Goal: Task Accomplishment & Management: Manage account settings

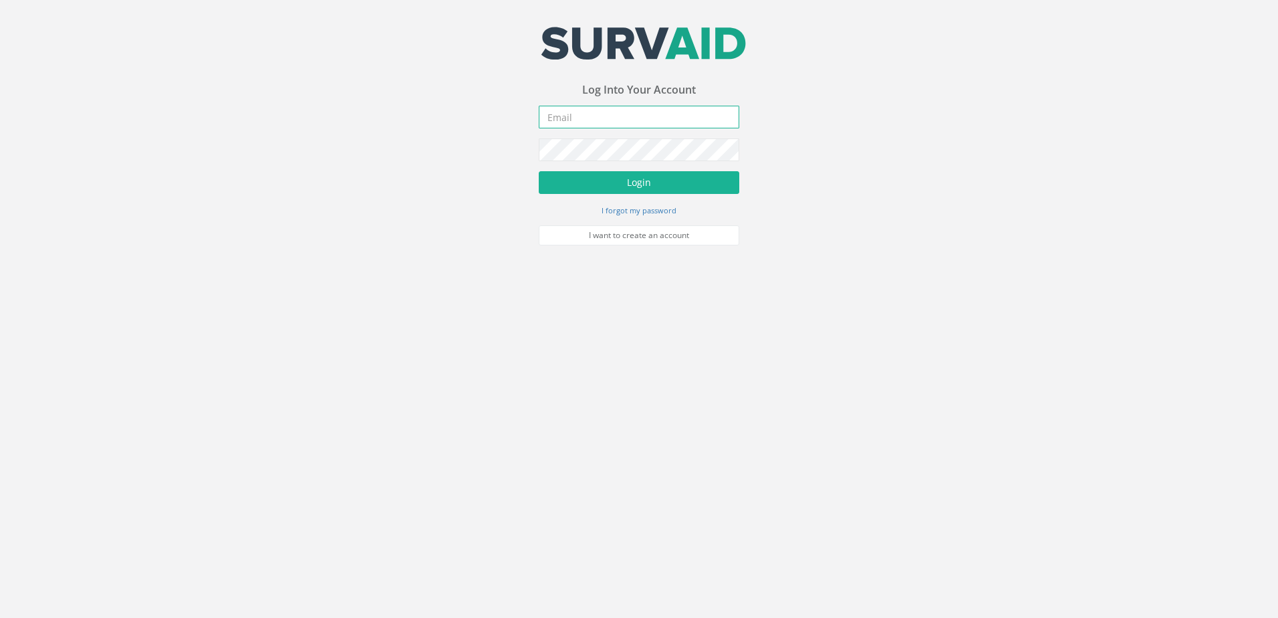
click at [570, 120] on input "email" at bounding box center [639, 117] width 201 height 23
type input "[EMAIL_ADDRESS][DOMAIN_NAME]"
click at [653, 182] on button "Login" at bounding box center [639, 182] width 201 height 23
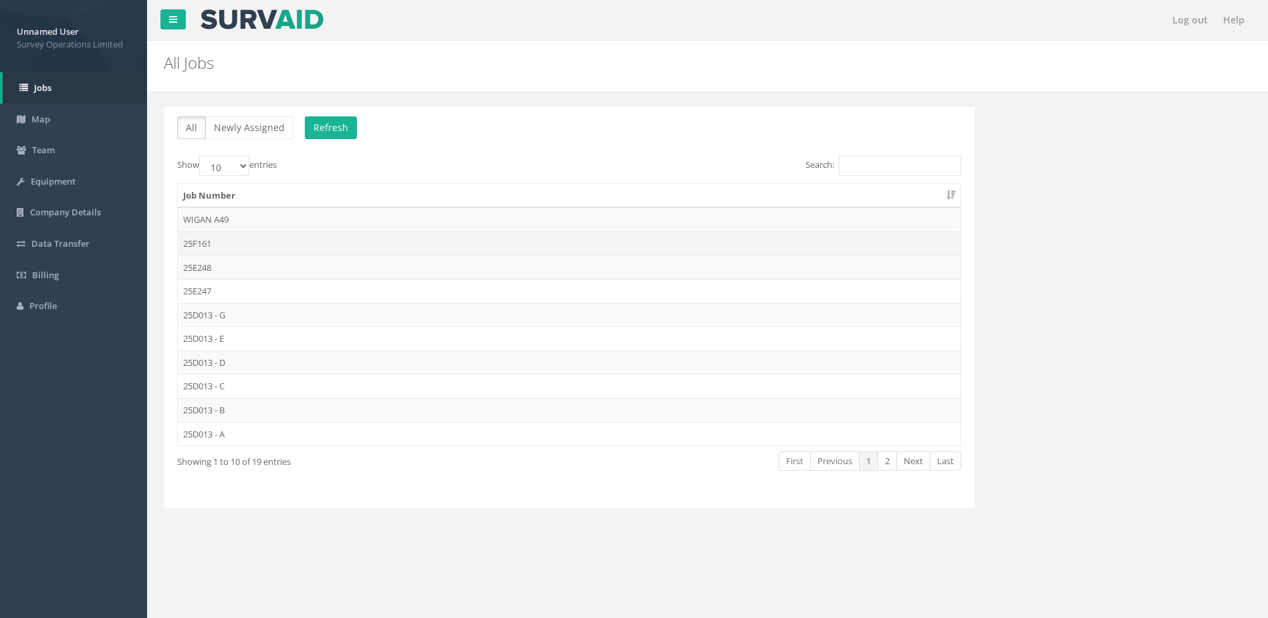
click at [294, 237] on td "25F161" at bounding box center [569, 243] width 783 height 24
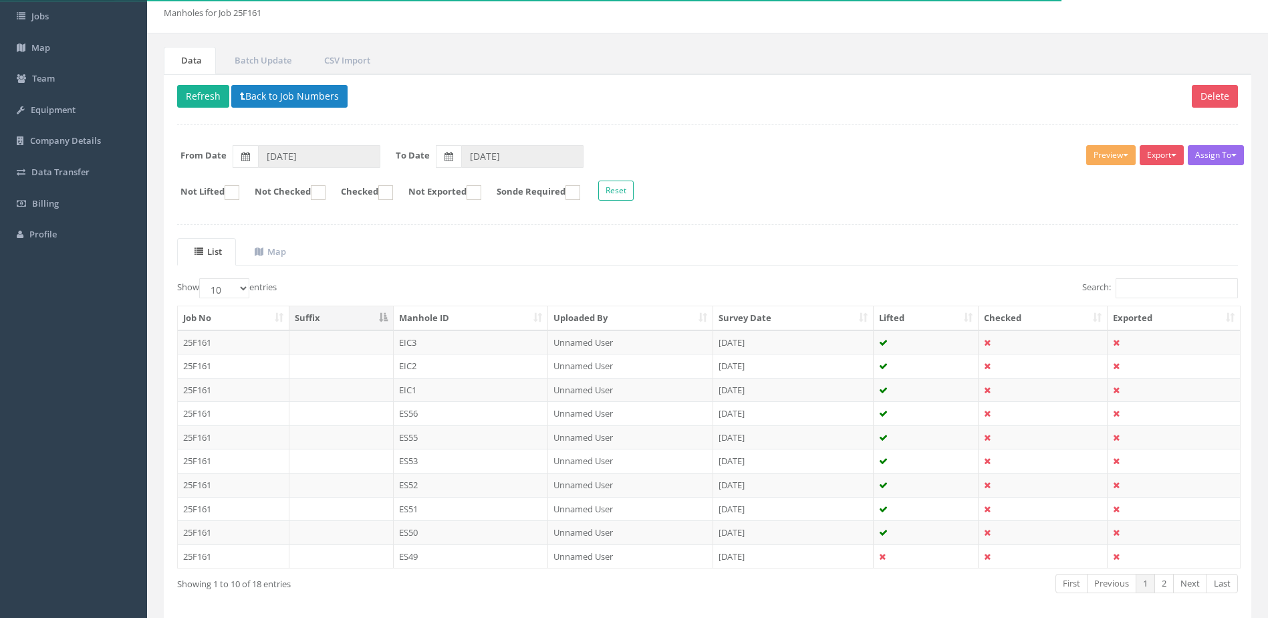
scroll to position [128, 0]
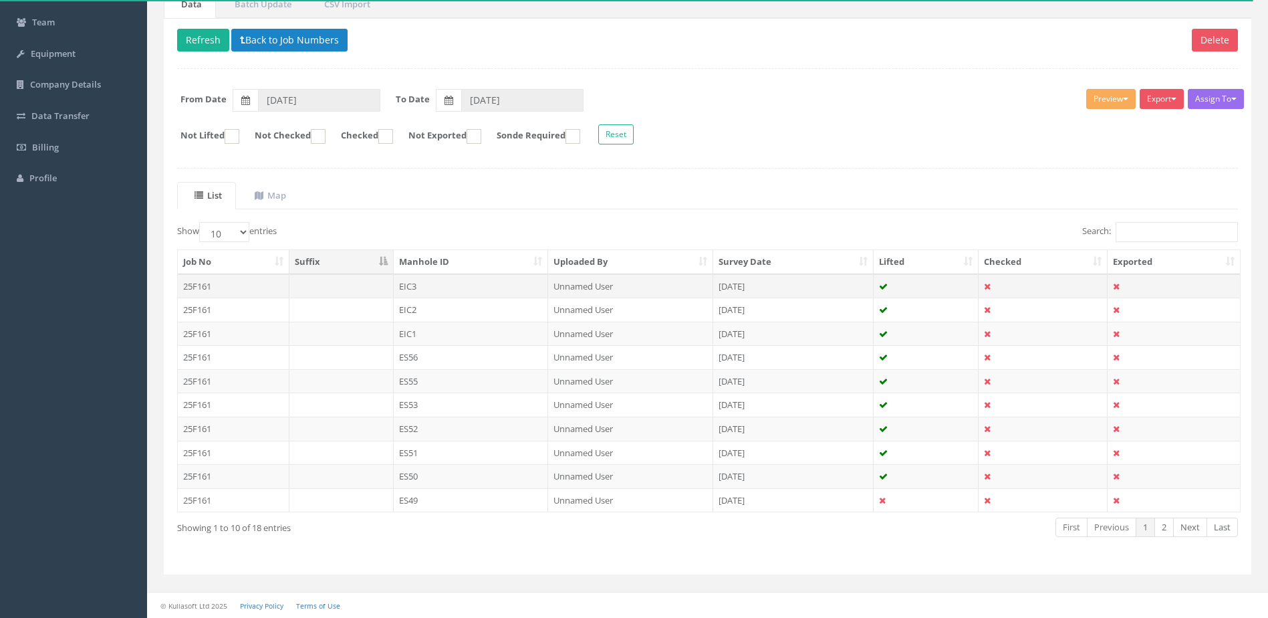
click at [330, 287] on td at bounding box center [342, 286] width 104 height 24
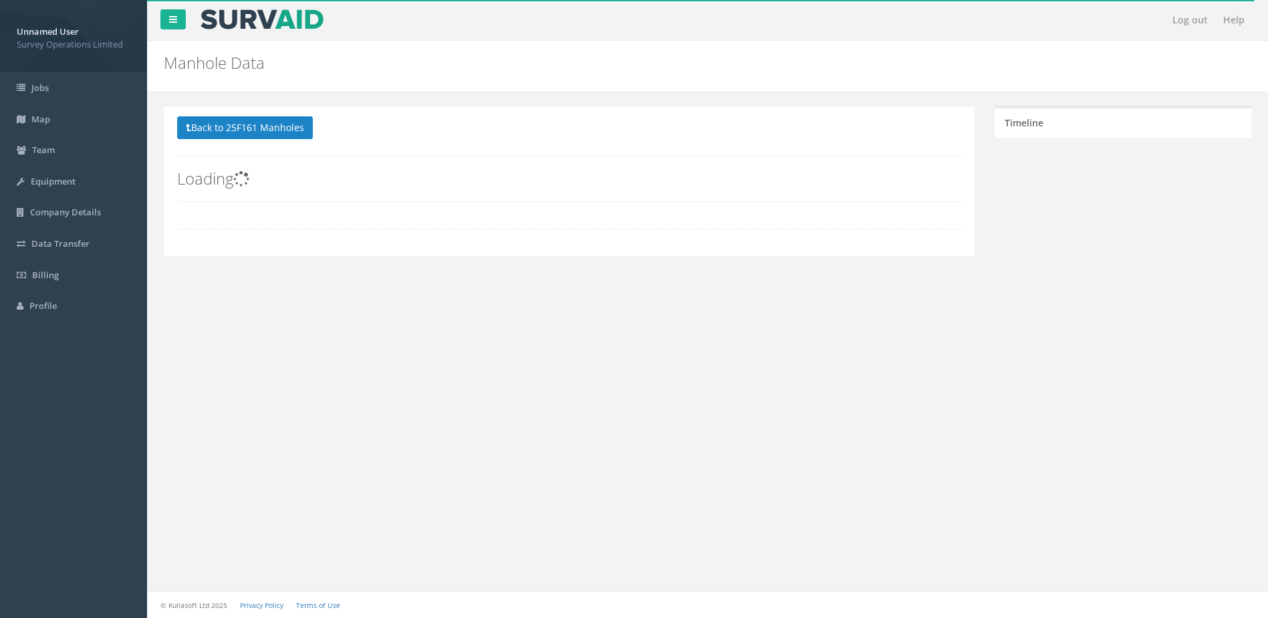
scroll to position [0, 0]
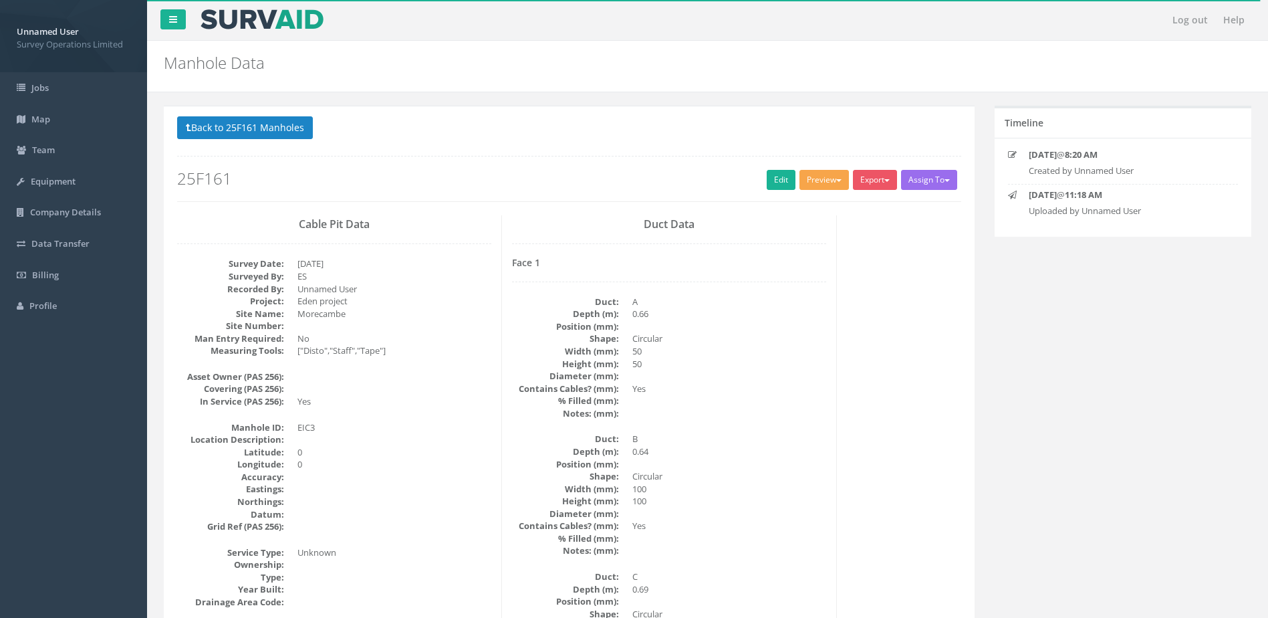
click at [828, 187] on button "Preview" at bounding box center [824, 180] width 49 height 20
click at [820, 208] on link "Survey Ops Manhole" at bounding box center [799, 207] width 104 height 21
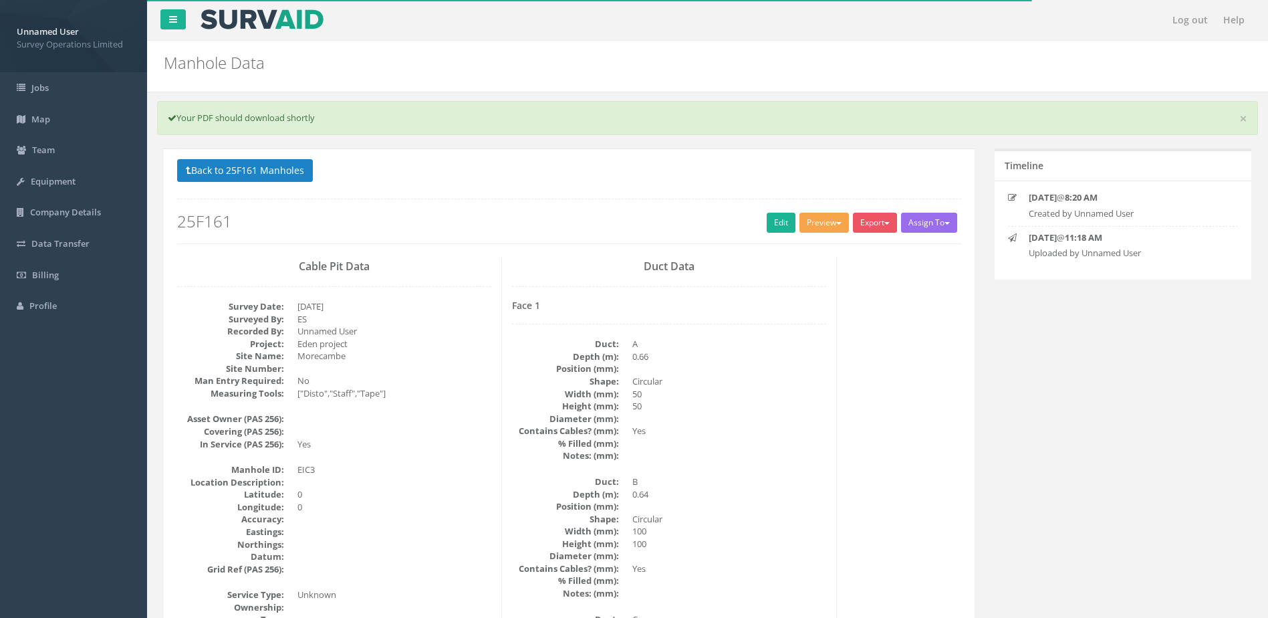
click at [829, 217] on button "Preview" at bounding box center [824, 223] width 49 height 20
click at [798, 344] on link "SurvAid IC" at bounding box center [799, 340] width 104 height 21
click at [834, 225] on button "Preview" at bounding box center [824, 223] width 49 height 20
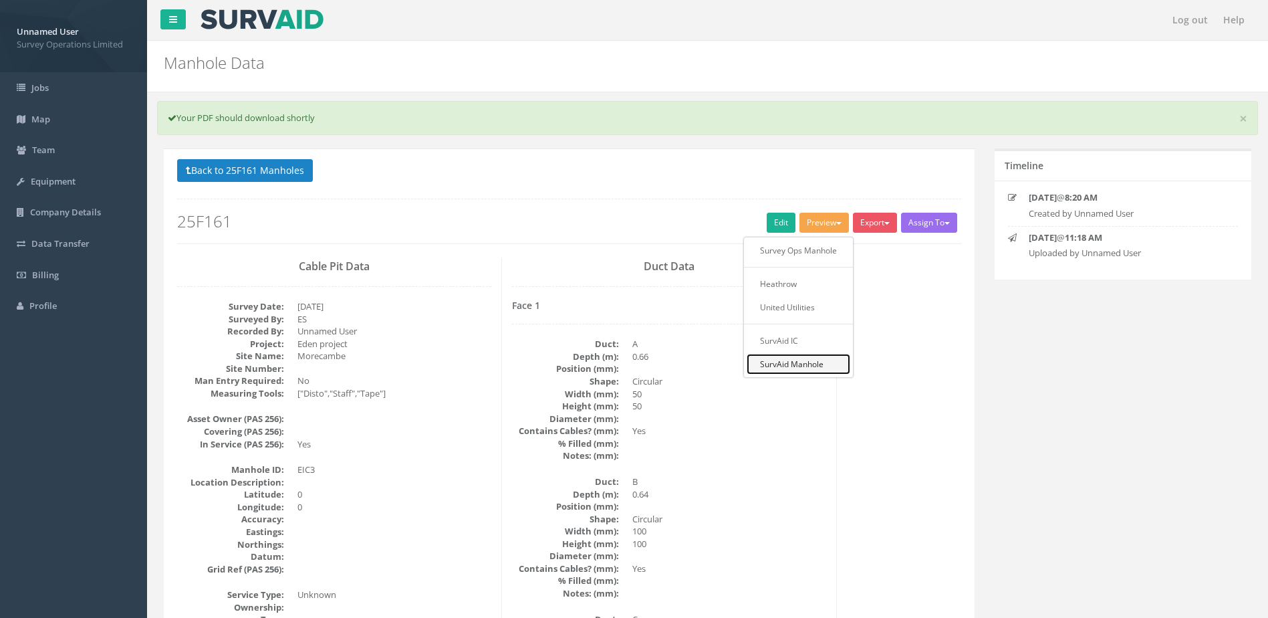
click at [818, 370] on link "SurvAid Manhole" at bounding box center [799, 364] width 104 height 21
click at [830, 226] on button "Preview" at bounding box center [824, 223] width 49 height 20
click at [813, 308] on link "United Utilities" at bounding box center [799, 307] width 104 height 21
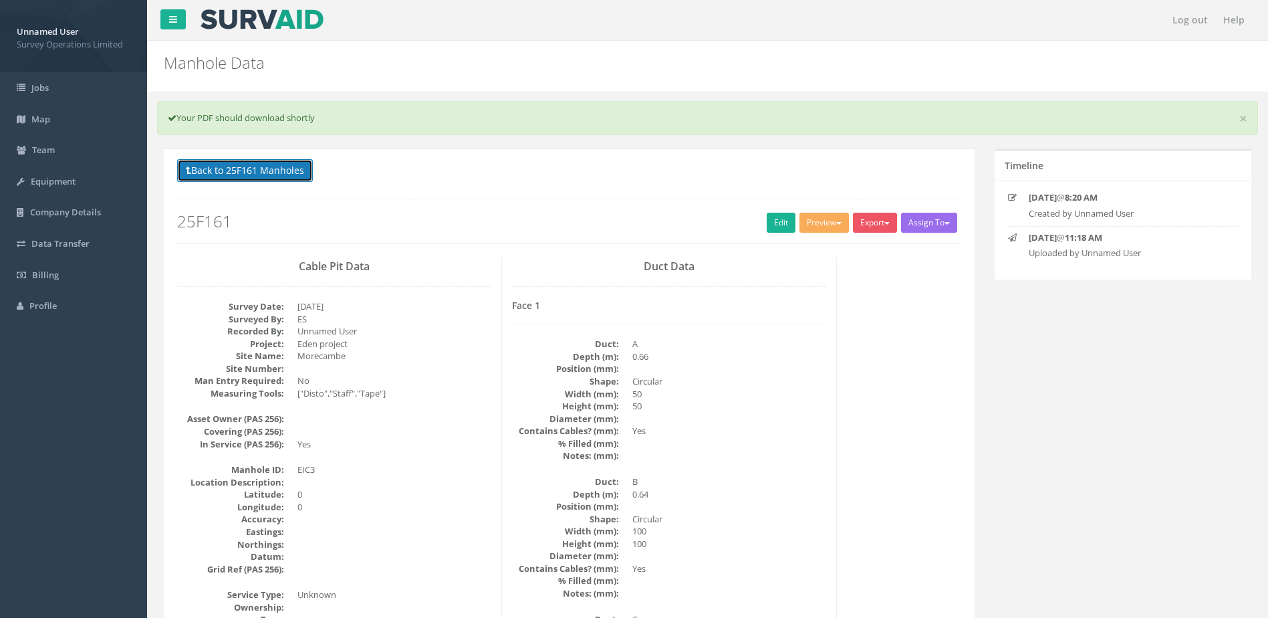
click at [239, 176] on button "Back to 25F161 Manholes" at bounding box center [245, 170] width 136 height 23
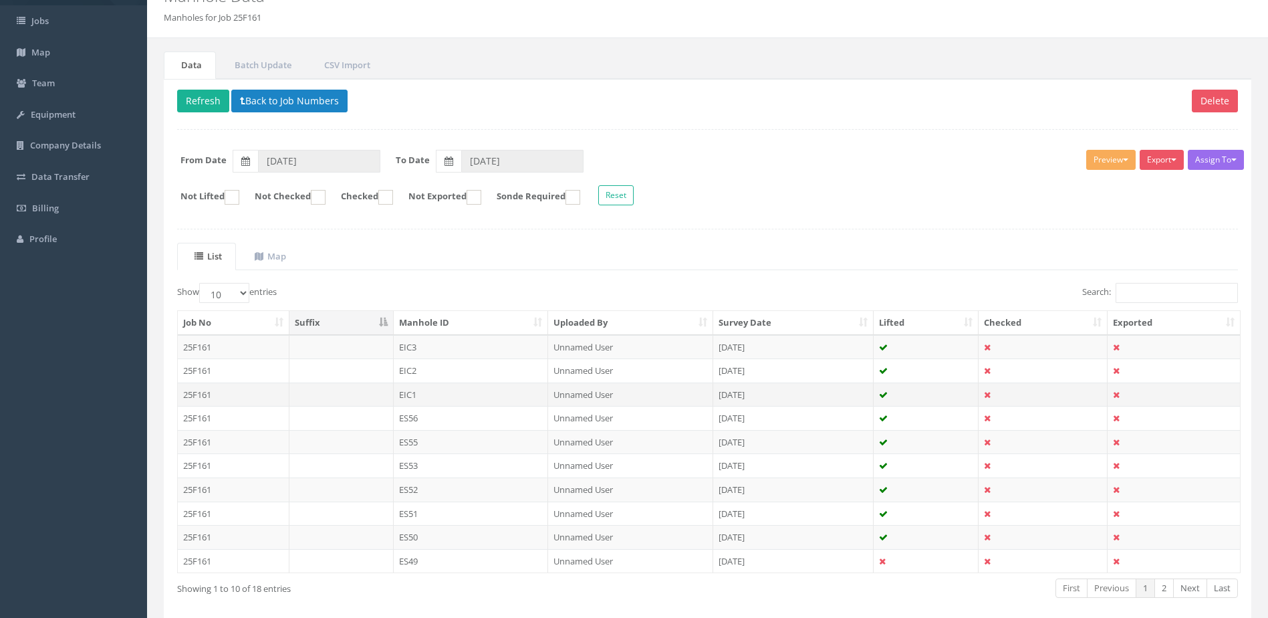
scroll to position [128, 0]
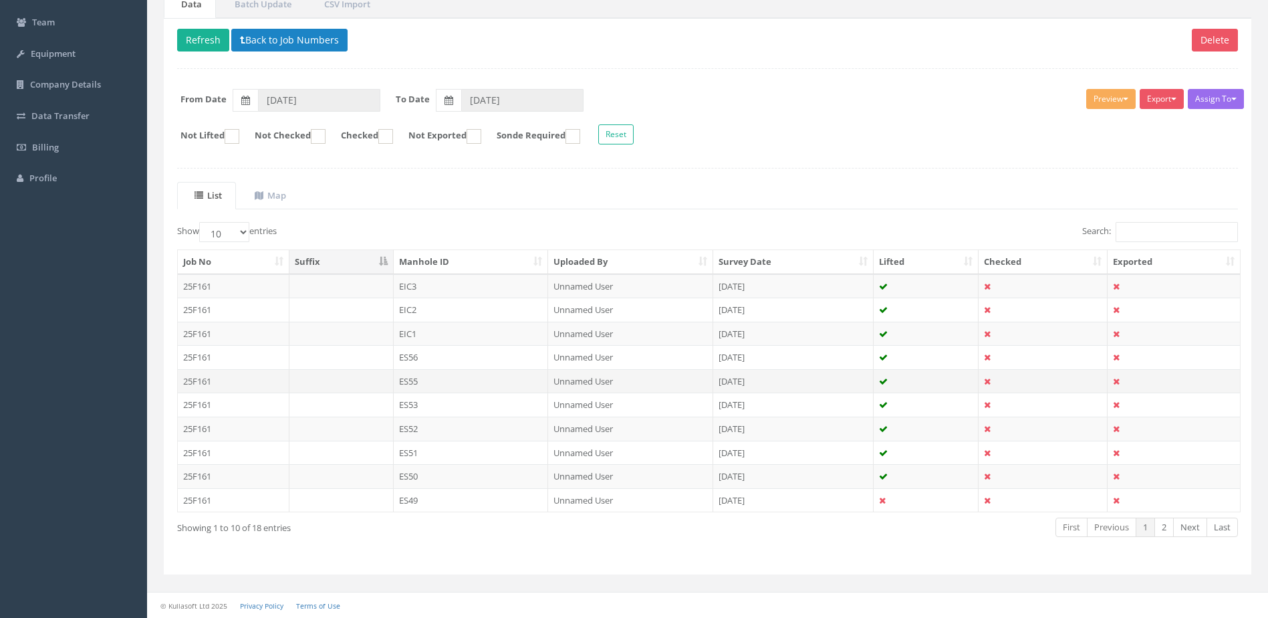
click at [470, 382] on td "ES55" at bounding box center [471, 381] width 155 height 24
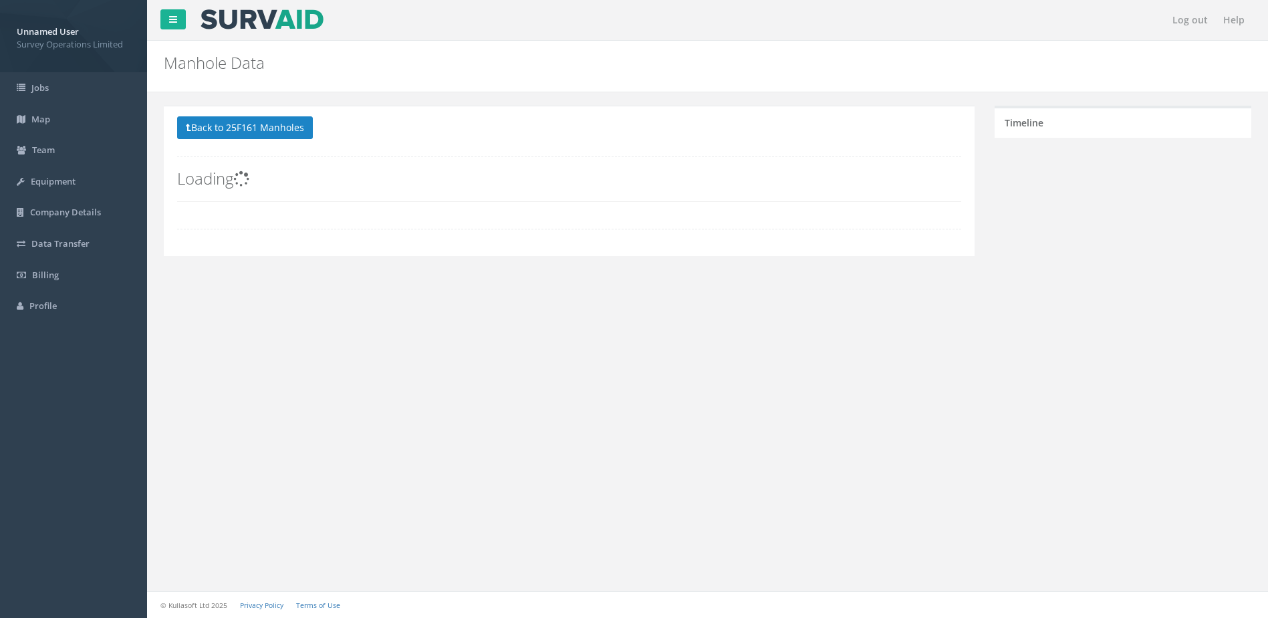
scroll to position [0, 0]
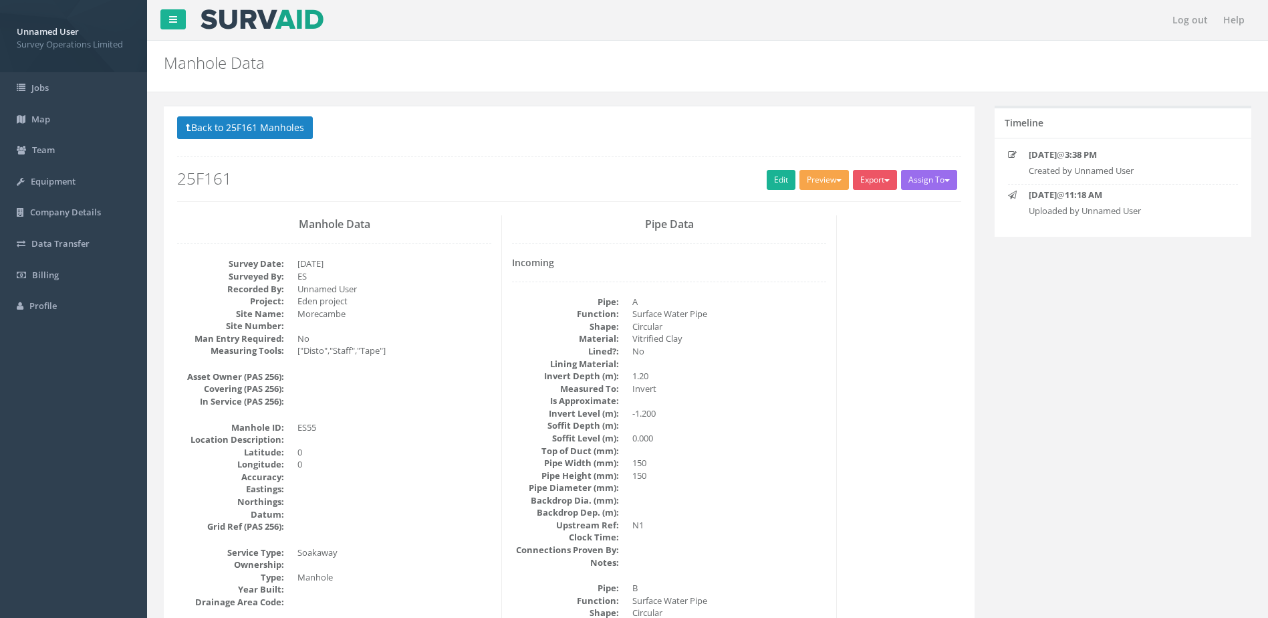
click at [832, 179] on button "Preview" at bounding box center [824, 180] width 49 height 20
click at [810, 211] on link "Survey Ops Manhole" at bounding box center [799, 207] width 104 height 21
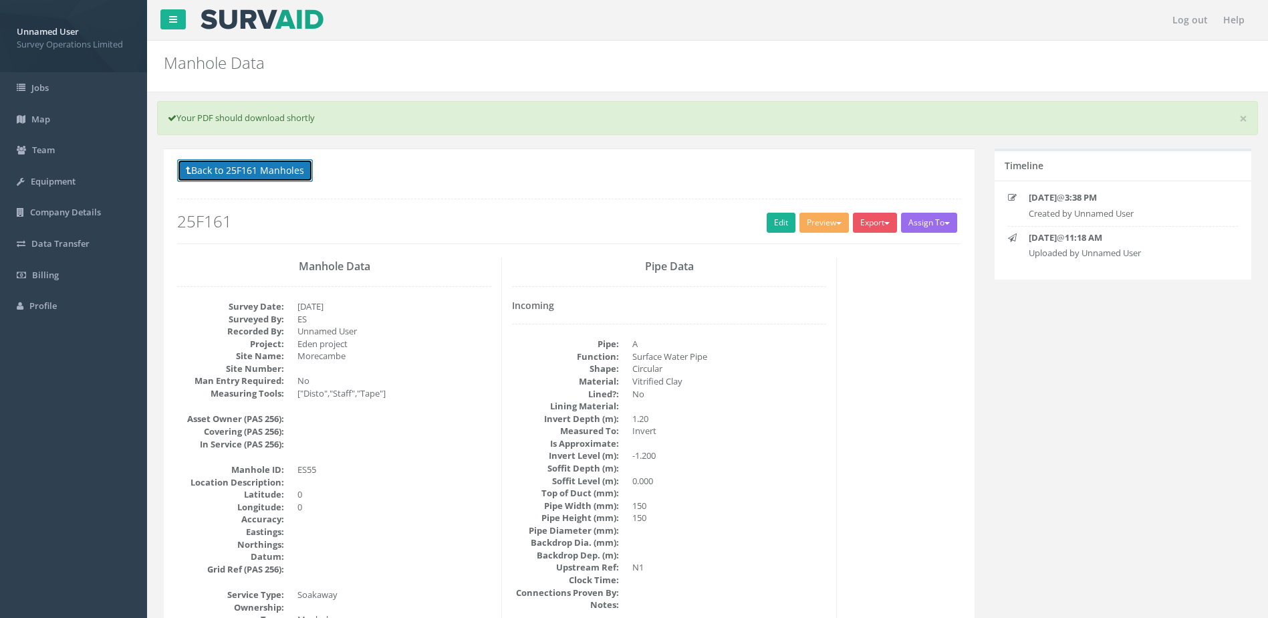
click at [237, 172] on button "Back to 25F161 Manholes" at bounding box center [245, 170] width 136 height 23
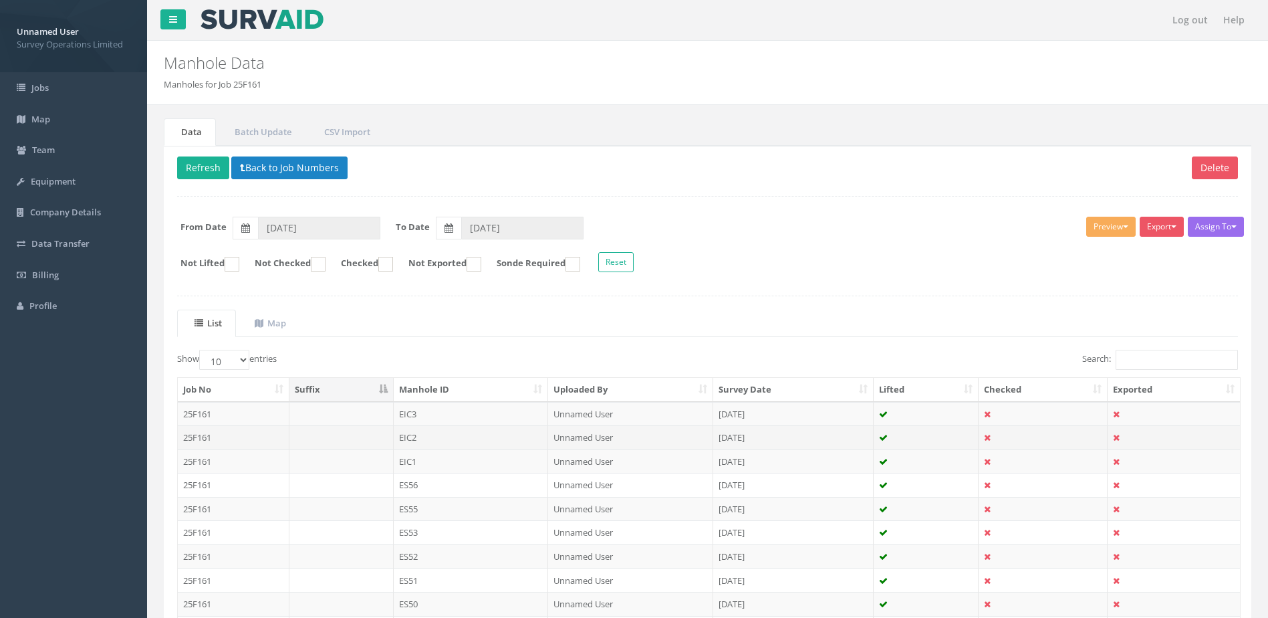
click at [475, 439] on td "EIC2" at bounding box center [471, 437] width 155 height 24
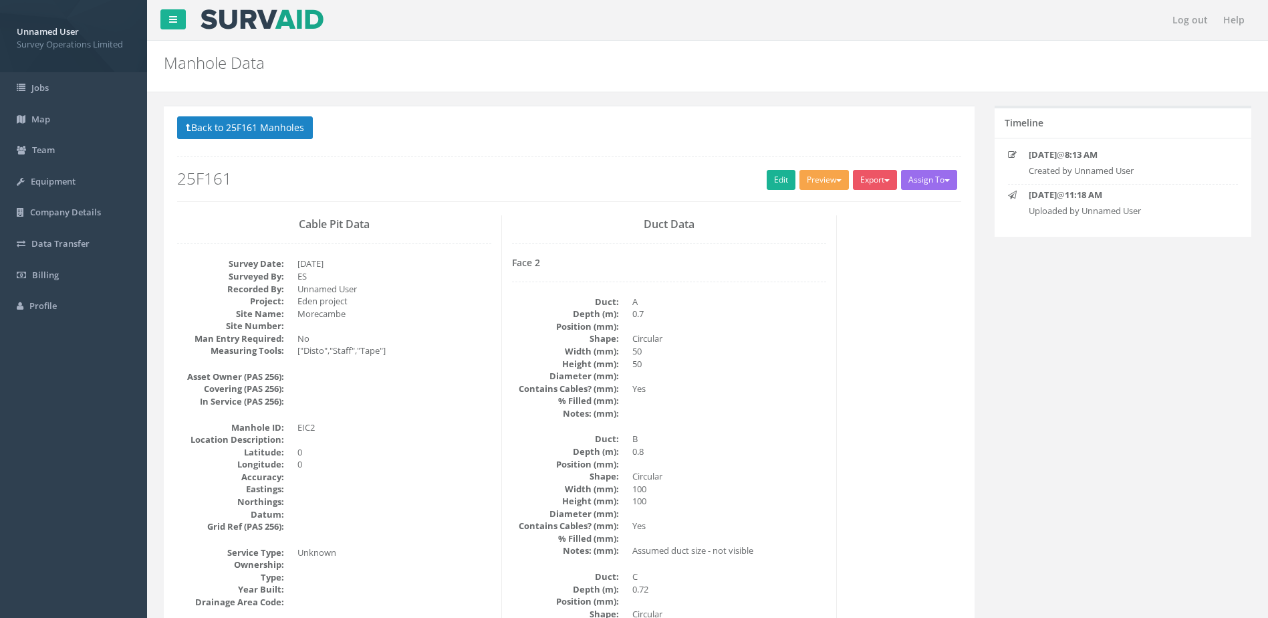
click at [832, 171] on button "Preview" at bounding box center [824, 180] width 49 height 20
click at [831, 206] on link "Survey Ops Manhole" at bounding box center [799, 207] width 104 height 21
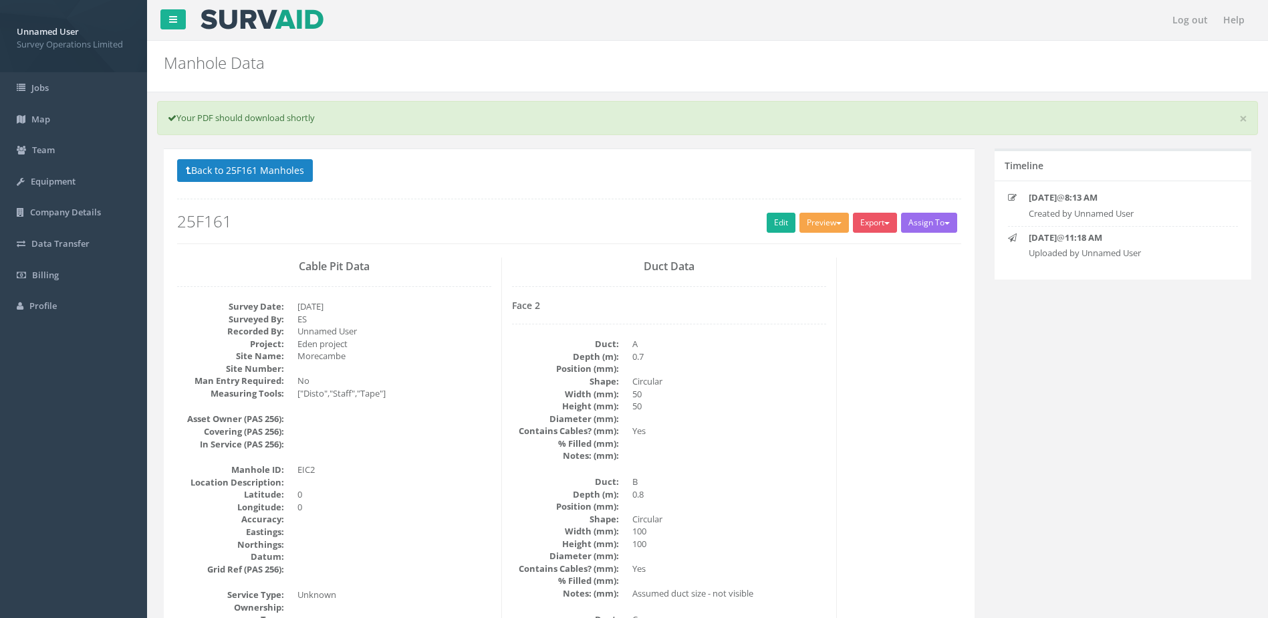
click at [832, 225] on button "Preview" at bounding box center [824, 223] width 49 height 20
click at [776, 343] on link "SurvAid IC" at bounding box center [799, 340] width 104 height 21
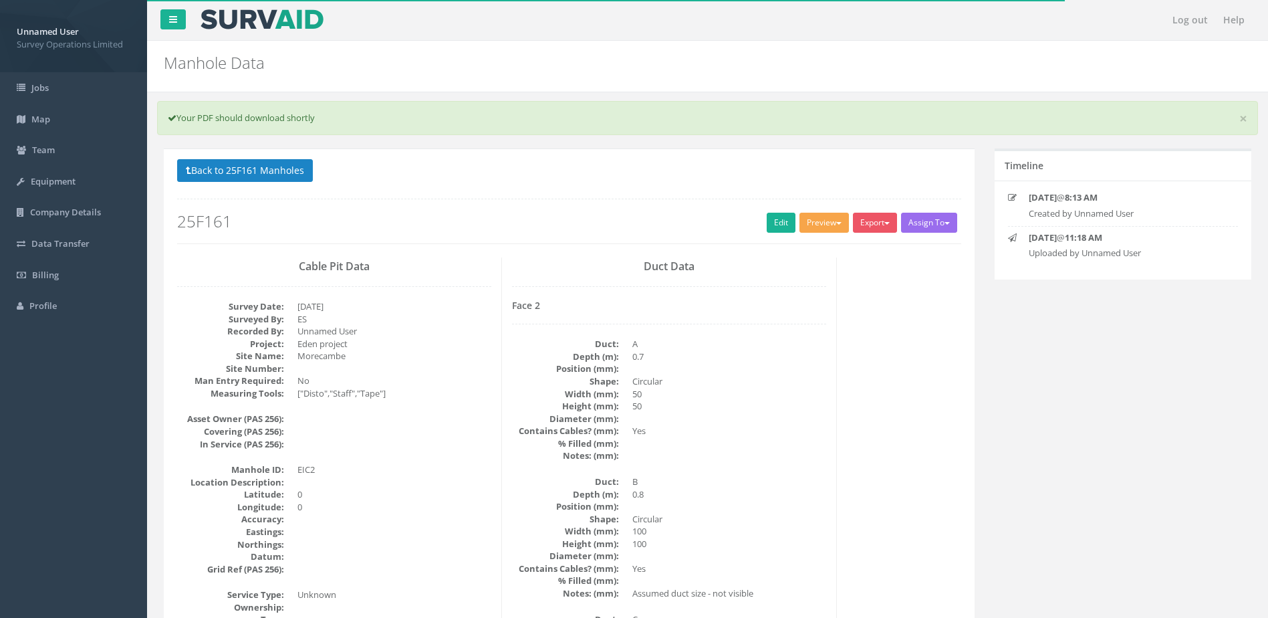
click at [818, 222] on button "Preview" at bounding box center [824, 223] width 49 height 20
click at [810, 313] on link "United Utilities" at bounding box center [799, 307] width 104 height 21
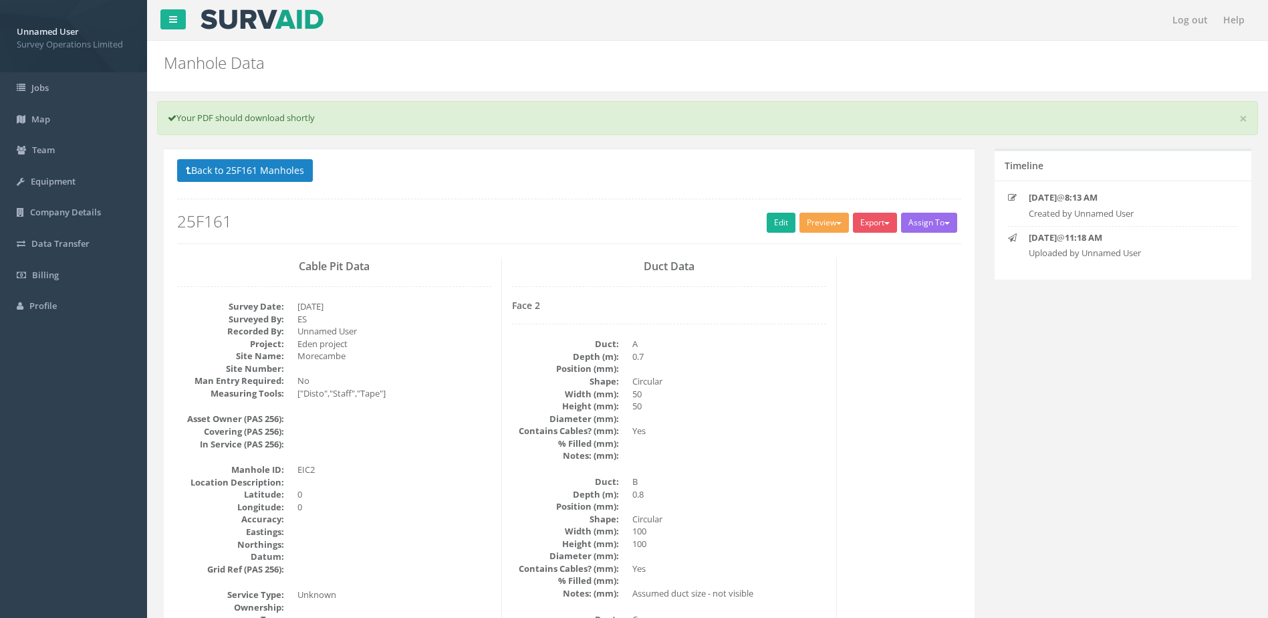
click at [825, 220] on button "Preview" at bounding box center [824, 223] width 49 height 20
click at [792, 280] on link "Heathrow" at bounding box center [799, 283] width 104 height 21
click at [832, 229] on button "Preview" at bounding box center [824, 223] width 49 height 20
click at [832, 220] on button "Preview" at bounding box center [824, 223] width 49 height 20
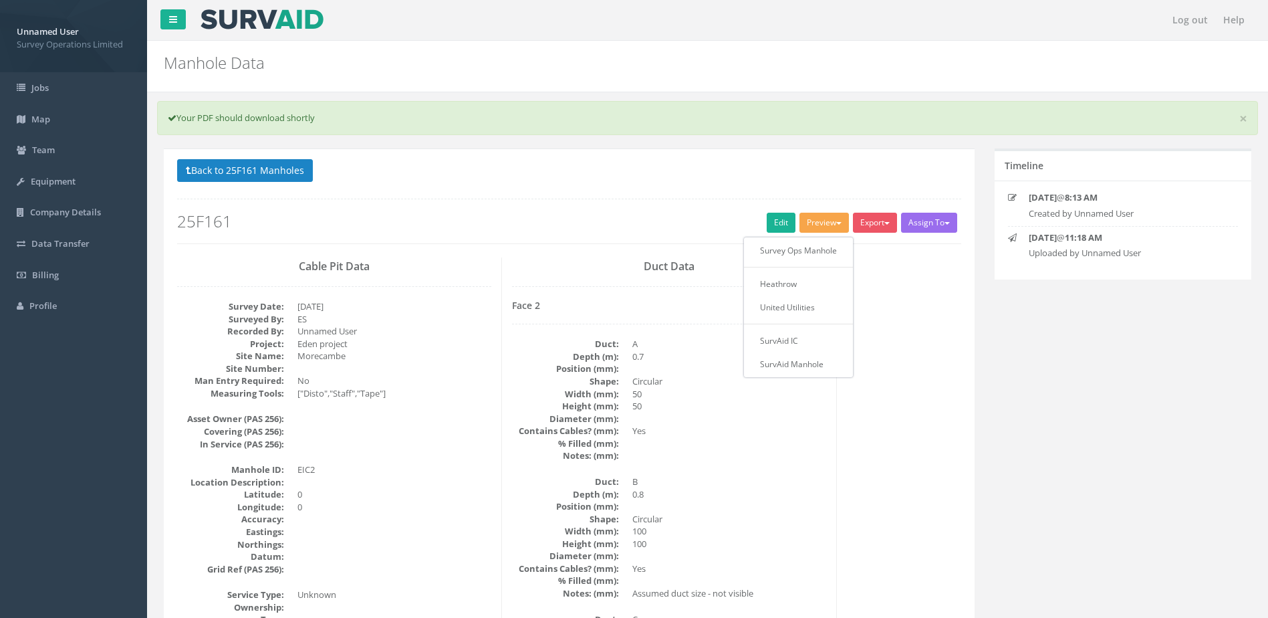
click at [392, 179] on p "Back to 25F161 Manholes Back to Map" at bounding box center [569, 172] width 784 height 26
click at [260, 169] on button "Back to 25F161 Manholes" at bounding box center [245, 170] width 136 height 23
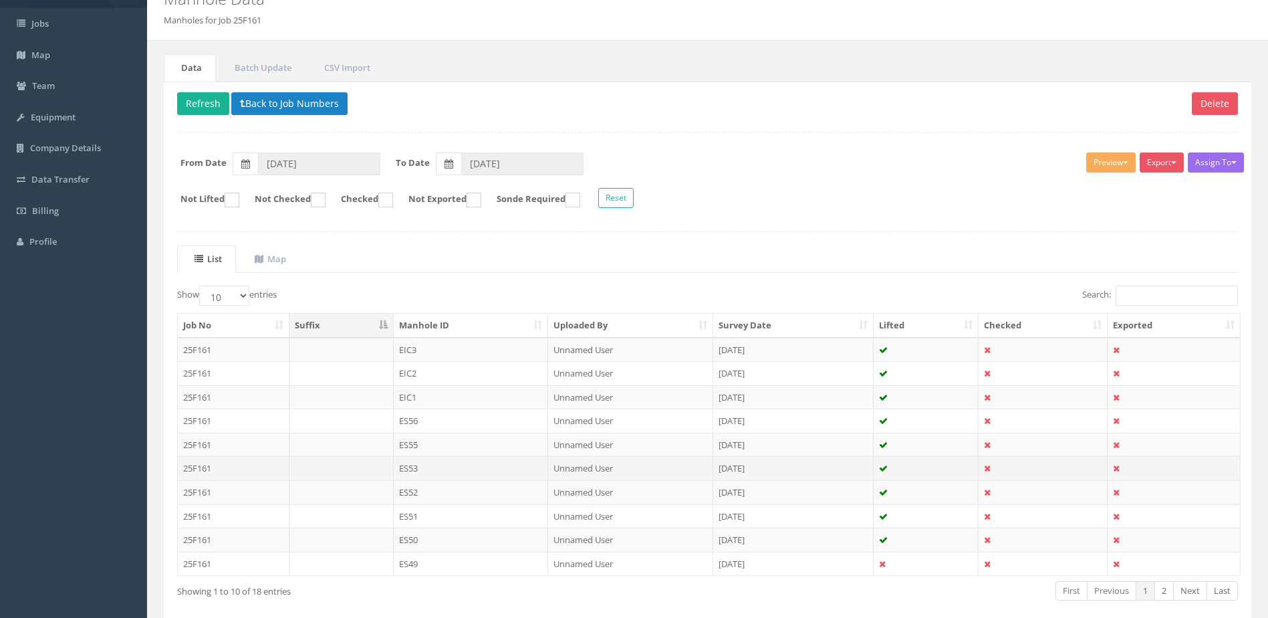
scroll to position [128, 0]
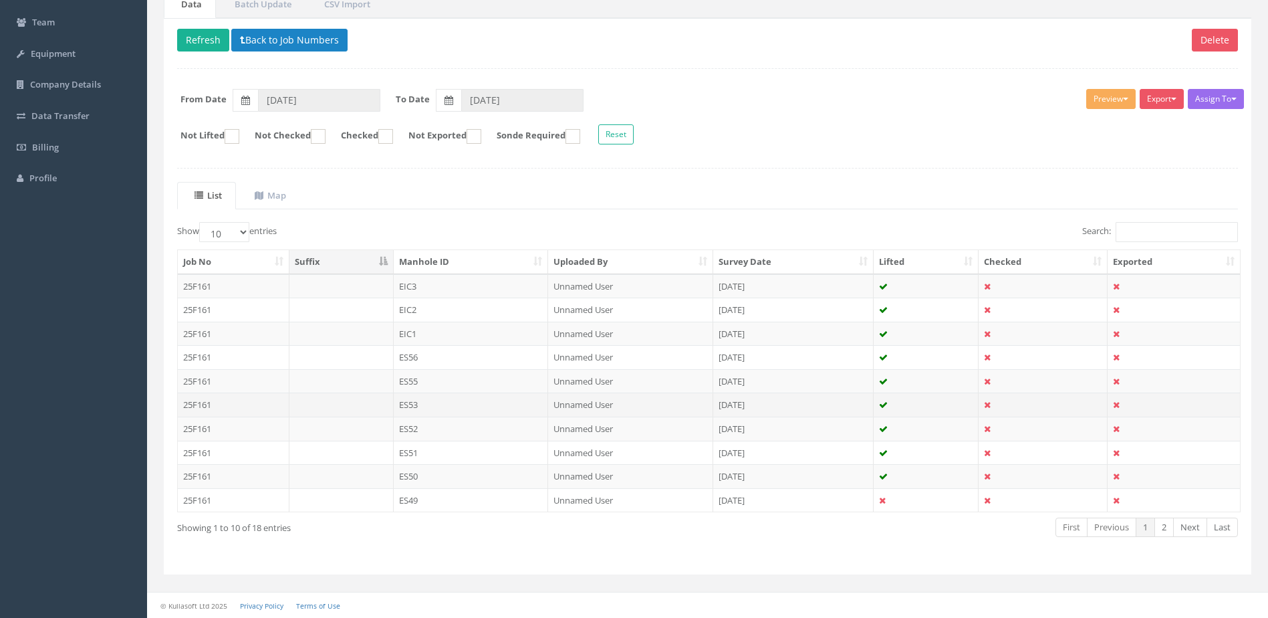
click at [425, 396] on td "ES53" at bounding box center [471, 404] width 155 height 24
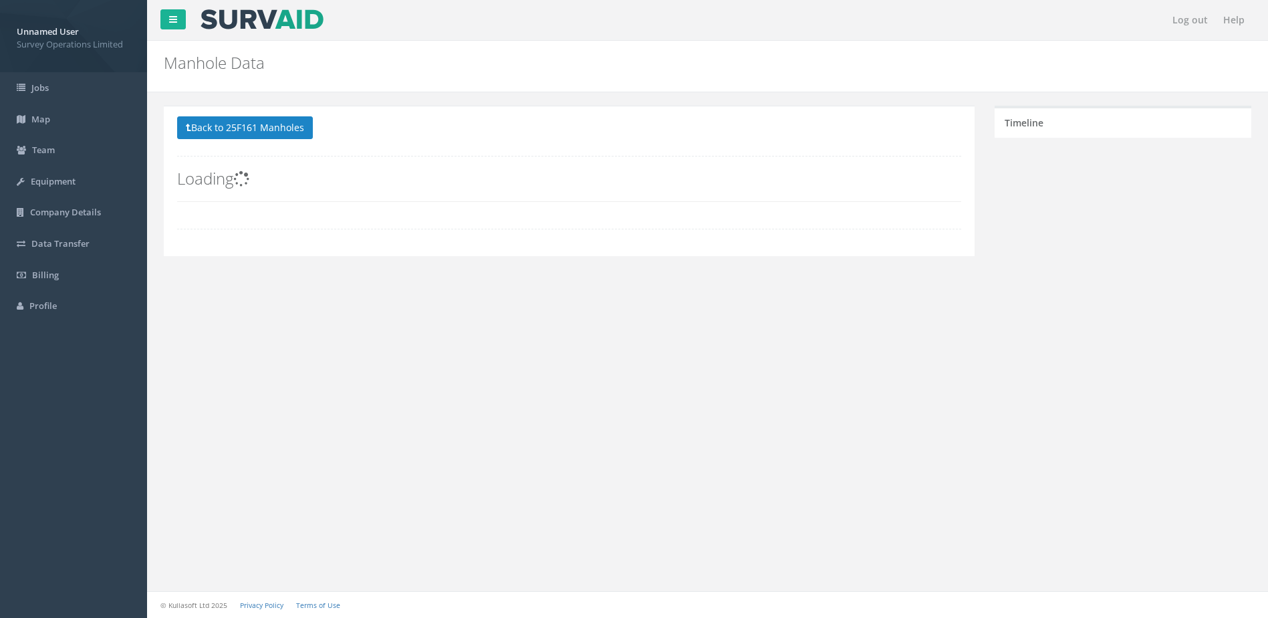
scroll to position [0, 0]
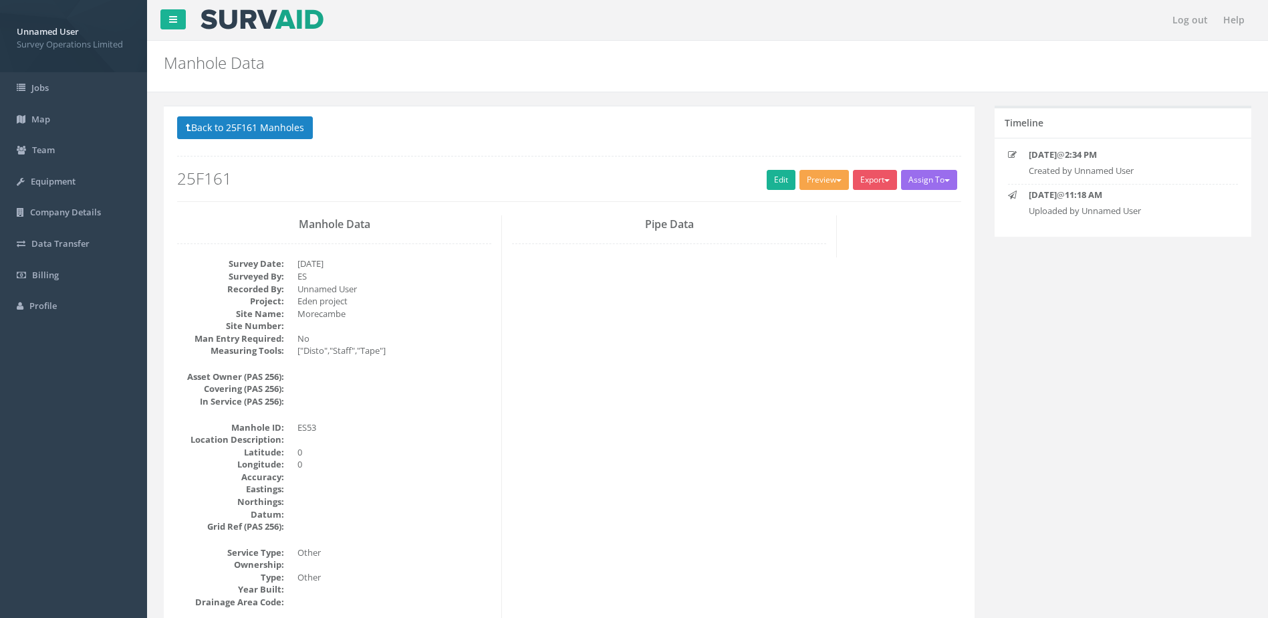
click at [820, 183] on button "Preview" at bounding box center [824, 180] width 49 height 20
click at [810, 212] on link "Survey Ops Manhole" at bounding box center [799, 207] width 104 height 21
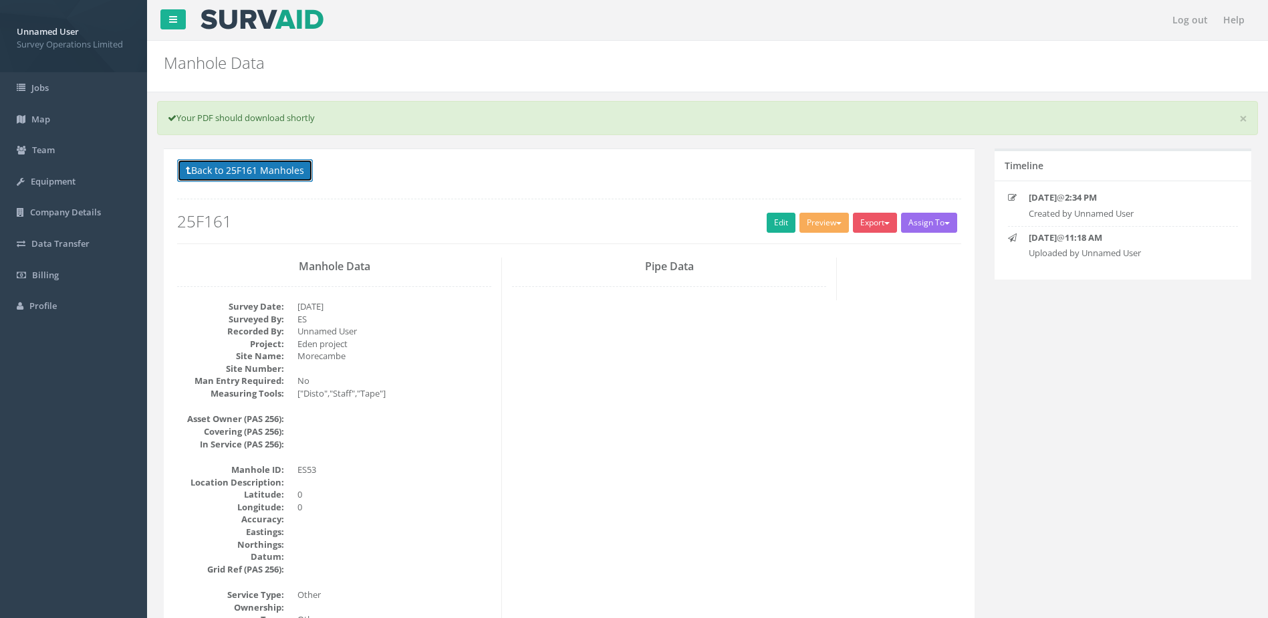
click at [269, 175] on button "Back to 25F161 Manholes" at bounding box center [245, 170] width 136 height 23
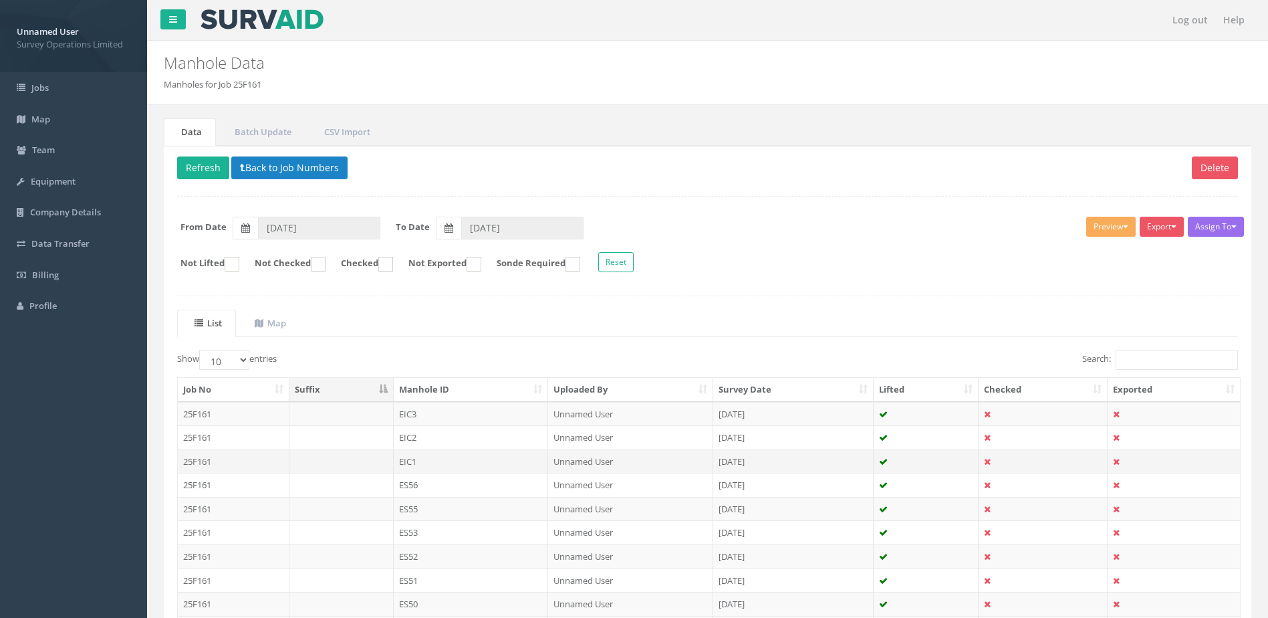
click at [470, 459] on td "EIC1" at bounding box center [471, 461] width 155 height 24
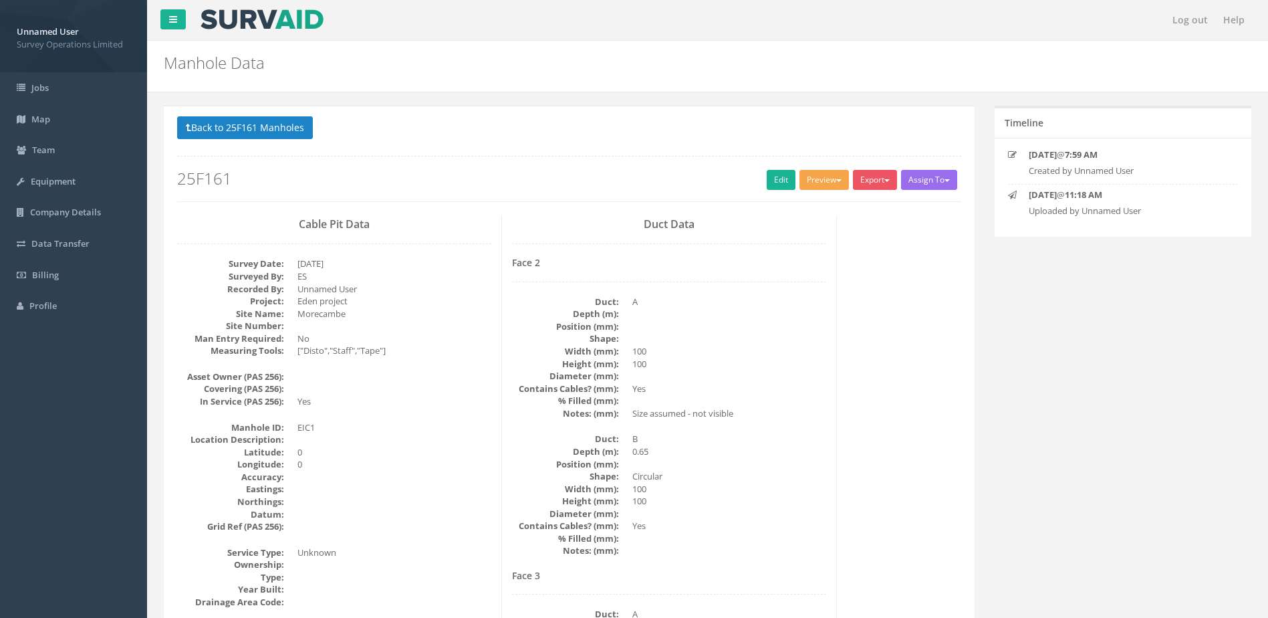
click at [825, 170] on button "Preview" at bounding box center [824, 180] width 49 height 20
click at [804, 210] on link "Survey Ops Manhole" at bounding box center [799, 207] width 104 height 21
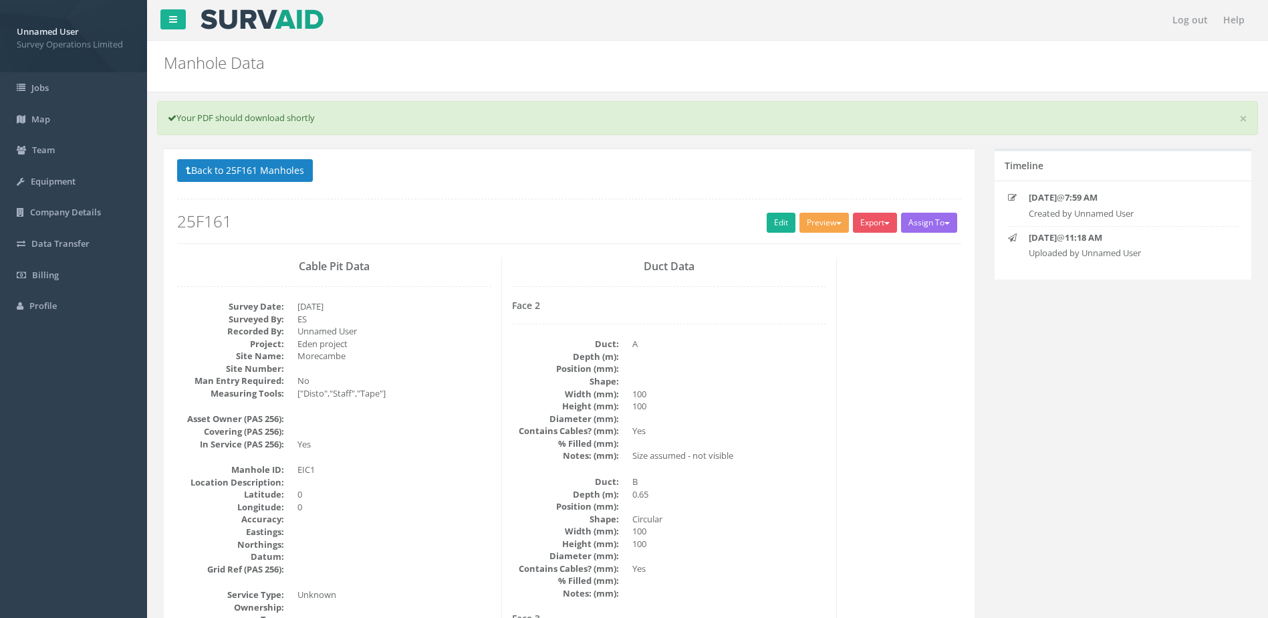
click at [820, 221] on button "Preview" at bounding box center [824, 223] width 49 height 20
click at [793, 338] on link "SurvAid IC" at bounding box center [799, 340] width 104 height 21
click at [825, 219] on button "Preview" at bounding box center [824, 223] width 49 height 20
click at [798, 339] on link "SurvAid IC" at bounding box center [799, 340] width 104 height 21
click at [822, 228] on button "Preview" at bounding box center [824, 223] width 49 height 20
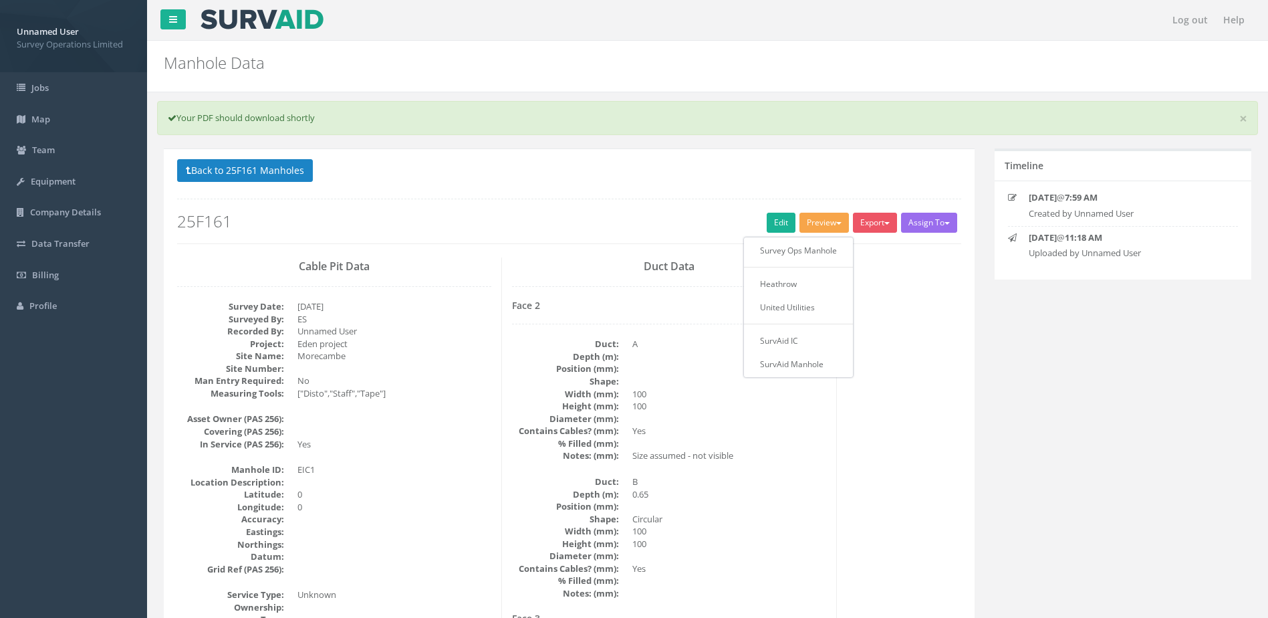
click at [213, 167] on button "Back to 25F161 Manholes" at bounding box center [245, 170] width 136 height 23
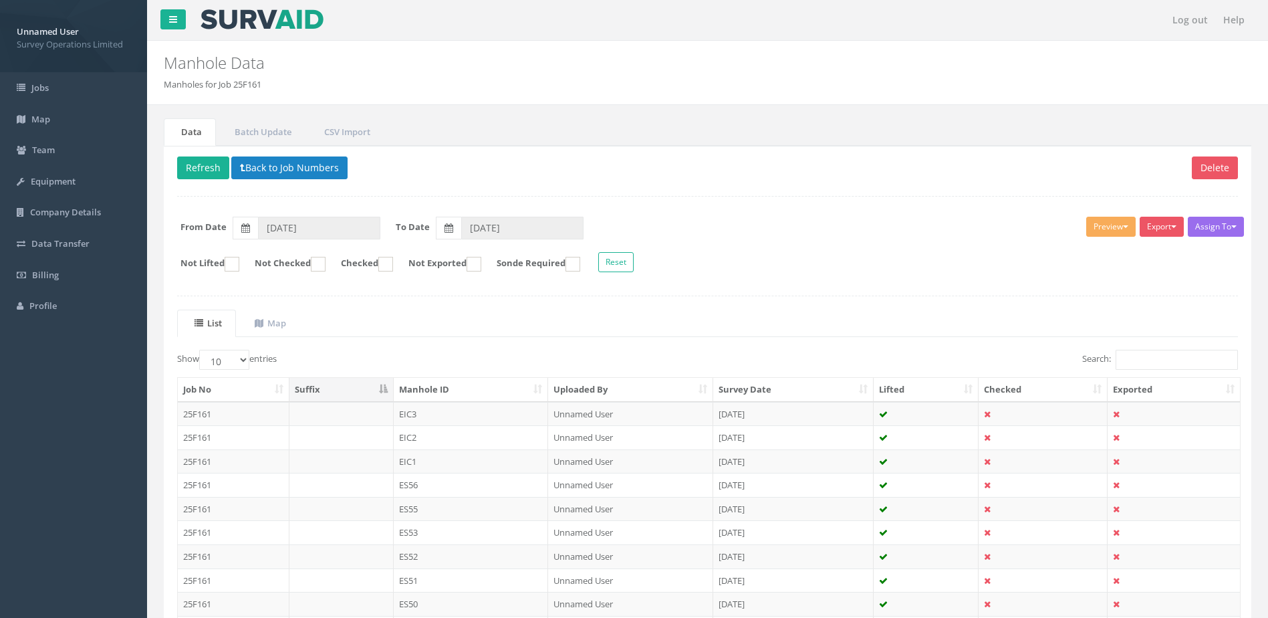
scroll to position [128, 0]
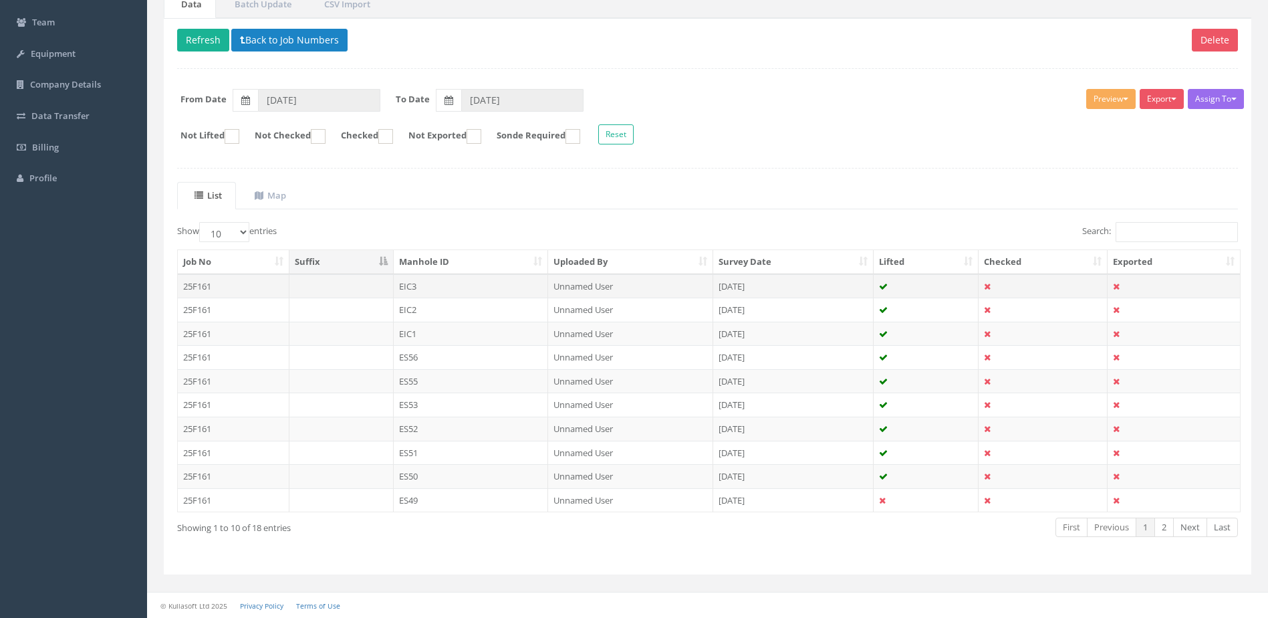
click at [503, 290] on td "EIC3" at bounding box center [471, 286] width 155 height 24
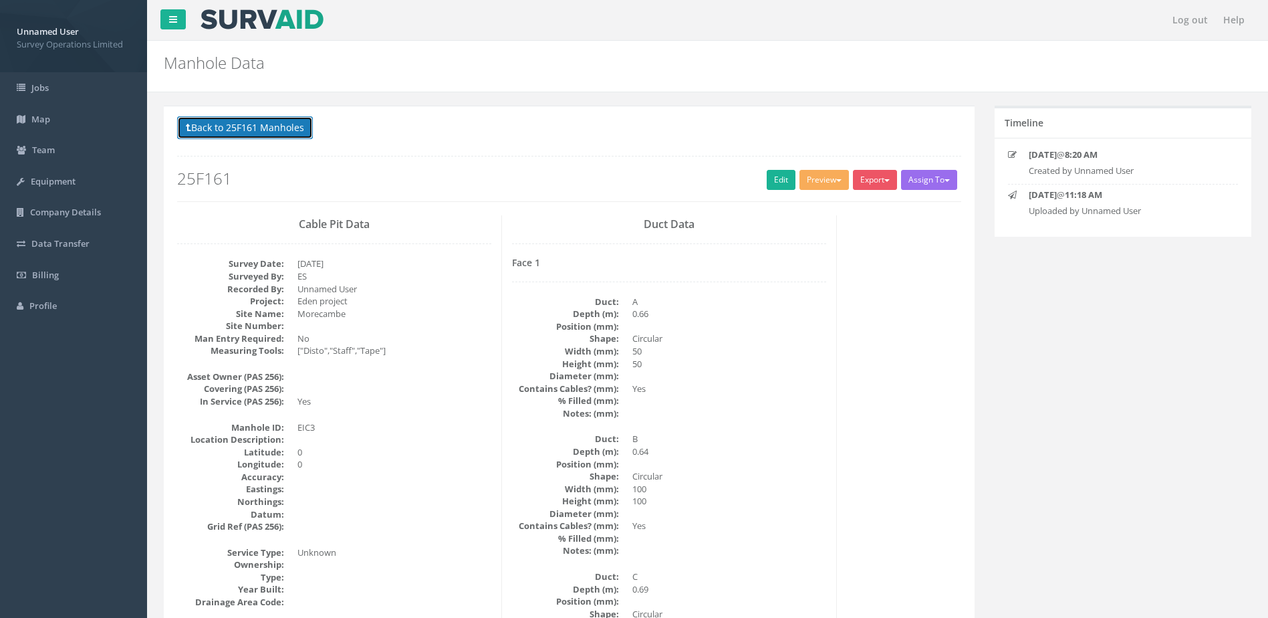
click at [274, 138] on button "Back to 25F161 Manholes" at bounding box center [245, 127] width 136 height 23
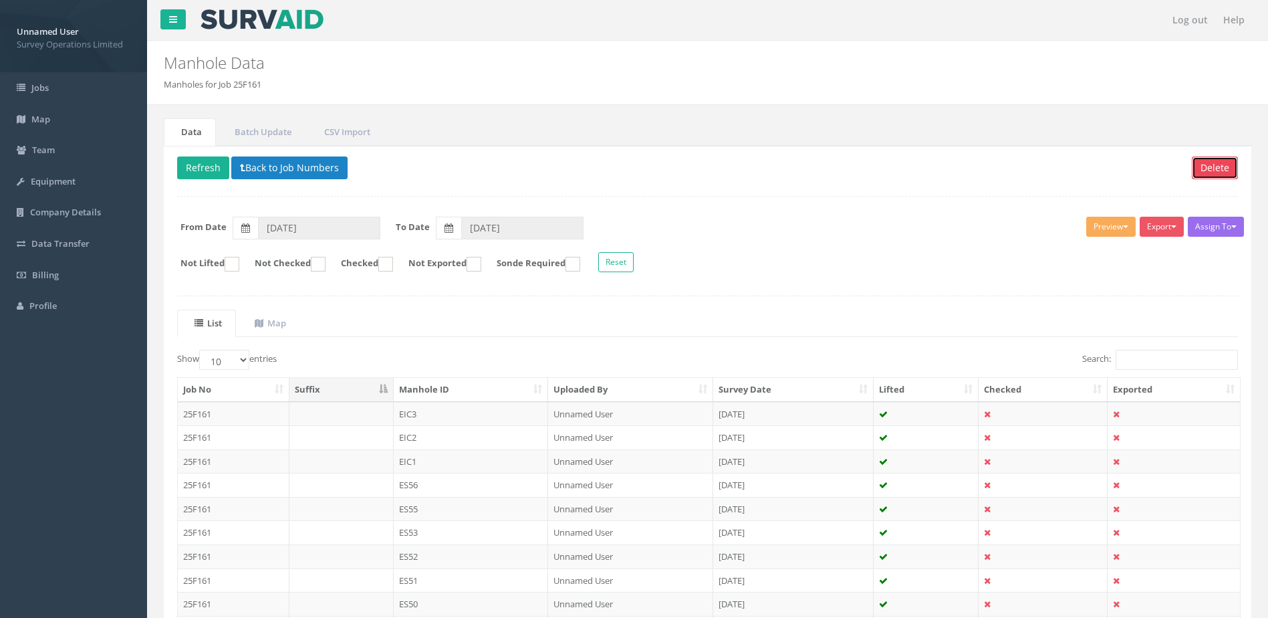
click at [1207, 165] on button "Delete" at bounding box center [1215, 167] width 46 height 23
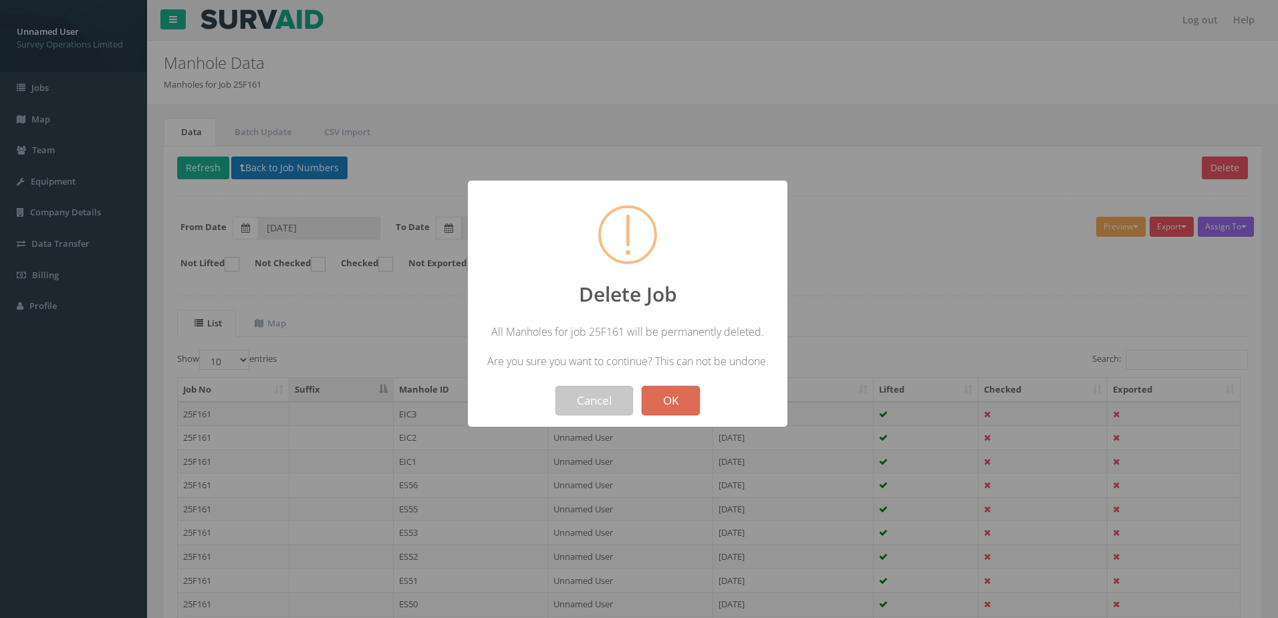
click at [602, 398] on button "Cancel" at bounding box center [595, 400] width 78 height 29
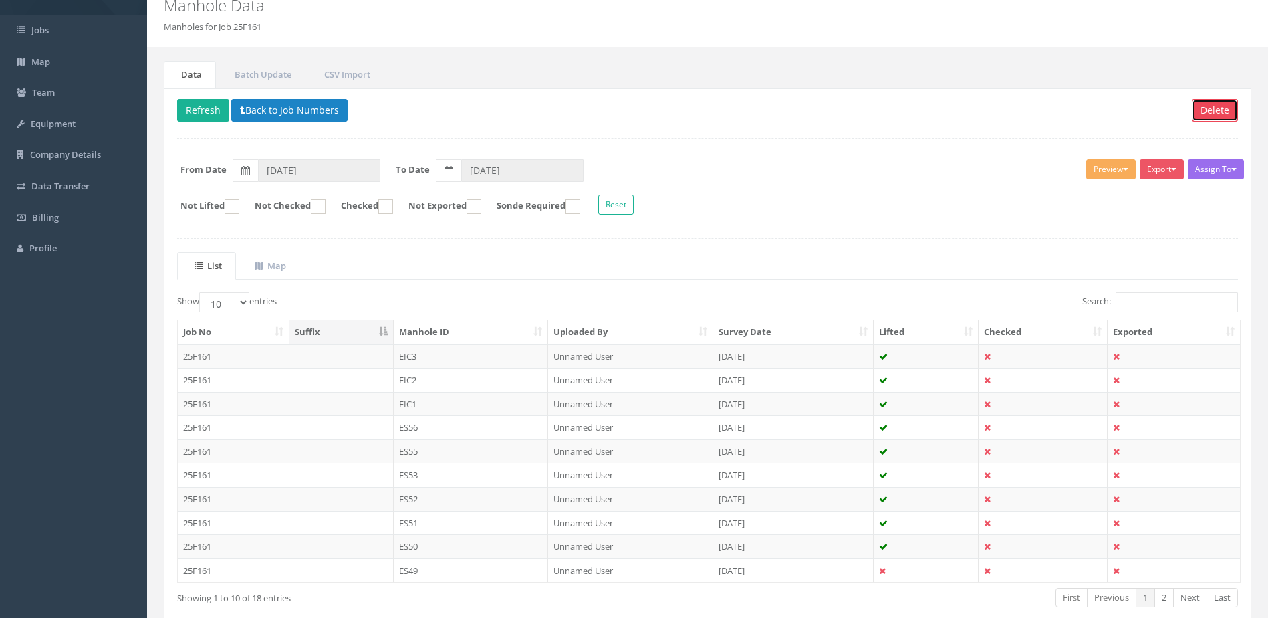
scroll to position [128, 0]
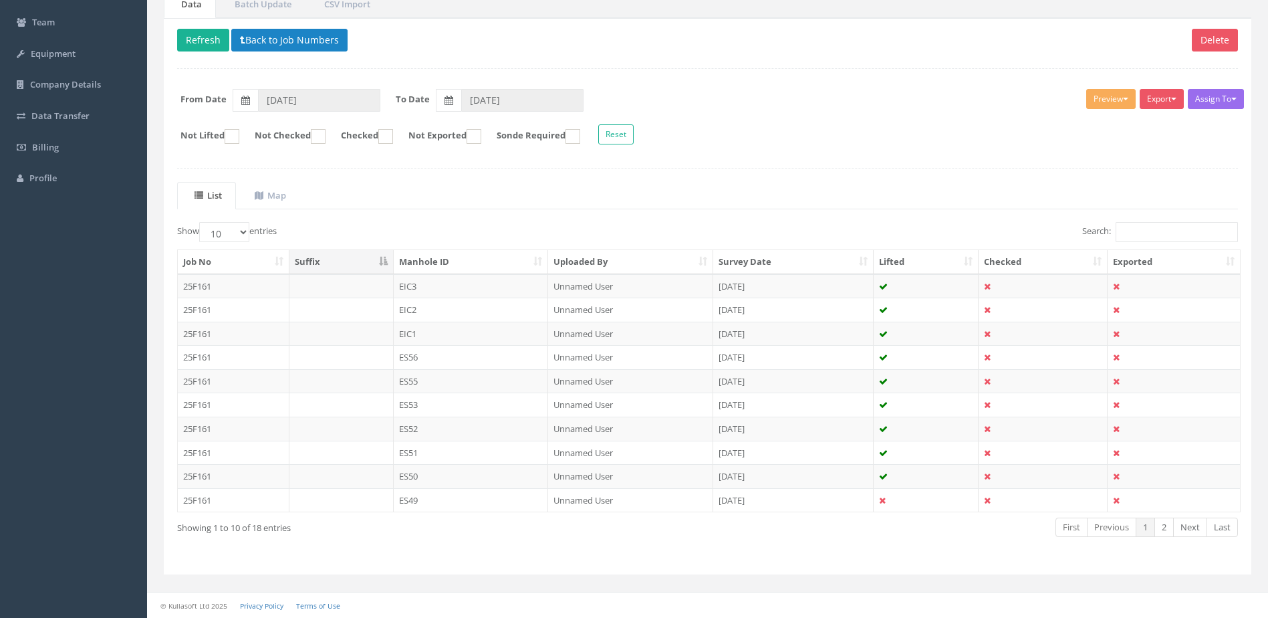
drag, startPoint x: 477, startPoint y: 292, endPoint x: 639, endPoint y: 163, distance: 206.0
click at [639, 163] on div "Delete Refresh Back to Job Numbers Assign To No Companies Added Export Survey O…" at bounding box center [708, 296] width 1088 height 557
drag, startPoint x: 233, startPoint y: 287, endPoint x: 271, endPoint y: 290, distance: 38.2
click at [271, 290] on td "25F161" at bounding box center [234, 286] width 112 height 24
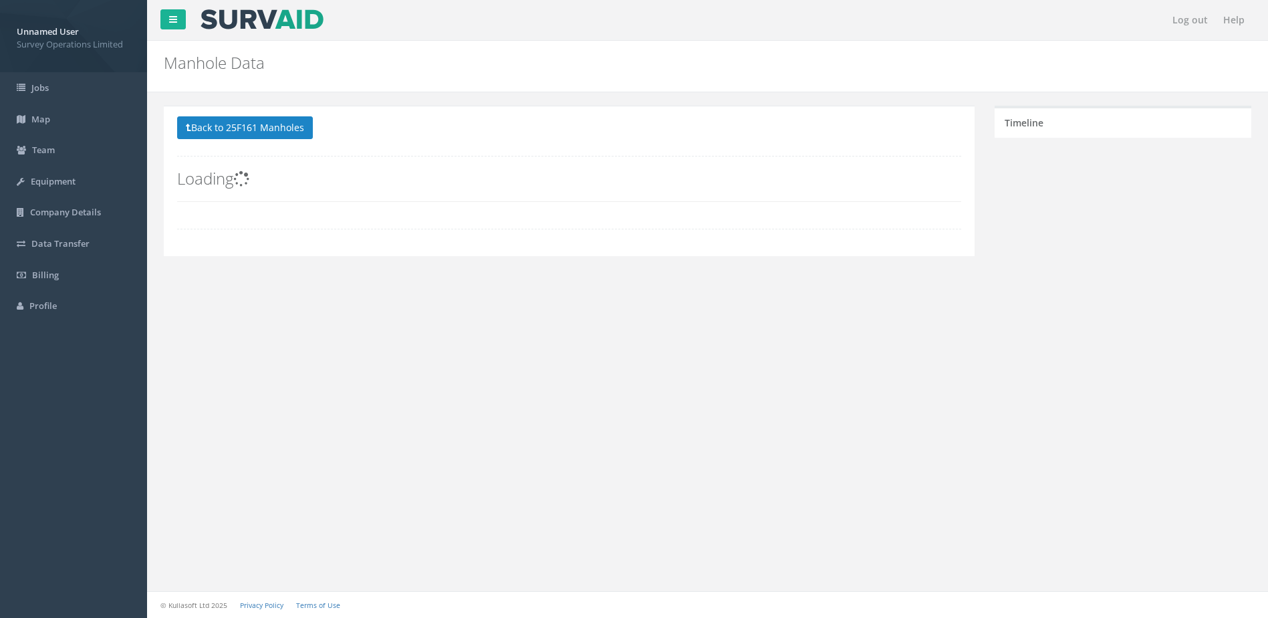
scroll to position [0, 0]
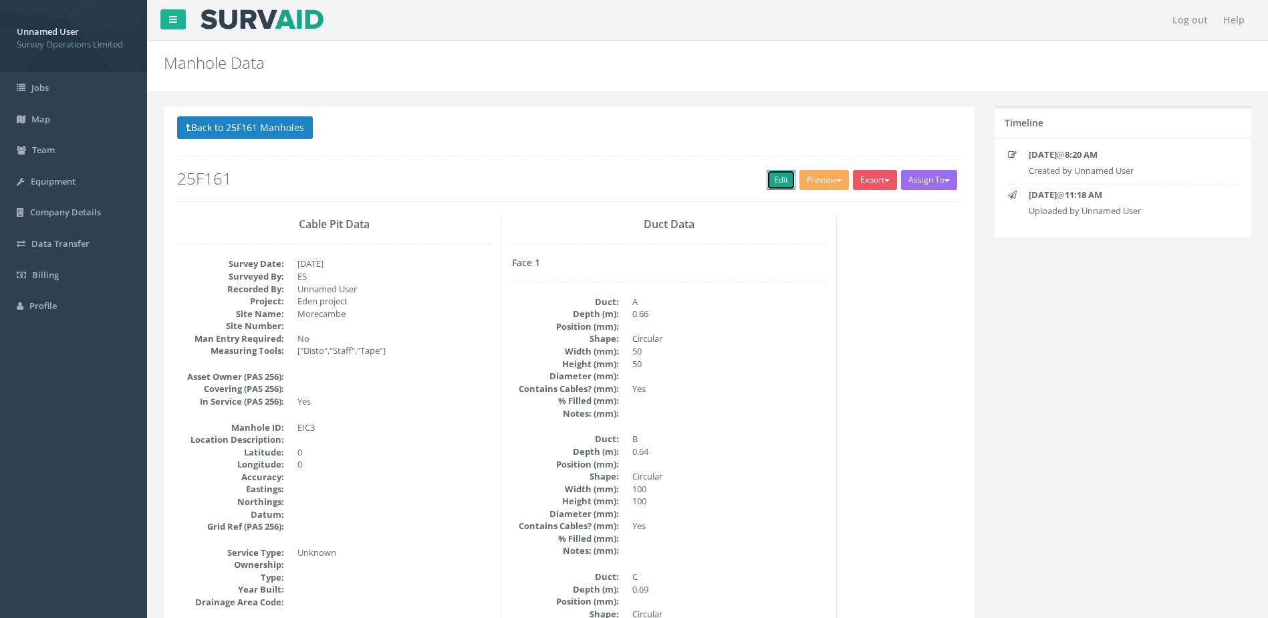
click at [782, 181] on link "Edit" at bounding box center [781, 180] width 29 height 20
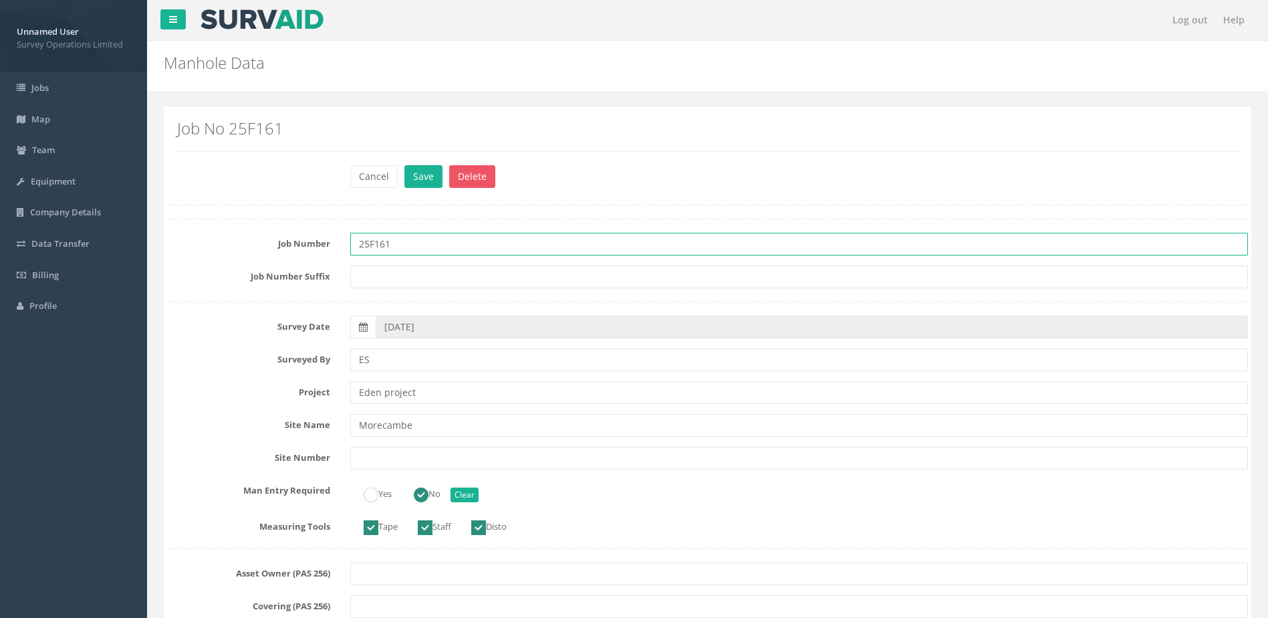
click at [436, 249] on input "25F161" at bounding box center [799, 244] width 898 height 23
type input "25F161a"
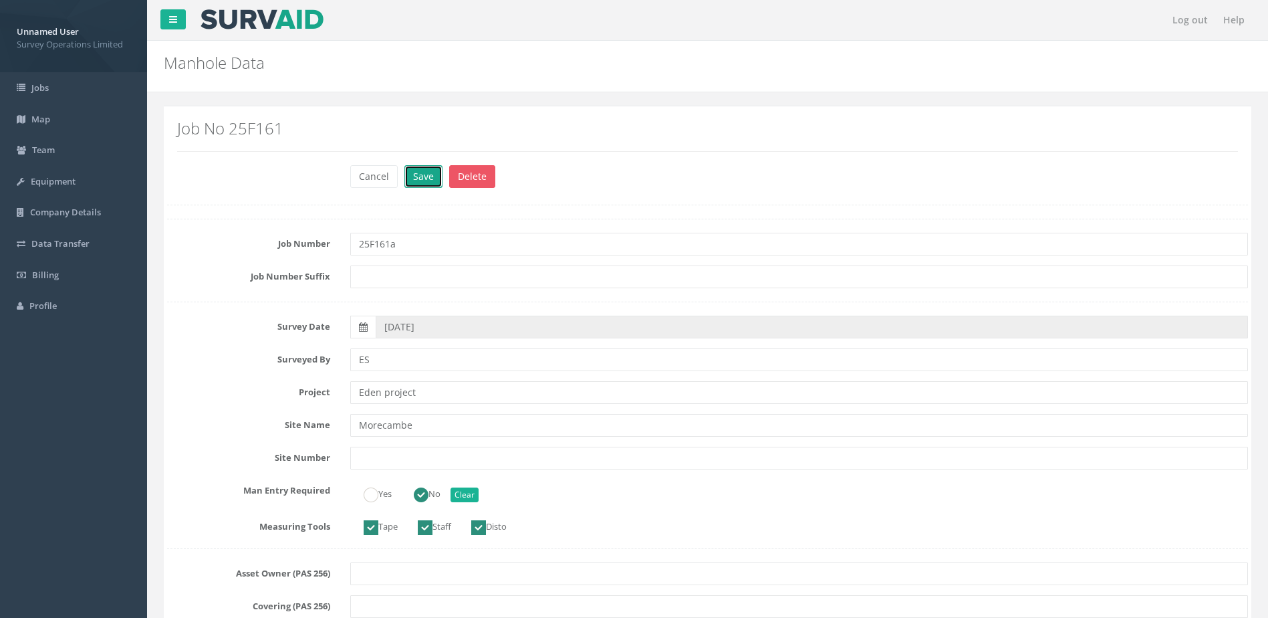
click at [417, 174] on button "Save" at bounding box center [424, 176] width 38 height 23
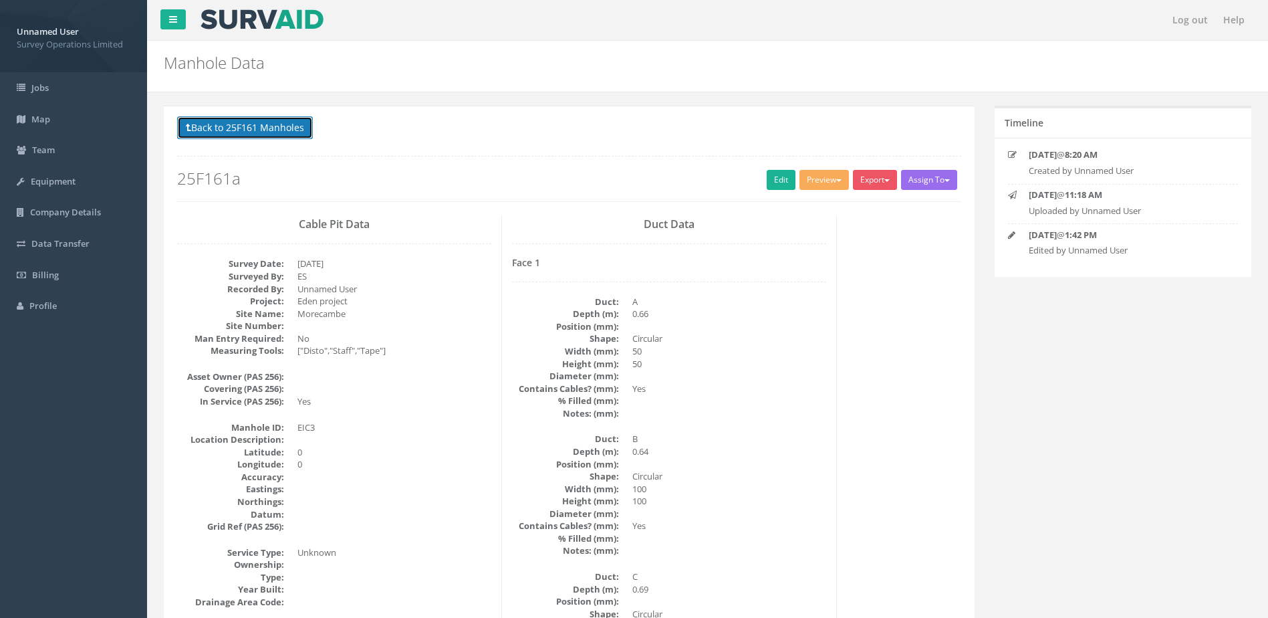
click at [251, 126] on button "Back to 25F161 Manholes" at bounding box center [245, 127] width 136 height 23
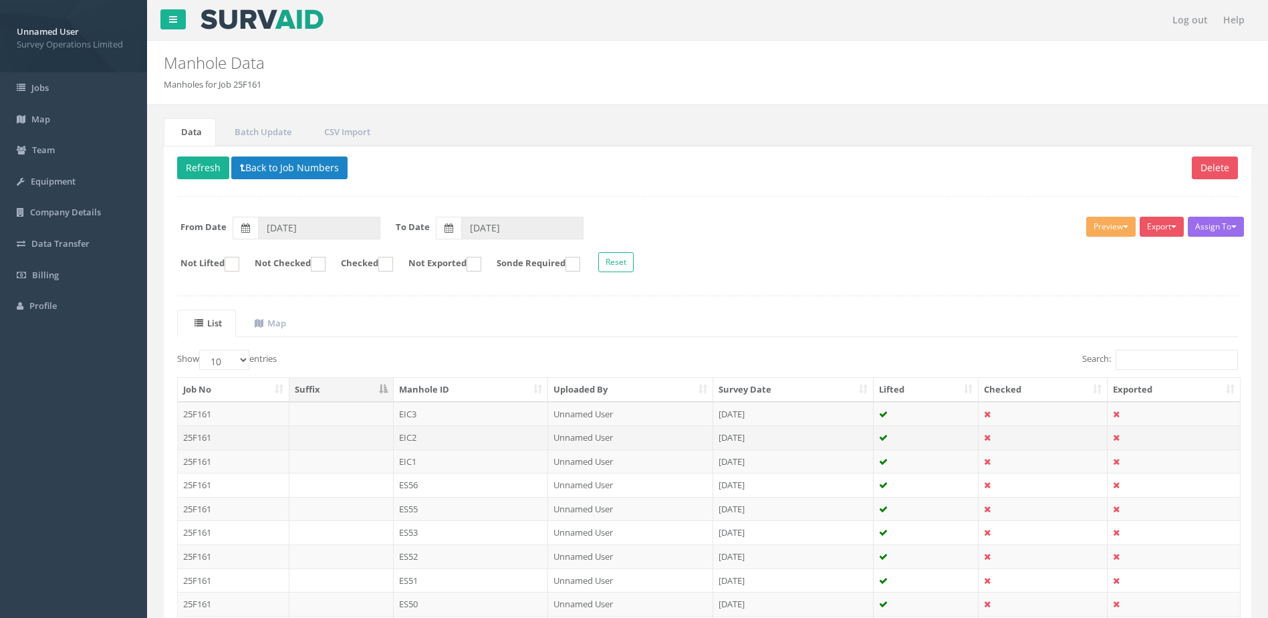
click at [450, 433] on td "EIC2" at bounding box center [471, 437] width 155 height 24
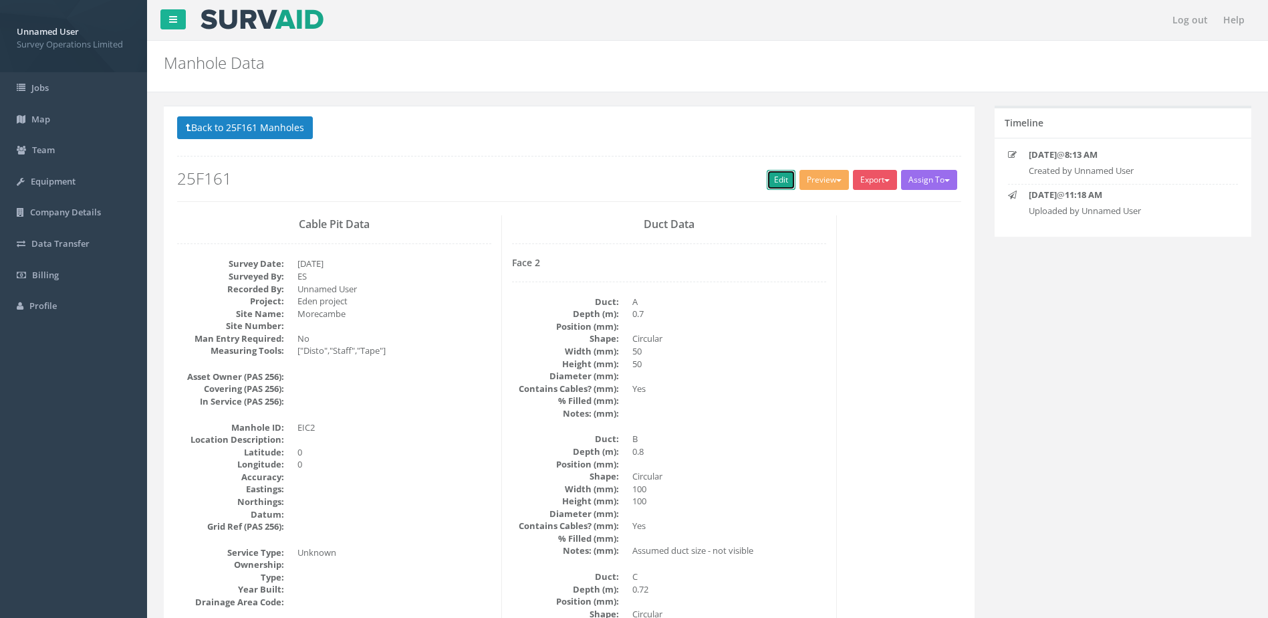
click at [787, 176] on link "Edit" at bounding box center [781, 180] width 29 height 20
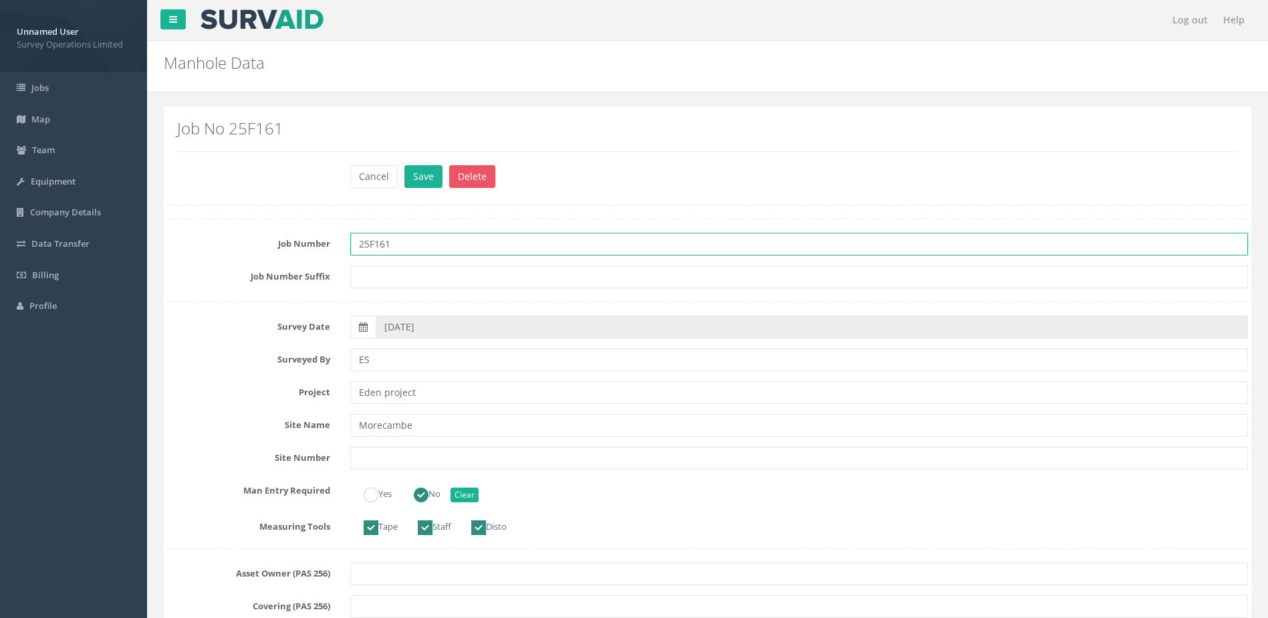
click at [442, 251] on input "25F161" at bounding box center [799, 244] width 898 height 23
type input "25F161a"
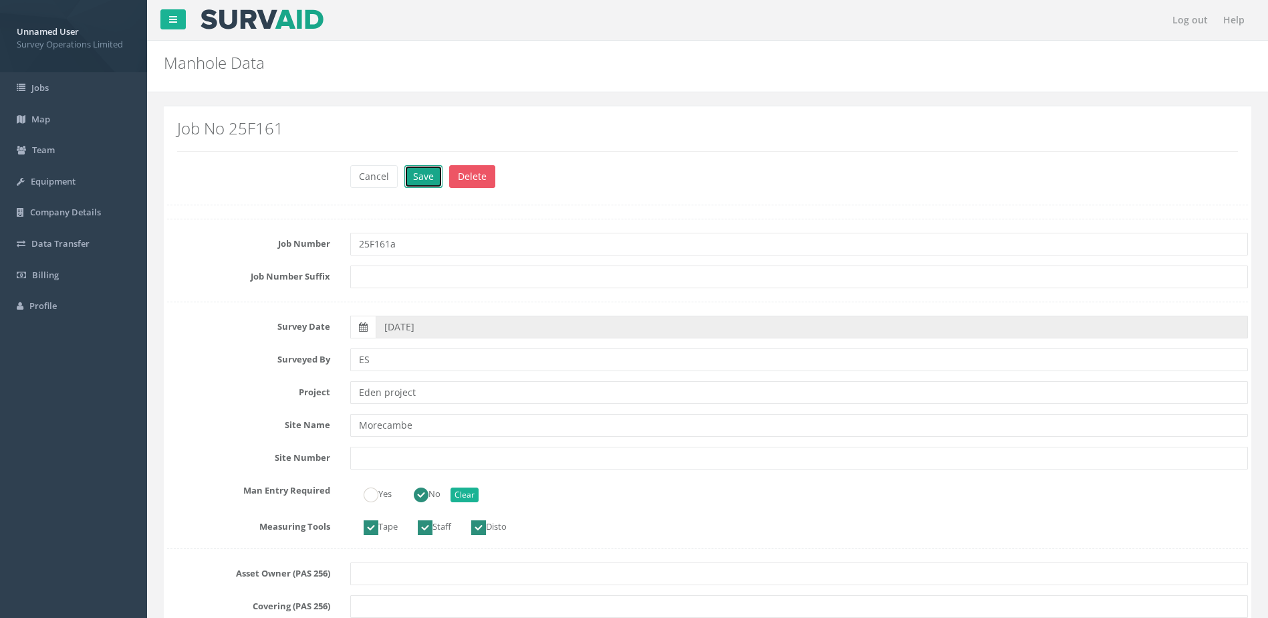
click at [423, 171] on button "Save" at bounding box center [424, 176] width 38 height 23
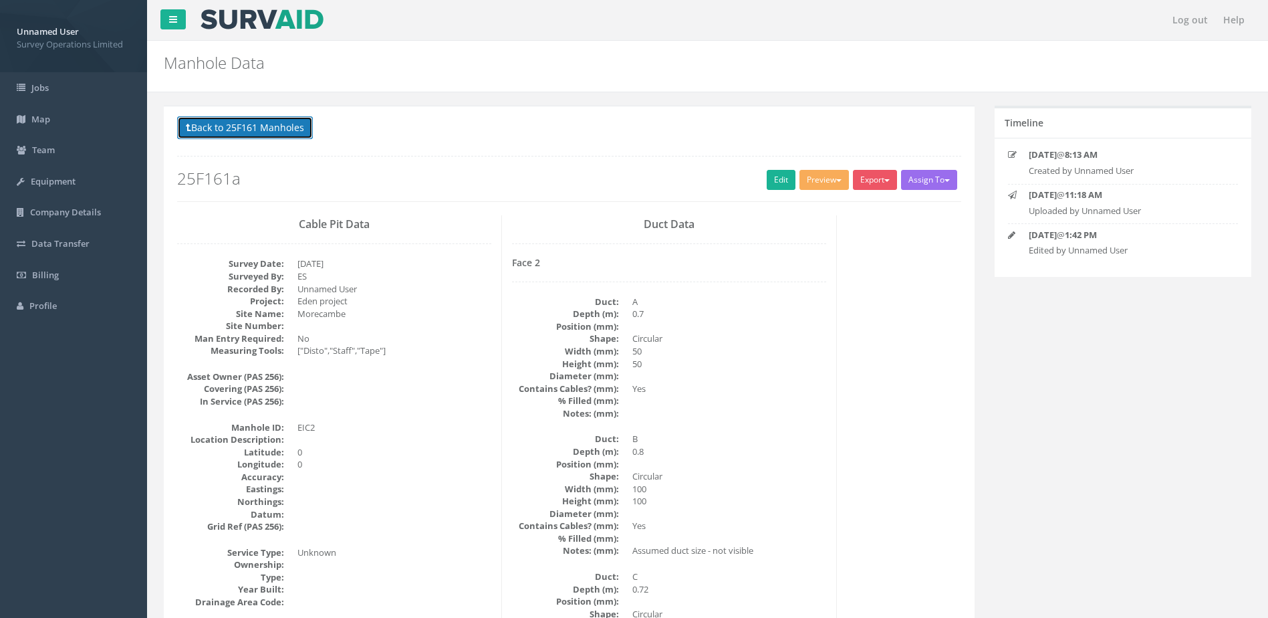
click at [269, 131] on button "Back to 25F161 Manholes" at bounding box center [245, 127] width 136 height 23
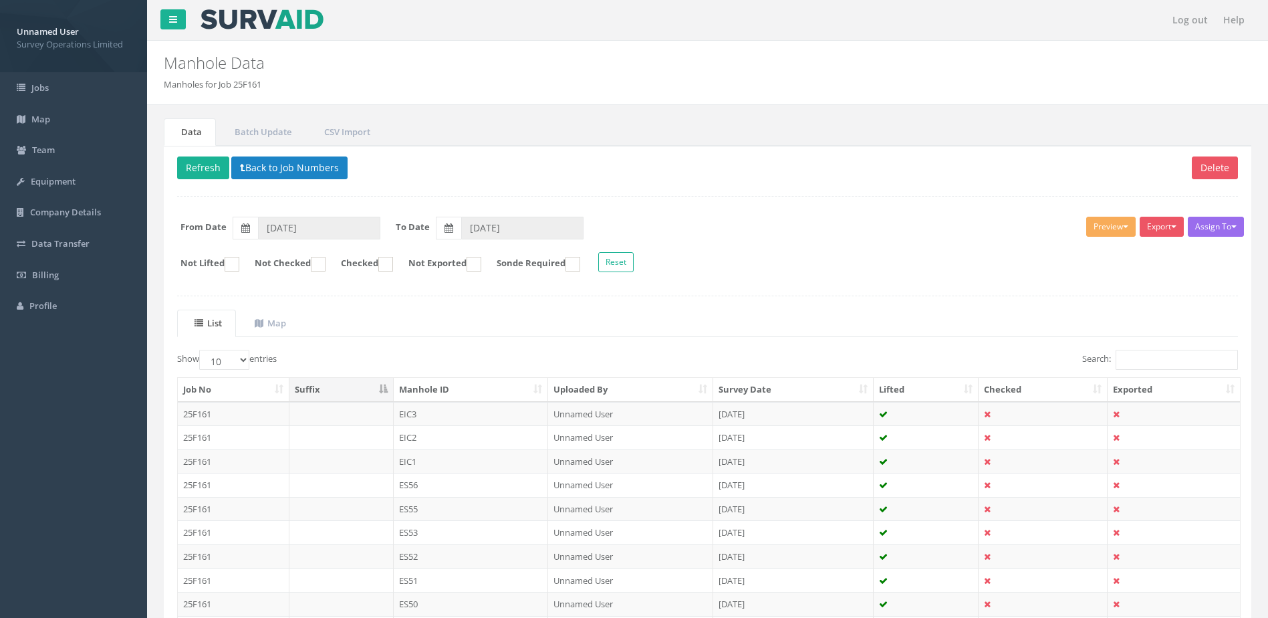
click at [428, 464] on td "EIC1" at bounding box center [471, 461] width 155 height 24
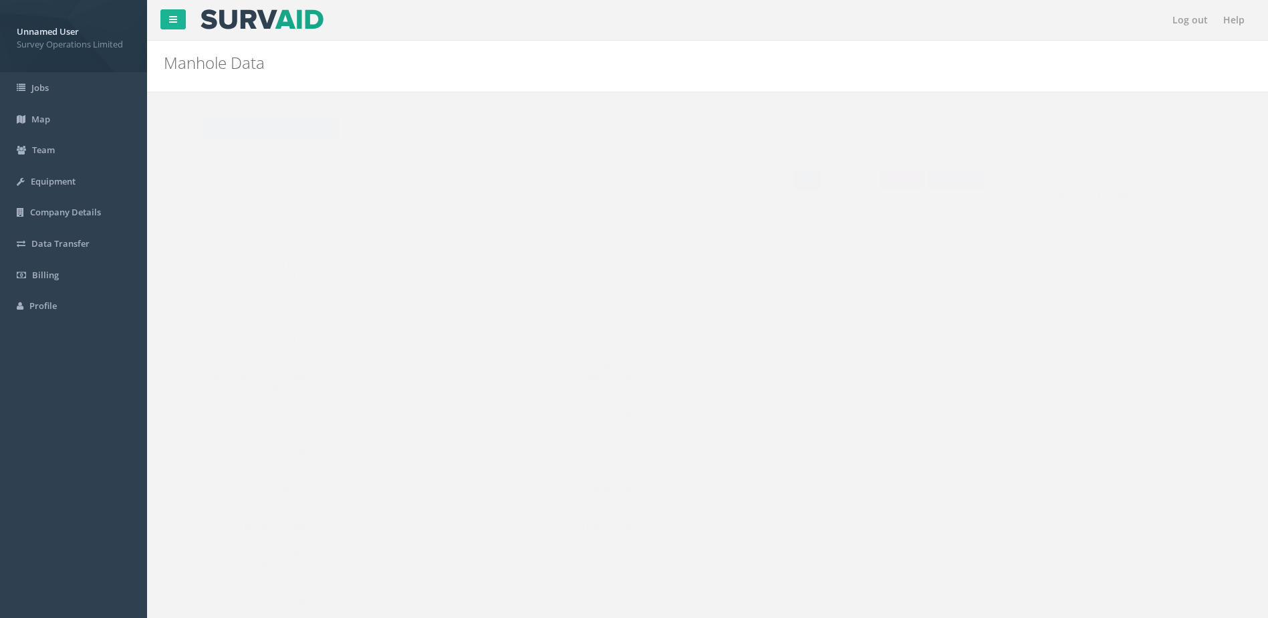
click at [771, 180] on link "Edit" at bounding box center [781, 180] width 29 height 20
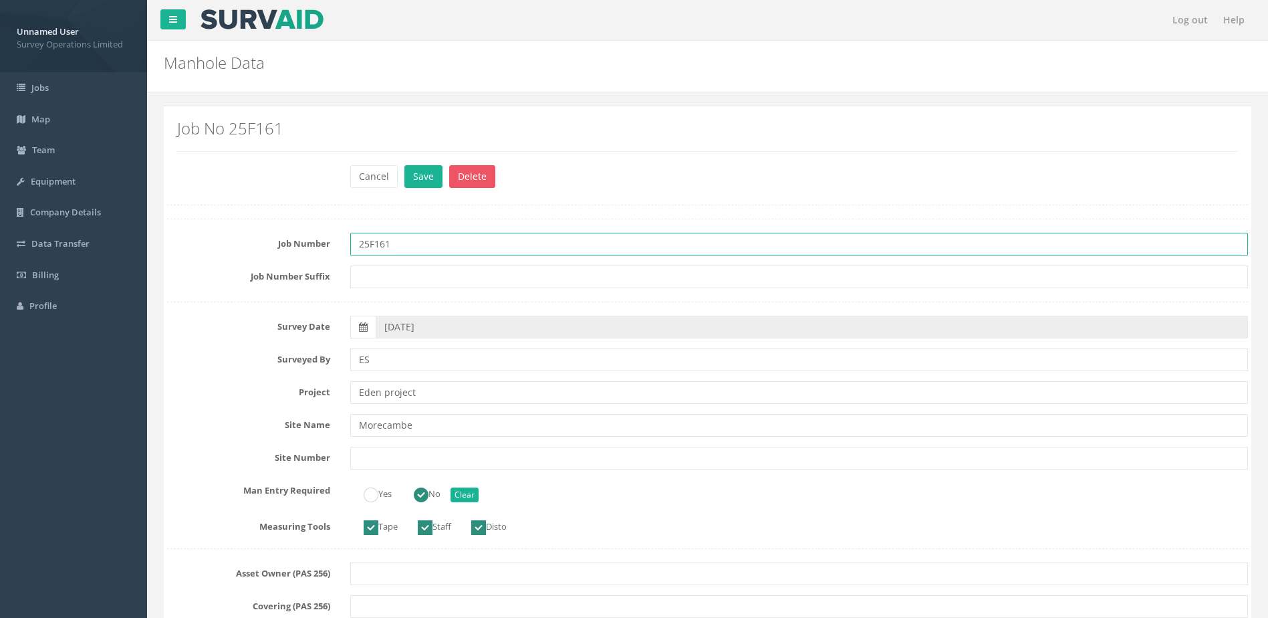
click at [451, 242] on input "25F161" at bounding box center [799, 244] width 898 height 23
type input "25F161a"
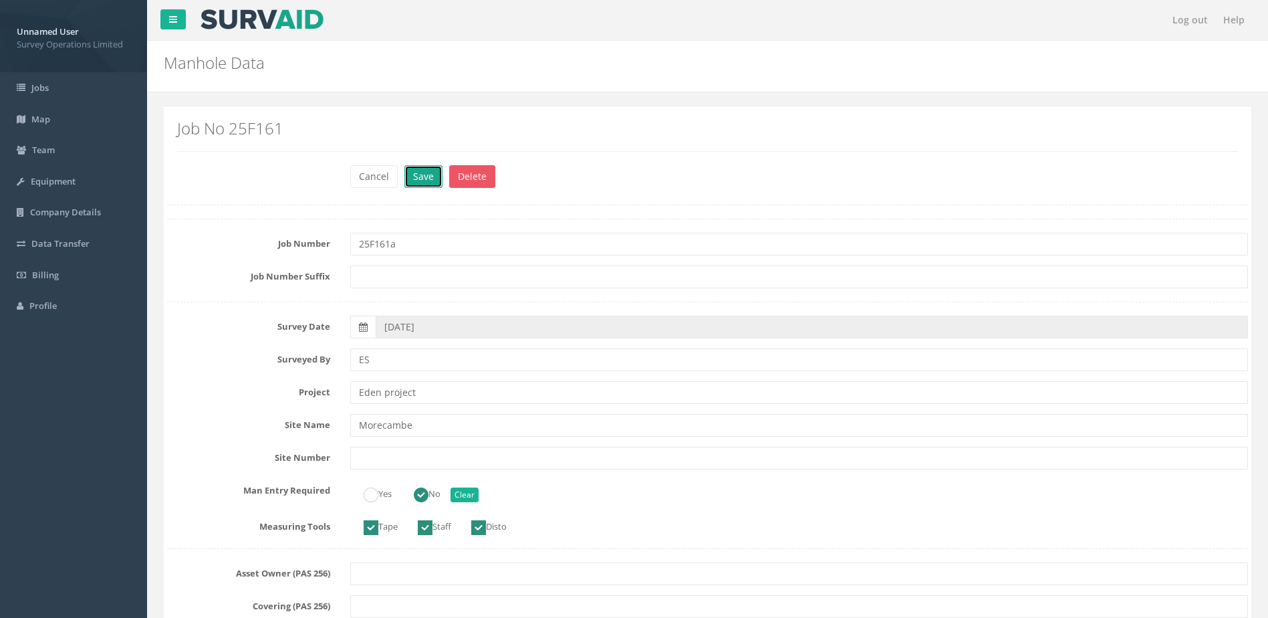
click at [409, 176] on button "Save" at bounding box center [424, 176] width 38 height 23
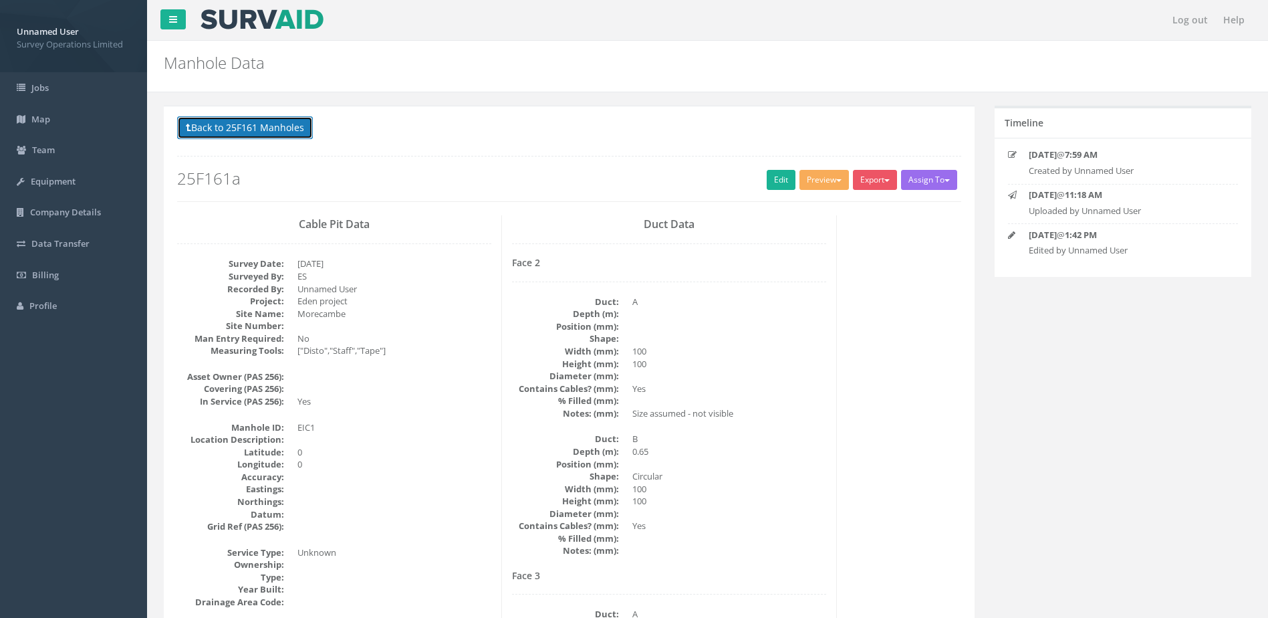
click at [256, 133] on button "Back to 25F161 Manholes" at bounding box center [245, 127] width 136 height 23
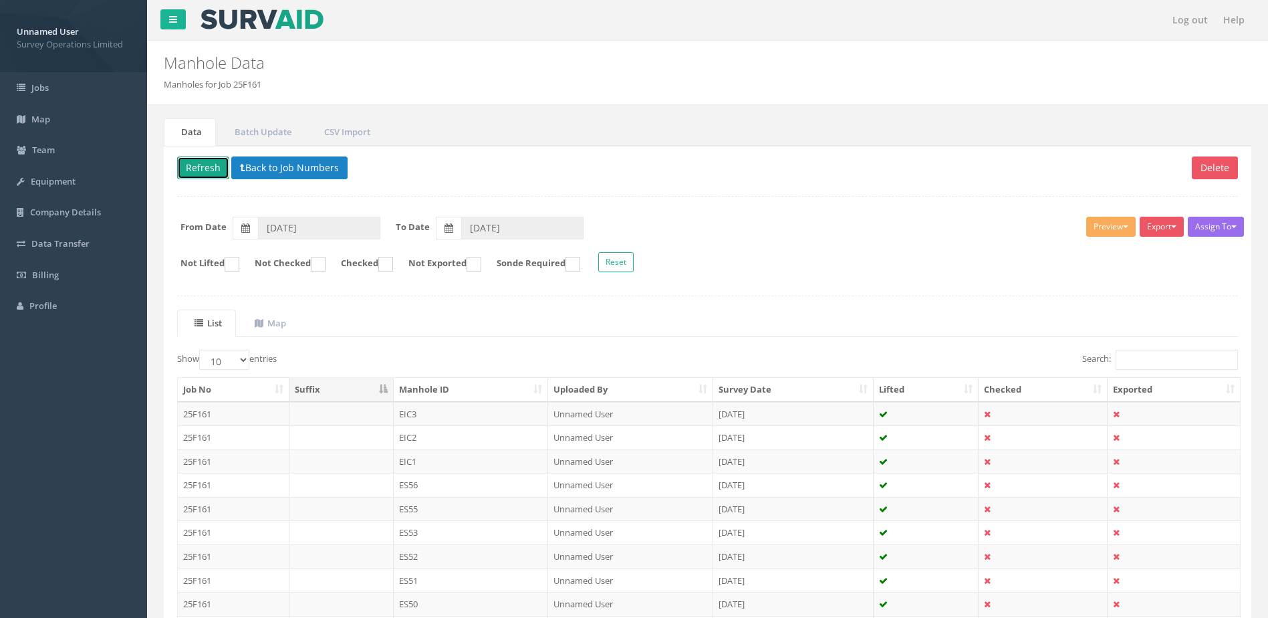
click at [207, 165] on button "Refresh" at bounding box center [203, 167] width 52 height 23
click at [1181, 20] on link "Log out" at bounding box center [1190, 20] width 49 height 40
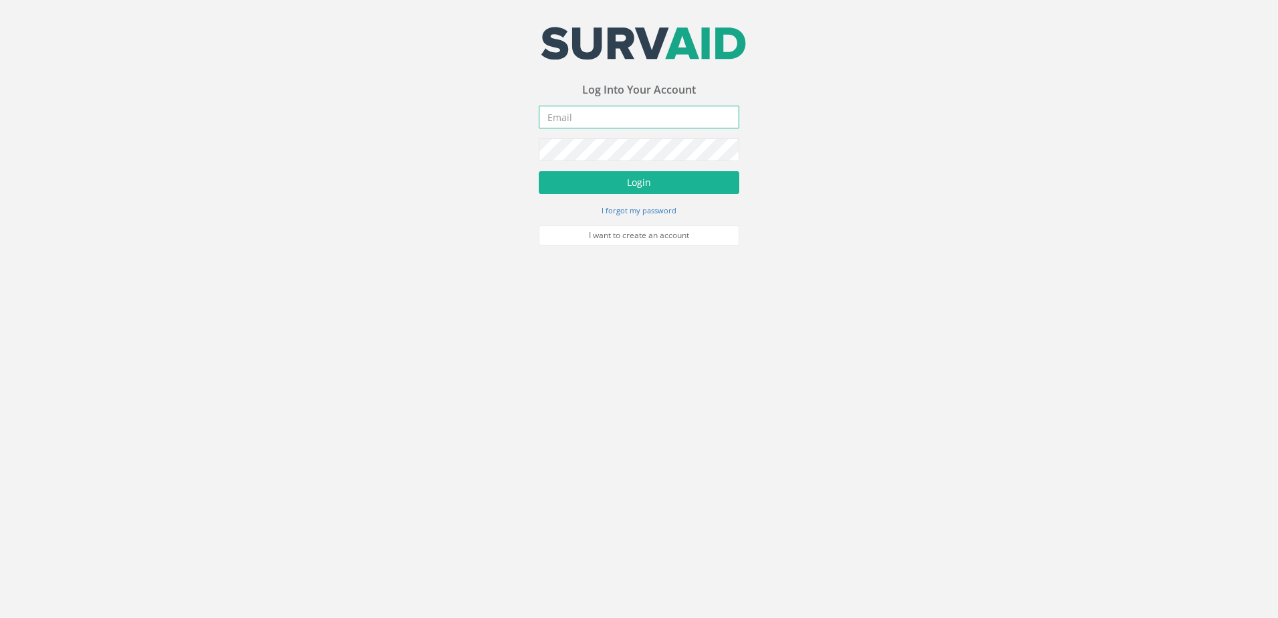
click at [599, 124] on input "email" at bounding box center [639, 117] width 201 height 23
type input "[EMAIL_ADDRESS][DOMAIN_NAME]"
click at [596, 175] on button "Login" at bounding box center [639, 182] width 201 height 23
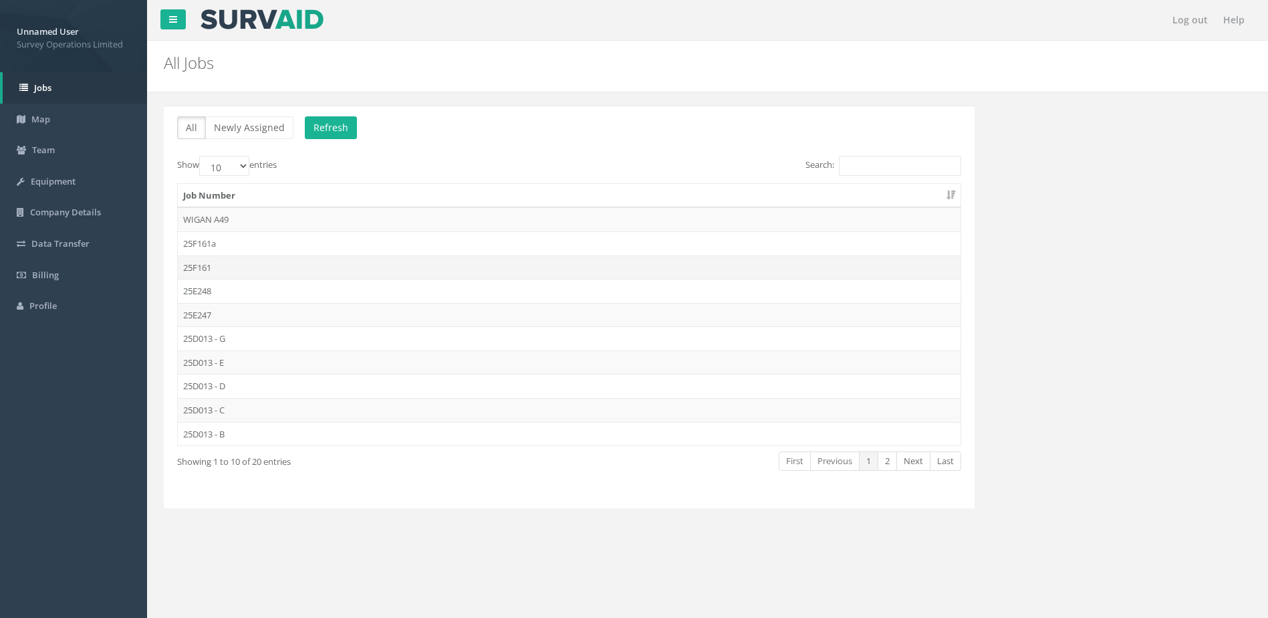
click at [259, 266] on td "25F161" at bounding box center [569, 267] width 783 height 24
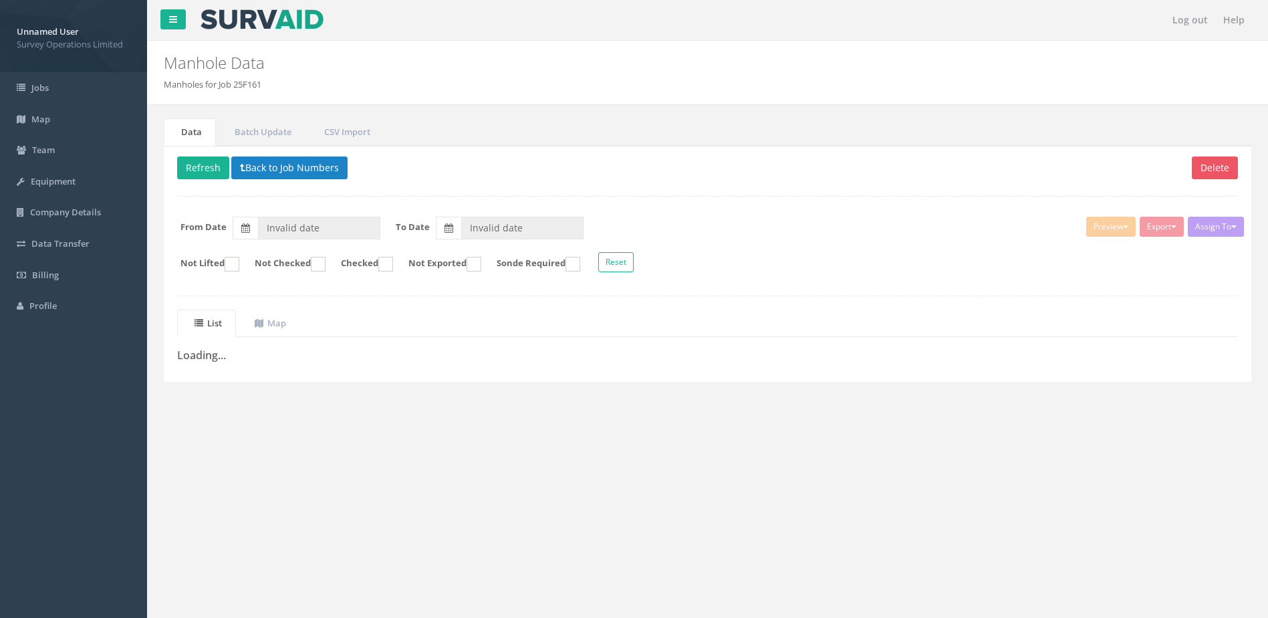
type input "[DATE]"
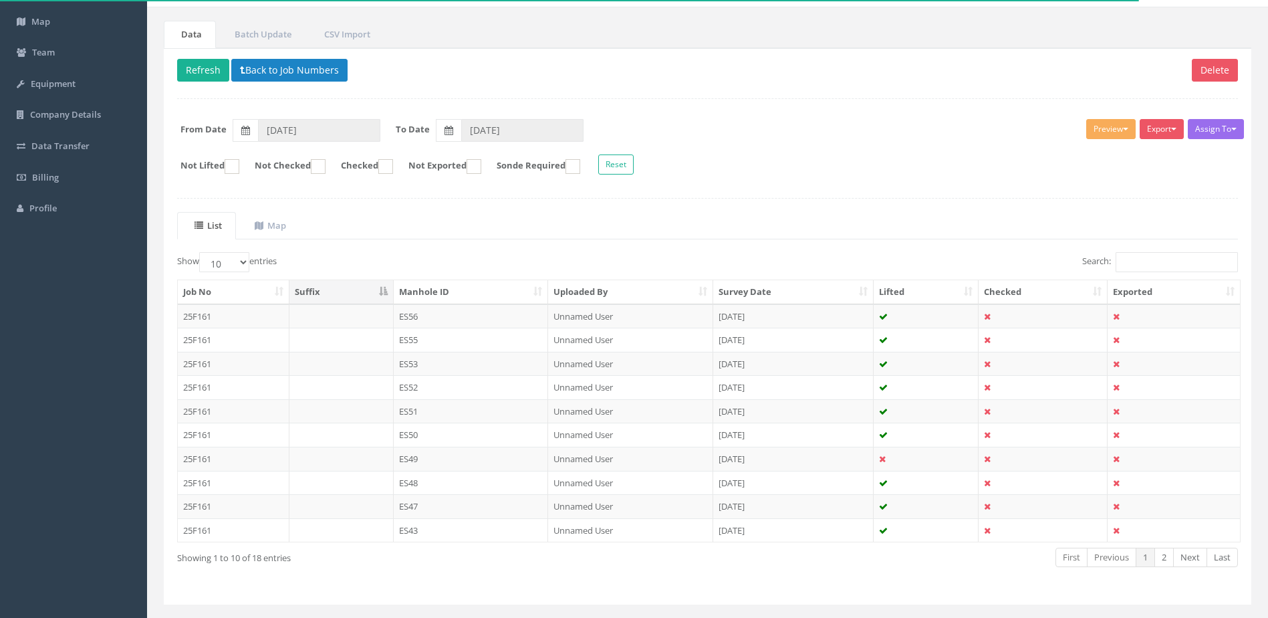
scroll to position [128, 0]
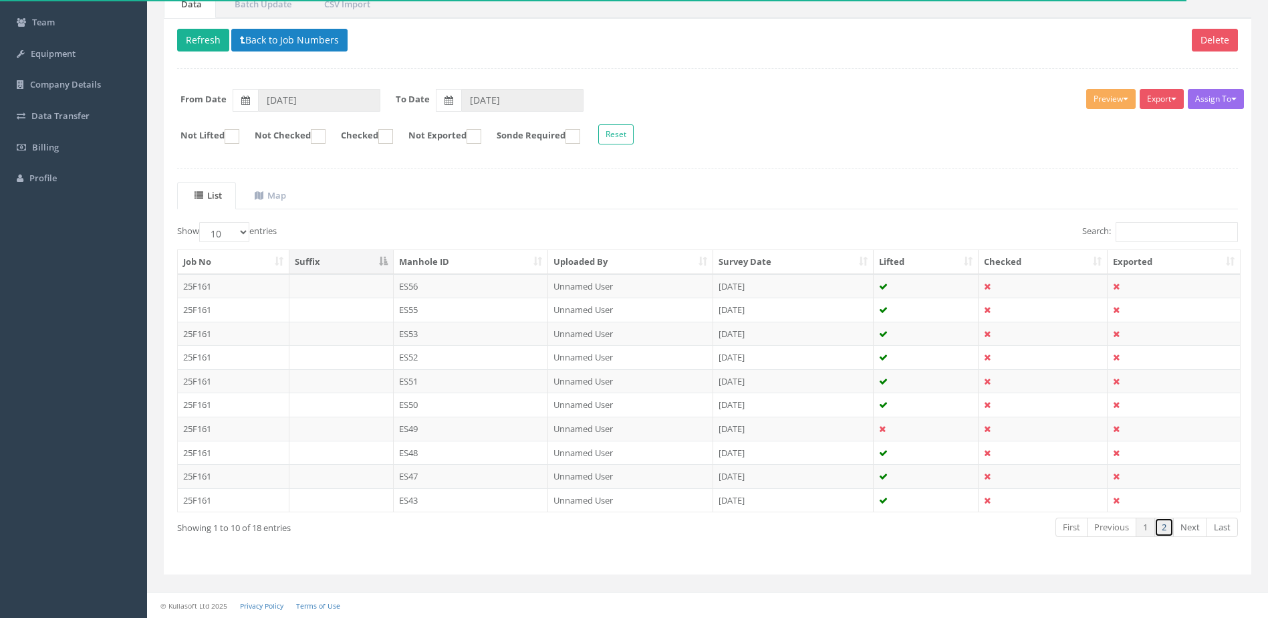
click at [1167, 534] on link "2" at bounding box center [1164, 526] width 19 height 19
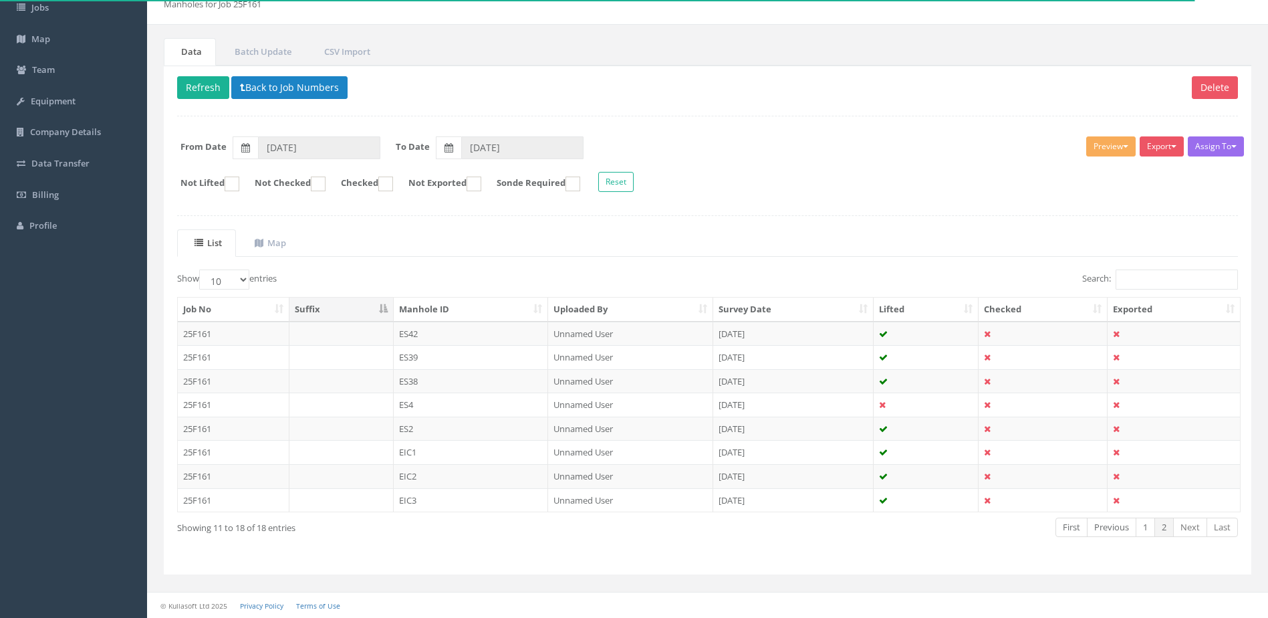
scroll to position [80, 0]
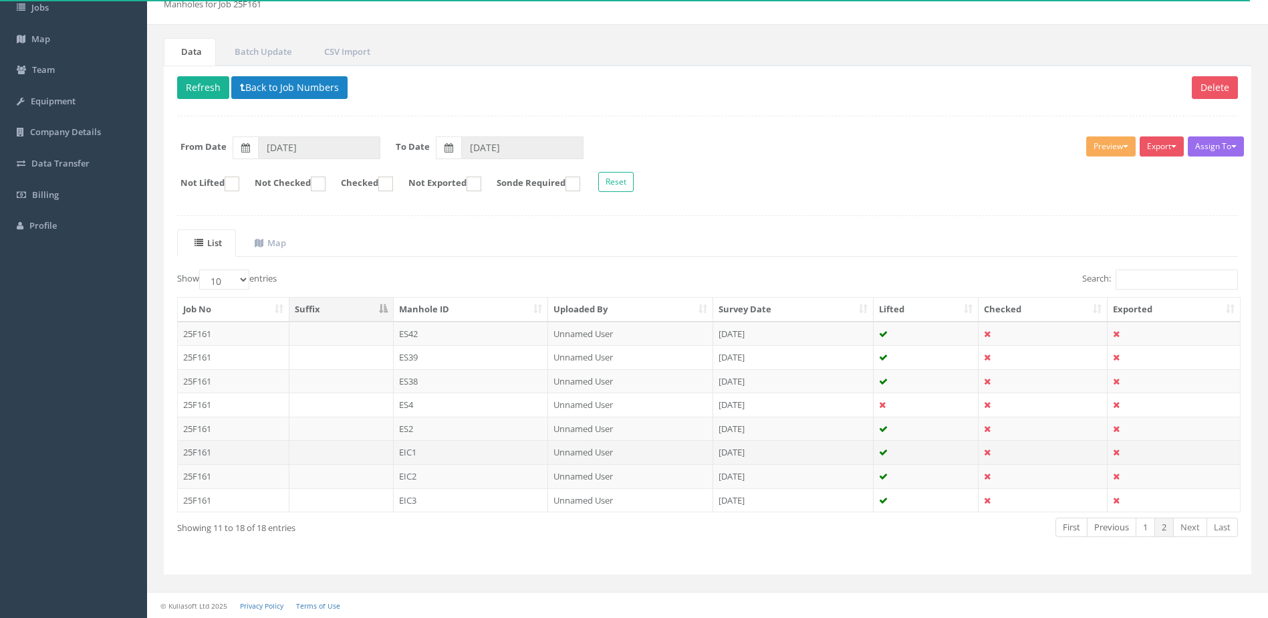
click at [483, 450] on td "EIC1" at bounding box center [471, 452] width 155 height 24
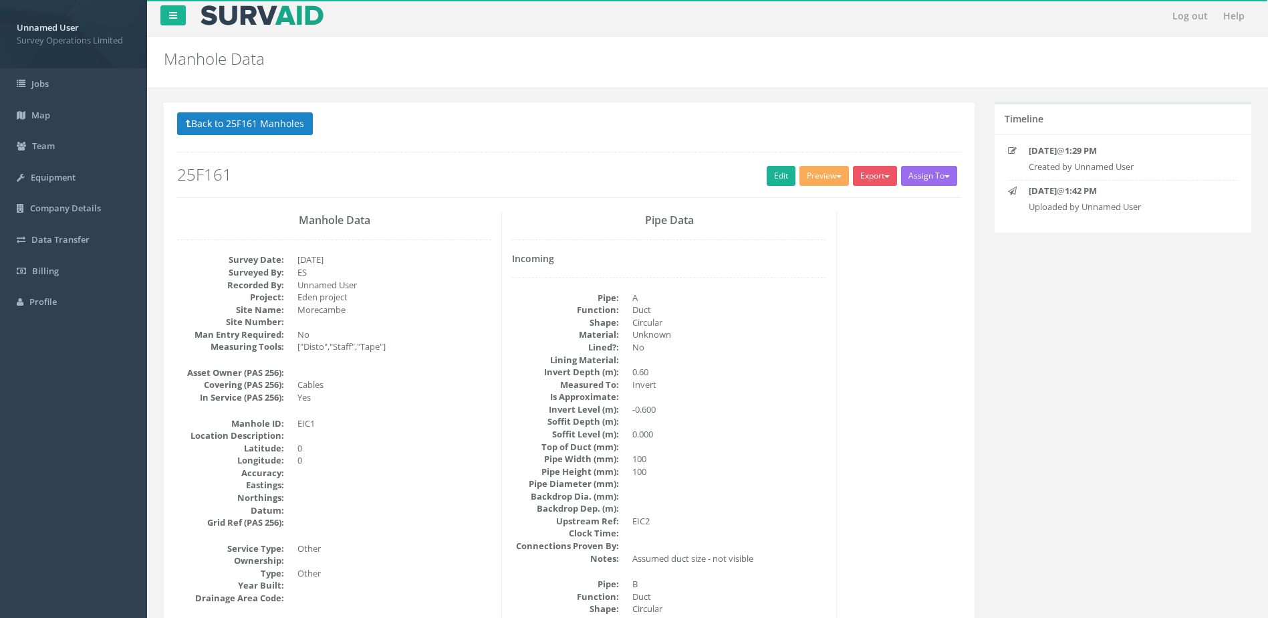
scroll to position [0, 0]
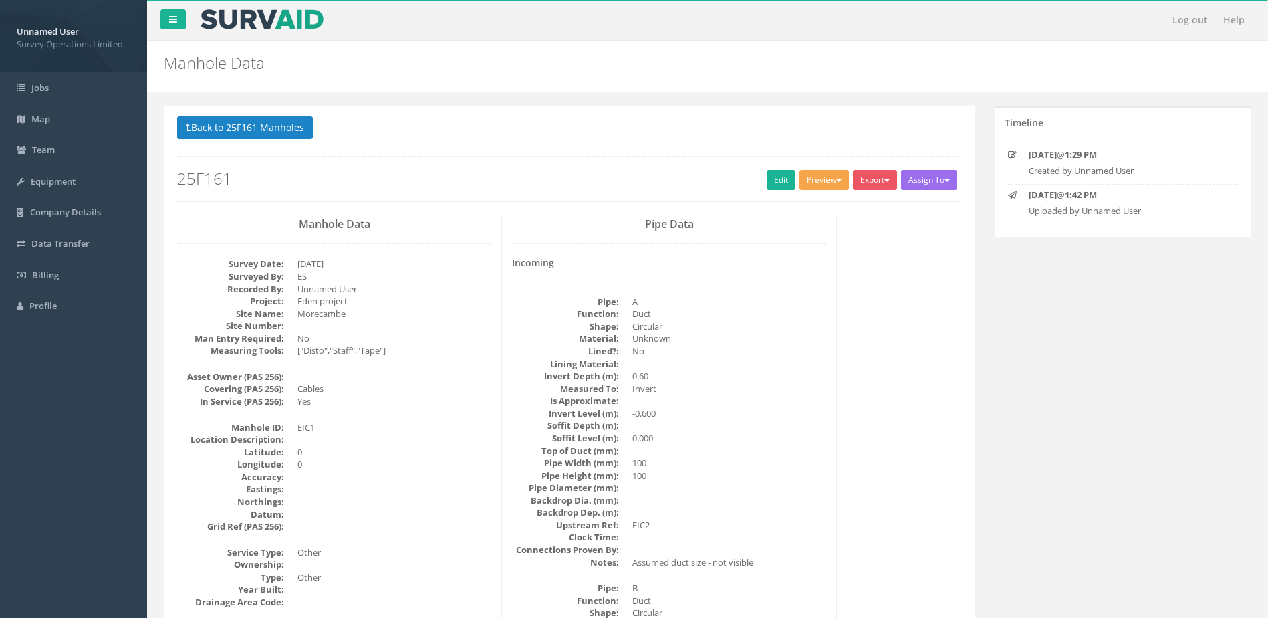
click at [830, 183] on button "Preview" at bounding box center [824, 180] width 49 height 20
click at [820, 206] on link "Survey Ops Manhole" at bounding box center [799, 207] width 104 height 21
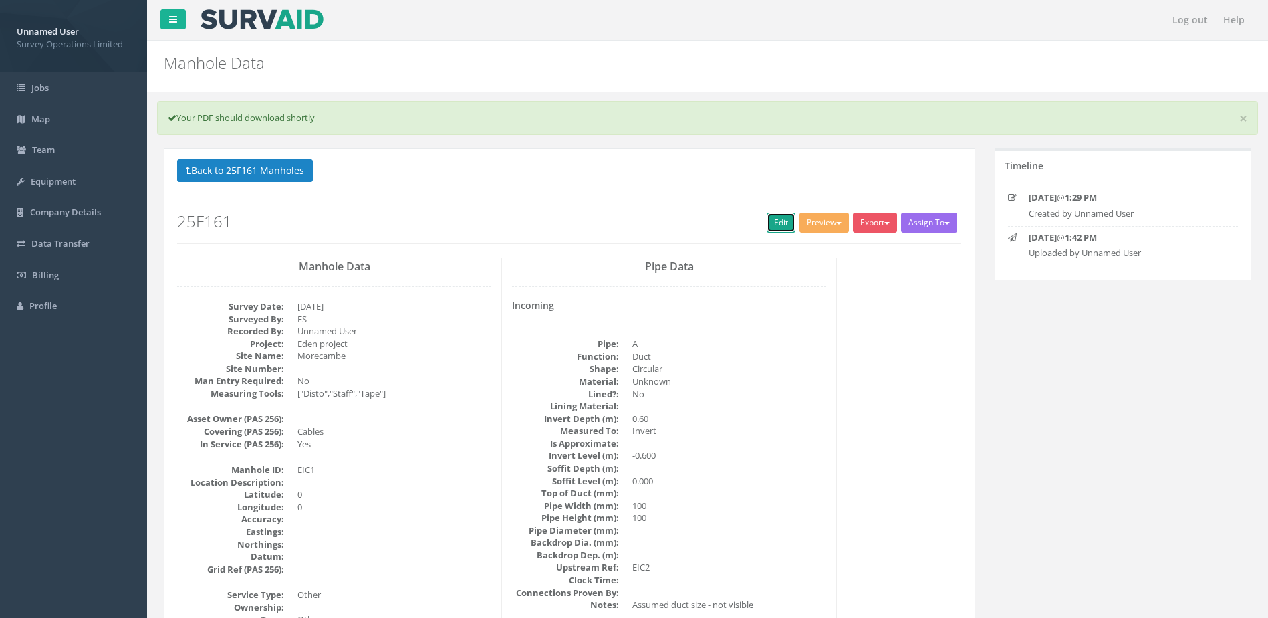
click at [779, 219] on link "Edit" at bounding box center [781, 223] width 29 height 20
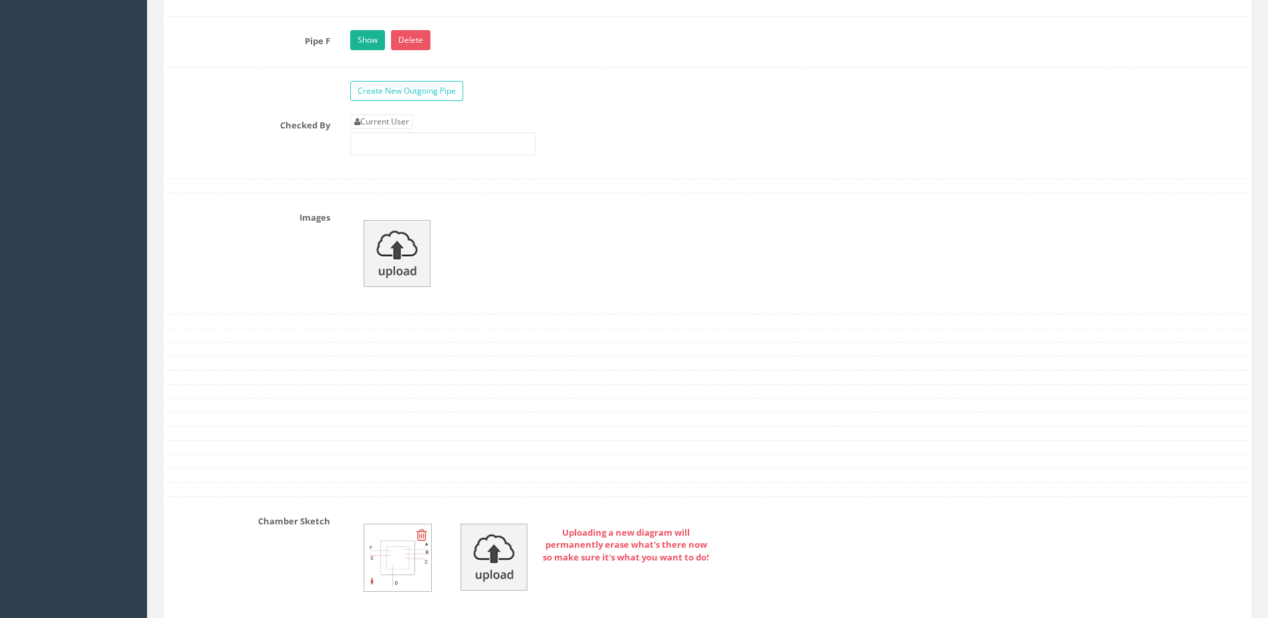
scroll to position [2472, 0]
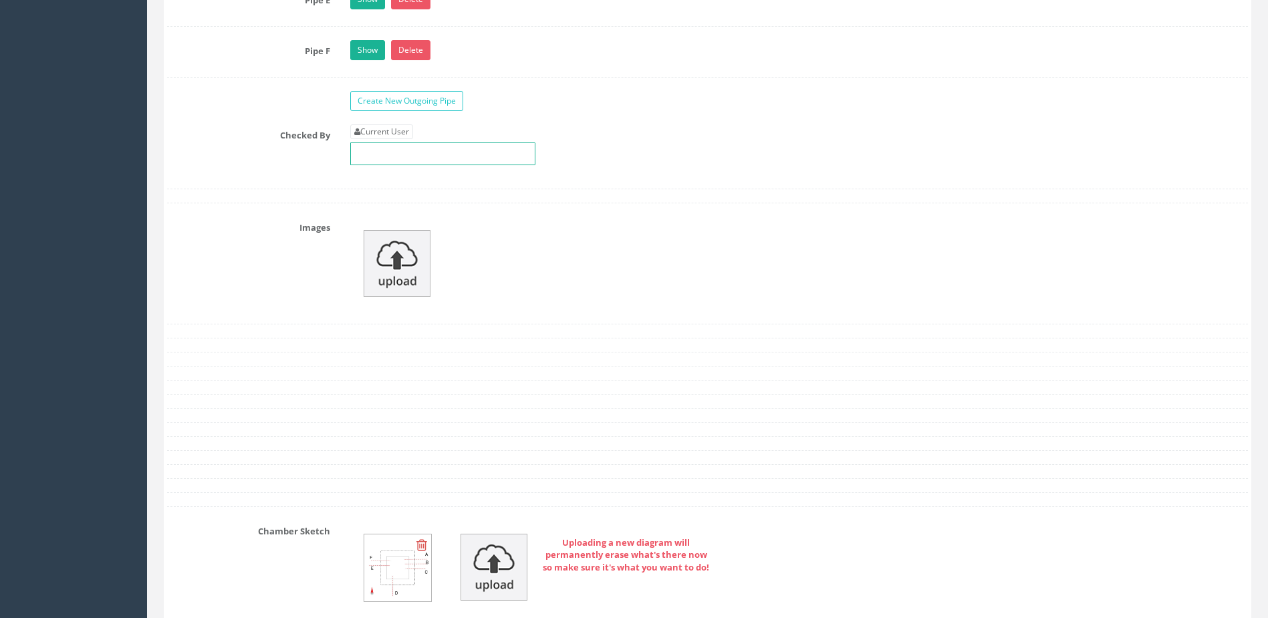
click at [413, 150] on input "text" at bounding box center [442, 153] width 185 height 23
type input "m"
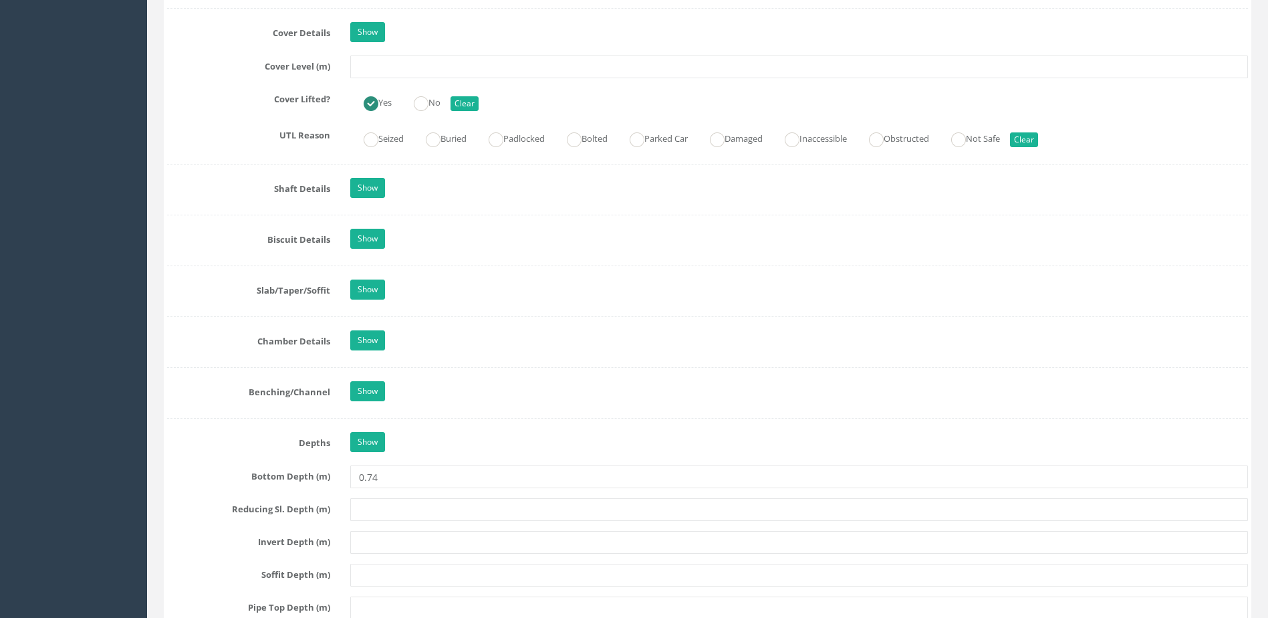
scroll to position [1268, 0]
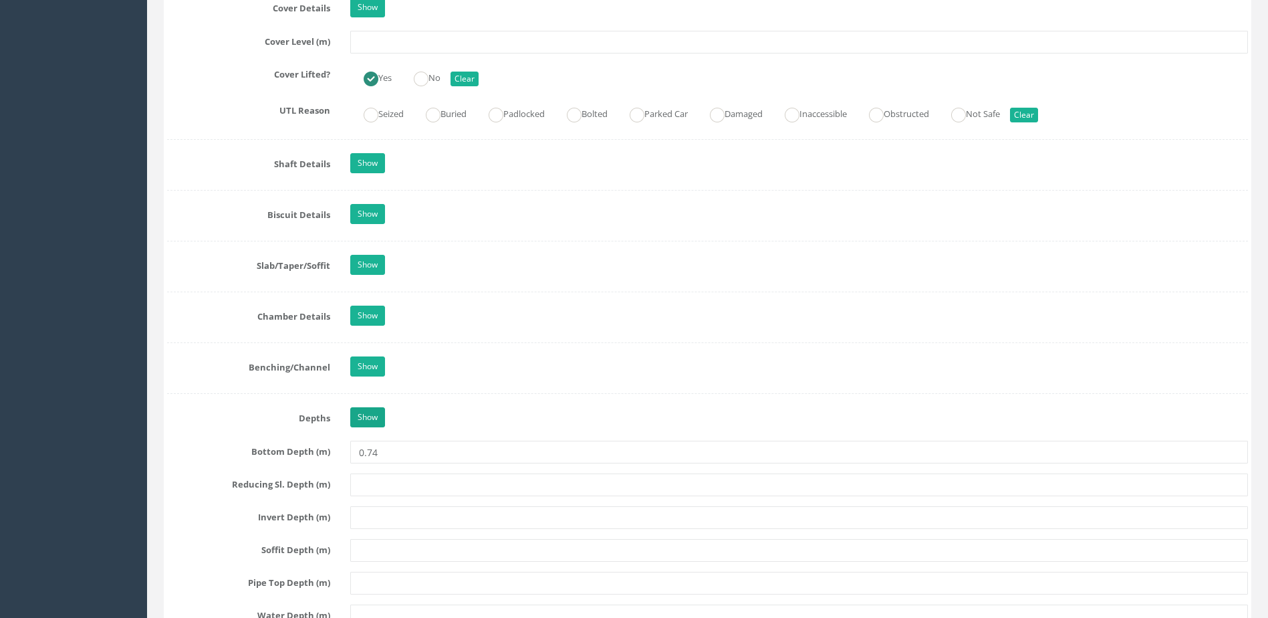
type input "MP"
click at [368, 412] on link "Show" at bounding box center [367, 417] width 35 height 20
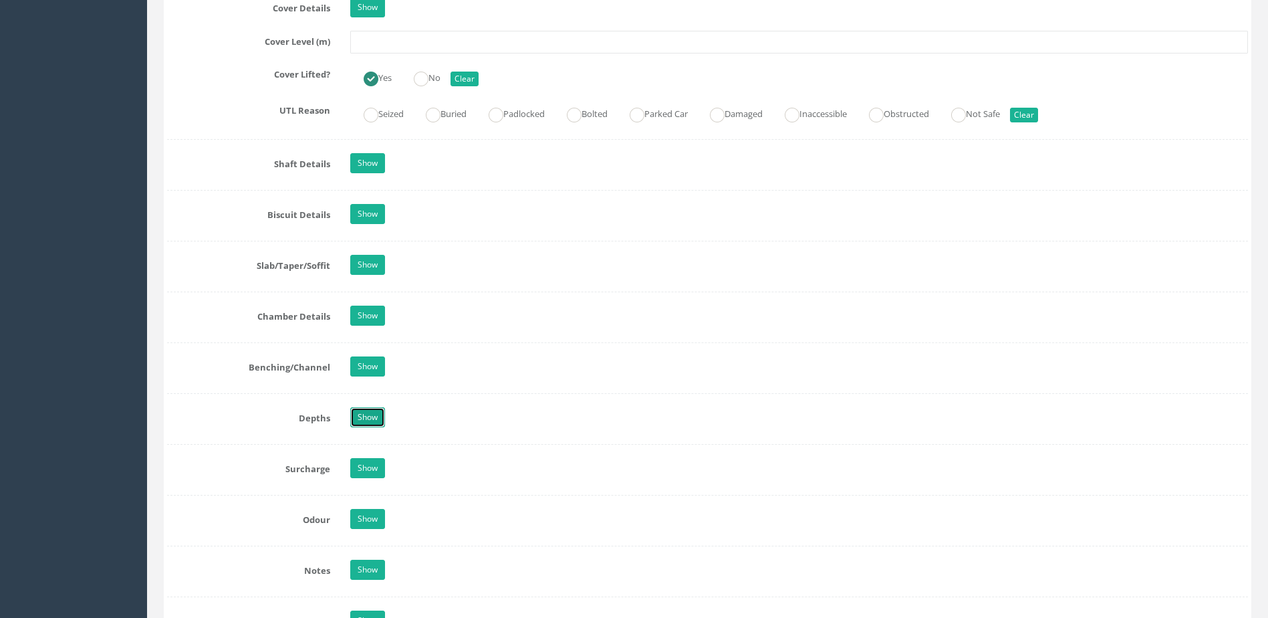
click at [360, 414] on link "Show" at bounding box center [367, 417] width 35 height 20
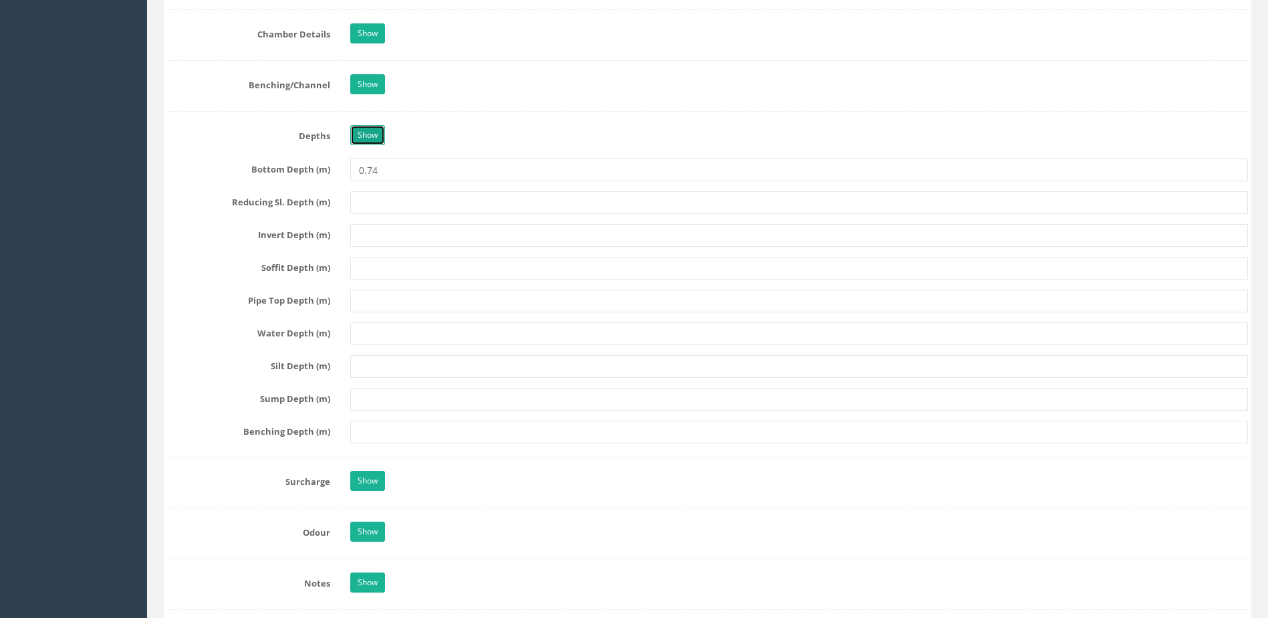
scroll to position [1736, 0]
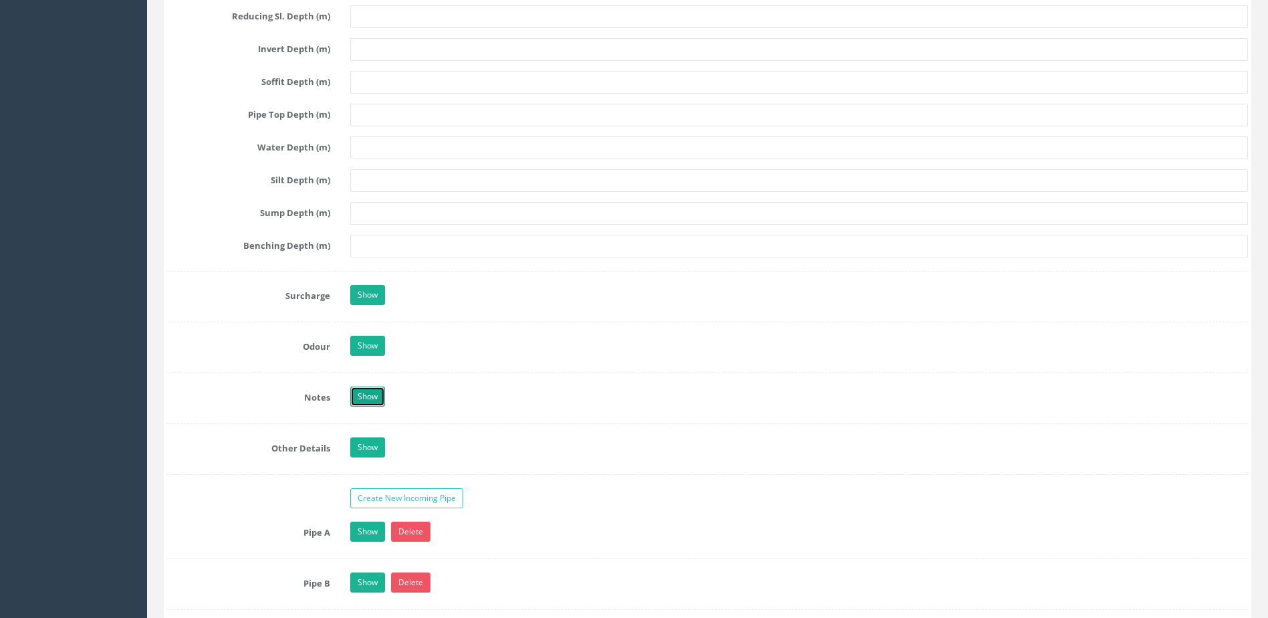
click at [370, 400] on link "Show" at bounding box center [367, 396] width 35 height 20
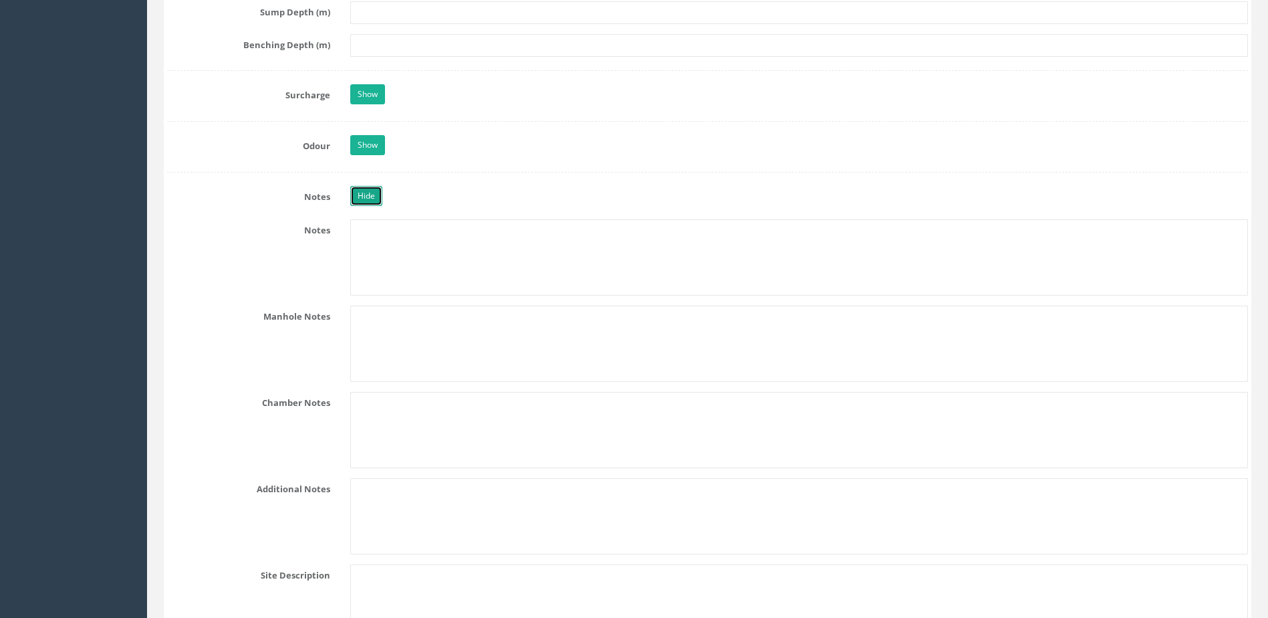
scroll to position [2204, 0]
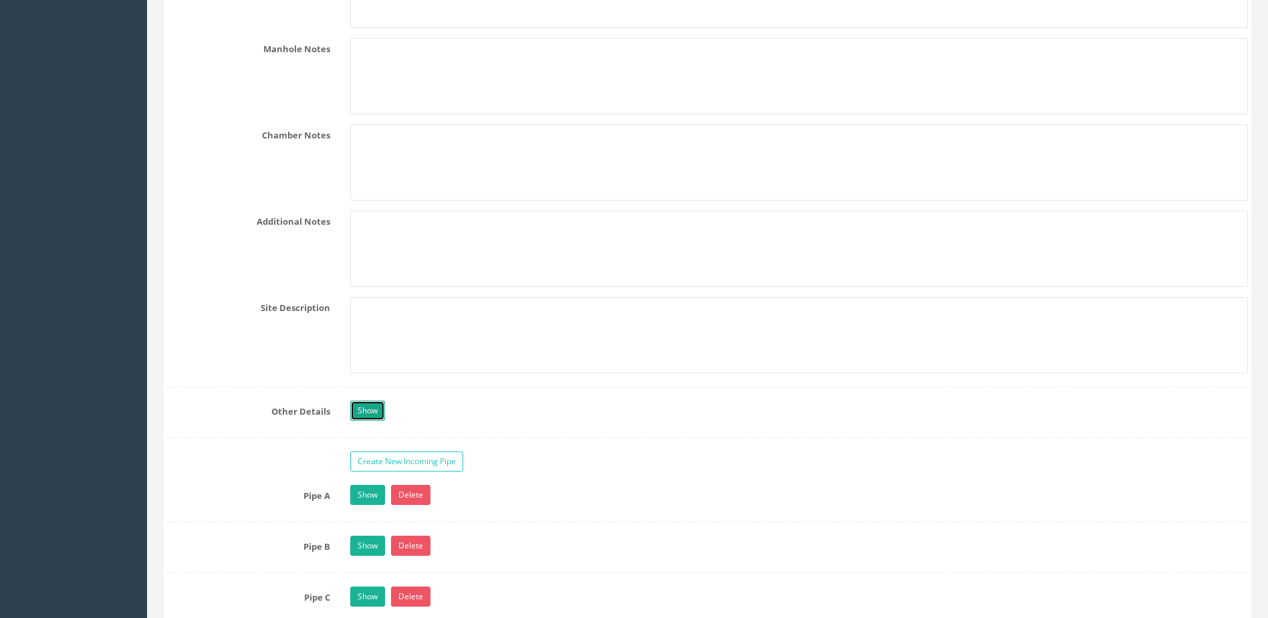
click at [374, 416] on link "Show" at bounding box center [367, 410] width 35 height 20
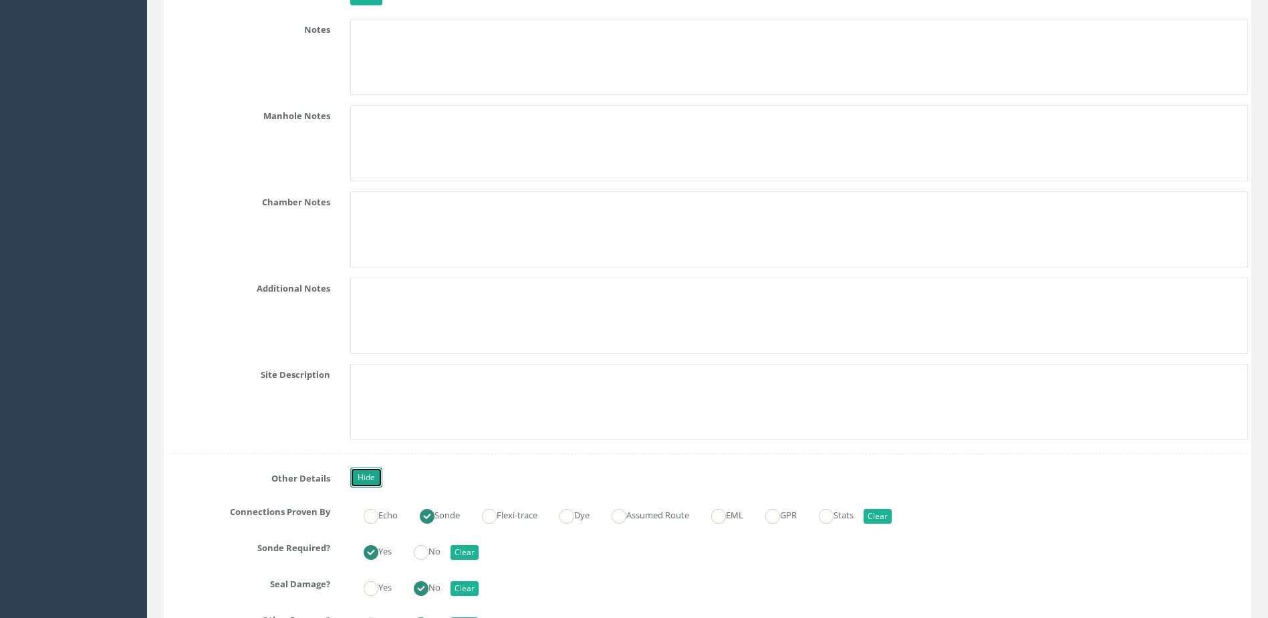
scroll to position [1870, 0]
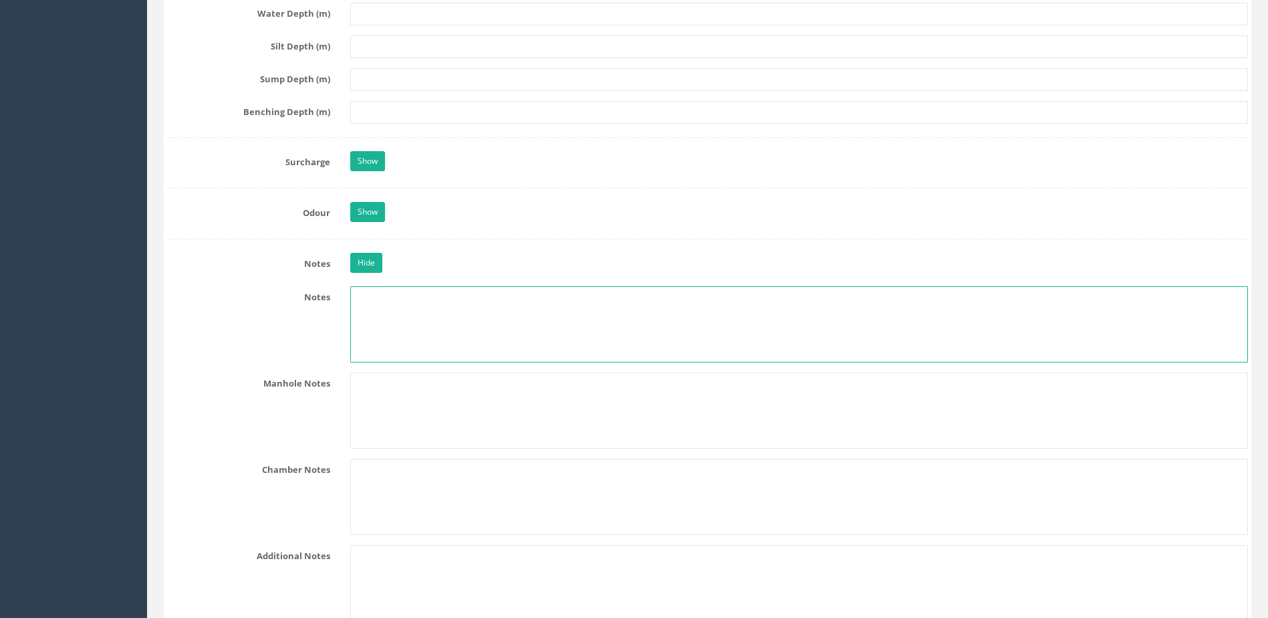
click at [408, 314] on textarea at bounding box center [799, 324] width 898 height 76
type textarea "b"
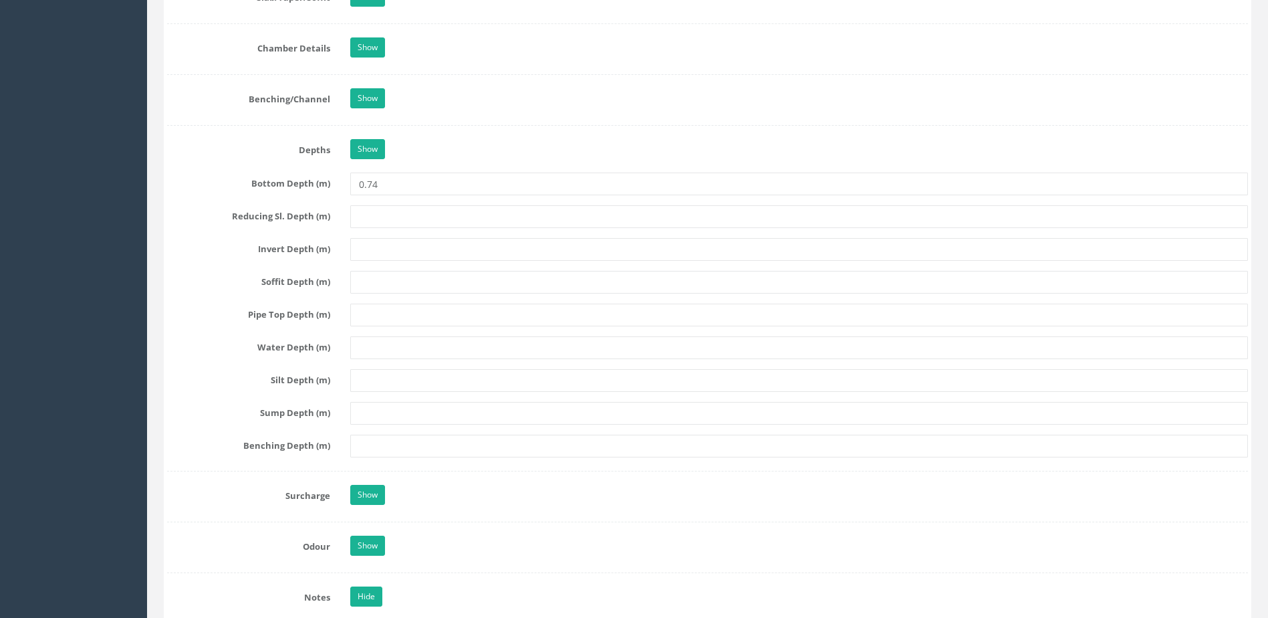
scroll to position [1536, 0]
type textarea "Believed to be comms & electric."
drag, startPoint x: 382, startPoint y: 187, endPoint x: 350, endPoint y: 185, distance: 32.1
click at [350, 185] on div "0.74" at bounding box center [799, 184] width 918 height 23
click at [402, 247] on input "text" at bounding box center [799, 250] width 898 height 23
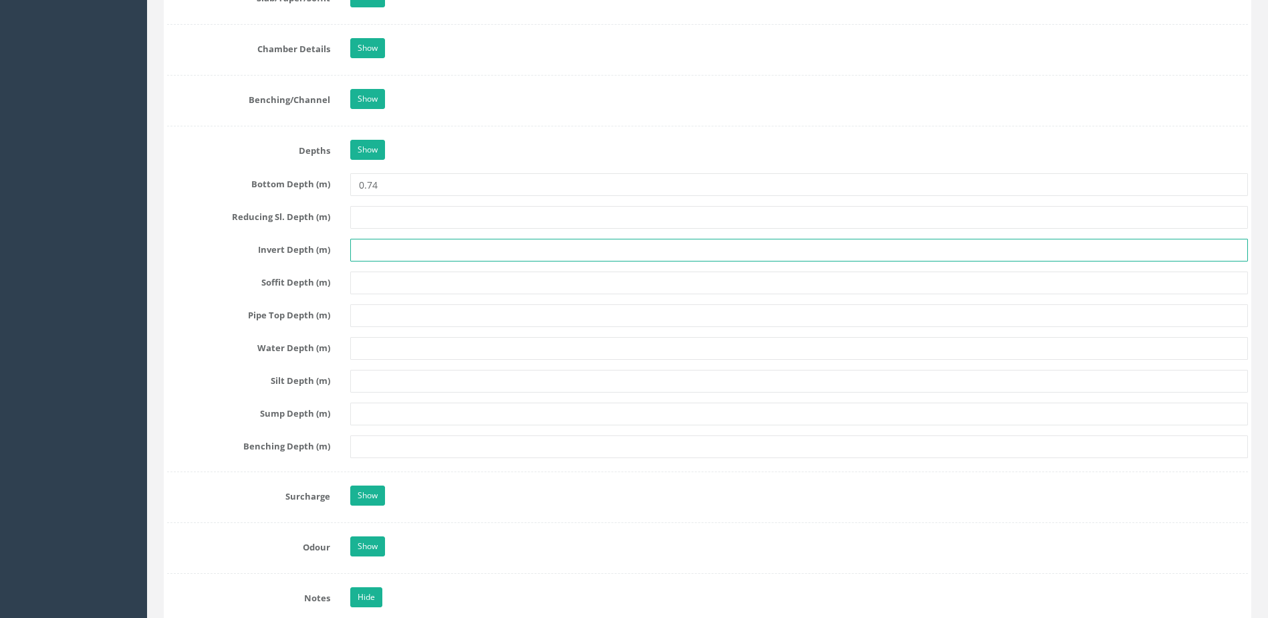
paste input "0.74"
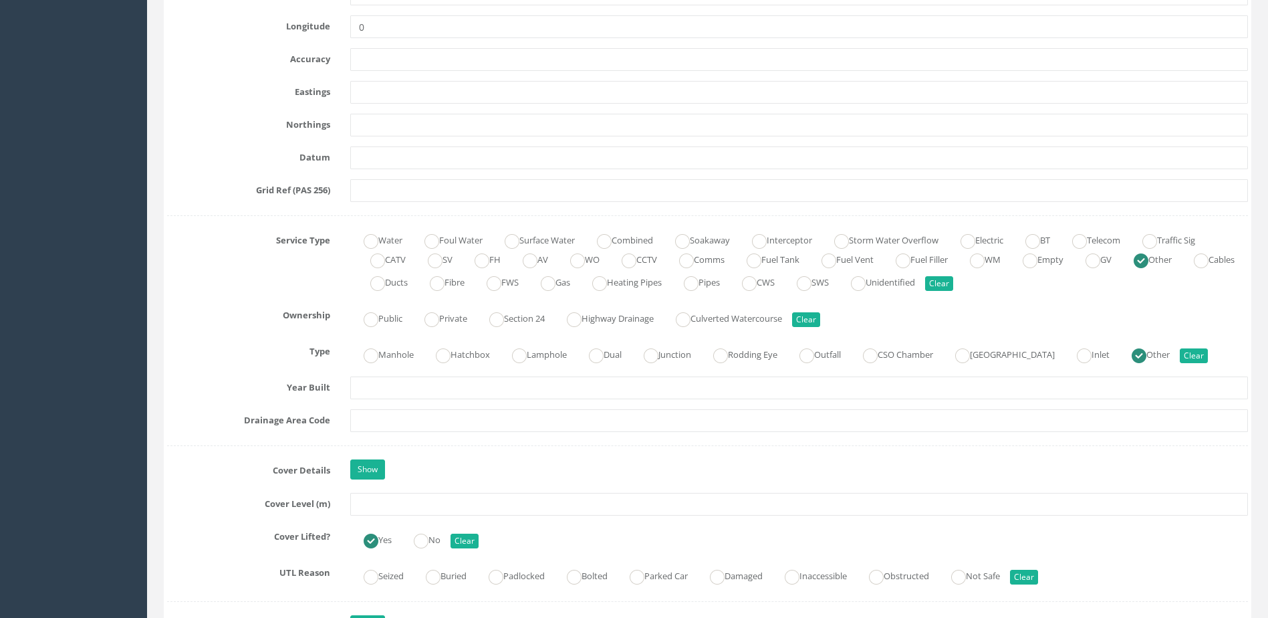
scroll to position [800, 0]
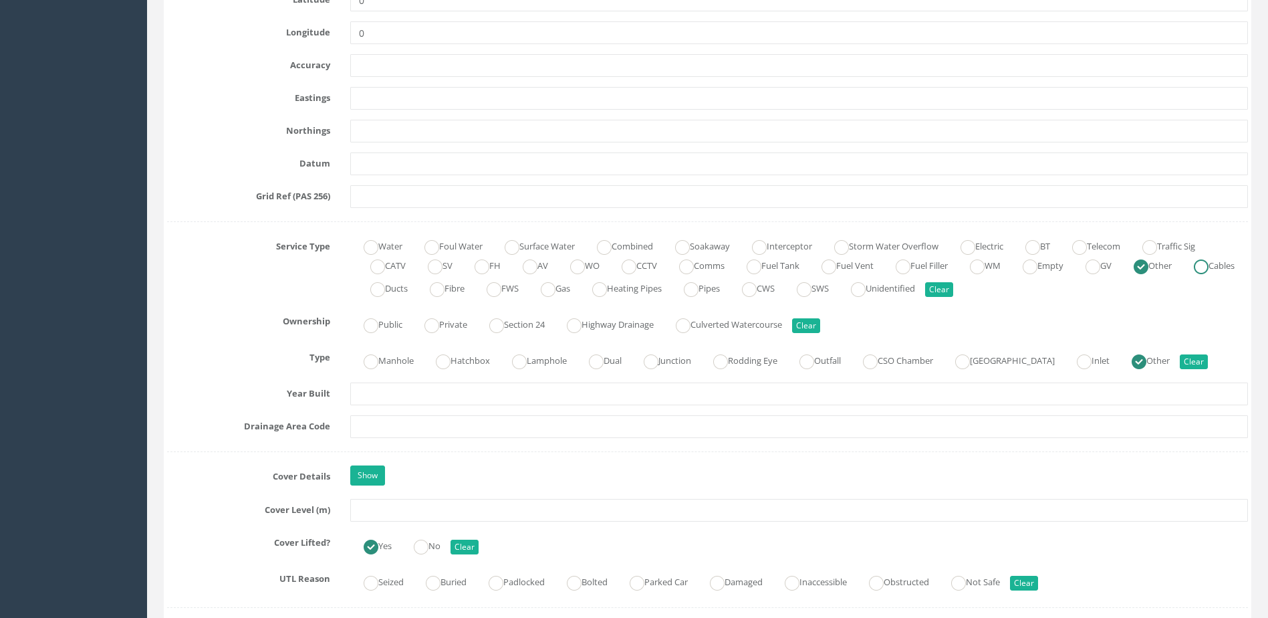
type input "0.74"
click at [1181, 274] on label "Cables" at bounding box center [1208, 264] width 54 height 19
radio input "false"
radio input "true"
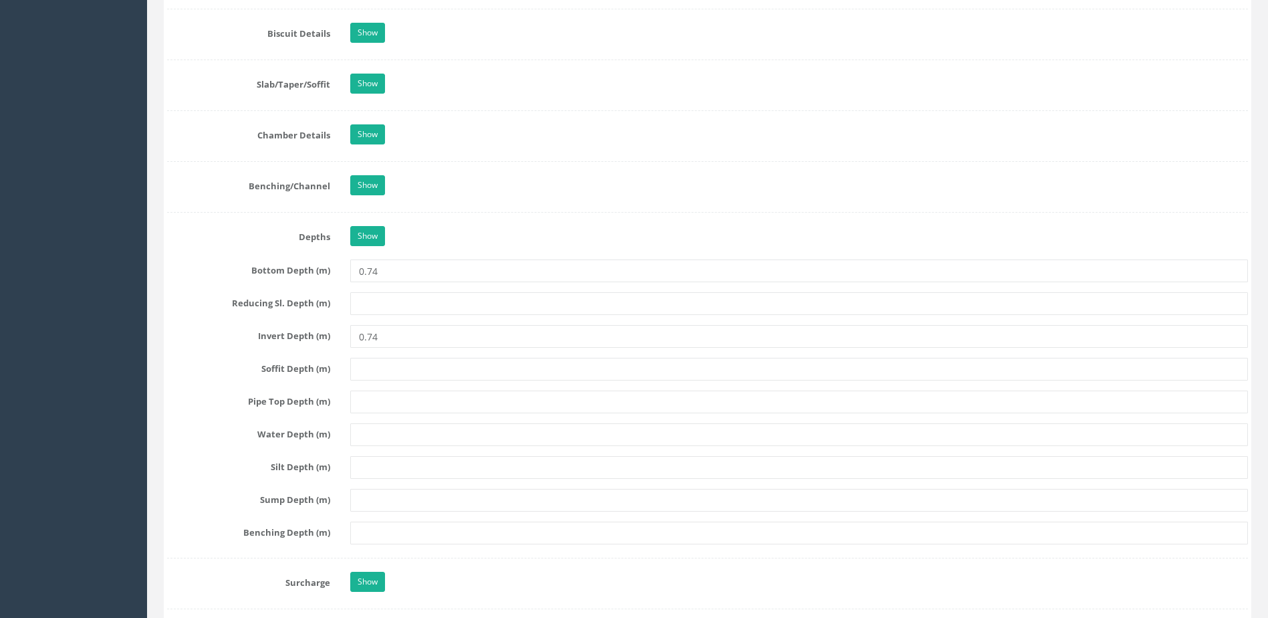
scroll to position [1268, 0]
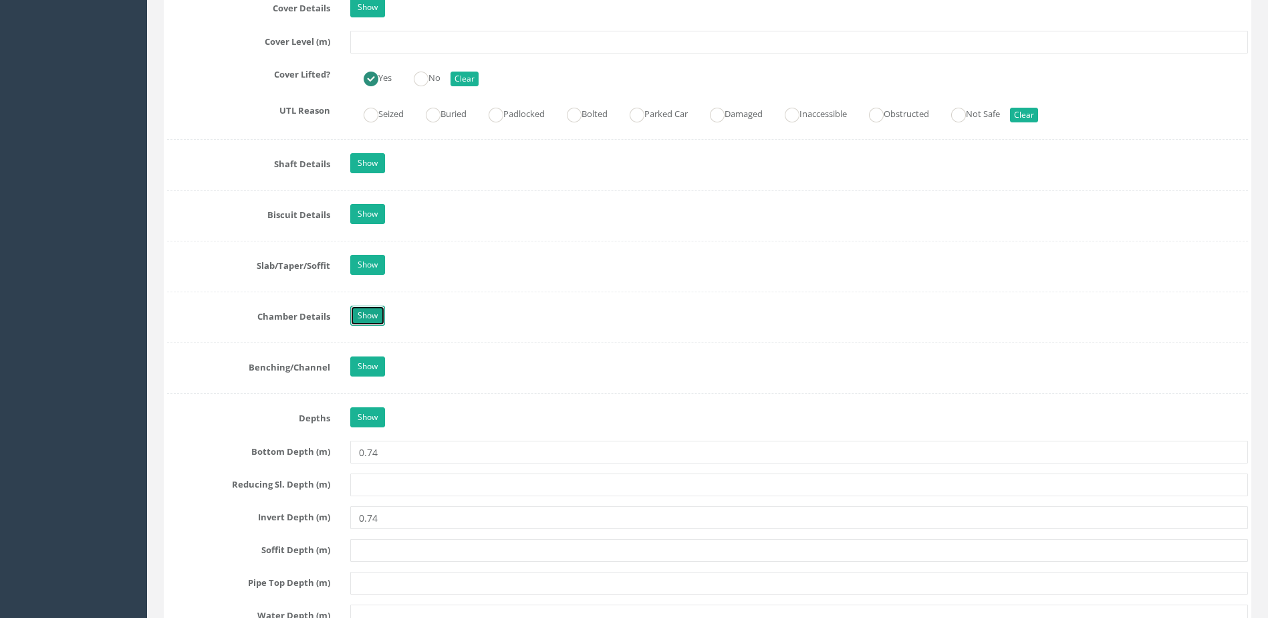
click at [365, 314] on link "Show" at bounding box center [367, 316] width 35 height 20
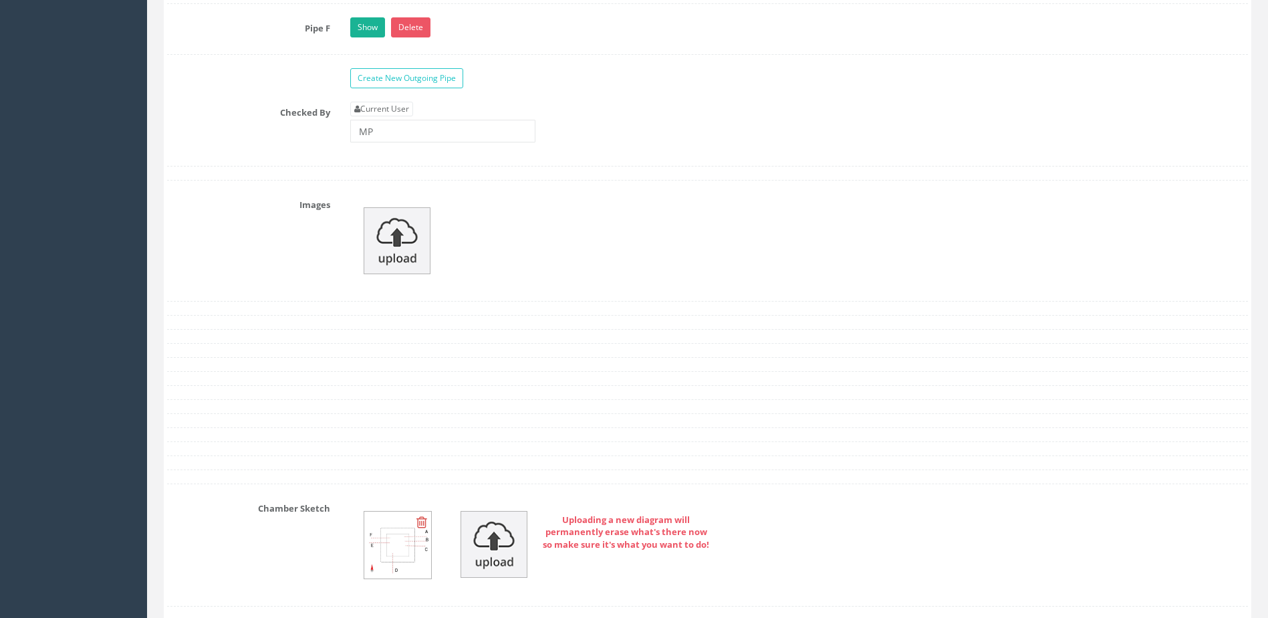
scroll to position [3608, 0]
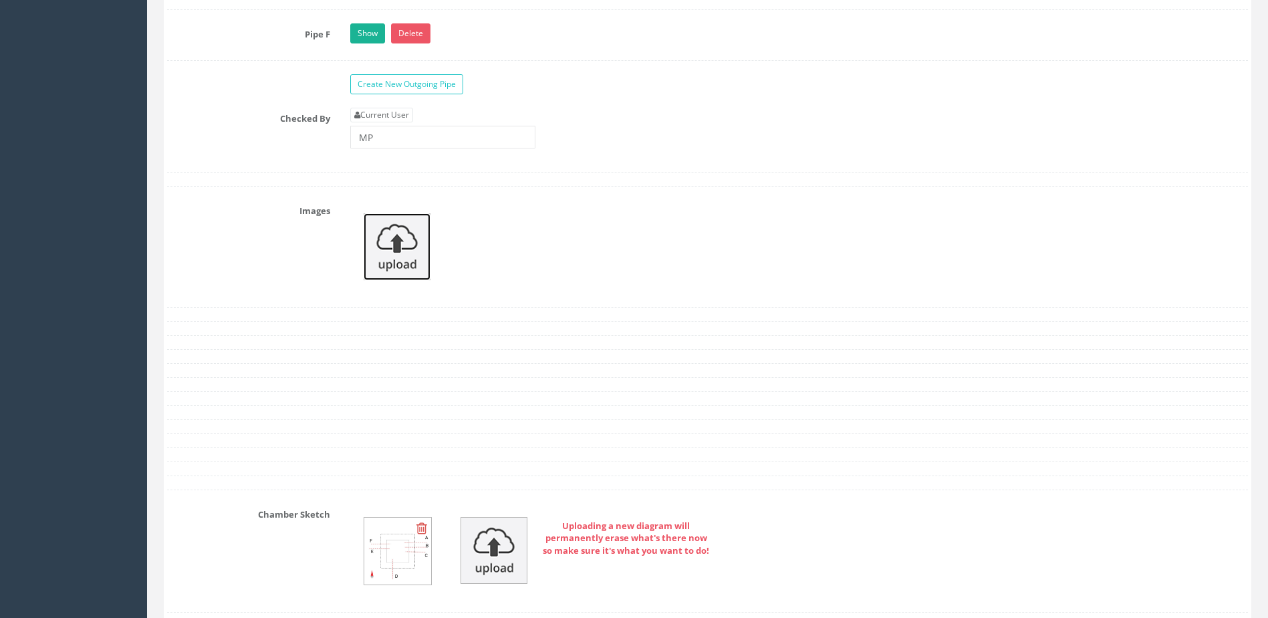
click at [402, 249] on img at bounding box center [397, 246] width 67 height 67
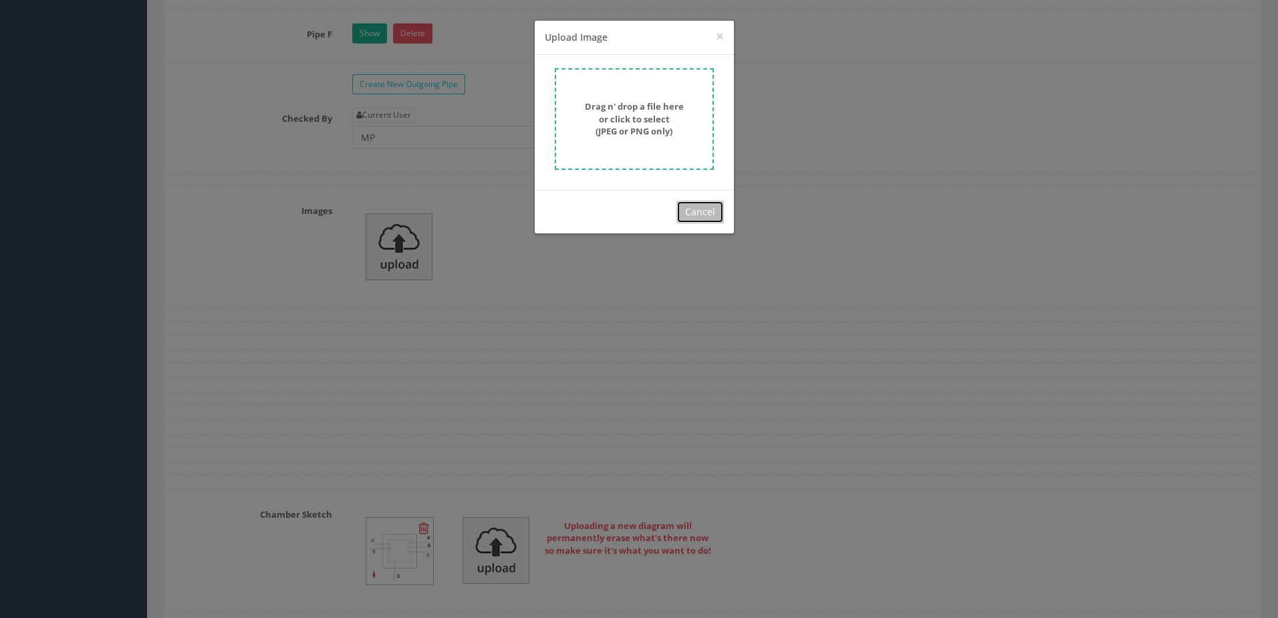
click at [711, 210] on button "Cancel" at bounding box center [700, 212] width 47 height 23
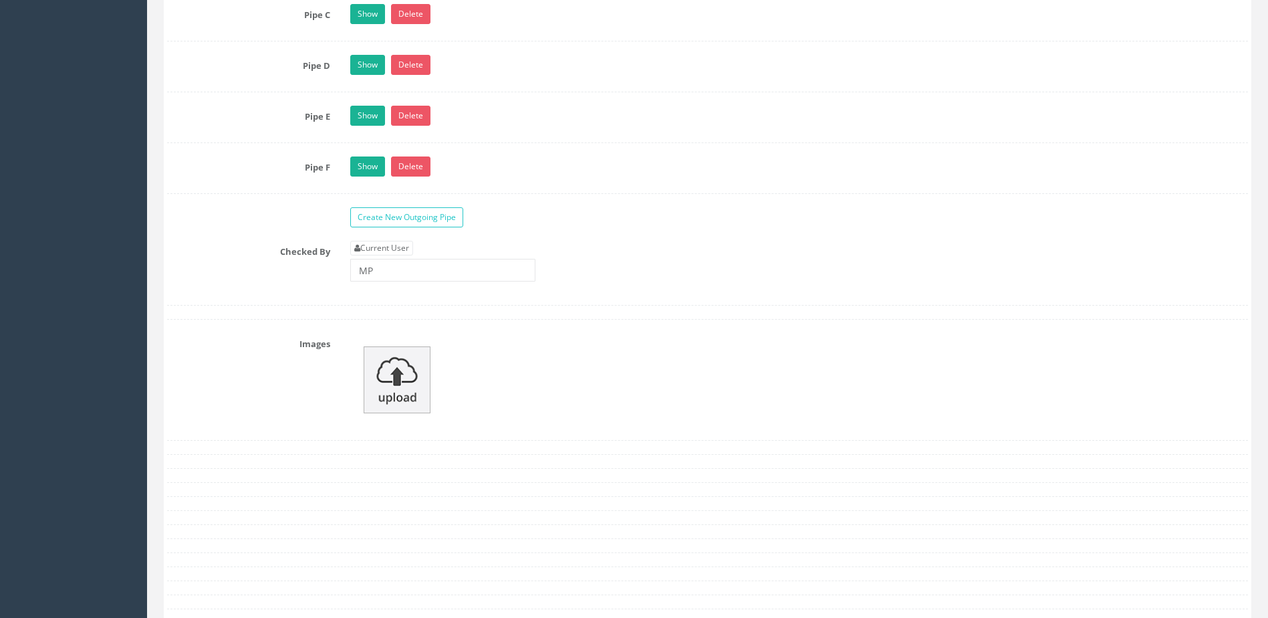
scroll to position [3475, 0]
click at [390, 382] on img at bounding box center [397, 380] width 67 height 67
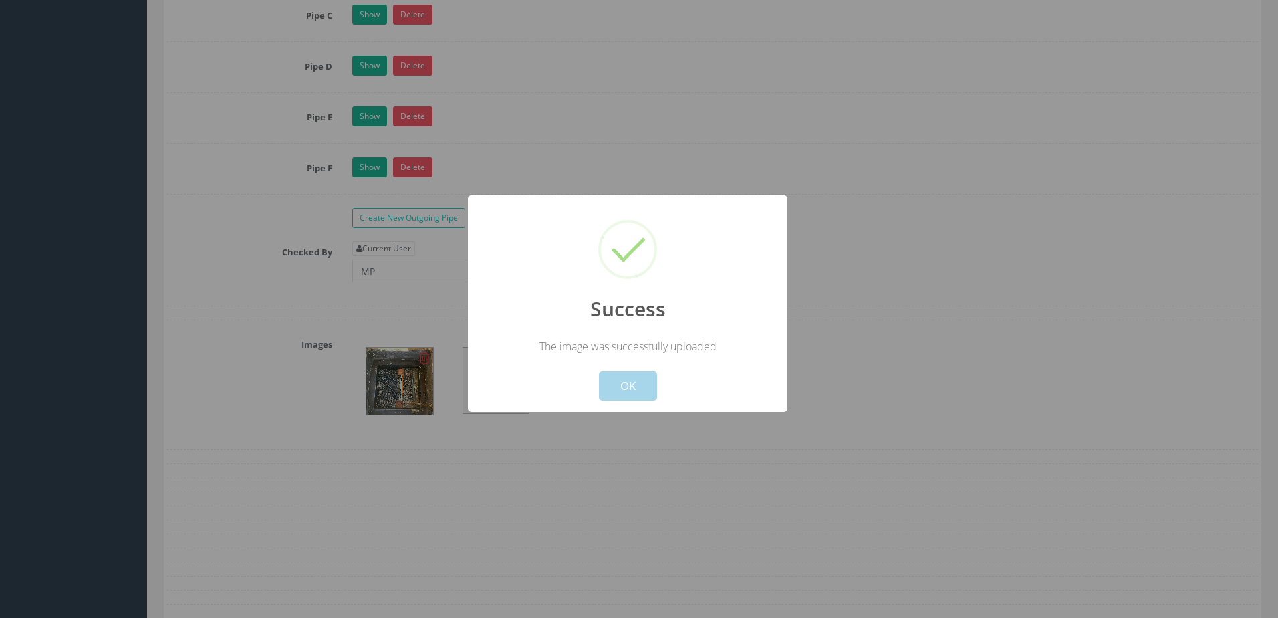
click at [628, 379] on button "OK" at bounding box center [628, 385] width 58 height 29
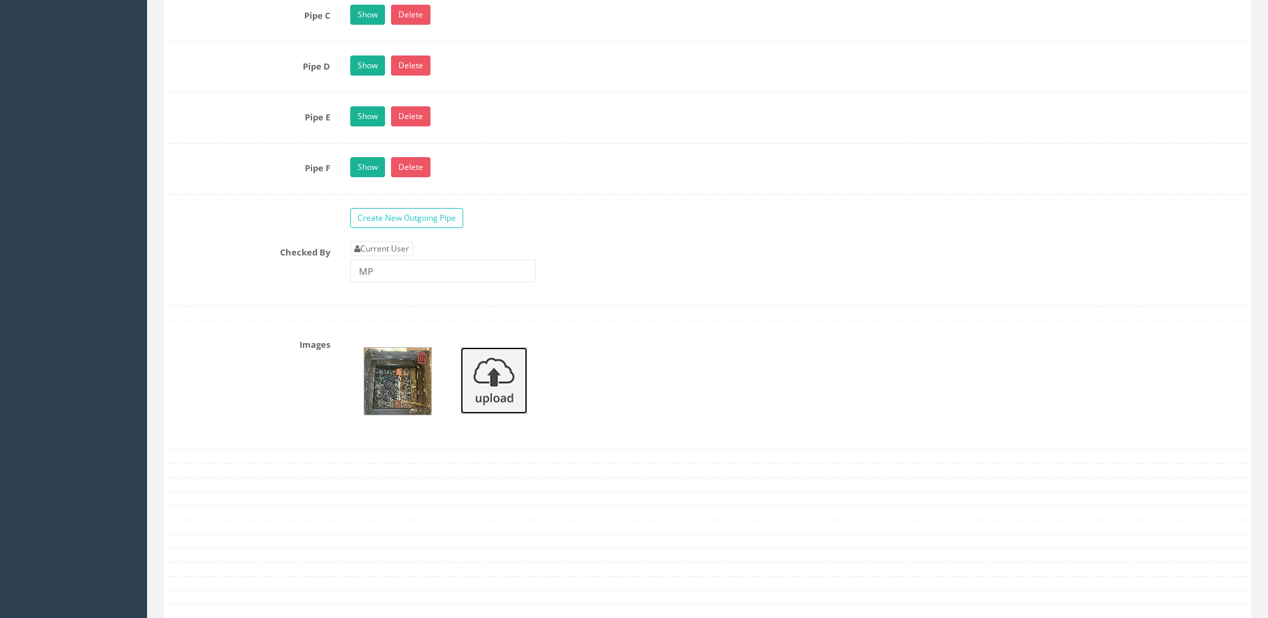
click at [495, 379] on img at bounding box center [494, 380] width 67 height 67
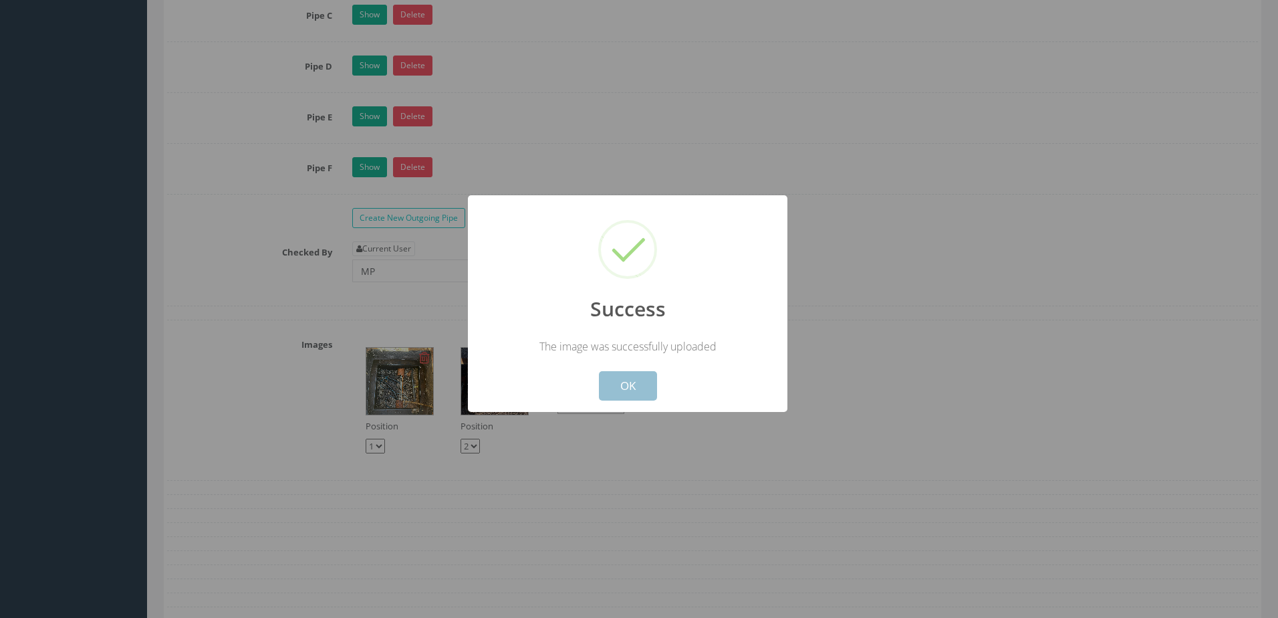
click at [641, 386] on button "OK" at bounding box center [628, 385] width 58 height 29
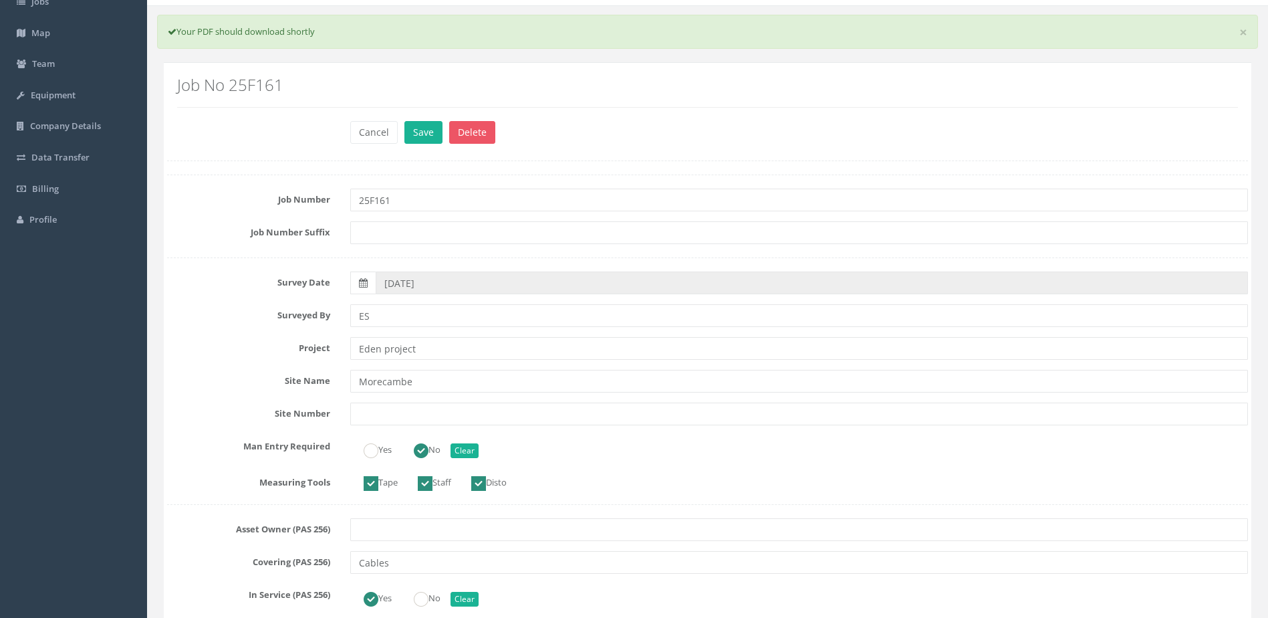
scroll to position [0, 0]
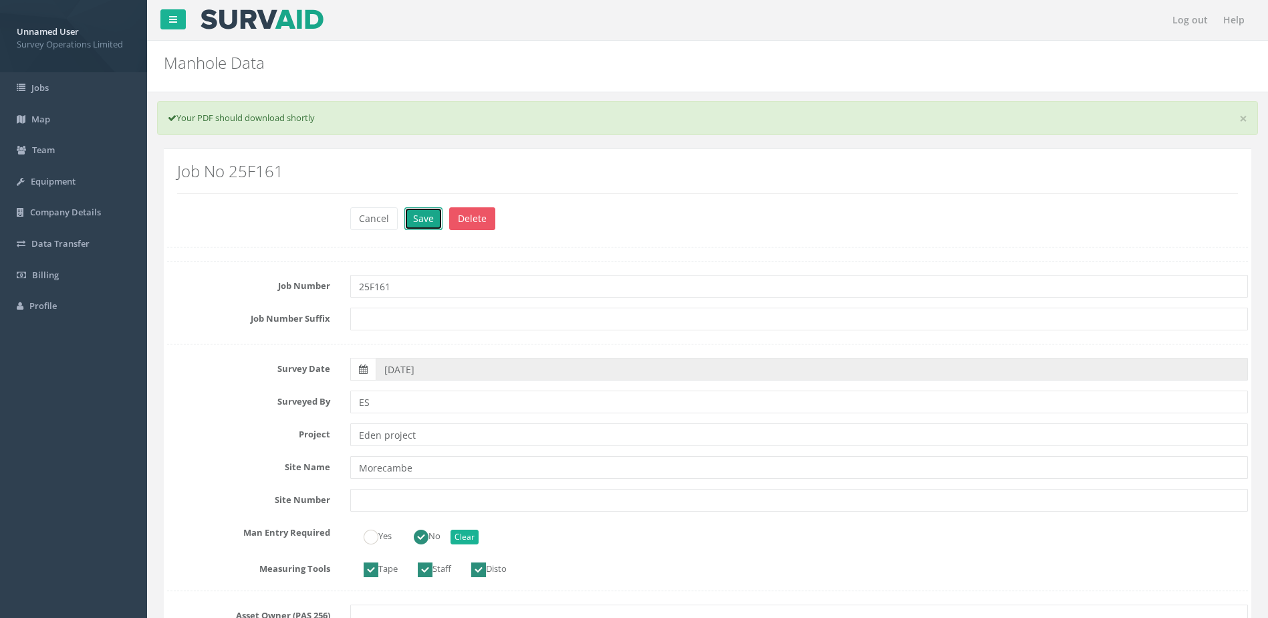
click at [421, 217] on button "Save" at bounding box center [424, 218] width 38 height 23
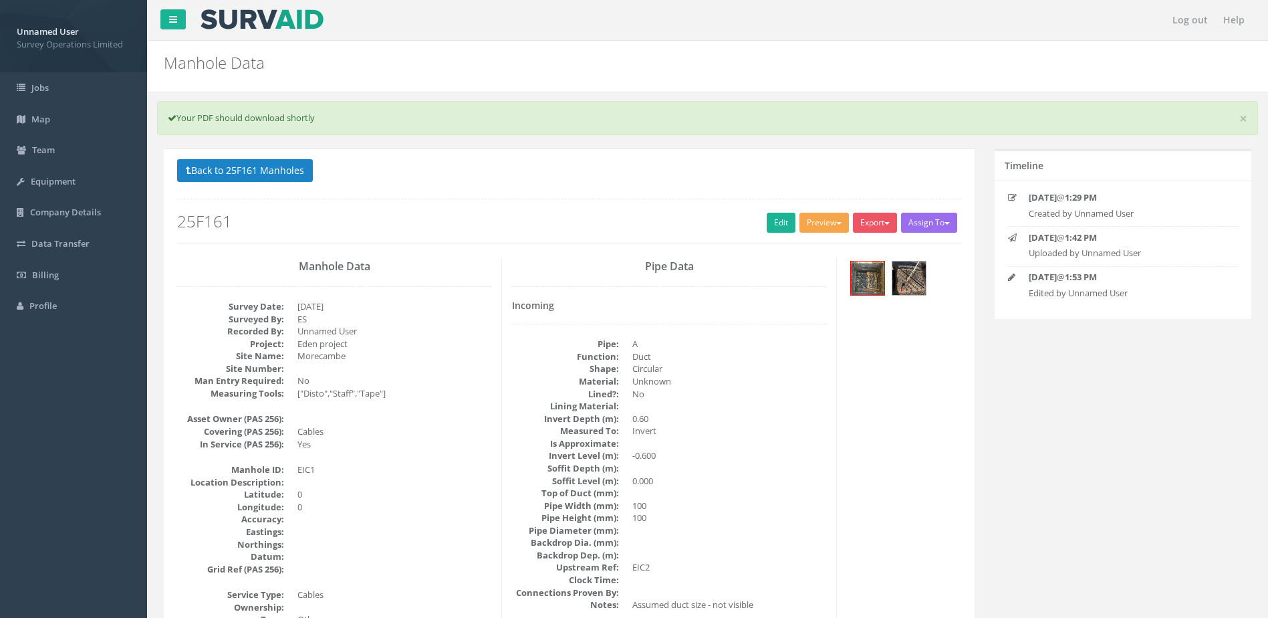
click at [828, 219] on button "Preview" at bounding box center [824, 223] width 49 height 20
click at [819, 253] on link "Survey Ops Manhole" at bounding box center [799, 250] width 104 height 21
click at [767, 227] on link "Edit" at bounding box center [781, 223] width 29 height 20
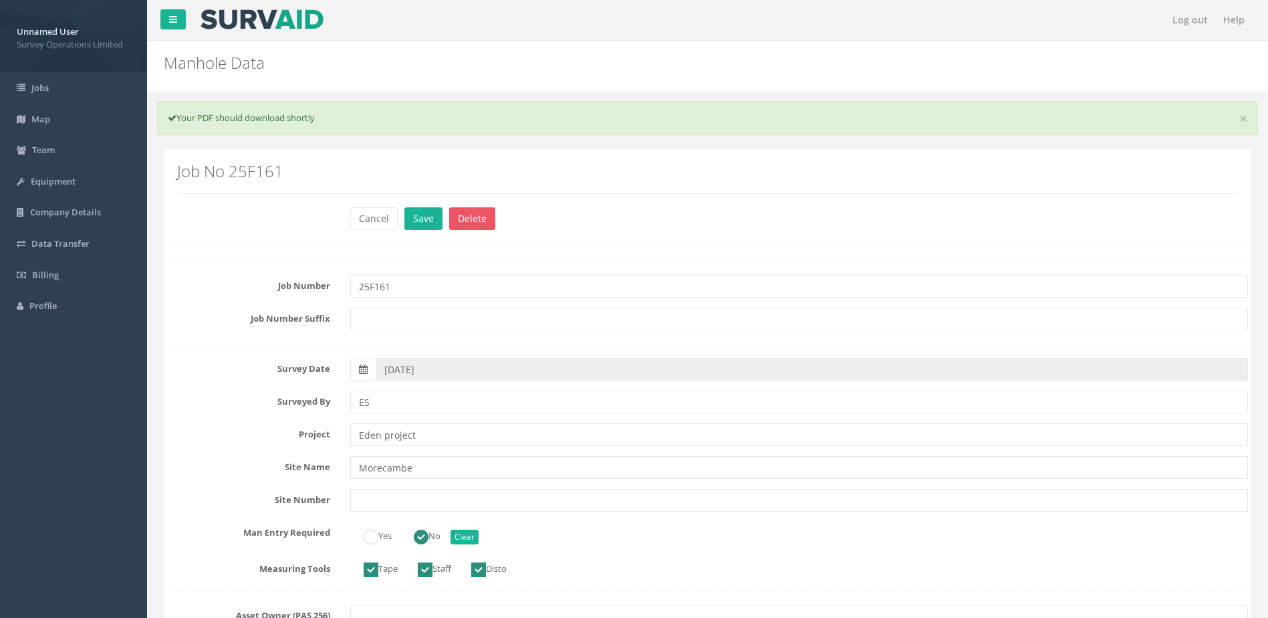
scroll to position [201, 0]
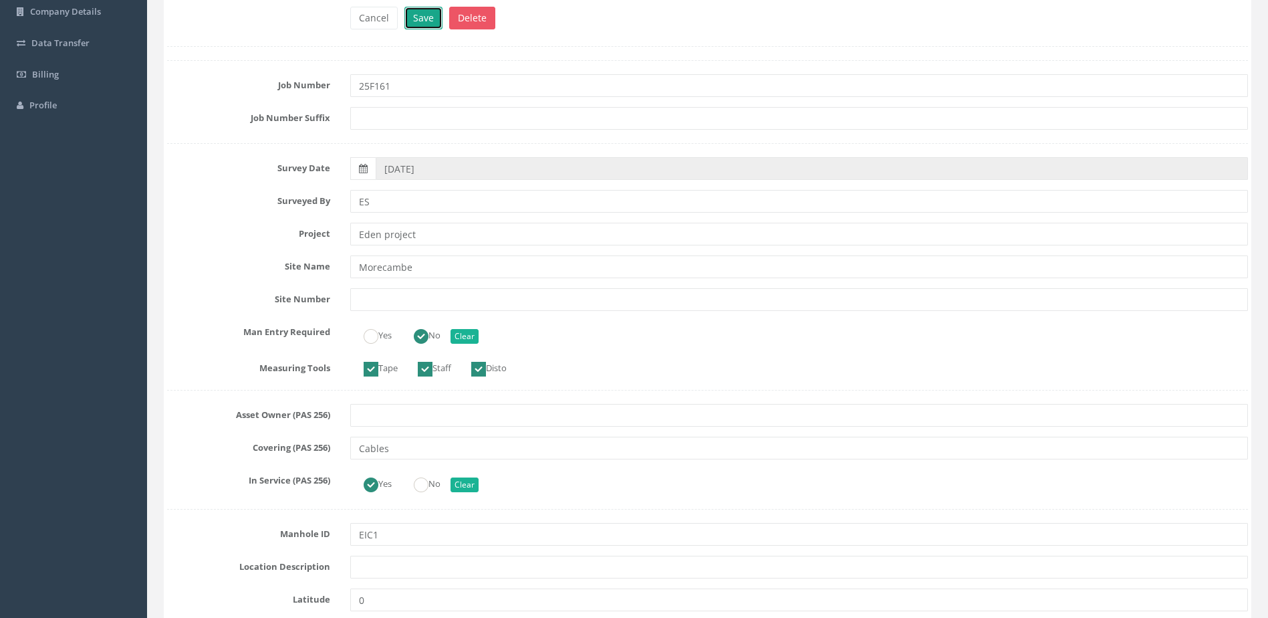
click at [426, 23] on button "Save" at bounding box center [424, 18] width 38 height 23
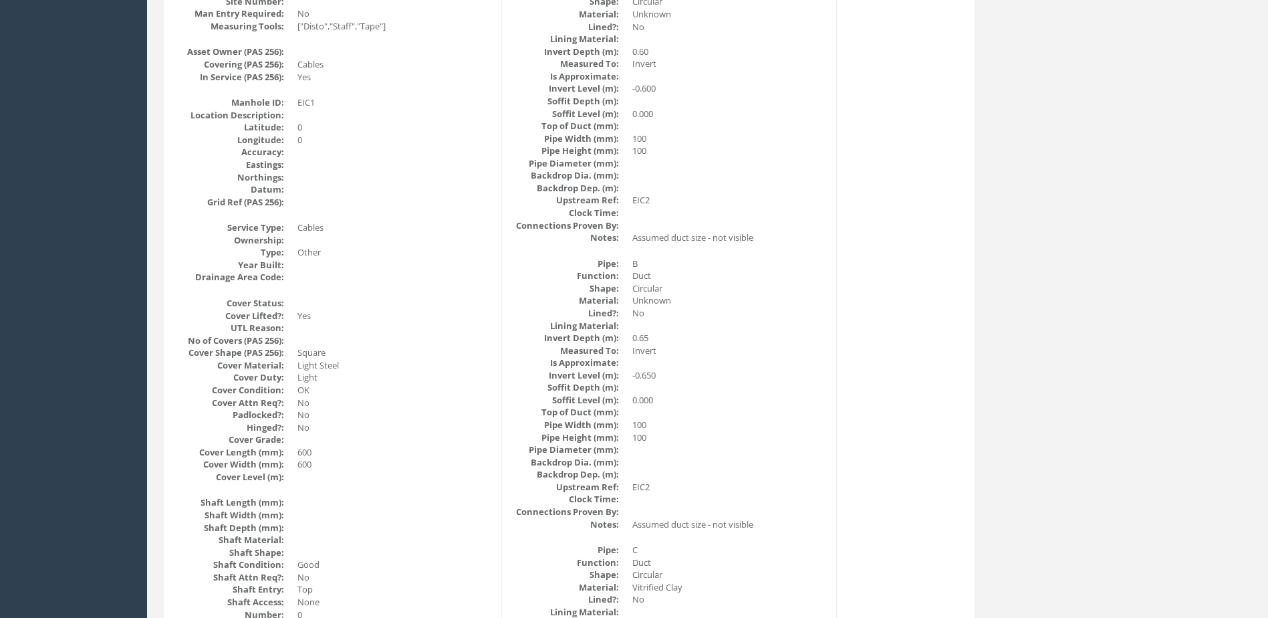
scroll to position [33, 0]
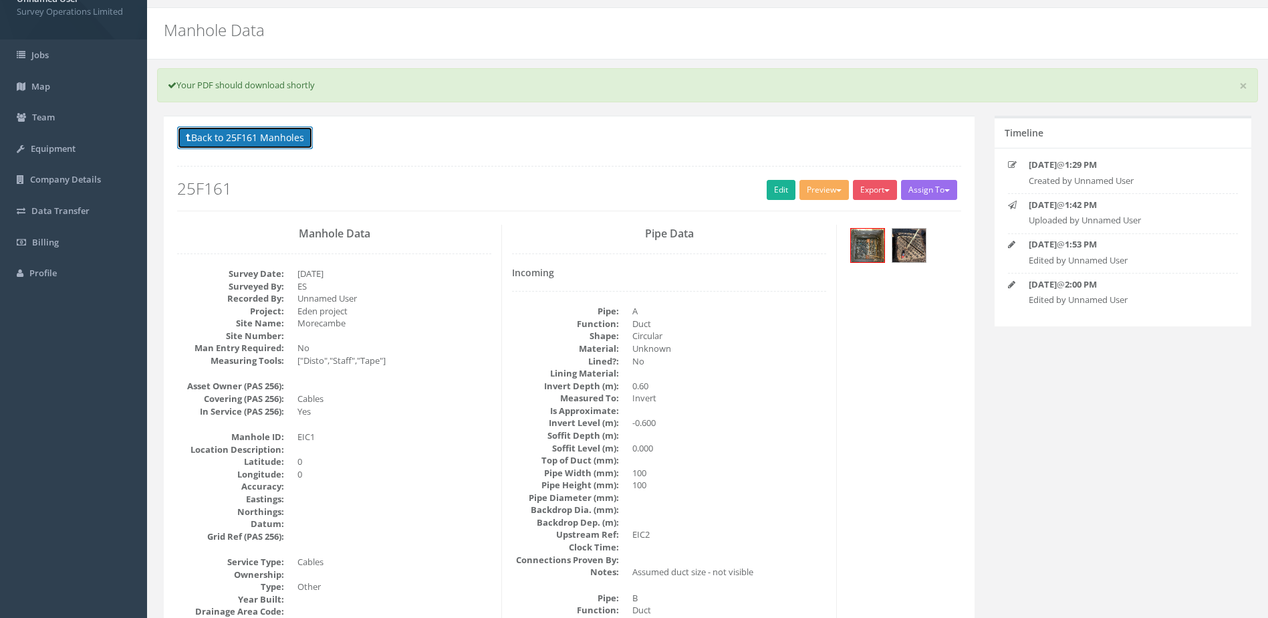
click at [241, 135] on button "Back to 25F161 Manholes" at bounding box center [245, 137] width 136 height 23
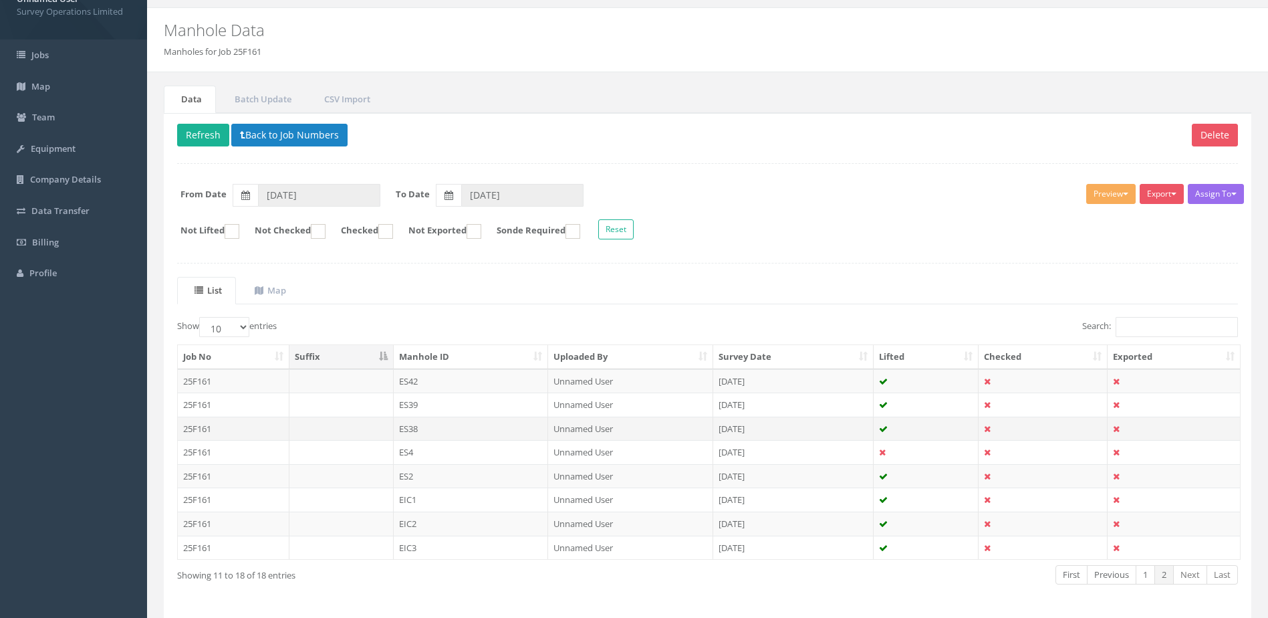
click at [463, 431] on td "ES38" at bounding box center [471, 429] width 155 height 24
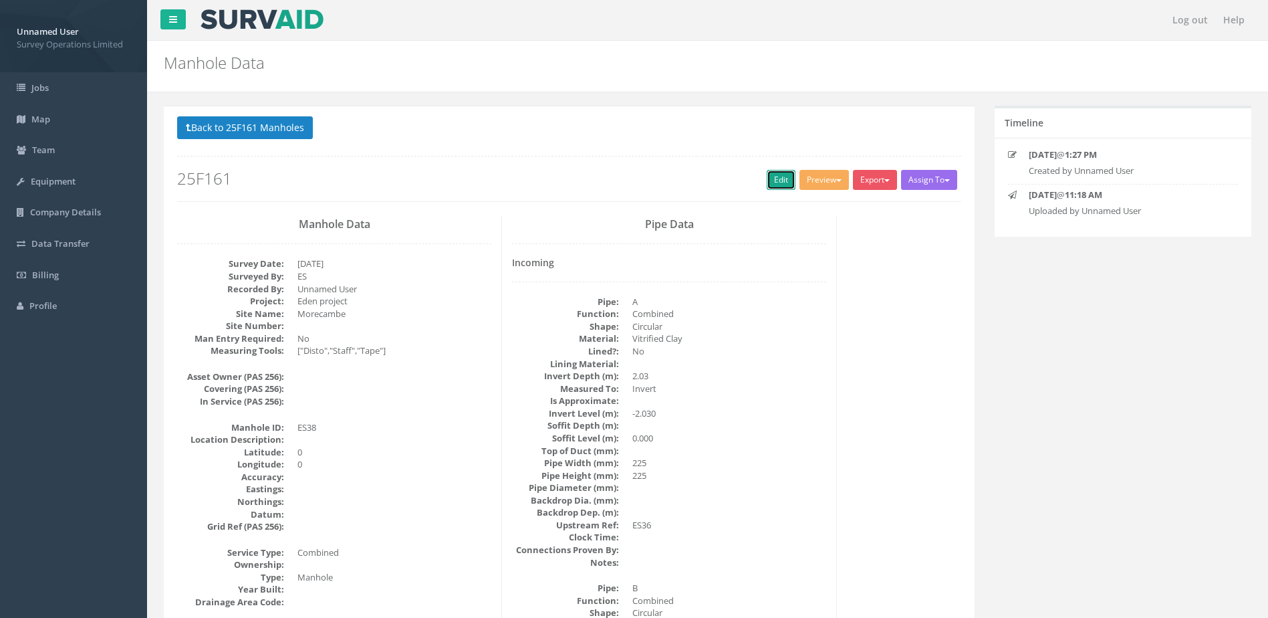
click at [768, 174] on link "Edit" at bounding box center [781, 180] width 29 height 20
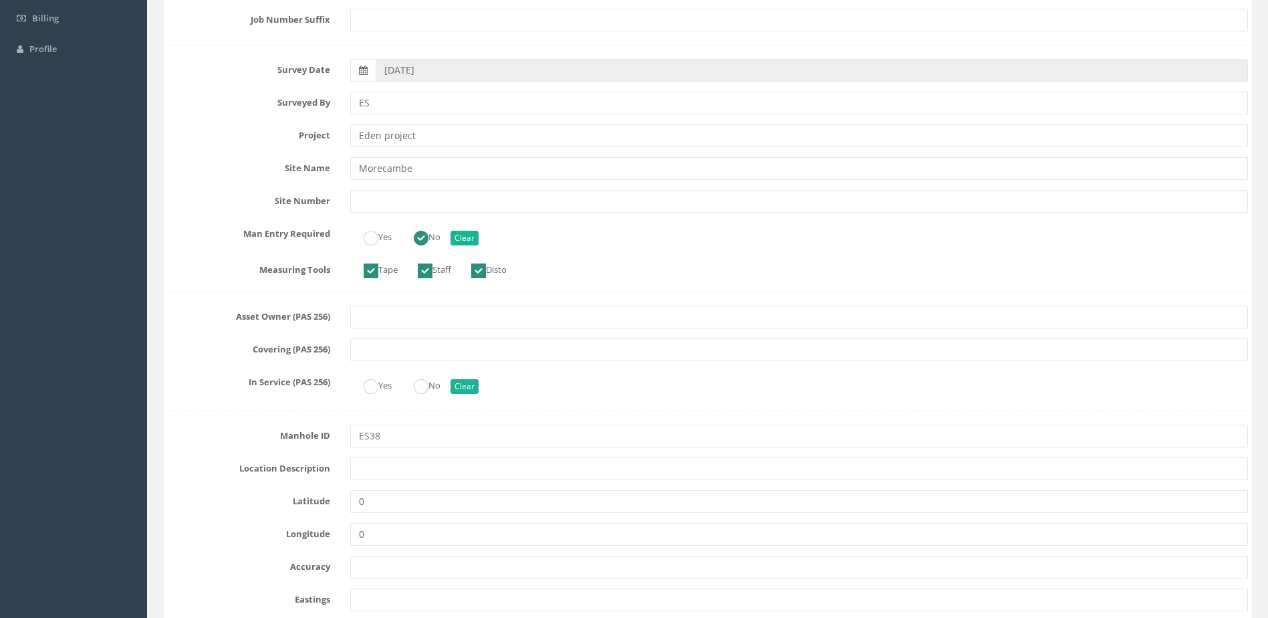
scroll to position [267, 0]
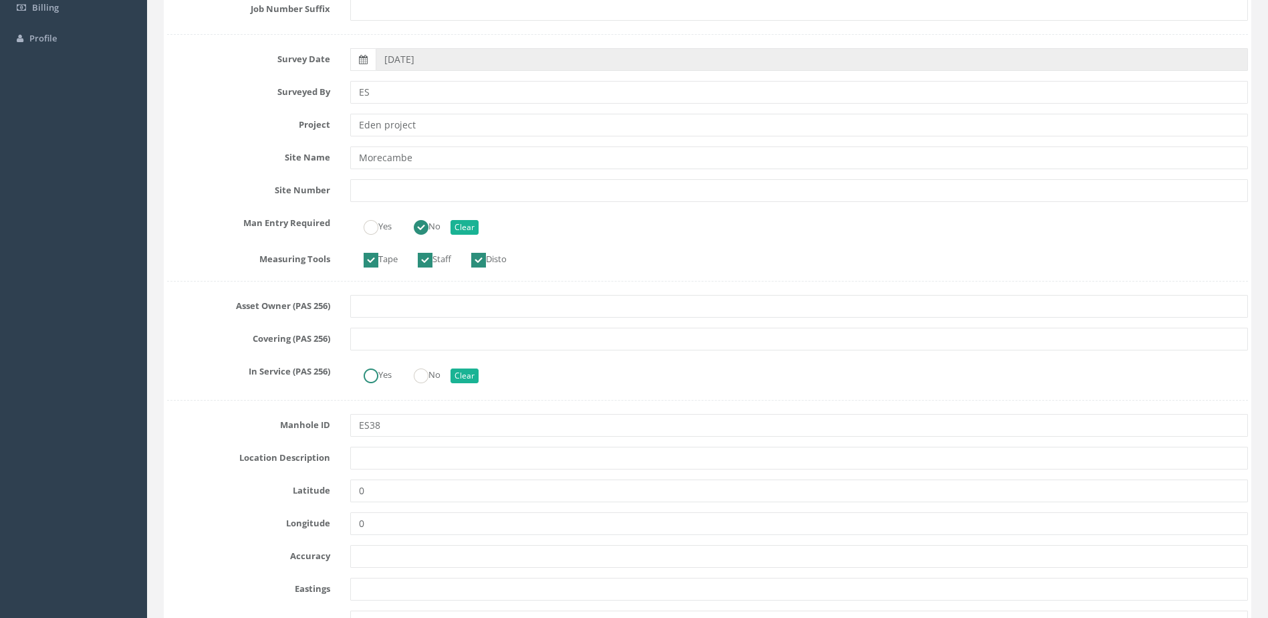
click at [380, 377] on label "Yes" at bounding box center [370, 373] width 41 height 19
radio input "true"
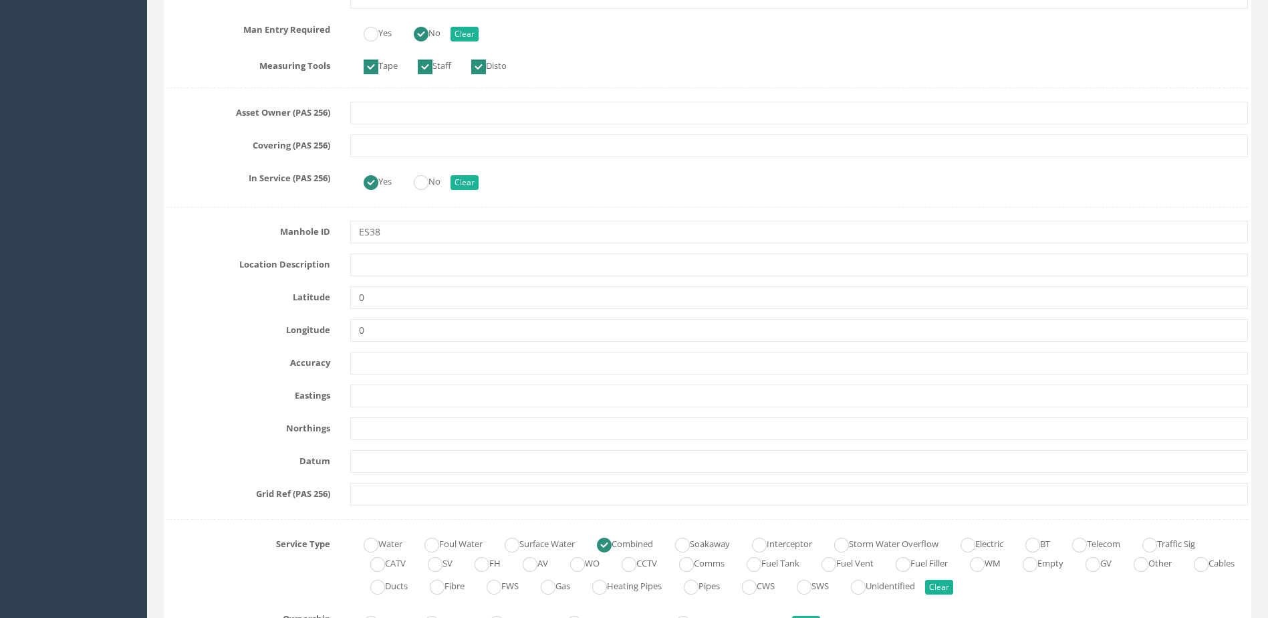
scroll to position [468, 0]
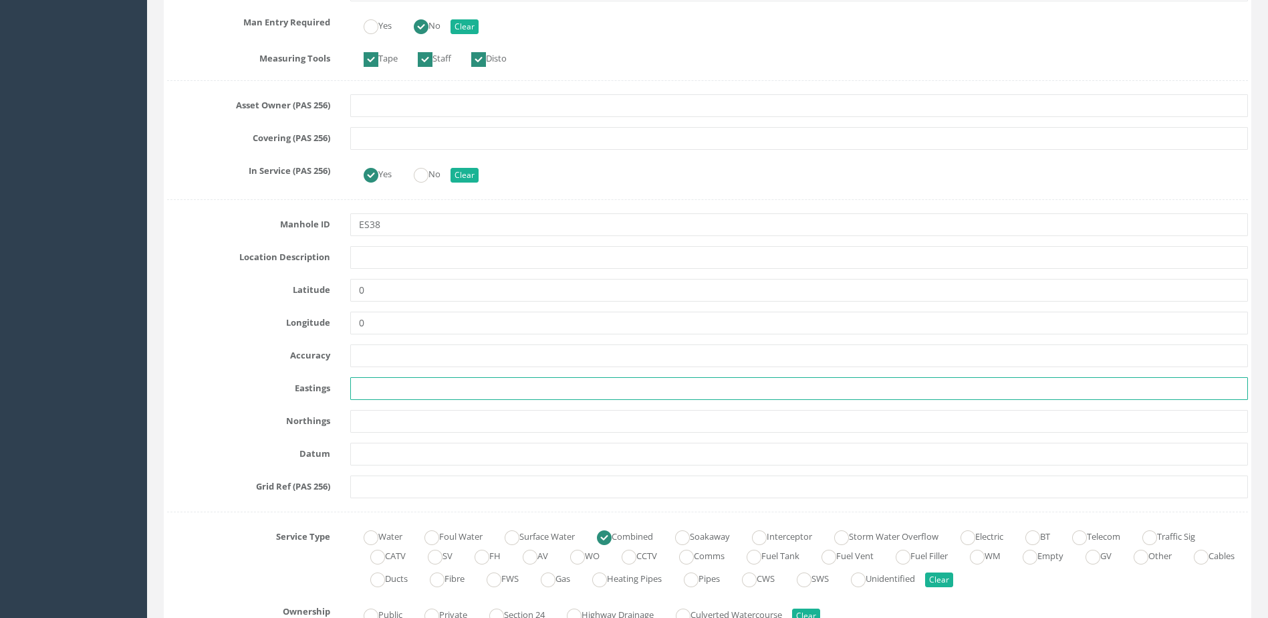
click at [378, 389] on input "text" at bounding box center [799, 388] width 898 height 23
type input "342956.985"
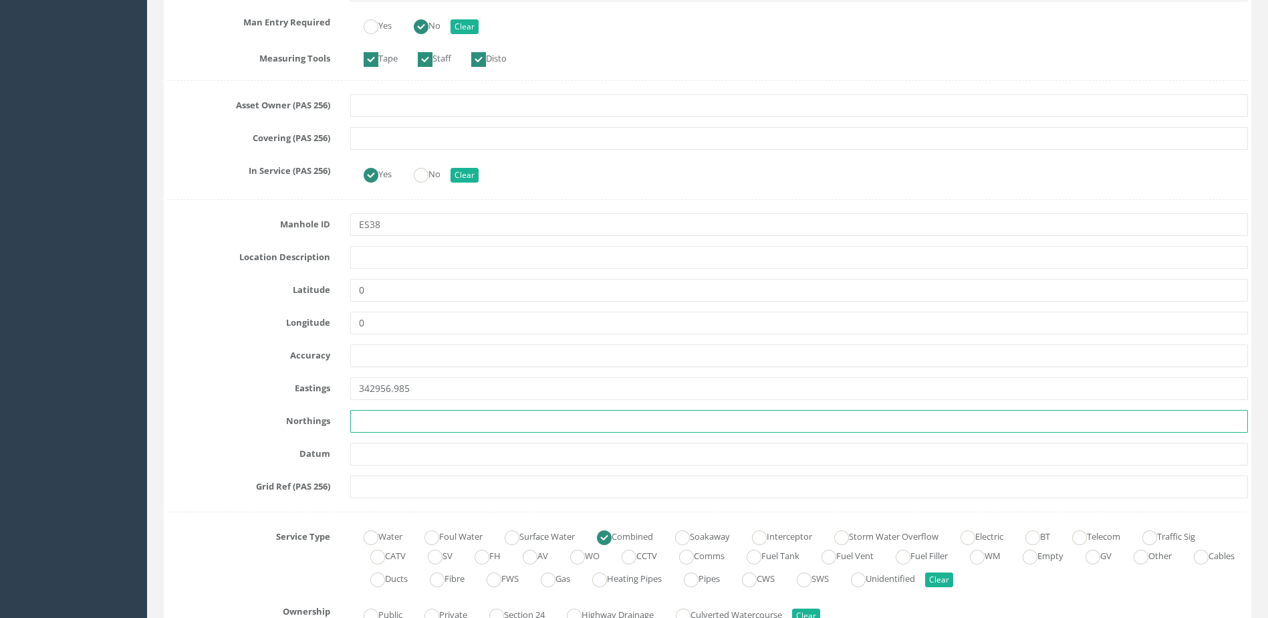
click at [425, 429] on input "text" at bounding box center [799, 421] width 898 height 23
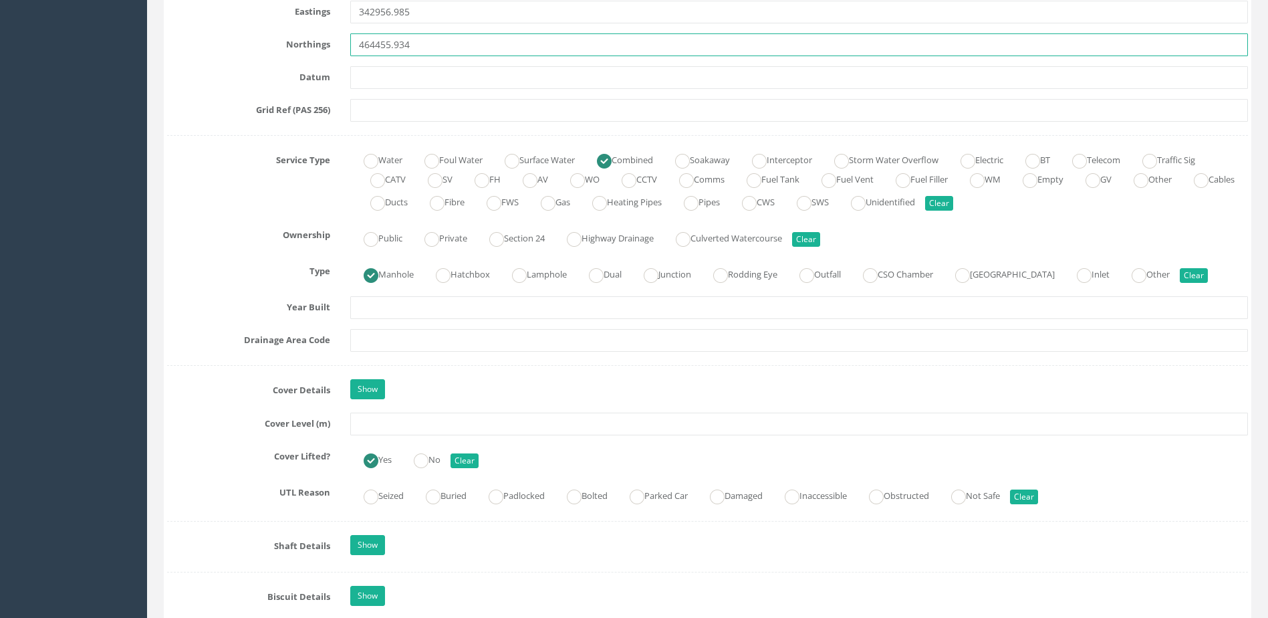
scroll to position [869, 0]
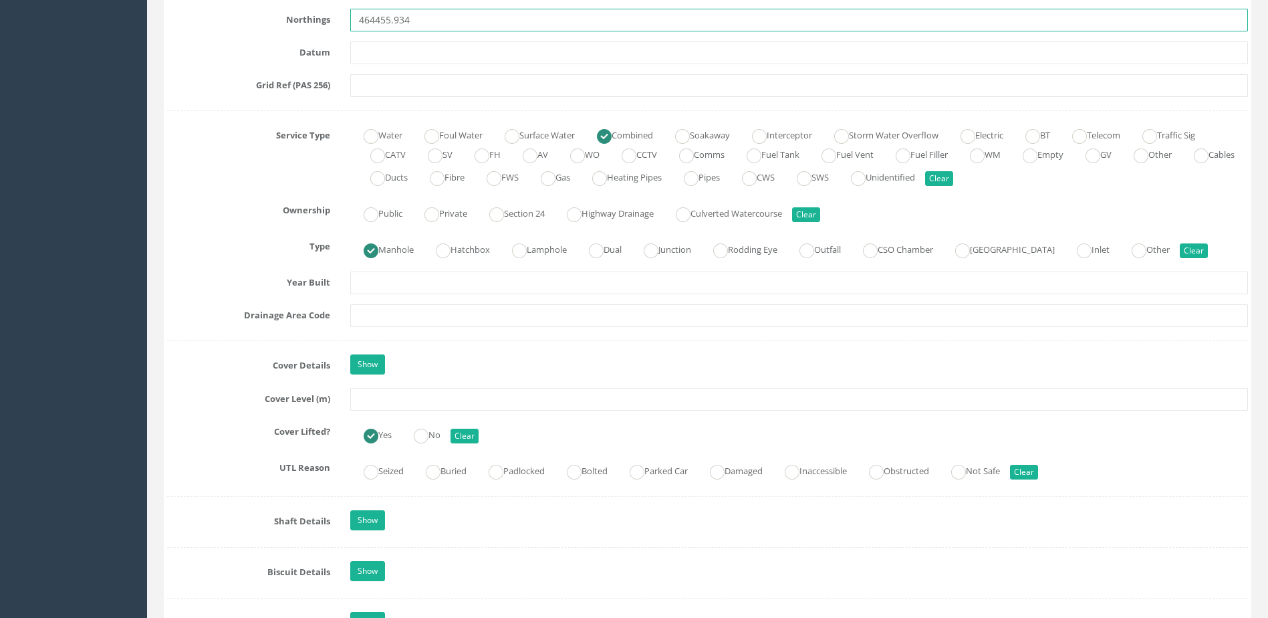
type input "464455.934"
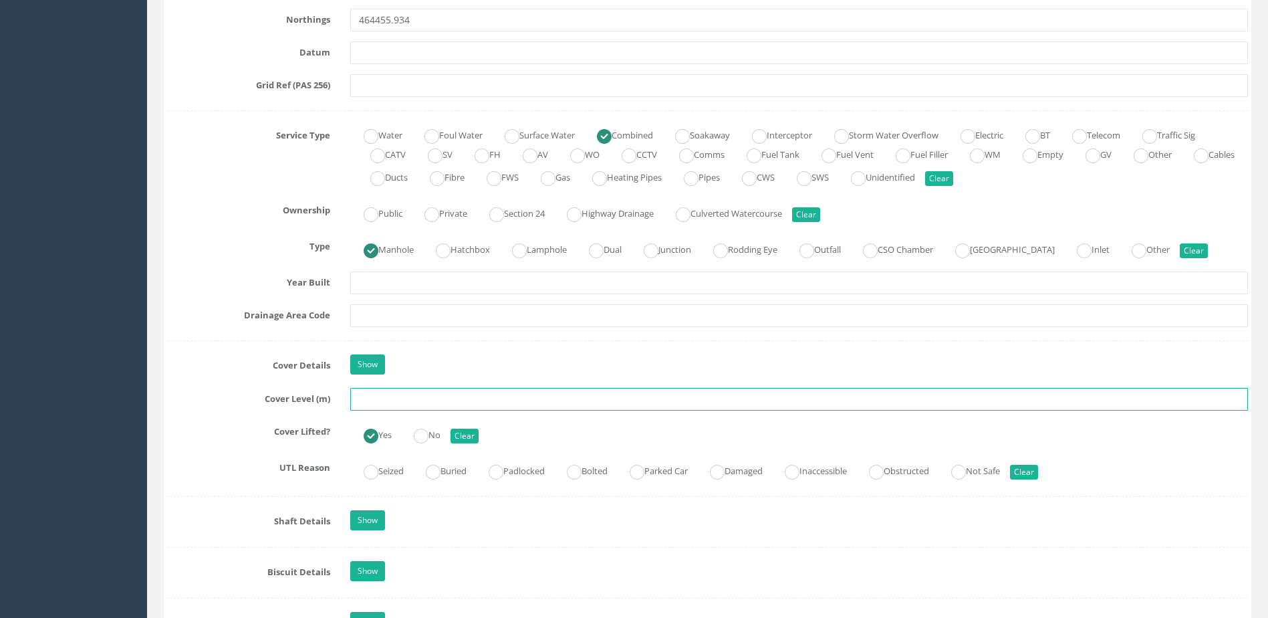
click at [459, 402] on input "text" at bounding box center [799, 399] width 898 height 23
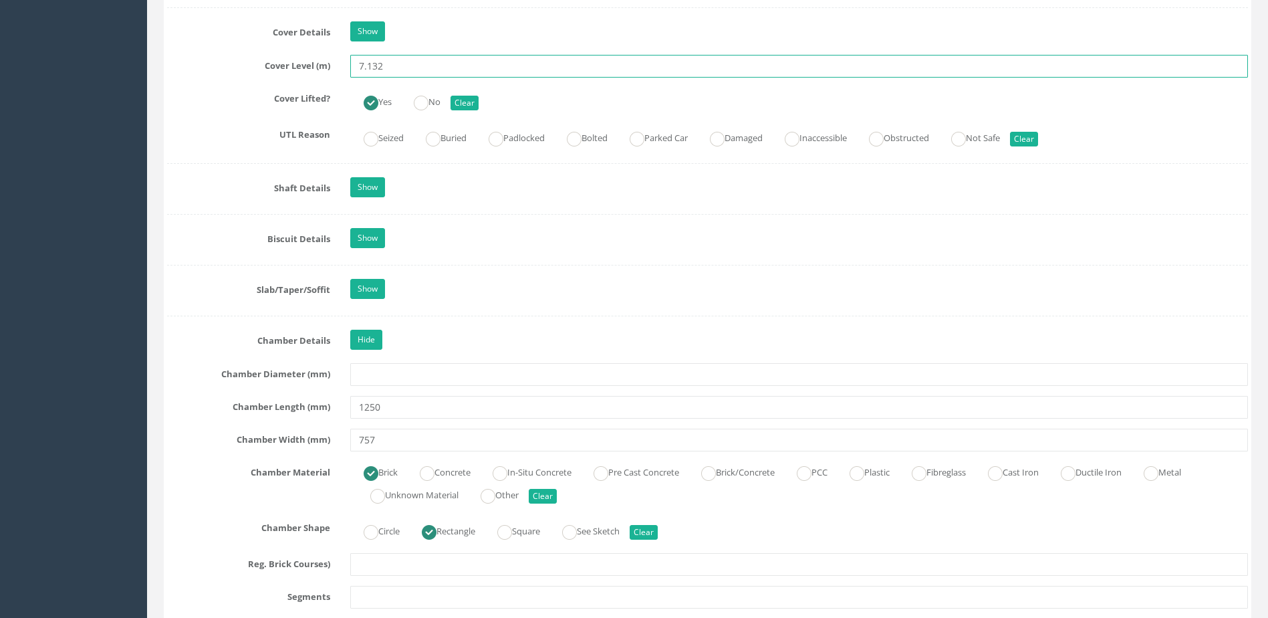
scroll to position [1203, 0]
type input "7.132"
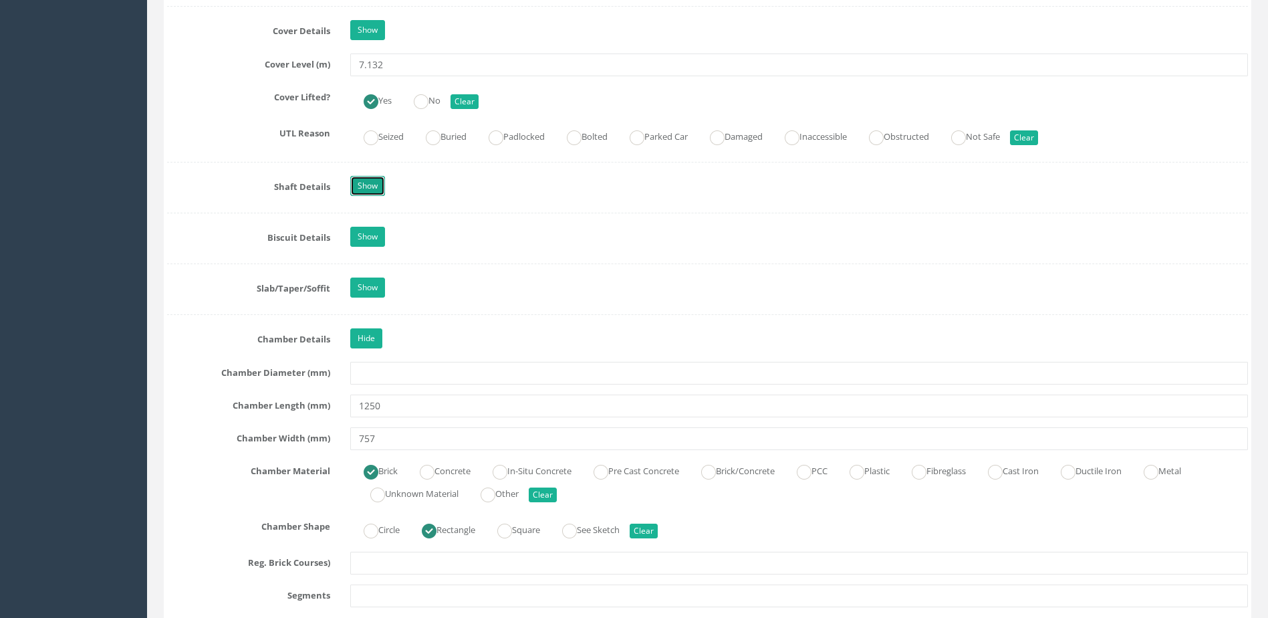
click at [374, 183] on link "Show" at bounding box center [367, 186] width 35 height 20
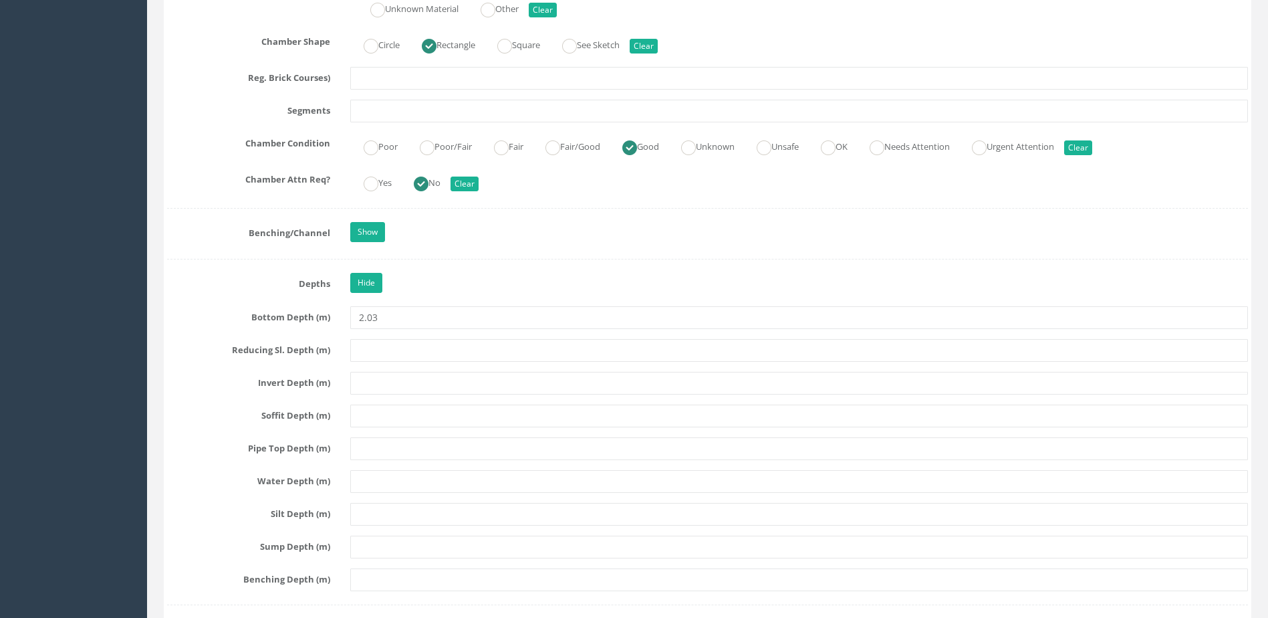
scroll to position [2407, 0]
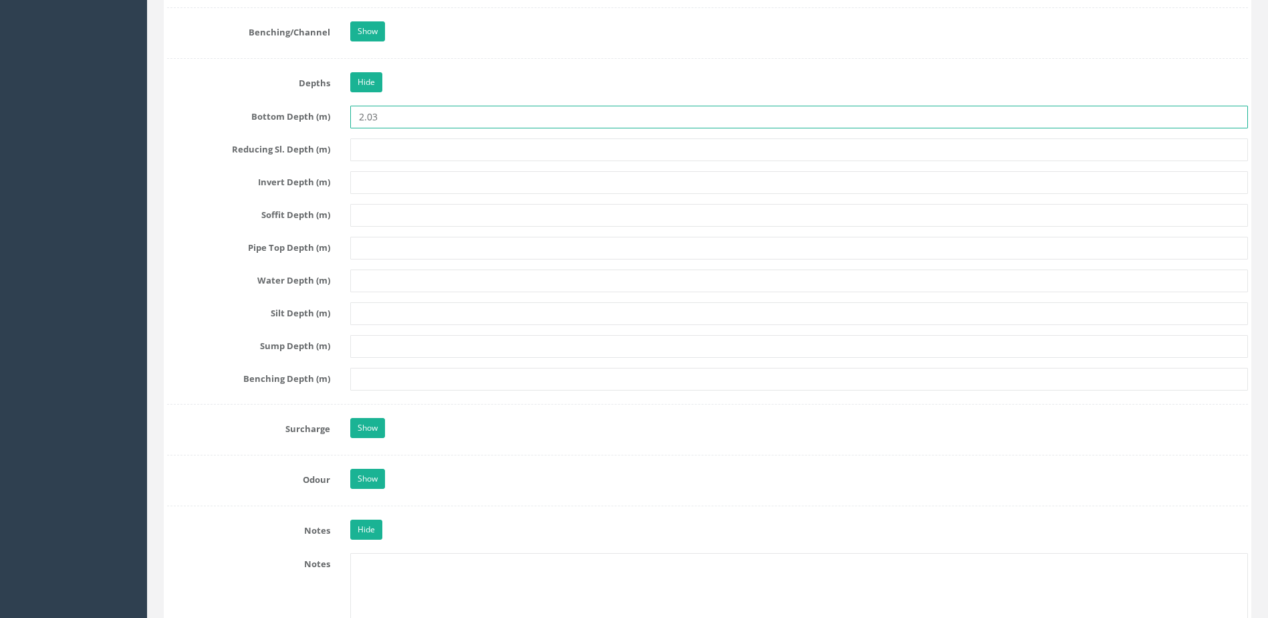
drag, startPoint x: 403, startPoint y: 125, endPoint x: 340, endPoint y: 131, distance: 63.8
click at [370, 187] on input "text" at bounding box center [799, 182] width 898 height 23
paste input "2.03"
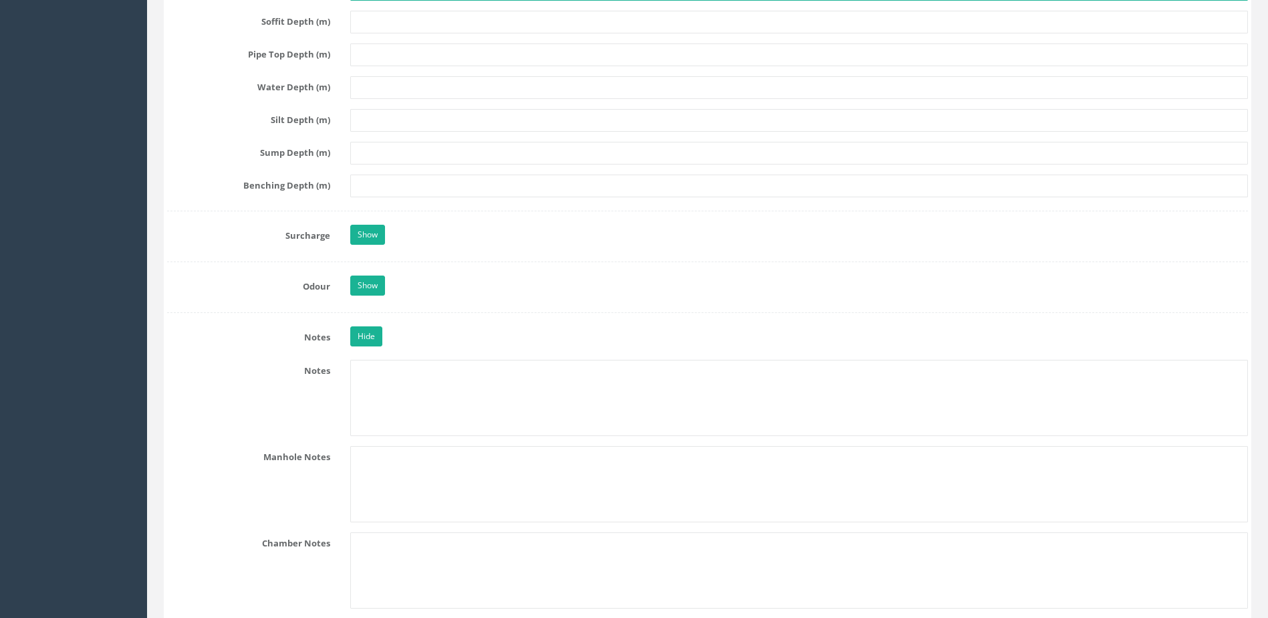
scroll to position [2608, 0]
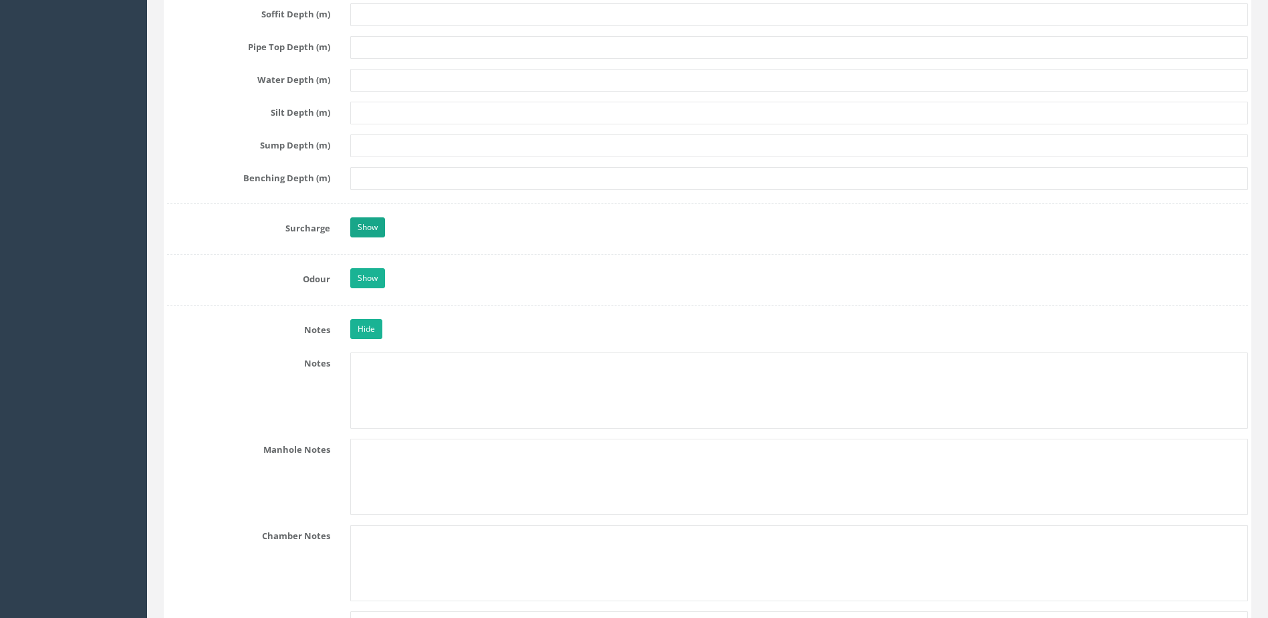
type input "2.03"
click at [364, 229] on link "Show" at bounding box center [367, 227] width 35 height 20
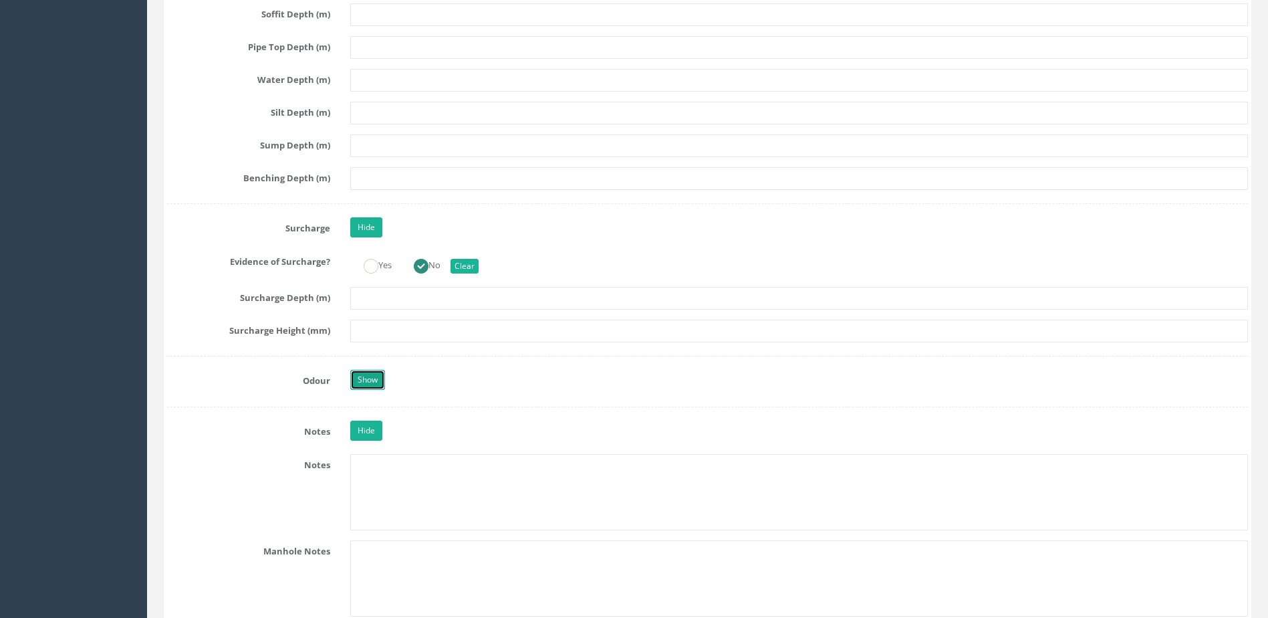
click at [368, 374] on link "Show" at bounding box center [367, 380] width 35 height 20
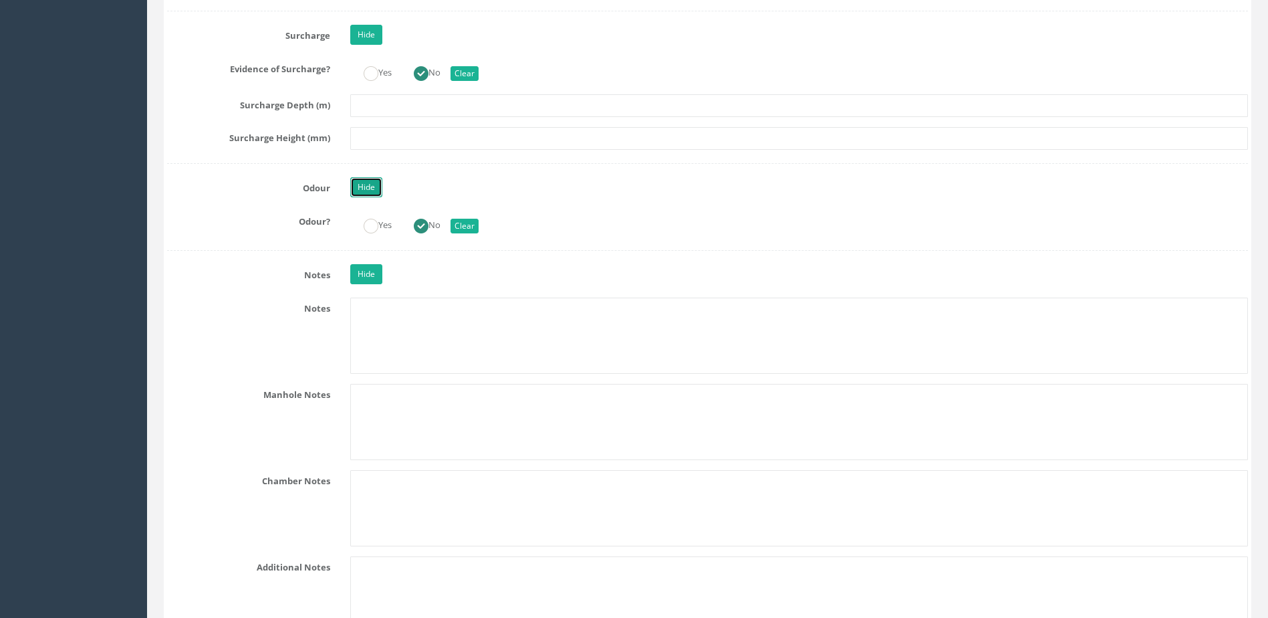
scroll to position [2808, 0]
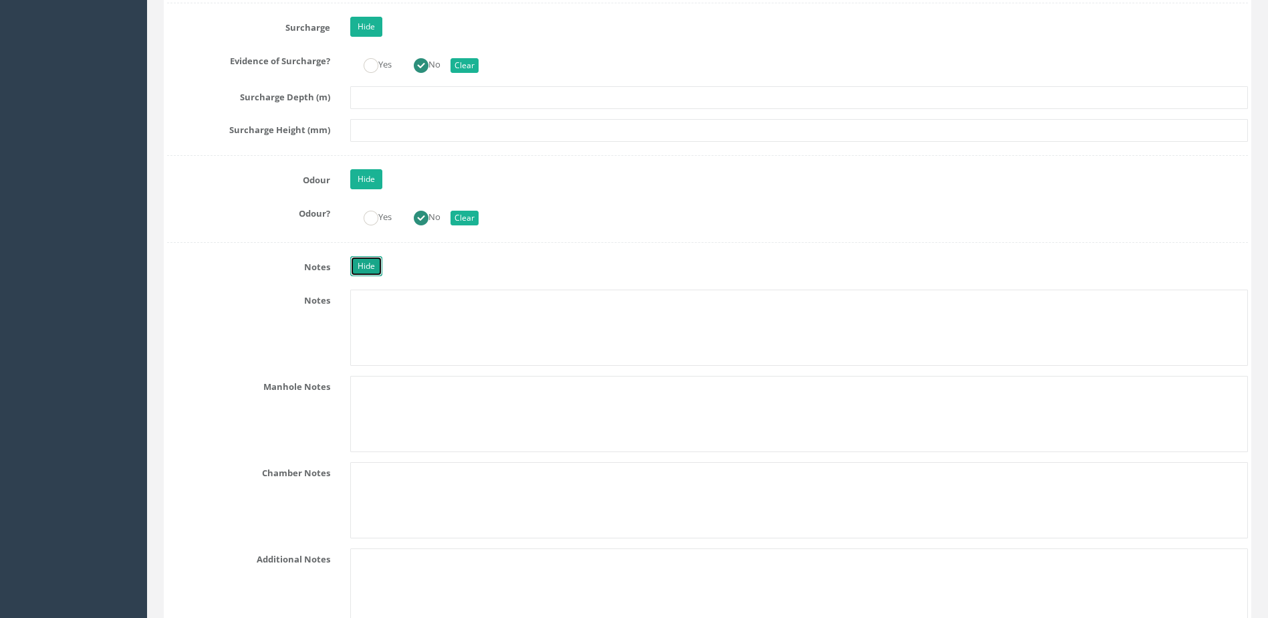
click at [378, 268] on link "Hide" at bounding box center [366, 266] width 32 height 20
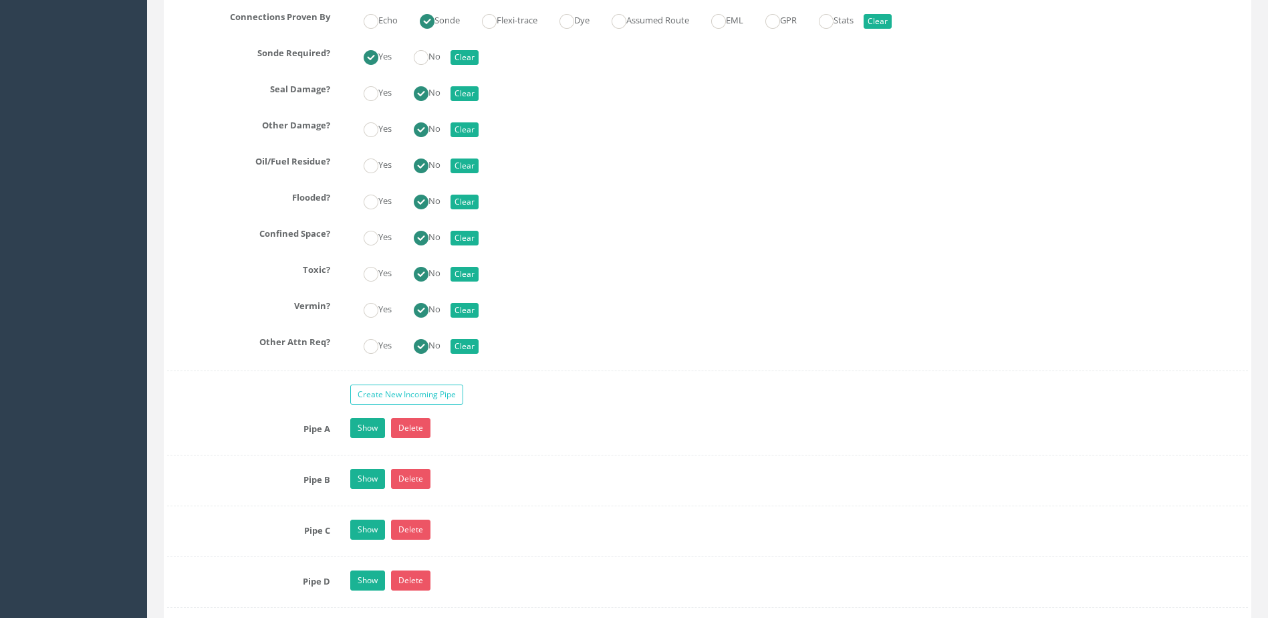
scroll to position [3343, 0]
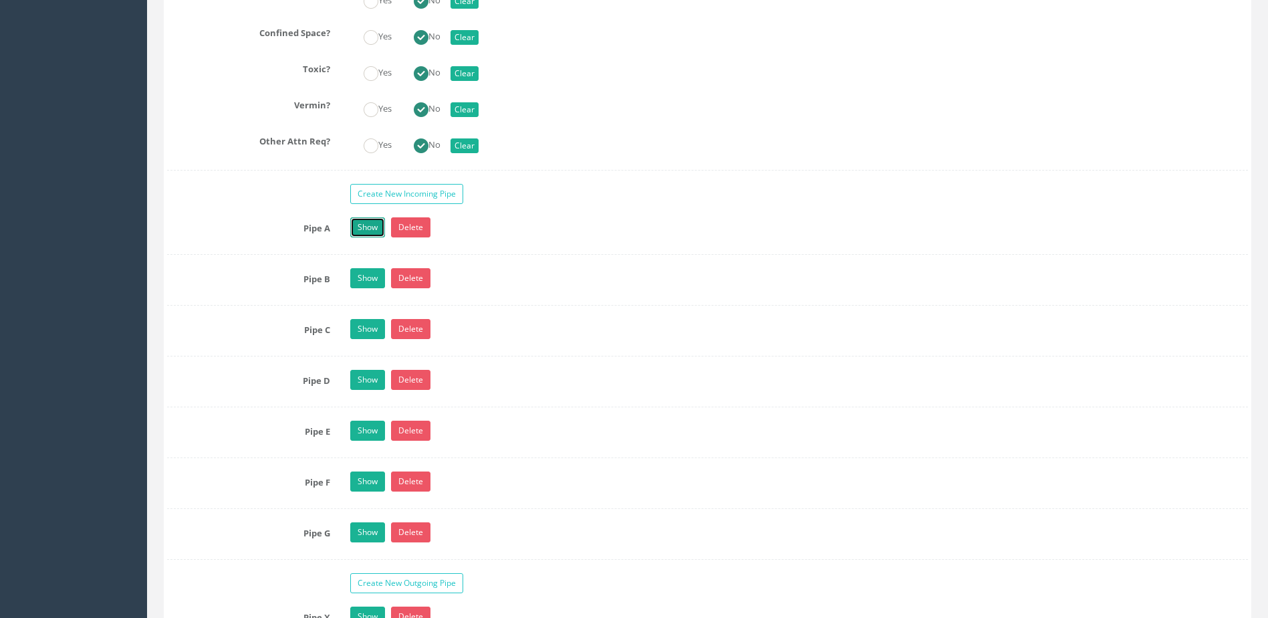
click at [369, 234] on link "Show" at bounding box center [367, 227] width 35 height 20
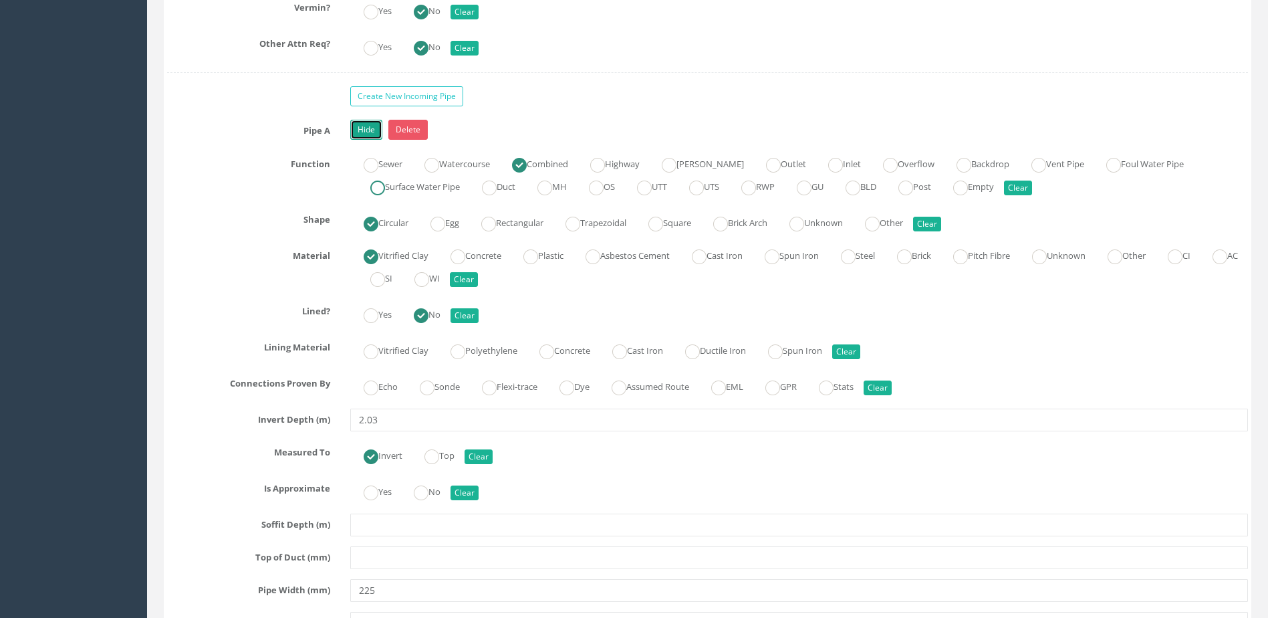
scroll to position [3544, 0]
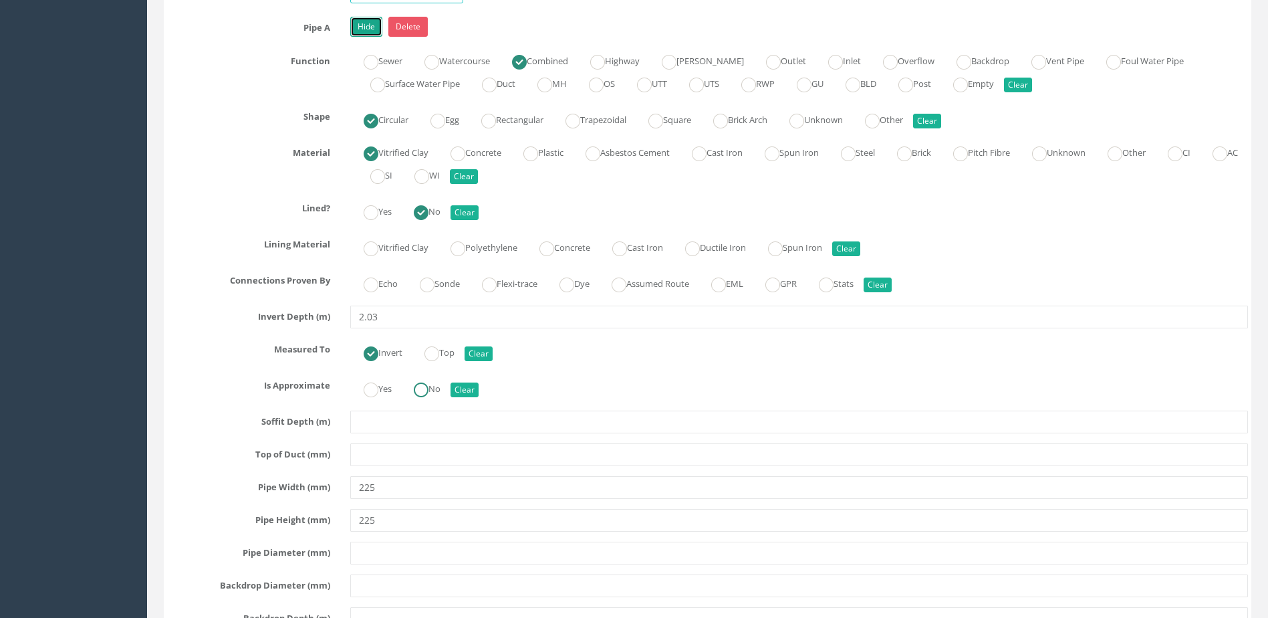
click at [429, 390] on ins at bounding box center [421, 389] width 15 height 15
radio input "true"
click at [439, 290] on label "Sonde" at bounding box center [433, 282] width 53 height 19
radio input "true"
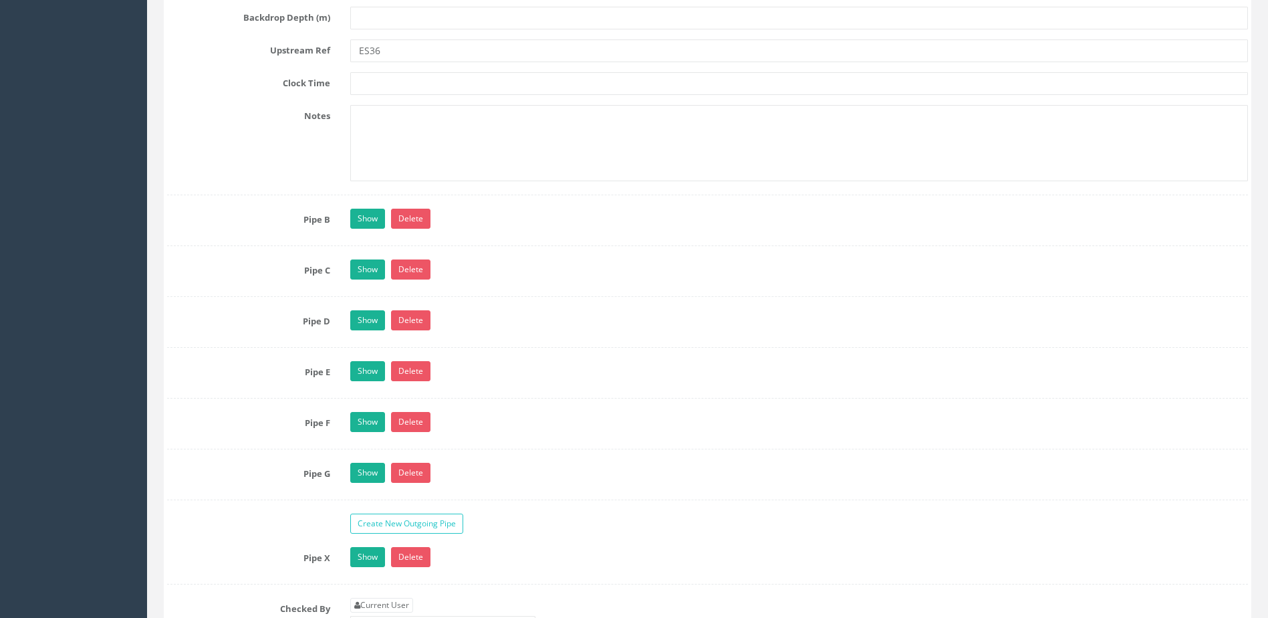
scroll to position [4145, 0]
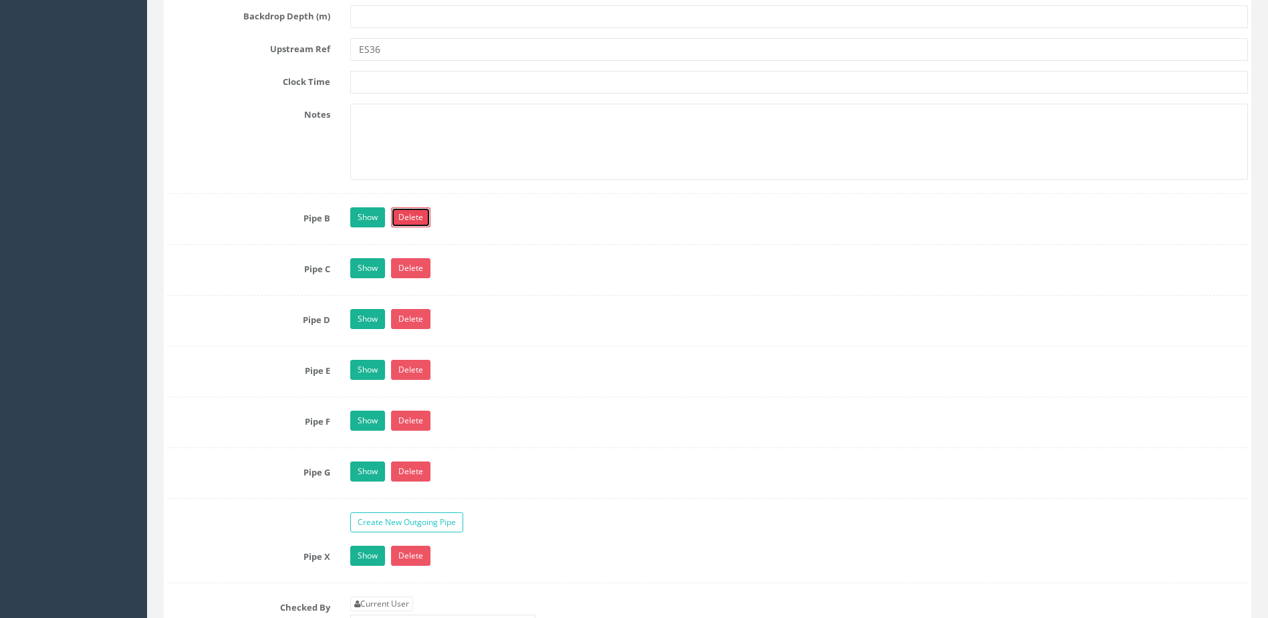
click at [418, 222] on link "Delete" at bounding box center [410, 217] width 39 height 20
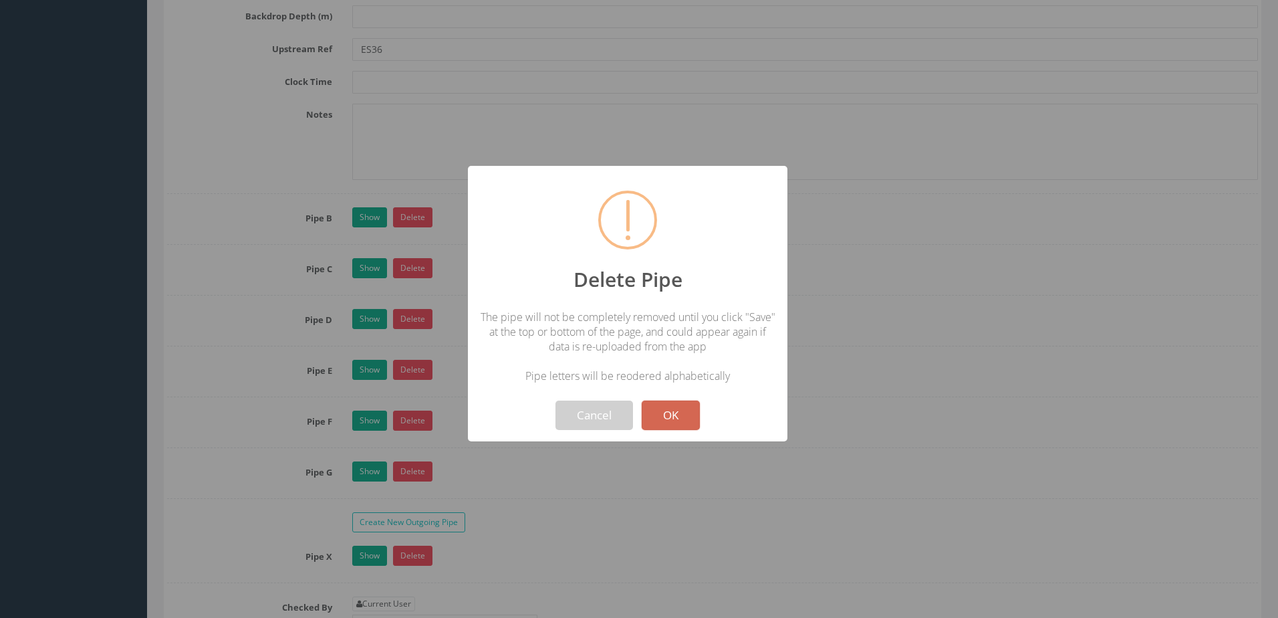
click at [677, 415] on button "OK" at bounding box center [671, 414] width 58 height 29
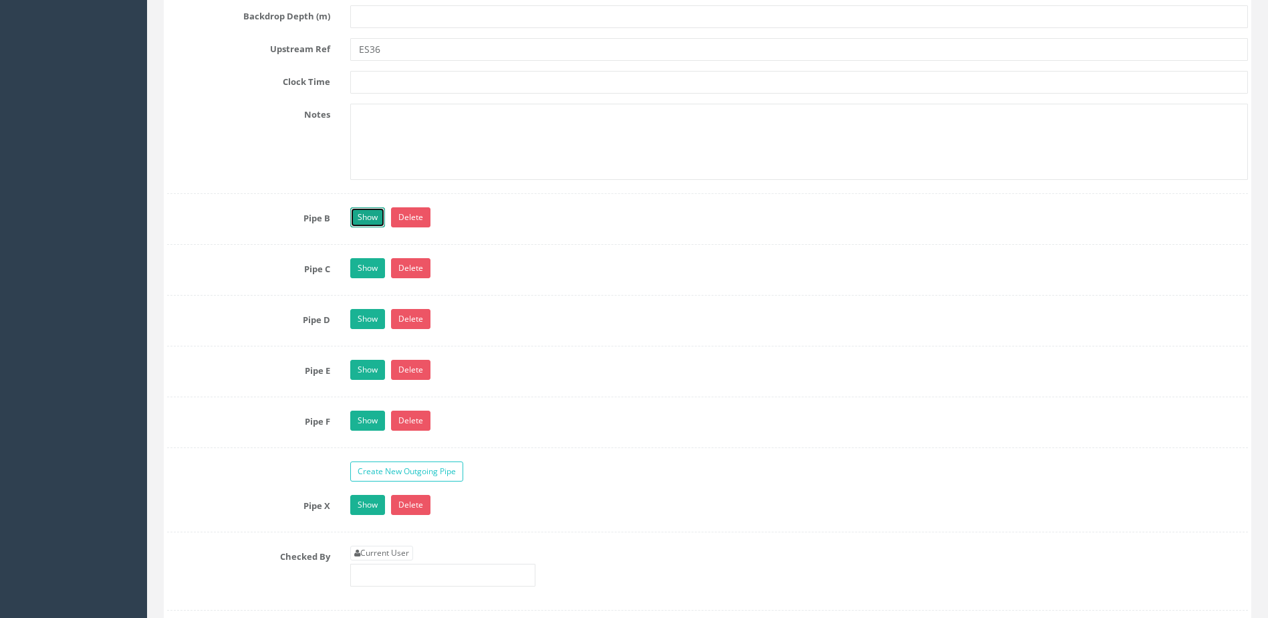
click at [372, 211] on link "Show" at bounding box center [367, 217] width 35 height 20
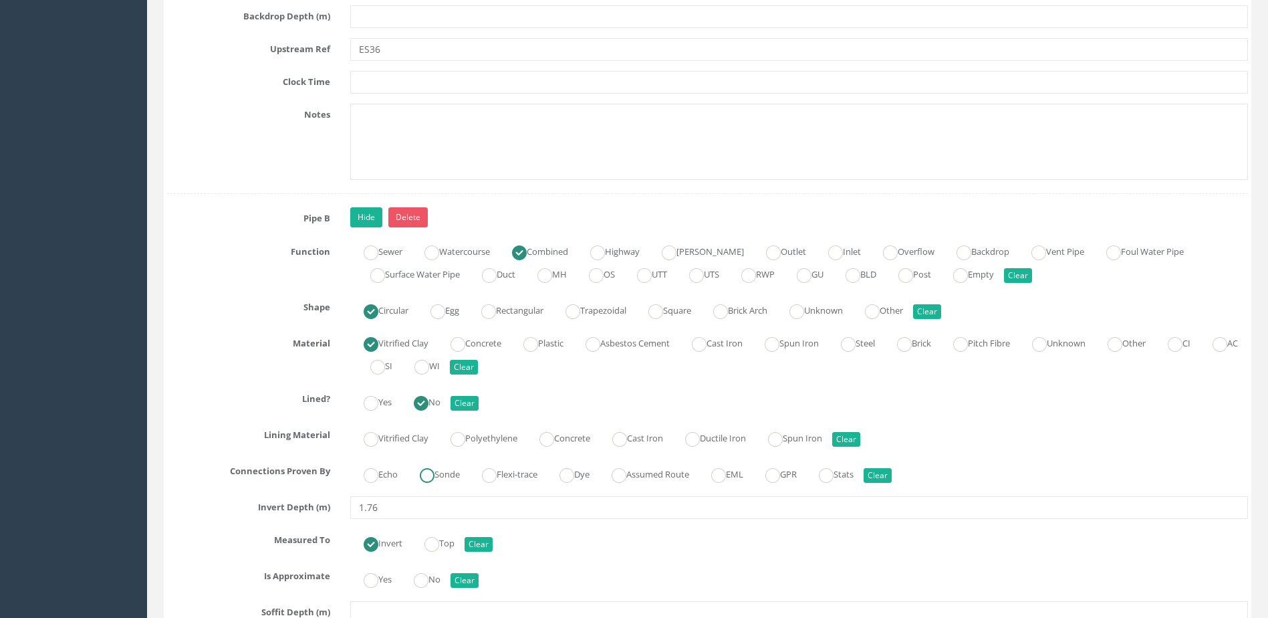
click at [448, 473] on label "Sonde" at bounding box center [433, 472] width 53 height 19
radio input "true"
click at [441, 584] on label "No" at bounding box center [420, 577] width 40 height 19
radio input "true"
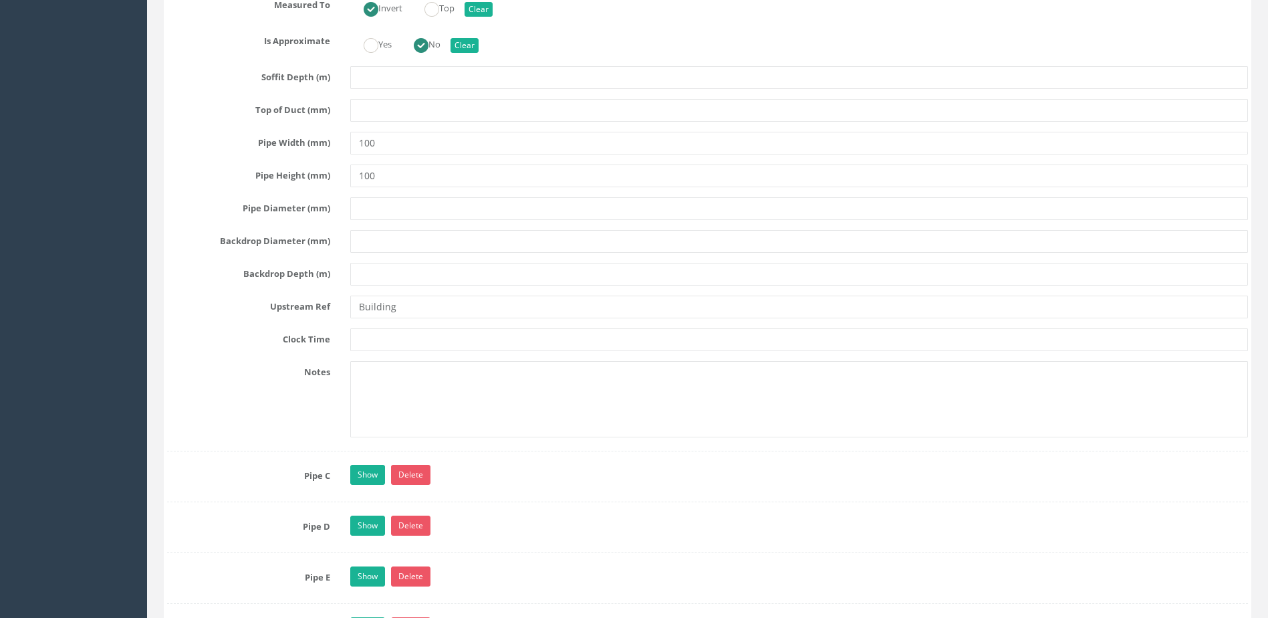
scroll to position [4814, 0]
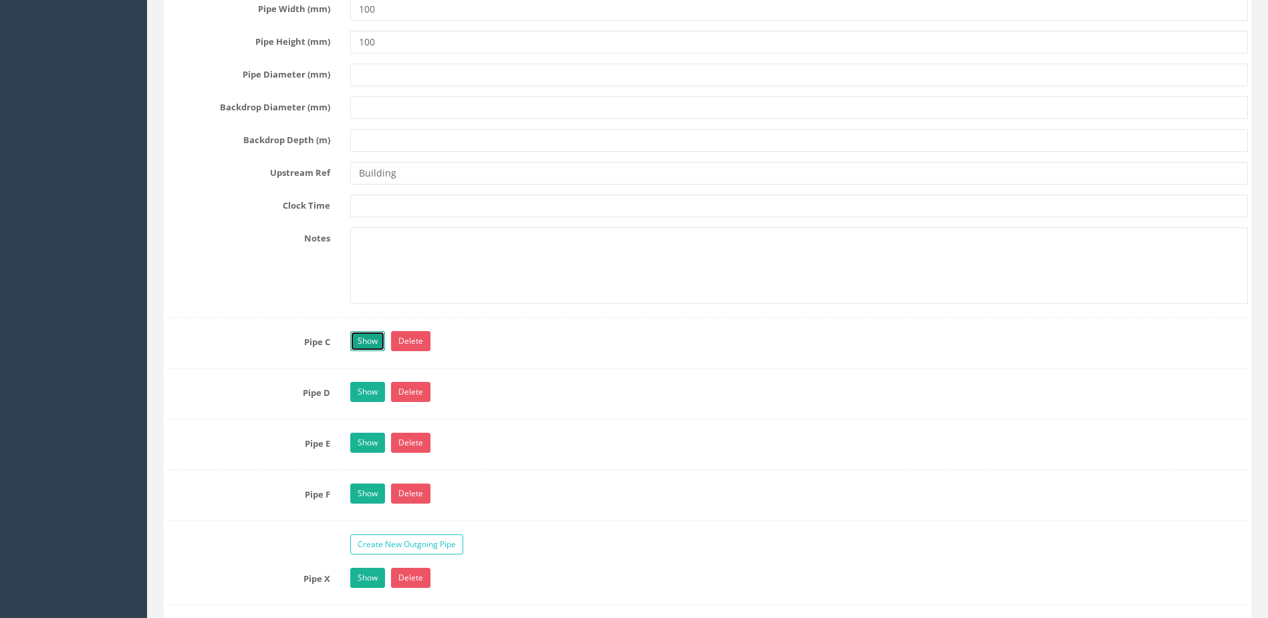
click at [368, 331] on link "Show" at bounding box center [367, 341] width 35 height 20
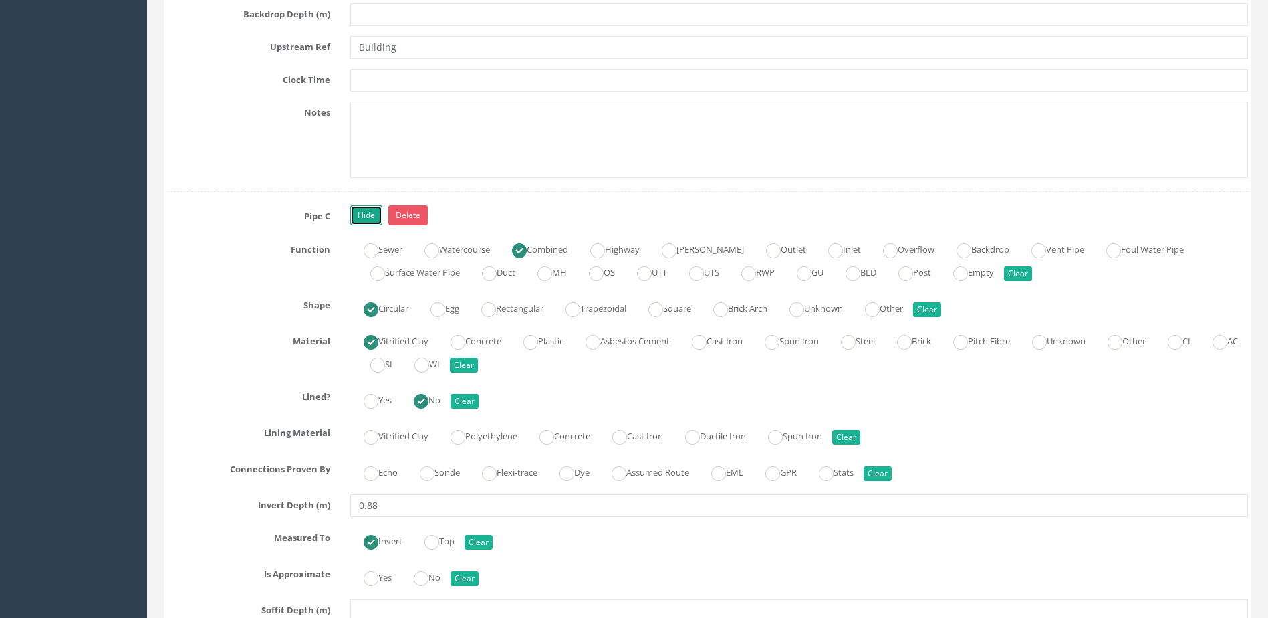
scroll to position [5015, 0]
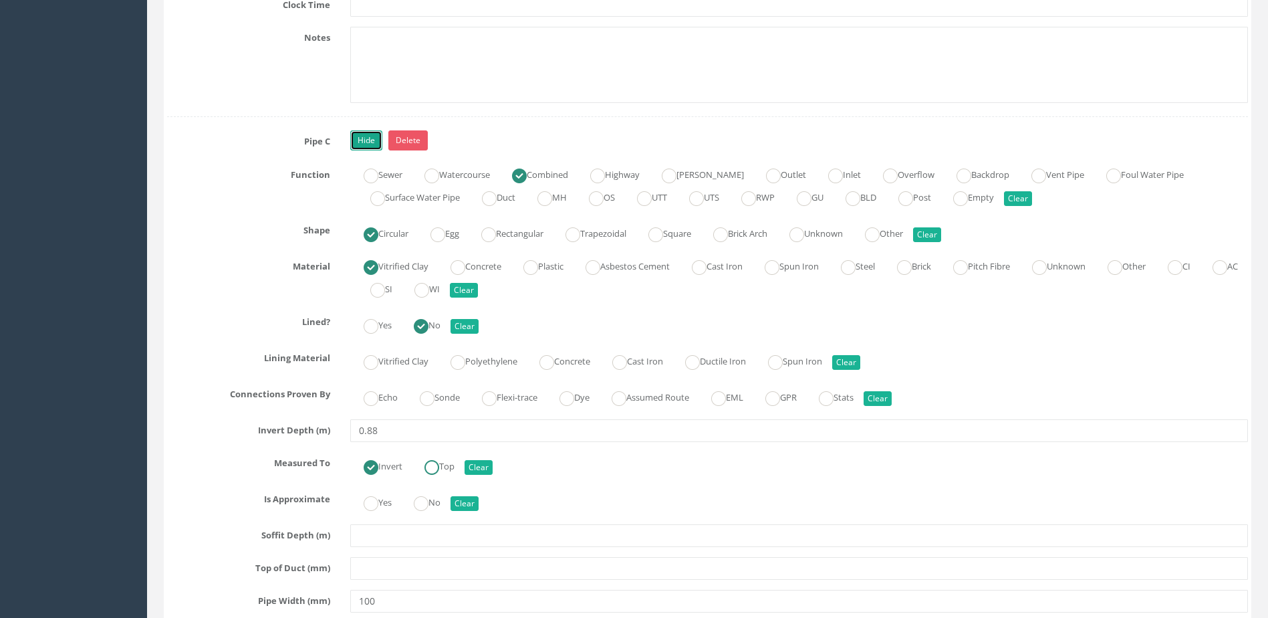
drag, startPoint x: 437, startPoint y: 465, endPoint x: 435, endPoint y: 408, distance: 56.9
click at [437, 463] on ins at bounding box center [432, 467] width 15 height 15
radio input "true"
click at [435, 402] on ins at bounding box center [427, 398] width 15 height 15
radio input "true"
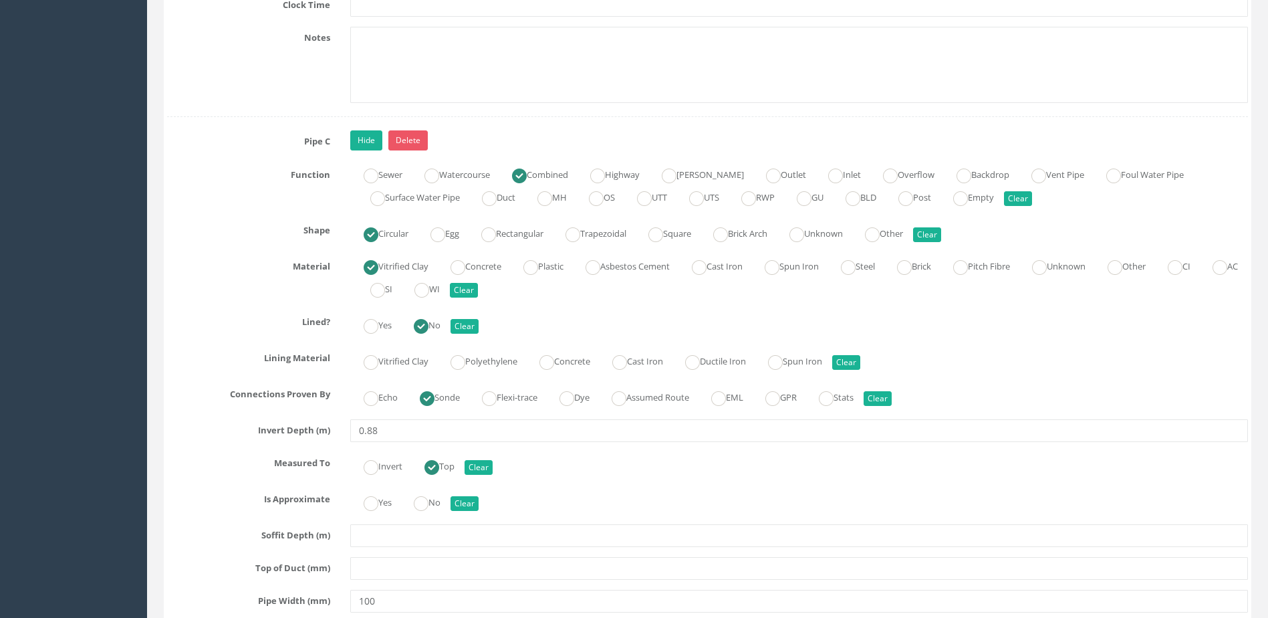
click at [394, 468] on label "Invert" at bounding box center [376, 464] width 52 height 19
radio input "true"
click at [435, 507] on label "No" at bounding box center [420, 500] width 40 height 19
radio input "true"
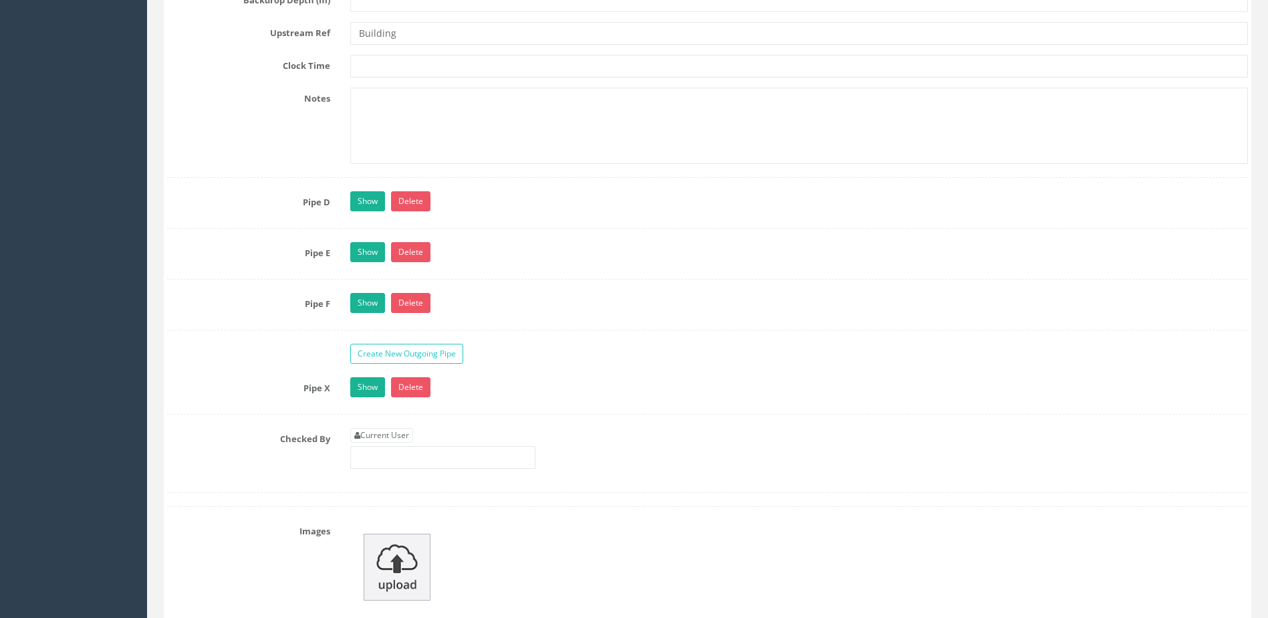
scroll to position [5750, 0]
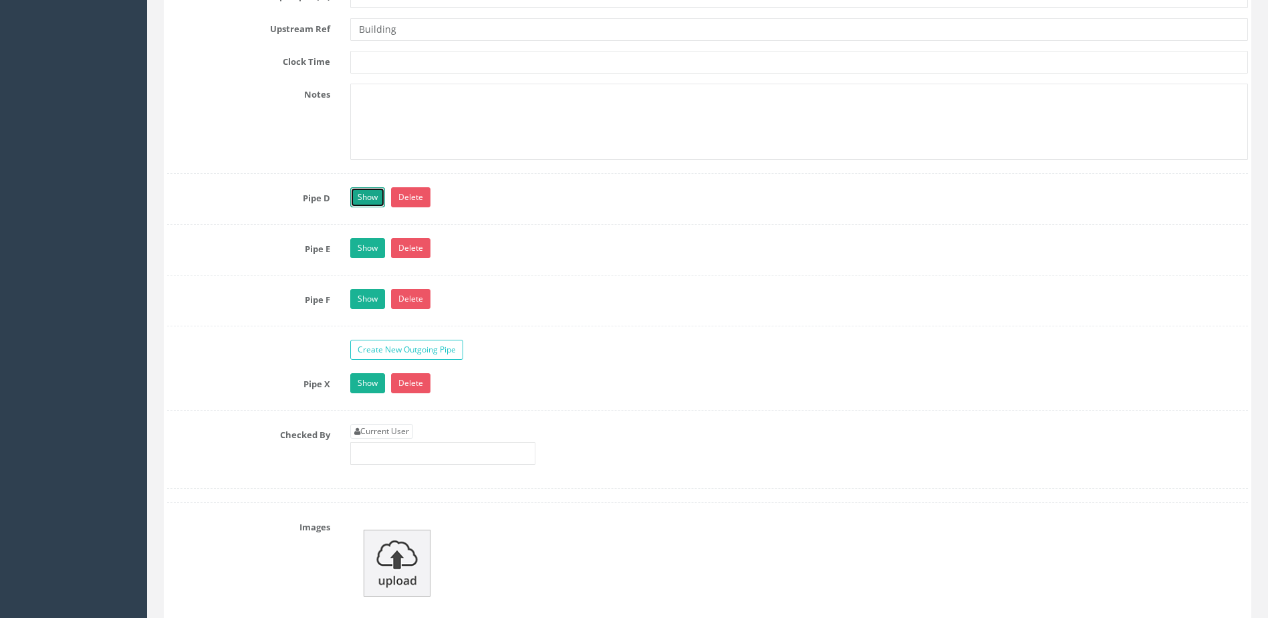
click at [370, 202] on link "Show" at bounding box center [367, 197] width 35 height 20
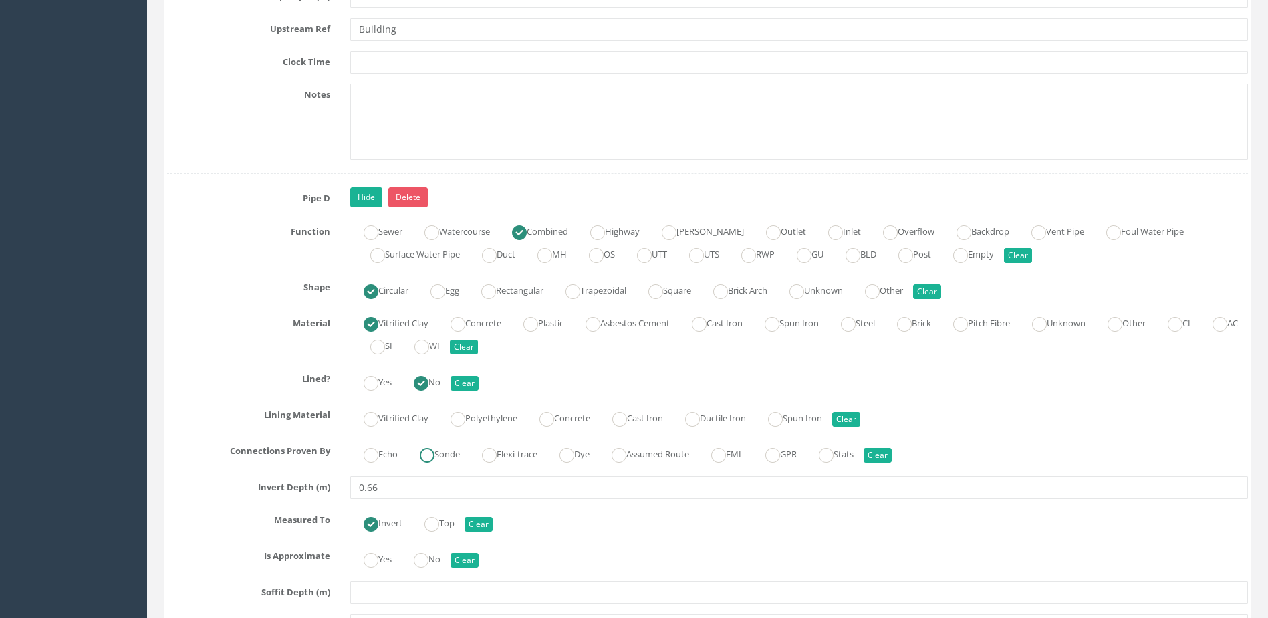
click at [447, 459] on label "Sonde" at bounding box center [433, 452] width 53 height 19
radio input "true"
click at [437, 550] on label "No" at bounding box center [420, 557] width 40 height 19
radio input "true"
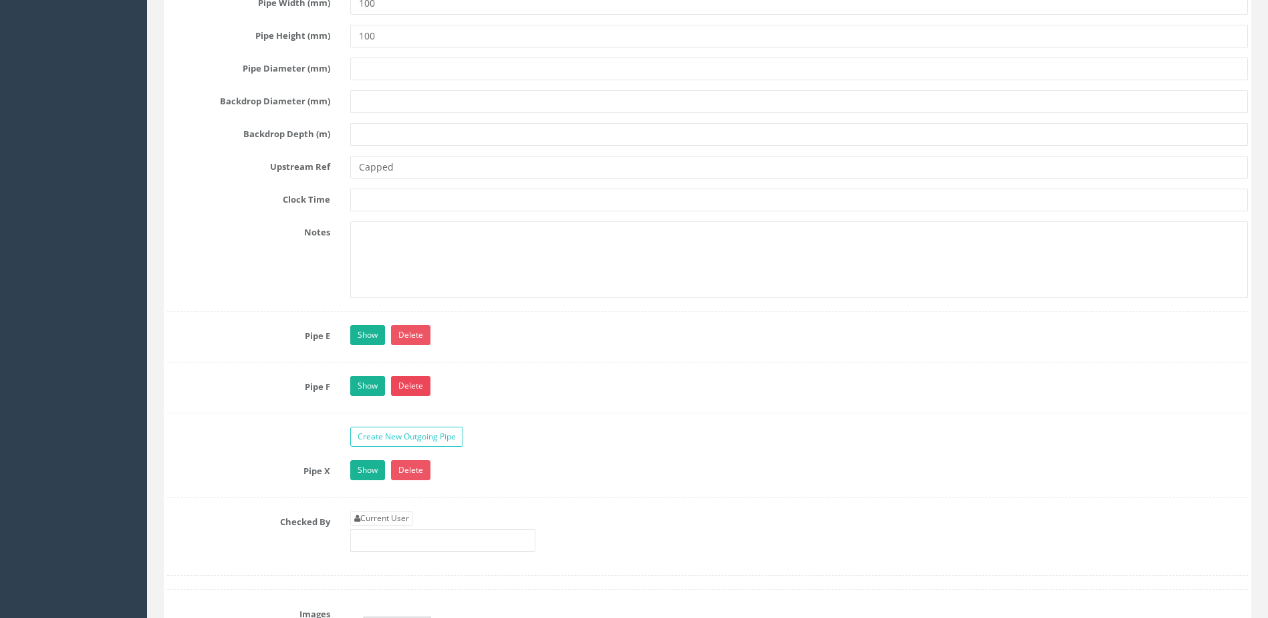
scroll to position [6419, 0]
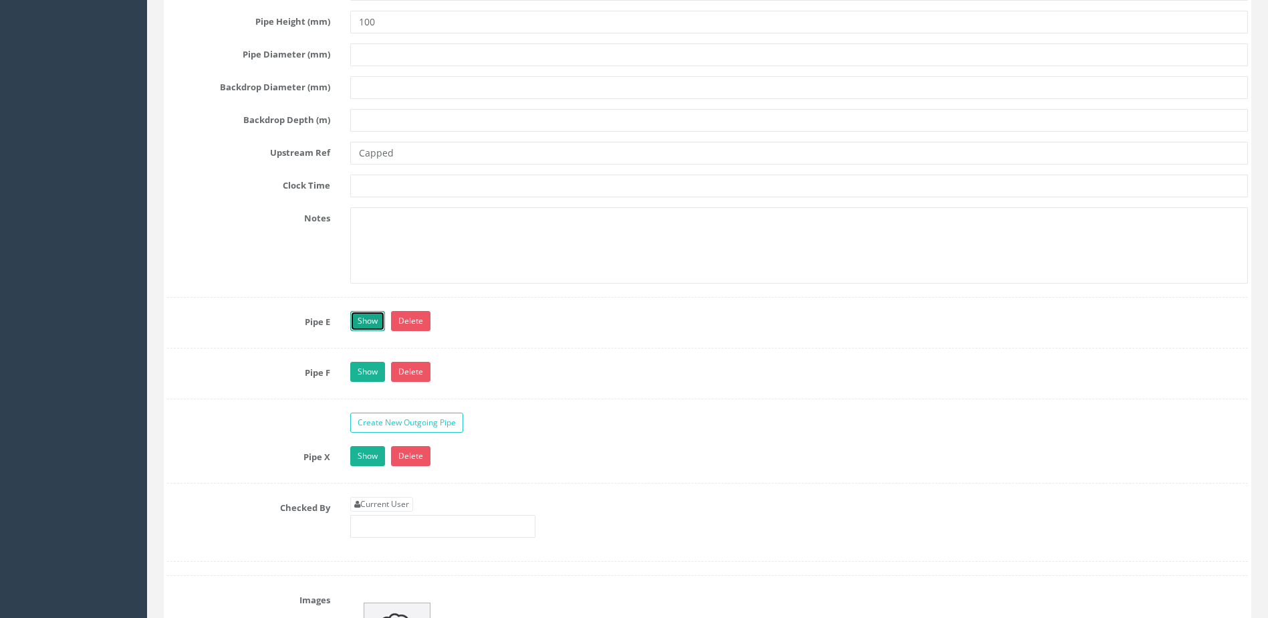
click at [354, 325] on link "Show" at bounding box center [367, 321] width 35 height 20
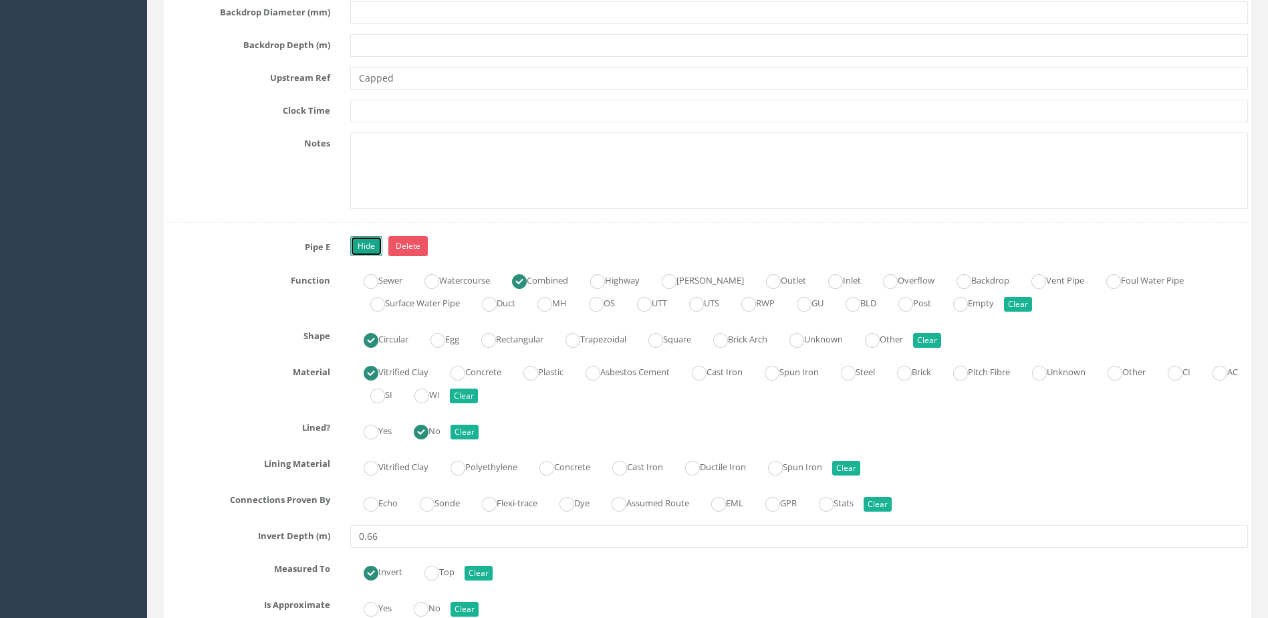
scroll to position [6552, 0]
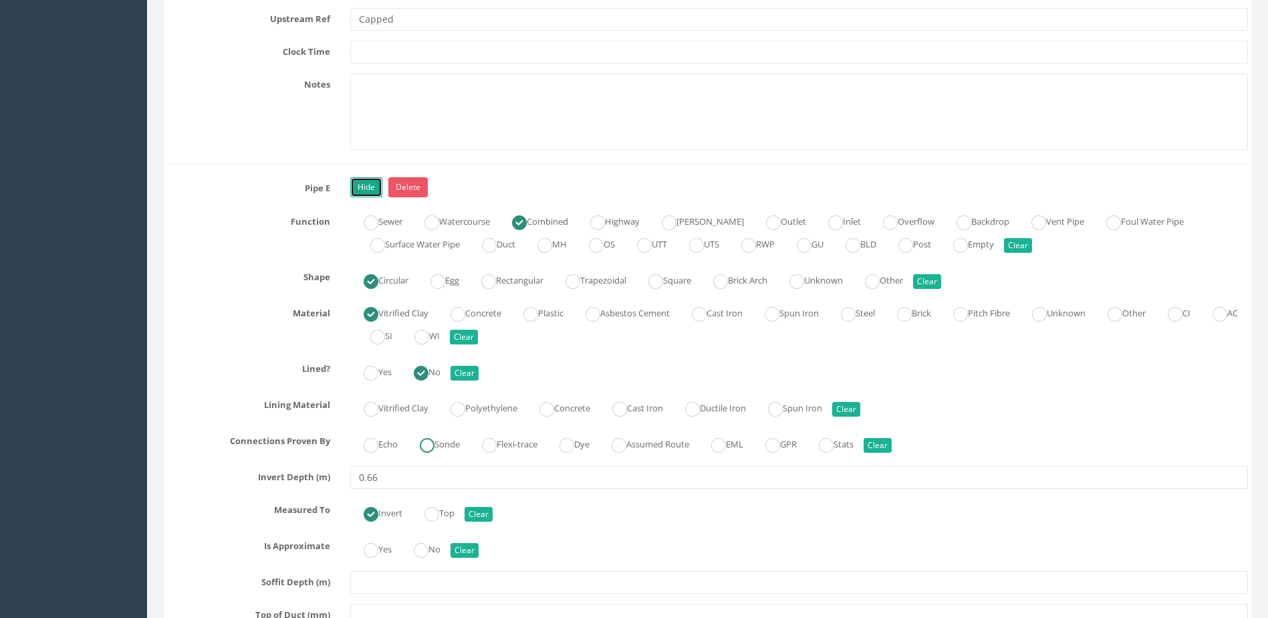
click at [431, 439] on ins at bounding box center [427, 445] width 15 height 15
radio input "true"
click at [428, 548] on ins at bounding box center [421, 550] width 15 height 15
radio input "true"
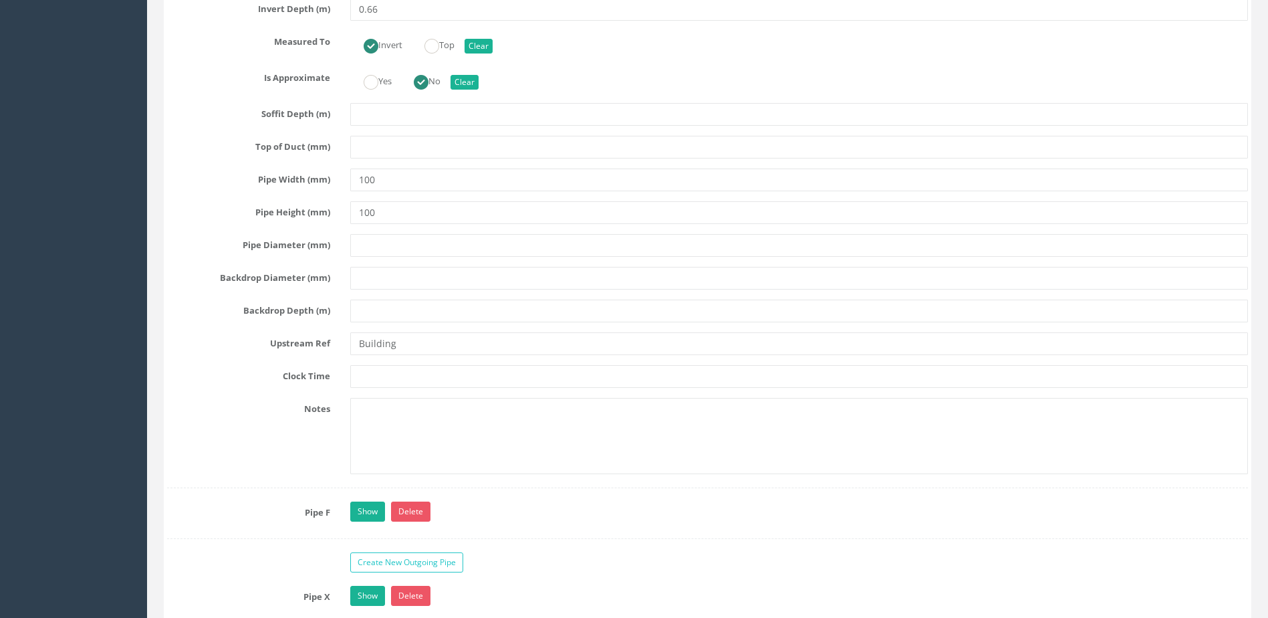
scroll to position [7221, 0]
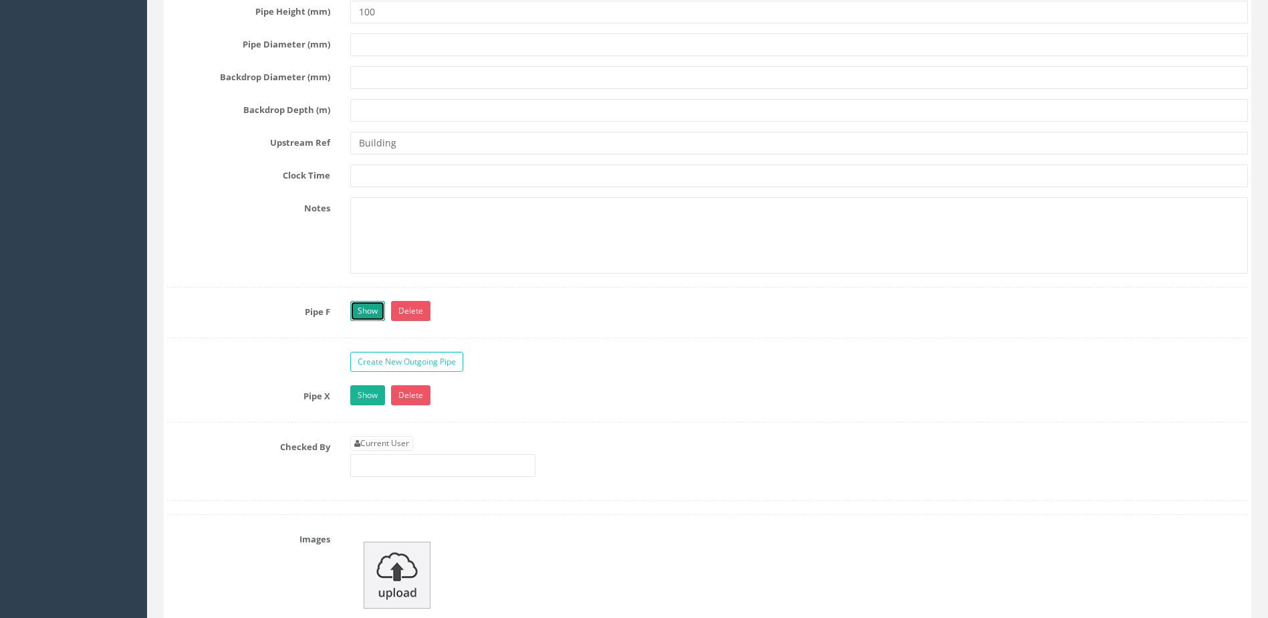
click at [365, 309] on link "Show" at bounding box center [367, 311] width 35 height 20
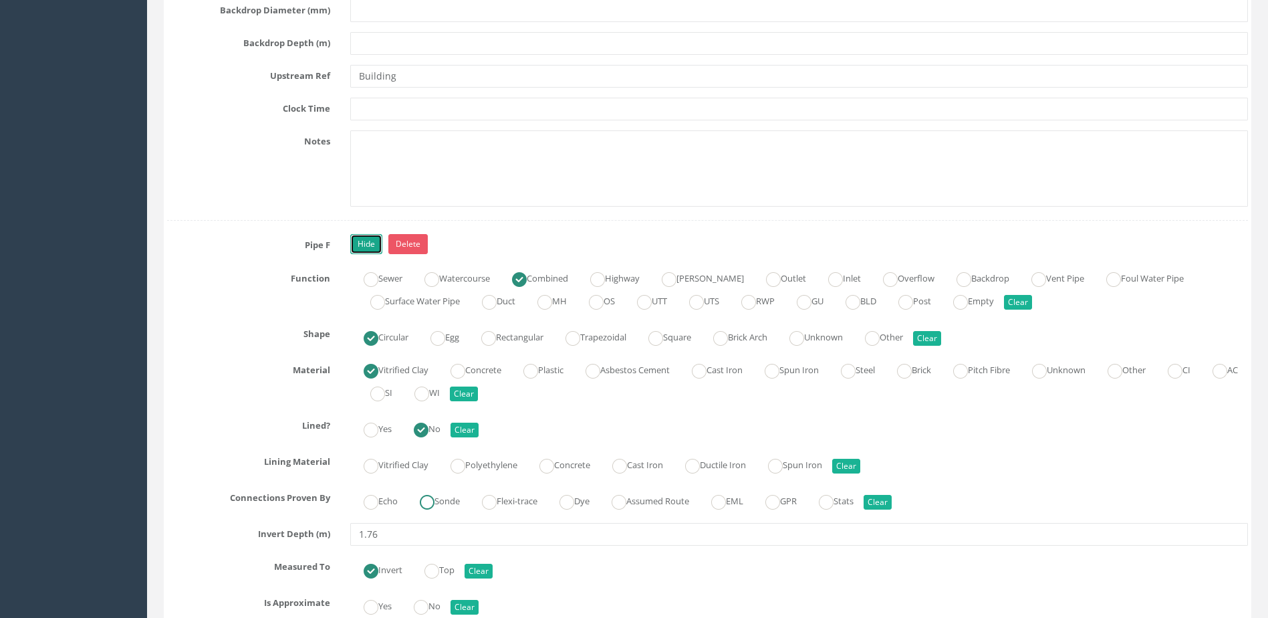
click at [427, 499] on ins at bounding box center [427, 502] width 15 height 15
radio input "true"
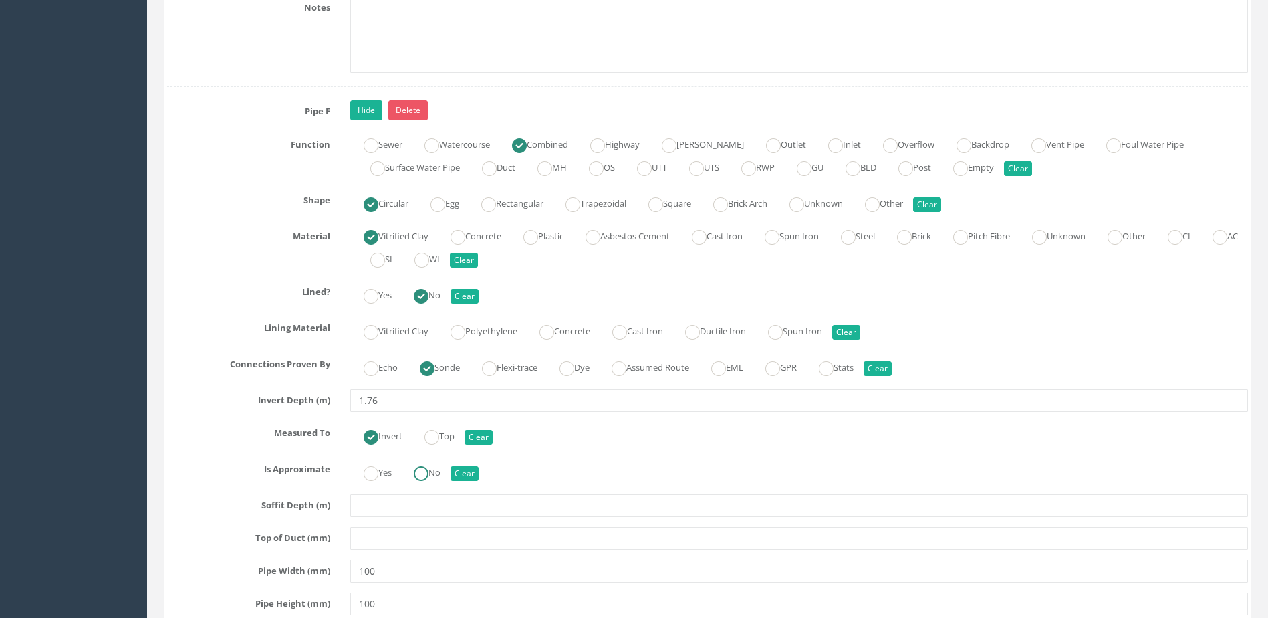
click at [423, 486] on input "No" at bounding box center [421, 480] width 15 height 23
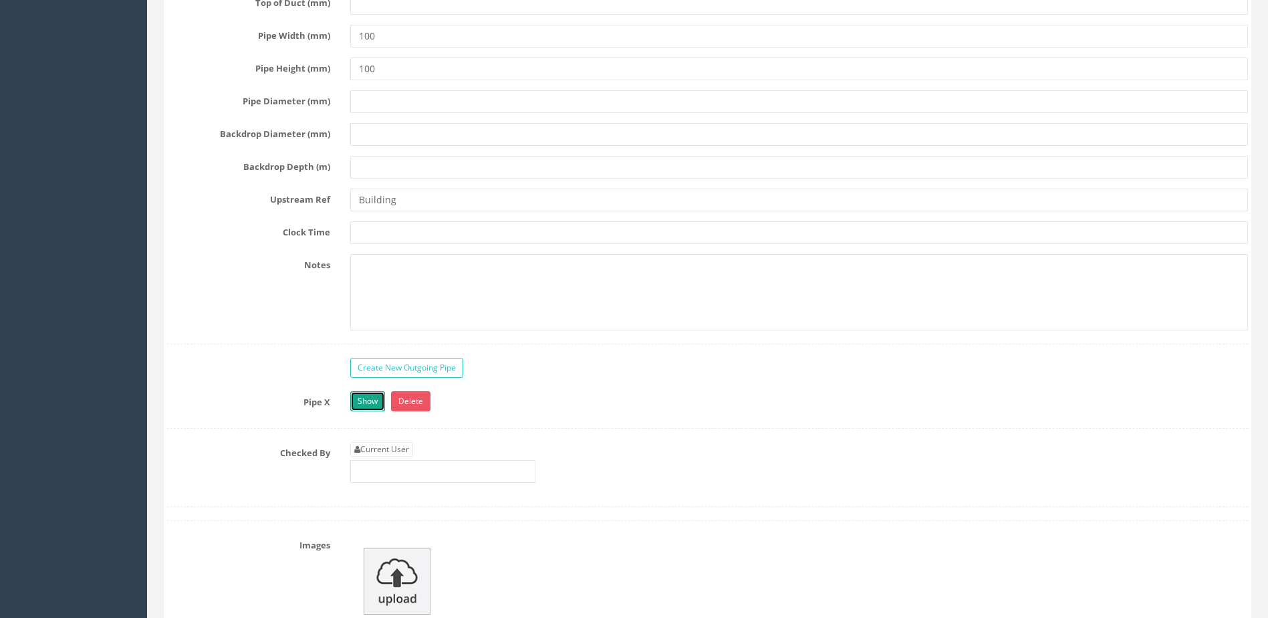
click at [372, 397] on link "Show" at bounding box center [367, 401] width 35 height 20
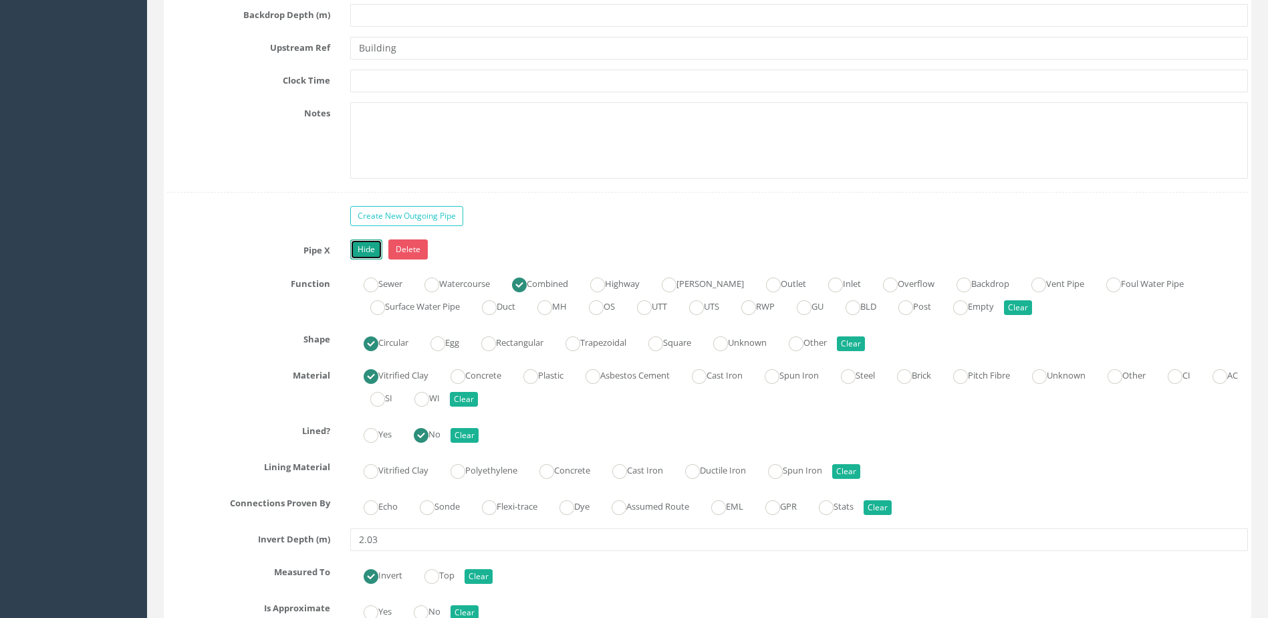
scroll to position [8157, 0]
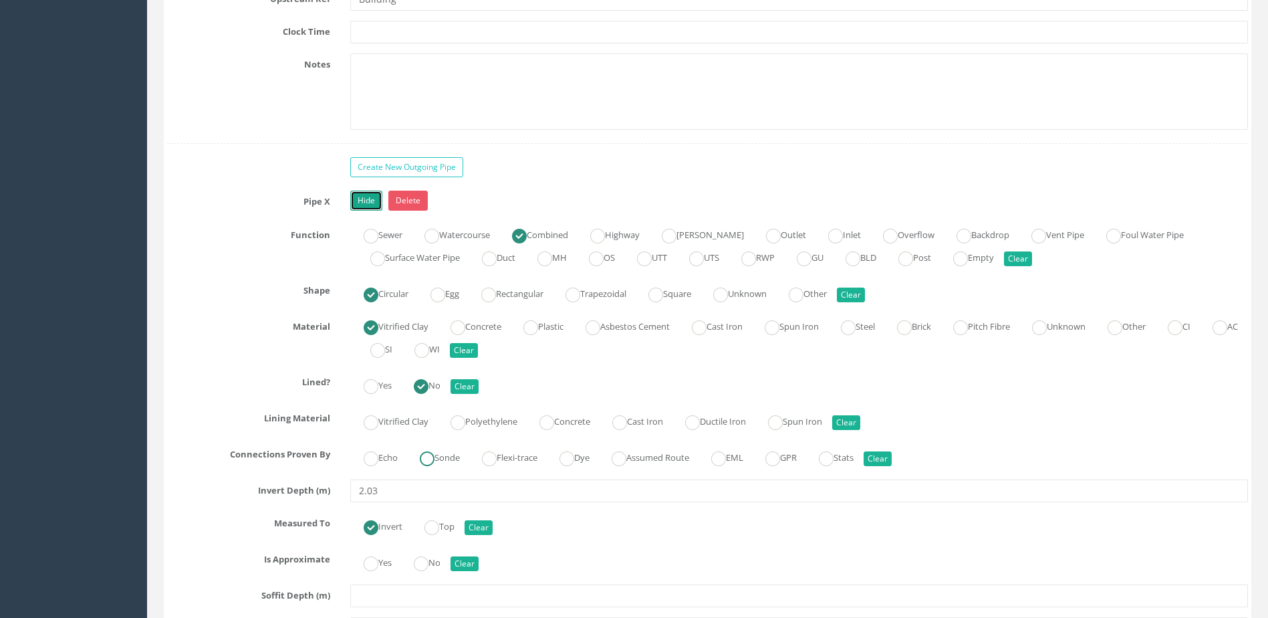
click at [423, 458] on ins at bounding box center [427, 458] width 15 height 15
radio input "true"
drag, startPoint x: 447, startPoint y: 563, endPoint x: 467, endPoint y: 520, distance: 47.9
click at [447, 564] on div "Yes No Clear" at bounding box center [799, 561] width 918 height 26
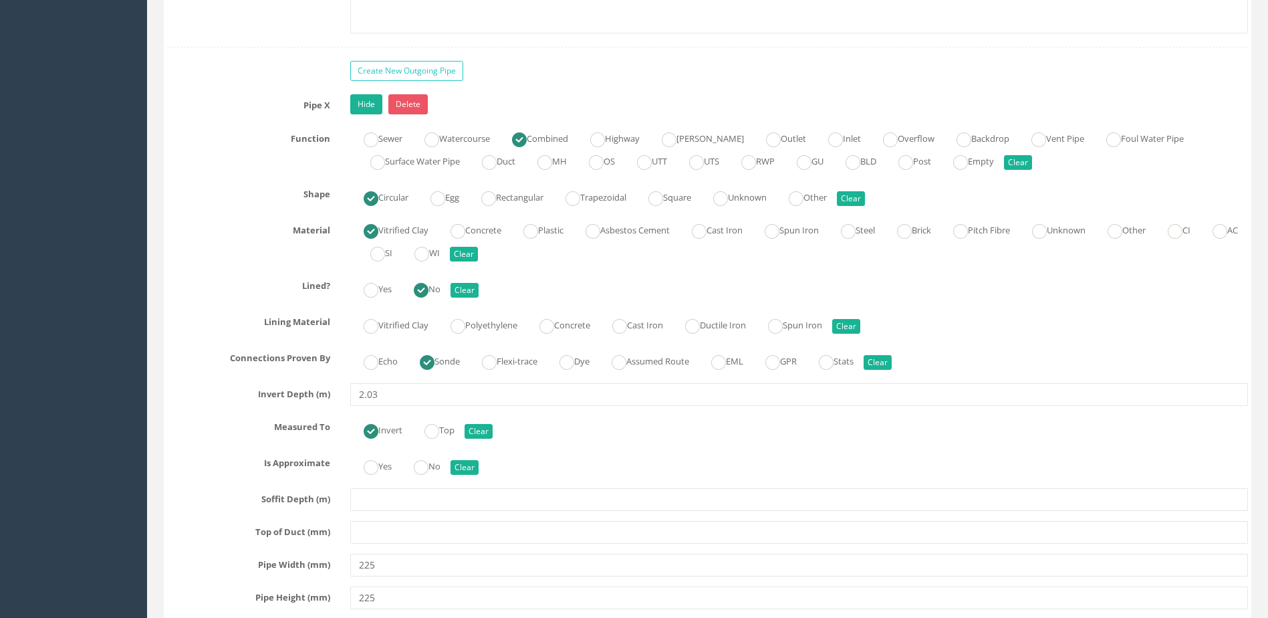
scroll to position [8358, 0]
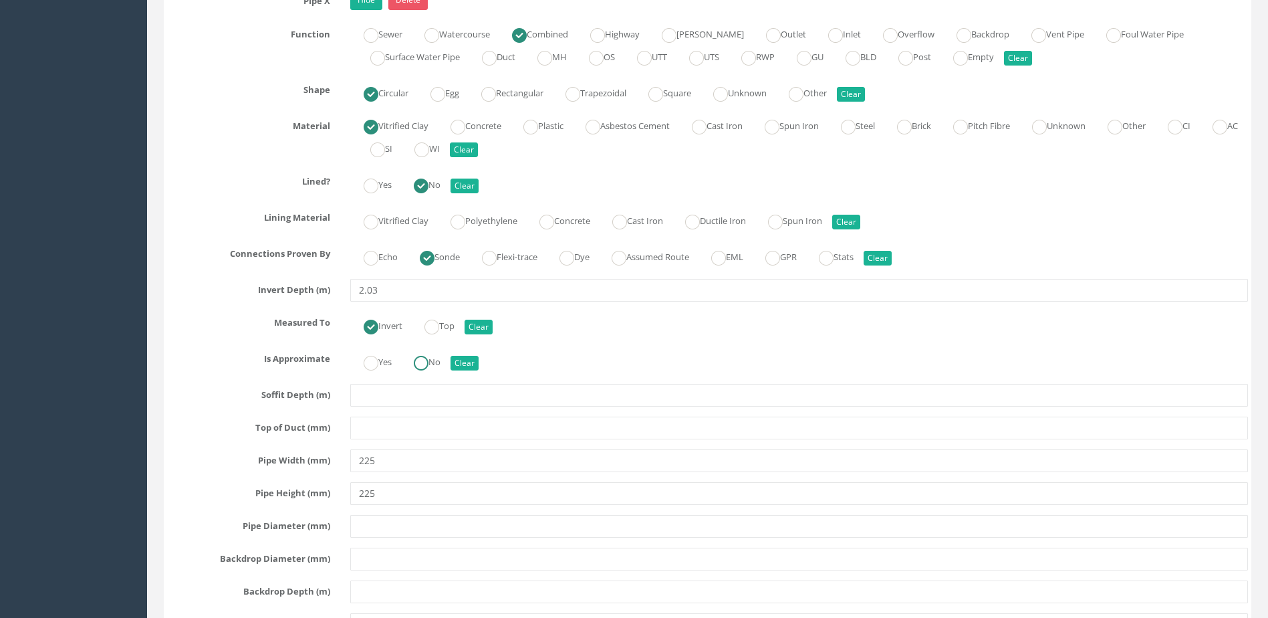
click at [426, 362] on ins at bounding box center [421, 363] width 15 height 15
radio input "true"
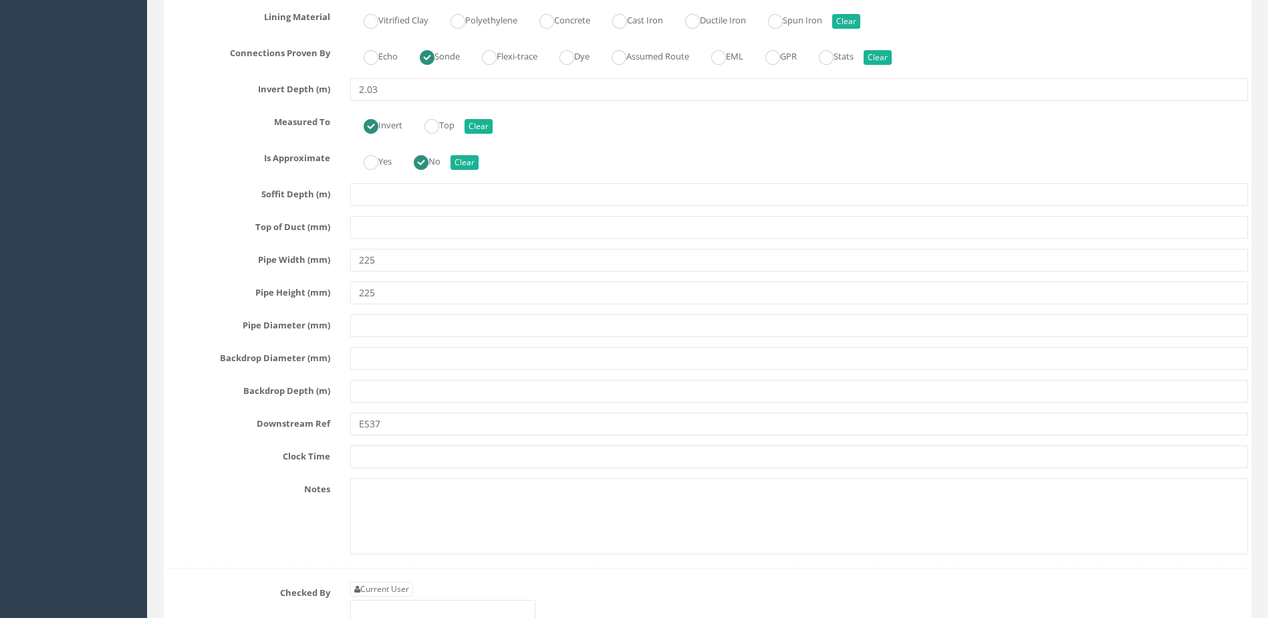
scroll to position [8759, 0]
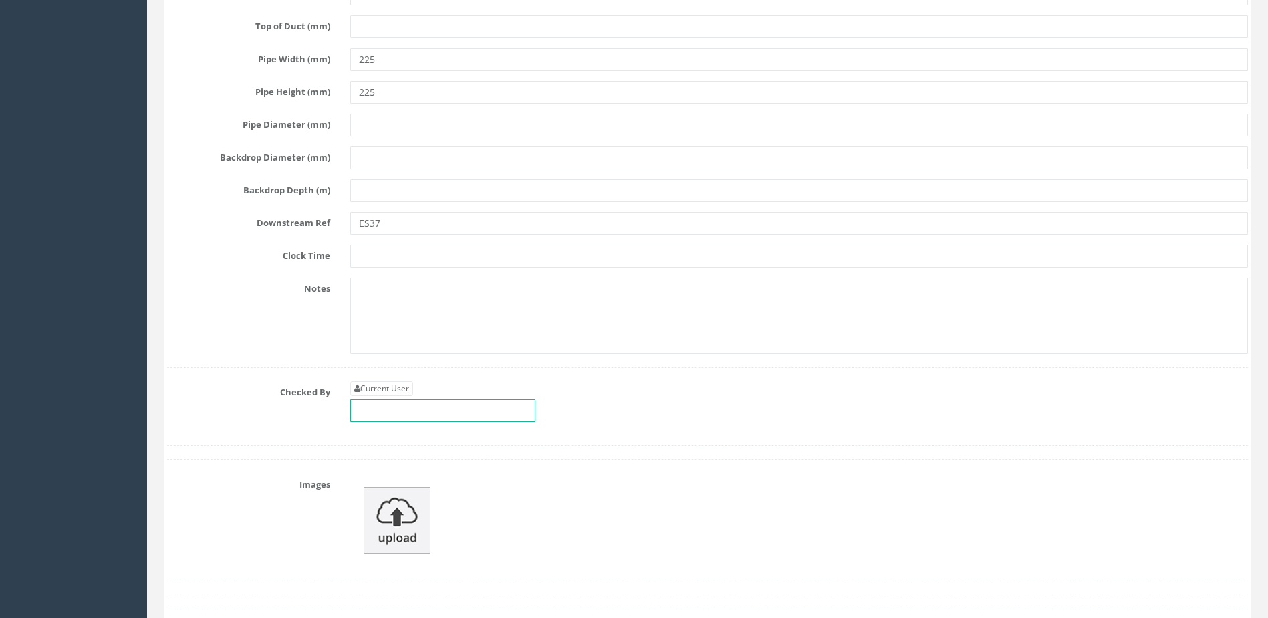
click at [398, 403] on input "text" at bounding box center [442, 410] width 185 height 23
type input "m"
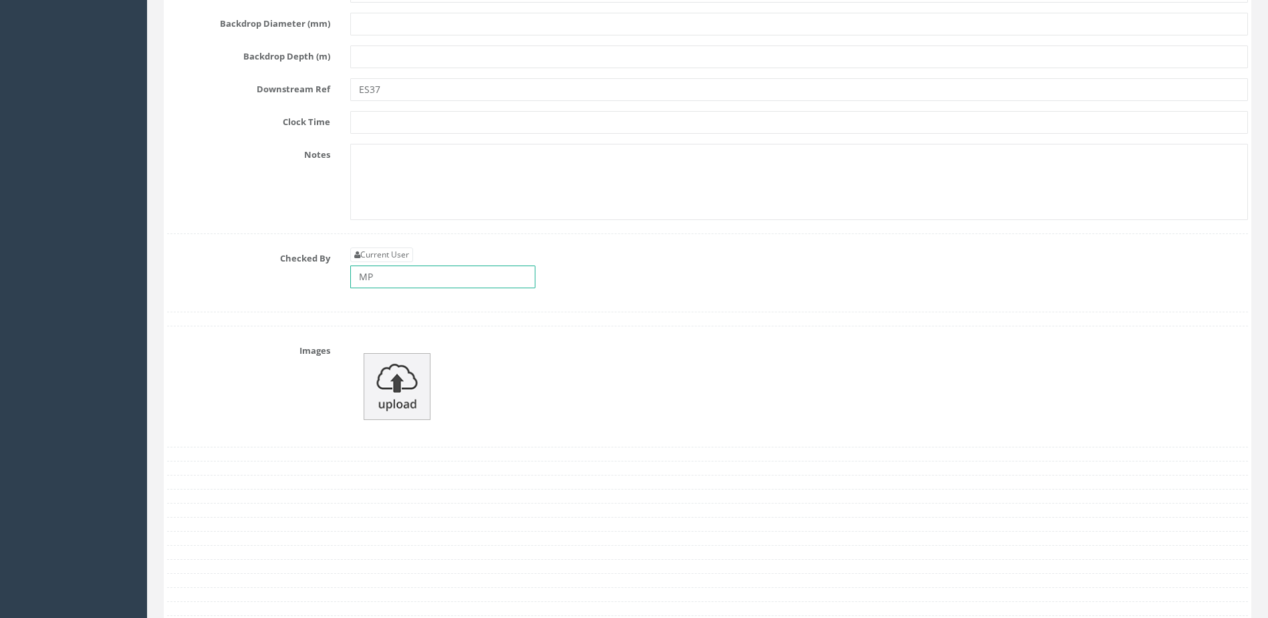
scroll to position [9026, 0]
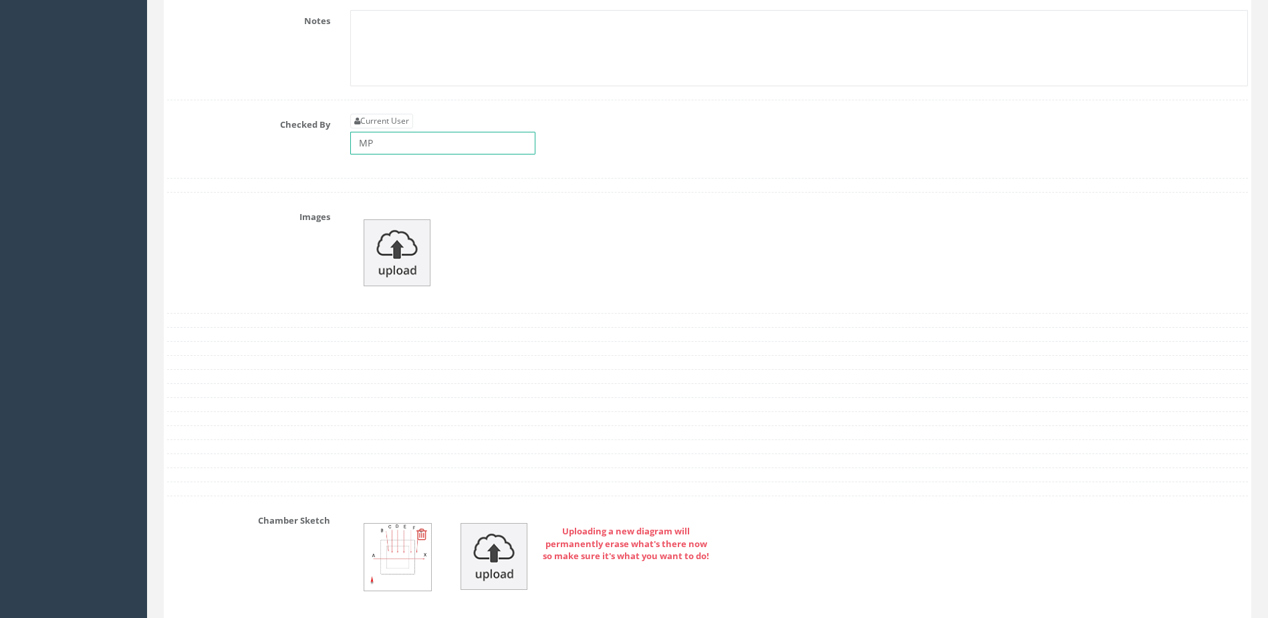
type input "MP"
click at [412, 247] on img at bounding box center [397, 252] width 67 height 67
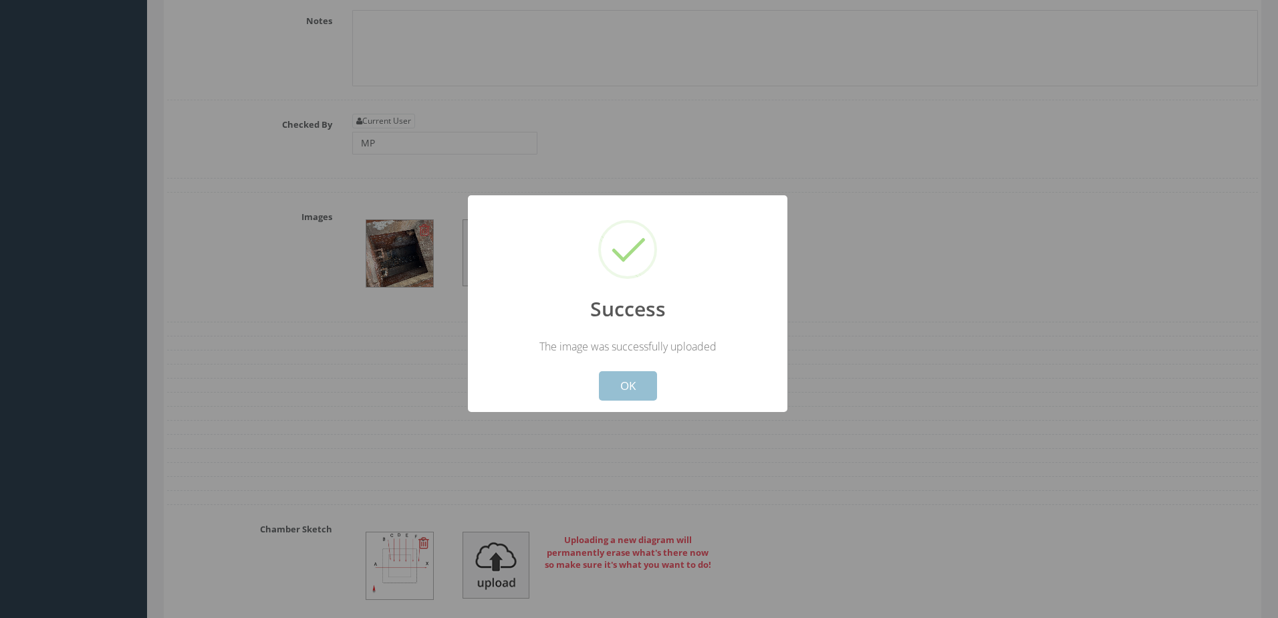
click at [635, 389] on button "OK" at bounding box center [628, 385] width 58 height 29
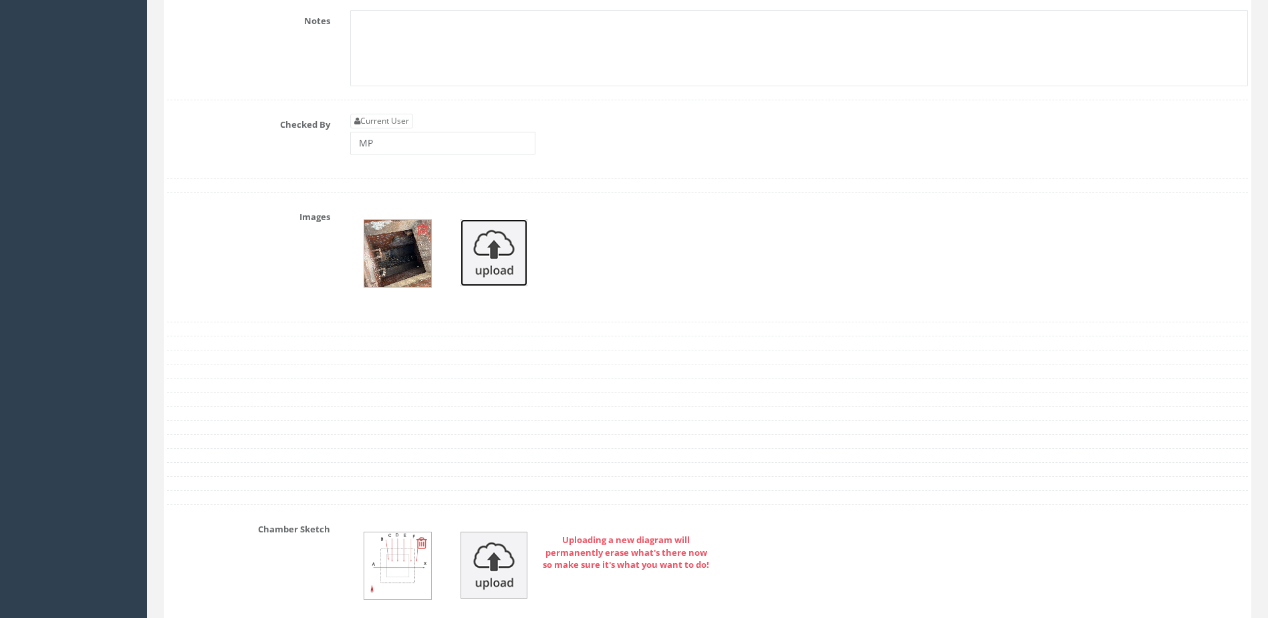
click at [497, 240] on img at bounding box center [494, 252] width 67 height 67
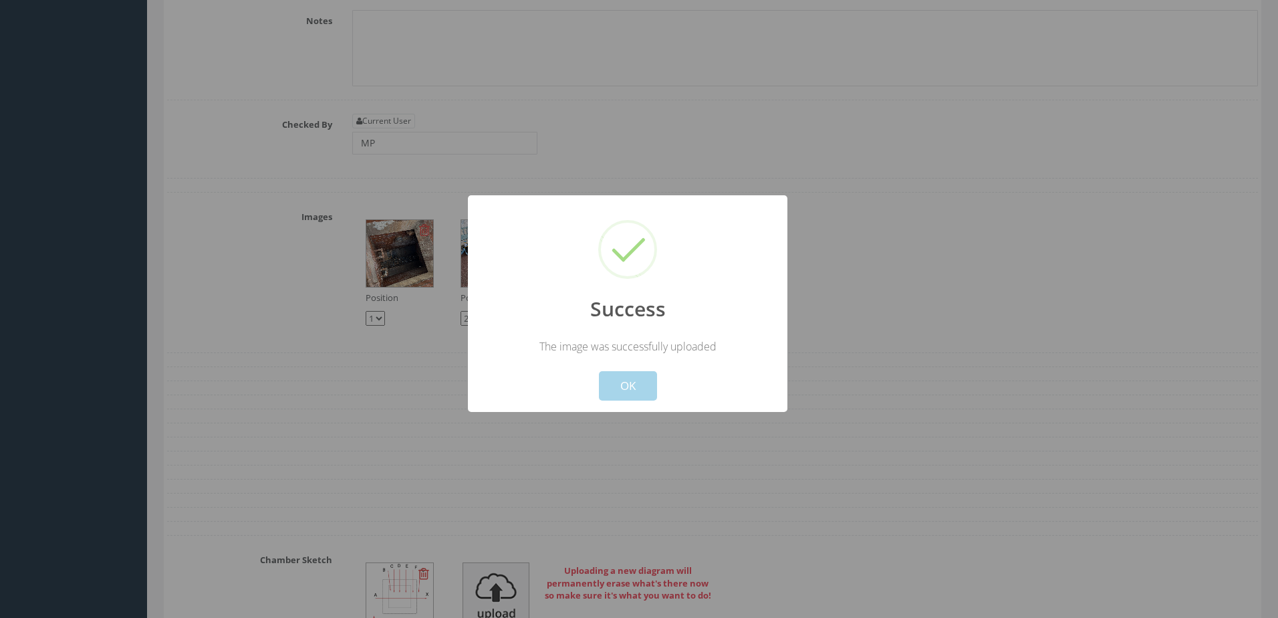
click at [624, 392] on button "OK" at bounding box center [628, 385] width 58 height 29
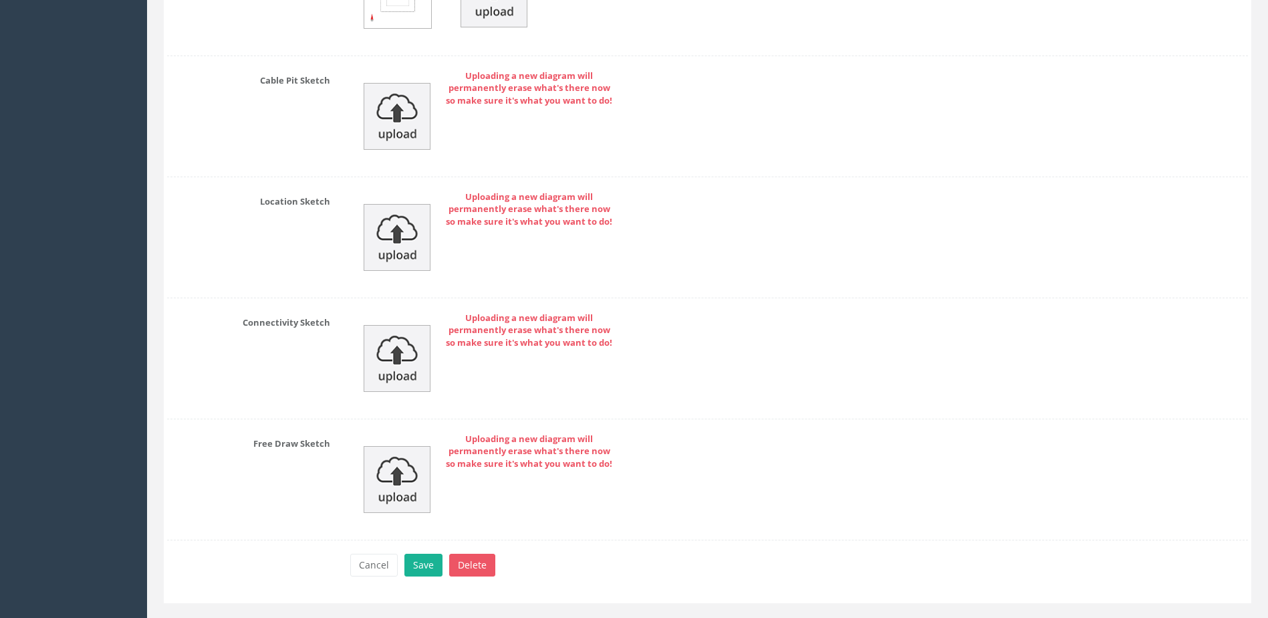
scroll to position [9657, 0]
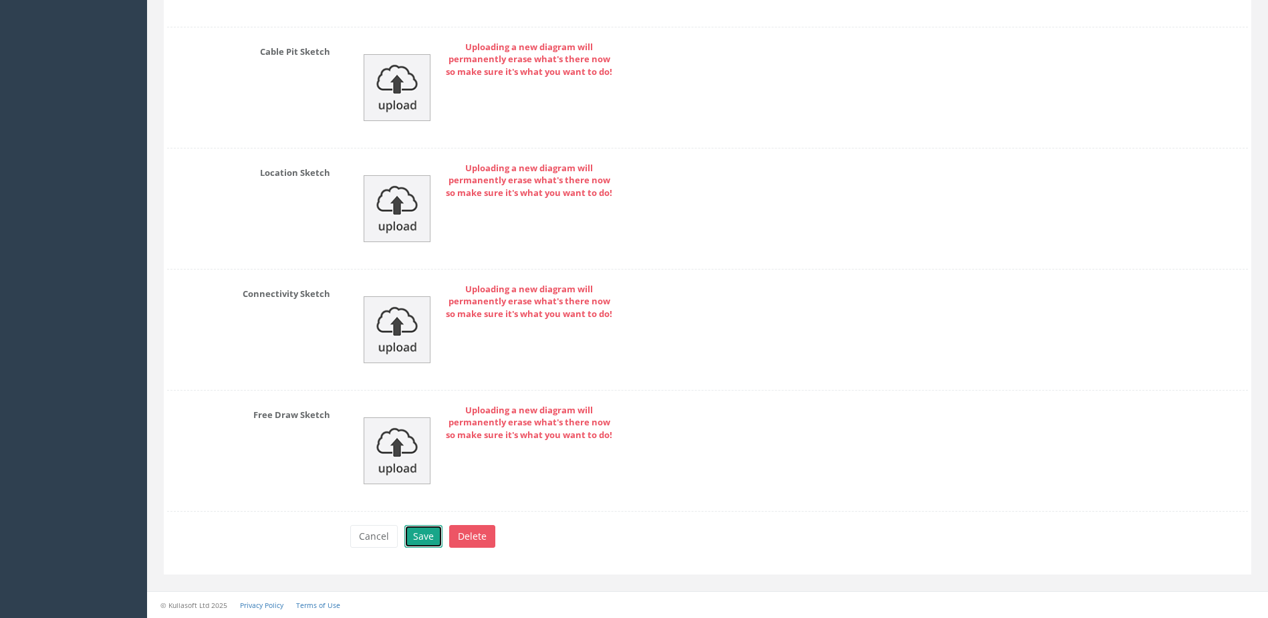
click at [417, 544] on button "Save" at bounding box center [424, 536] width 38 height 23
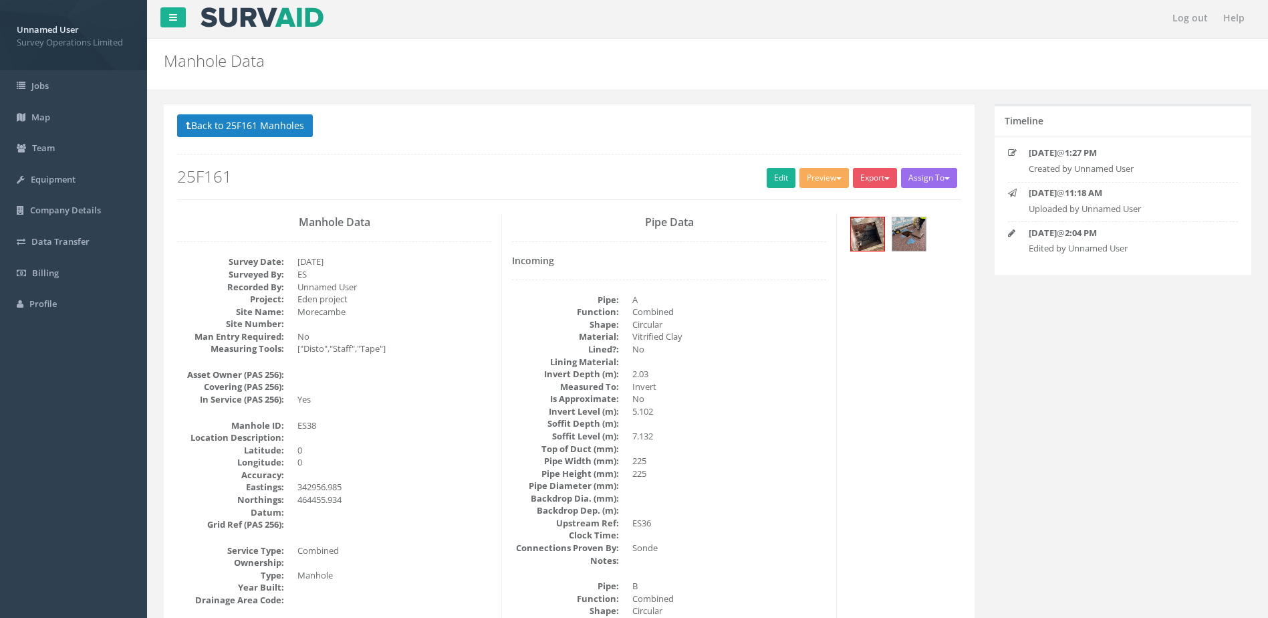
scroll to position [0, 0]
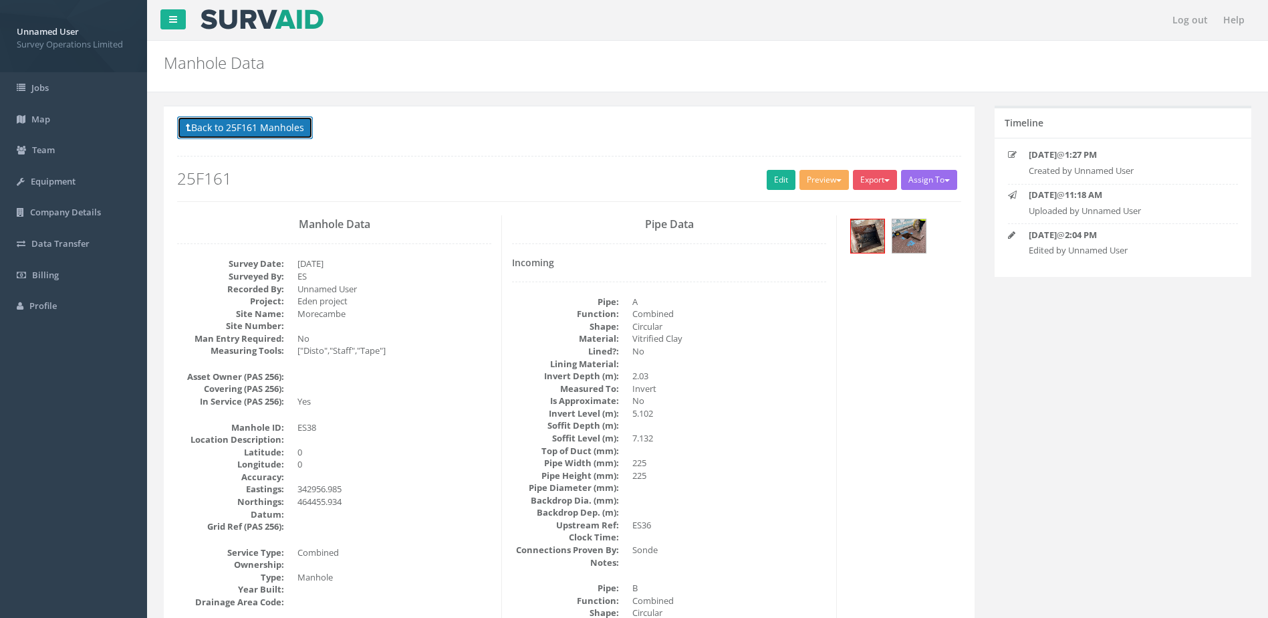
click at [279, 125] on button "Back to 25F161 Manholes" at bounding box center [245, 127] width 136 height 23
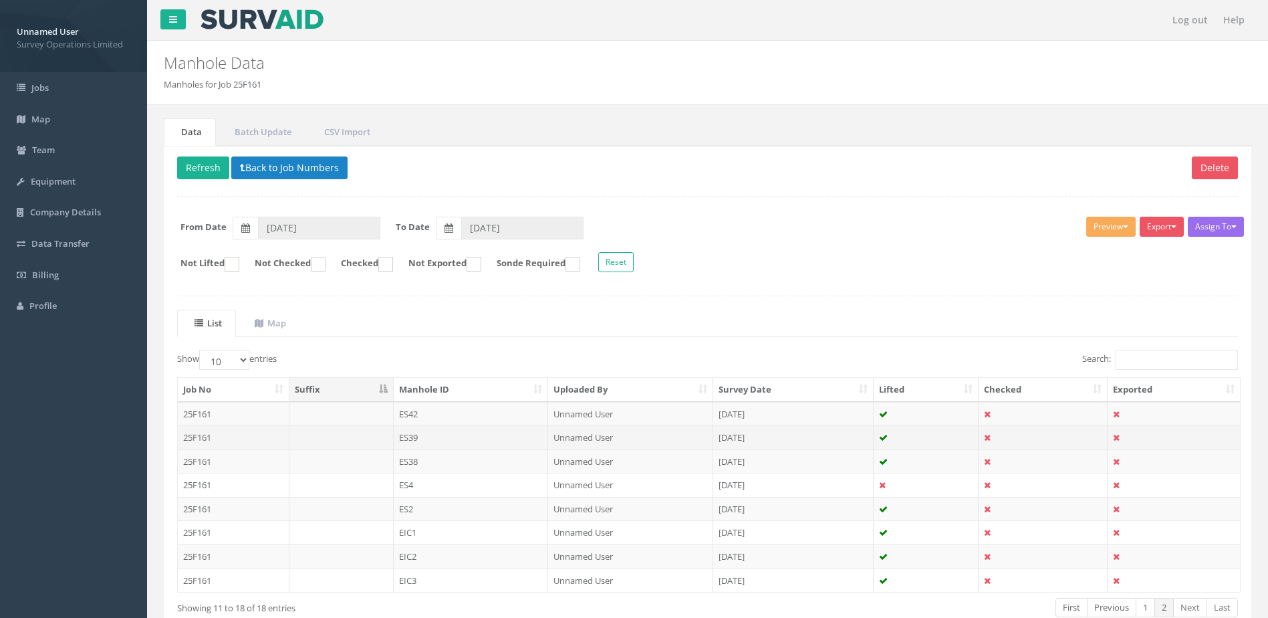
click at [454, 440] on td "ES39" at bounding box center [471, 437] width 155 height 24
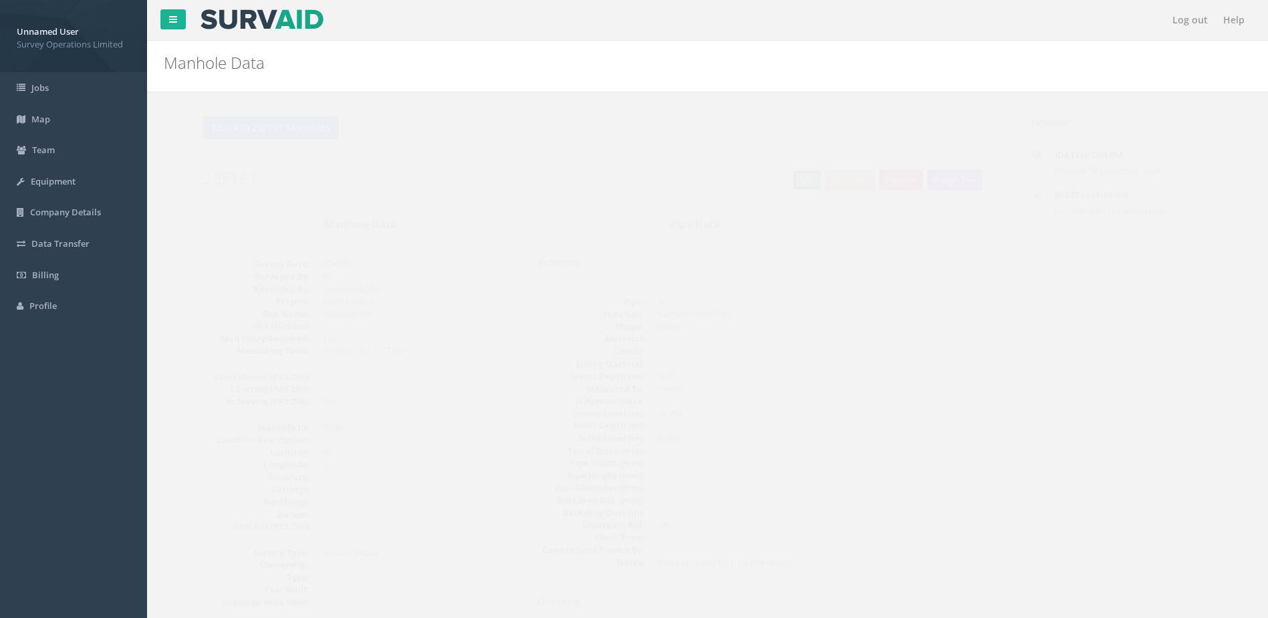
click at [776, 188] on link "Edit" at bounding box center [781, 180] width 29 height 20
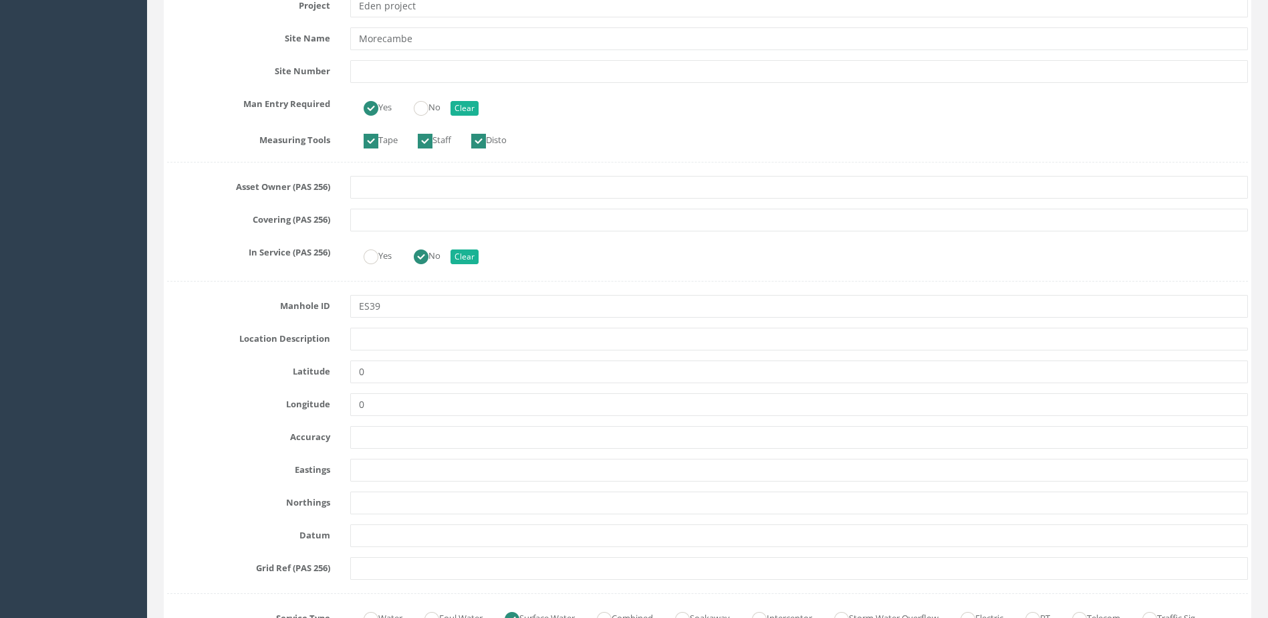
scroll to position [401, 0]
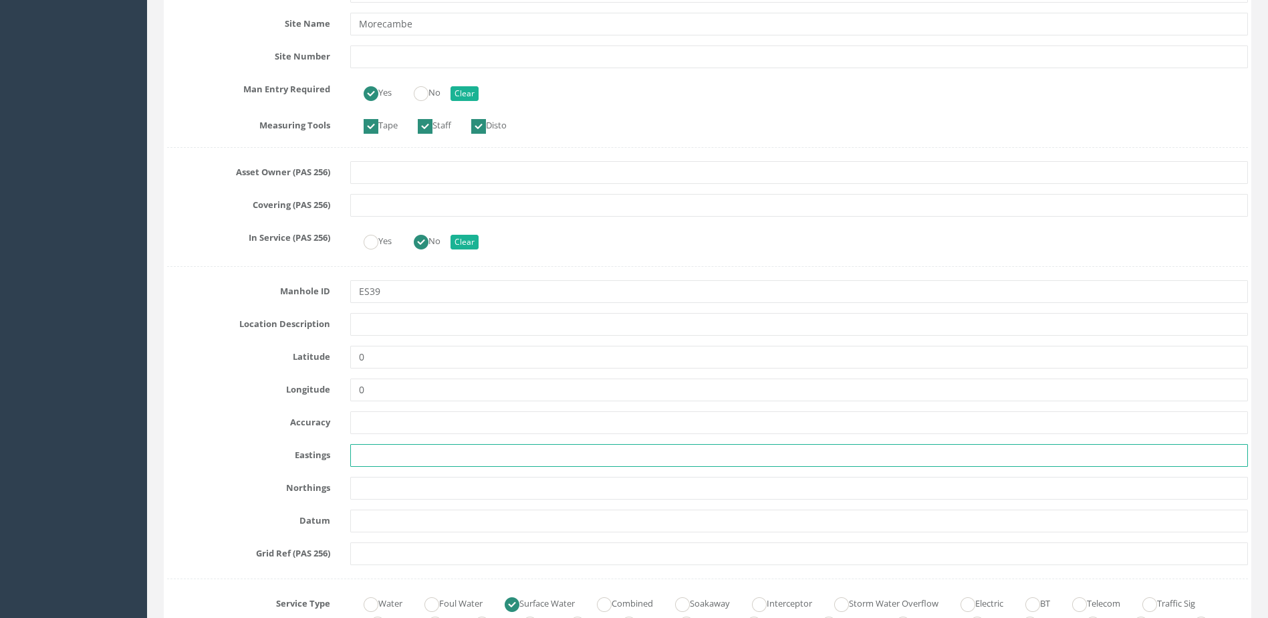
click at [390, 461] on input "text" at bounding box center [799, 455] width 898 height 23
type input "342978.627"
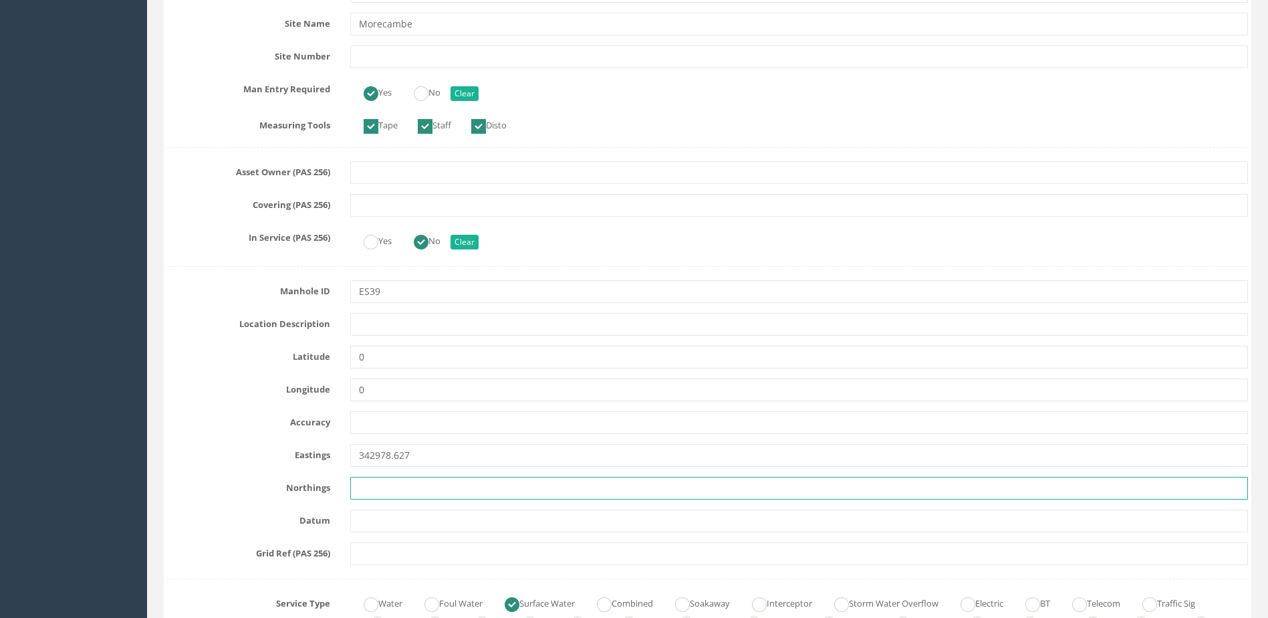
click at [456, 487] on input "text" at bounding box center [799, 488] width 898 height 23
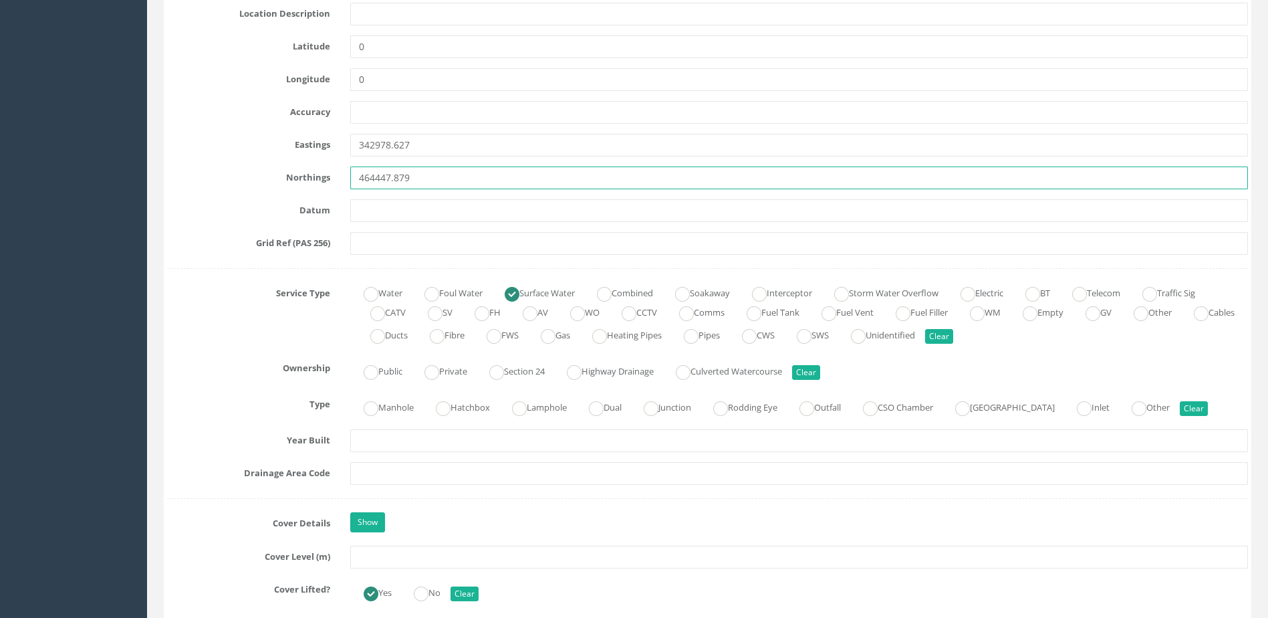
scroll to position [735, 0]
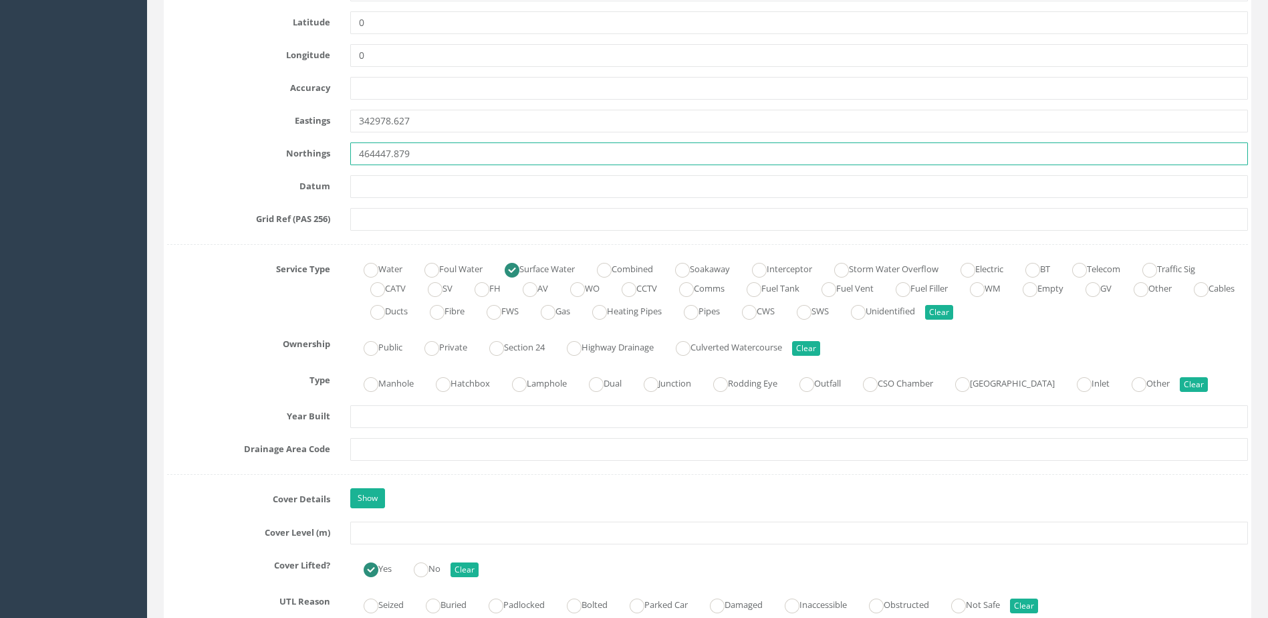
type input "464447.879"
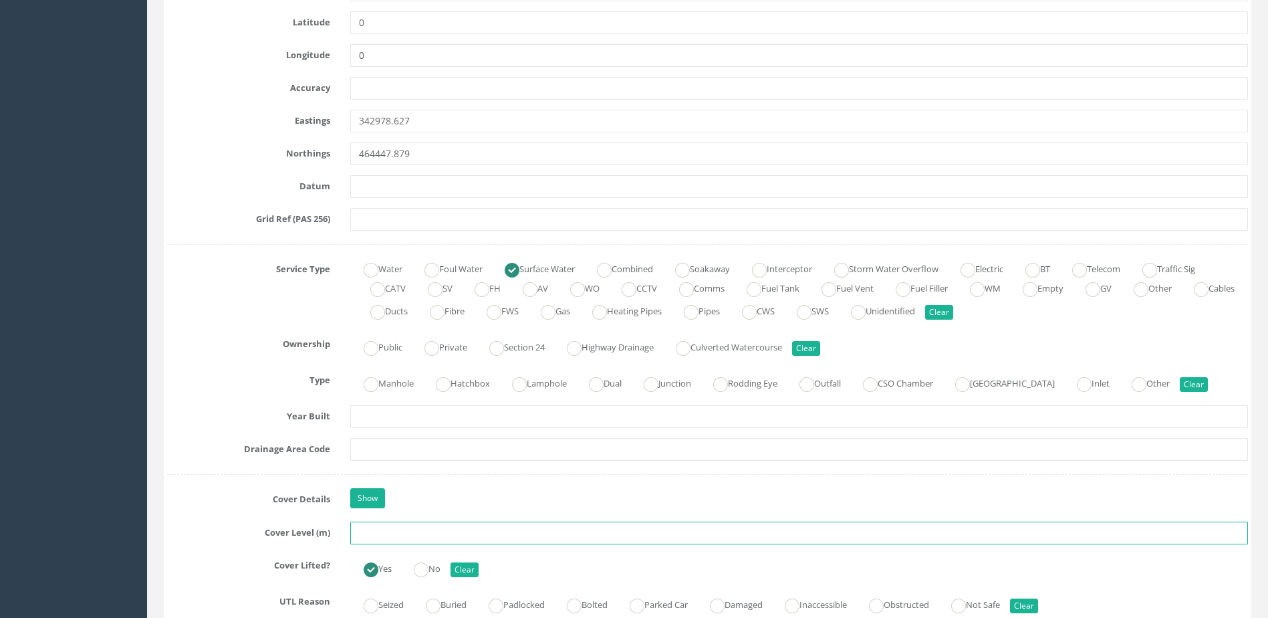
click at [399, 530] on input "text" at bounding box center [799, 533] width 898 height 23
type input "6.972"
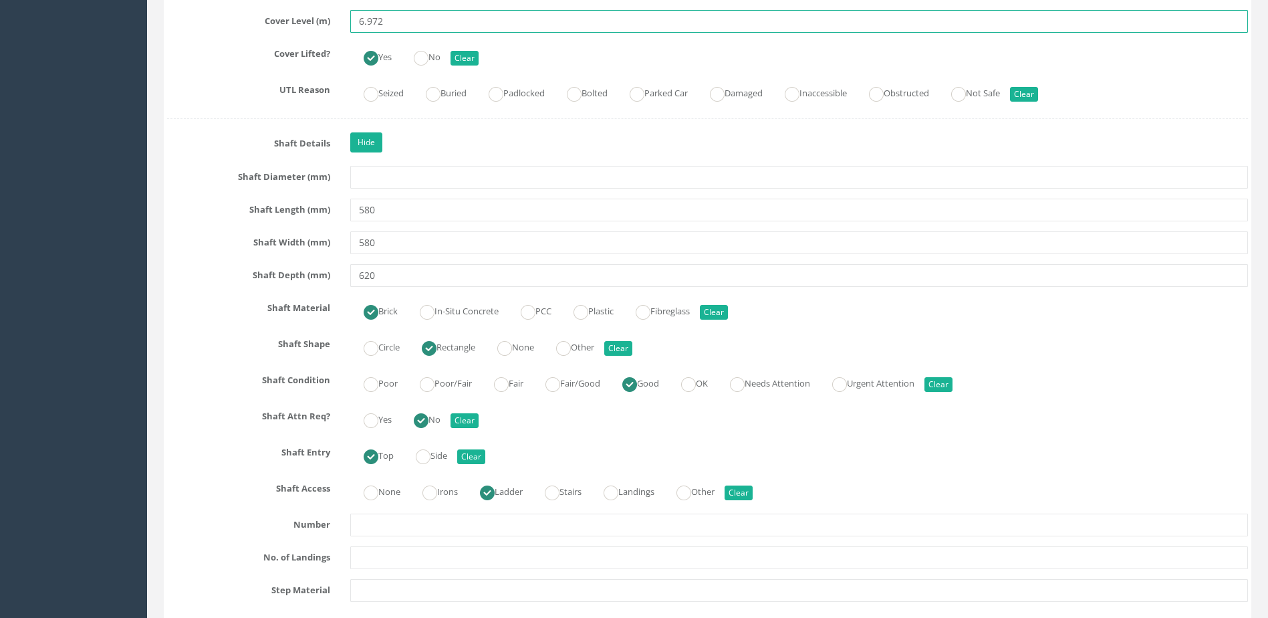
scroll to position [1270, 0]
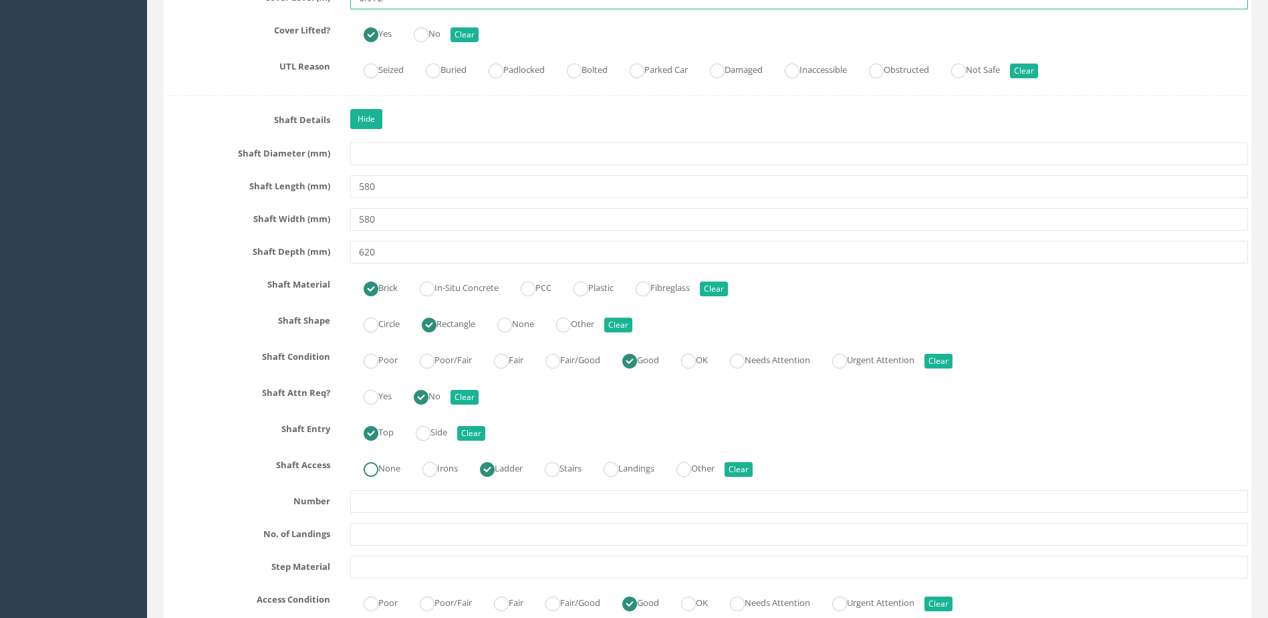
click at [372, 474] on ins at bounding box center [371, 469] width 15 height 15
radio input "true"
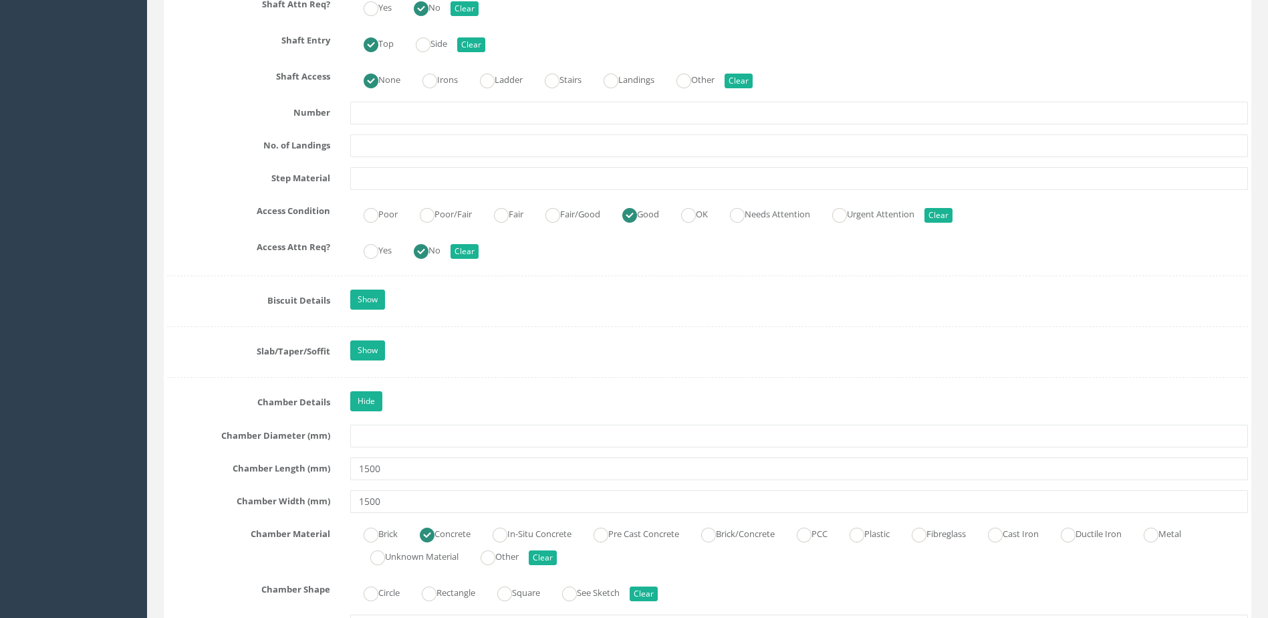
scroll to position [1672, 0]
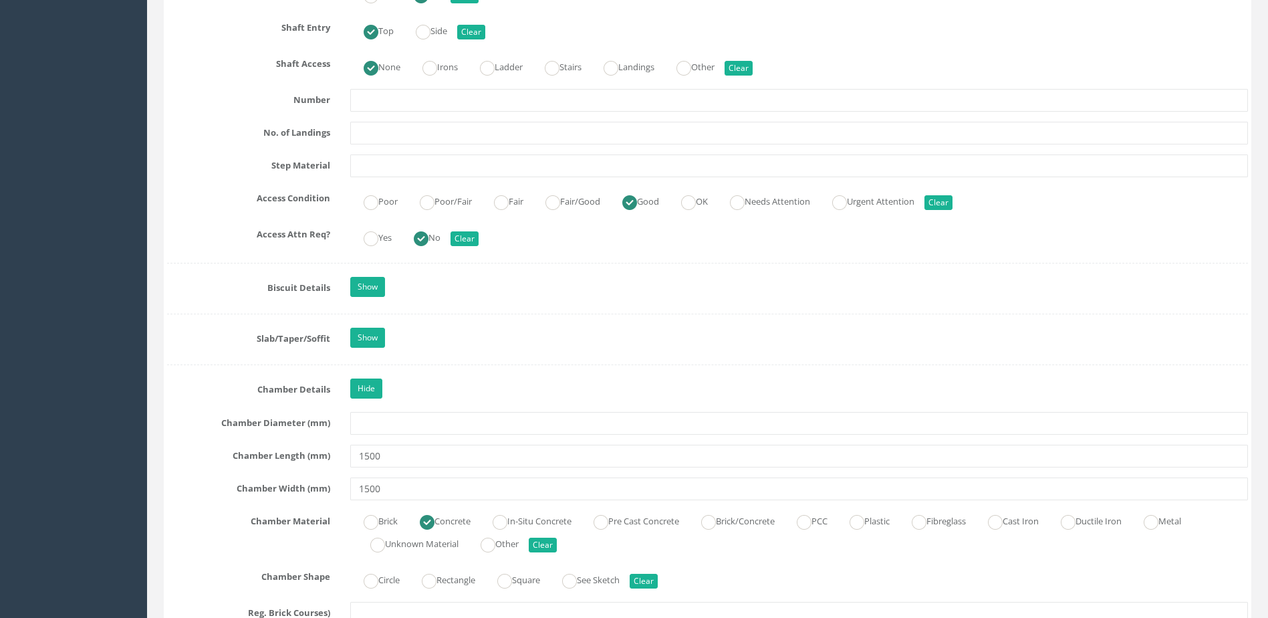
type input "6.972"
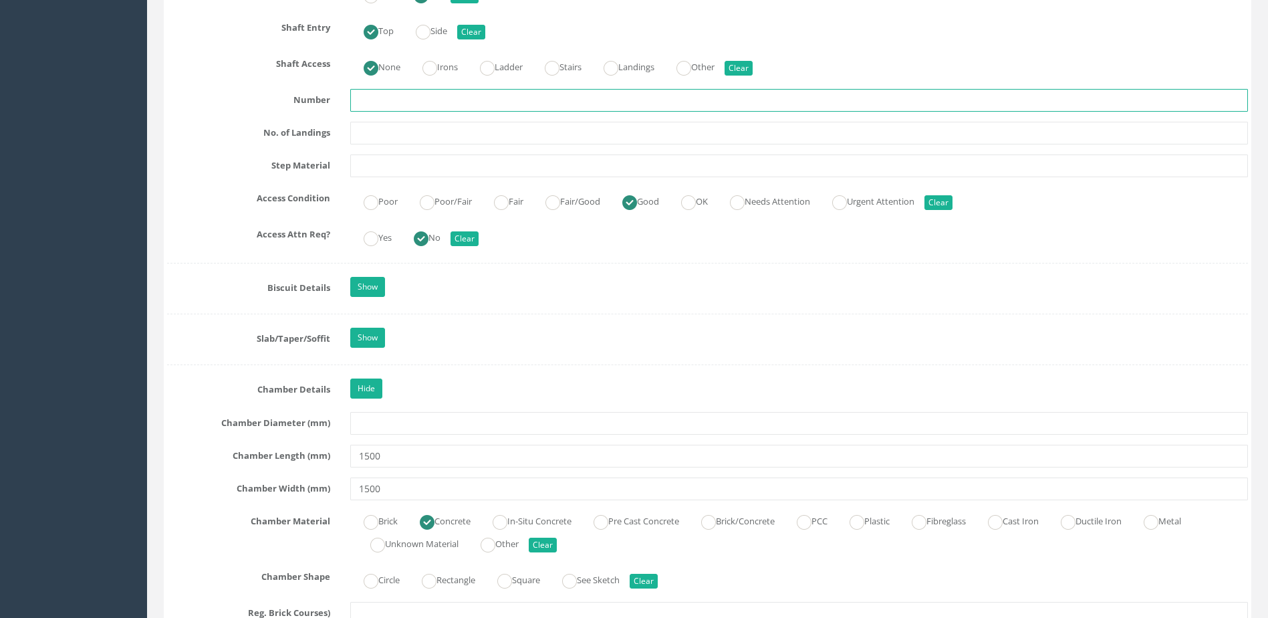
click at [400, 106] on input "text" at bounding box center [799, 100] width 898 height 23
type input "0"
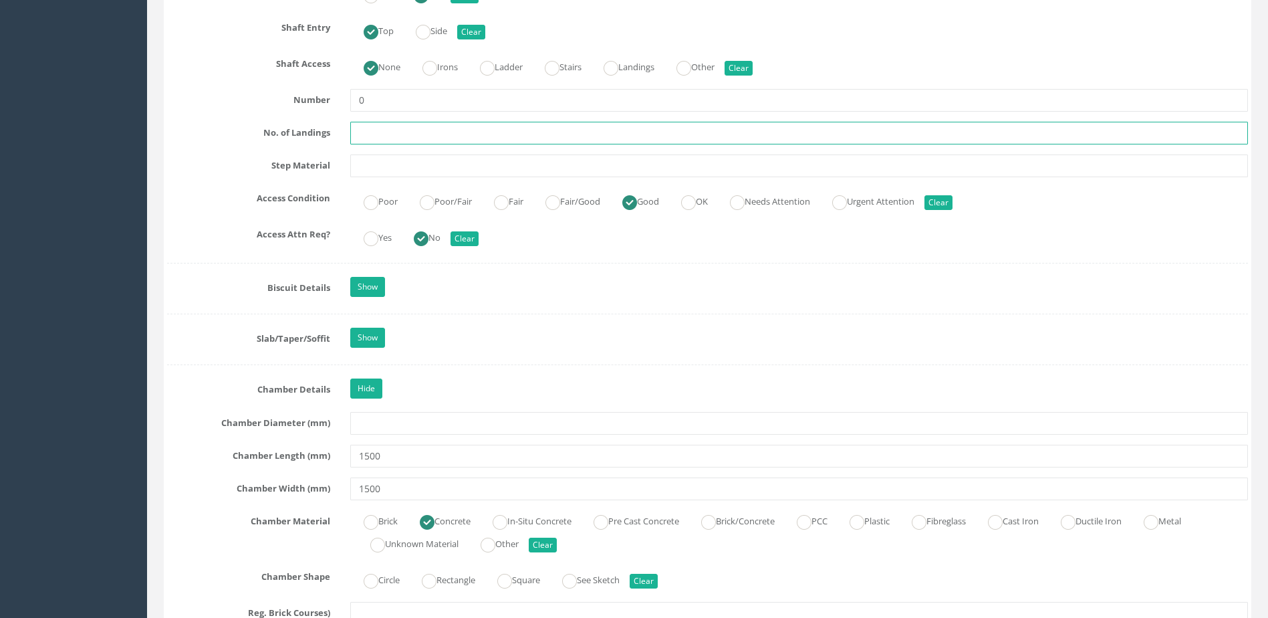
click at [403, 125] on input "text" at bounding box center [799, 133] width 898 height 23
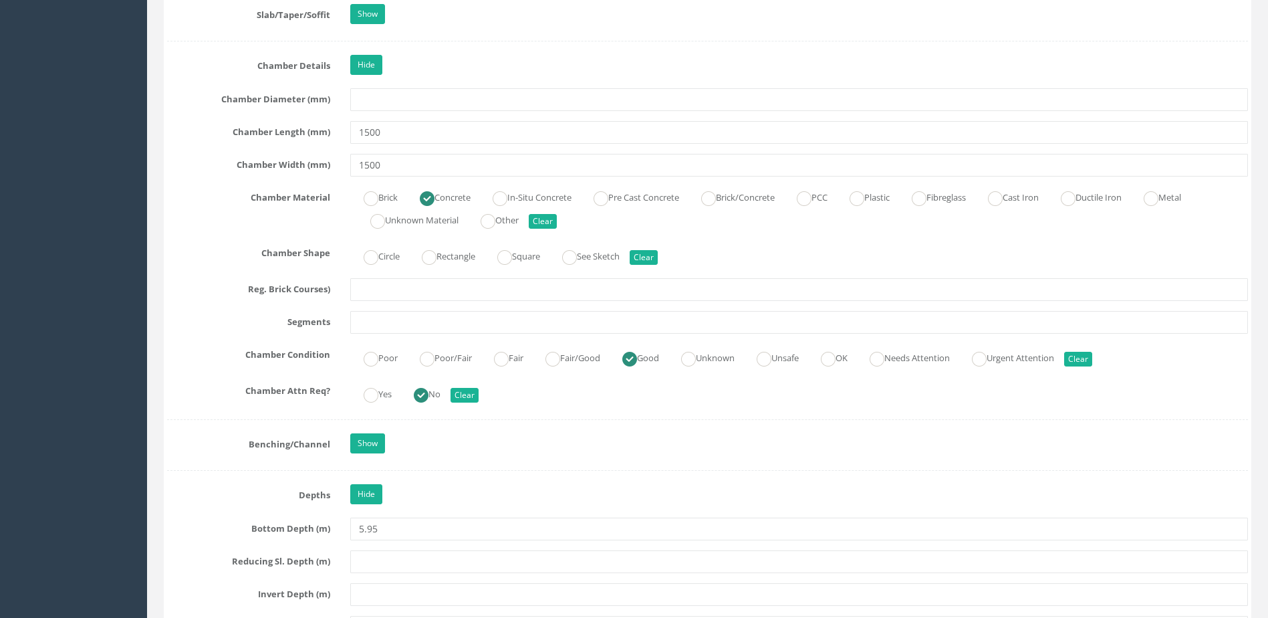
scroll to position [2006, 0]
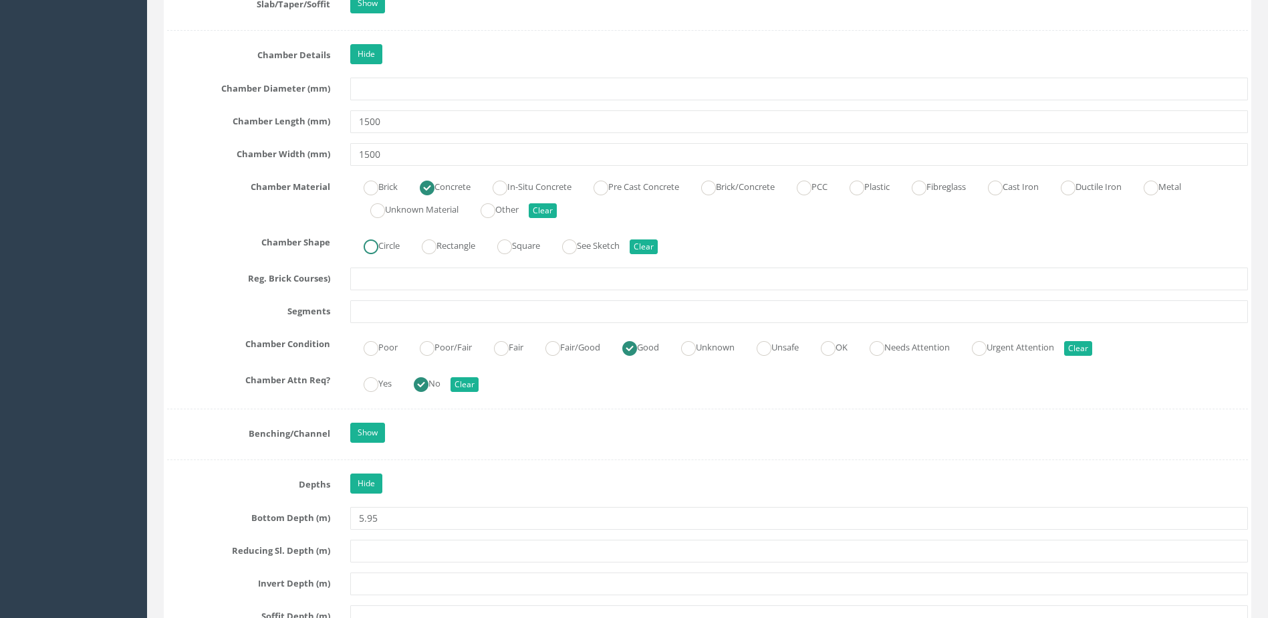
type input "0"
click at [386, 243] on label "Circle" at bounding box center [374, 244] width 49 height 19
radio input "true"
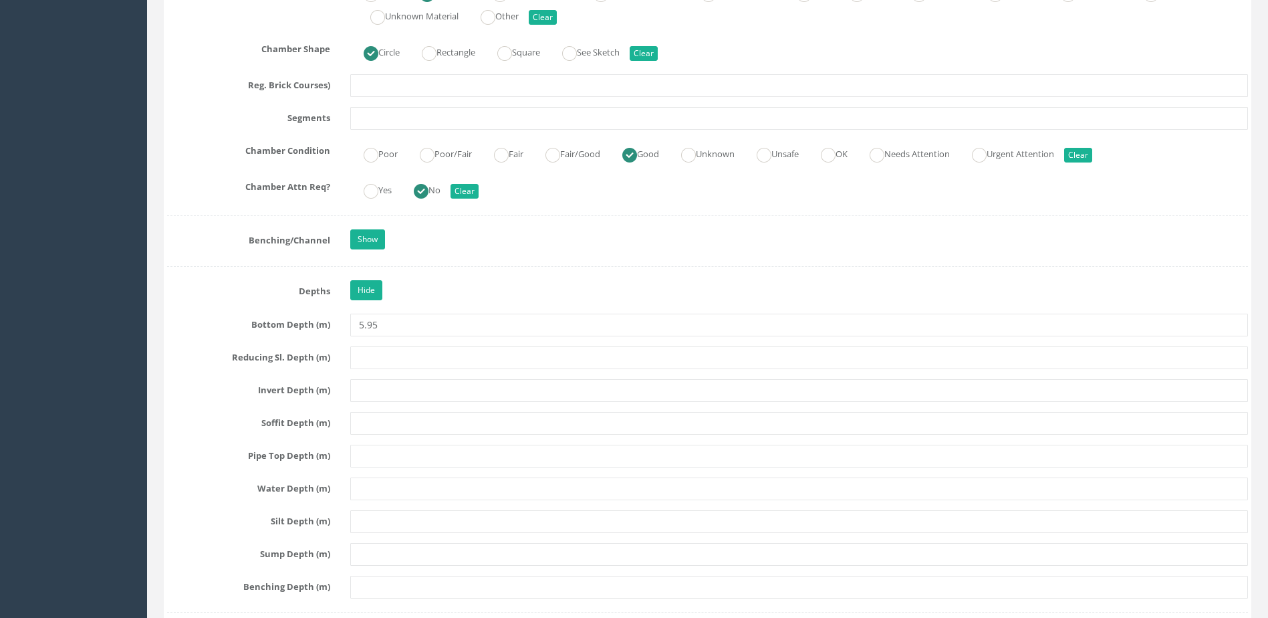
scroll to position [2206, 0]
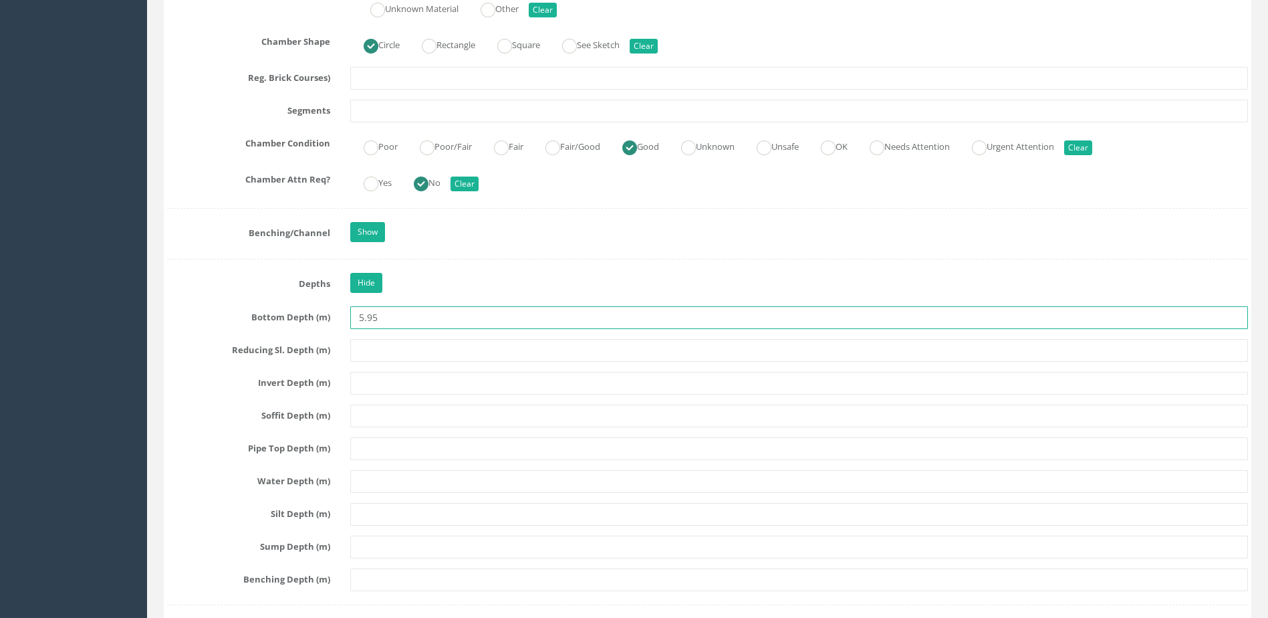
drag, startPoint x: 413, startPoint y: 318, endPoint x: 286, endPoint y: 314, distance: 126.4
click at [286, 314] on div "Bottom Depth (m) 5.95" at bounding box center [707, 317] width 1101 height 23
click at [387, 382] on input "text" at bounding box center [799, 383] width 898 height 23
paste input "5.95"
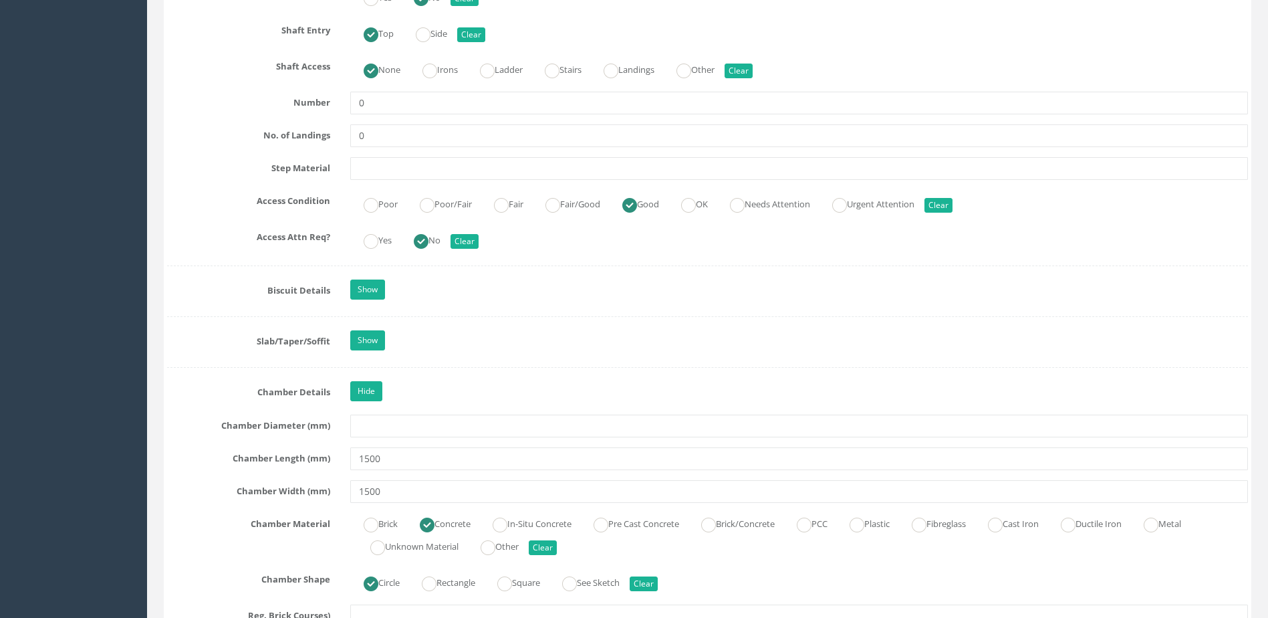
scroll to position [1538, 0]
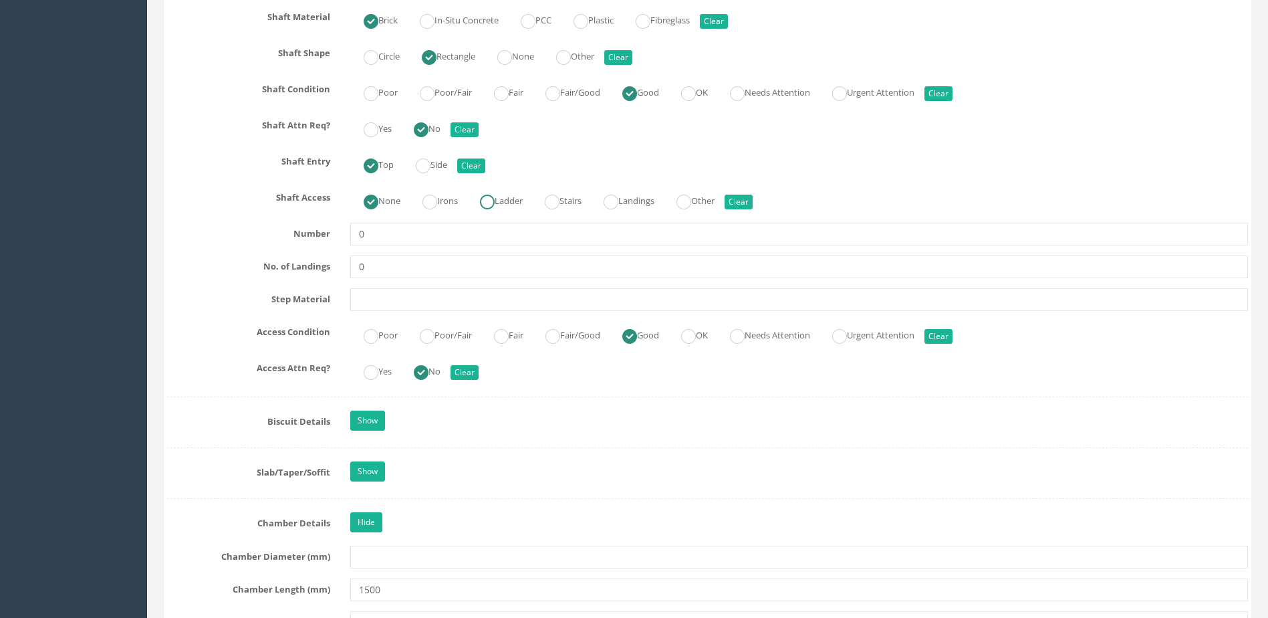
type input "5.95"
click at [502, 192] on label "Ladder" at bounding box center [495, 199] width 56 height 19
radio input "false"
radio input "true"
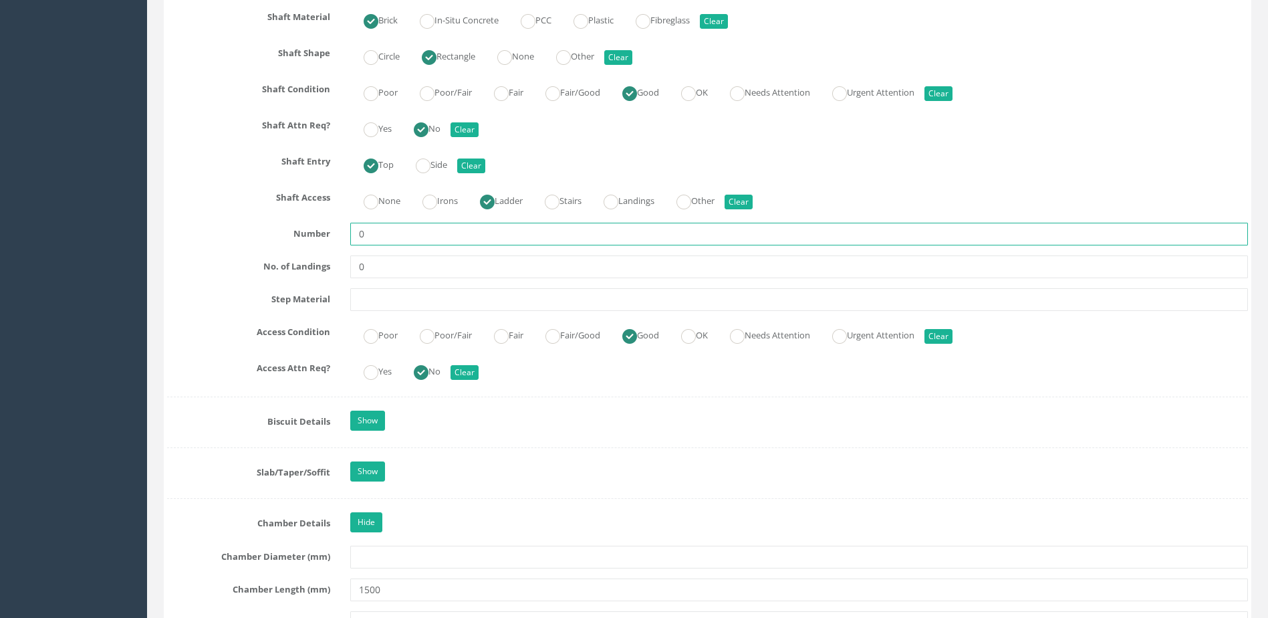
click at [390, 233] on input "0" at bounding box center [799, 234] width 898 height 23
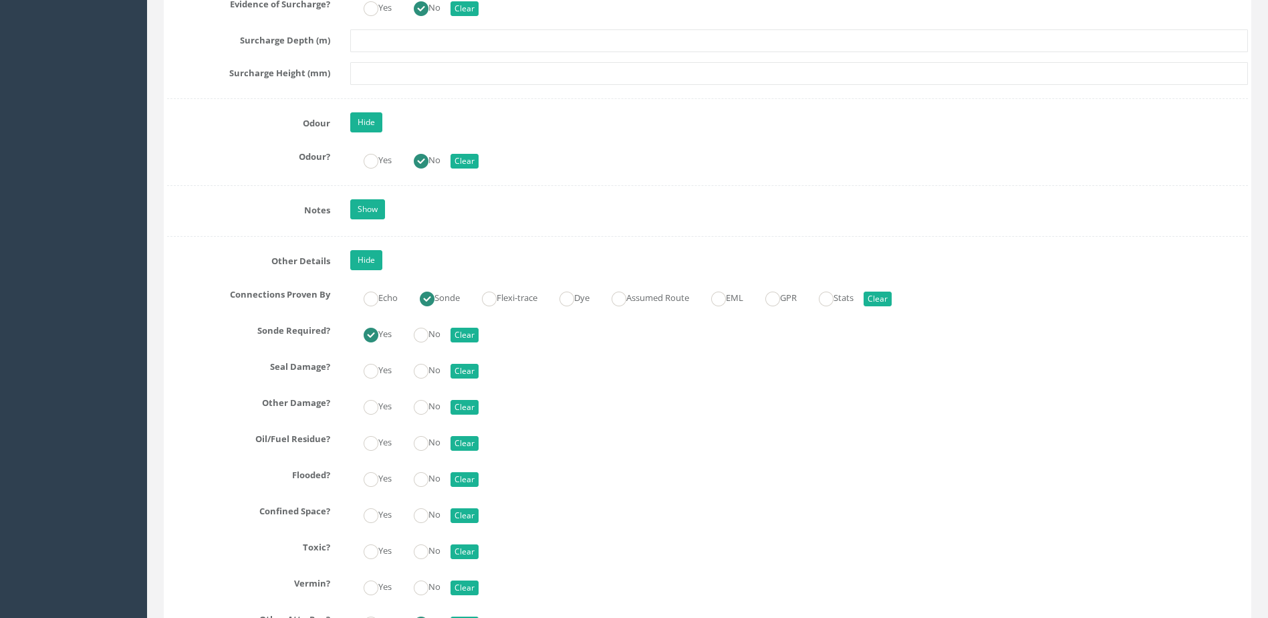
scroll to position [2942, 0]
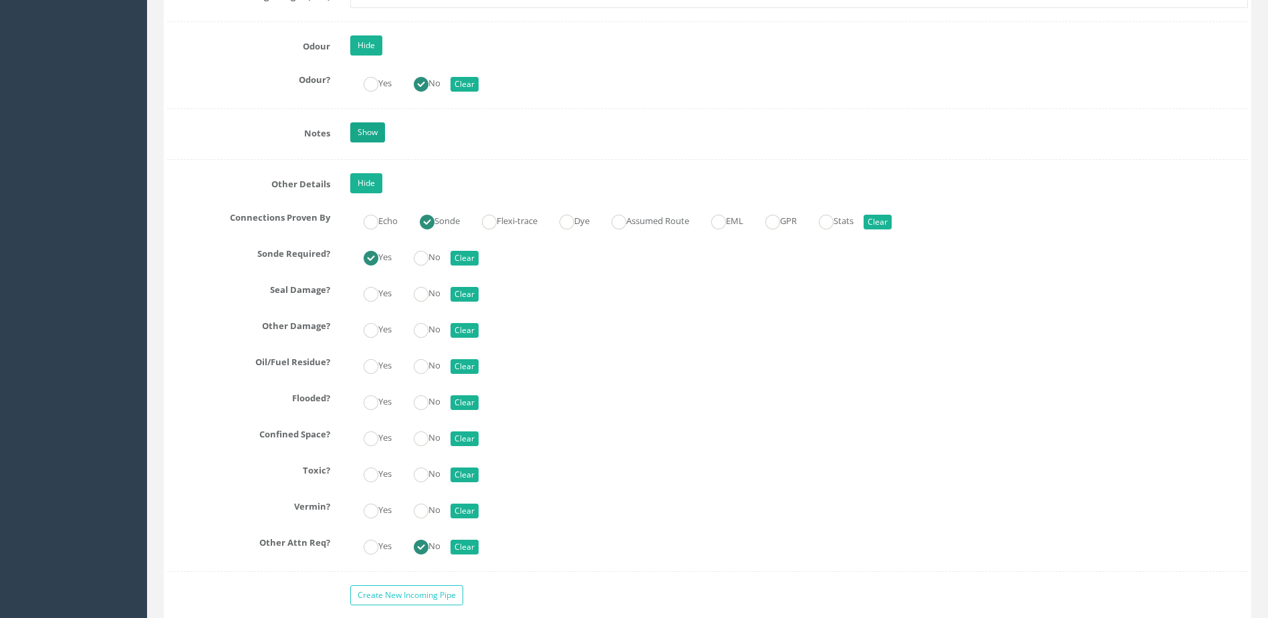
type input "?"
click at [364, 127] on link "Show" at bounding box center [367, 132] width 35 height 20
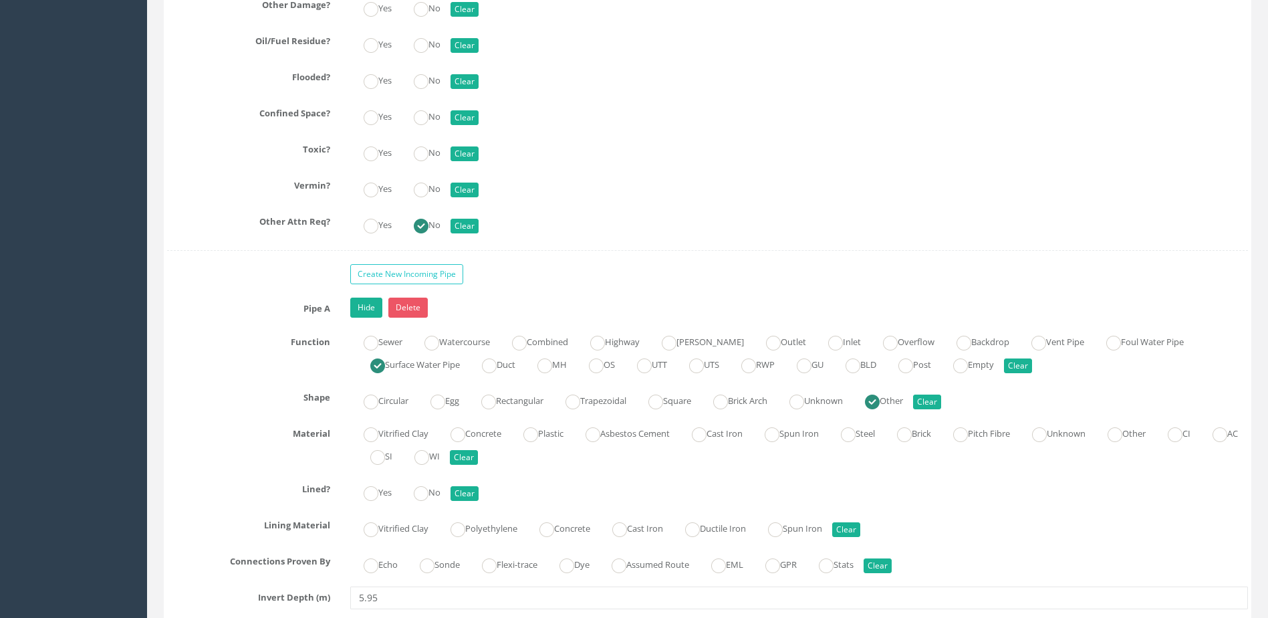
scroll to position [3811, 0]
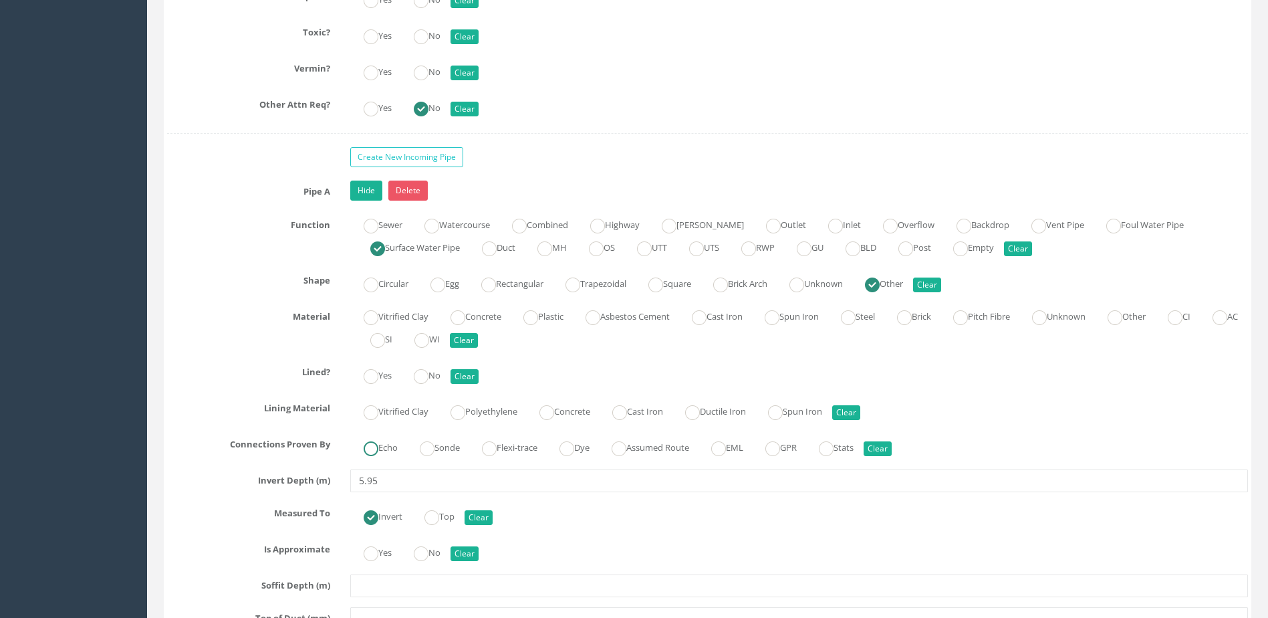
click at [370, 441] on ins at bounding box center [371, 448] width 15 height 15
radio input "true"
click at [435, 378] on label "No" at bounding box center [420, 373] width 40 height 19
radio input "true"
click at [425, 556] on ins at bounding box center [421, 553] width 15 height 15
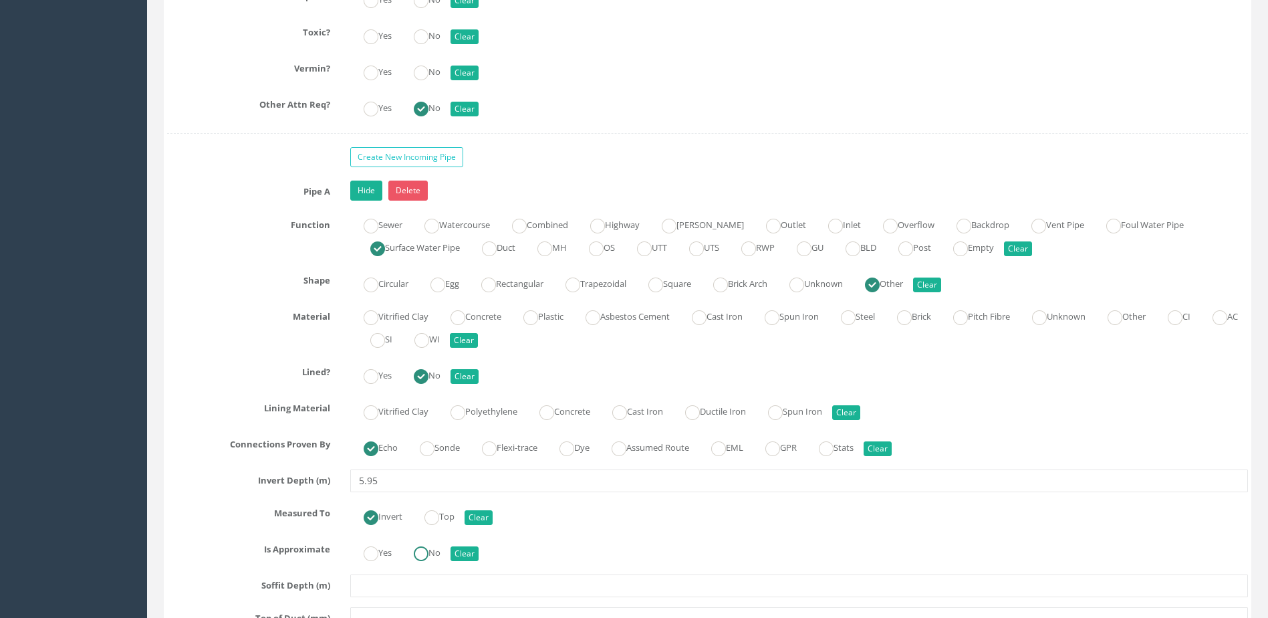
radio input "true"
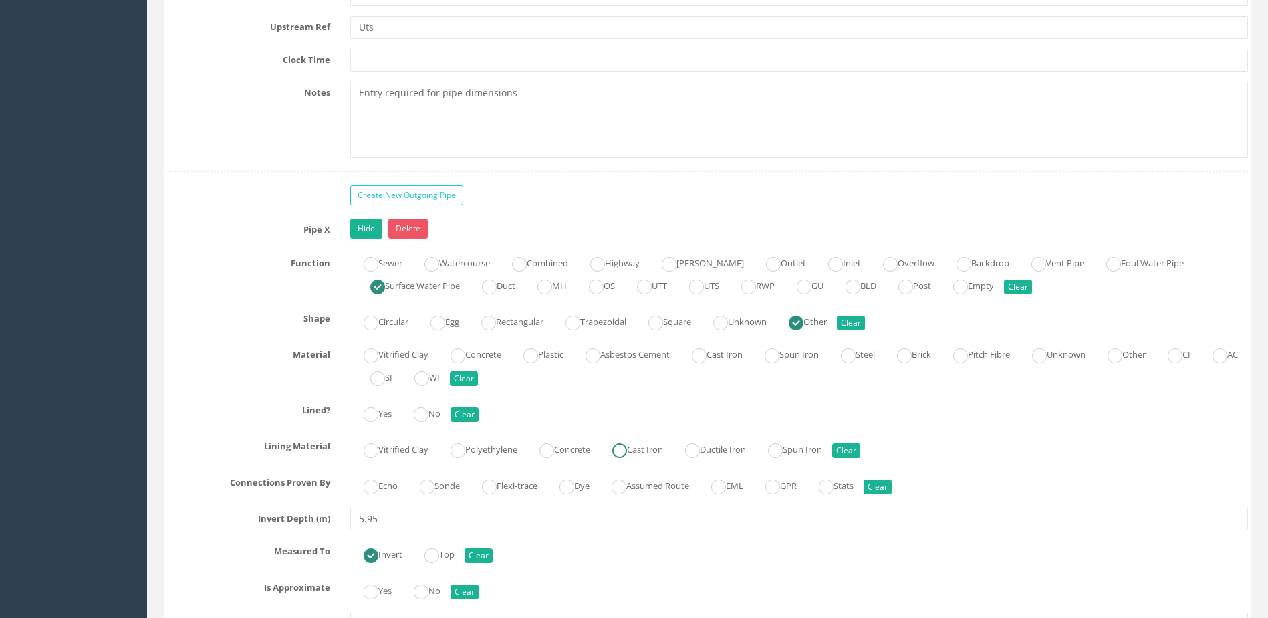
scroll to position [4613, 0]
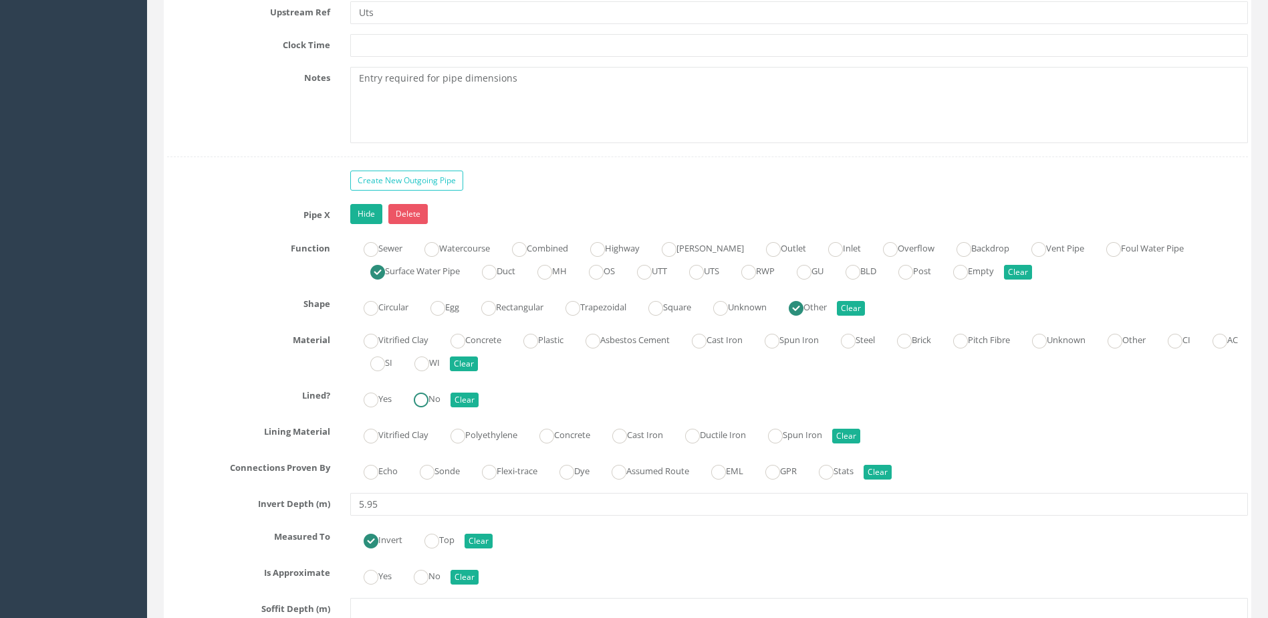
click at [427, 409] on input "No" at bounding box center [421, 406] width 15 height 23
click at [398, 477] on label "Echo" at bounding box center [373, 469] width 47 height 19
radio input "true"
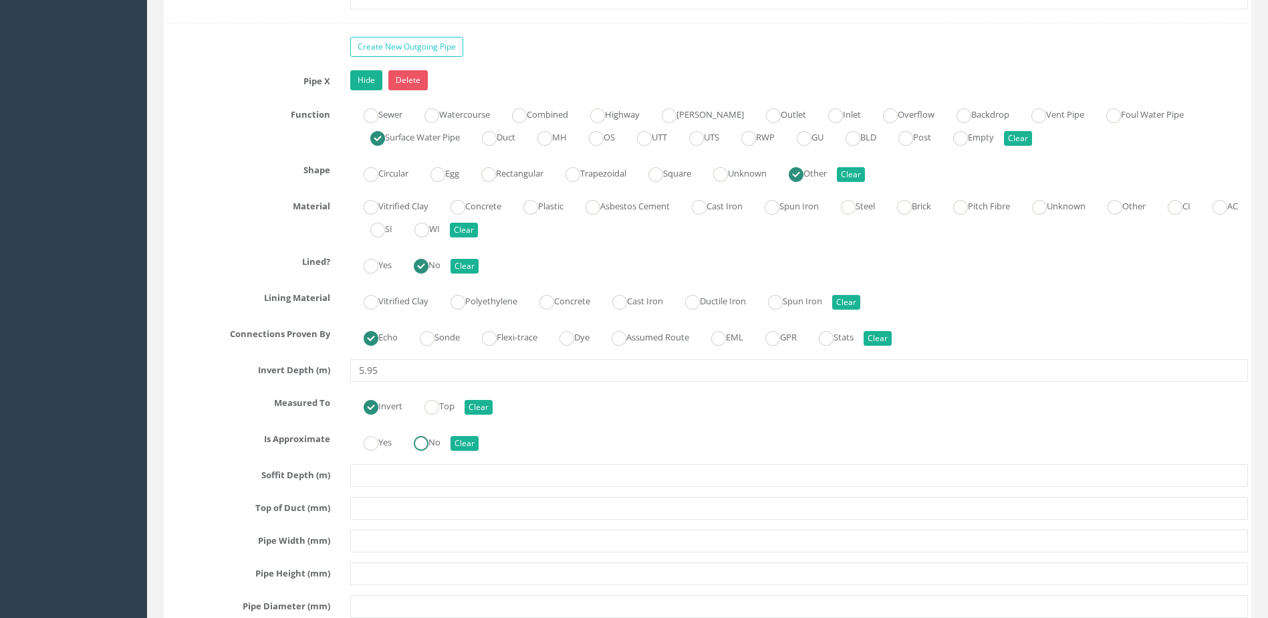
click at [426, 446] on ins at bounding box center [421, 443] width 15 height 15
radio input "true"
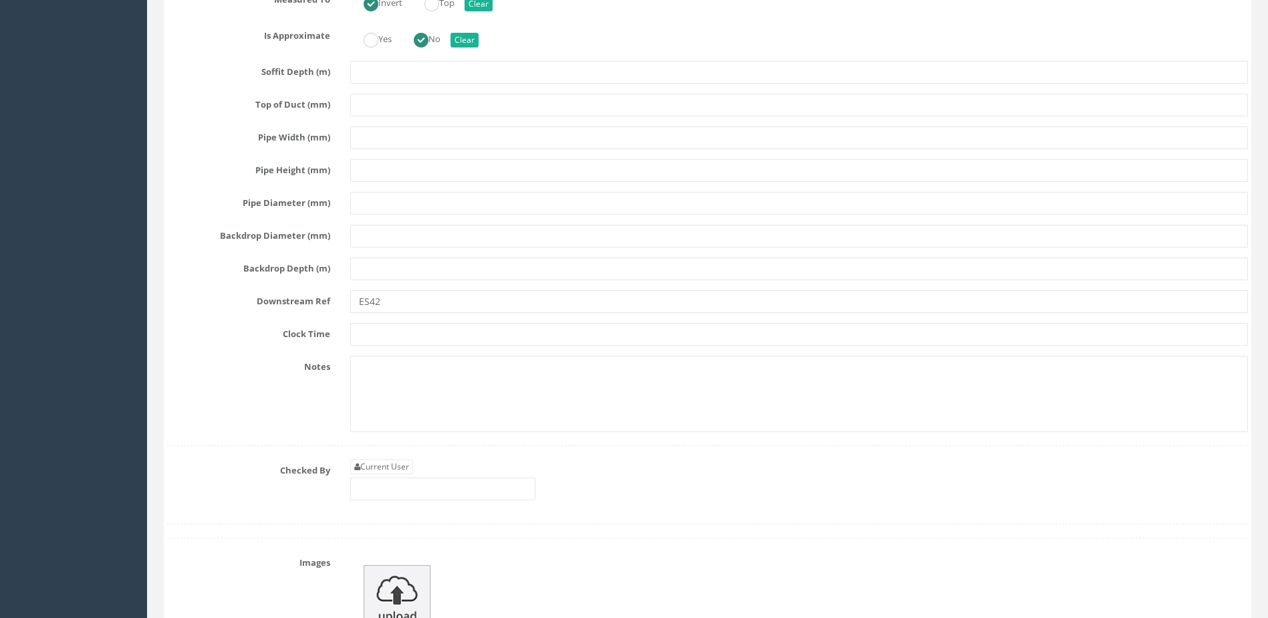
scroll to position [5215, 0]
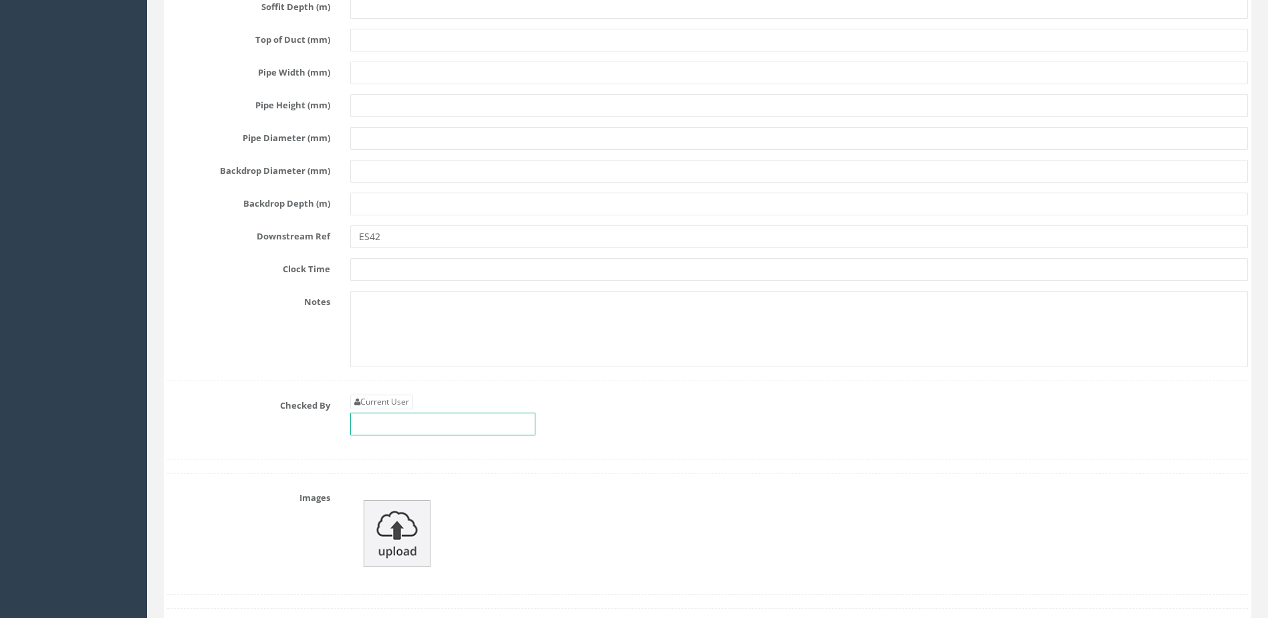
click at [411, 418] on input "text" at bounding box center [442, 424] width 185 height 23
type input "m"
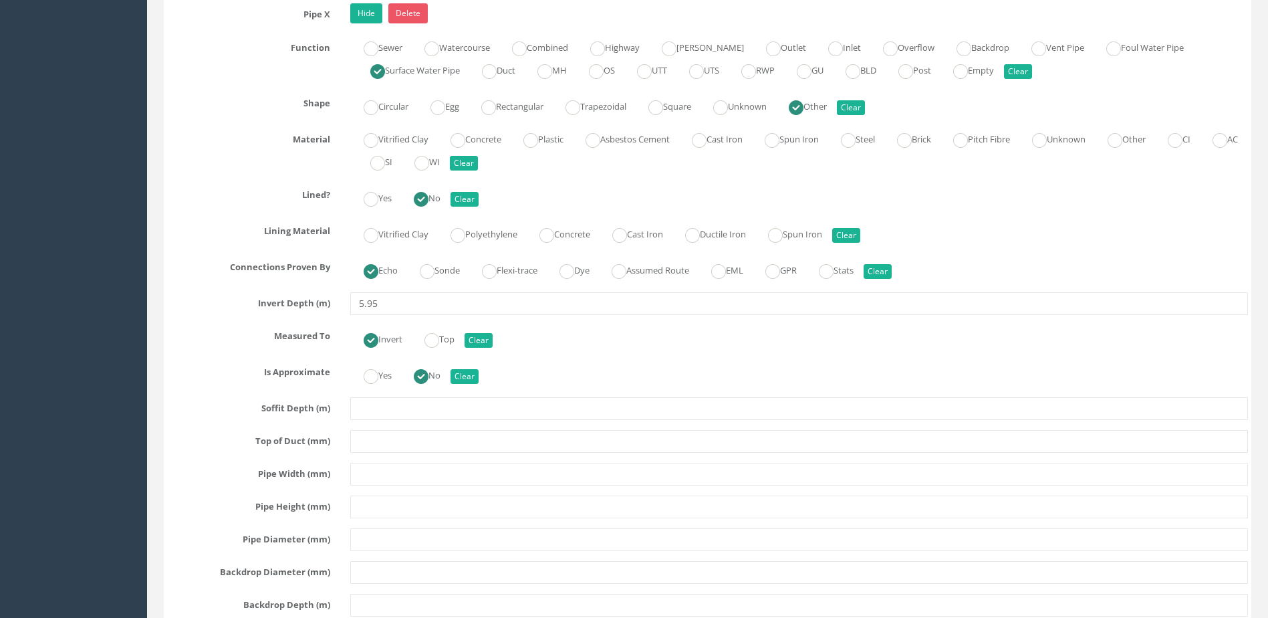
scroll to position [4613, 0]
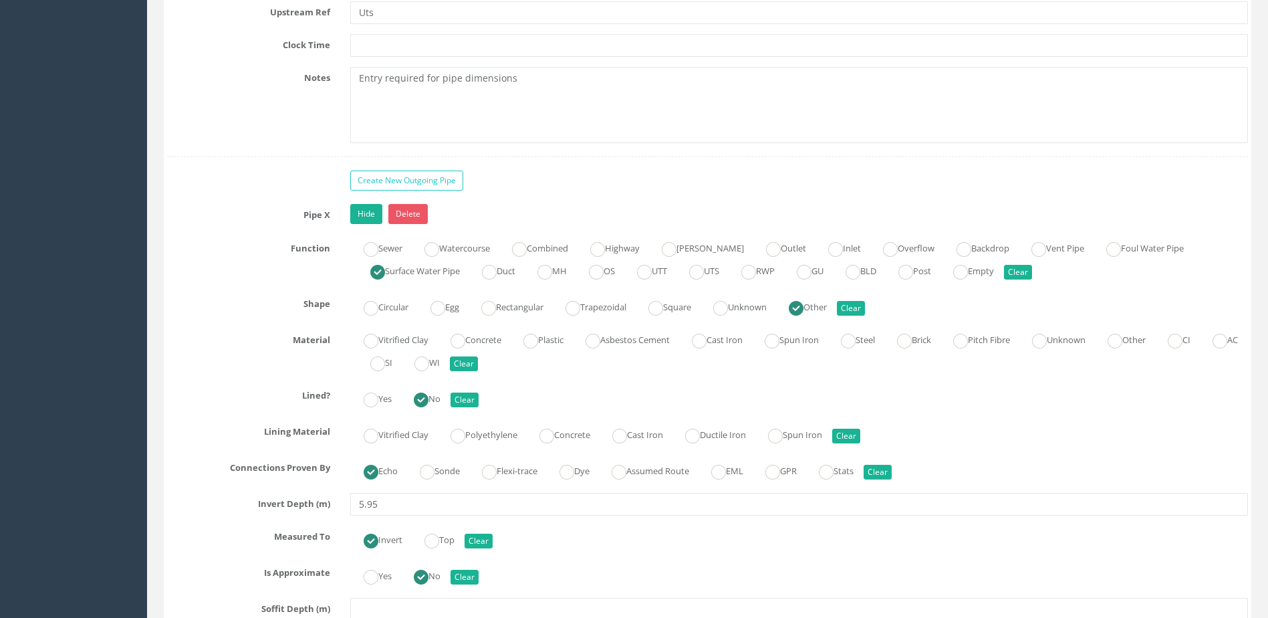
type input "MP"
drag, startPoint x: 535, startPoint y: 78, endPoint x: 344, endPoint y: 78, distance: 191.2
click at [308, 71] on div "Notes Entry required for pipe dimensions" at bounding box center [707, 105] width 1101 height 76
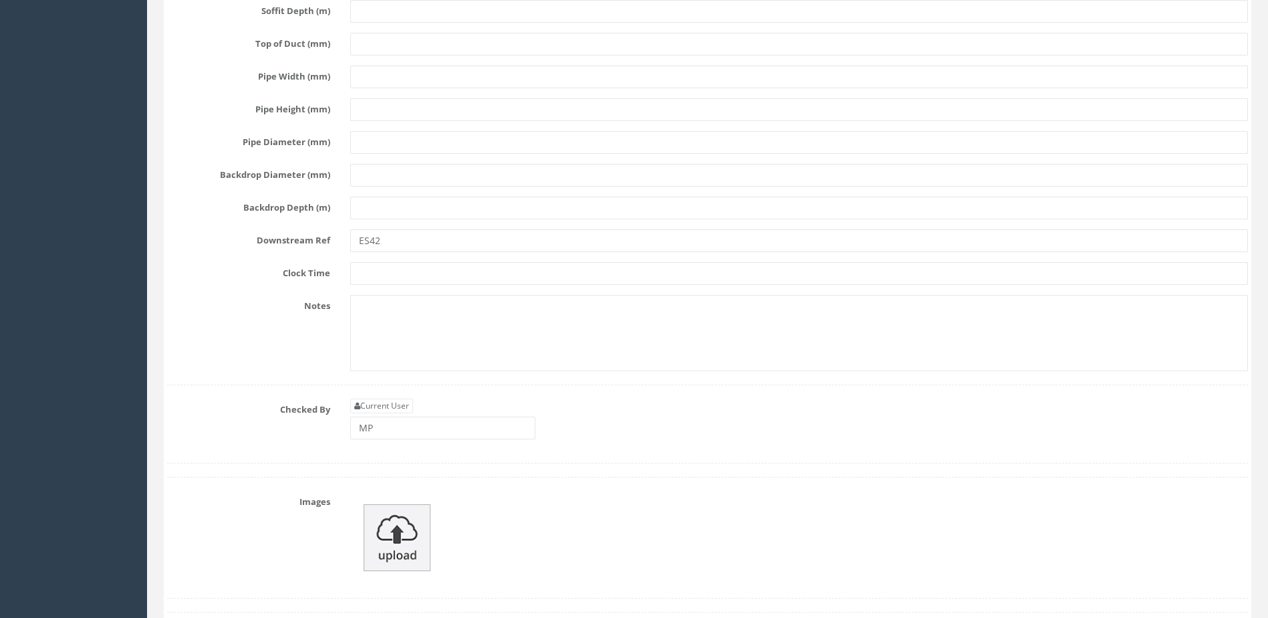
scroll to position [5215, 0]
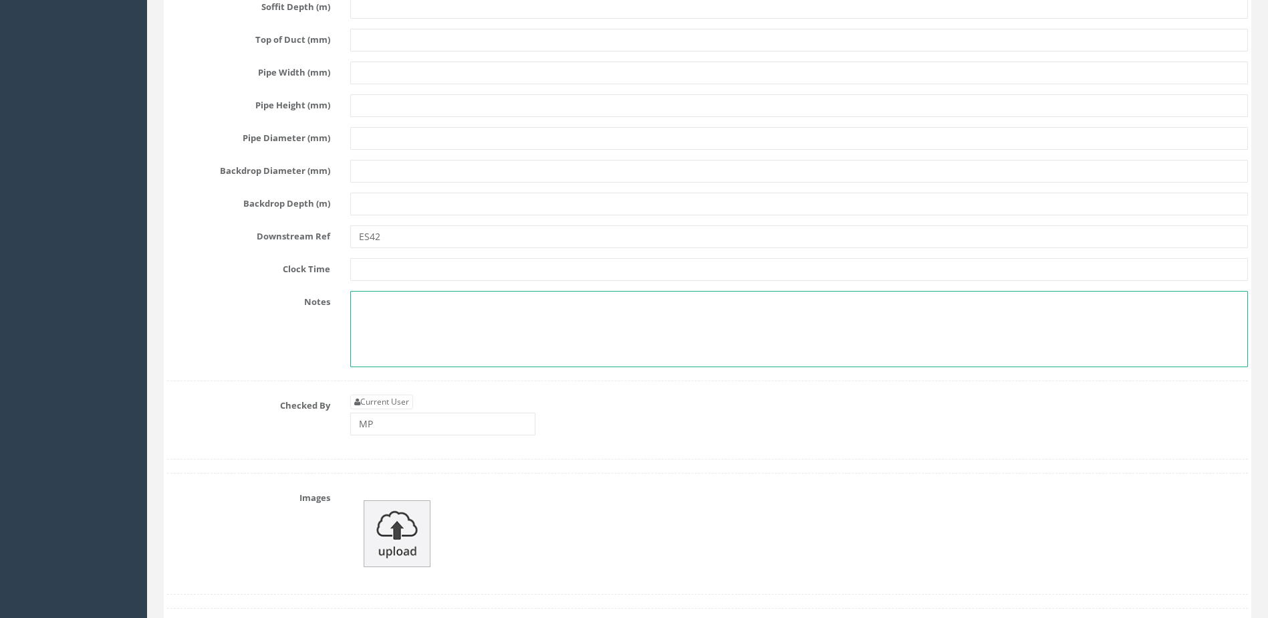
click at [405, 326] on textarea at bounding box center [799, 329] width 898 height 76
paste textarea "Entry required for pipe dimensions"
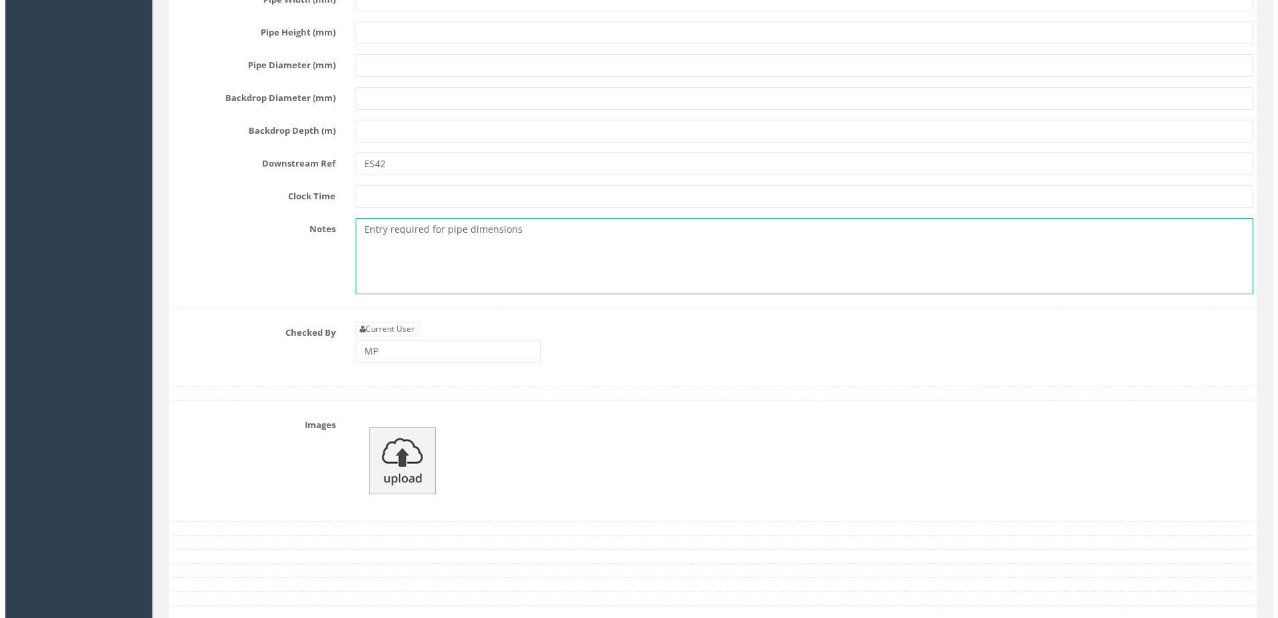
scroll to position [5416, 0]
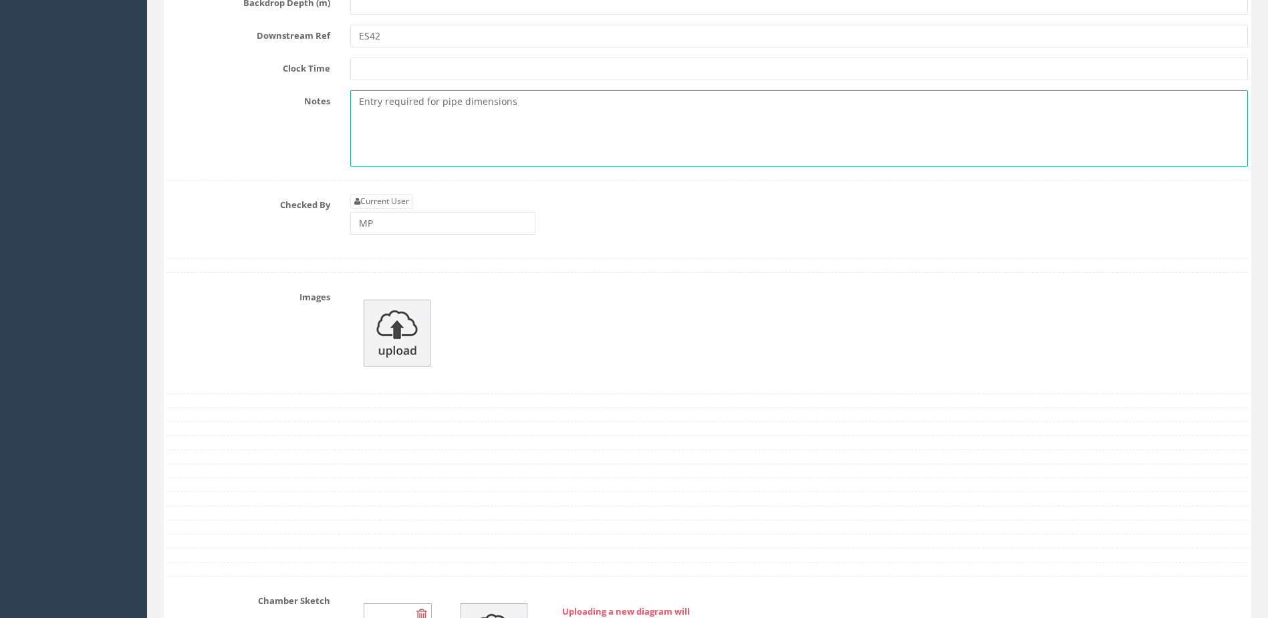
type textarea "Entry required for pipe dimensions"
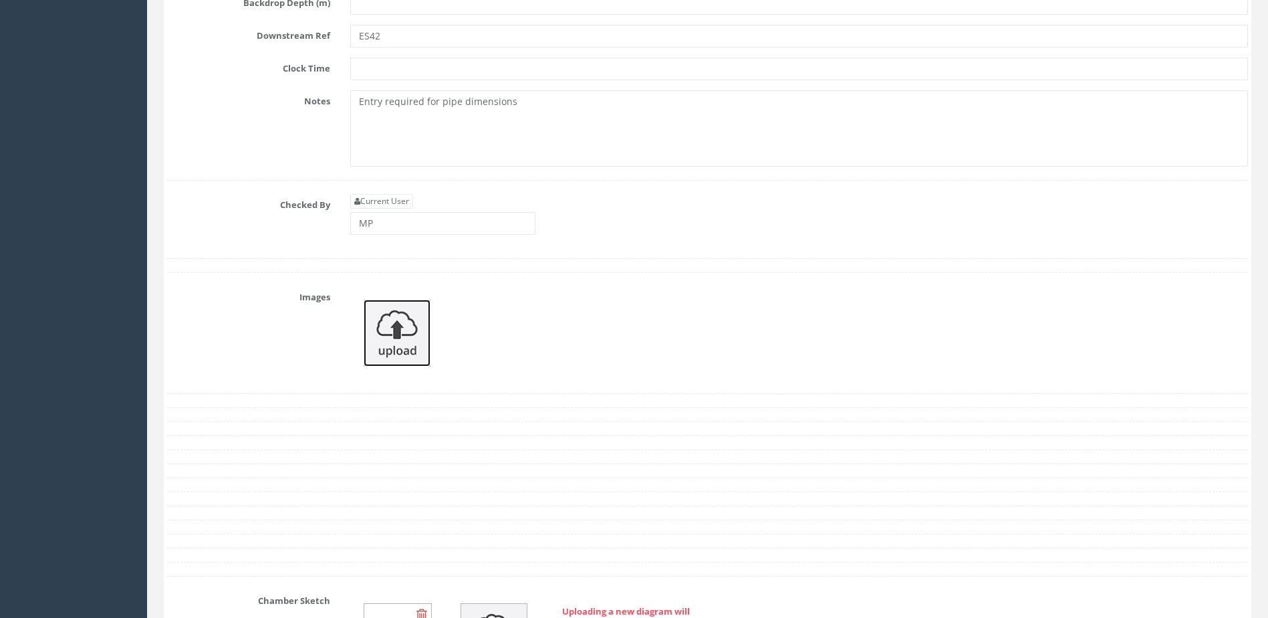
click at [394, 328] on img at bounding box center [397, 333] width 67 height 67
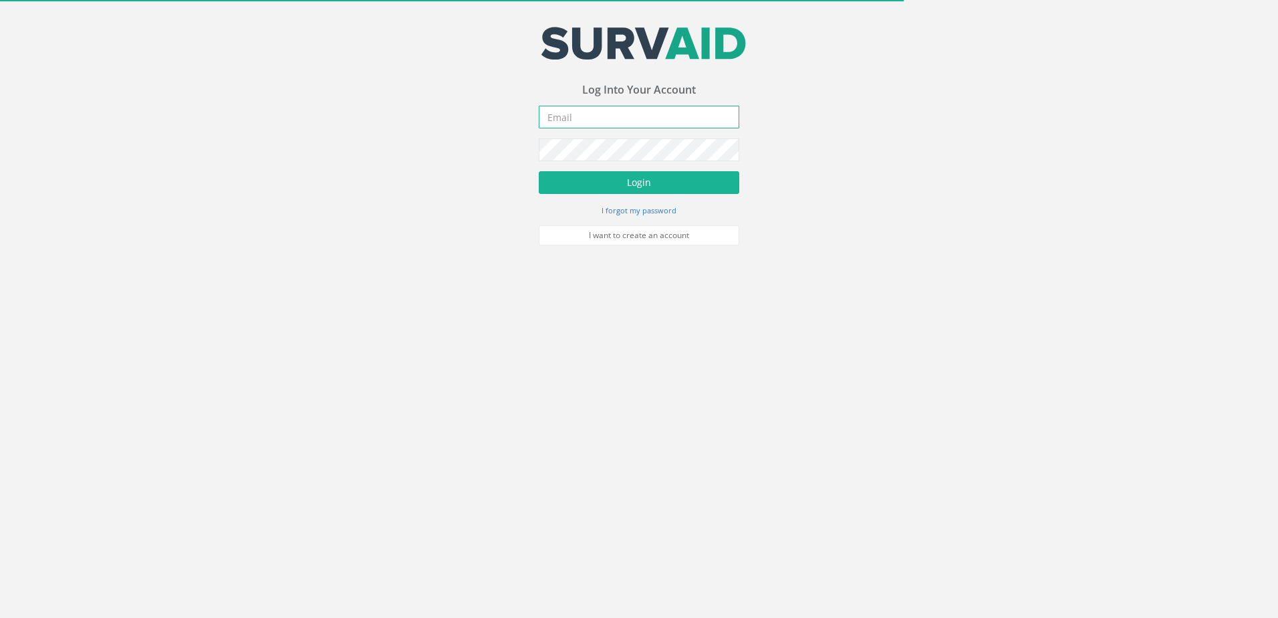
click at [558, 118] on input "email" at bounding box center [639, 117] width 201 height 23
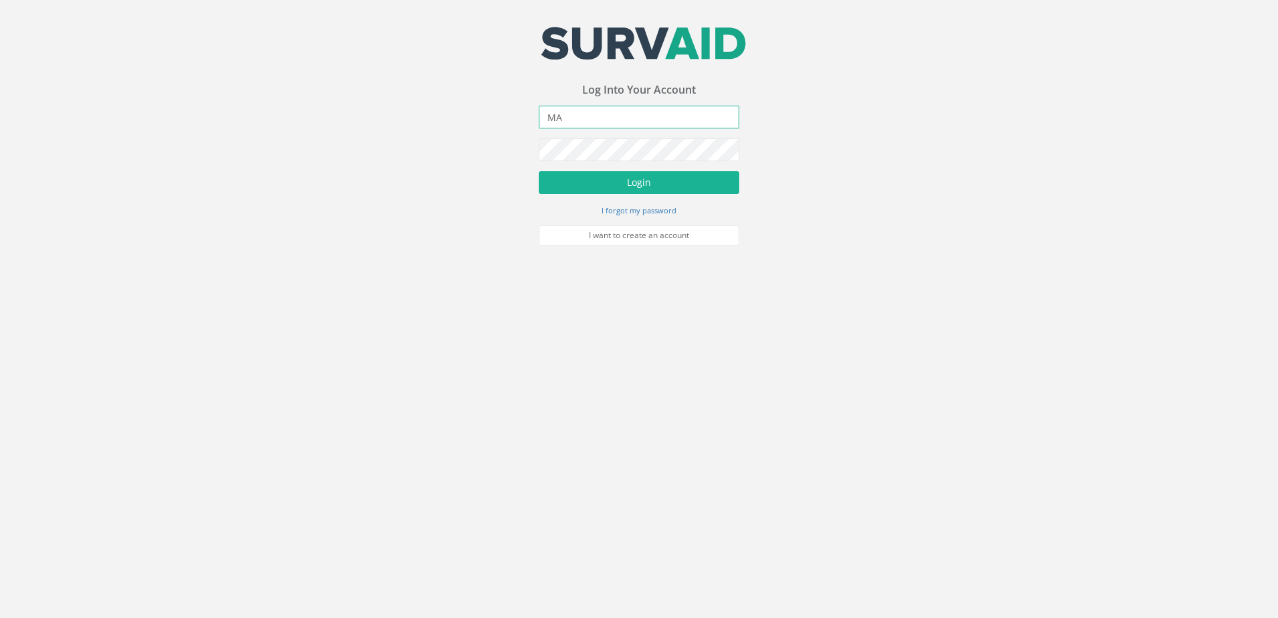
type input "M"
type input "[EMAIL_ADDRESS][DOMAIN_NAME]"
click at [604, 181] on button "Login" at bounding box center [639, 182] width 201 height 23
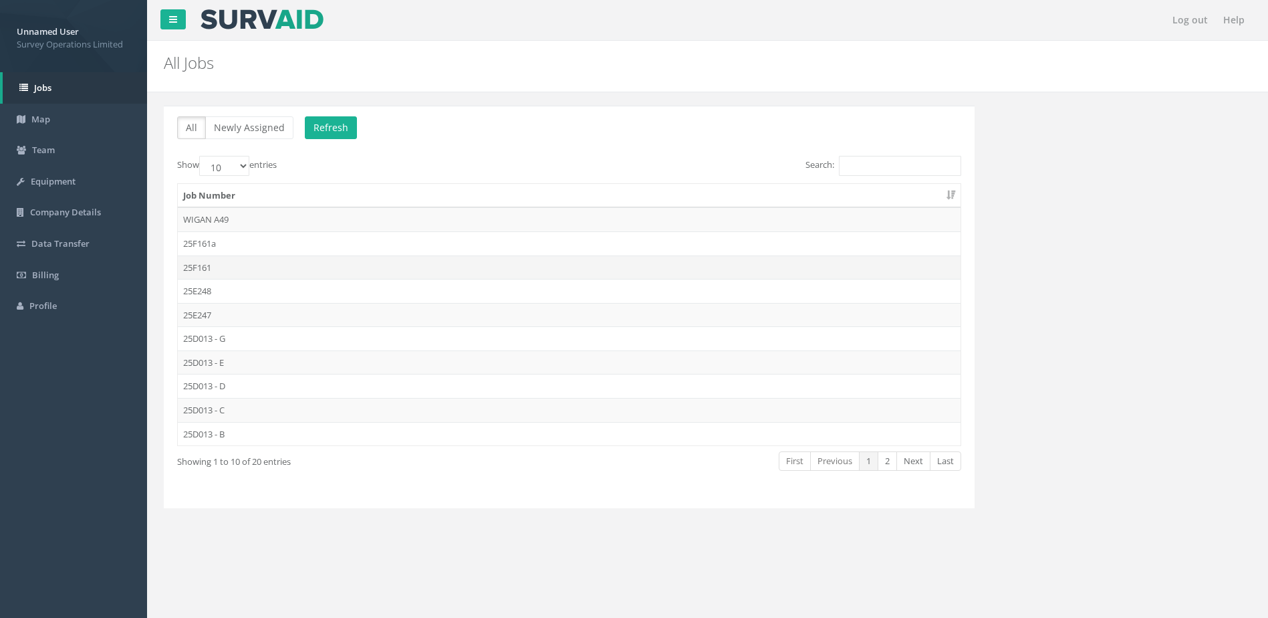
click at [213, 274] on td "25F161" at bounding box center [569, 267] width 783 height 24
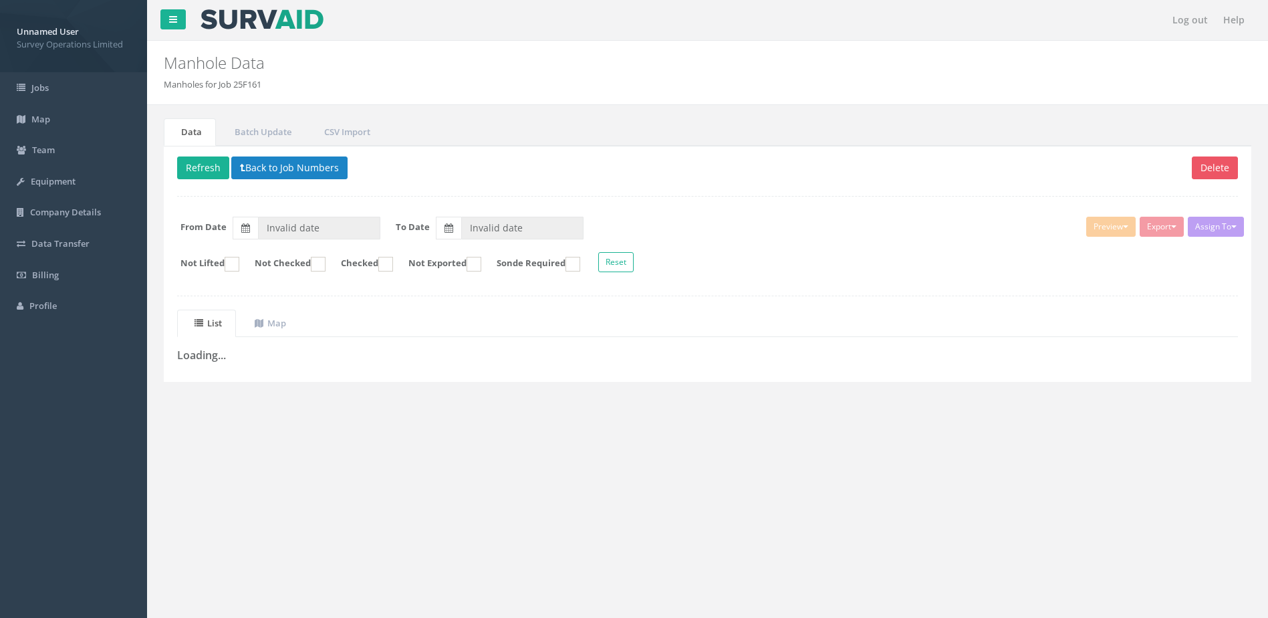
type input "[DATE]"
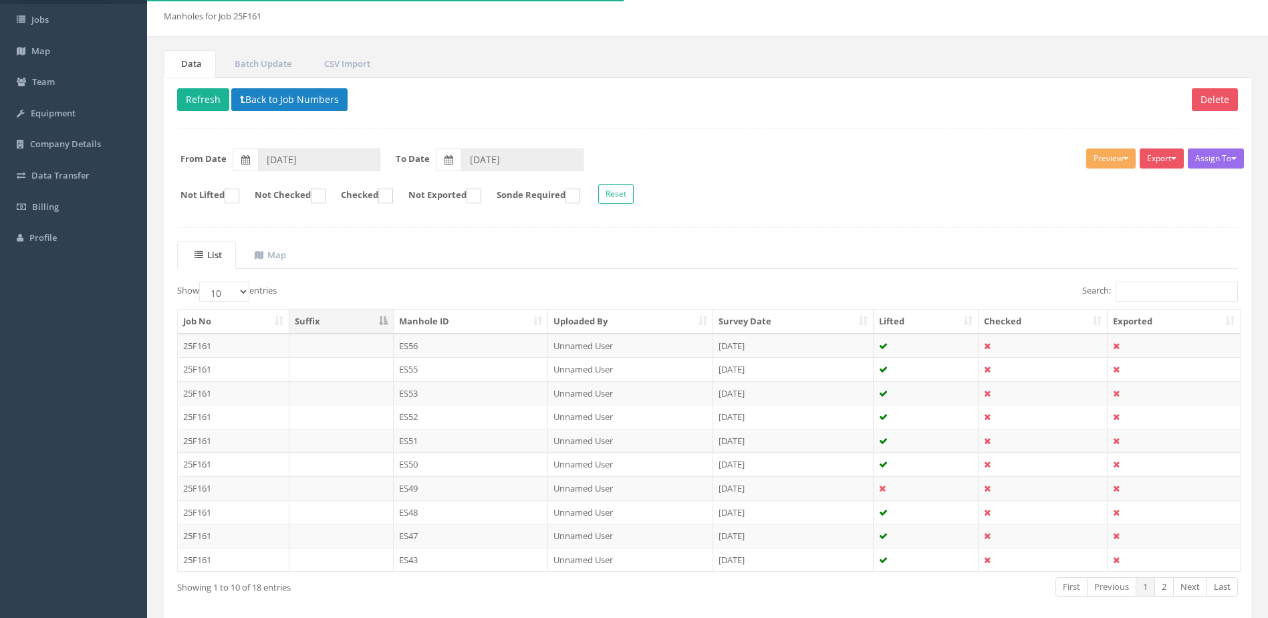
scroll to position [128, 0]
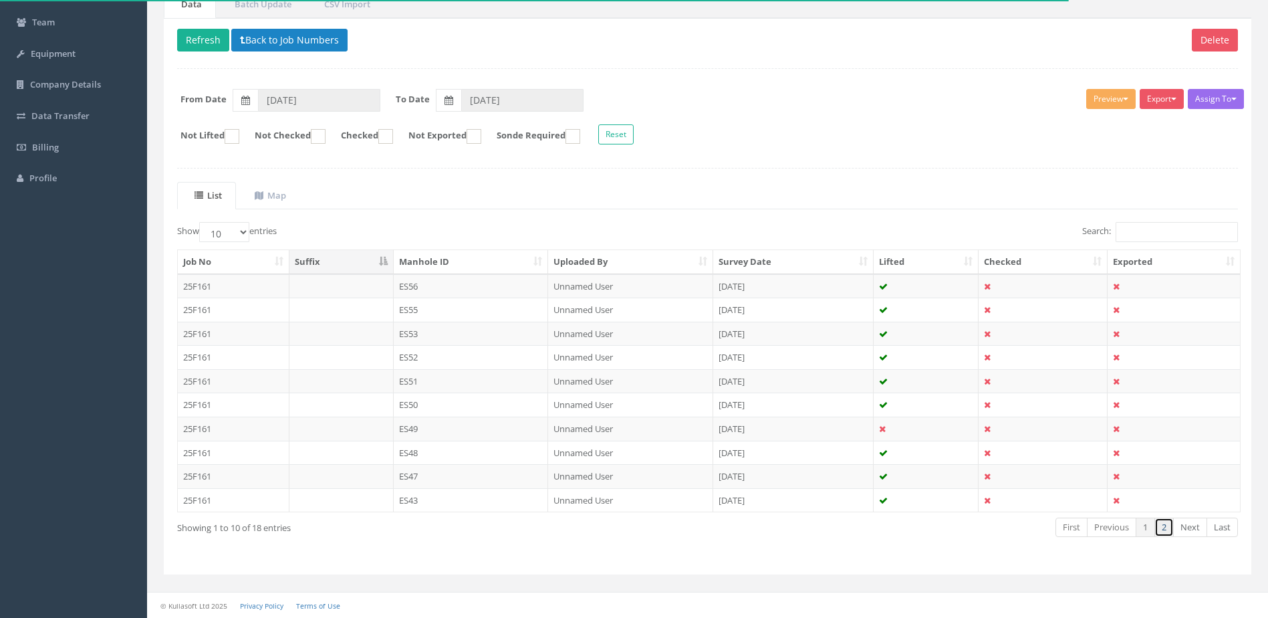
click at [1163, 524] on link "2" at bounding box center [1164, 526] width 19 height 19
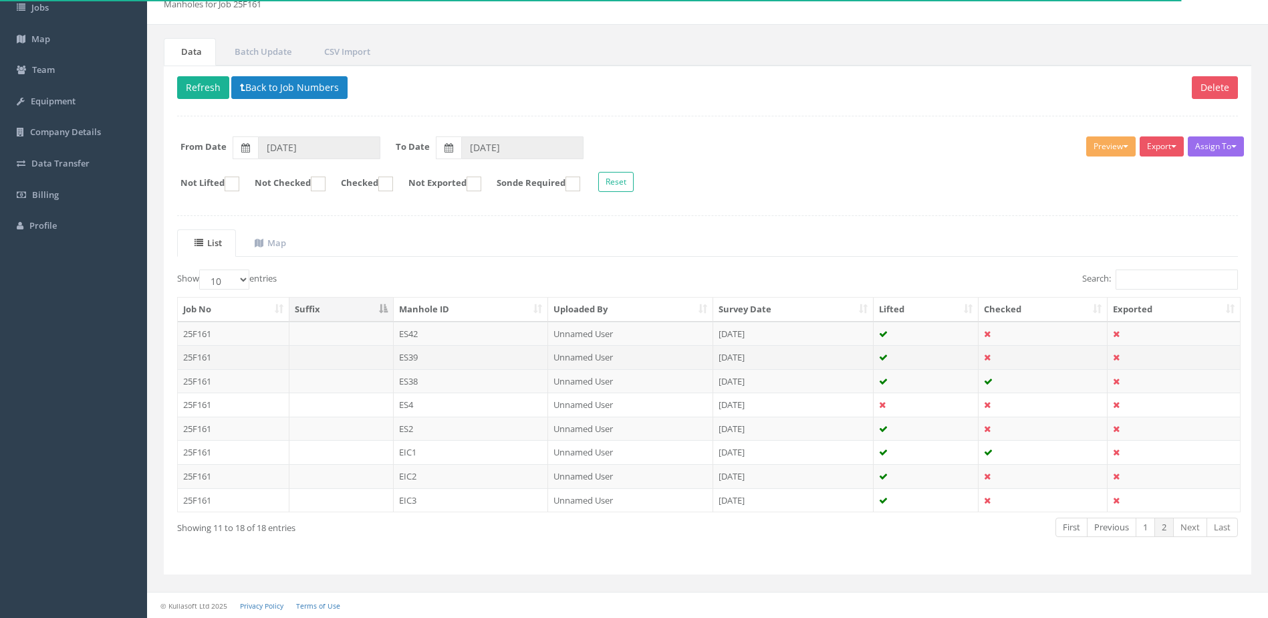
click at [475, 356] on td "ES39" at bounding box center [471, 357] width 155 height 24
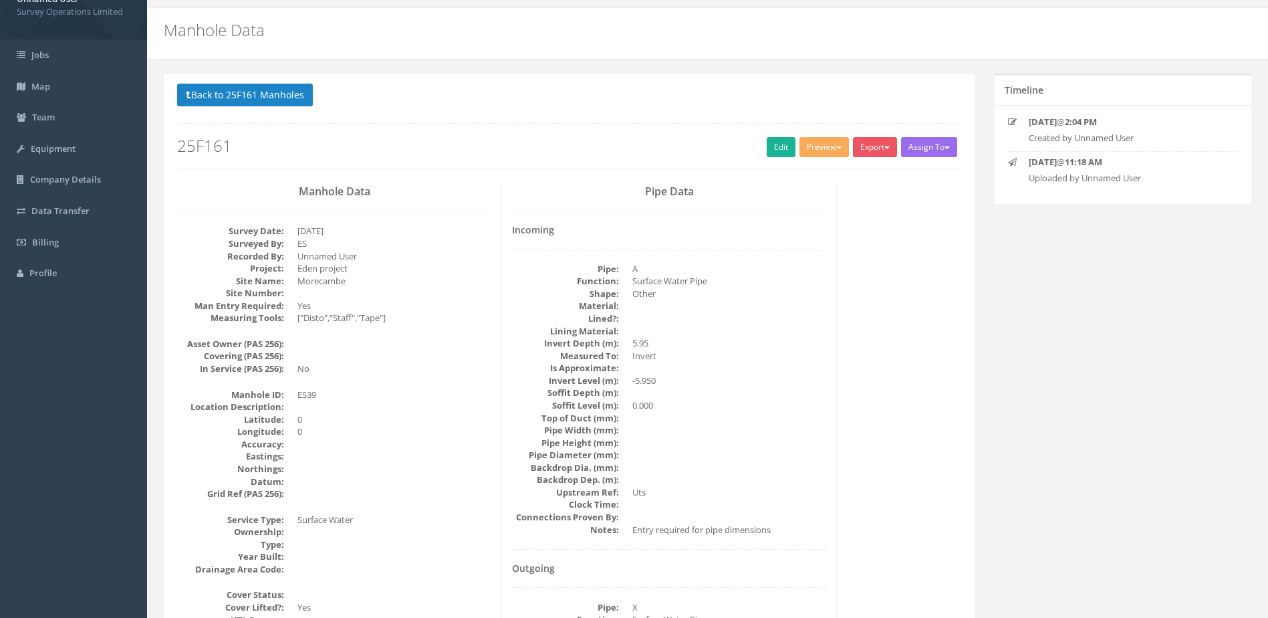
scroll to position [0, 0]
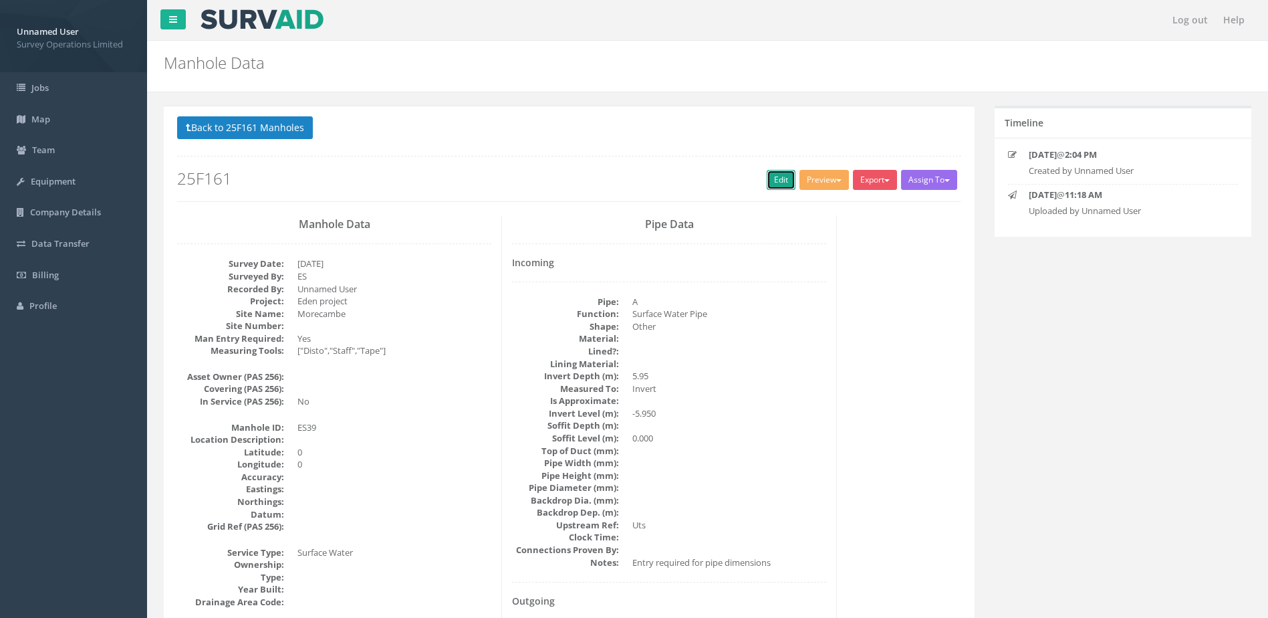
click at [779, 181] on link "Edit" at bounding box center [781, 180] width 29 height 20
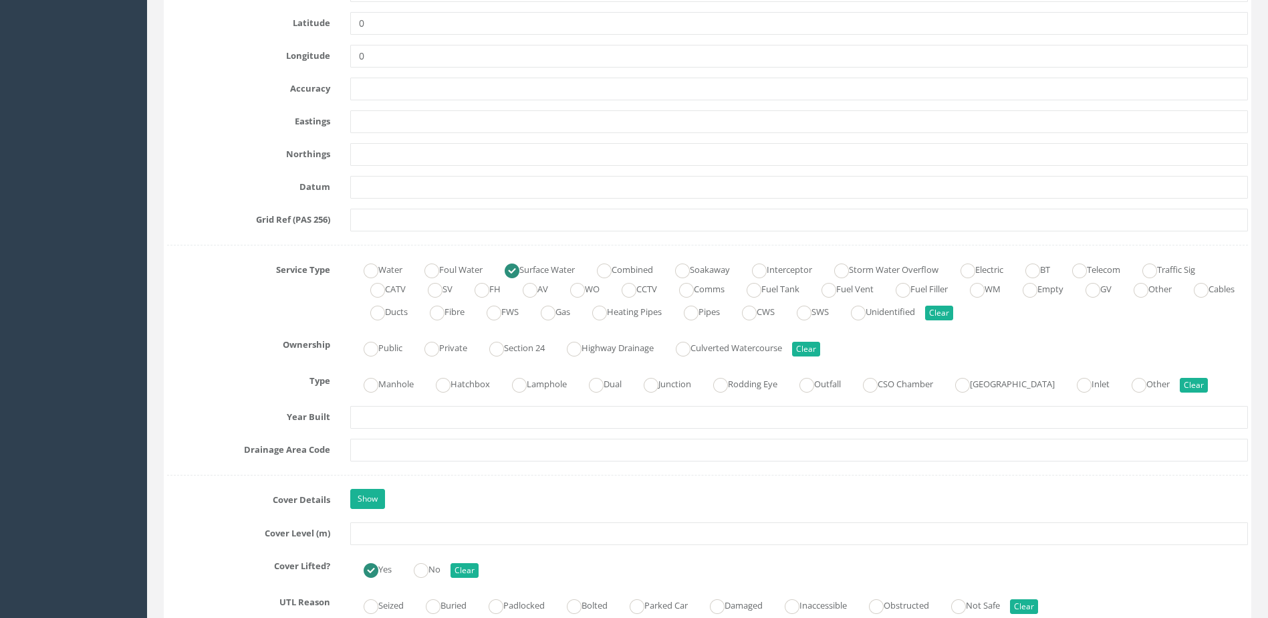
scroll to position [735, 0]
click at [399, 387] on label "Manhole" at bounding box center [382, 381] width 64 height 19
radio input "true"
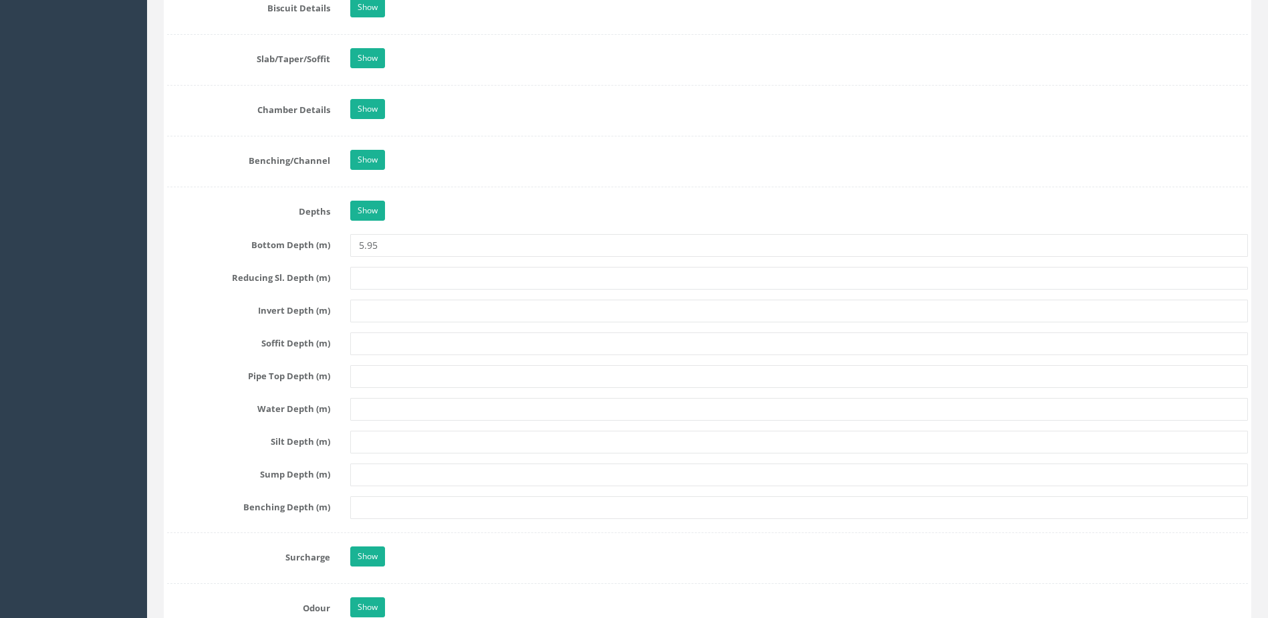
scroll to position [1605, 0]
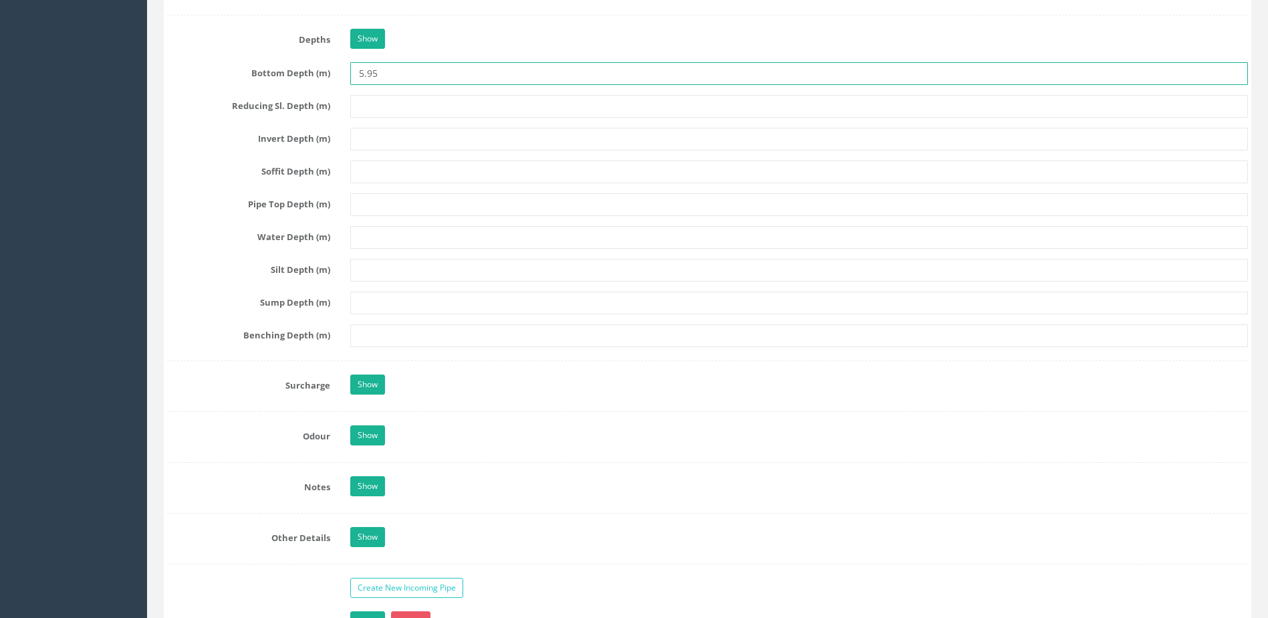
drag, startPoint x: 422, startPoint y: 70, endPoint x: 311, endPoint y: 71, distance: 111.0
click at [311, 71] on div "Bottom Depth (m) 5.95" at bounding box center [707, 73] width 1101 height 23
click at [405, 134] on input "text" at bounding box center [799, 139] width 898 height 23
paste input "5.95"
type input "5.95"
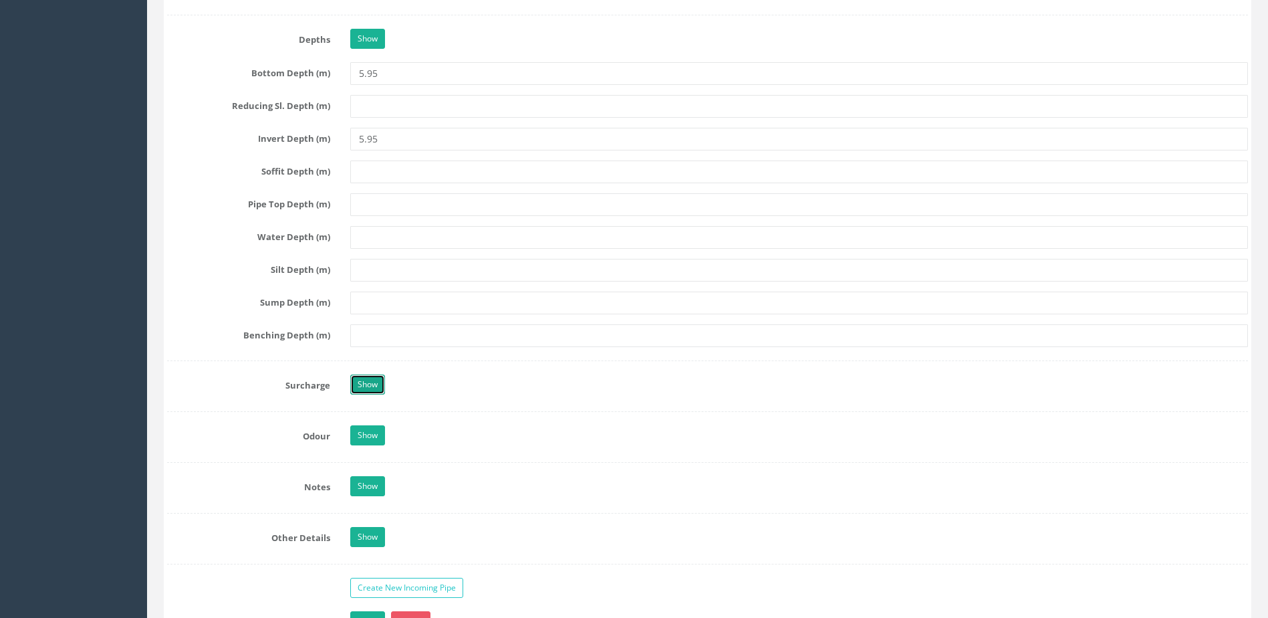
click at [372, 390] on link "Show" at bounding box center [367, 384] width 35 height 20
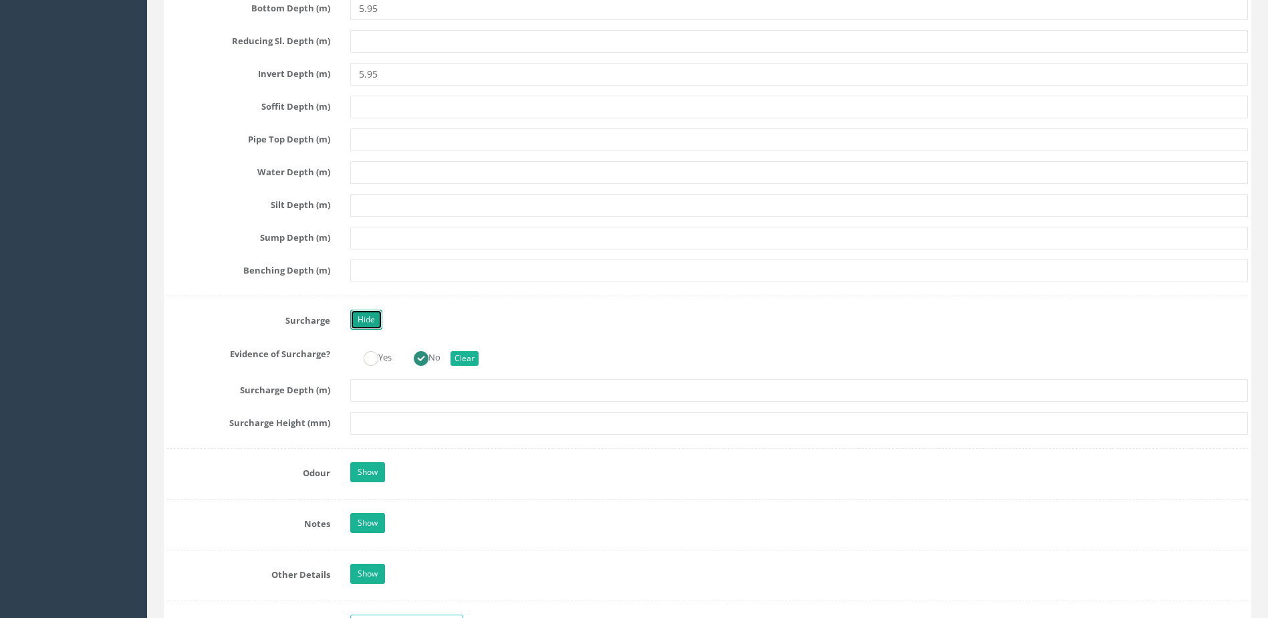
scroll to position [1805, 0]
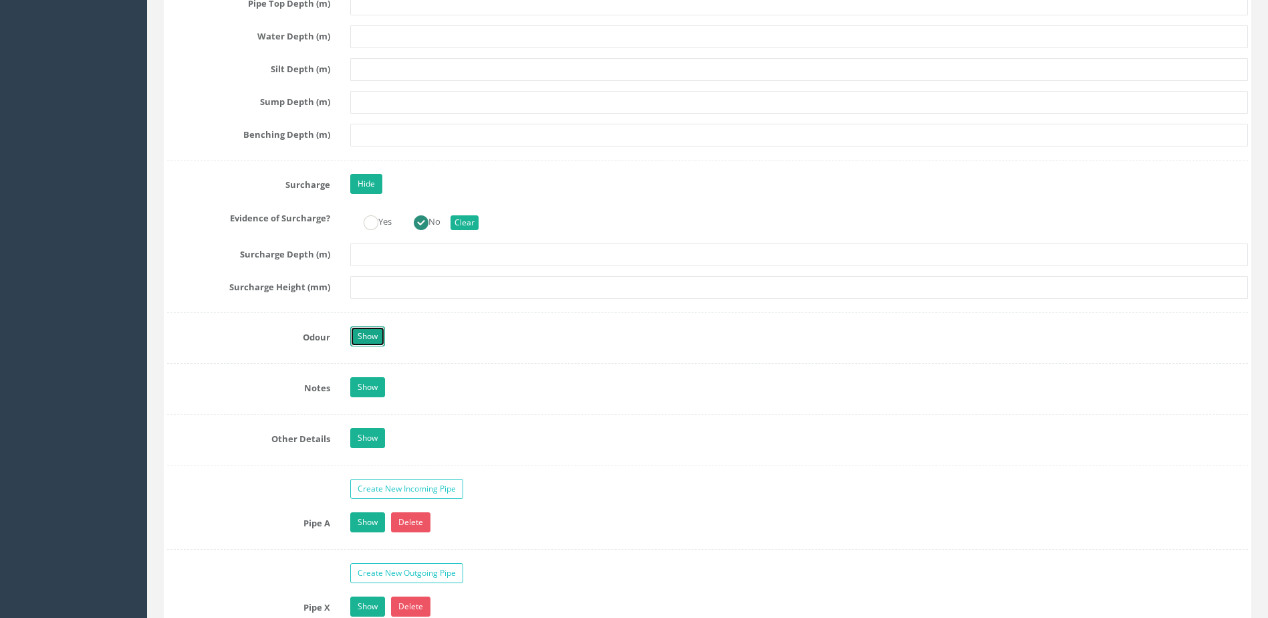
click at [379, 330] on link "Show" at bounding box center [367, 336] width 35 height 20
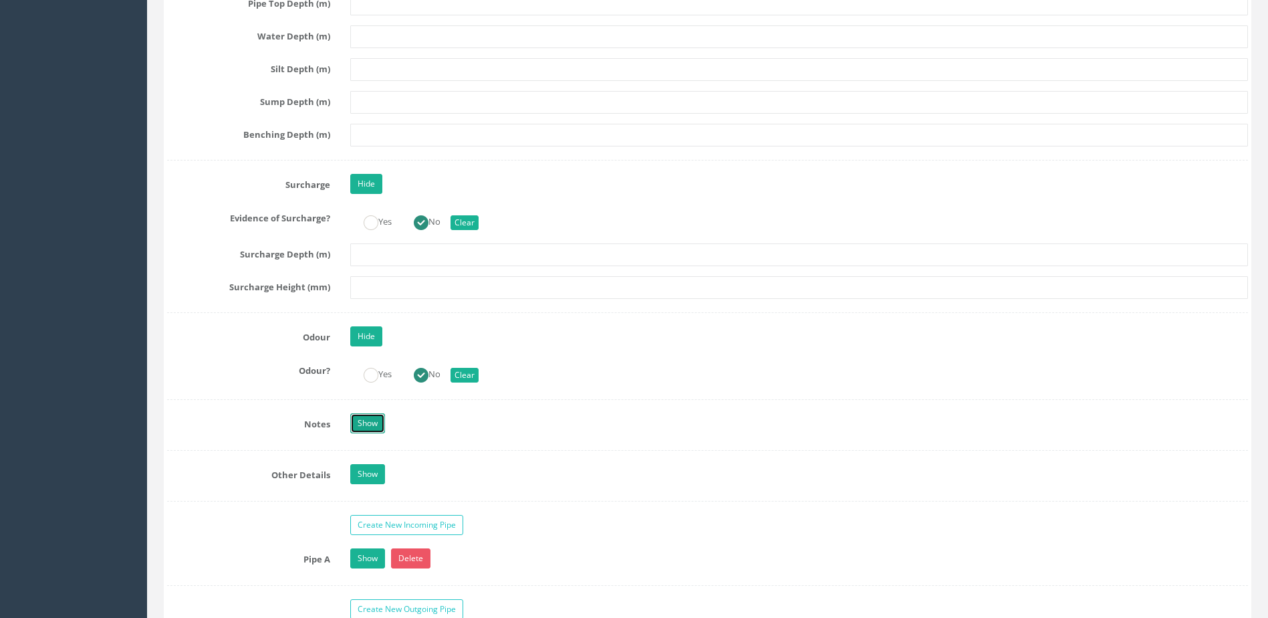
click at [364, 426] on link "Show" at bounding box center [367, 423] width 35 height 20
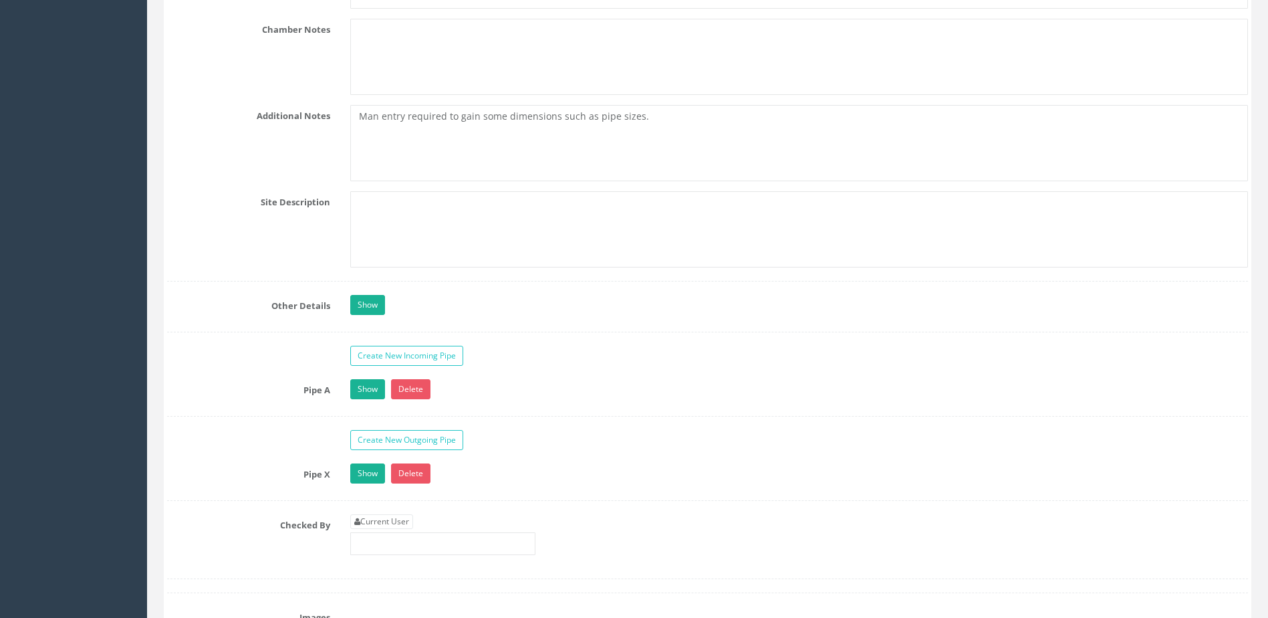
scroll to position [2407, 0]
click at [381, 306] on link "Show" at bounding box center [367, 304] width 35 height 20
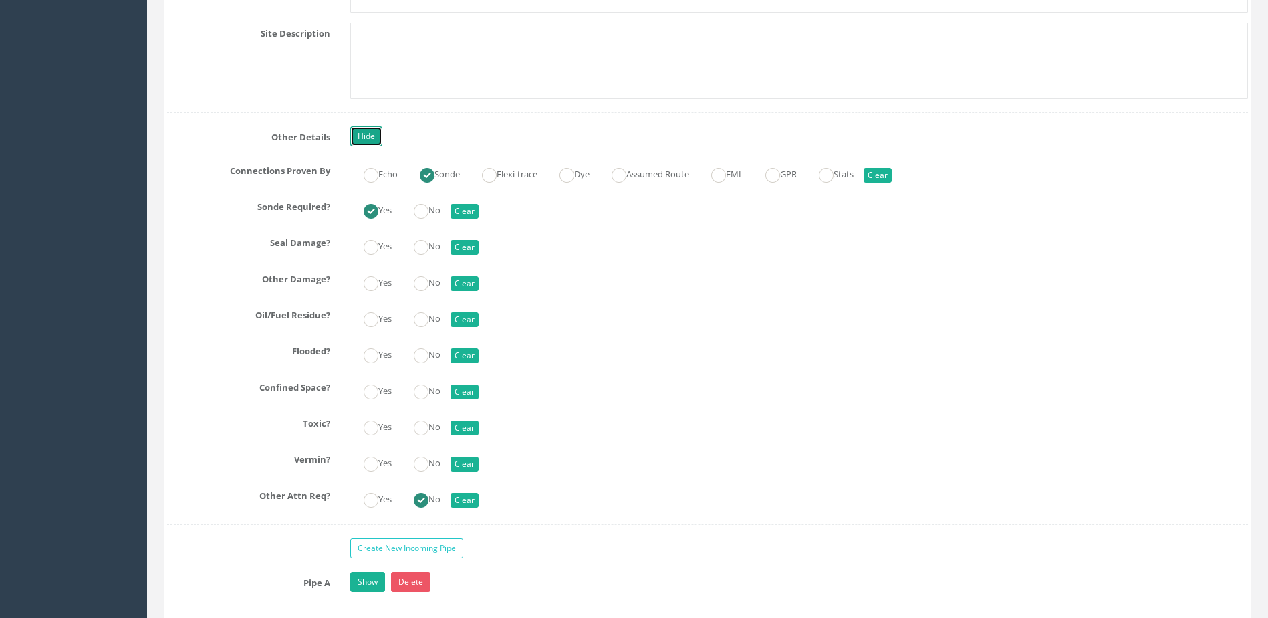
scroll to position [2674, 0]
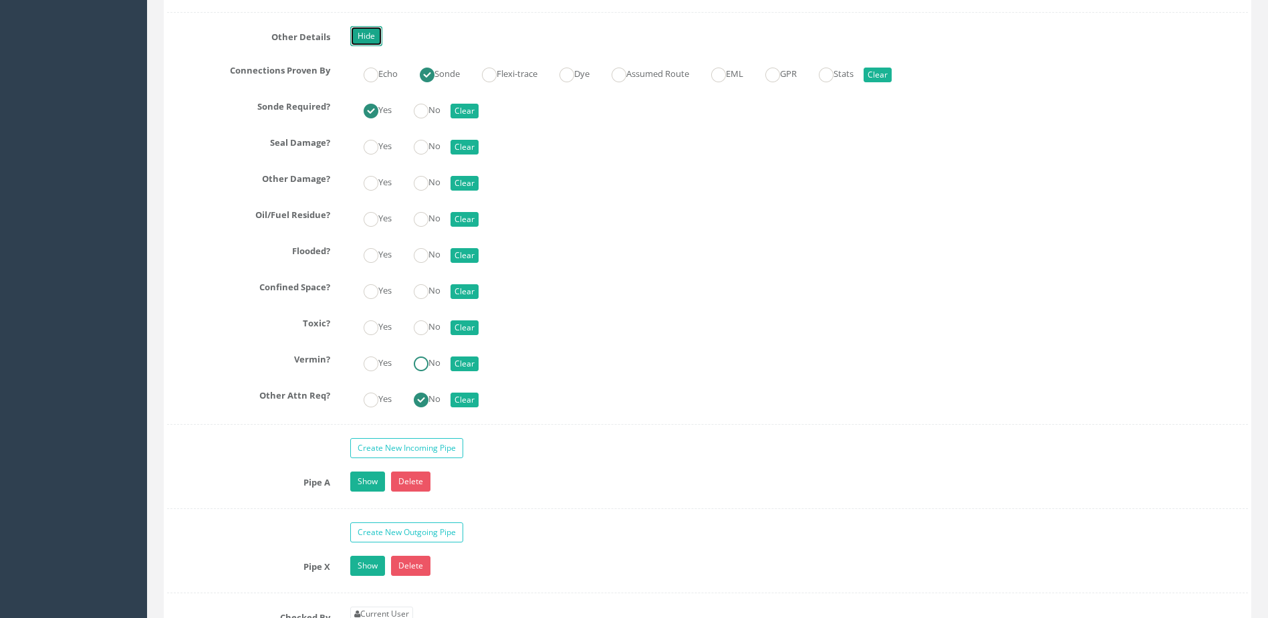
click at [429, 369] on ins at bounding box center [421, 363] width 15 height 15
radio input "true"
click at [427, 332] on ins at bounding box center [421, 327] width 15 height 15
radio input "true"
click at [380, 289] on label "Yes" at bounding box center [370, 288] width 41 height 19
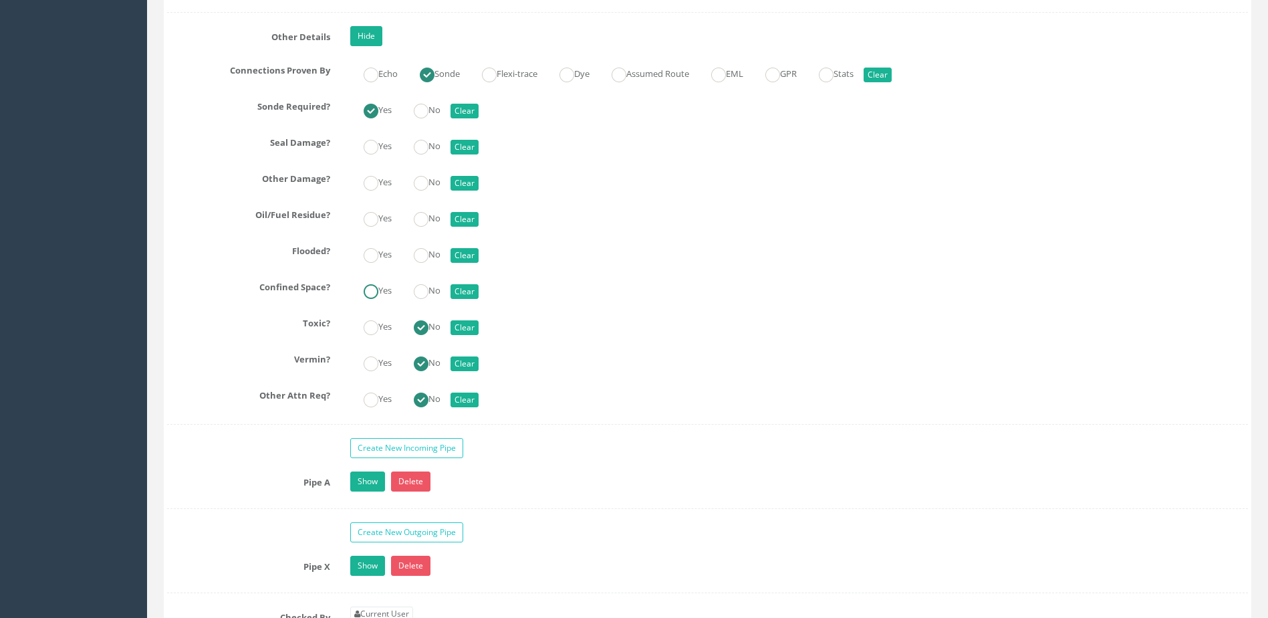
radio input "true"
click at [419, 258] on ins at bounding box center [421, 255] width 15 height 15
radio input "true"
click at [429, 145] on ins at bounding box center [421, 147] width 15 height 15
radio input "true"
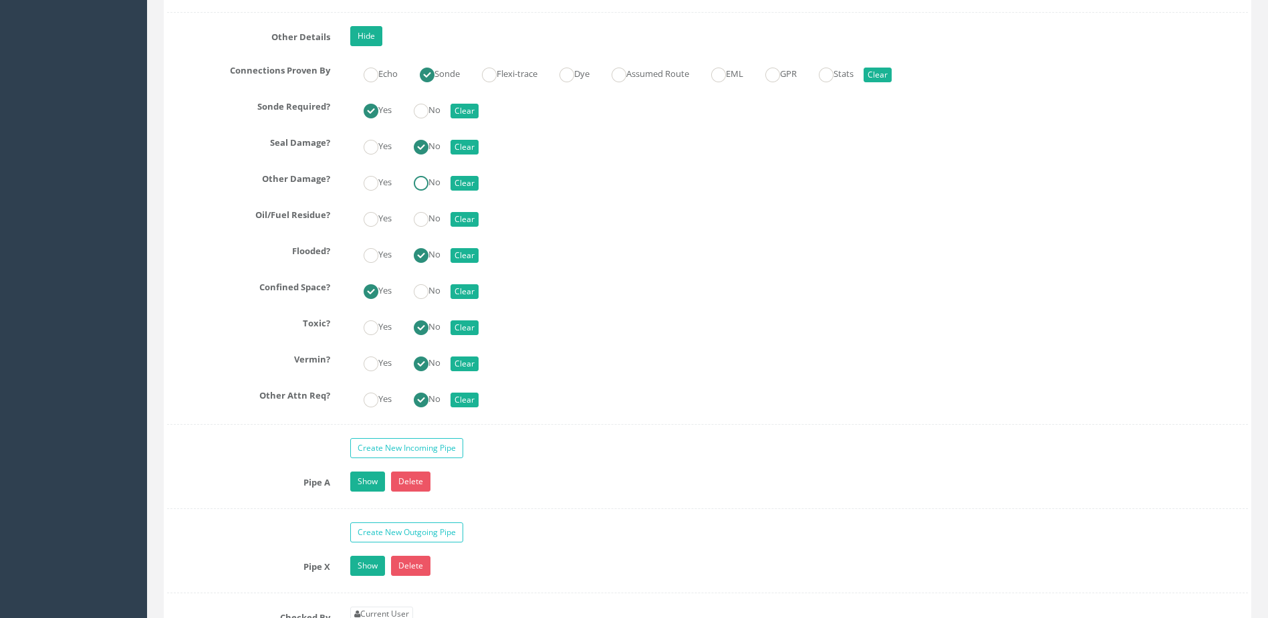
click at [429, 181] on ins at bounding box center [421, 183] width 15 height 15
radio input "true"
click at [425, 213] on ins at bounding box center [421, 219] width 15 height 15
radio input "true"
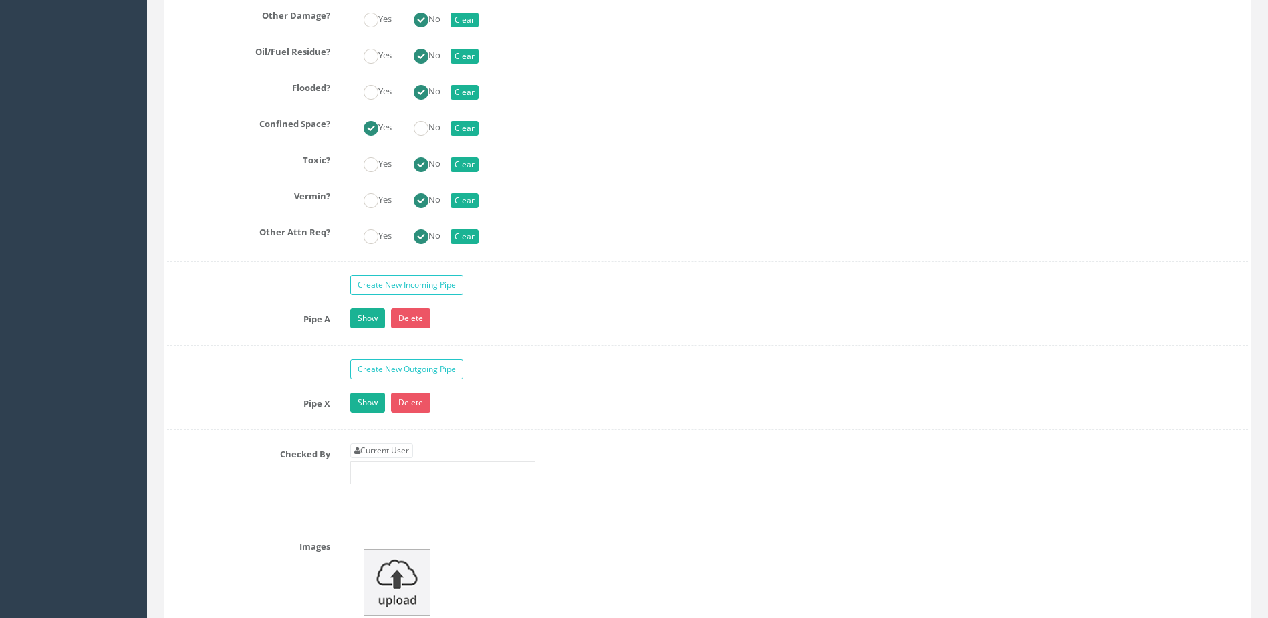
scroll to position [2875, 0]
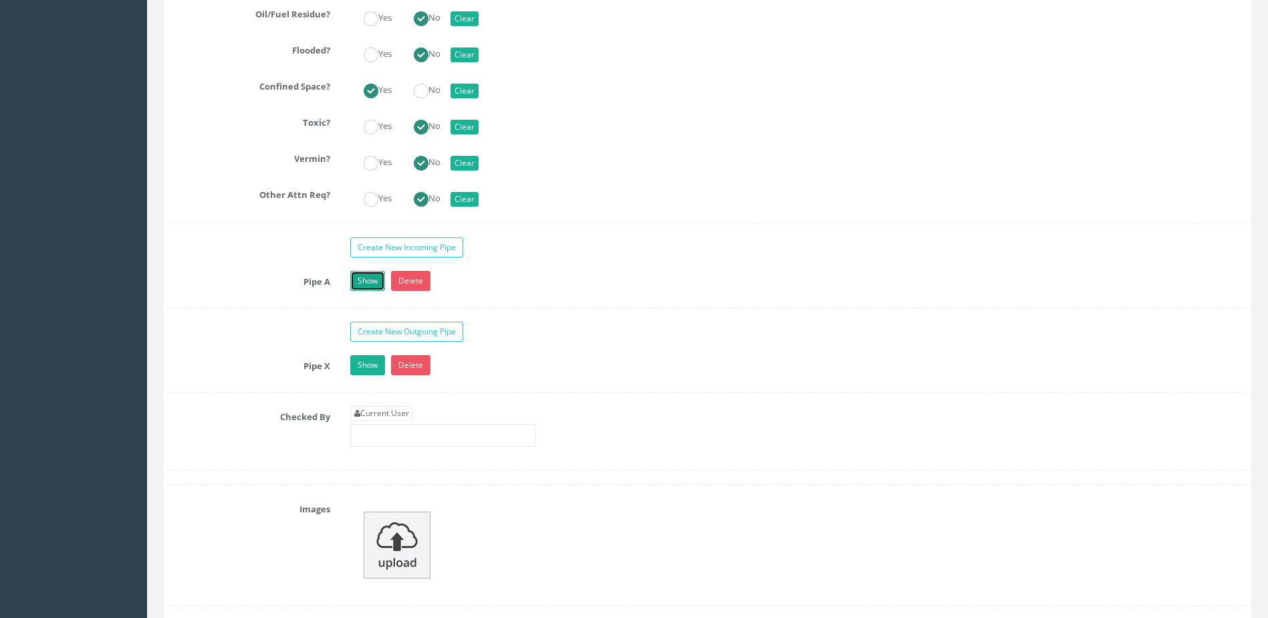
click at [356, 285] on link "Show" at bounding box center [367, 281] width 35 height 20
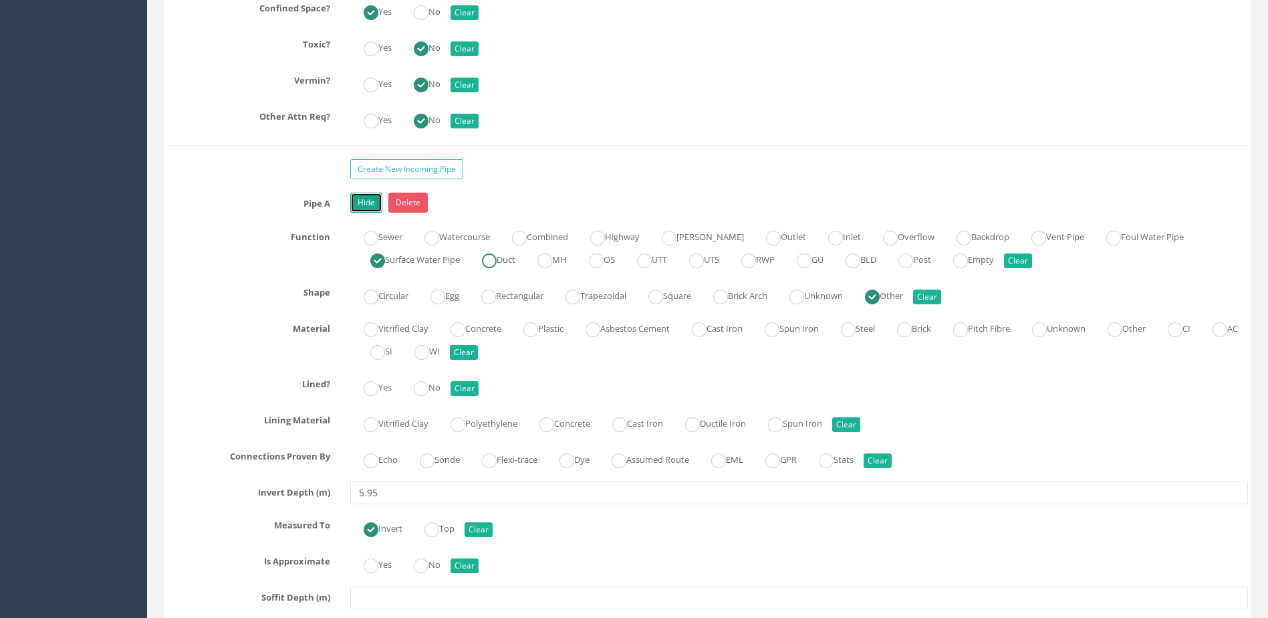
scroll to position [3076, 0]
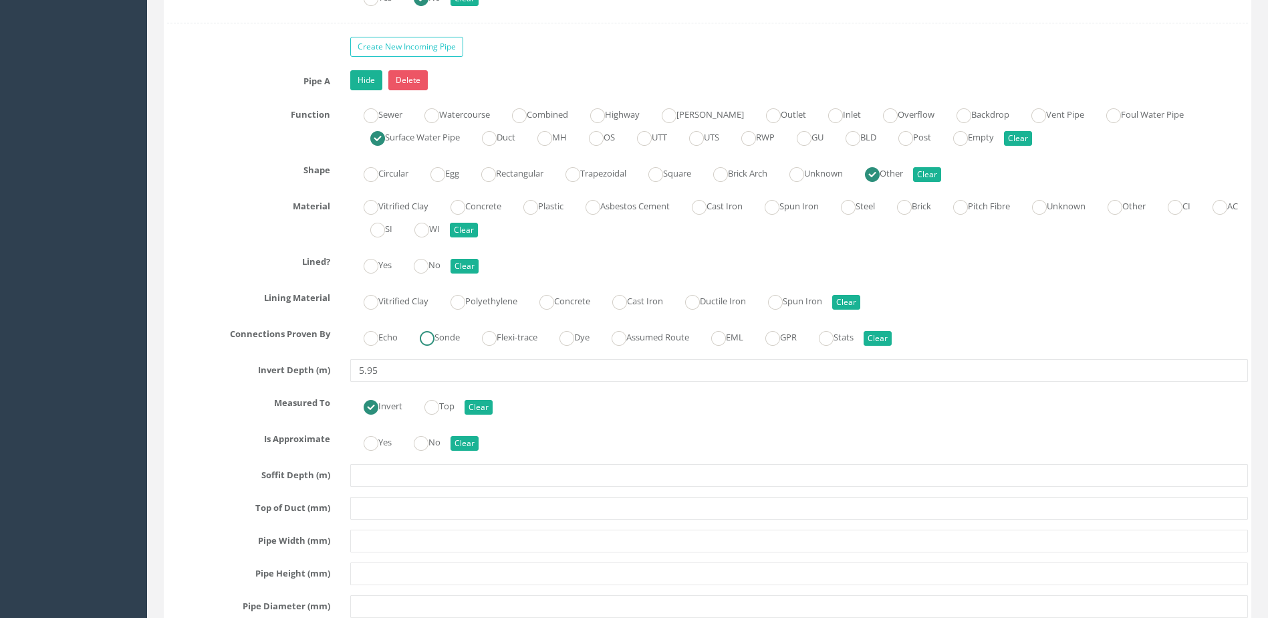
click at [445, 338] on label "Sonde" at bounding box center [433, 335] width 53 height 19
radio input "true"
click at [381, 337] on label "Echo" at bounding box center [373, 335] width 47 height 19
radio input "true"
click at [437, 265] on label "No" at bounding box center [420, 263] width 40 height 19
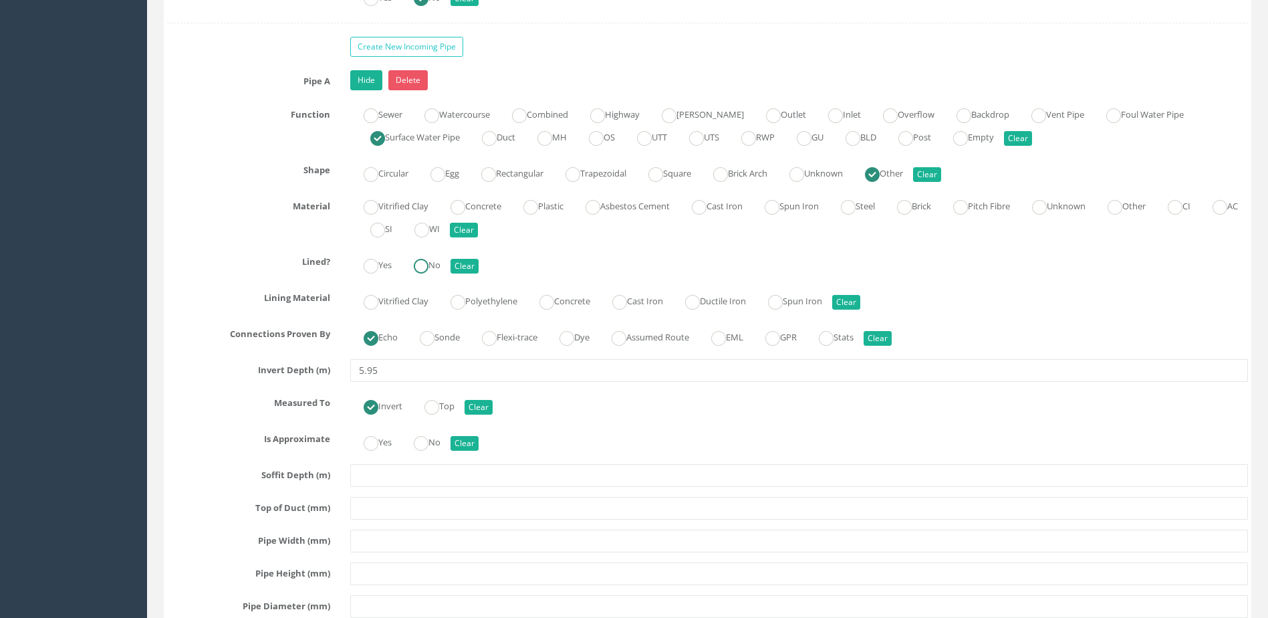
radio input "true"
click at [439, 443] on label "No" at bounding box center [420, 440] width 40 height 19
radio input "true"
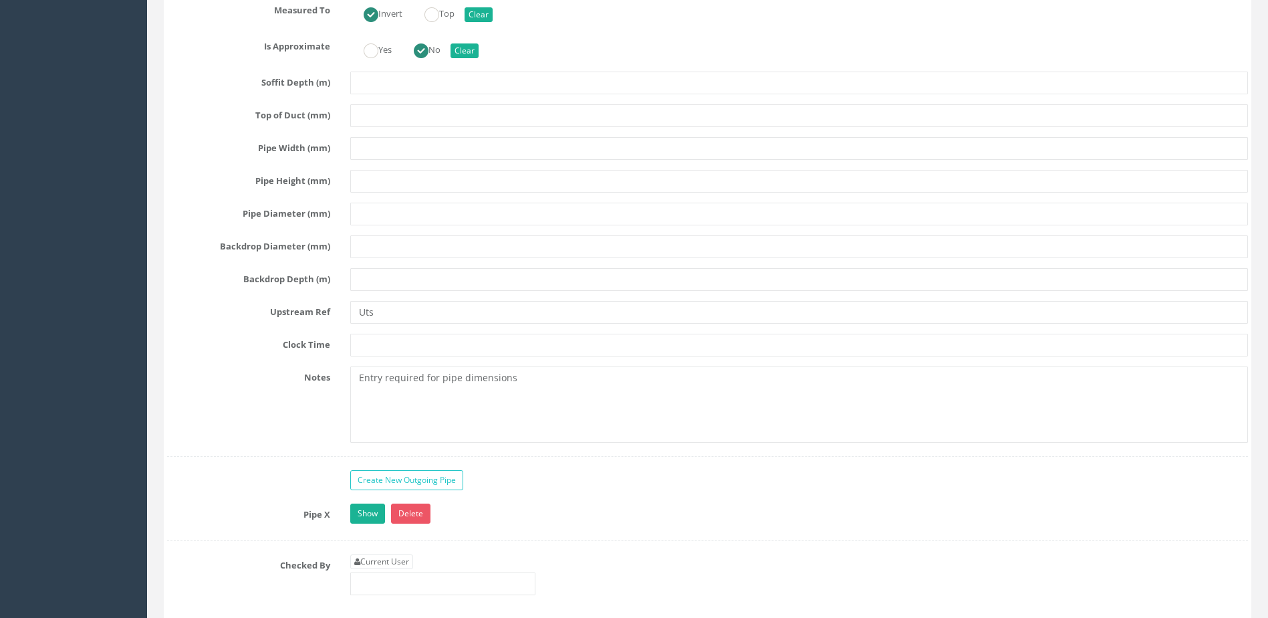
scroll to position [3477, 0]
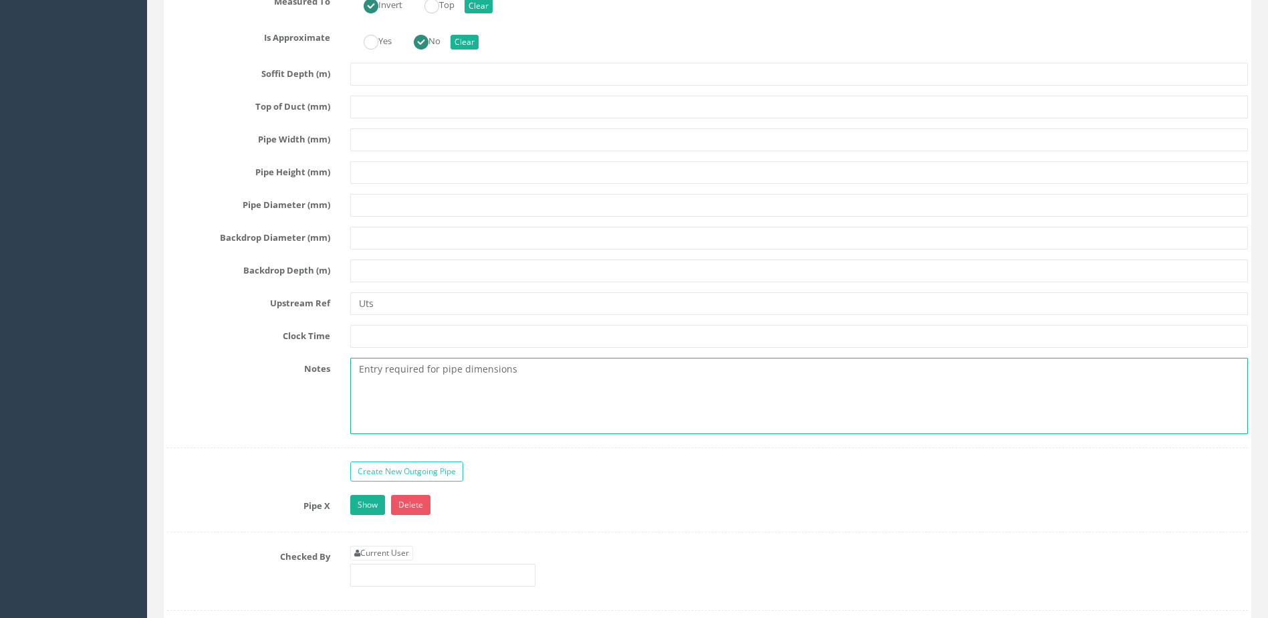
drag, startPoint x: 517, startPoint y: 370, endPoint x: 356, endPoint y: 379, distance: 162.0
click at [356, 379] on textarea "Entry required for pipe dimensions" at bounding box center [799, 396] width 898 height 76
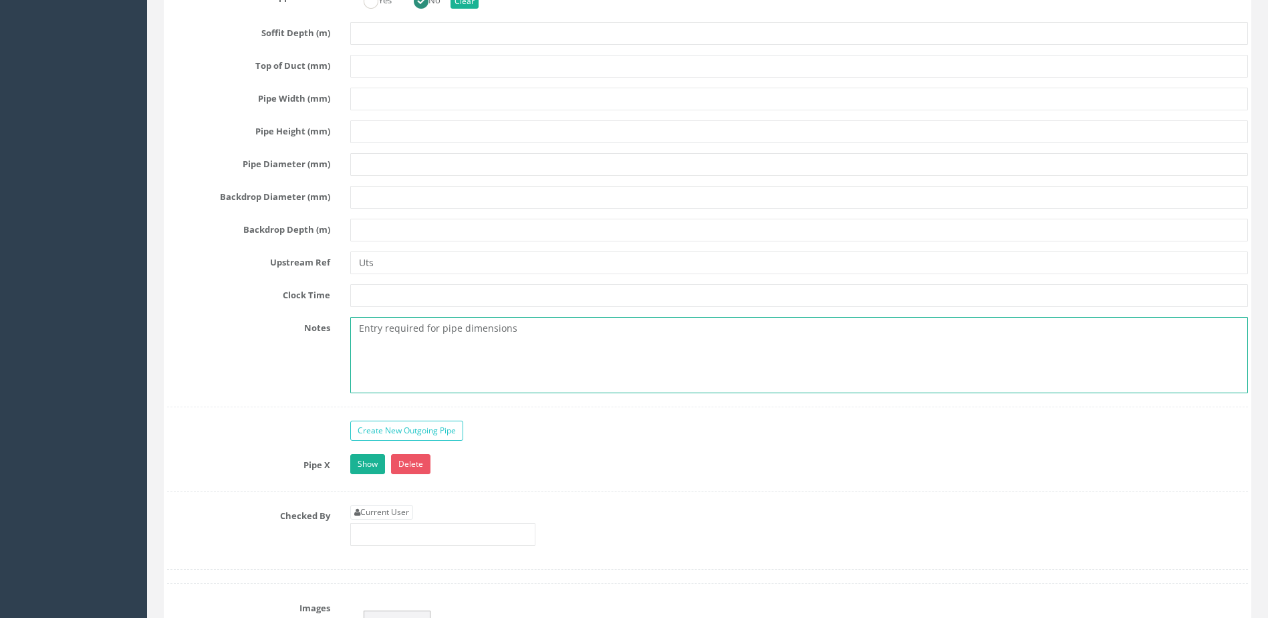
scroll to position [3677, 0]
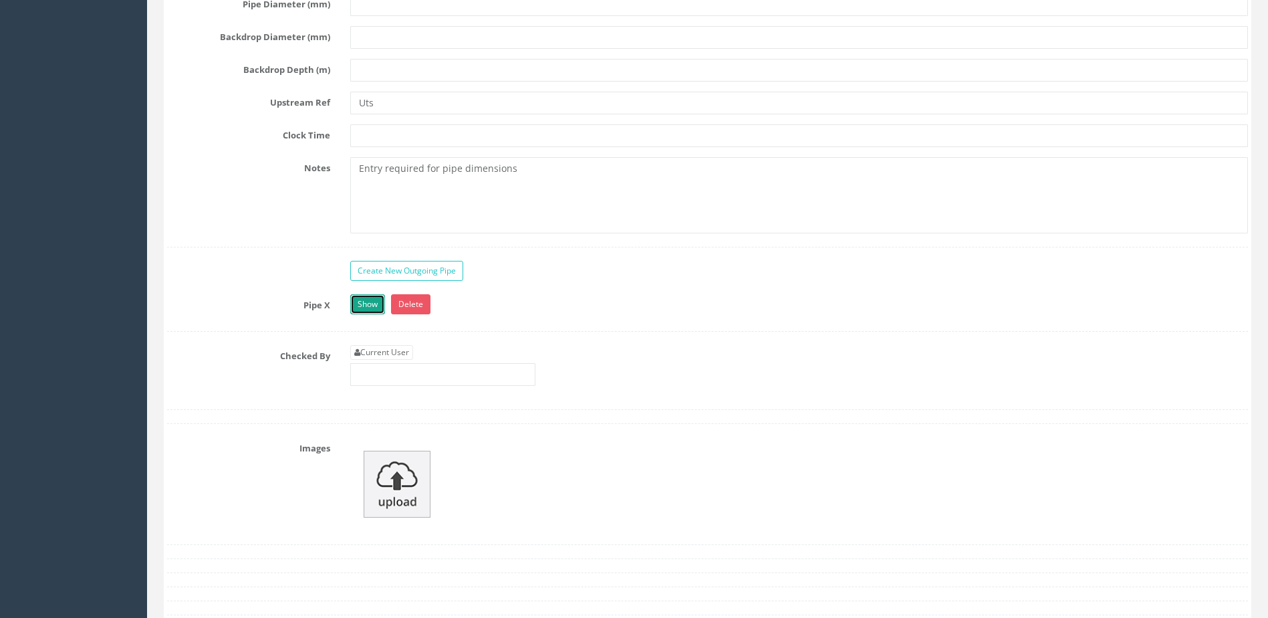
click at [368, 303] on link "Show" at bounding box center [367, 304] width 35 height 20
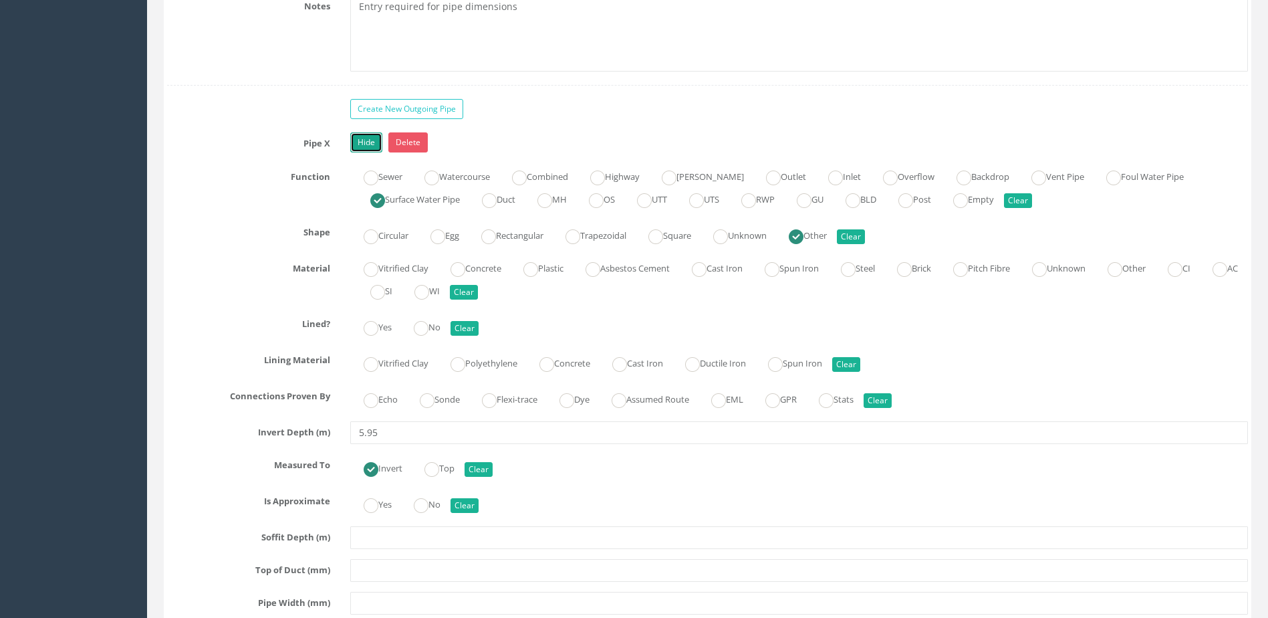
scroll to position [3878, 0]
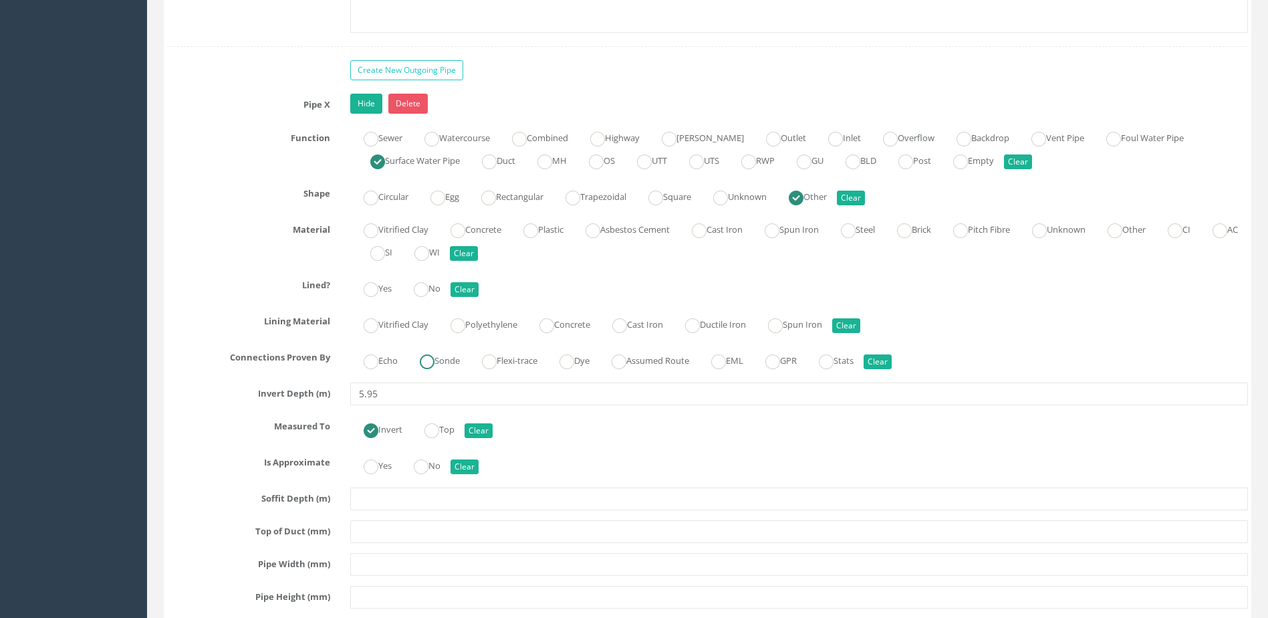
click at [441, 368] on label "Sonde" at bounding box center [433, 359] width 53 height 19
radio input "true"
click at [374, 352] on label "Echo" at bounding box center [373, 359] width 47 height 19
radio input "true"
click at [426, 285] on ins at bounding box center [421, 289] width 15 height 15
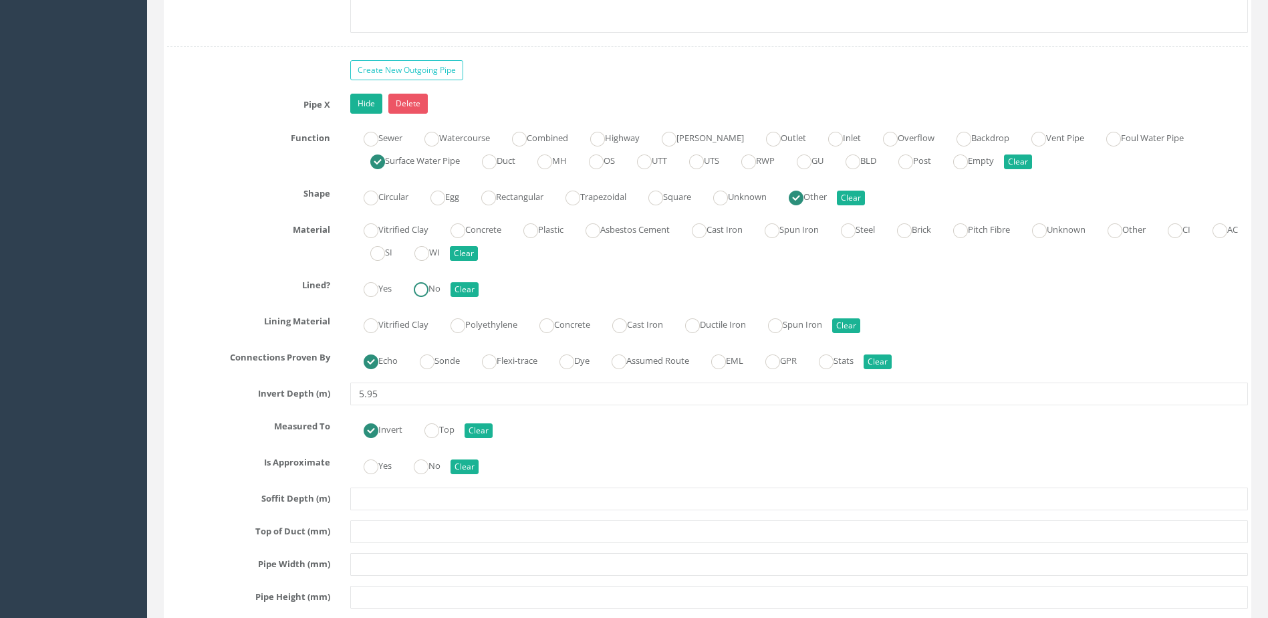
radio input "true"
click at [429, 459] on ins at bounding box center [421, 466] width 15 height 15
radio input "true"
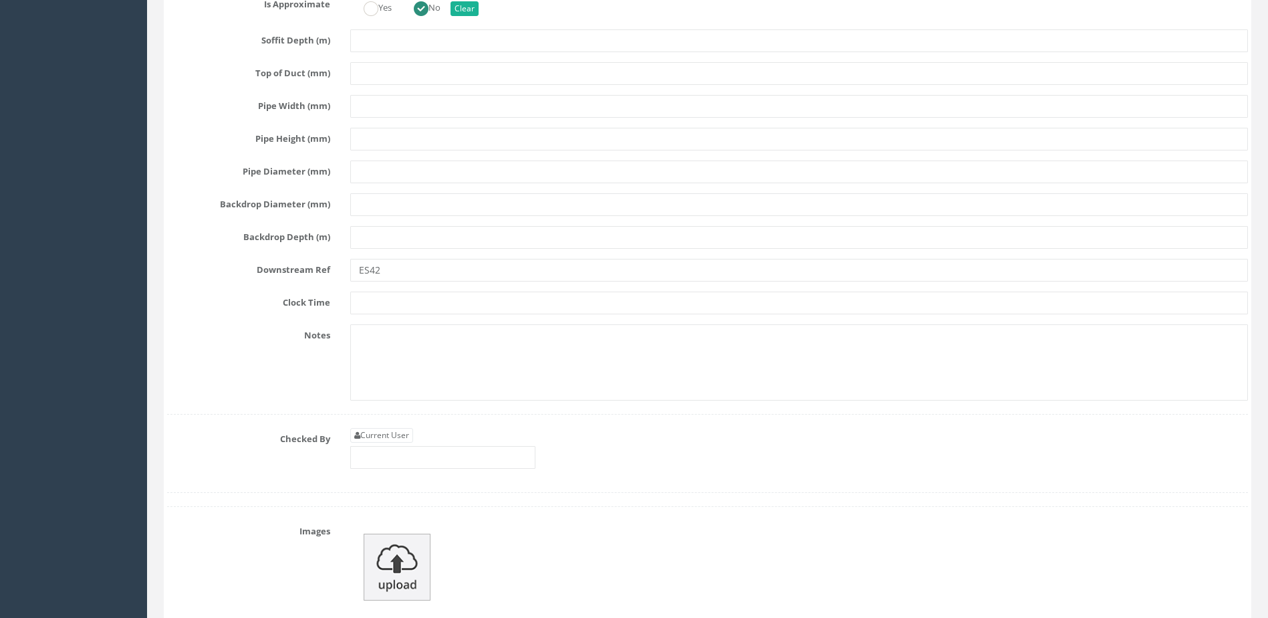
scroll to position [4346, 0]
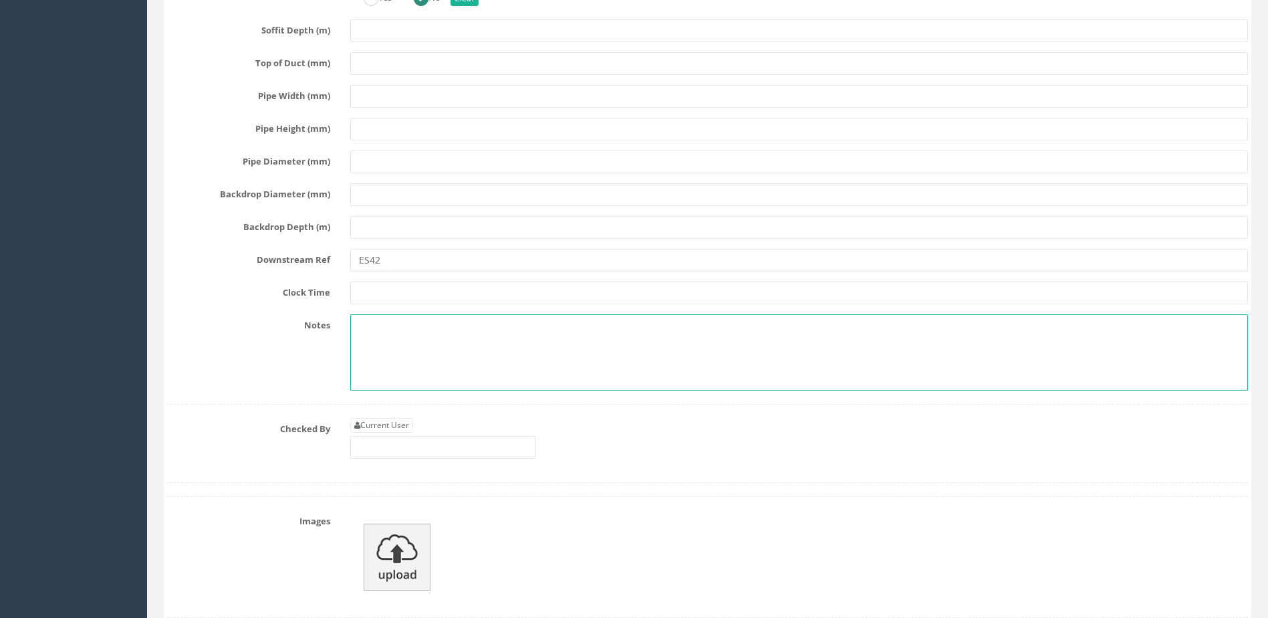
click at [394, 337] on textarea at bounding box center [799, 352] width 898 height 76
paste textarea "Entry required for pipe dimensions"
type textarea "Entry required for pipe dimensions"
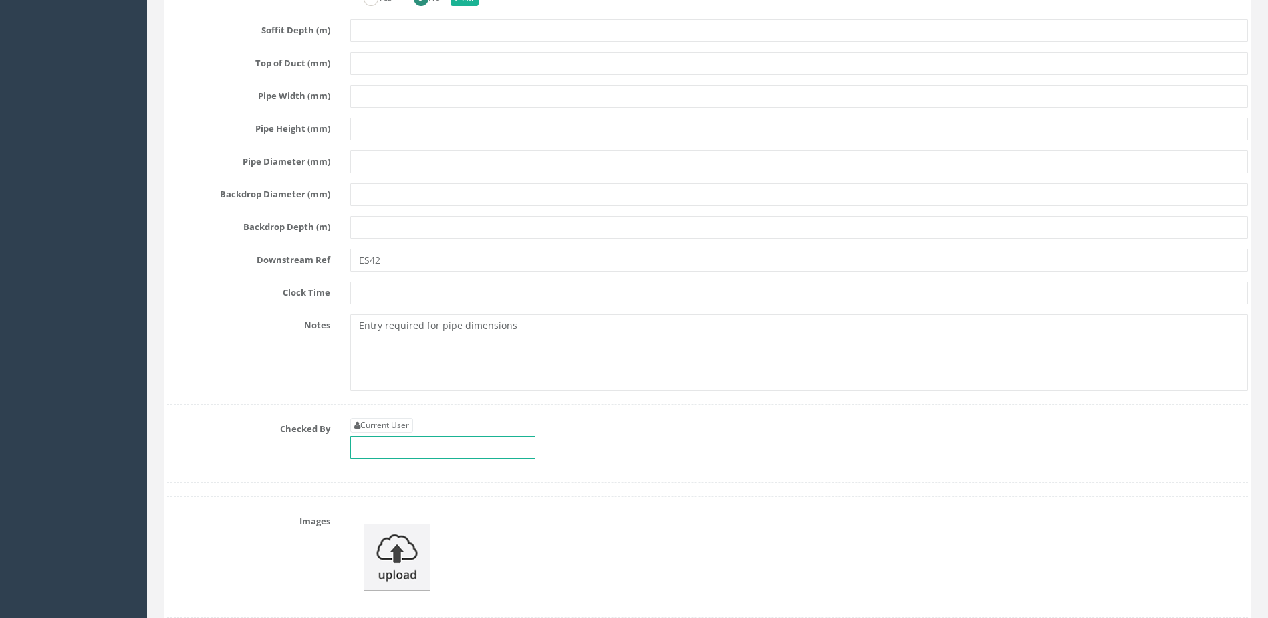
click at [424, 445] on input "text" at bounding box center [442, 447] width 185 height 23
type input "m"
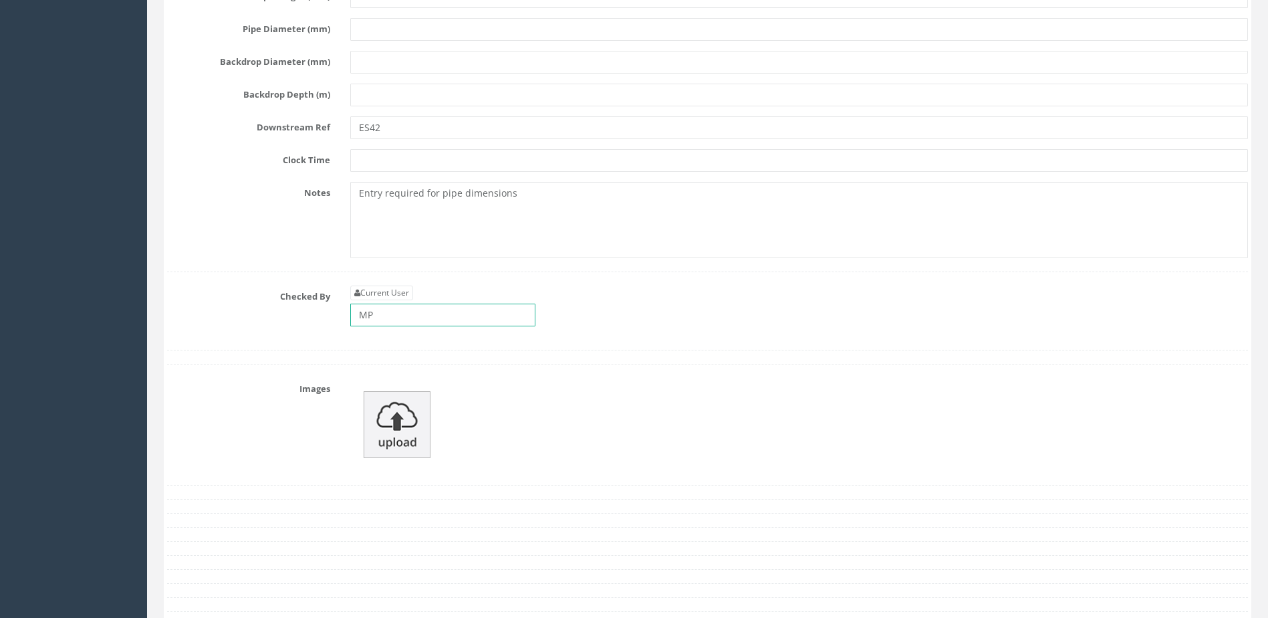
scroll to position [4480, 0]
type input "MP"
click at [409, 427] on img at bounding box center [397, 423] width 67 height 67
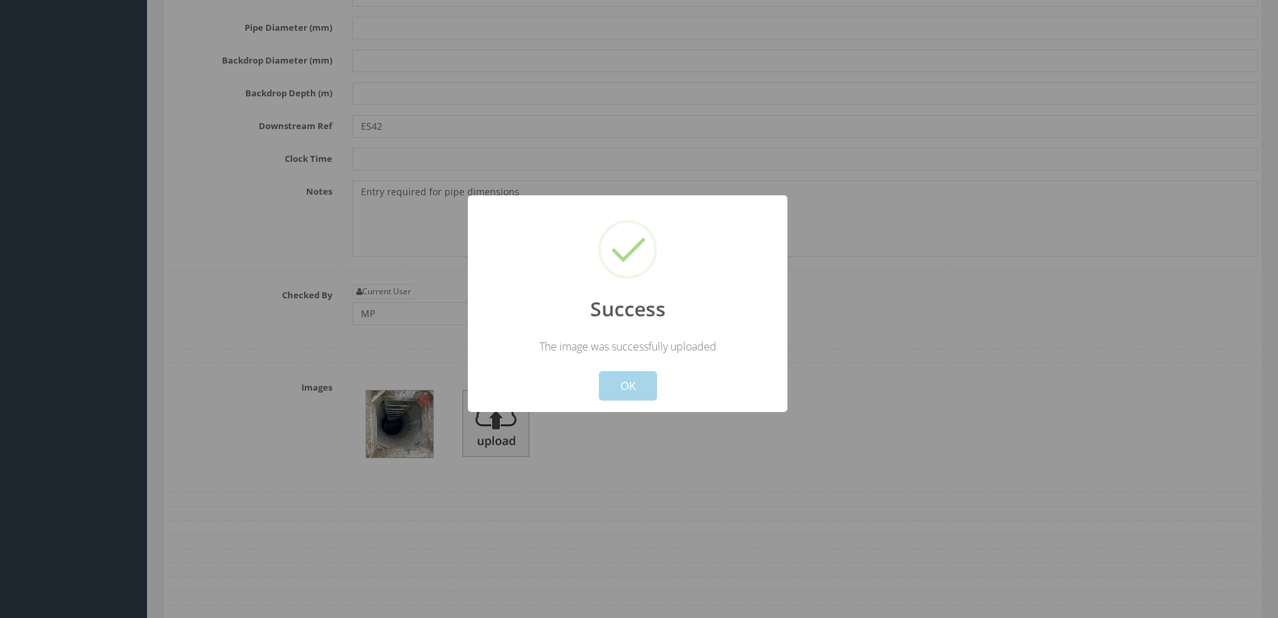
click at [626, 376] on button "OK" at bounding box center [628, 385] width 58 height 29
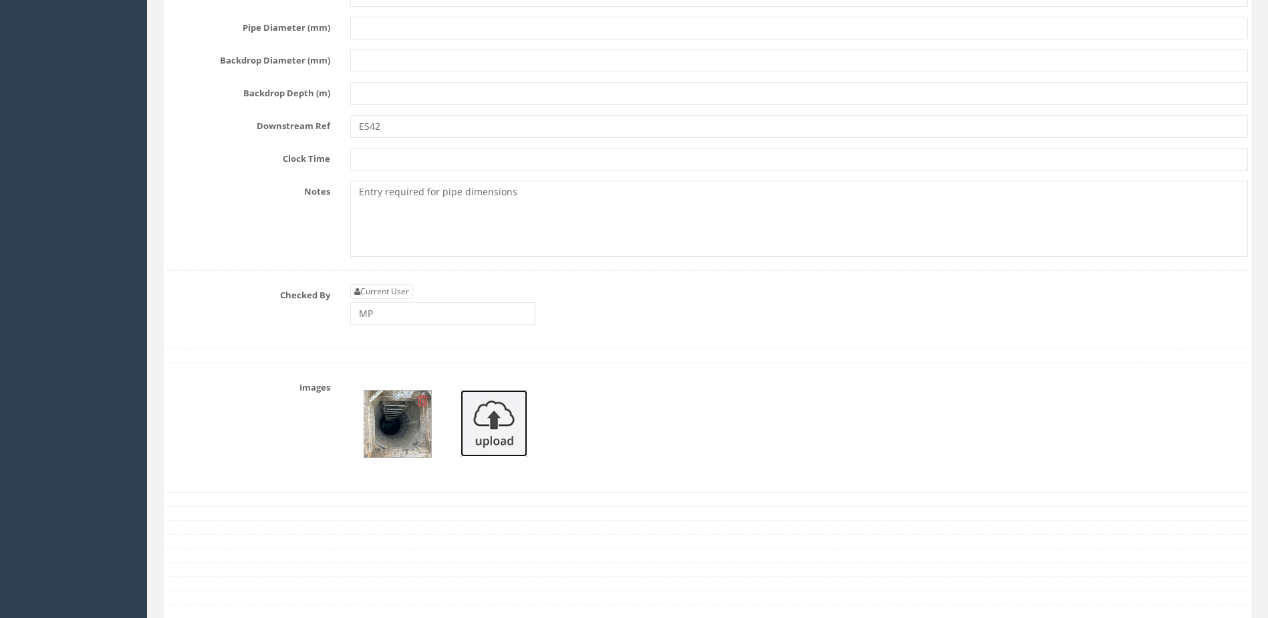
click at [507, 418] on img at bounding box center [494, 423] width 67 height 67
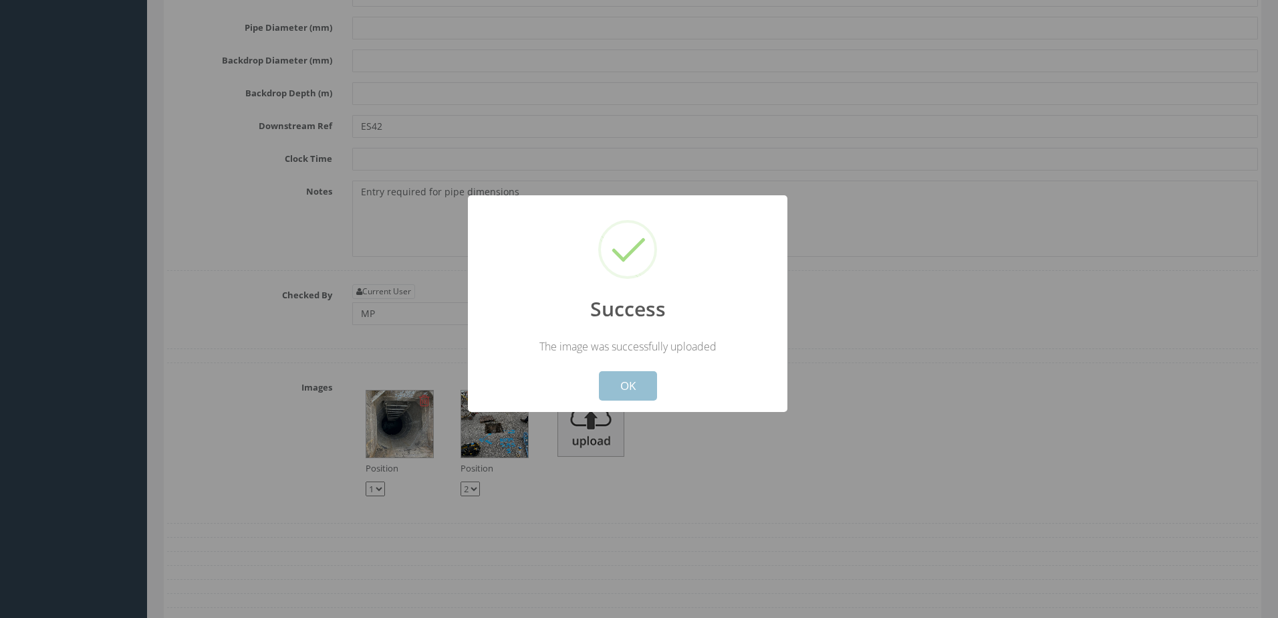
click at [632, 392] on button "OK" at bounding box center [628, 385] width 58 height 29
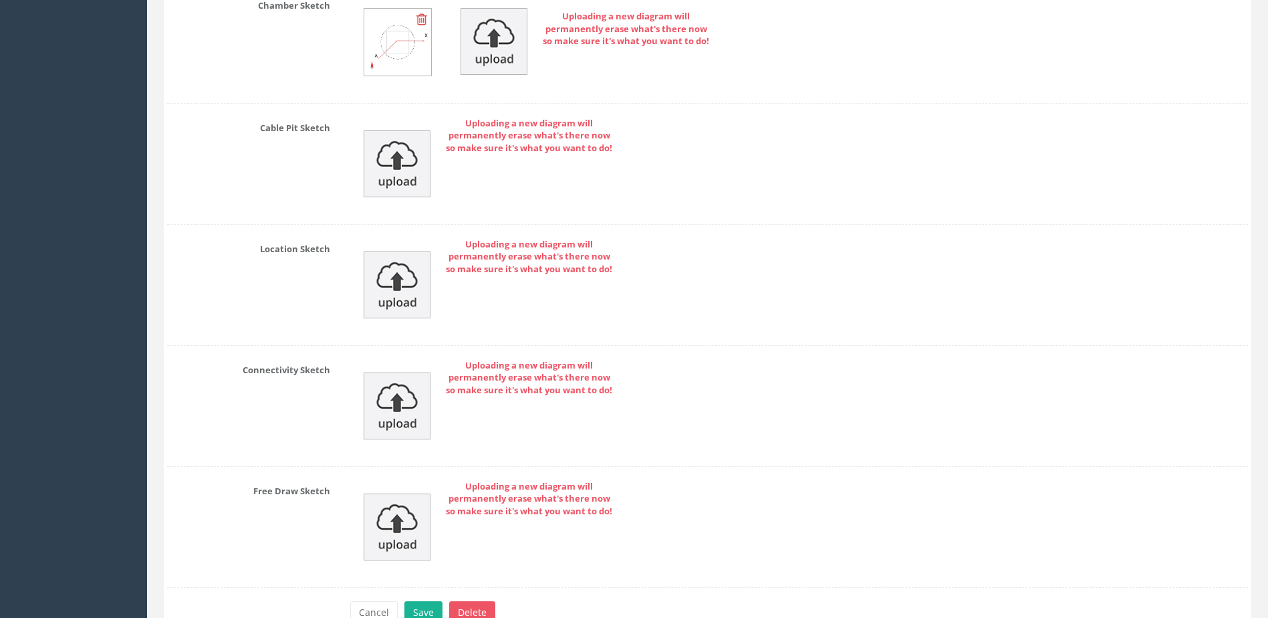
scroll to position [5281, 0]
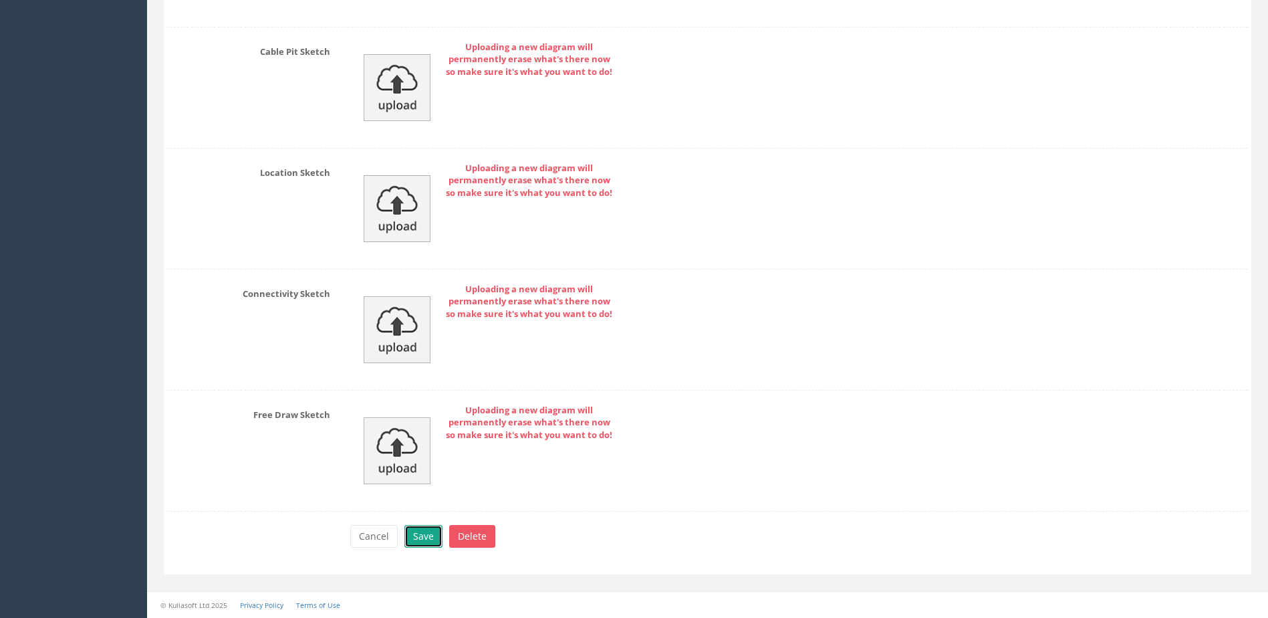
click at [419, 538] on button "Save" at bounding box center [424, 536] width 38 height 23
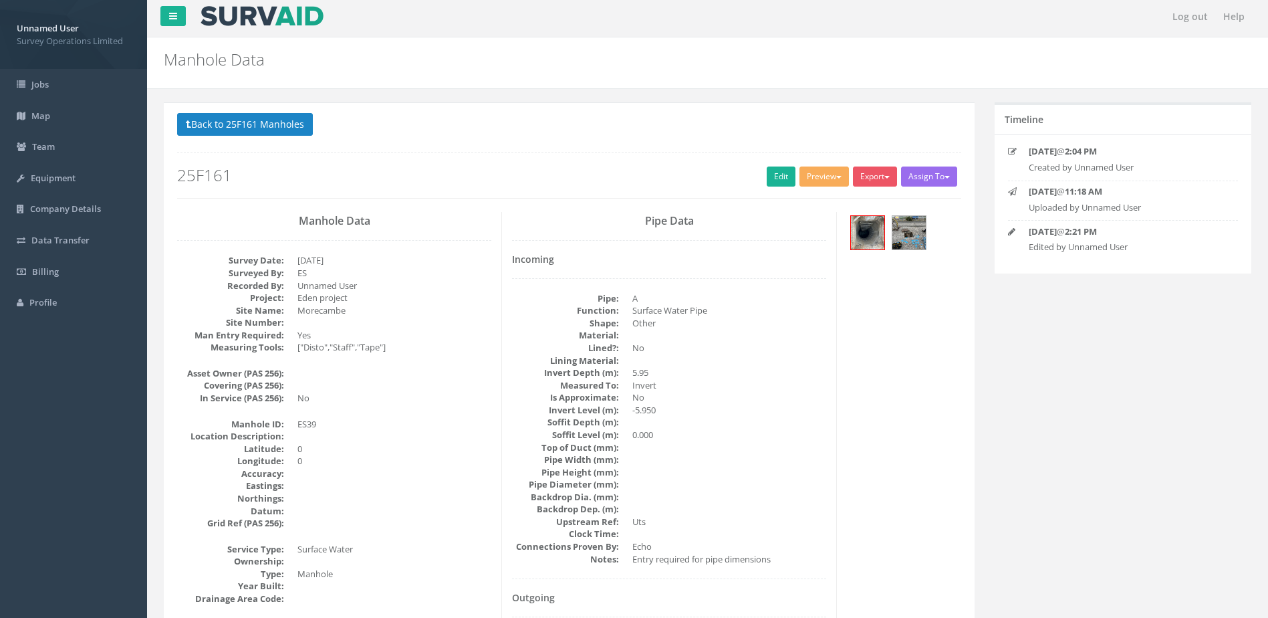
scroll to position [0, 0]
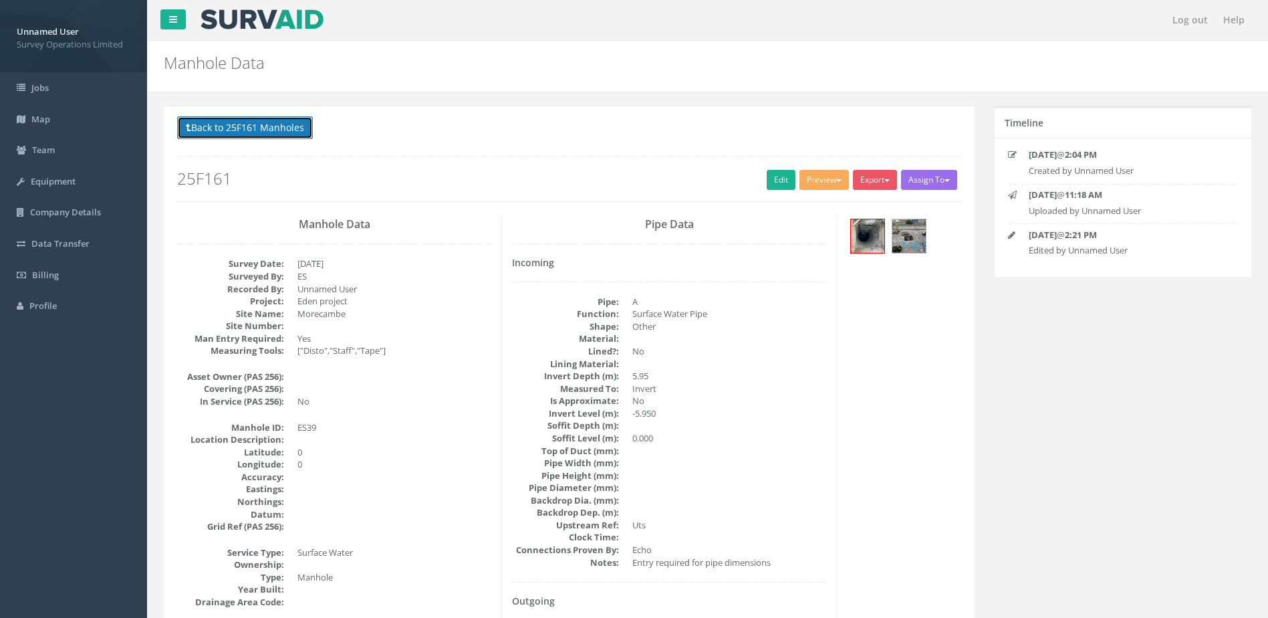
click at [235, 124] on button "Back to 25F161 Manholes" at bounding box center [245, 127] width 136 height 23
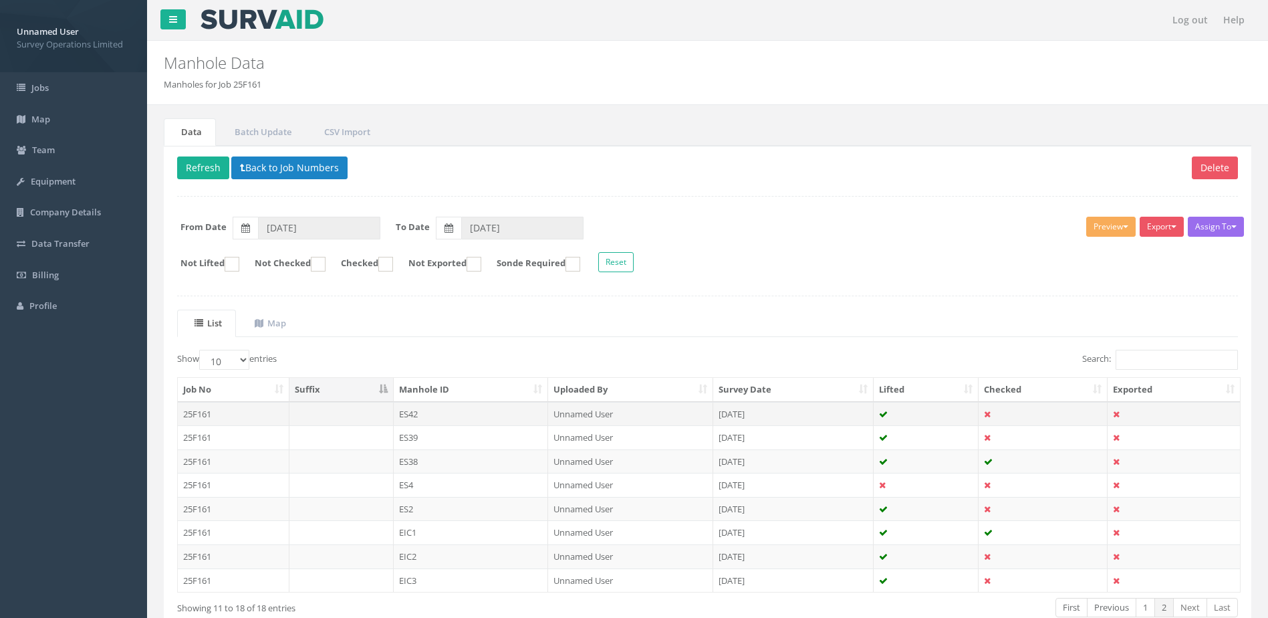
click at [486, 413] on td "ES42" at bounding box center [471, 414] width 155 height 24
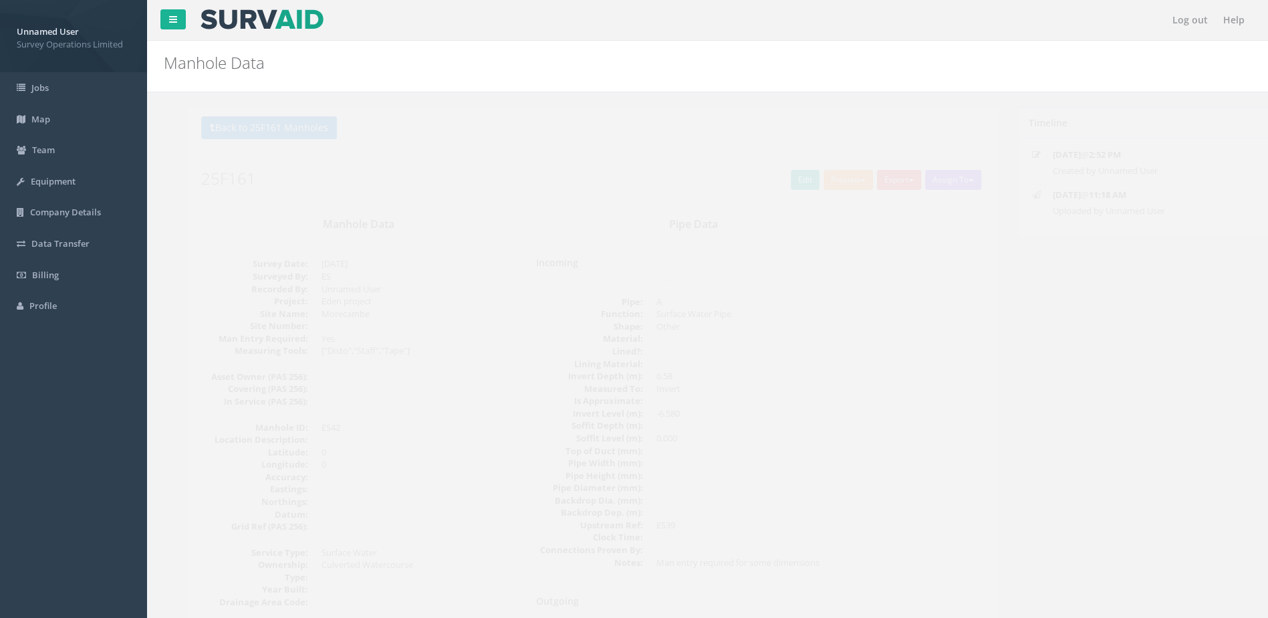
click at [792, 175] on h2 "25F161" at bounding box center [569, 178] width 784 height 17
click at [777, 181] on link "Edit" at bounding box center [781, 180] width 29 height 20
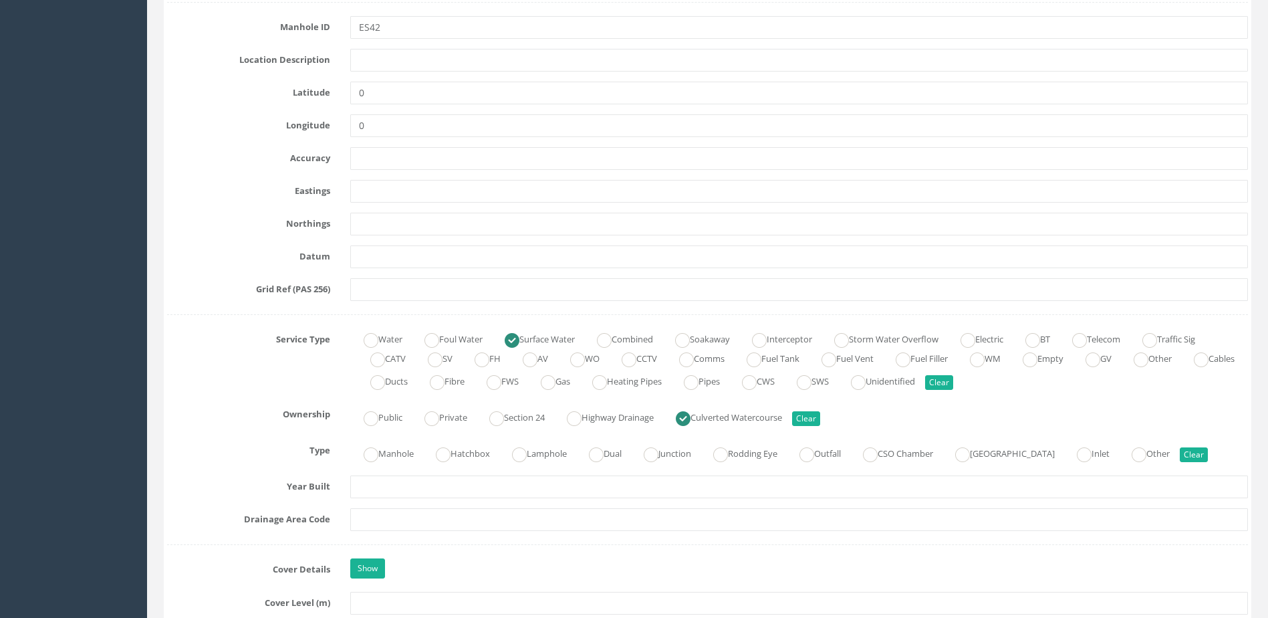
scroll to position [669, 0]
click at [420, 450] on div "Manhole Hatchbox Lamphole Dual Junction Rodding Eye Outfall CSO Chamber Pumping…" at bounding box center [799, 449] width 918 height 26
drag, startPoint x: 234, startPoint y: 485, endPoint x: 277, endPoint y: 484, distance: 43.5
click at [273, 484] on label "Year Built" at bounding box center [248, 480] width 183 height 17
click at [368, 455] on ins at bounding box center [371, 451] width 15 height 15
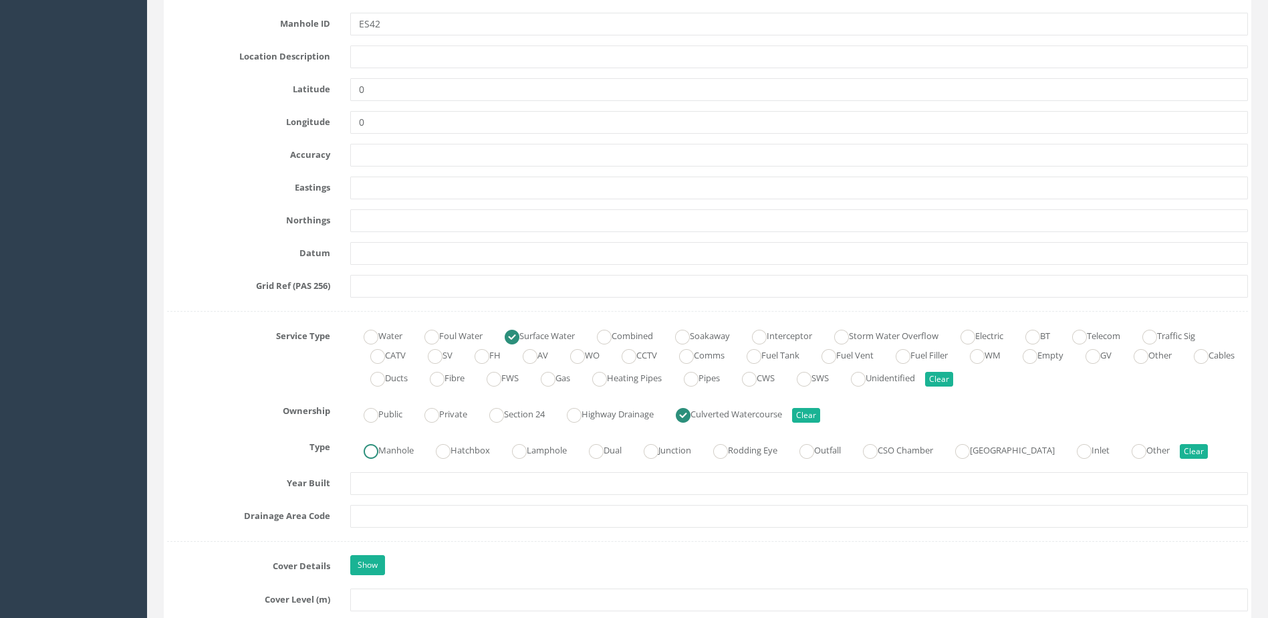
radio input "true"
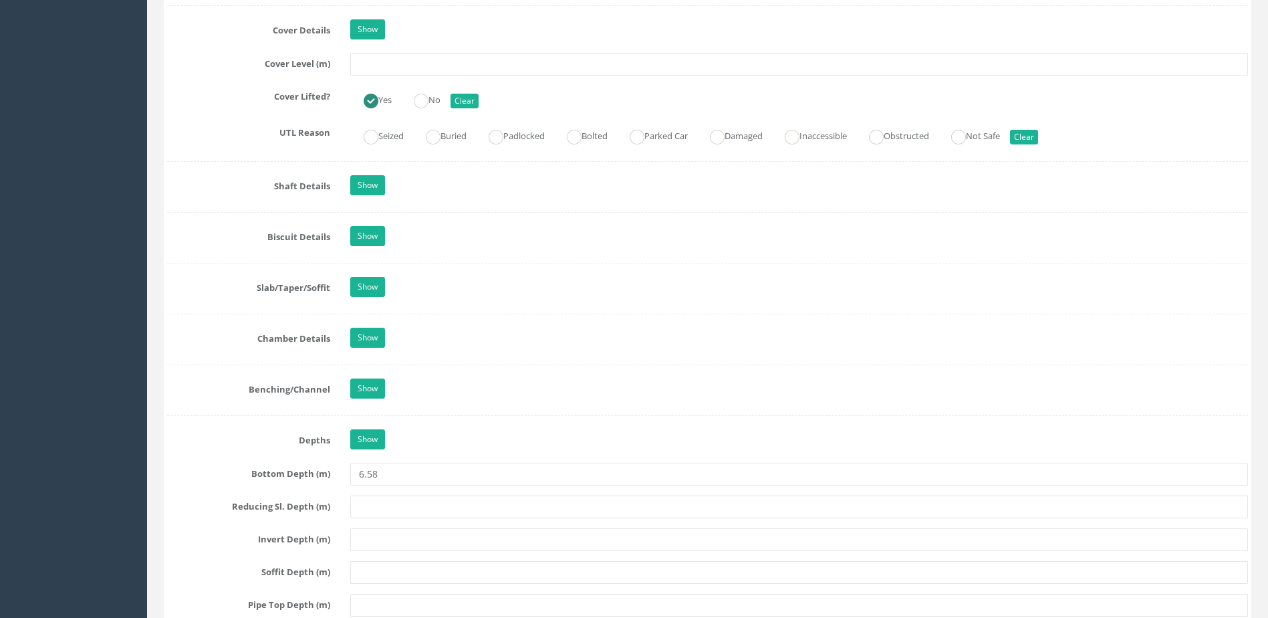
scroll to position [1337, 0]
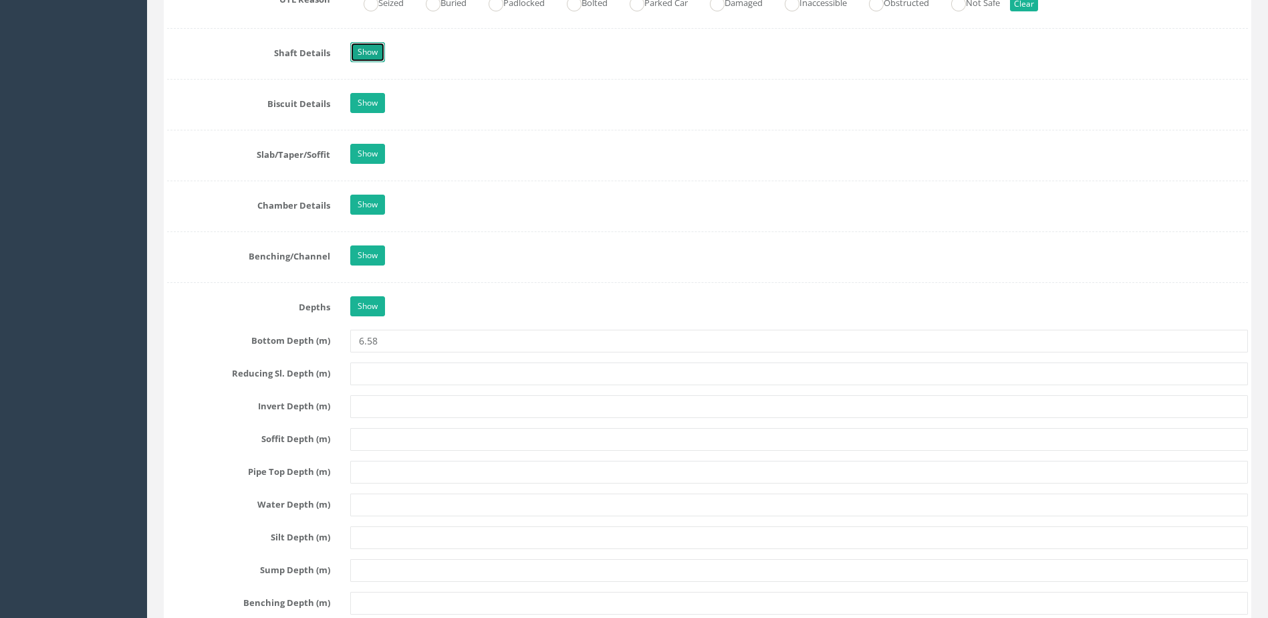
click at [370, 49] on link "Show" at bounding box center [367, 52] width 35 height 20
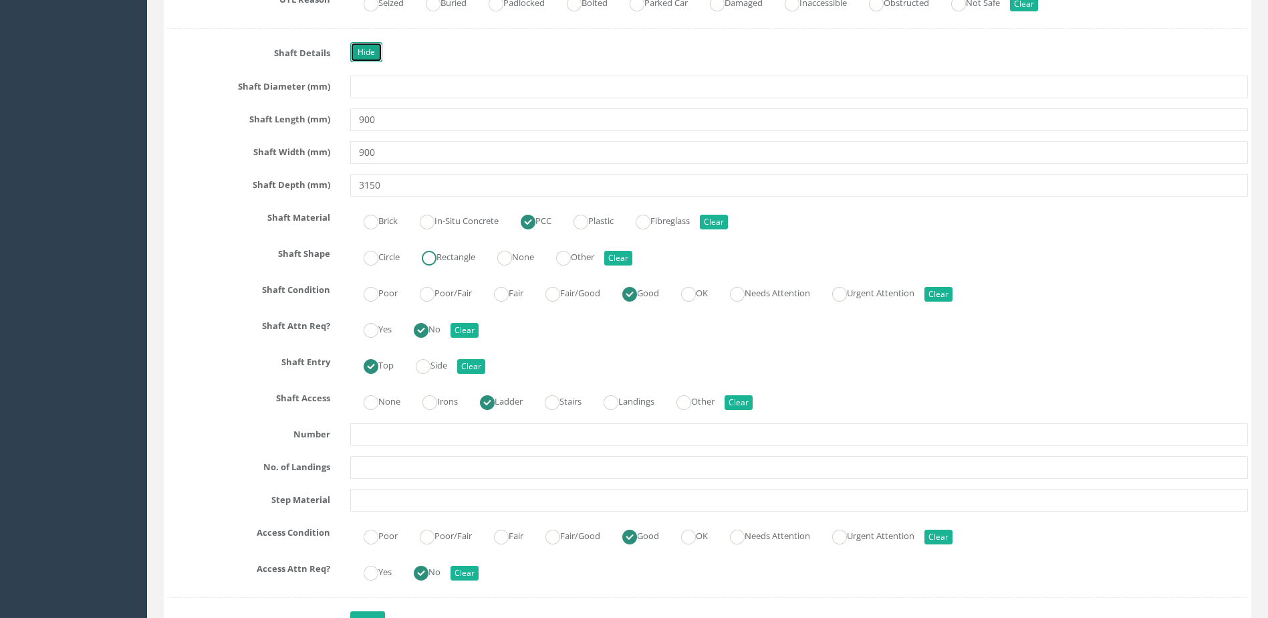
click at [434, 259] on ins at bounding box center [429, 258] width 15 height 15
radio input "true"
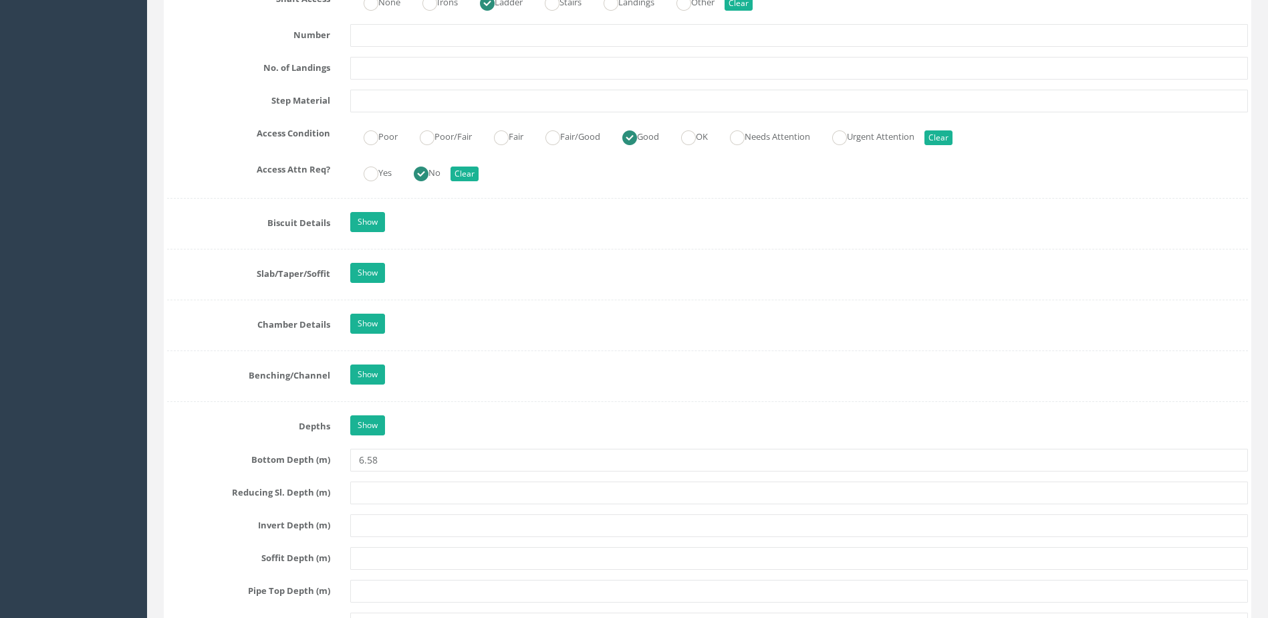
scroll to position [1738, 0]
click at [368, 219] on link "Show" at bounding box center [367, 220] width 35 height 20
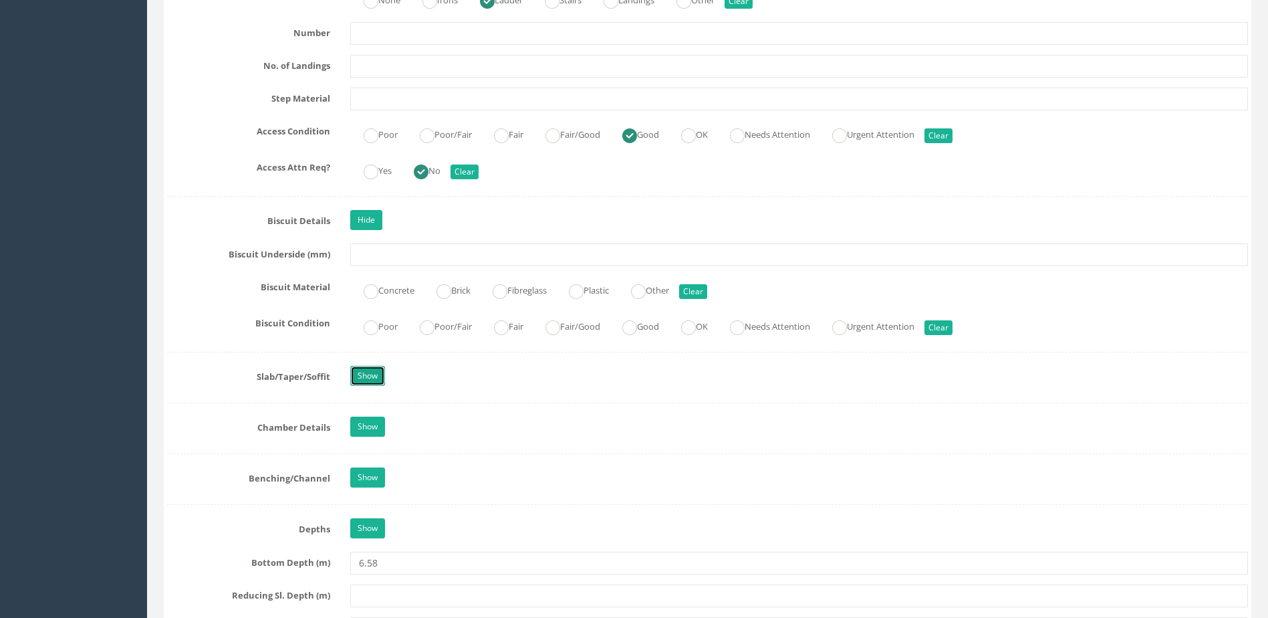
click at [373, 372] on link "Show" at bounding box center [367, 376] width 35 height 20
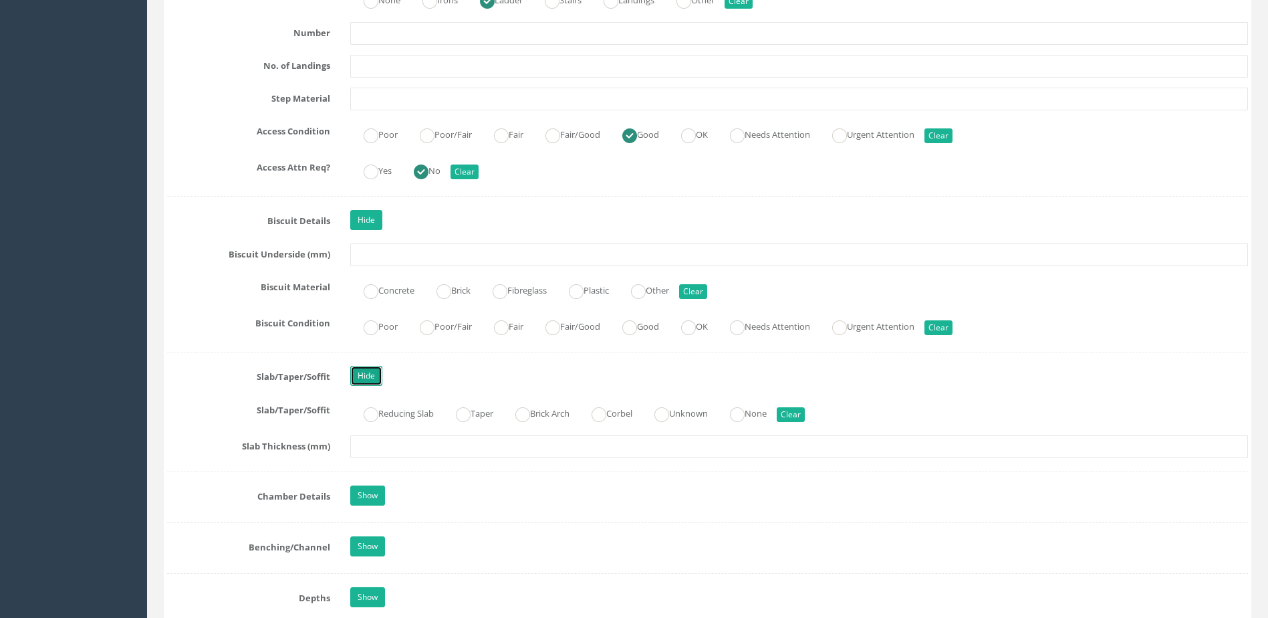
click at [376, 372] on link "Hide" at bounding box center [366, 376] width 32 height 20
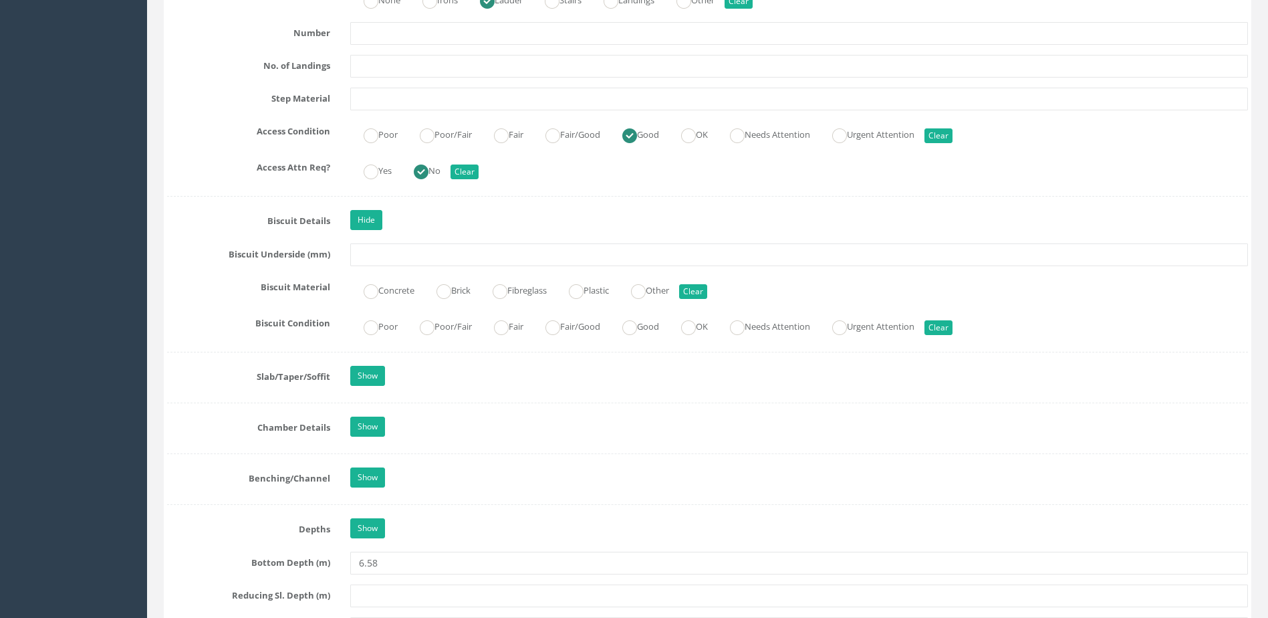
click at [365, 223] on link "Hide" at bounding box center [366, 220] width 32 height 20
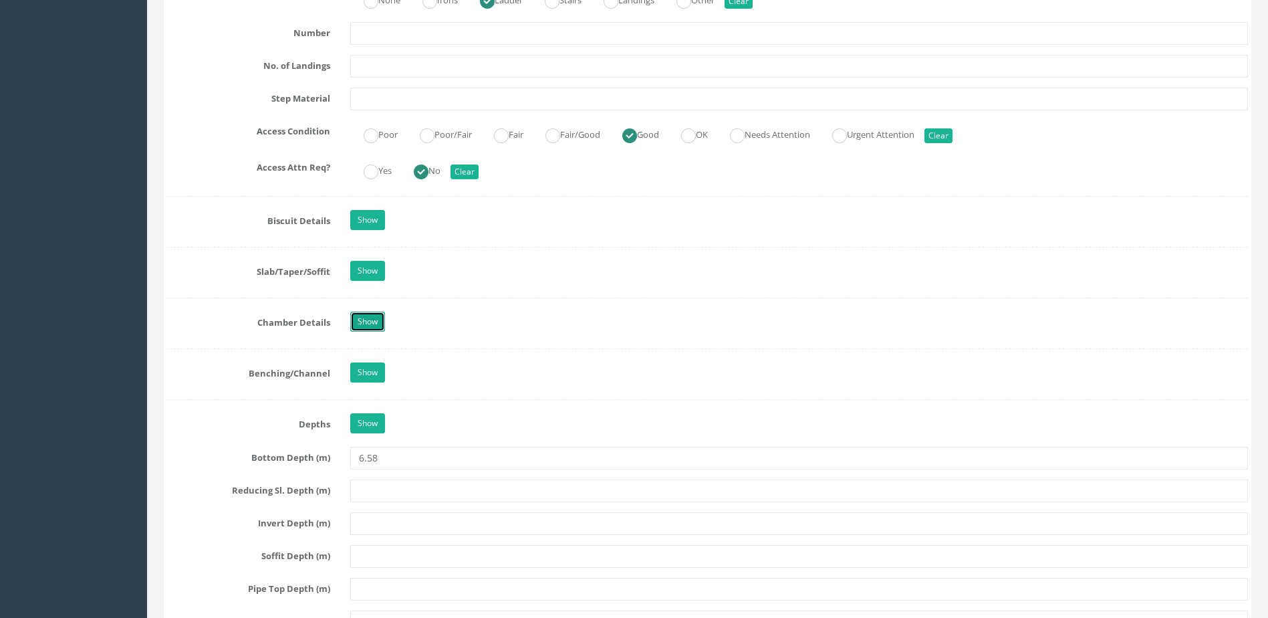
click at [361, 326] on link "Show" at bounding box center [367, 322] width 35 height 20
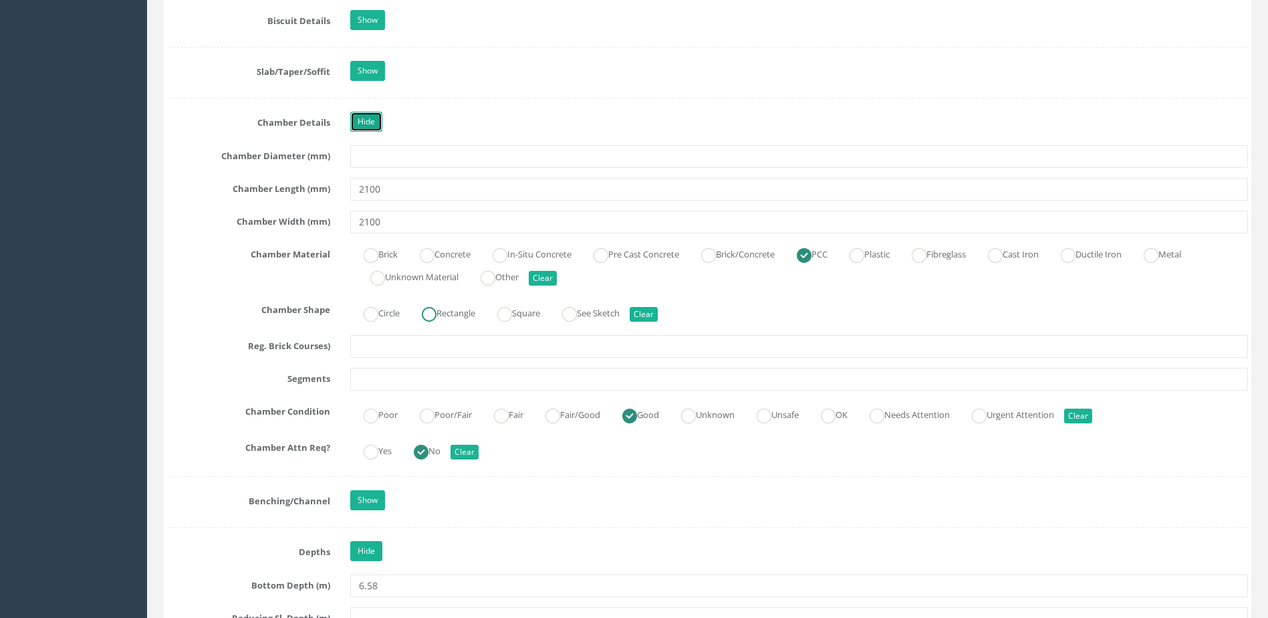
scroll to position [1939, 0]
click at [445, 316] on label "Rectangle" at bounding box center [442, 311] width 67 height 19
click at [437, 310] on ins at bounding box center [429, 313] width 15 height 15
click at [658, 310] on button "Clear" at bounding box center [644, 313] width 28 height 15
radio input "false"
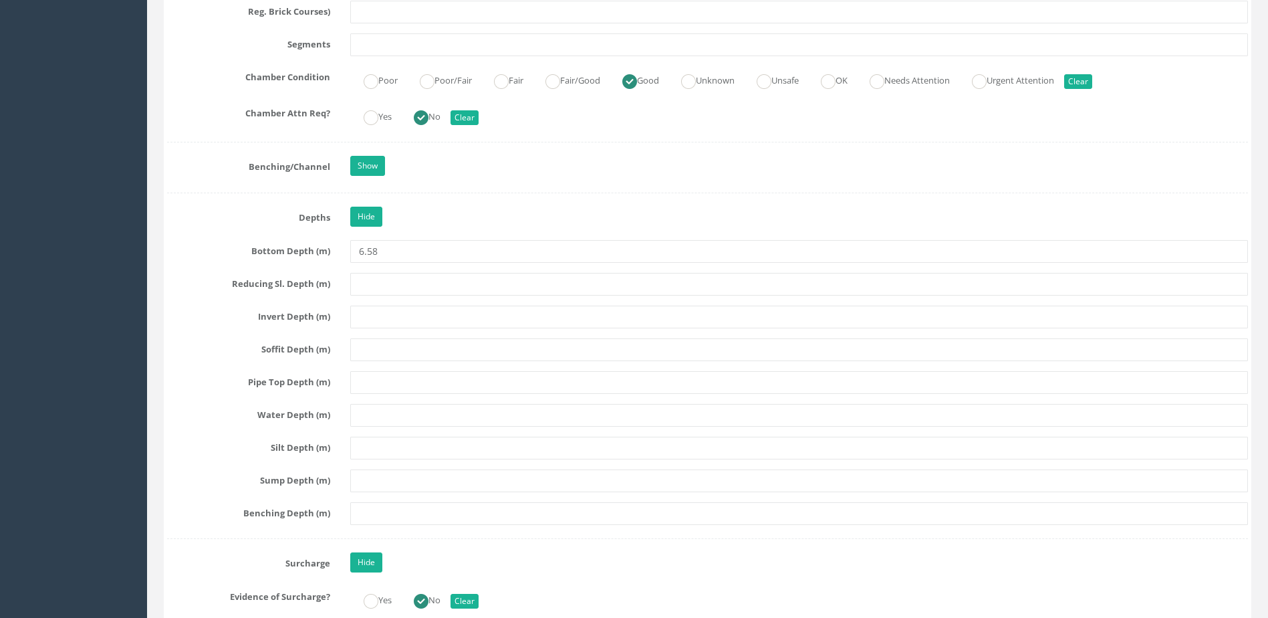
scroll to position [2273, 0]
drag, startPoint x: 407, startPoint y: 255, endPoint x: 338, endPoint y: 261, distance: 68.4
click at [338, 261] on div "Bottom Depth (m) 6.58" at bounding box center [707, 250] width 1101 height 23
click at [403, 320] on input "text" at bounding box center [799, 316] width 898 height 23
paste input "6.58"
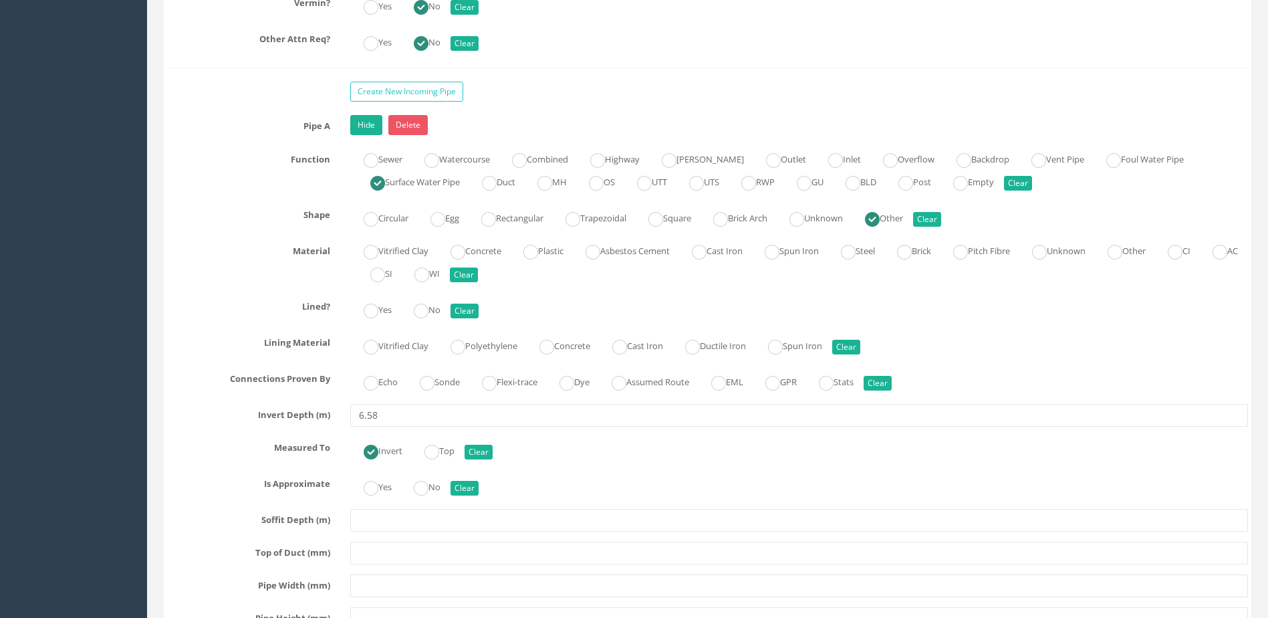
scroll to position [3878, 0]
type input "6.58"
click at [382, 382] on label "Echo" at bounding box center [373, 379] width 47 height 19
radio input "true"
click at [427, 317] on input "No" at bounding box center [421, 316] width 15 height 23
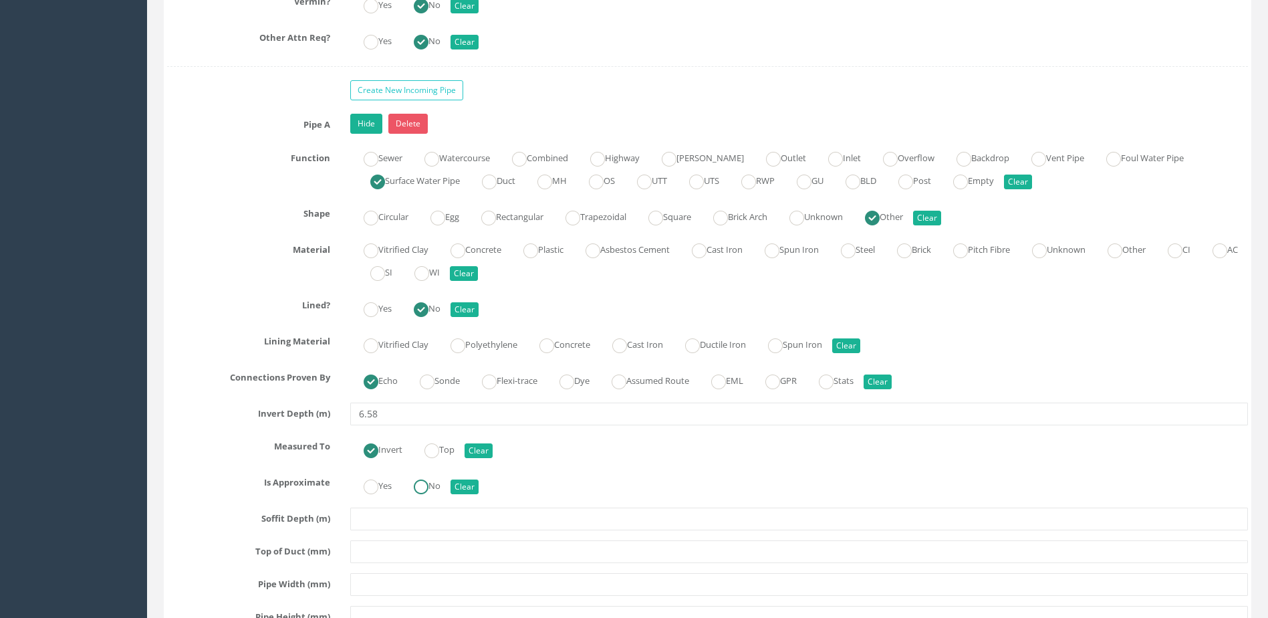
drag, startPoint x: 433, startPoint y: 491, endPoint x: 439, endPoint y: 481, distance: 11.4
click at [433, 492] on label "No" at bounding box center [420, 484] width 40 height 19
radio input "true"
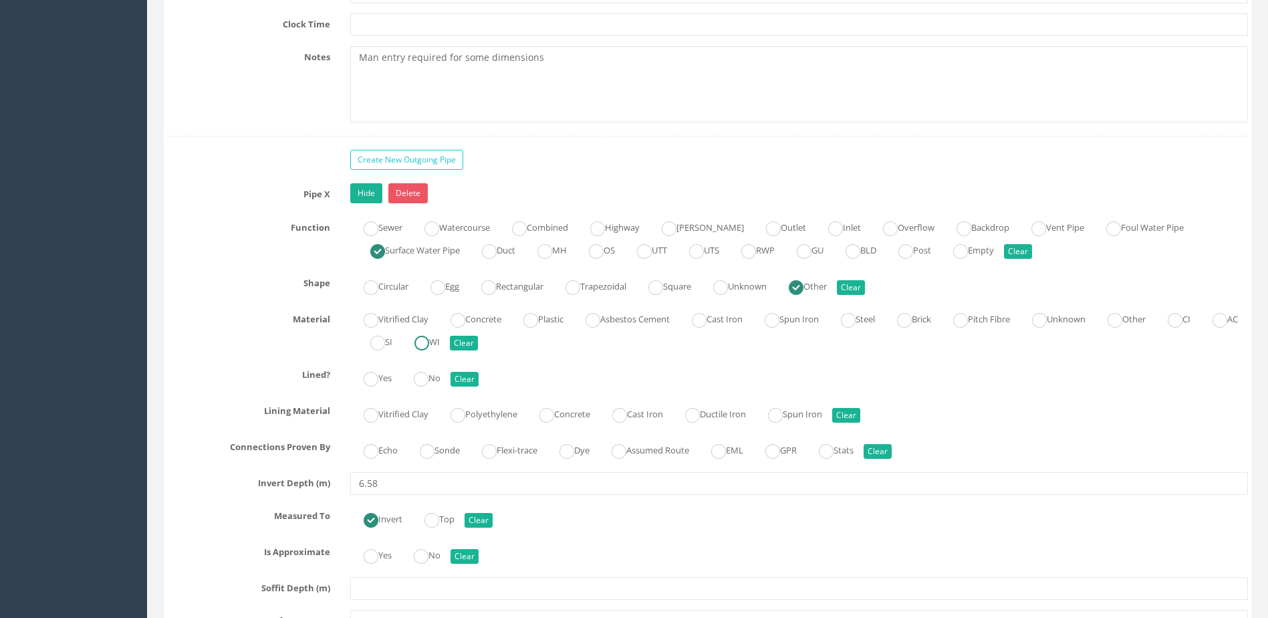
scroll to position [4747, 0]
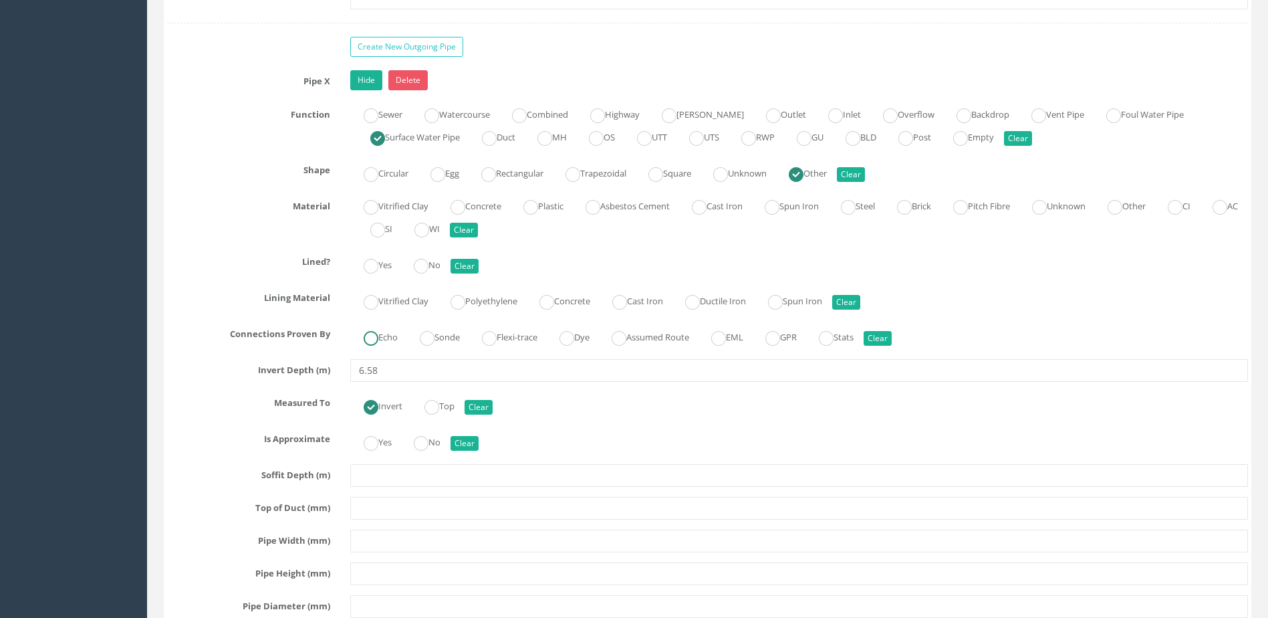
click at [395, 336] on label "Echo" at bounding box center [373, 335] width 47 height 19
radio input "true"
click at [429, 271] on ins at bounding box center [421, 266] width 15 height 15
radio input "true"
click at [427, 438] on ins at bounding box center [421, 443] width 15 height 15
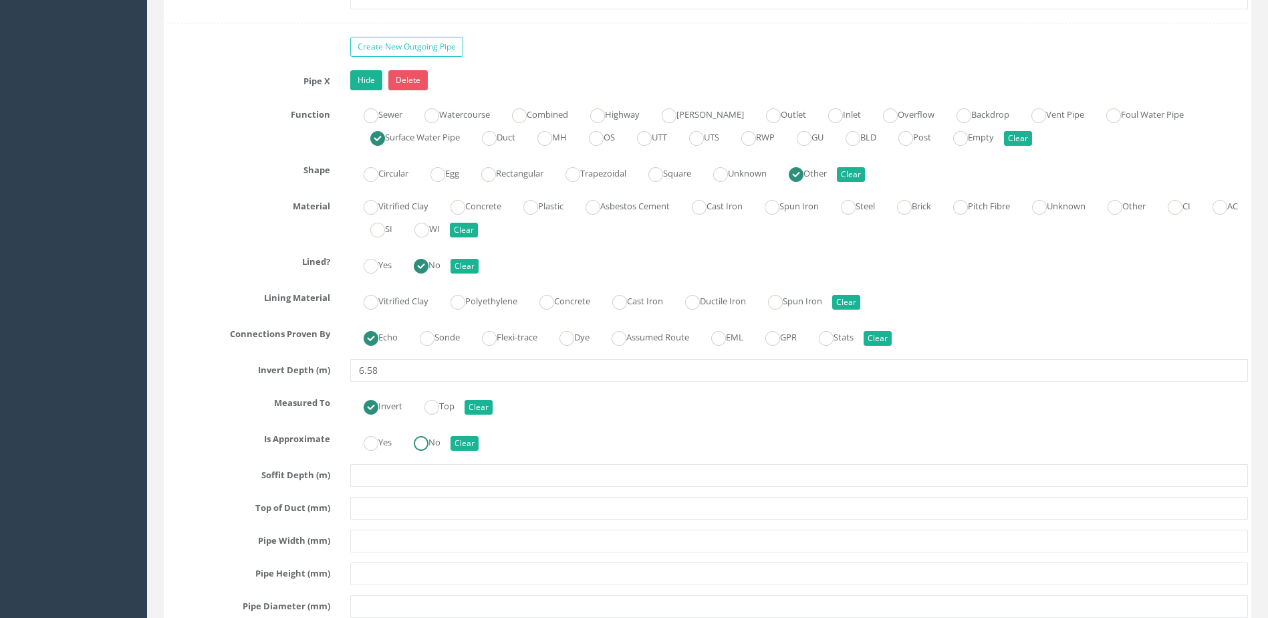
radio input "true"
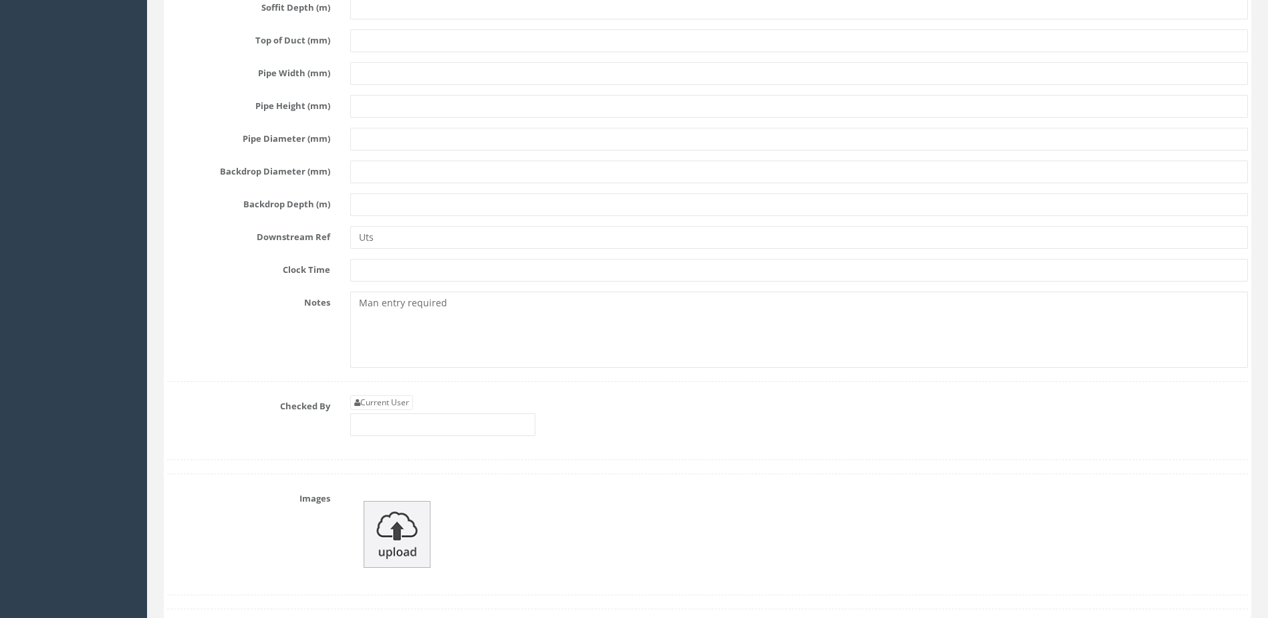
scroll to position [5215, 0]
click at [465, 423] on input "text" at bounding box center [442, 424] width 185 height 23
type input "MP"
click at [402, 538] on img at bounding box center [397, 533] width 67 height 67
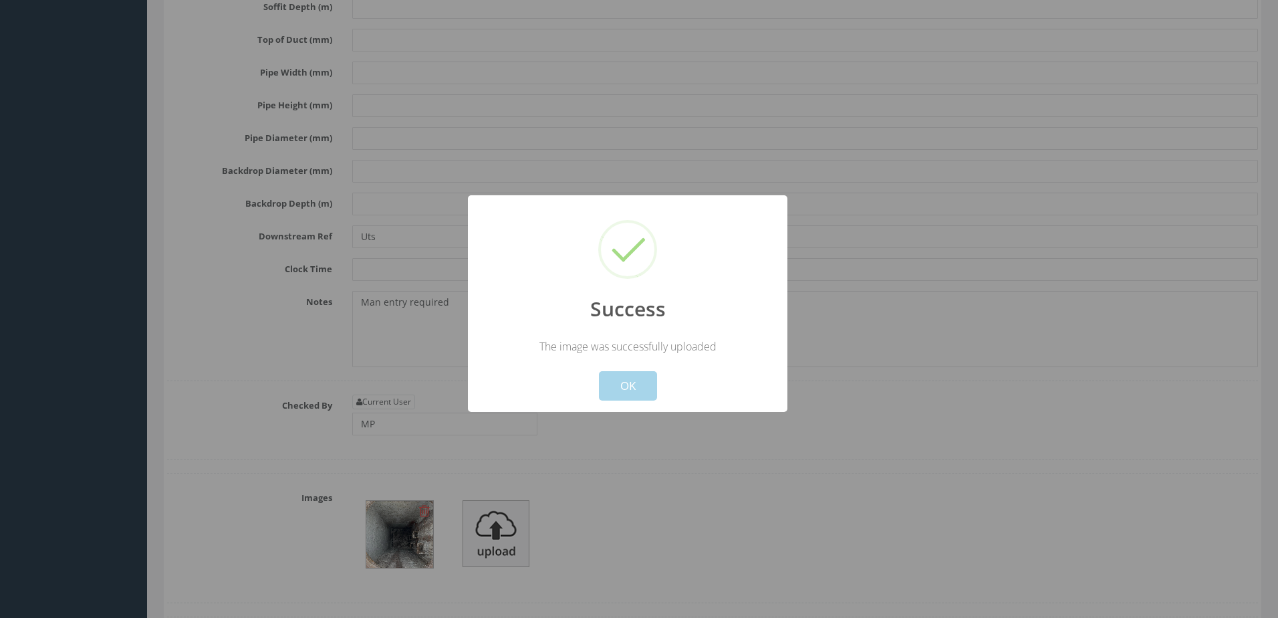
click at [630, 379] on button "OK" at bounding box center [628, 385] width 58 height 29
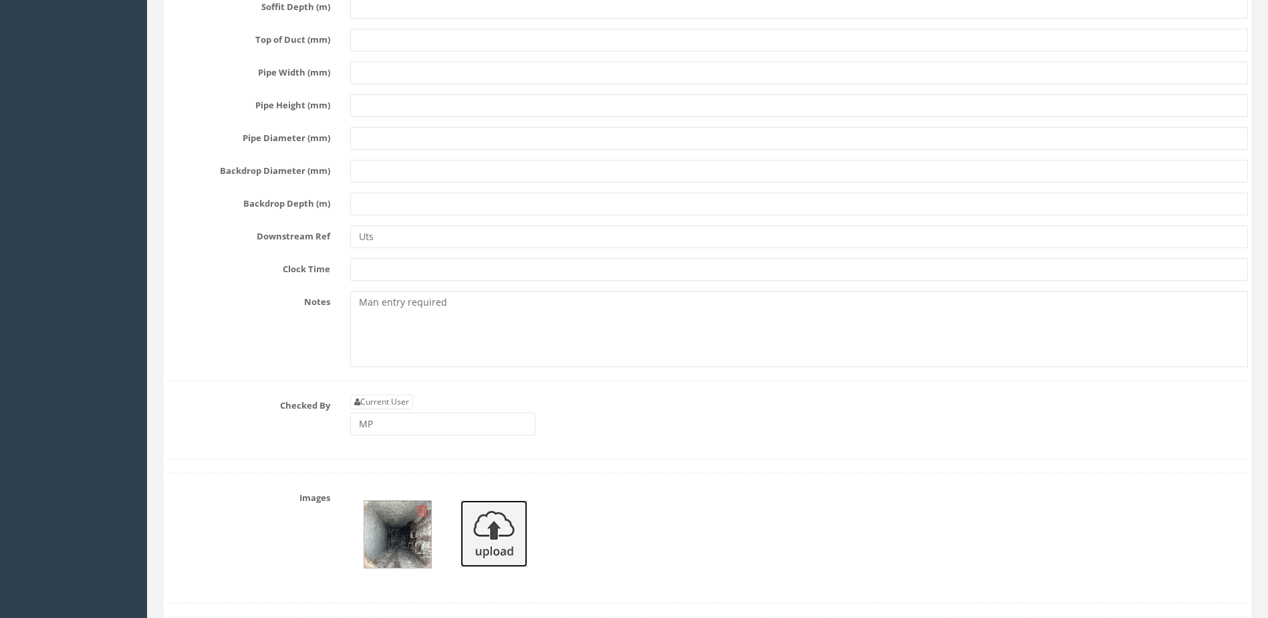
click at [503, 514] on img at bounding box center [494, 533] width 67 height 67
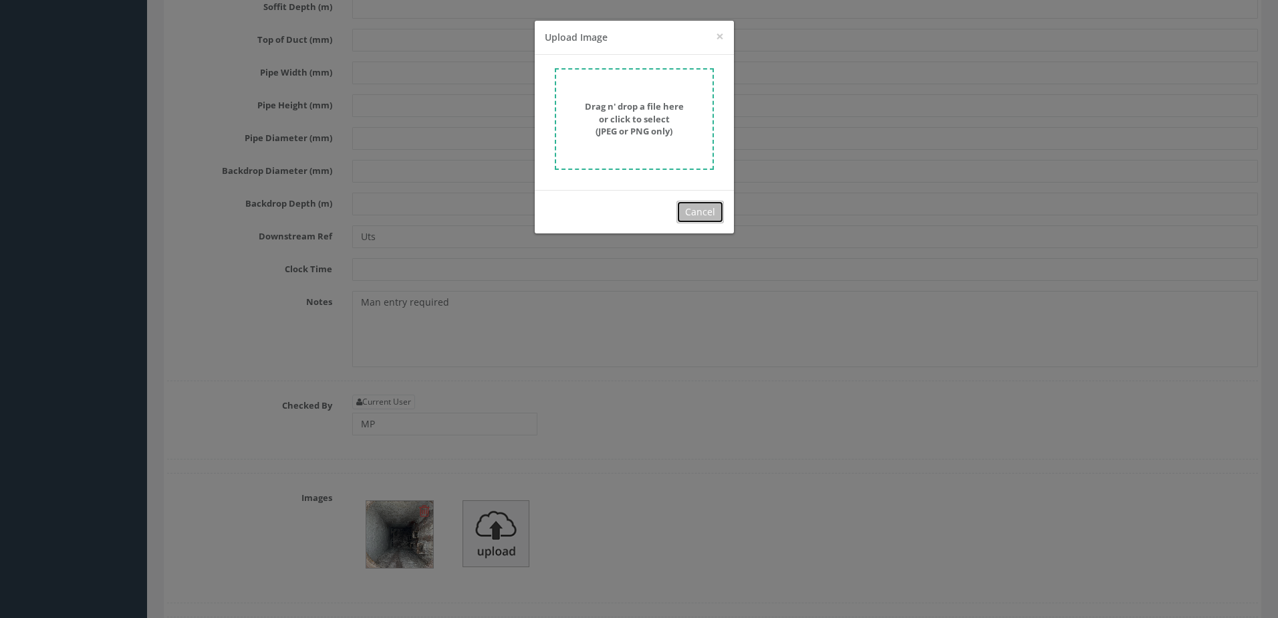
click at [708, 210] on button "Cancel" at bounding box center [700, 212] width 47 height 23
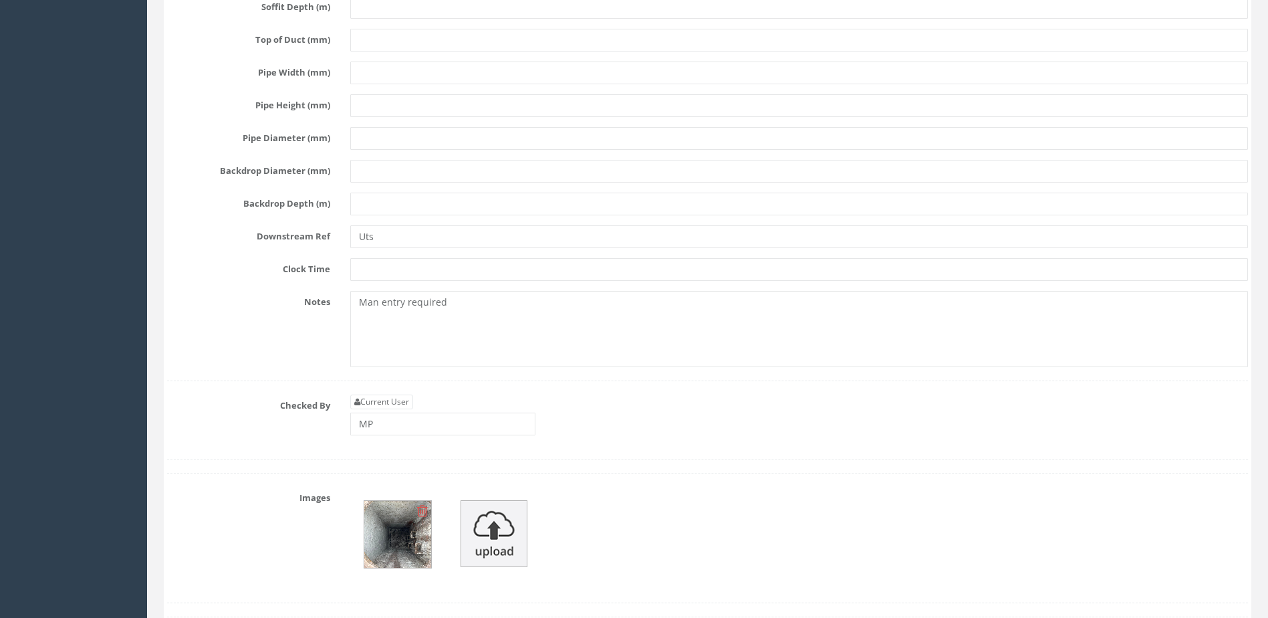
click at [423, 508] on icon at bounding box center [422, 510] width 11 height 13
click at [403, 525] on img at bounding box center [397, 533] width 67 height 67
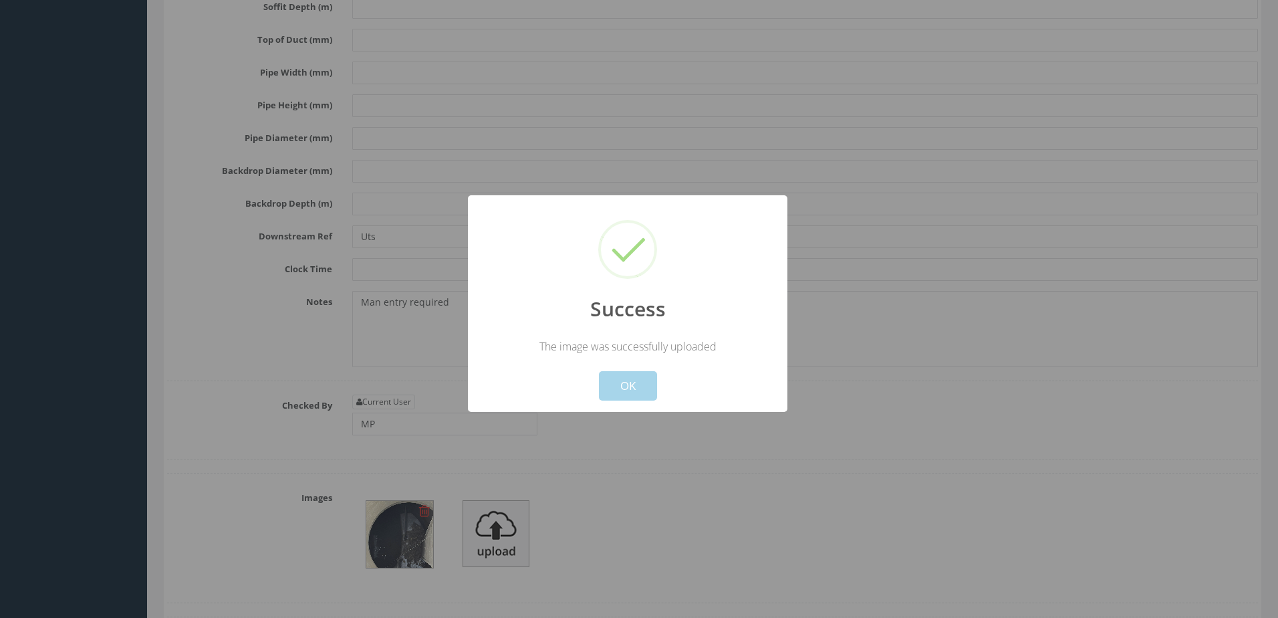
drag, startPoint x: 623, startPoint y: 379, endPoint x: 619, endPoint y: 386, distance: 7.8
click at [624, 379] on button "OK" at bounding box center [628, 385] width 58 height 29
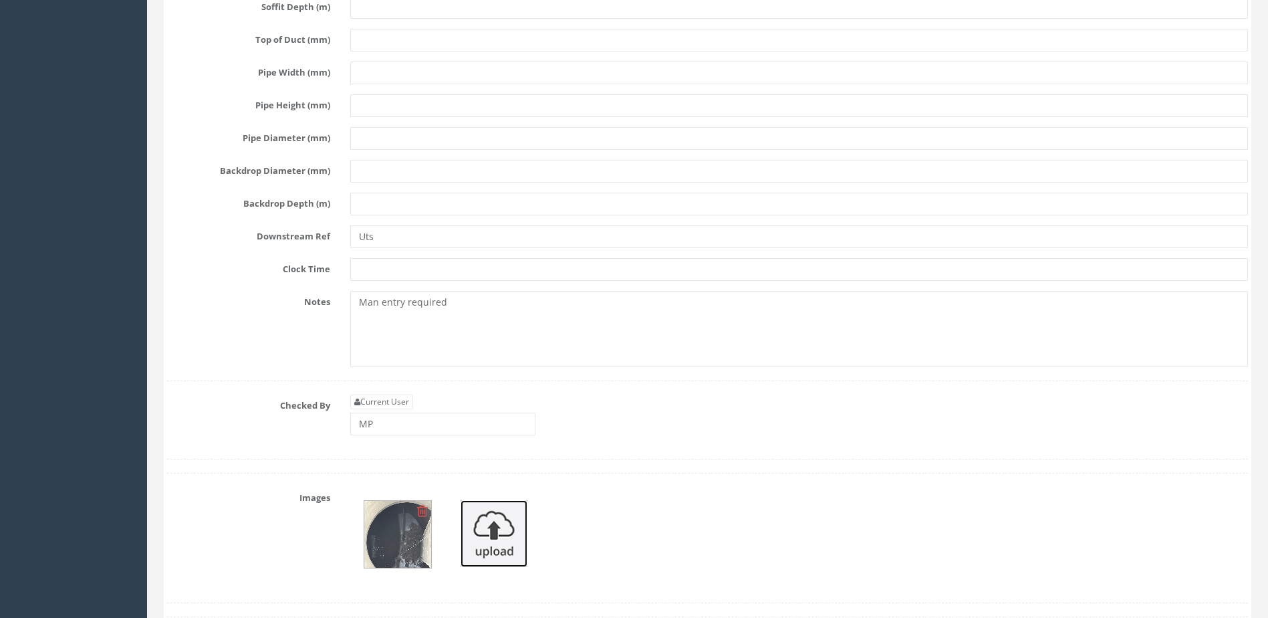
click at [474, 522] on img at bounding box center [494, 533] width 67 height 67
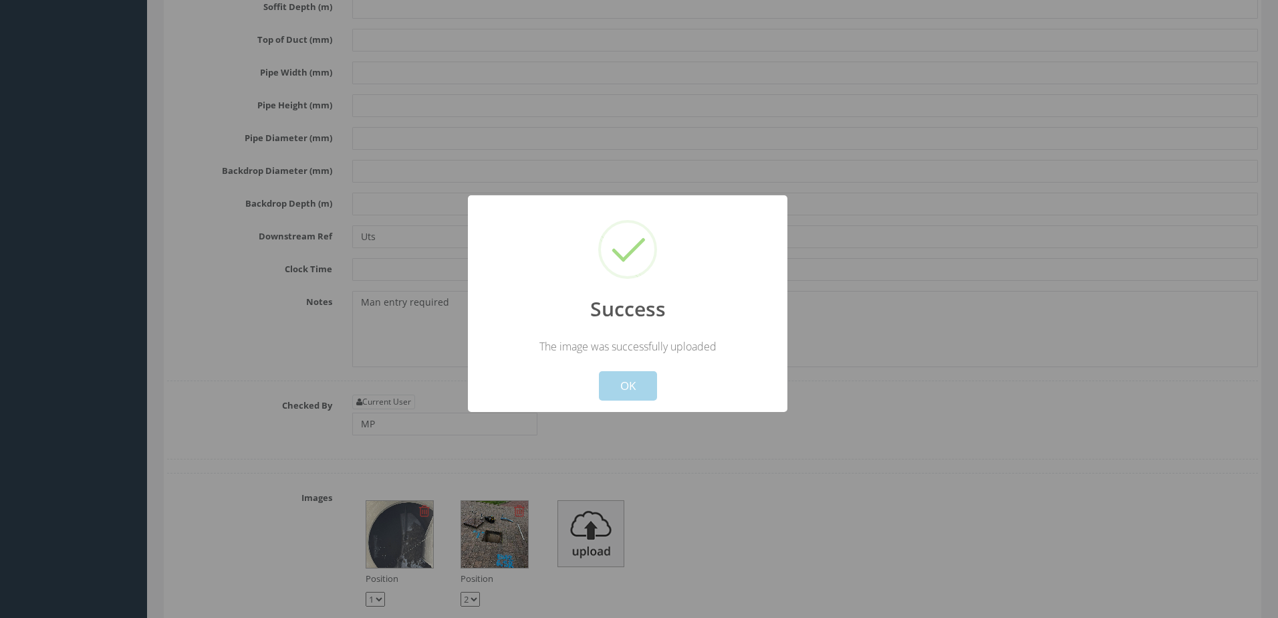
click at [629, 392] on button "OK" at bounding box center [628, 385] width 58 height 29
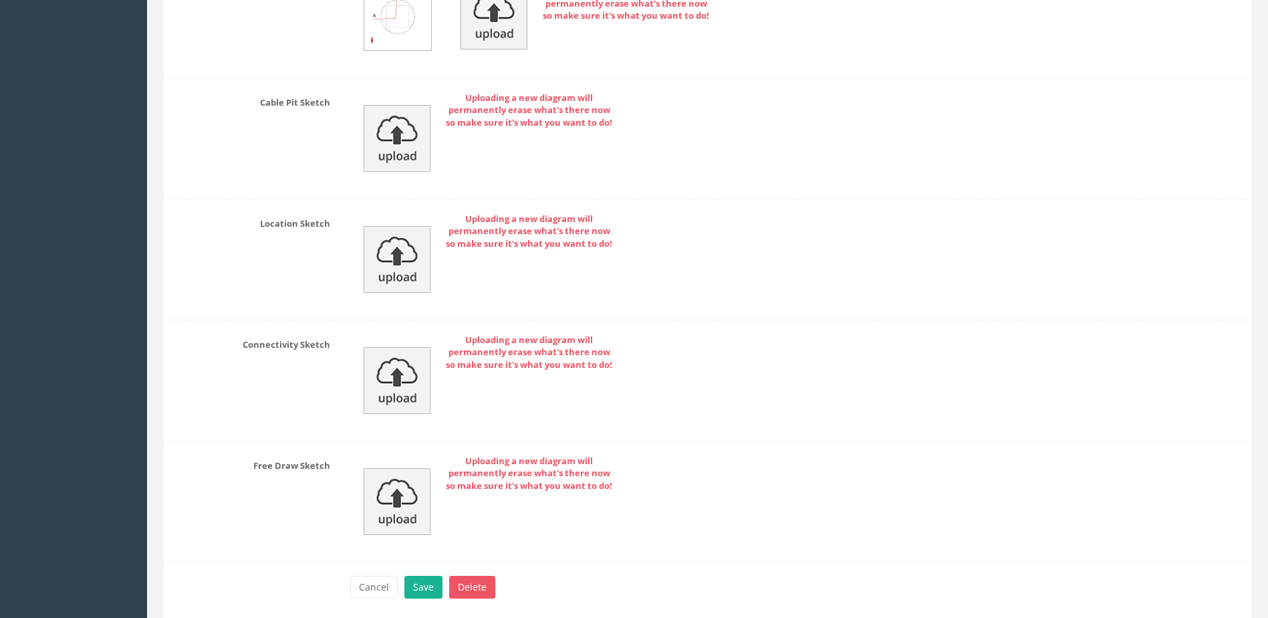
scroll to position [6126, 0]
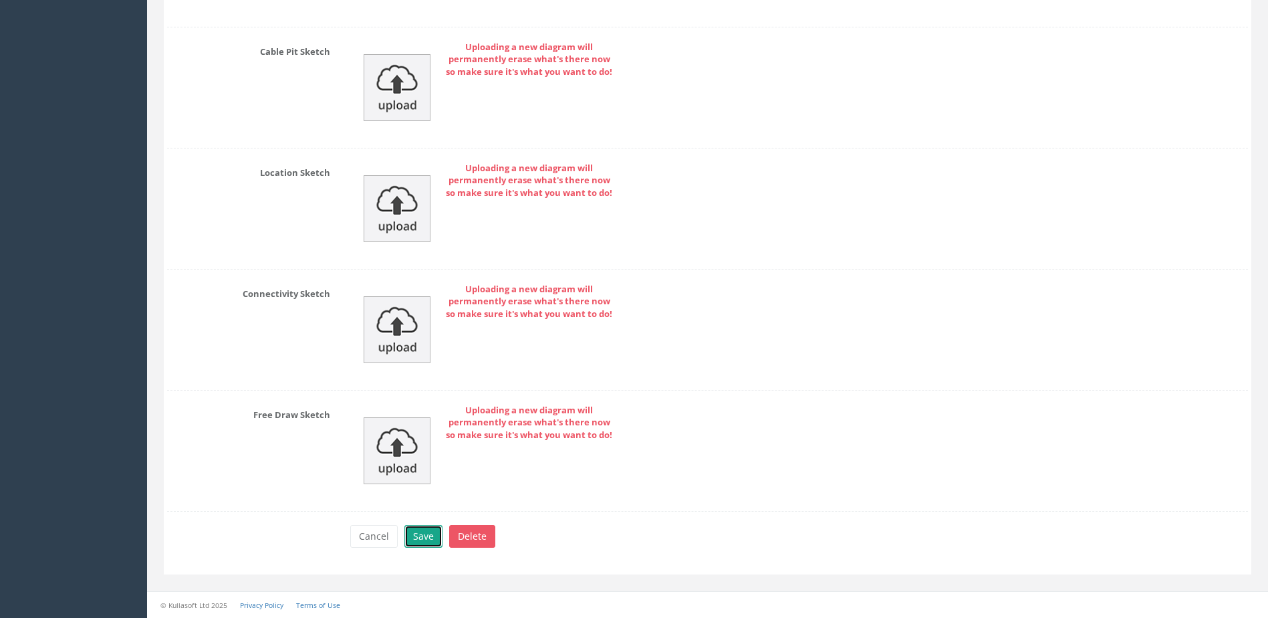
click at [423, 537] on button "Save" at bounding box center [424, 536] width 38 height 23
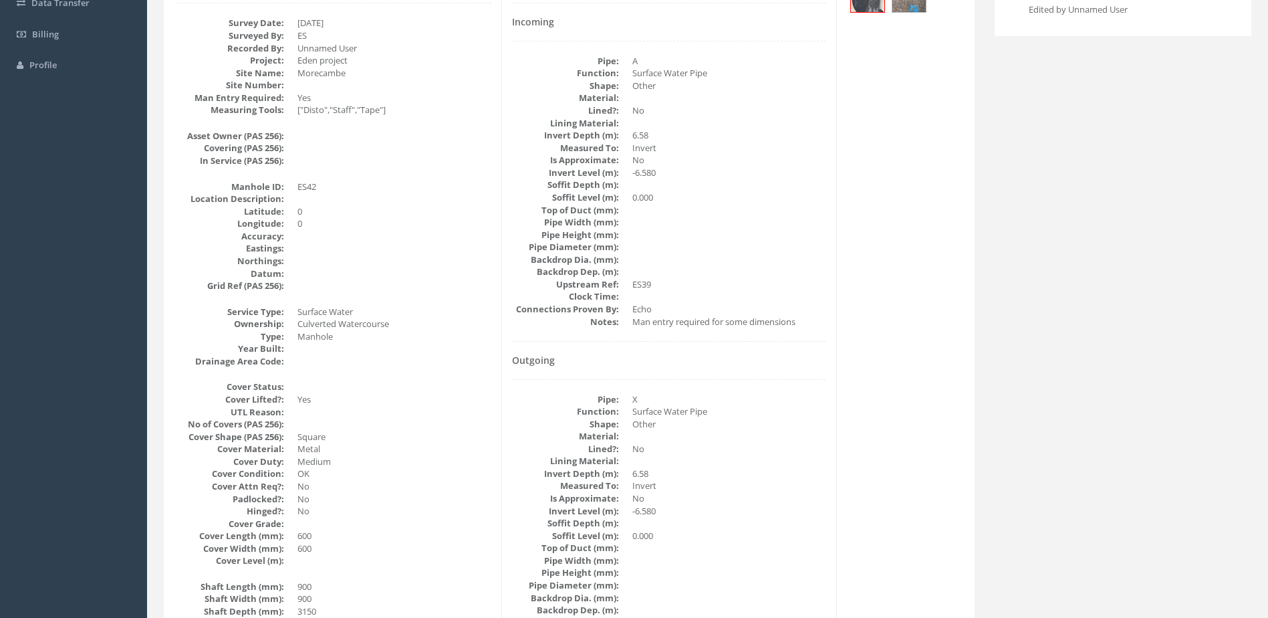
scroll to position [0, 0]
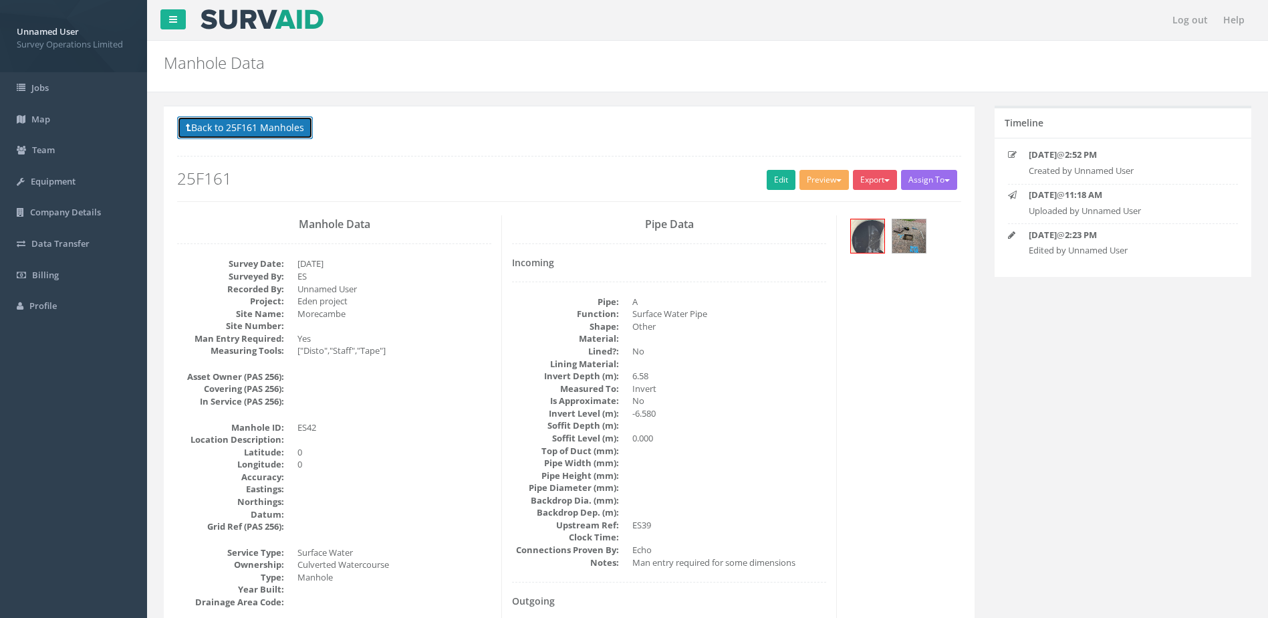
click at [248, 127] on button "Back to 25F161 Manholes" at bounding box center [245, 127] width 136 height 23
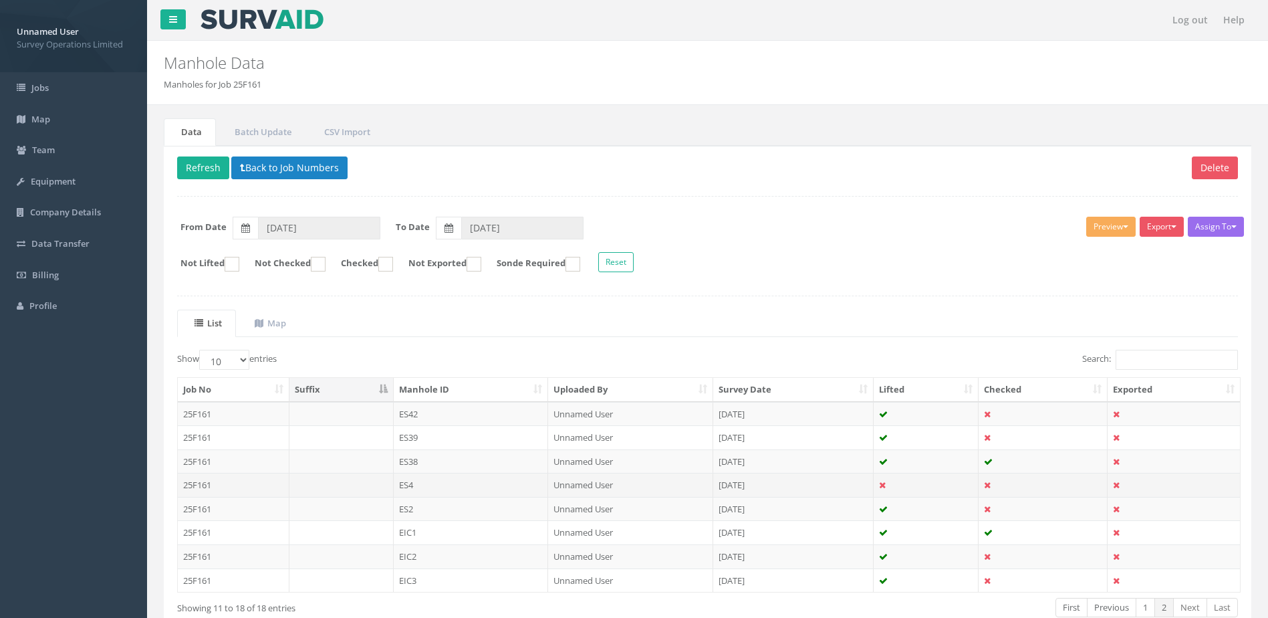
click at [479, 490] on td "ES4" at bounding box center [471, 485] width 155 height 24
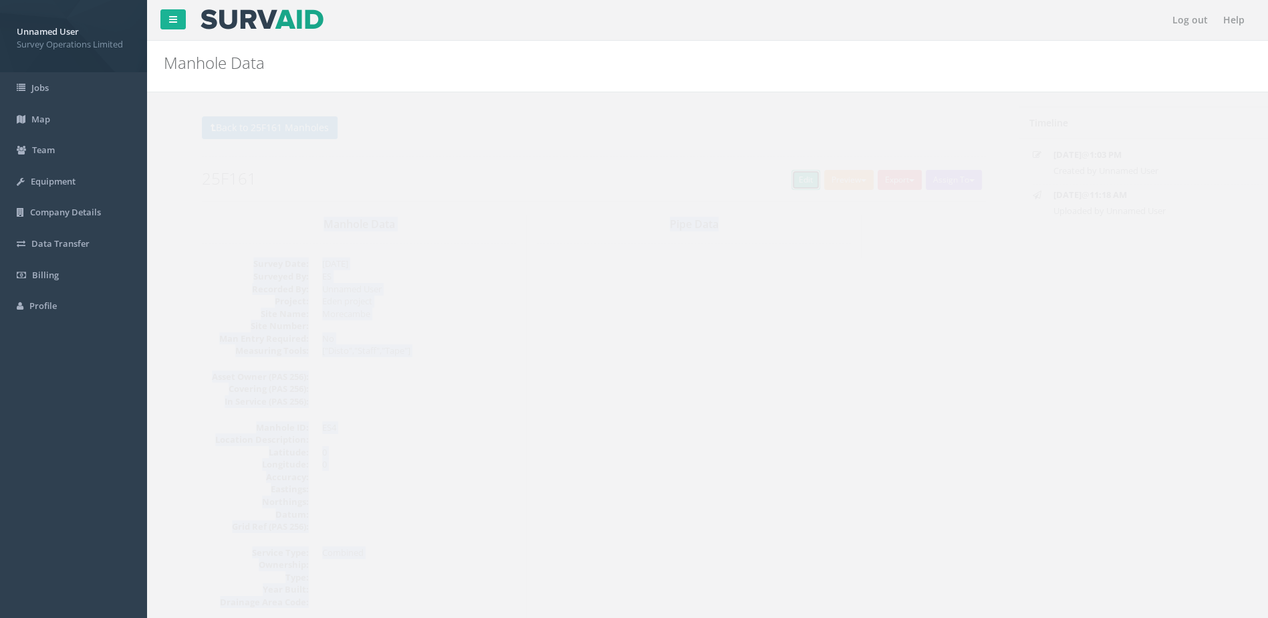
click at [776, 183] on link "Edit" at bounding box center [781, 180] width 29 height 20
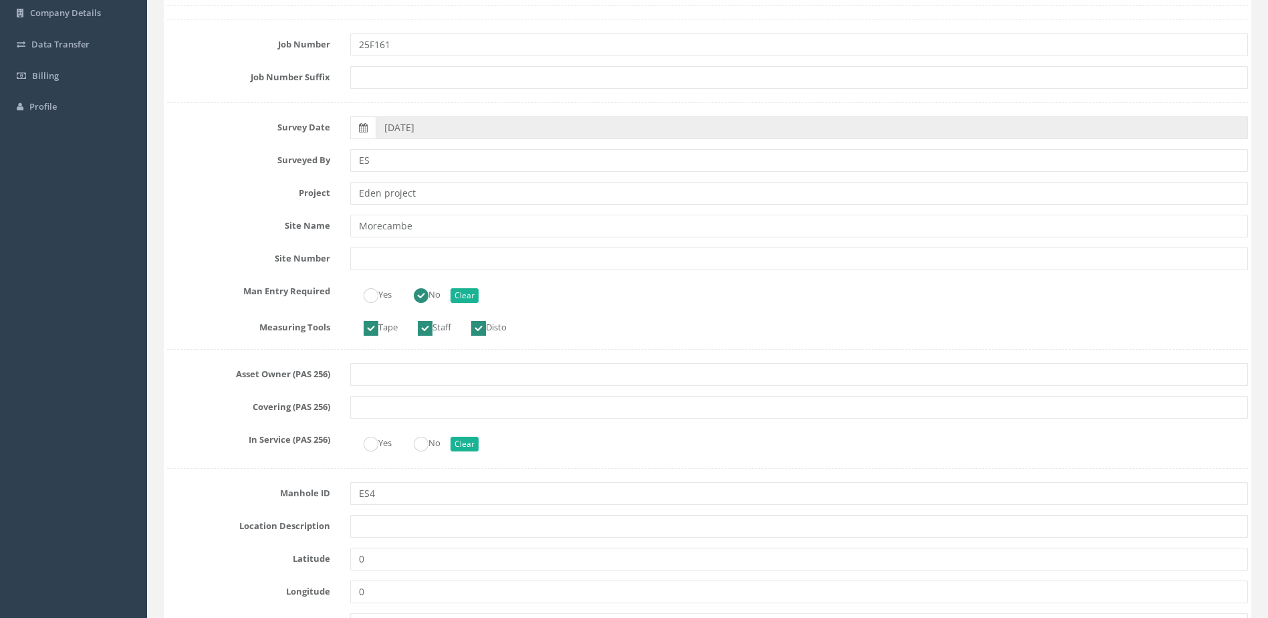
scroll to position [201, 0]
click at [354, 443] on label "Yes" at bounding box center [370, 440] width 41 height 19
radio input "true"
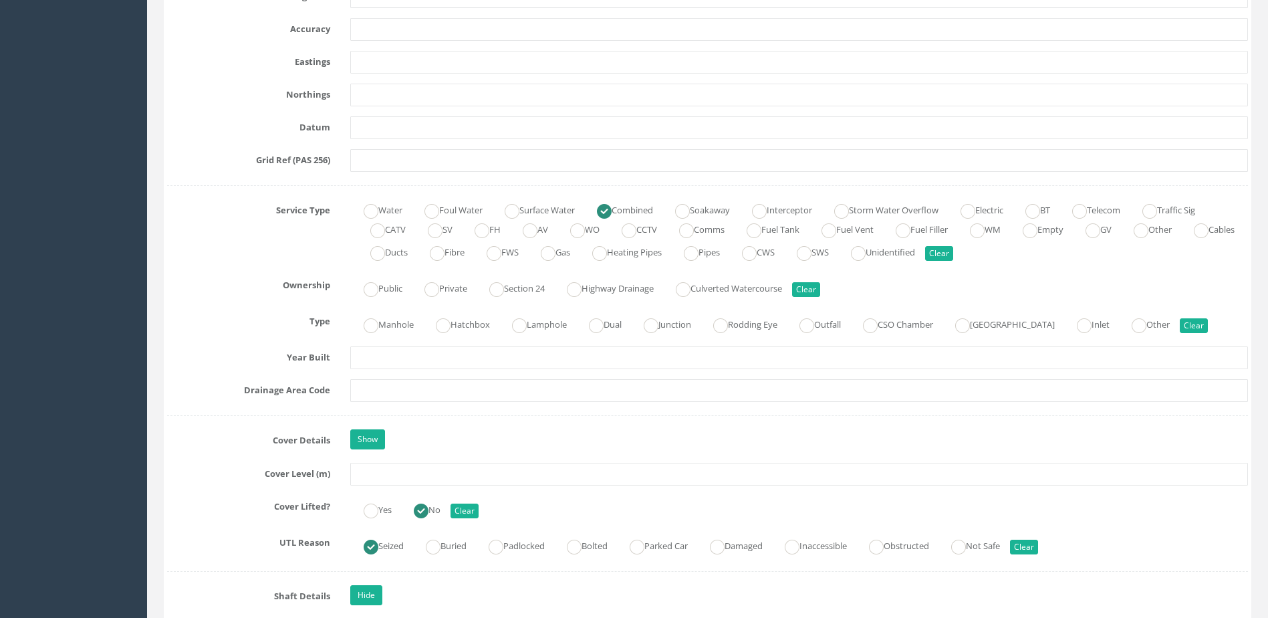
scroll to position [802, 0]
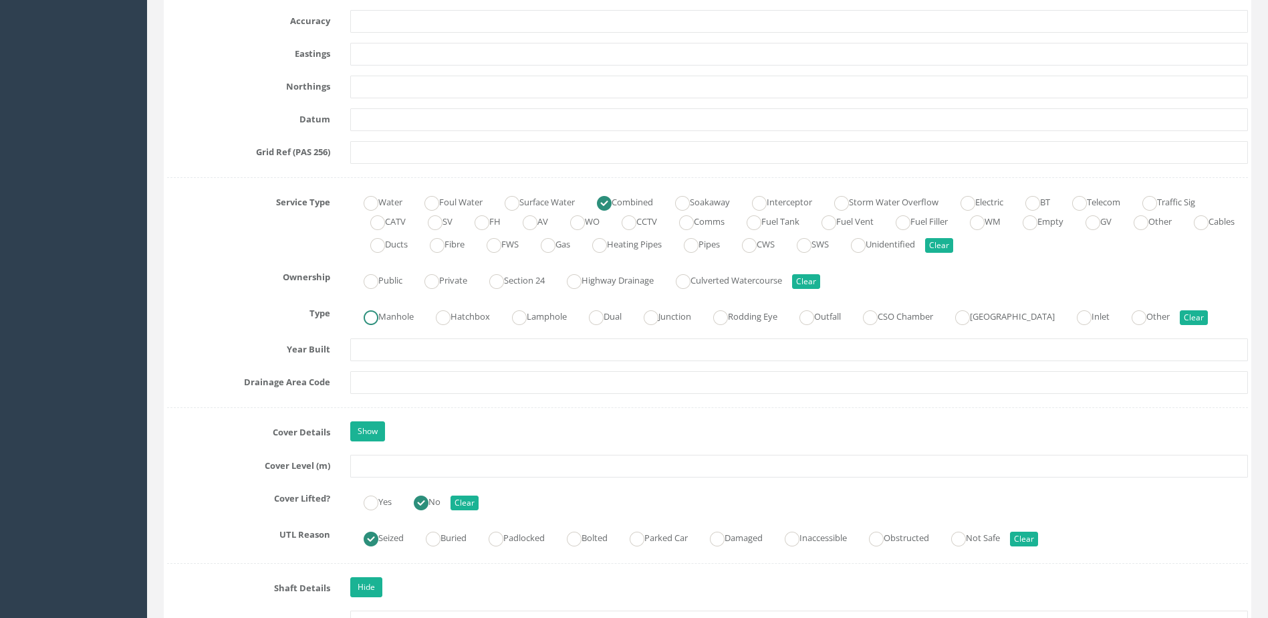
click at [382, 320] on label "Manhole" at bounding box center [382, 315] width 64 height 19
radio input "true"
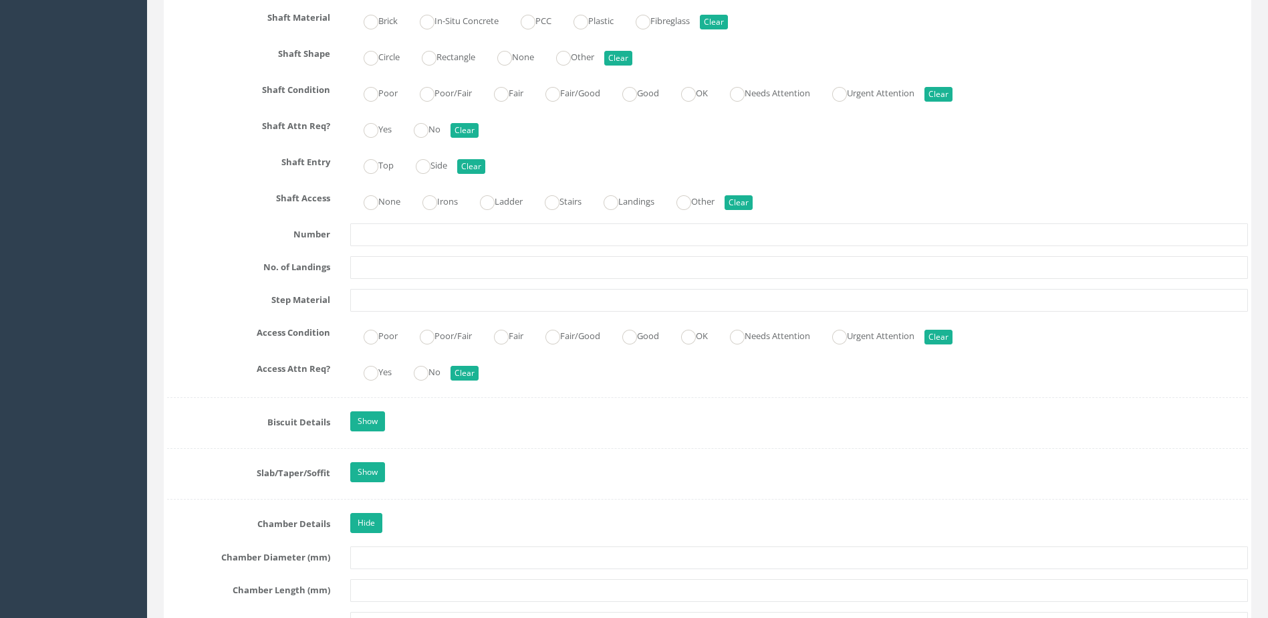
scroll to position [1538, 0]
click at [374, 378] on ins at bounding box center [371, 372] width 15 height 15
click at [422, 369] on ins at bounding box center [421, 372] width 15 height 15
radio input "false"
click at [463, 365] on button "Clear" at bounding box center [465, 372] width 28 height 15
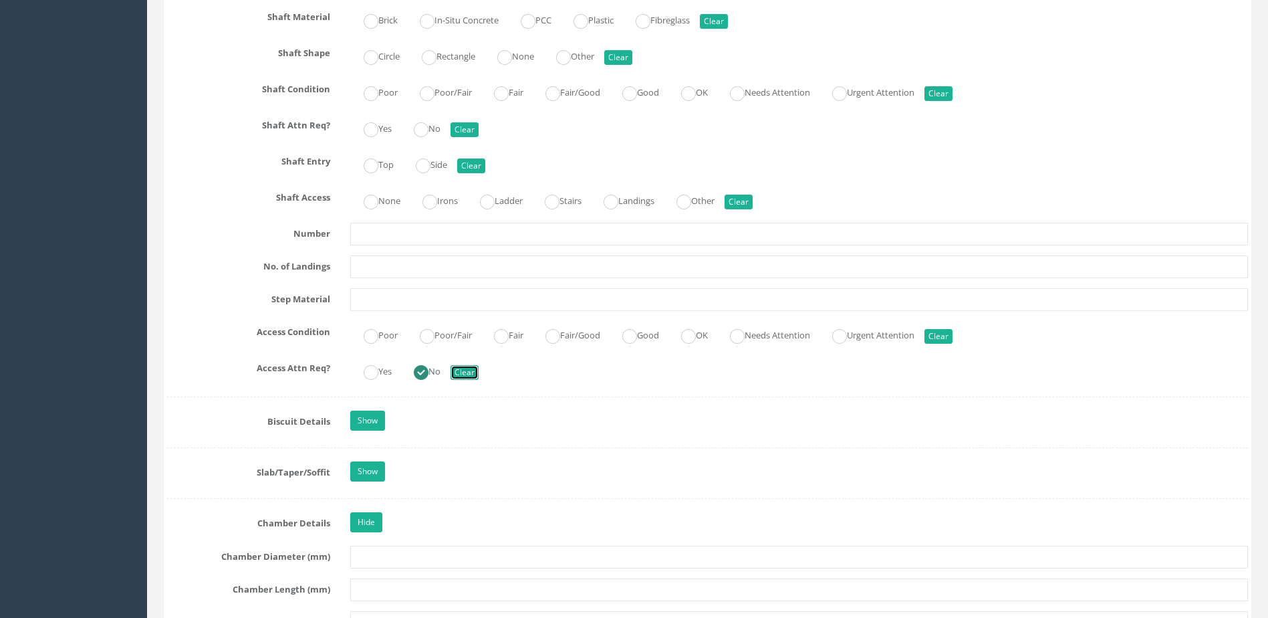
radio input "false"
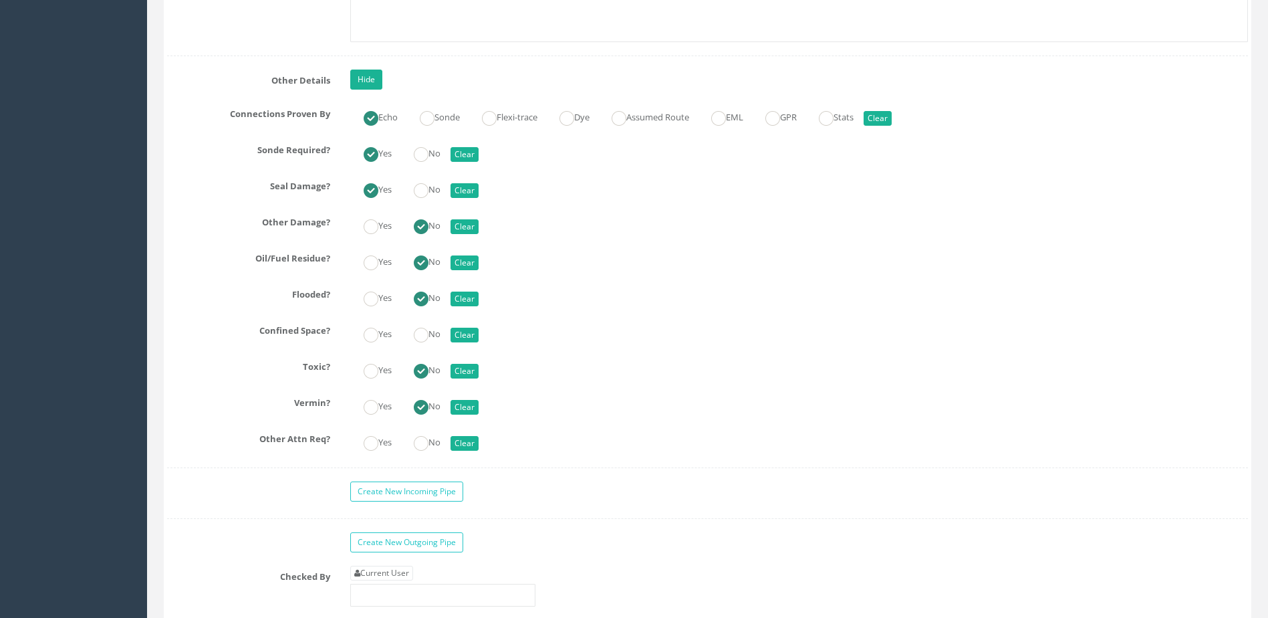
scroll to position [3610, 0]
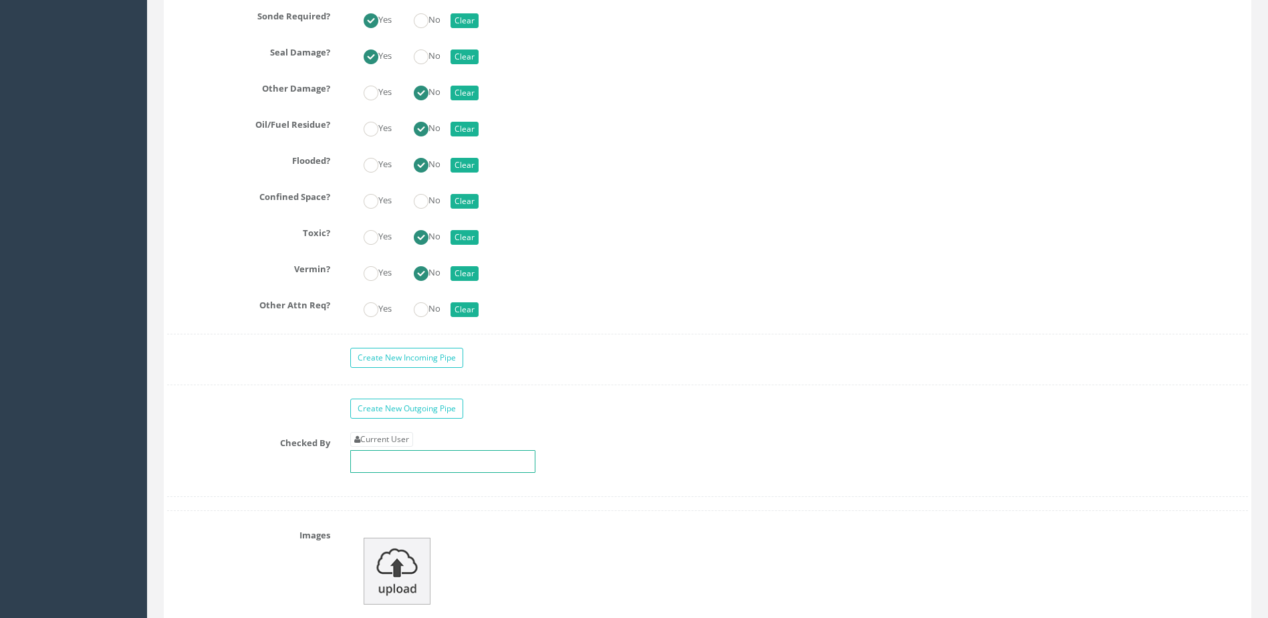
click at [447, 455] on input "text" at bounding box center [442, 461] width 185 height 23
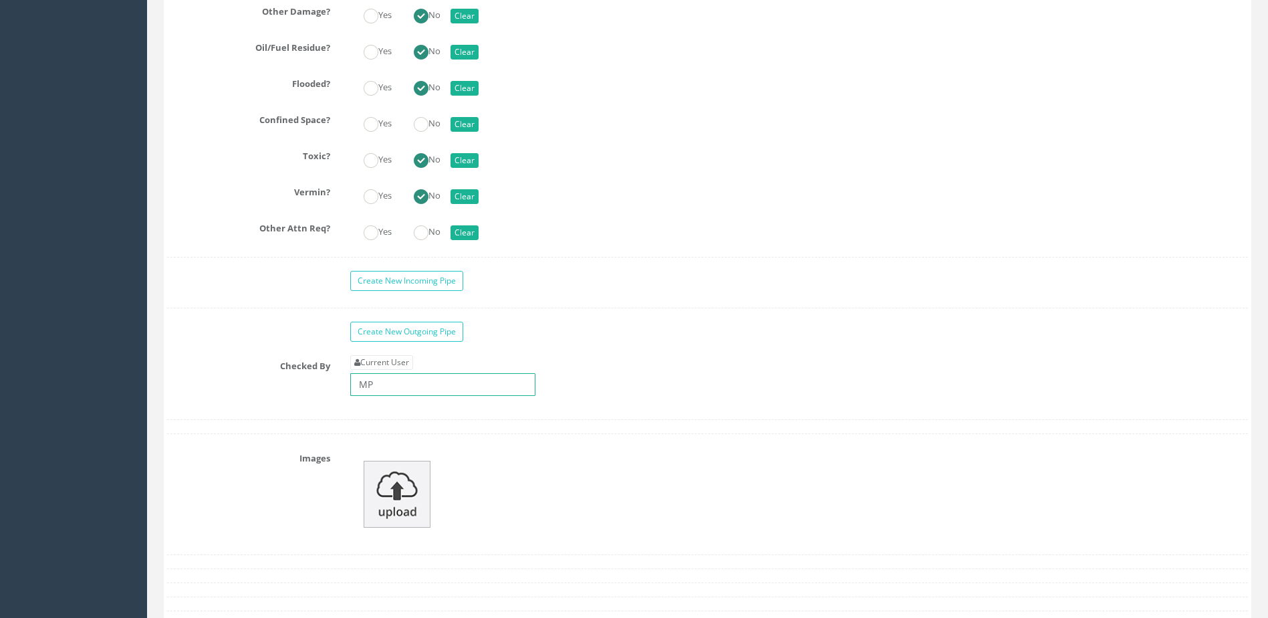
scroll to position [3811, 0]
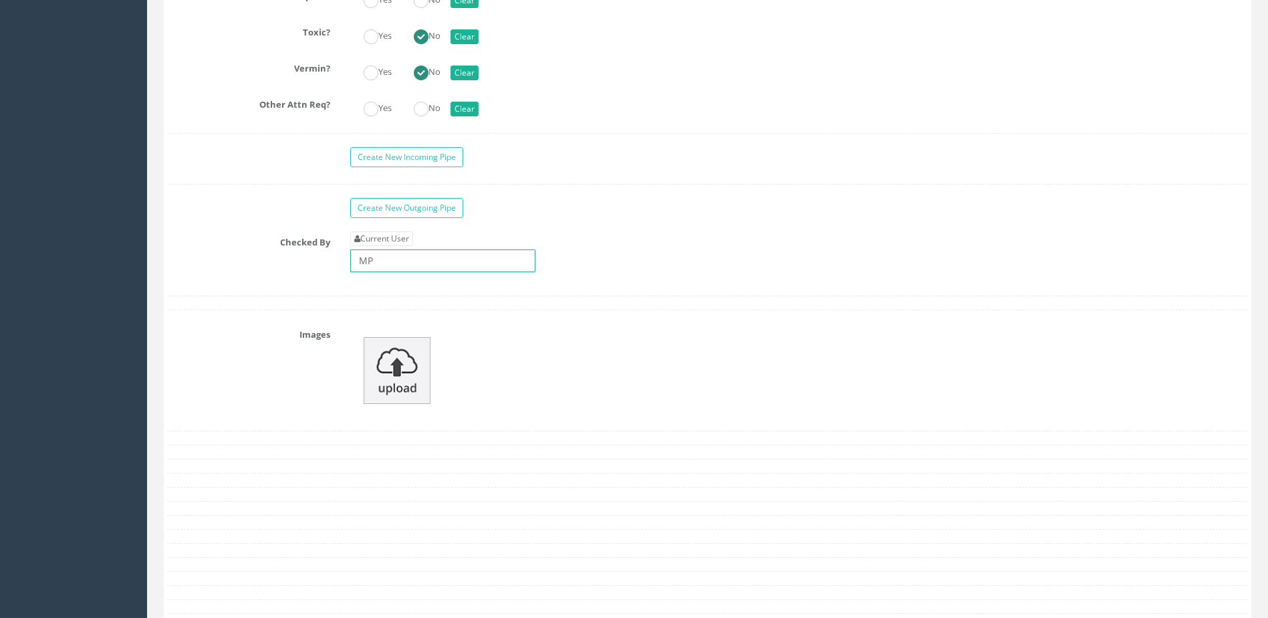
type input "MP"
click at [387, 368] on img at bounding box center [397, 370] width 67 height 67
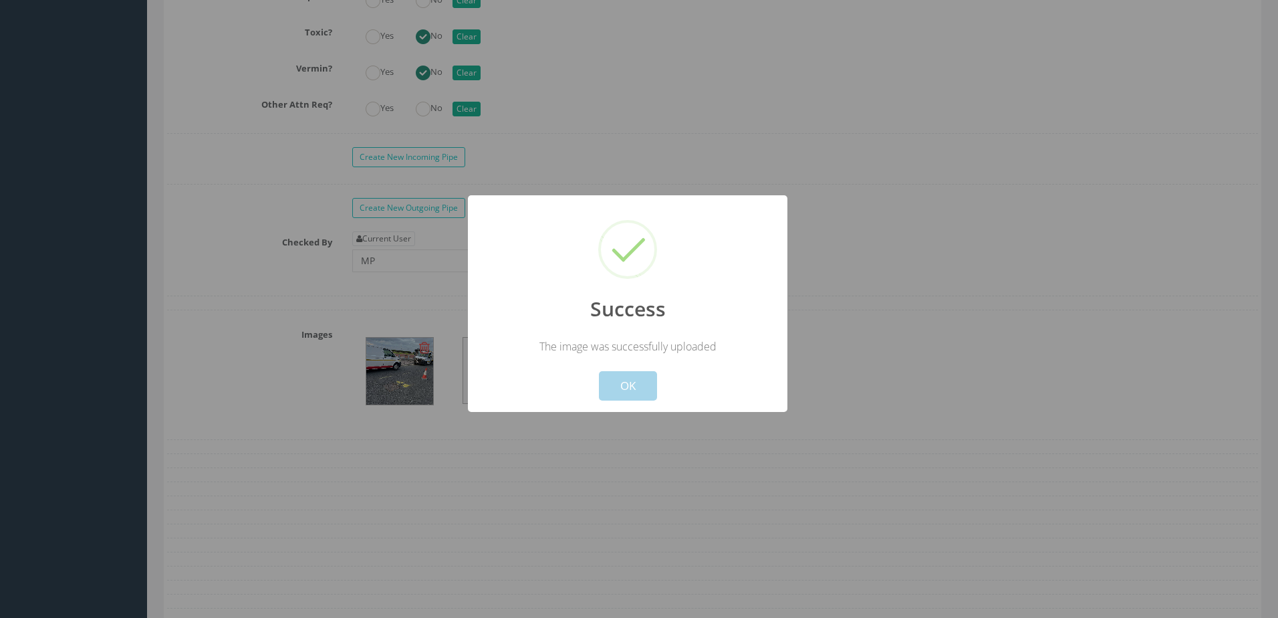
click at [599, 372] on button "OK" at bounding box center [628, 385] width 58 height 29
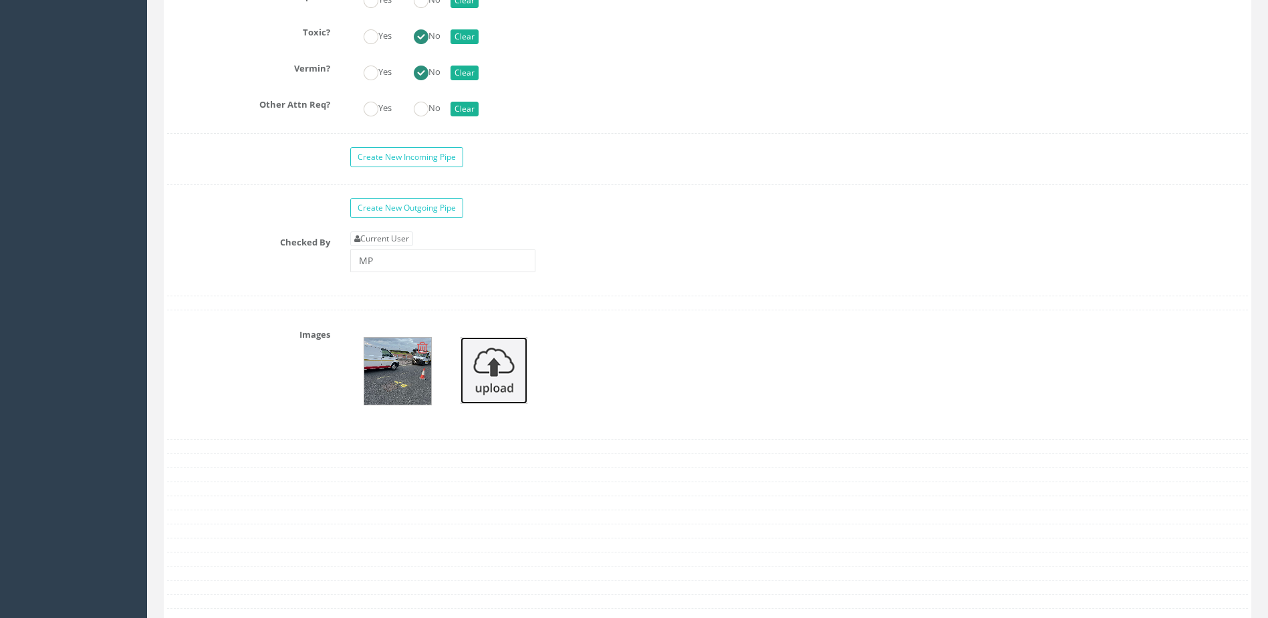
click at [508, 373] on img at bounding box center [494, 370] width 67 height 67
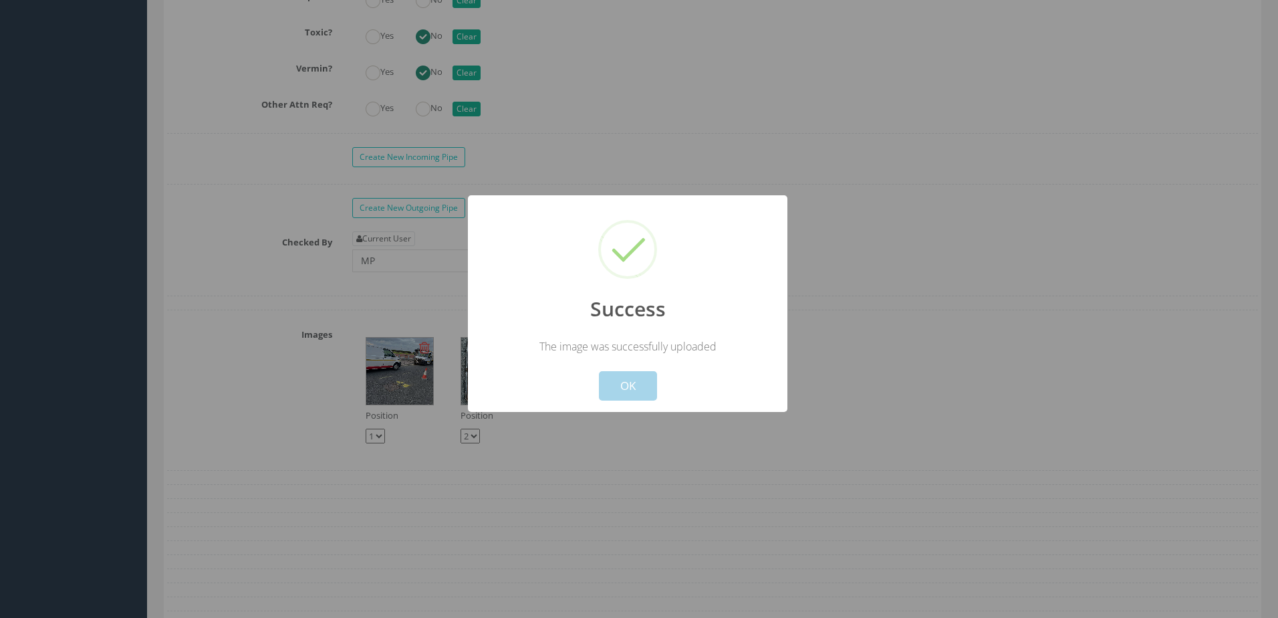
click at [632, 385] on button "OK" at bounding box center [628, 385] width 58 height 29
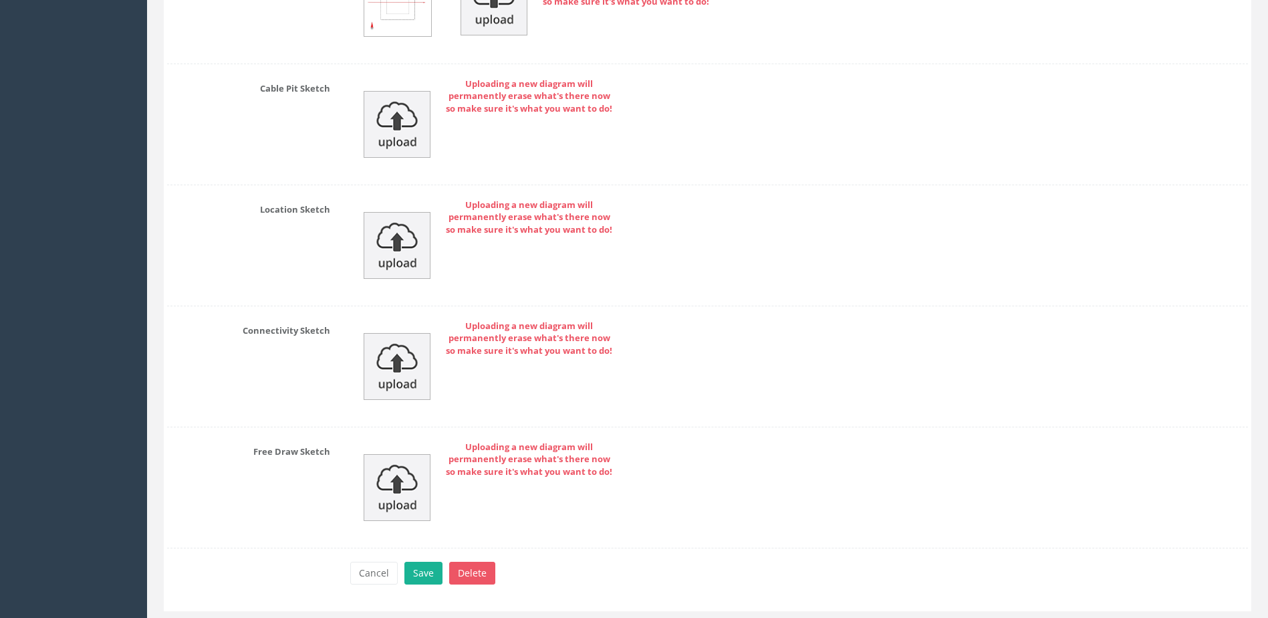
scroll to position [4559, 0]
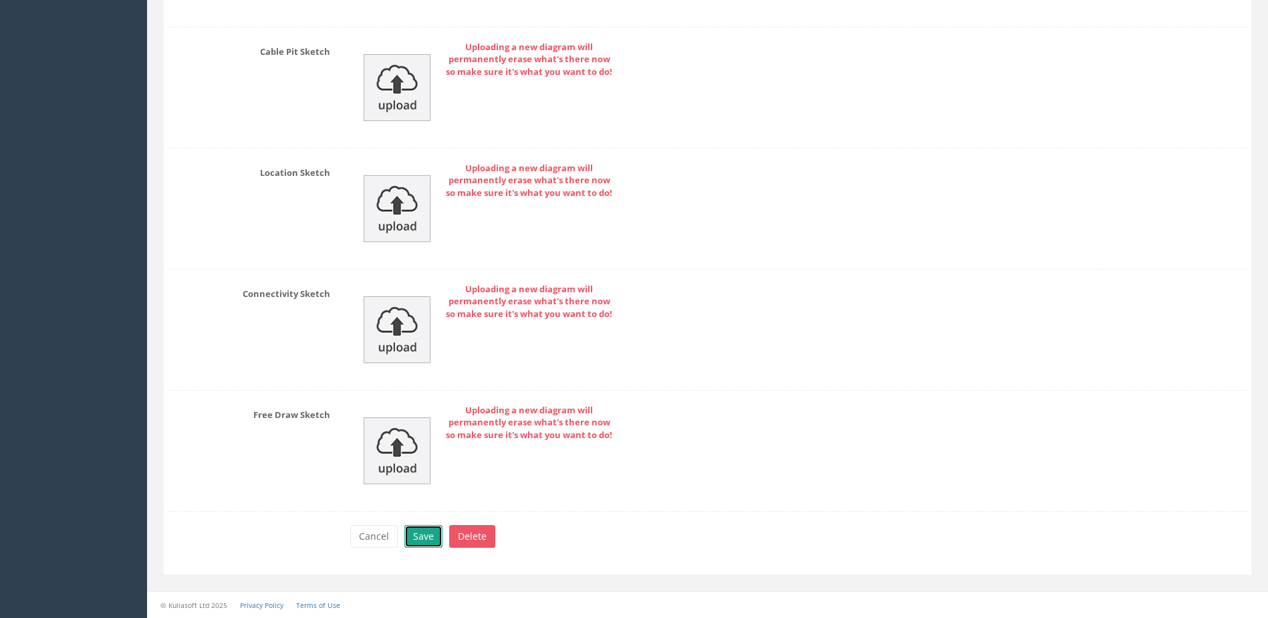
click at [425, 545] on button "Save" at bounding box center [424, 536] width 38 height 23
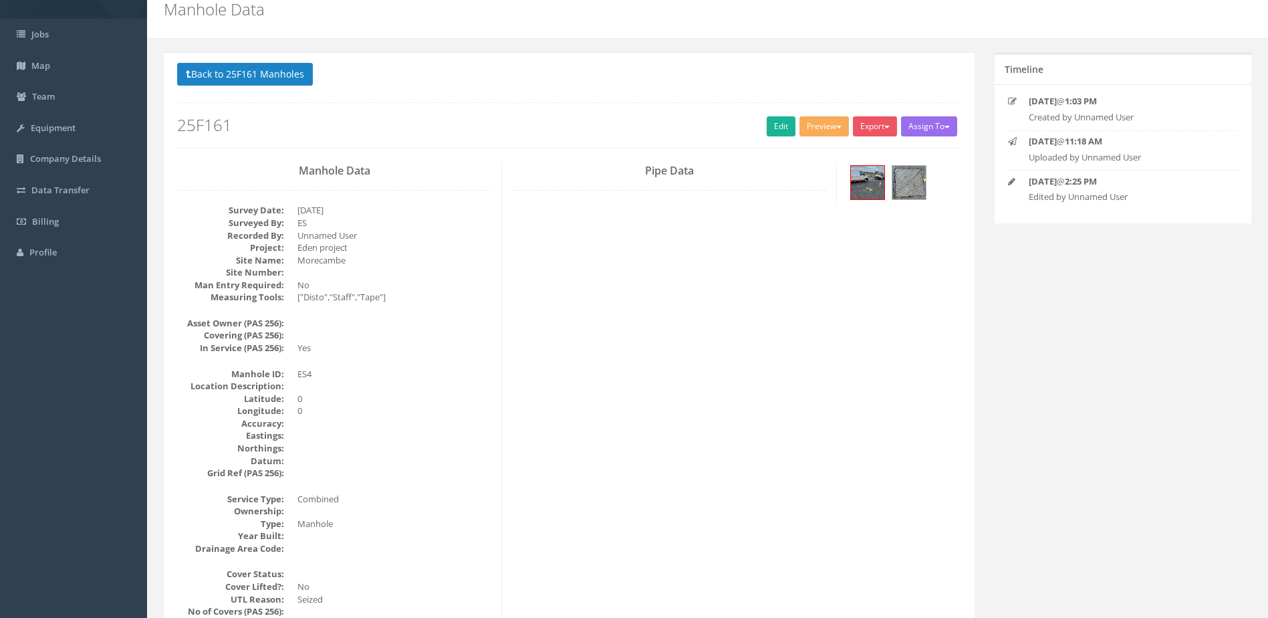
scroll to position [0, 0]
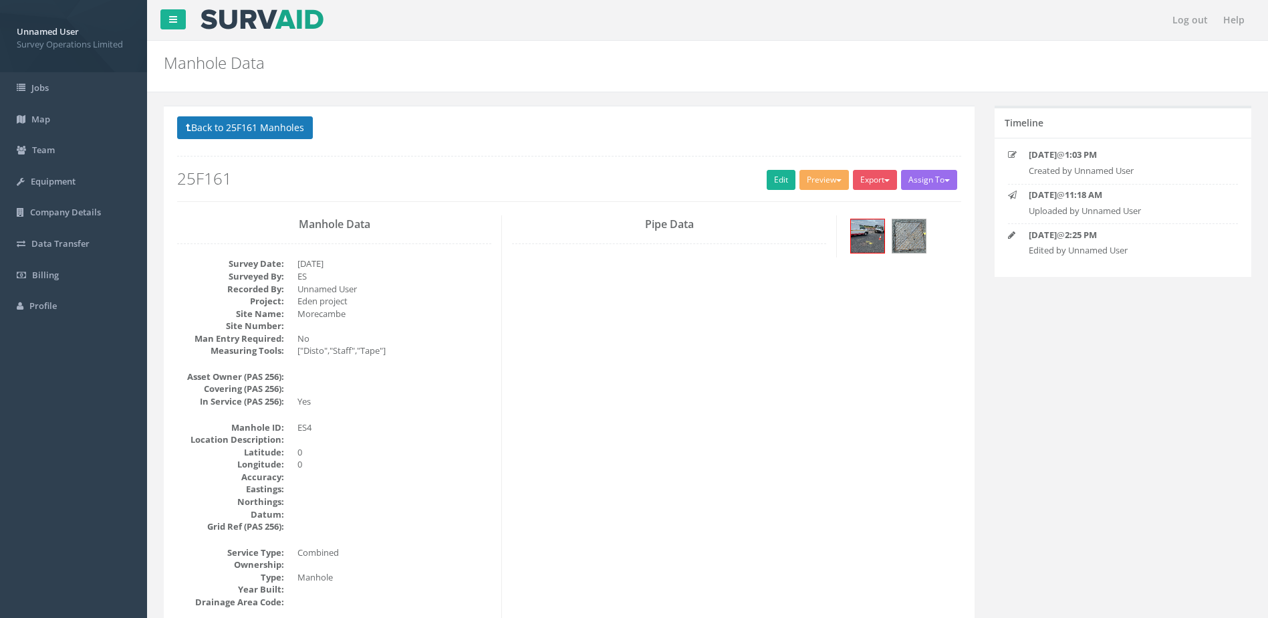
drag, startPoint x: 296, startPoint y: 148, endPoint x: 285, endPoint y: 132, distance: 20.2
click at [291, 142] on div "Back to 25F161 Manholes Back to Map Assign To No Companies Added Export Survey …" at bounding box center [569, 158] width 784 height 85
click at [284, 131] on button "Back to 25F161 Manholes" at bounding box center [245, 127] width 136 height 23
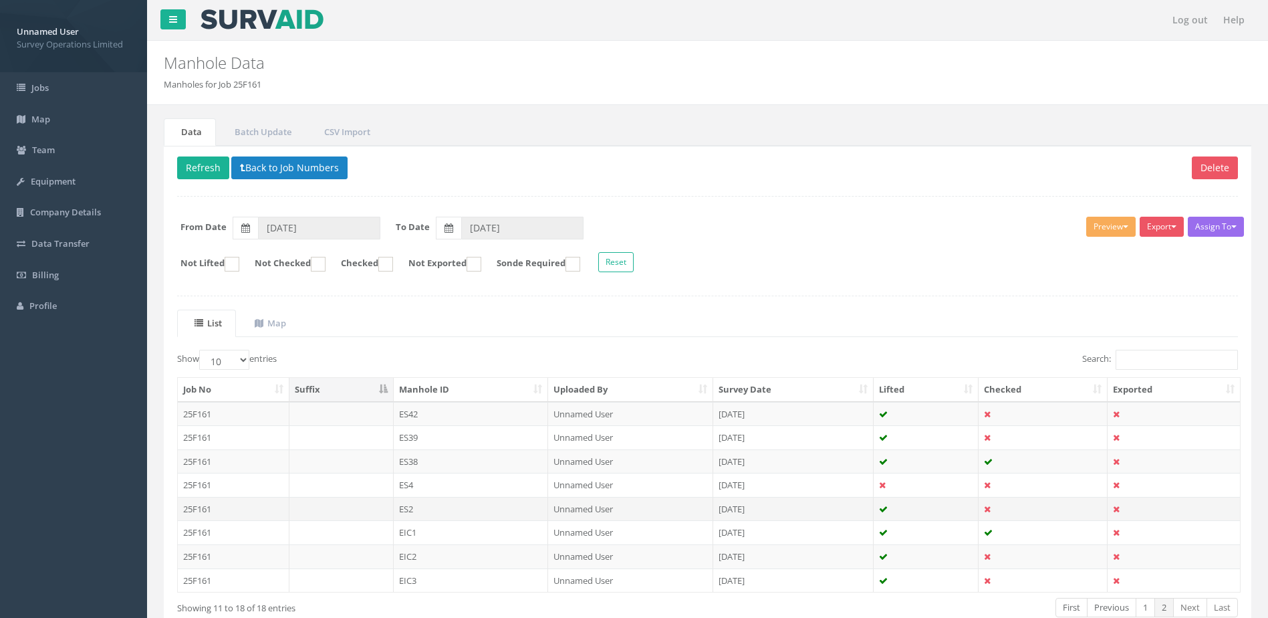
click at [451, 509] on td "ES2" at bounding box center [471, 509] width 155 height 24
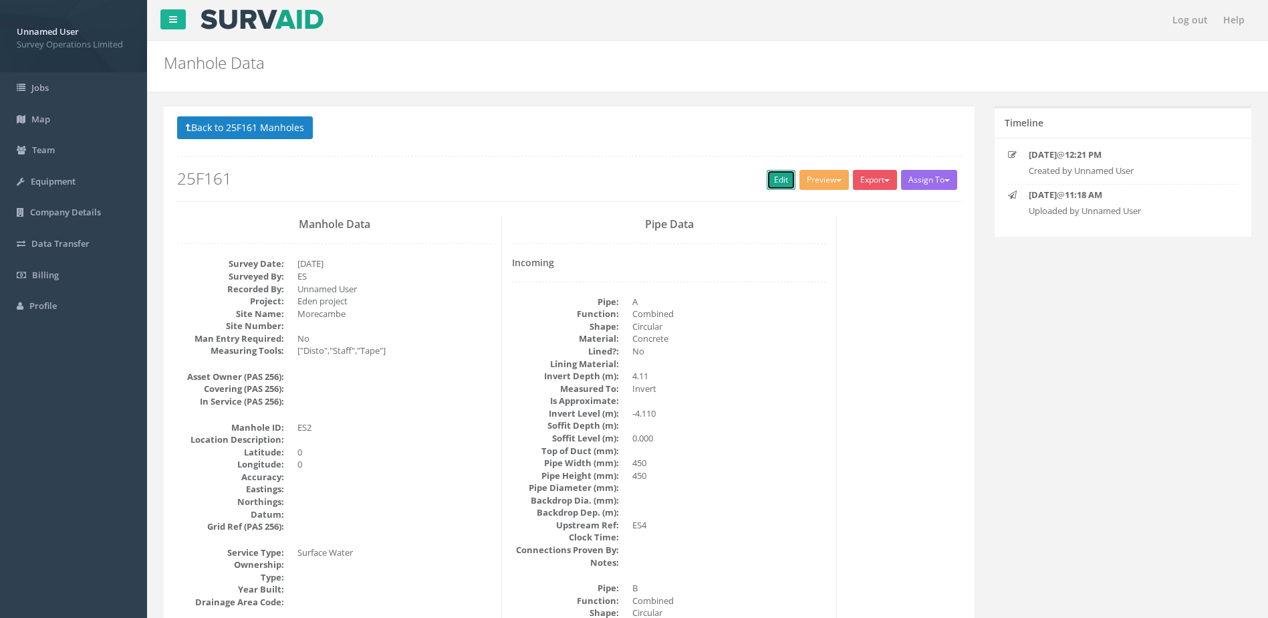
click at [776, 183] on link "Edit" at bounding box center [781, 180] width 29 height 20
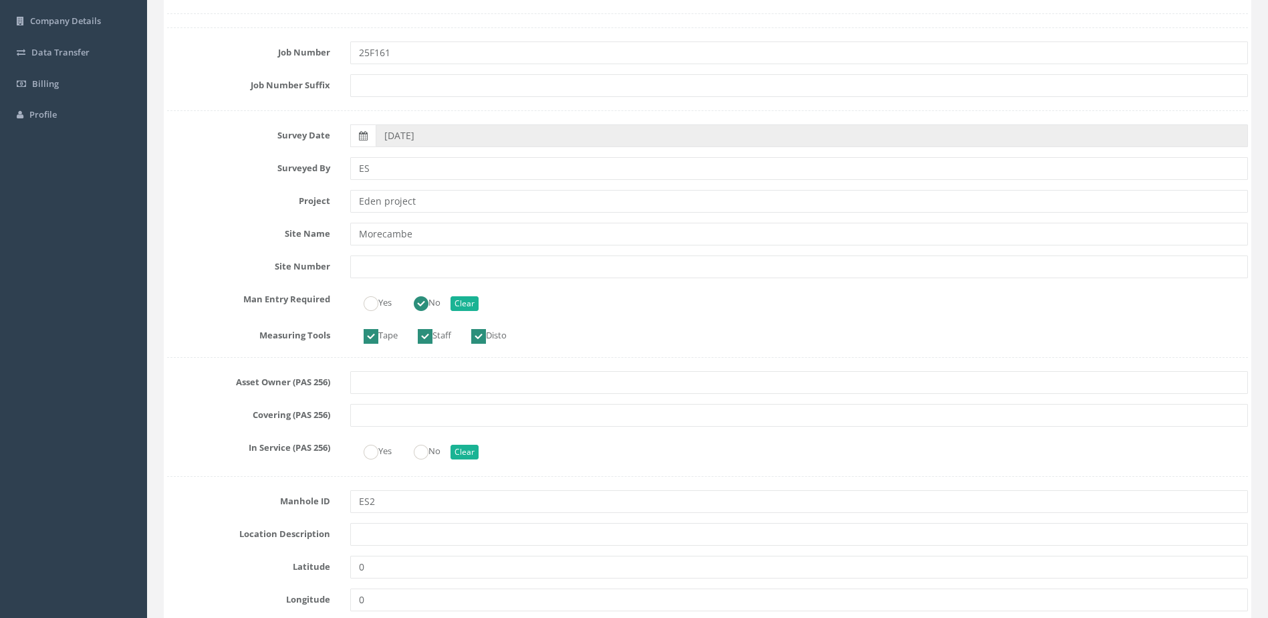
scroll to position [267, 0]
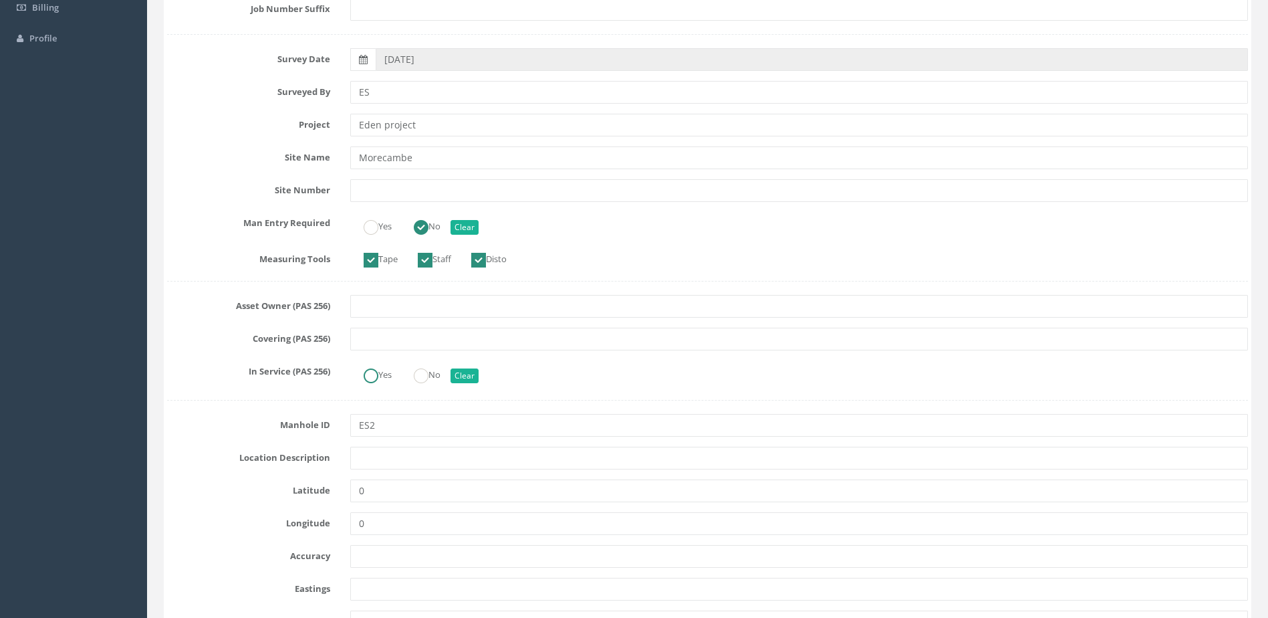
drag, startPoint x: 372, startPoint y: 374, endPoint x: 380, endPoint y: 374, distance: 8.7
click at [372, 374] on ins at bounding box center [371, 375] width 15 height 15
radio input "true"
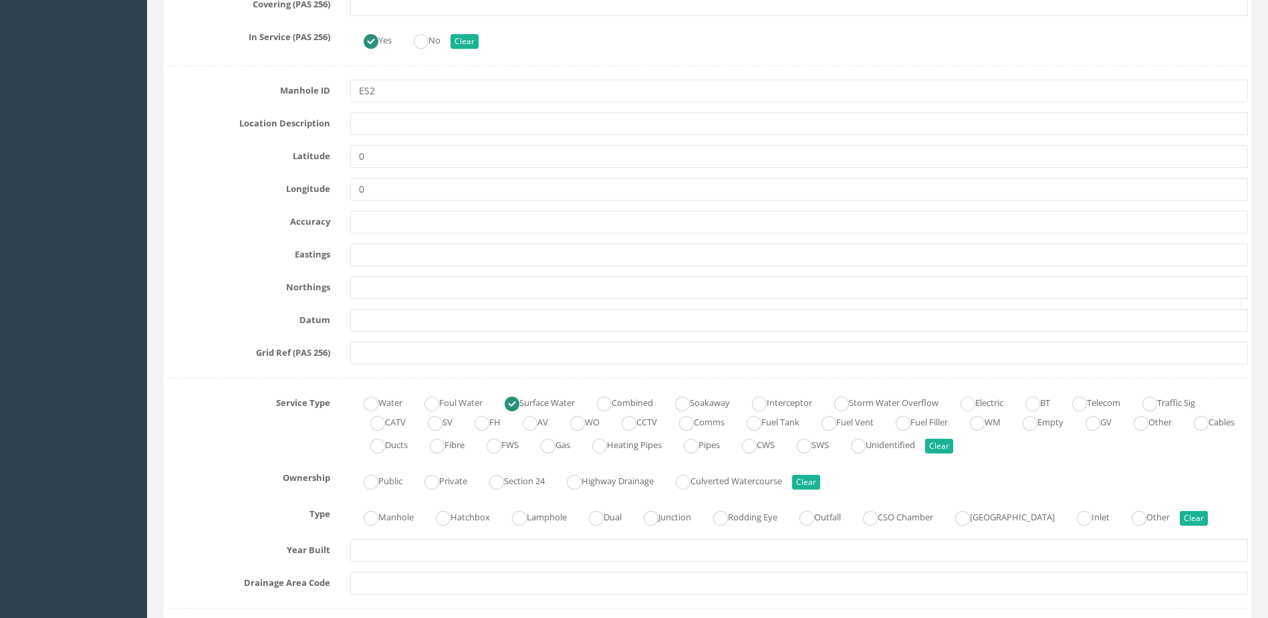
scroll to position [735, 0]
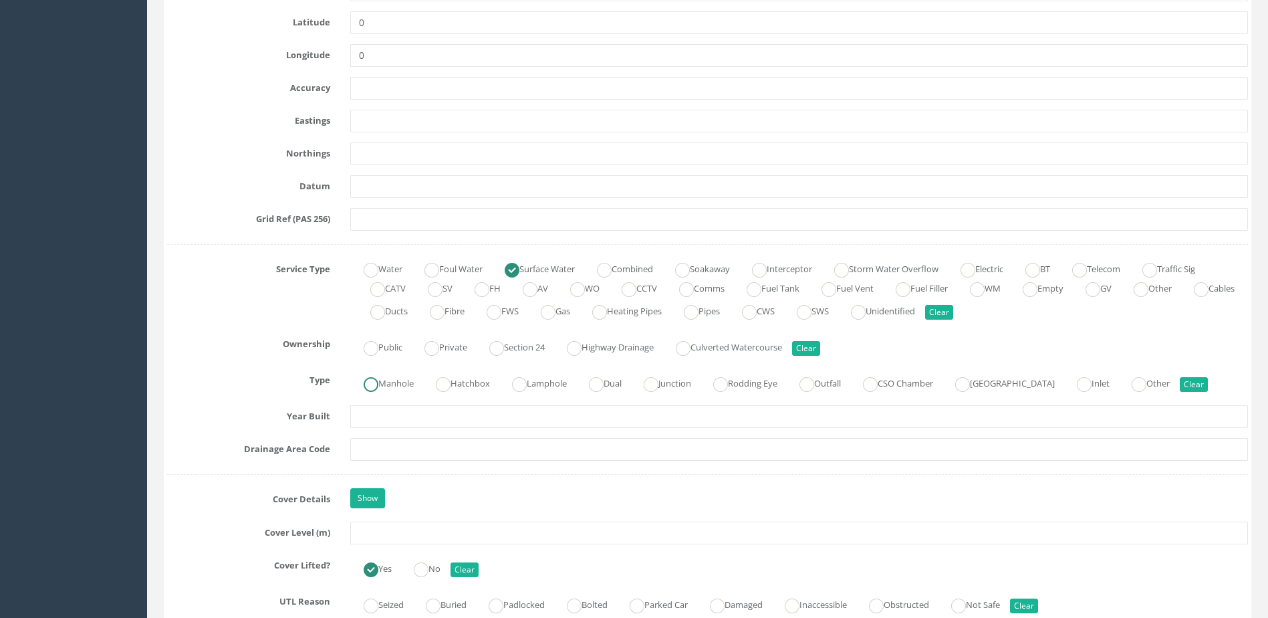
click at [410, 382] on label "Manhole" at bounding box center [382, 381] width 64 height 19
radio input "true"
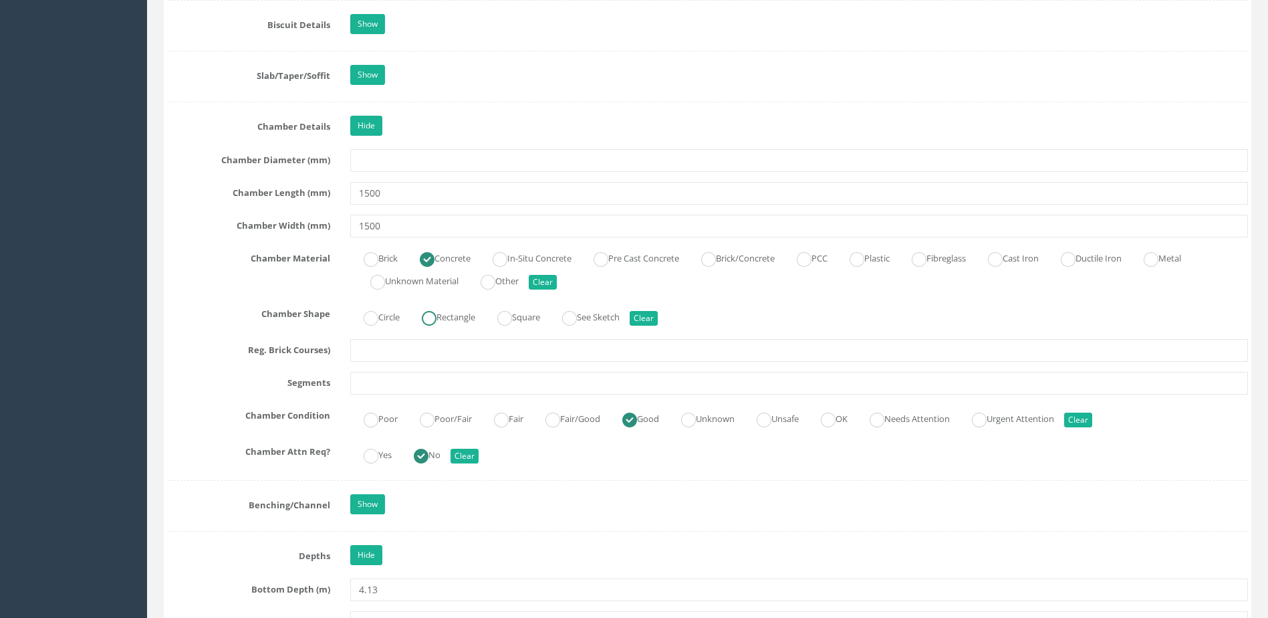
scroll to position [1939, 0]
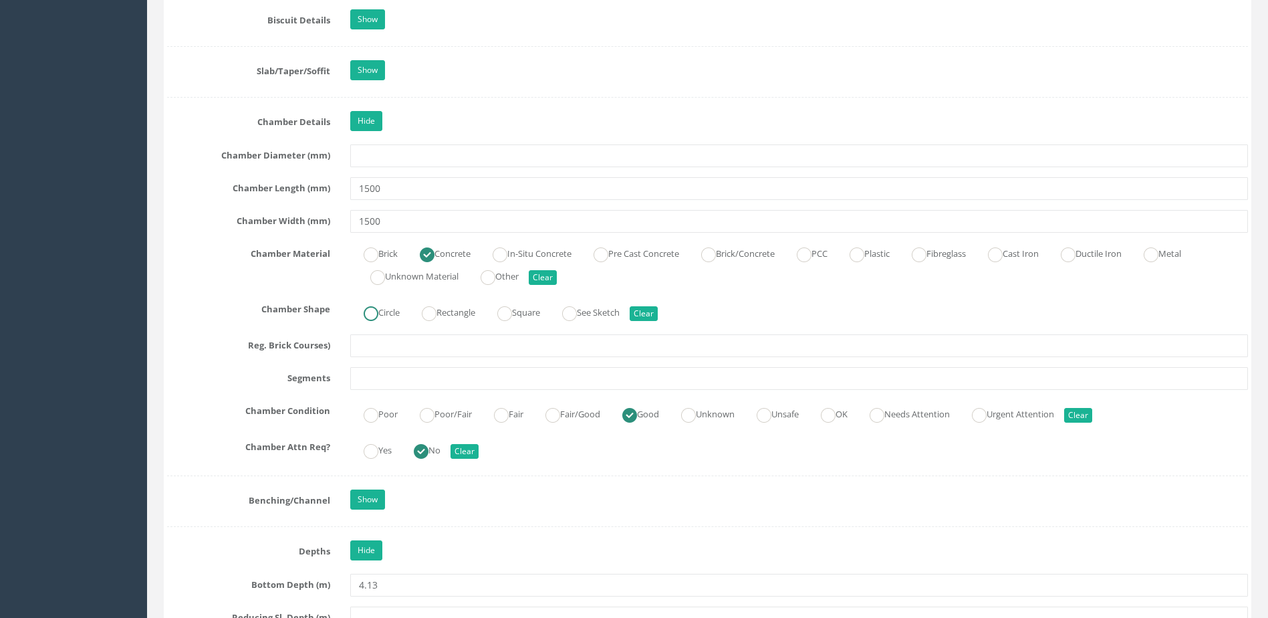
drag, startPoint x: 378, startPoint y: 308, endPoint x: 387, endPoint y: 310, distance: 9.5
click at [378, 308] on ins at bounding box center [371, 313] width 15 height 15
radio input "true"
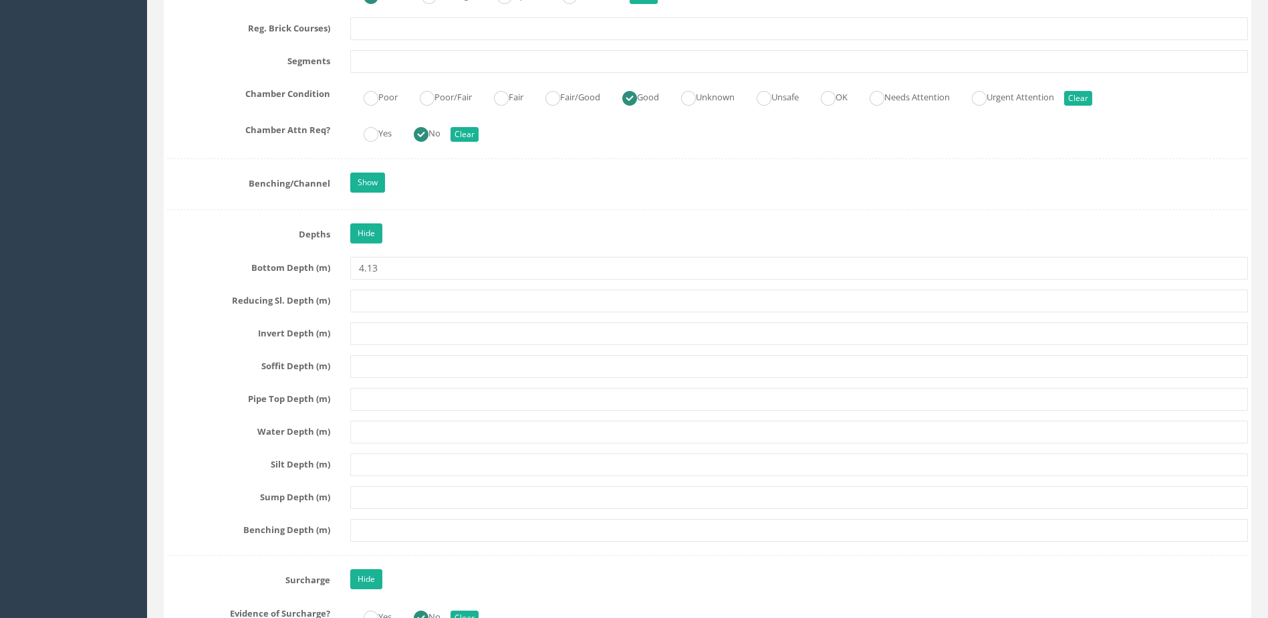
scroll to position [2340, 0]
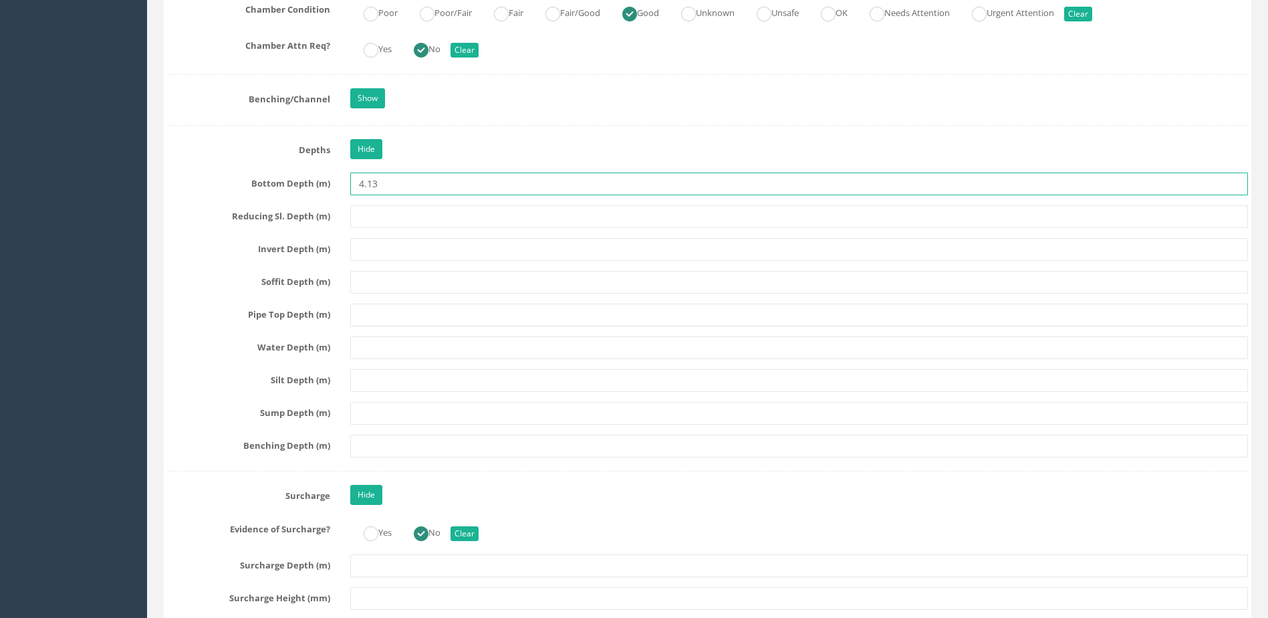
drag, startPoint x: 332, startPoint y: 192, endPoint x: 307, endPoint y: 192, distance: 24.7
click at [307, 192] on div "Bottom Depth (m) 4.13" at bounding box center [707, 183] width 1101 height 23
paste input "4.13"
type input "4.13"
click at [380, 248] on input "text" at bounding box center [799, 249] width 898 height 23
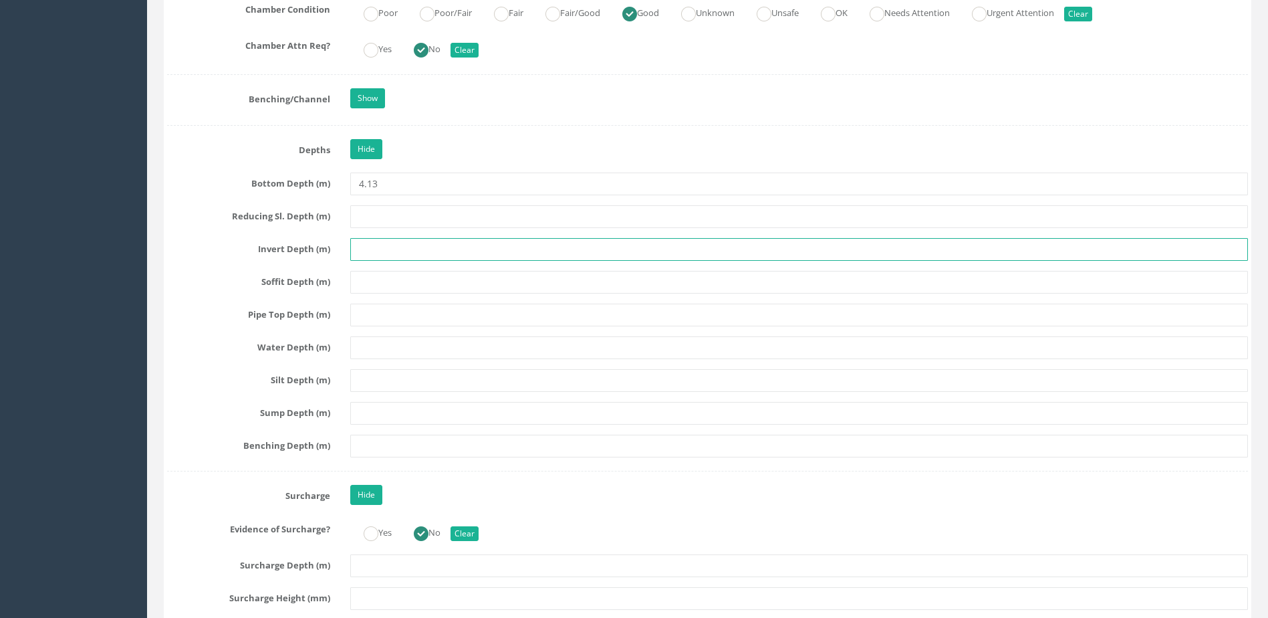
paste input "4.13"
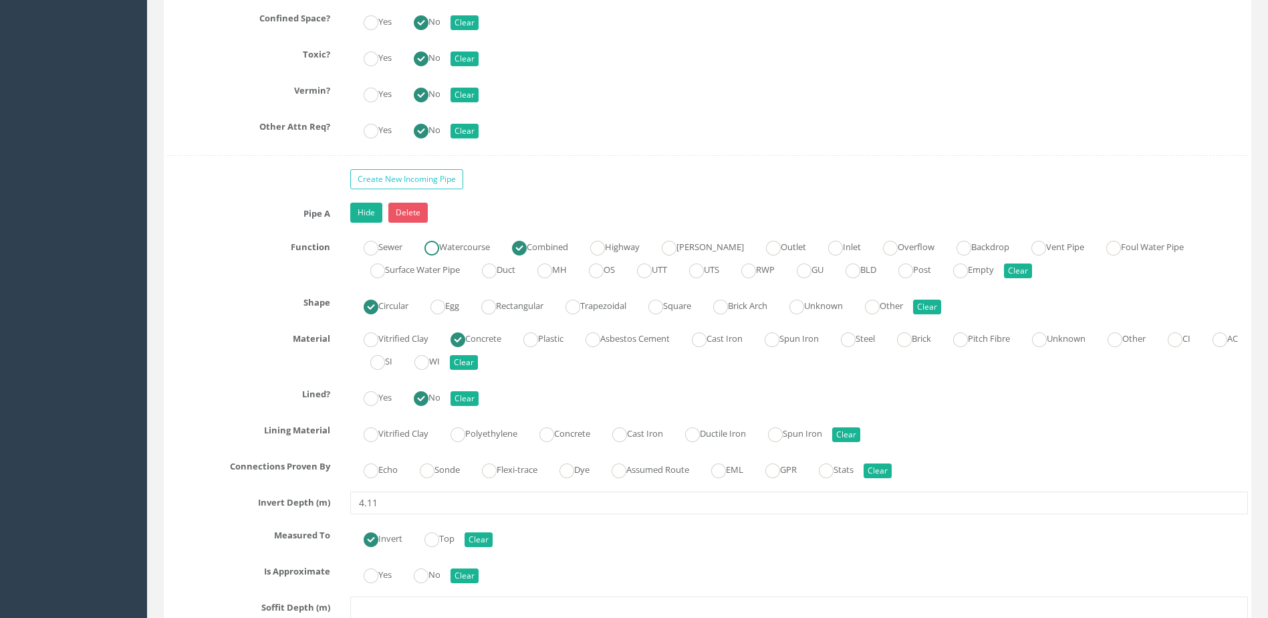
scroll to position [3811, 0]
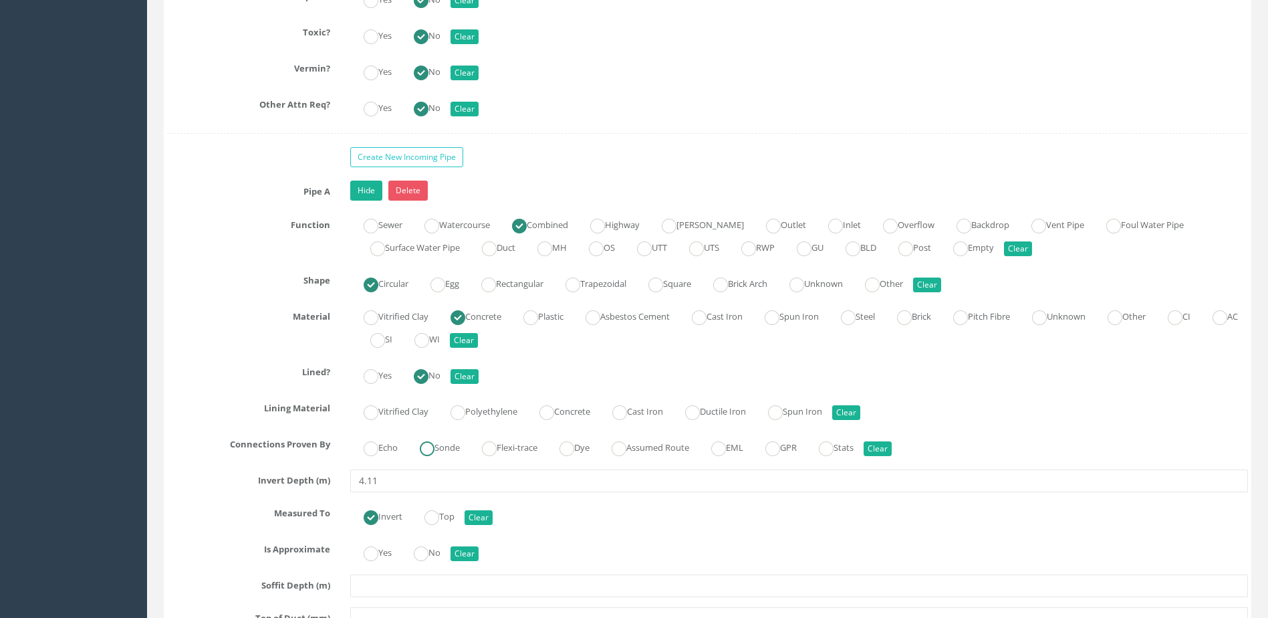
type input "4.13"
click at [438, 442] on label "Sonde" at bounding box center [433, 446] width 53 height 19
radio input "true"
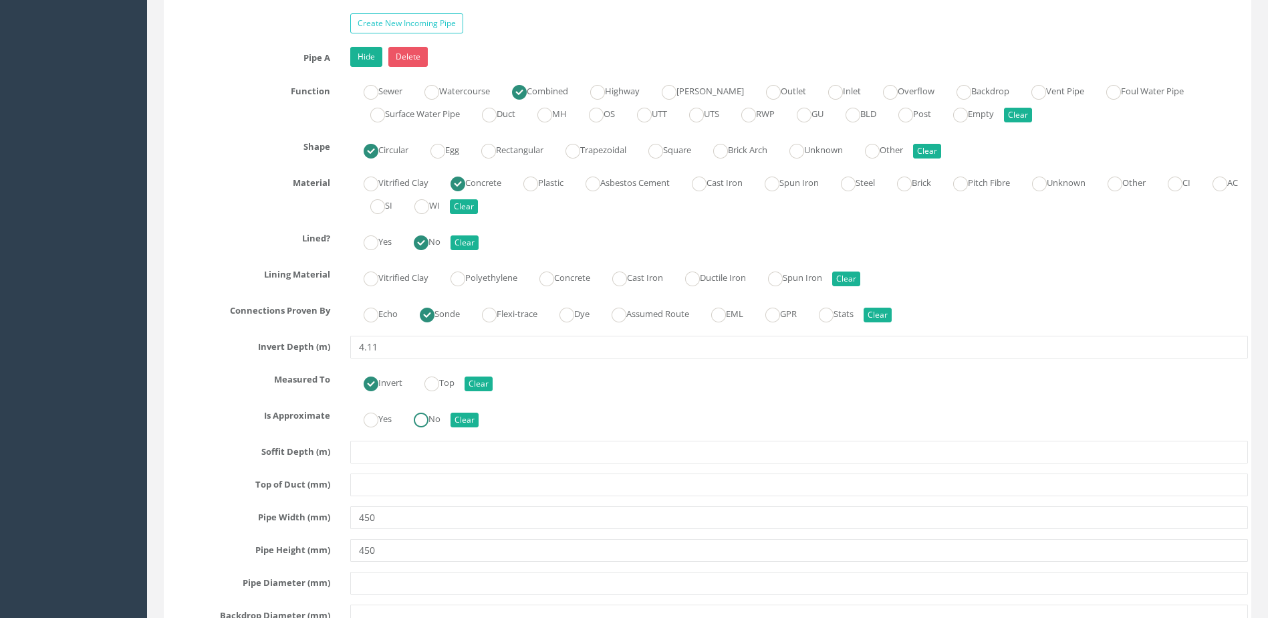
click at [422, 428] on input "No" at bounding box center [421, 426] width 15 height 23
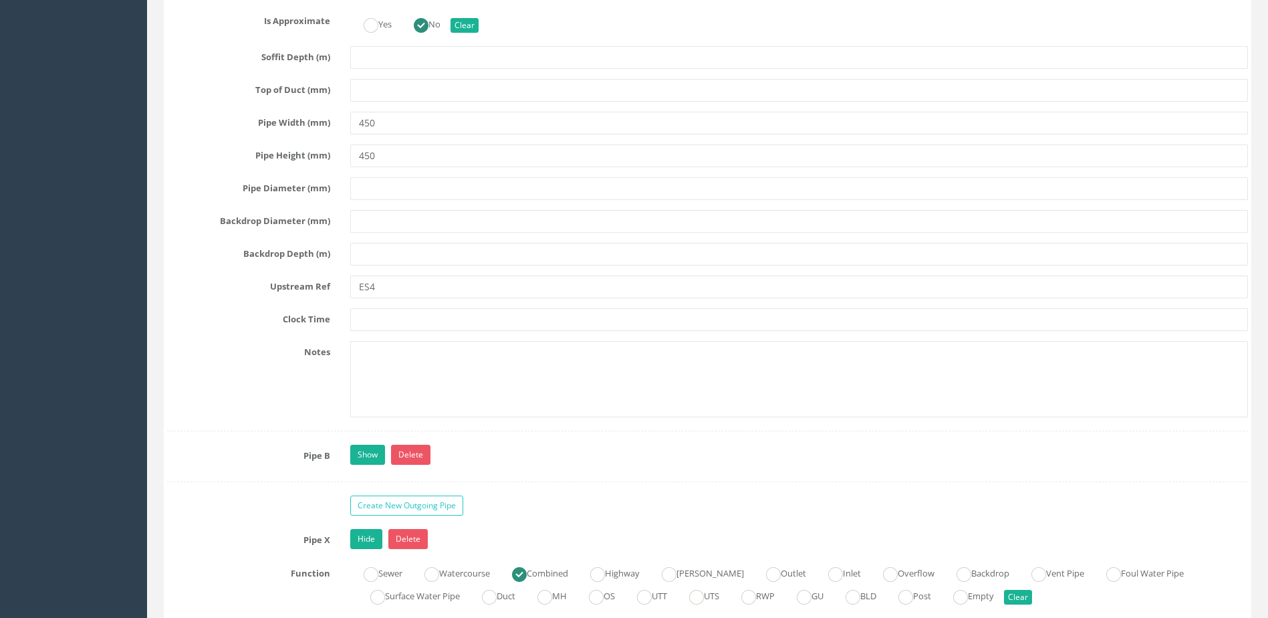
scroll to position [4346, 0]
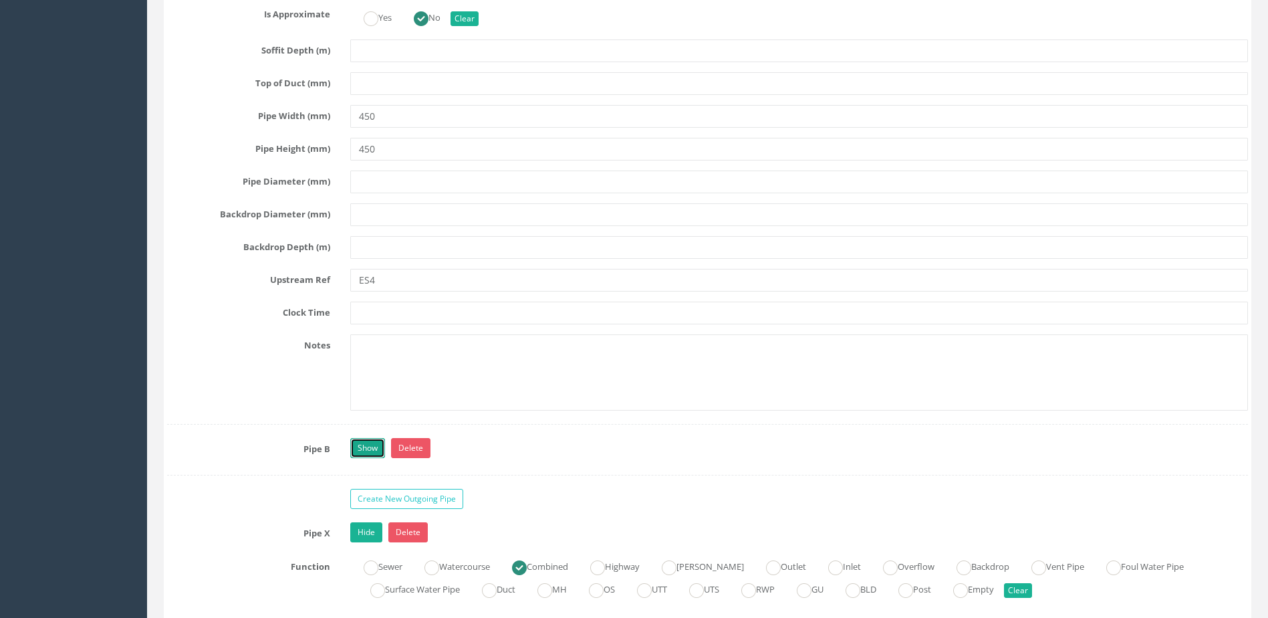
click at [364, 450] on link "Show" at bounding box center [367, 448] width 35 height 20
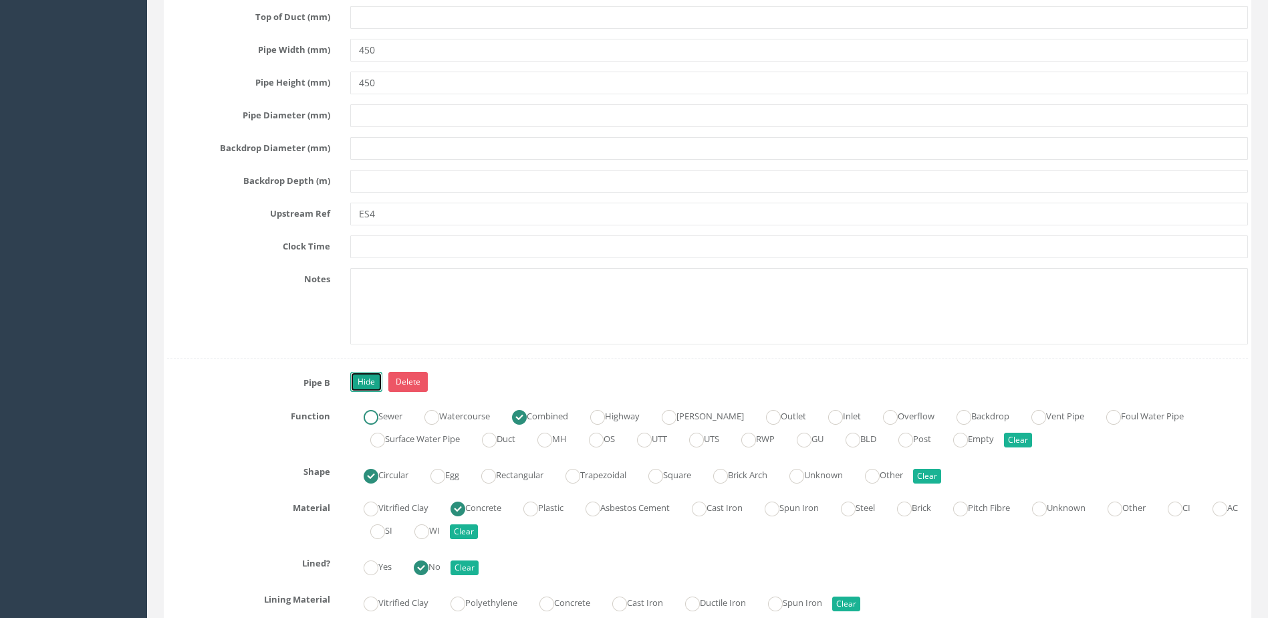
scroll to position [4546, 0]
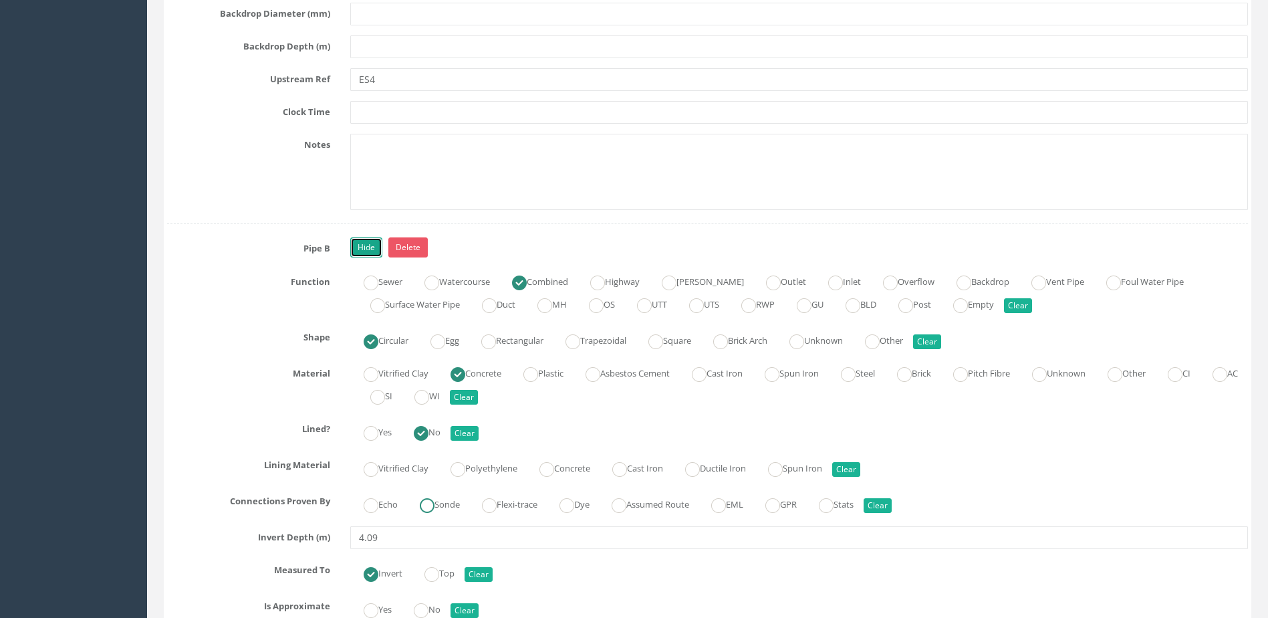
click at [435, 502] on ins at bounding box center [427, 505] width 15 height 15
radio input "true"
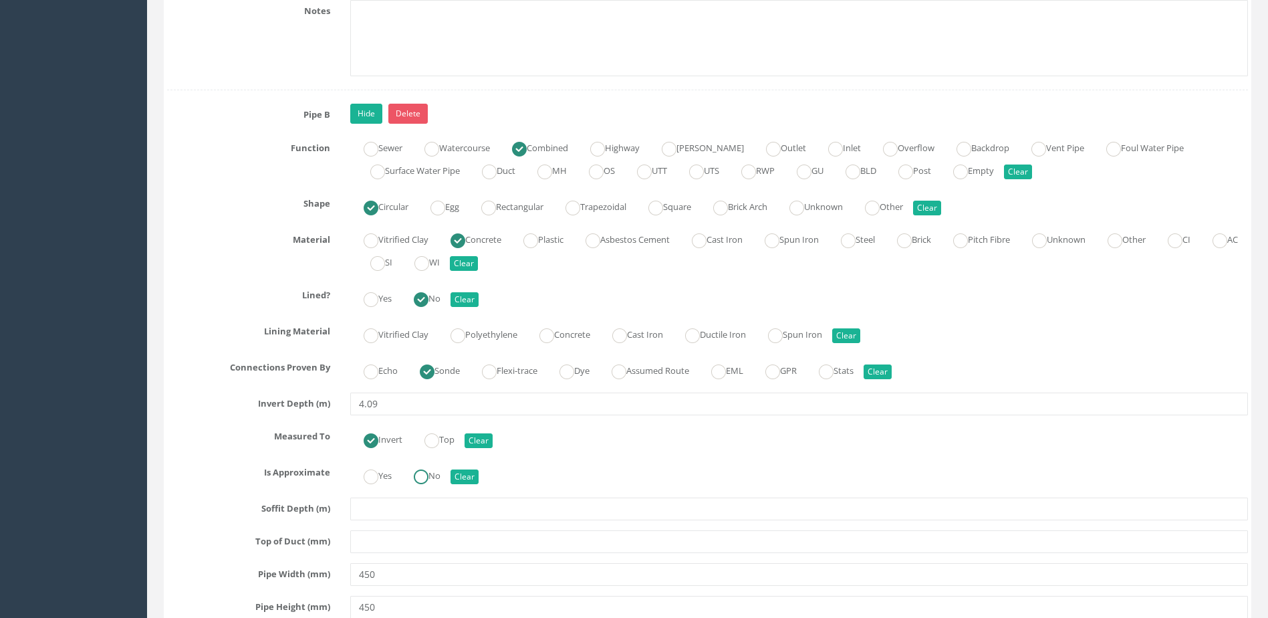
click at [429, 485] on input "No" at bounding box center [421, 483] width 15 height 23
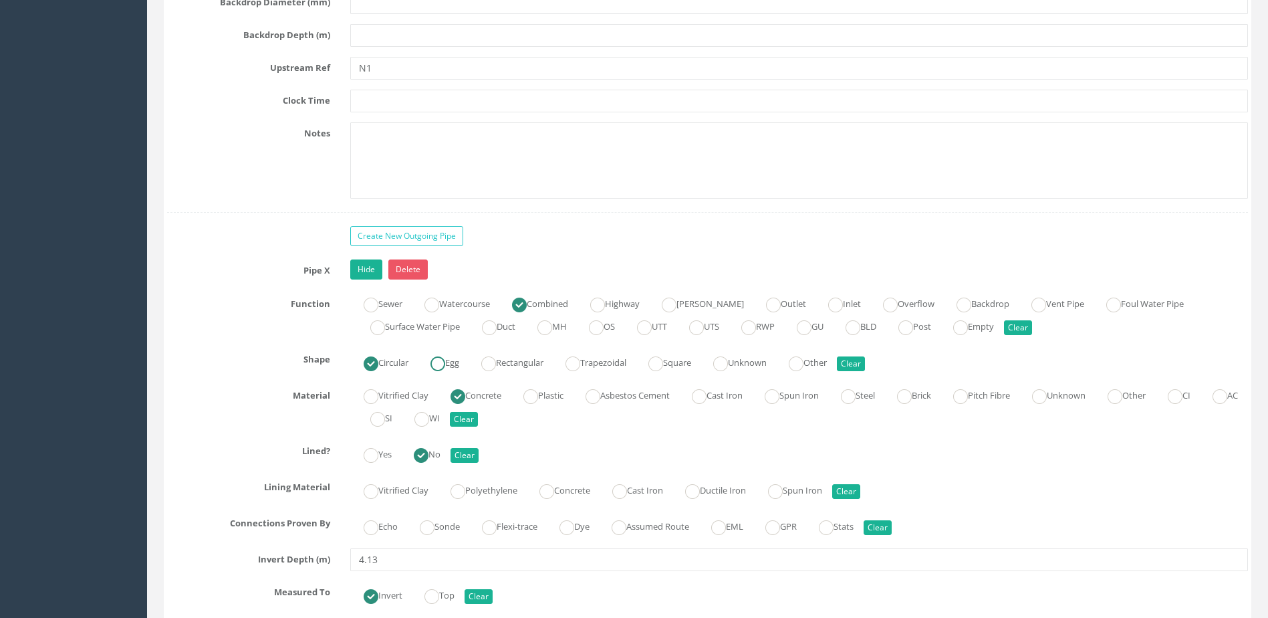
scroll to position [5416, 0]
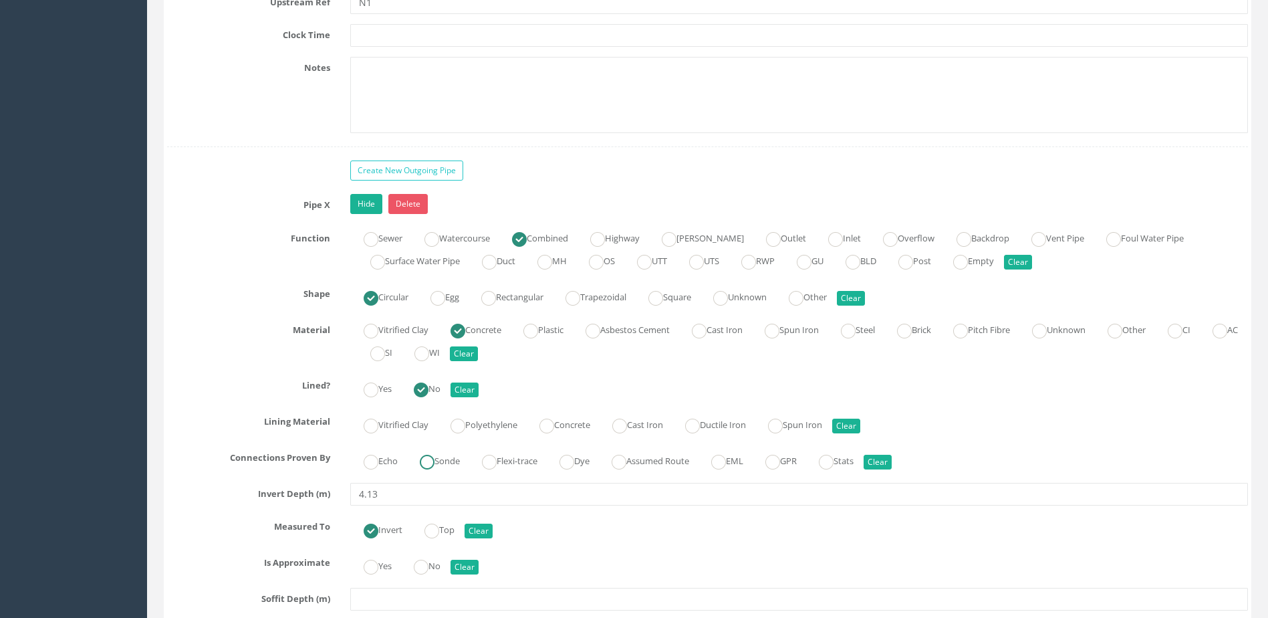
click at [425, 458] on ins at bounding box center [427, 462] width 15 height 15
radio input "true"
click at [429, 561] on ins at bounding box center [421, 567] width 15 height 15
radio input "true"
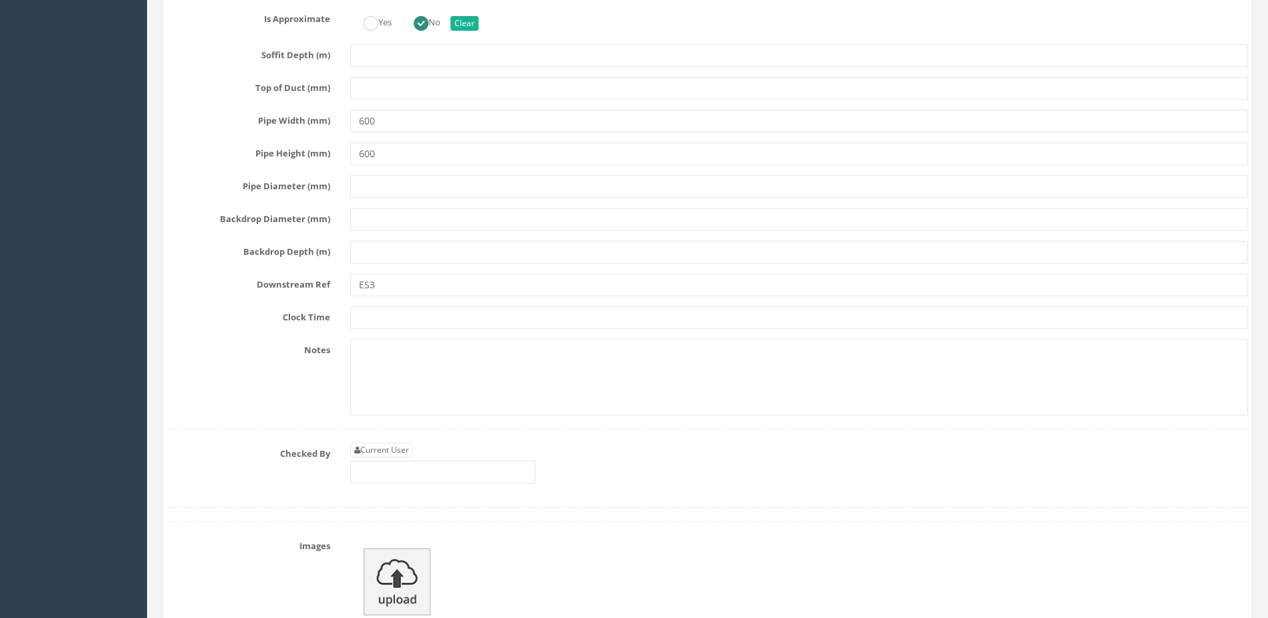
scroll to position [6084, 0]
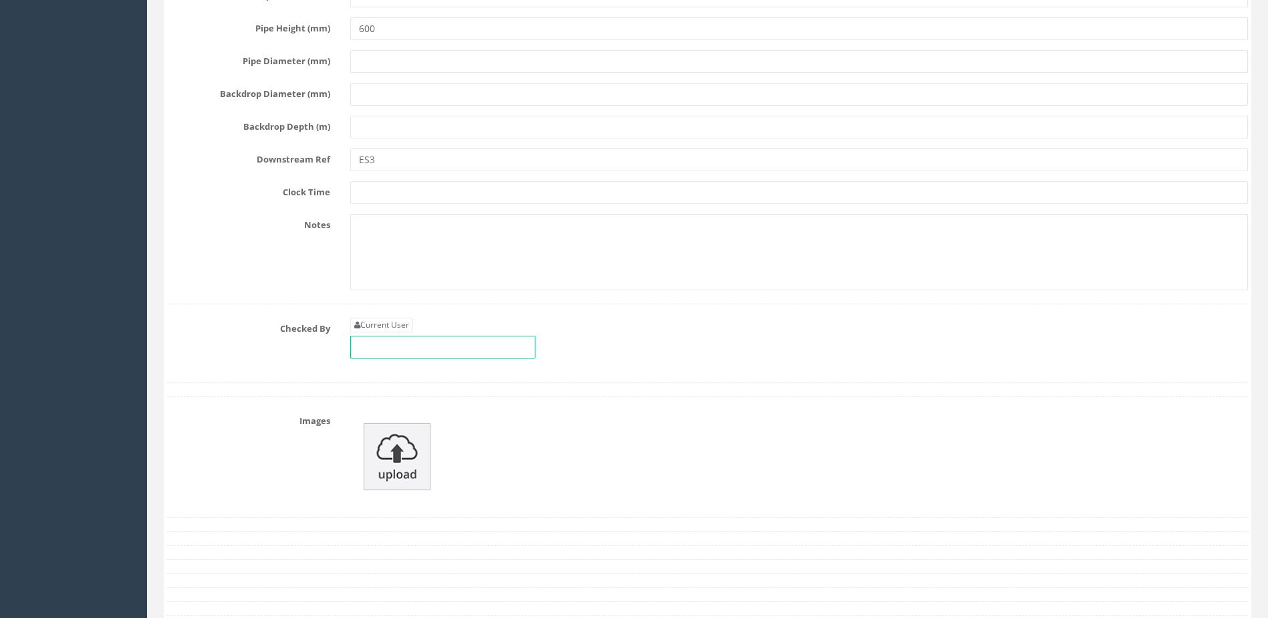
click at [418, 354] on input "text" at bounding box center [442, 347] width 185 height 23
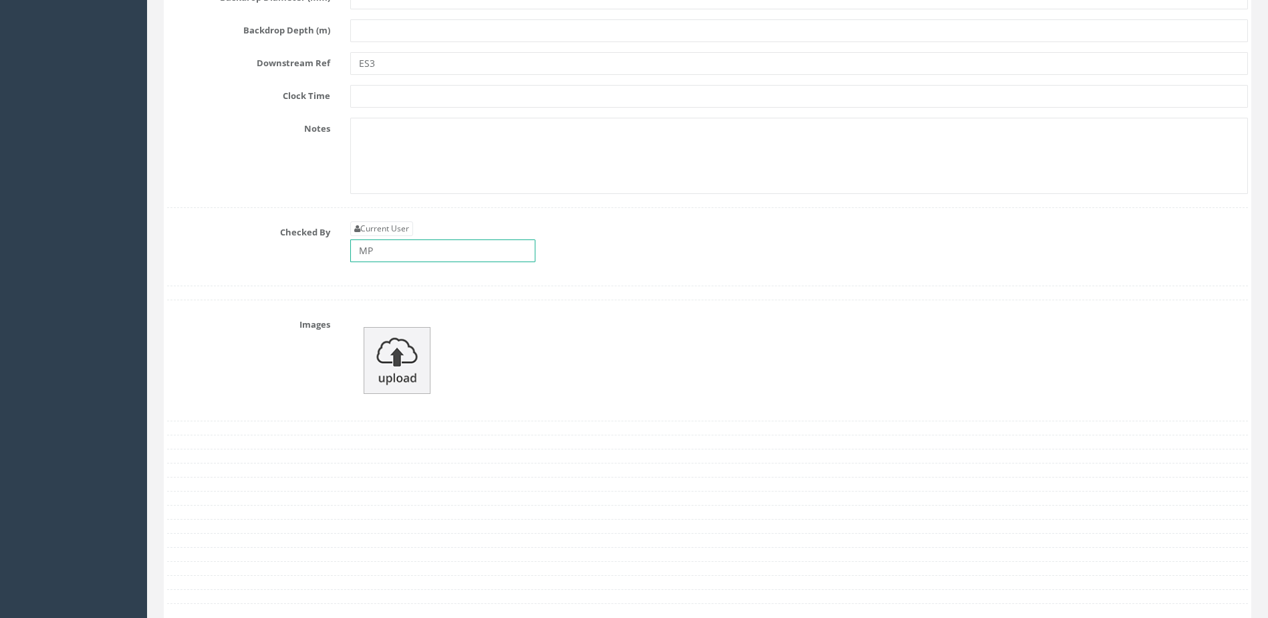
scroll to position [6285, 0]
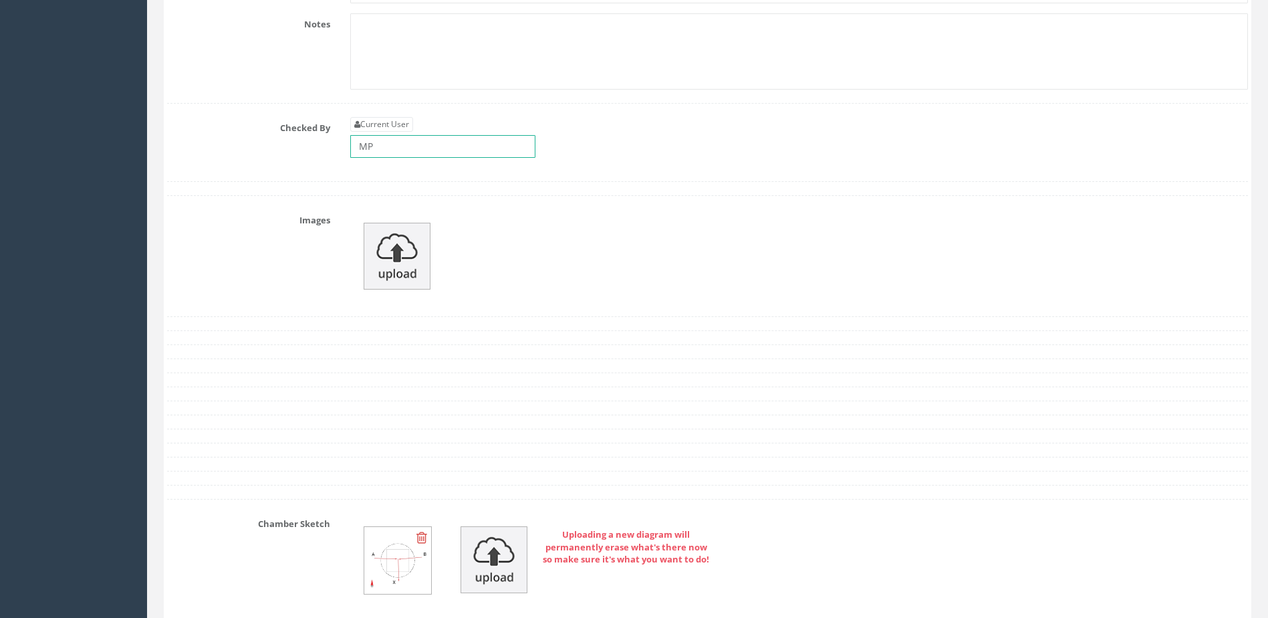
type input "MP"
click at [395, 263] on img at bounding box center [397, 256] width 67 height 67
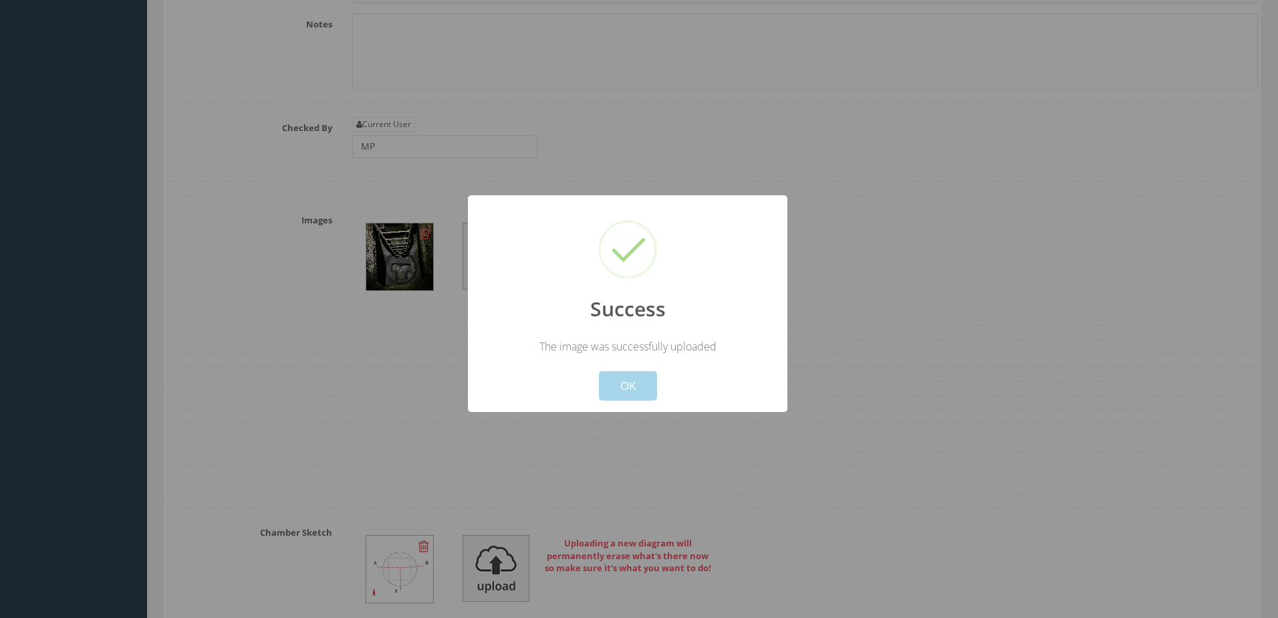
click at [620, 391] on button "OK" at bounding box center [628, 385] width 58 height 29
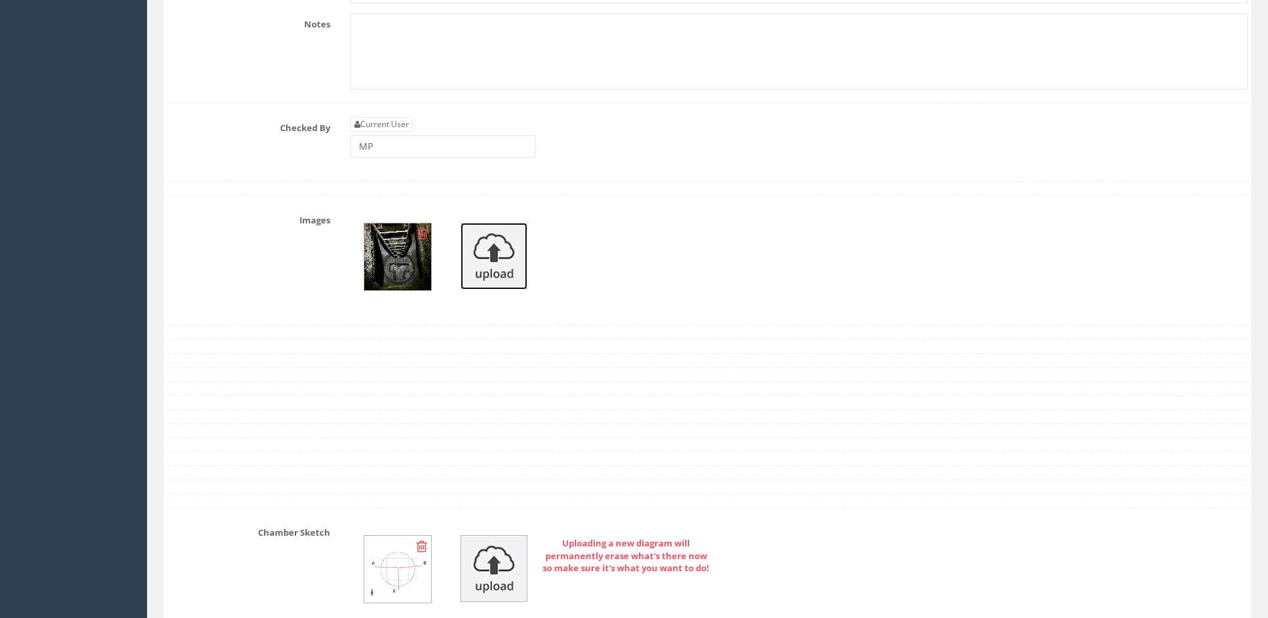
click at [509, 242] on img at bounding box center [494, 256] width 67 height 67
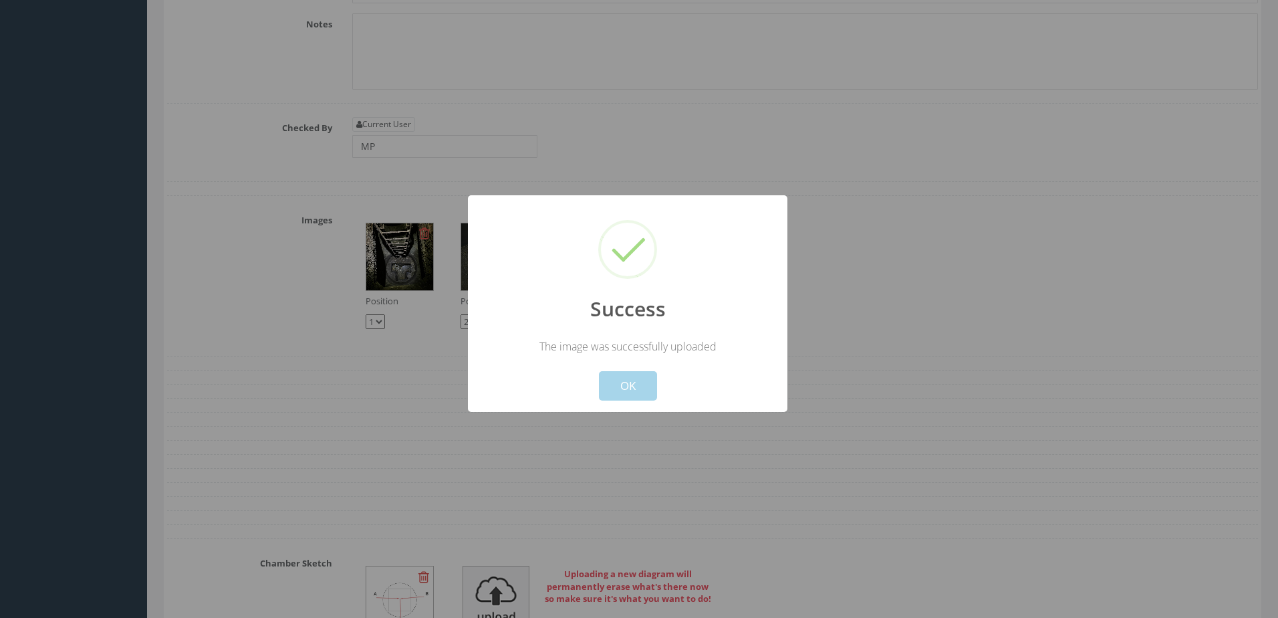
click at [635, 384] on button "OK" at bounding box center [628, 385] width 58 height 29
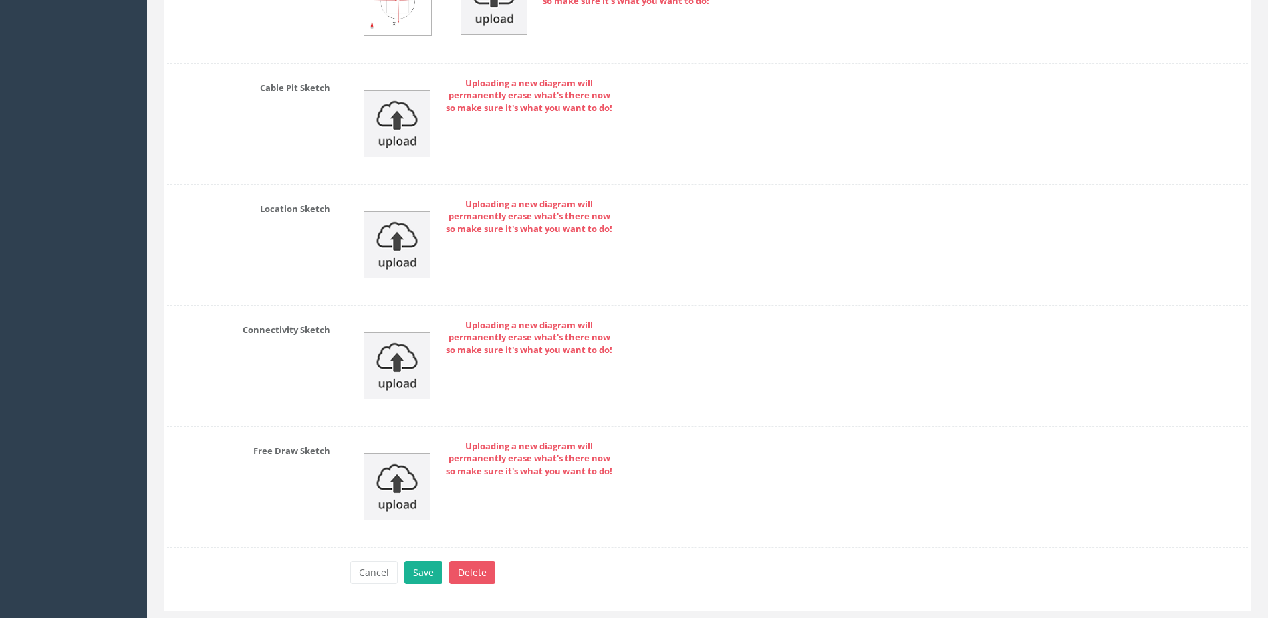
scroll to position [6887, 0]
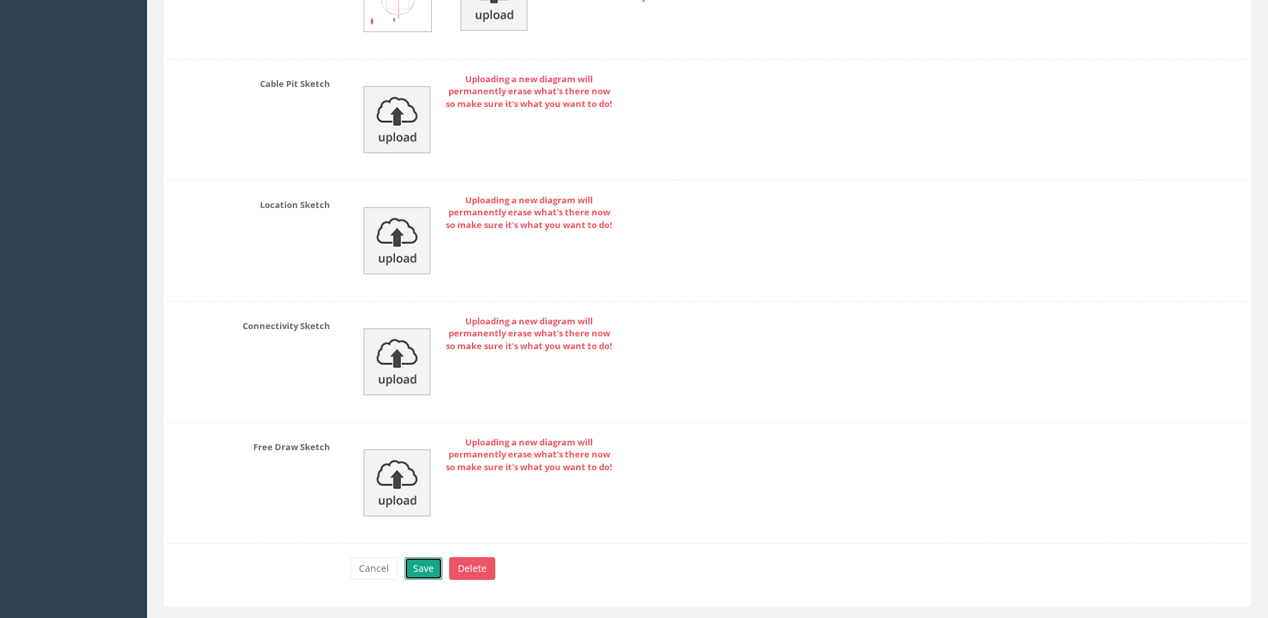
click at [425, 564] on button "Save" at bounding box center [424, 568] width 38 height 23
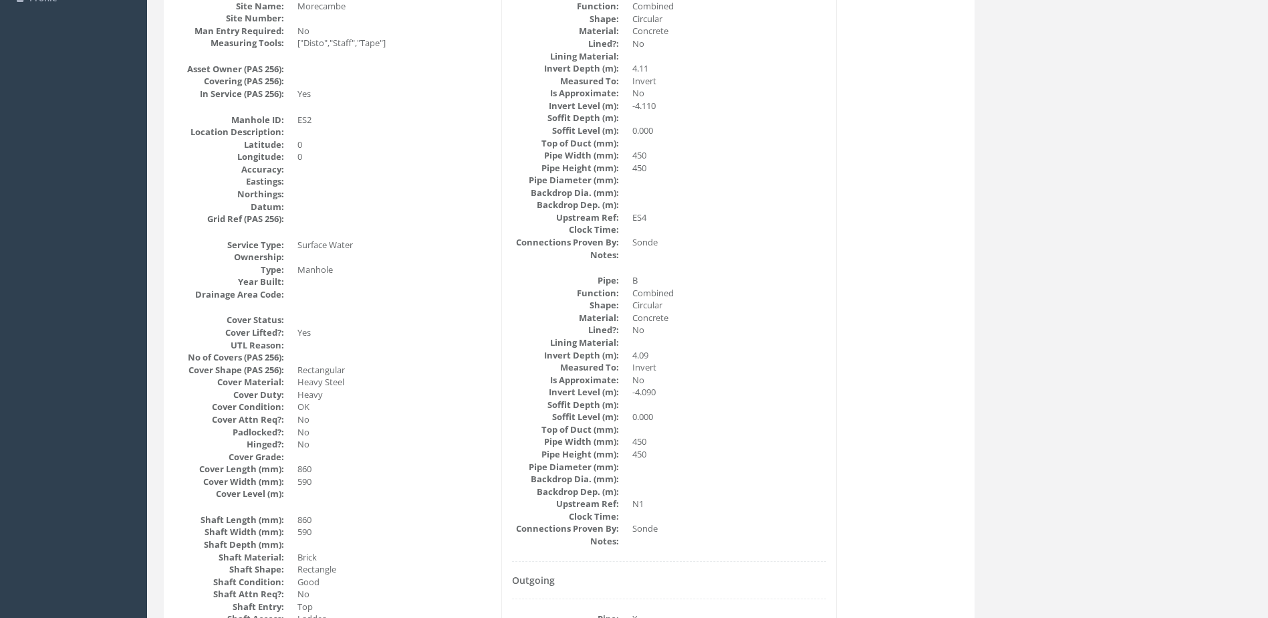
scroll to position [0, 0]
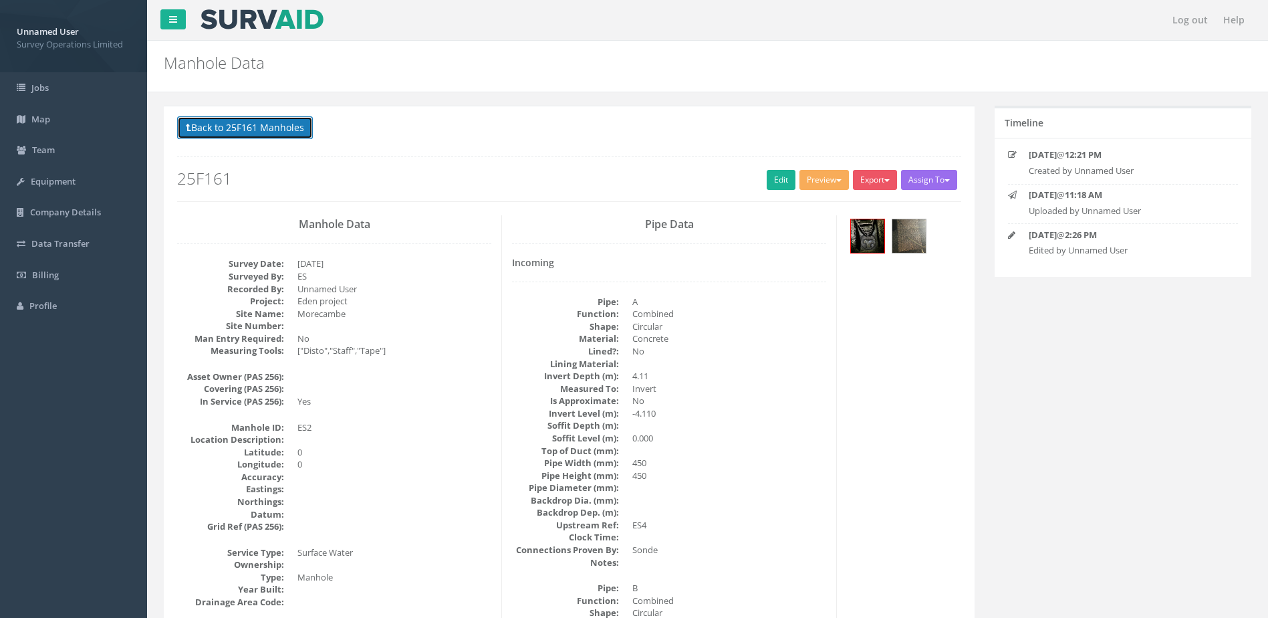
click at [255, 134] on button "Back to 25F161 Manholes" at bounding box center [245, 127] width 136 height 23
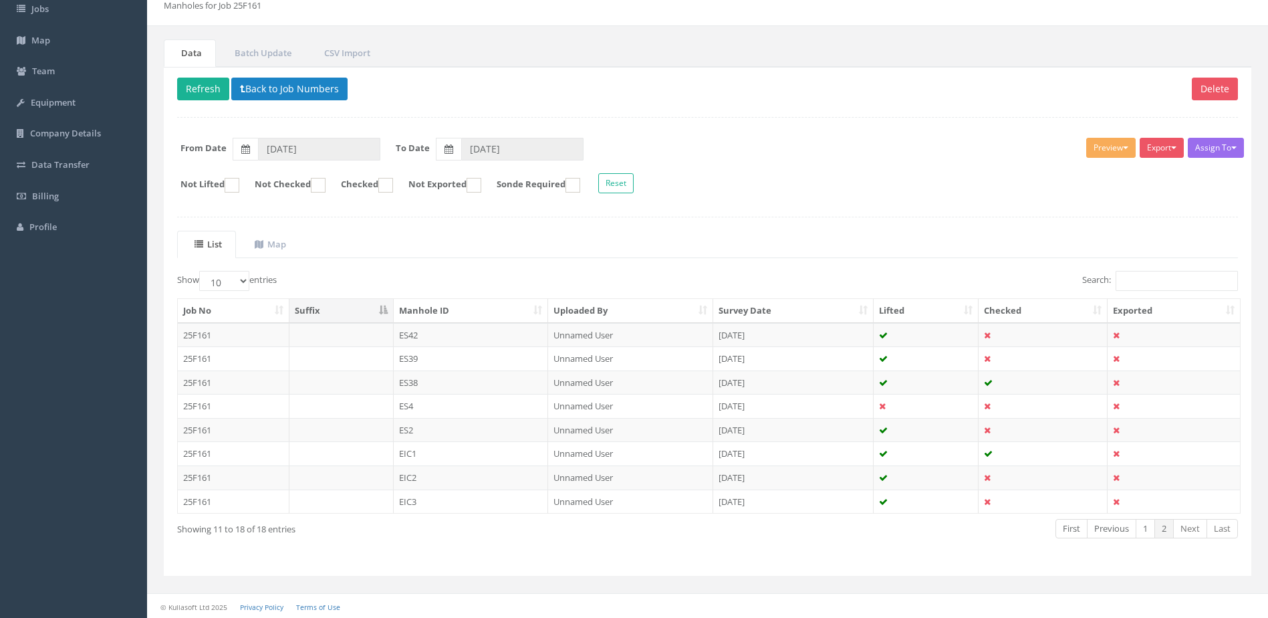
scroll to position [80, 0]
click at [1141, 527] on link "1" at bounding box center [1145, 526] width 19 height 19
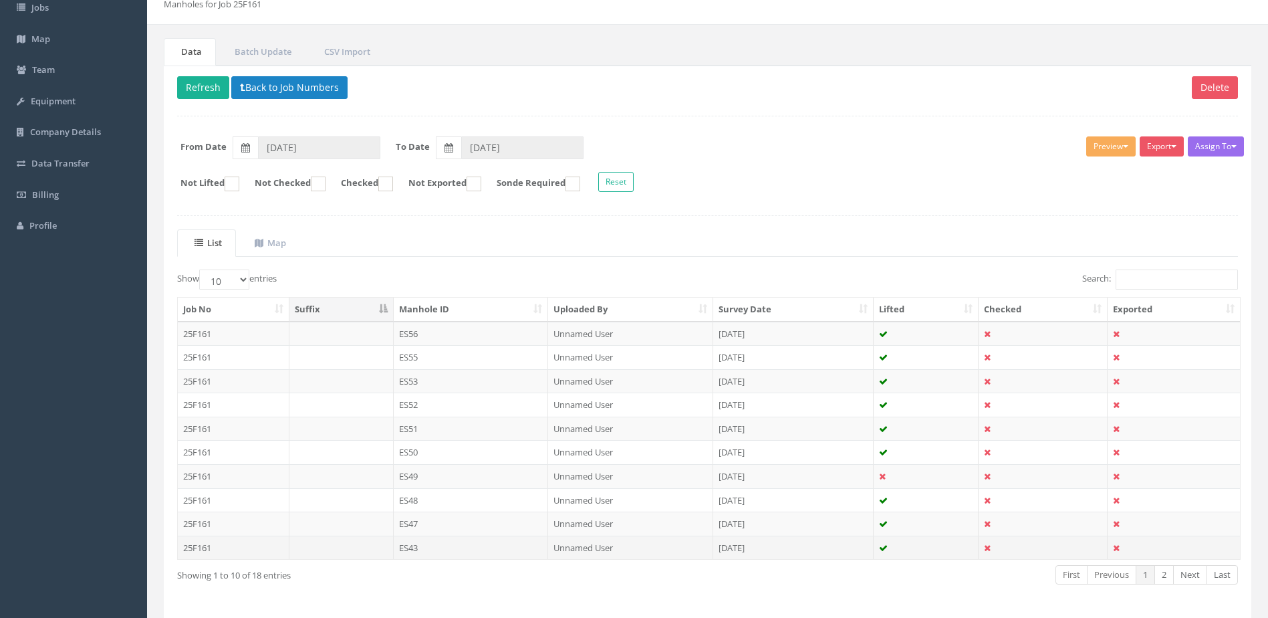
click at [477, 554] on td "ES43" at bounding box center [471, 548] width 155 height 24
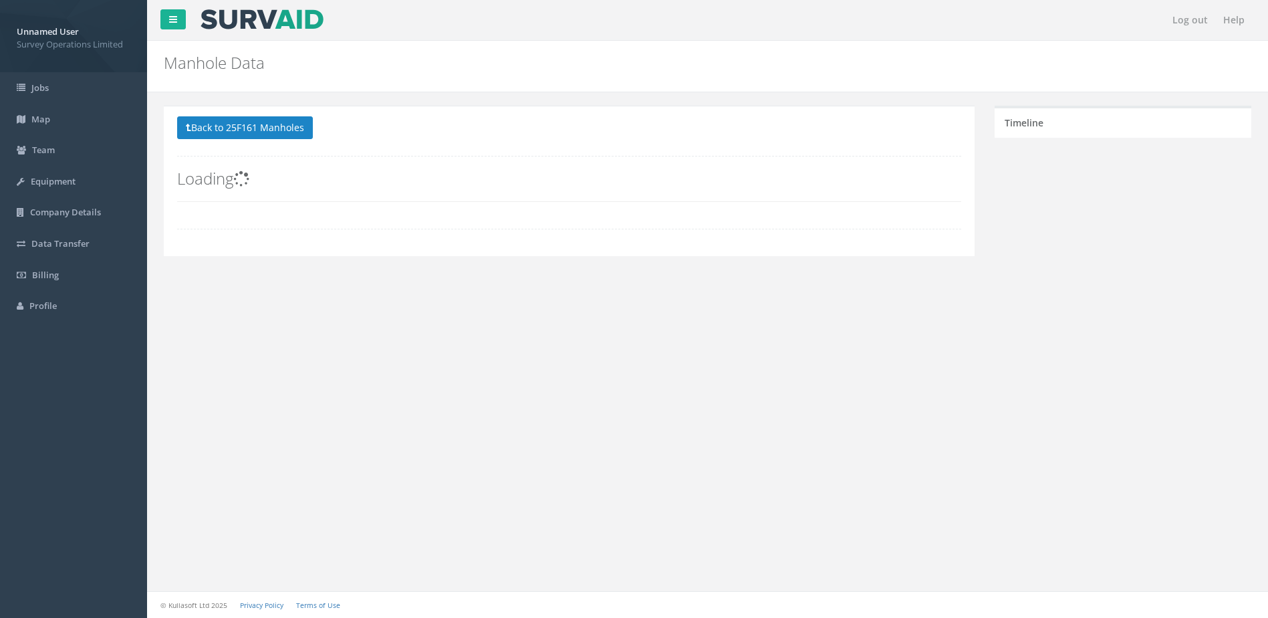
scroll to position [0, 0]
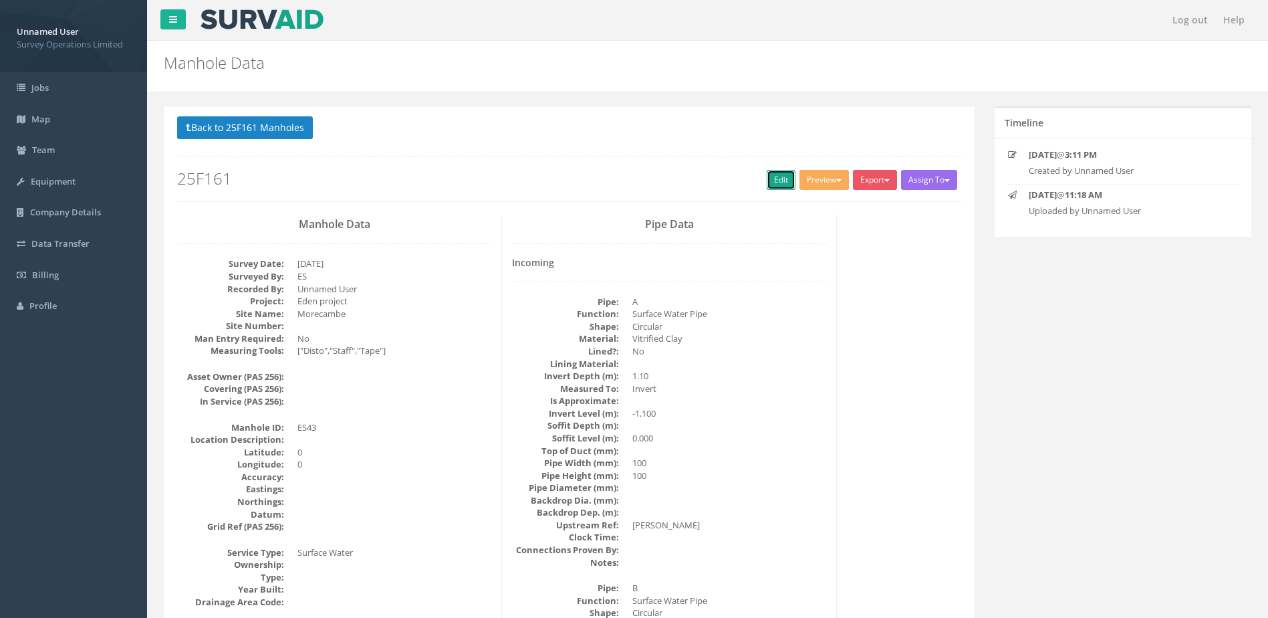
click at [773, 179] on link "Edit" at bounding box center [781, 180] width 29 height 20
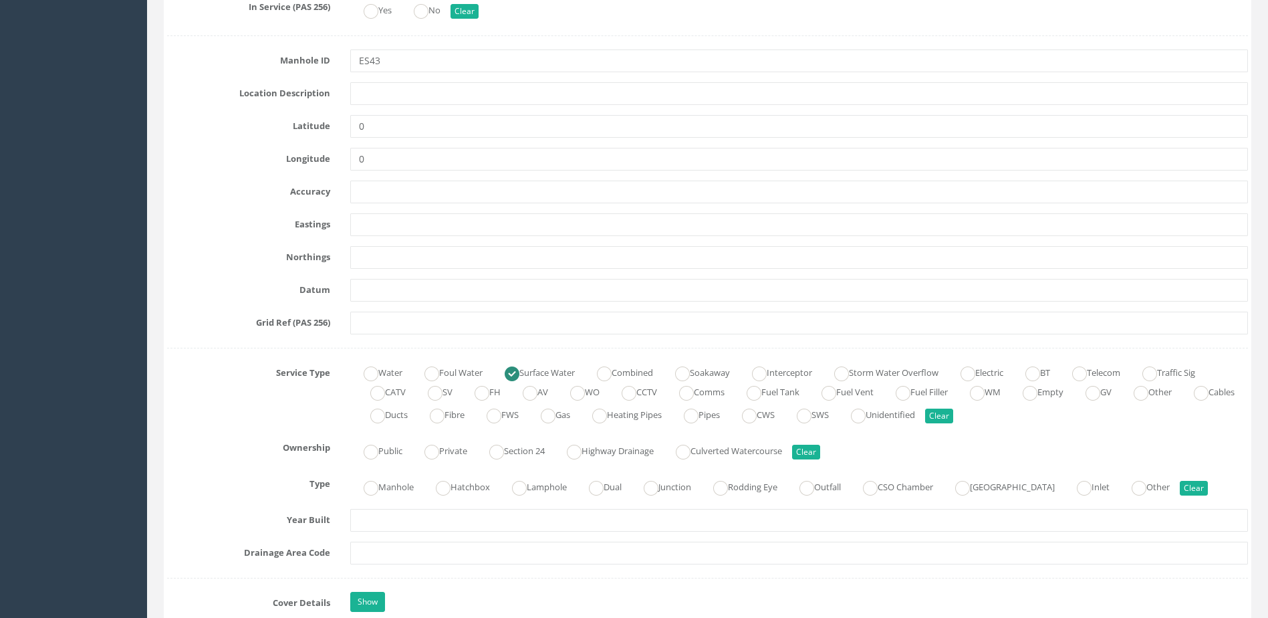
scroll to position [649, 0]
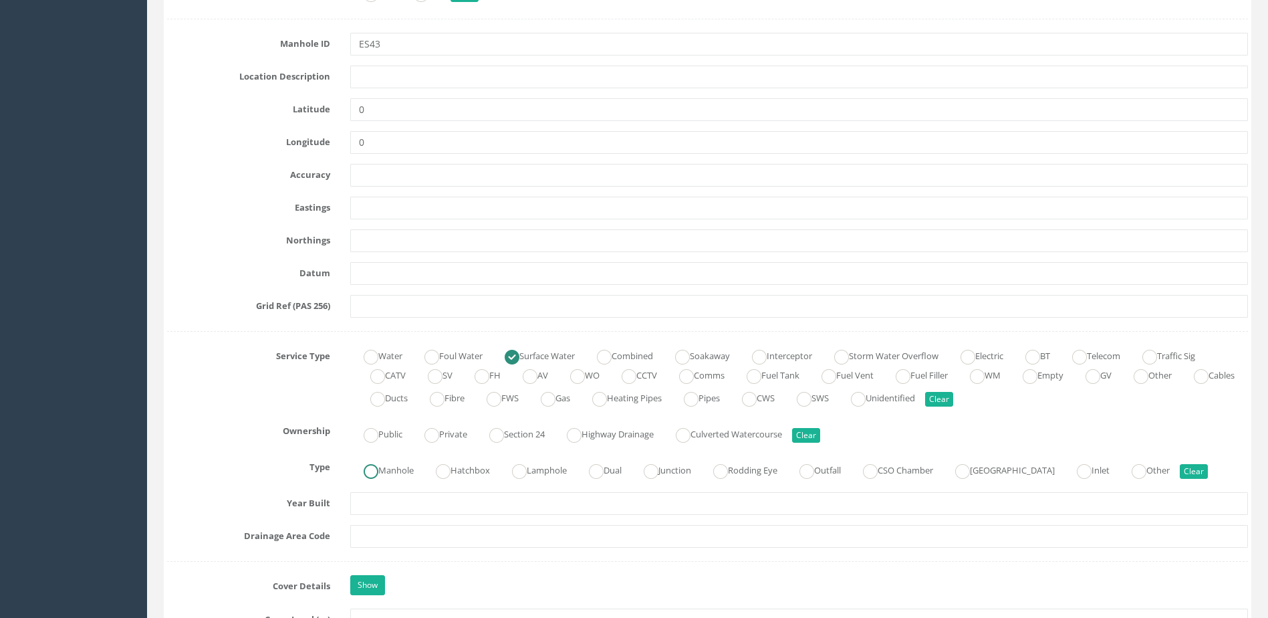
click at [398, 476] on label "Manhole" at bounding box center [382, 468] width 64 height 19
radio input "true"
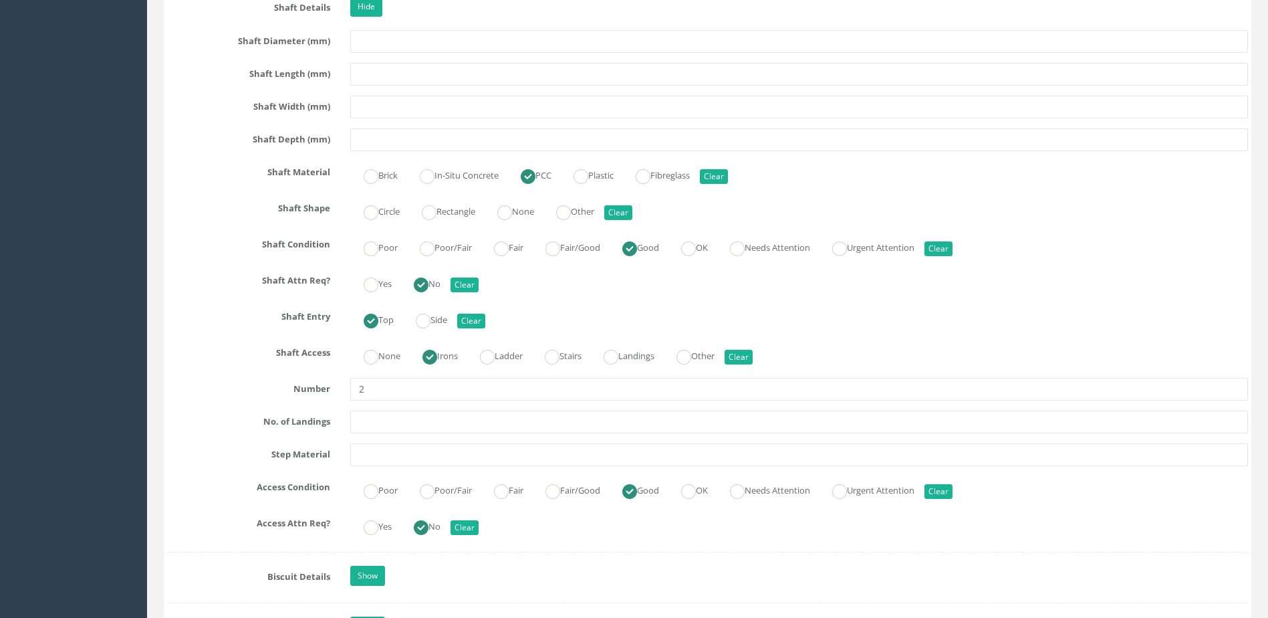
scroll to position [1417, 0]
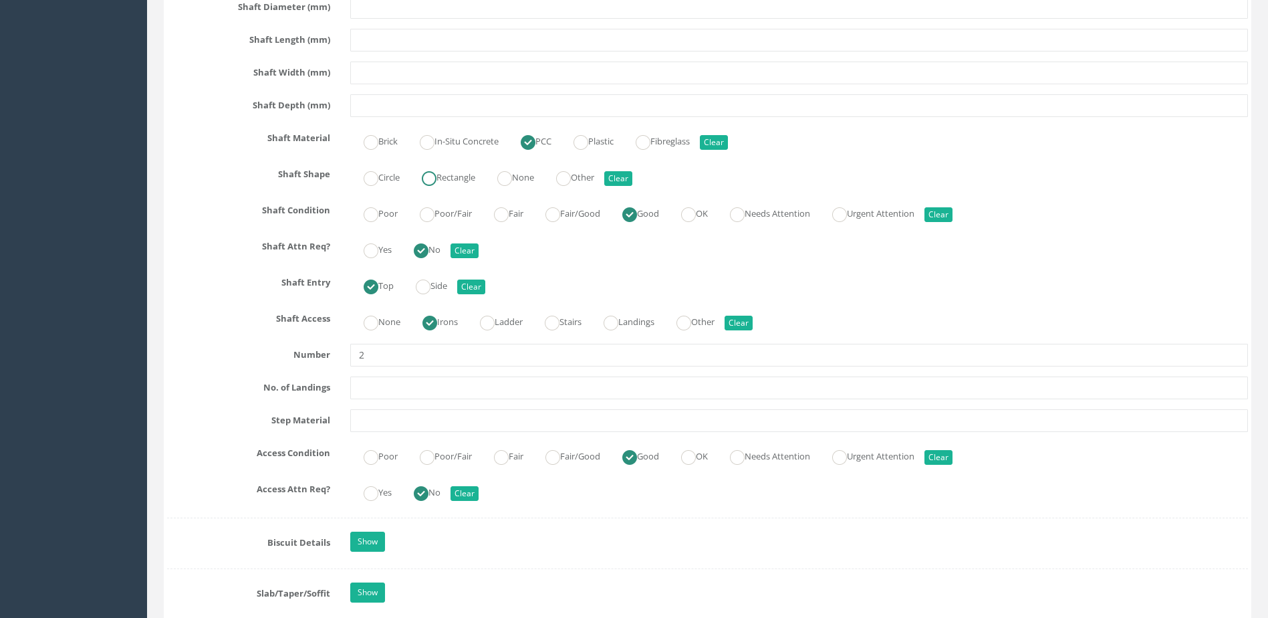
click at [453, 179] on label "Rectangle" at bounding box center [442, 175] width 67 height 19
radio input "true"
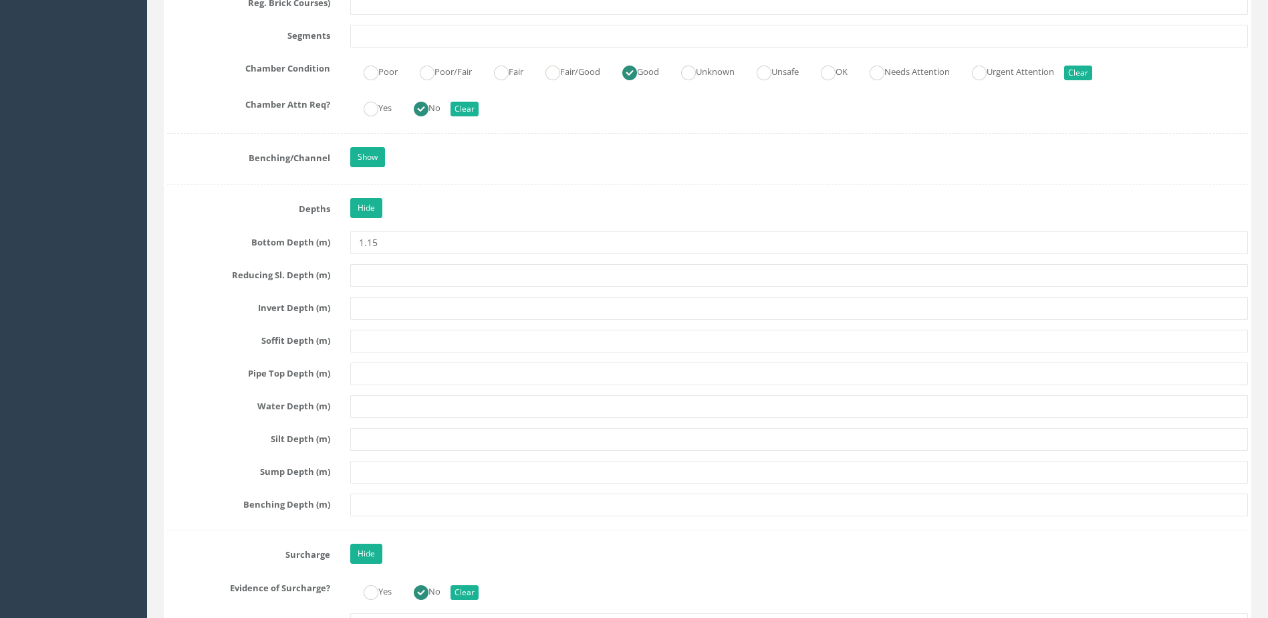
scroll to position [2286, 0]
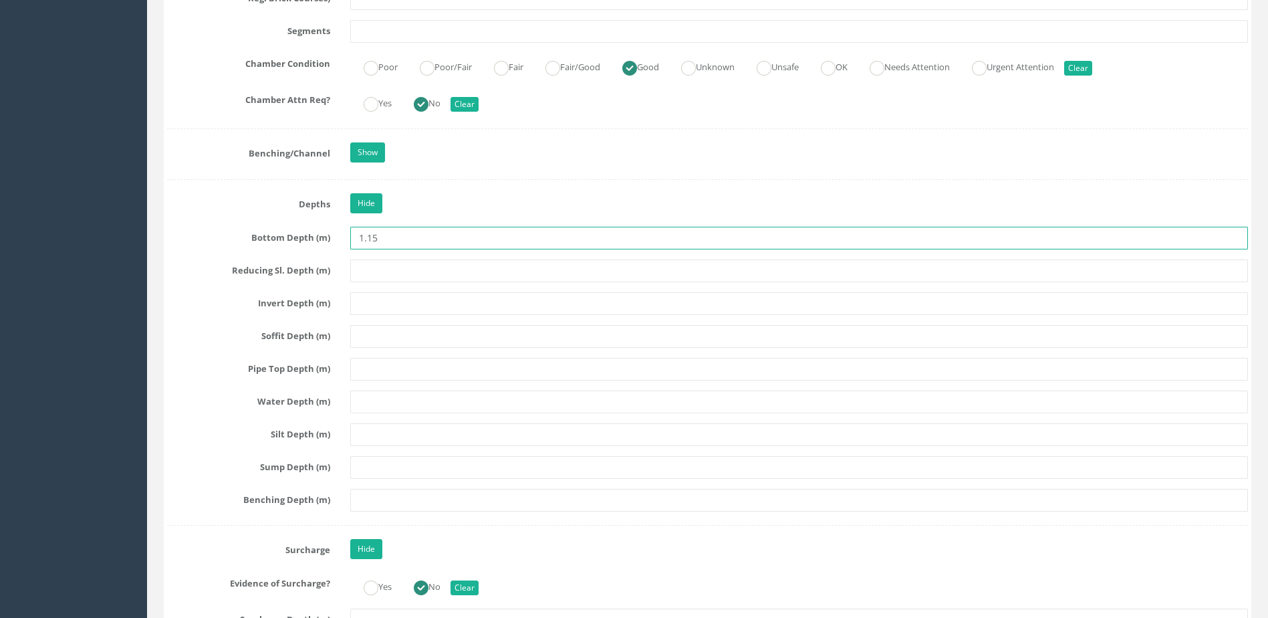
drag, startPoint x: 386, startPoint y: 233, endPoint x: 328, endPoint y: 231, distance: 58.2
click at [328, 231] on div "Bottom Depth (m) 1.15" at bounding box center [707, 238] width 1101 height 23
click at [392, 310] on input "text" at bounding box center [799, 303] width 898 height 23
paste input "1.15"
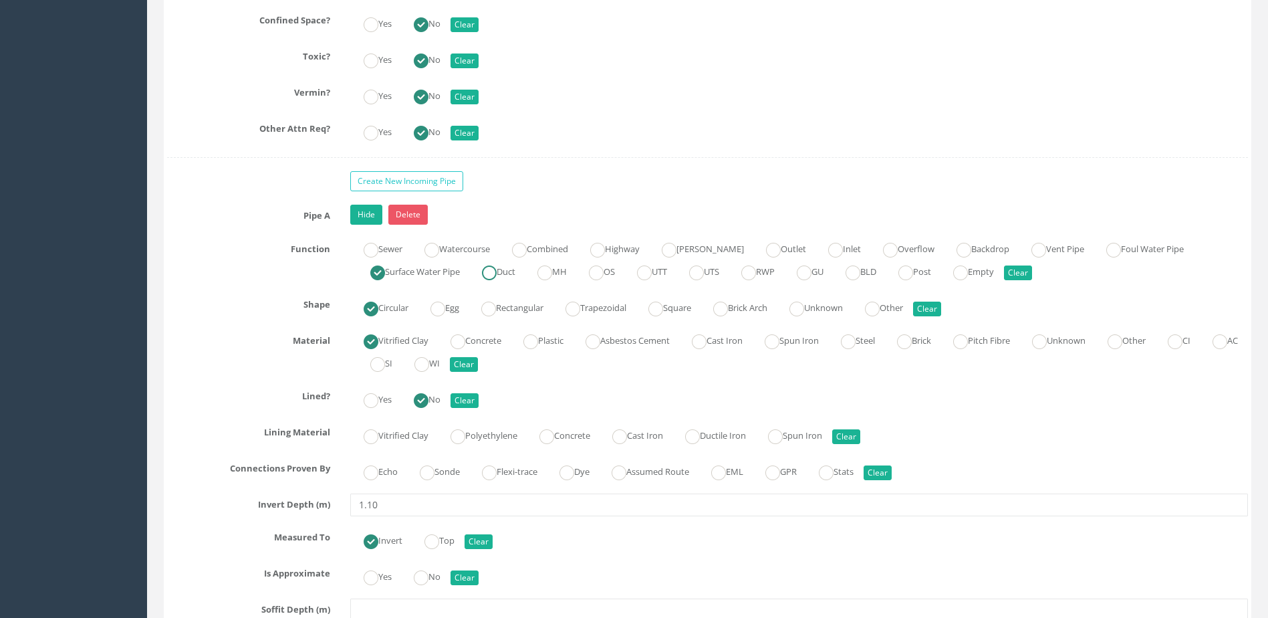
scroll to position [3891, 0]
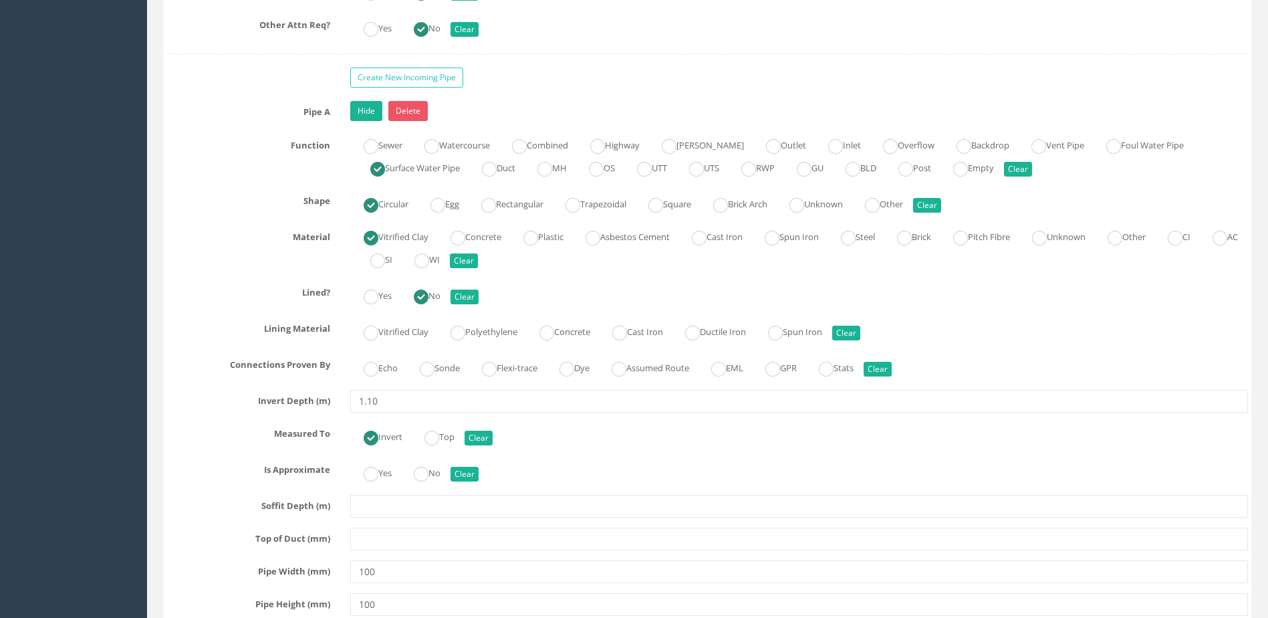
type input "1.15"
click at [451, 372] on label "Sonde" at bounding box center [433, 366] width 53 height 19
radio input "true"
click at [425, 463] on label "No" at bounding box center [420, 471] width 40 height 19
radio input "true"
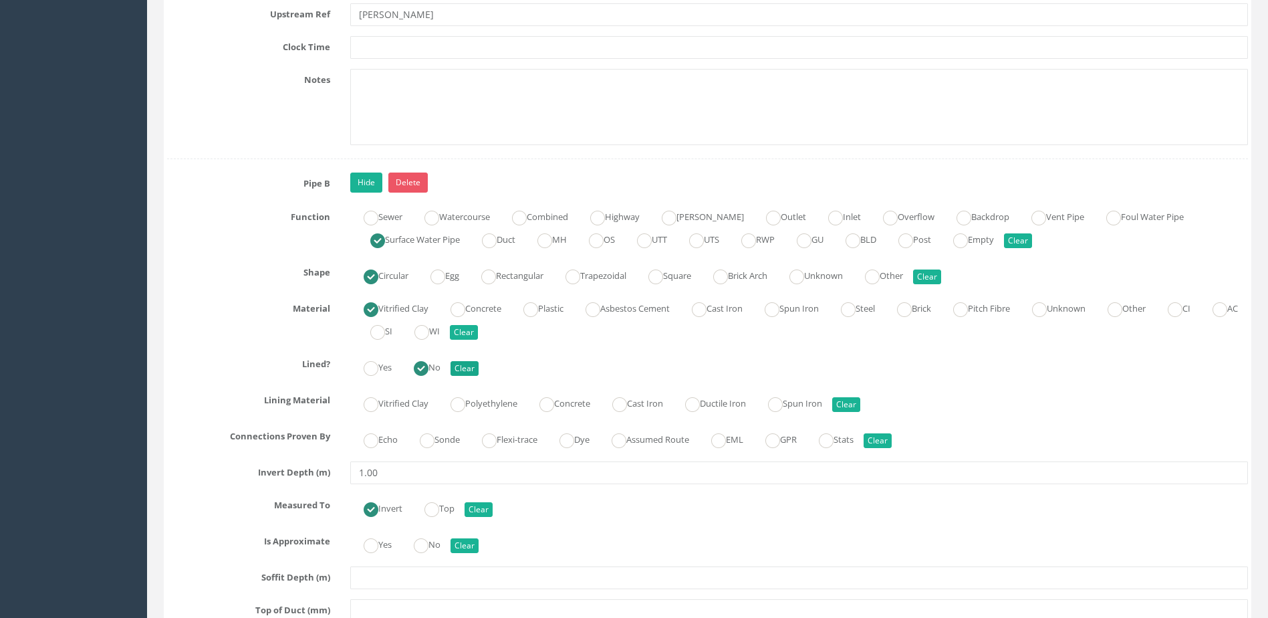
scroll to position [4626, 0]
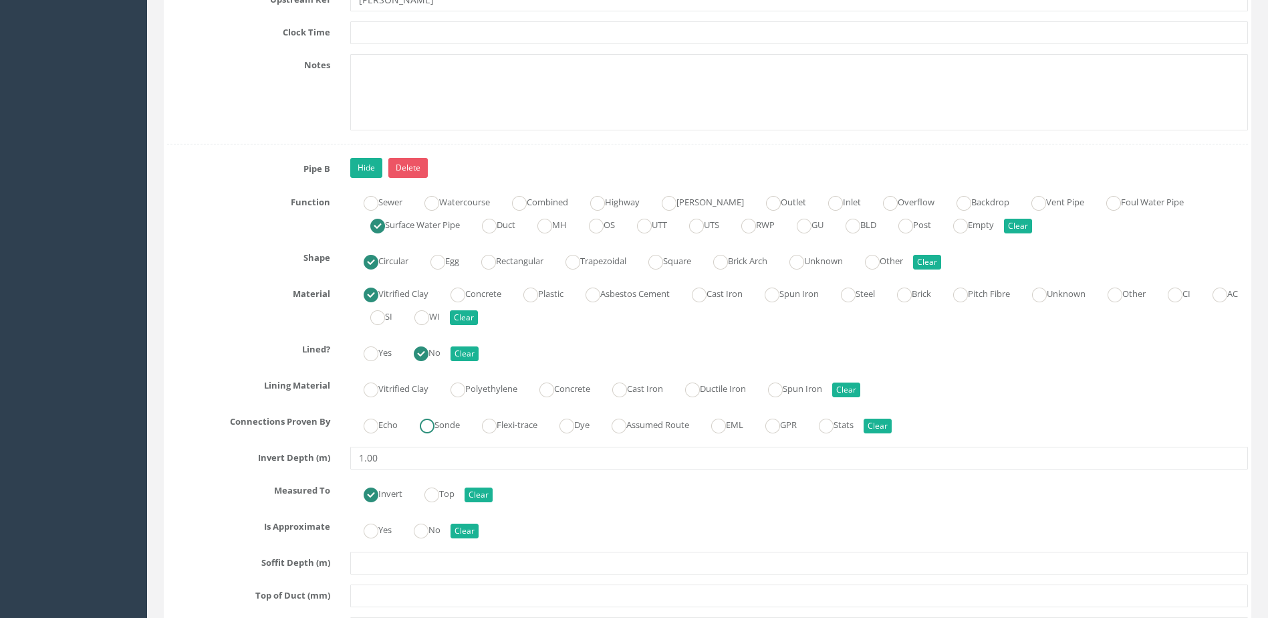
click at [432, 433] on ins at bounding box center [427, 426] width 15 height 15
radio input "true"
click at [418, 528] on ins at bounding box center [421, 531] width 15 height 15
radio input "true"
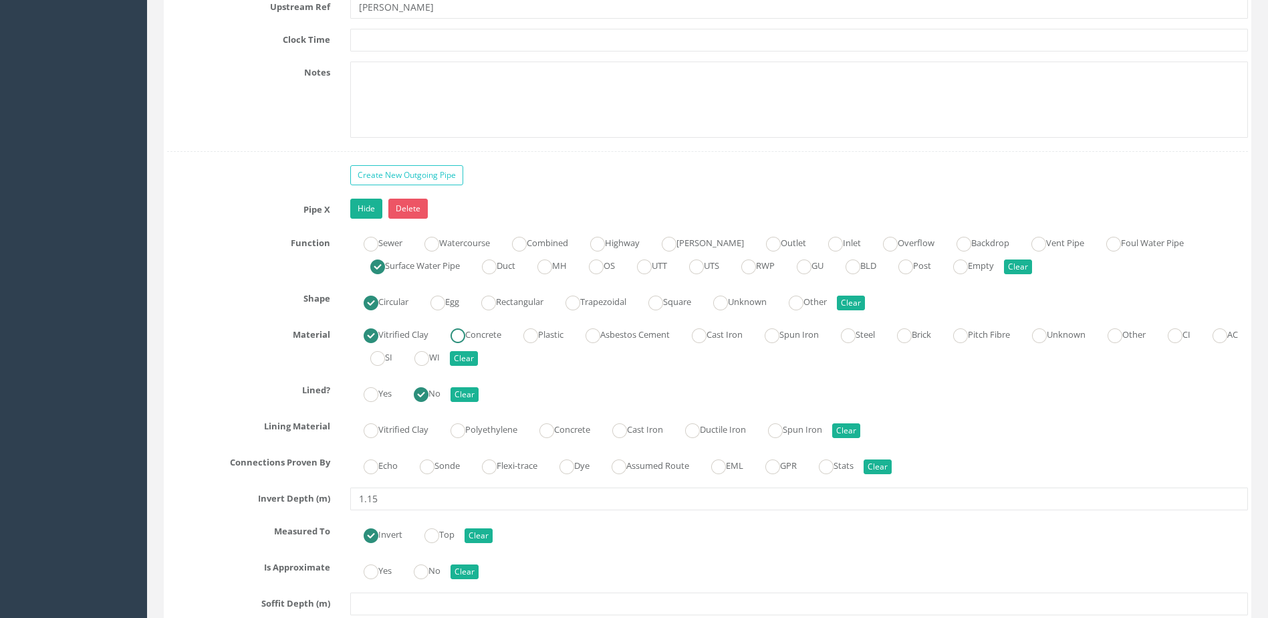
scroll to position [5428, 0]
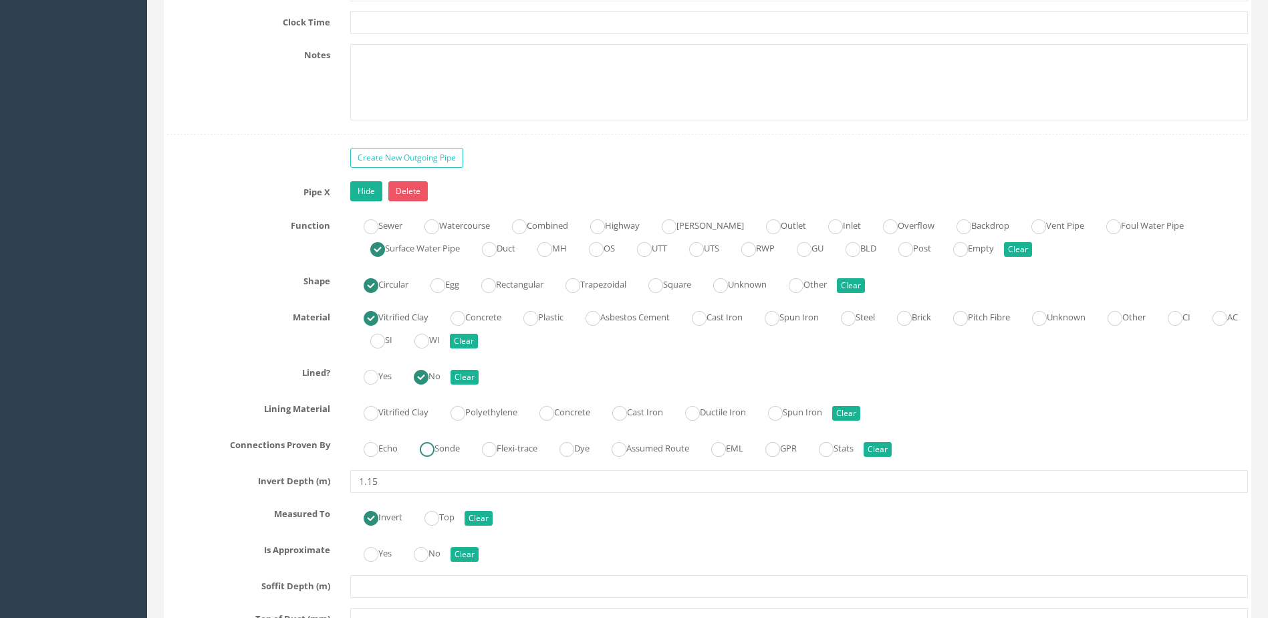
click at [428, 455] on ins at bounding box center [427, 449] width 15 height 15
radio input "true"
click at [435, 559] on label "No" at bounding box center [420, 551] width 40 height 19
radio input "true"
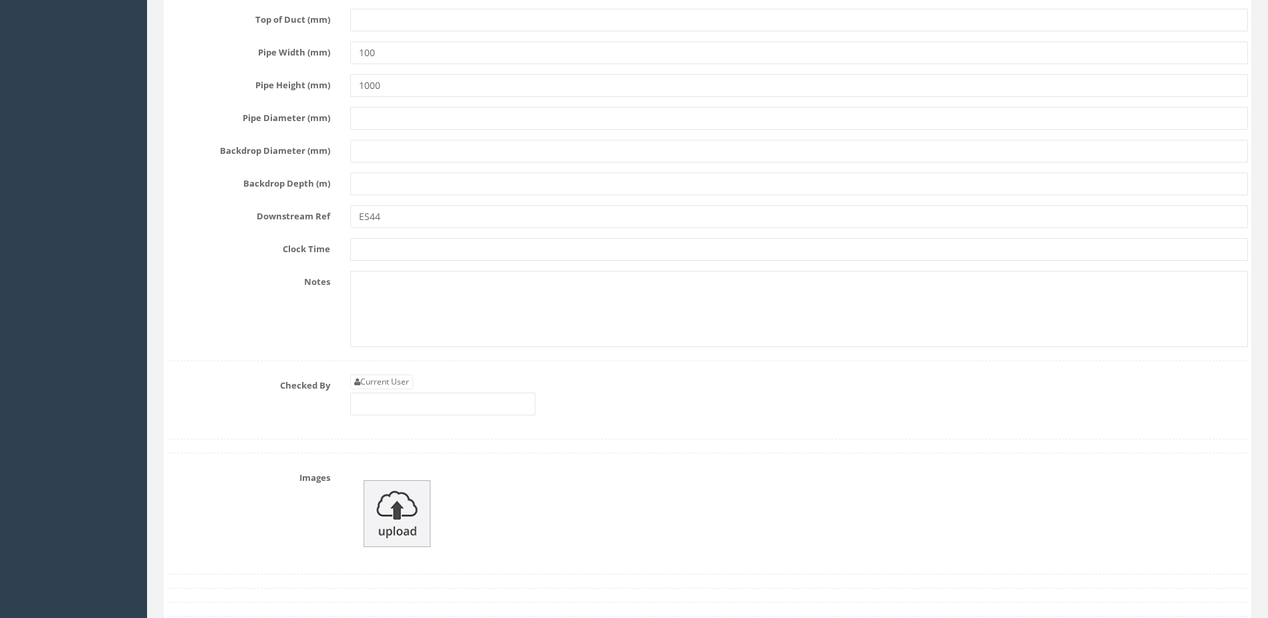
scroll to position [6030, 0]
click at [407, 395] on input "text" at bounding box center [442, 401] width 185 height 23
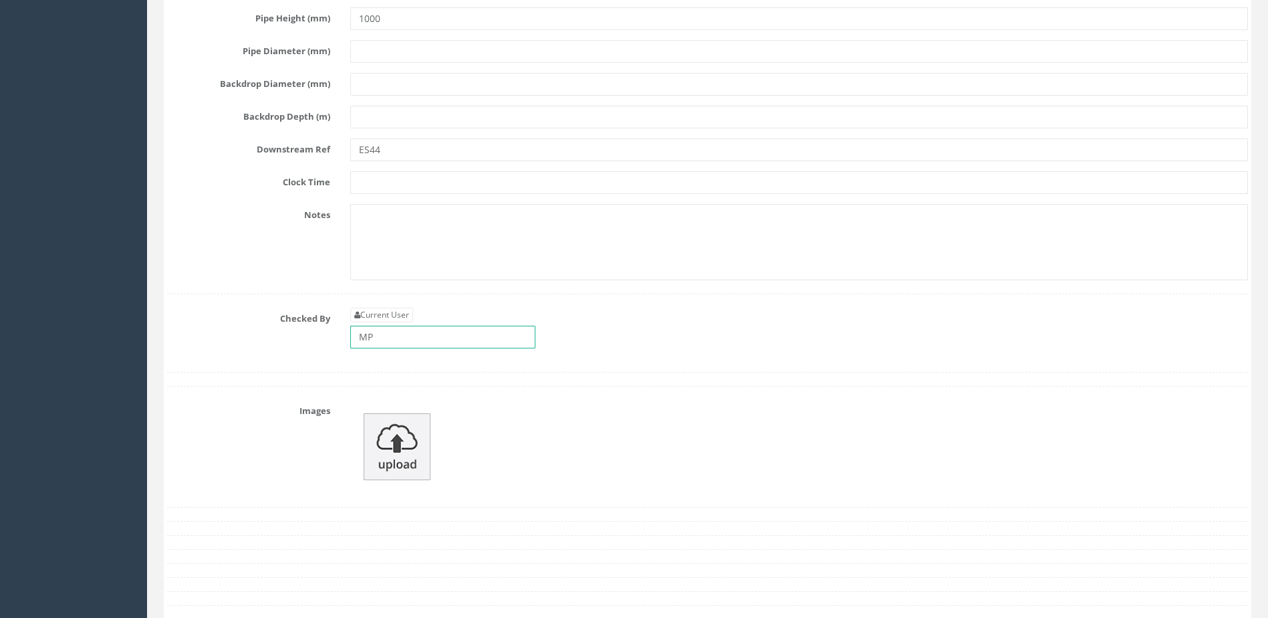
scroll to position [6231, 0]
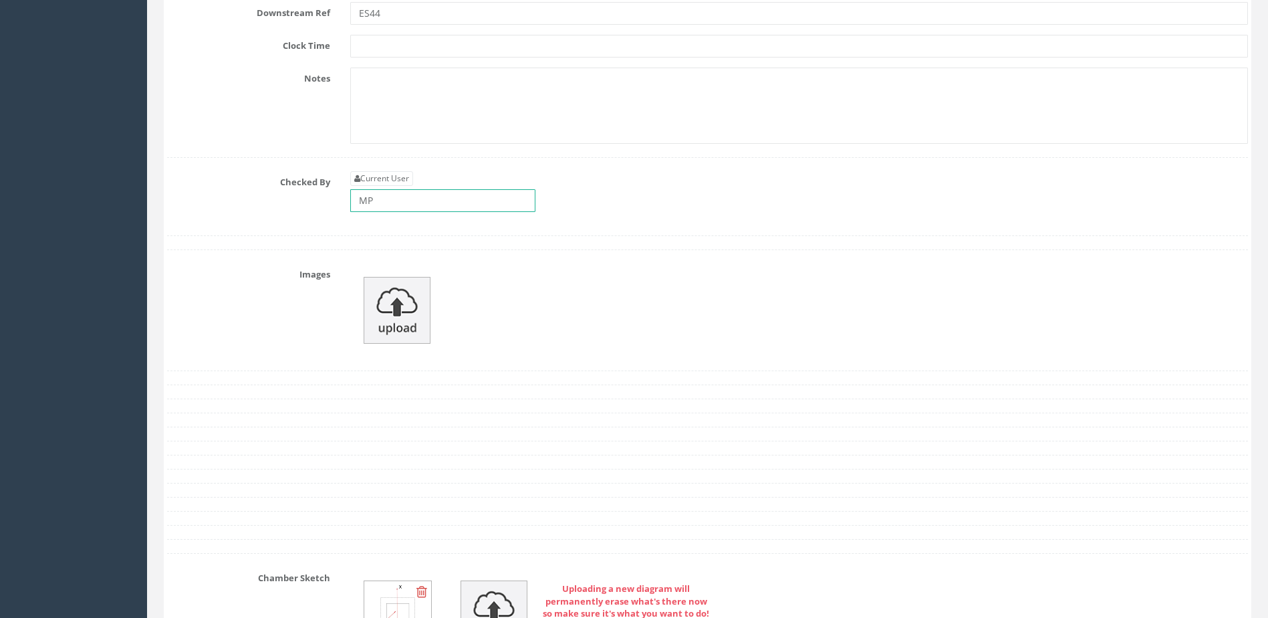
type input "MP"
click at [408, 317] on img at bounding box center [397, 310] width 67 height 67
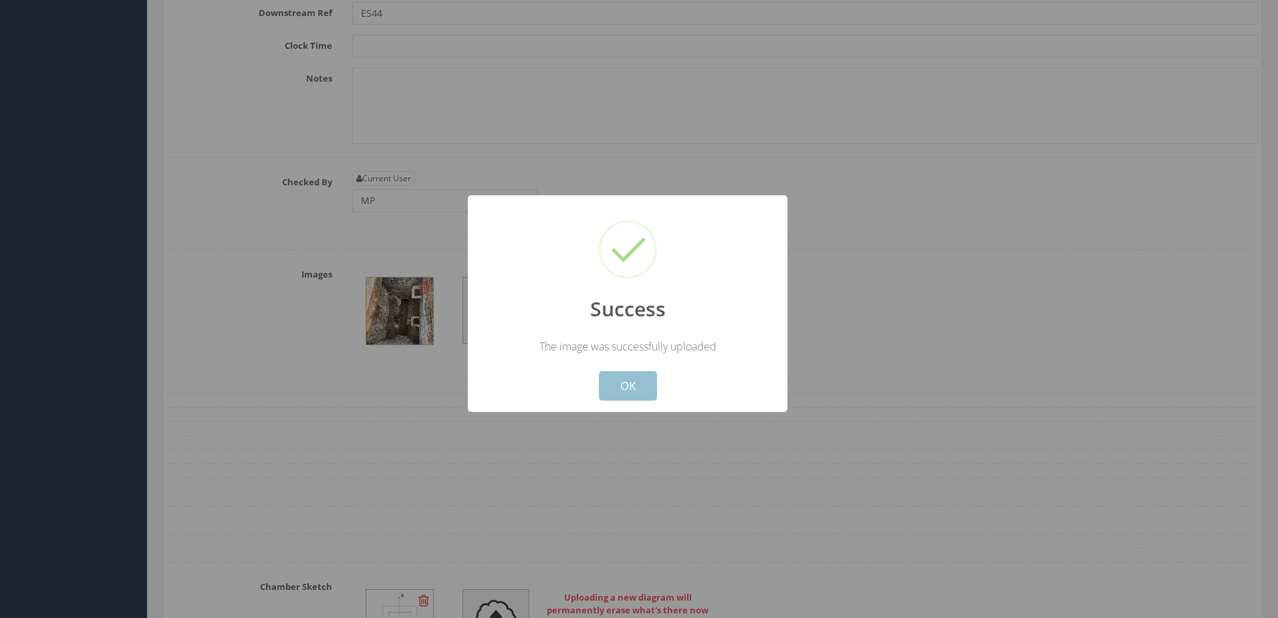
click at [629, 391] on button "OK" at bounding box center [628, 385] width 58 height 29
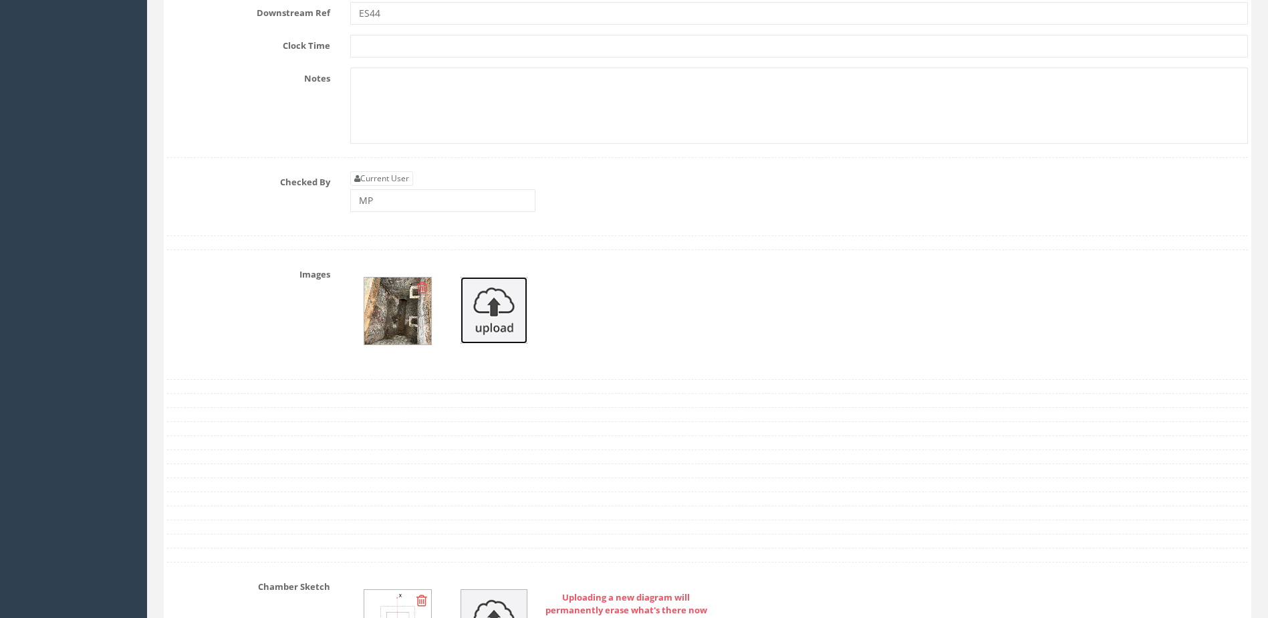
click at [493, 308] on img at bounding box center [494, 310] width 67 height 67
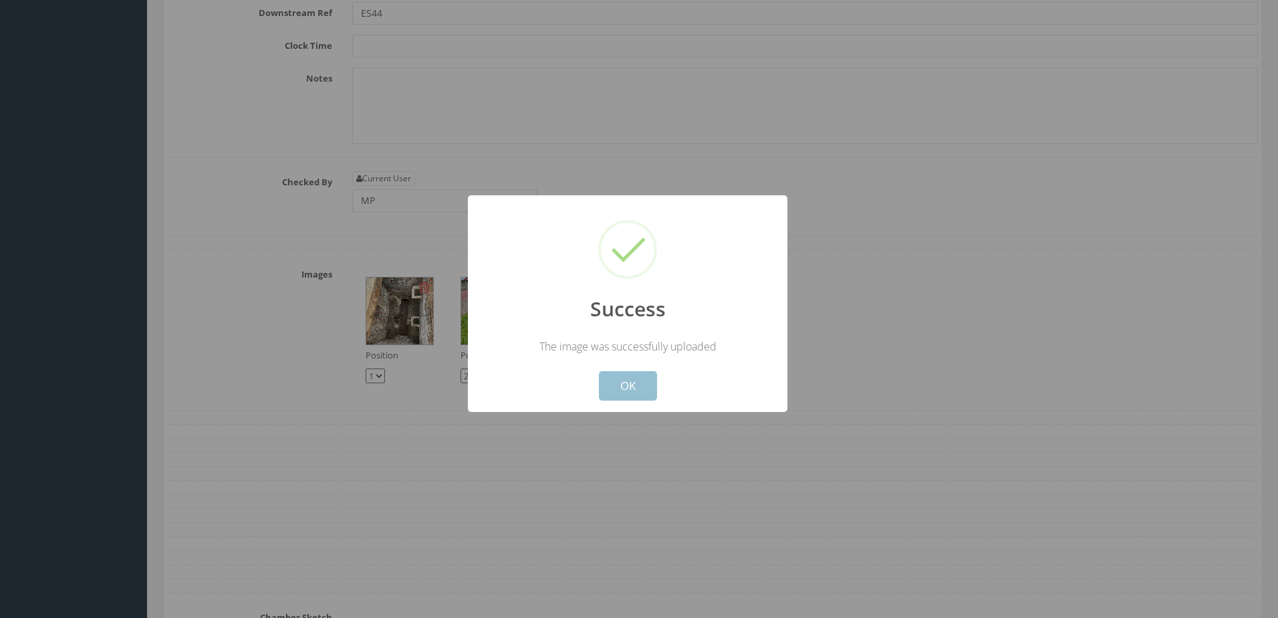
click at [622, 378] on button "OK" at bounding box center [628, 385] width 58 height 29
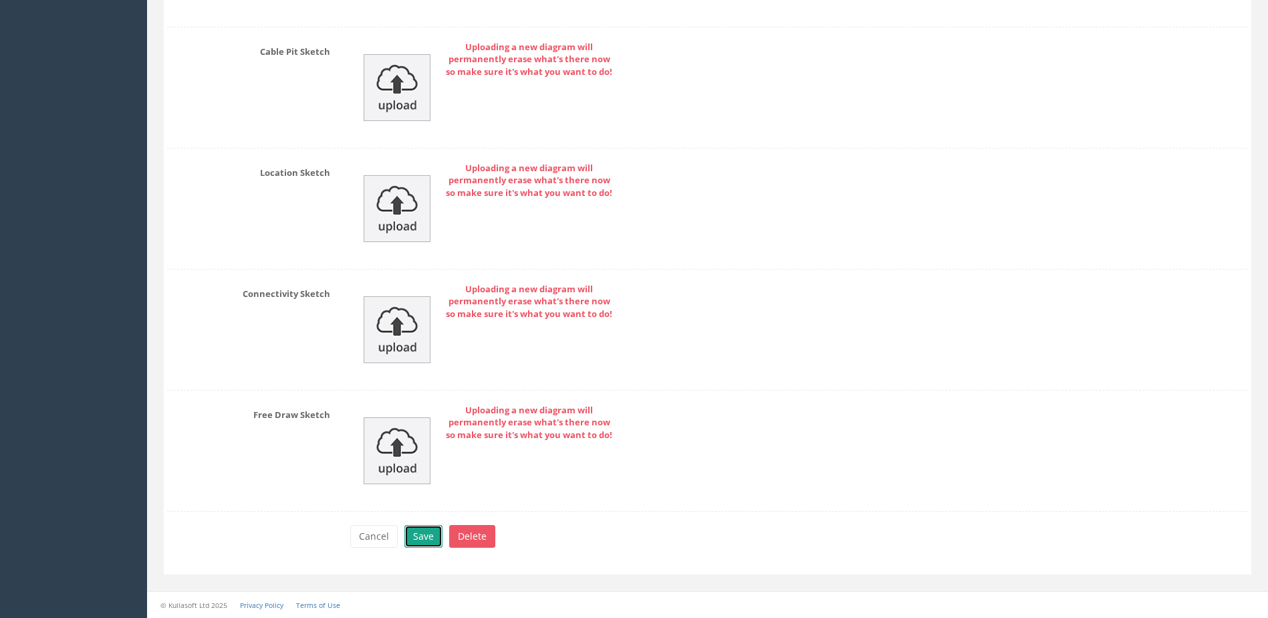
click at [421, 532] on button "Save" at bounding box center [424, 536] width 38 height 23
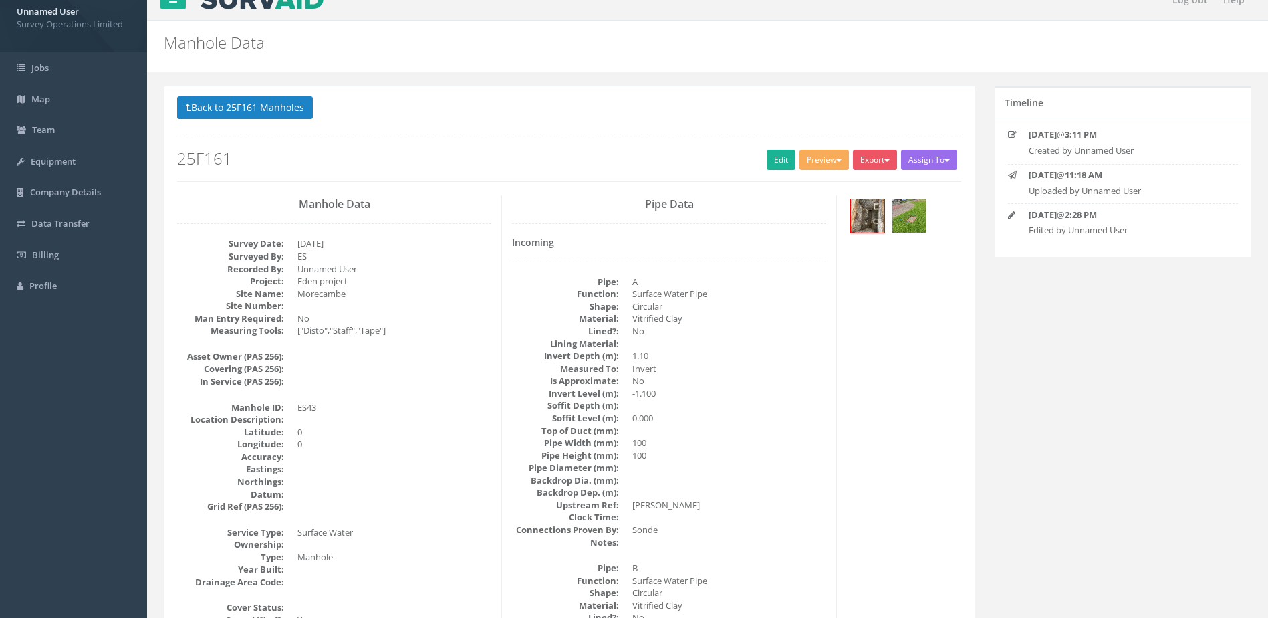
scroll to position [0, 0]
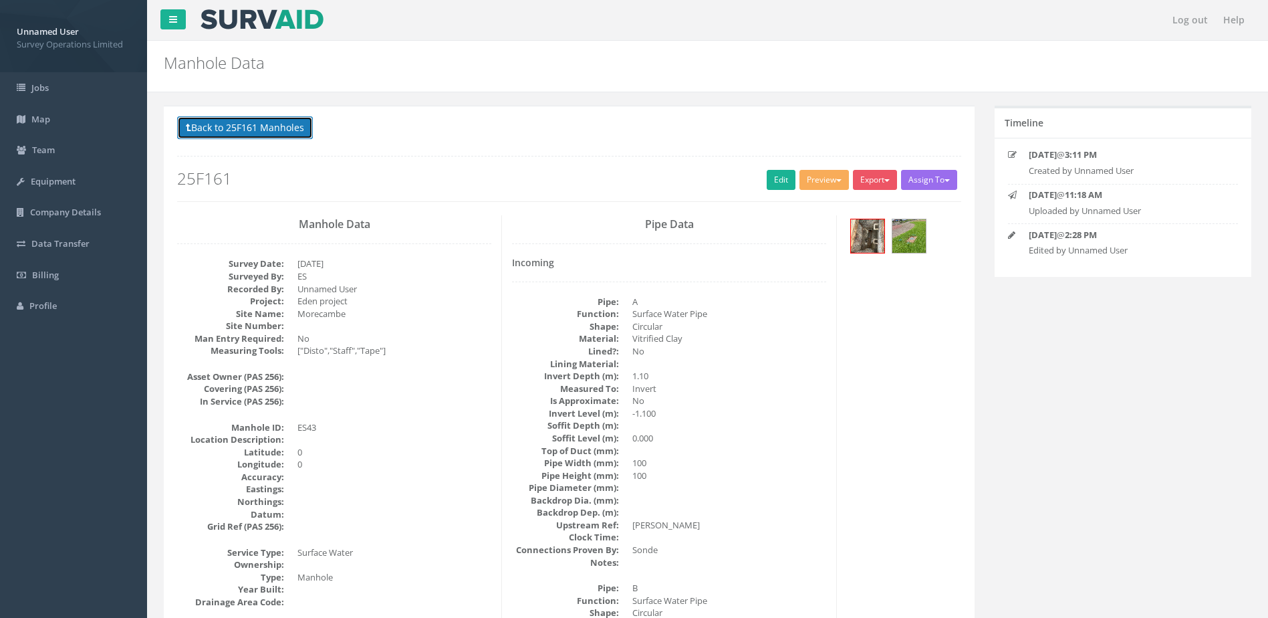
click at [265, 124] on button "Back to 25F161 Manholes" at bounding box center [245, 127] width 136 height 23
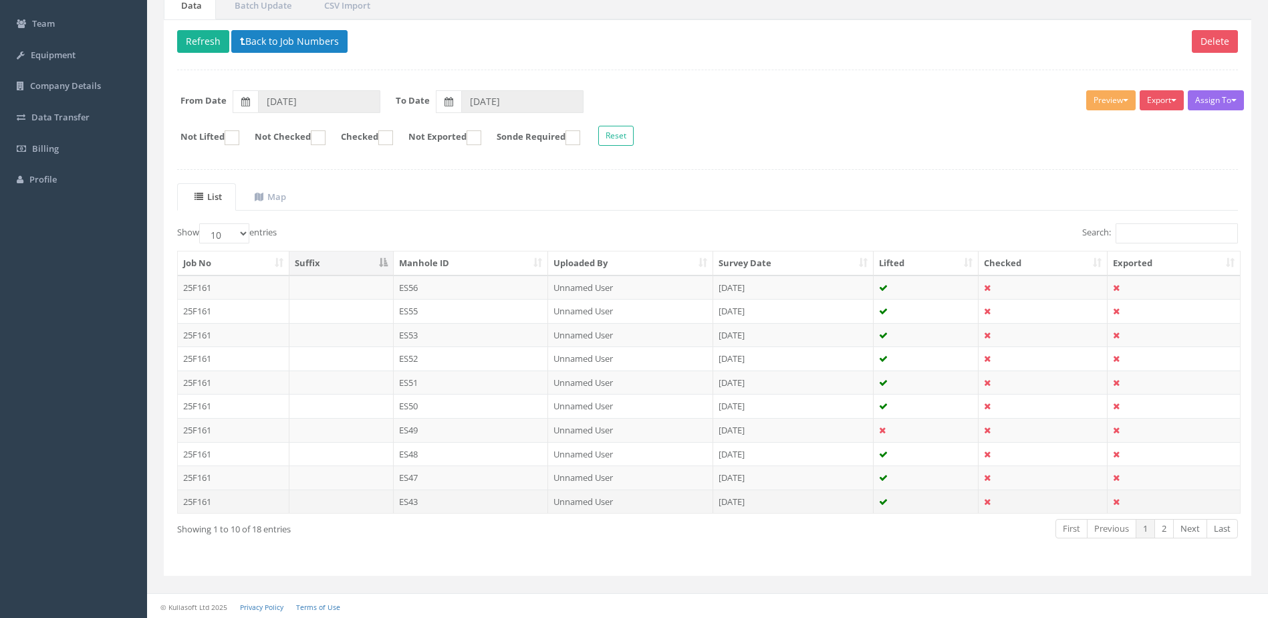
scroll to position [128, 0]
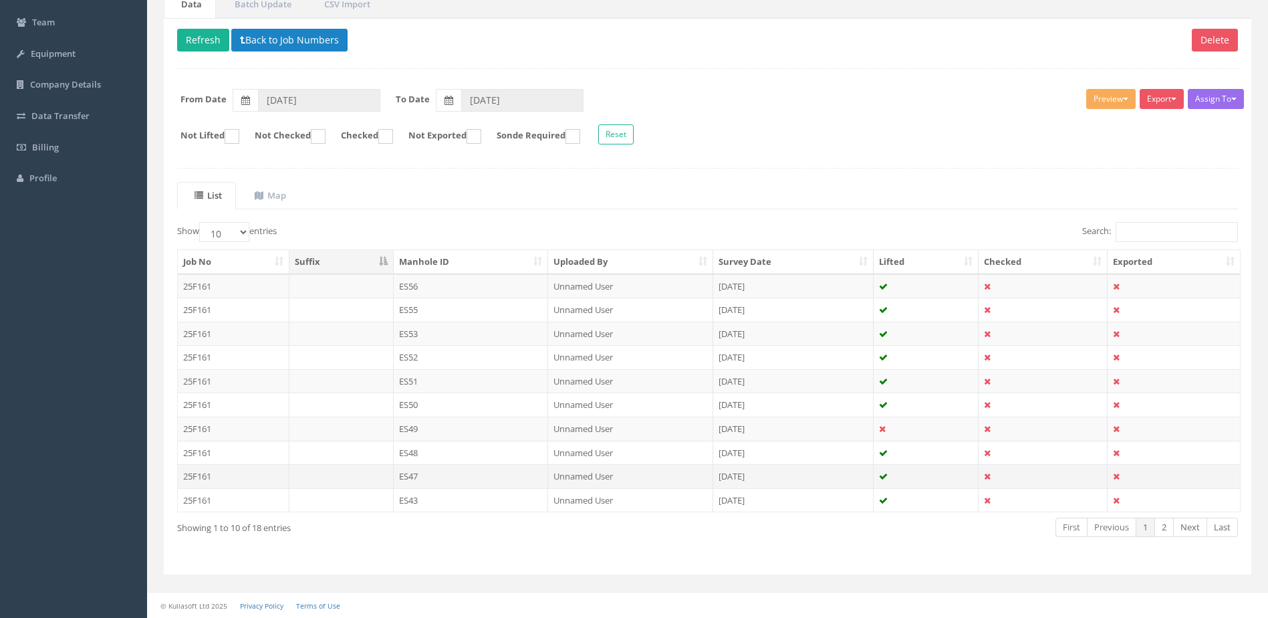
click at [675, 478] on td "Unnamed User" at bounding box center [630, 476] width 165 height 24
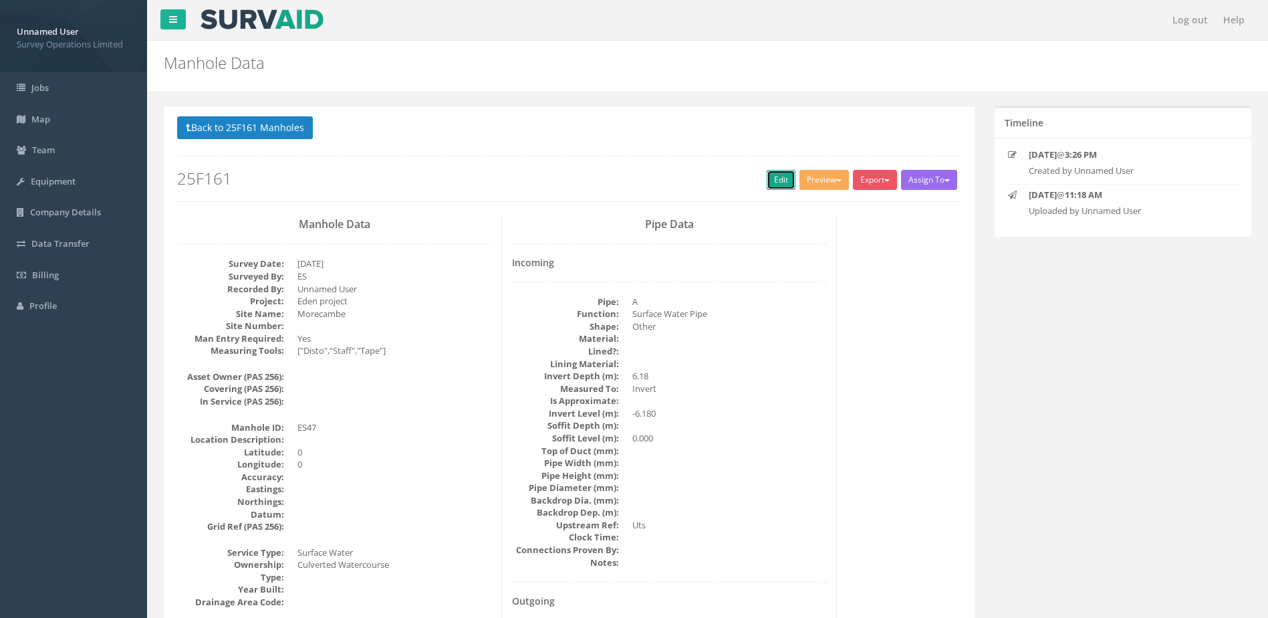
click at [767, 175] on link "Edit" at bounding box center [781, 180] width 29 height 20
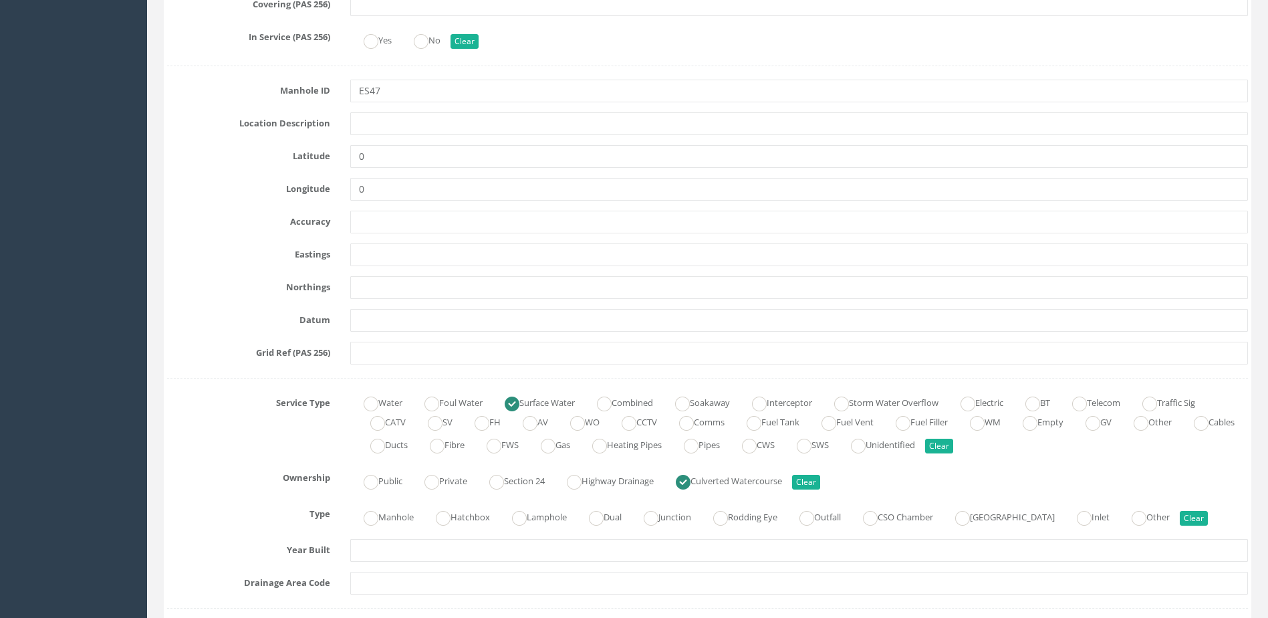
scroll to position [802, 0]
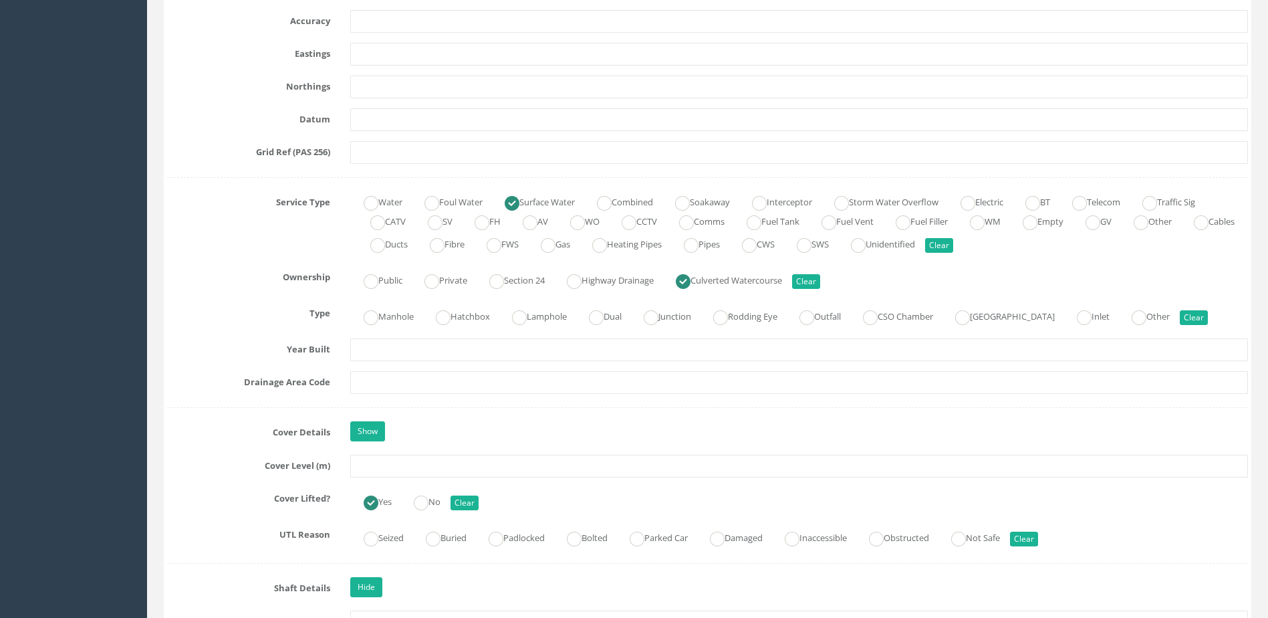
click at [402, 310] on label "Manhole" at bounding box center [382, 315] width 64 height 19
radio input "true"
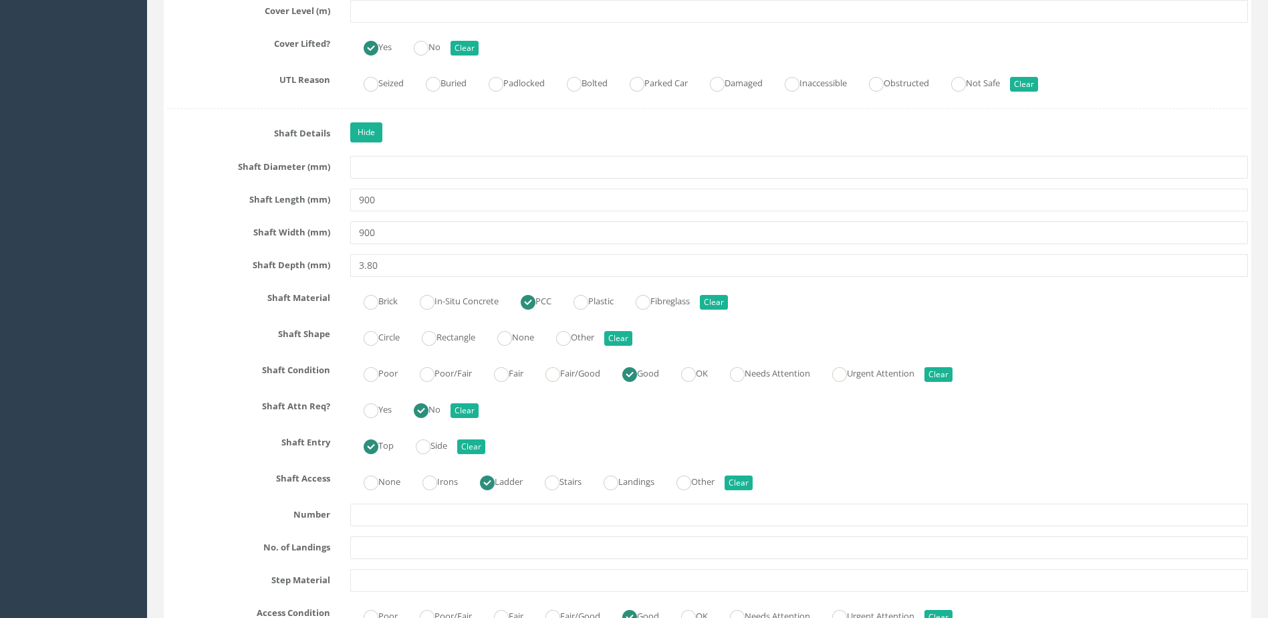
scroll to position [1404, 0]
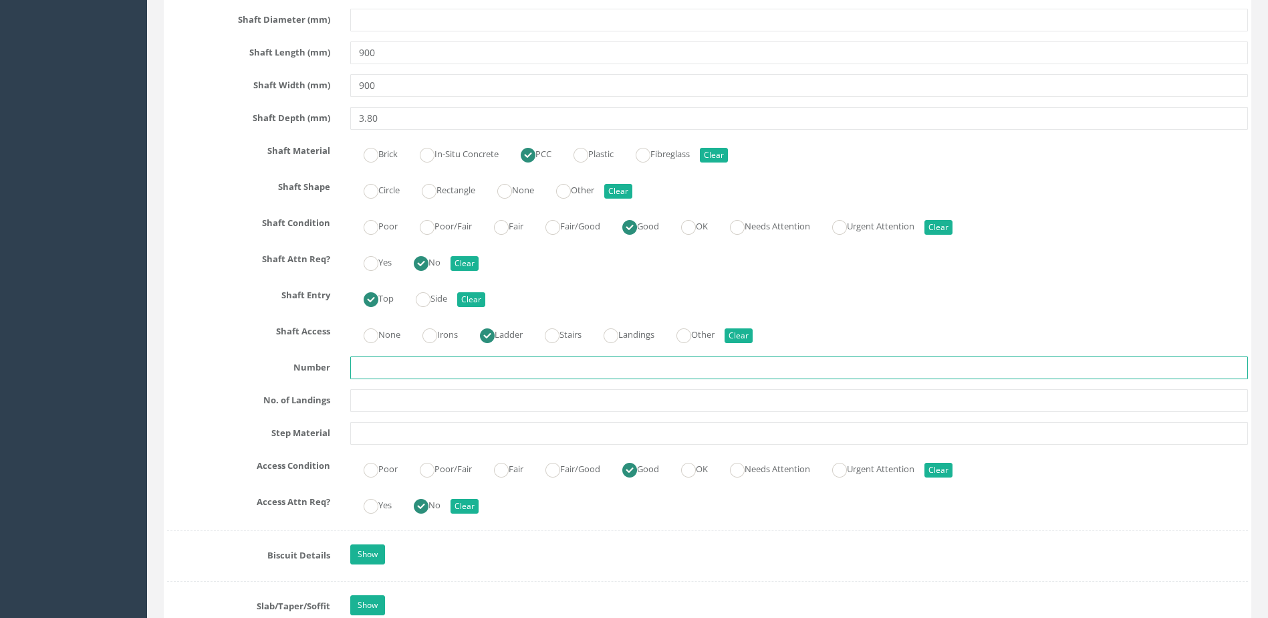
click at [386, 365] on input "text" at bounding box center [799, 367] width 898 height 23
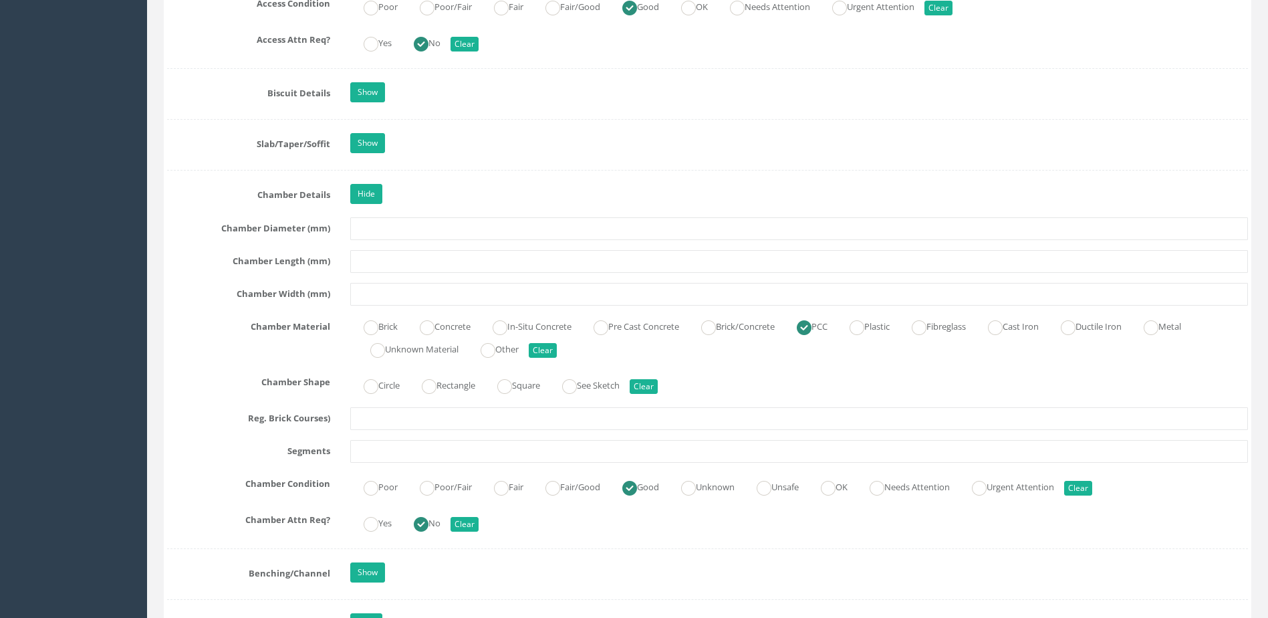
scroll to position [1872, 0]
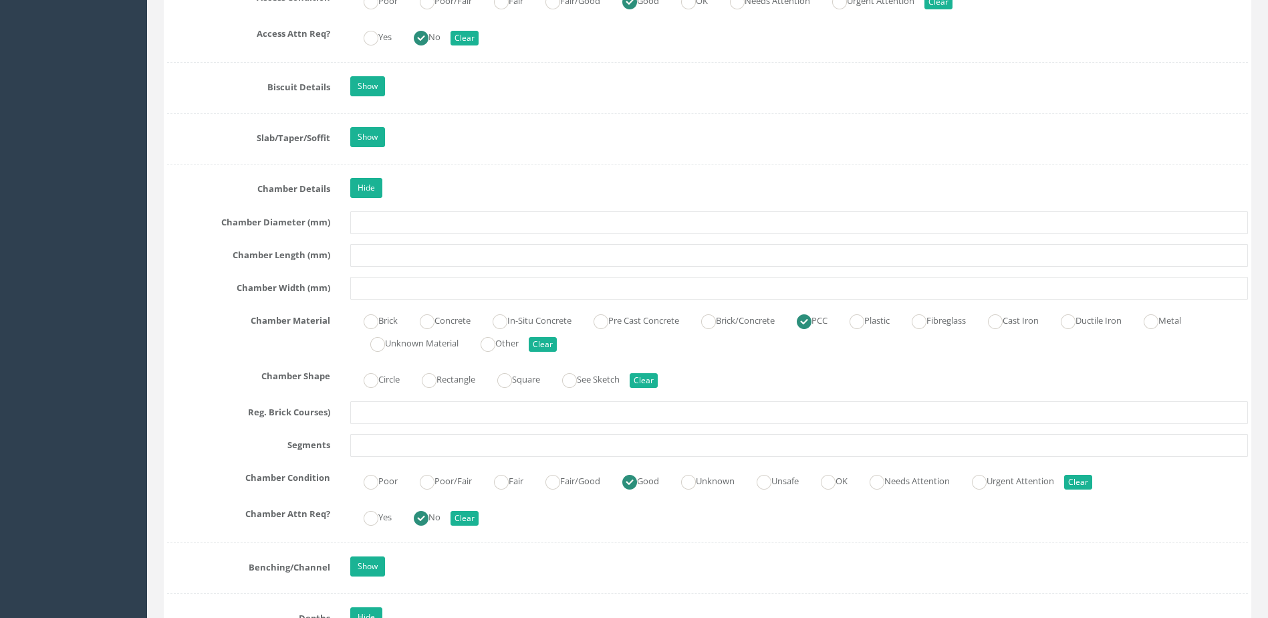
type input "?"
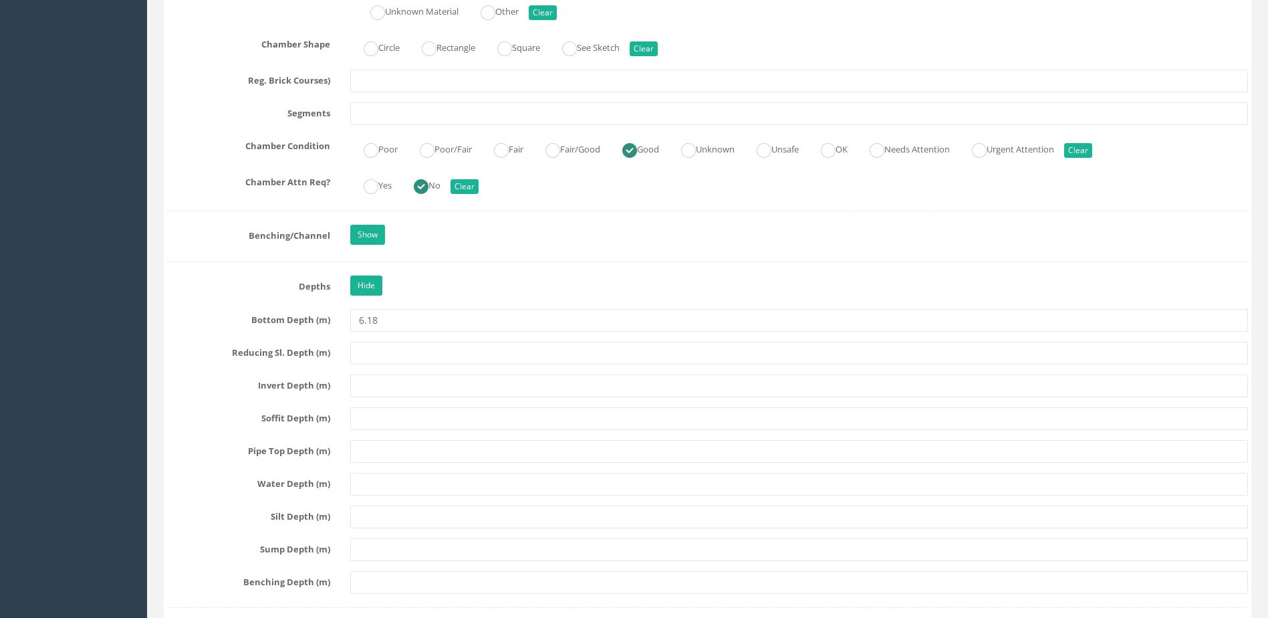
scroll to position [2340, 0]
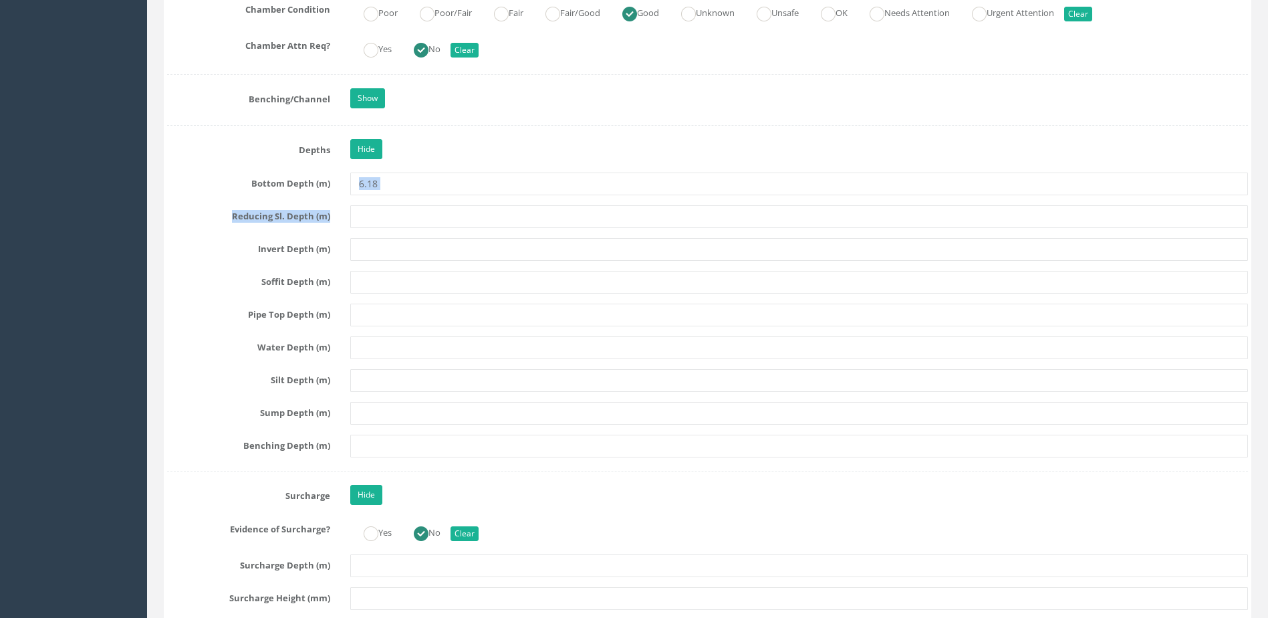
drag, startPoint x: 431, startPoint y: 193, endPoint x: 342, endPoint y: 179, distance: 89.5
click at [342, 179] on div "Job Number 25F161 Job Number Suffix Survey Date [DATE] Surveyed By ES Project E…" at bounding box center [707, 614] width 1081 height 5470
drag, startPoint x: 342, startPoint y: 179, endPoint x: 455, endPoint y: 163, distance: 114.0
click at [459, 163] on div "Job Number 25F161 Job Number Suffix Survey Date [DATE] Surveyed By ES Project E…" at bounding box center [707, 614] width 1081 height 5470
click at [413, 188] on input "6.18" at bounding box center [799, 183] width 898 height 23
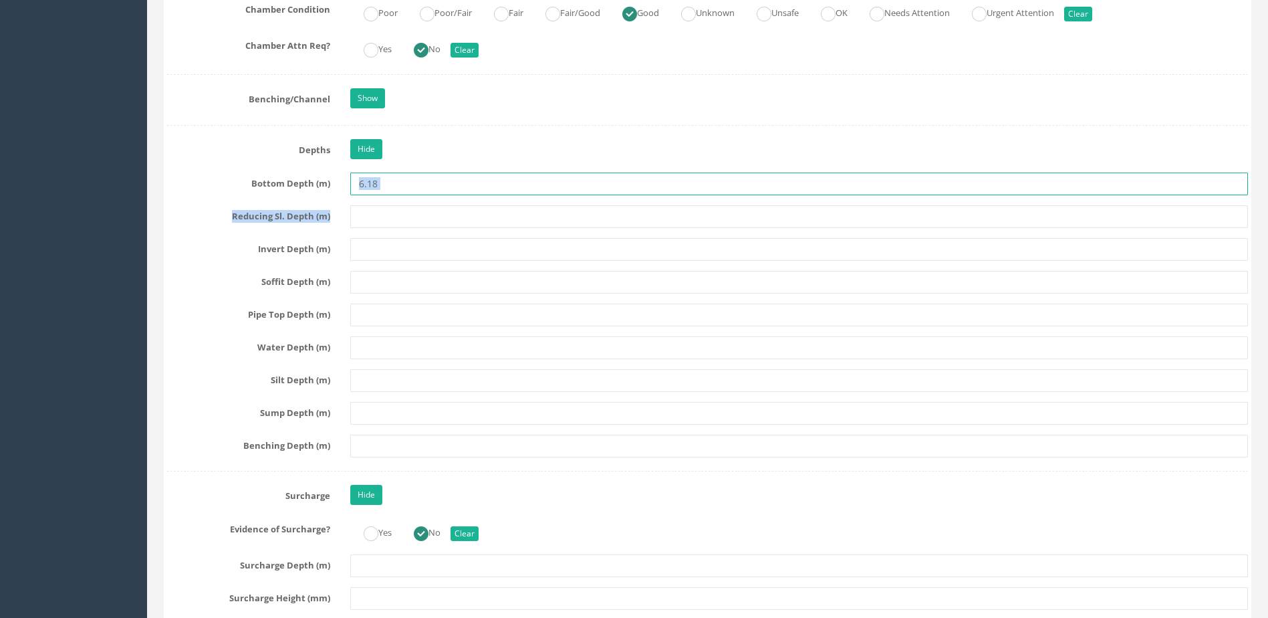
click at [418, 188] on input "6.18" at bounding box center [799, 183] width 898 height 23
drag, startPoint x: 435, startPoint y: 188, endPoint x: 462, endPoint y: 192, distance: 27.7
click at [436, 188] on input "6.18" at bounding box center [799, 183] width 898 height 23
click at [501, 272] on input "text" at bounding box center [799, 282] width 898 height 23
drag, startPoint x: 453, startPoint y: 187, endPoint x: 335, endPoint y: 177, distance: 118.8
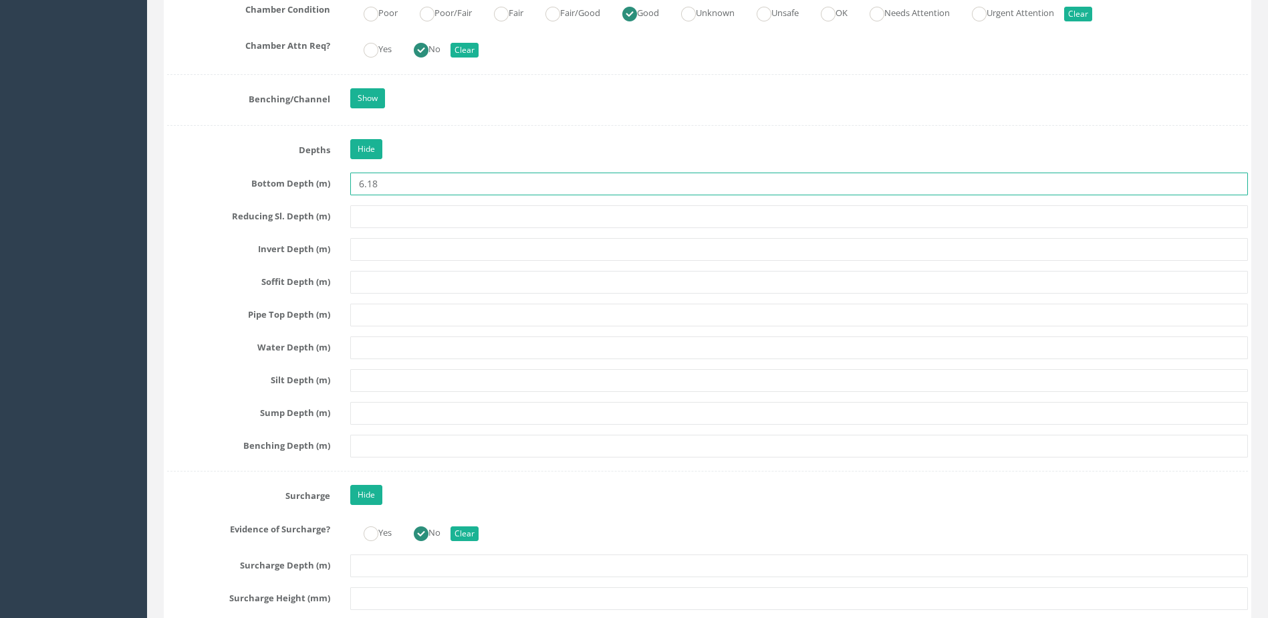
click at [335, 177] on div "Bottom Depth (m) 6.18" at bounding box center [707, 183] width 1101 height 23
click at [395, 251] on input "text" at bounding box center [799, 249] width 898 height 23
paste input "6.18"
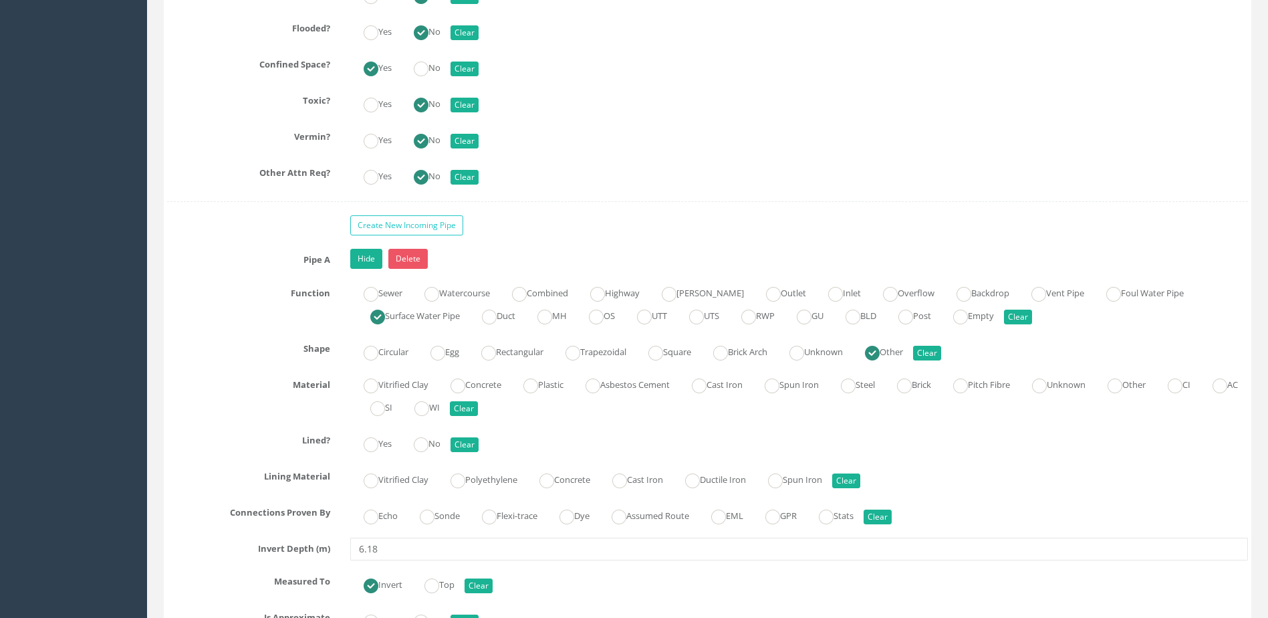
scroll to position [3744, 0]
type input "6.18"
click at [441, 517] on label "Sonde" at bounding box center [433, 512] width 53 height 19
radio input "true"
click at [421, 441] on ins at bounding box center [421, 443] width 15 height 15
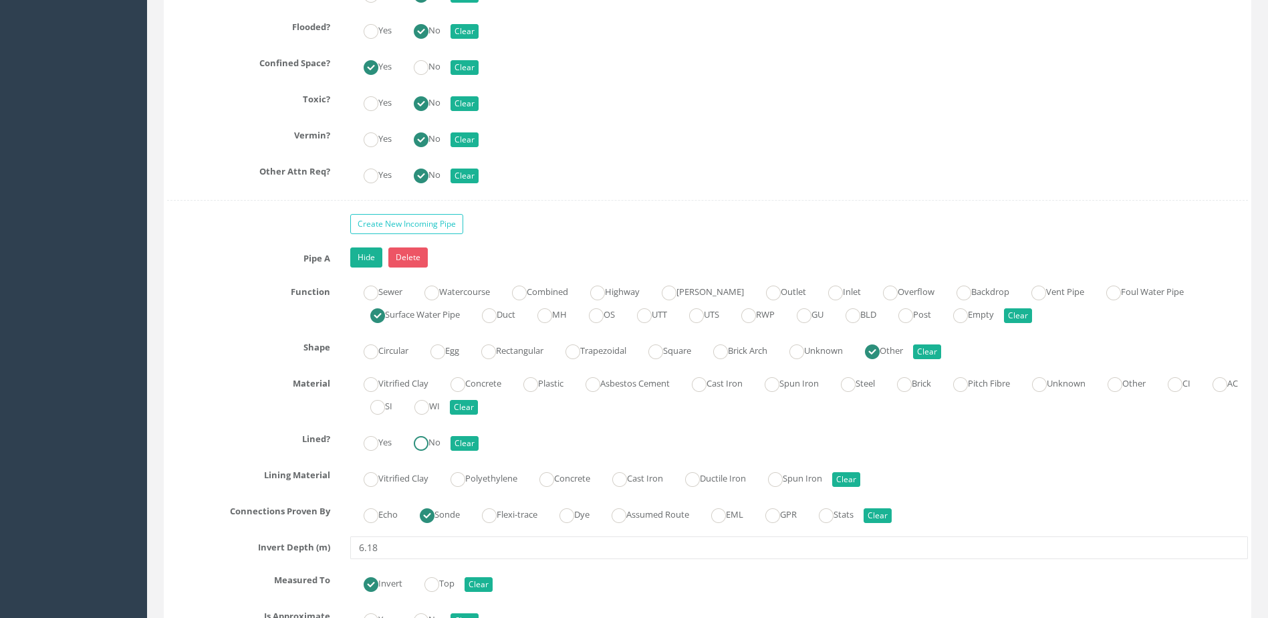
radio input "true"
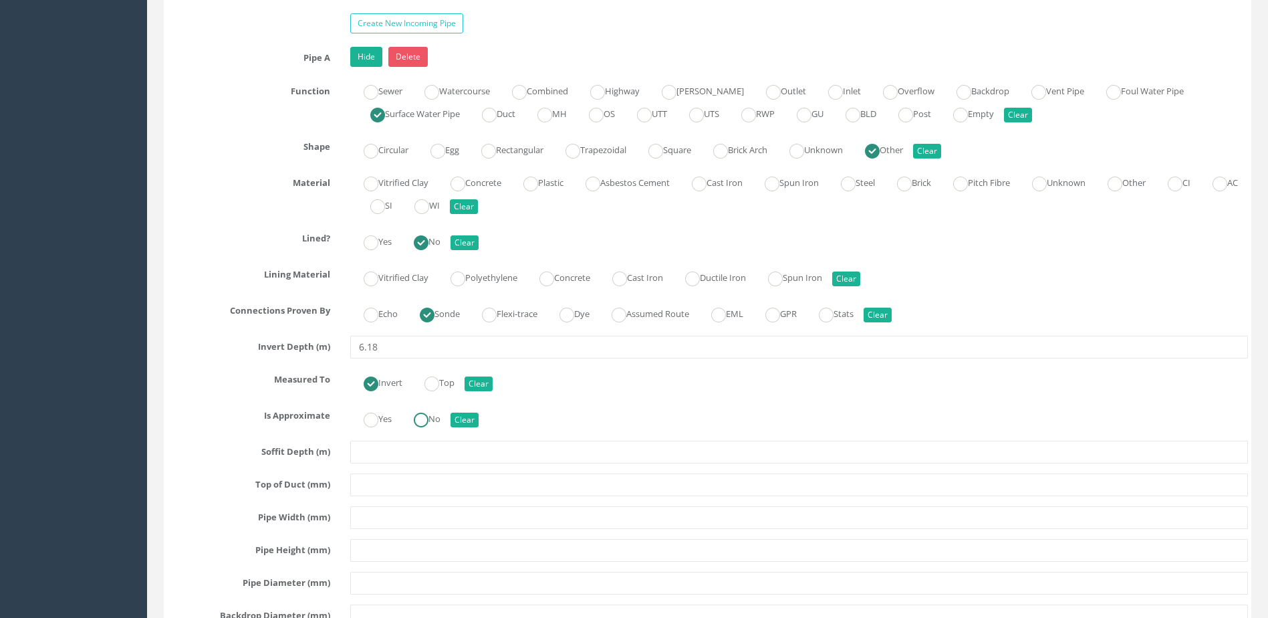
click at [449, 422] on div "Yes No Clear" at bounding box center [799, 418] width 918 height 26
click at [427, 421] on ins at bounding box center [421, 420] width 15 height 15
radio input "true"
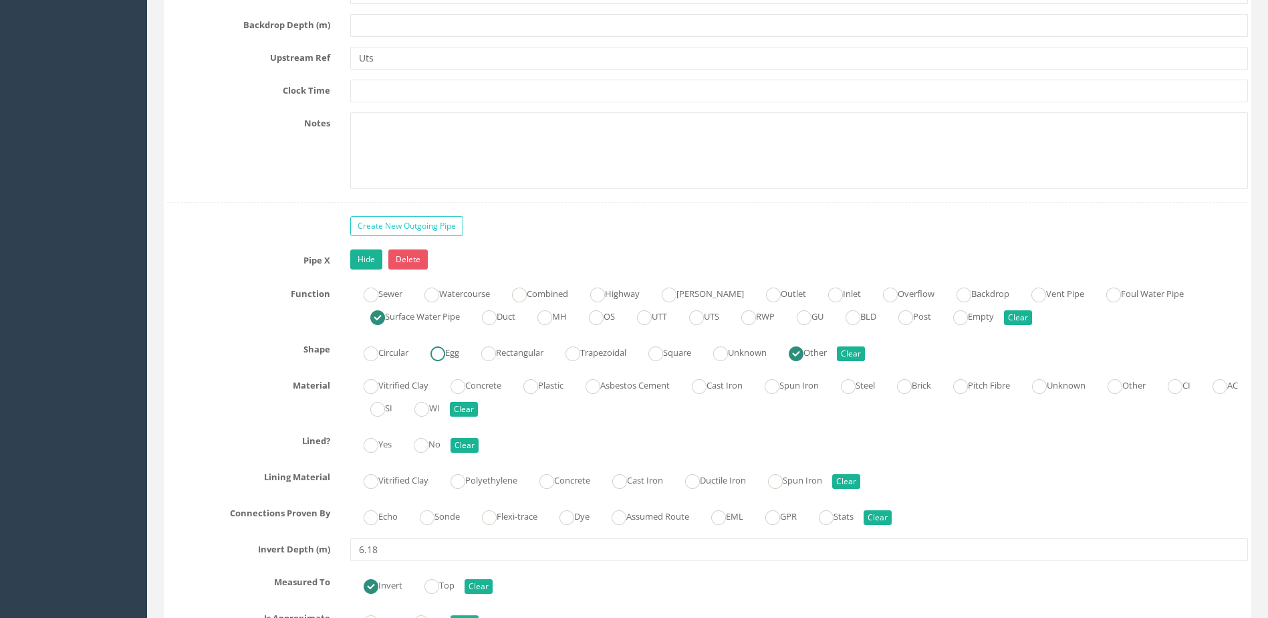
scroll to position [4680, 0]
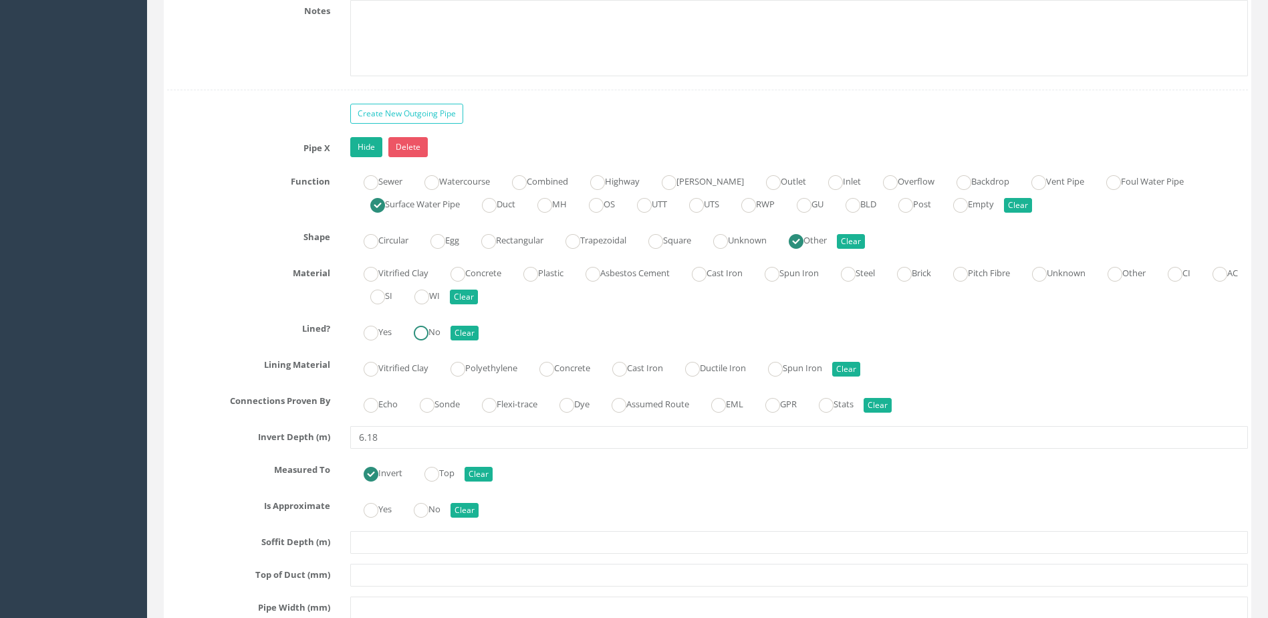
click at [423, 329] on ins at bounding box center [421, 333] width 15 height 15
radio input "true"
click at [415, 402] on label "Sonde" at bounding box center [433, 402] width 53 height 19
radio input "true"
click at [439, 502] on label "No" at bounding box center [420, 507] width 40 height 19
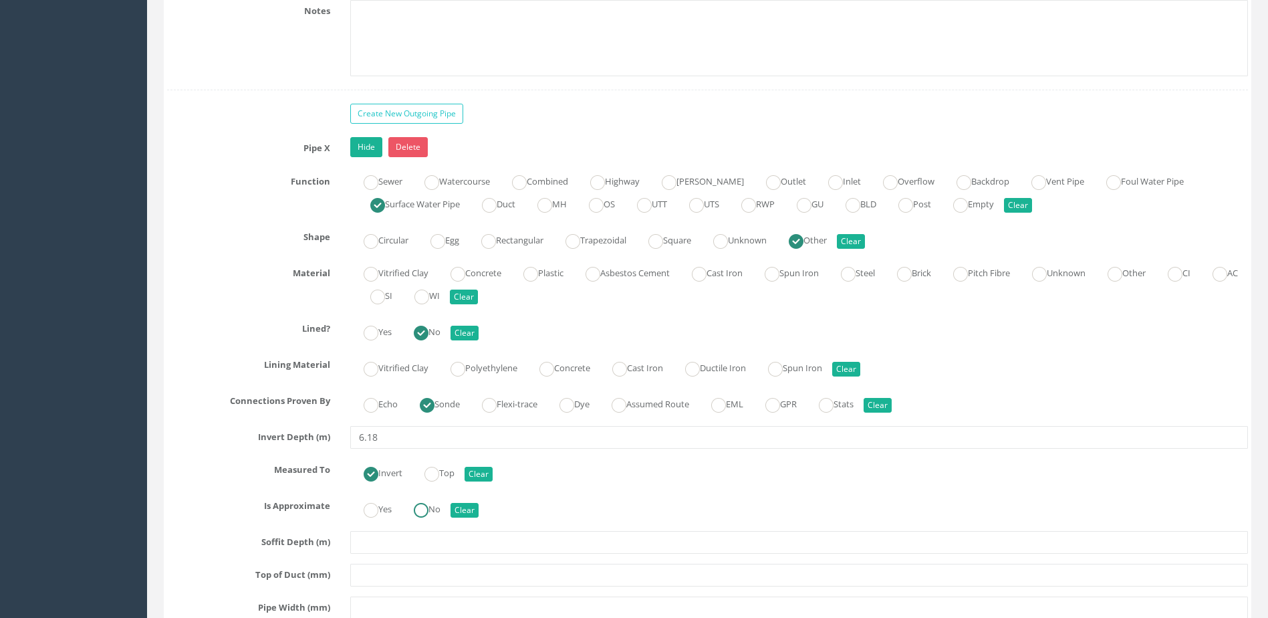
radio input "true"
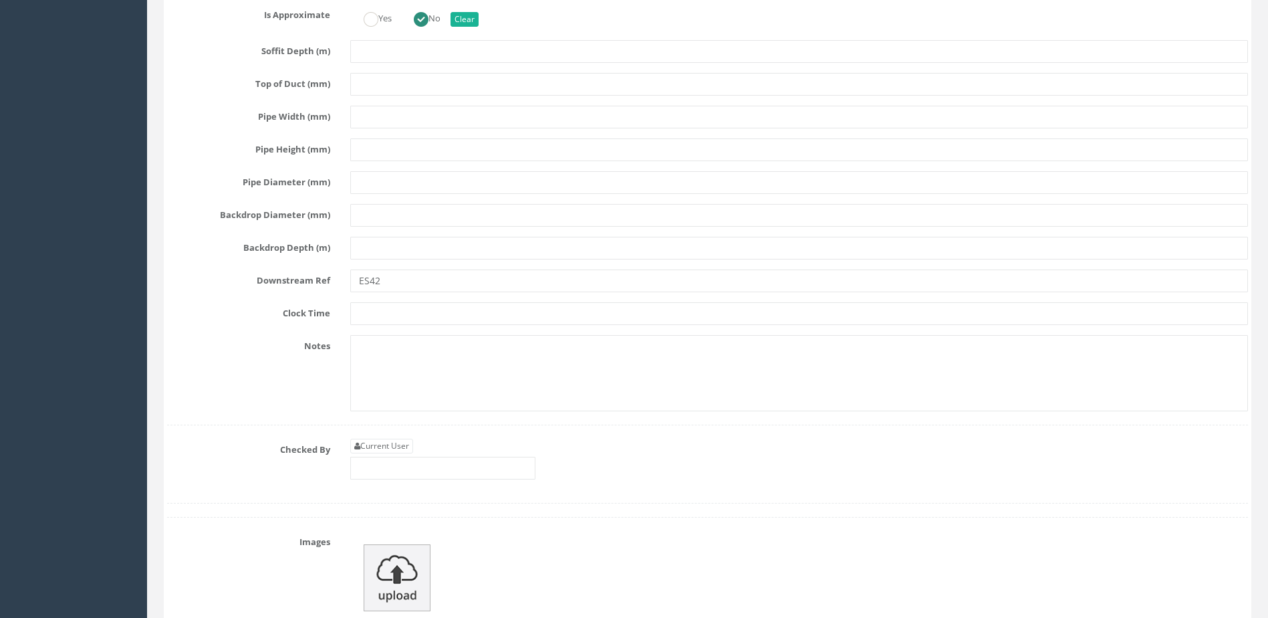
scroll to position [5215, 0]
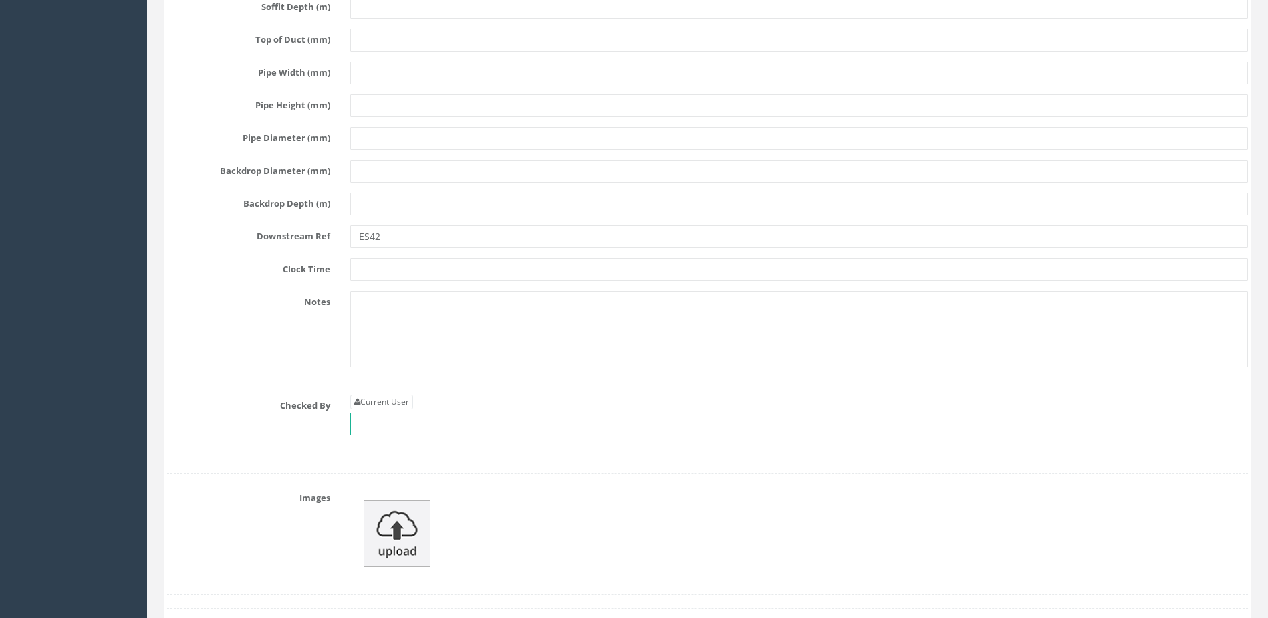
click at [394, 427] on input "text" at bounding box center [442, 424] width 185 height 23
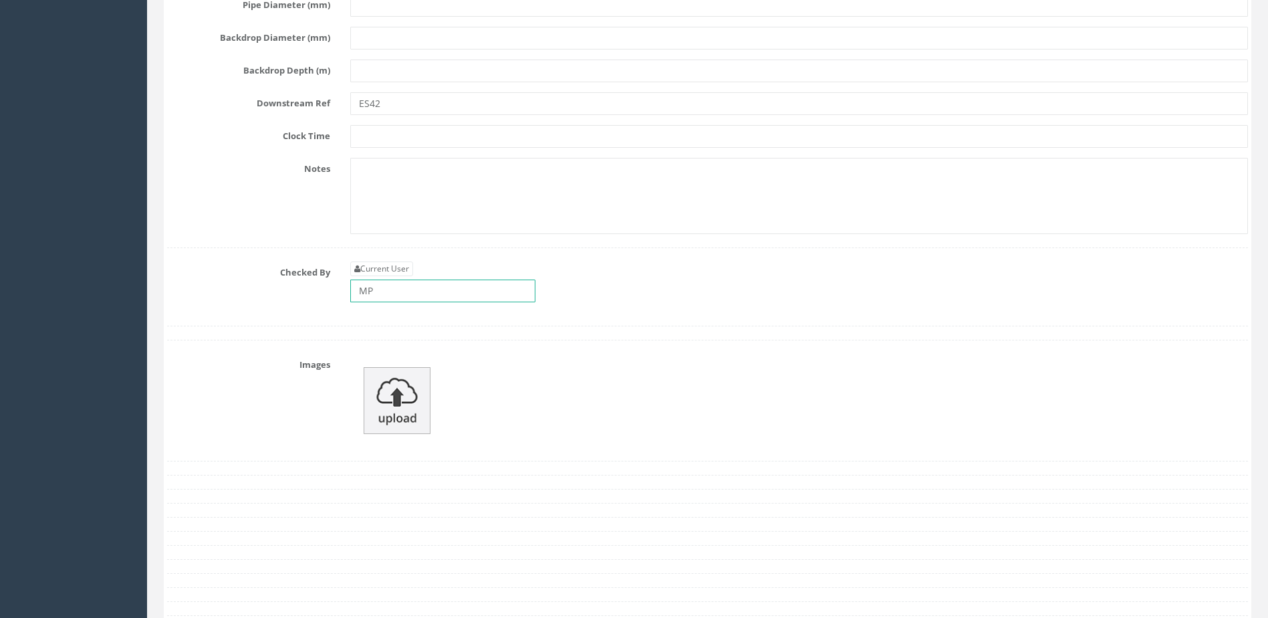
scroll to position [5349, 0]
type input "MP"
click at [407, 402] on img at bounding box center [397, 399] width 67 height 67
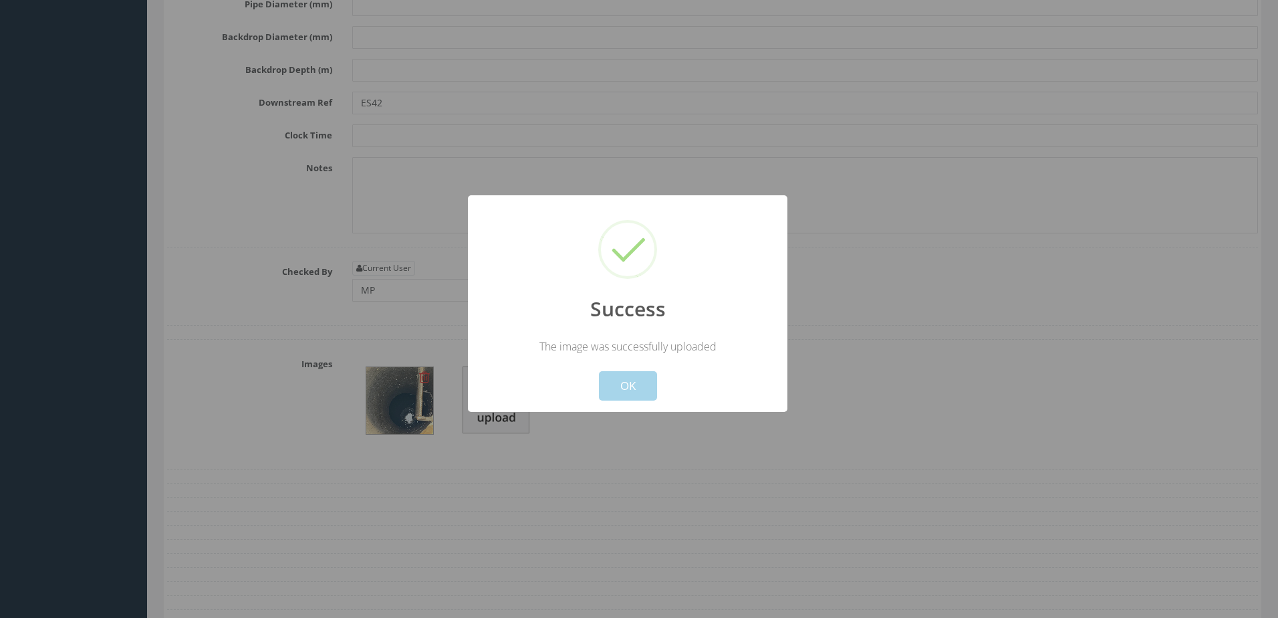
click at [616, 386] on button "OK" at bounding box center [628, 385] width 58 height 29
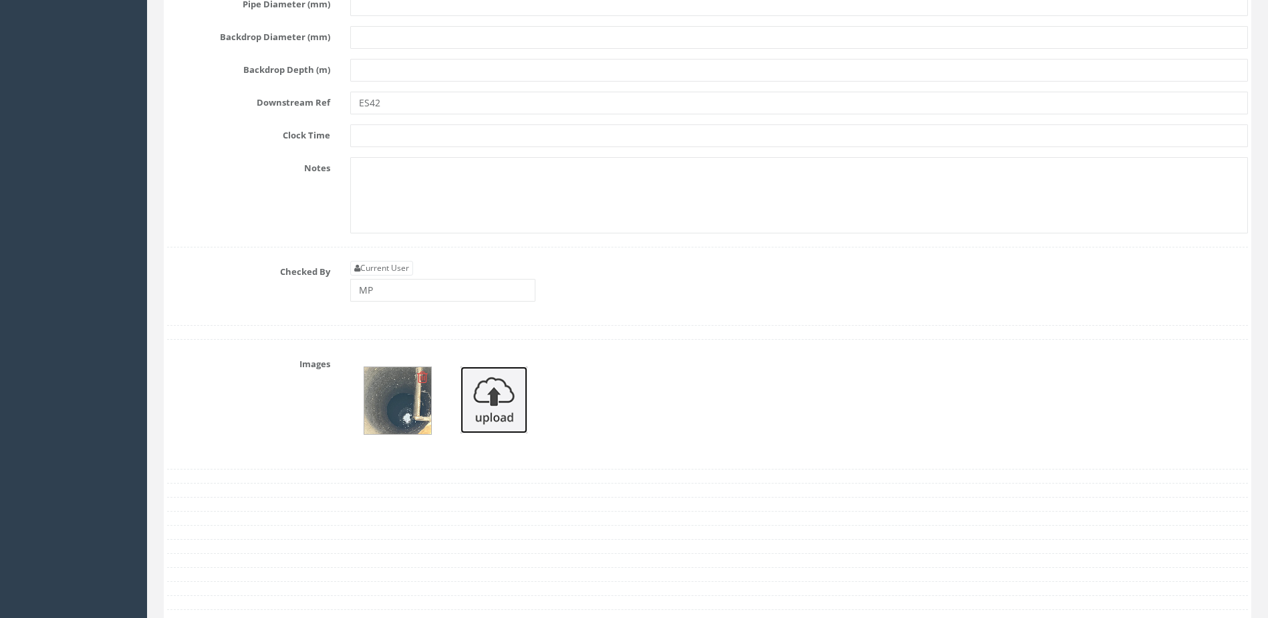
click at [478, 414] on img at bounding box center [494, 399] width 67 height 67
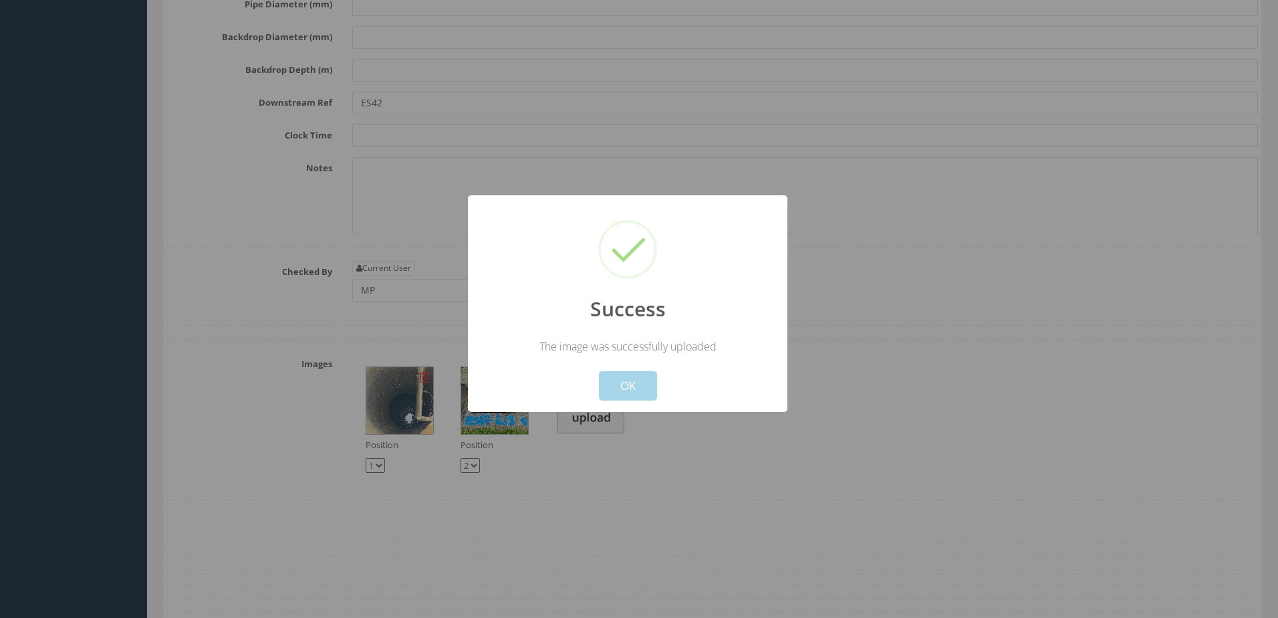
click at [620, 385] on button "OK" at bounding box center [628, 385] width 58 height 29
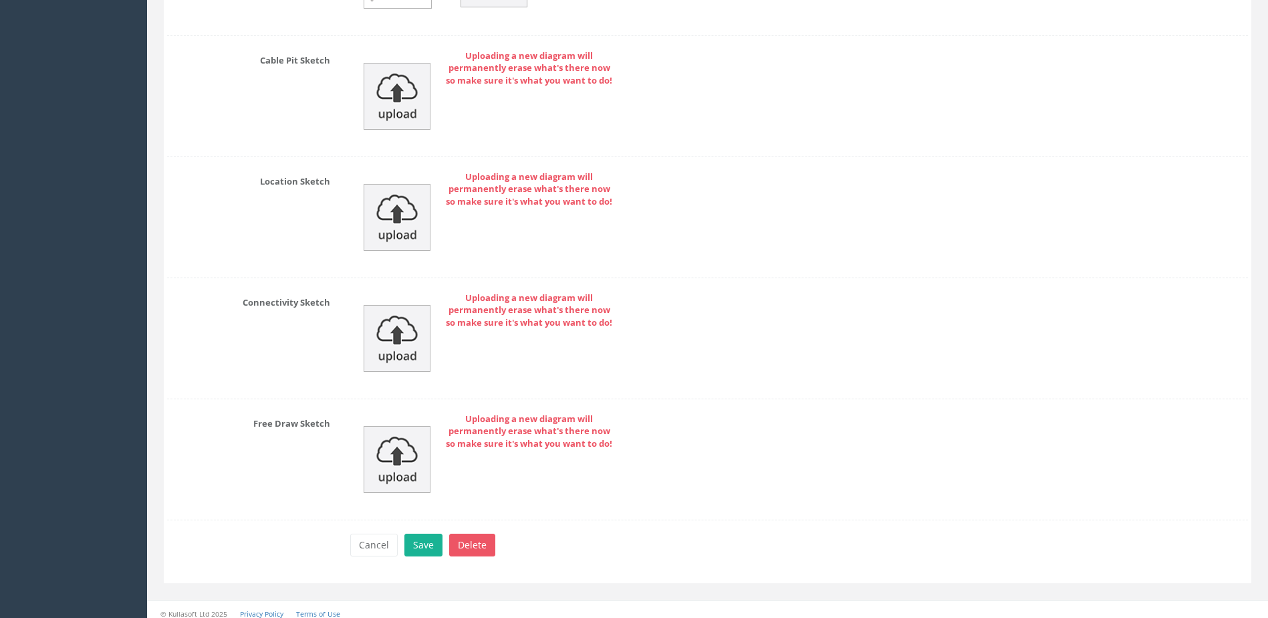
scroll to position [6126, 0]
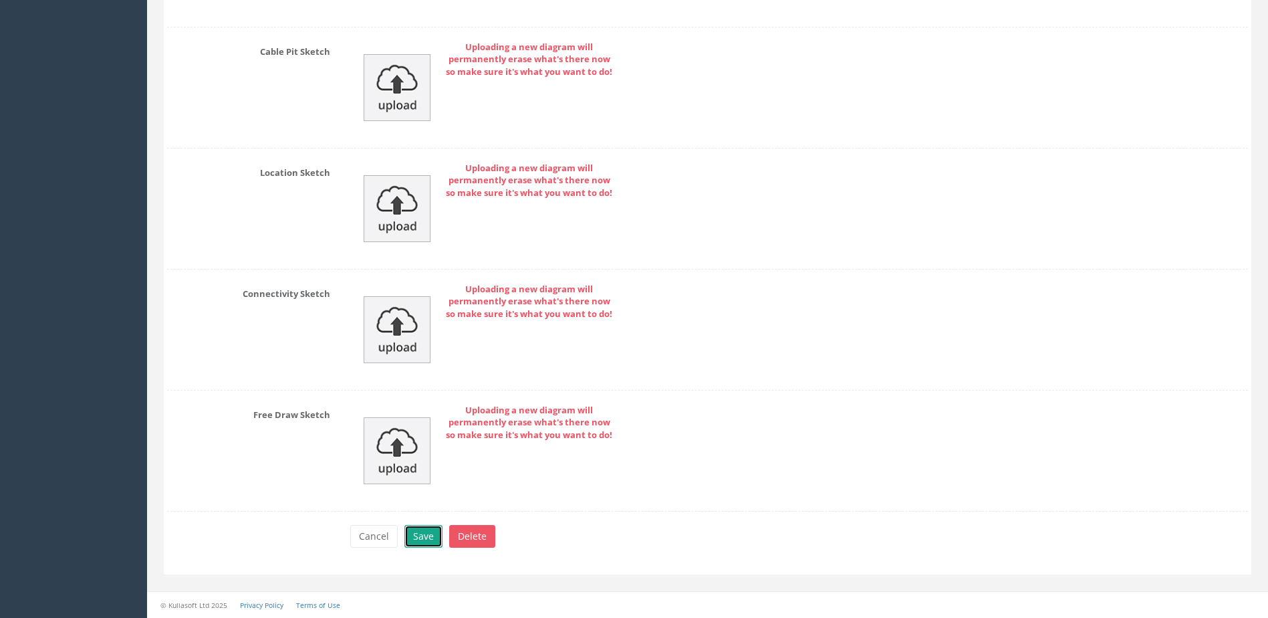
click at [435, 540] on button "Save" at bounding box center [424, 536] width 38 height 23
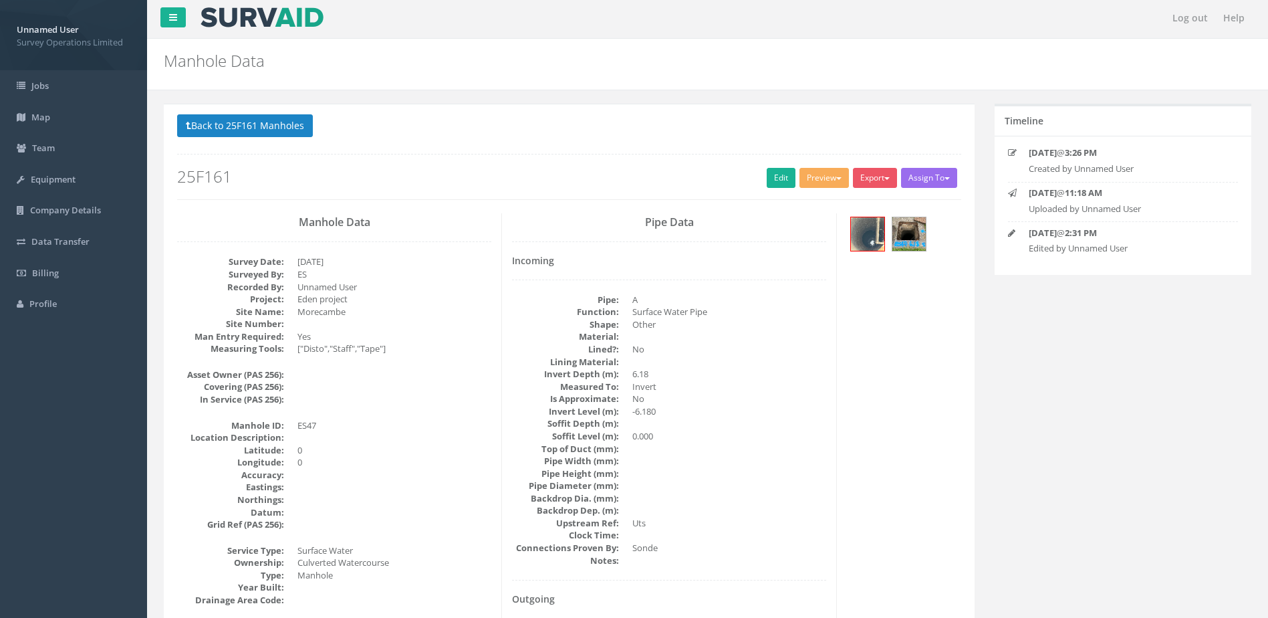
scroll to position [0, 0]
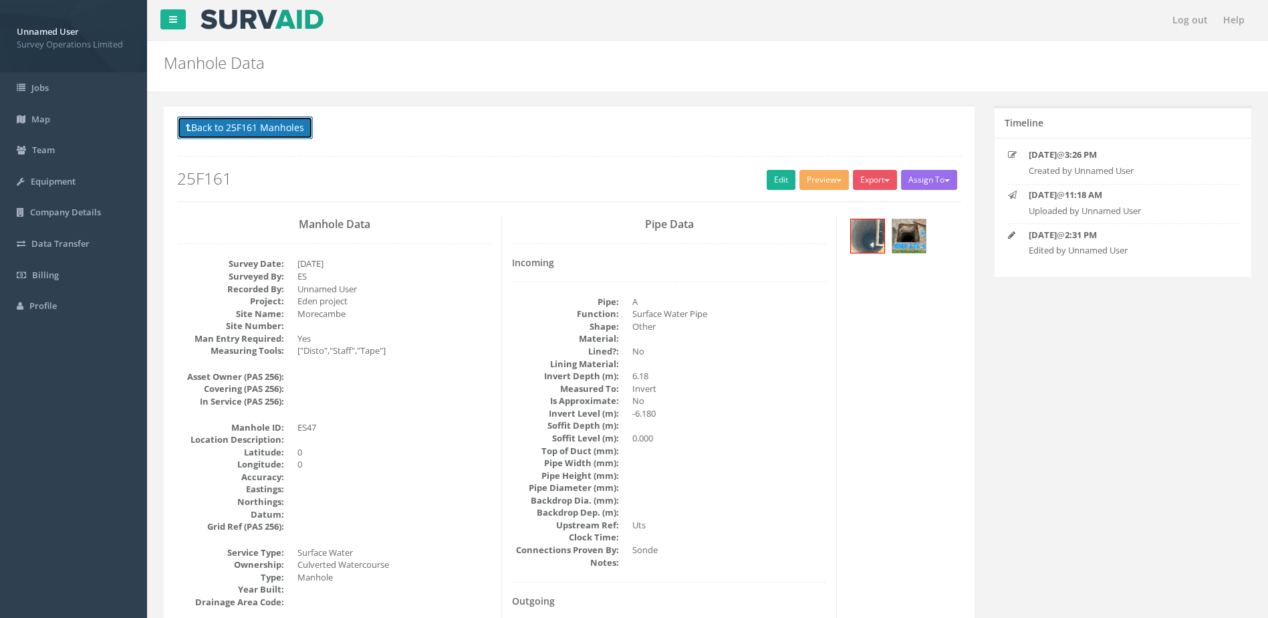
click at [253, 121] on button "Back to 25F161 Manholes" at bounding box center [245, 127] width 136 height 23
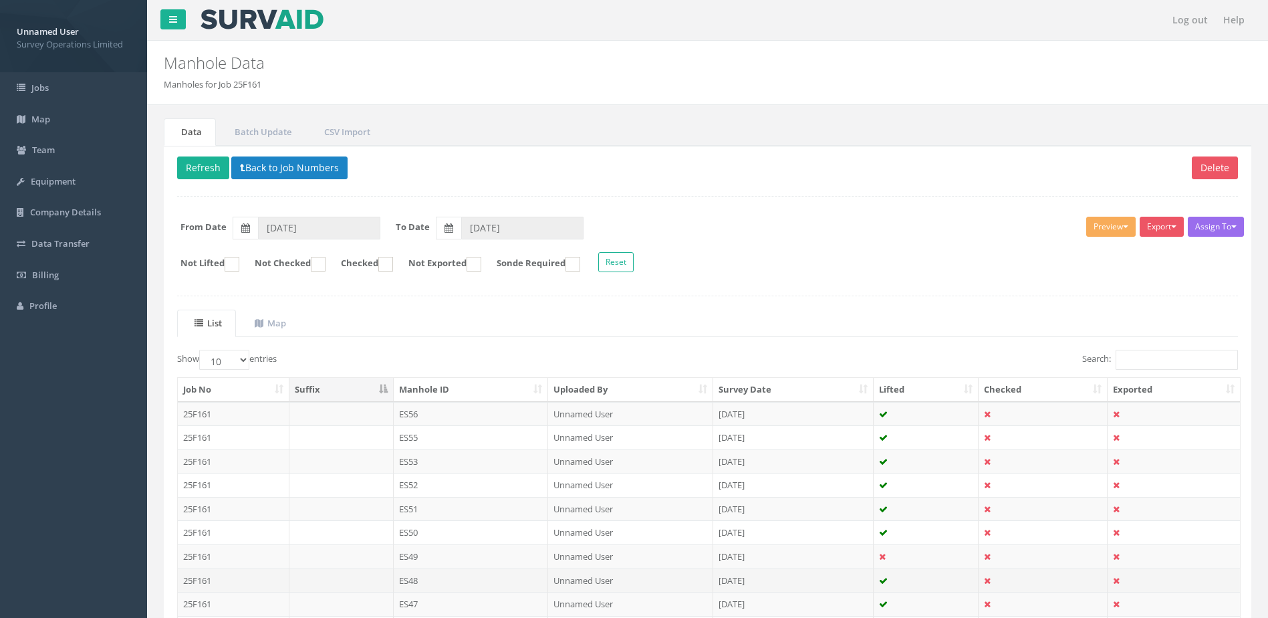
click at [452, 578] on td "ES48" at bounding box center [471, 580] width 155 height 24
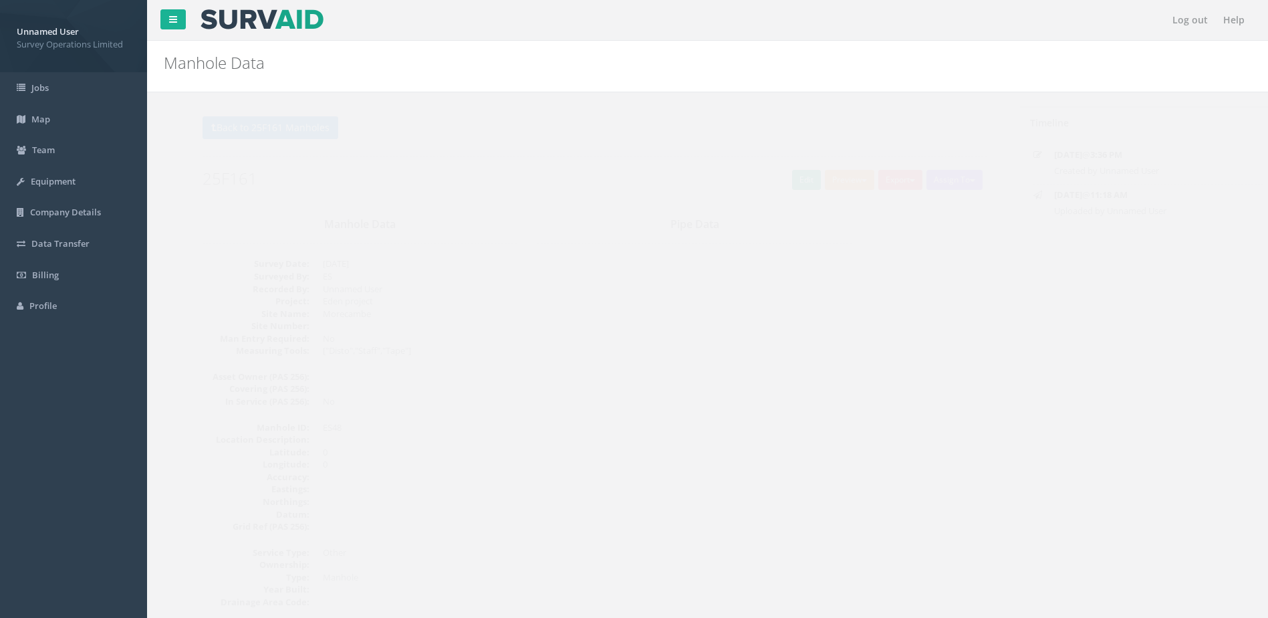
click at [790, 188] on div "Back to 25F161 Manholes Back to Map Assign To No Companies Added Export Survey …" at bounding box center [569, 158] width 784 height 85
click at [782, 187] on link "Edit" at bounding box center [781, 180] width 29 height 20
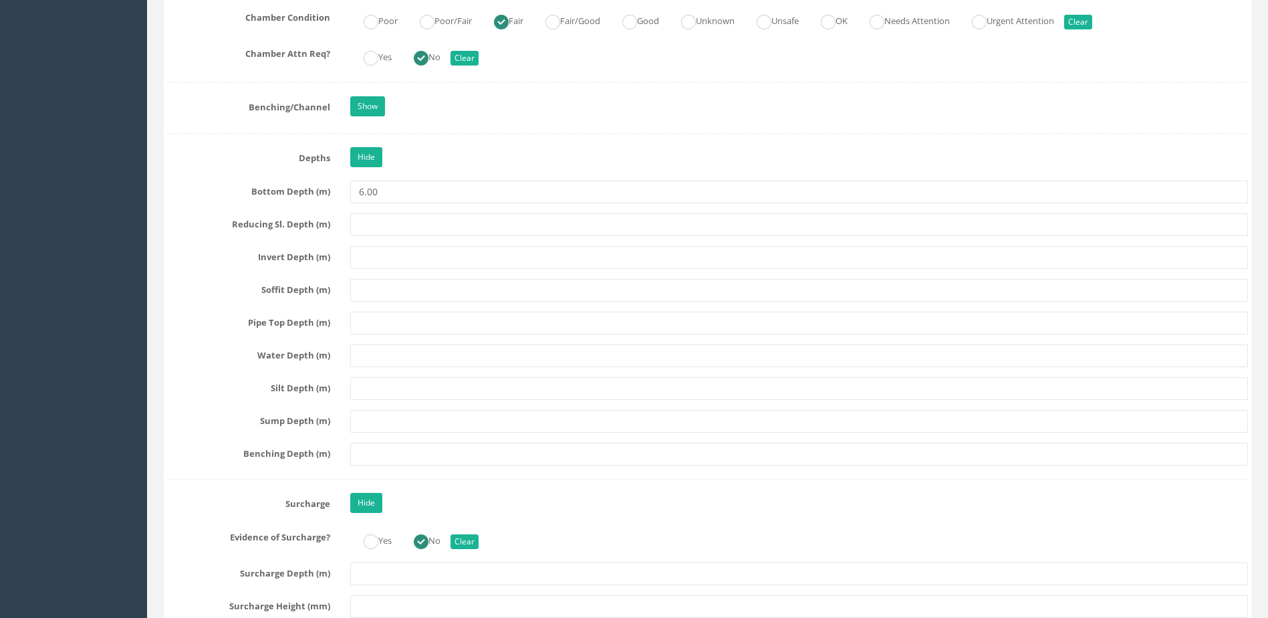
scroll to position [2340, 0]
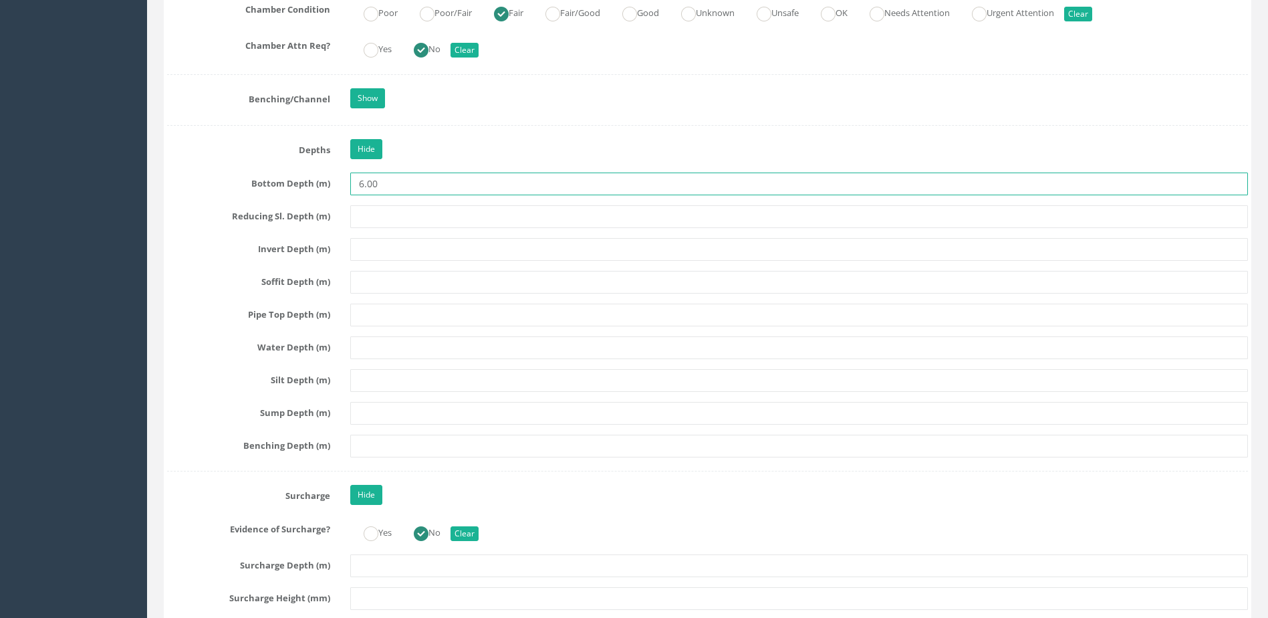
drag, startPoint x: 396, startPoint y: 188, endPoint x: 326, endPoint y: 195, distance: 69.9
click at [397, 238] on input "text" at bounding box center [799, 249] width 898 height 23
paste input "6.00"
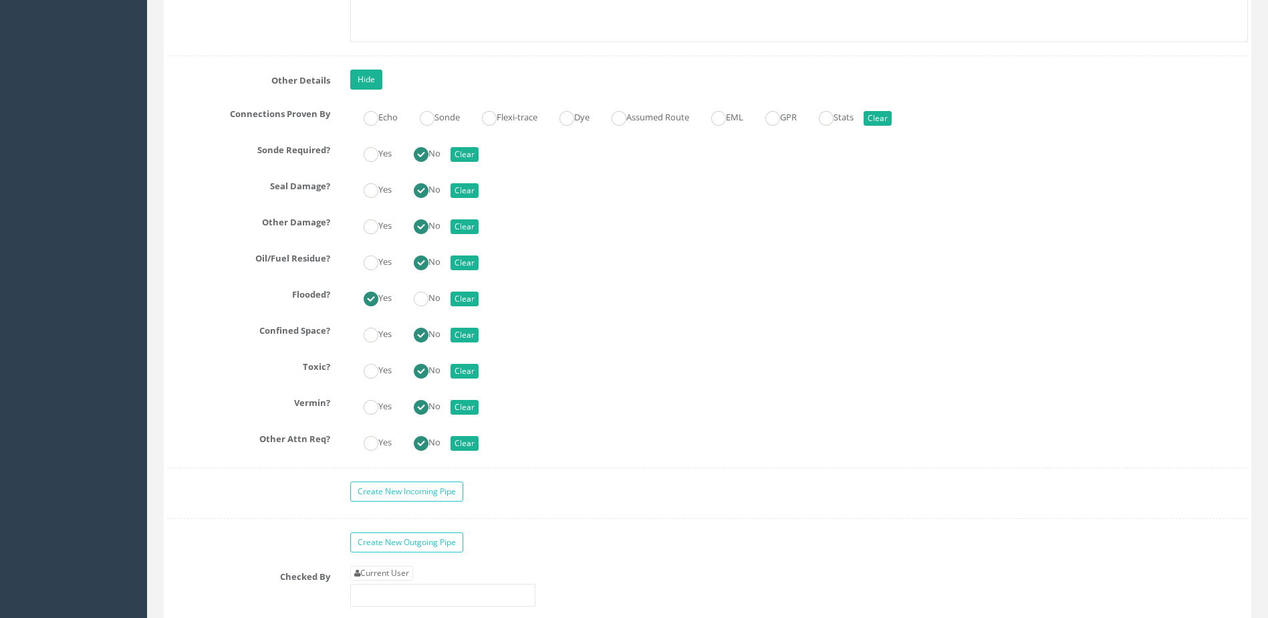
scroll to position [3610, 0]
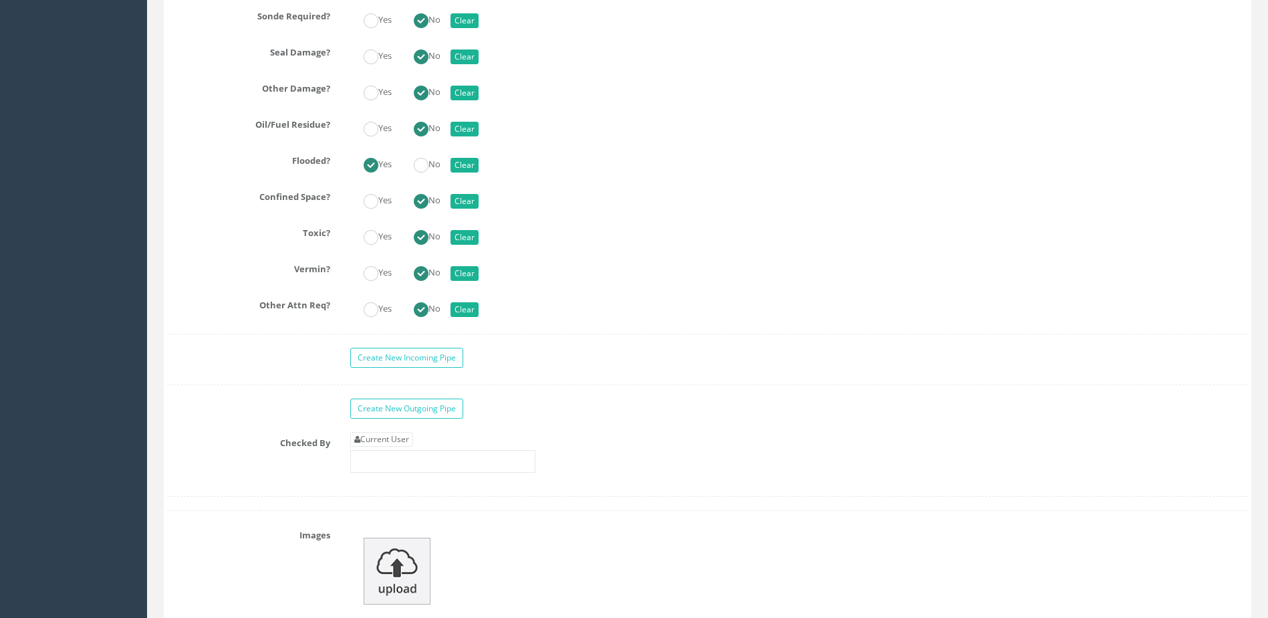
type input "6.00"
click at [465, 472] on input "text" at bounding box center [442, 461] width 185 height 23
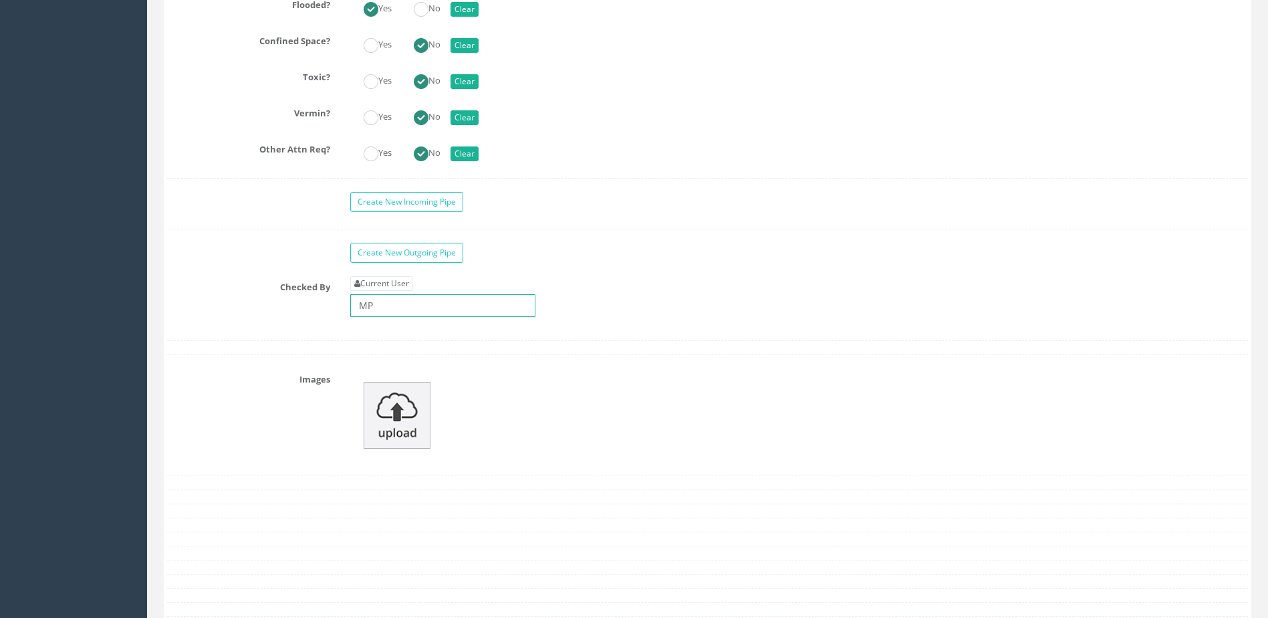
scroll to position [3878, 0]
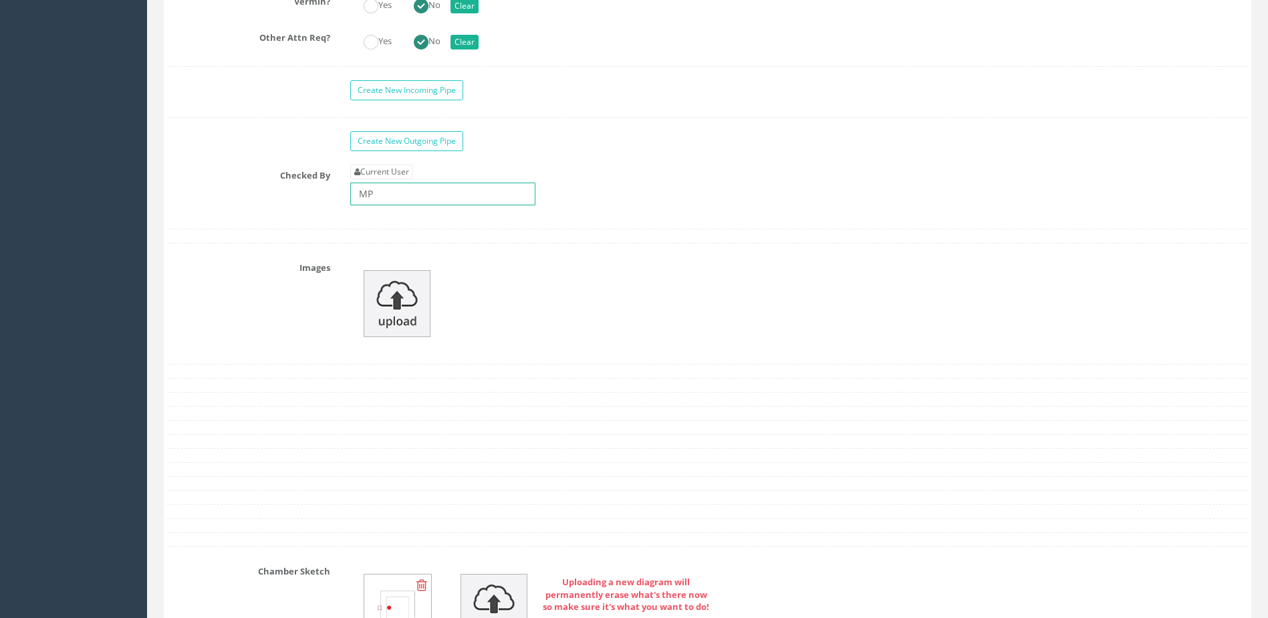
type input "MP"
click at [405, 309] on img at bounding box center [397, 303] width 67 height 67
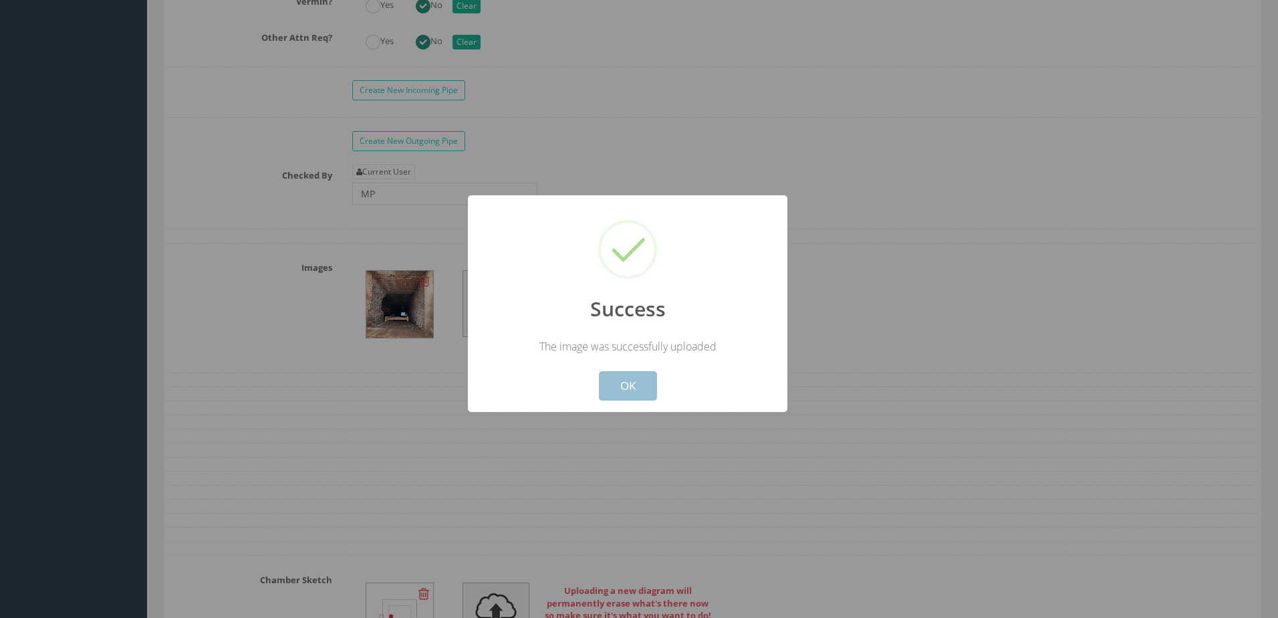
click at [628, 373] on button "OK" at bounding box center [628, 385] width 58 height 29
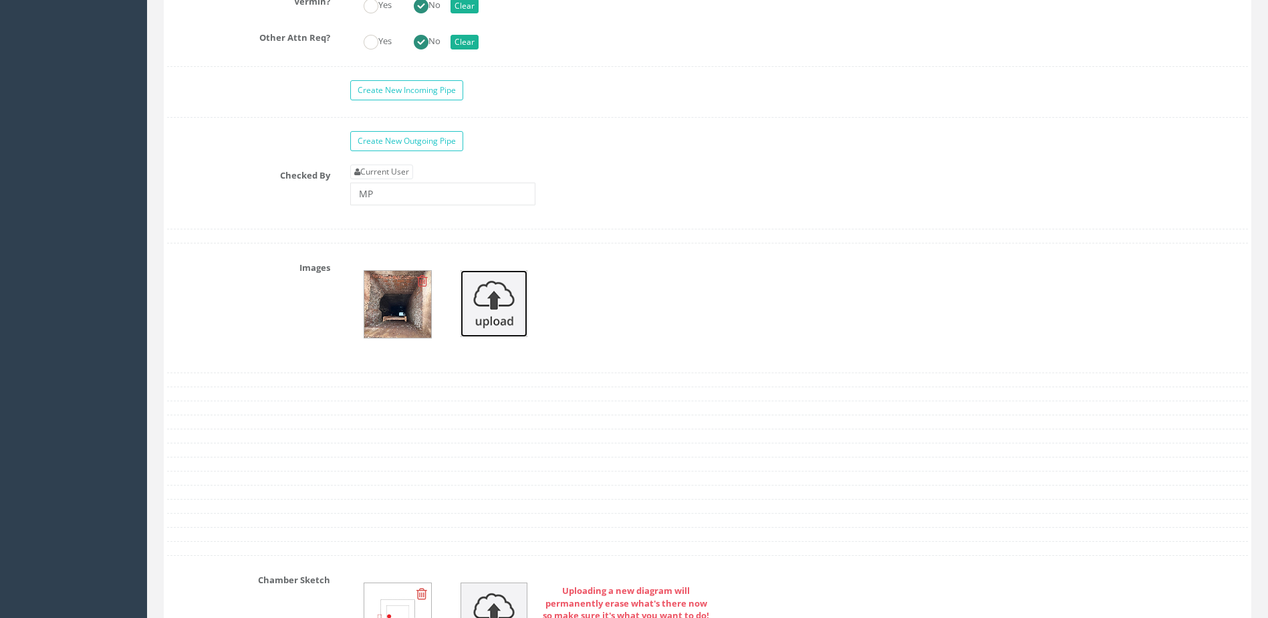
click at [483, 302] on img at bounding box center [494, 303] width 67 height 67
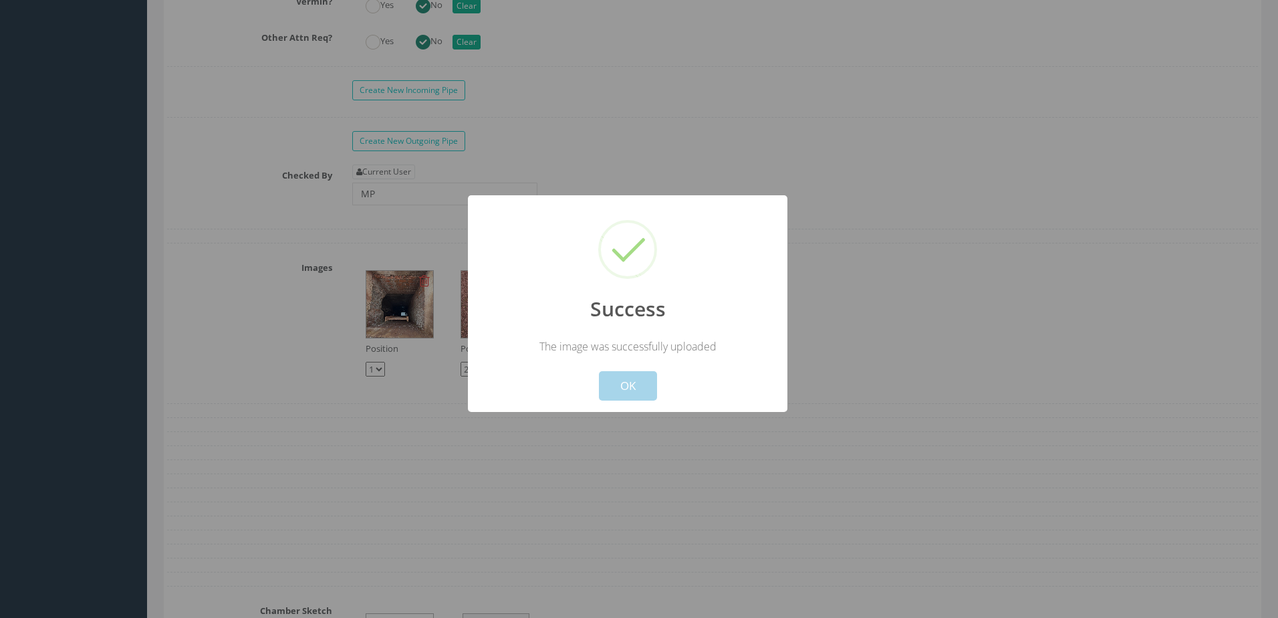
click at [641, 388] on button "OK" at bounding box center [628, 385] width 58 height 29
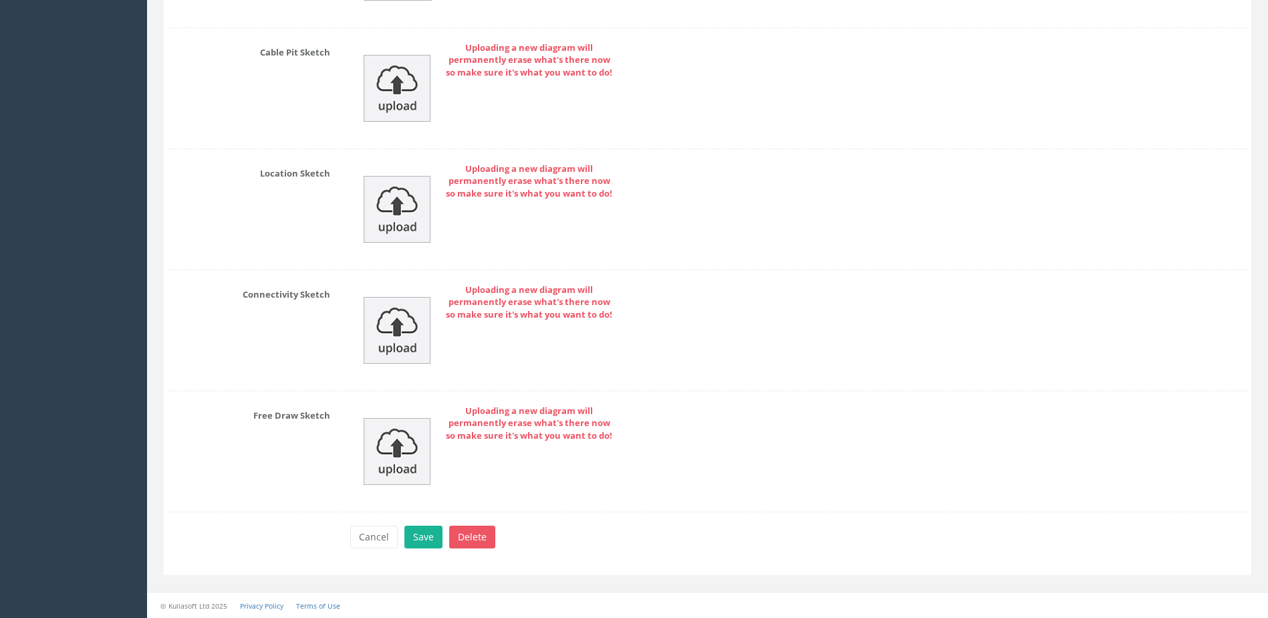
scroll to position [4559, 0]
click at [413, 535] on button "Save" at bounding box center [424, 536] width 38 height 23
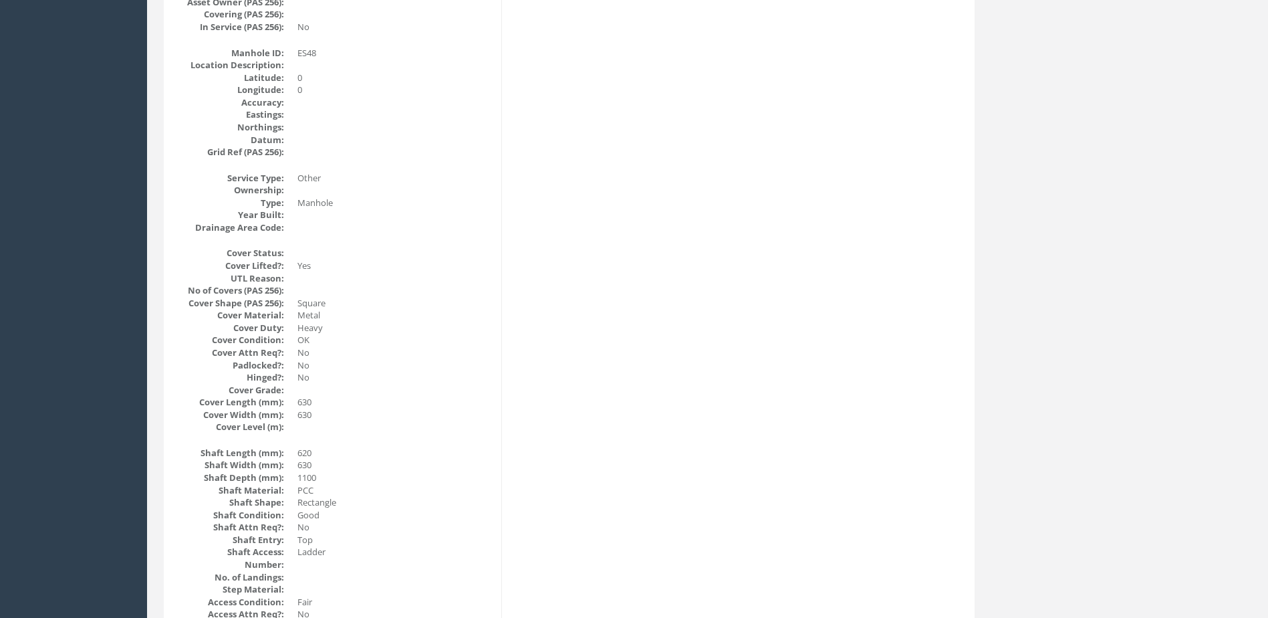
scroll to position [0, 0]
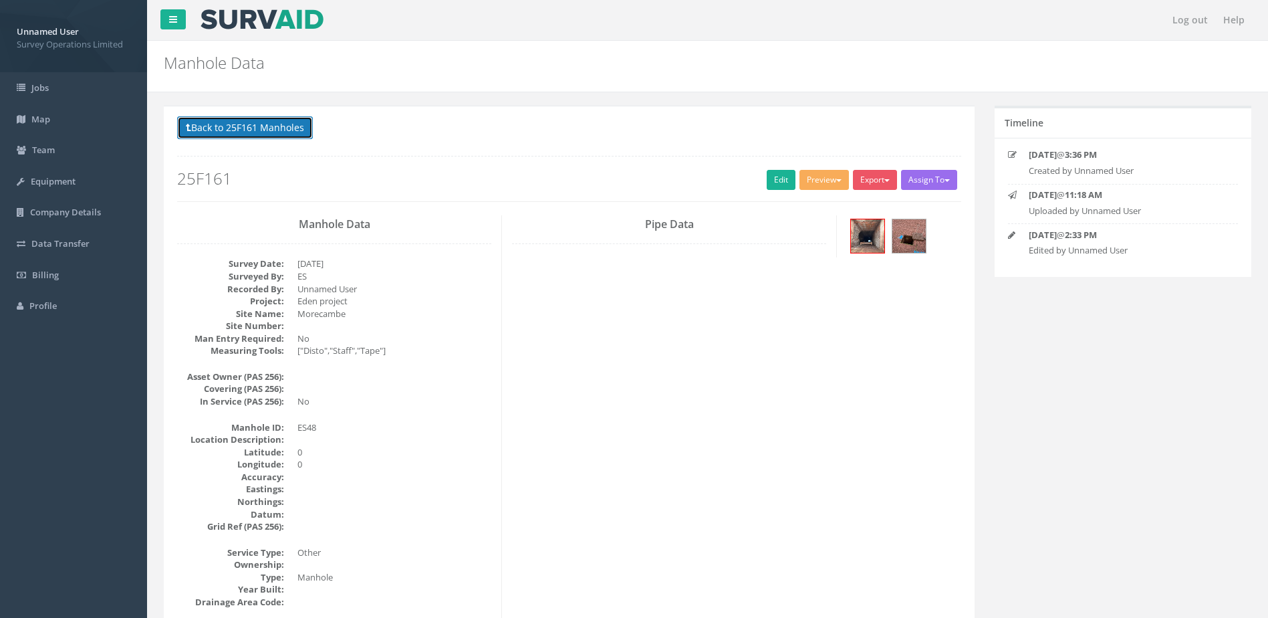
click at [275, 126] on button "Back to 25F161 Manholes" at bounding box center [245, 127] width 136 height 23
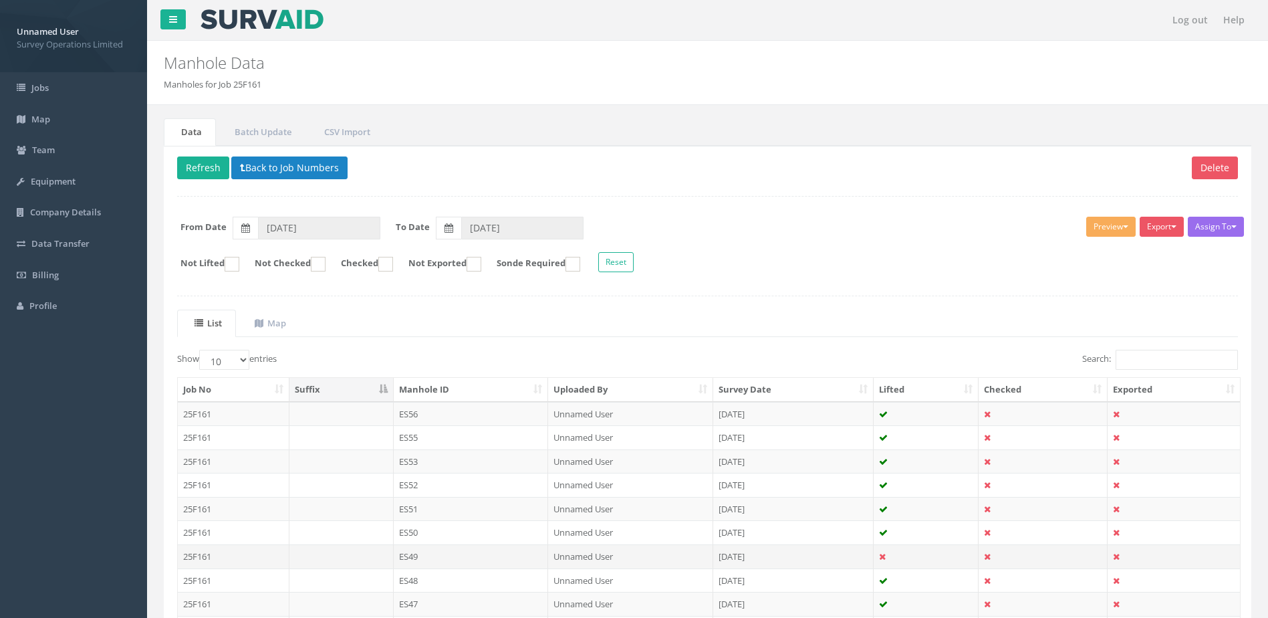
click at [487, 557] on td "ES49" at bounding box center [471, 556] width 155 height 24
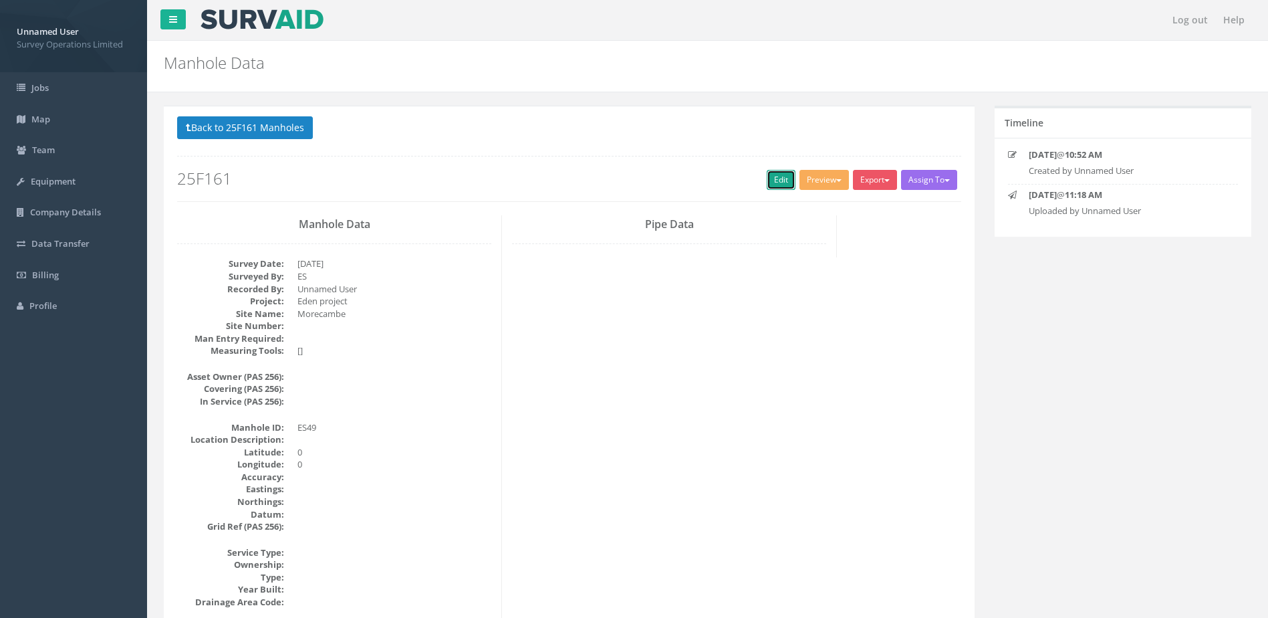
click at [774, 177] on link "Edit" at bounding box center [781, 180] width 29 height 20
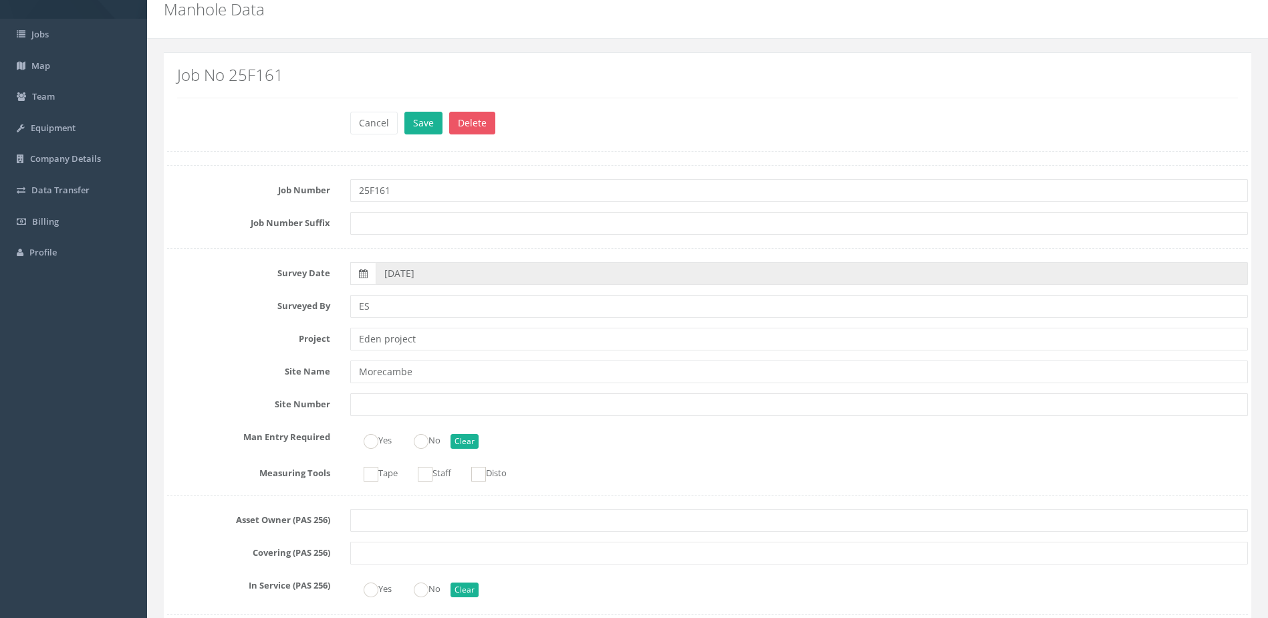
scroll to position [134, 0]
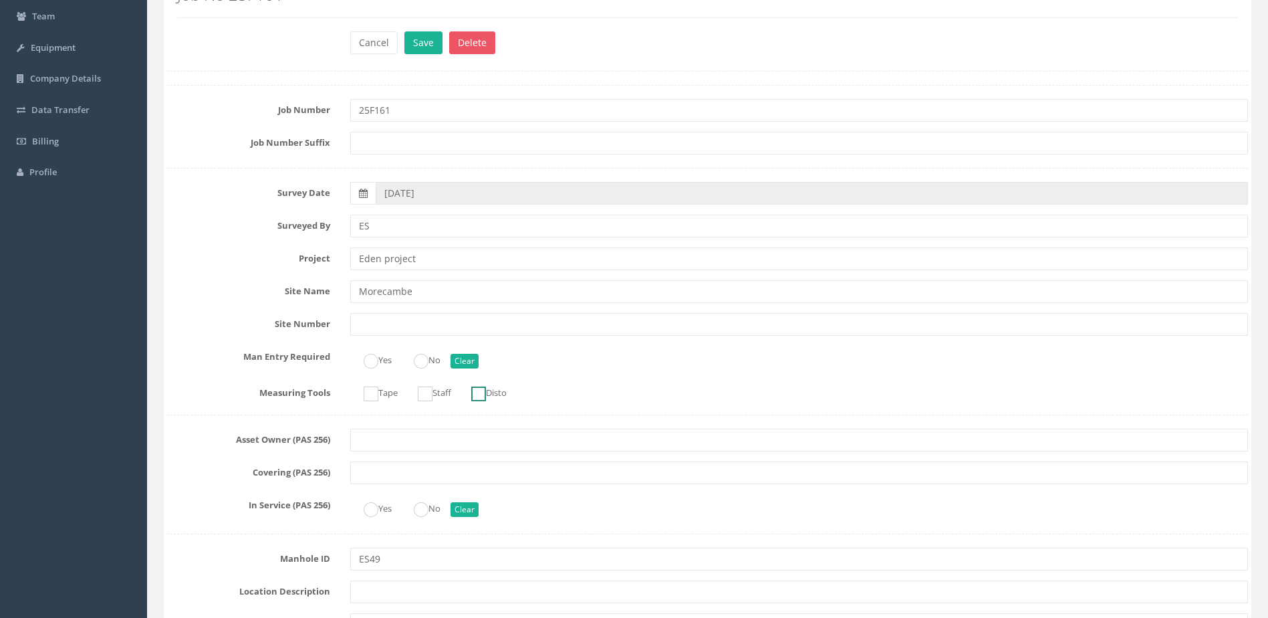
drag, startPoint x: 485, startPoint y: 396, endPoint x: 427, endPoint y: 392, distance: 58.4
click at [477, 394] on ins at bounding box center [478, 393] width 15 height 15
checkbox input "true"
click at [419, 392] on div at bounding box center [425, 393] width 15 height 15
checkbox input "true"
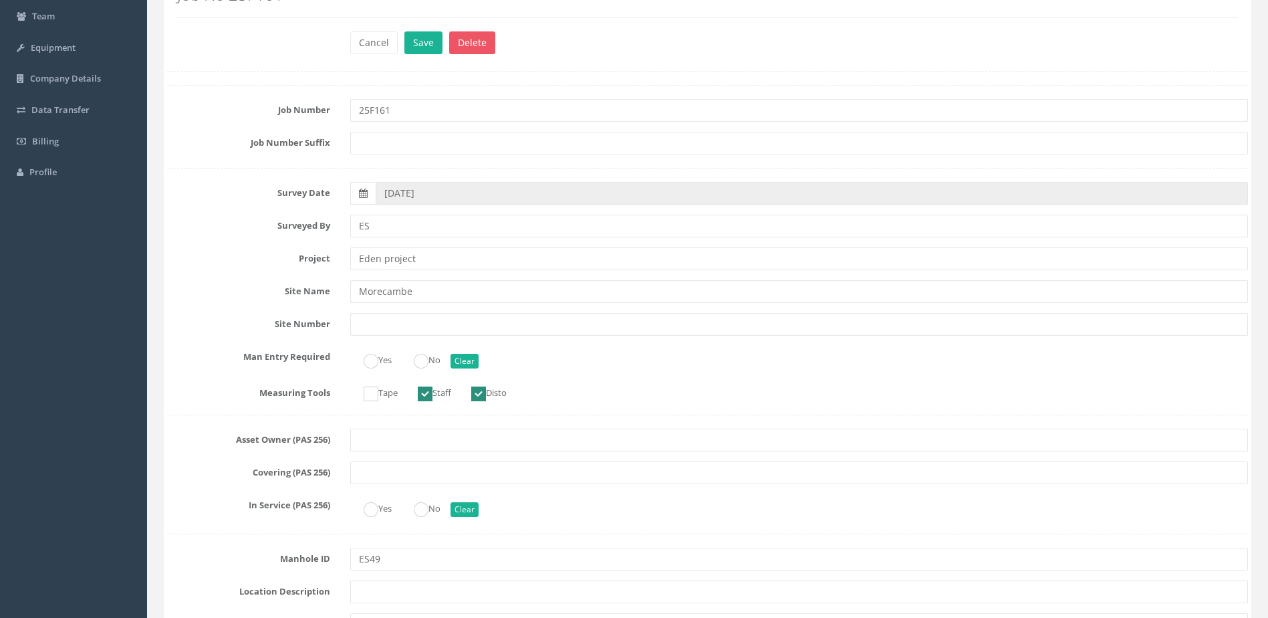
click at [370, 396] on ins at bounding box center [371, 393] width 15 height 15
checkbox input "true"
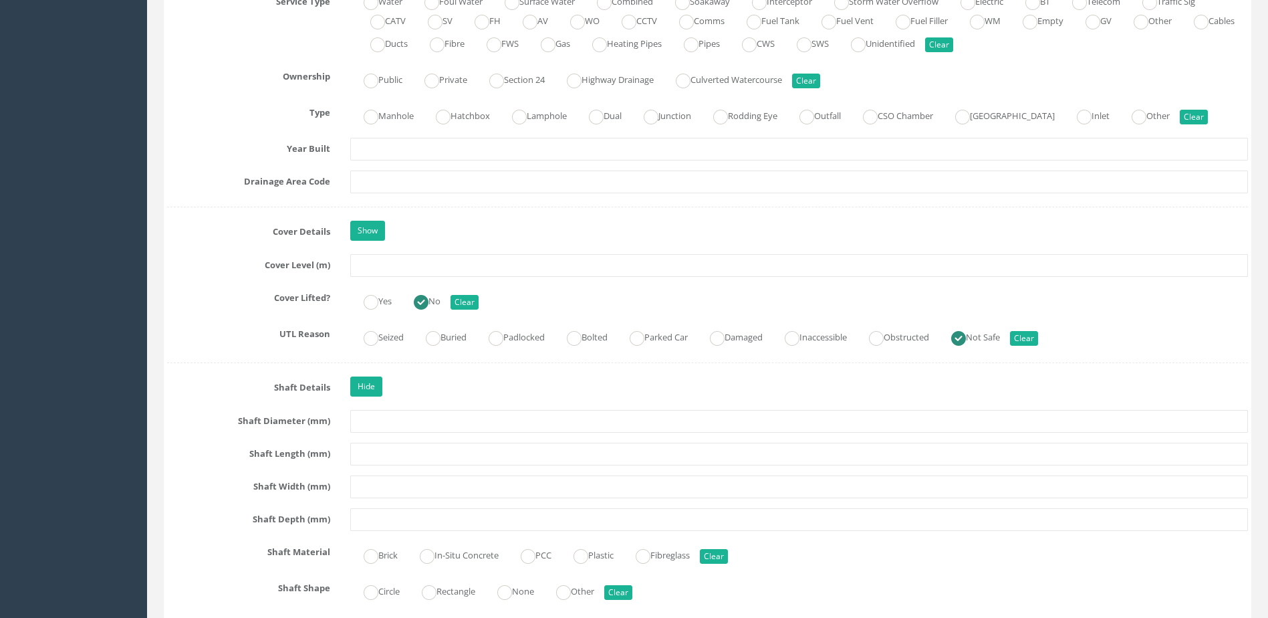
scroll to position [802, 0]
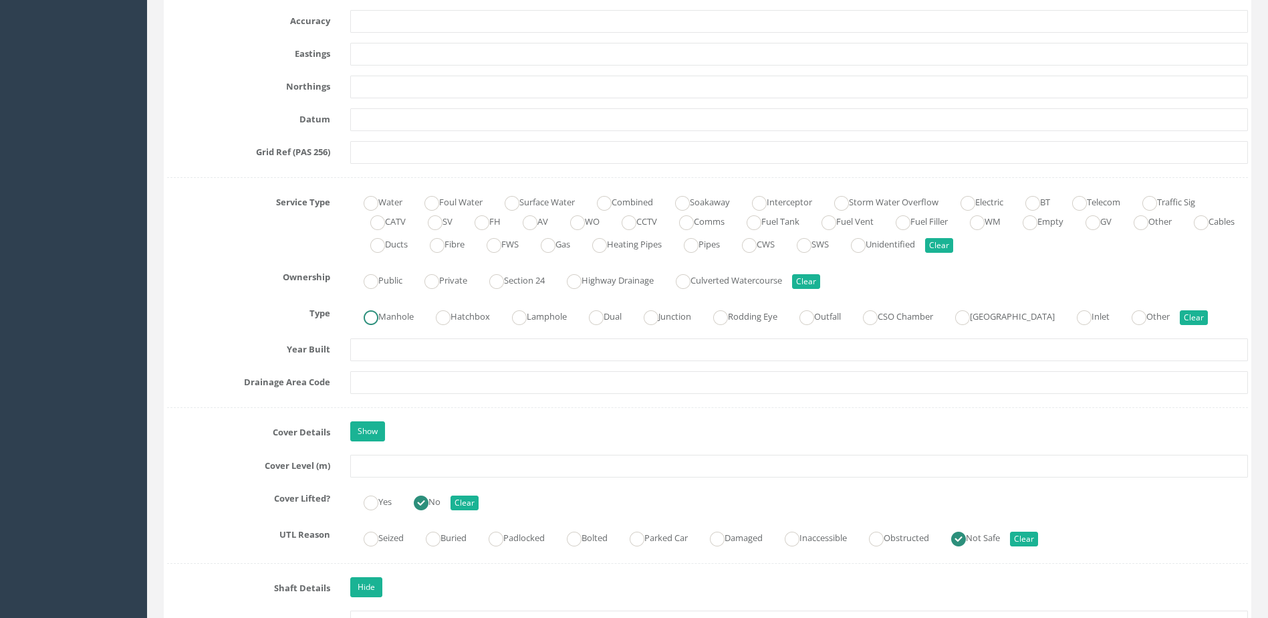
click at [376, 315] on ins at bounding box center [371, 317] width 15 height 15
radio input "true"
click at [1149, 217] on ins at bounding box center [1141, 222] width 15 height 15
click at [1149, 218] on ins at bounding box center [1141, 222] width 15 height 15
click at [953, 239] on button "Clear" at bounding box center [939, 245] width 28 height 15
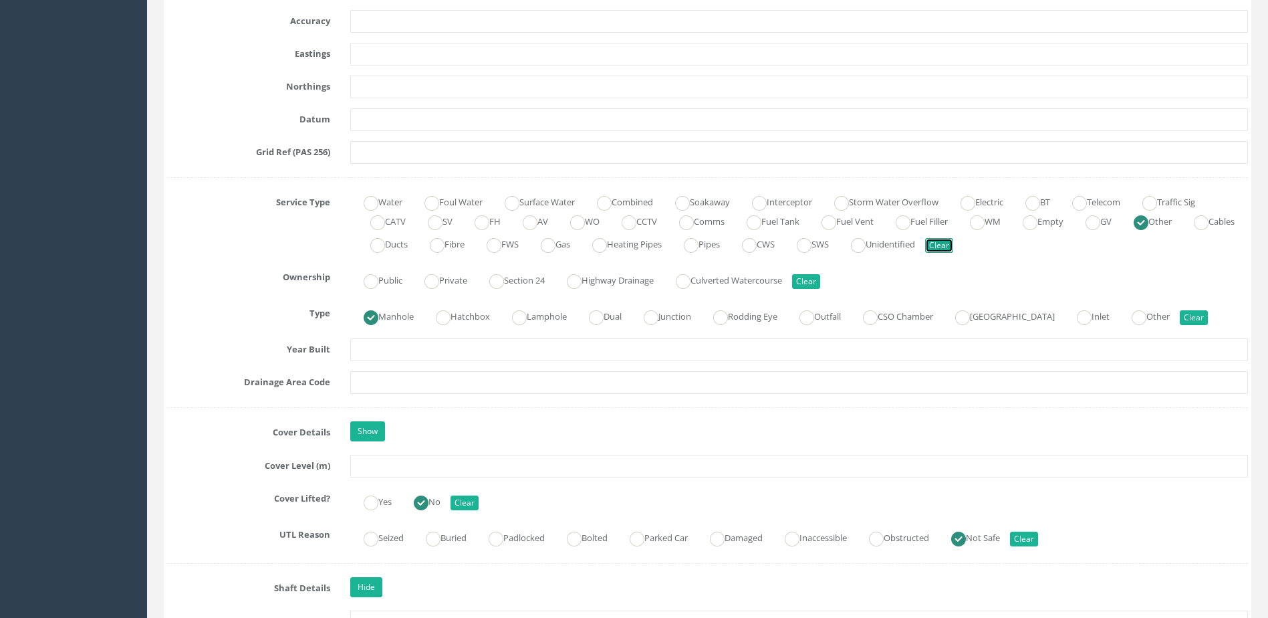
radio input "false"
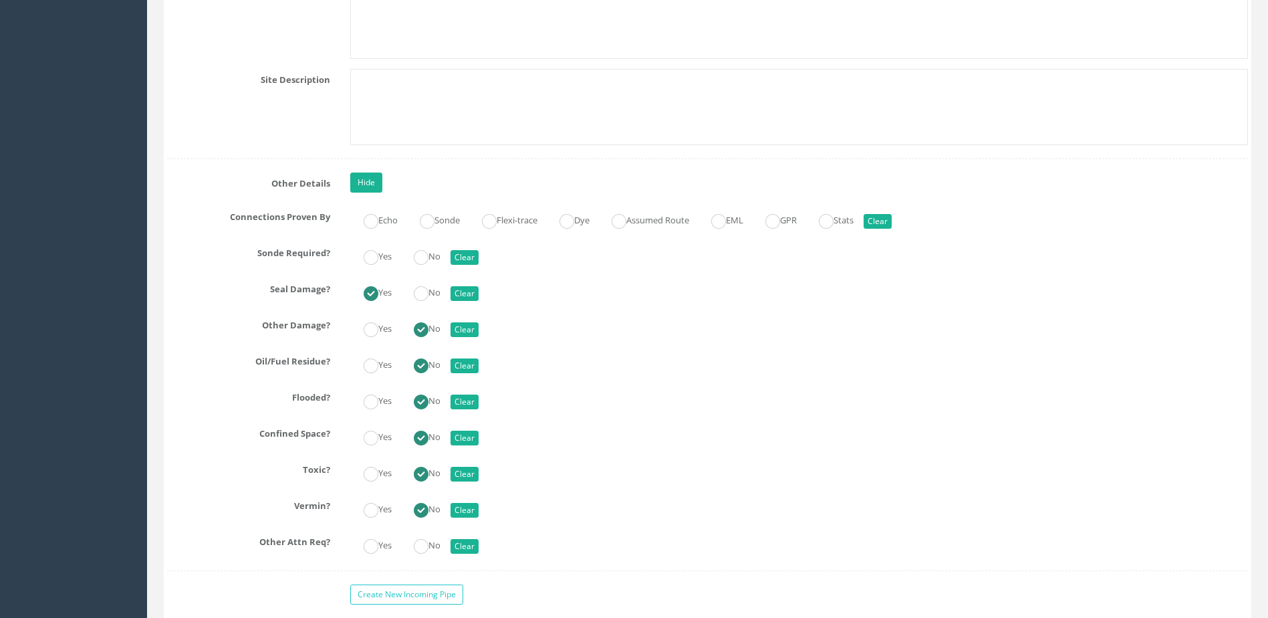
scroll to position [3477, 0]
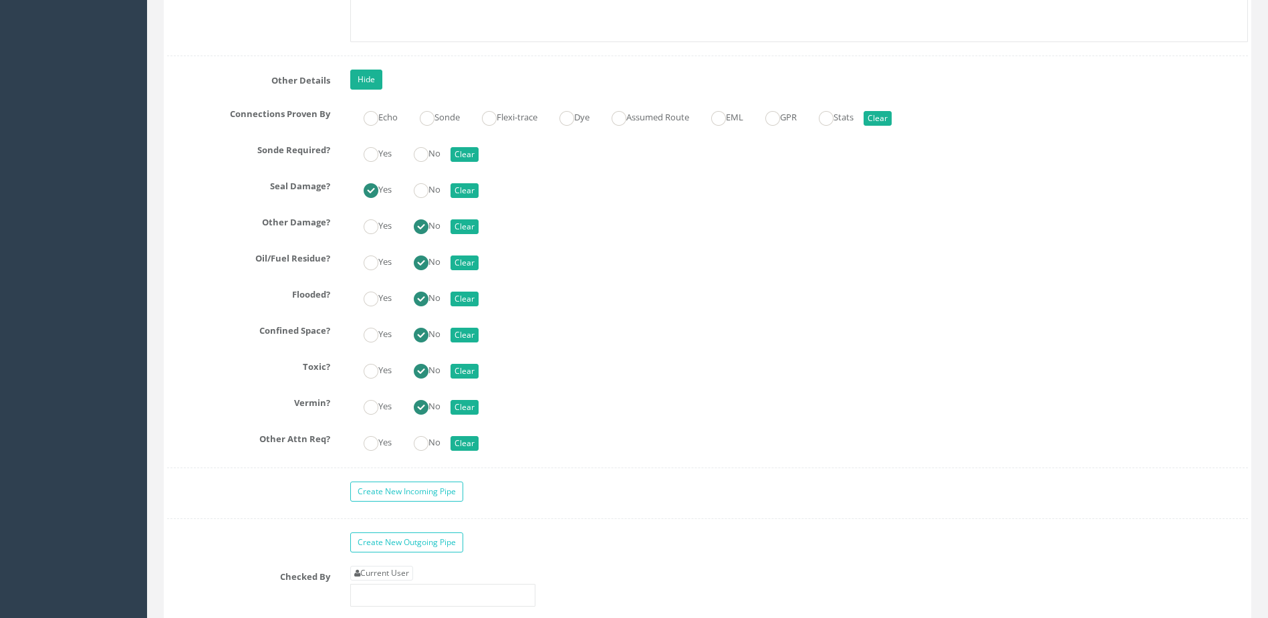
click at [379, 160] on label "Yes" at bounding box center [370, 151] width 41 height 19
radio input "true"
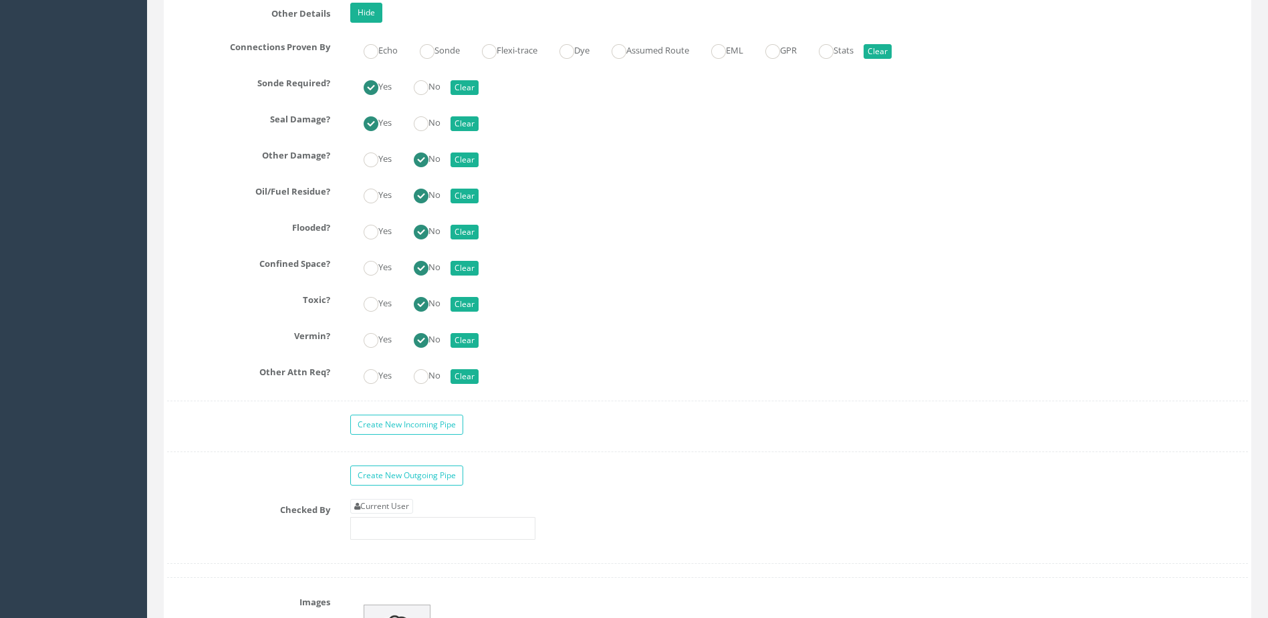
scroll to position [3744, 0]
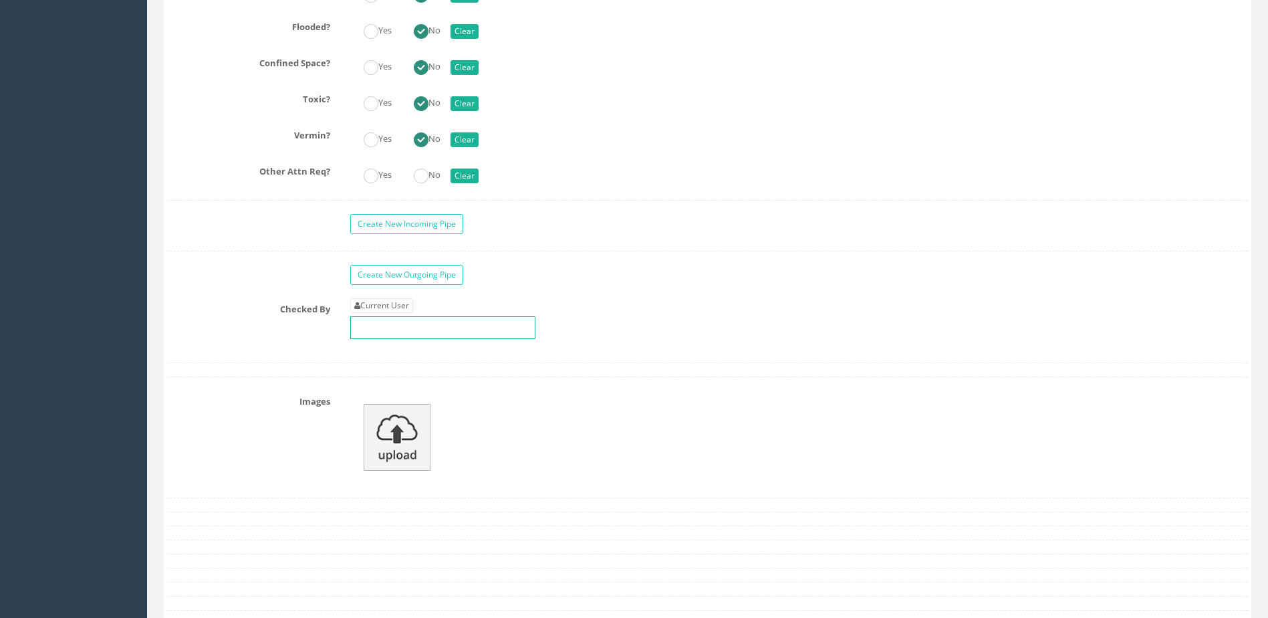
click at [456, 327] on input "text" at bounding box center [442, 327] width 185 height 23
type input "MP"
click at [417, 443] on img at bounding box center [397, 437] width 67 height 67
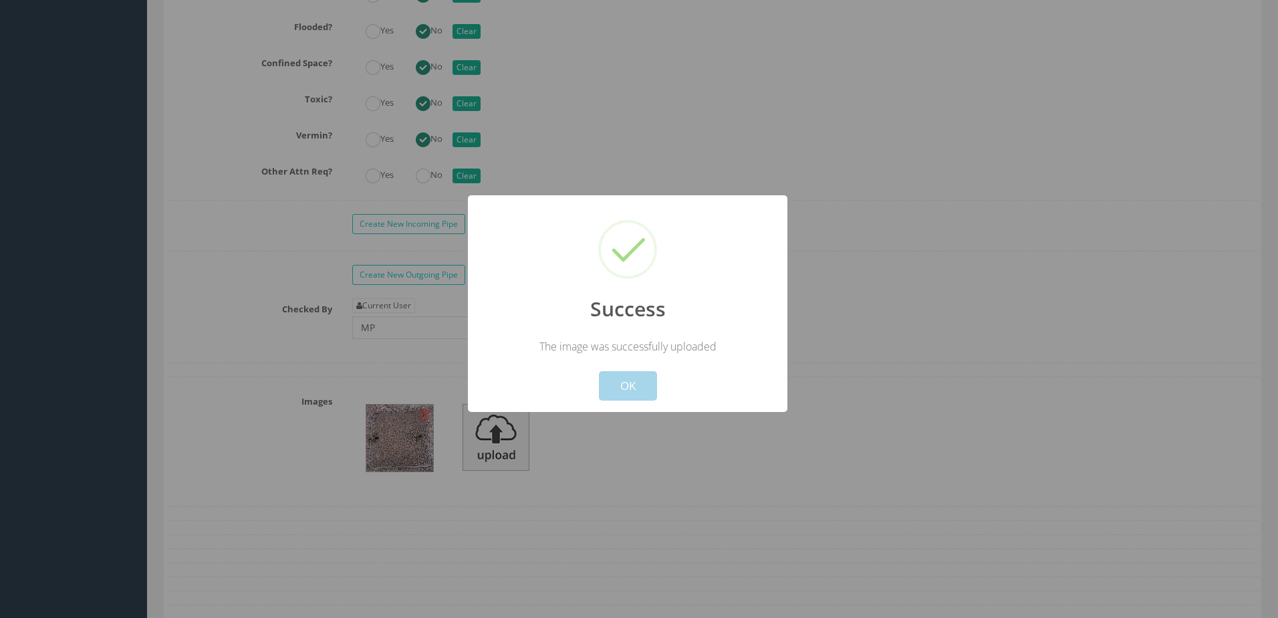
click at [624, 382] on button "OK" at bounding box center [628, 385] width 58 height 29
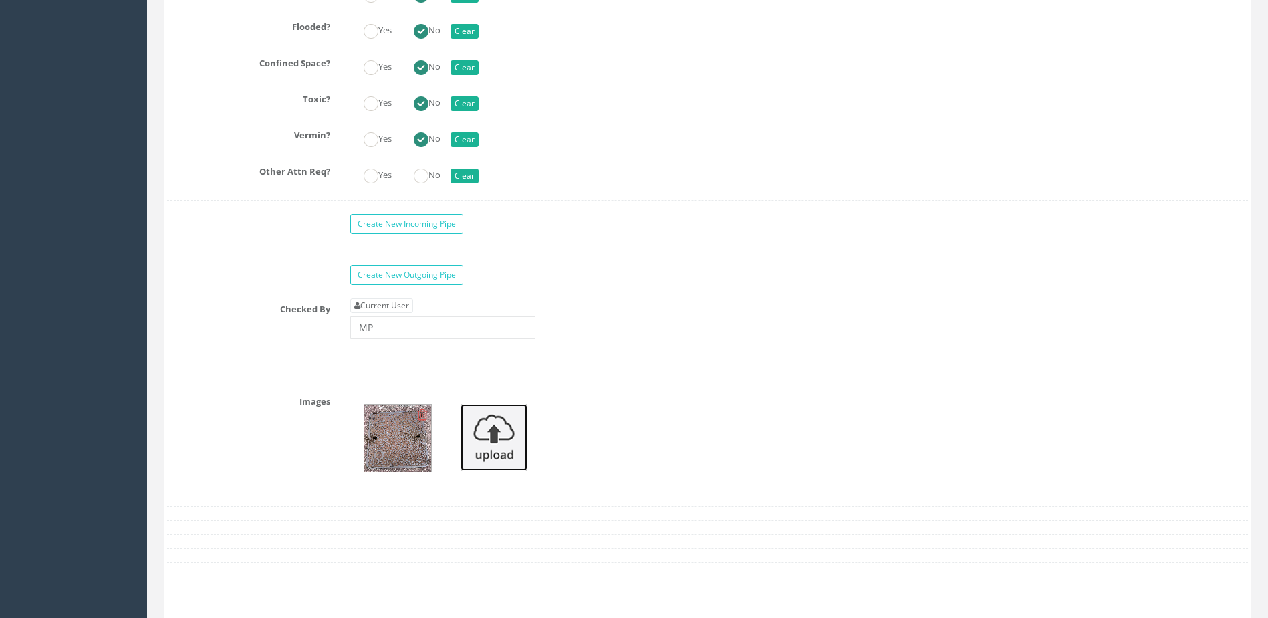
click at [485, 432] on img at bounding box center [494, 437] width 67 height 67
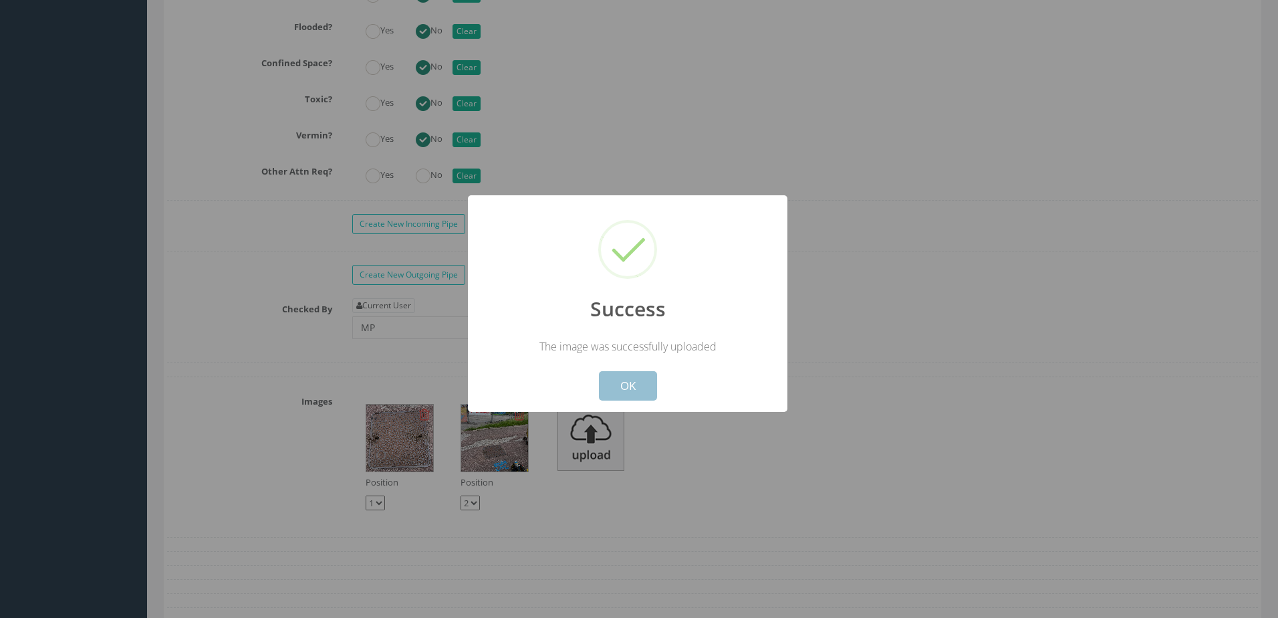
click at [632, 378] on button "OK" at bounding box center [628, 385] width 58 height 29
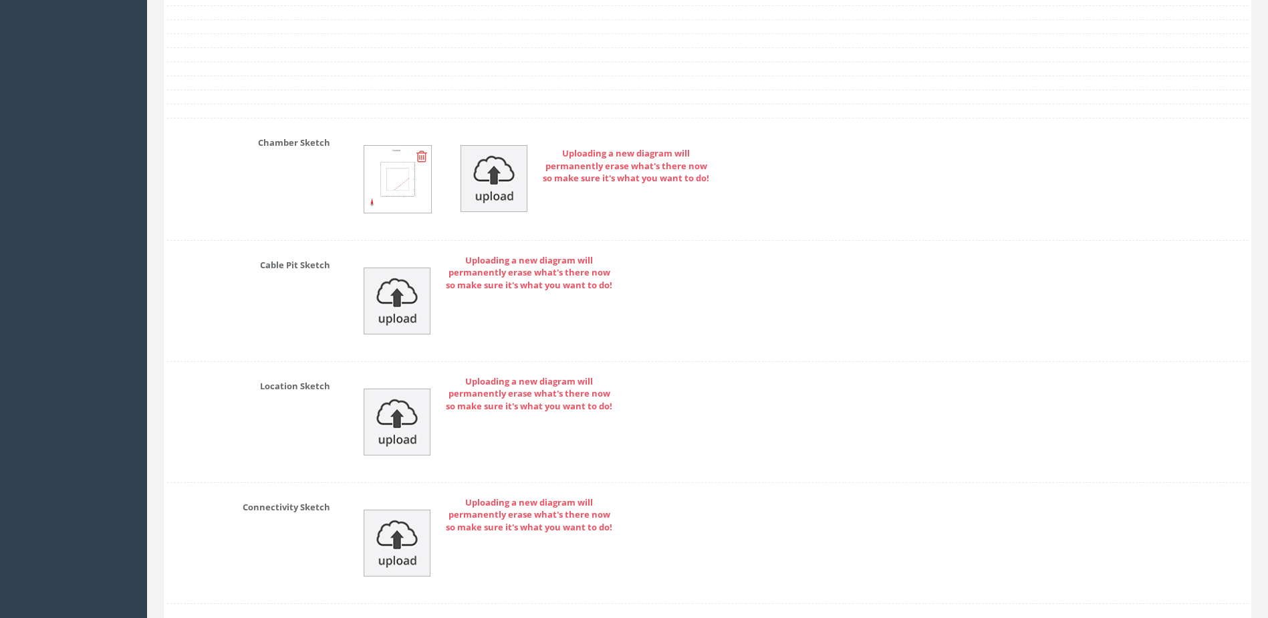
scroll to position [4546, 0]
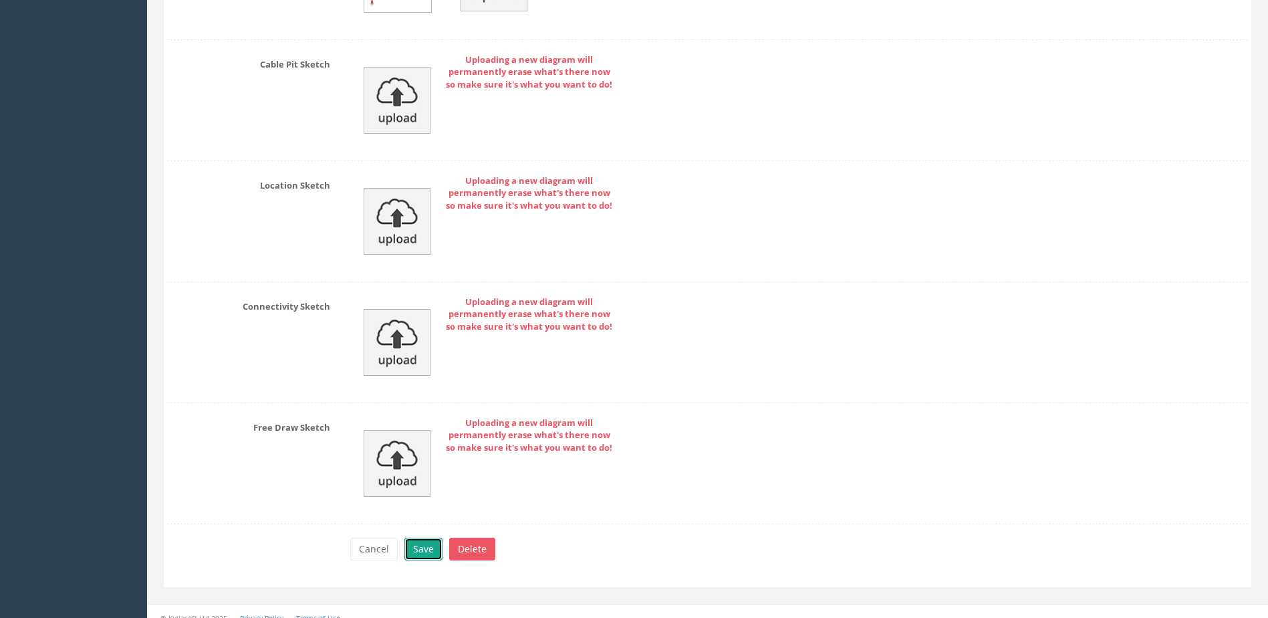
click at [435, 550] on button "Save" at bounding box center [424, 549] width 38 height 23
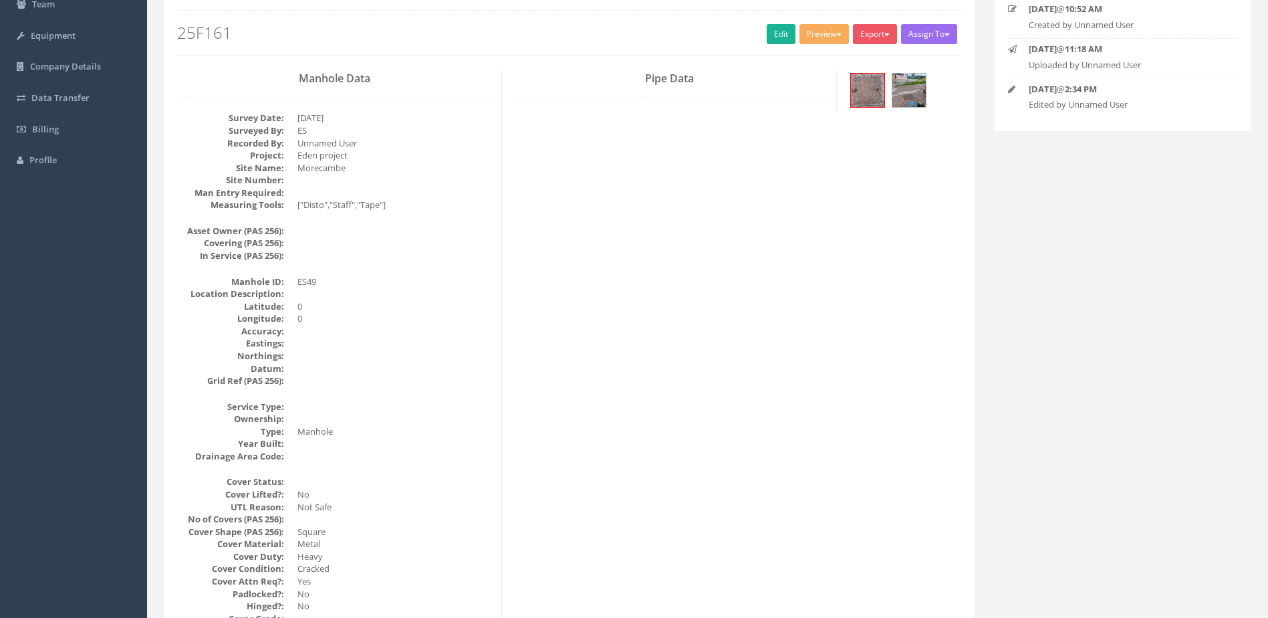
scroll to position [0, 0]
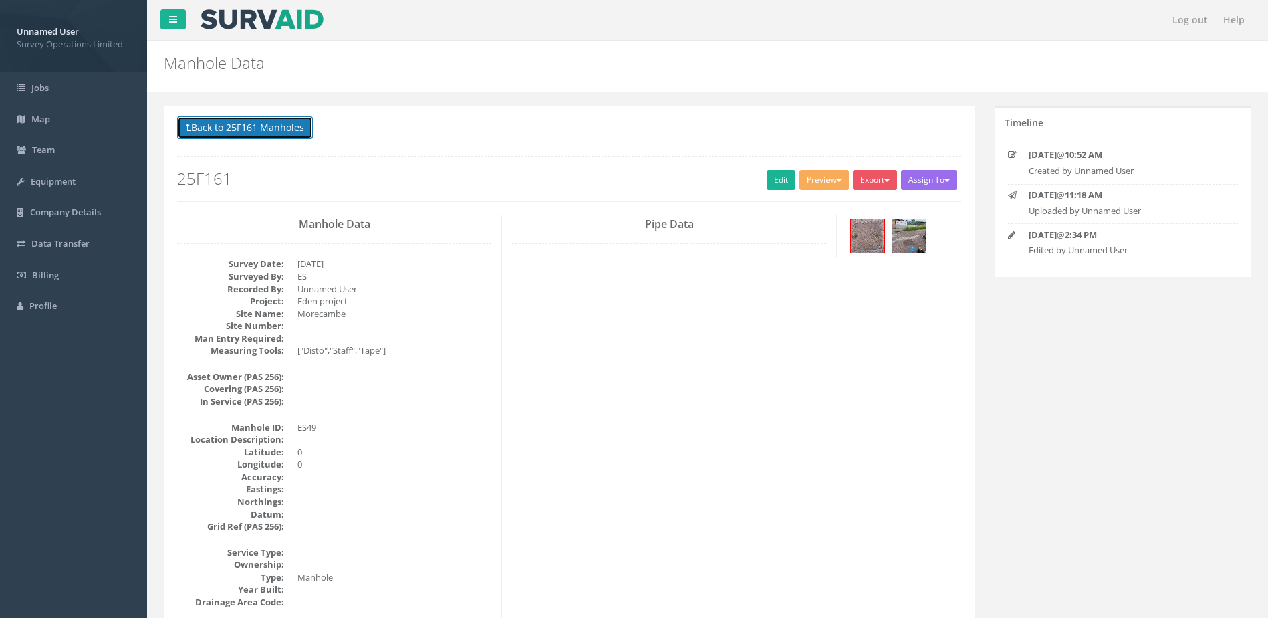
click at [257, 134] on button "Back to 25F161 Manholes" at bounding box center [245, 127] width 136 height 23
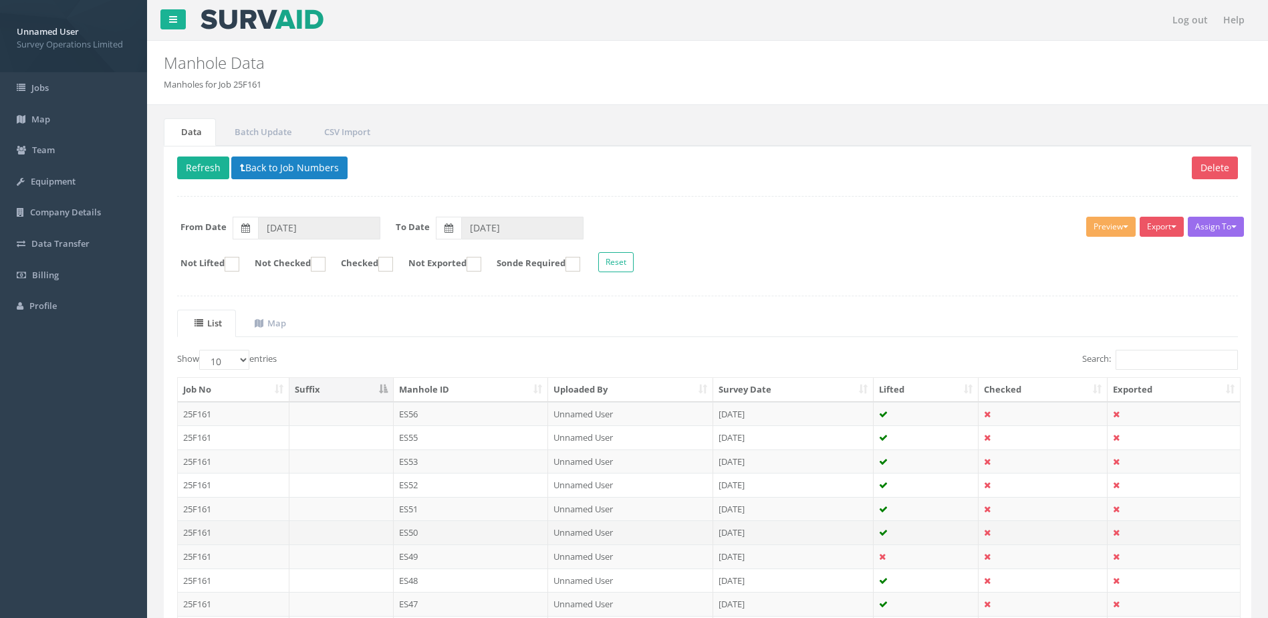
click at [459, 536] on td "ES50" at bounding box center [471, 532] width 155 height 24
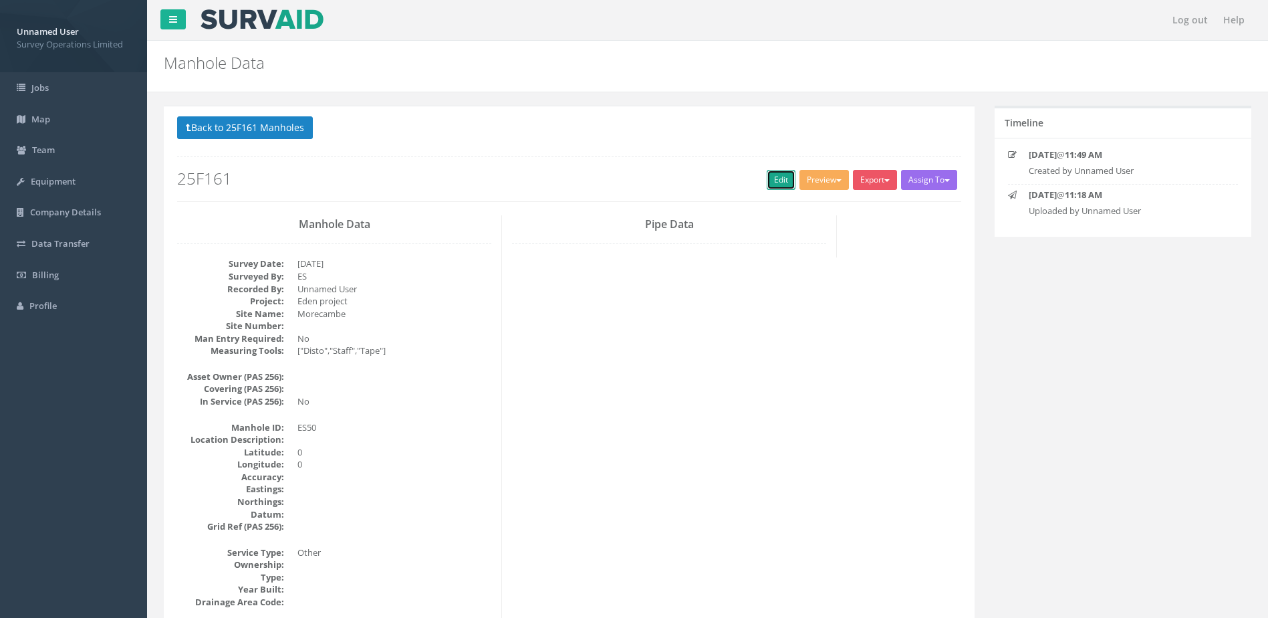
click at [767, 174] on link "Edit" at bounding box center [781, 180] width 29 height 20
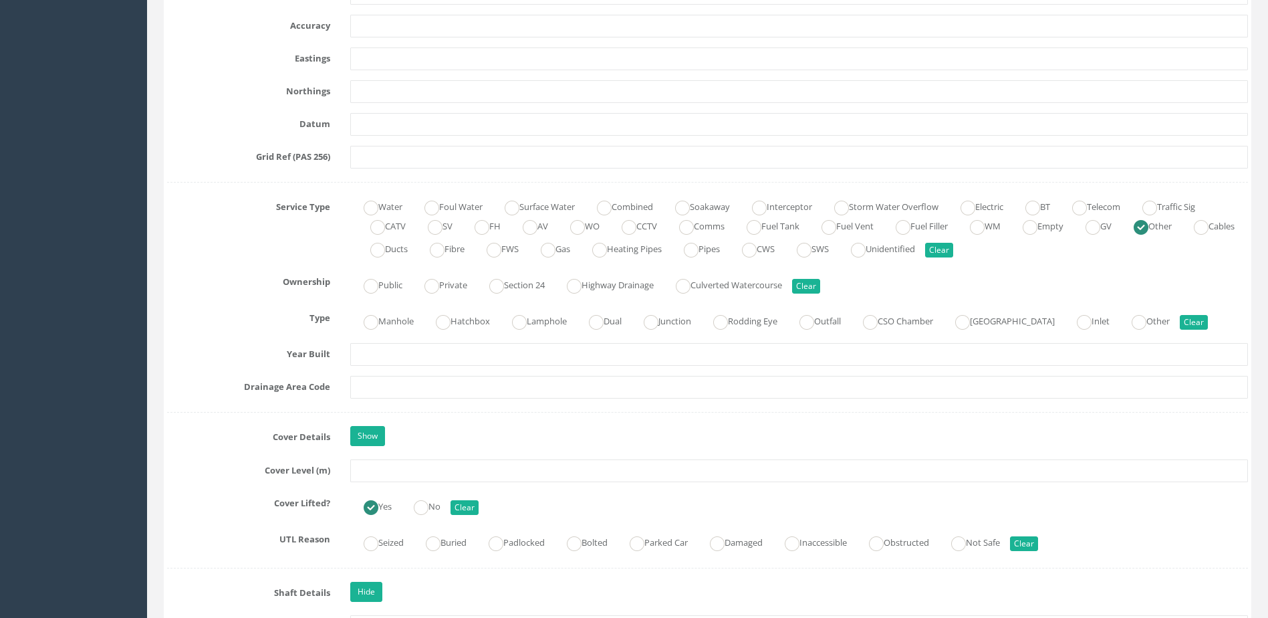
scroll to position [802, 0]
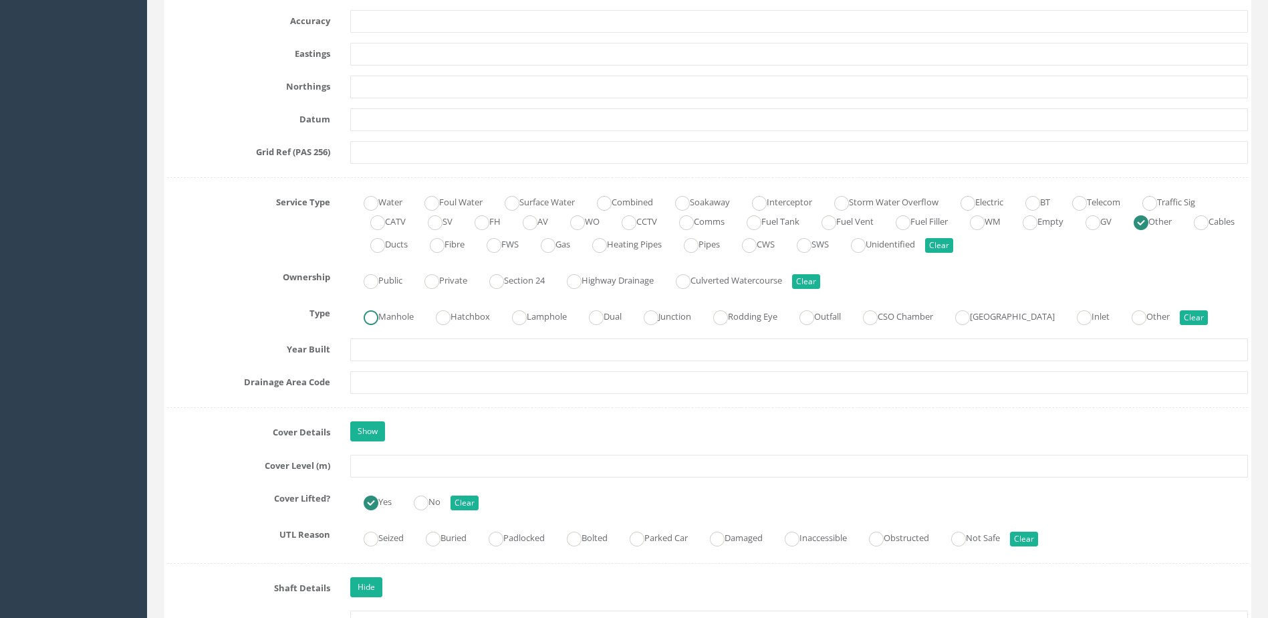
click at [394, 317] on label "Manhole" at bounding box center [382, 315] width 64 height 19
radio input "true"
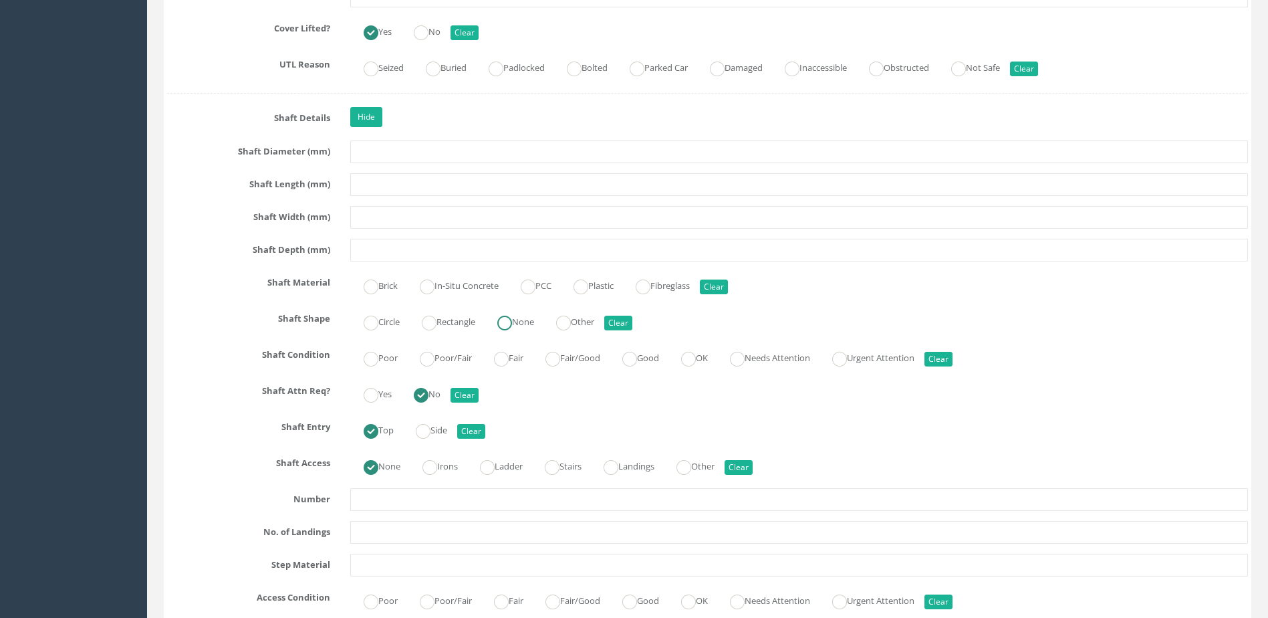
scroll to position [1337, 0]
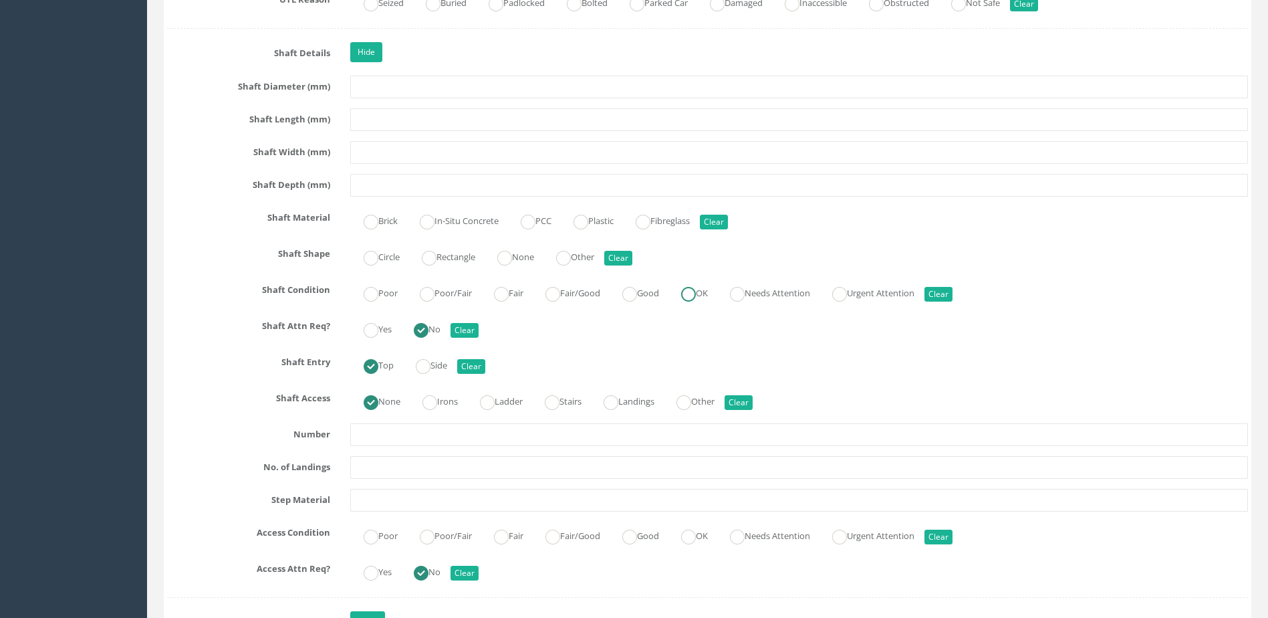
click at [693, 300] on label "OK" at bounding box center [688, 291] width 40 height 19
radio input "true"
click at [524, 260] on label "None" at bounding box center [509, 255] width 50 height 19
radio input "true"
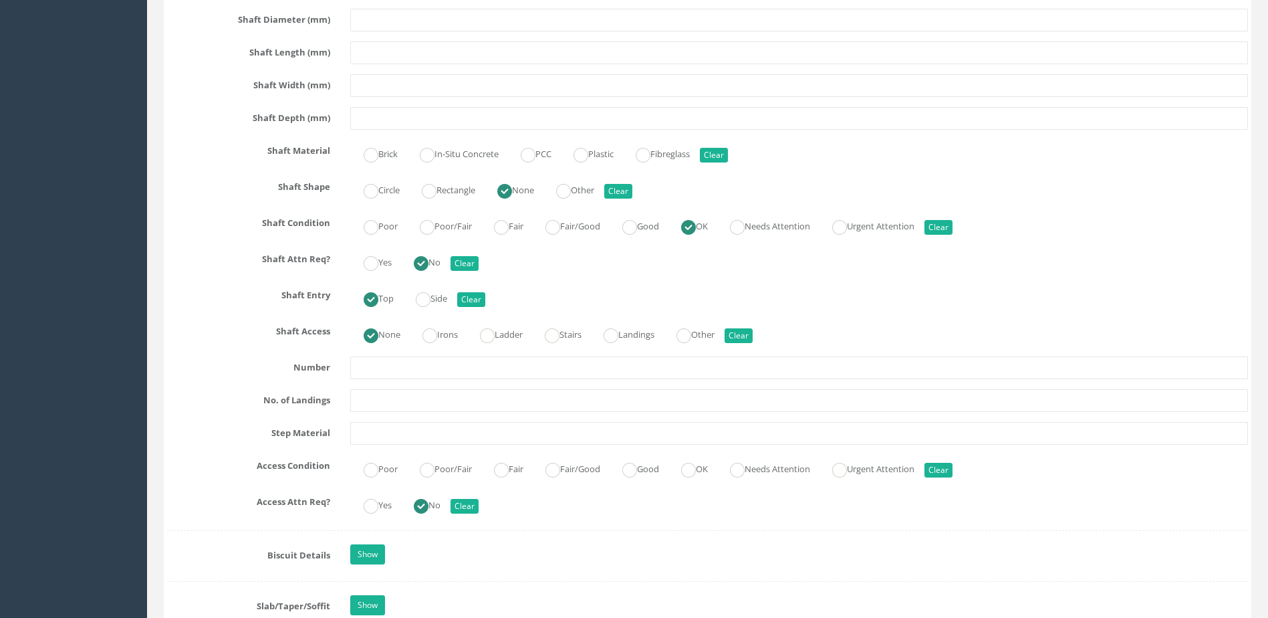
scroll to position [1471, 0]
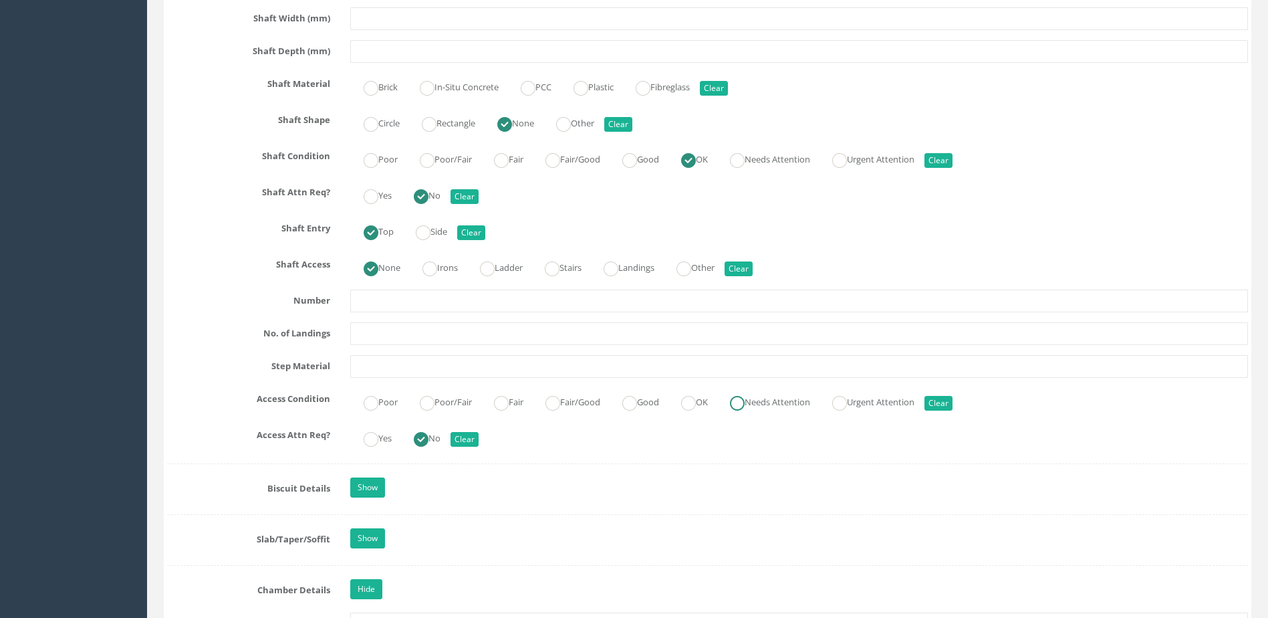
click at [745, 411] on input "Needs Attention" at bounding box center [737, 409] width 15 height 23
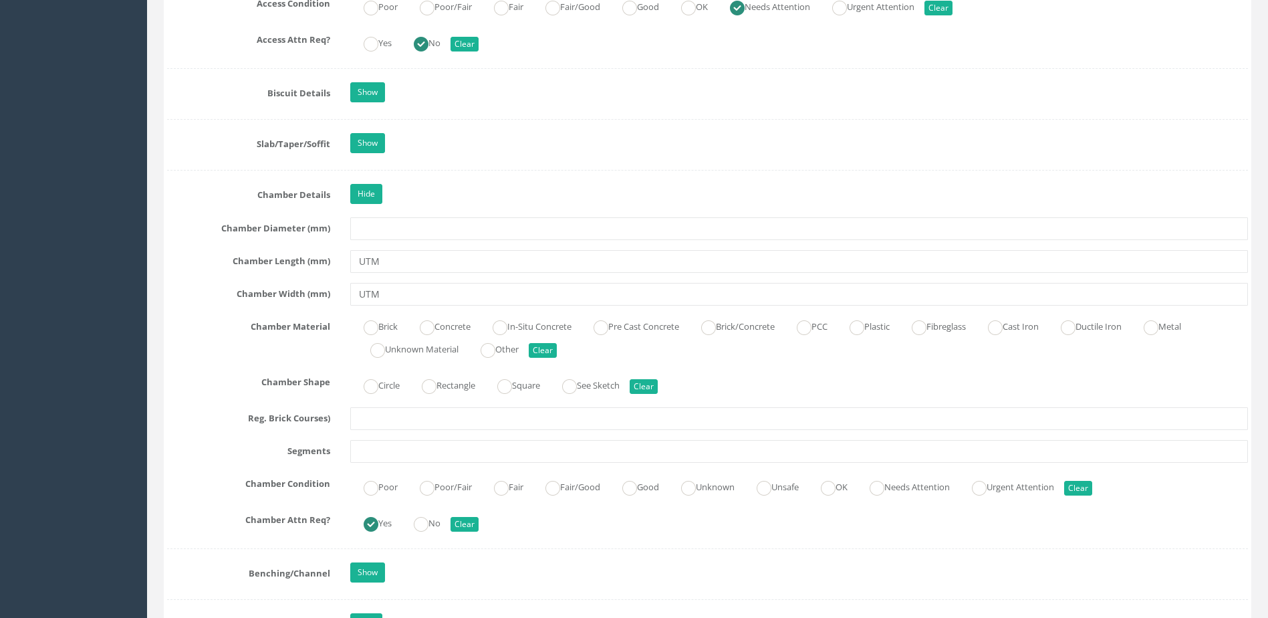
scroll to position [1872, 0]
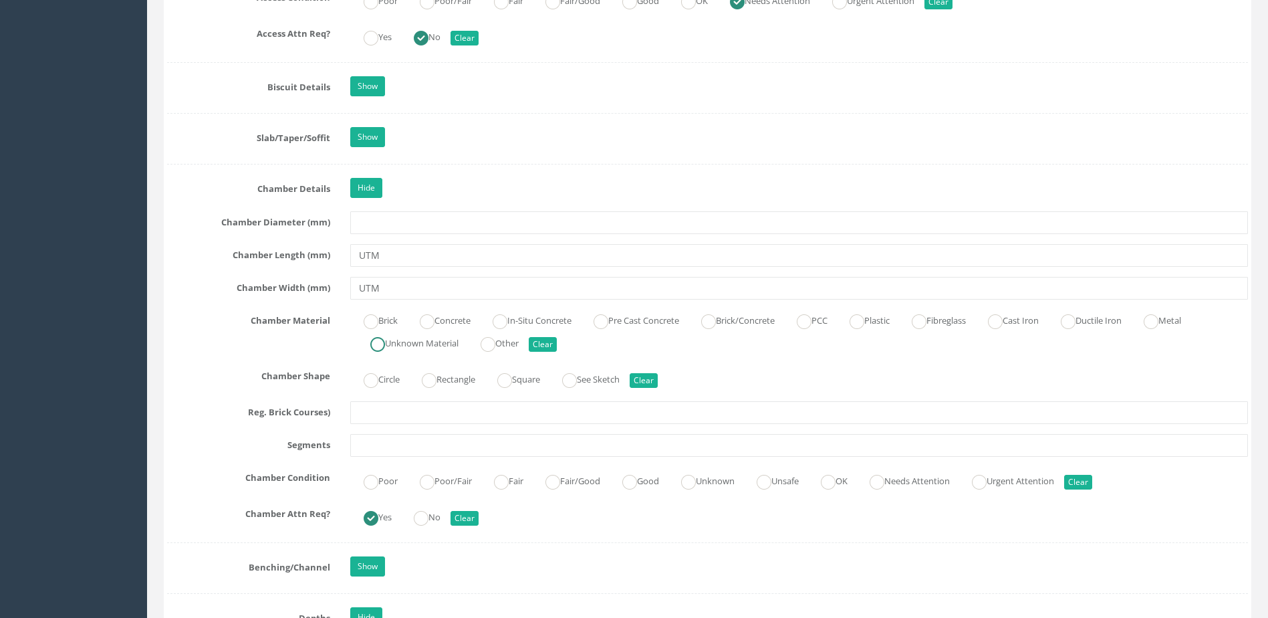
click at [400, 344] on label "Unknown Material" at bounding box center [408, 341] width 102 height 19
radio input "true"
click at [735, 480] on label "Unknown" at bounding box center [701, 479] width 67 height 19
radio input "true"
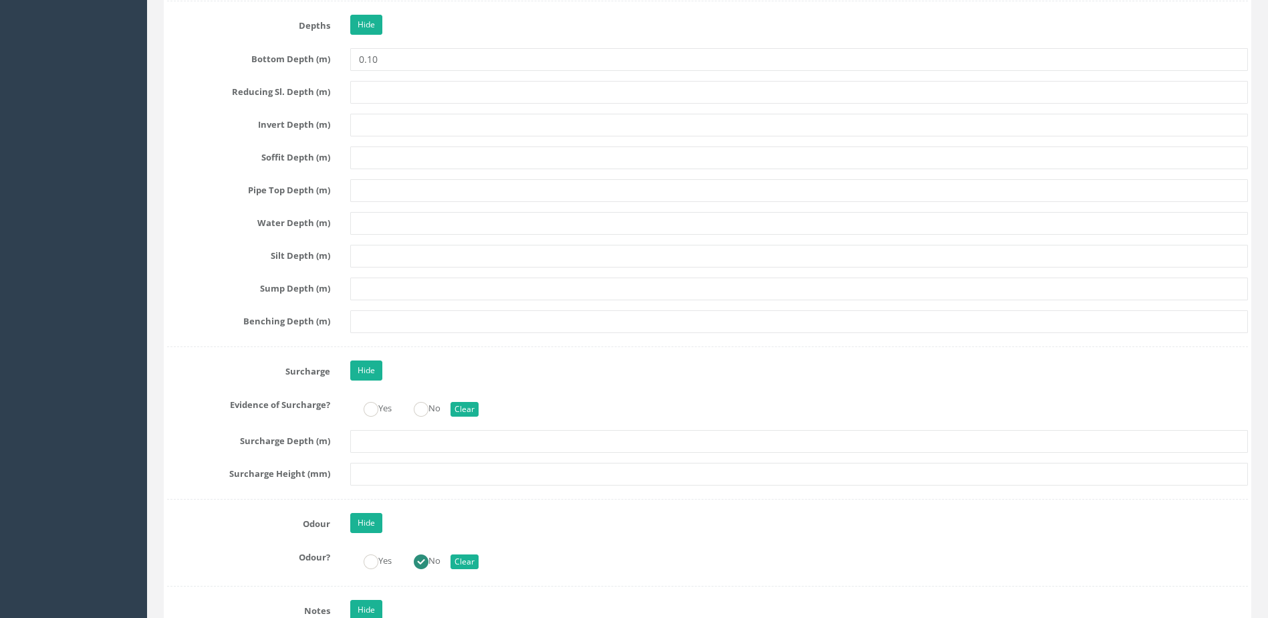
scroll to position [2474, 0]
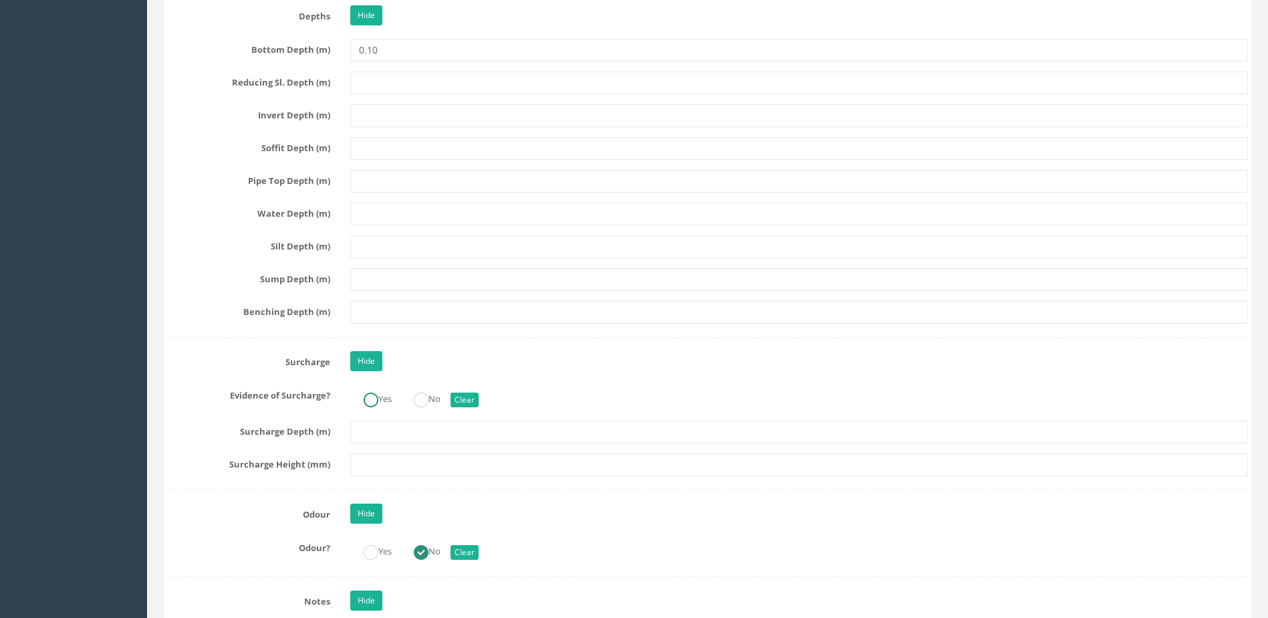
click at [369, 406] on ins at bounding box center [371, 399] width 15 height 15
radio input "true"
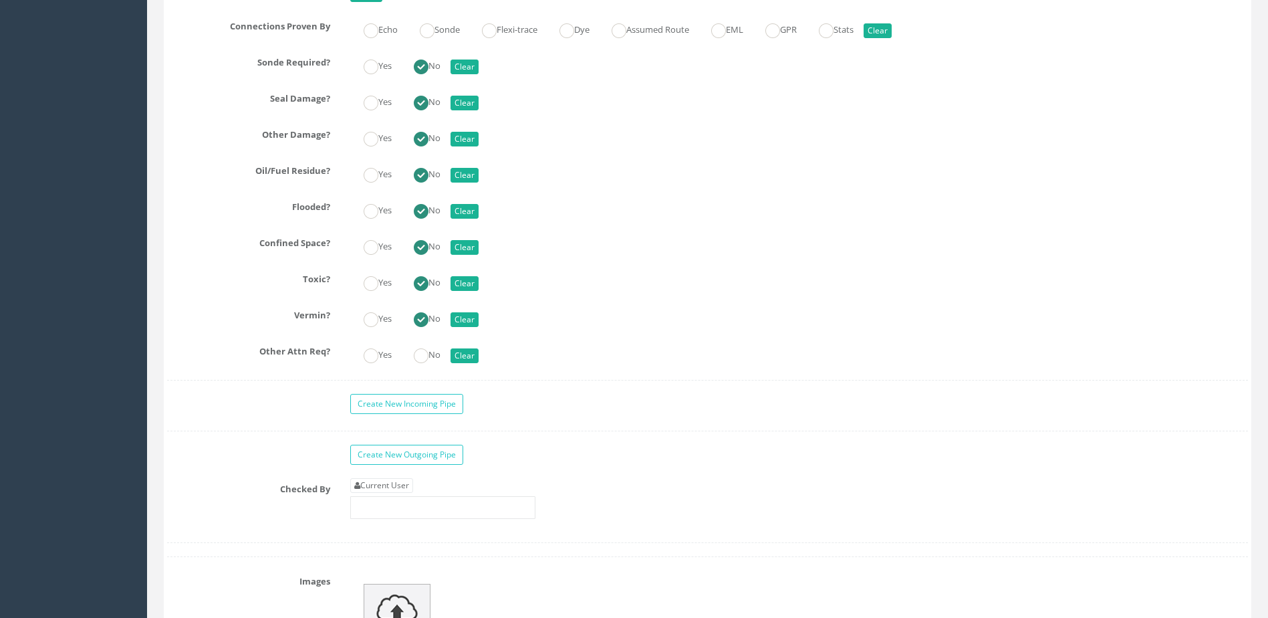
scroll to position [3610, 0]
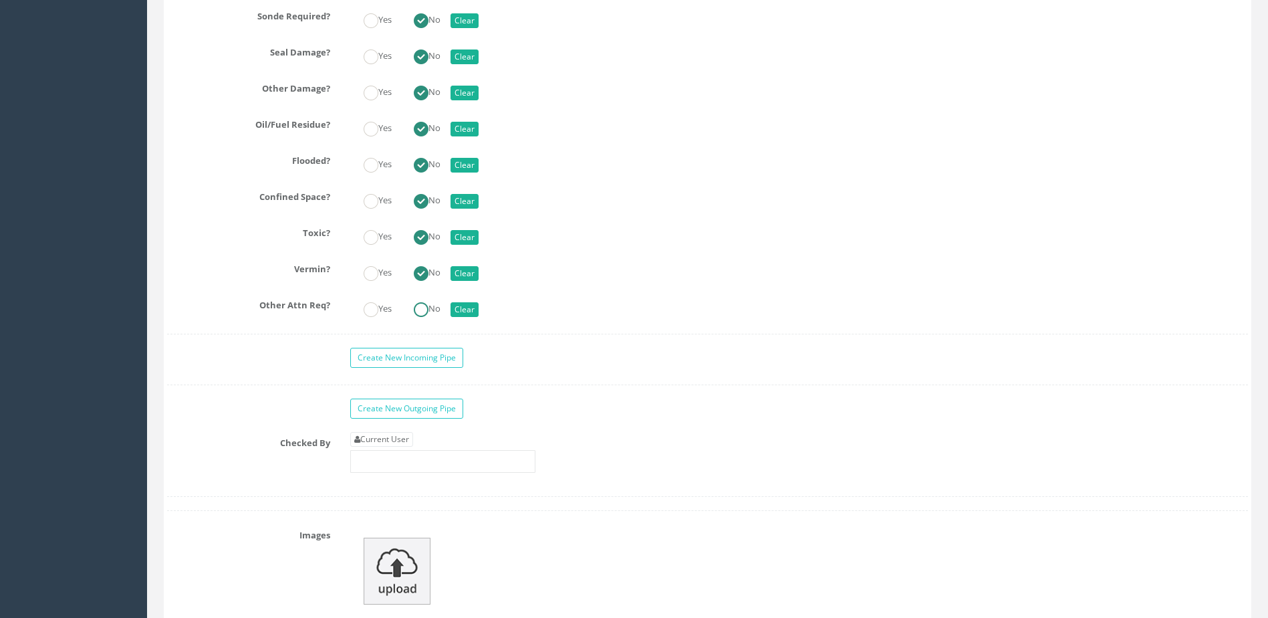
click at [426, 316] on ins at bounding box center [421, 309] width 15 height 15
radio input "true"
click at [413, 459] on input "text" at bounding box center [442, 461] width 185 height 23
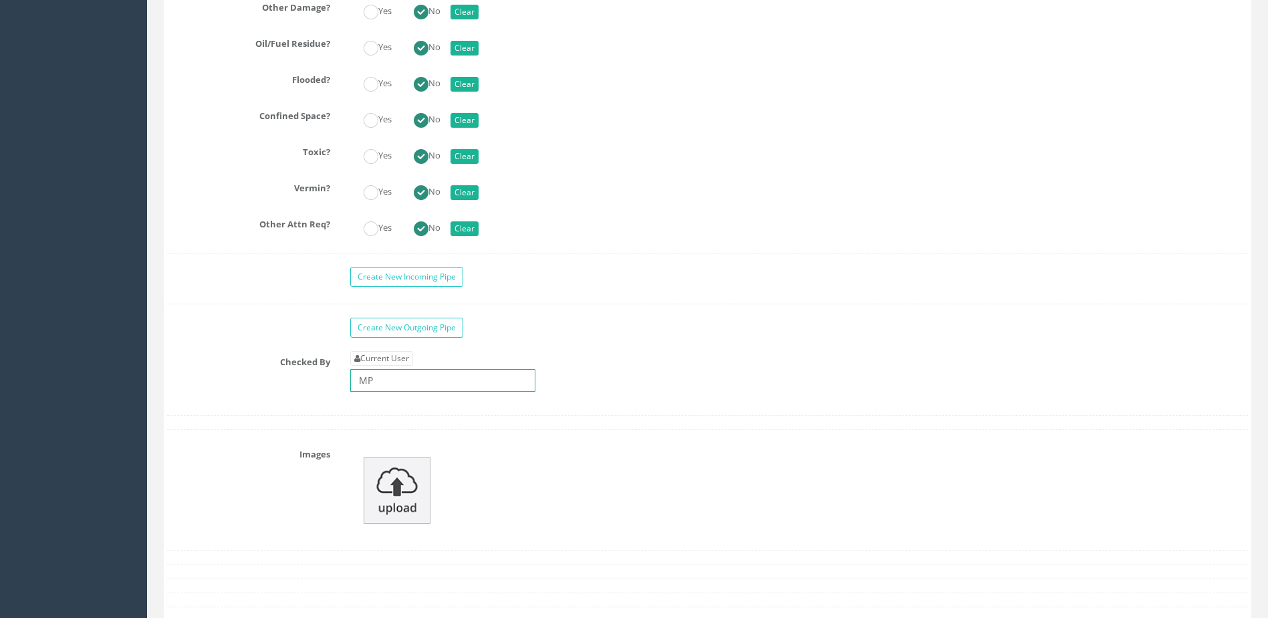
scroll to position [3811, 0]
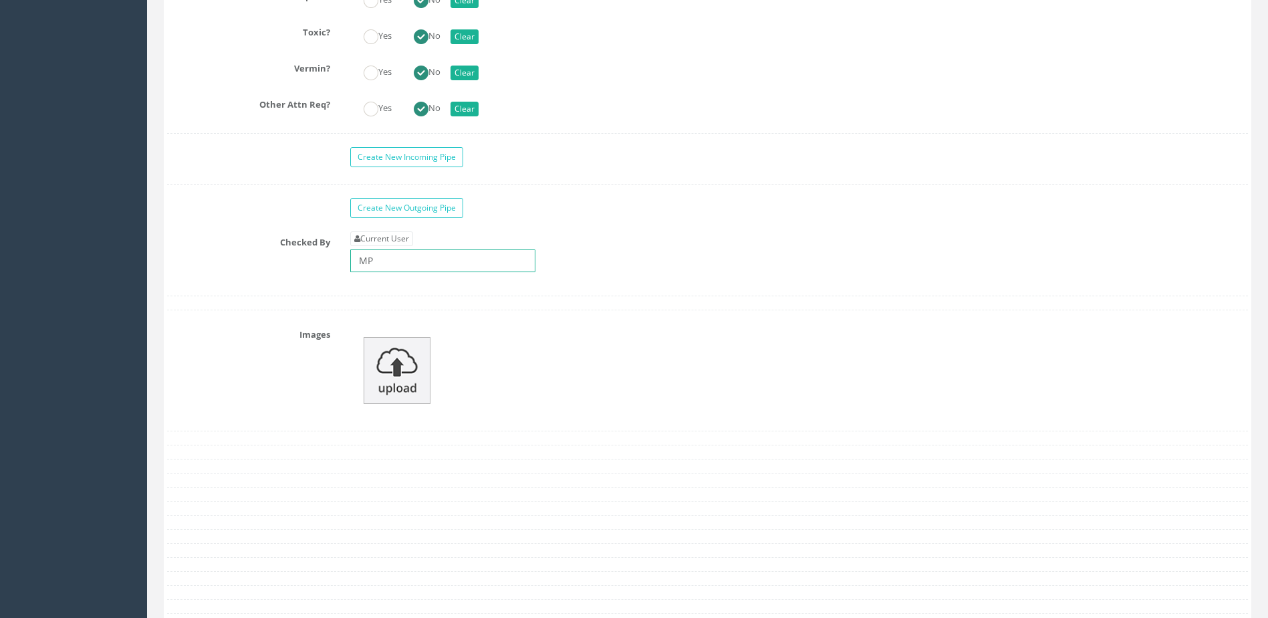
type input "MP"
click at [410, 354] on img at bounding box center [397, 370] width 67 height 67
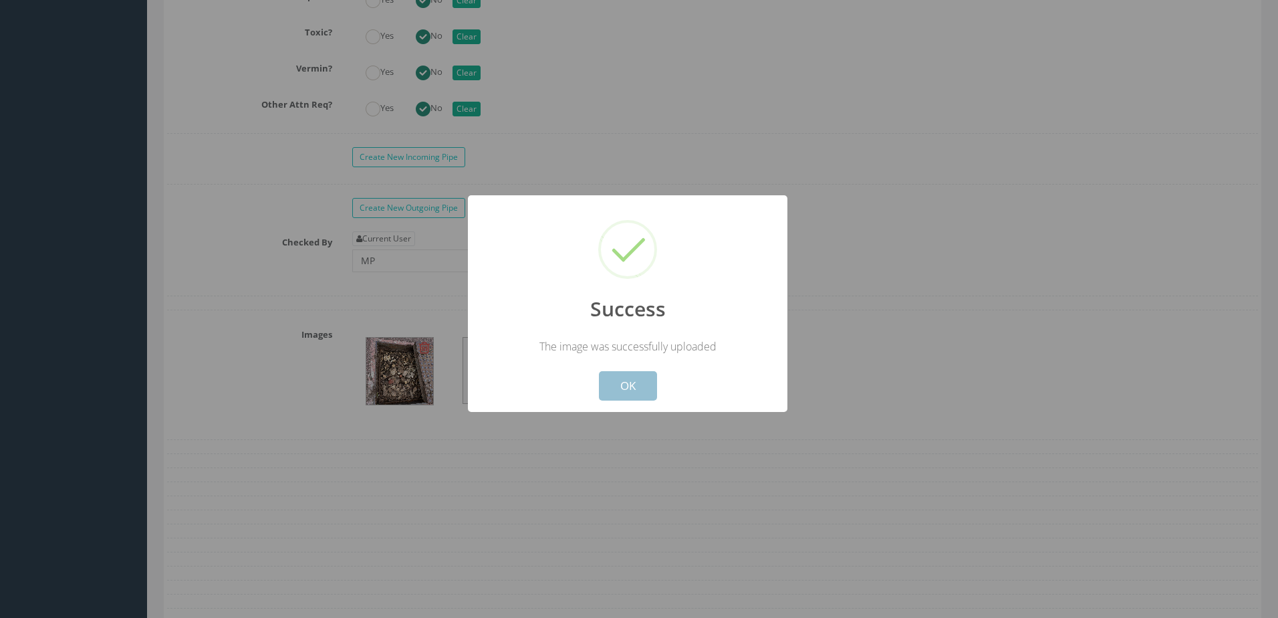
click at [626, 382] on button "OK" at bounding box center [628, 385] width 58 height 29
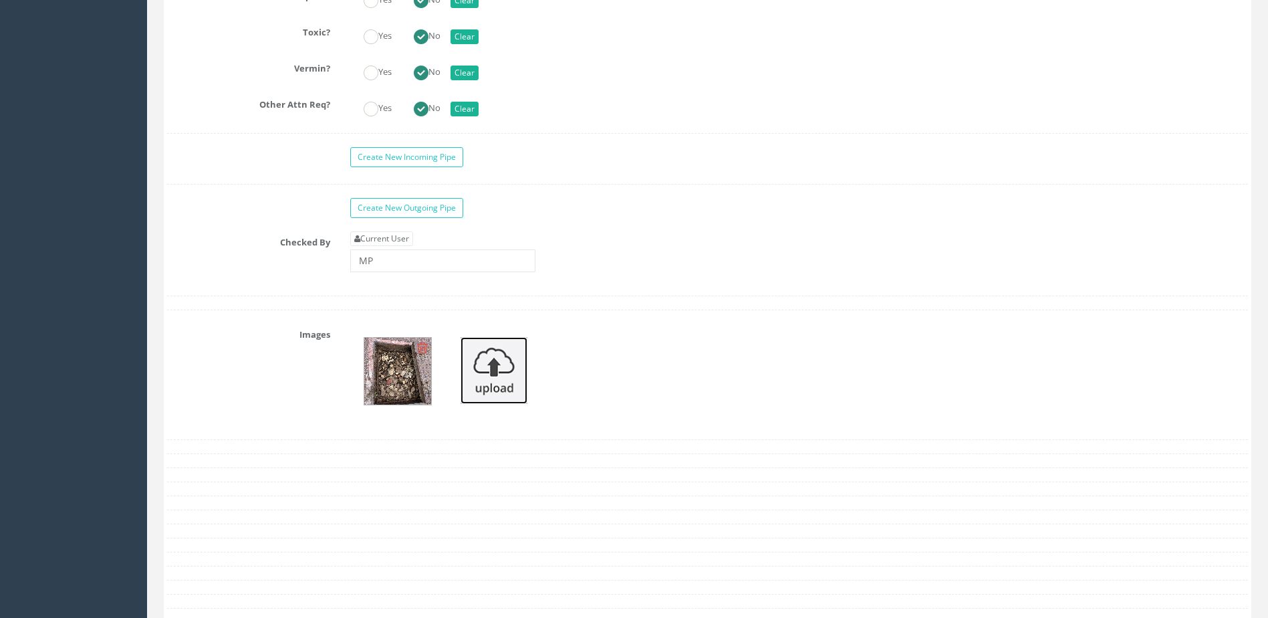
click at [497, 371] on img at bounding box center [494, 370] width 67 height 67
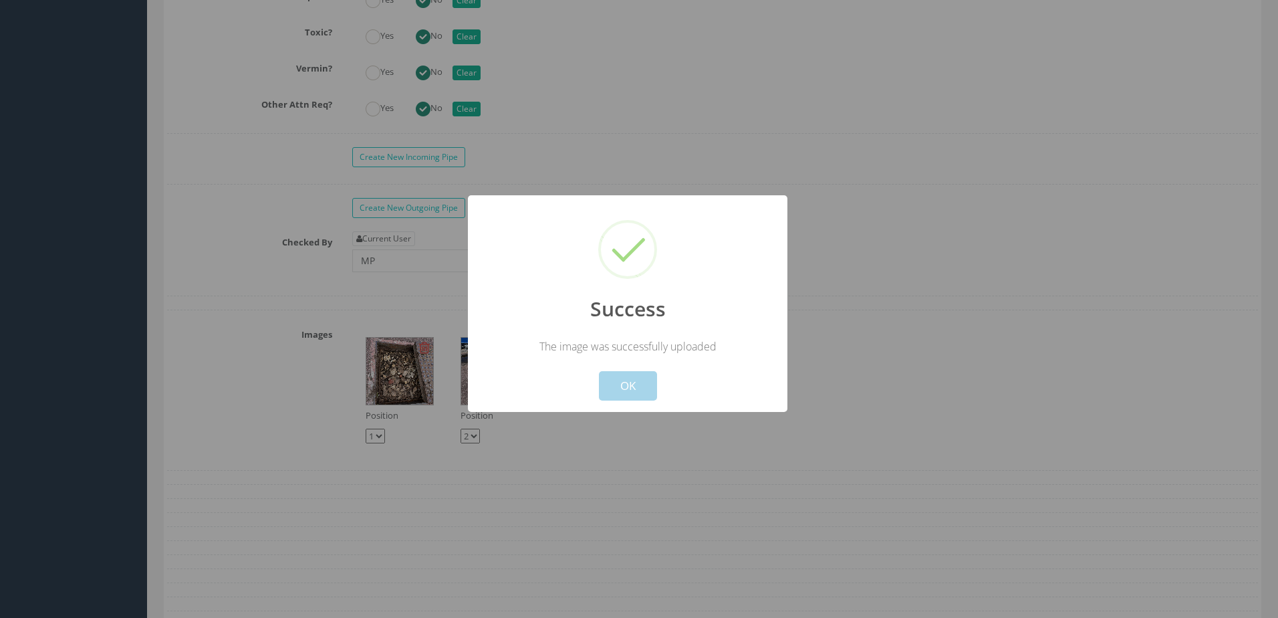
click at [630, 378] on button "OK" at bounding box center [628, 385] width 58 height 29
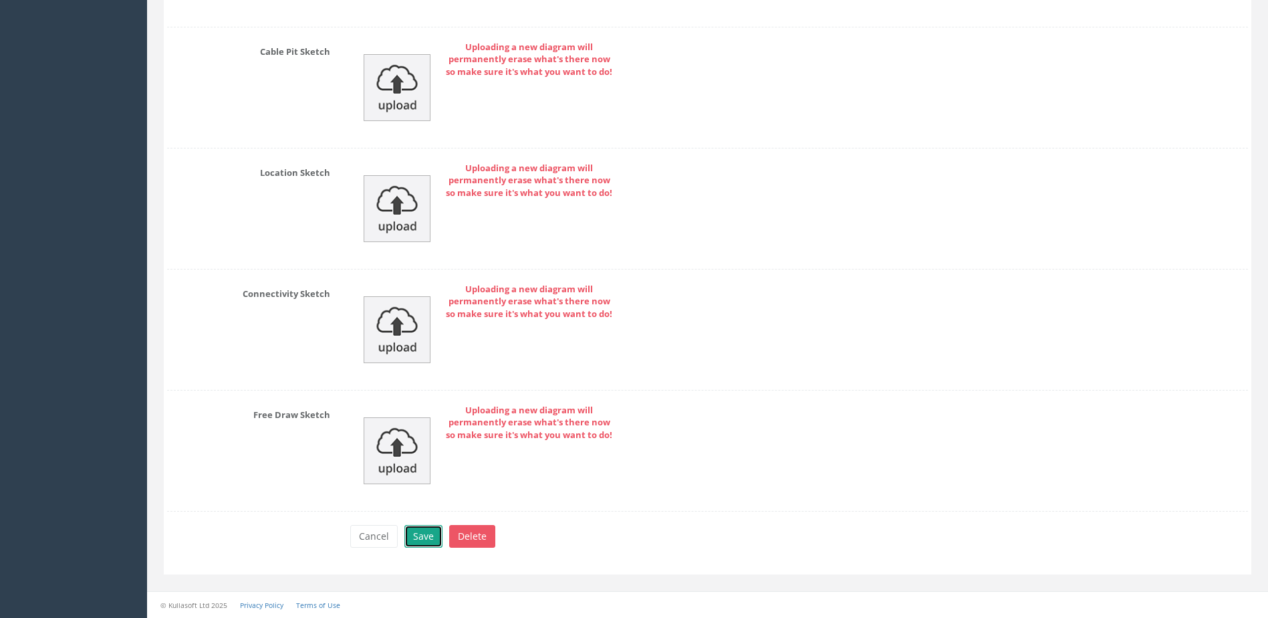
click at [423, 535] on button "Save" at bounding box center [424, 536] width 38 height 23
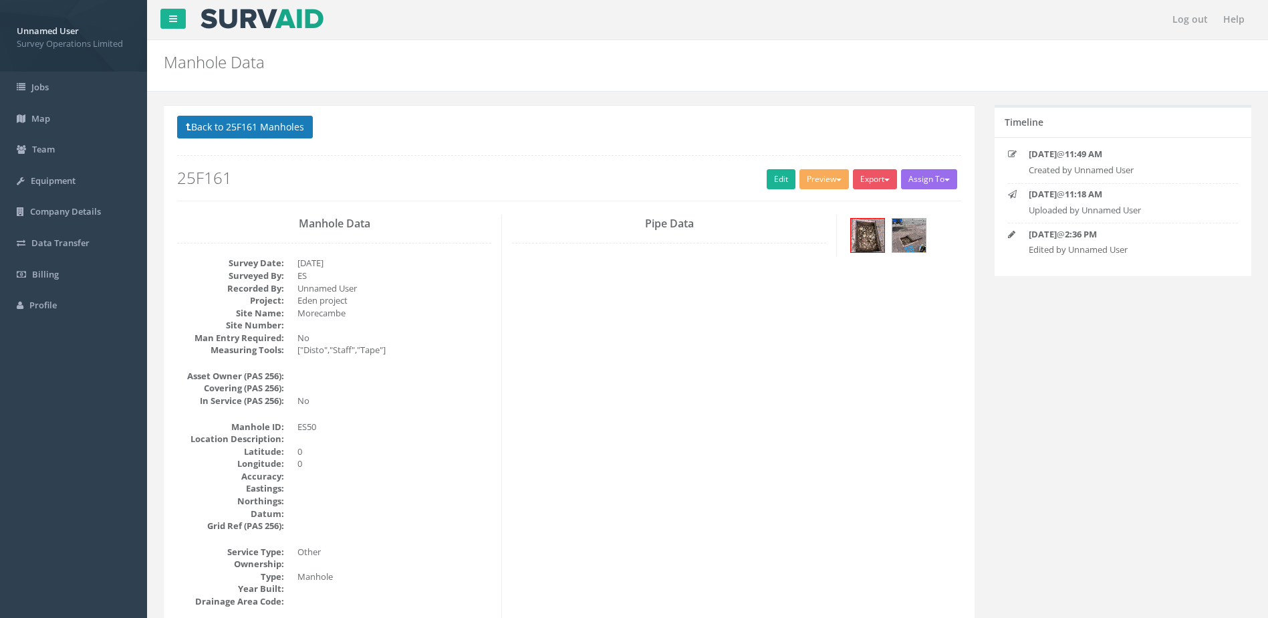
scroll to position [0, 0]
click at [229, 123] on button "Back to 25F161 Manholes" at bounding box center [245, 127] width 136 height 23
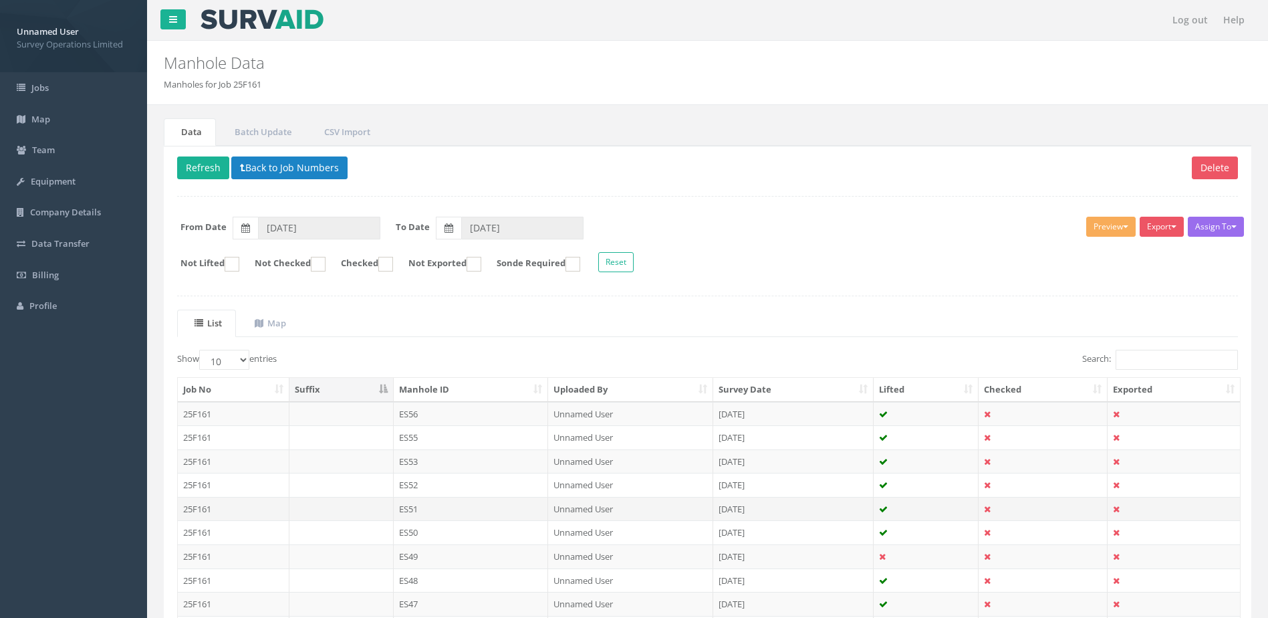
click at [463, 510] on td "ES51" at bounding box center [471, 509] width 155 height 24
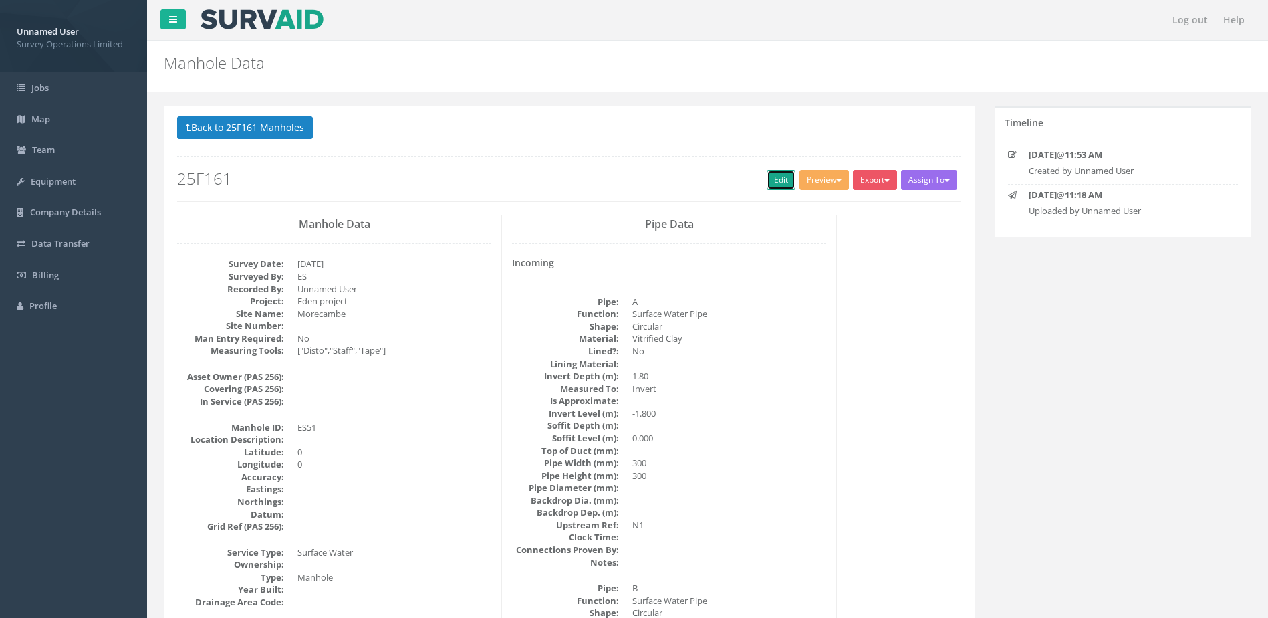
click at [777, 181] on link "Edit" at bounding box center [781, 180] width 29 height 20
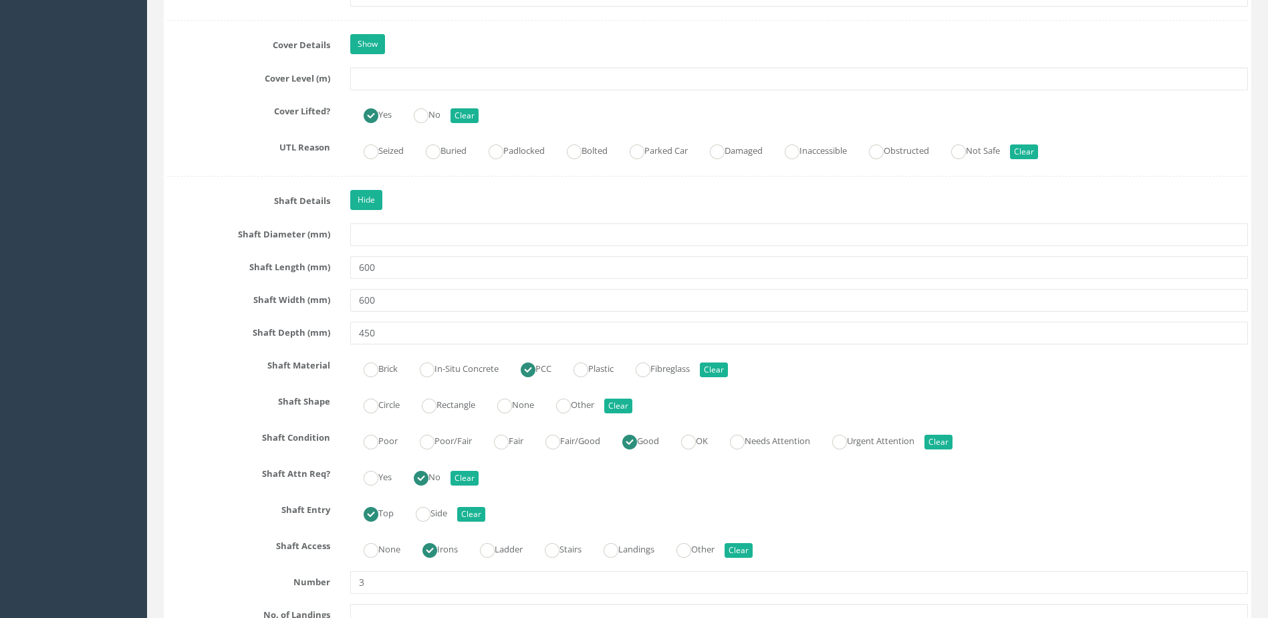
scroll to position [1270, 0]
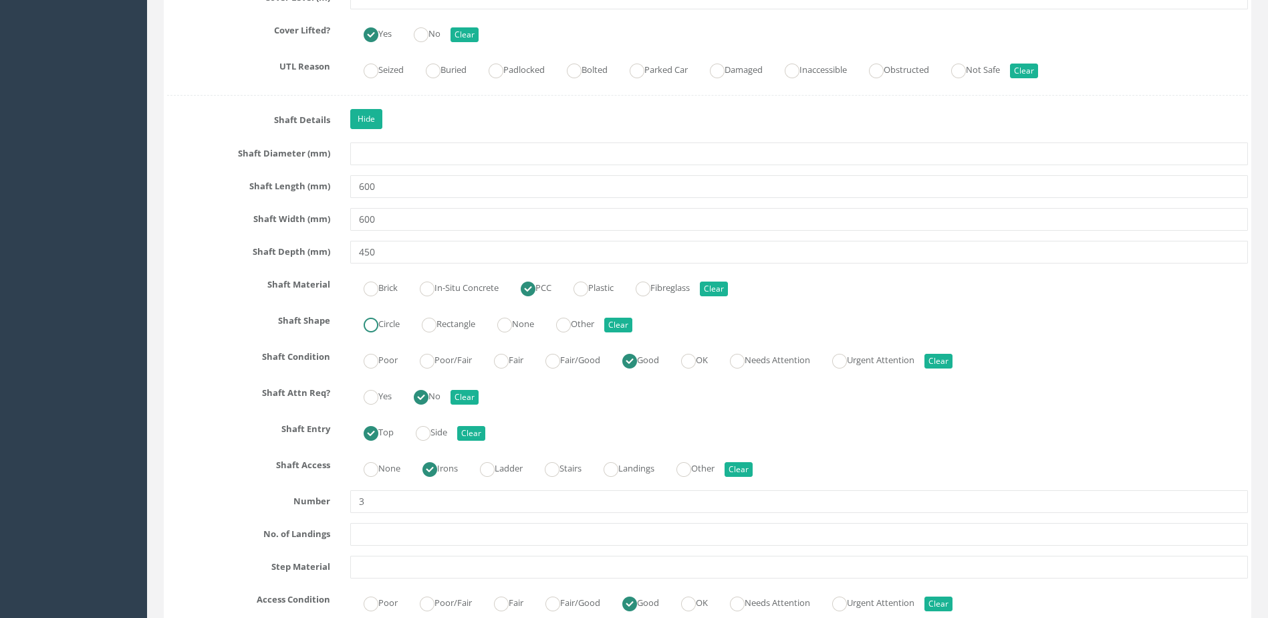
click at [362, 324] on label "Circle" at bounding box center [374, 322] width 49 height 19
radio input "true"
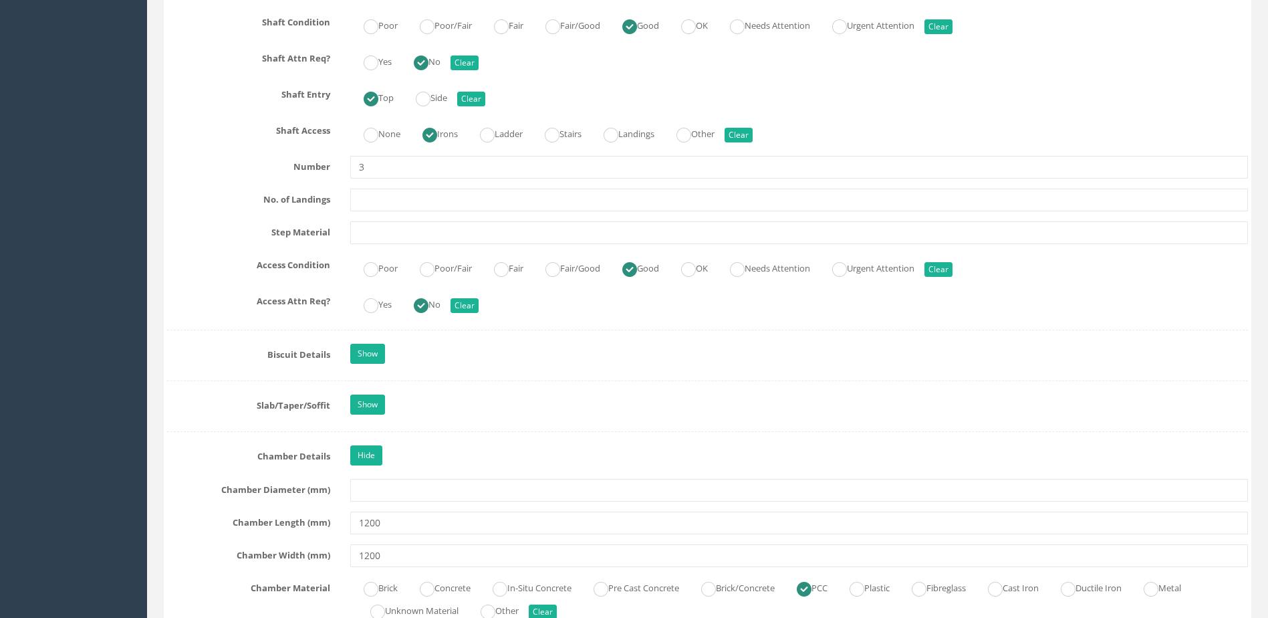
scroll to position [1805, 0]
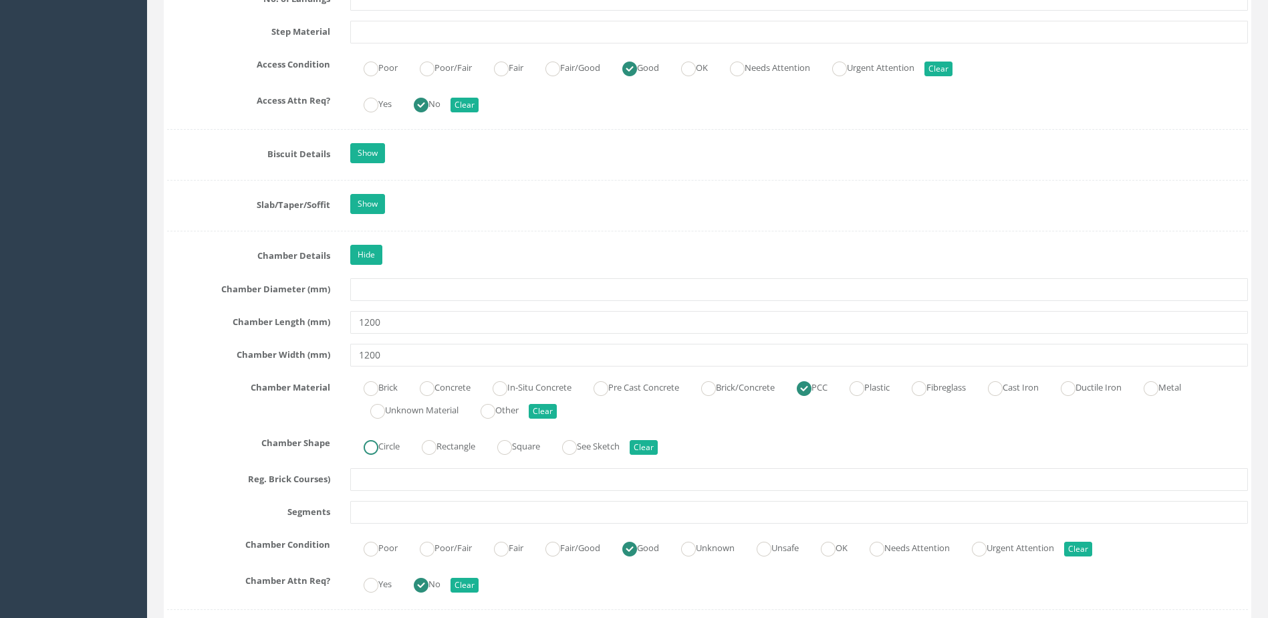
click at [391, 443] on label "Circle" at bounding box center [374, 444] width 49 height 19
radio input "true"
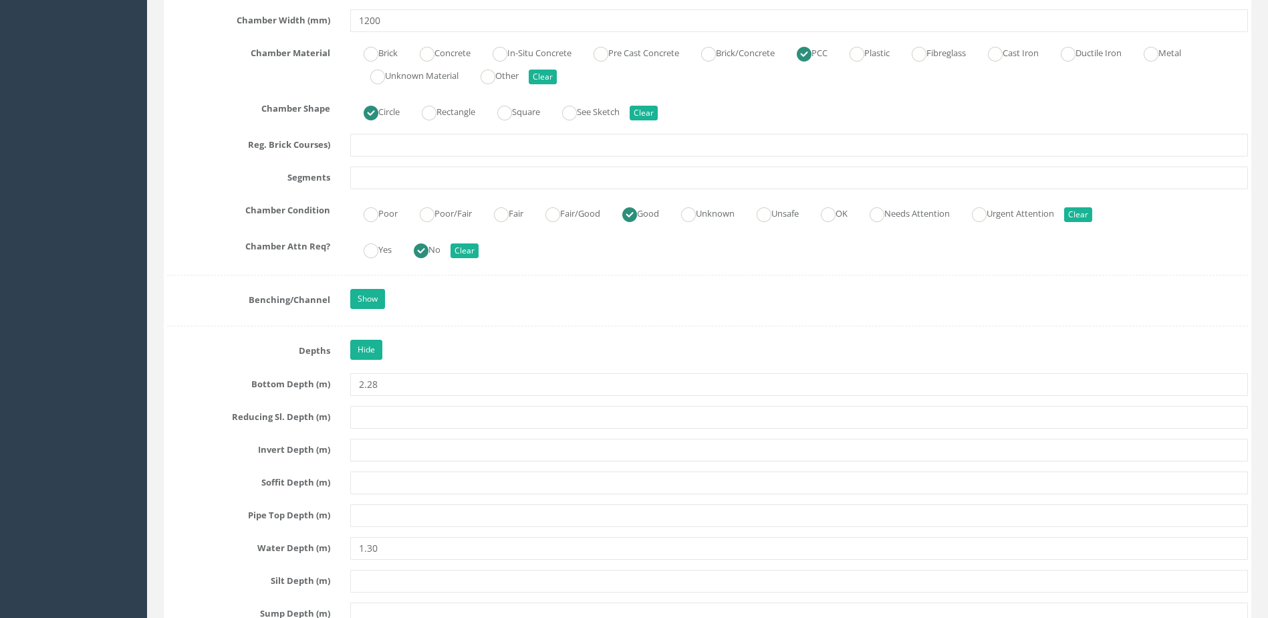
scroll to position [2340, 0]
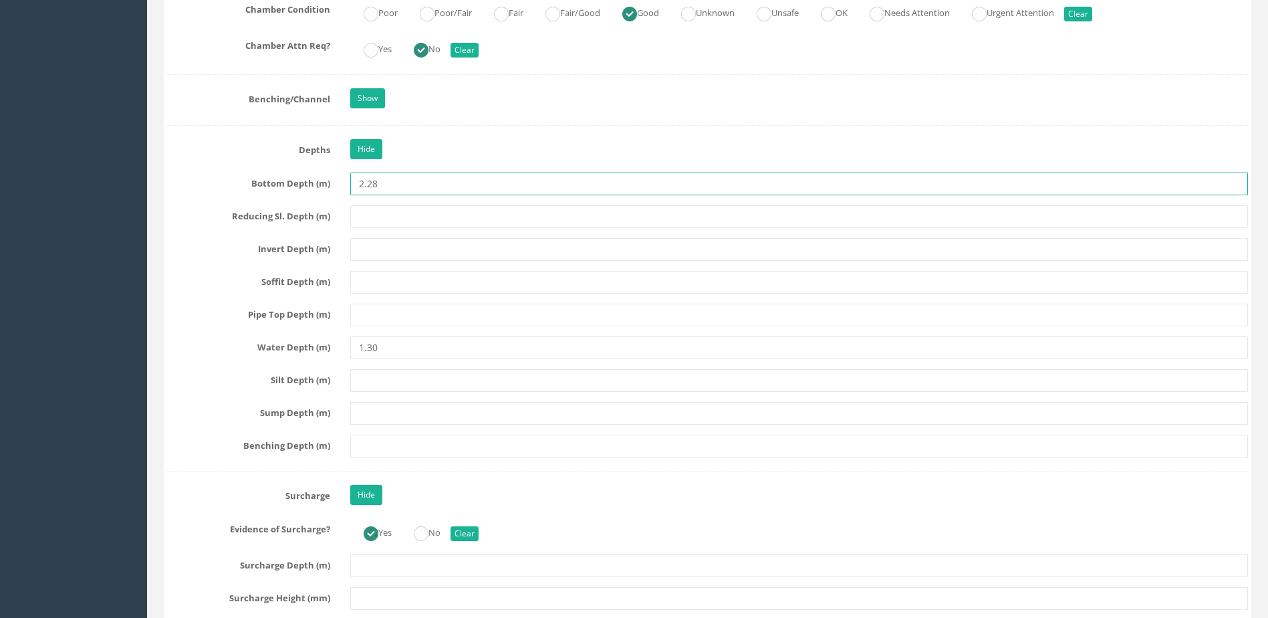
drag, startPoint x: 404, startPoint y: 187, endPoint x: 344, endPoint y: 187, distance: 60.2
click at [344, 187] on div "2.28" at bounding box center [799, 183] width 918 height 23
click at [391, 247] on input "text" at bounding box center [799, 249] width 898 height 23
paste input "2.28"
type input "2.28"
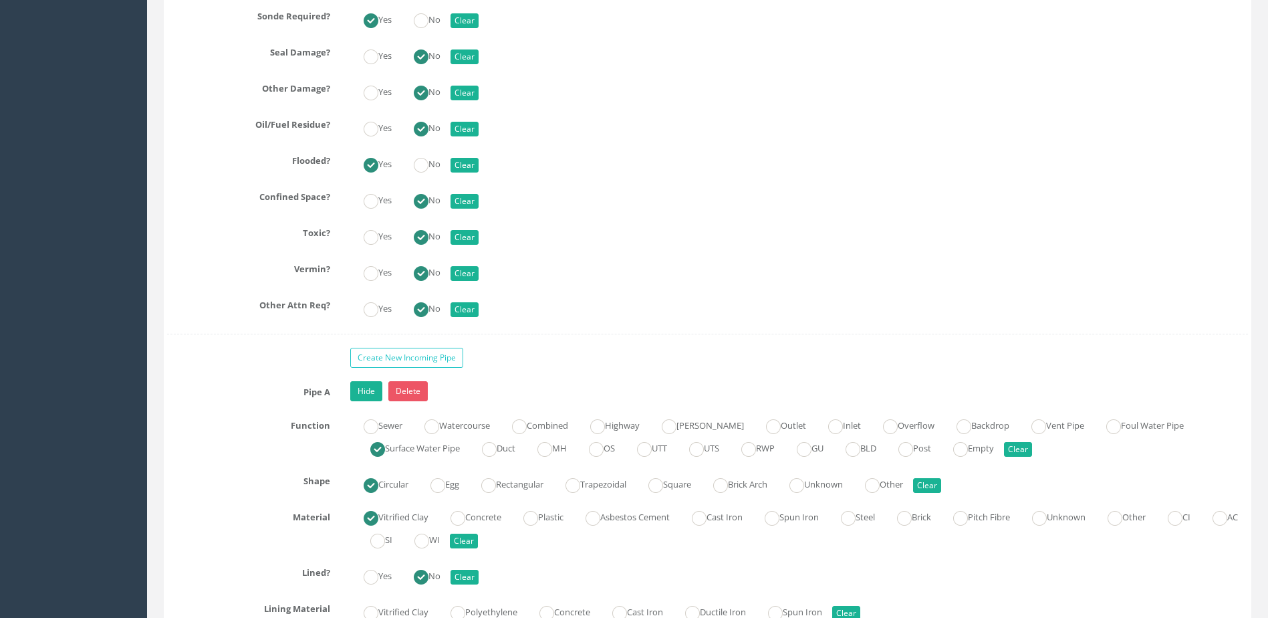
scroll to position [3811, 0]
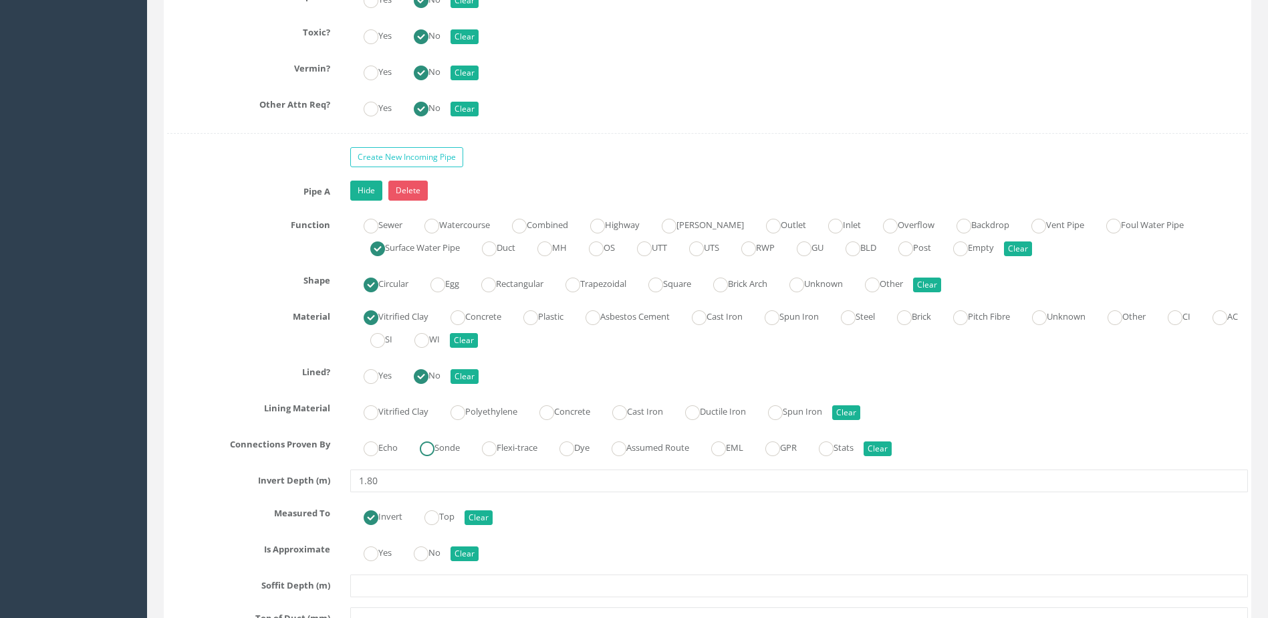
click at [427, 453] on ins at bounding box center [427, 448] width 15 height 15
radio input "true"
click at [421, 560] on ins at bounding box center [421, 553] width 15 height 15
radio input "true"
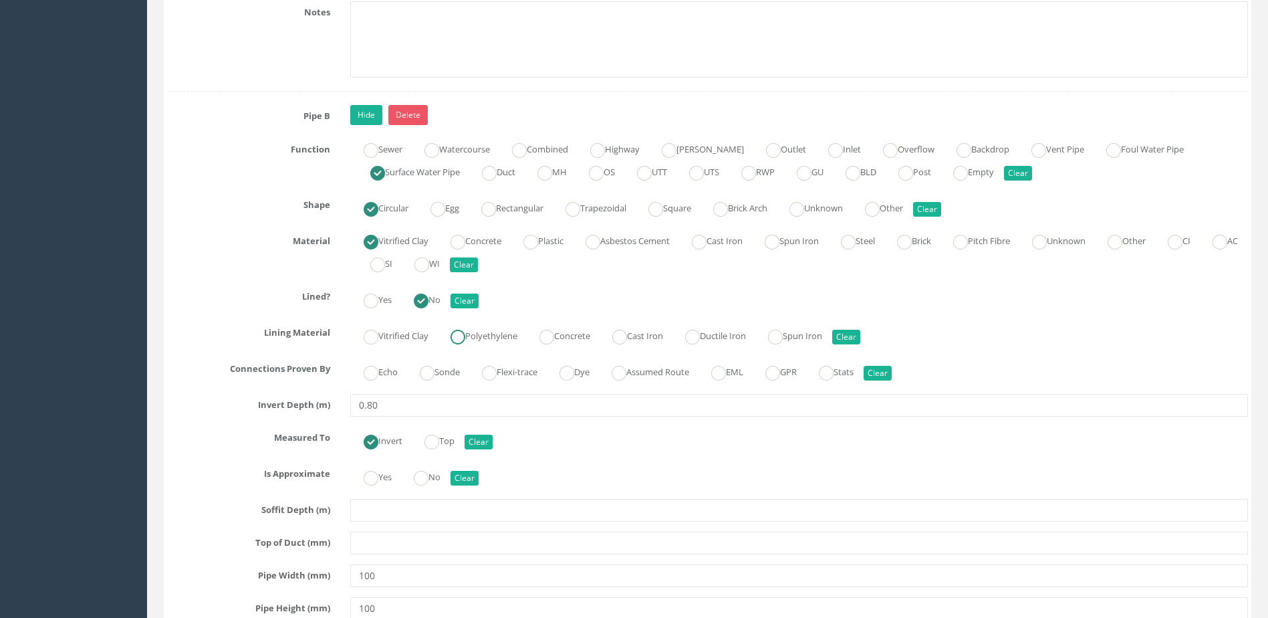
scroll to position [4680, 0]
click at [433, 370] on ins at bounding box center [427, 371] width 15 height 15
radio input "true"
type input "2.28"
click at [415, 473] on label "No" at bounding box center [420, 474] width 40 height 19
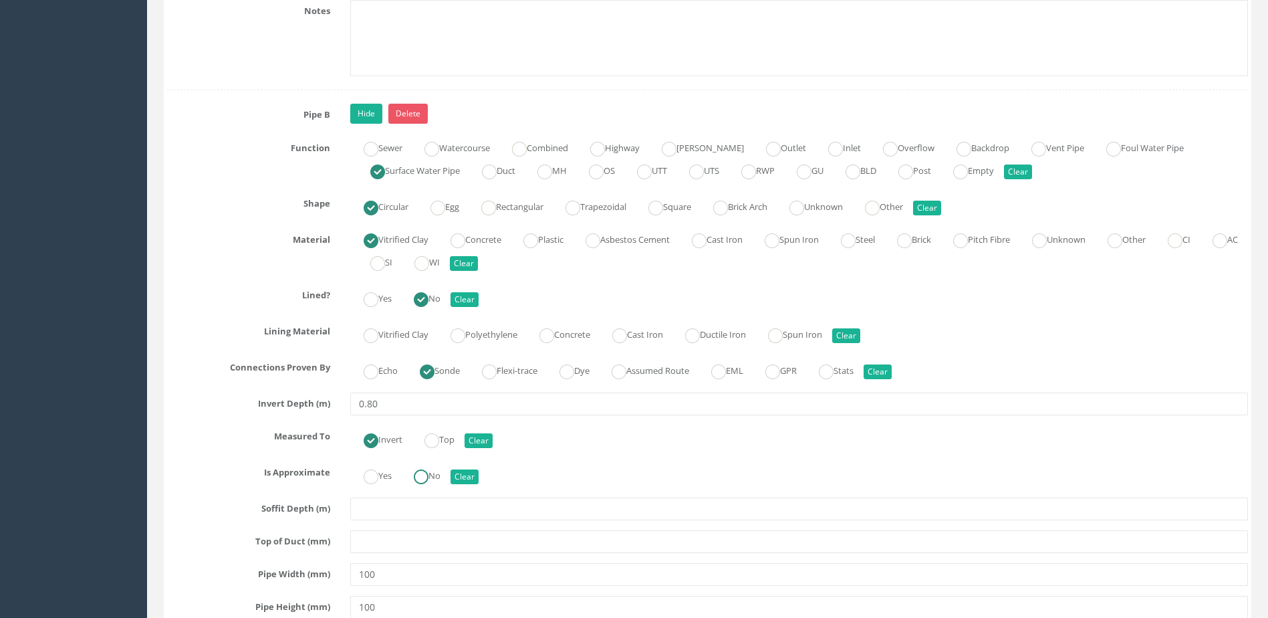
radio input "true"
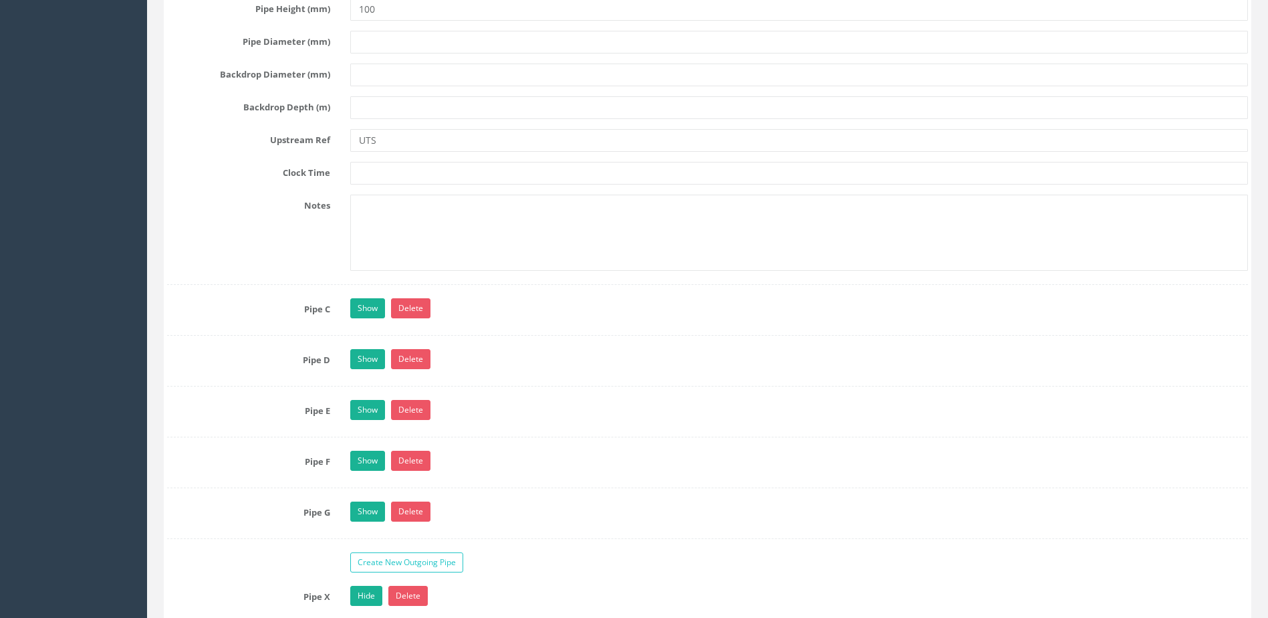
scroll to position [5282, 0]
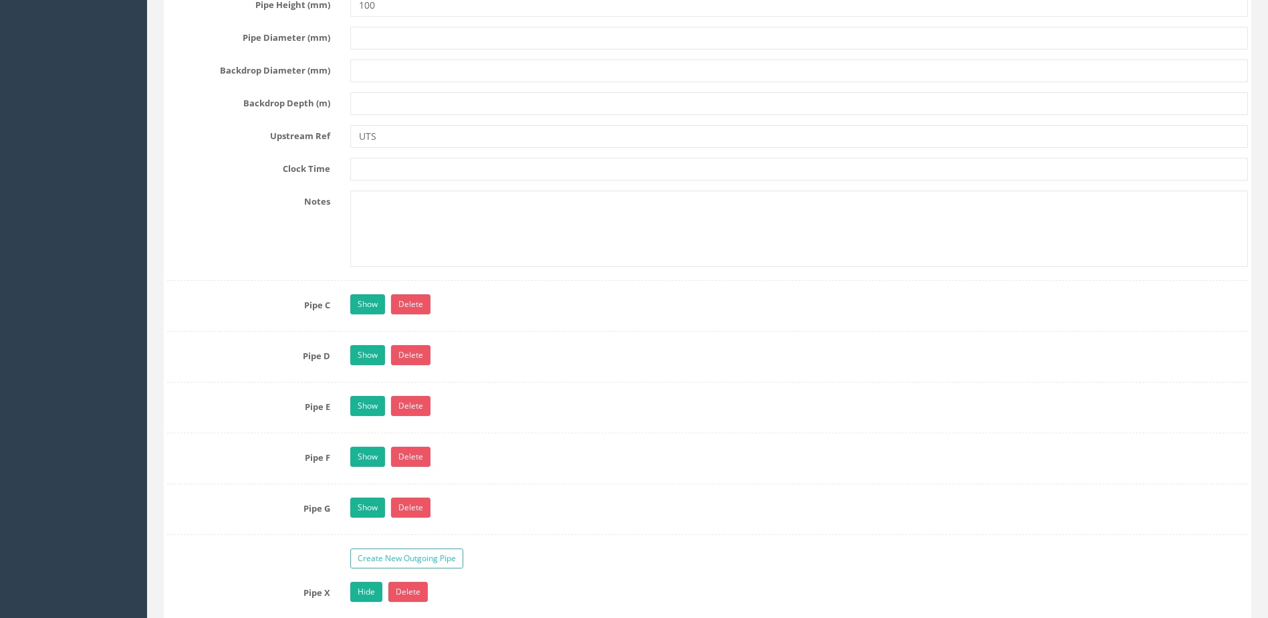
click at [362, 314] on div "Show Delete" at bounding box center [799, 305] width 918 height 23
click at [364, 299] on link "Show" at bounding box center [367, 304] width 35 height 20
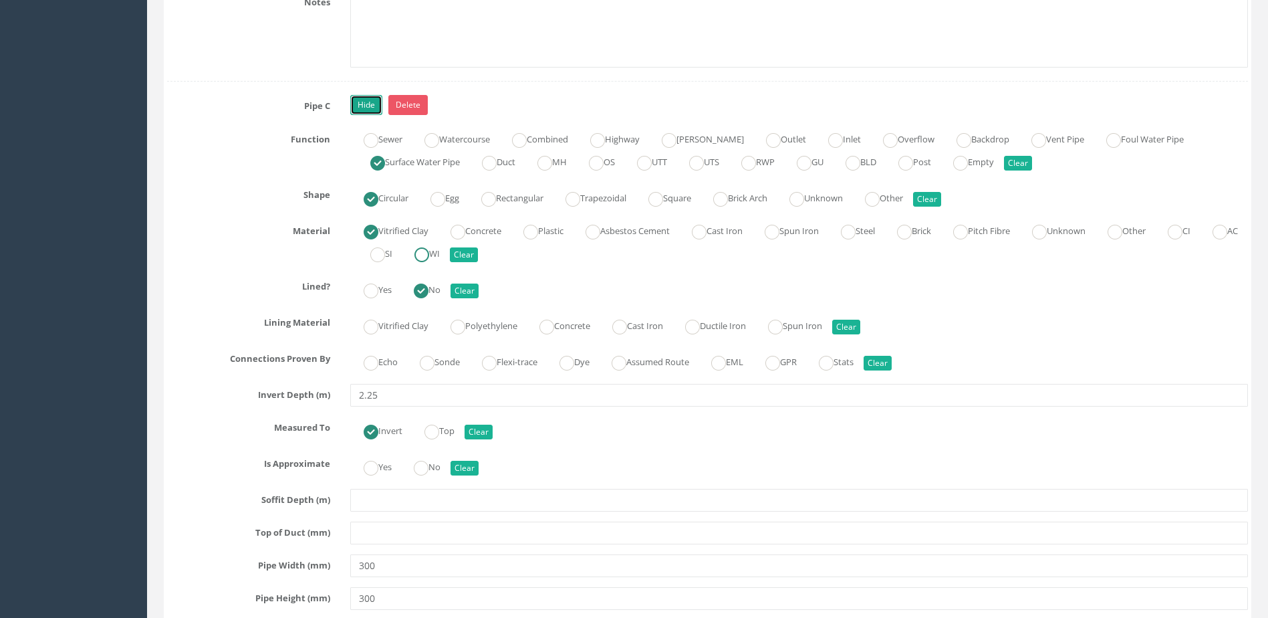
scroll to position [5483, 0]
click at [433, 358] on ins at bounding box center [427, 361] width 15 height 15
radio input "true"
click at [428, 465] on ins at bounding box center [421, 466] width 15 height 15
radio input "true"
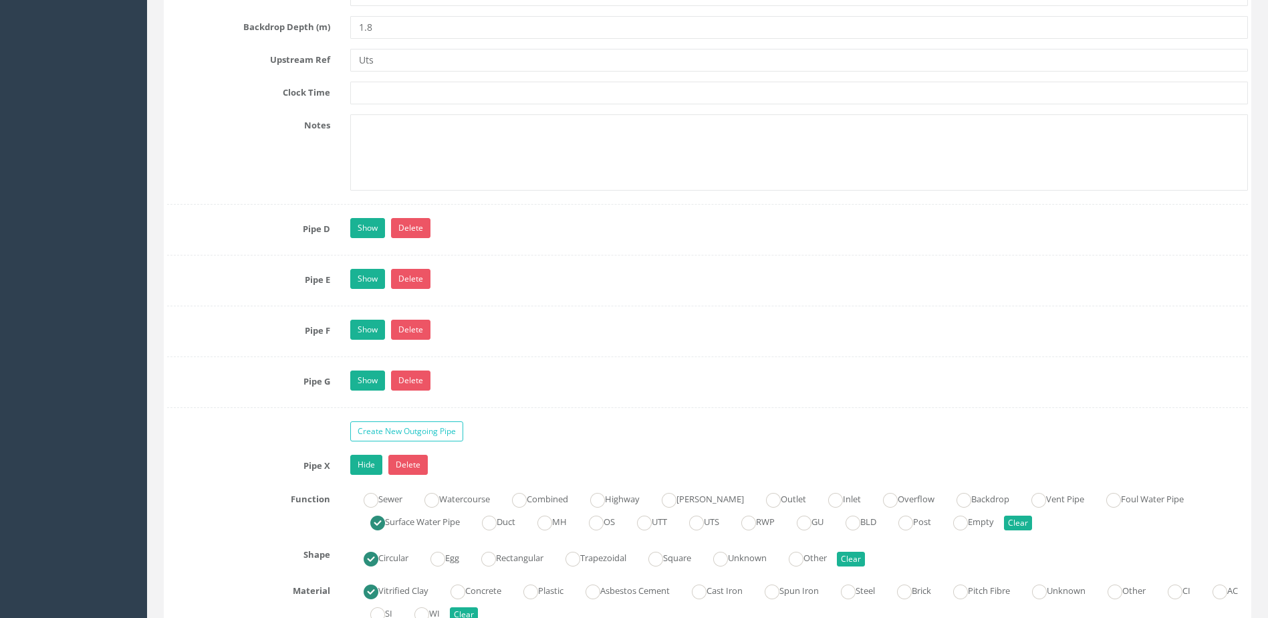
scroll to position [6151, 0]
click at [359, 231] on link "Show" at bounding box center [367, 227] width 35 height 20
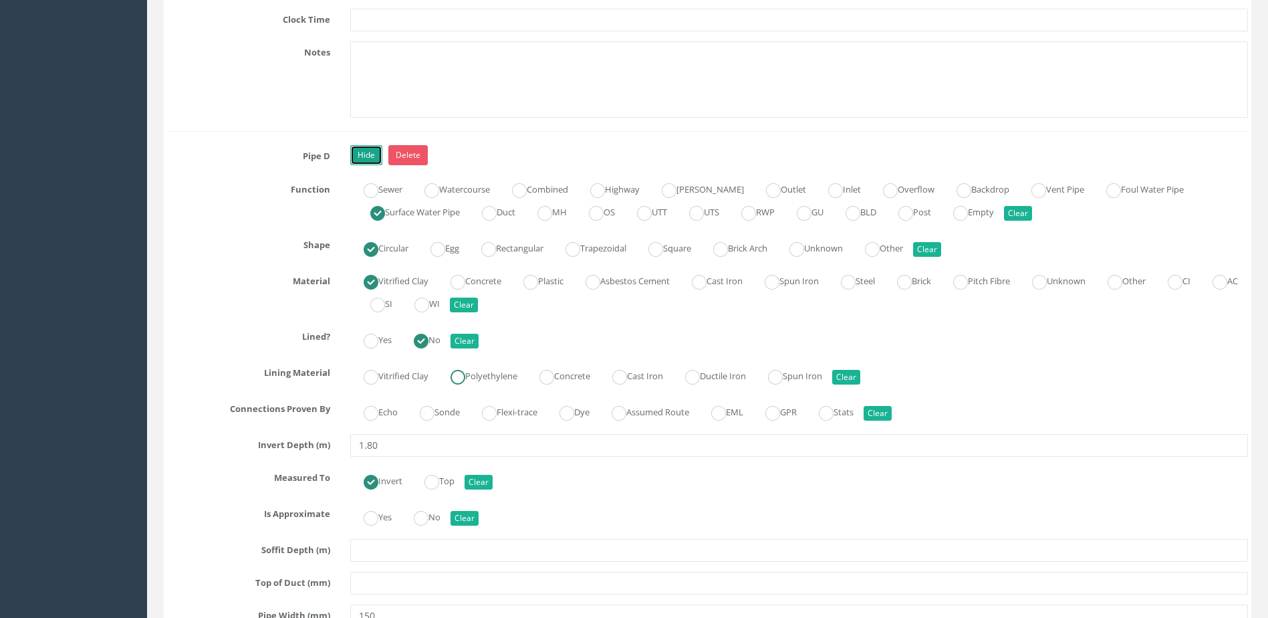
scroll to position [6285, 0]
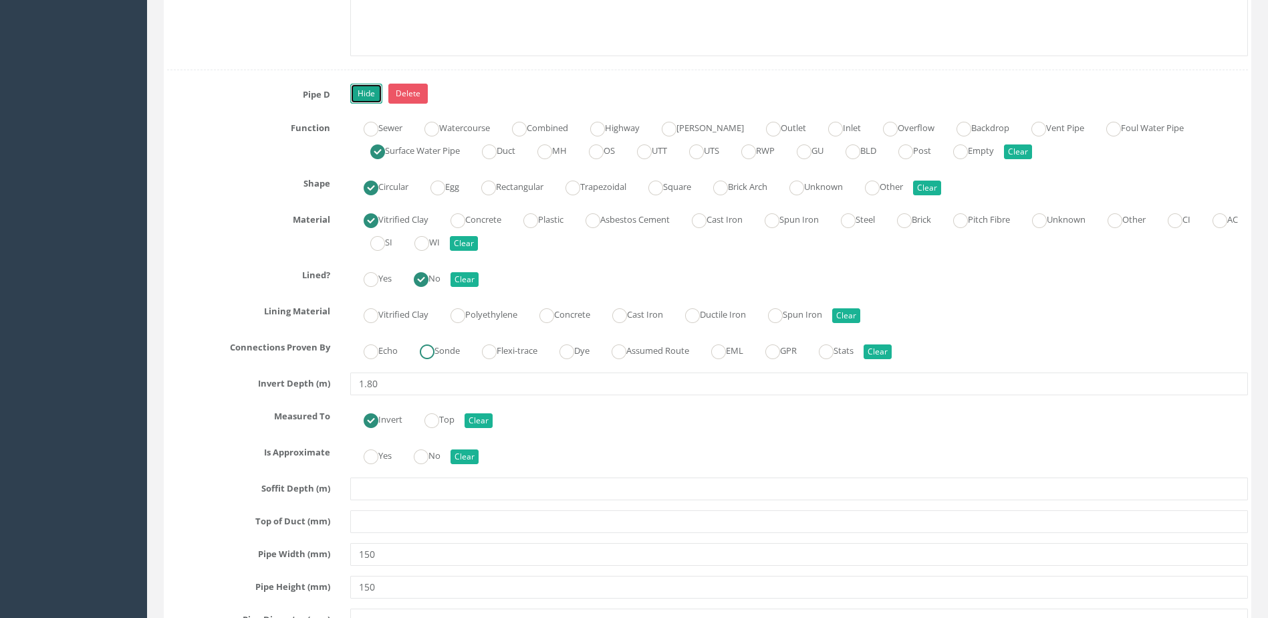
click at [435, 353] on ins at bounding box center [427, 351] width 15 height 15
radio input "true"
click at [421, 453] on ins at bounding box center [421, 456] width 15 height 15
radio input "true"
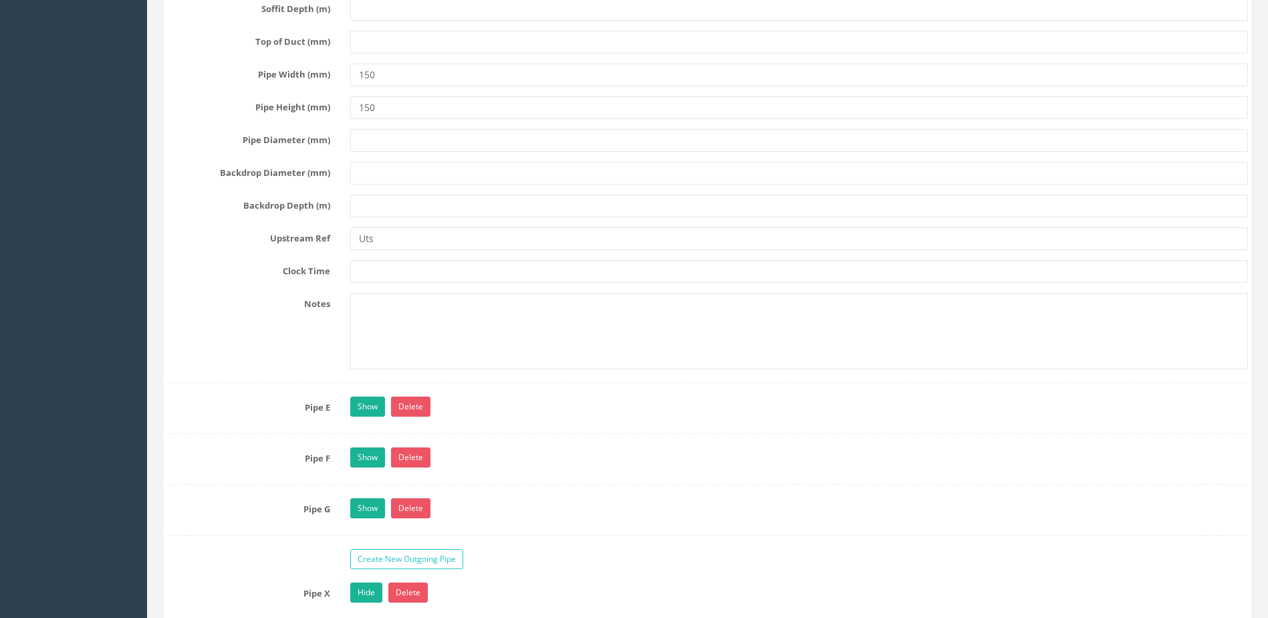
scroll to position [6887, 0]
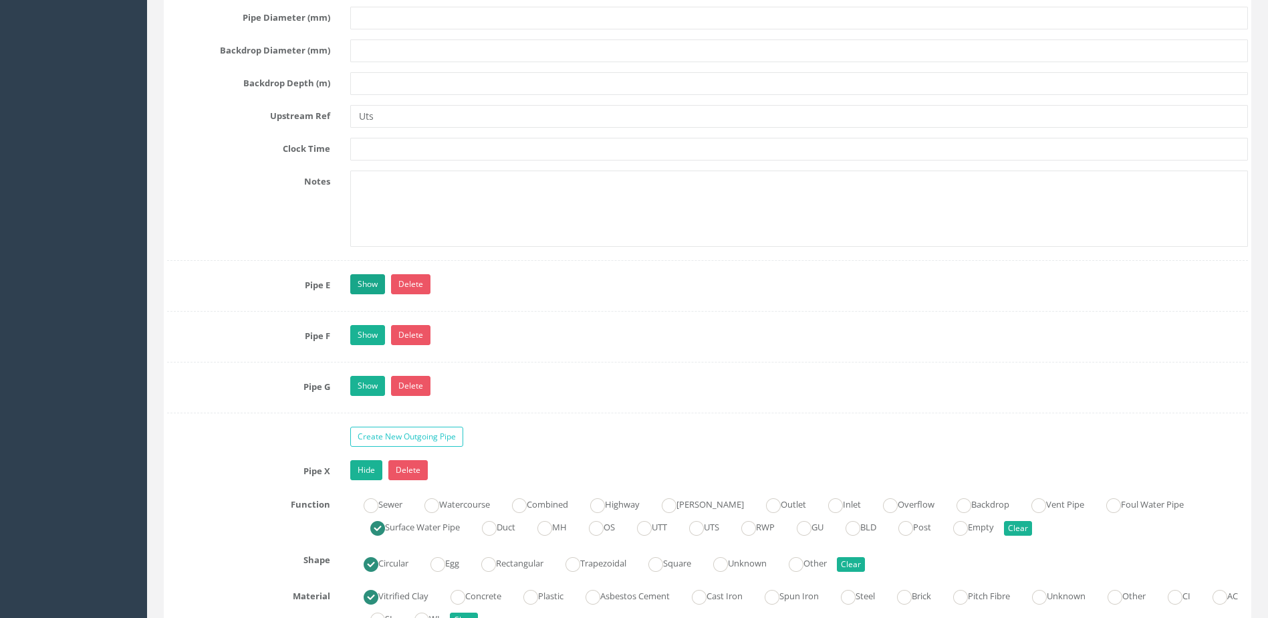
click at [371, 307] on div "Pipe E Show Delete Function Sewer Watercourse Combined Highway [PERSON_NAME] Ou…" at bounding box center [707, 292] width 1081 height 37
click at [369, 286] on link "Show" at bounding box center [367, 284] width 35 height 20
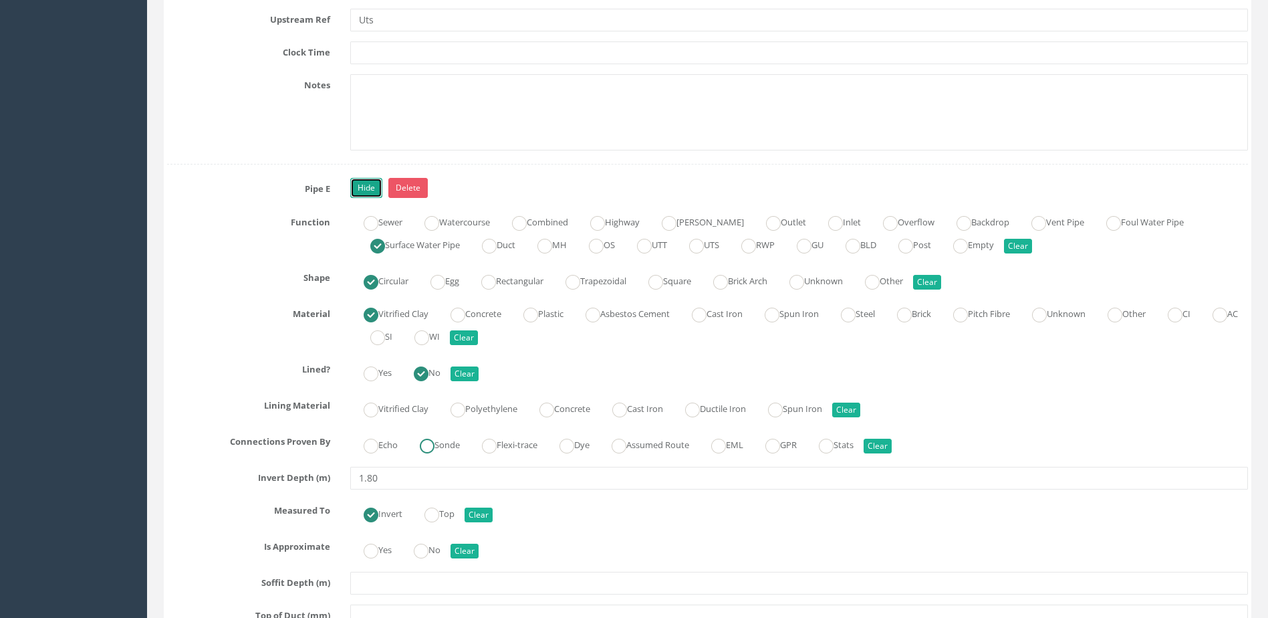
scroll to position [7087, 0]
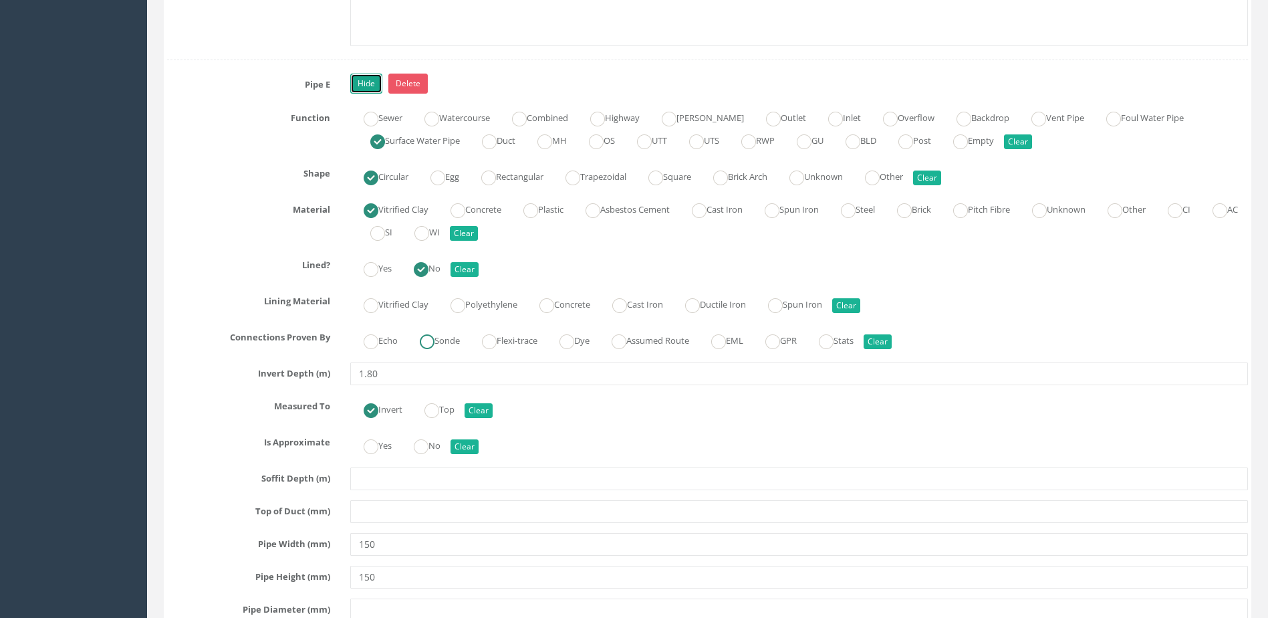
click at [429, 338] on ins at bounding box center [427, 341] width 15 height 15
radio input "true"
click at [429, 442] on ins at bounding box center [421, 446] width 15 height 15
radio input "true"
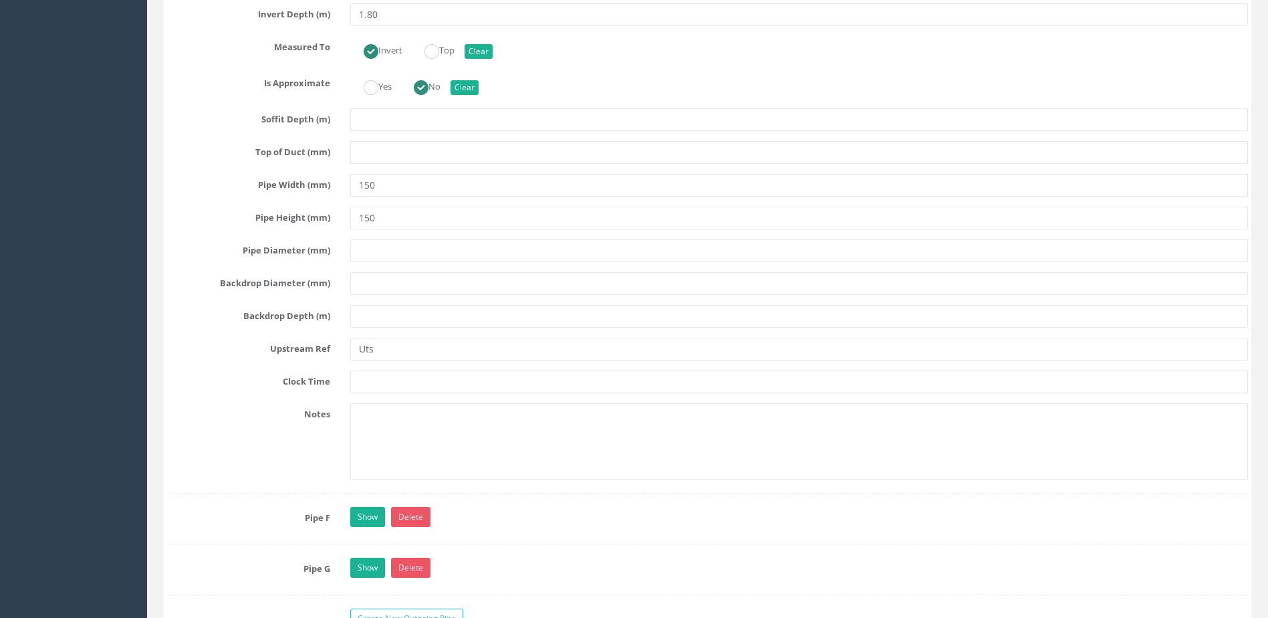
scroll to position [7555, 0]
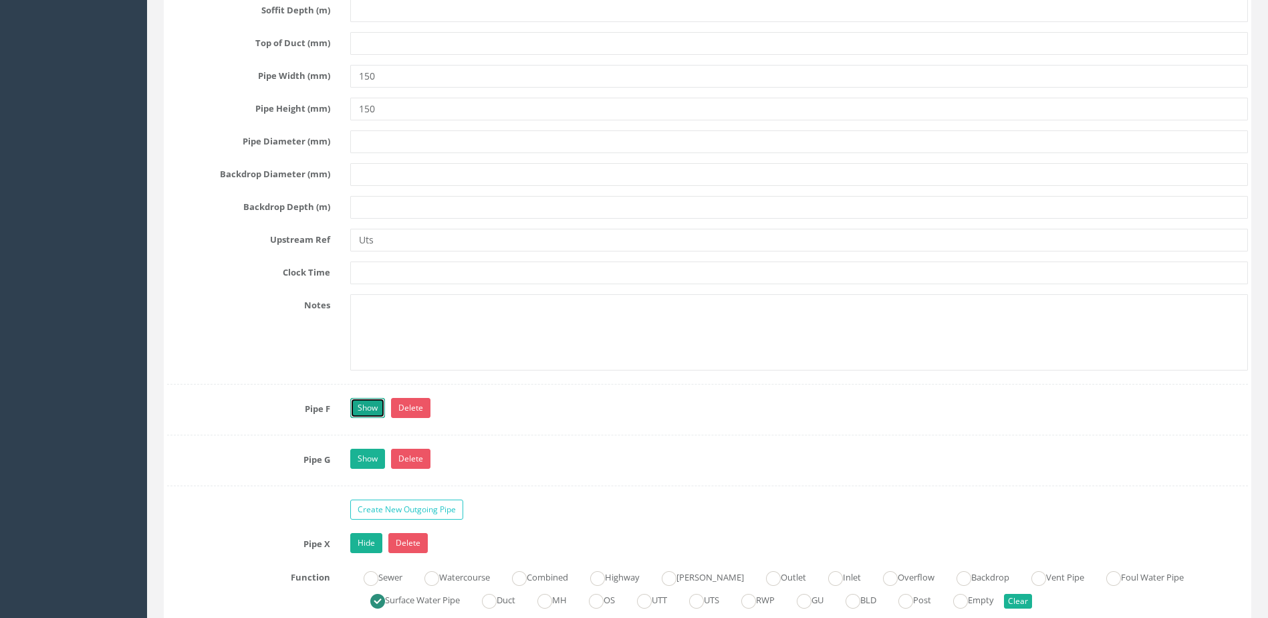
click at [365, 398] on link "Show" at bounding box center [367, 408] width 35 height 20
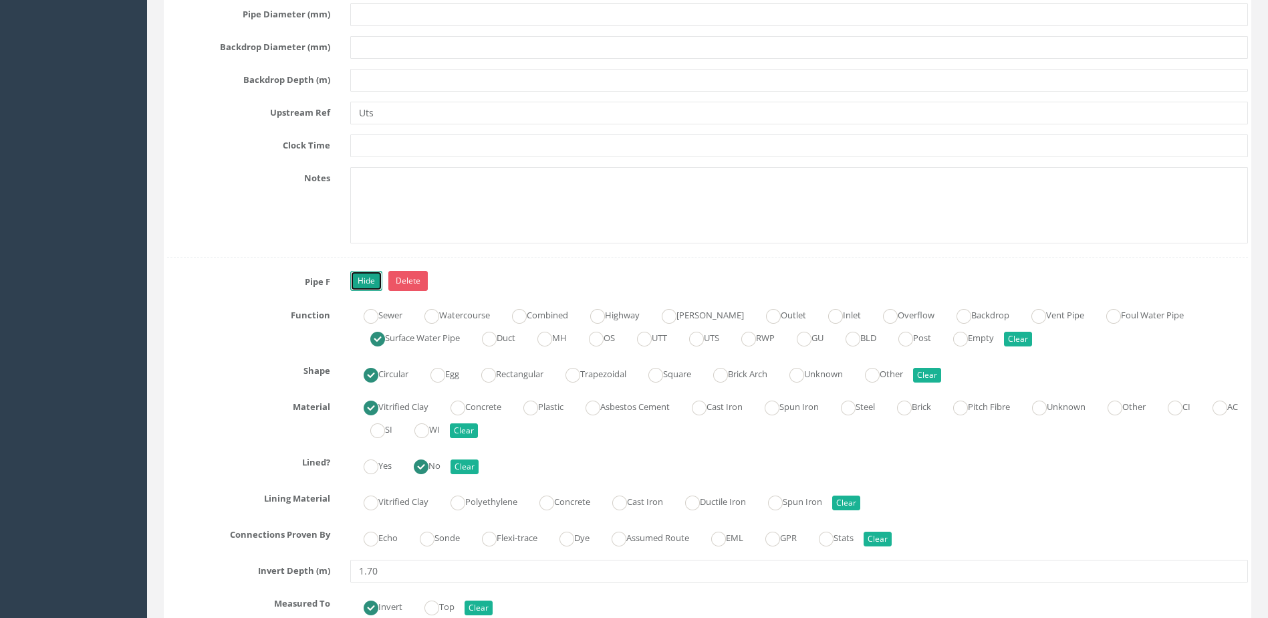
scroll to position [7756, 0]
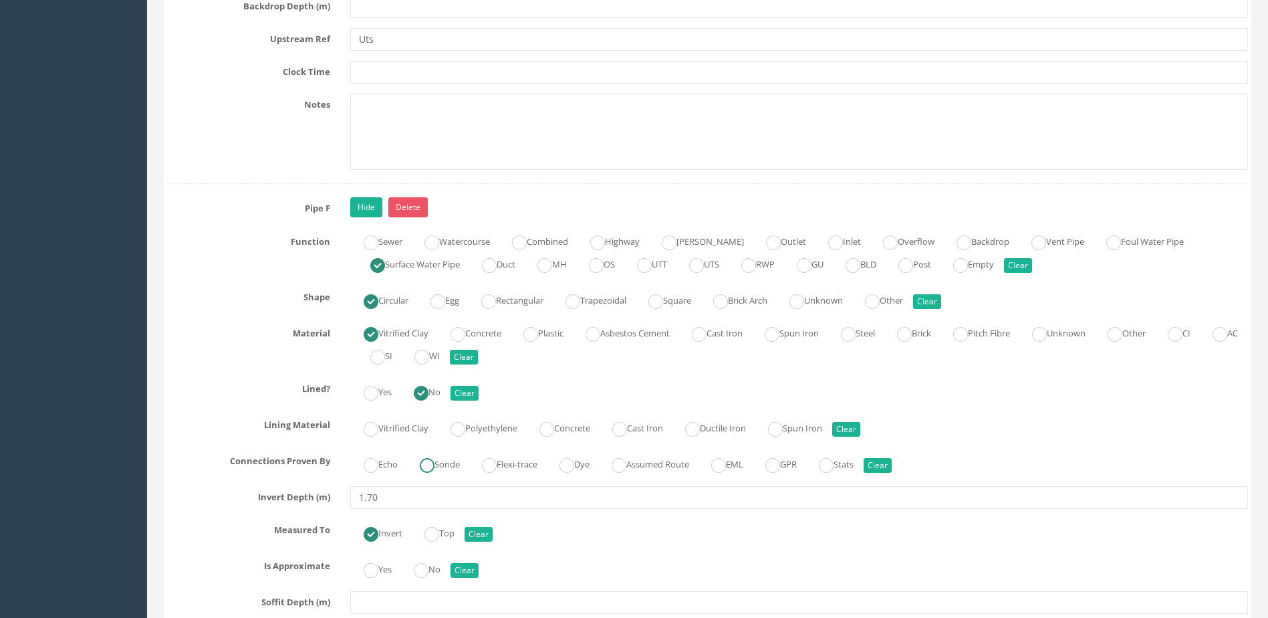
click at [448, 455] on label "Sonde" at bounding box center [433, 462] width 53 height 19
radio input "true"
click at [439, 570] on label "No" at bounding box center [420, 567] width 40 height 19
radio input "true"
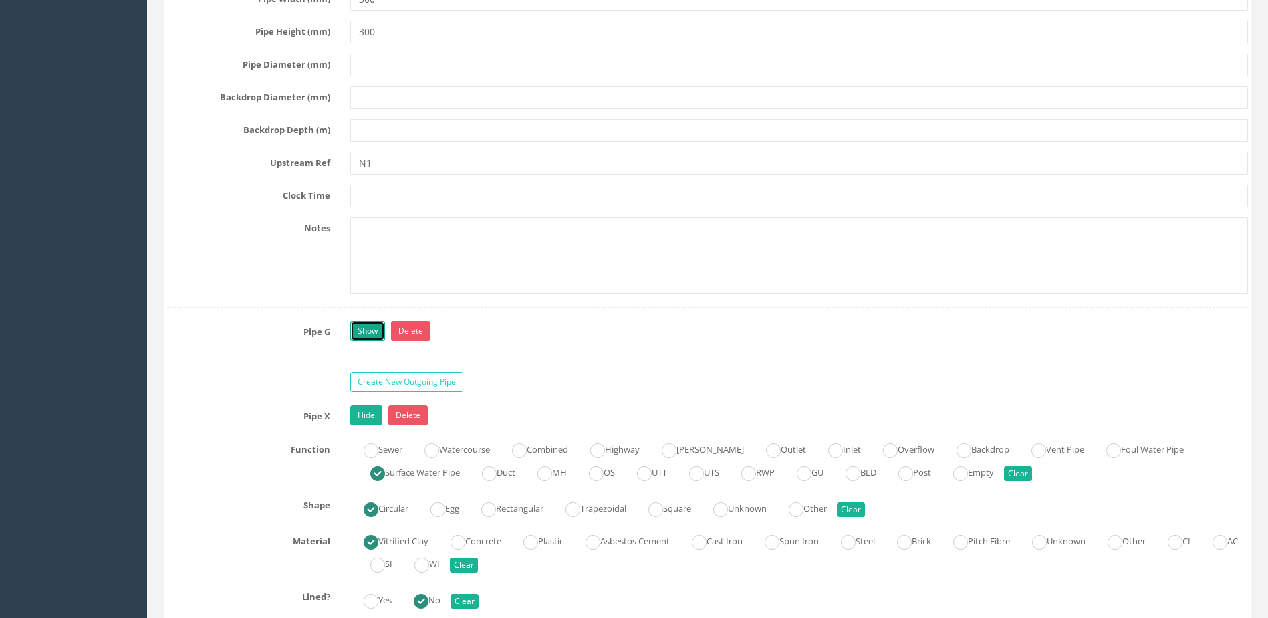
click at [366, 324] on link "Show" at bounding box center [367, 331] width 35 height 20
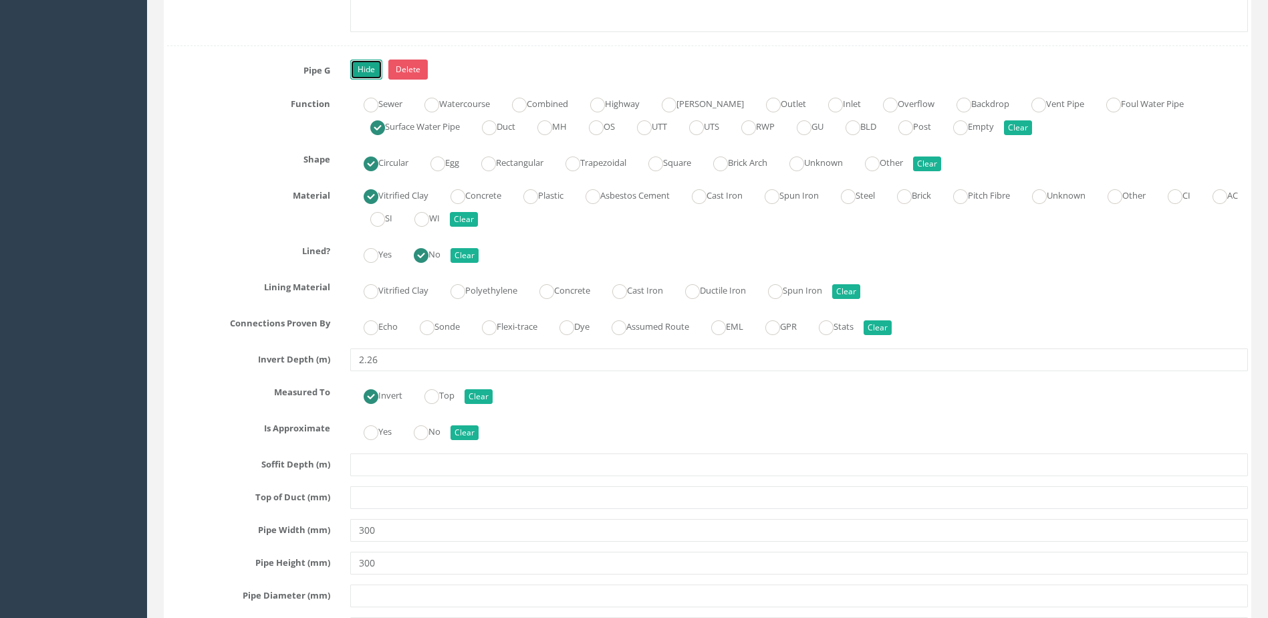
scroll to position [8692, 0]
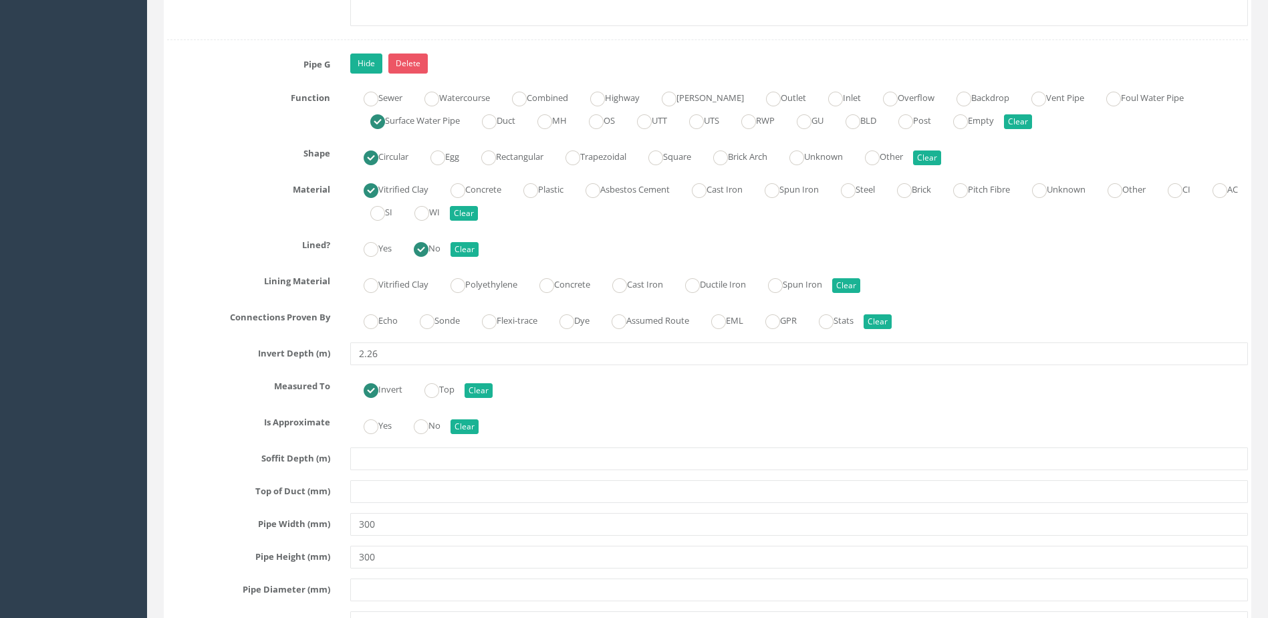
click at [434, 304] on div "Pipe G Hide Delete Function Sewer Watercourse Combined Highway [PERSON_NAME] Ou…" at bounding box center [707, 442] width 1081 height 779
click at [434, 325] on ins at bounding box center [427, 321] width 15 height 15
radio input "true"
click at [440, 417] on label "No" at bounding box center [420, 424] width 40 height 19
radio input "true"
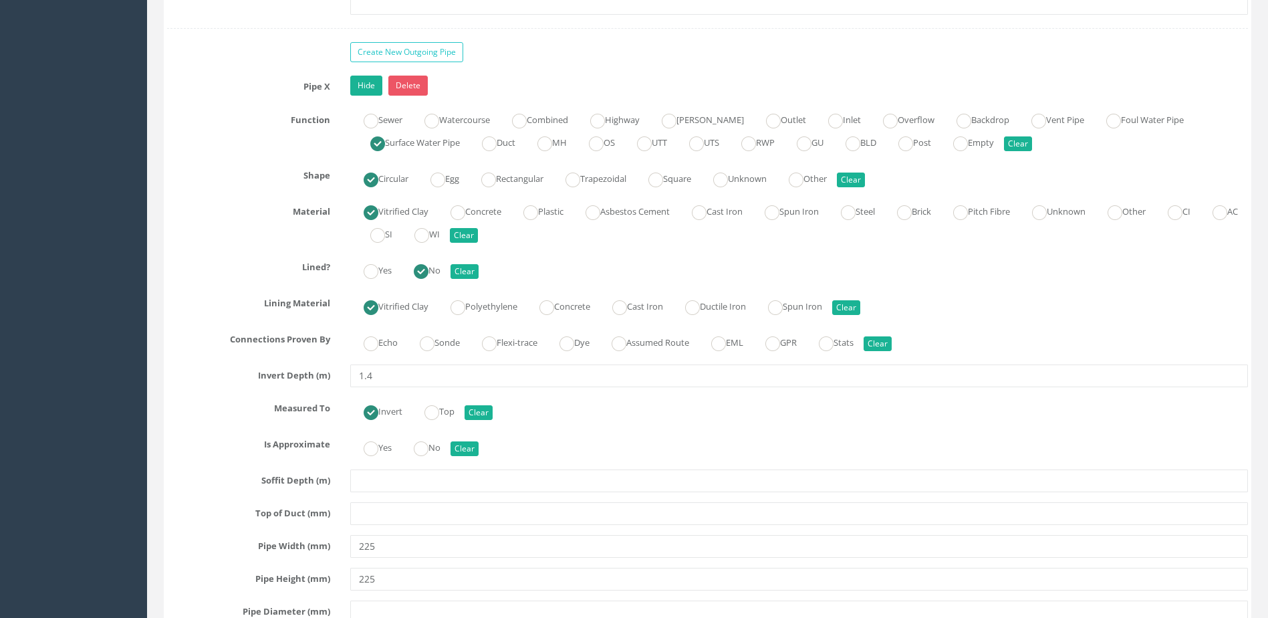
scroll to position [9561, 0]
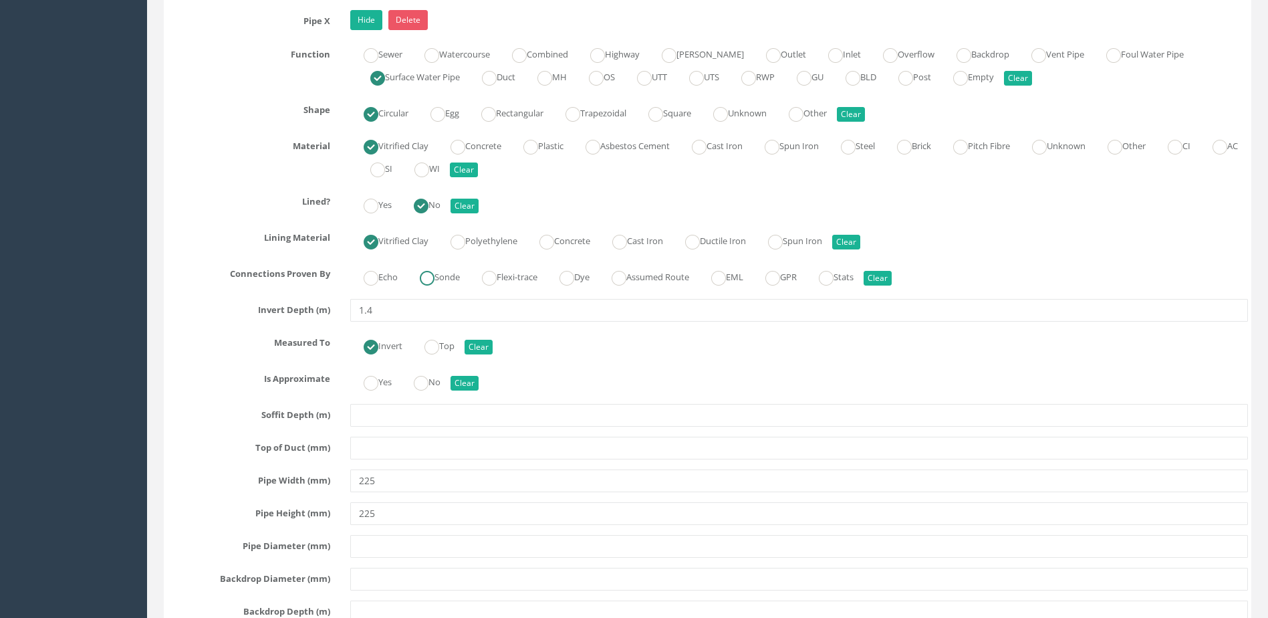
click at [446, 271] on label "Sonde" at bounding box center [433, 275] width 53 height 19
radio input "true"
click at [437, 388] on label "No" at bounding box center [420, 380] width 40 height 19
radio input "true"
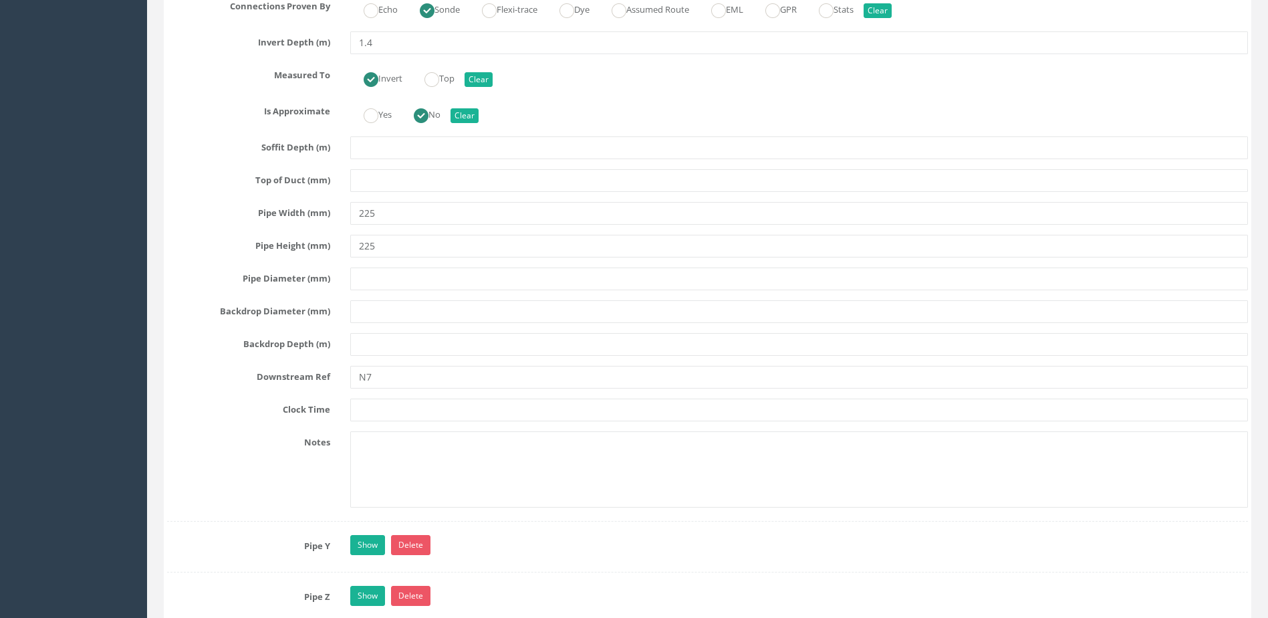
scroll to position [10029, 0]
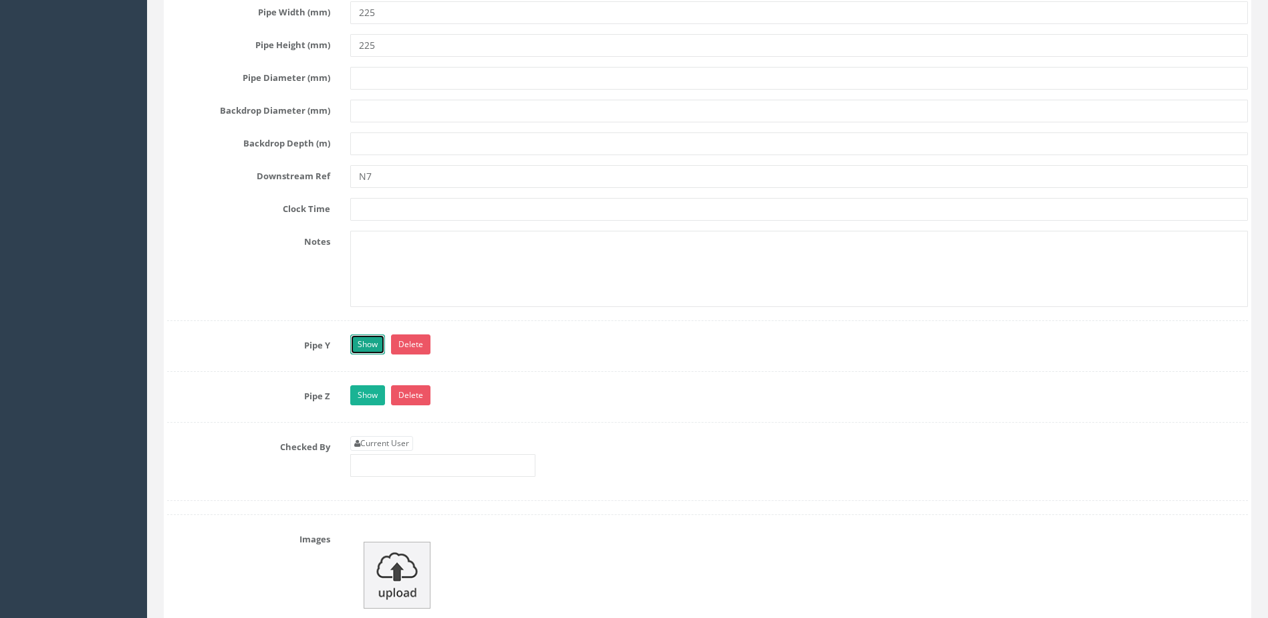
click at [369, 344] on link "Show" at bounding box center [367, 344] width 35 height 20
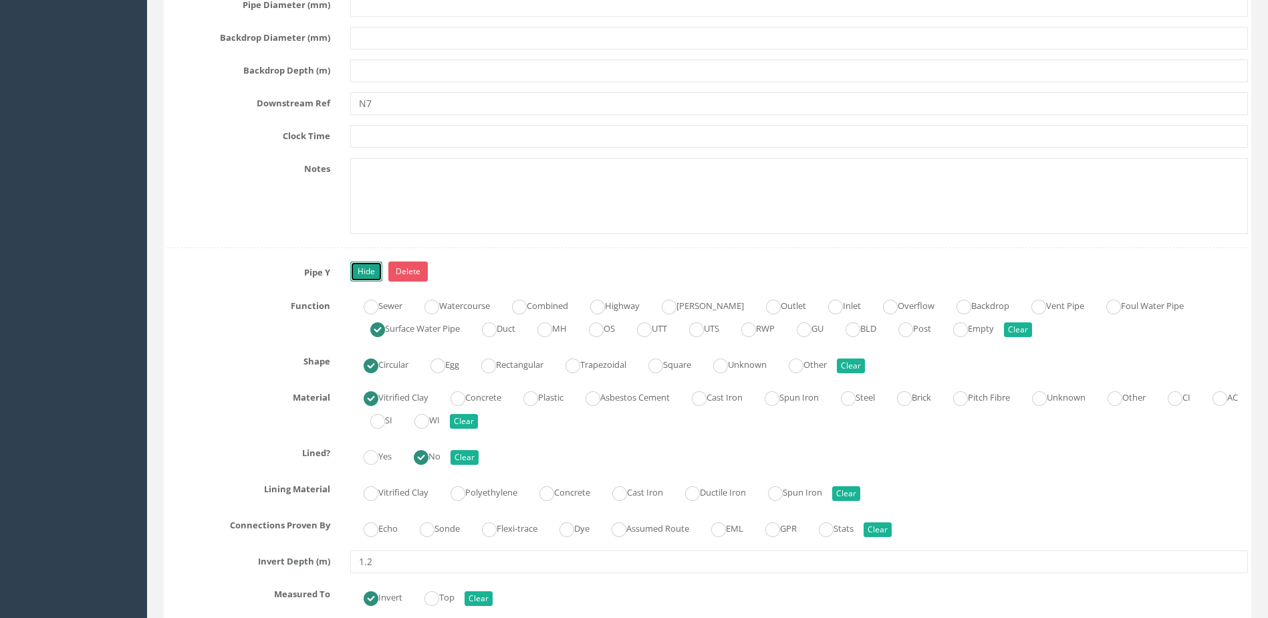
scroll to position [10230, 0]
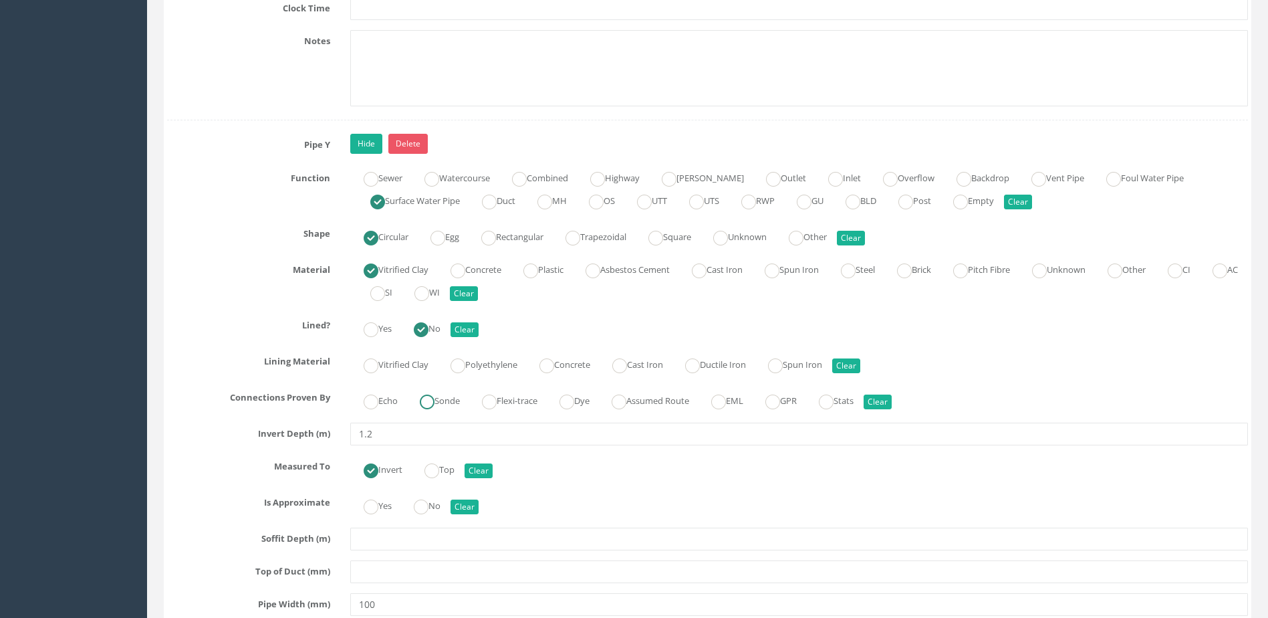
click at [424, 394] on label "Sonde" at bounding box center [433, 399] width 53 height 19
radio input "true"
click at [434, 499] on label "No" at bounding box center [420, 504] width 40 height 19
radio input "true"
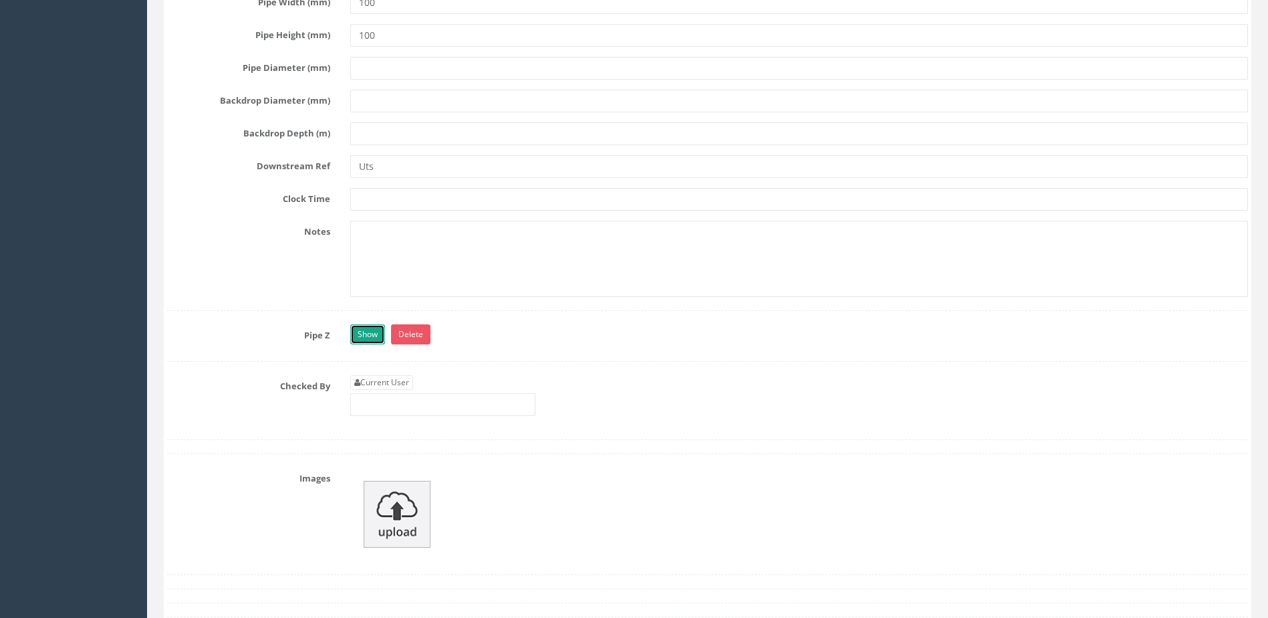
click at [368, 333] on link "Show" at bounding box center [367, 334] width 35 height 20
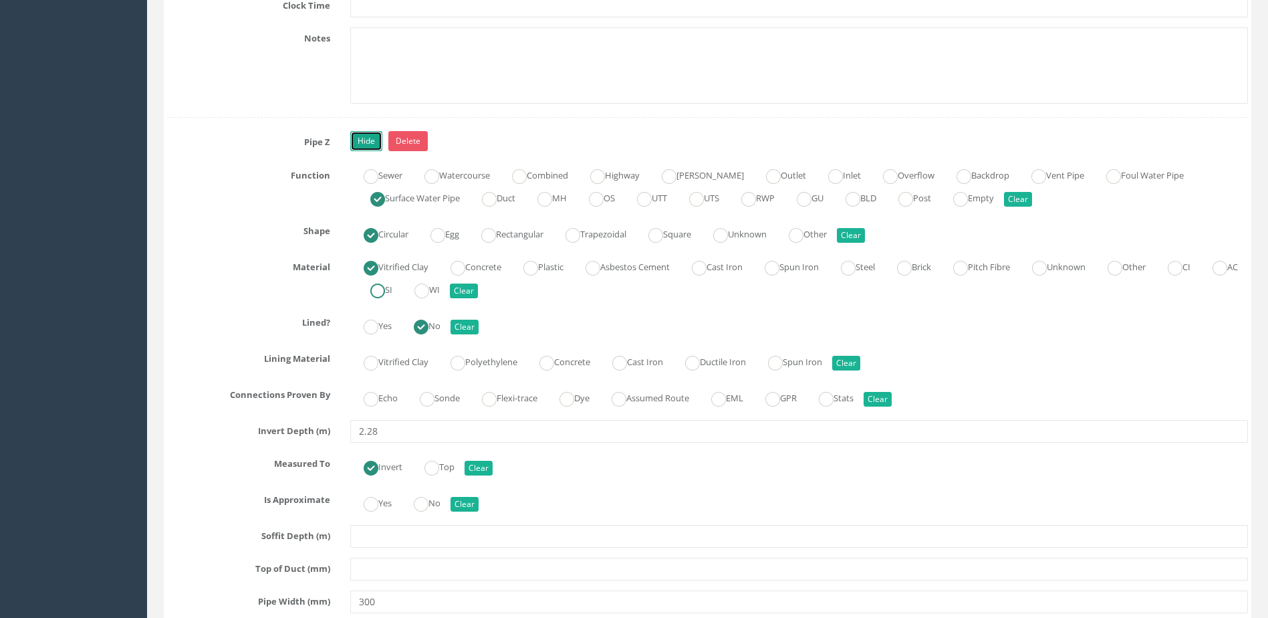
scroll to position [11032, 0]
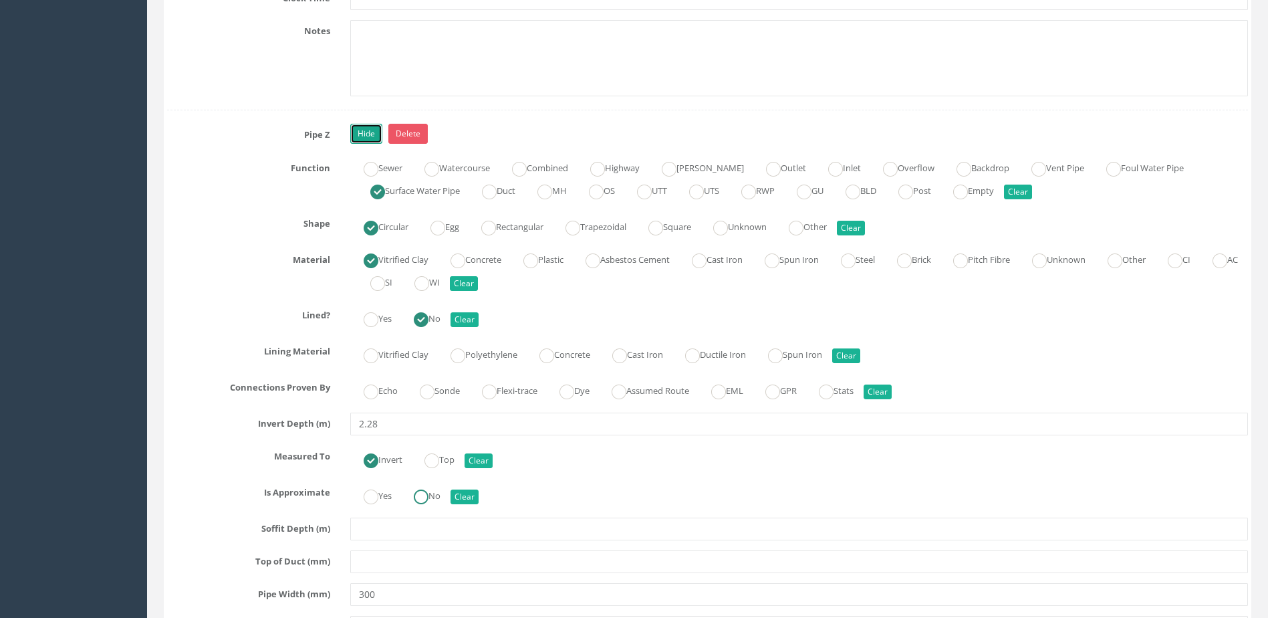
click at [422, 493] on ins at bounding box center [421, 496] width 15 height 15
radio input "true"
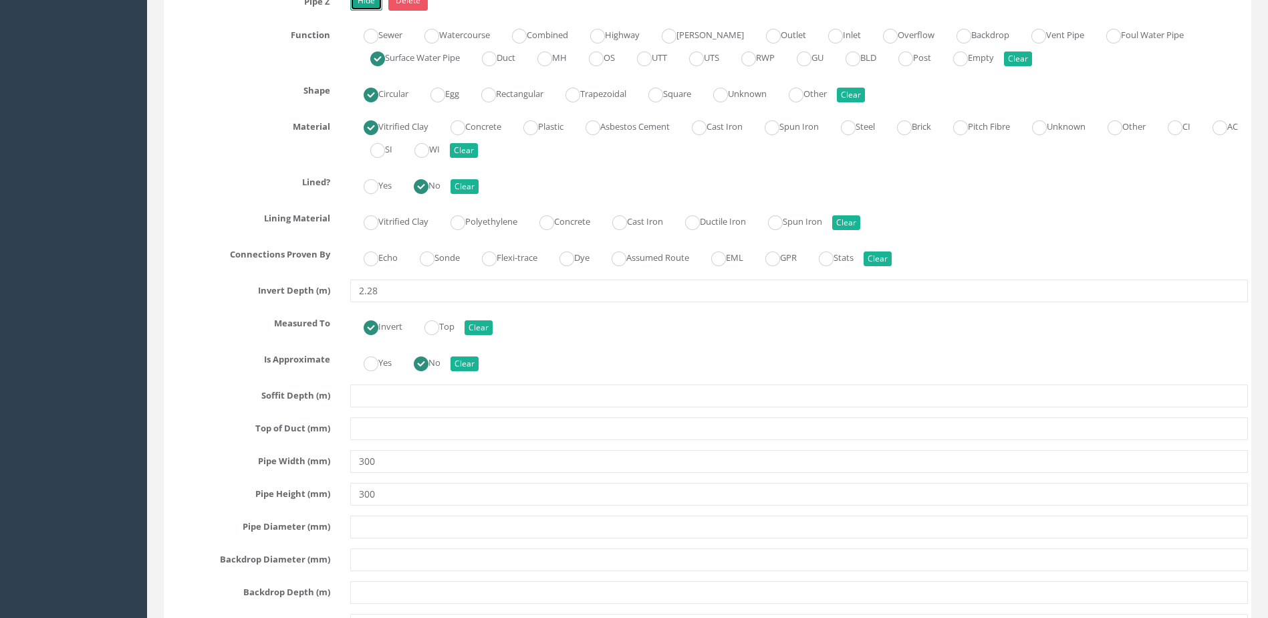
scroll to position [11299, 0]
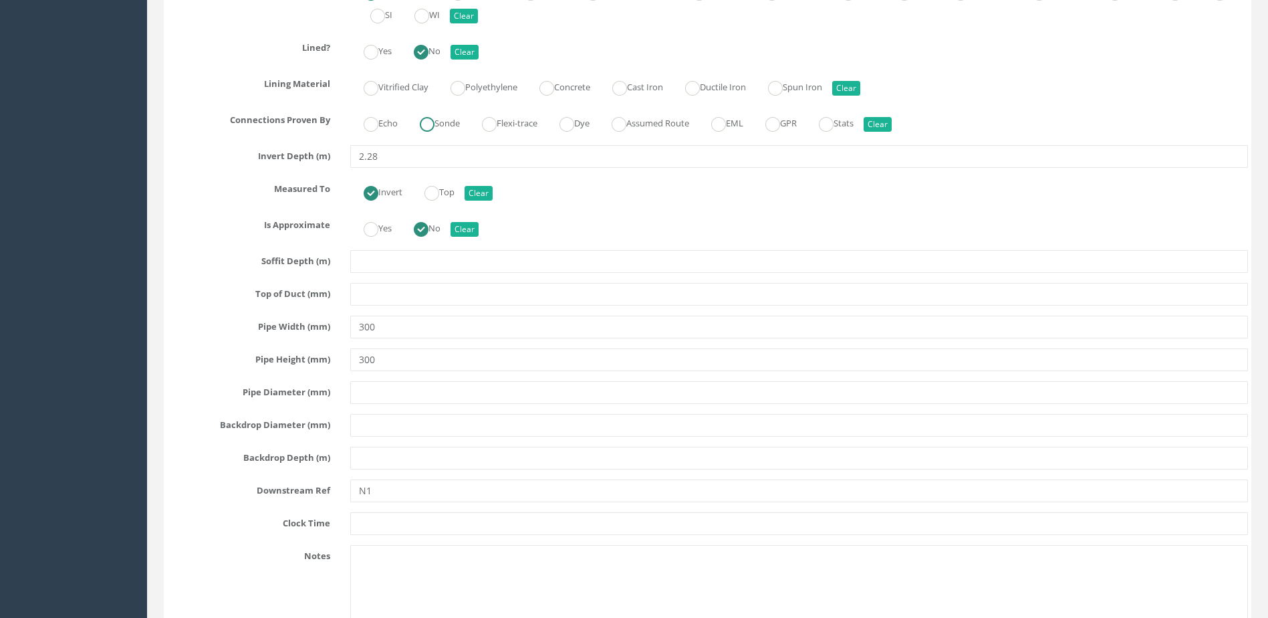
click at [425, 130] on ins at bounding box center [427, 124] width 15 height 15
radio input "true"
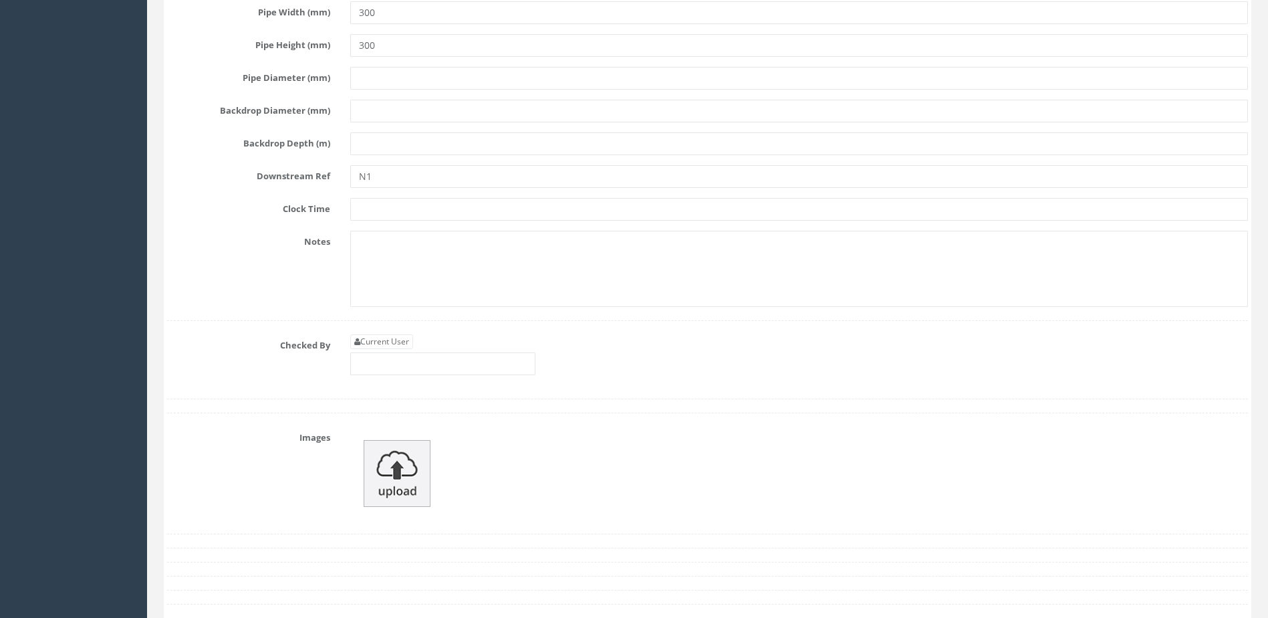
scroll to position [11634, 0]
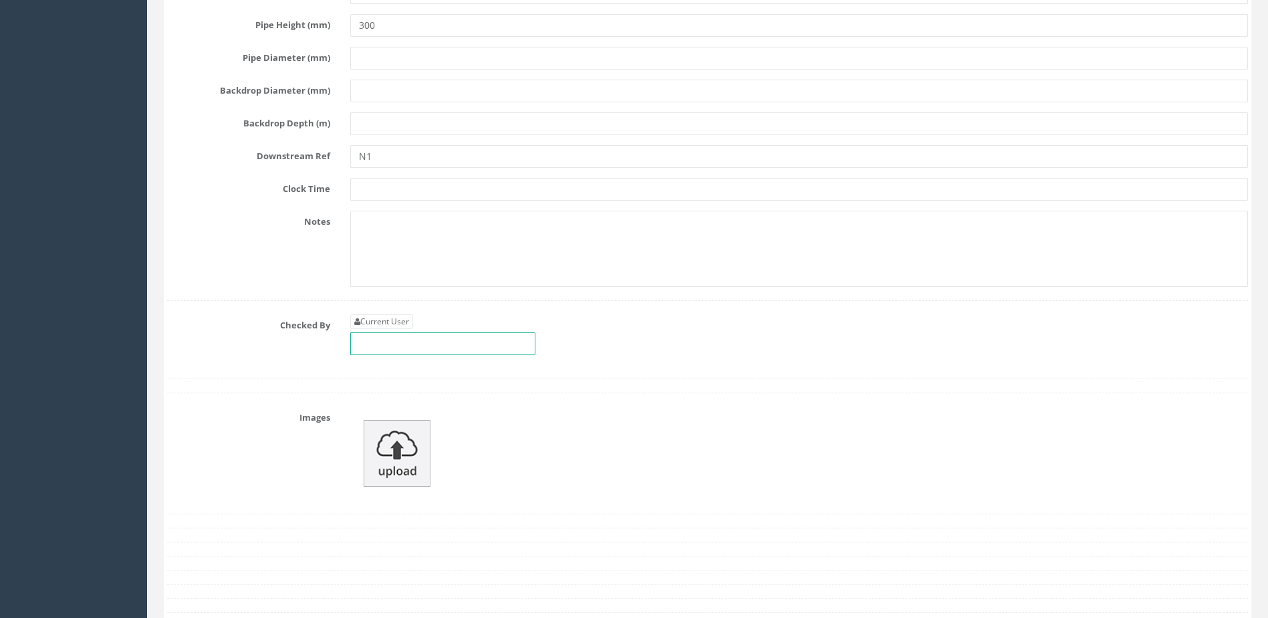
click at [394, 340] on input "text" at bounding box center [442, 343] width 185 height 23
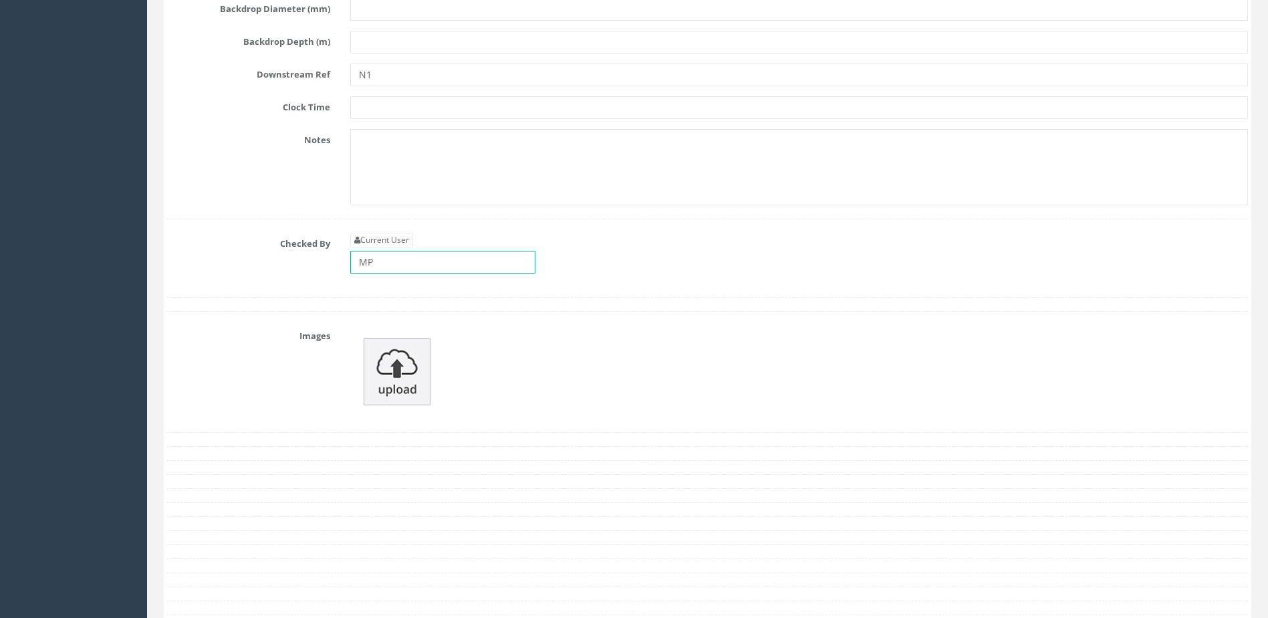
scroll to position [11834, 0]
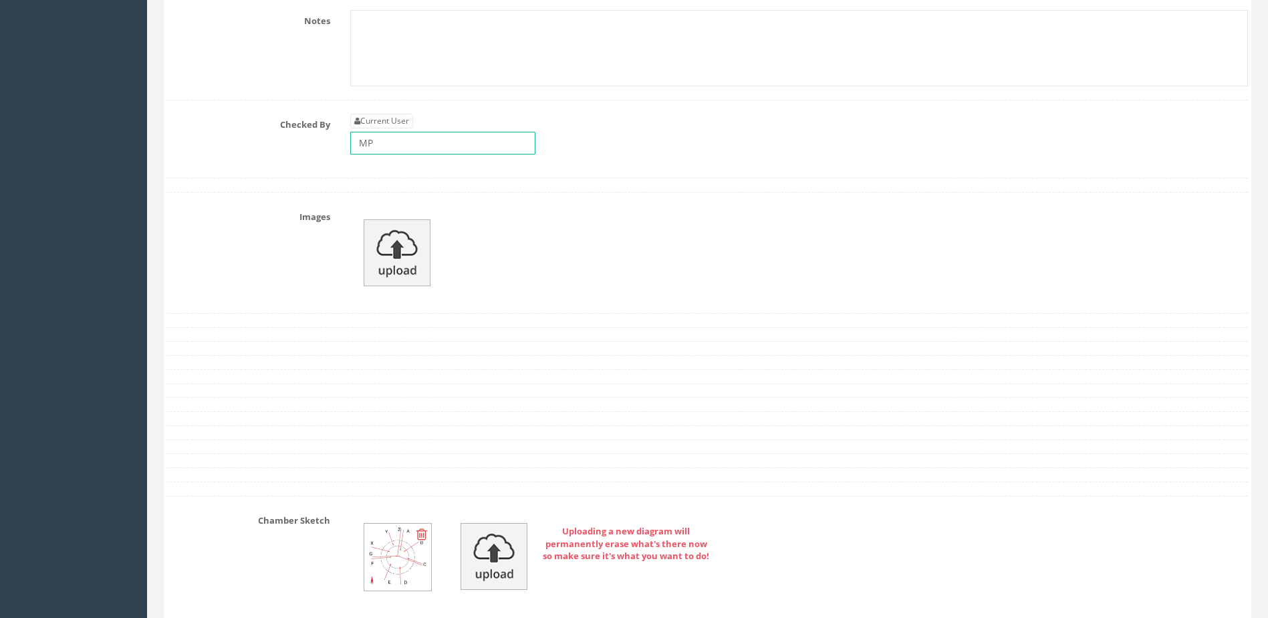
type input "MP"
click at [409, 250] on img at bounding box center [397, 252] width 67 height 67
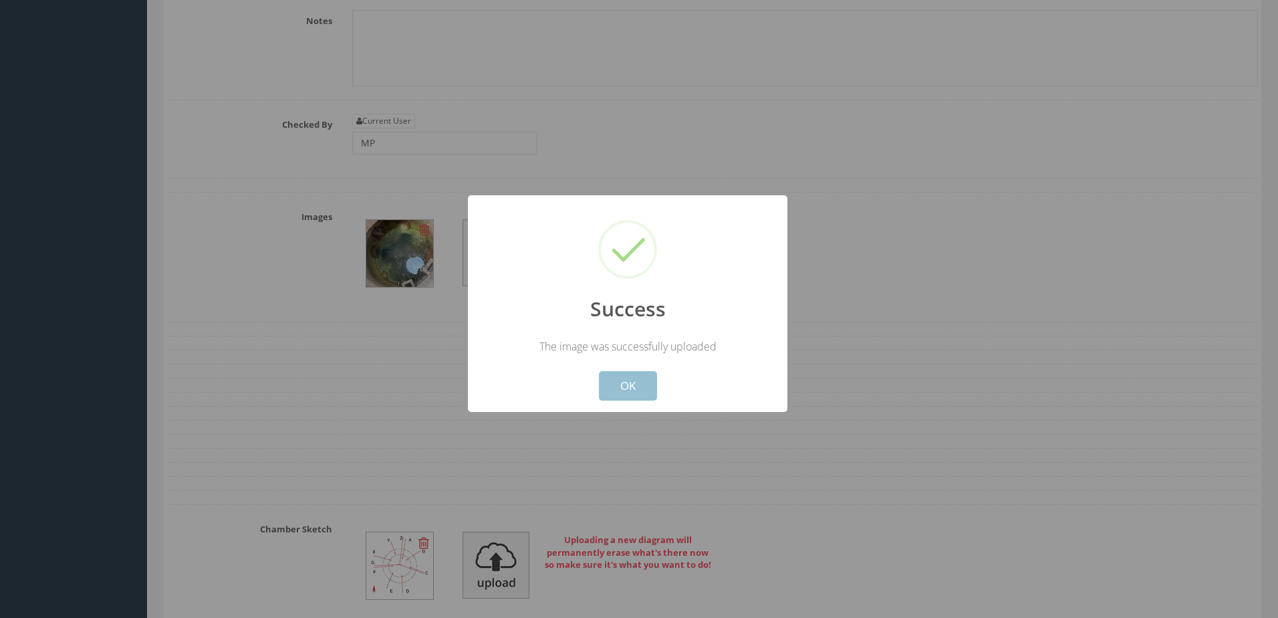
click at [627, 378] on button "OK" at bounding box center [628, 385] width 58 height 29
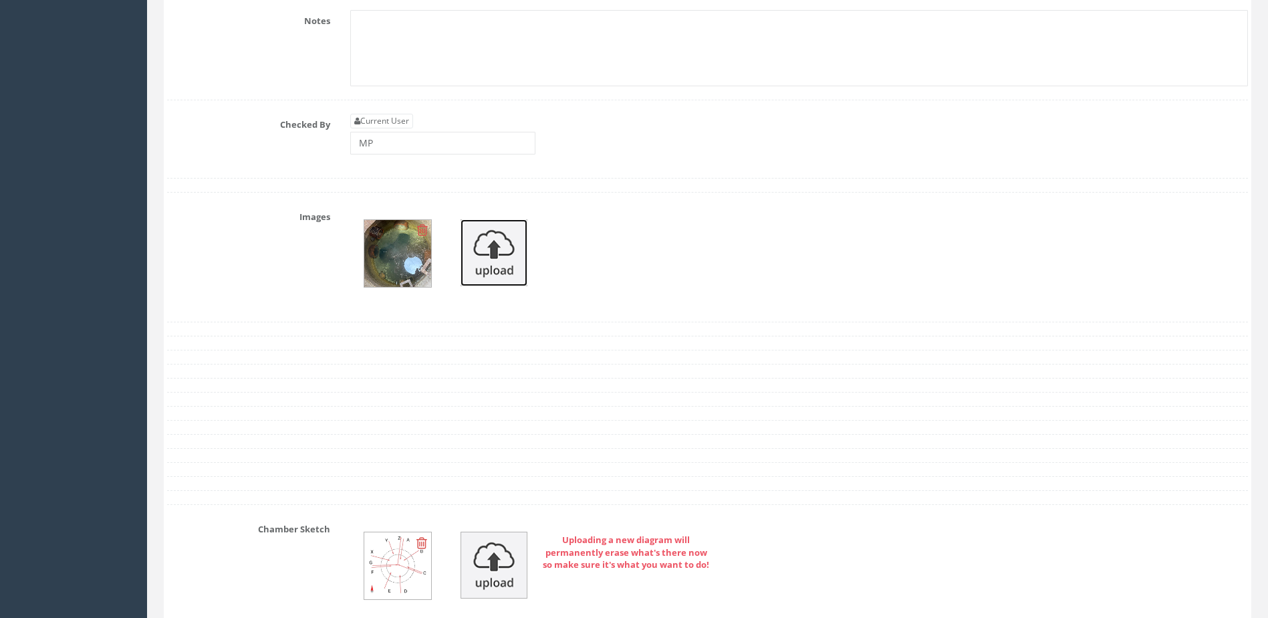
click at [495, 257] on img at bounding box center [494, 252] width 67 height 67
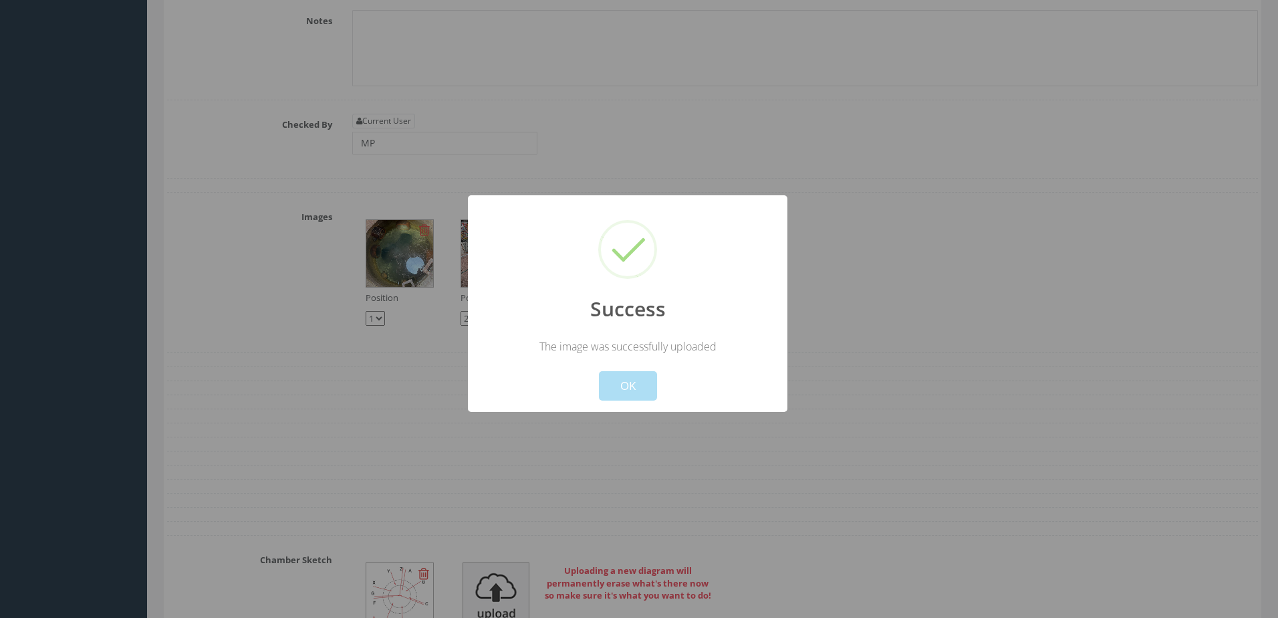
click at [579, 379] on div "Cancel OK" at bounding box center [627, 377] width 297 height 47
drag, startPoint x: 604, startPoint y: 390, endPoint x: 617, endPoint y: 390, distance: 13.4
click at [612, 390] on button "OK" at bounding box center [628, 385] width 58 height 29
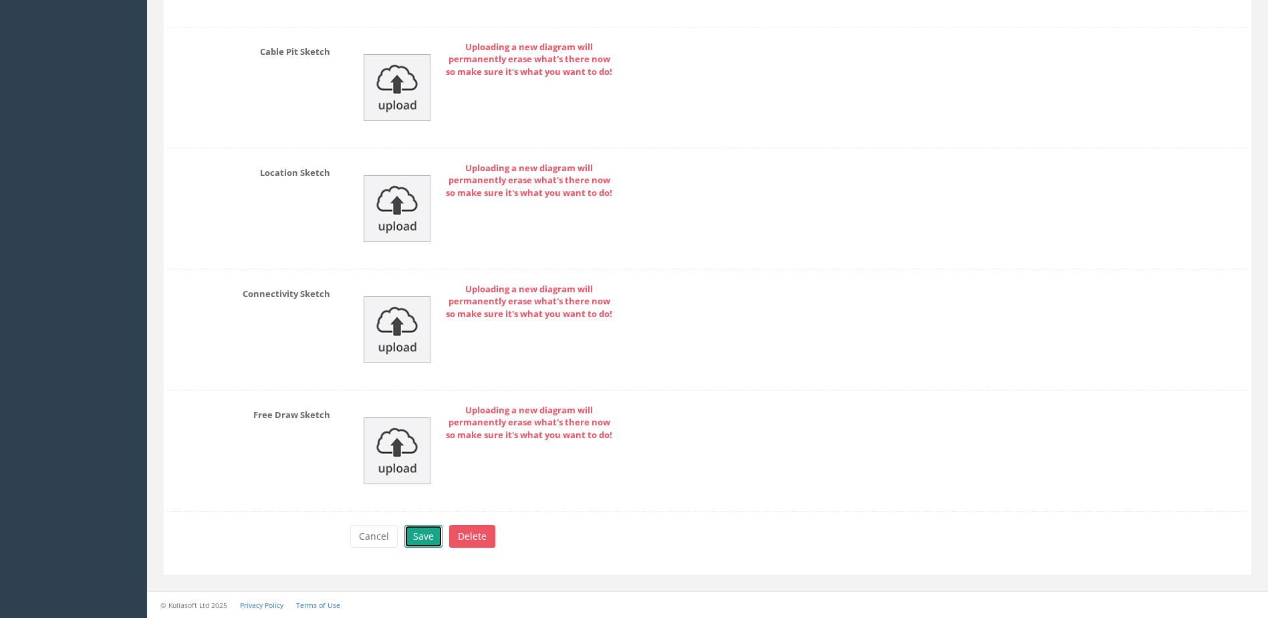
click at [424, 544] on button "Save" at bounding box center [424, 536] width 38 height 23
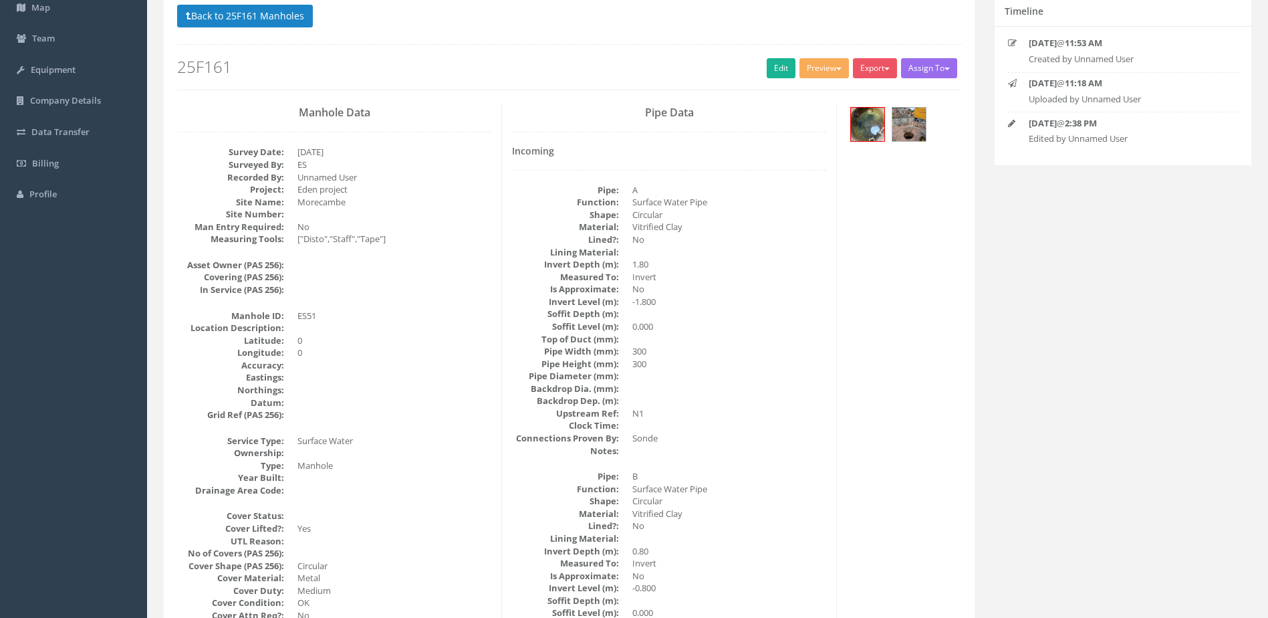
scroll to position [0, 0]
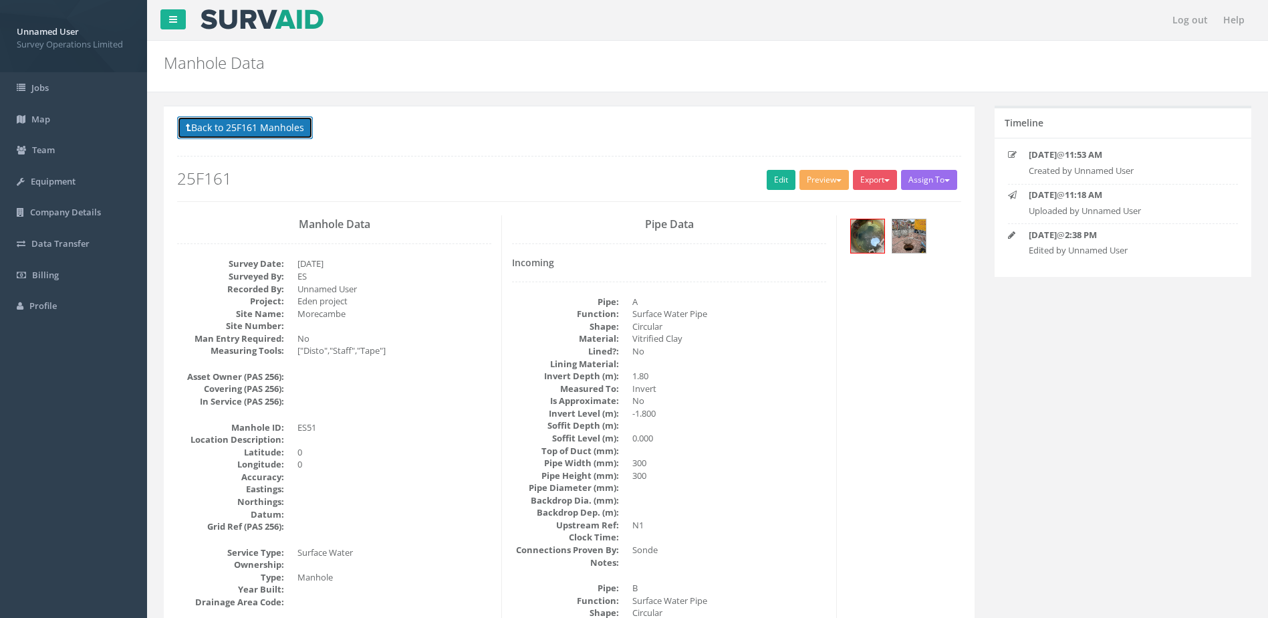
click at [249, 126] on button "Back to 25F161 Manholes" at bounding box center [245, 127] width 136 height 23
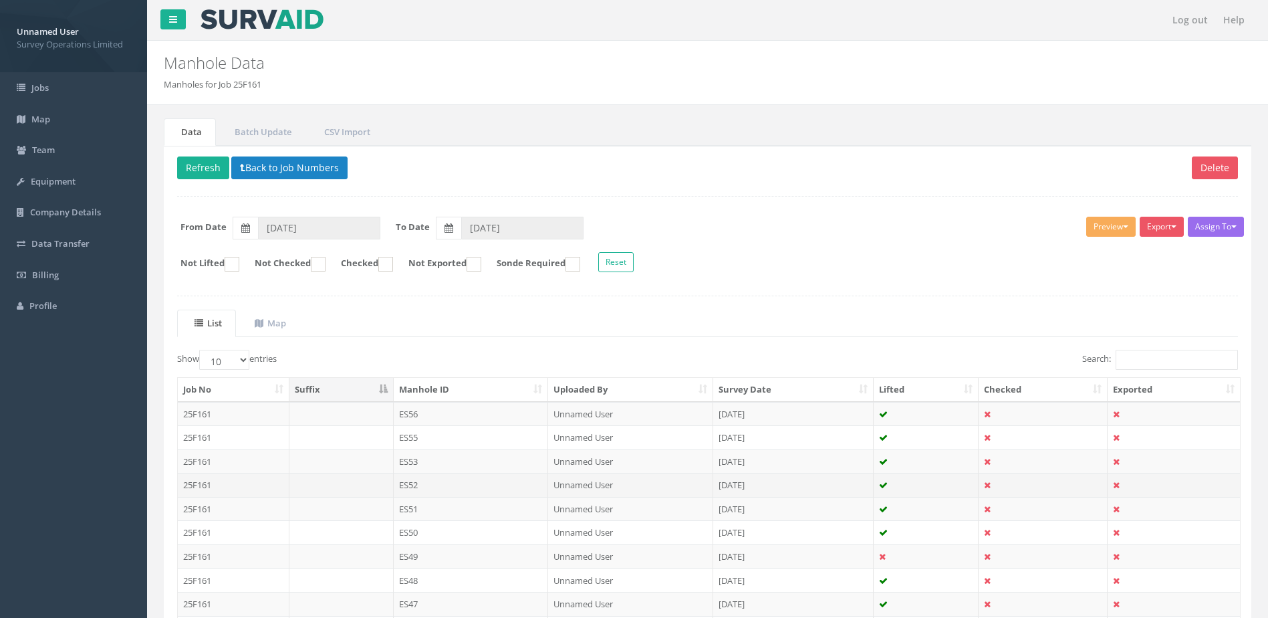
click at [459, 489] on td "ES52" at bounding box center [471, 485] width 155 height 24
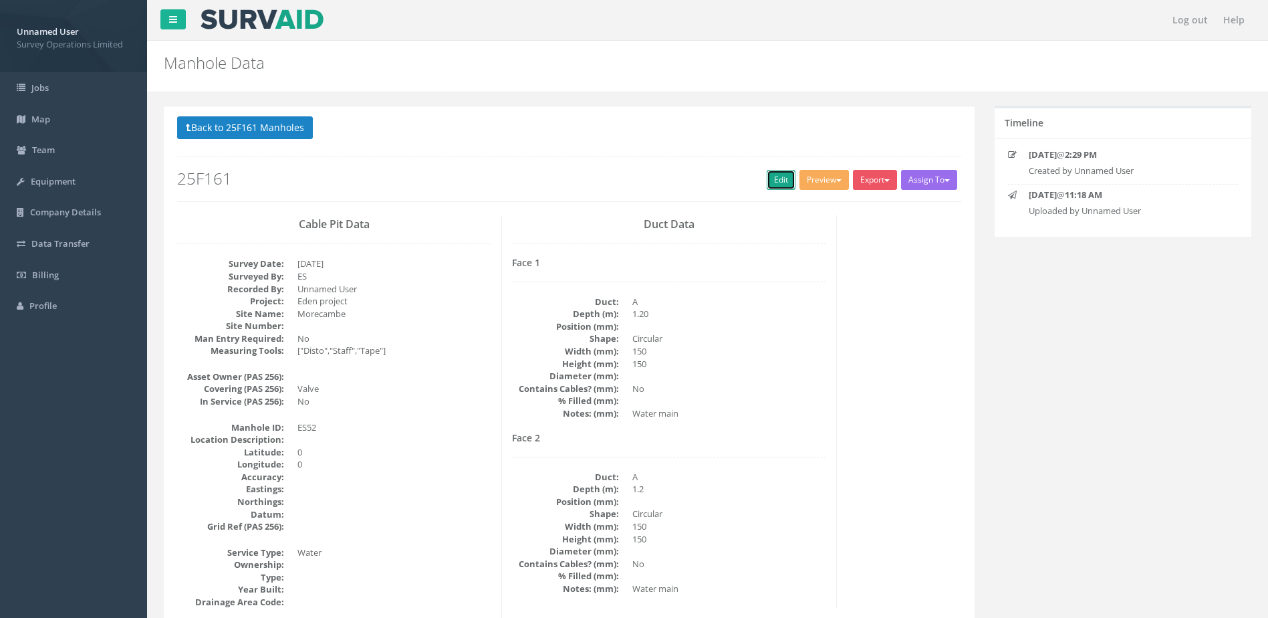
click at [775, 185] on link "Edit" at bounding box center [781, 180] width 29 height 20
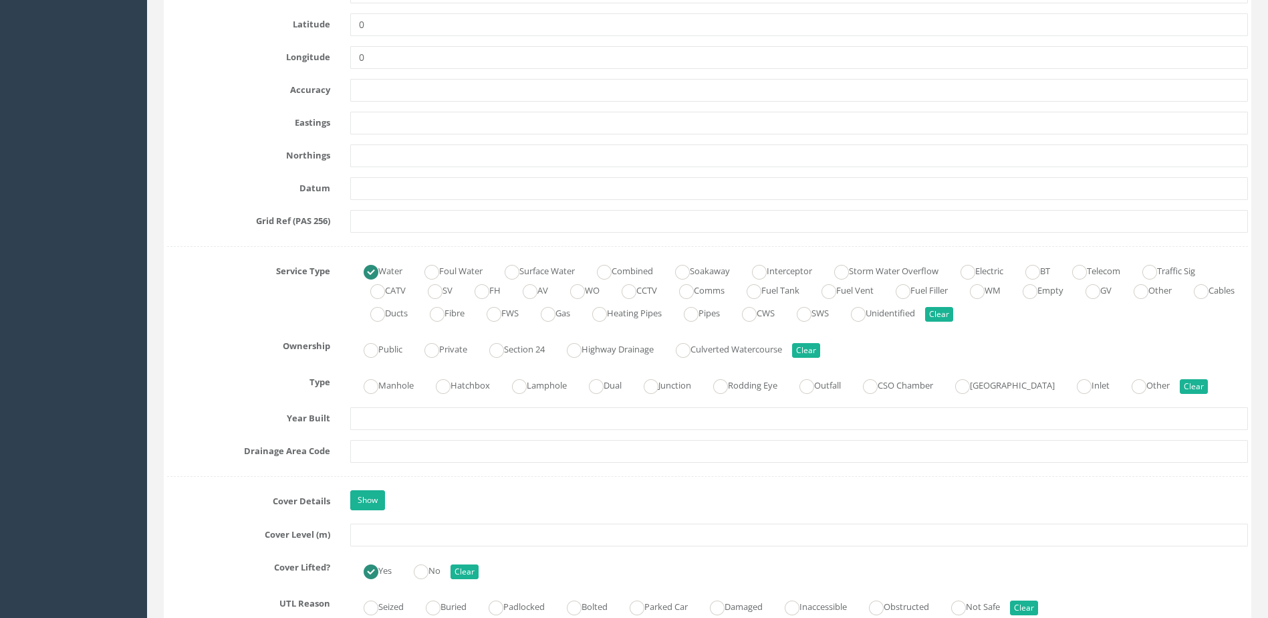
scroll to position [735, 0]
click at [391, 381] on label "Manhole" at bounding box center [382, 381] width 64 height 19
click at [1170, 382] on label "Other" at bounding box center [1144, 381] width 51 height 19
radio input "false"
radio input "true"
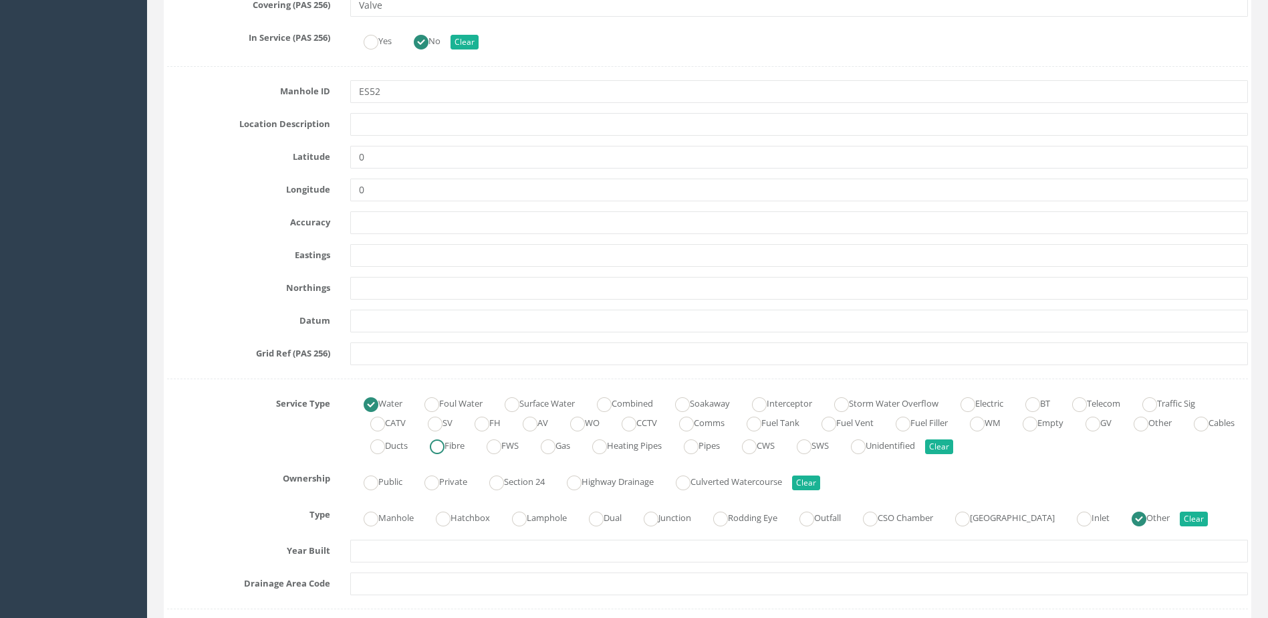
scroll to position [334, 0]
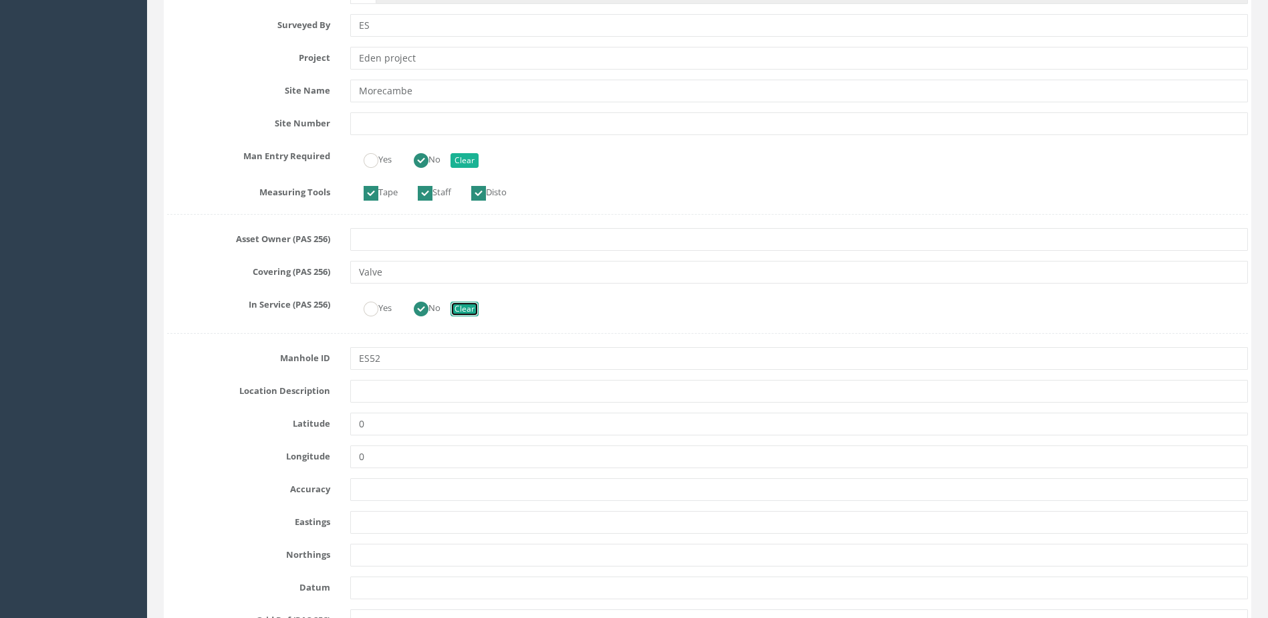
click at [462, 306] on button "Clear" at bounding box center [465, 309] width 28 height 15
radio input "false"
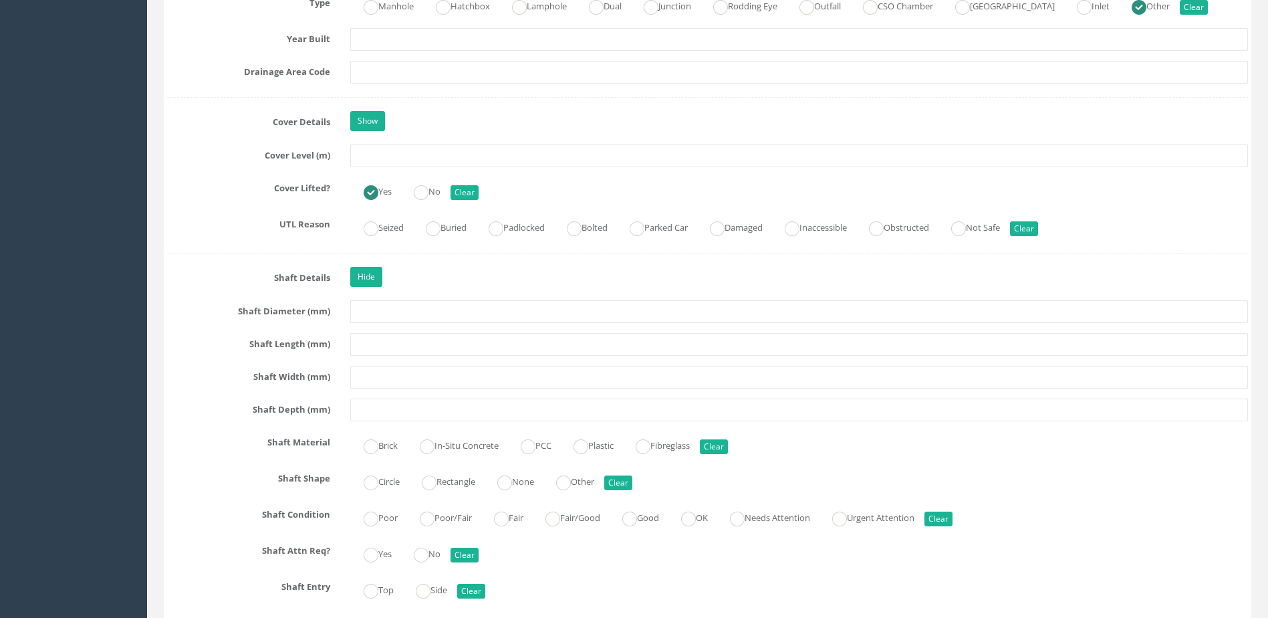
scroll to position [1137, 0]
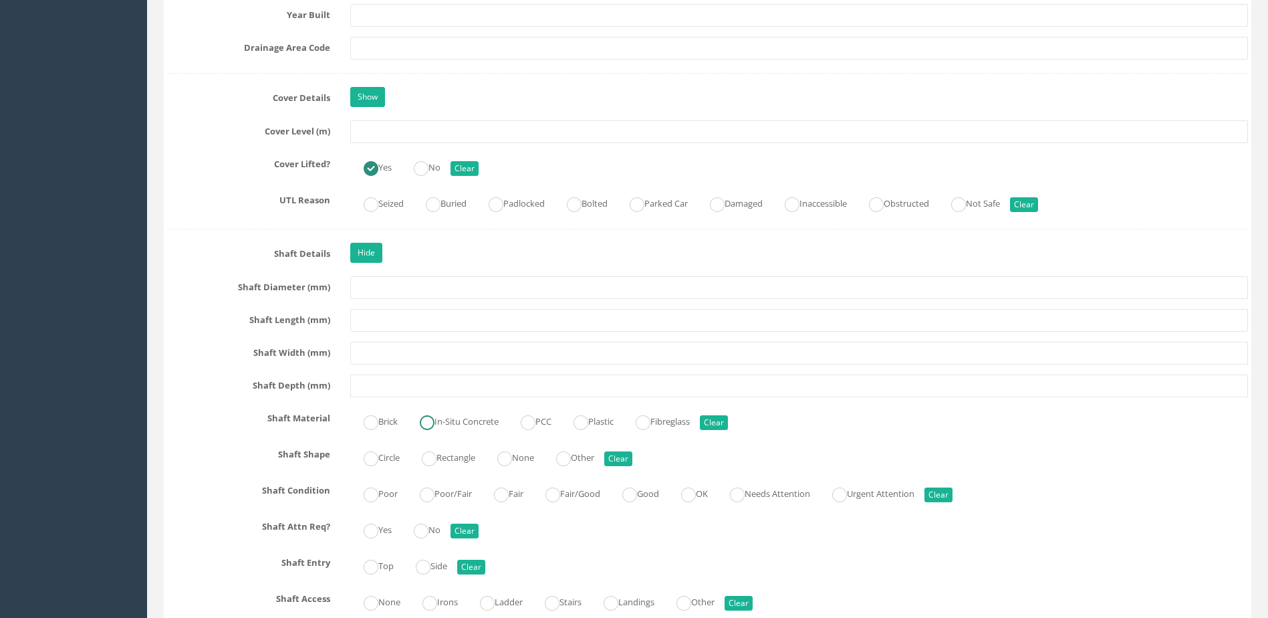
click at [445, 426] on label "In-Situ Concrete" at bounding box center [453, 420] width 92 height 19
radio input "true"
click at [384, 427] on label "Brick" at bounding box center [373, 420] width 47 height 19
radio input "true"
click at [459, 454] on label "Rectangle" at bounding box center [442, 456] width 67 height 19
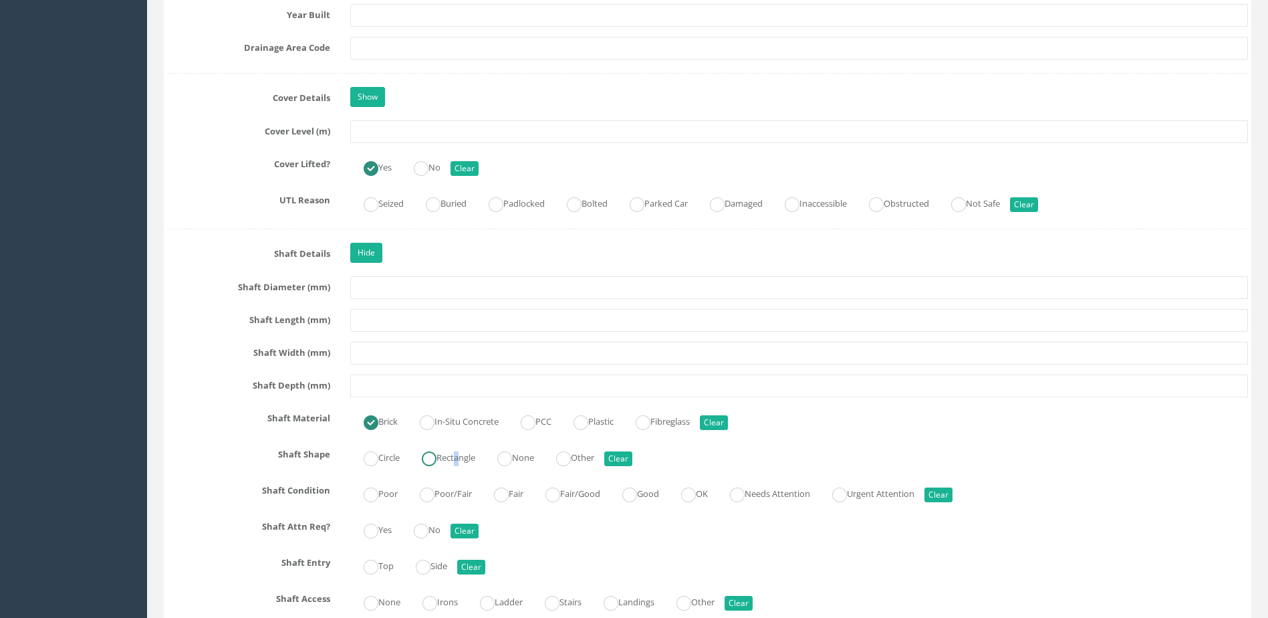
radio input "true"
click at [677, 523] on div "Yes No Clear" at bounding box center [799, 528] width 918 height 26
click at [657, 493] on label "Good" at bounding box center [634, 492] width 50 height 19
radio input "true"
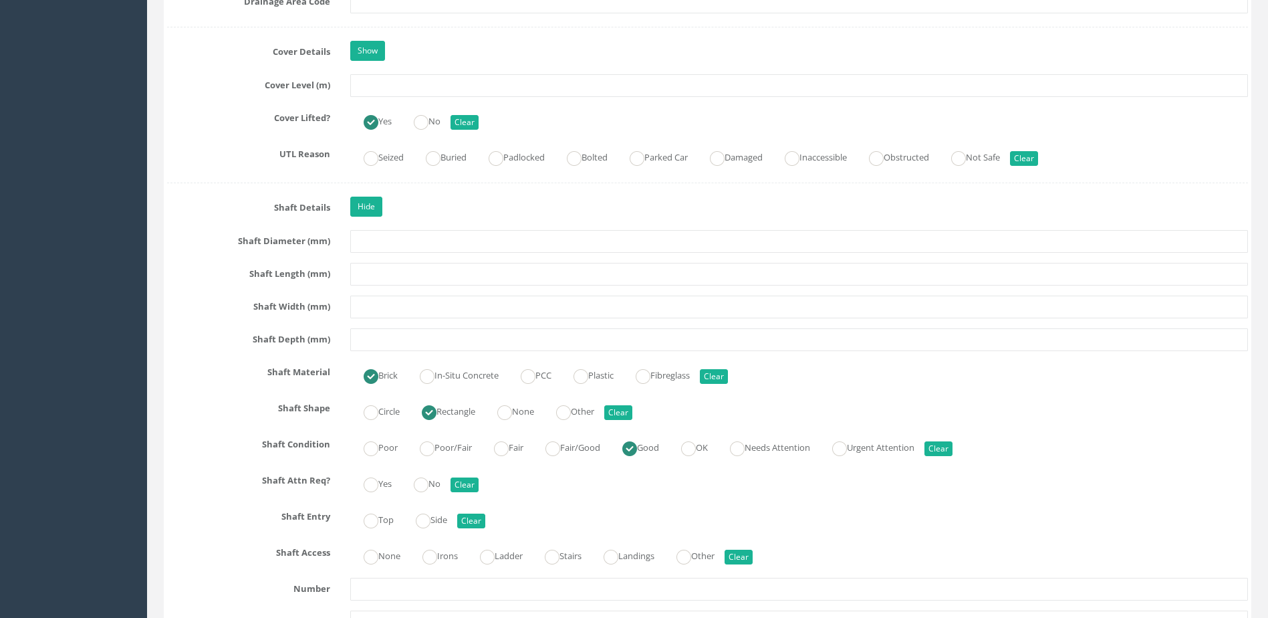
scroll to position [1203, 0]
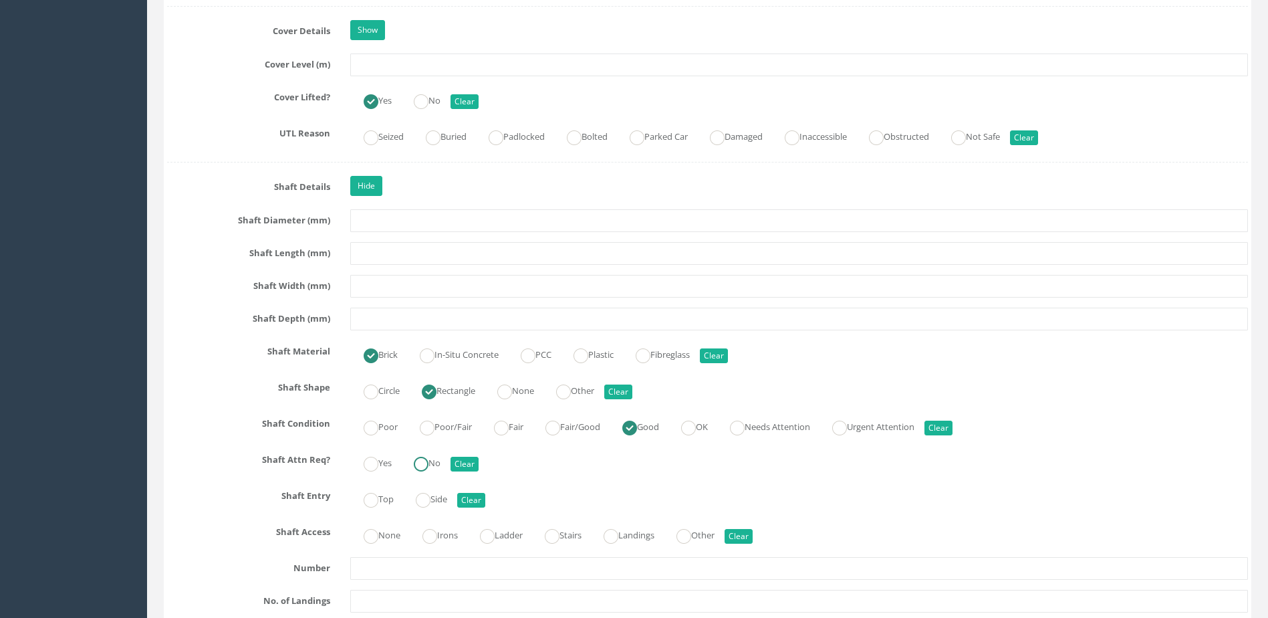
click at [425, 457] on ins at bounding box center [421, 464] width 15 height 15
radio input "true"
click at [394, 502] on label "Top" at bounding box center [371, 497] width 43 height 19
radio input "true"
click at [400, 535] on label "None" at bounding box center [375, 533] width 50 height 19
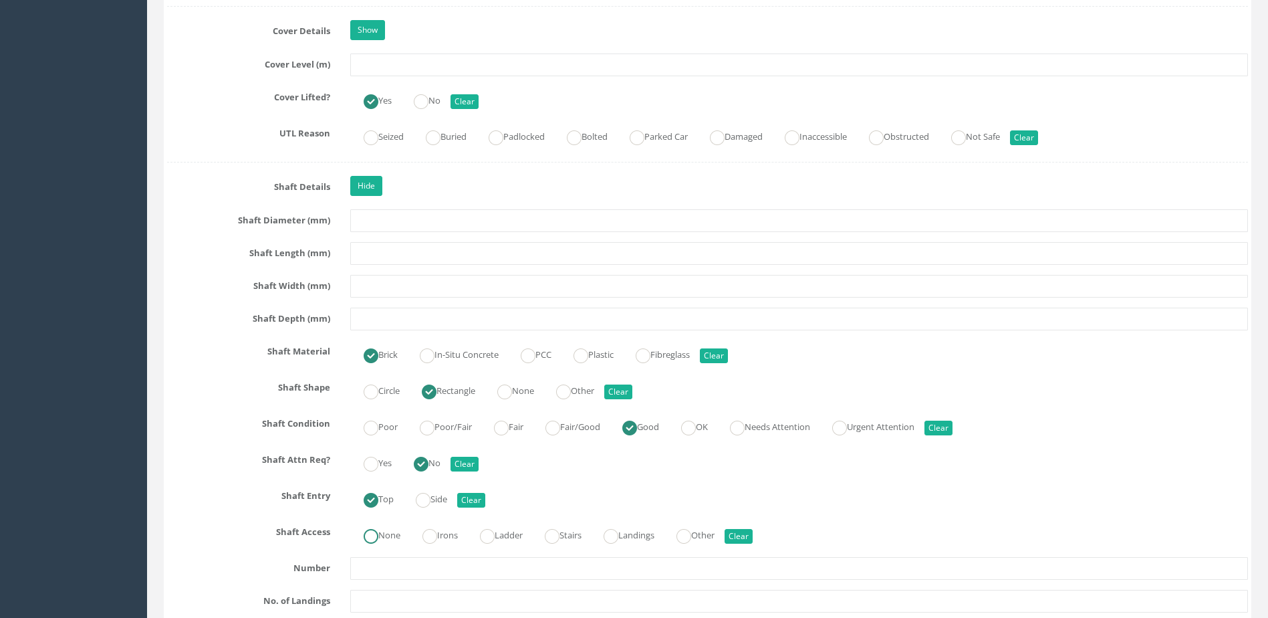
radio input "true"
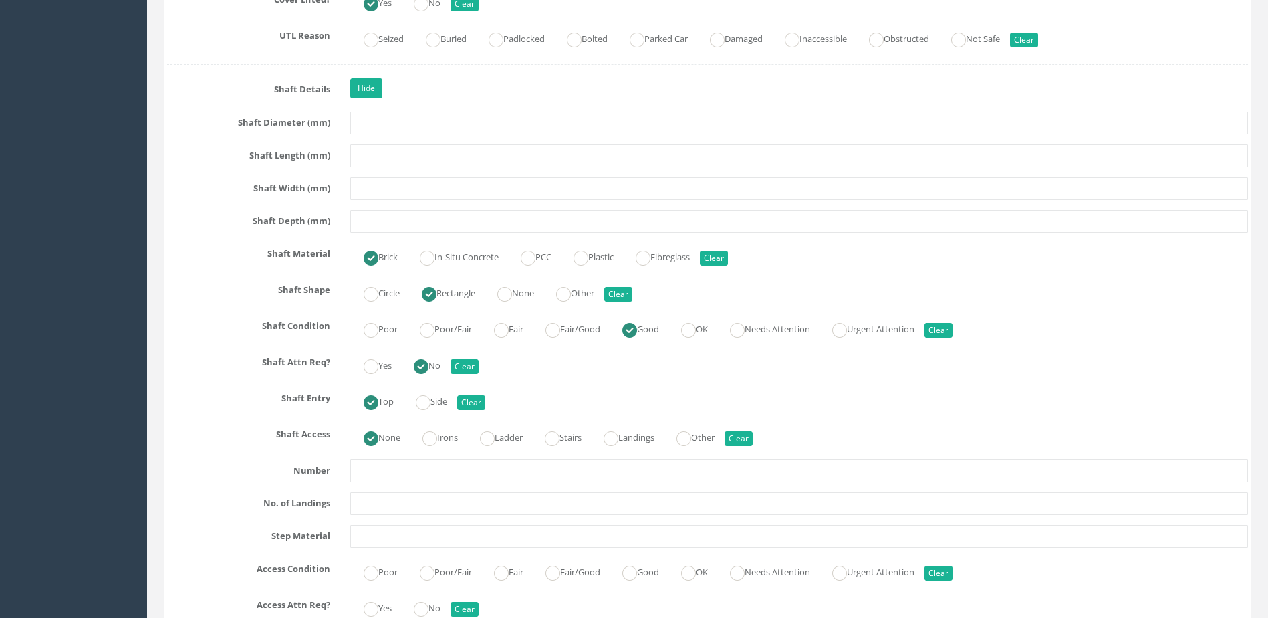
scroll to position [1404, 0]
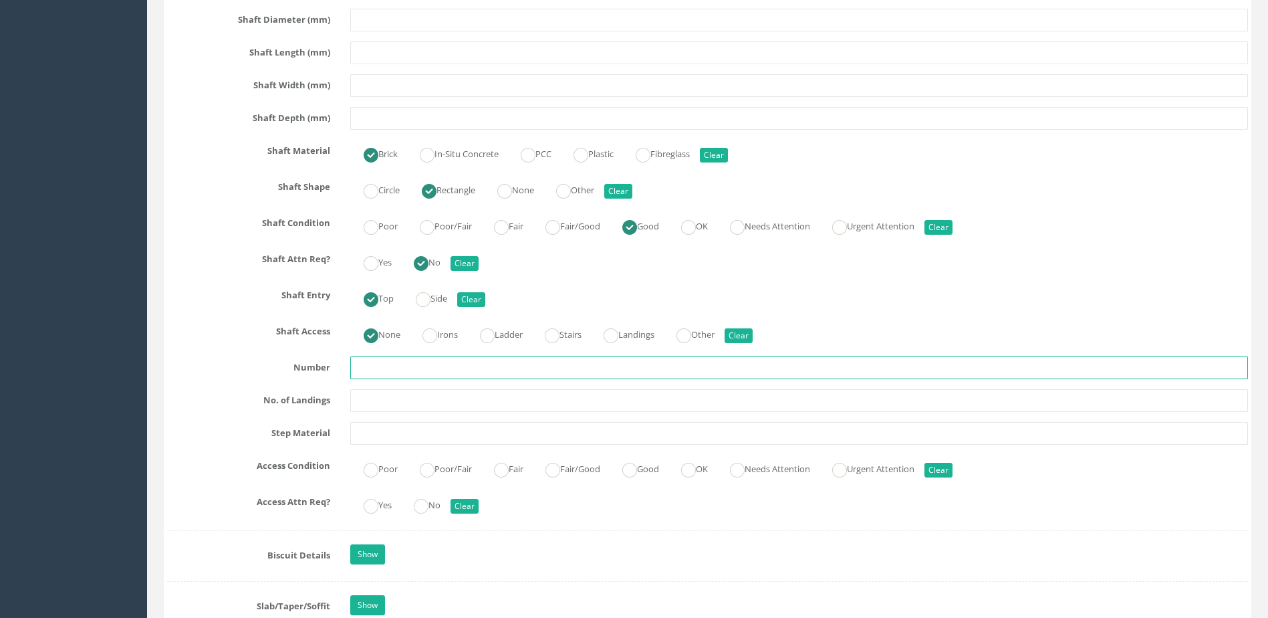
click at [413, 370] on input "text" at bounding box center [799, 367] width 898 height 23
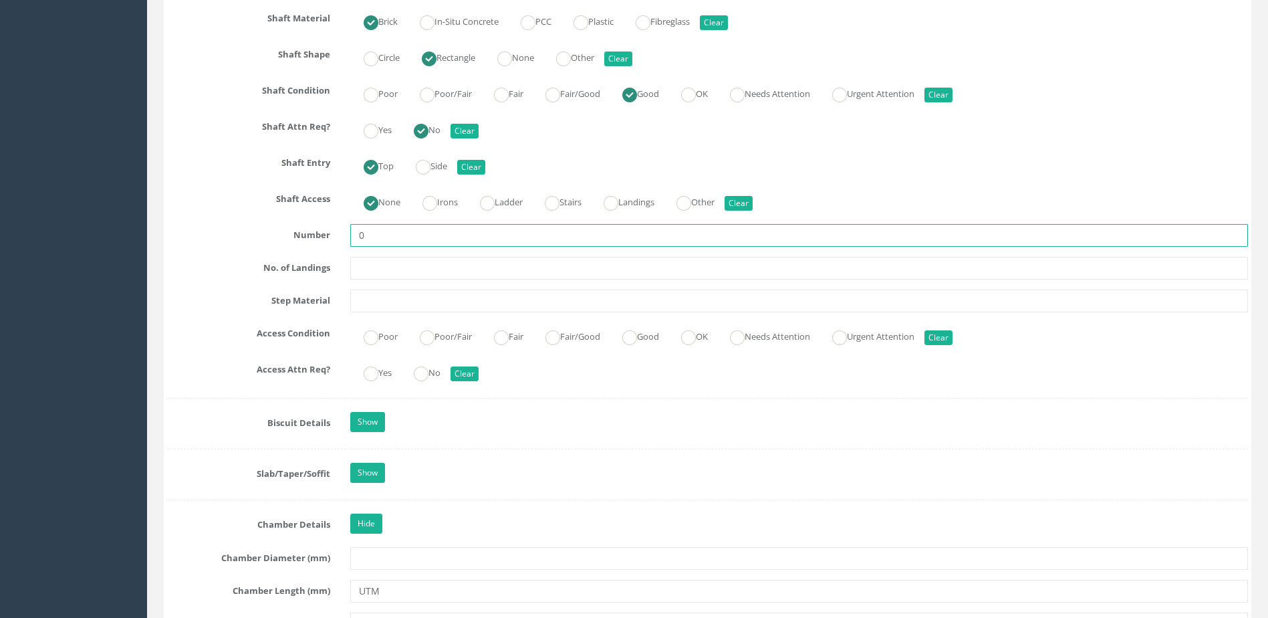
scroll to position [1538, 0]
type input "0"
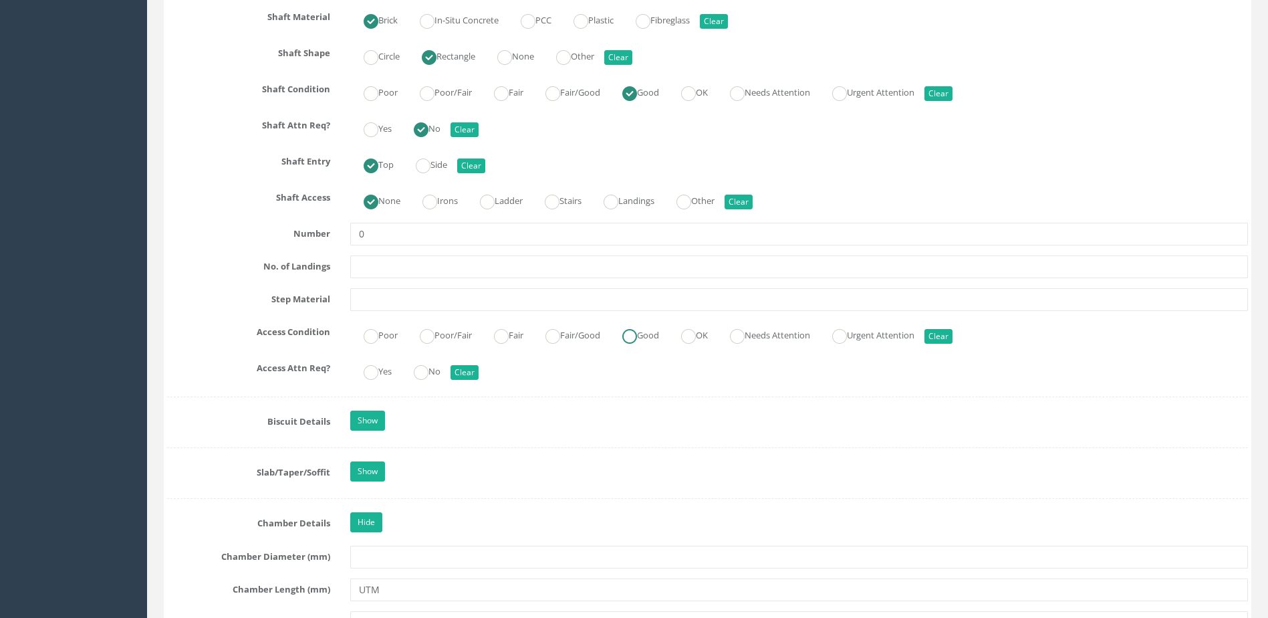
click at [631, 336] on label "Good" at bounding box center [634, 333] width 50 height 19
radio input "true"
click at [425, 378] on ins at bounding box center [421, 372] width 15 height 15
radio input "true"
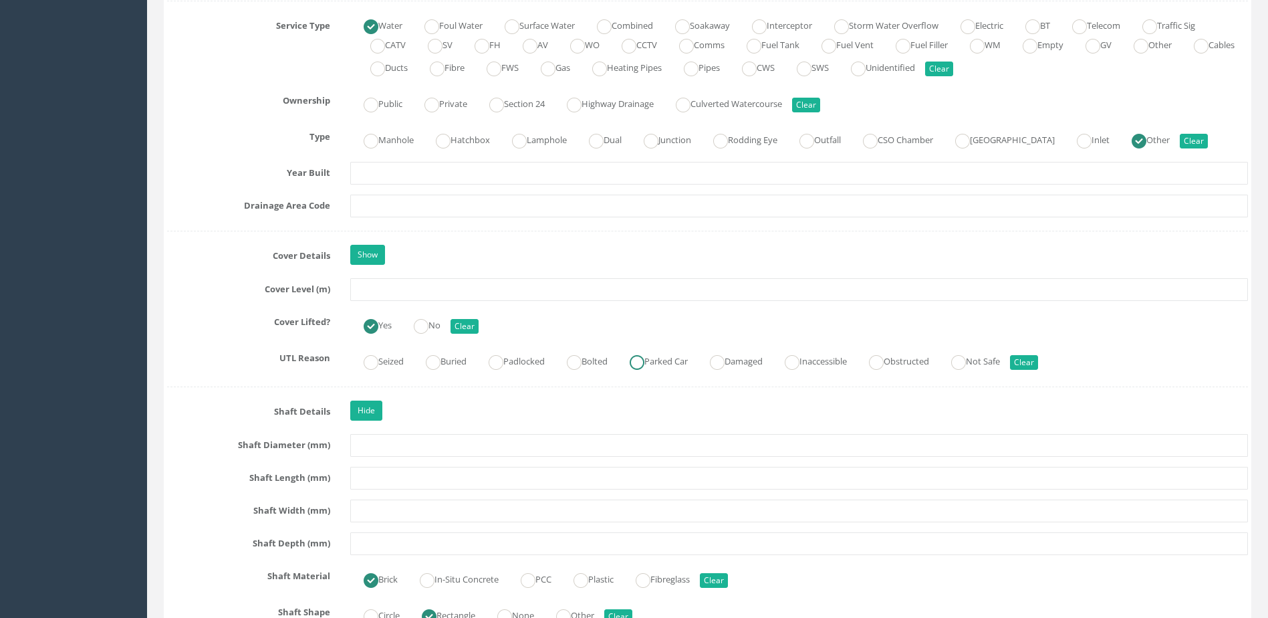
scroll to position [1003, 0]
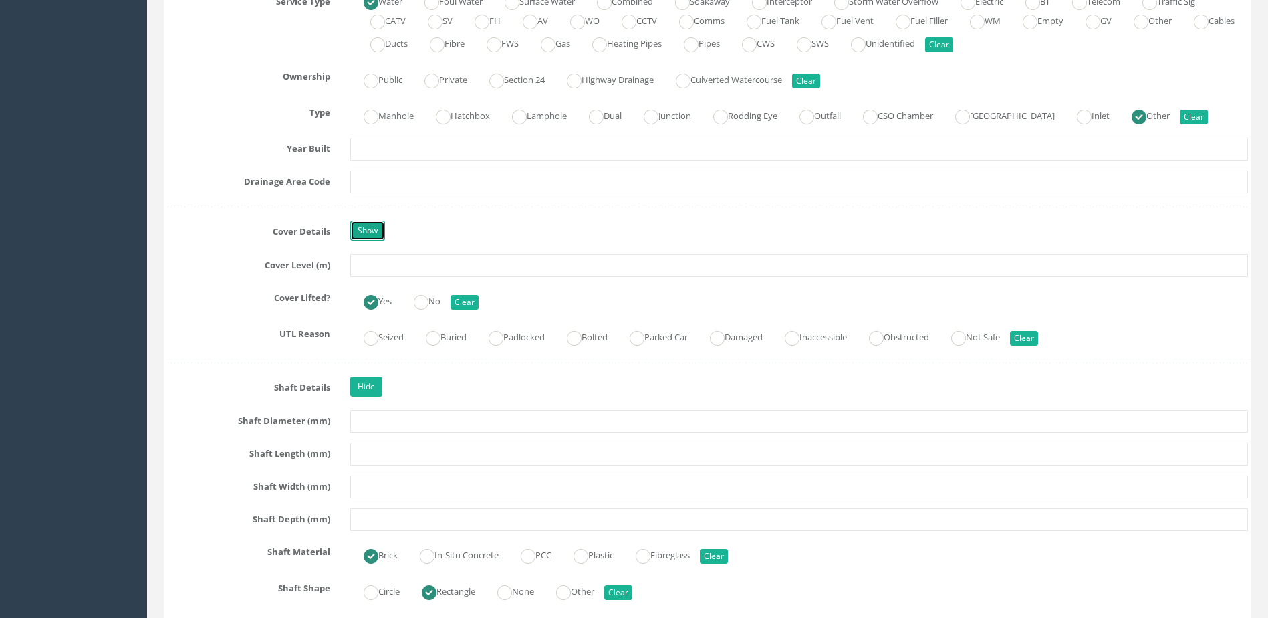
click at [362, 231] on link "Show" at bounding box center [367, 231] width 35 height 20
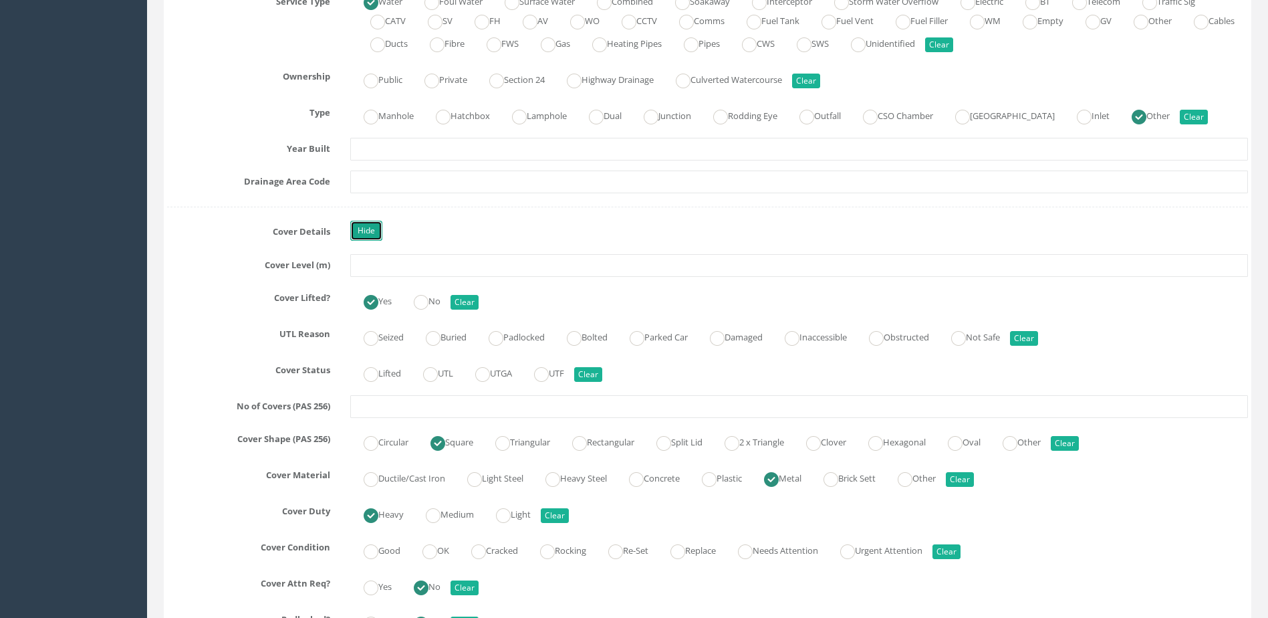
click at [373, 234] on link "Hide" at bounding box center [366, 231] width 32 height 20
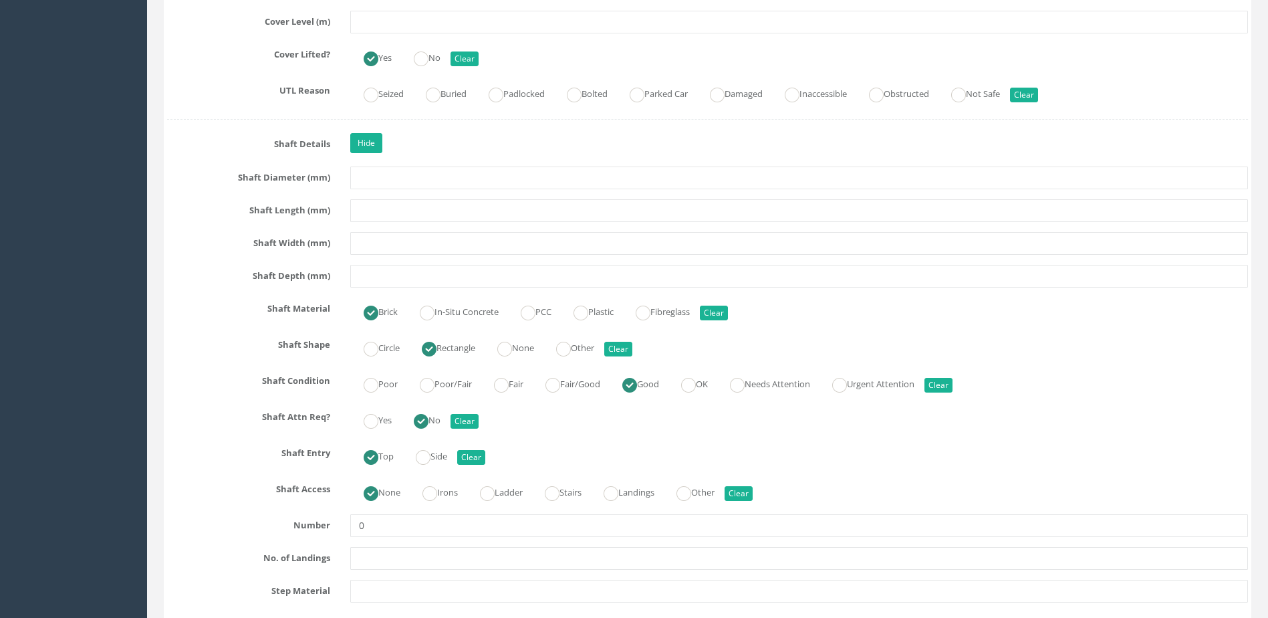
scroll to position [1270, 0]
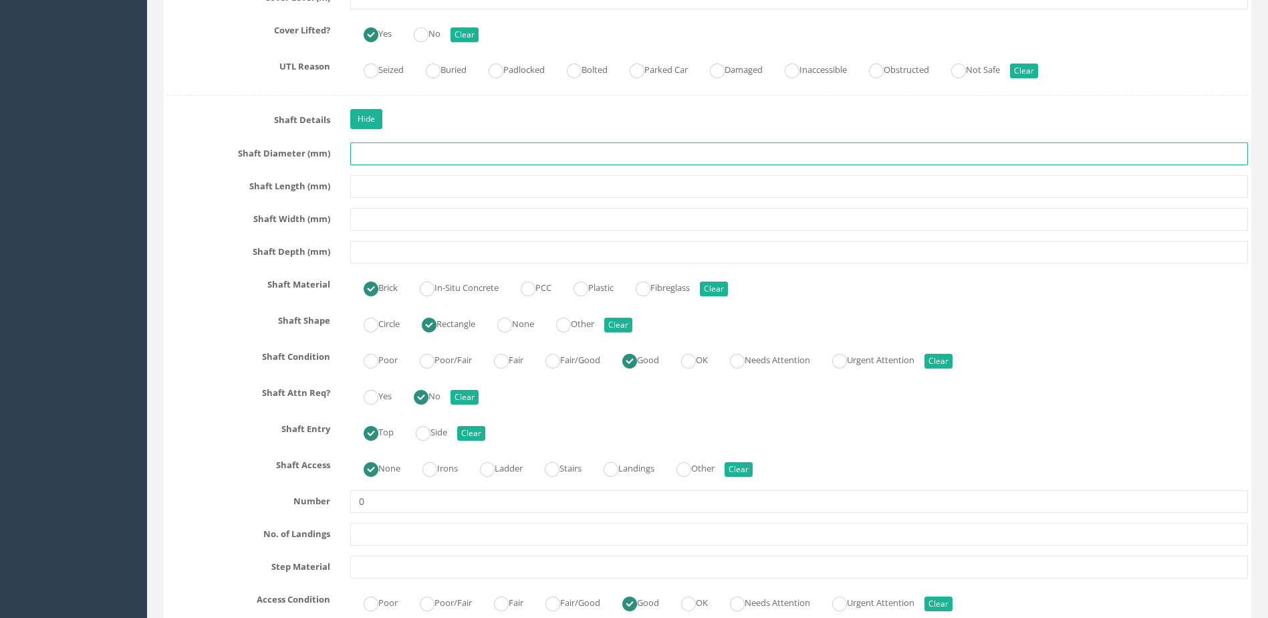
click at [380, 158] on input "text" at bounding box center [799, 153] width 898 height 23
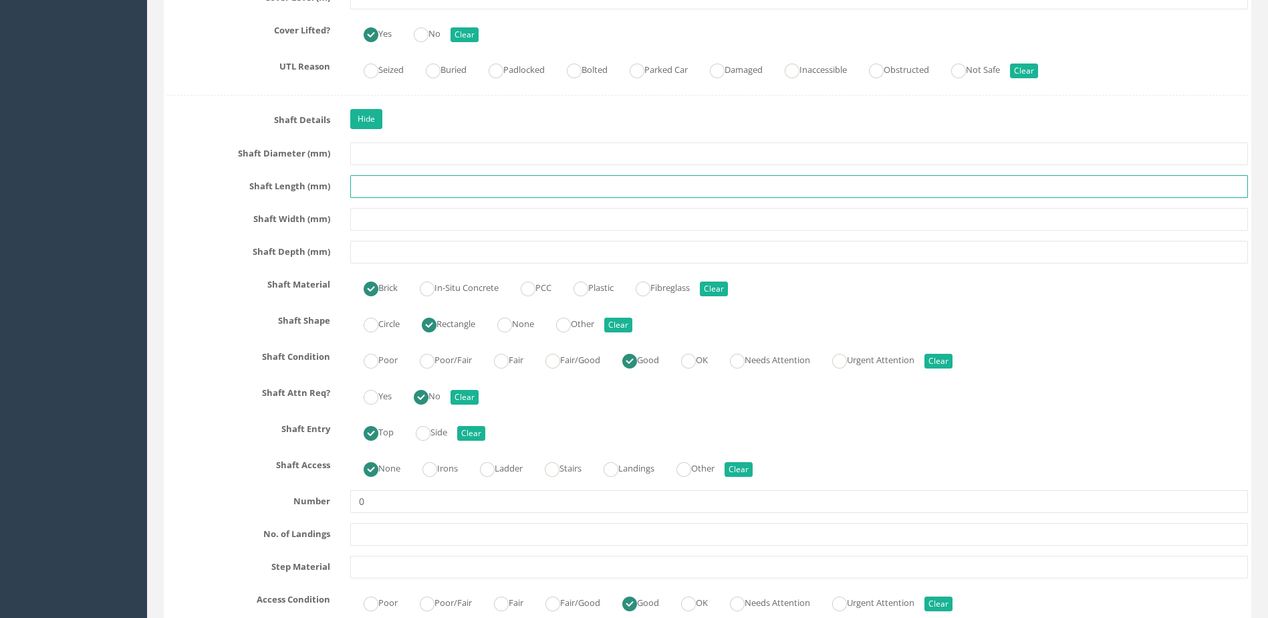
click at [427, 192] on input "text" at bounding box center [799, 186] width 898 height 23
type input "700"
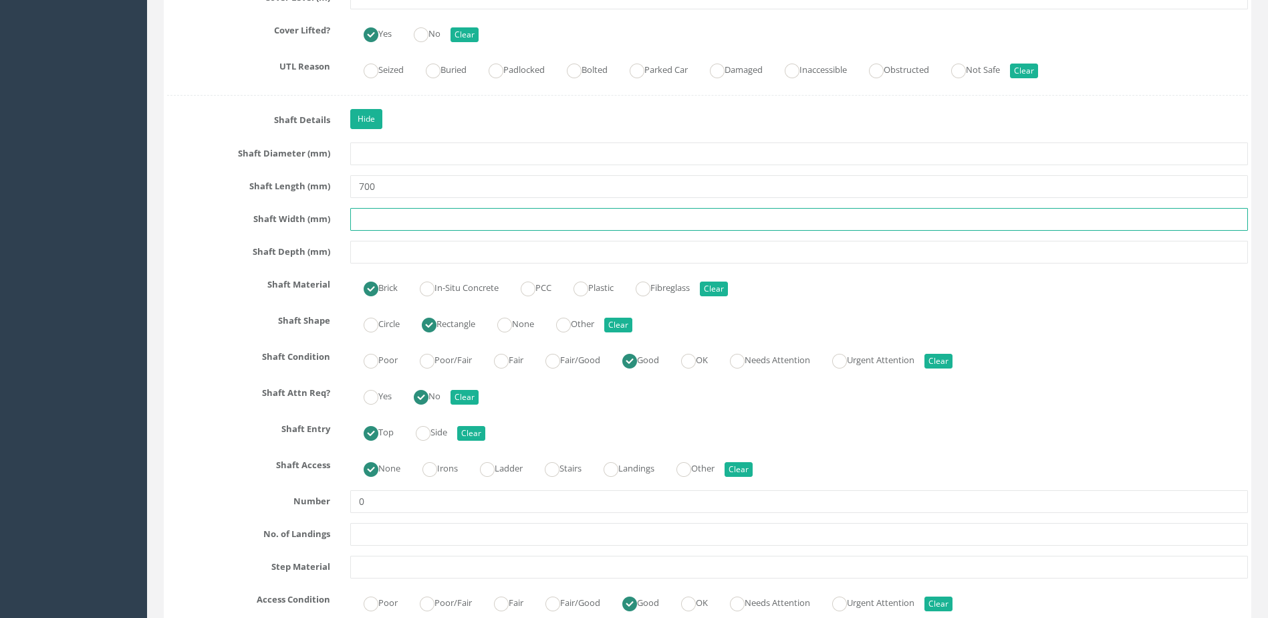
click at [416, 221] on input "text" at bounding box center [799, 219] width 898 height 23
type input "600"
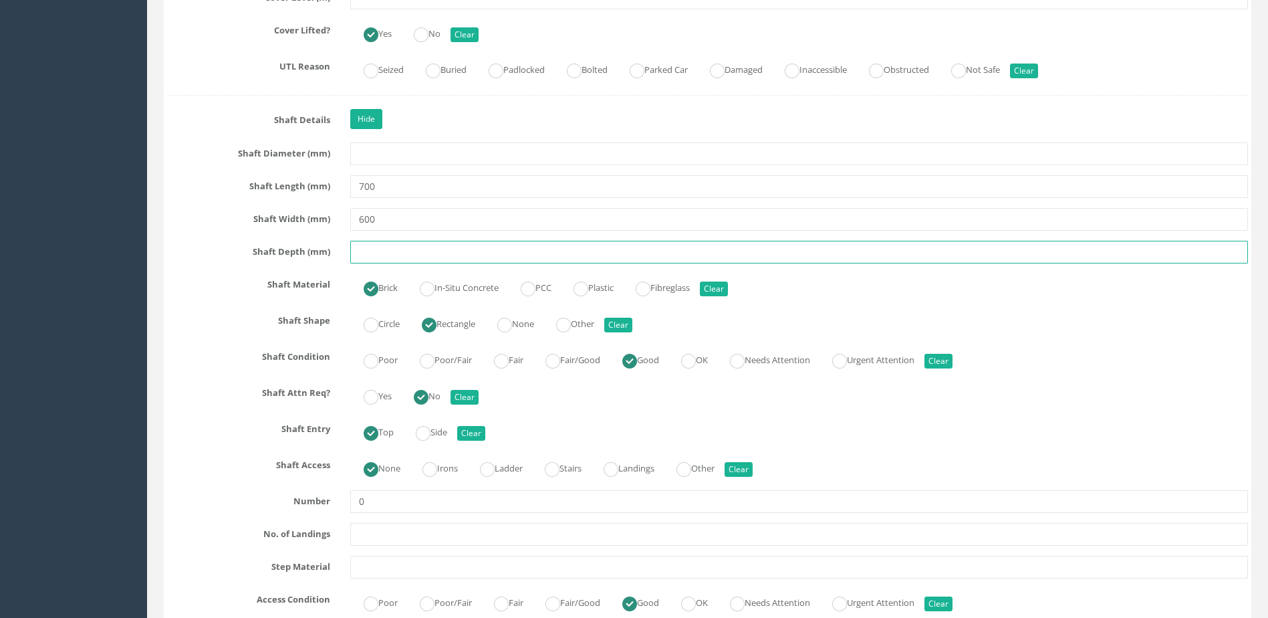
click at [407, 259] on input "text" at bounding box center [799, 252] width 898 height 23
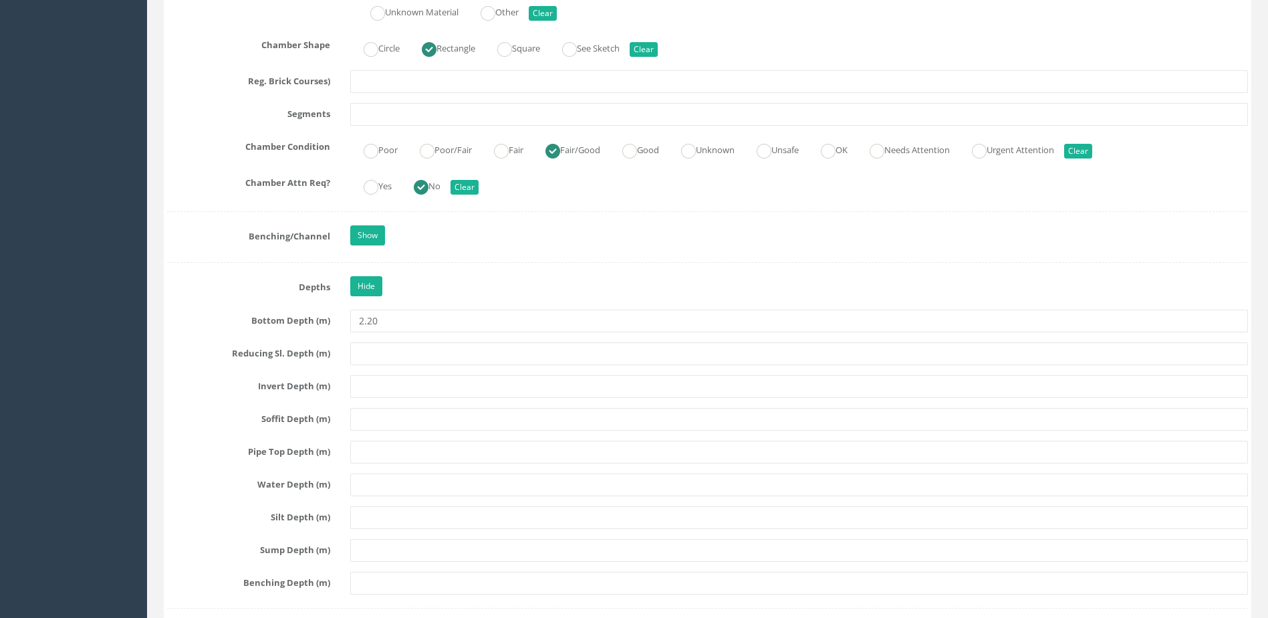
scroll to position [2206, 0]
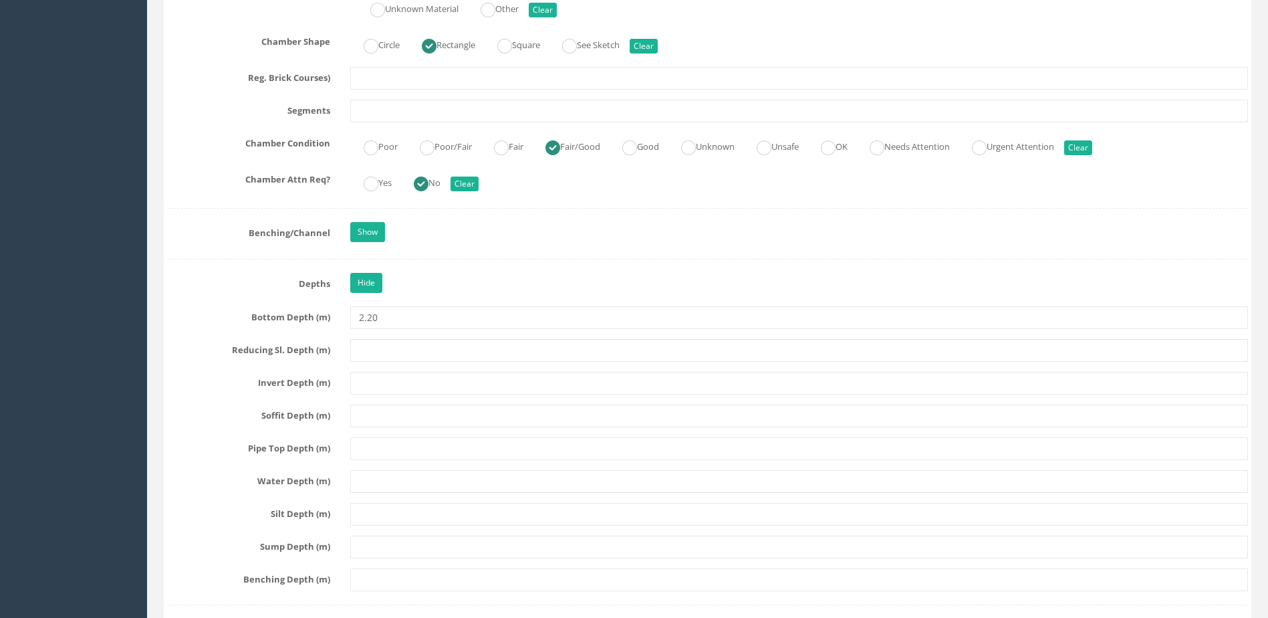
type input "450"
drag, startPoint x: 414, startPoint y: 323, endPoint x: 332, endPoint y: 323, distance: 81.6
click at [333, 323] on div "Bottom Depth (m) 2.20" at bounding box center [707, 317] width 1101 height 23
click at [411, 388] on input "text" at bounding box center [799, 383] width 898 height 23
paste input "2.20"
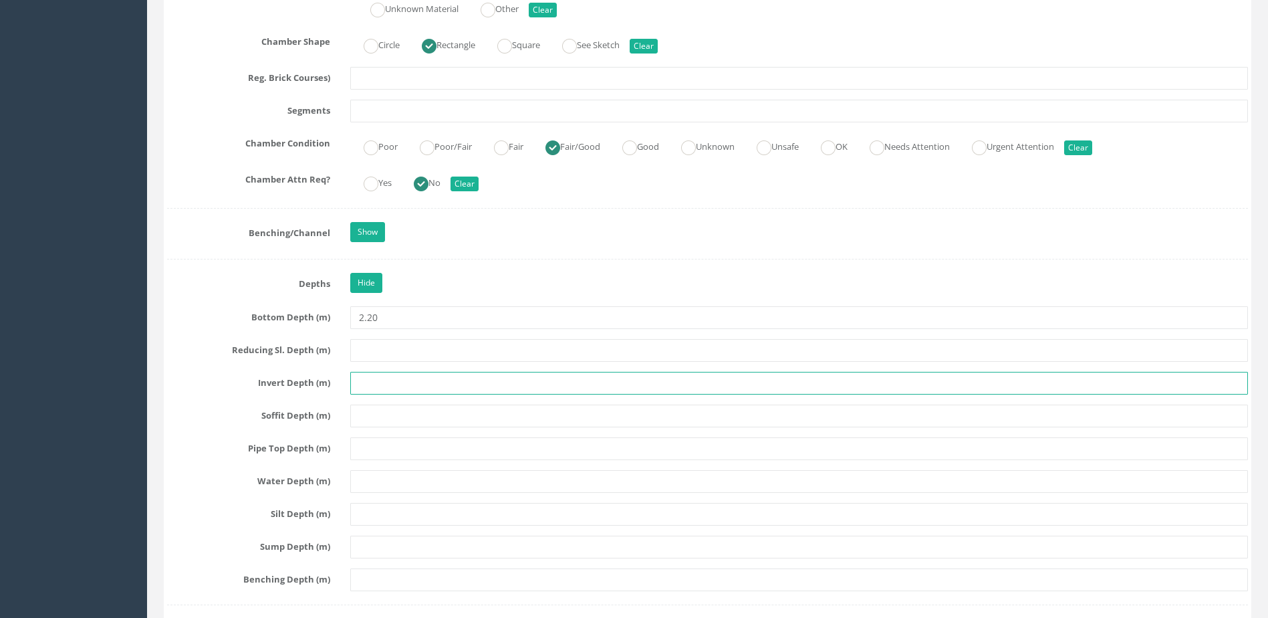
type input "2.20"
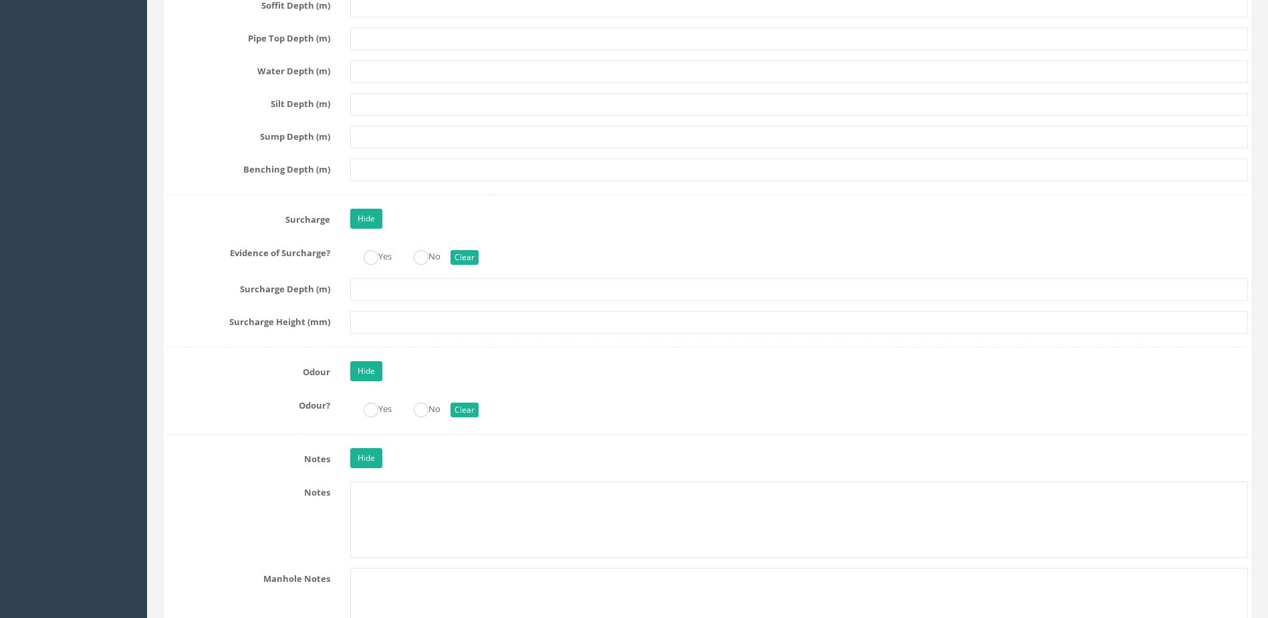
scroll to position [2674, 0]
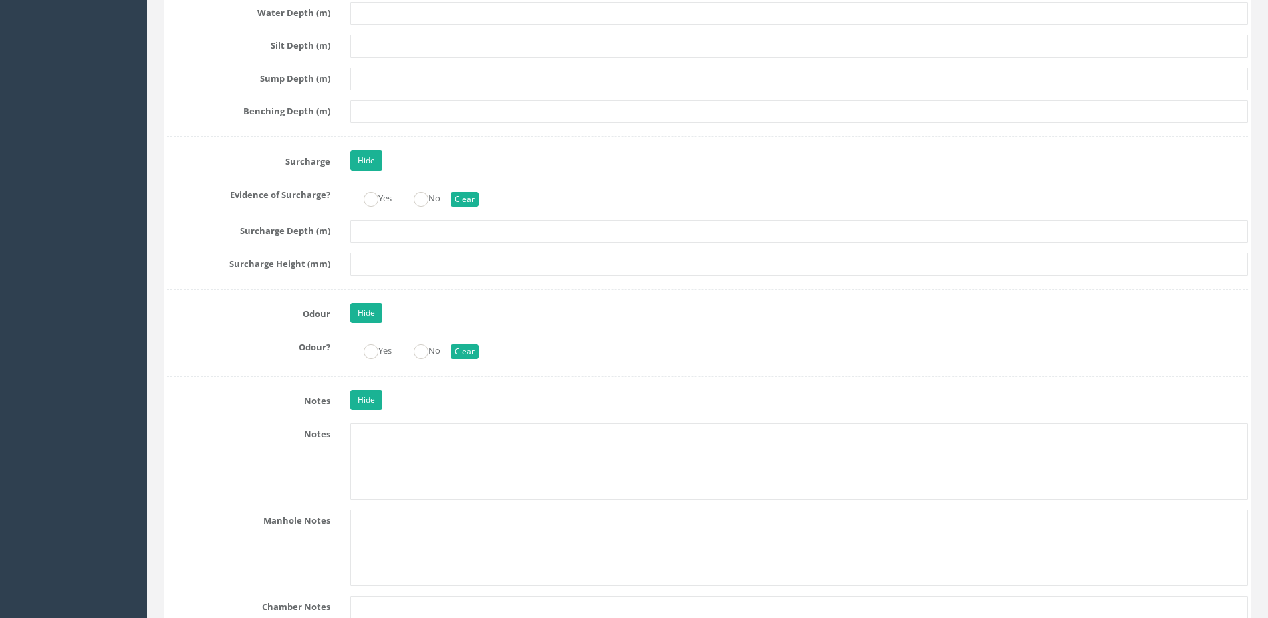
click at [367, 199] on ins at bounding box center [371, 199] width 15 height 15
radio input "true"
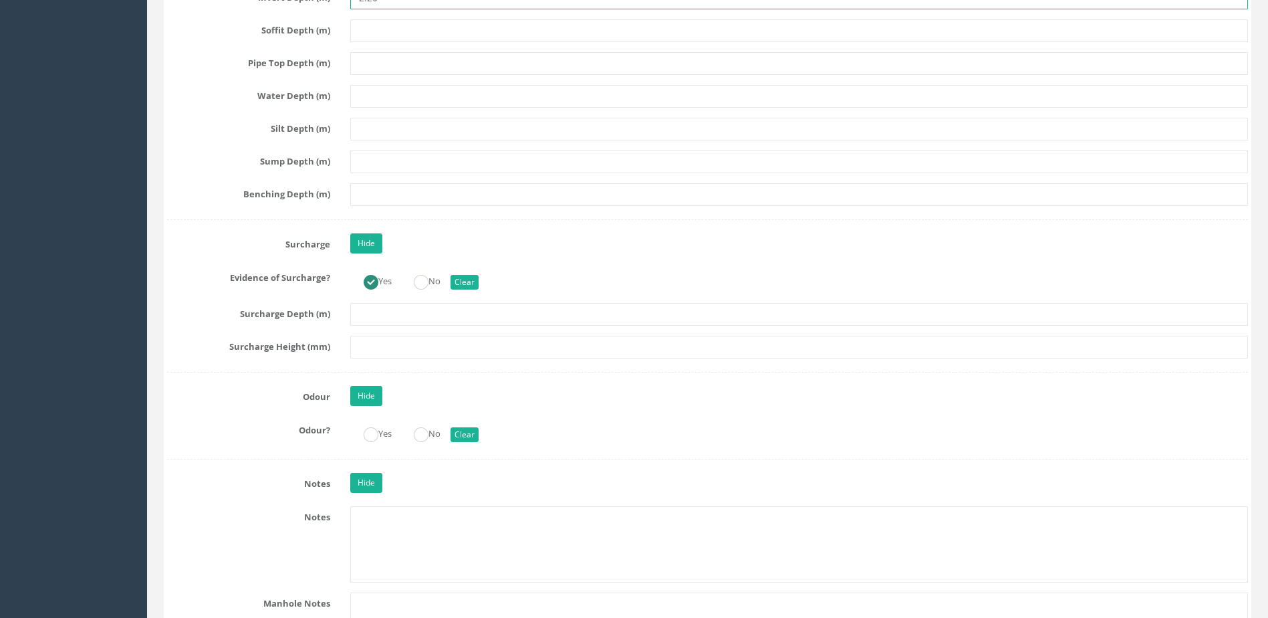
scroll to position [2407, 0]
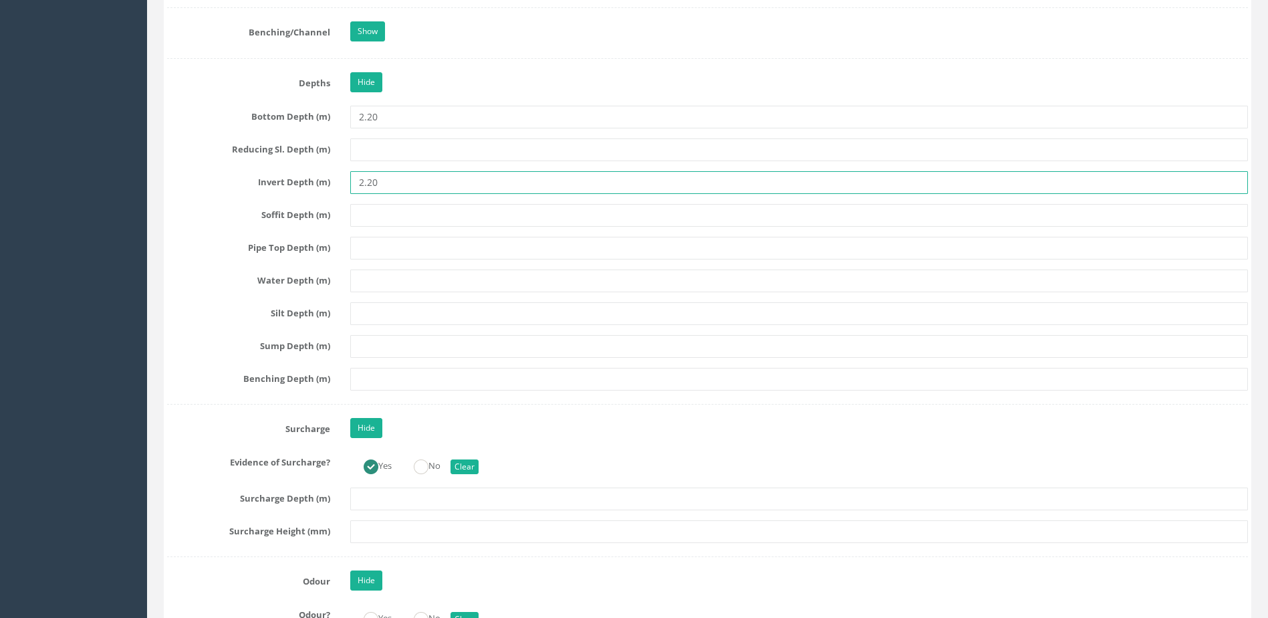
type input "2.20"
click at [396, 507] on input "text" at bounding box center [799, 498] width 898 height 23
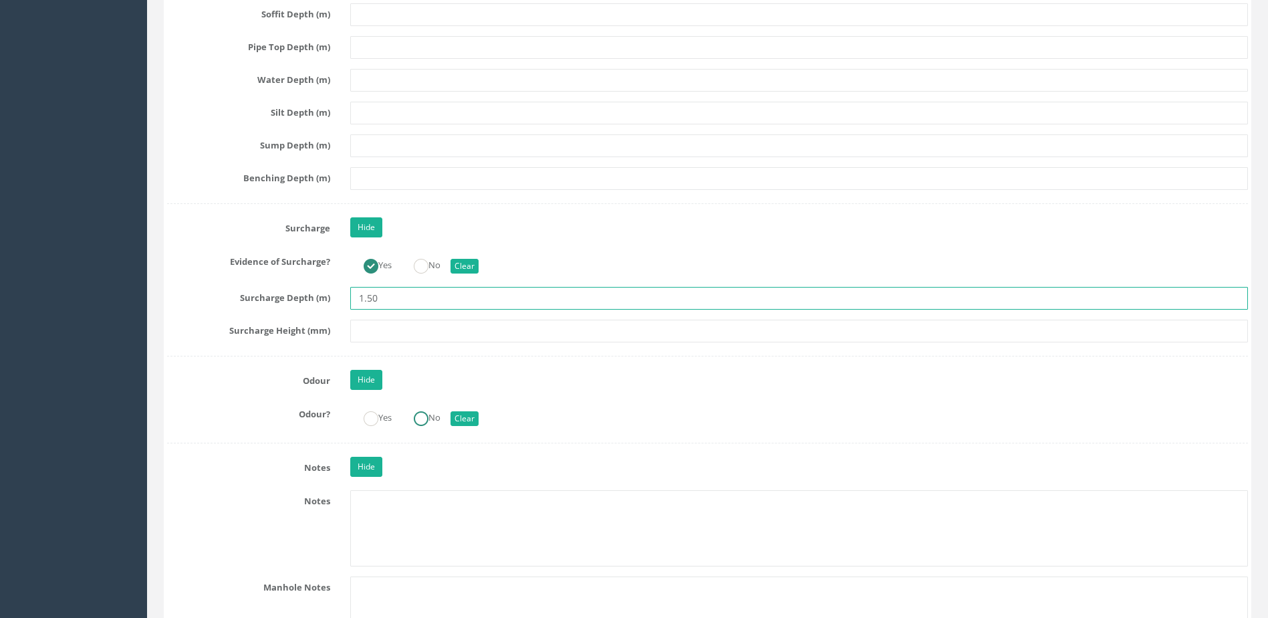
type input "1.50"
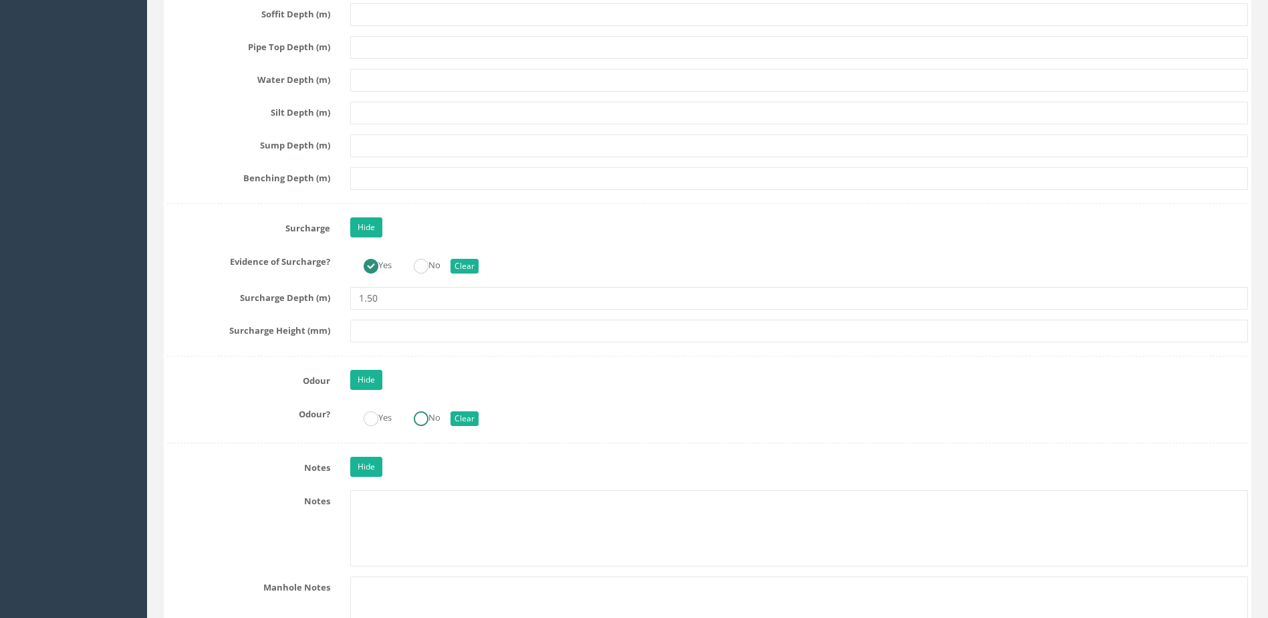
click at [416, 410] on label "No" at bounding box center [420, 416] width 40 height 19
radio input "true"
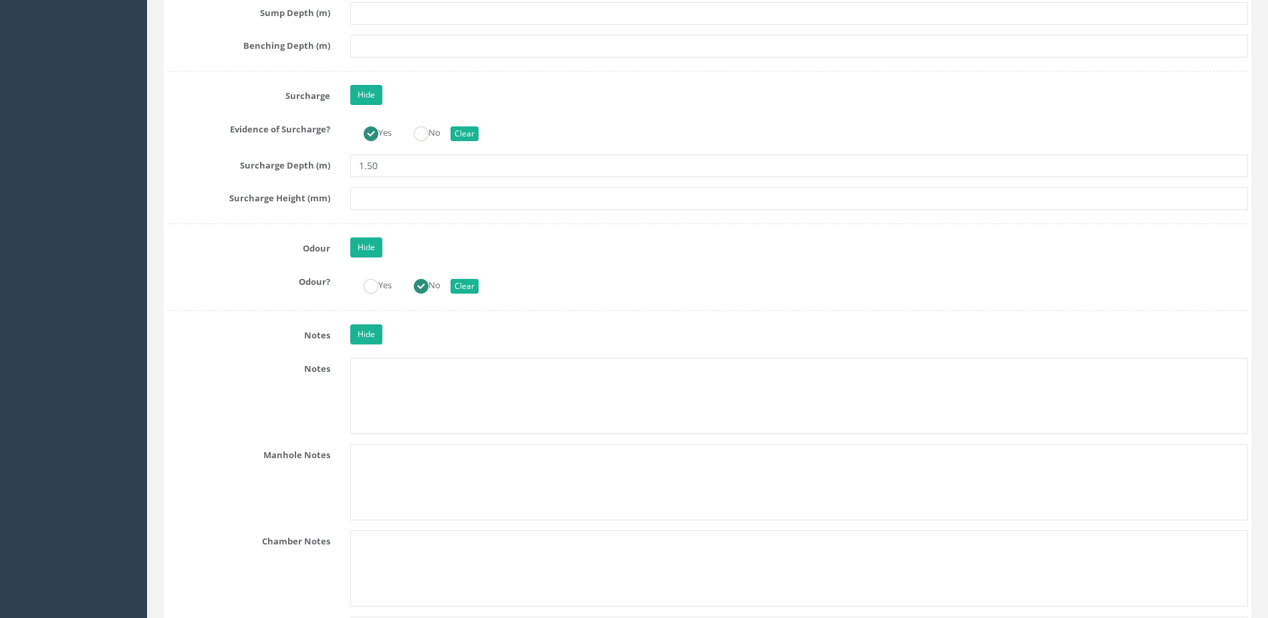
scroll to position [2741, 0]
click at [368, 340] on link "Hide" at bounding box center [366, 333] width 32 height 20
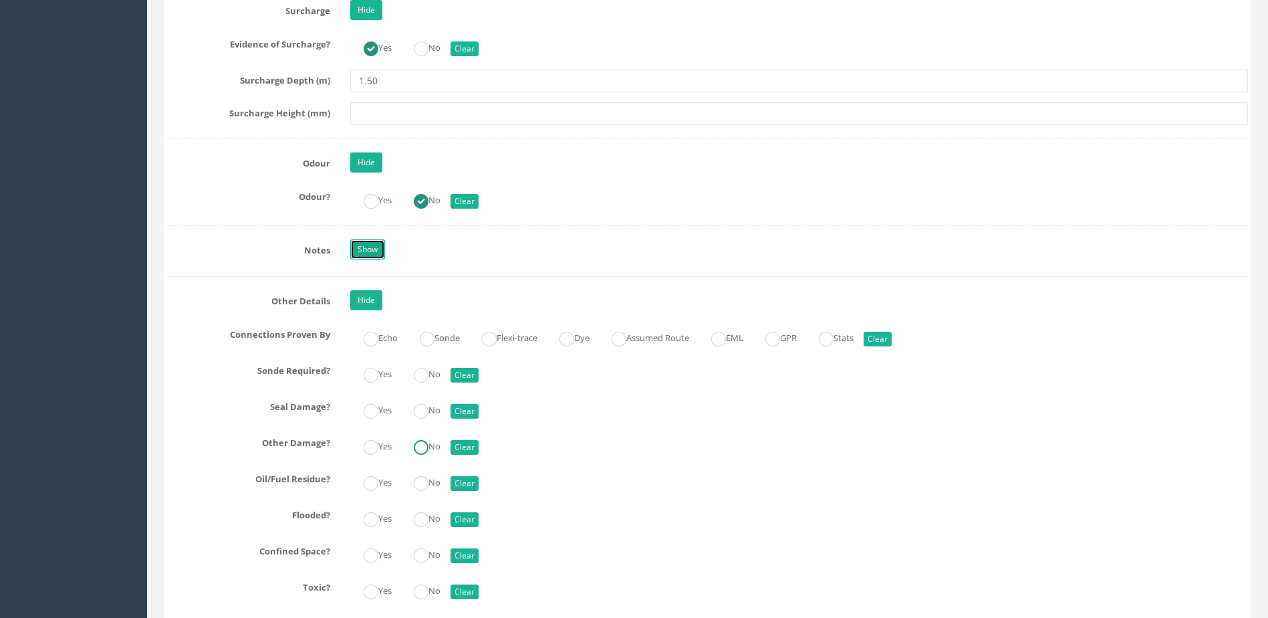
scroll to position [2875, 0]
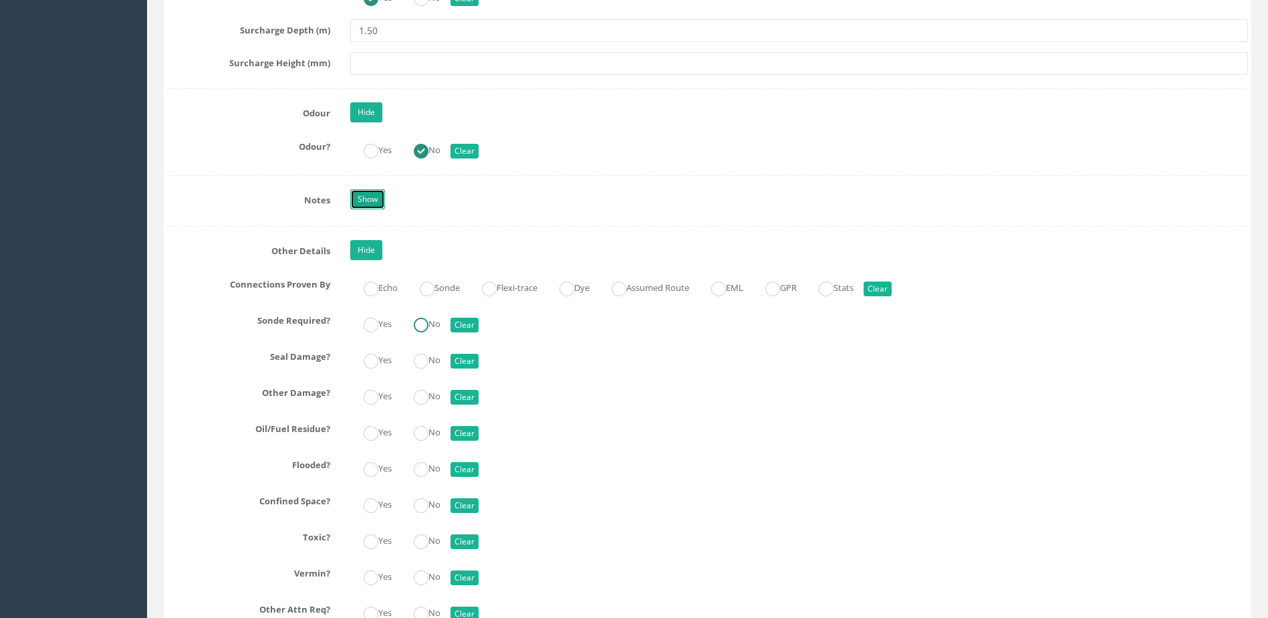
click at [427, 325] on ins at bounding box center [421, 325] width 15 height 15
radio input "true"
click at [423, 366] on ins at bounding box center [421, 361] width 15 height 15
radio input "true"
click at [421, 390] on ins at bounding box center [421, 397] width 15 height 15
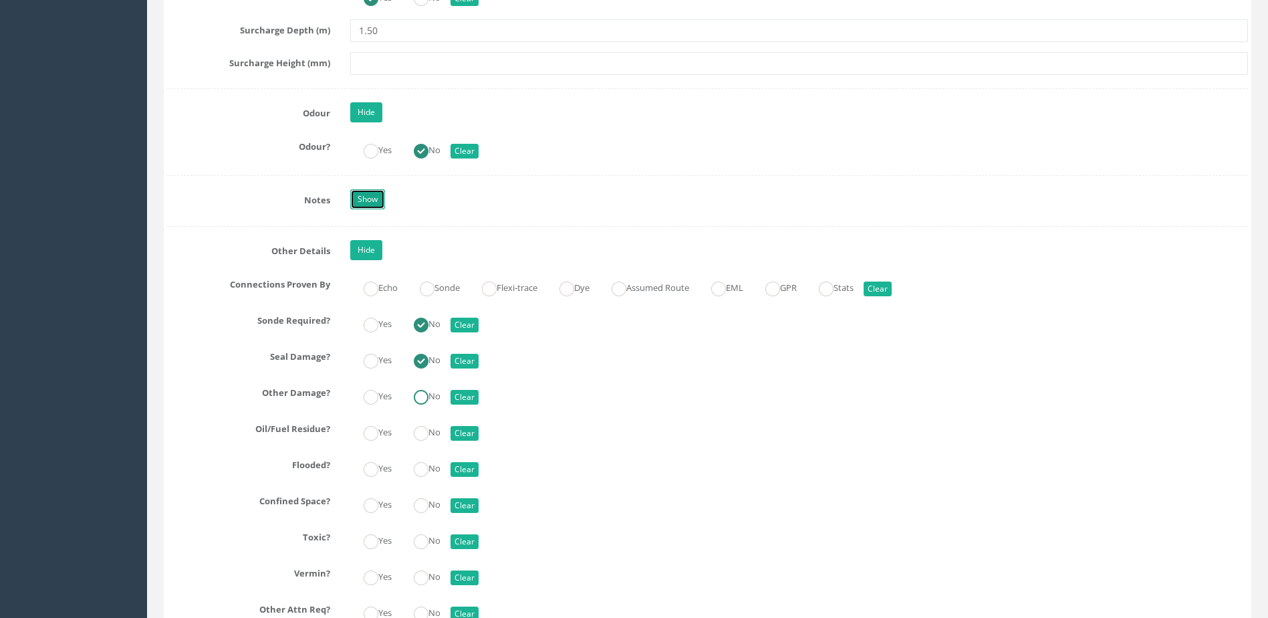
radio input "true"
click at [417, 433] on ins at bounding box center [421, 433] width 15 height 15
radio input "true"
click at [370, 475] on ins at bounding box center [371, 469] width 15 height 15
radio input "true"
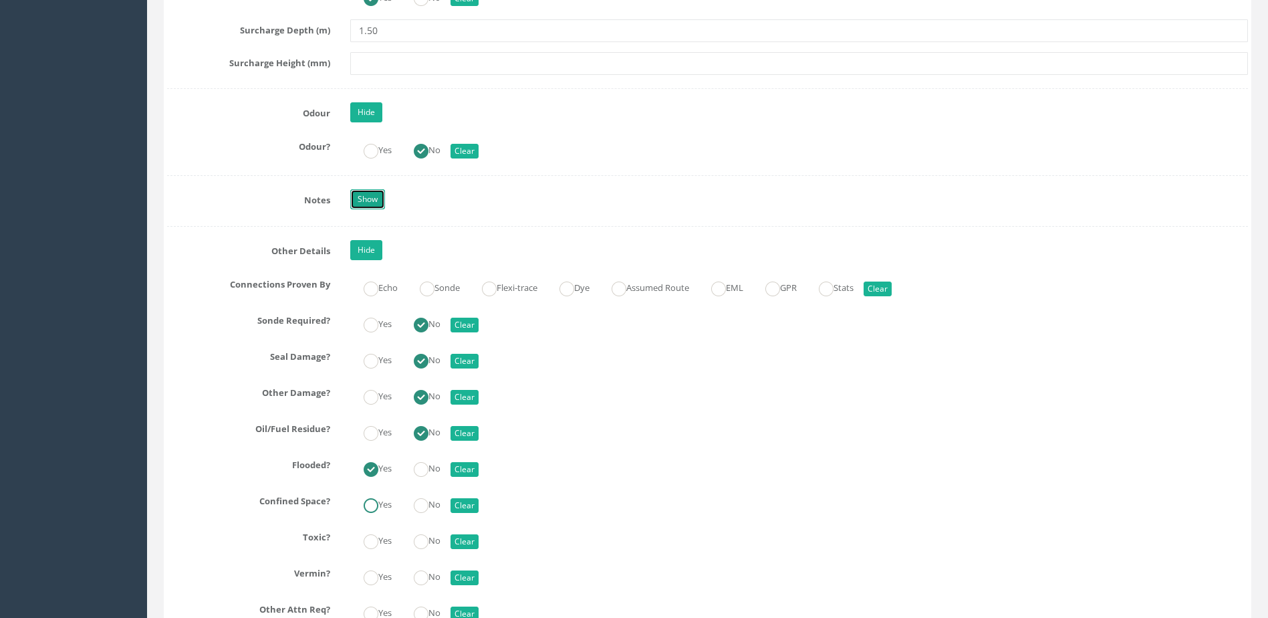
click at [374, 506] on ins at bounding box center [371, 505] width 15 height 15
radio input "true"
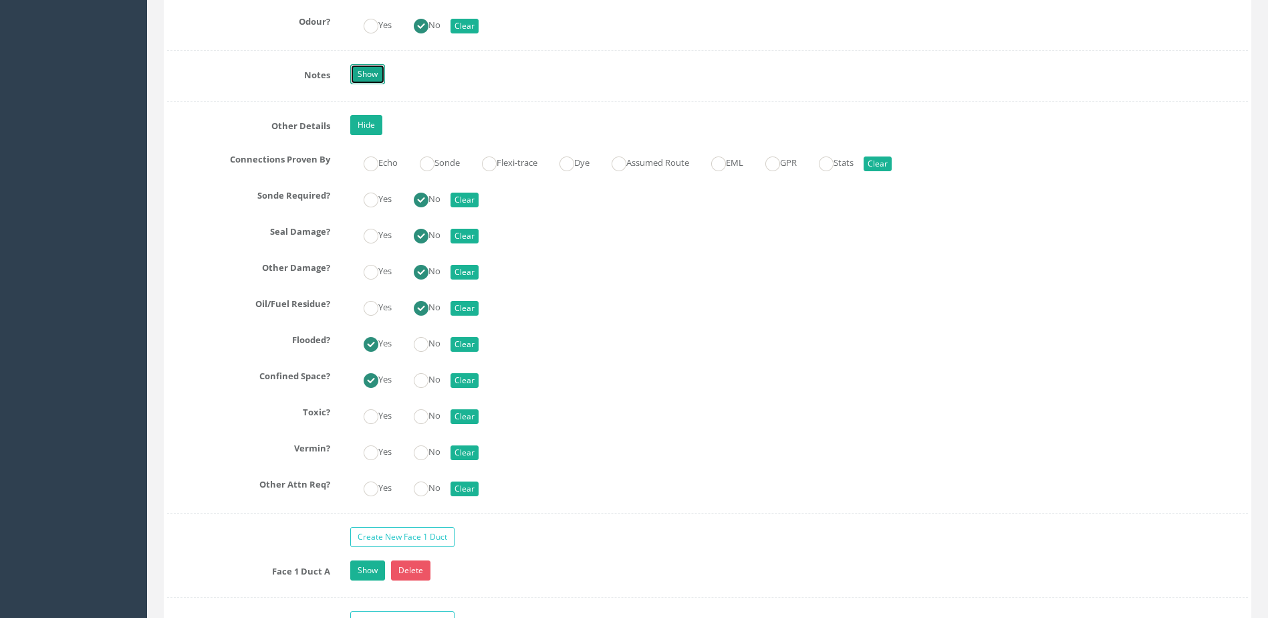
scroll to position [3009, 0]
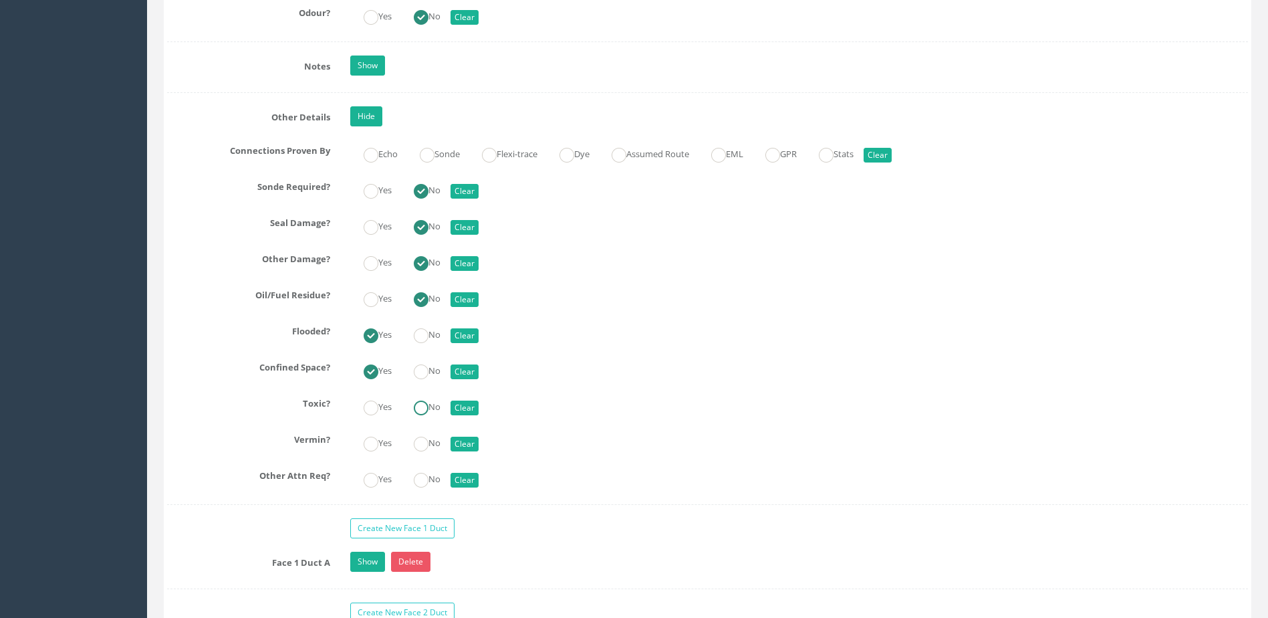
click at [435, 402] on label "No" at bounding box center [420, 405] width 40 height 19
radio input "true"
click at [418, 442] on ins at bounding box center [421, 444] width 15 height 15
radio input "true"
click at [419, 467] on div "Yes No Clear" at bounding box center [799, 478] width 918 height 26
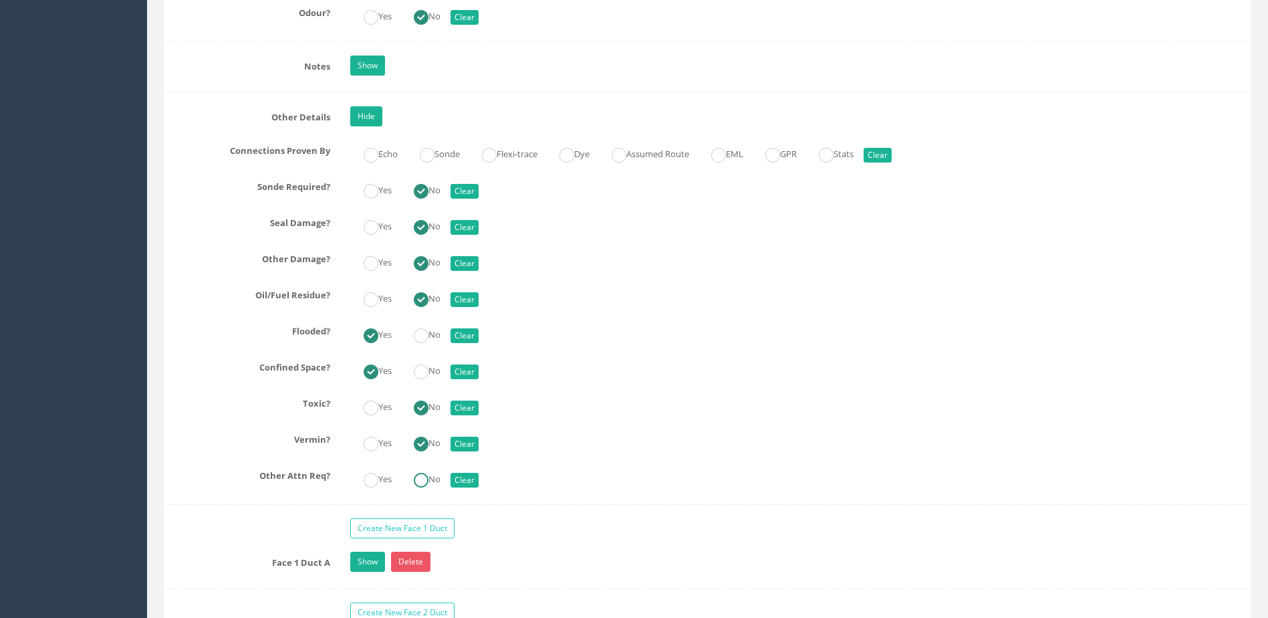
click at [422, 479] on ins at bounding box center [421, 480] width 15 height 15
radio input "true"
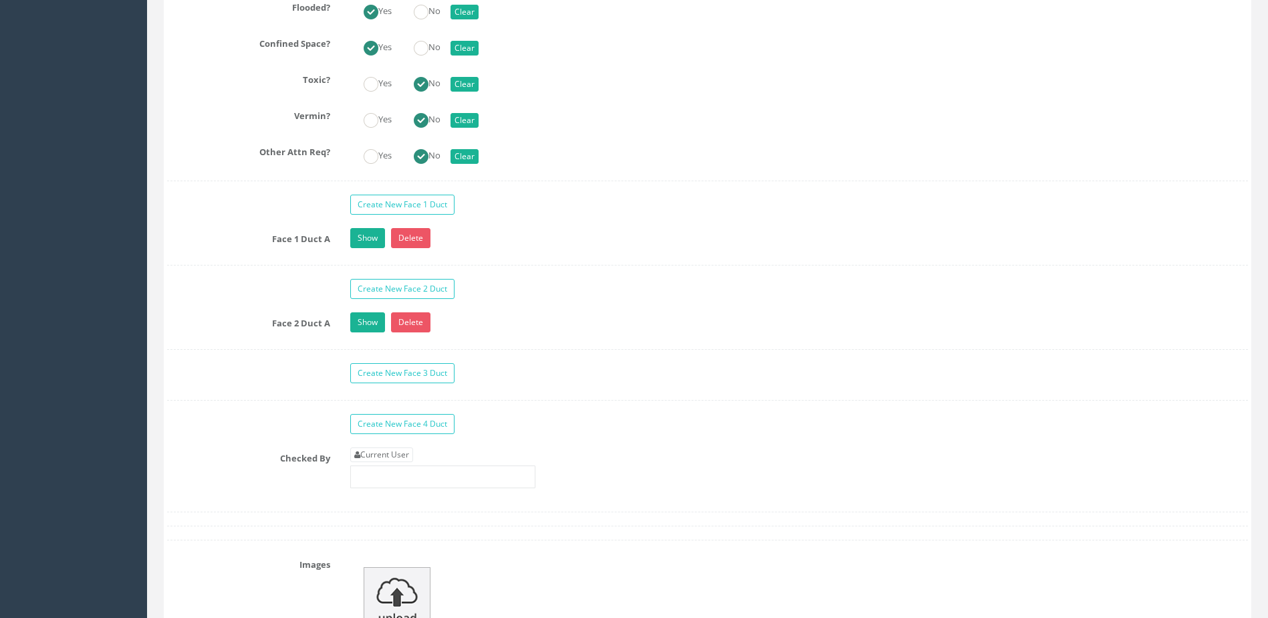
scroll to position [3343, 0]
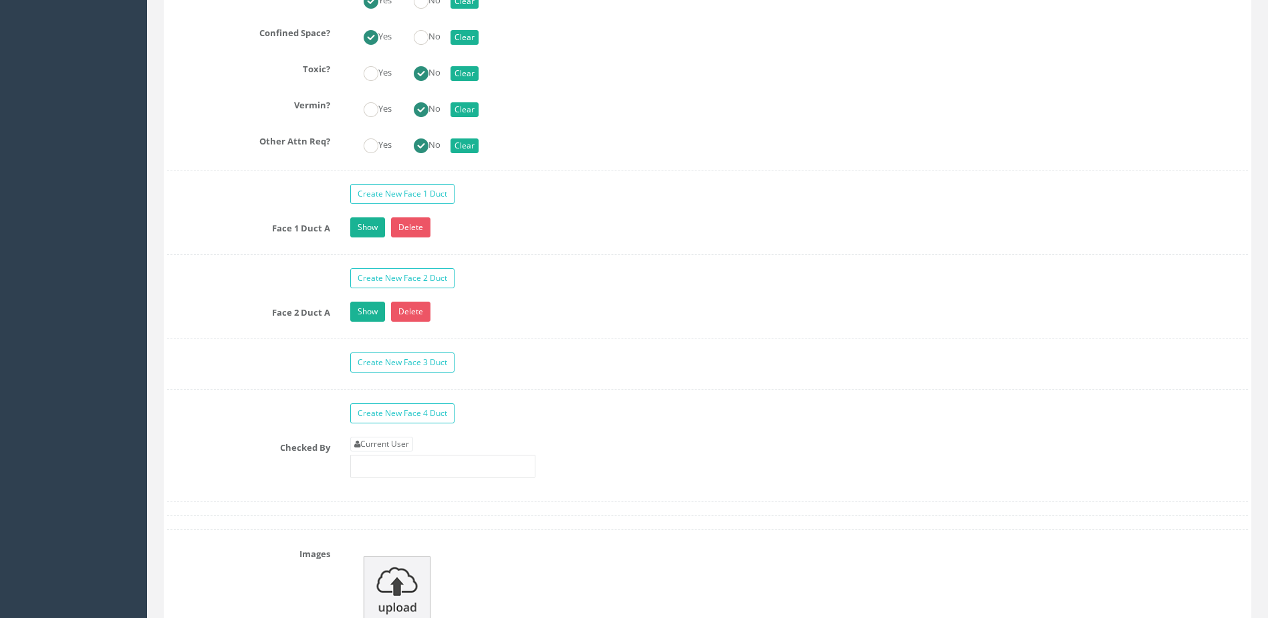
click at [372, 239] on div "Show Delete" at bounding box center [799, 228] width 918 height 23
click at [372, 235] on link "Show" at bounding box center [367, 227] width 35 height 20
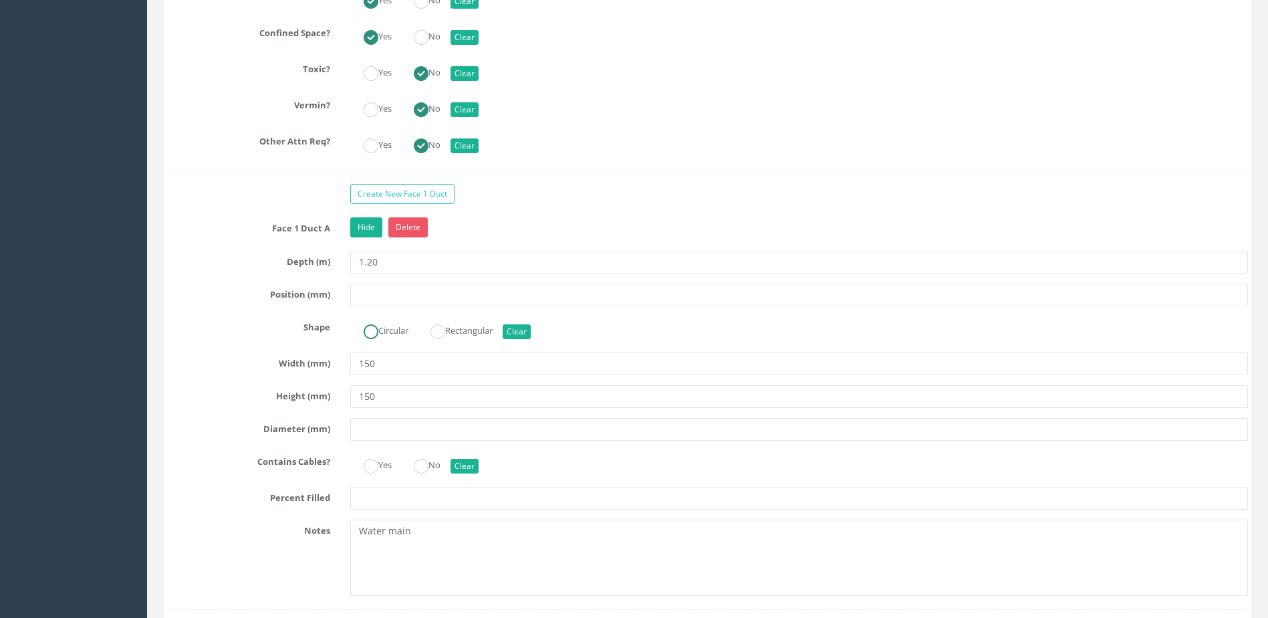
click at [389, 328] on label "Circular" at bounding box center [379, 329] width 58 height 19
radio input "true"
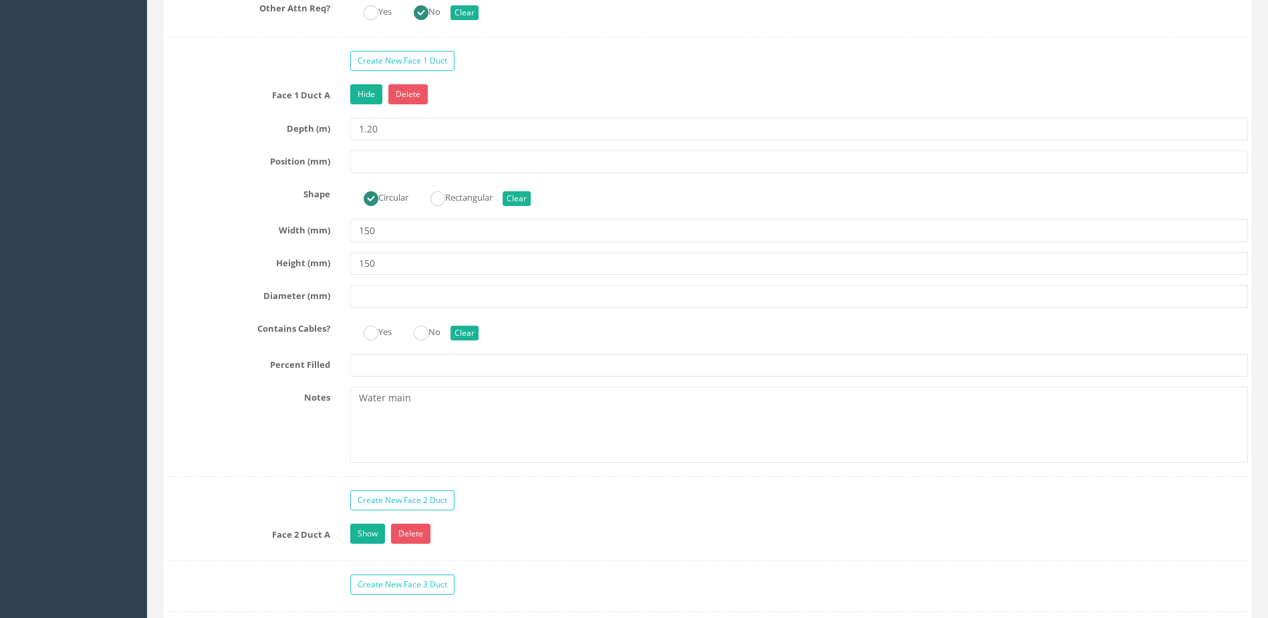
scroll to position [3477, 0]
click at [426, 337] on ins at bounding box center [421, 332] width 15 height 15
radio input "true"
click at [373, 537] on link "Show" at bounding box center [367, 533] width 35 height 20
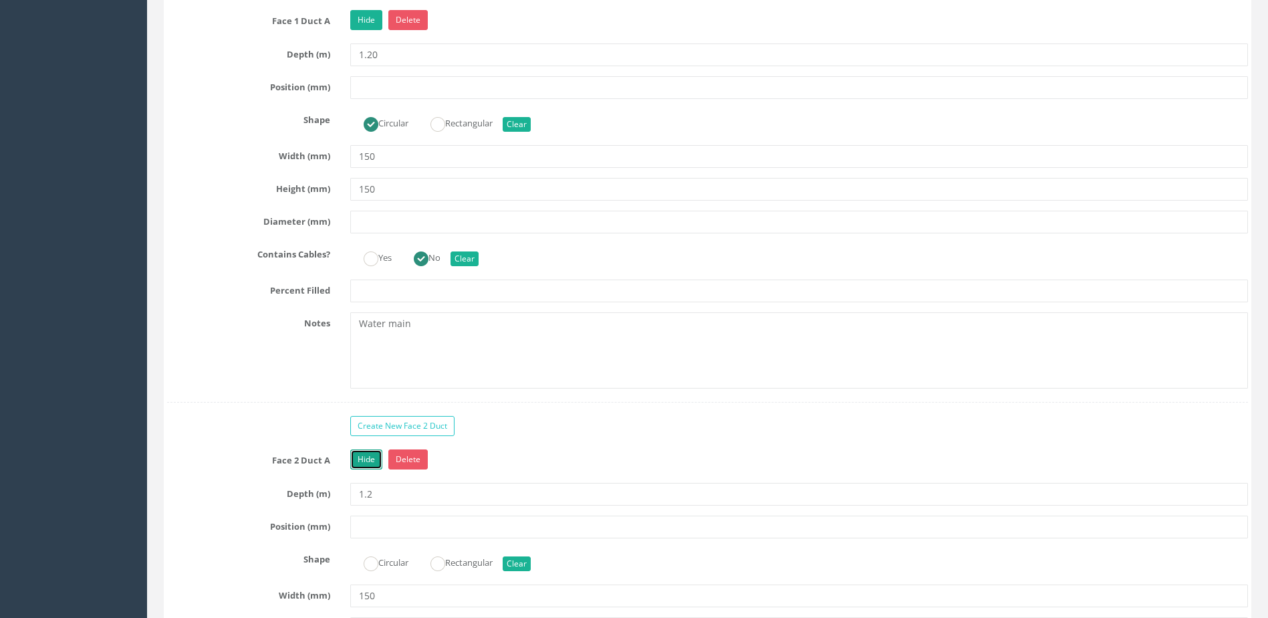
scroll to position [3677, 0]
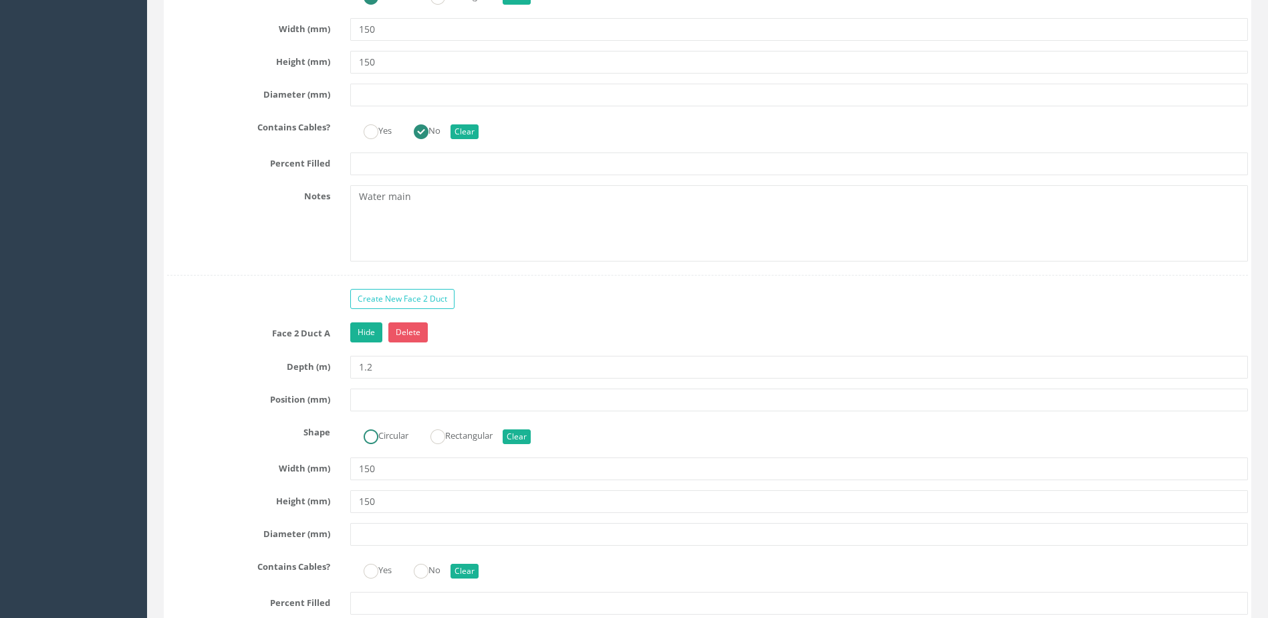
click at [396, 439] on label "Circular" at bounding box center [379, 434] width 58 height 19
radio input "false"
radio input "true"
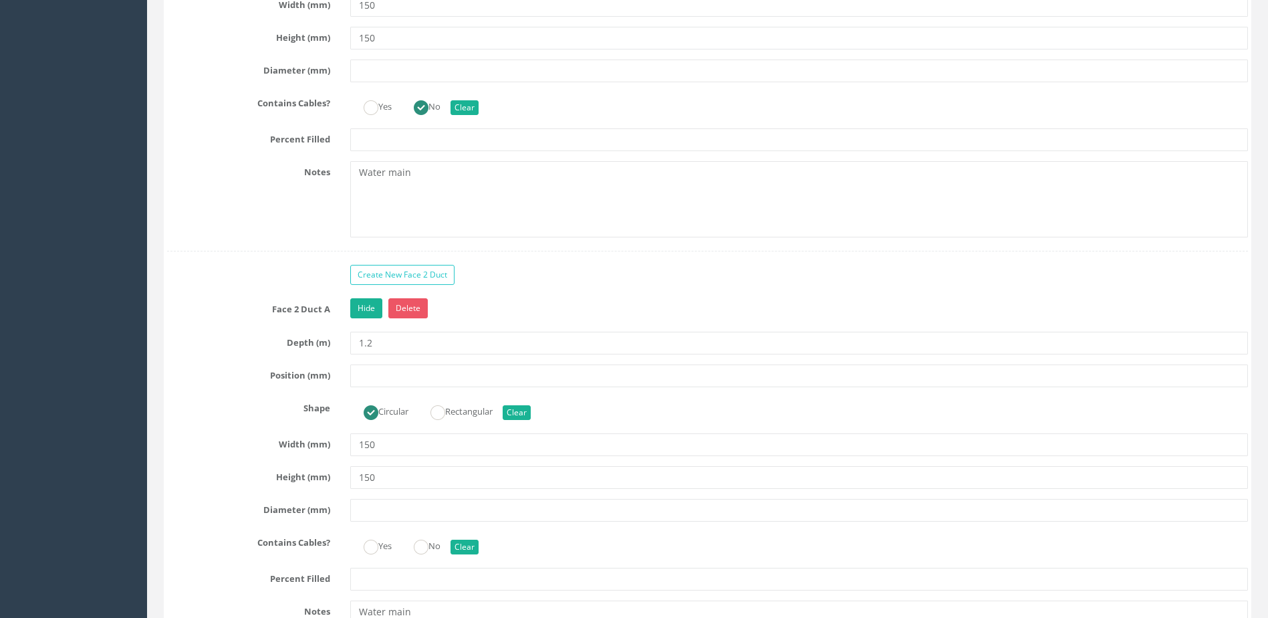
scroll to position [3744, 0]
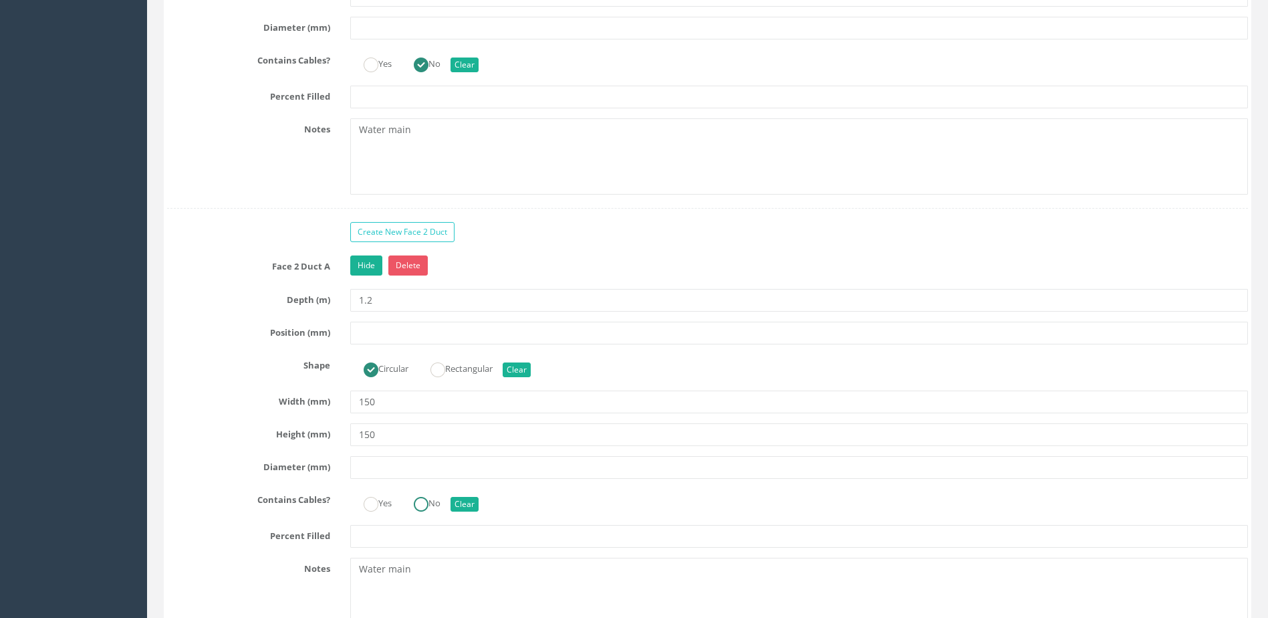
click at [425, 500] on ins at bounding box center [421, 504] width 15 height 15
radio input "false"
radio input "true"
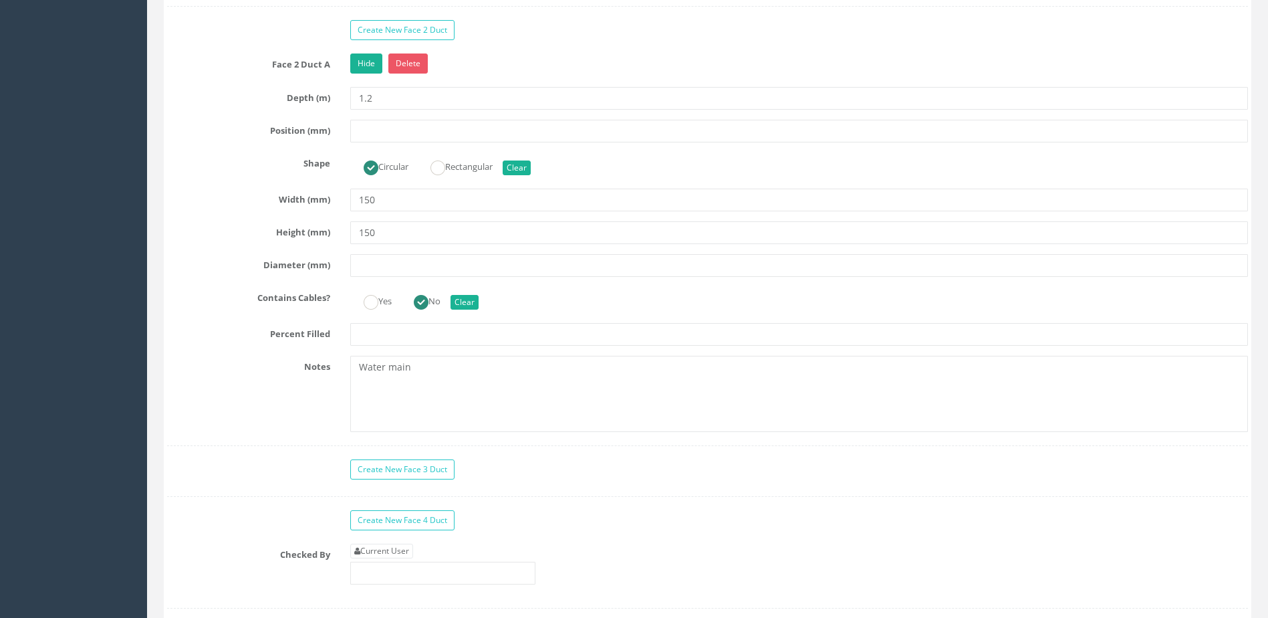
scroll to position [4012, 0]
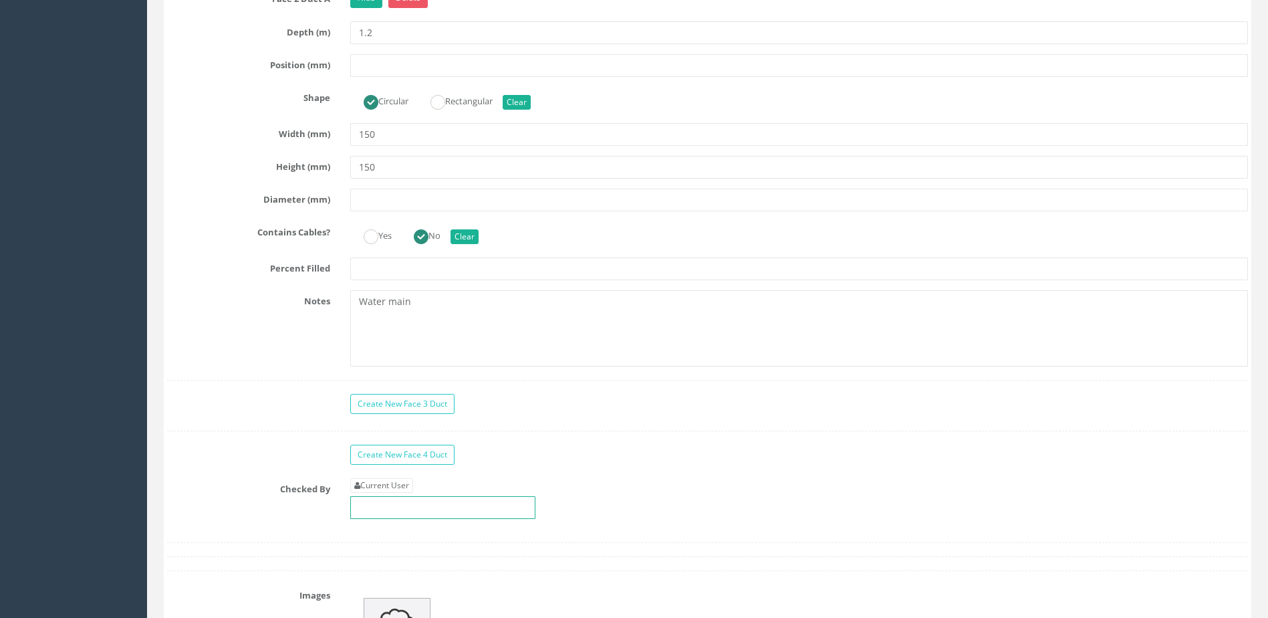
click at [421, 505] on input "text" at bounding box center [442, 507] width 185 height 23
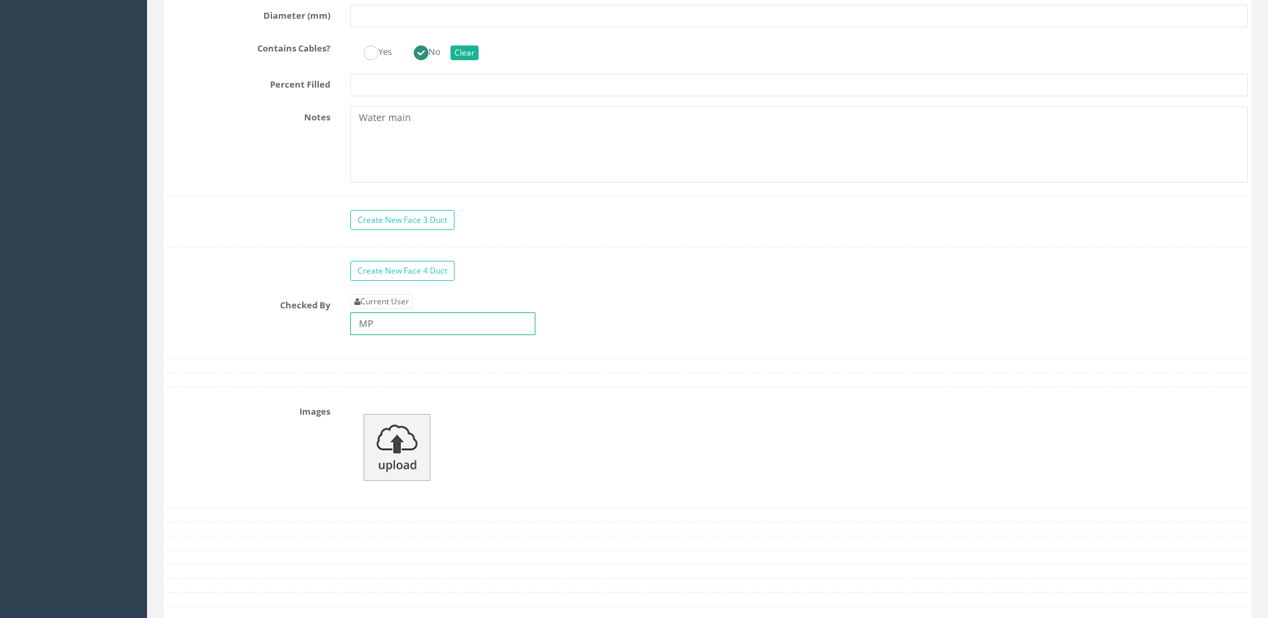
scroll to position [4212, 0]
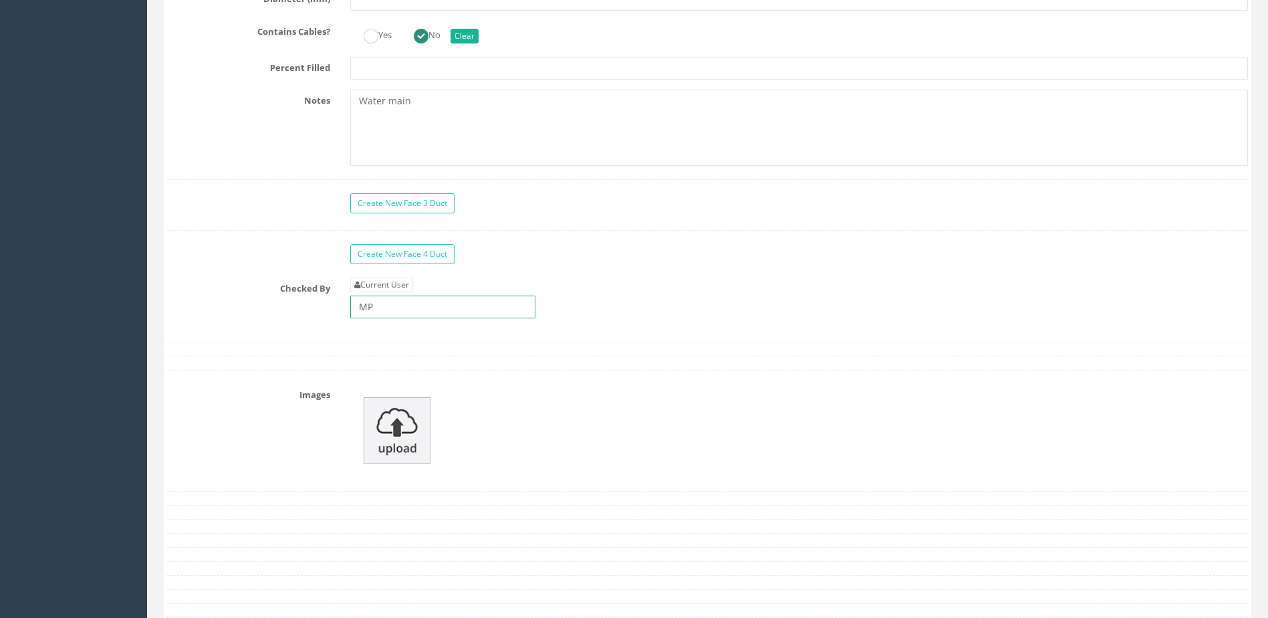
type input "MP"
click at [402, 434] on img at bounding box center [397, 430] width 67 height 67
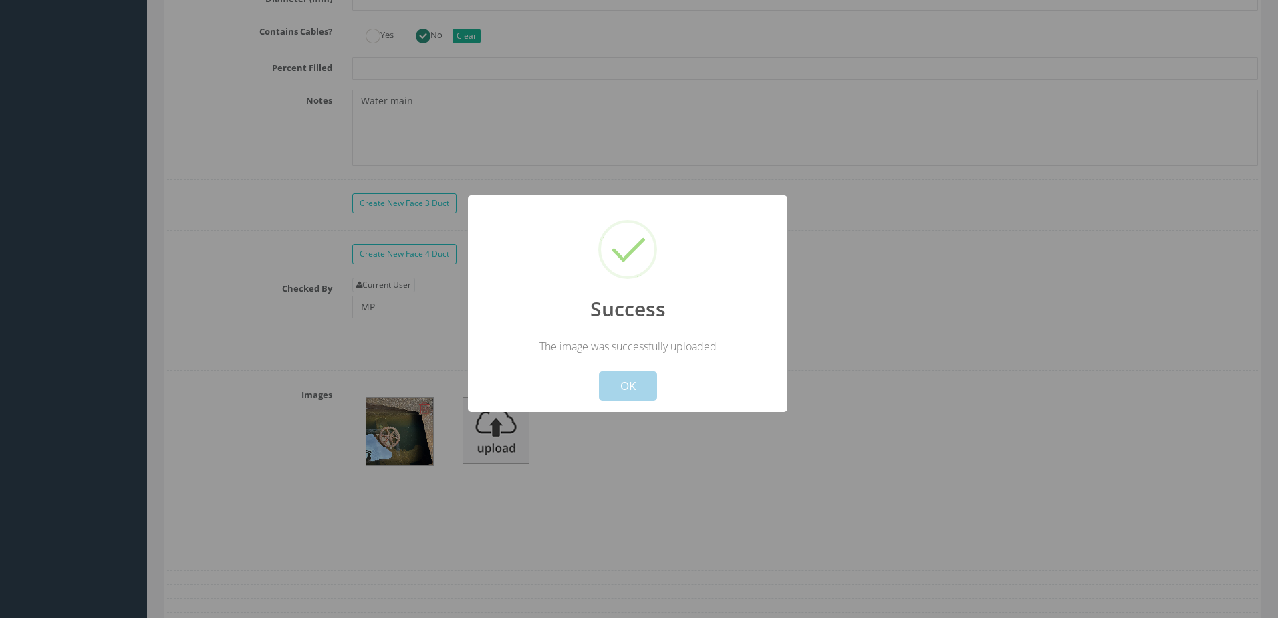
click at [630, 385] on button "OK" at bounding box center [628, 385] width 58 height 29
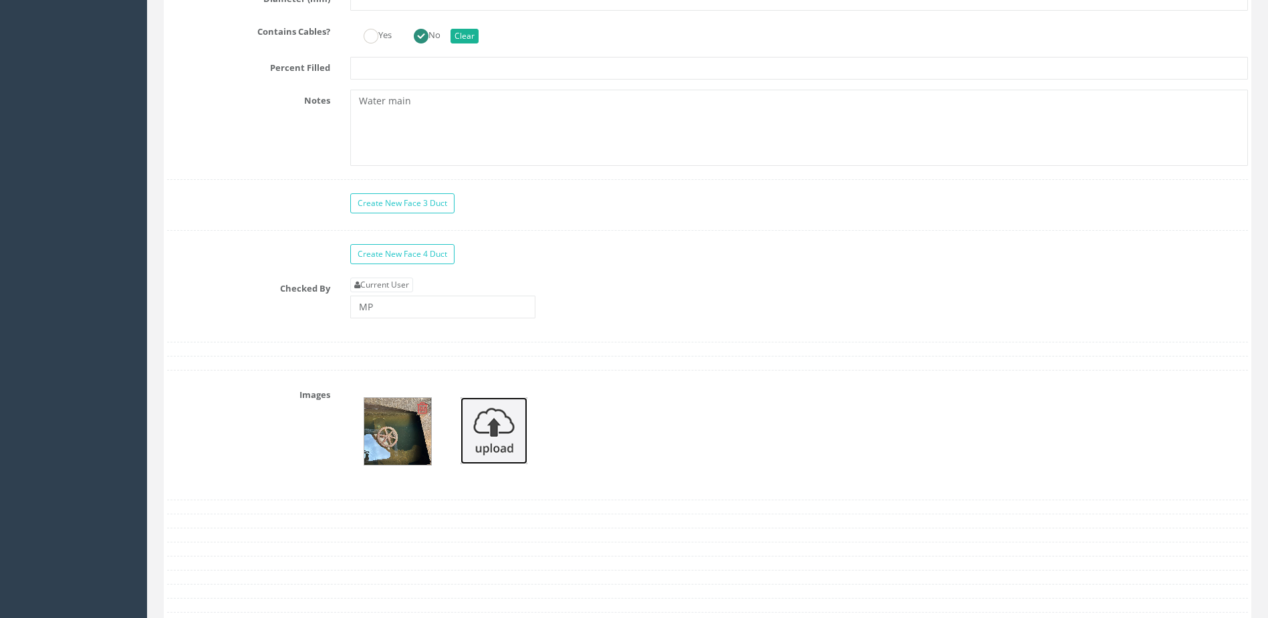
click at [496, 433] on img at bounding box center [494, 430] width 67 height 67
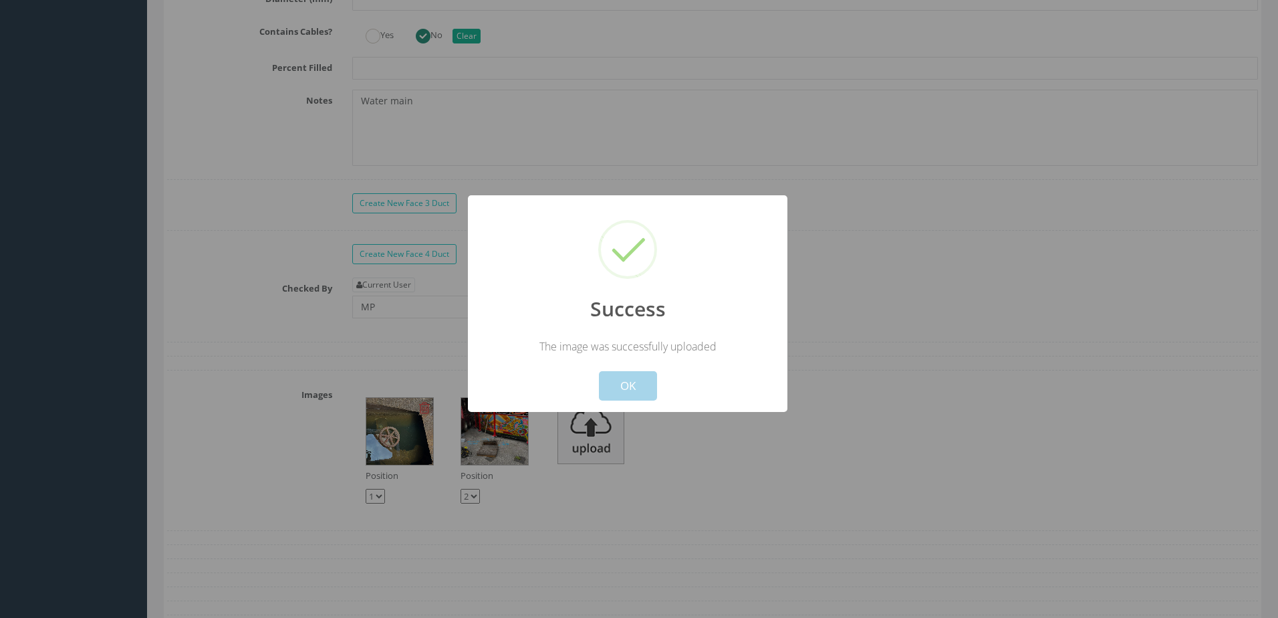
click at [618, 380] on button "OK" at bounding box center [628, 385] width 58 height 29
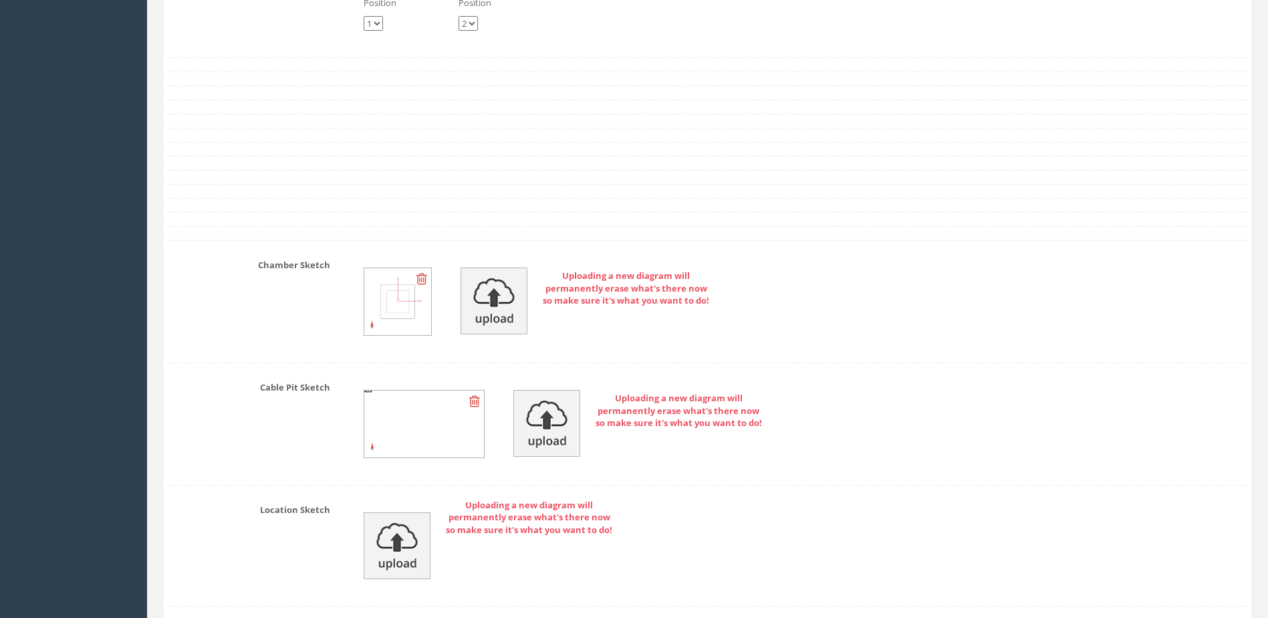
scroll to position [4814, 0]
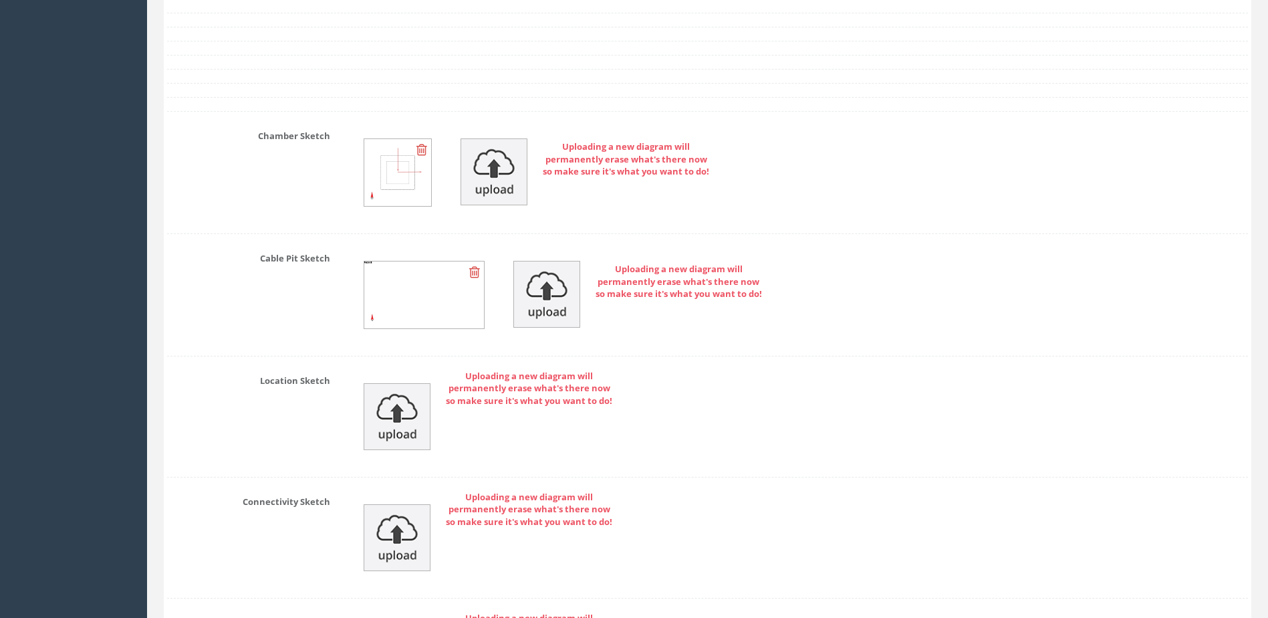
click at [473, 271] on icon at bounding box center [474, 271] width 11 height 13
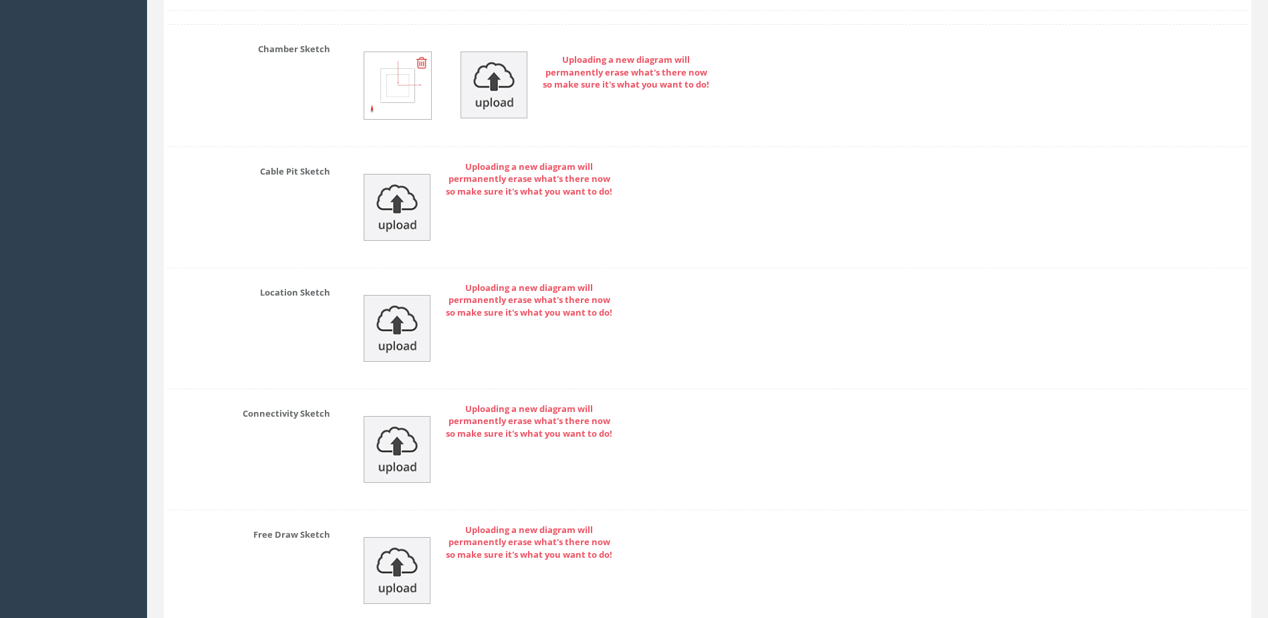
scroll to position [5021, 0]
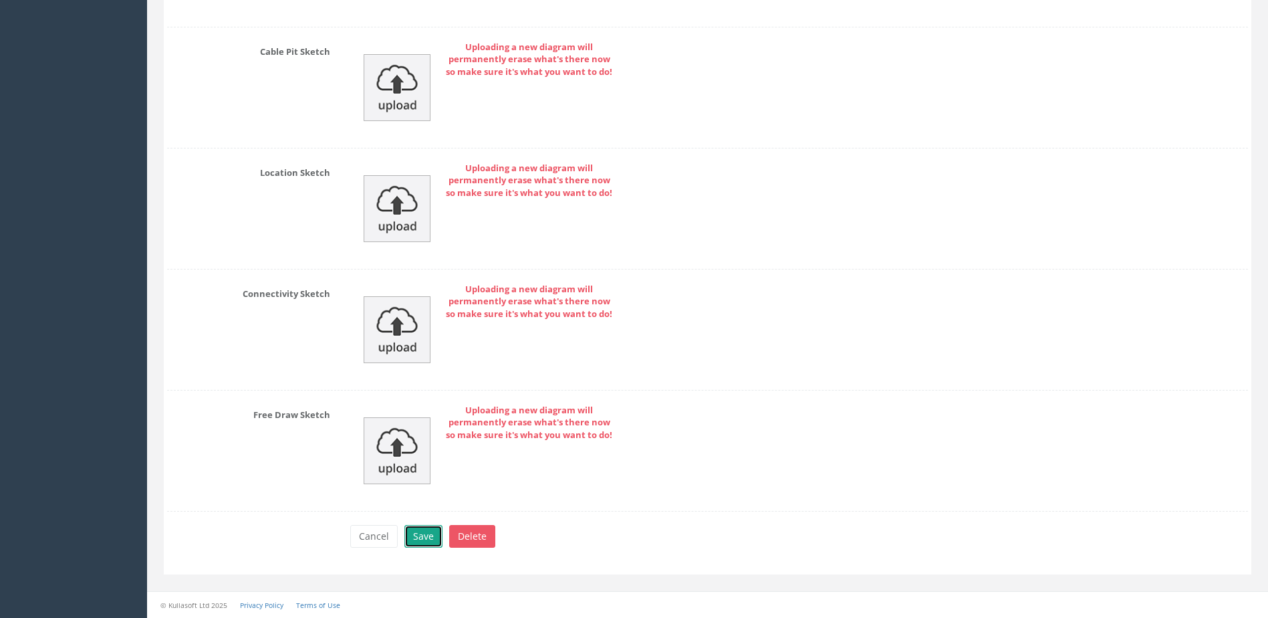
click at [435, 529] on button "Save" at bounding box center [424, 536] width 38 height 23
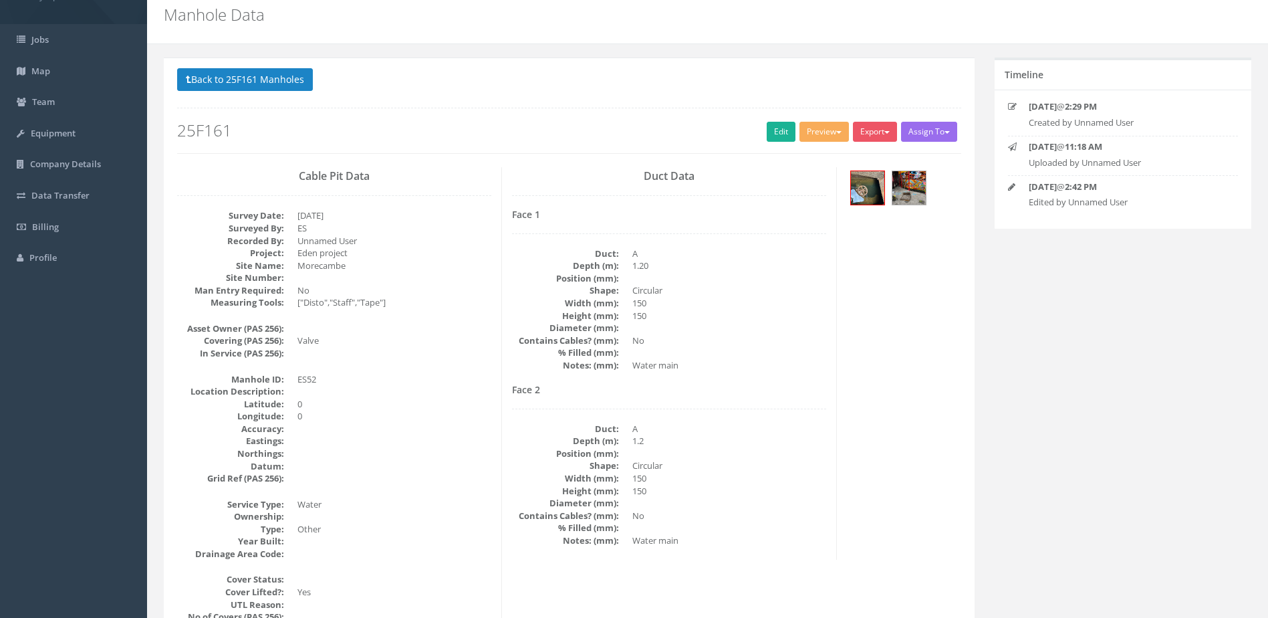
scroll to position [0, 0]
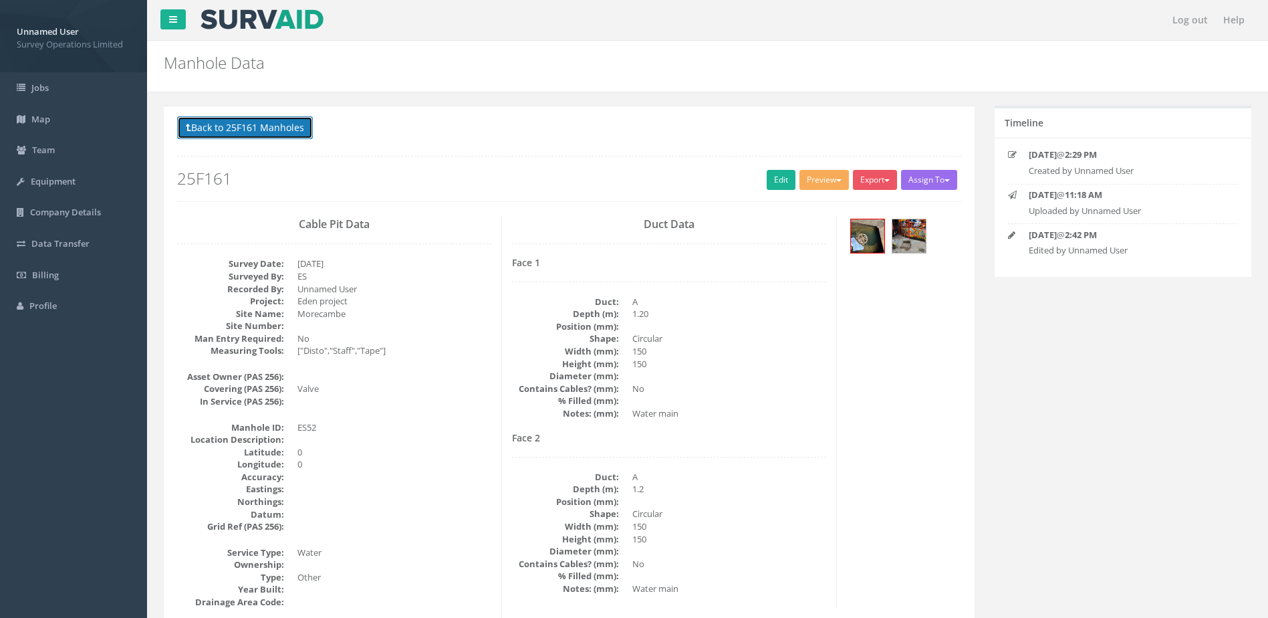
click at [261, 123] on button "Back to 25F161 Manholes" at bounding box center [245, 127] width 136 height 23
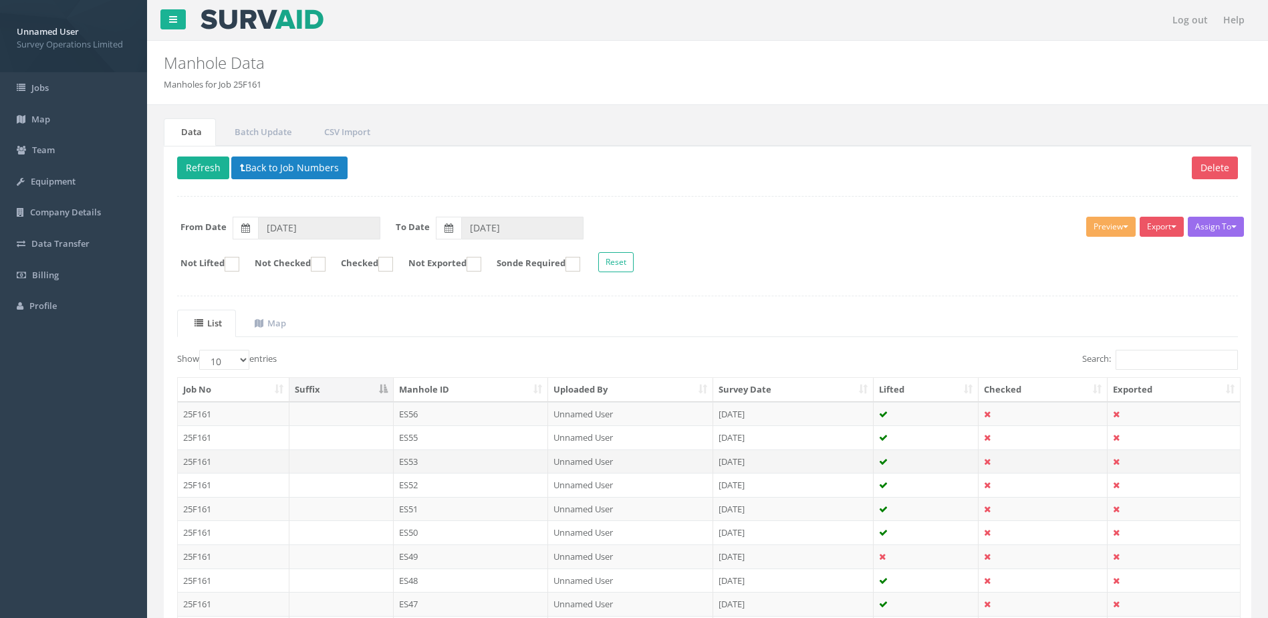
click at [465, 463] on td "ES53" at bounding box center [471, 461] width 155 height 24
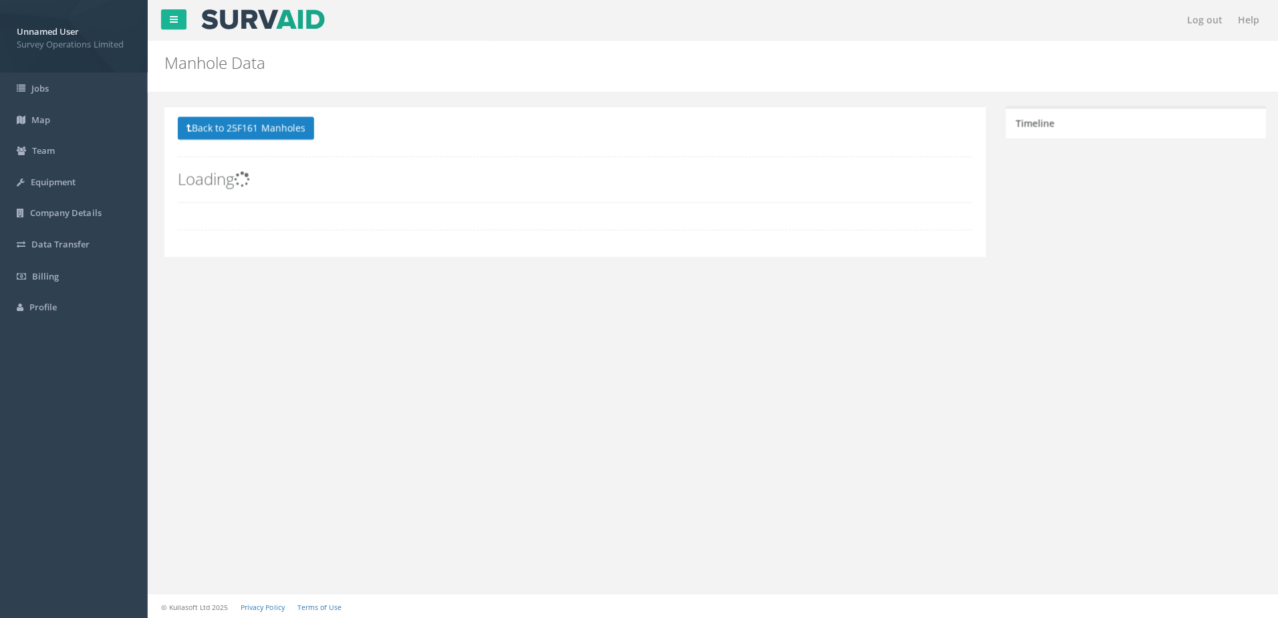
click at [465, 463] on div "Log out Help Manhole Data Manholes for Job 25F161 × There was an error fetching…" at bounding box center [712, 309] width 1131 height 618
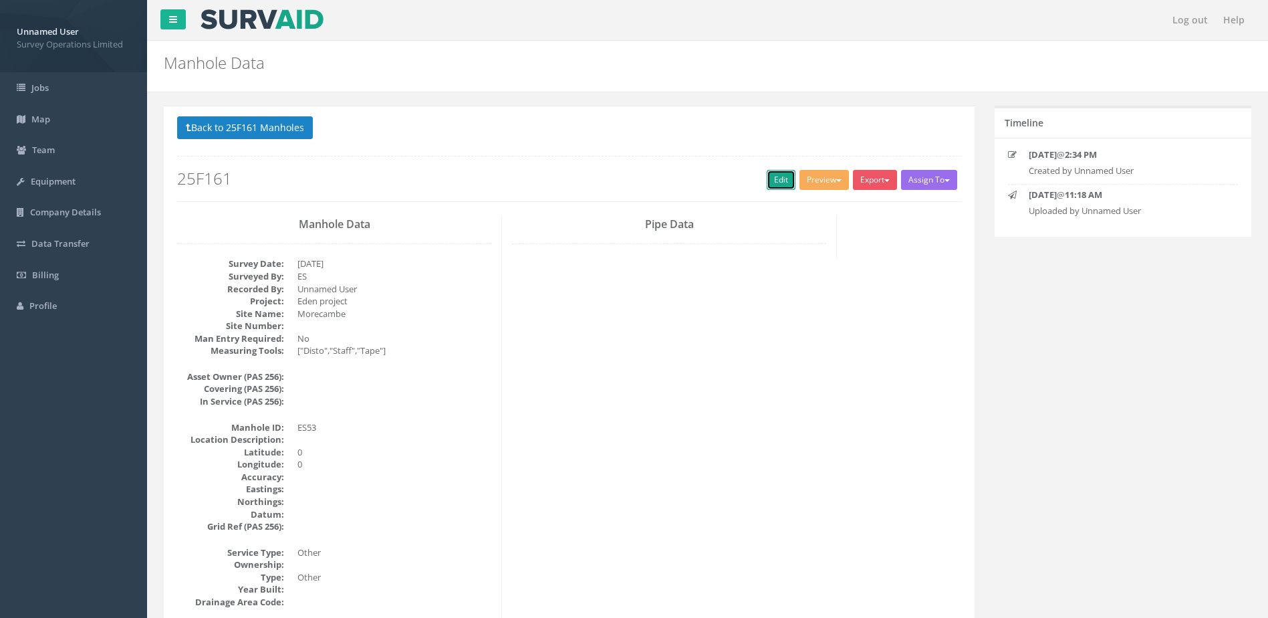
click at [770, 182] on link "Edit" at bounding box center [781, 180] width 29 height 20
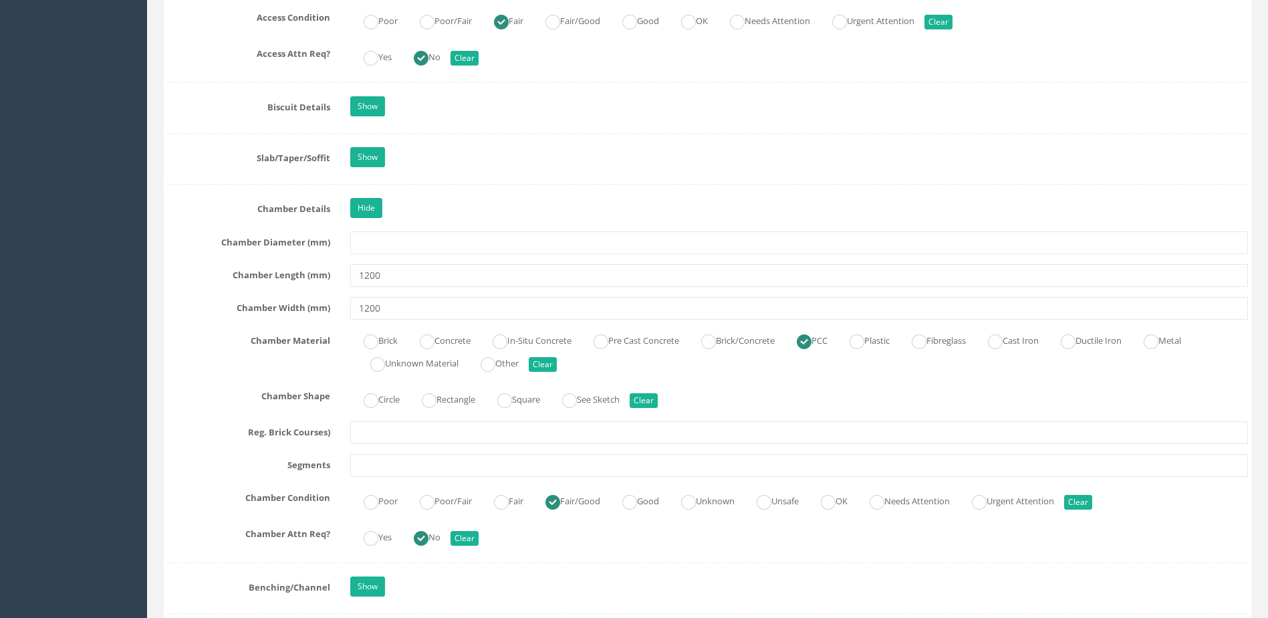
scroll to position [1872, 0]
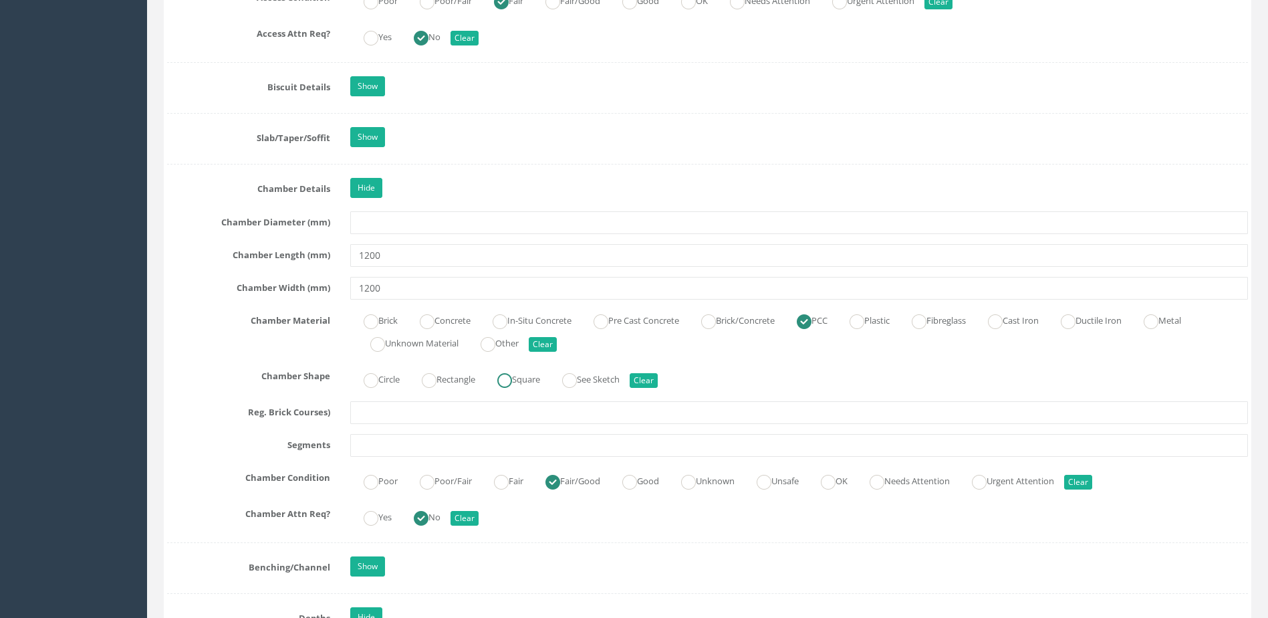
click at [527, 382] on label "Square" at bounding box center [512, 377] width 56 height 19
radio input "true"
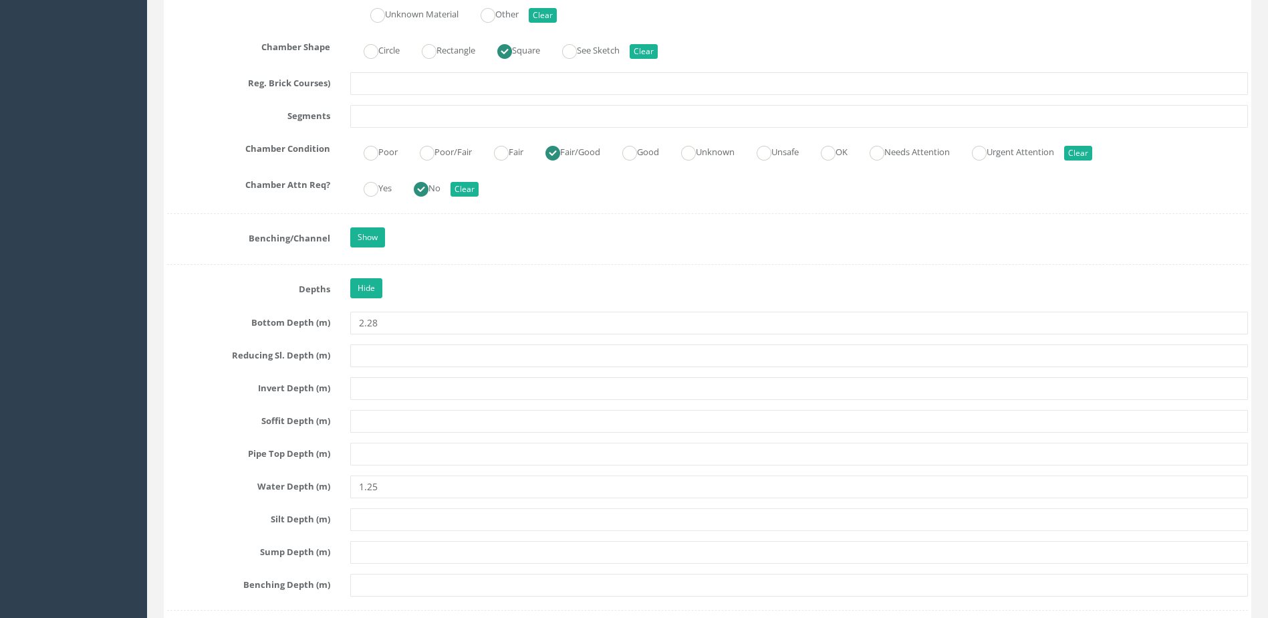
scroll to position [2273, 0]
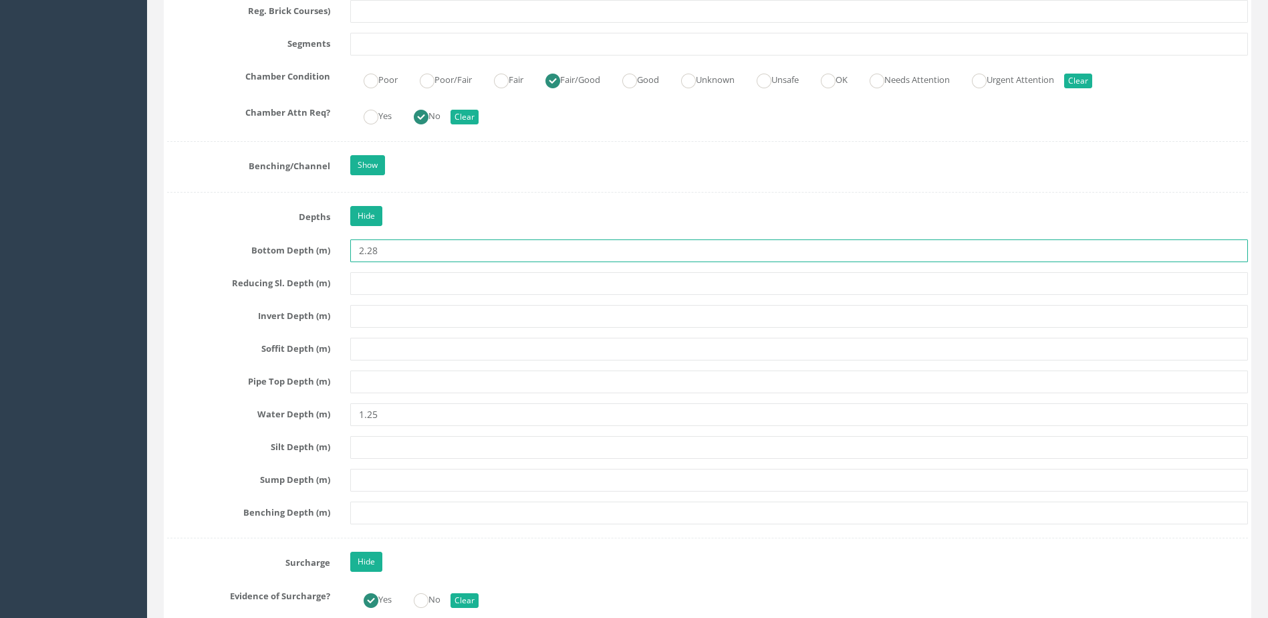
drag, startPoint x: 396, startPoint y: 250, endPoint x: 331, endPoint y: 247, distance: 65.6
click at [331, 247] on div "Bottom Depth (m) 2.28" at bounding box center [707, 250] width 1101 height 23
click at [402, 312] on input "text" at bounding box center [799, 316] width 898 height 23
paste input "2.28"
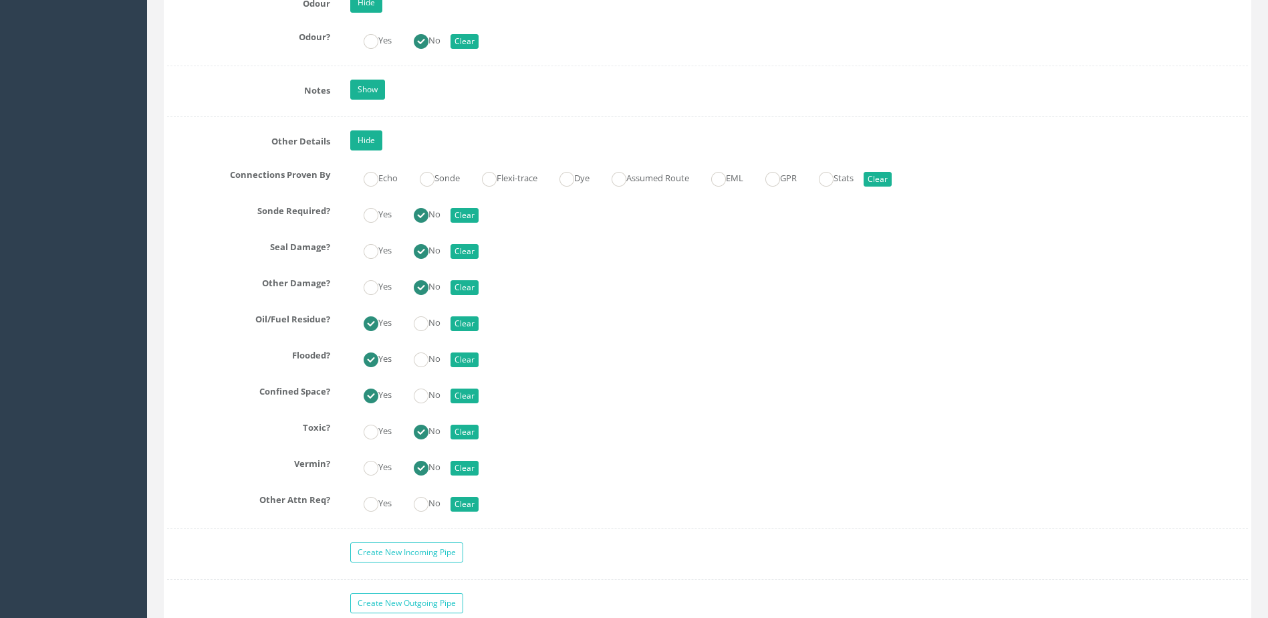
scroll to position [3009, 0]
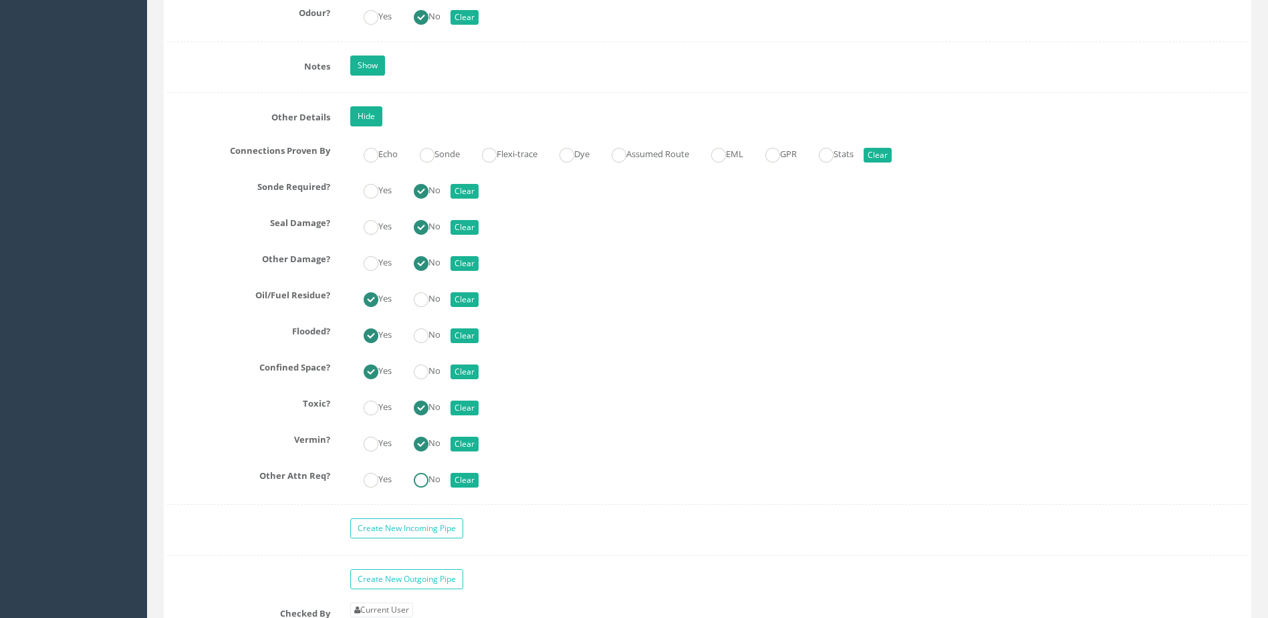
type input "2.28"
click at [439, 481] on label "No" at bounding box center [420, 477] width 40 height 19
radio input "true"
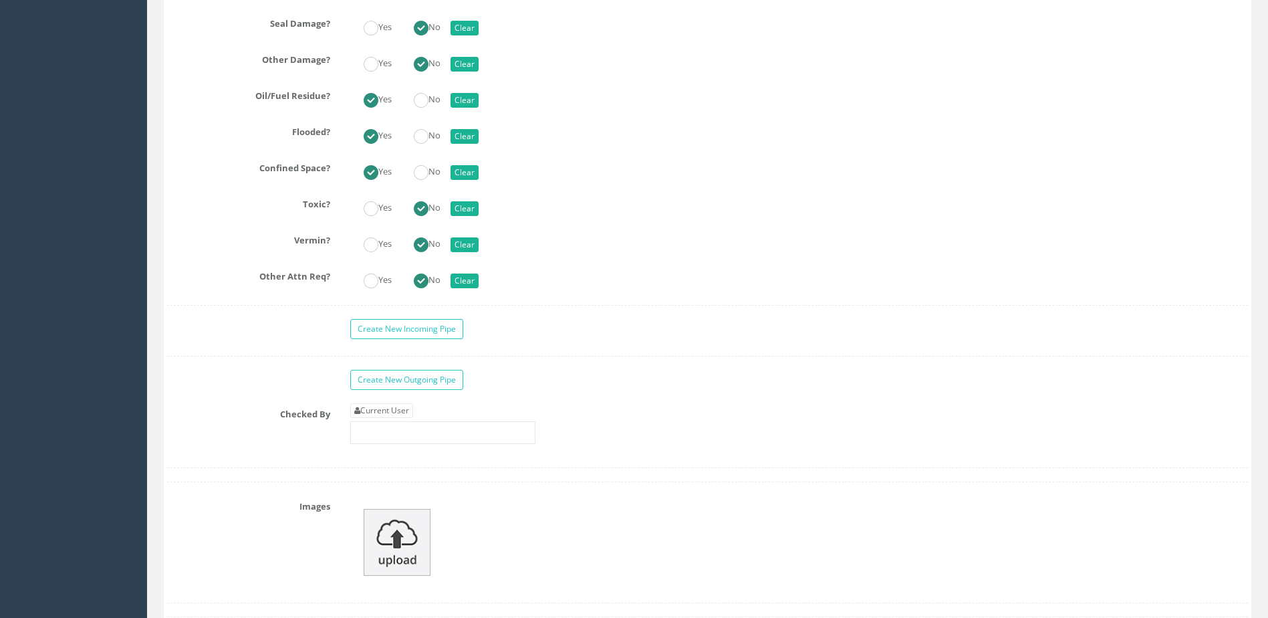
scroll to position [3209, 0]
click at [415, 431] on input "text" at bounding box center [442, 431] width 185 height 23
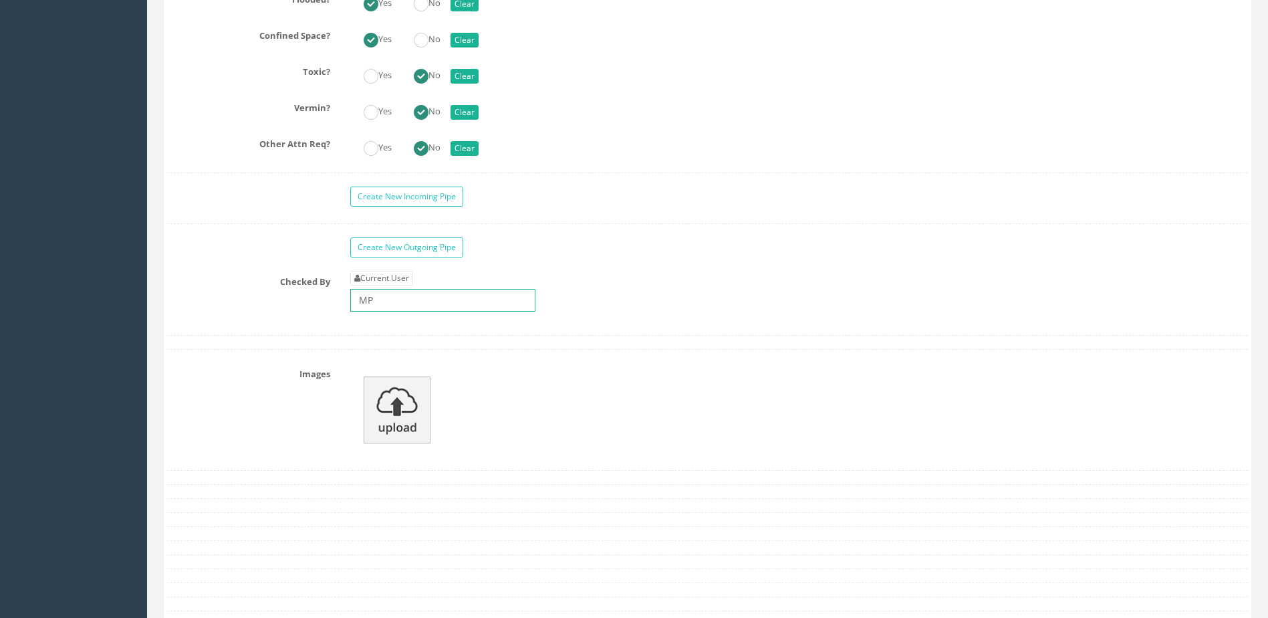
scroll to position [3410, 0]
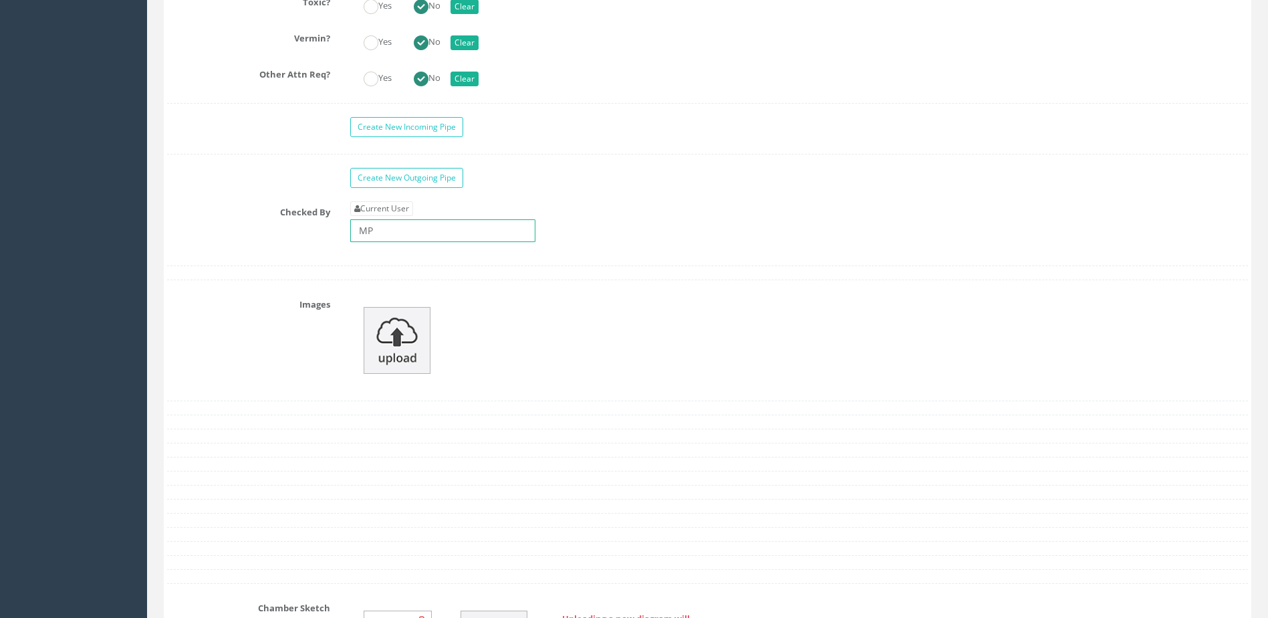
type input "MP"
click at [405, 341] on img at bounding box center [397, 340] width 67 height 67
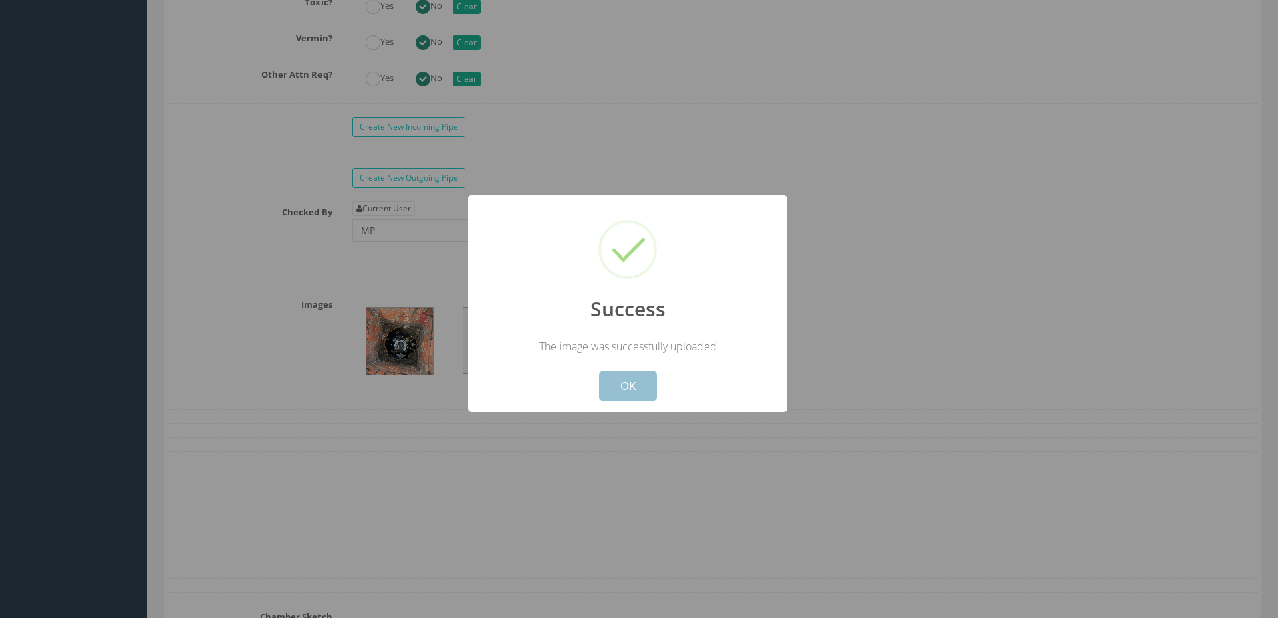
click at [628, 376] on button "OK" at bounding box center [628, 385] width 58 height 29
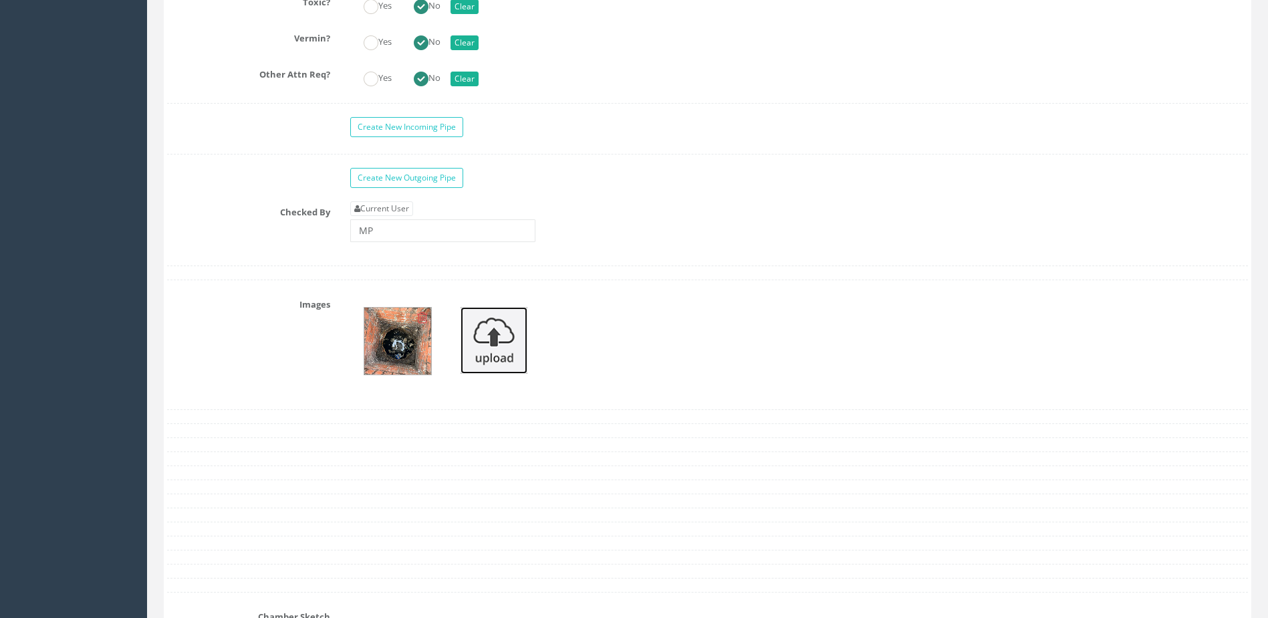
click at [516, 334] on img at bounding box center [494, 340] width 67 height 67
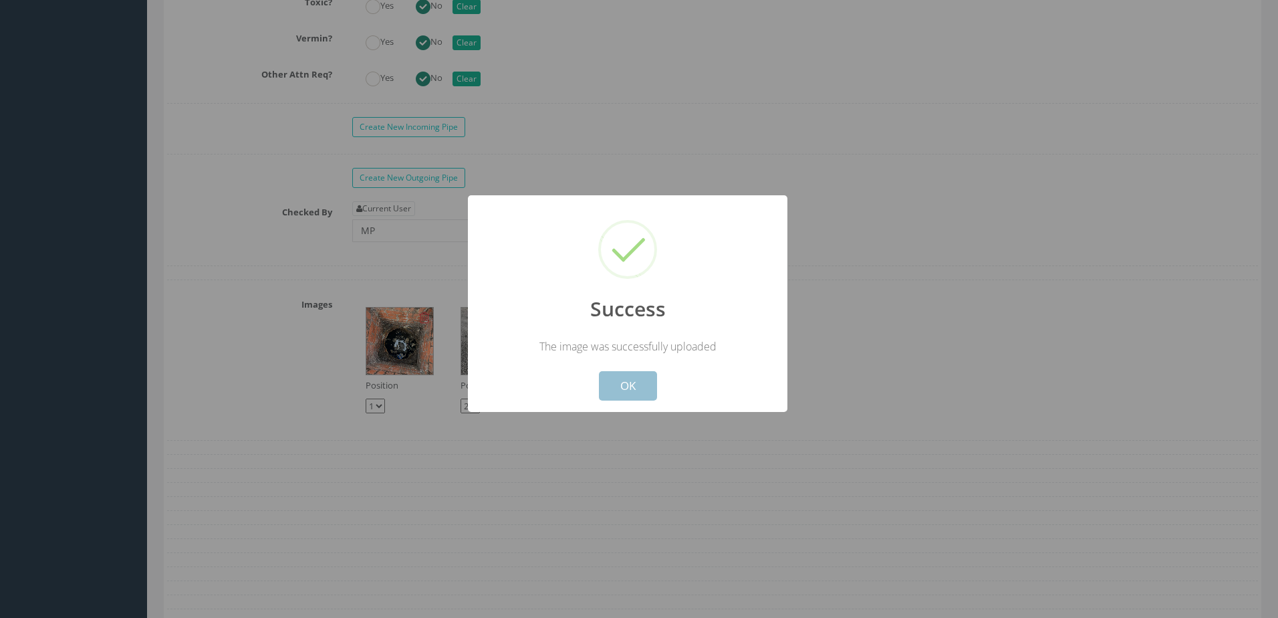
click at [644, 390] on button "OK" at bounding box center [628, 385] width 58 height 29
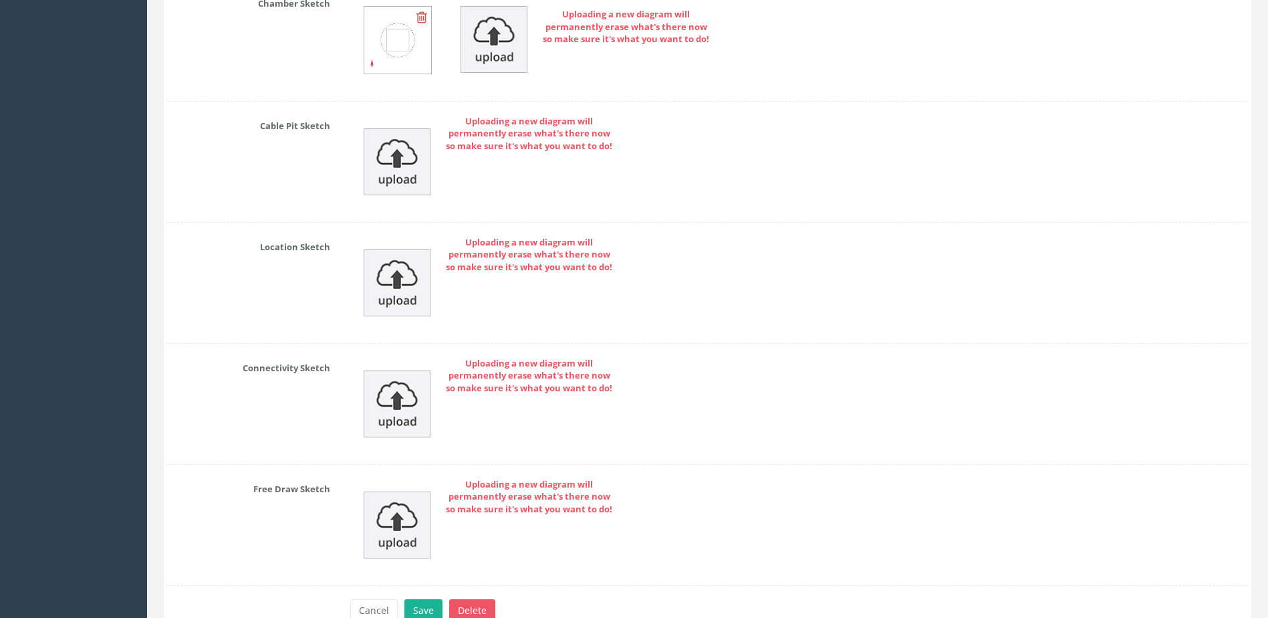
scroll to position [4128, 0]
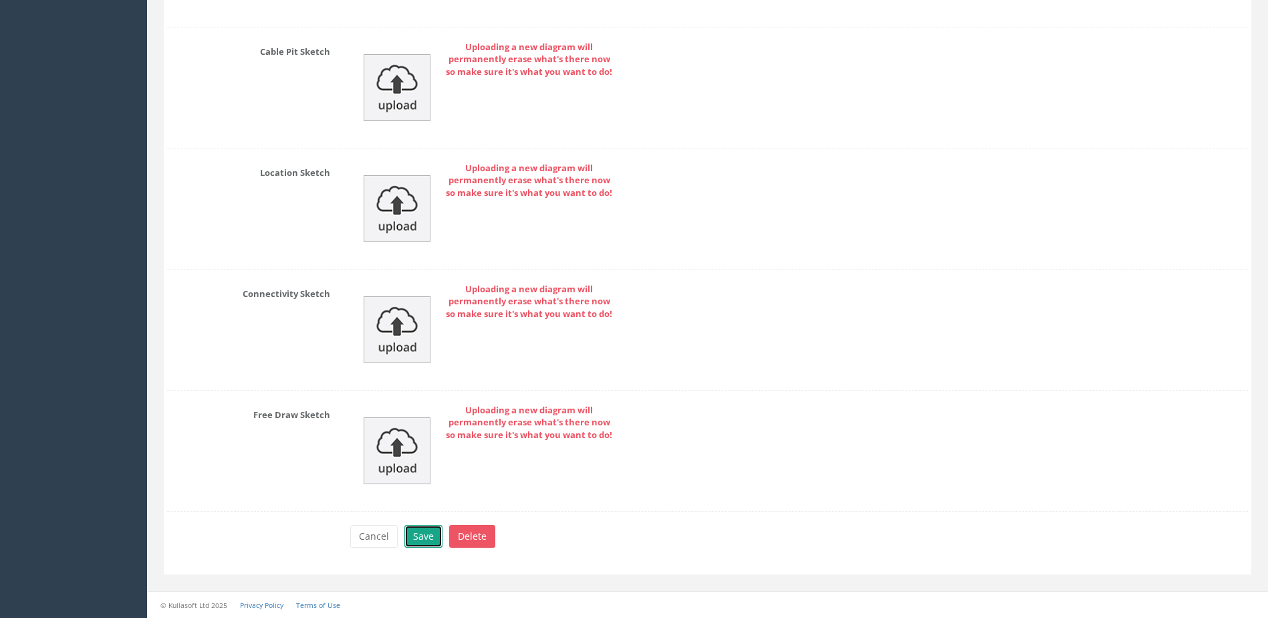
click at [429, 535] on button "Save" at bounding box center [424, 536] width 38 height 23
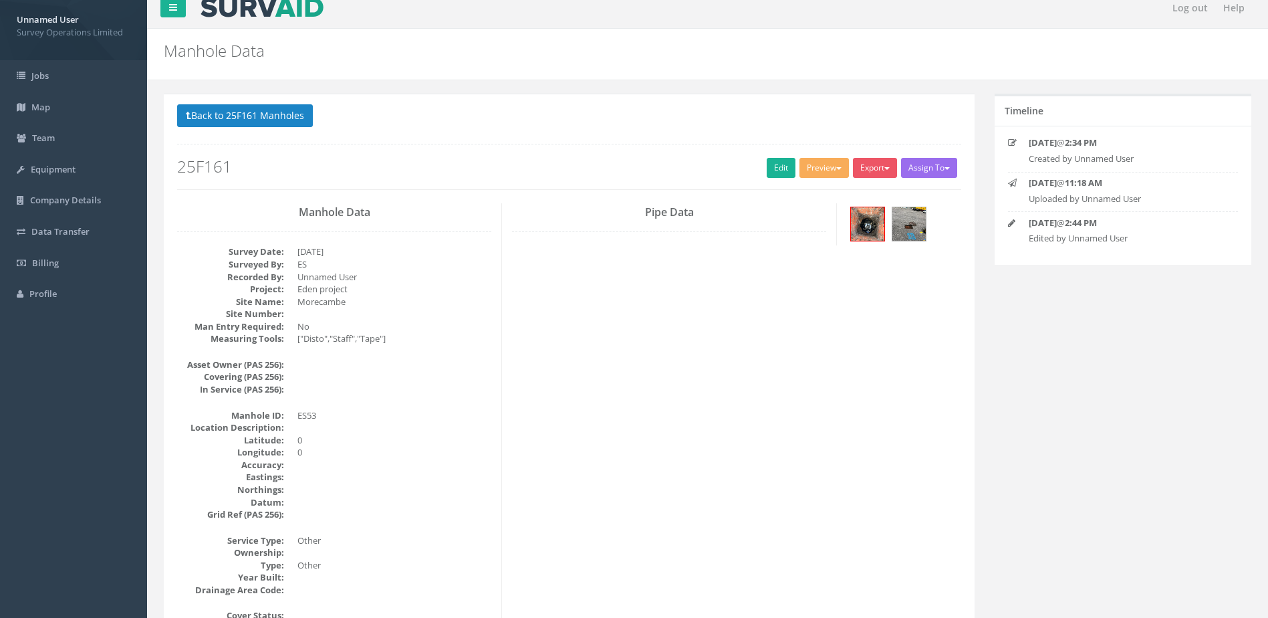
scroll to position [0, 0]
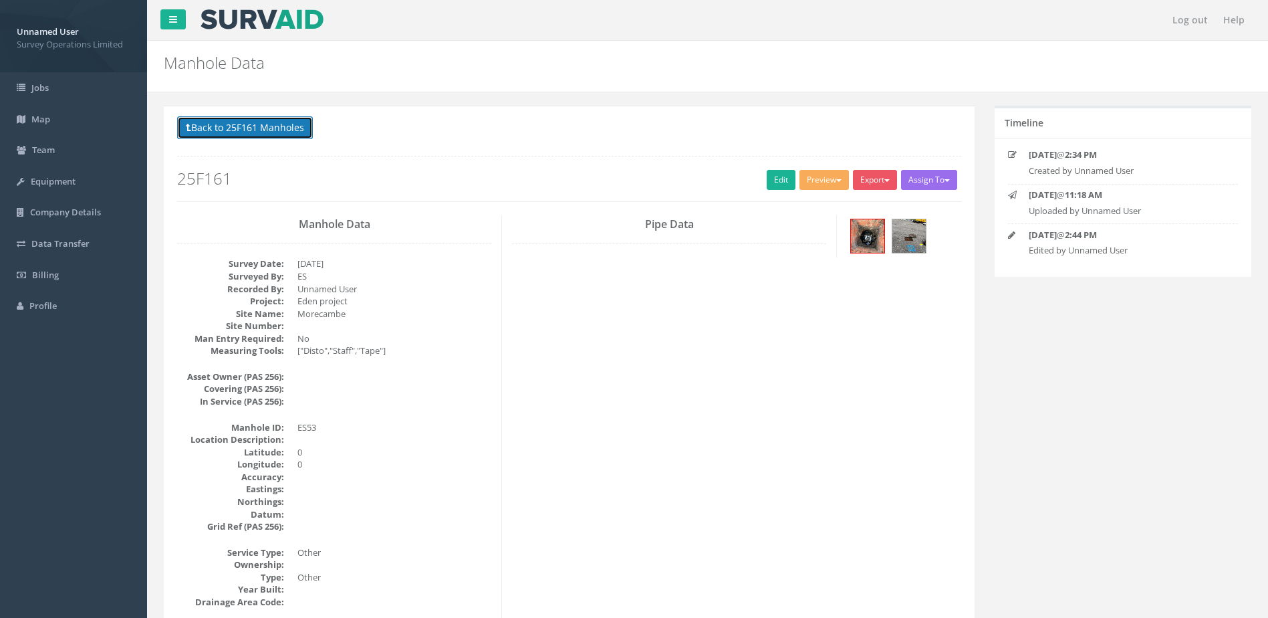
click at [246, 122] on button "Back to 25F161 Manholes" at bounding box center [245, 127] width 136 height 23
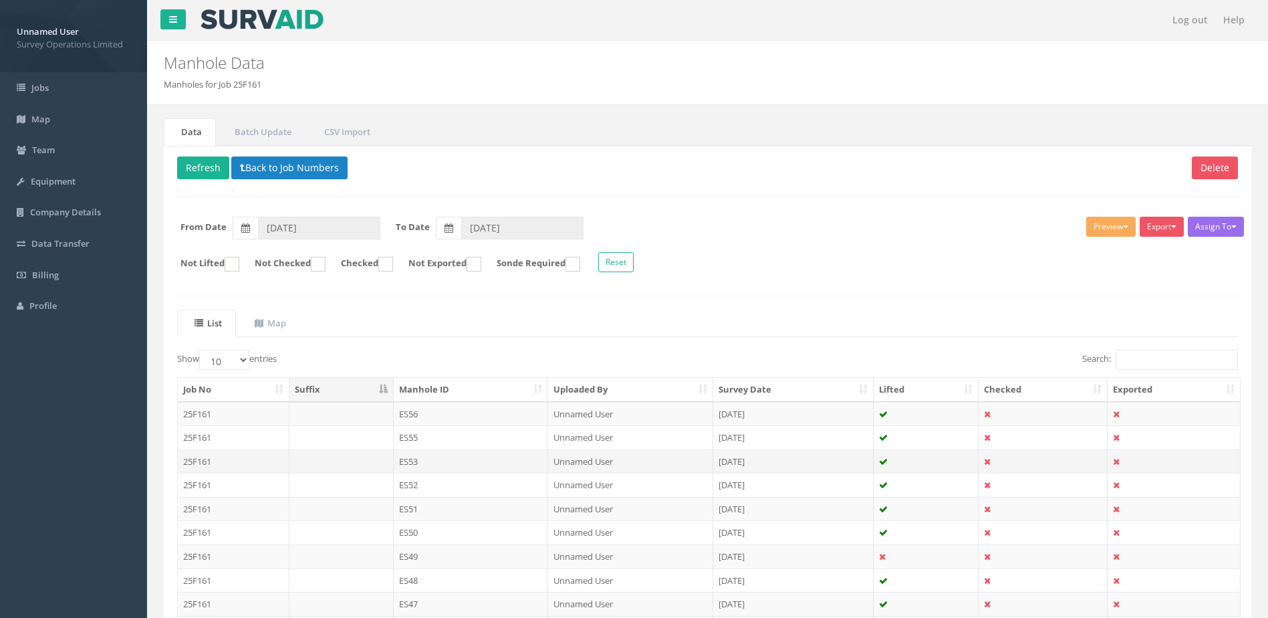
click at [684, 463] on td "Unnamed User" at bounding box center [630, 461] width 165 height 24
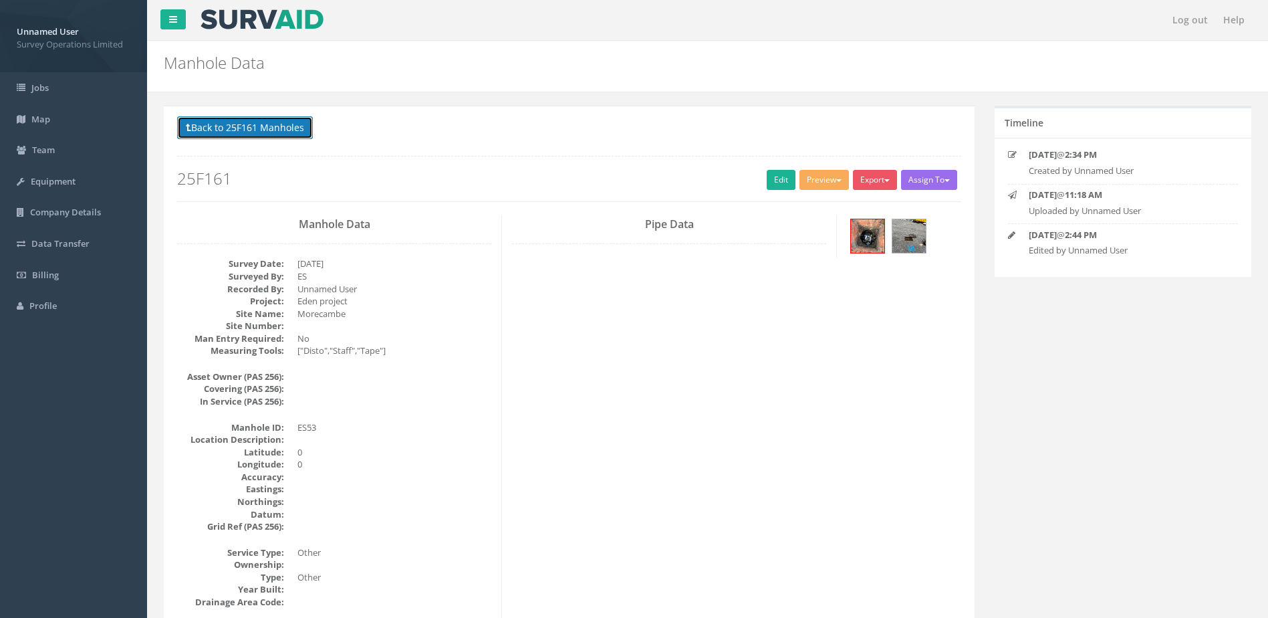
click at [239, 133] on button "Back to 25F161 Manholes" at bounding box center [245, 127] width 136 height 23
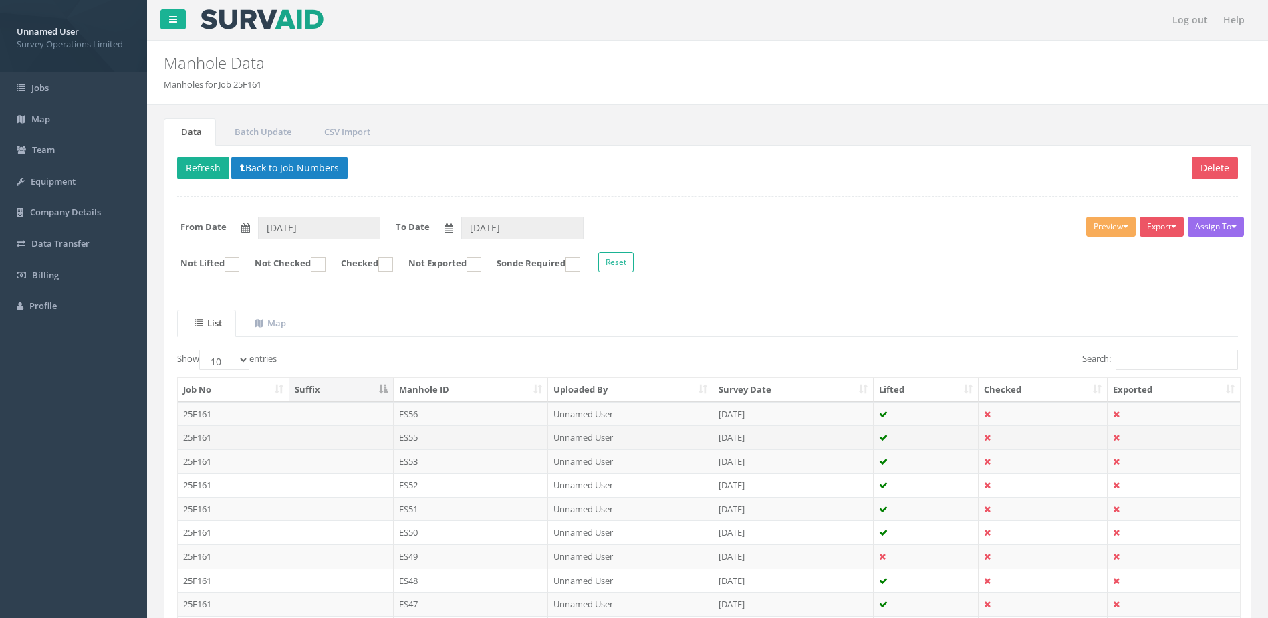
click at [427, 434] on td "ES55" at bounding box center [471, 437] width 155 height 24
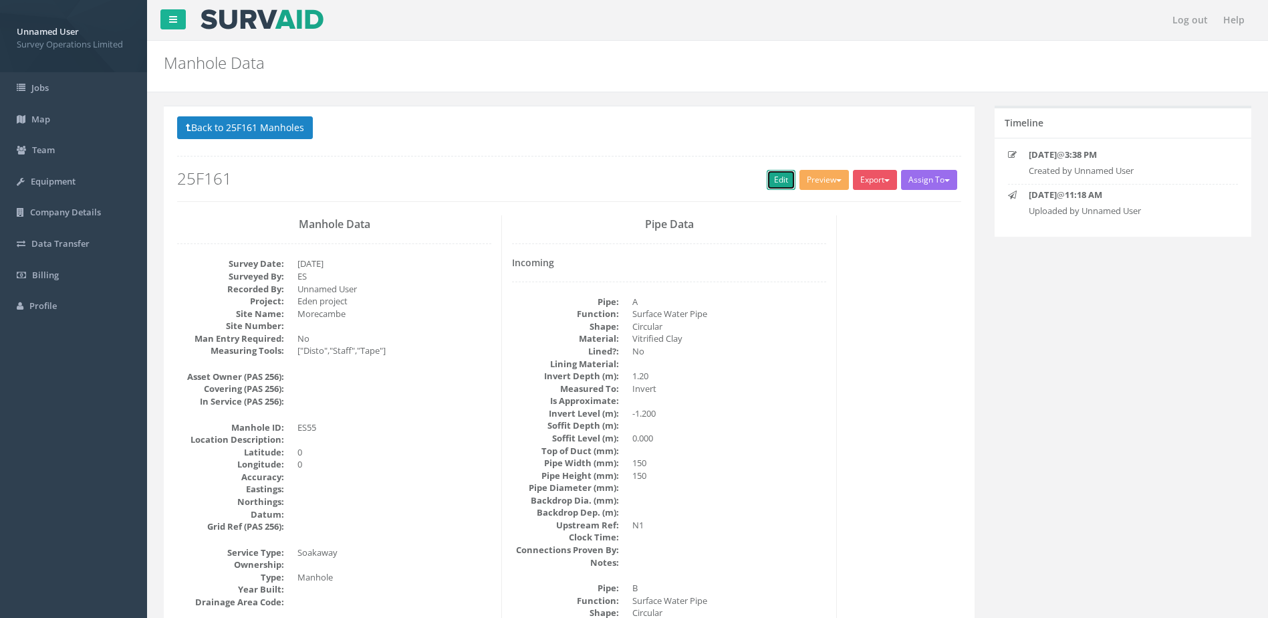
click at [780, 179] on link "Edit" at bounding box center [781, 180] width 29 height 20
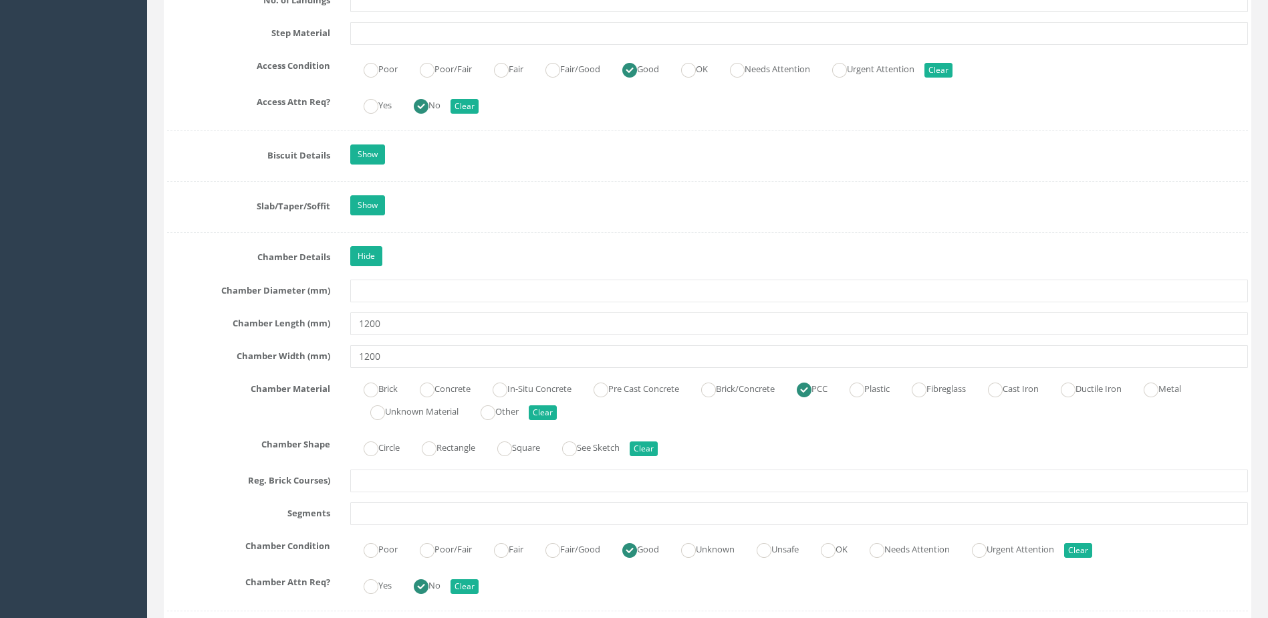
scroll to position [1805, 0]
click at [374, 449] on ins at bounding box center [371, 447] width 15 height 15
radio input "true"
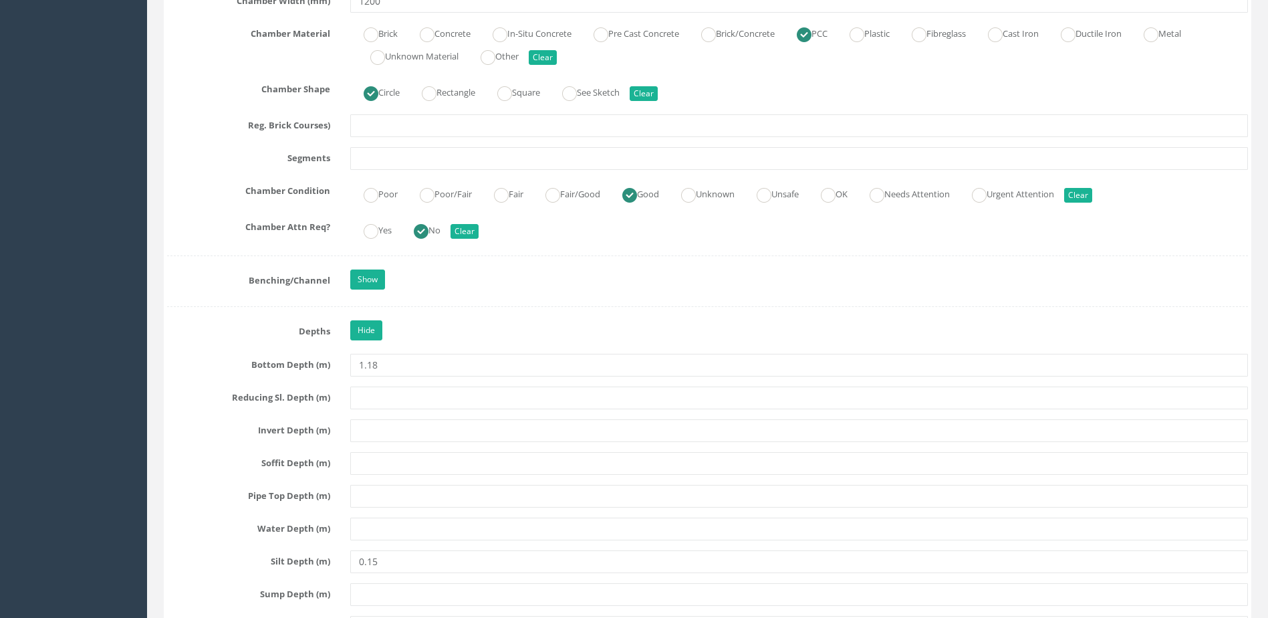
scroll to position [2273, 0]
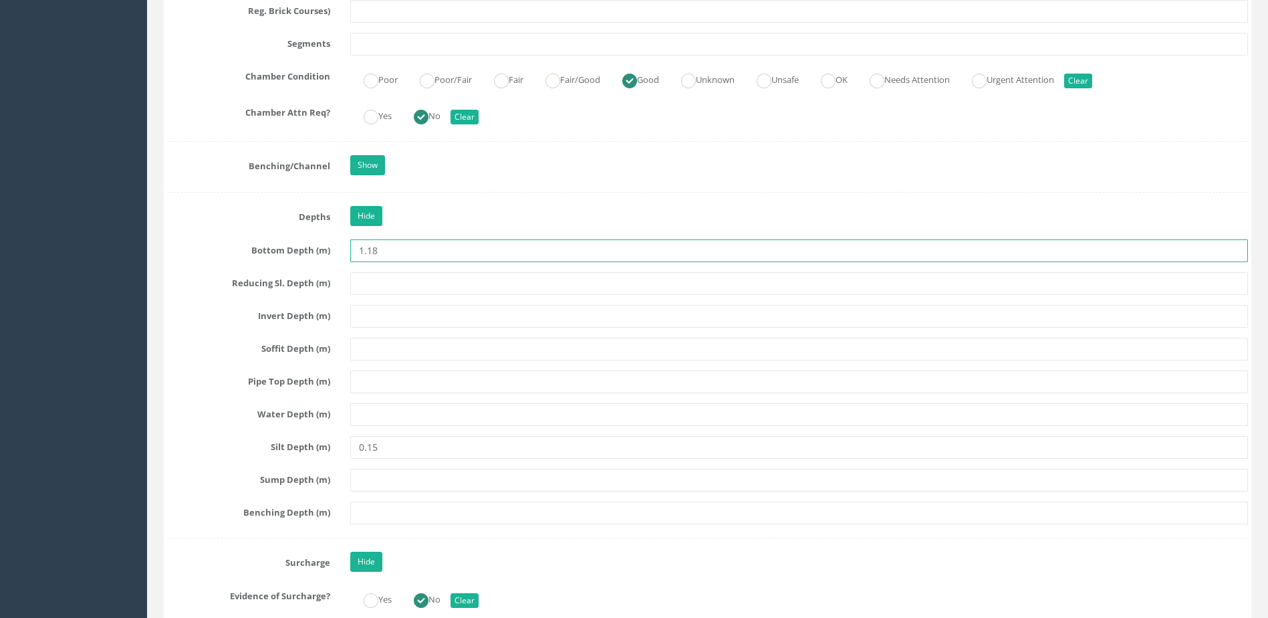
drag, startPoint x: 423, startPoint y: 242, endPoint x: 330, endPoint y: 243, distance: 92.9
click at [330, 243] on div "Bottom Depth (m) 1.18" at bounding box center [707, 250] width 1101 height 23
click at [384, 315] on input "text" at bounding box center [799, 316] width 898 height 23
paste input "1.18"
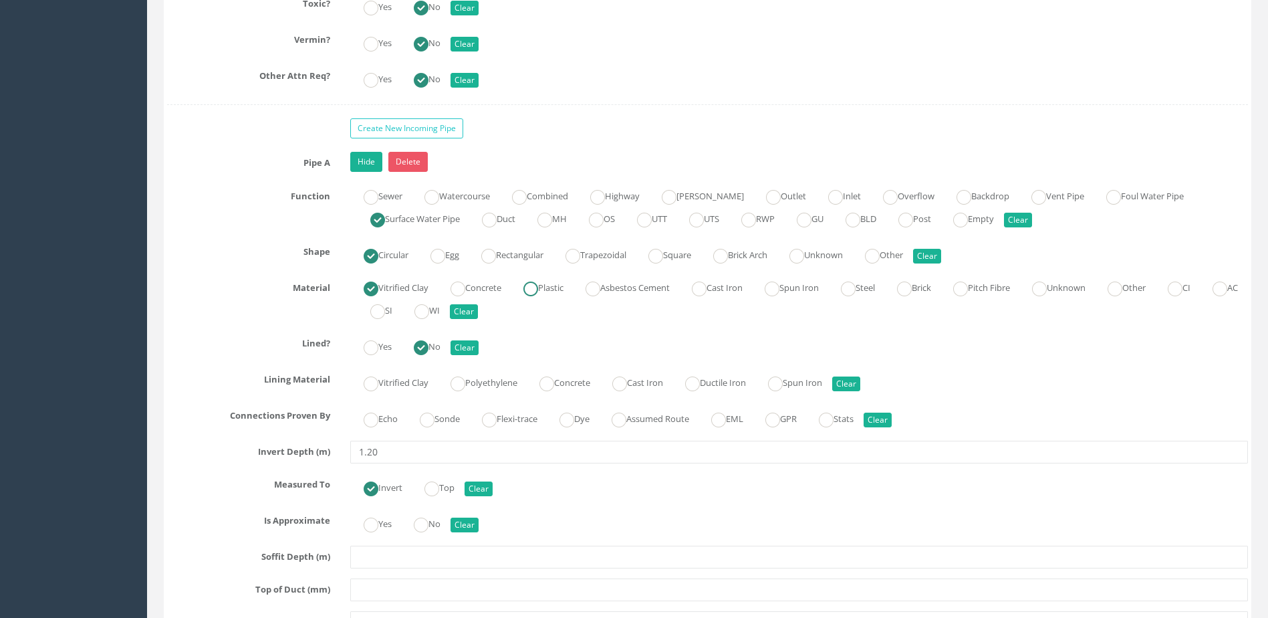
scroll to position [3410, 0]
type input "1.18"
click at [438, 526] on label "No" at bounding box center [420, 520] width 40 height 19
radio input "true"
click at [441, 423] on label "Sonde" at bounding box center [433, 416] width 53 height 19
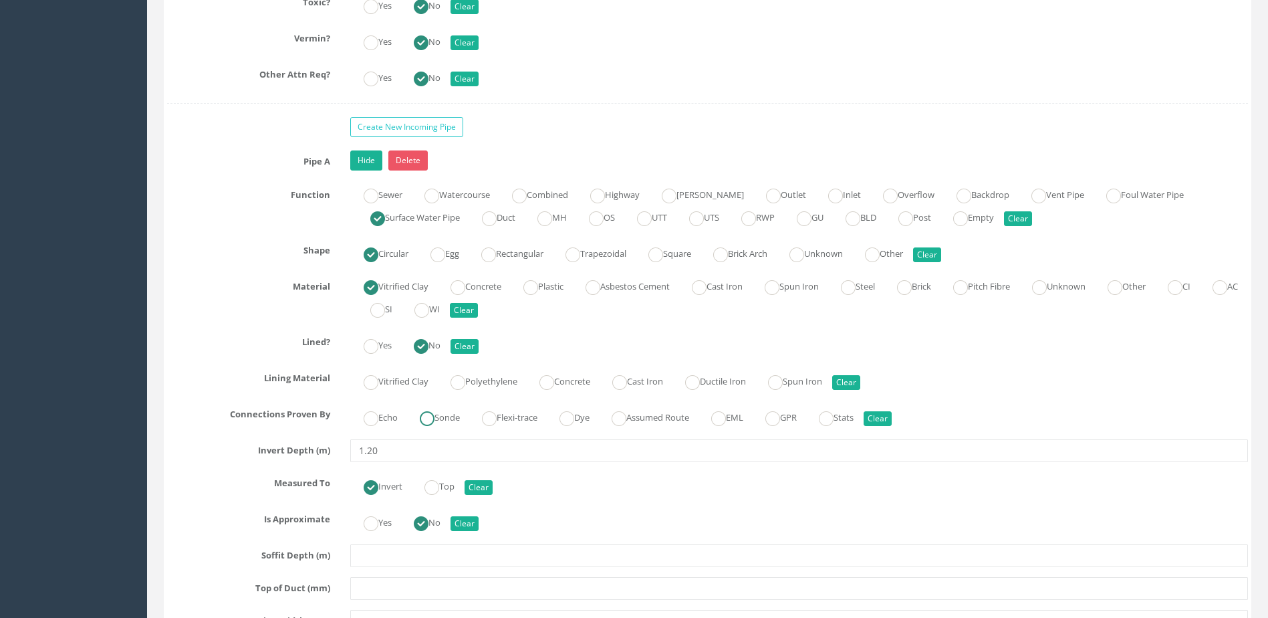
radio input "true"
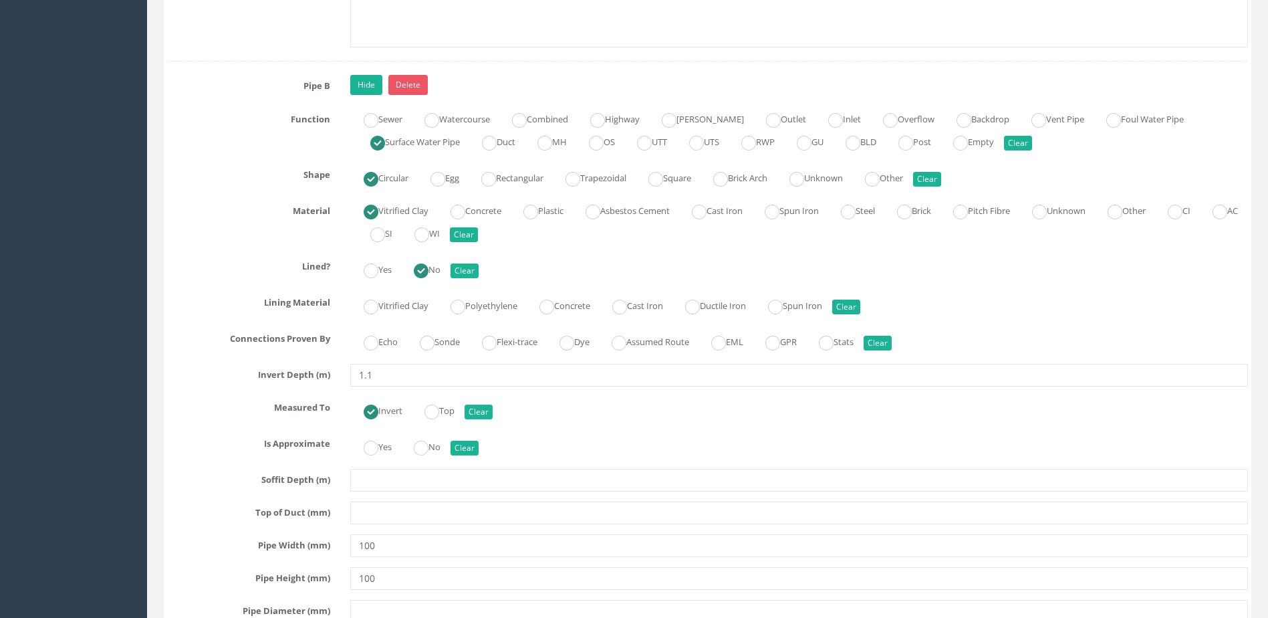
scroll to position [4279, 0]
click at [433, 343] on ins at bounding box center [427, 341] width 15 height 15
radio input "true"
click at [427, 456] on input "No" at bounding box center [421, 453] width 15 height 23
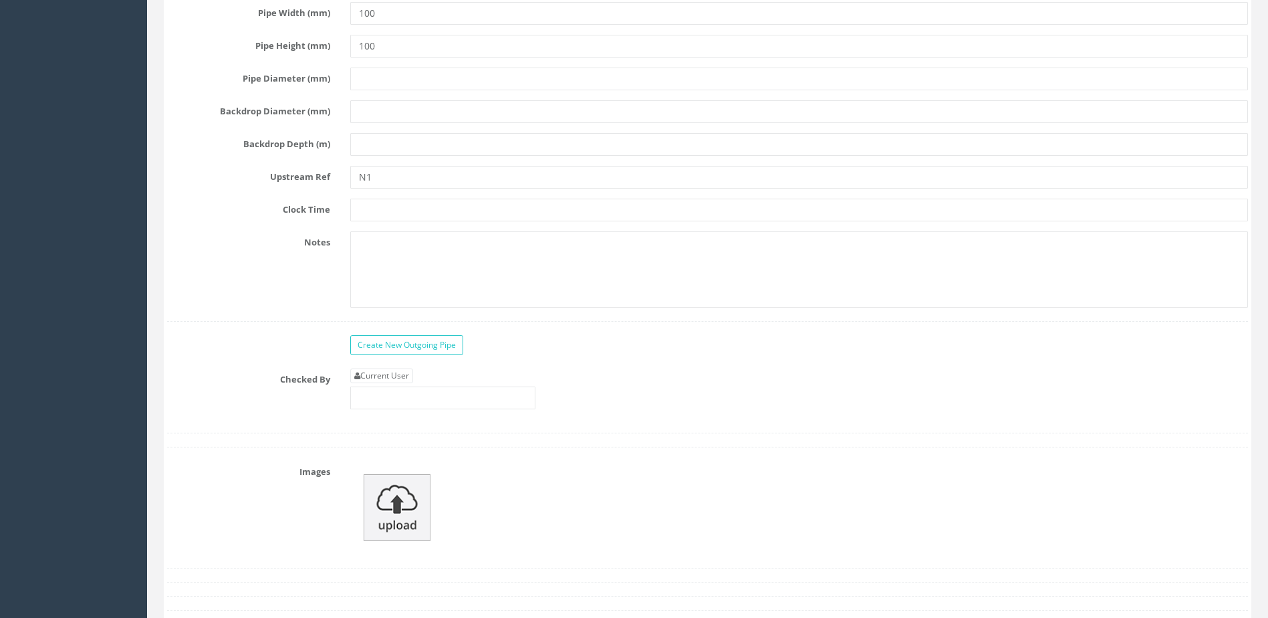
scroll to position [4814, 0]
click at [377, 399] on input "text" at bounding box center [442, 393] width 185 height 23
type input "MP"
click at [409, 488] on img at bounding box center [397, 503] width 67 height 67
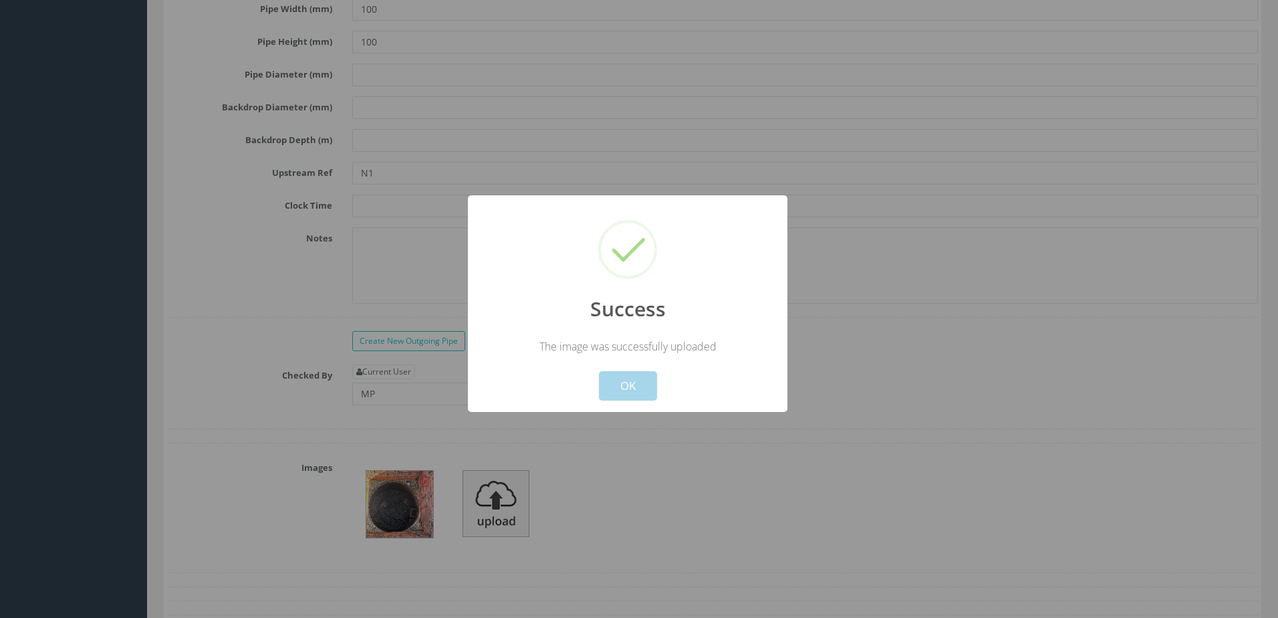
click at [632, 377] on button "OK" at bounding box center [628, 385] width 58 height 29
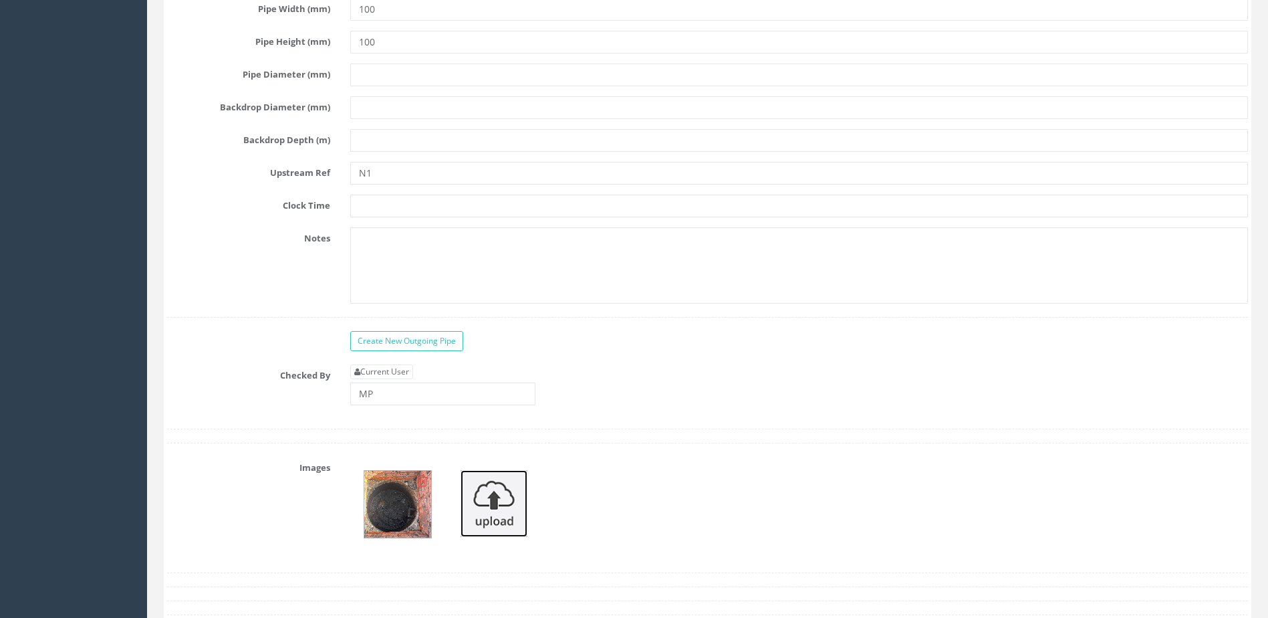
click at [505, 505] on img at bounding box center [494, 503] width 67 height 67
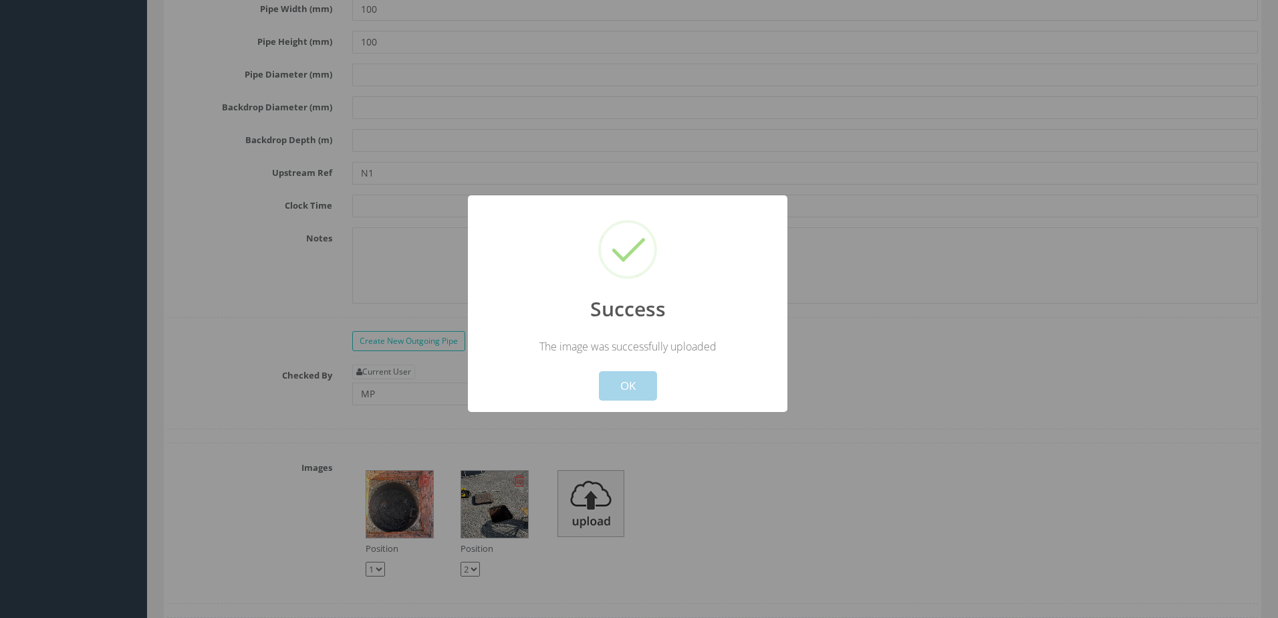
click at [626, 384] on button "OK" at bounding box center [628, 385] width 58 height 29
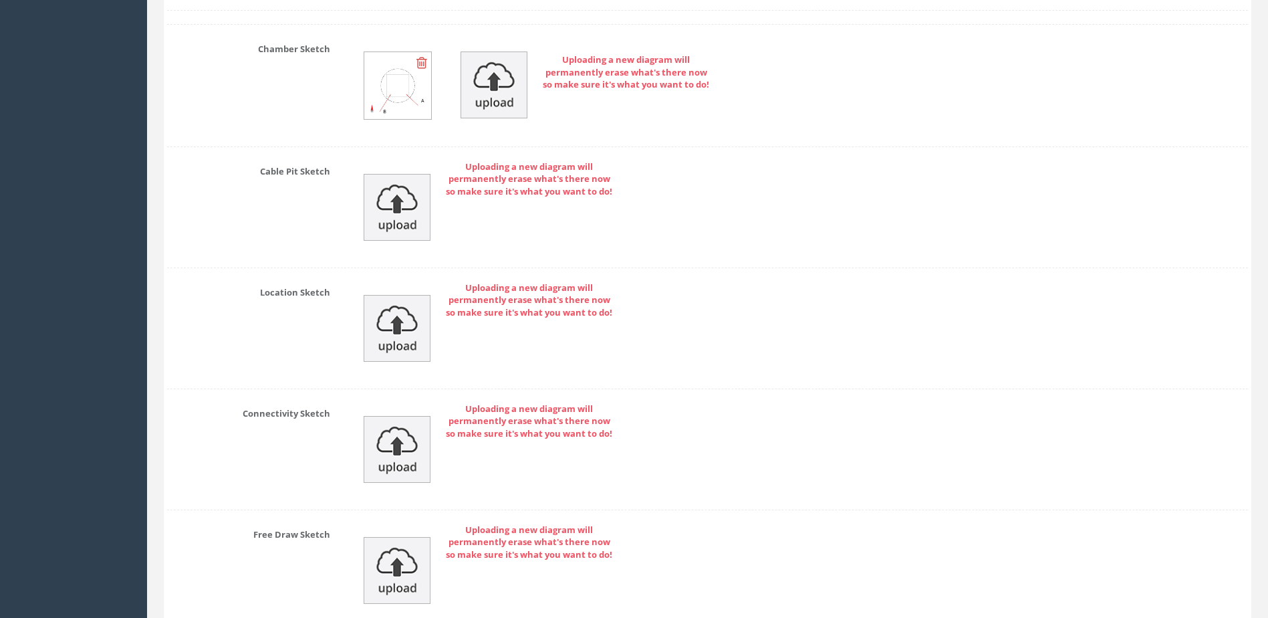
scroll to position [5695, 0]
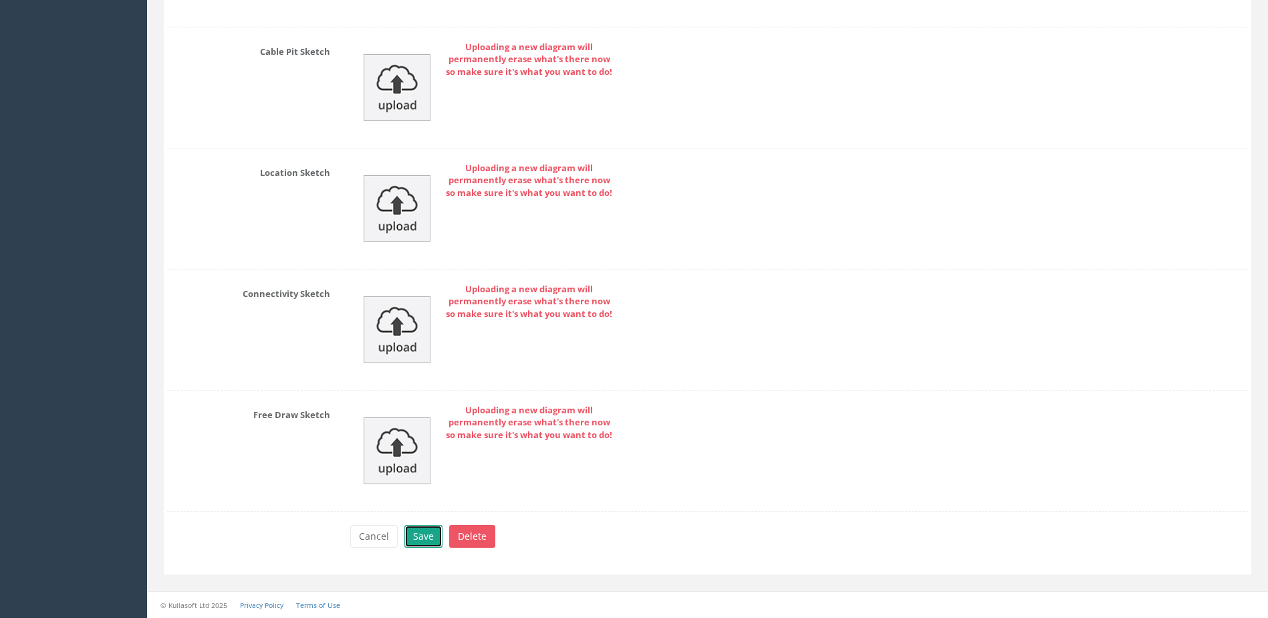
click at [424, 536] on button "Save" at bounding box center [424, 536] width 38 height 23
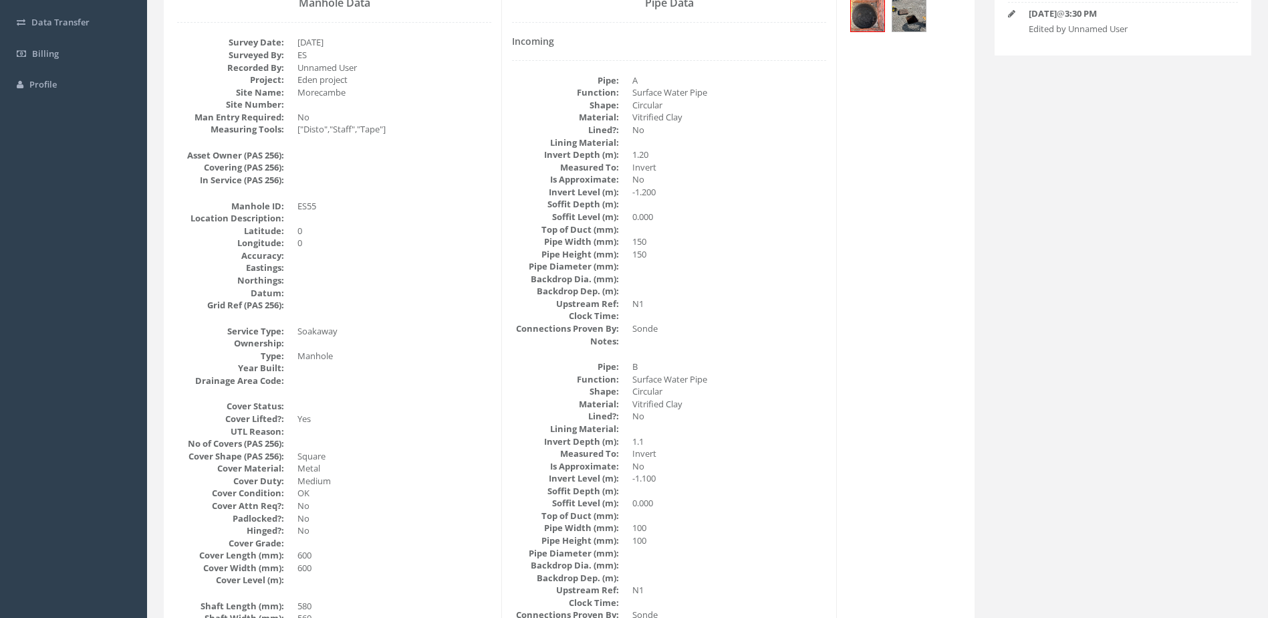
scroll to position [0, 0]
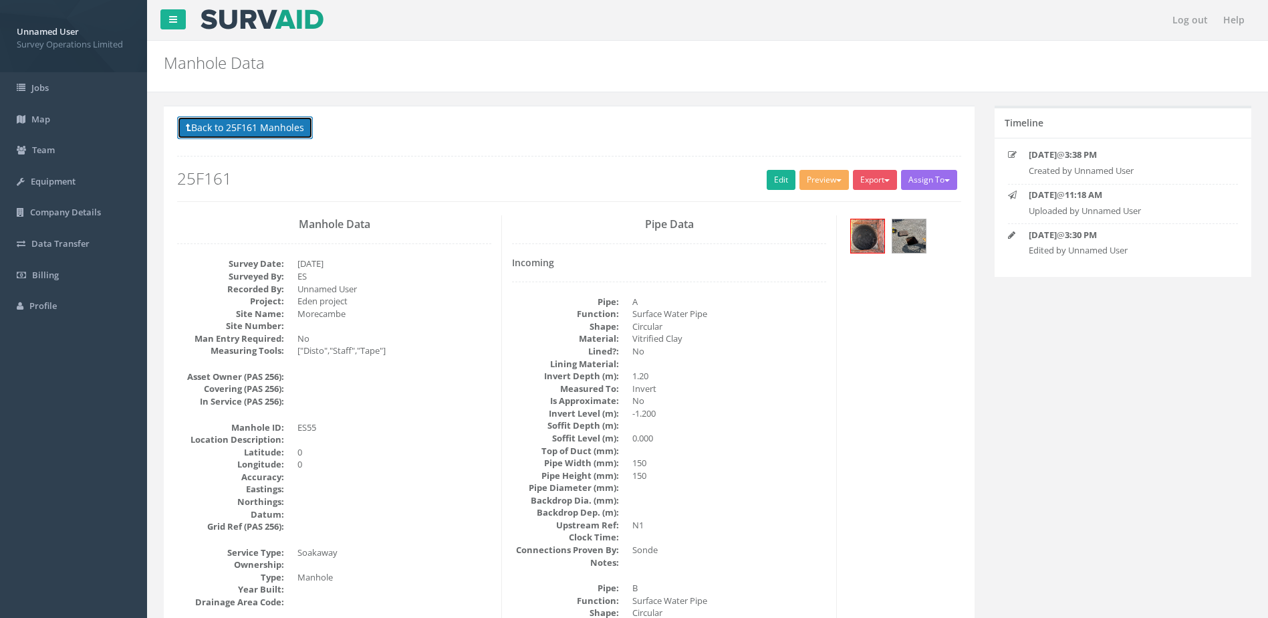
click at [257, 134] on button "Back to 25F161 Manholes" at bounding box center [245, 127] width 136 height 23
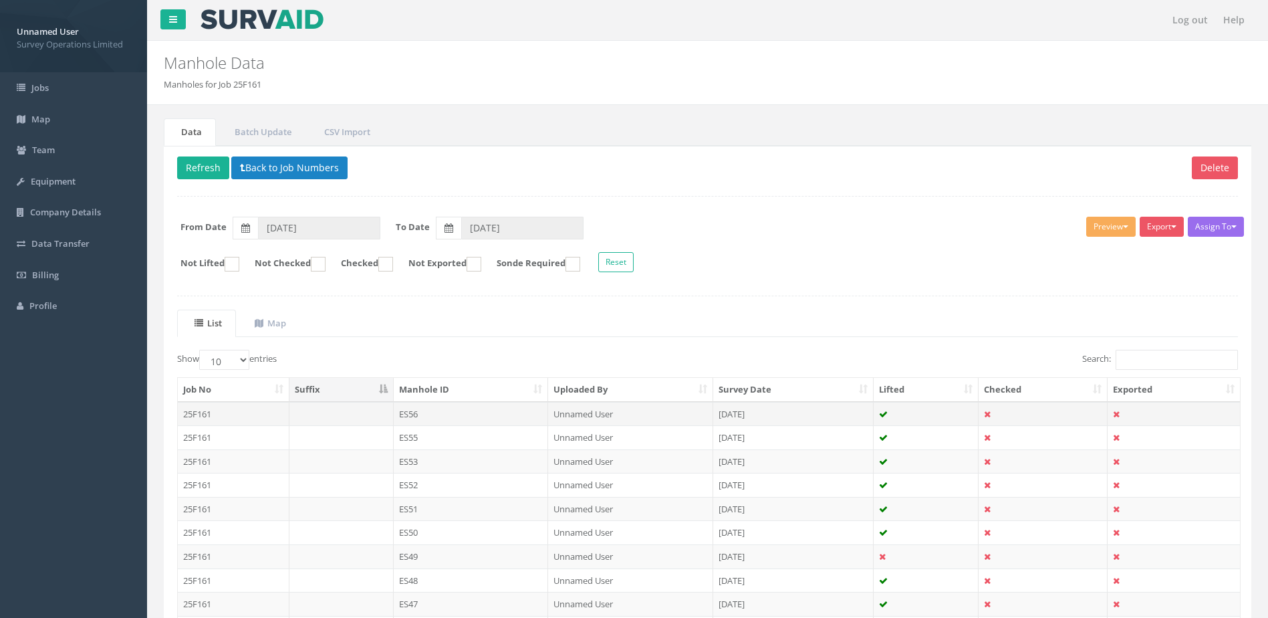
click at [491, 422] on td "ES56" at bounding box center [471, 414] width 155 height 24
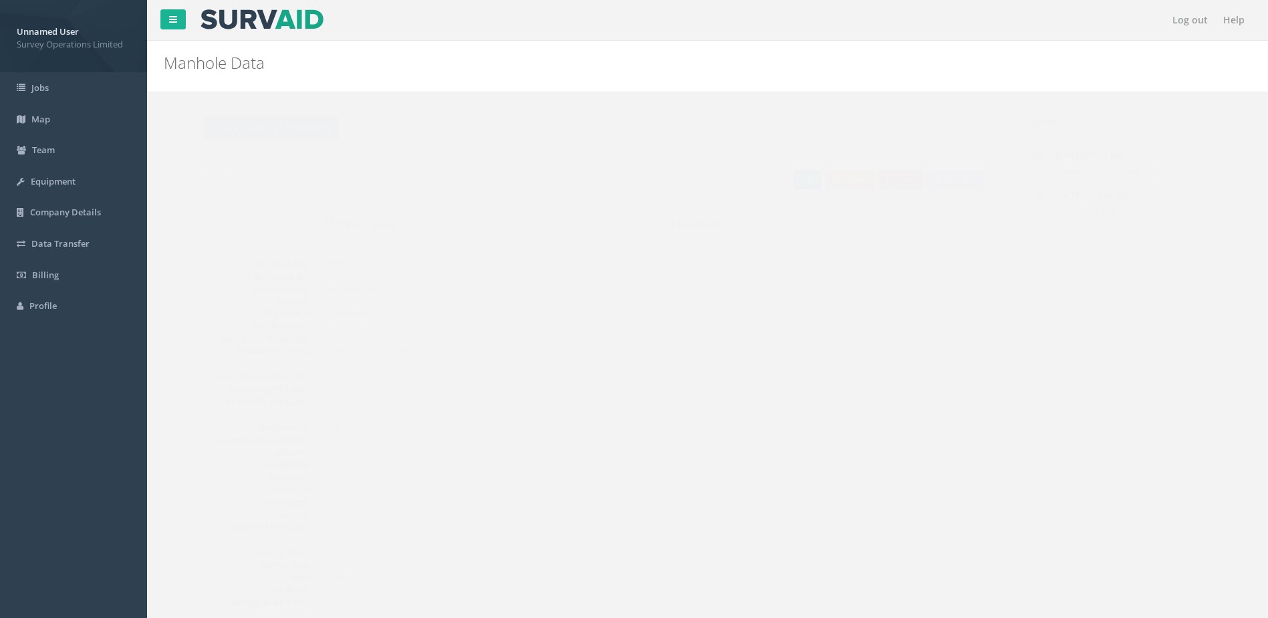
click at [778, 181] on link "Edit" at bounding box center [781, 180] width 29 height 20
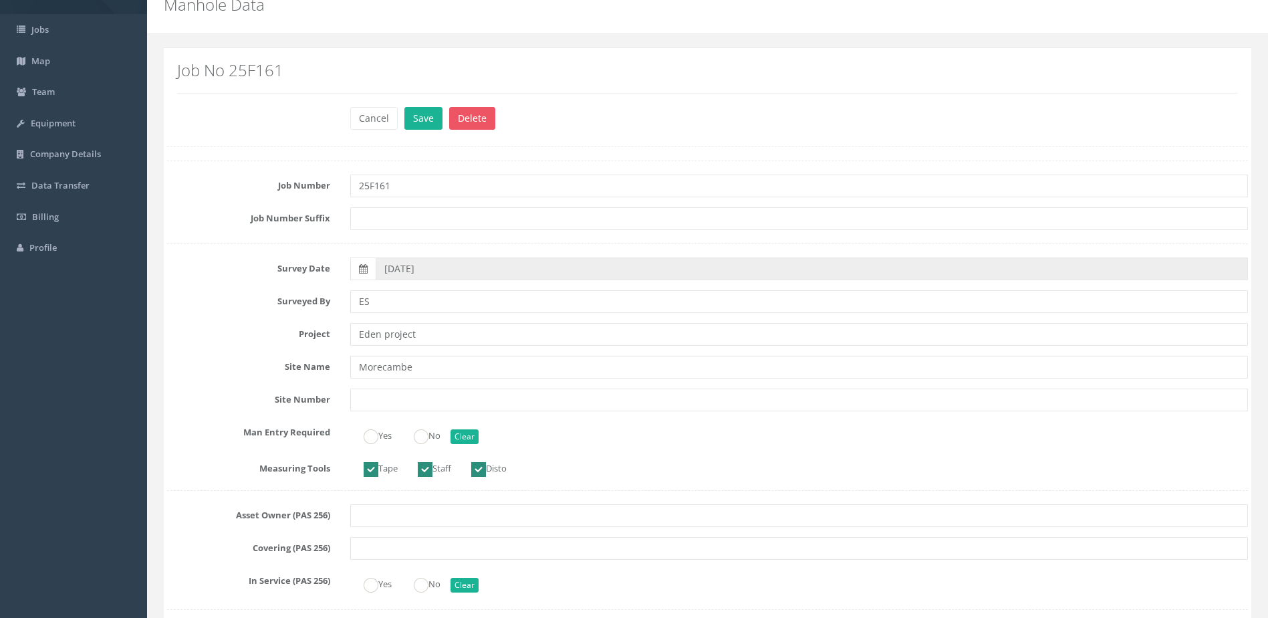
scroll to position [134, 0]
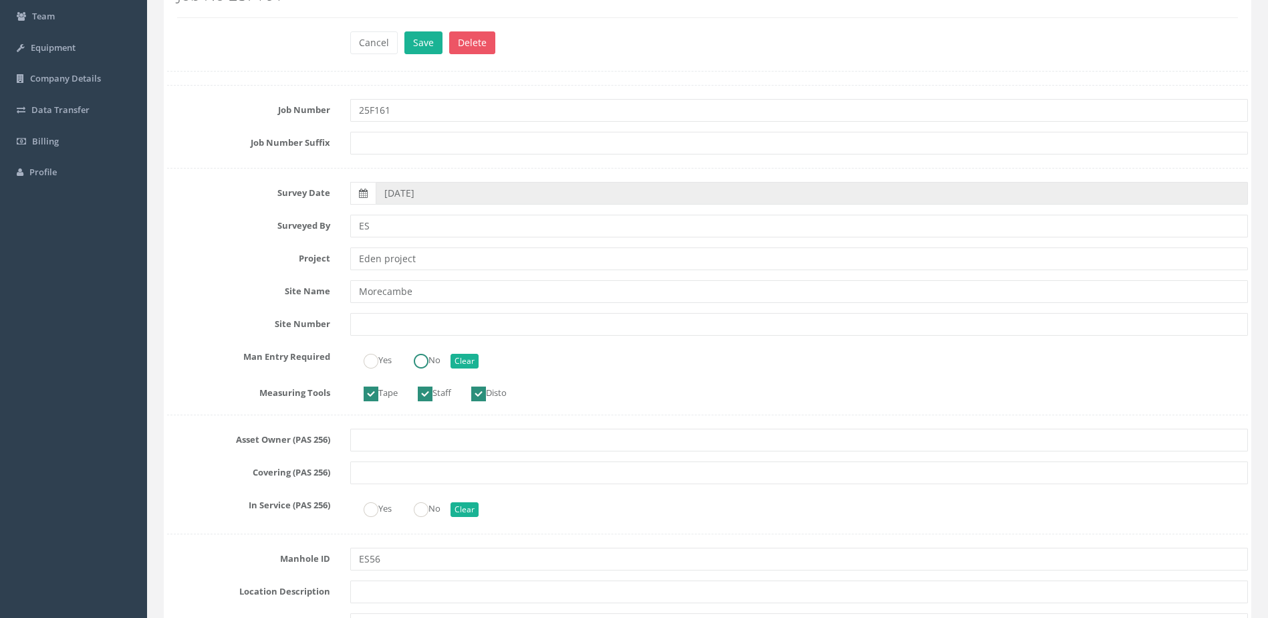
click at [425, 368] on ins at bounding box center [421, 361] width 15 height 15
radio input "true"
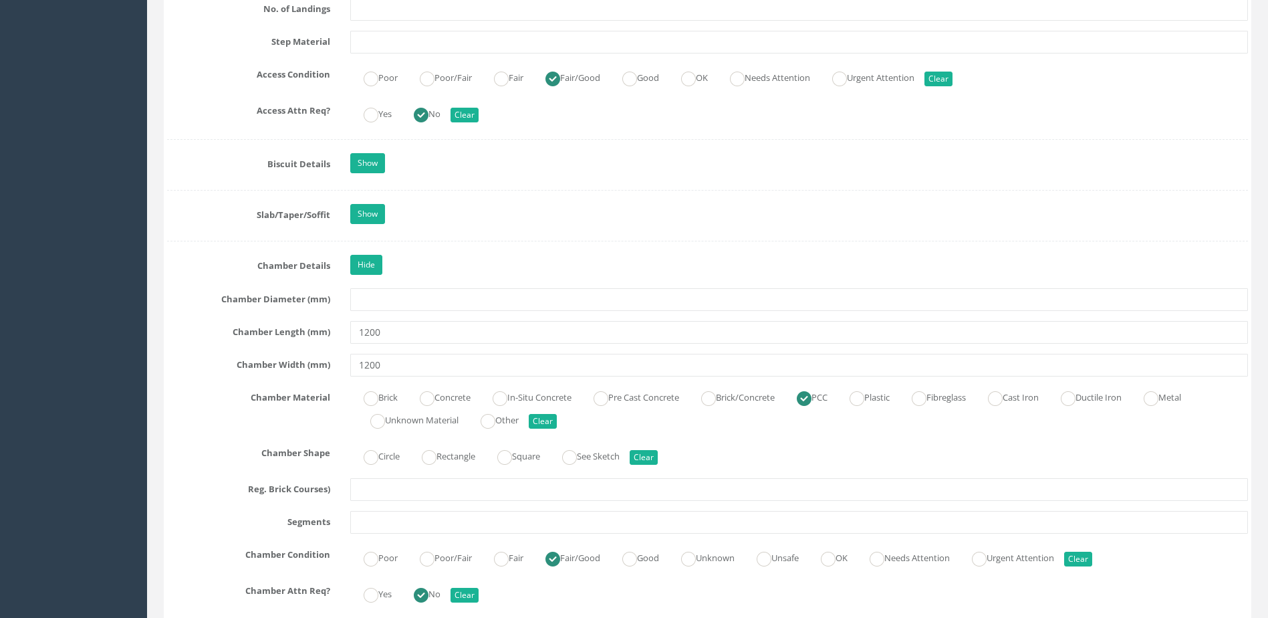
scroll to position [1872, 0]
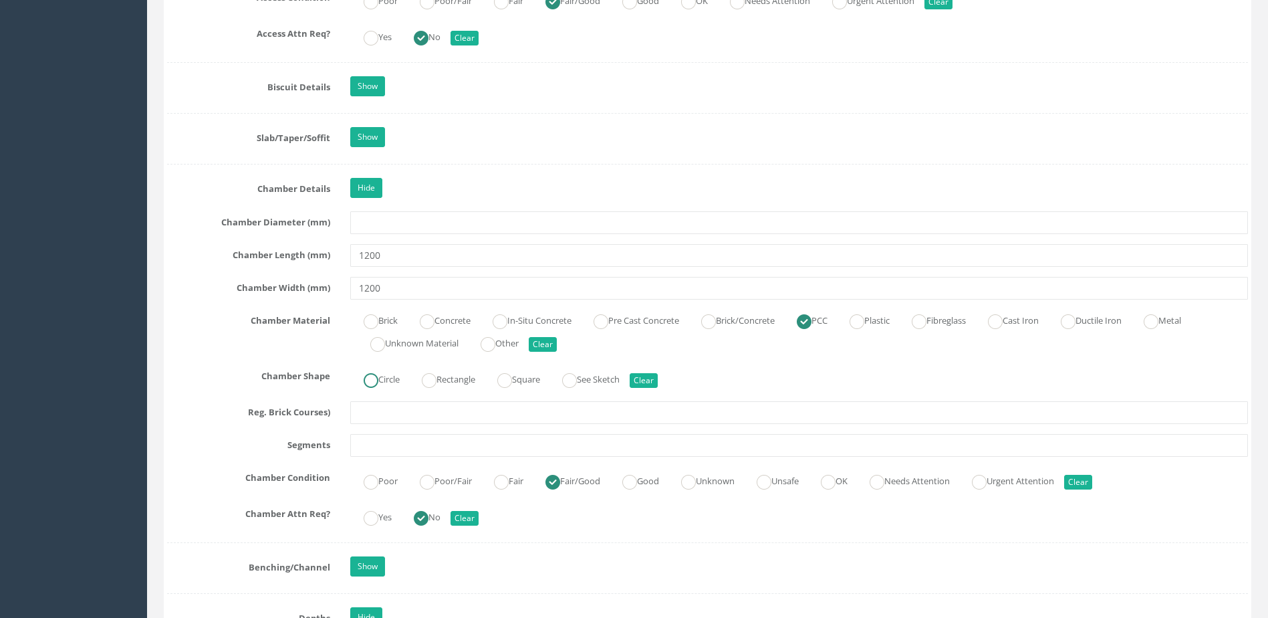
click at [374, 376] on ins at bounding box center [371, 380] width 15 height 15
radio input "true"
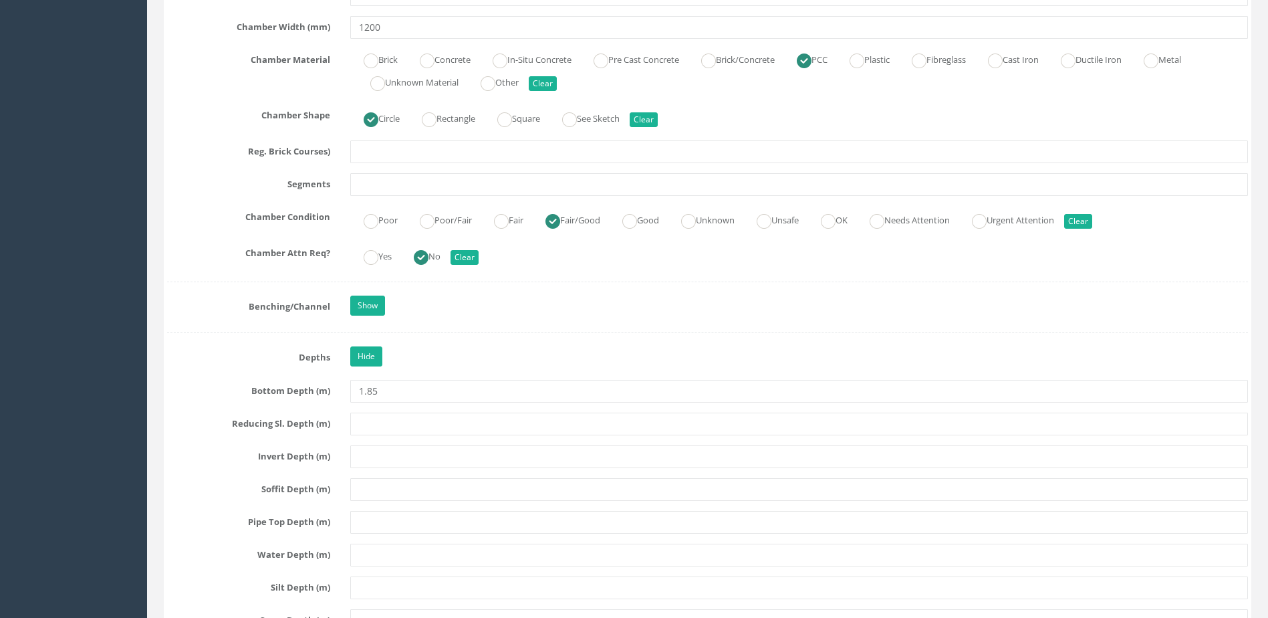
scroll to position [2140, 0]
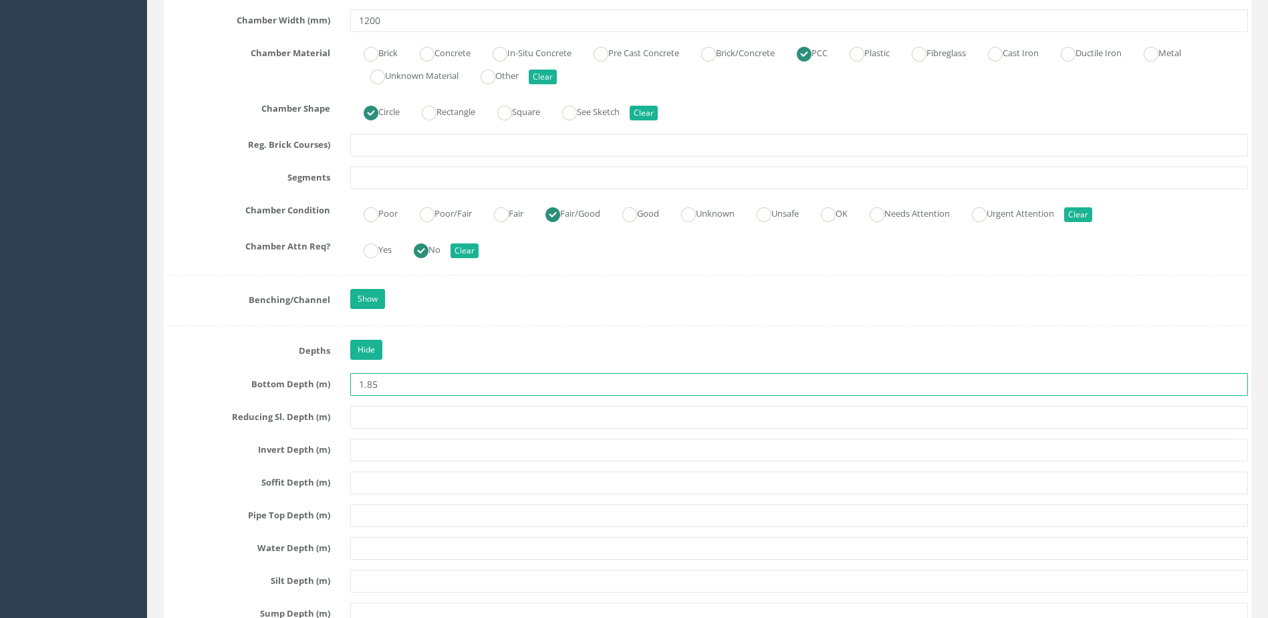
drag, startPoint x: 421, startPoint y: 390, endPoint x: 317, endPoint y: 381, distance: 104.0
click at [317, 381] on div "Bottom Depth (m) 1.85" at bounding box center [707, 384] width 1101 height 23
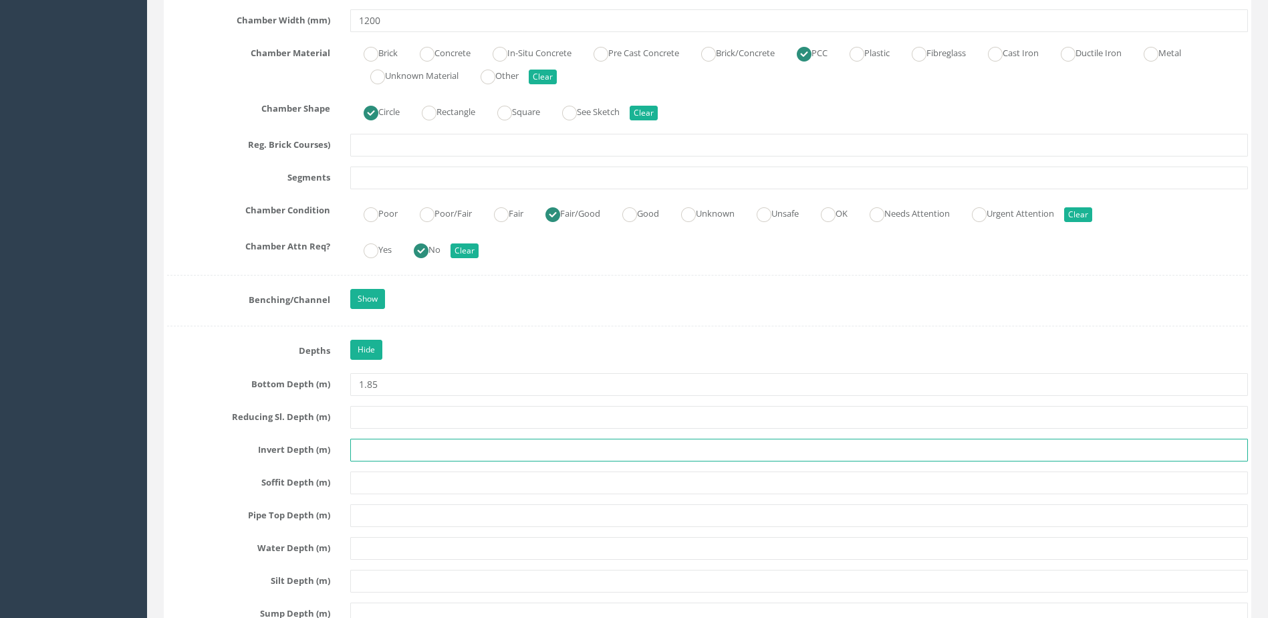
click at [402, 453] on input "text" at bounding box center [799, 450] width 898 height 23
paste input "1.85"
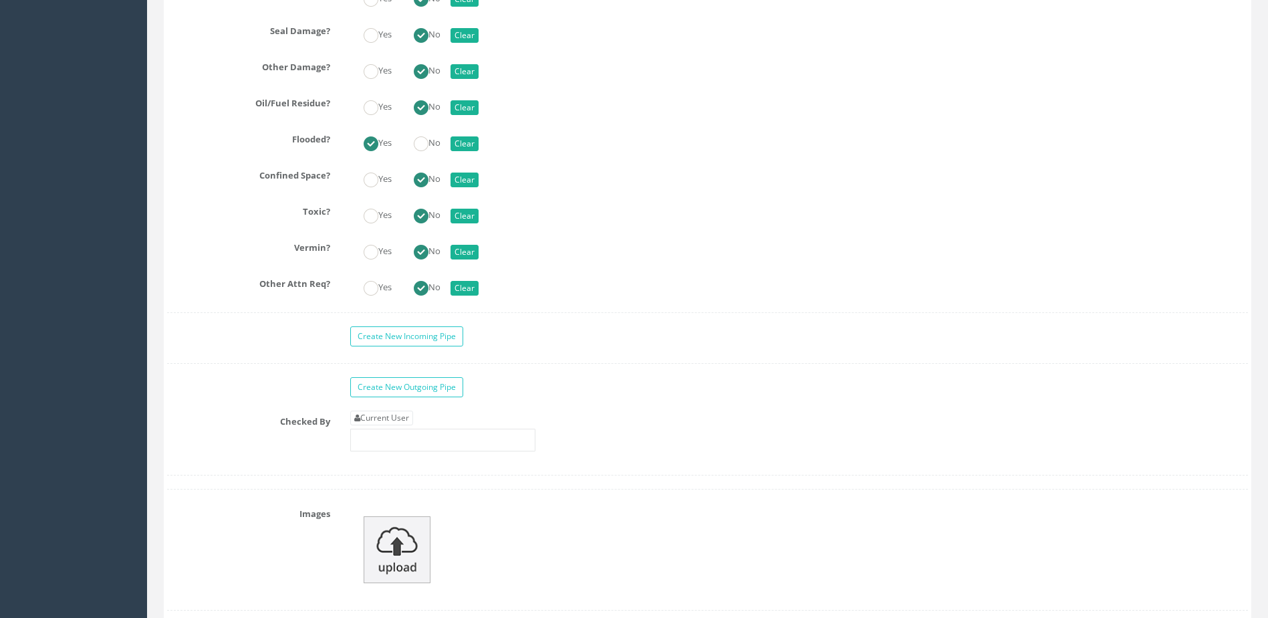
scroll to position [3209, 0]
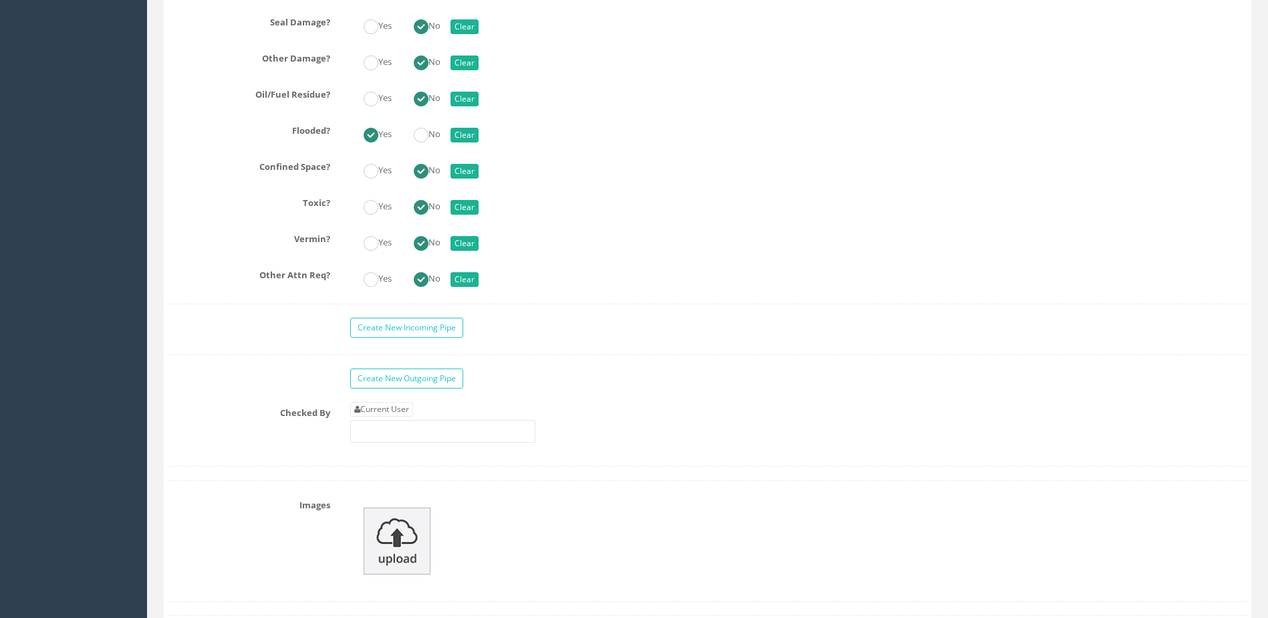
type input "1.85"
click at [428, 429] on input "text" at bounding box center [442, 431] width 185 height 23
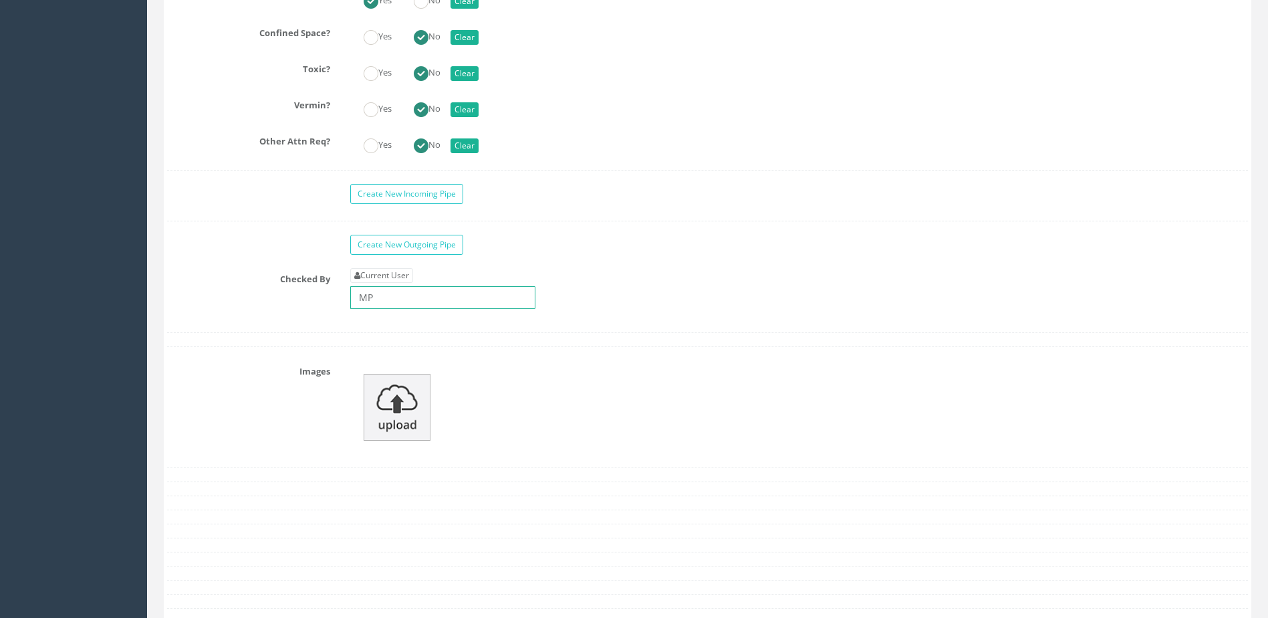
type input "MP"
click at [415, 419] on img at bounding box center [397, 407] width 67 height 67
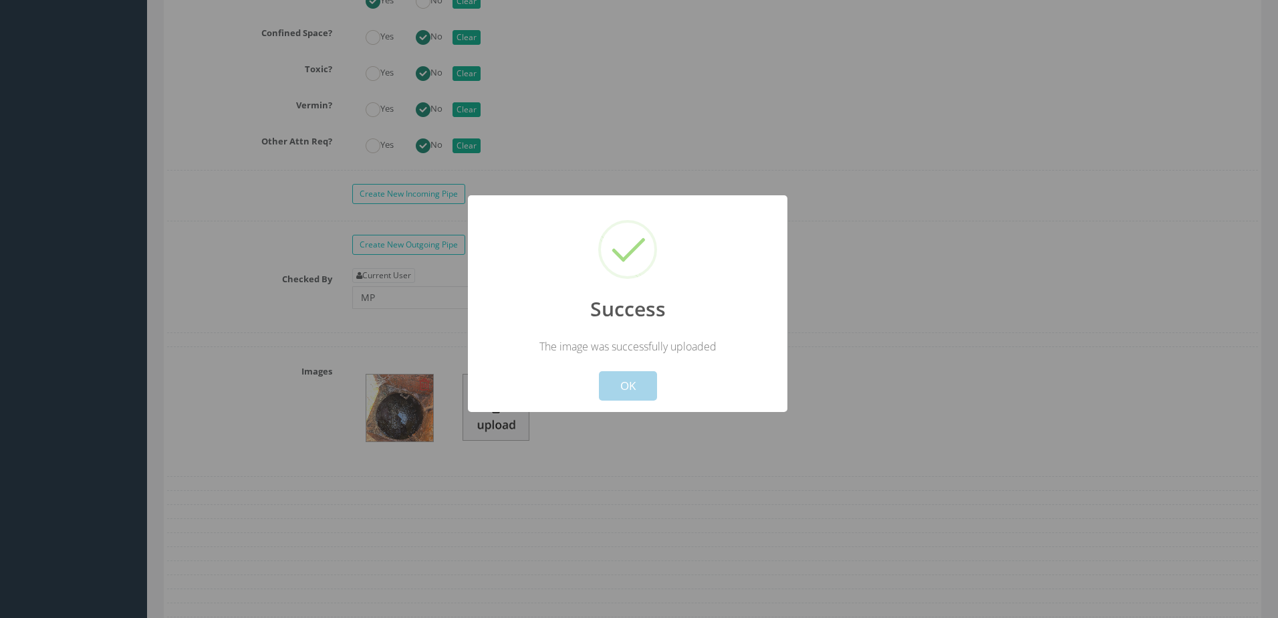
click at [643, 396] on button "OK" at bounding box center [628, 385] width 58 height 29
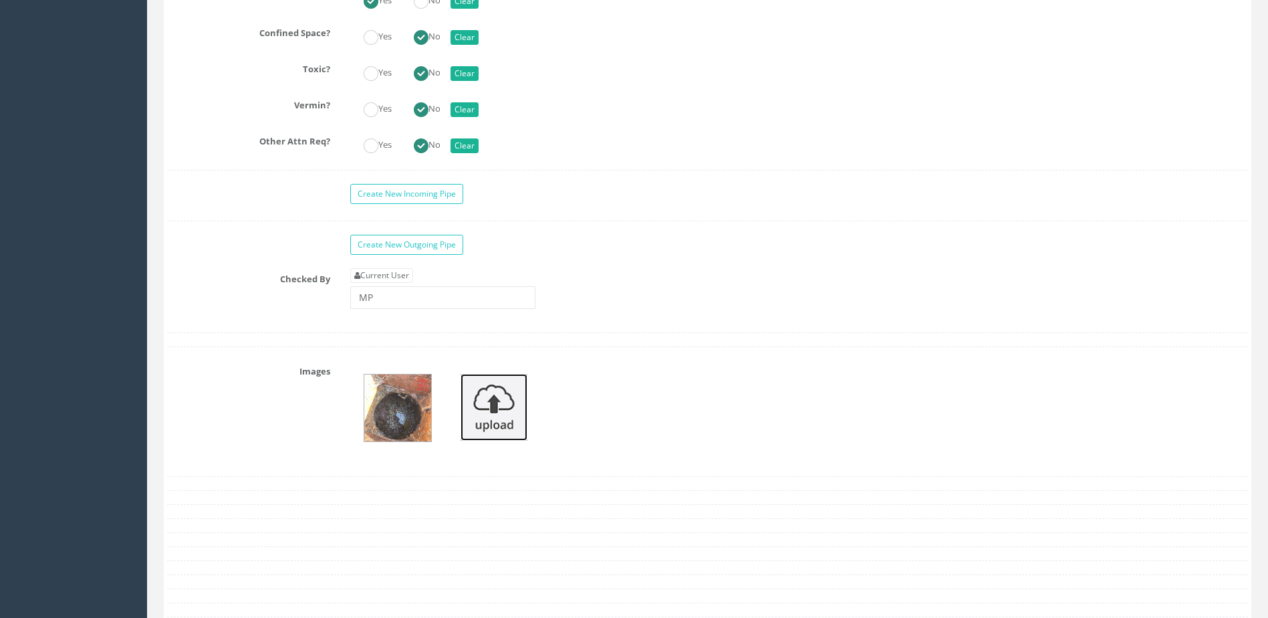
click at [486, 407] on img at bounding box center [494, 407] width 67 height 67
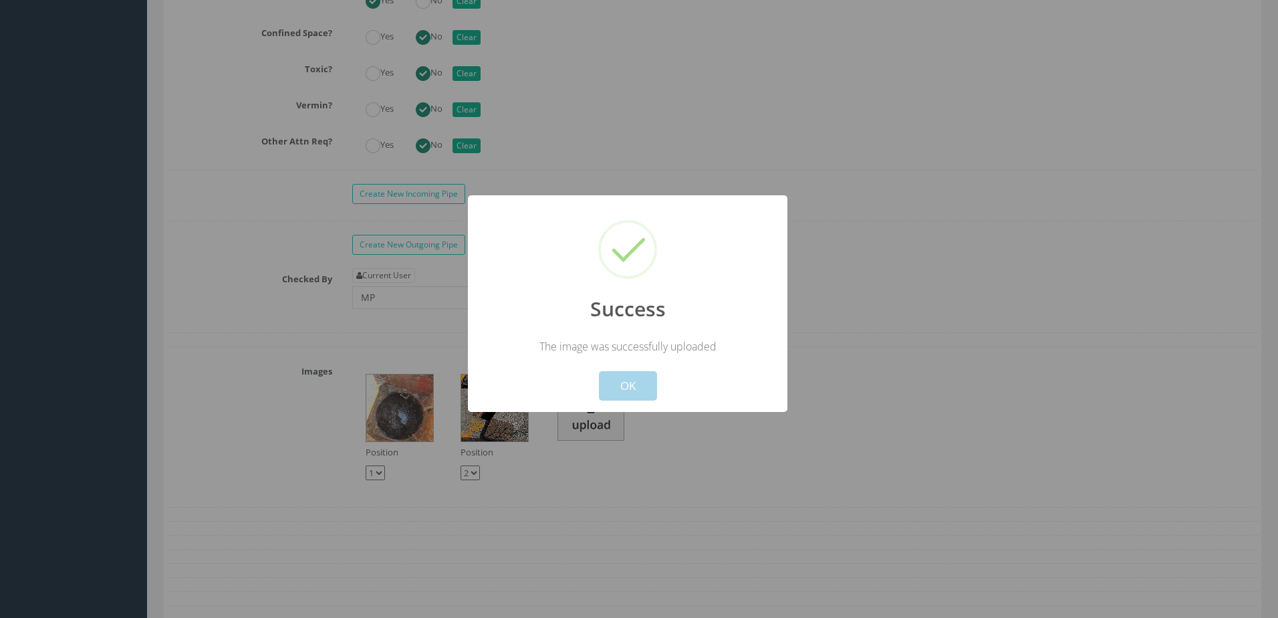
click at [645, 397] on button "OK" at bounding box center [628, 385] width 58 height 29
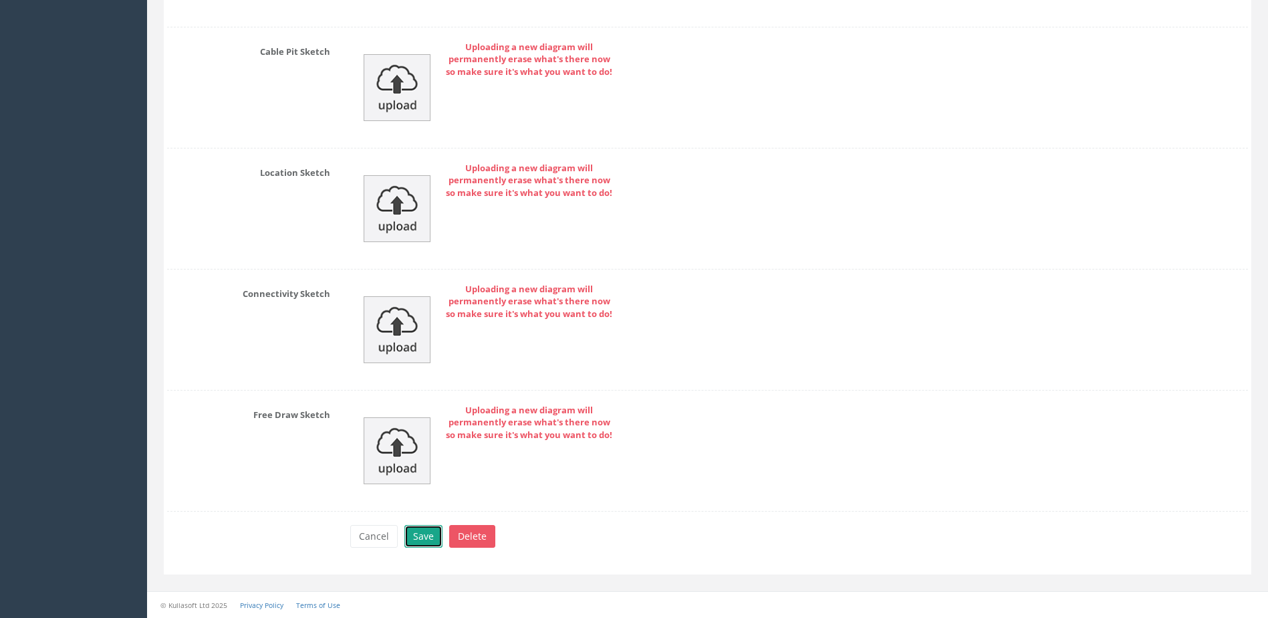
click at [425, 534] on button "Save" at bounding box center [424, 536] width 38 height 23
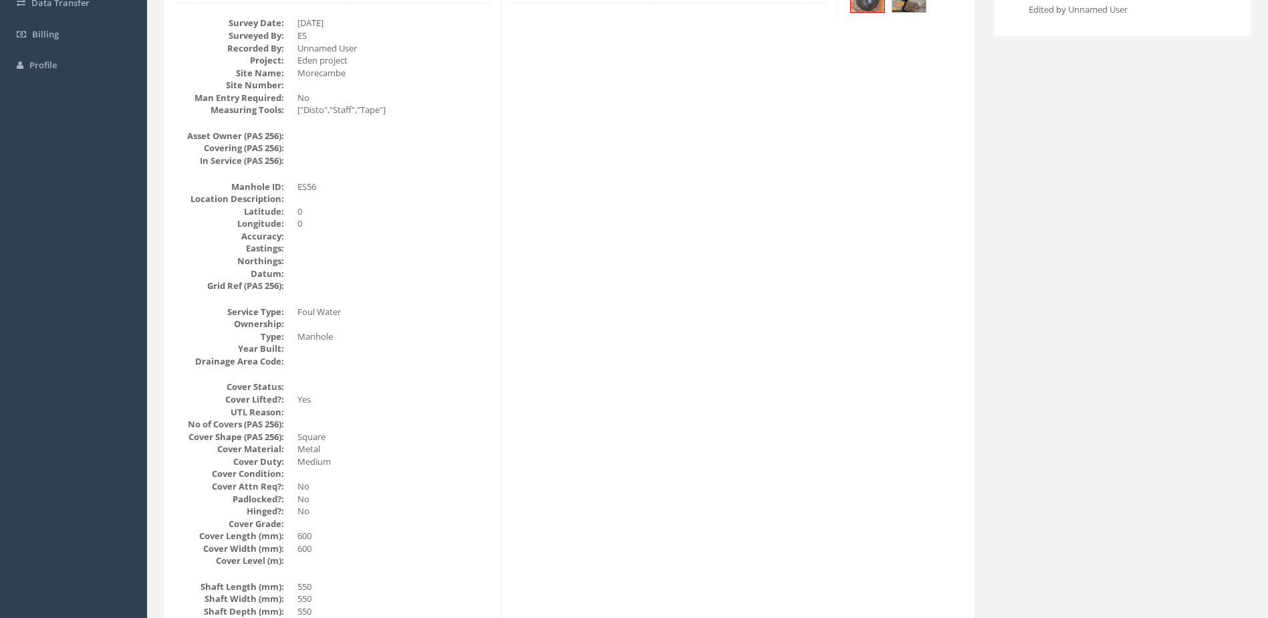
scroll to position [0, 0]
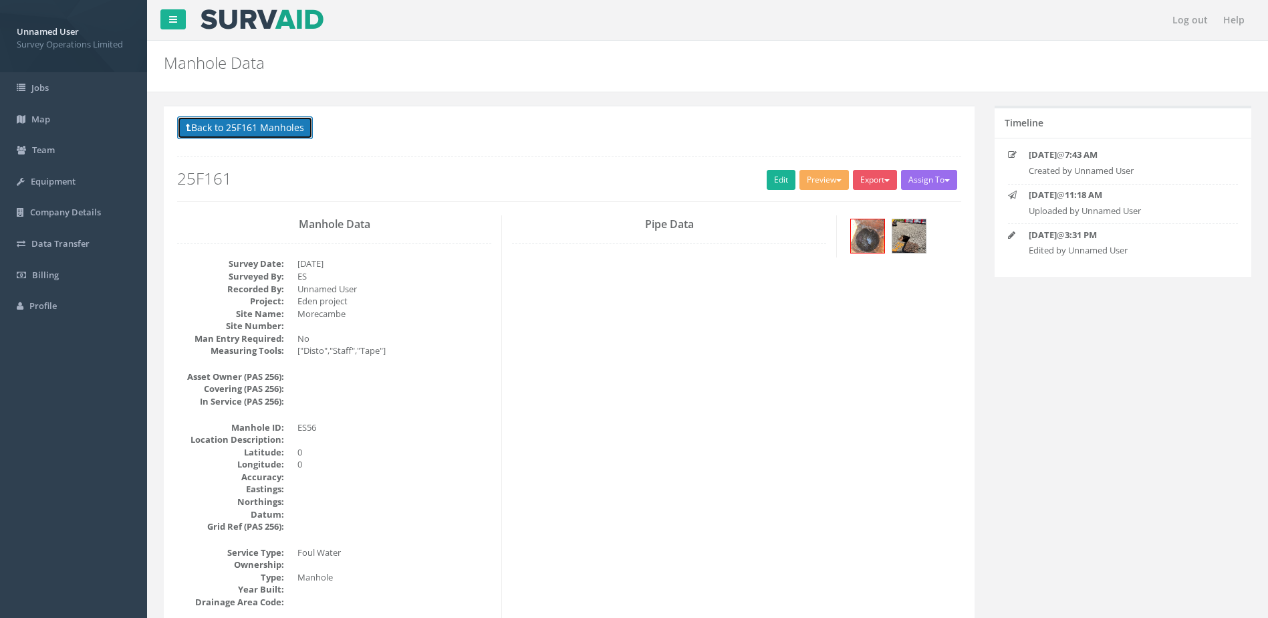
click at [229, 133] on button "Back to 25F161 Manholes" at bounding box center [245, 127] width 136 height 23
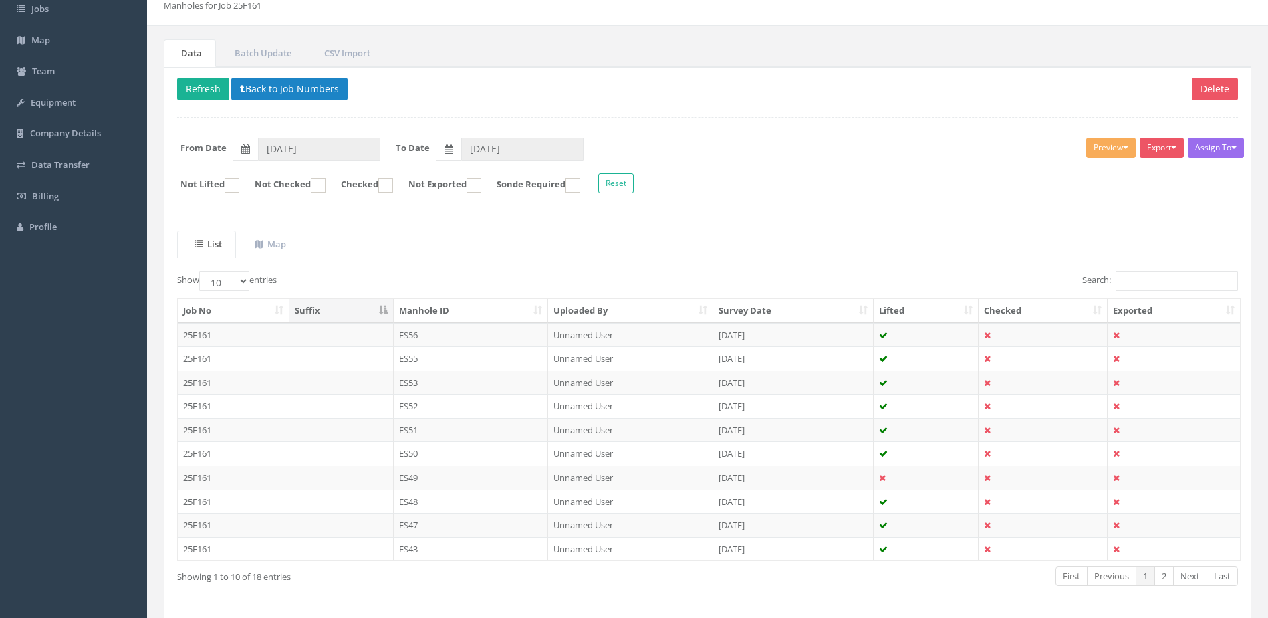
scroll to position [128, 0]
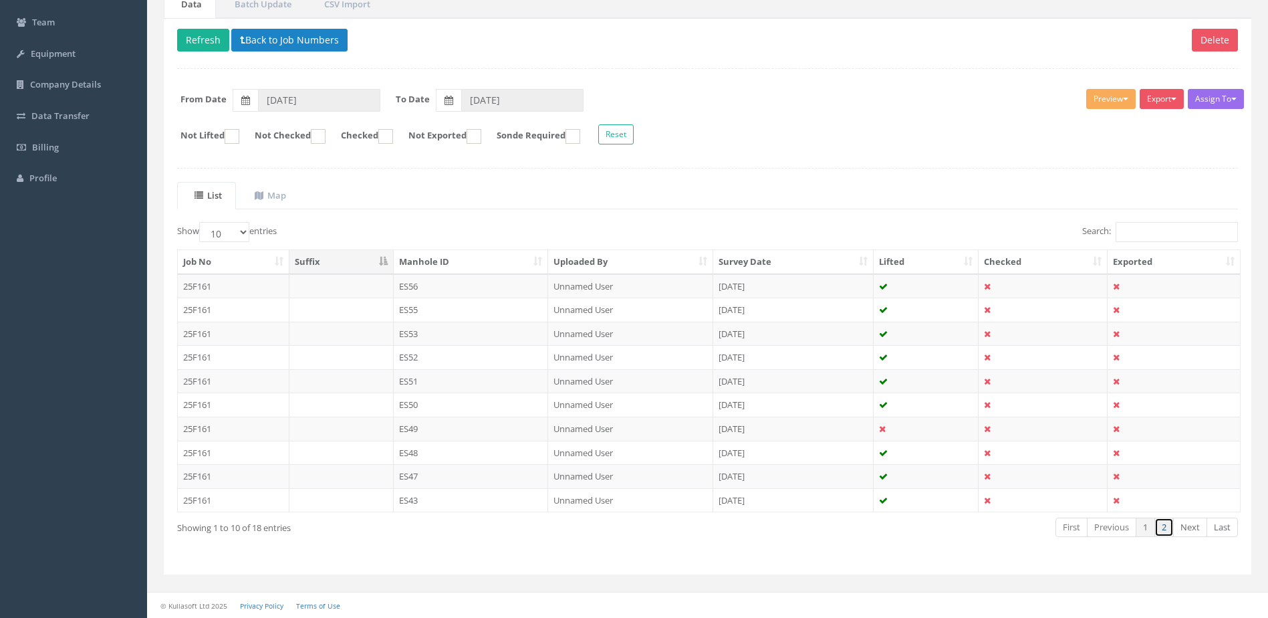
click at [1167, 528] on link "2" at bounding box center [1164, 526] width 19 height 19
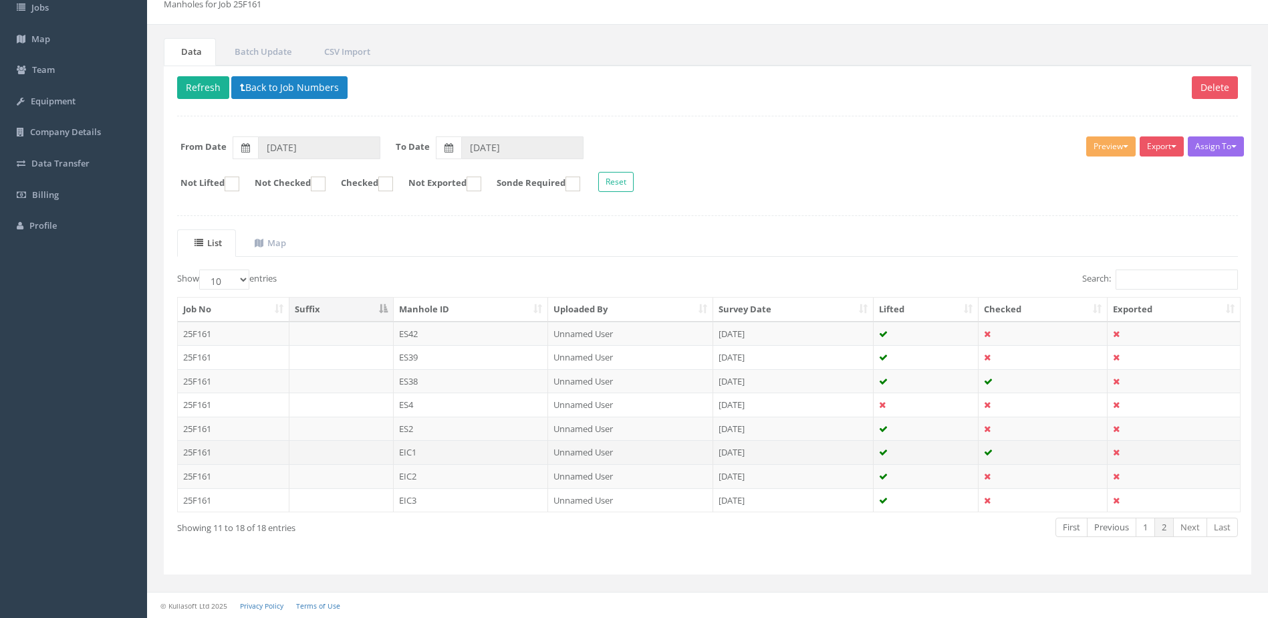
click at [508, 449] on td "EIC1" at bounding box center [471, 452] width 155 height 24
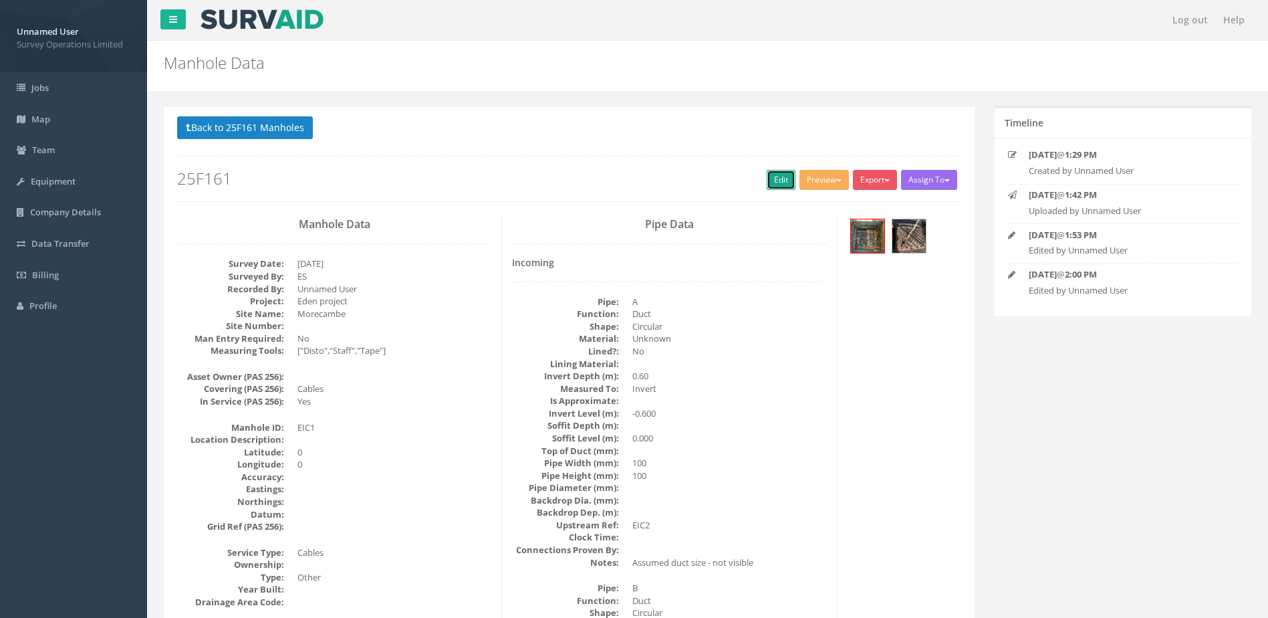
click at [771, 180] on link "Edit" at bounding box center [781, 180] width 29 height 20
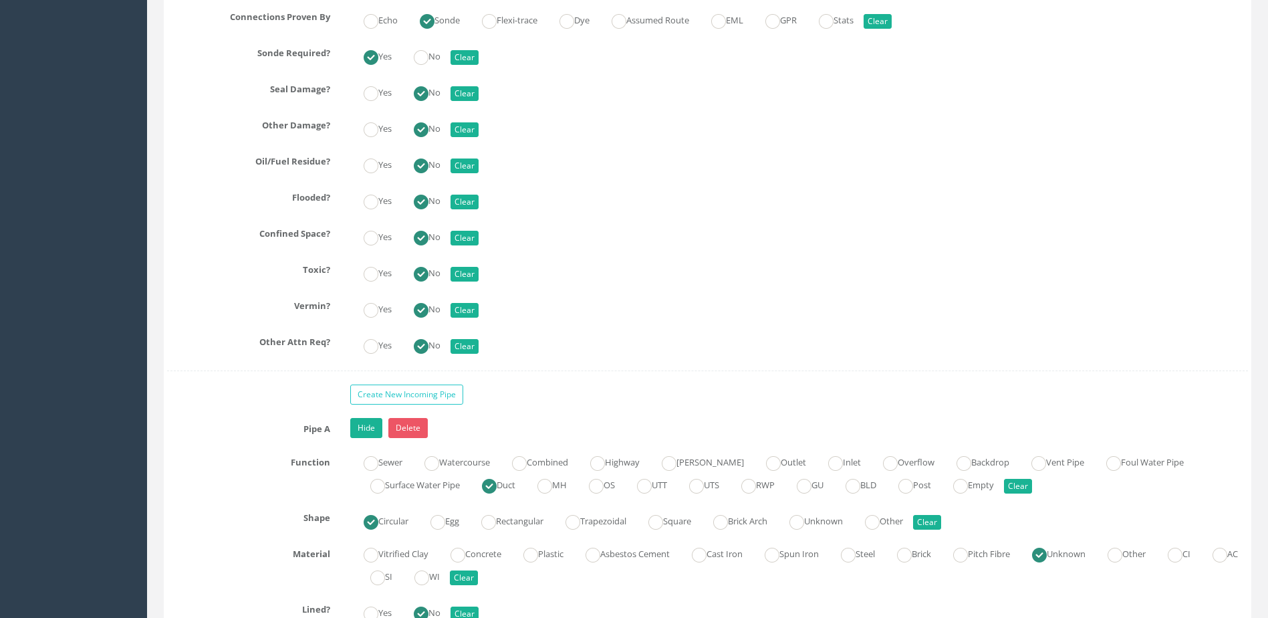
scroll to position [3410, 0]
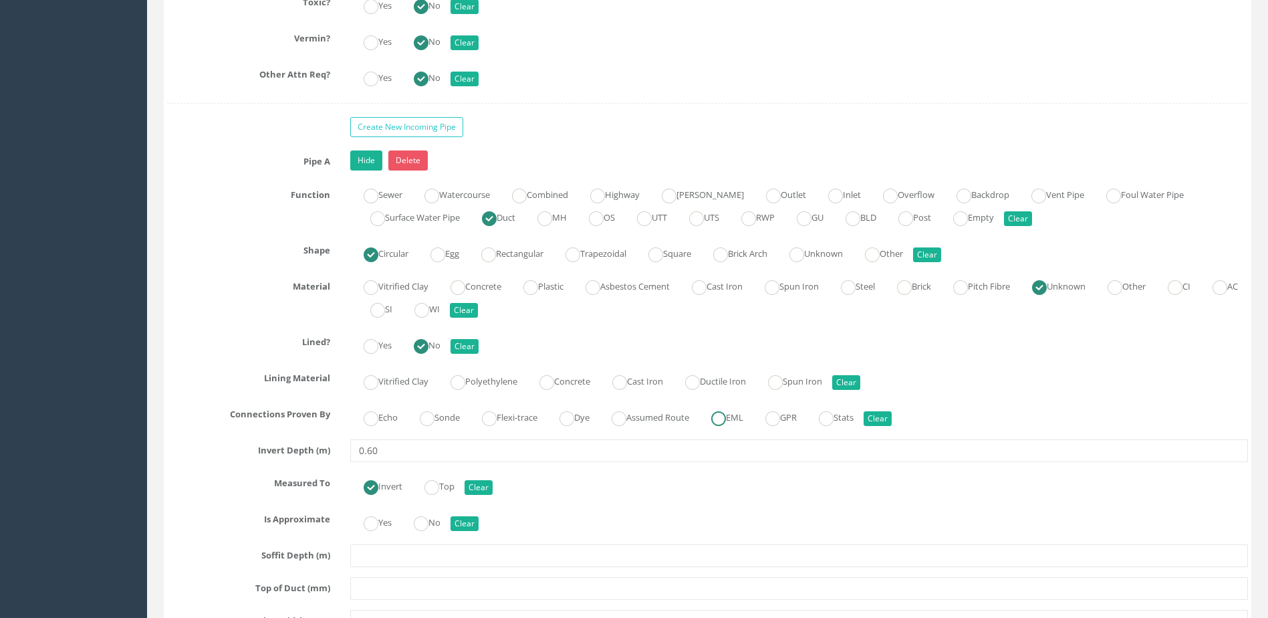
click at [726, 413] on ins at bounding box center [718, 418] width 15 height 15
radio input "true"
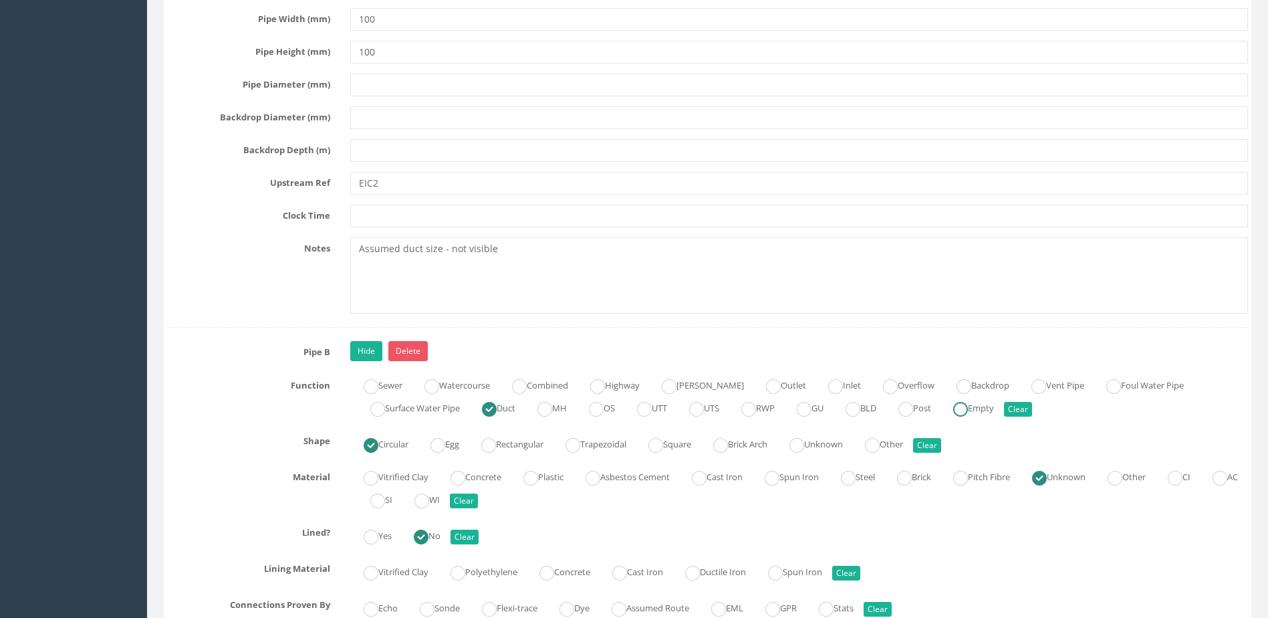
scroll to position [4279, 0]
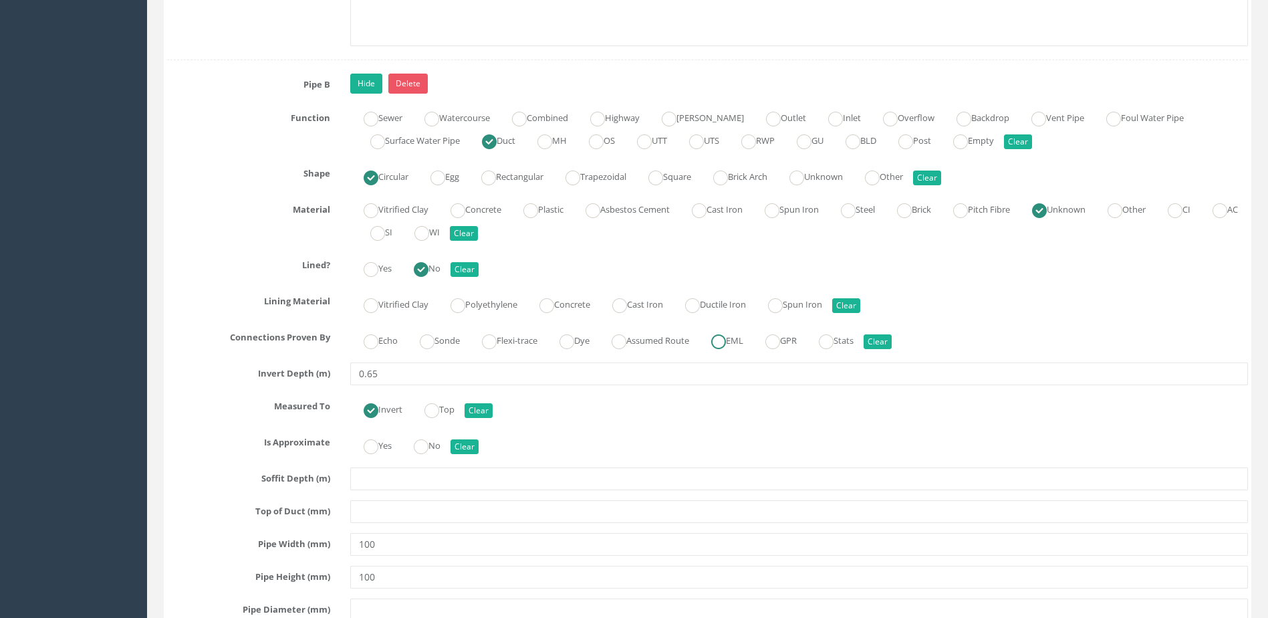
click at [726, 347] on ins at bounding box center [718, 341] width 15 height 15
radio input "true"
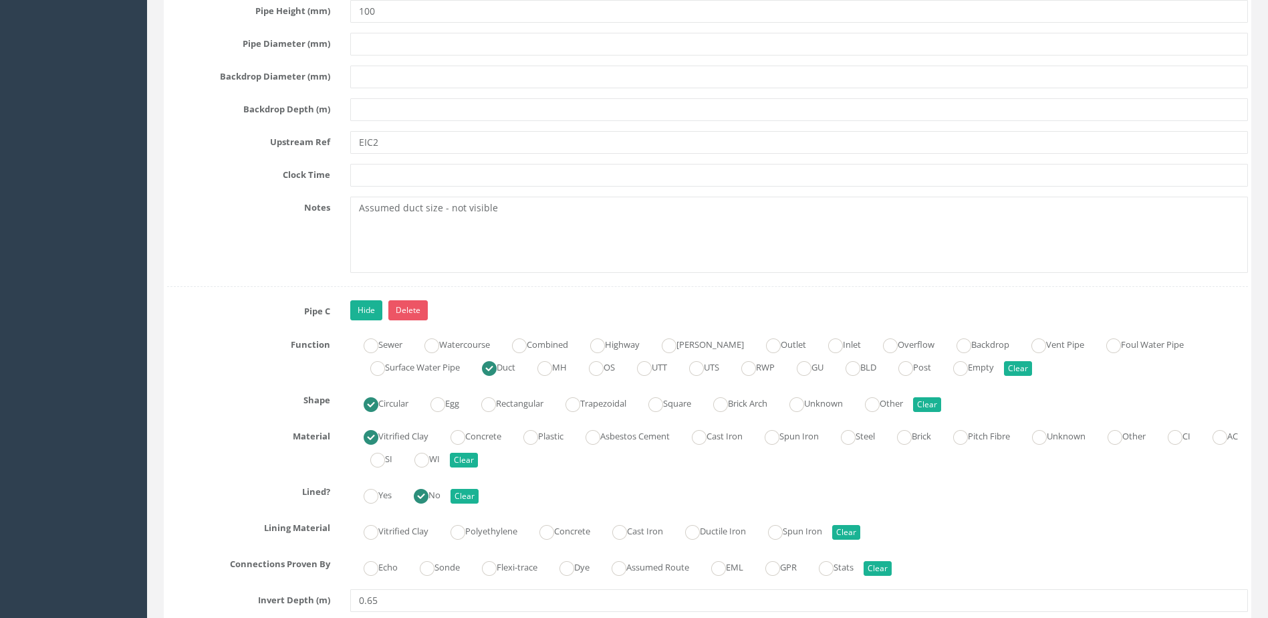
scroll to position [4948, 0]
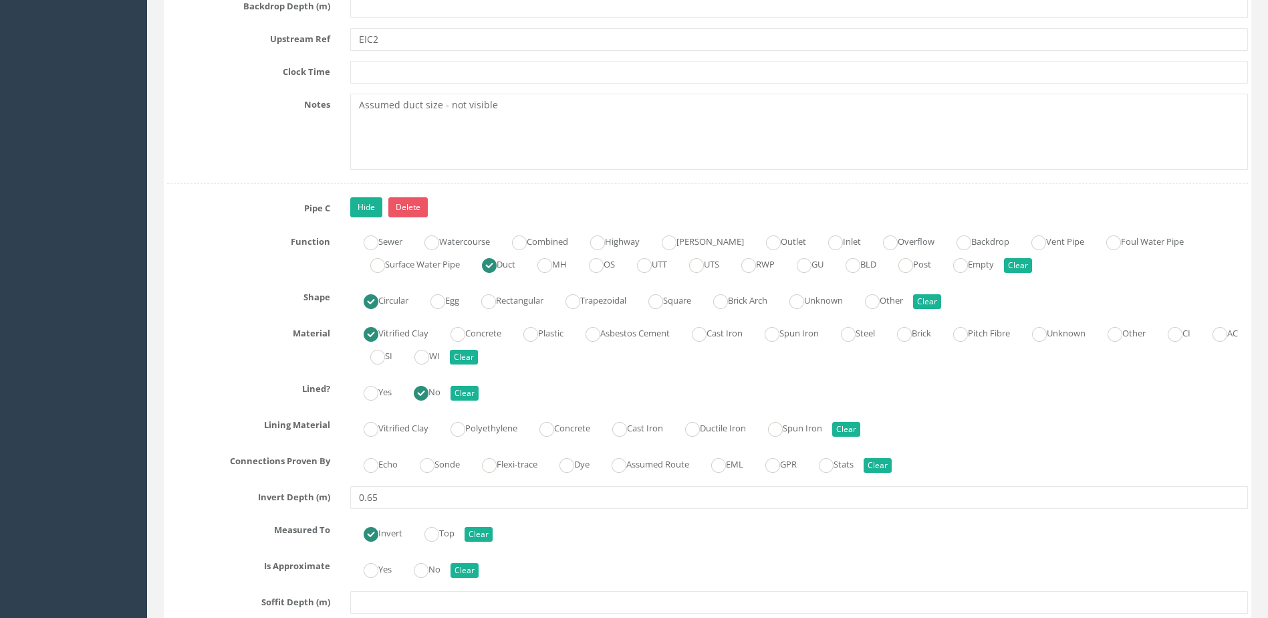
click at [713, 449] on div "Pipe C Hide Delete Function Sewer Watercourse Combined Highway [PERSON_NAME] Ou…" at bounding box center [707, 586] width 1081 height 779
click at [726, 462] on ins at bounding box center [718, 465] width 15 height 15
radio input "true"
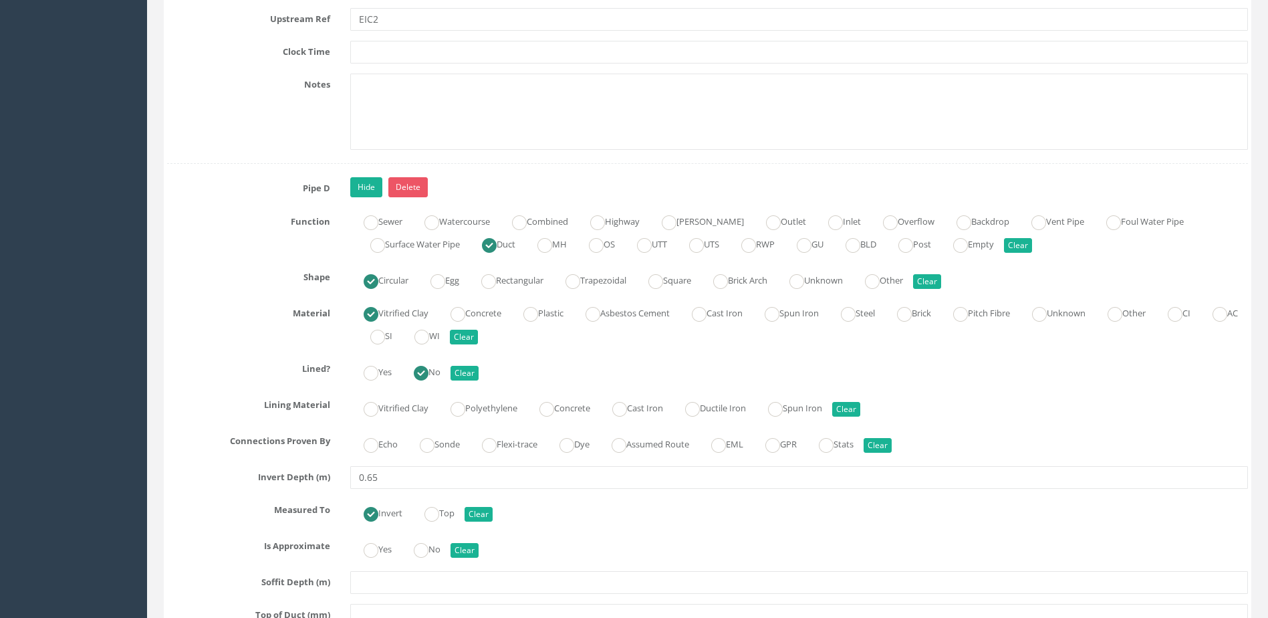
scroll to position [5884, 0]
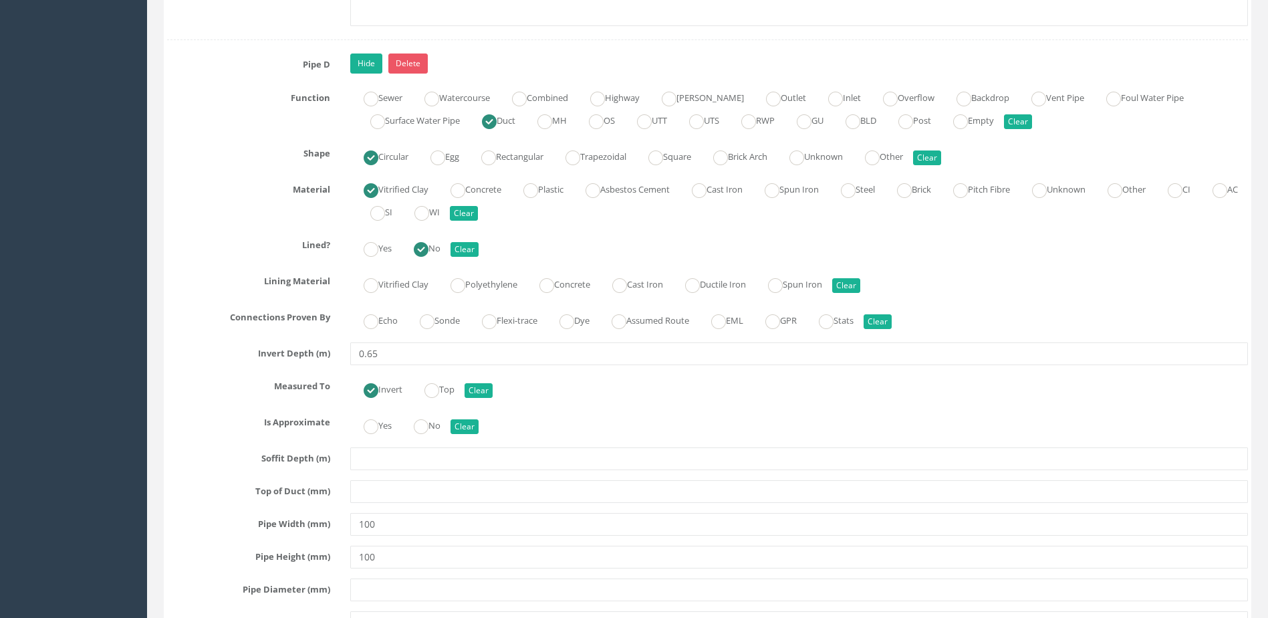
click at [742, 328] on div "Echo Sonde Flexi-trace Dye Assumed Route EML GPR Stats Clear" at bounding box center [799, 319] width 918 height 26
drag, startPoint x: 742, startPoint y: 328, endPoint x: 738, endPoint y: 319, distance: 10.2
click at [726, 319] on ins at bounding box center [718, 321] width 15 height 15
radio input "true"
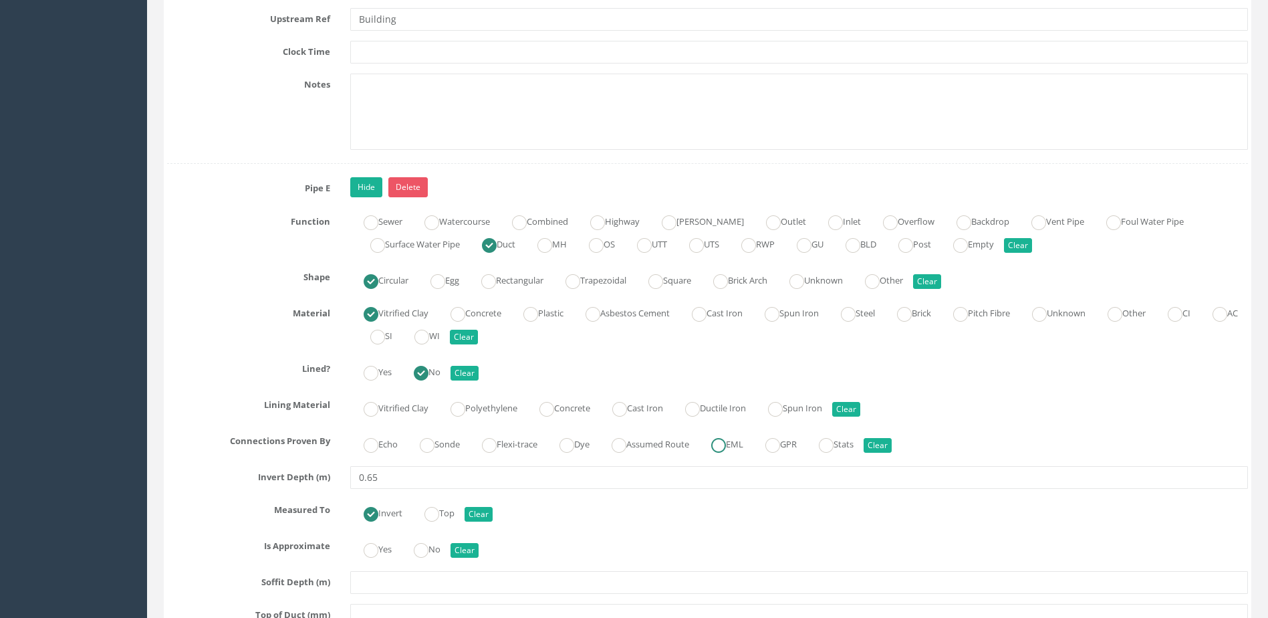
click at [726, 447] on ins at bounding box center [718, 445] width 15 height 15
radio input "true"
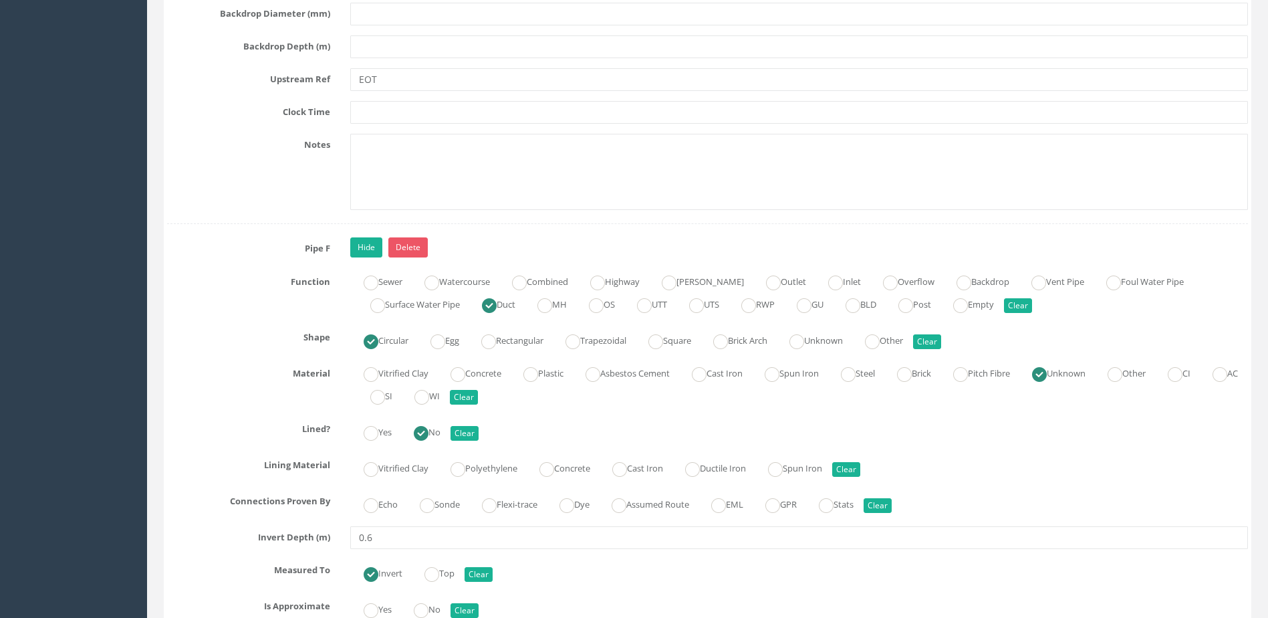
scroll to position [7288, 0]
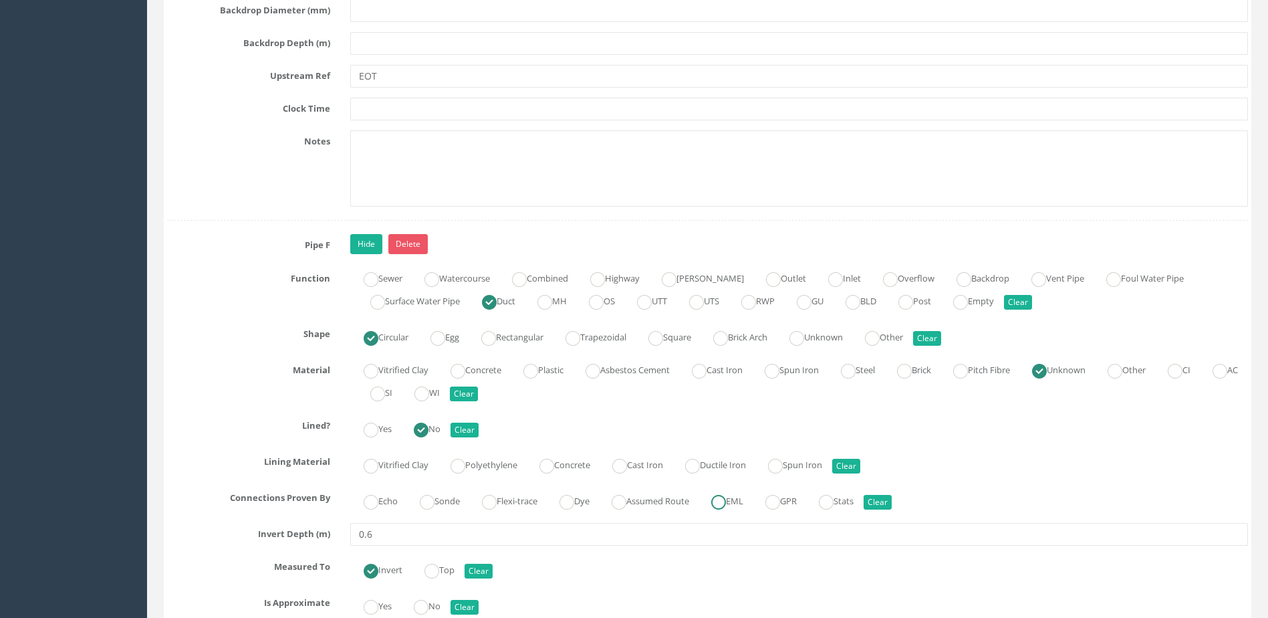
click at [726, 509] on input "EML" at bounding box center [718, 508] width 15 height 23
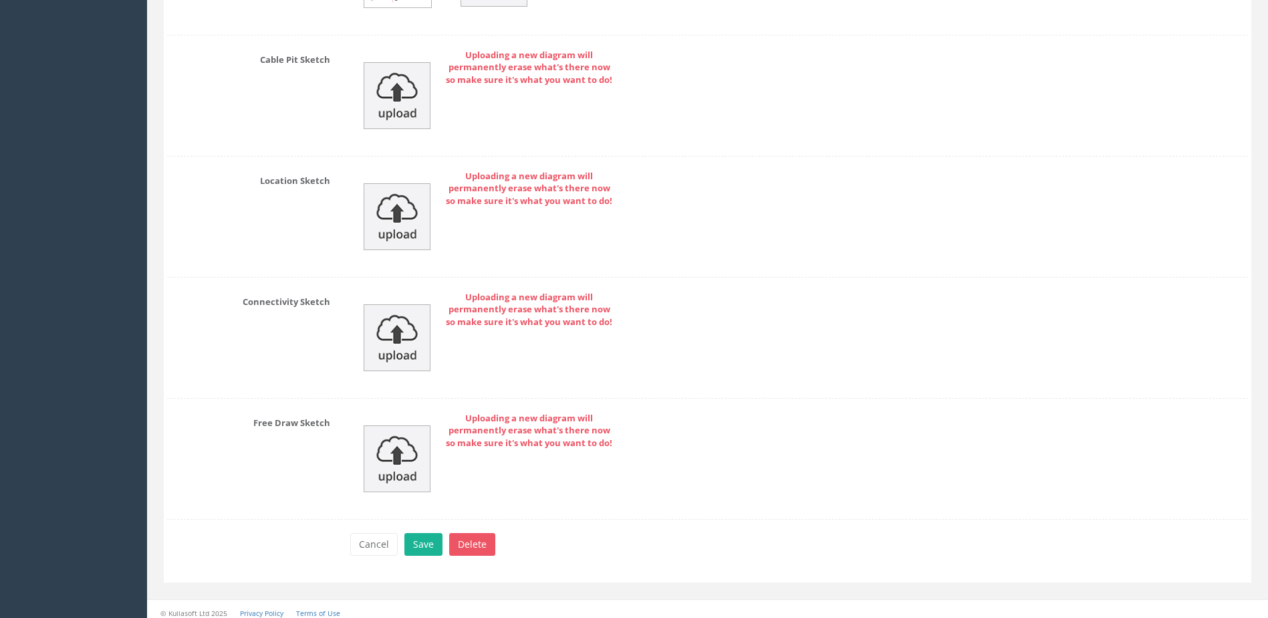
scroll to position [8864, 0]
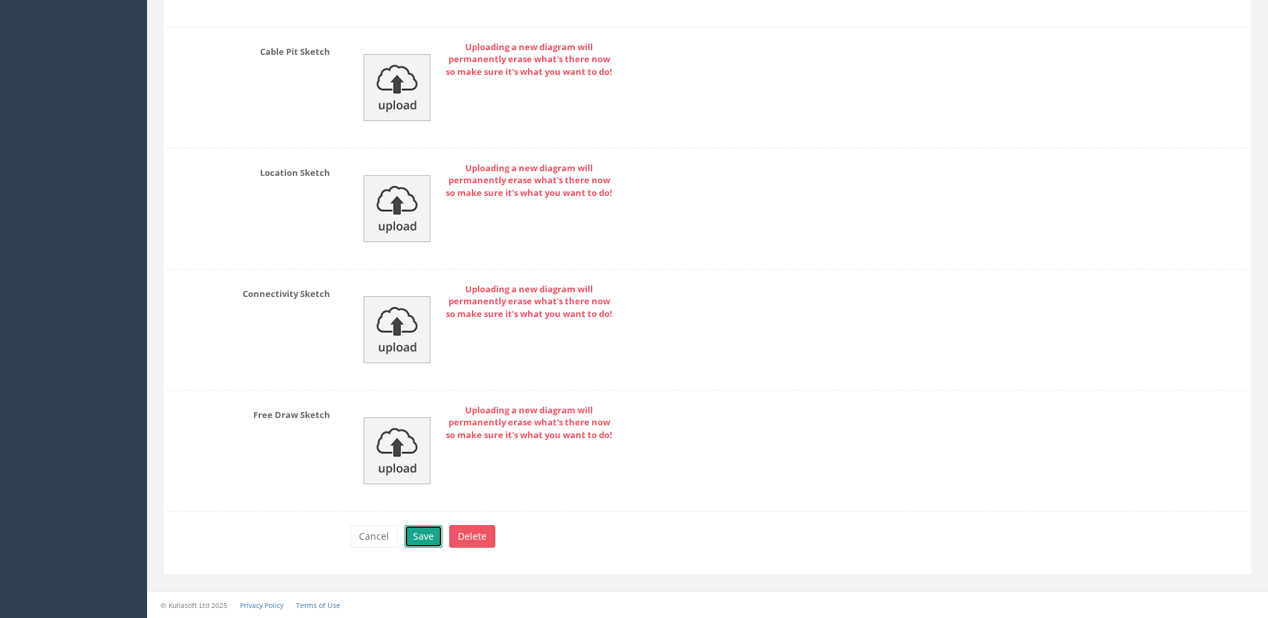
click at [437, 536] on button "Save" at bounding box center [424, 536] width 38 height 23
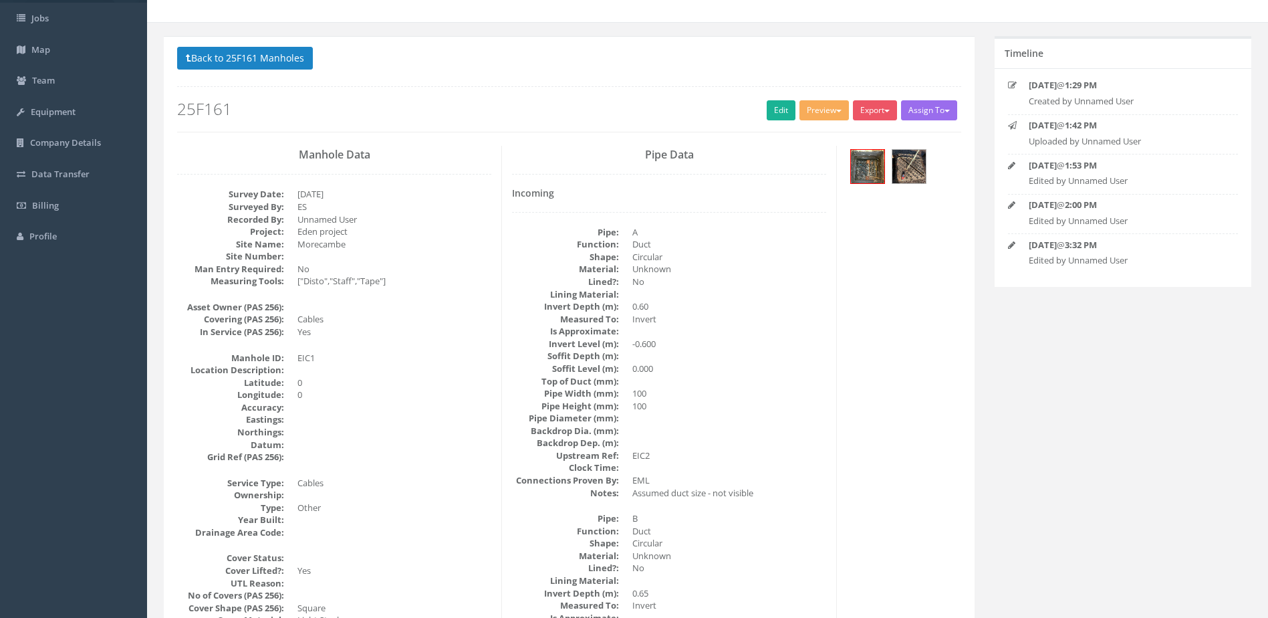
scroll to position [0, 0]
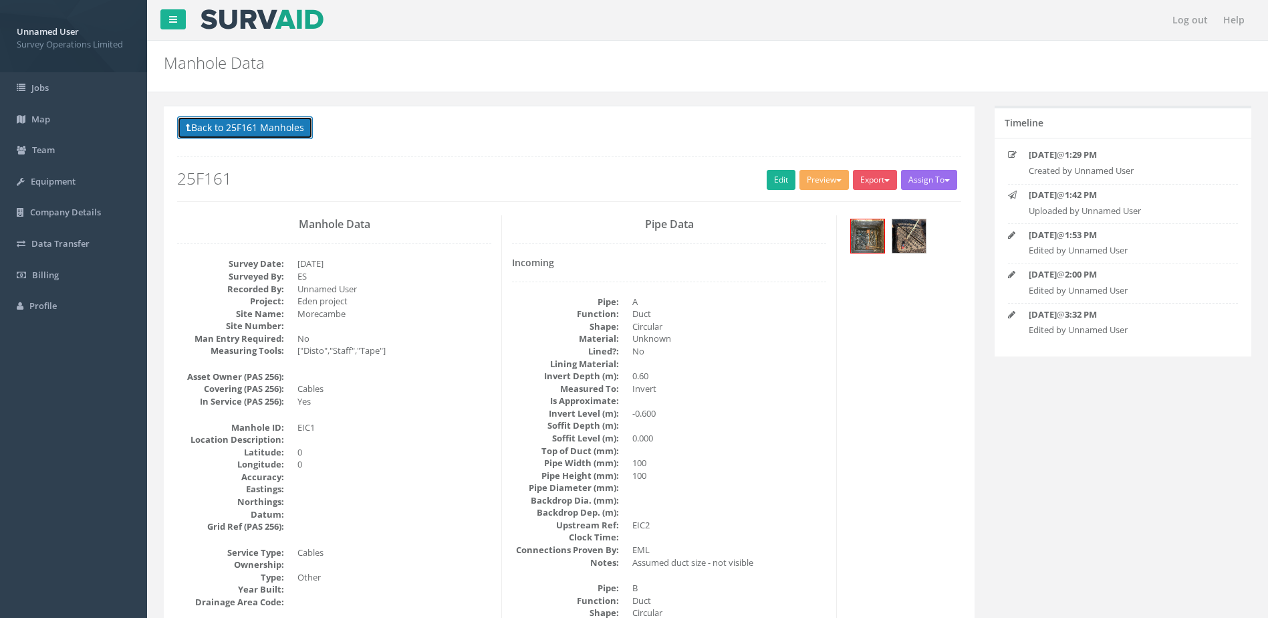
click at [280, 137] on button "Back to 25F161 Manholes" at bounding box center [245, 127] width 136 height 23
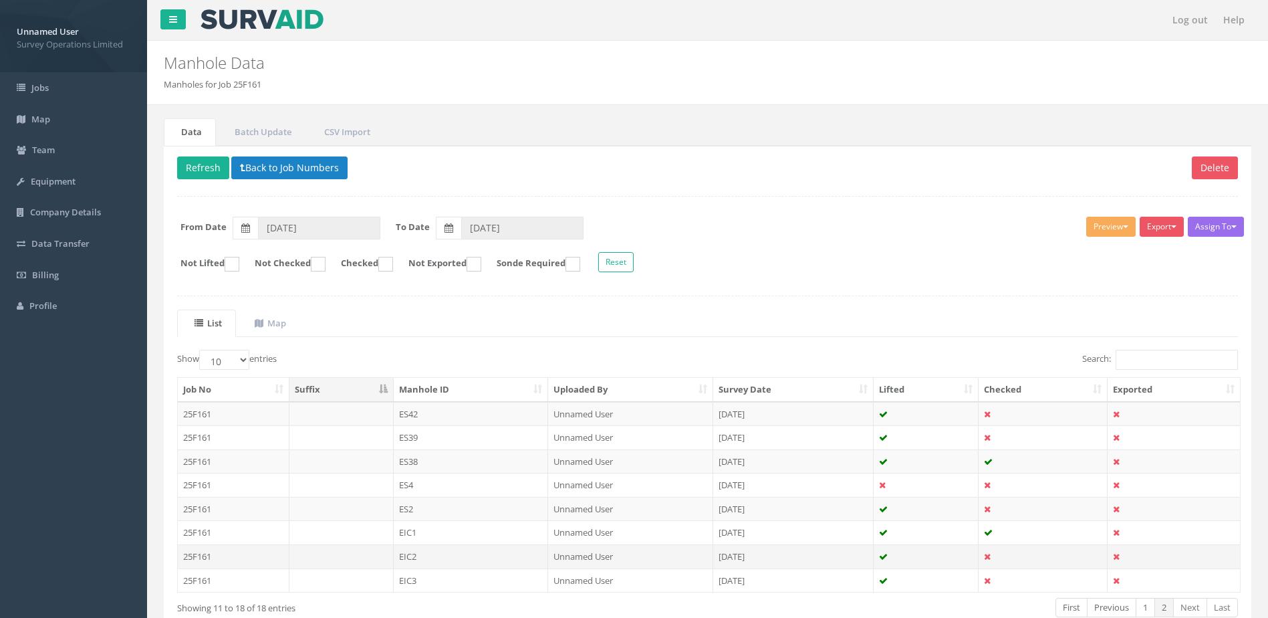
click at [844, 553] on td "[DATE]" at bounding box center [793, 556] width 160 height 24
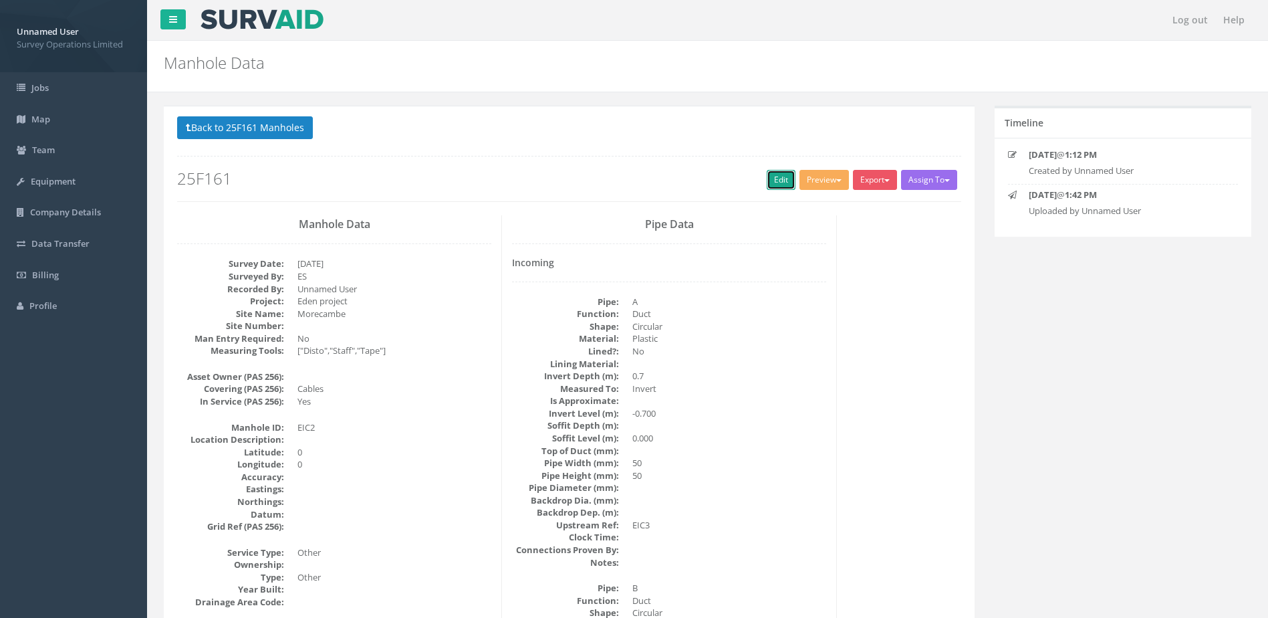
click at [782, 182] on link "Edit" at bounding box center [781, 180] width 29 height 20
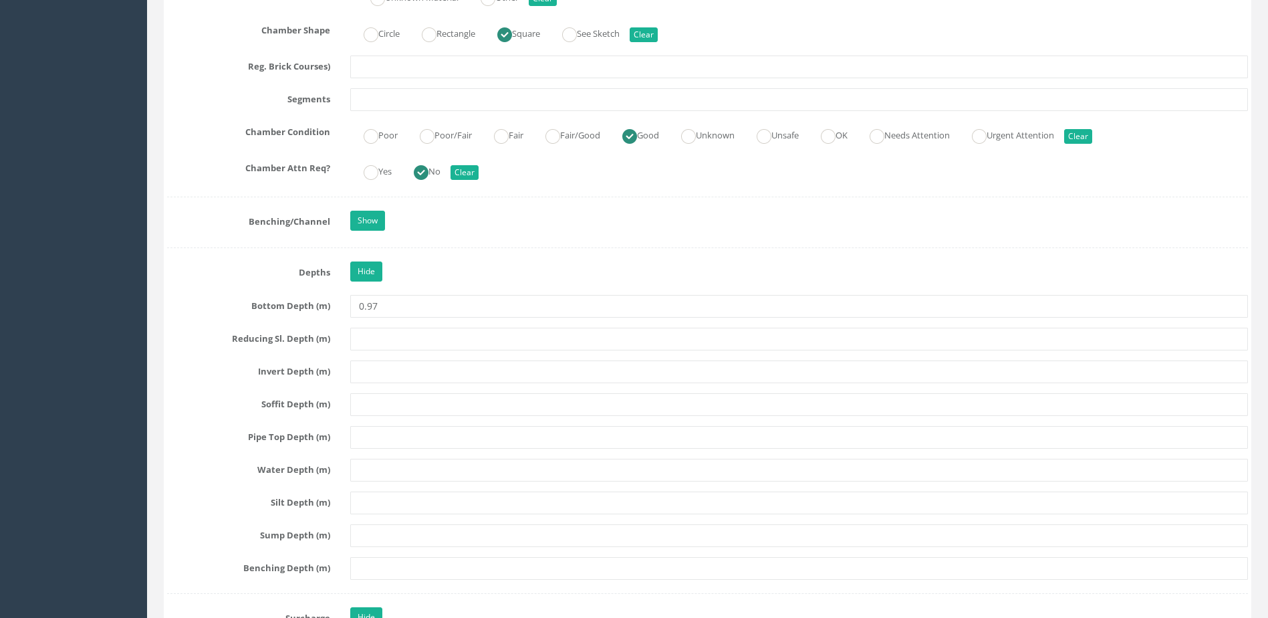
scroll to position [2206, 0]
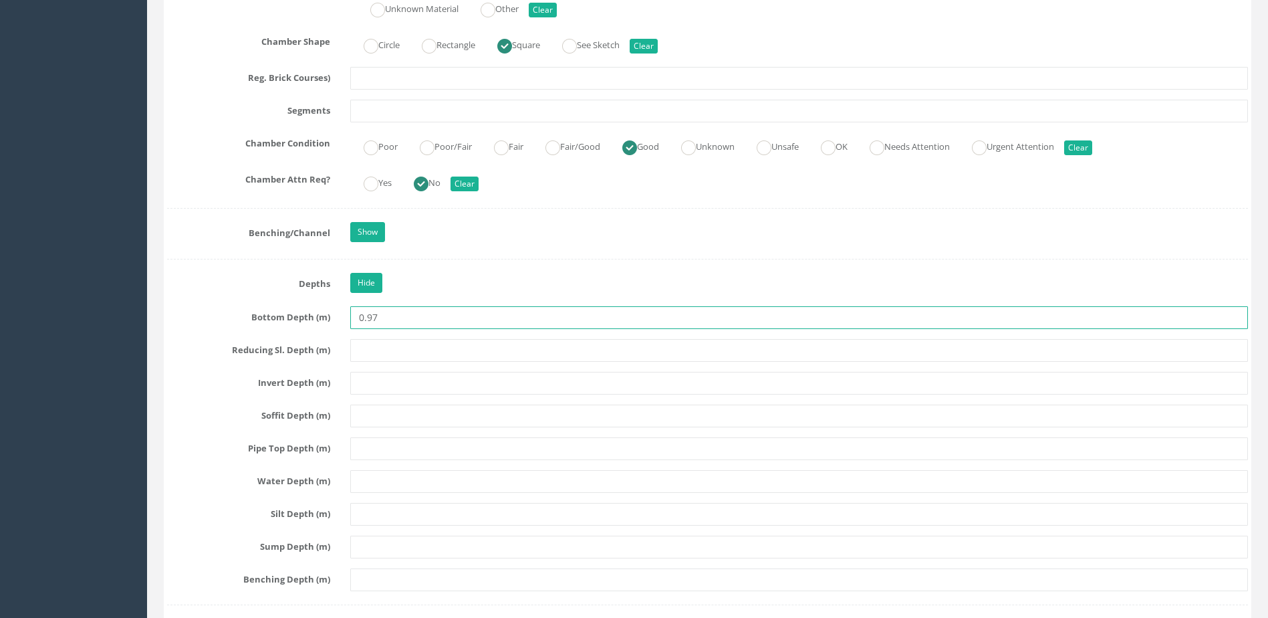
drag, startPoint x: 409, startPoint y: 322, endPoint x: 304, endPoint y: 312, distance: 105.4
click at [304, 312] on div "Bottom Depth (m) 0.97" at bounding box center [707, 317] width 1101 height 23
click at [396, 387] on input "text" at bounding box center [799, 383] width 898 height 23
paste input "0.97"
type input "0.97"
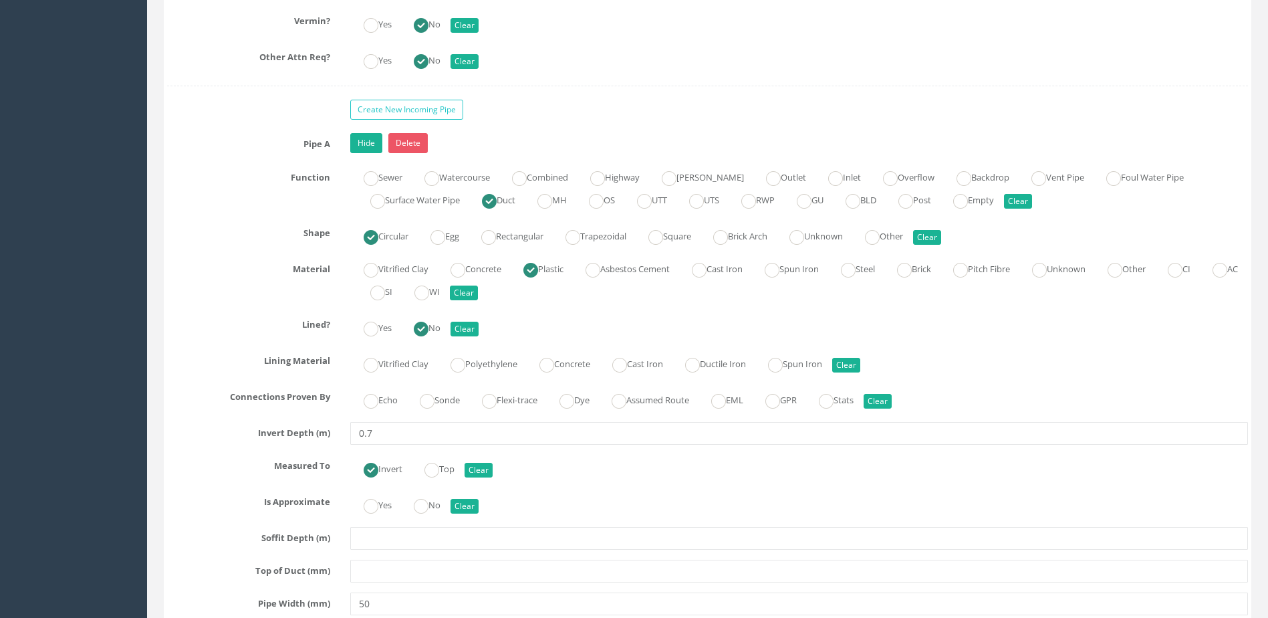
scroll to position [3544, 0]
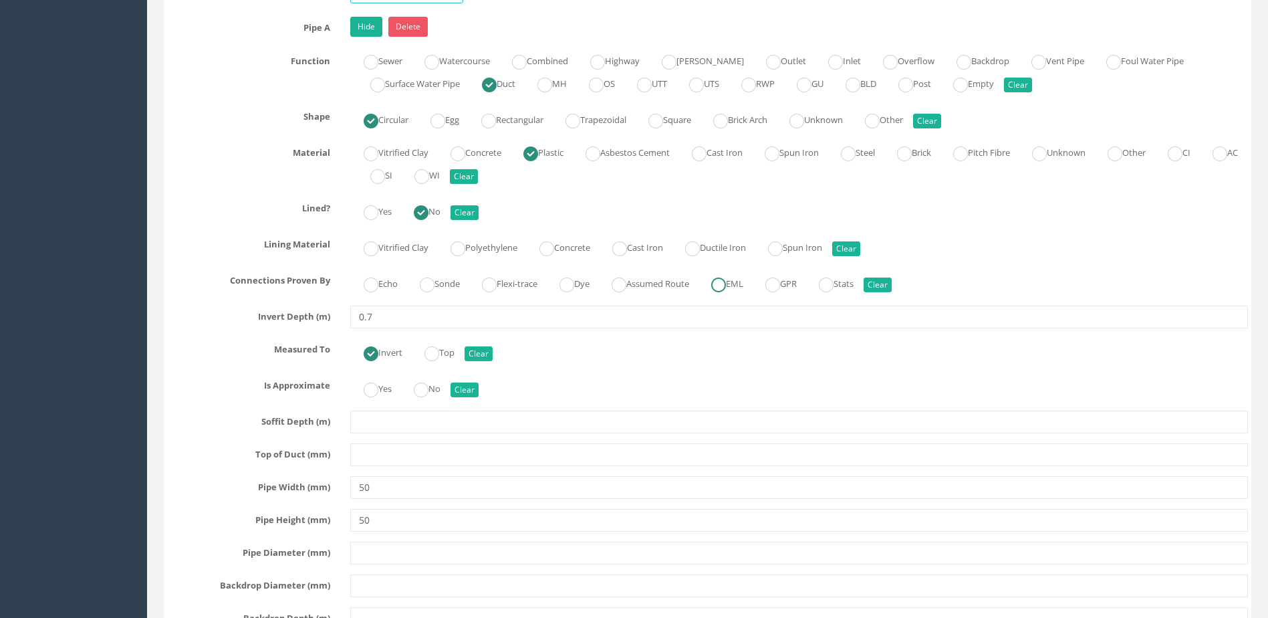
click at [726, 283] on ins at bounding box center [718, 284] width 15 height 15
radio input "true"
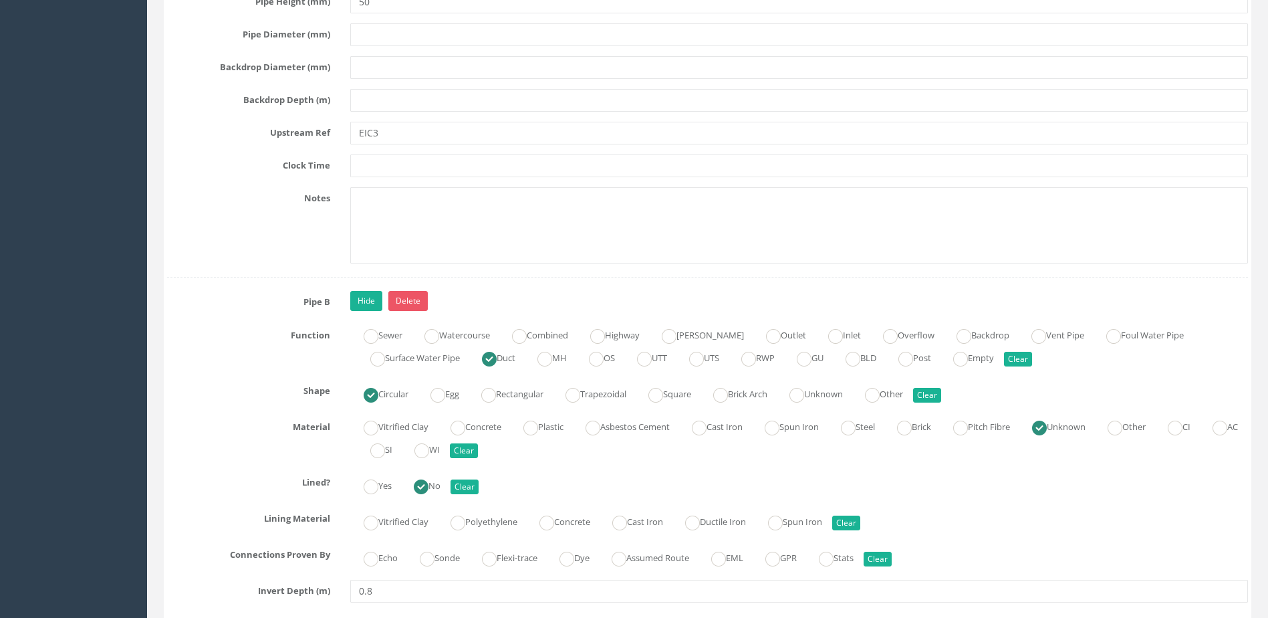
scroll to position [4078, 0]
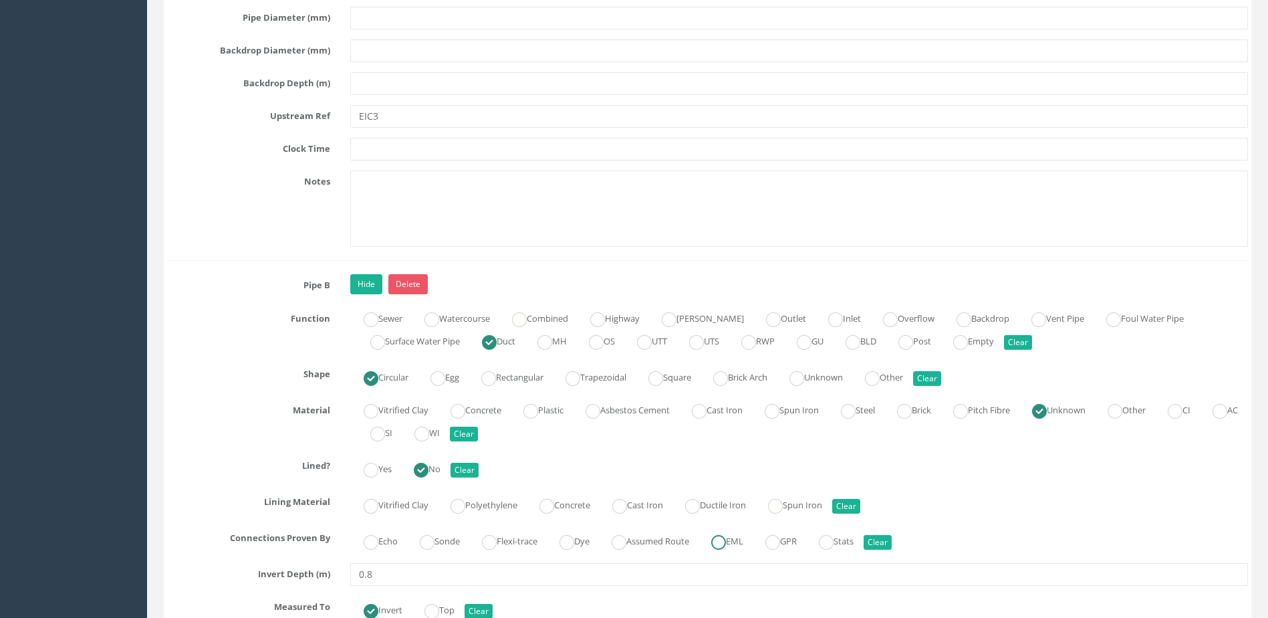
type input "0.97"
click at [743, 537] on label "EML" at bounding box center [720, 539] width 45 height 19
radio input "true"
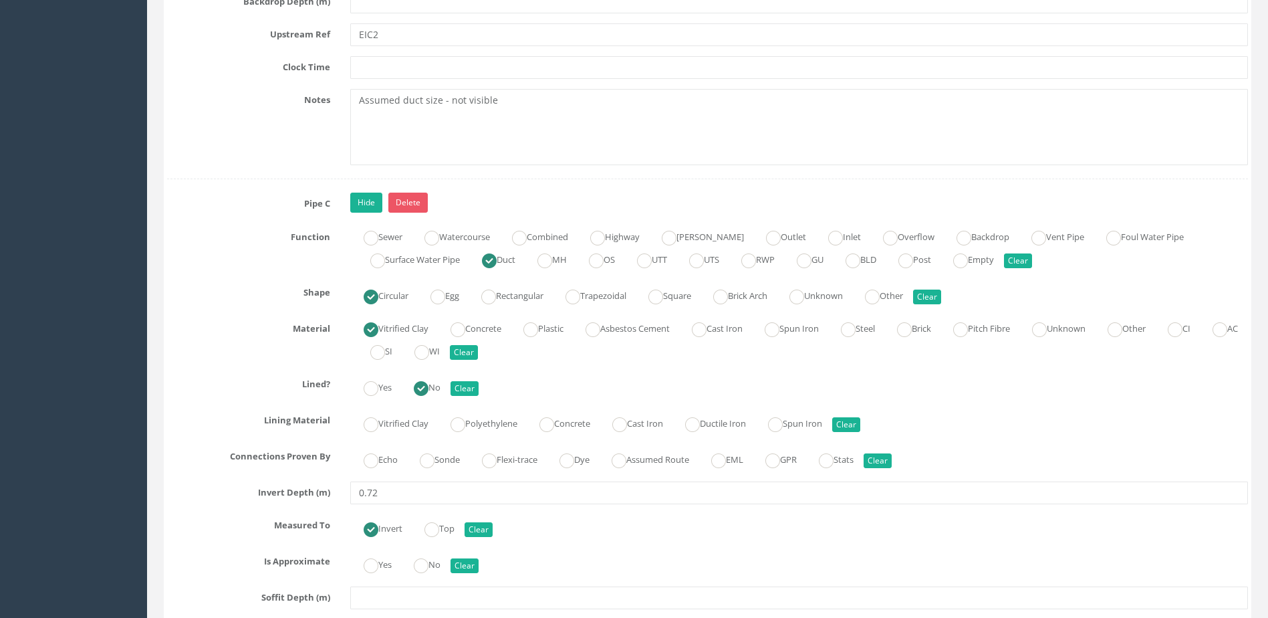
scroll to position [5081, 0]
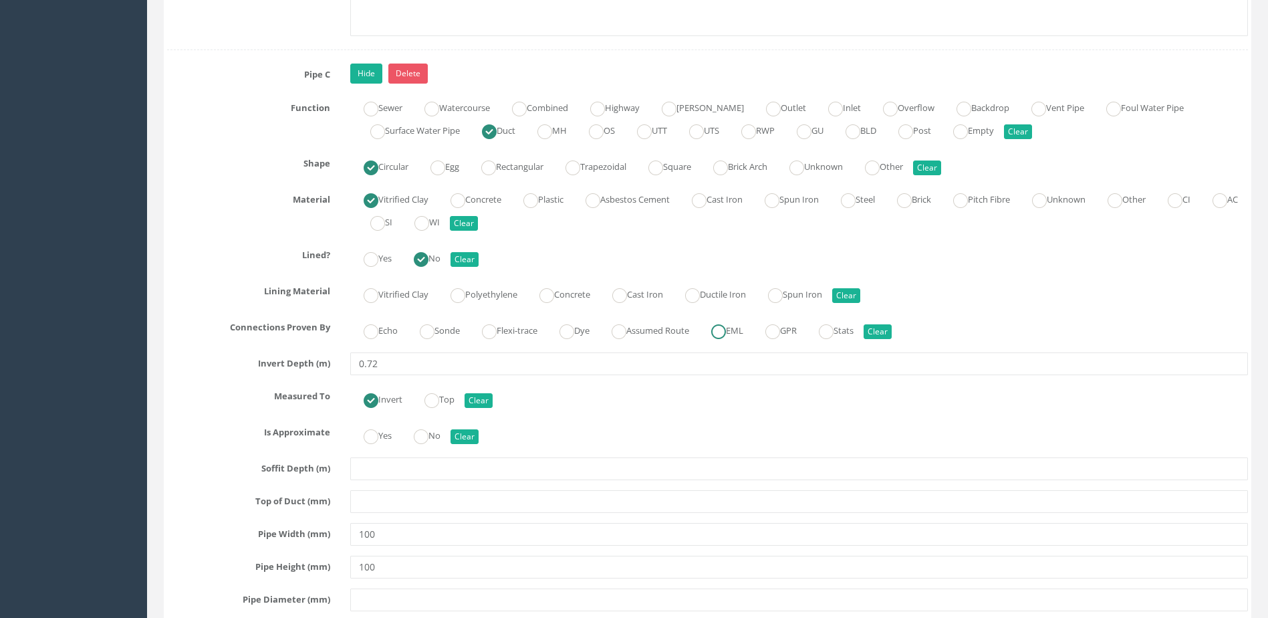
click at [726, 333] on ins at bounding box center [718, 331] width 15 height 15
radio input "true"
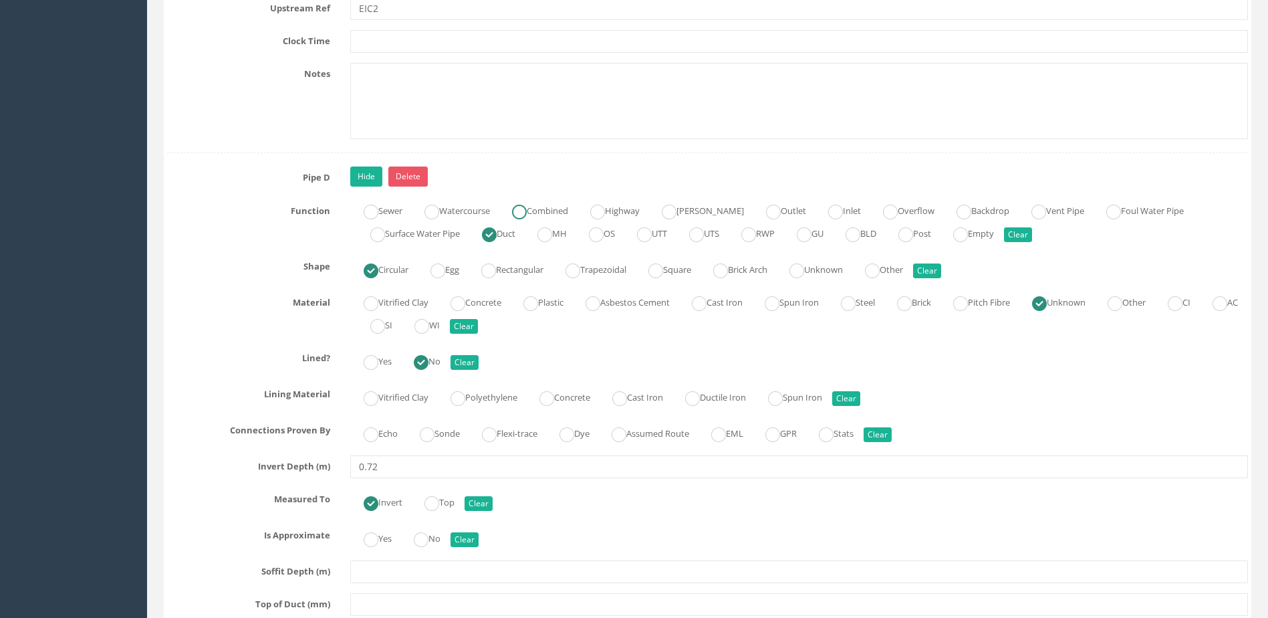
scroll to position [5884, 0]
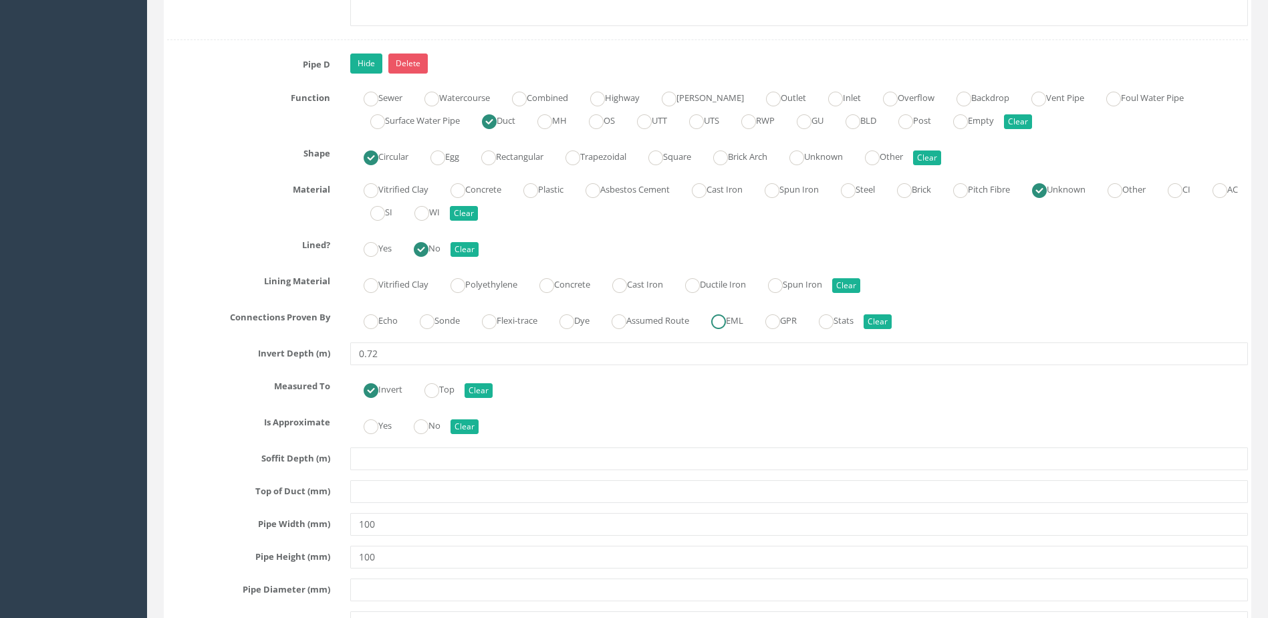
drag, startPoint x: 737, startPoint y: 328, endPoint x: 729, endPoint y: 333, distance: 10.2
click at [726, 327] on ins at bounding box center [718, 321] width 15 height 15
radio input "true"
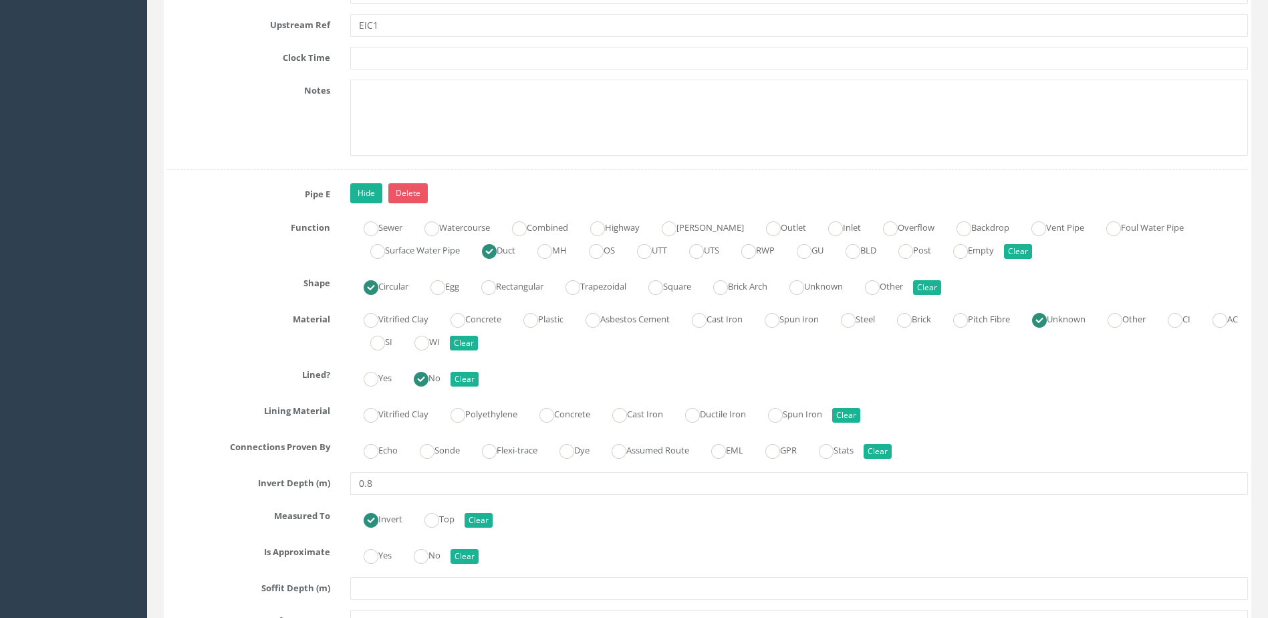
scroll to position [6552, 0]
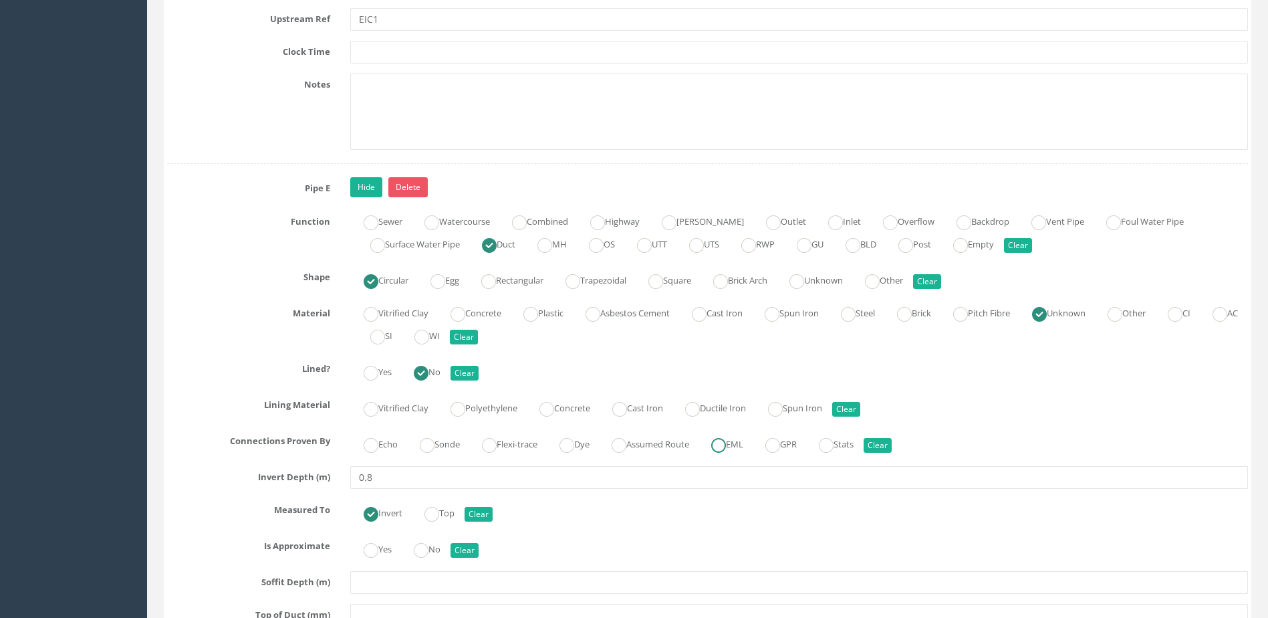
click at [743, 443] on label "EML" at bounding box center [720, 442] width 45 height 19
radio input "true"
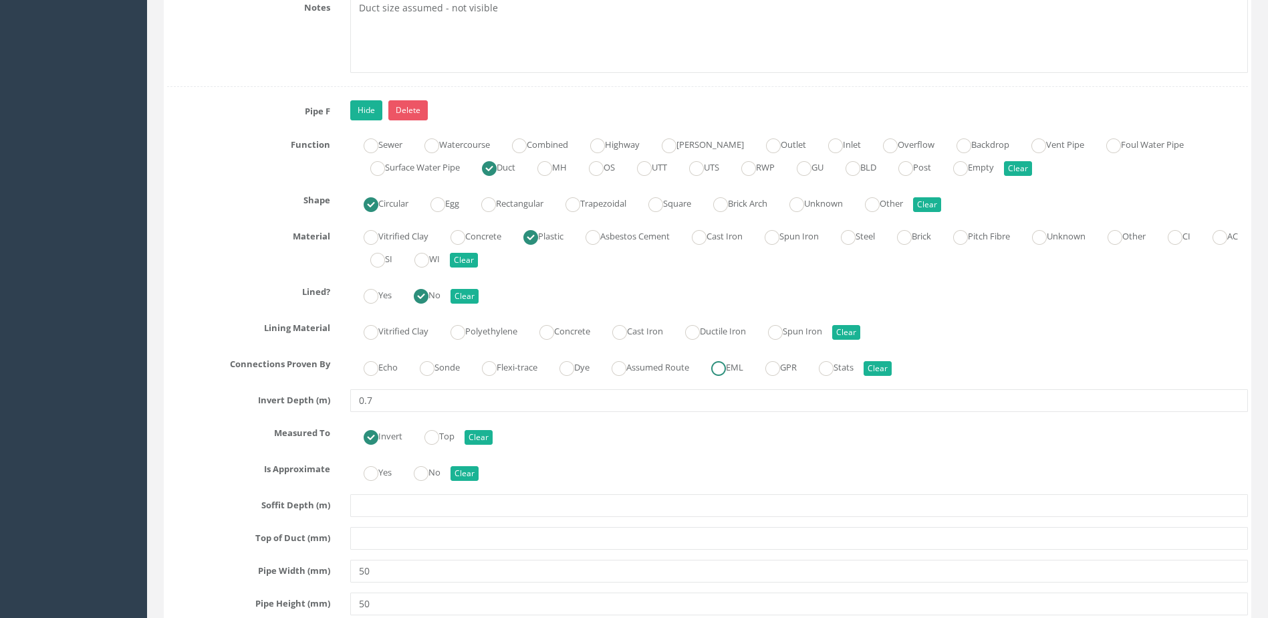
click at [726, 373] on ins at bounding box center [718, 368] width 15 height 15
radio input "true"
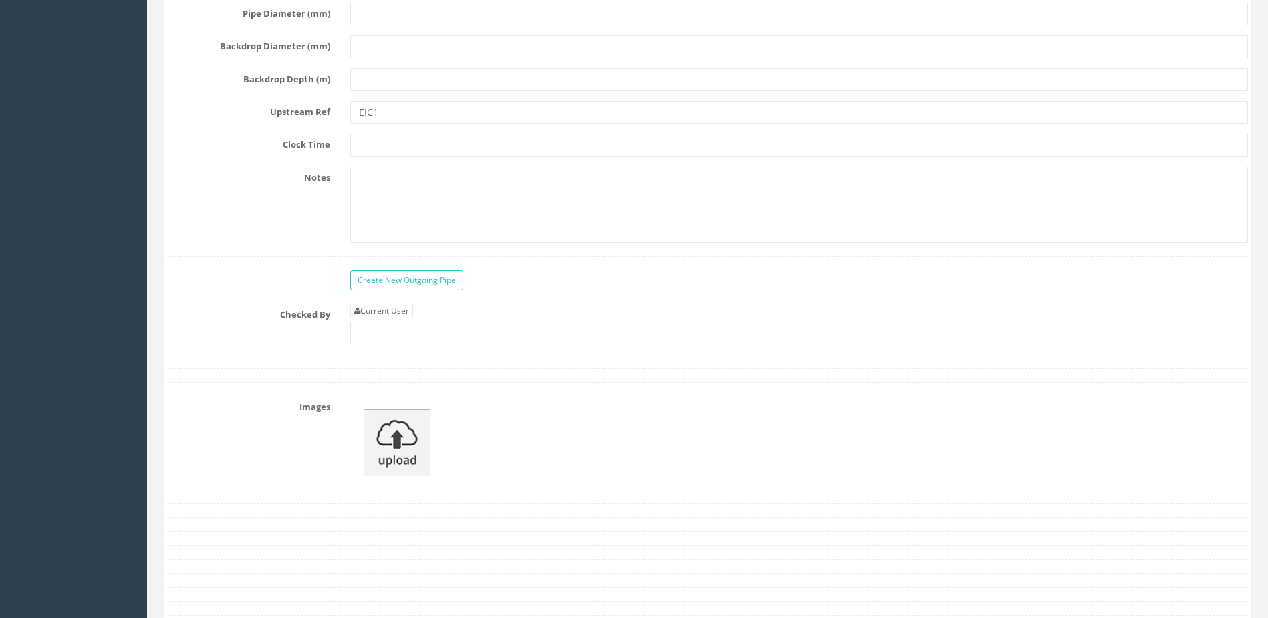
scroll to position [8224, 0]
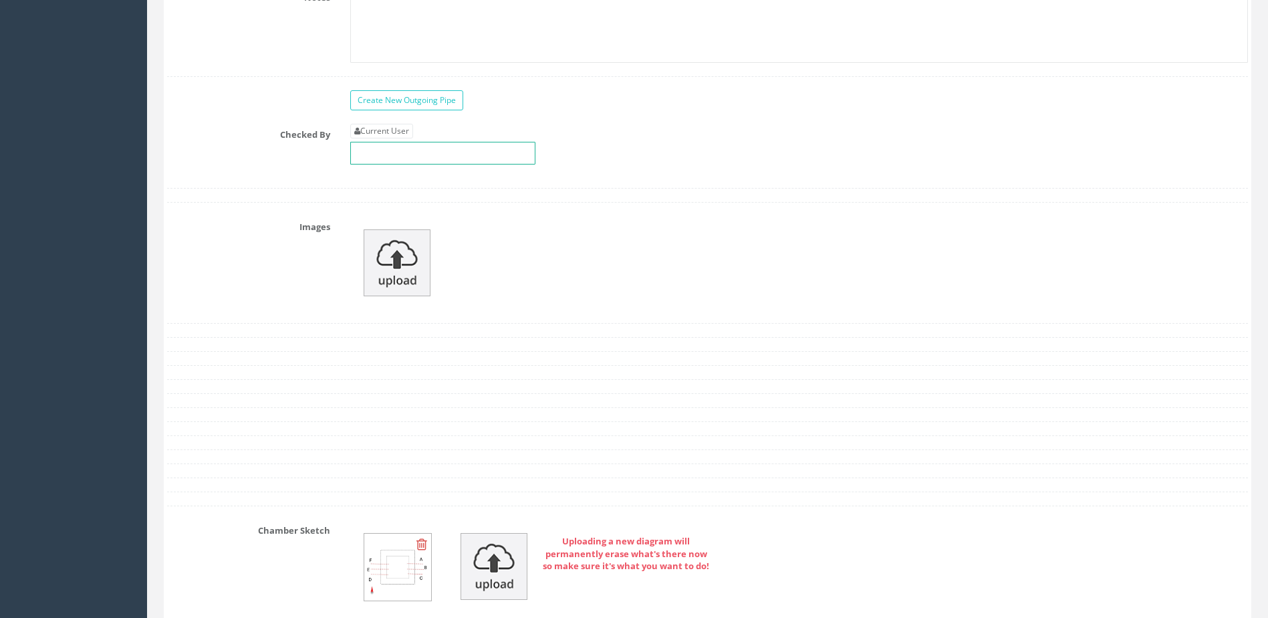
click at [427, 153] on input "text" at bounding box center [442, 153] width 185 height 23
type input "MP"
click at [401, 263] on img at bounding box center [397, 262] width 67 height 67
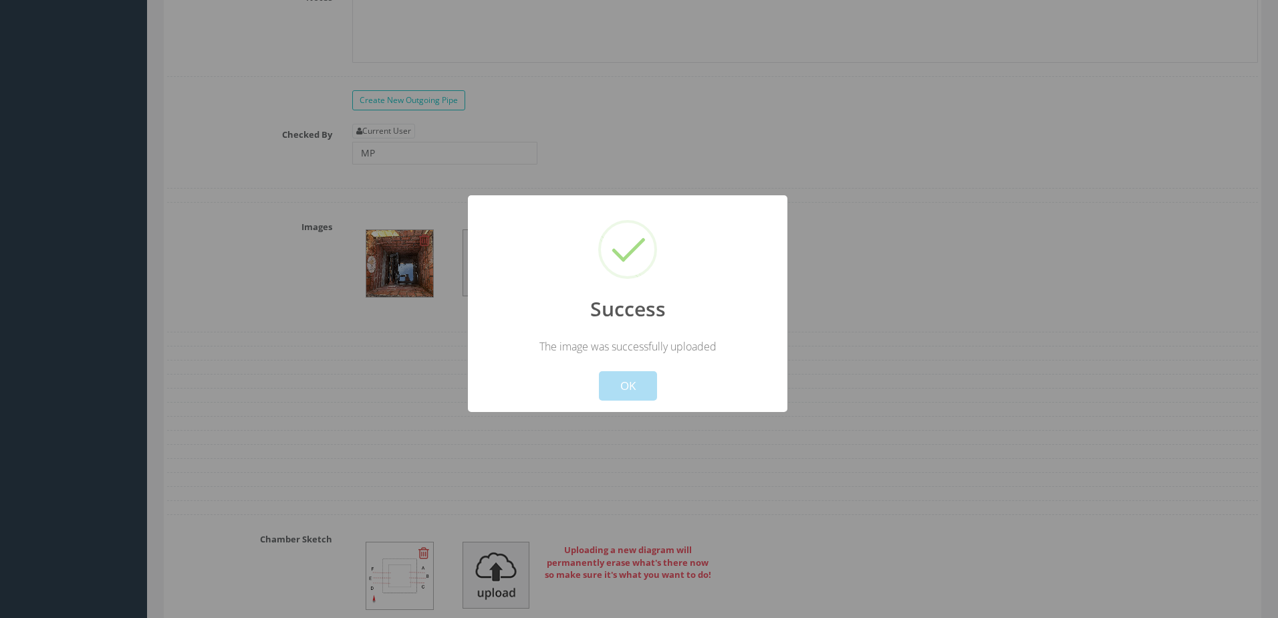
click at [665, 391] on div "Cancel OK" at bounding box center [627, 377] width 297 height 47
click at [645, 391] on button "OK" at bounding box center [628, 385] width 58 height 29
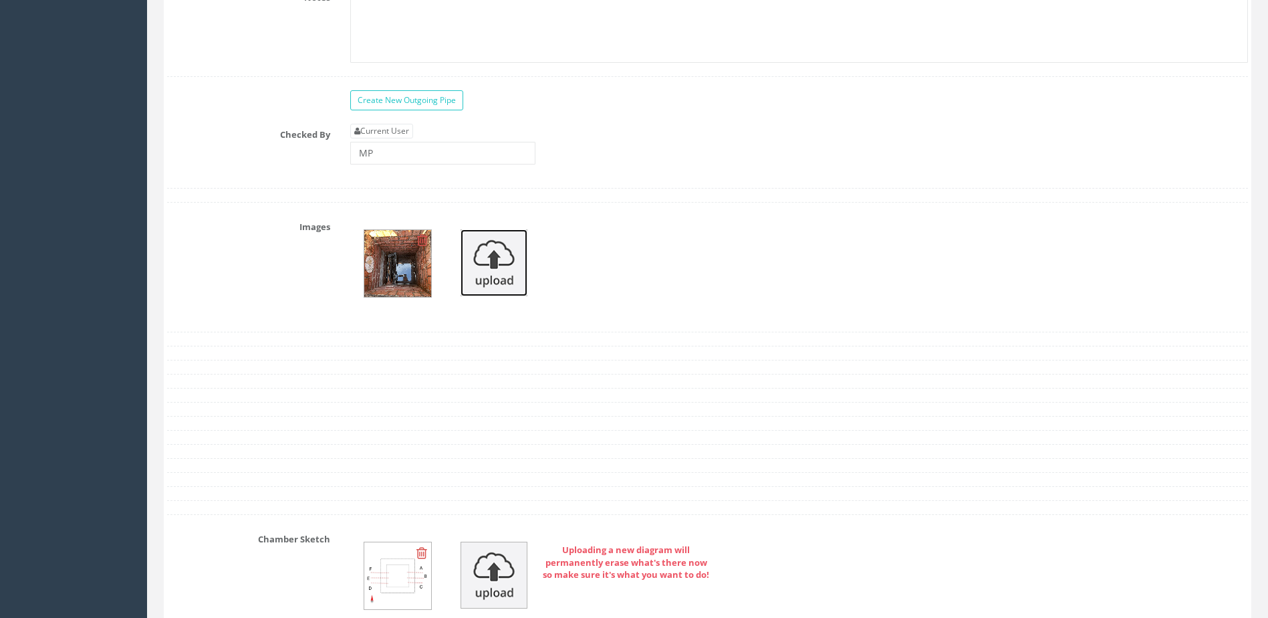
click at [509, 261] on img at bounding box center [494, 262] width 67 height 67
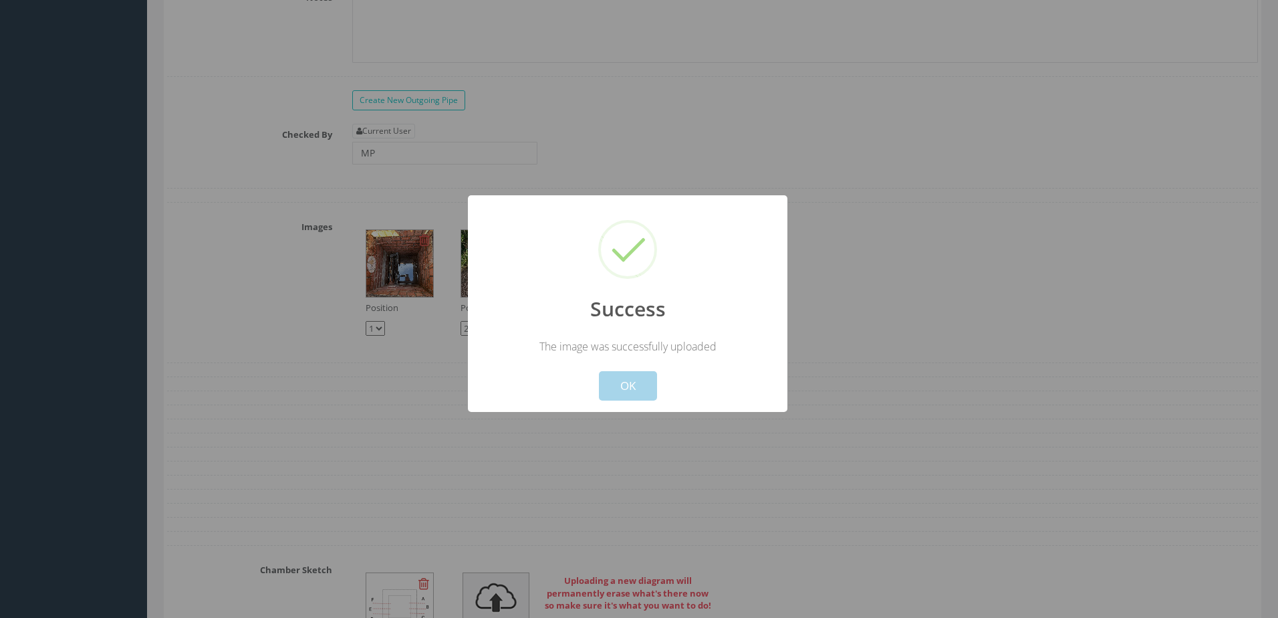
click at [625, 385] on button "OK" at bounding box center [628, 385] width 58 height 29
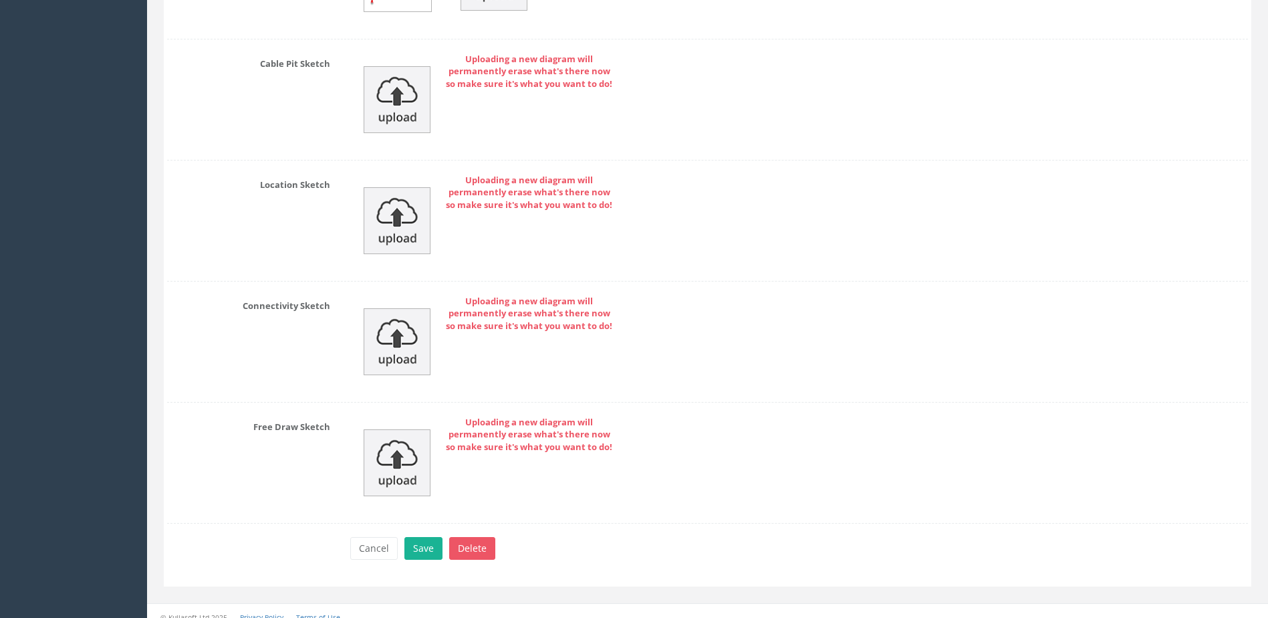
scroll to position [8864, 0]
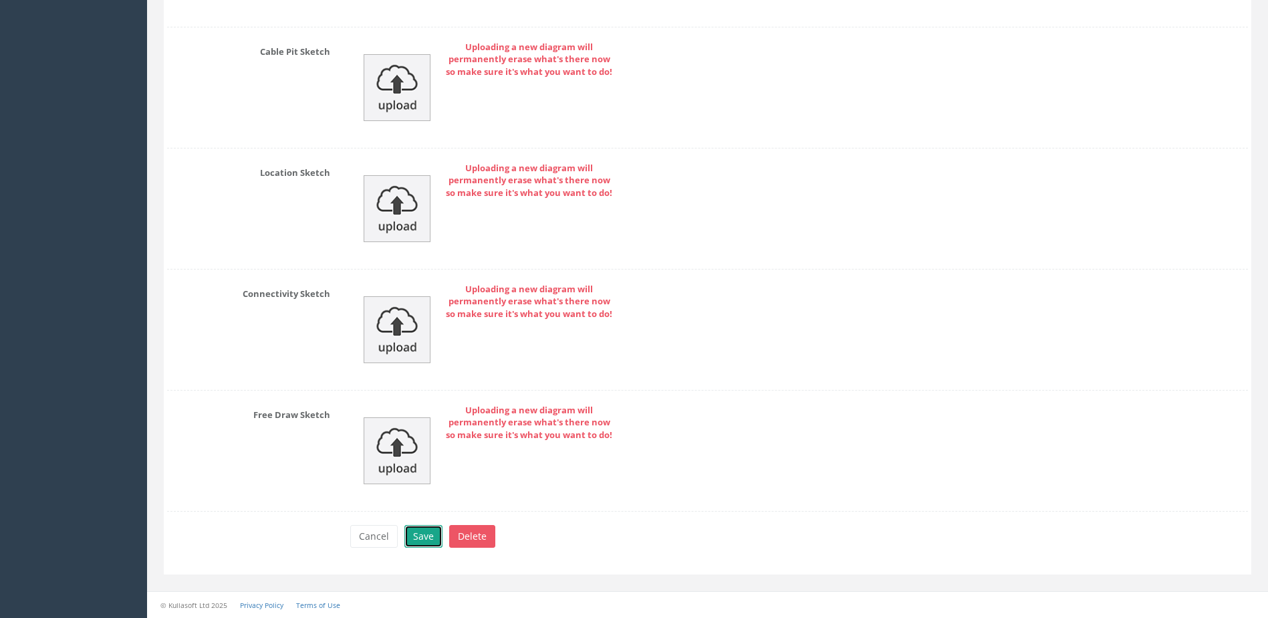
click at [431, 543] on button "Save" at bounding box center [424, 536] width 38 height 23
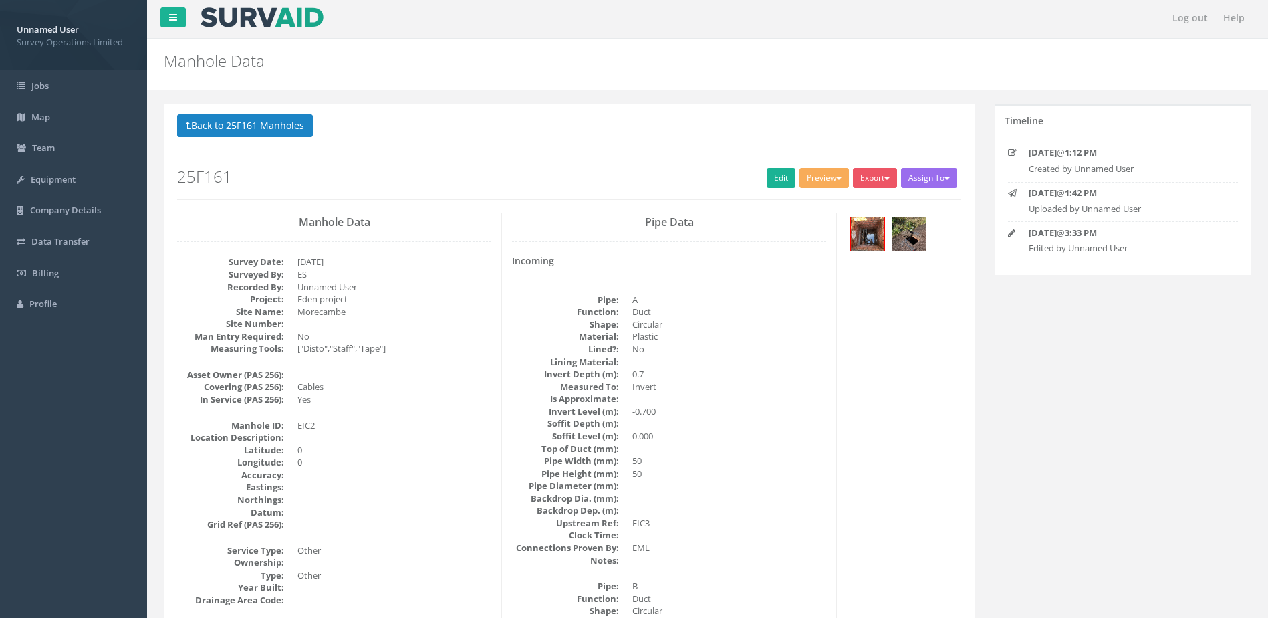
scroll to position [0, 0]
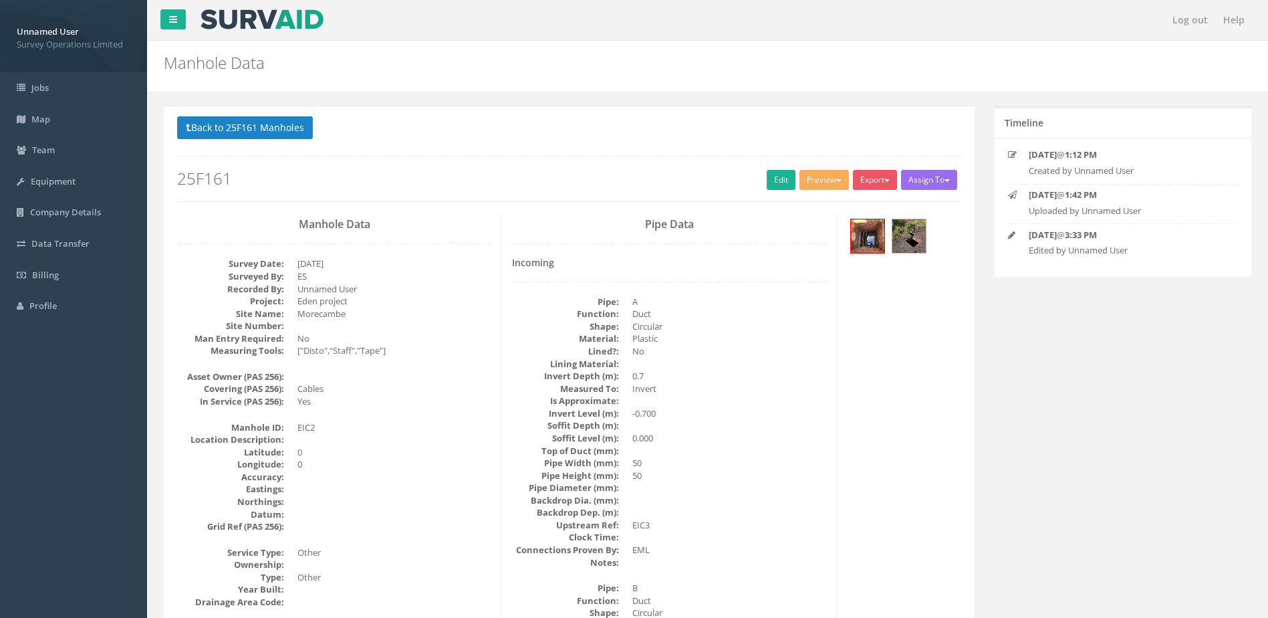
click at [264, 128] on button "Back to 25F161 Manholes" at bounding box center [245, 127] width 136 height 23
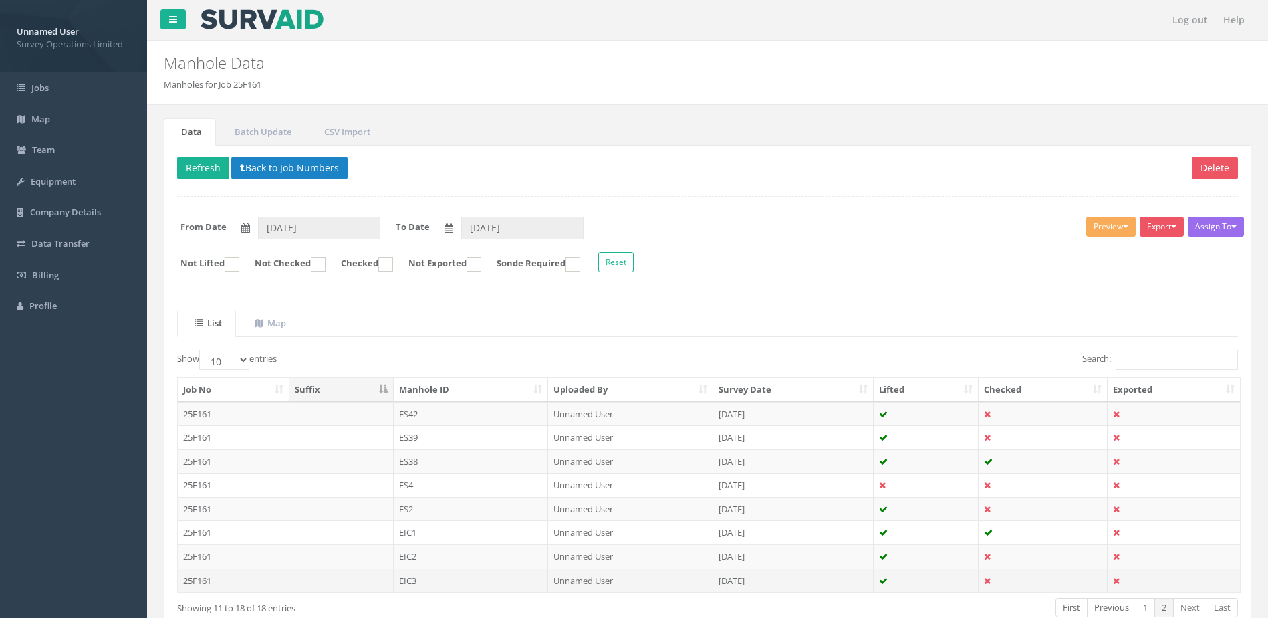
click at [465, 576] on td "EIC3" at bounding box center [471, 580] width 155 height 24
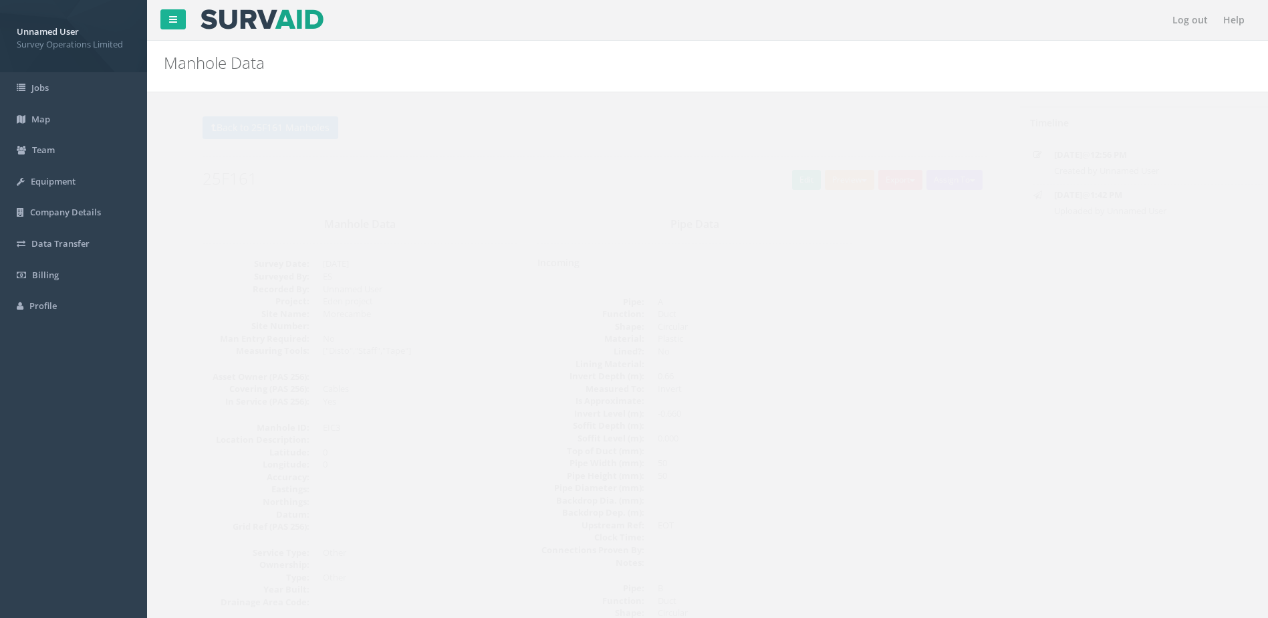
click at [778, 164] on div "Back to 25F161 Manholes Back to Map Assign To No Companies Added Export Survey …" at bounding box center [569, 158] width 784 height 85
click at [779, 185] on link "Edit" at bounding box center [781, 180] width 29 height 20
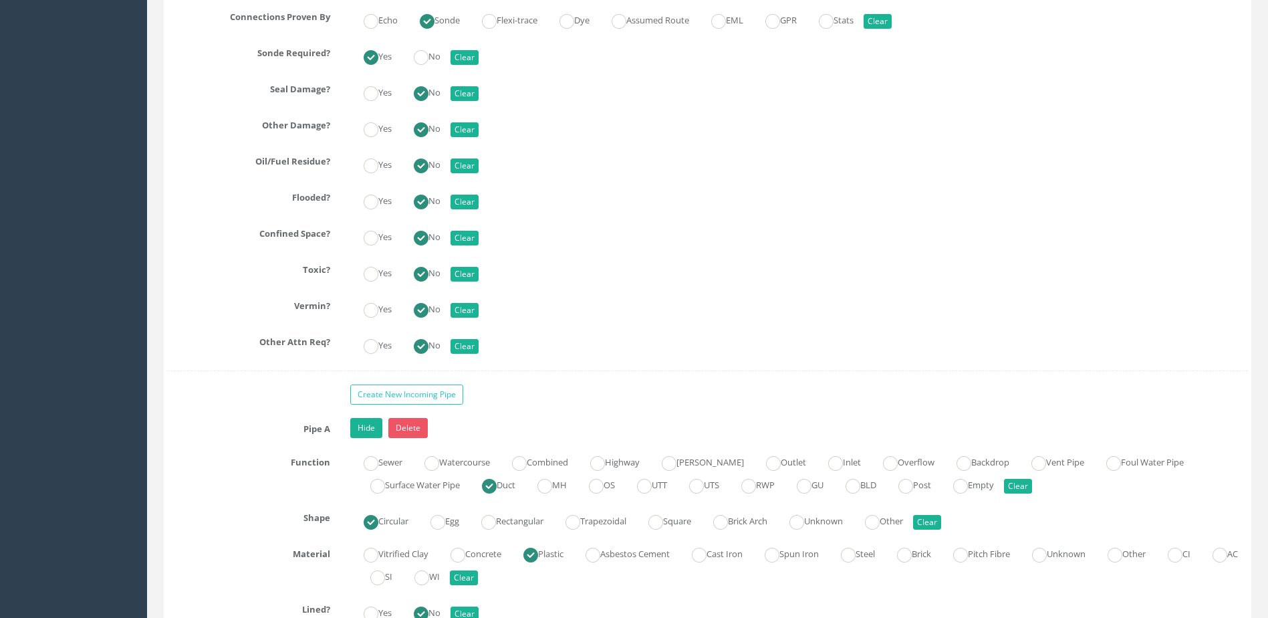
scroll to position [3477, 0]
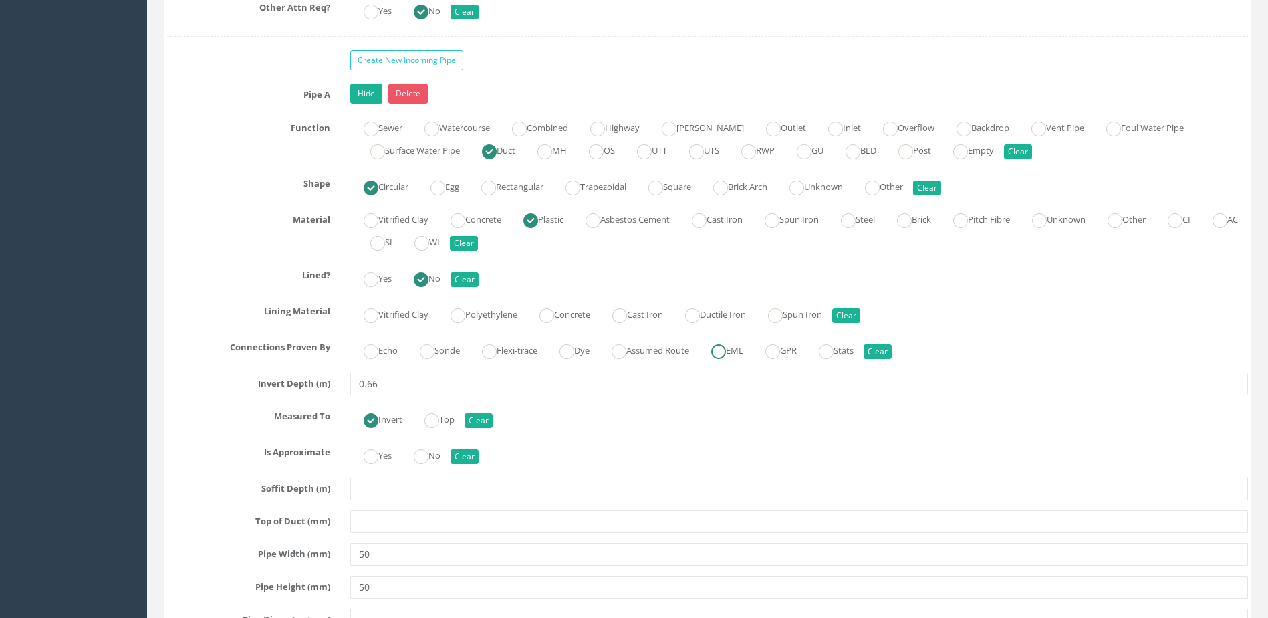
click at [726, 356] on ins at bounding box center [718, 351] width 15 height 15
radio input "true"
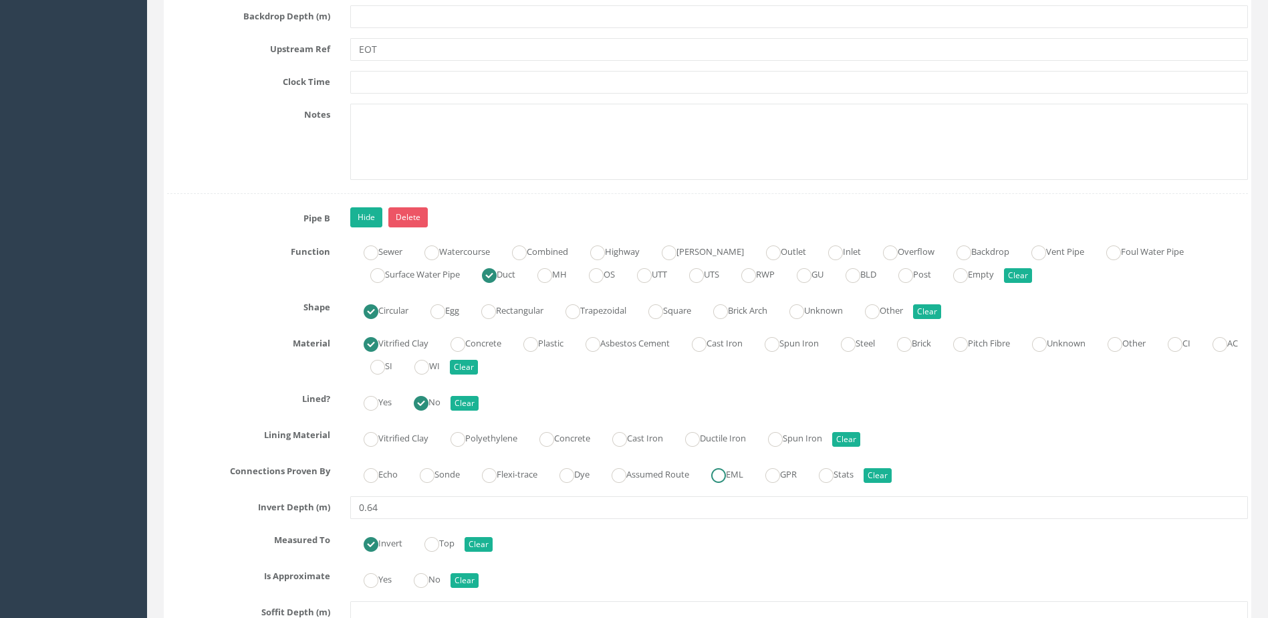
click at [726, 473] on ins at bounding box center [718, 475] width 15 height 15
radio input "true"
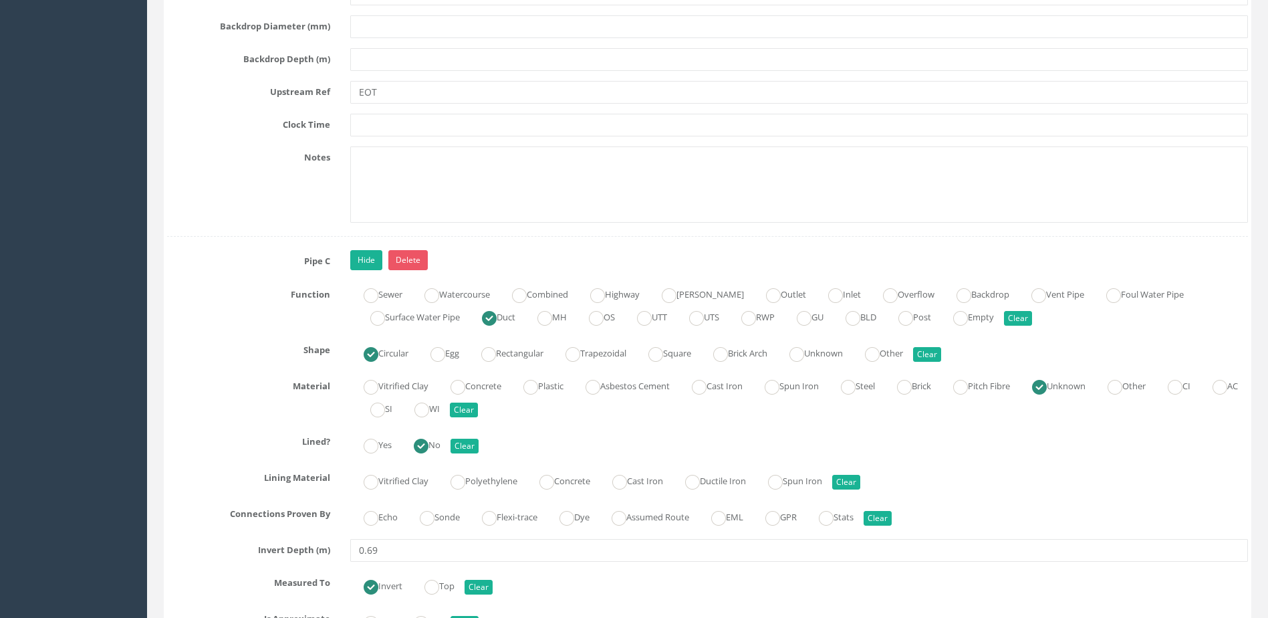
scroll to position [5015, 0]
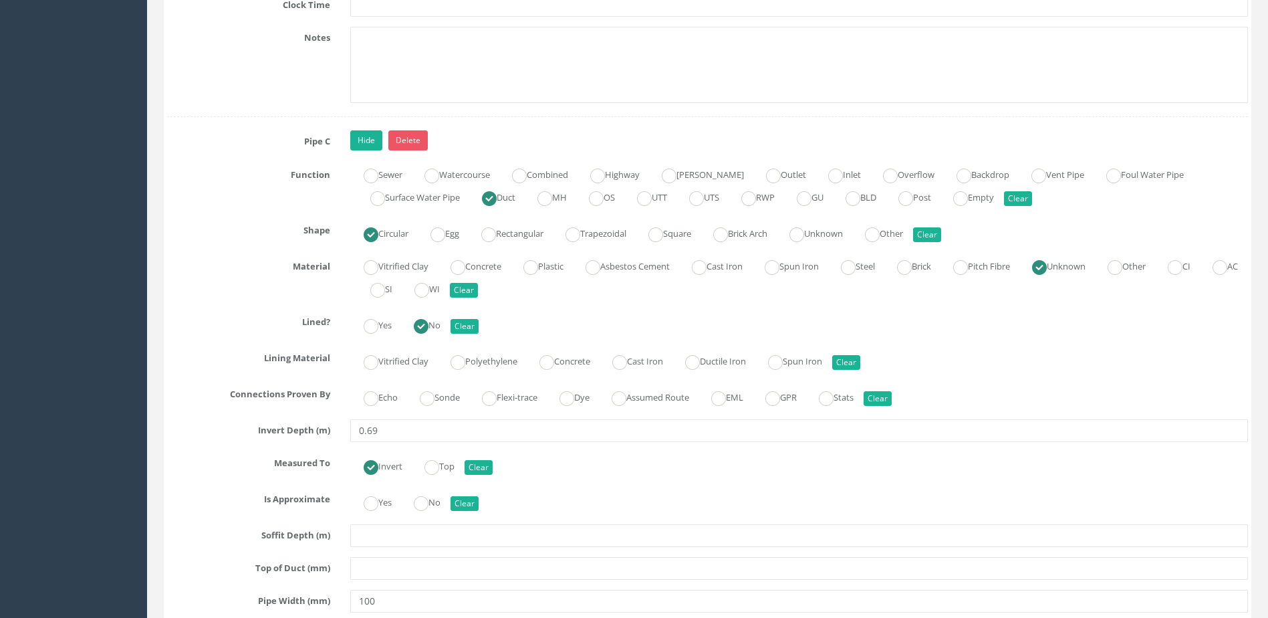
click at [723, 409] on div "Echo Sonde Flexi-trace Dye Assumed Route EML GPR Stats Clear" at bounding box center [799, 396] width 918 height 26
click at [726, 403] on ins at bounding box center [718, 398] width 15 height 15
radio input "true"
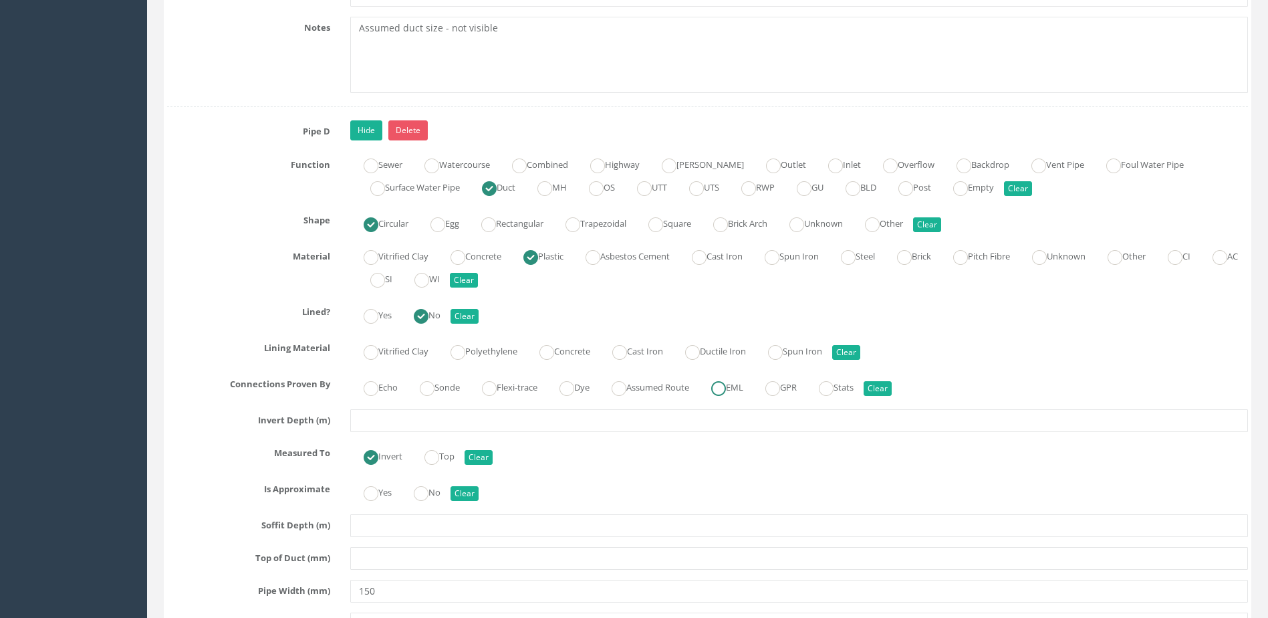
click at [743, 378] on label "EML" at bounding box center [720, 385] width 45 height 19
radio input "true"
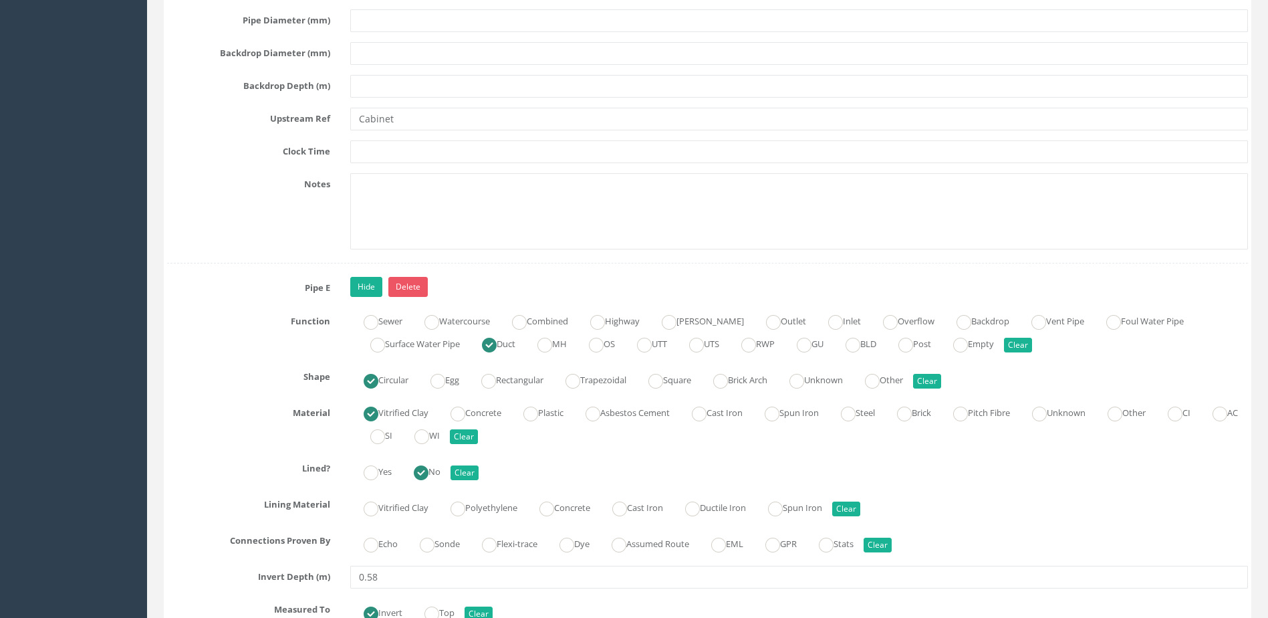
scroll to position [6552, 0]
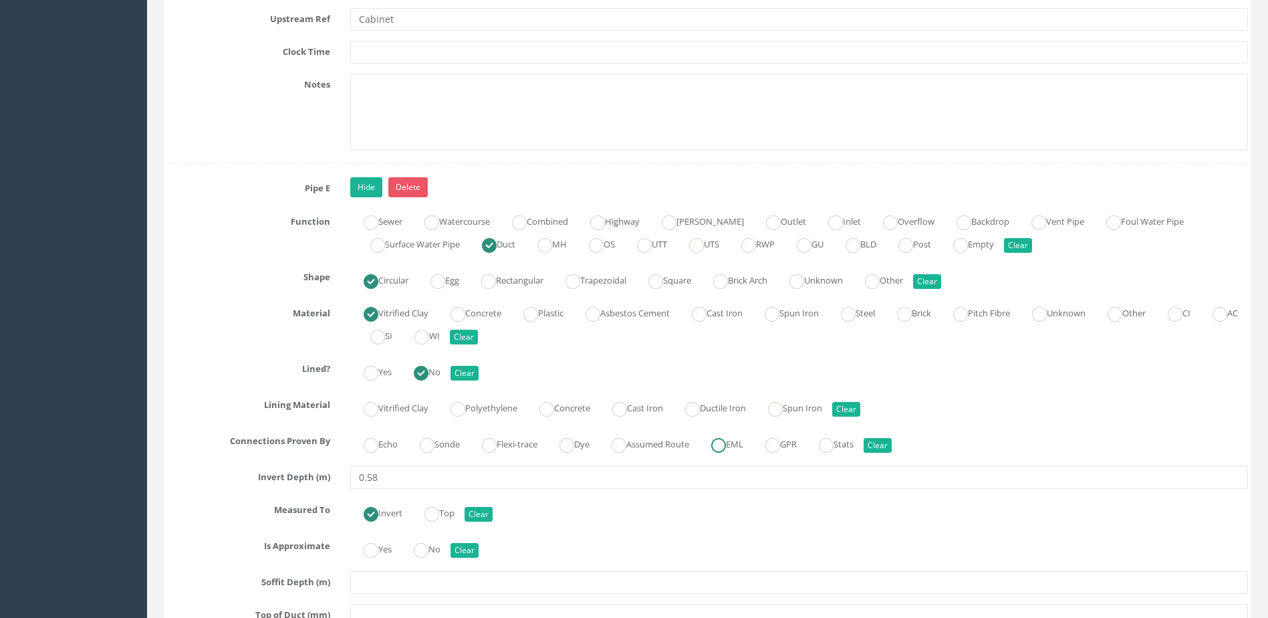
click at [728, 435] on label "EML" at bounding box center [720, 442] width 45 height 19
radio input "true"
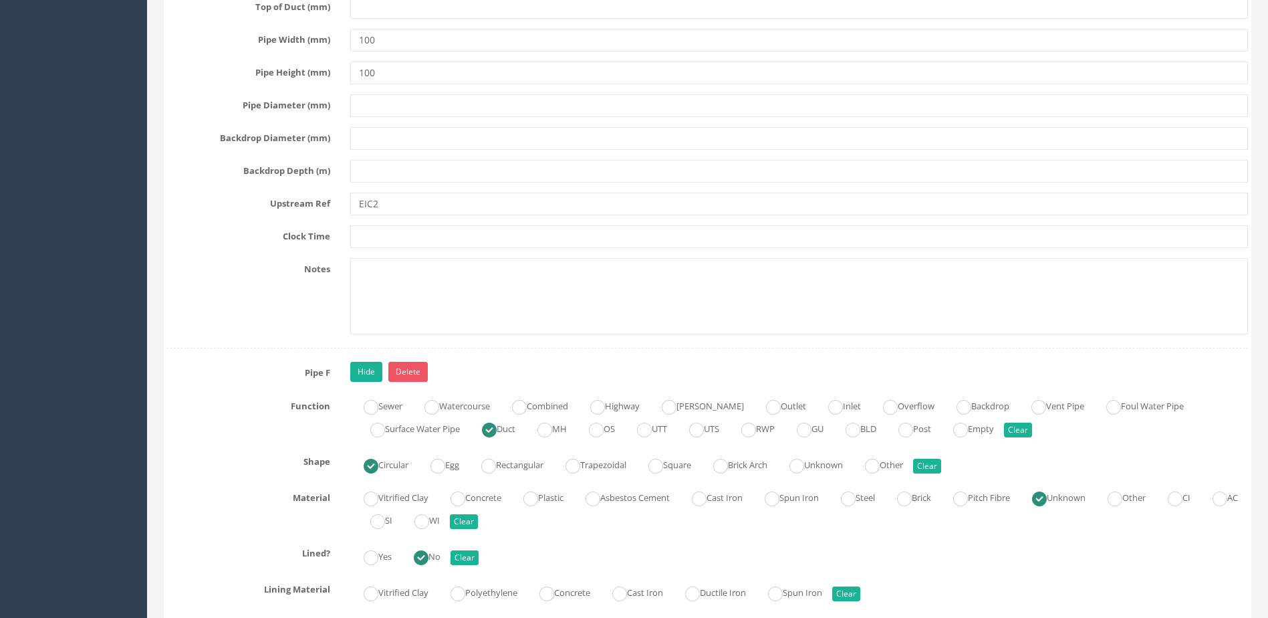
scroll to position [7288, 0]
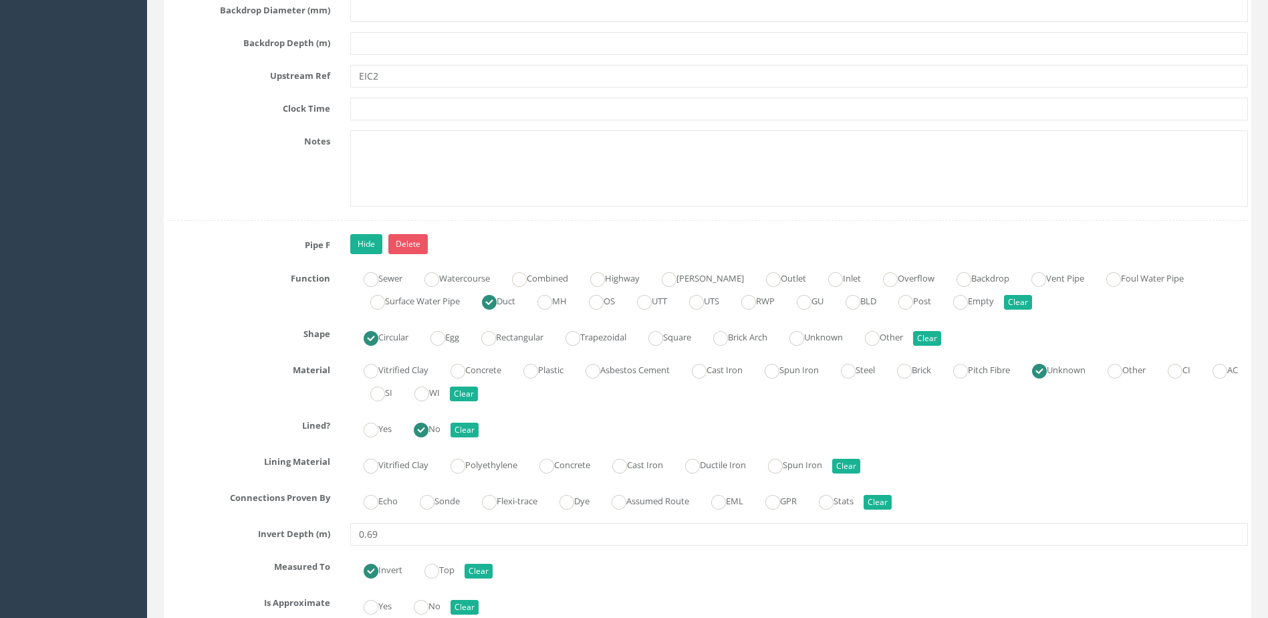
click at [731, 487] on div "Echo Sonde Flexi-trace Dye Assumed Route EML GPR Stats Clear" at bounding box center [799, 500] width 918 height 26
click at [726, 497] on ins at bounding box center [718, 502] width 15 height 15
radio input "true"
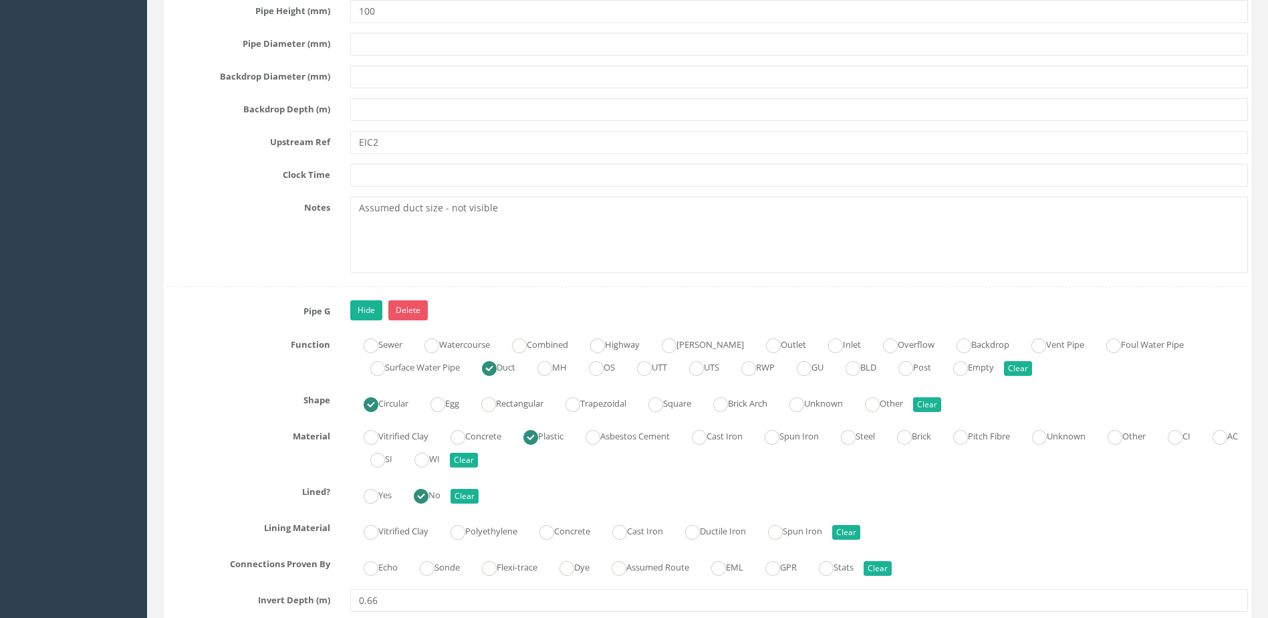
scroll to position [8157, 0]
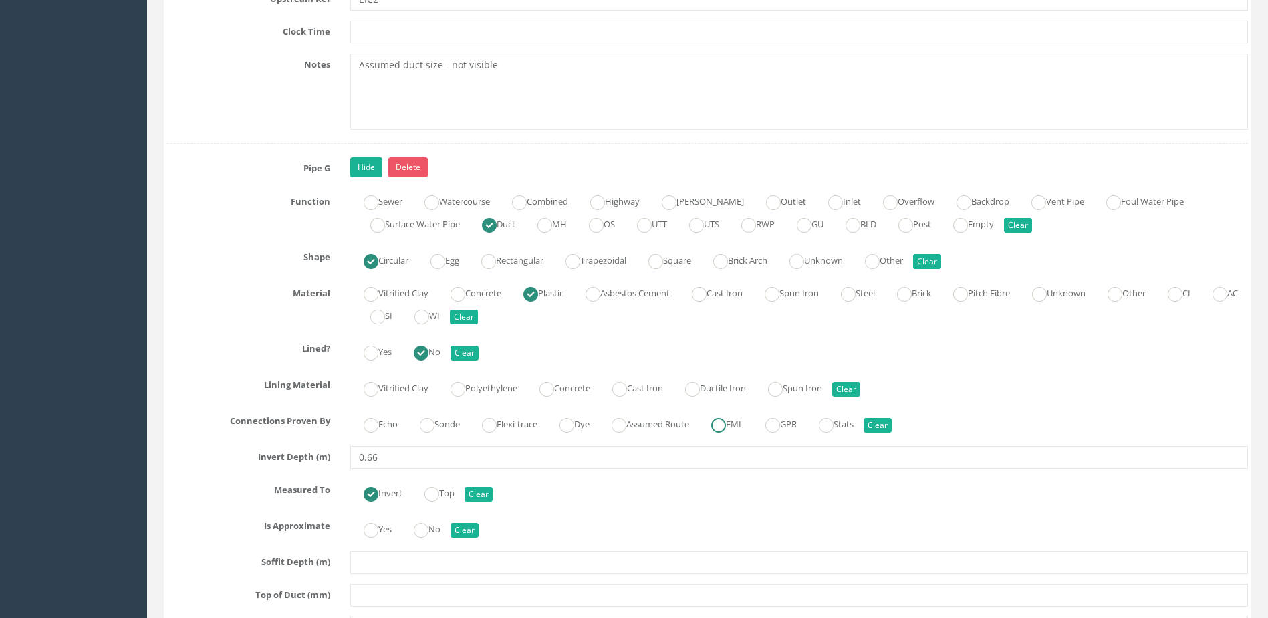
click at [726, 418] on ins at bounding box center [718, 425] width 15 height 15
radio input "true"
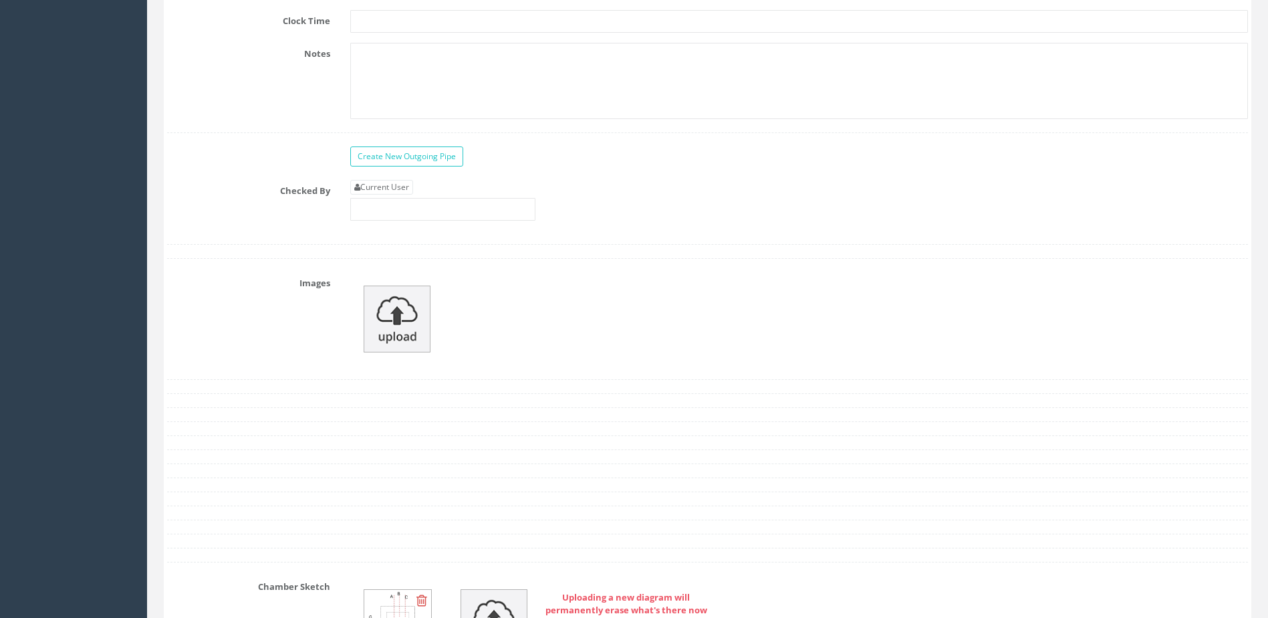
scroll to position [8959, 0]
click at [451, 214] on input "text" at bounding box center [442, 210] width 185 height 23
type input "MP"
click at [381, 314] on img at bounding box center [397, 319] width 67 height 67
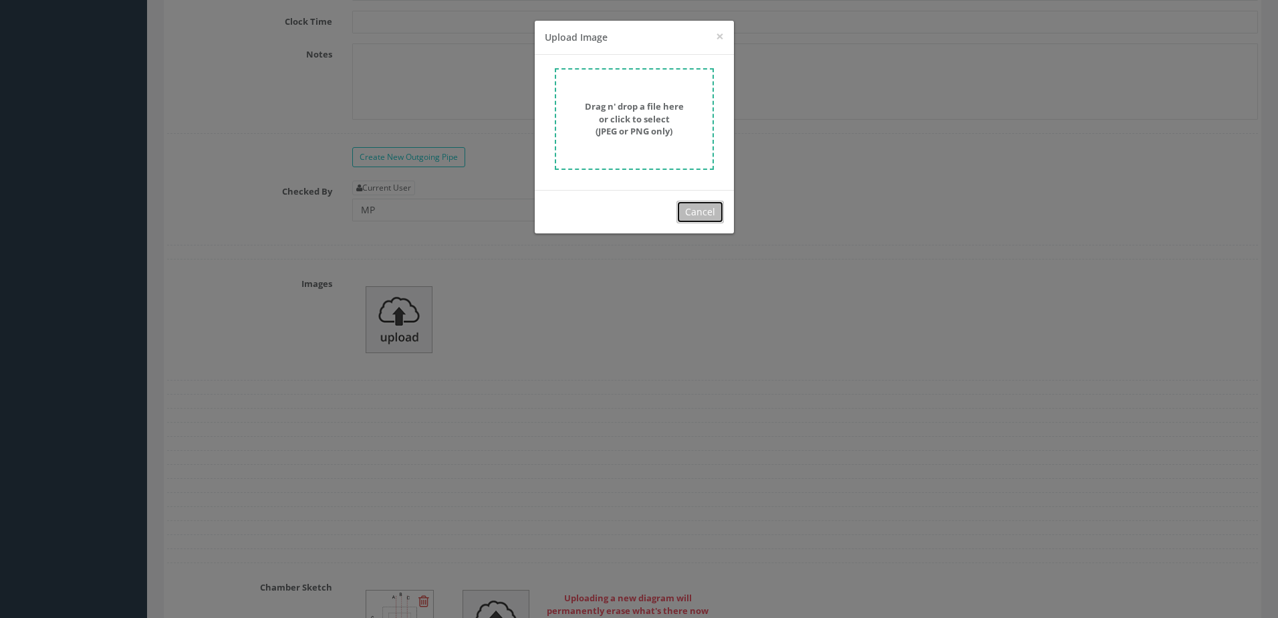
click at [698, 210] on button "Cancel" at bounding box center [700, 212] width 47 height 23
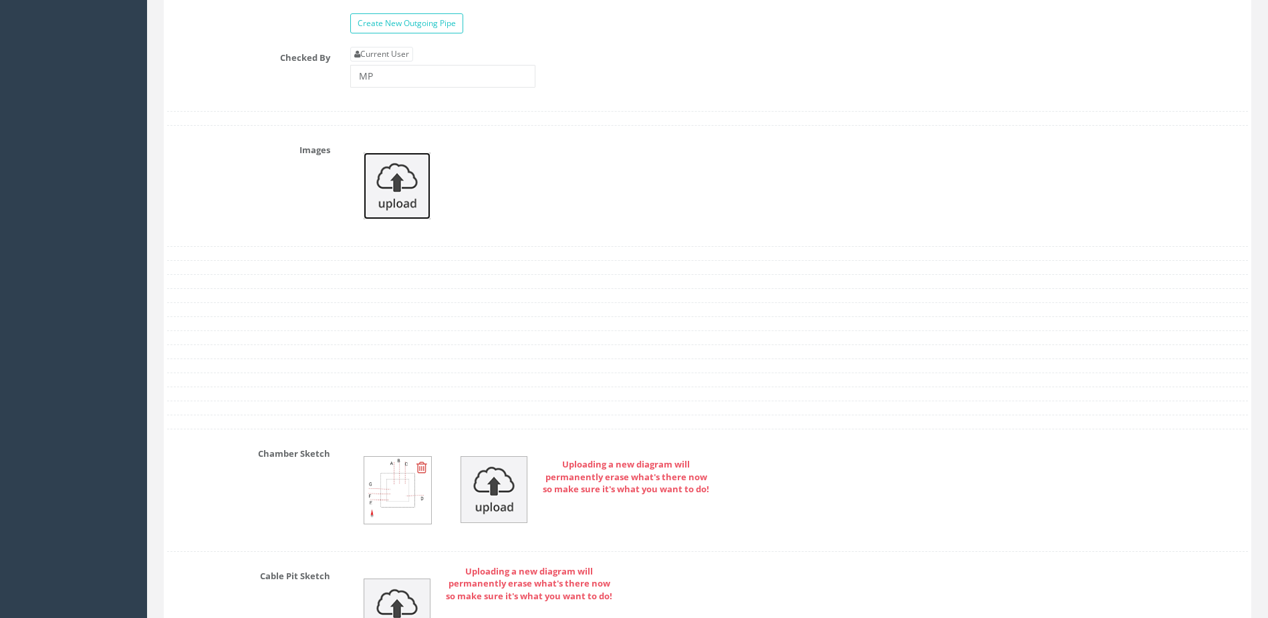
scroll to position [9026, 0]
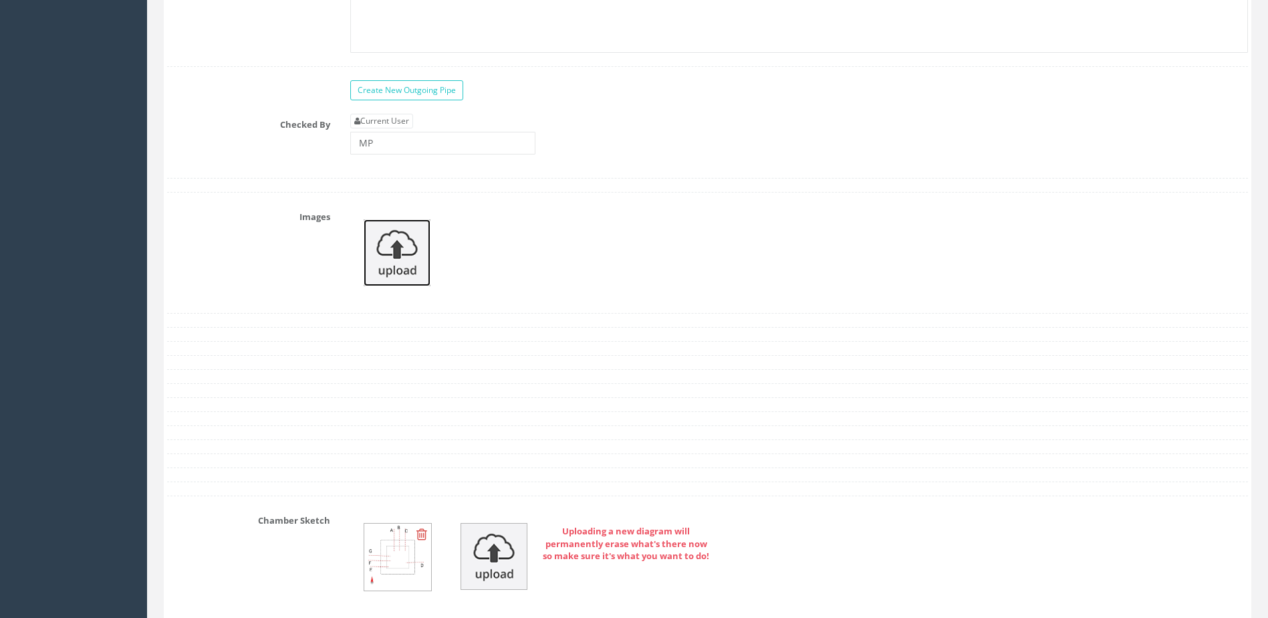
click at [398, 255] on img at bounding box center [397, 252] width 67 height 67
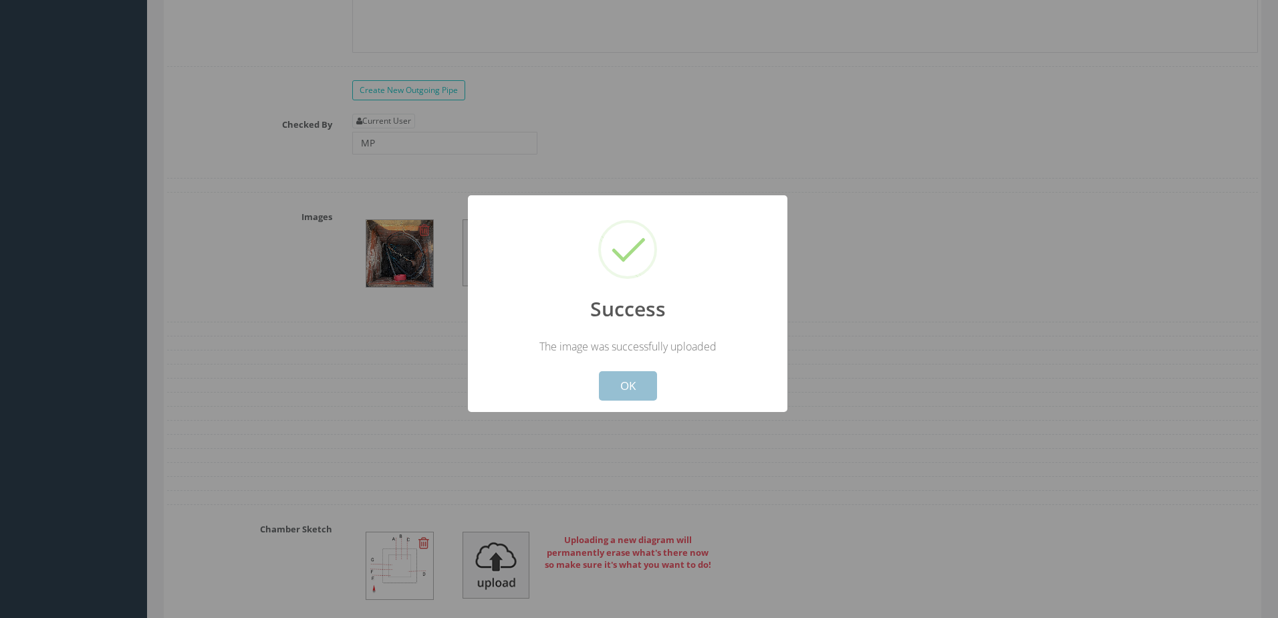
click at [632, 384] on button "OK" at bounding box center [628, 385] width 58 height 29
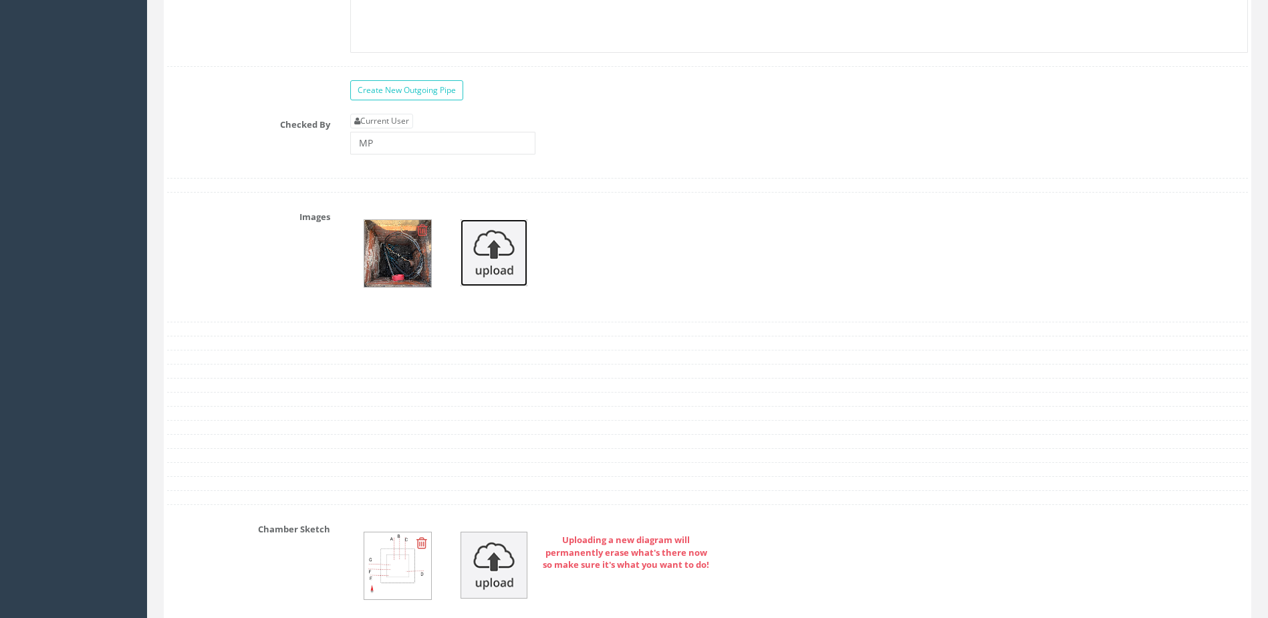
click at [503, 259] on img at bounding box center [494, 252] width 67 height 67
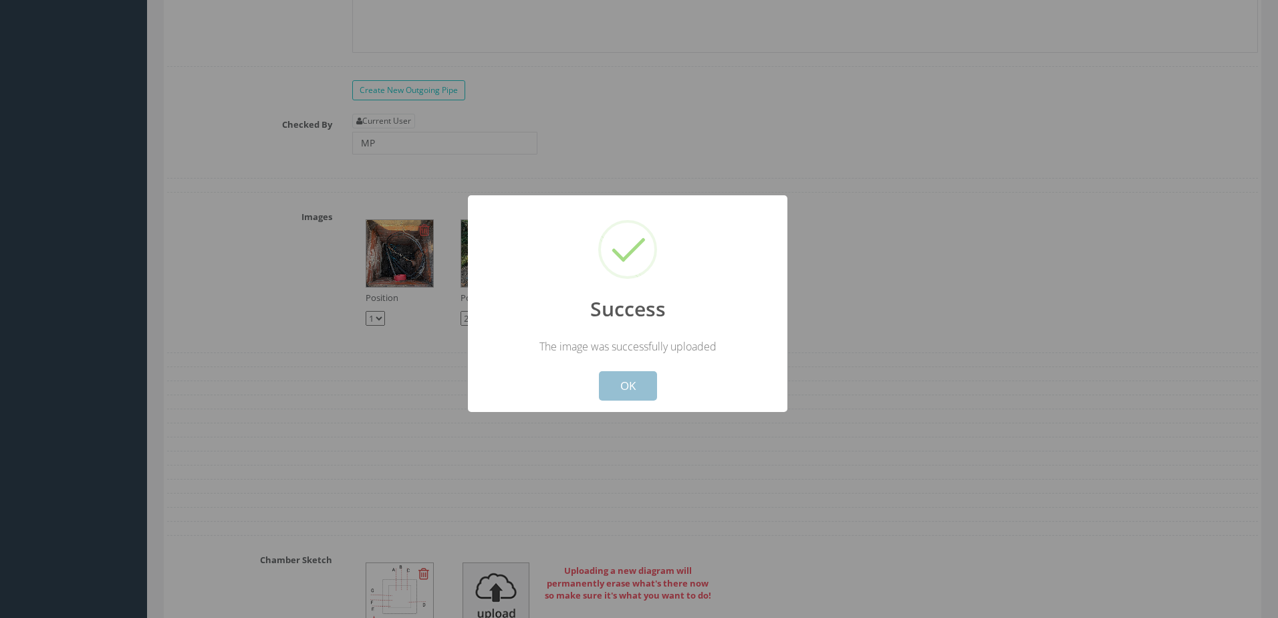
click at [645, 382] on button "OK" at bounding box center [628, 385] width 58 height 29
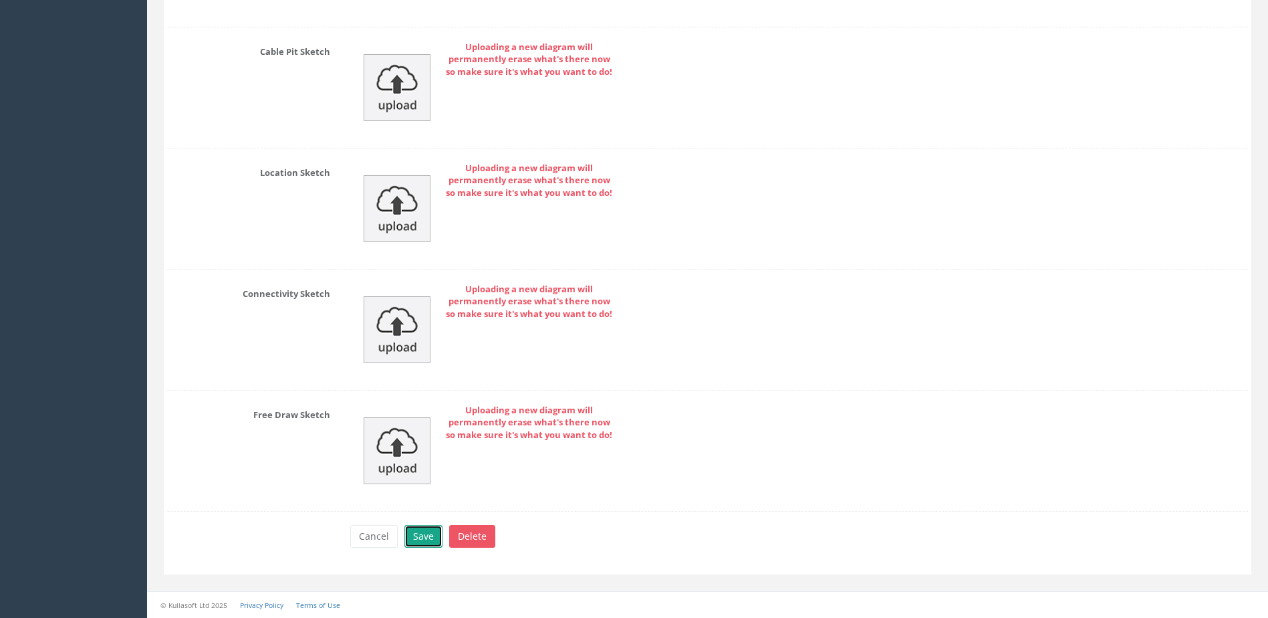
click at [429, 546] on button "Save" at bounding box center [424, 536] width 38 height 23
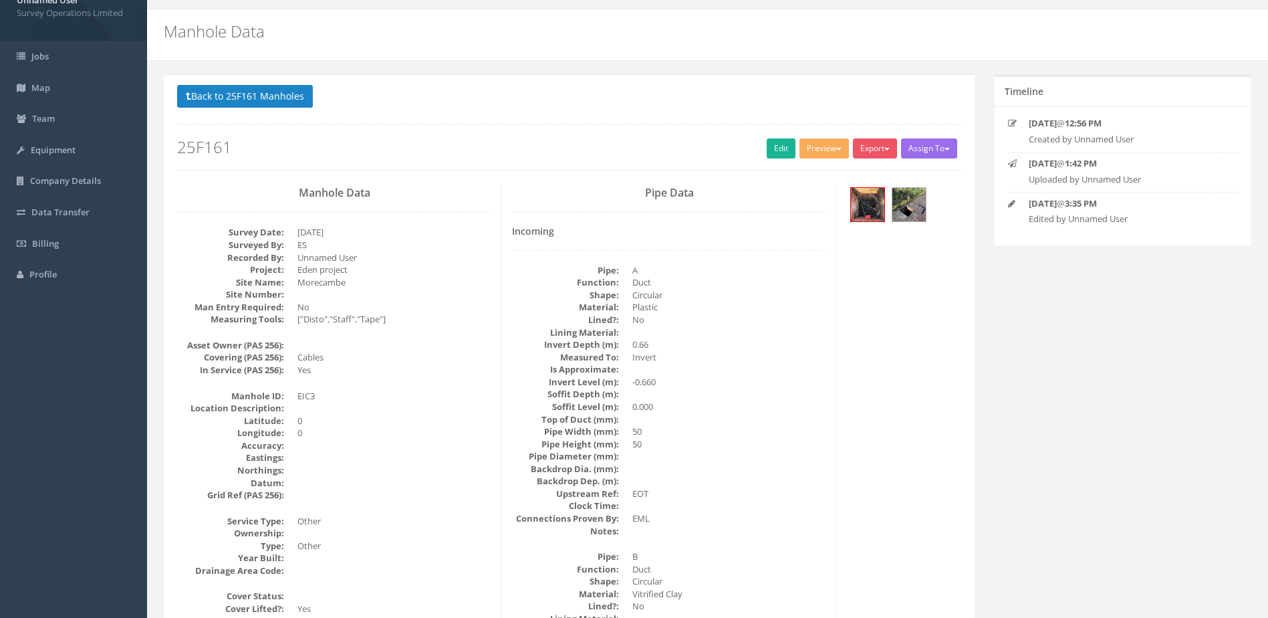
scroll to position [0, 0]
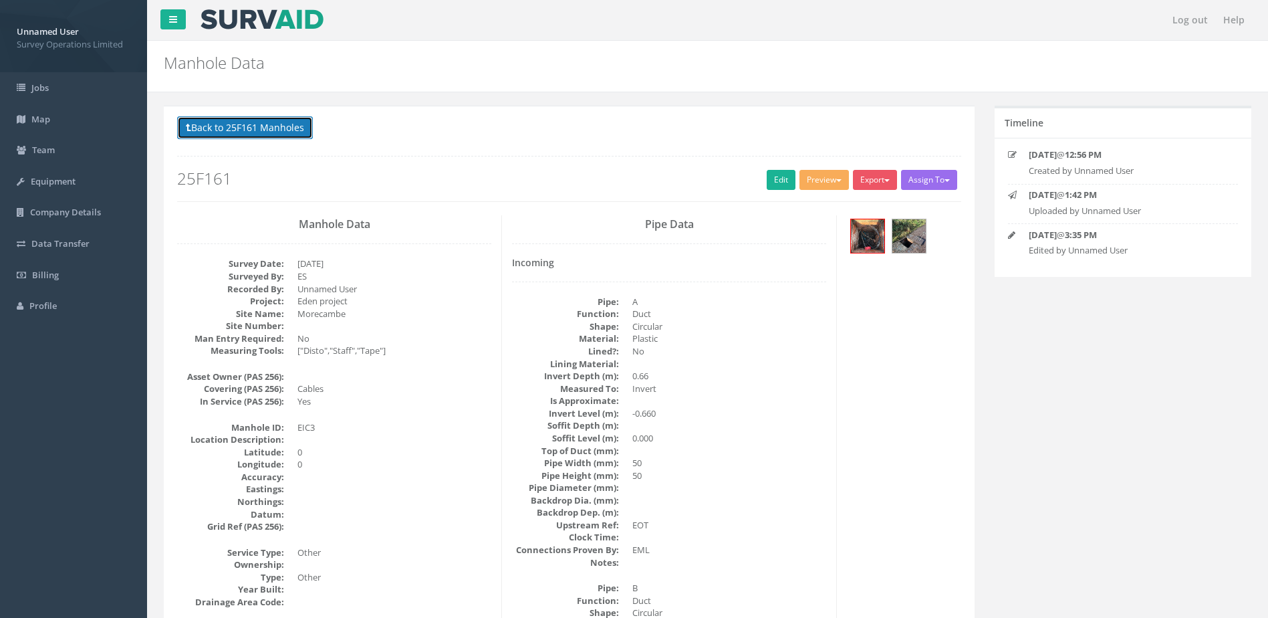
click at [254, 131] on button "Back to 25F161 Manholes" at bounding box center [245, 127] width 136 height 23
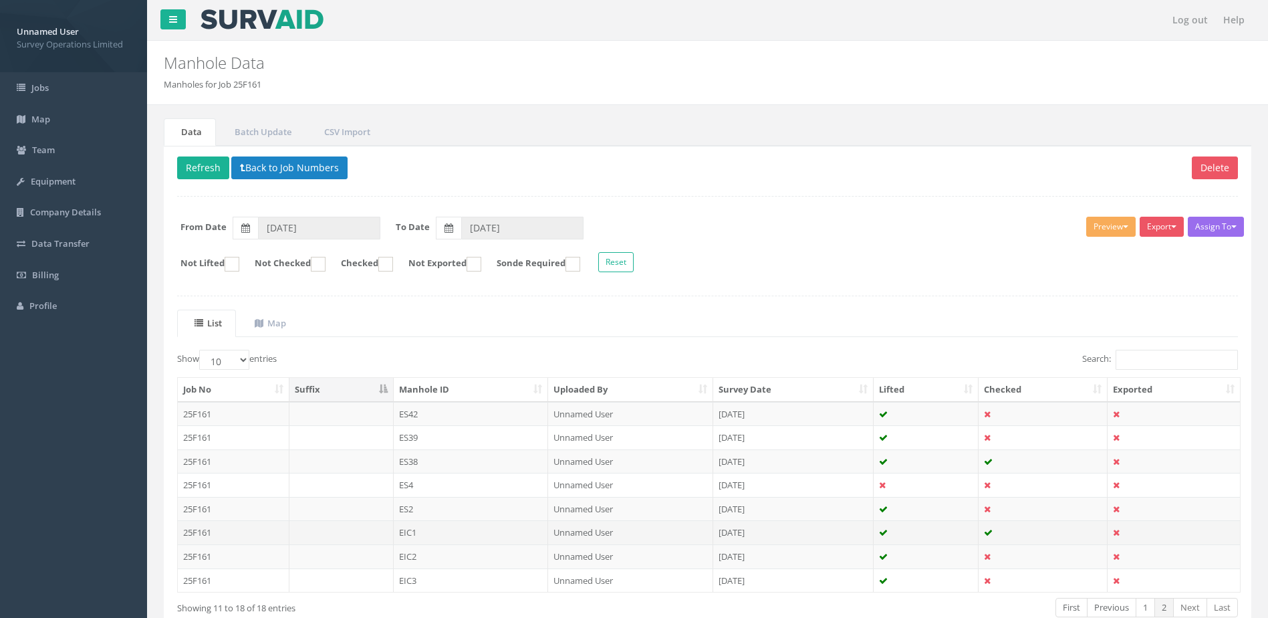
click at [500, 536] on td "EIC1" at bounding box center [471, 532] width 155 height 24
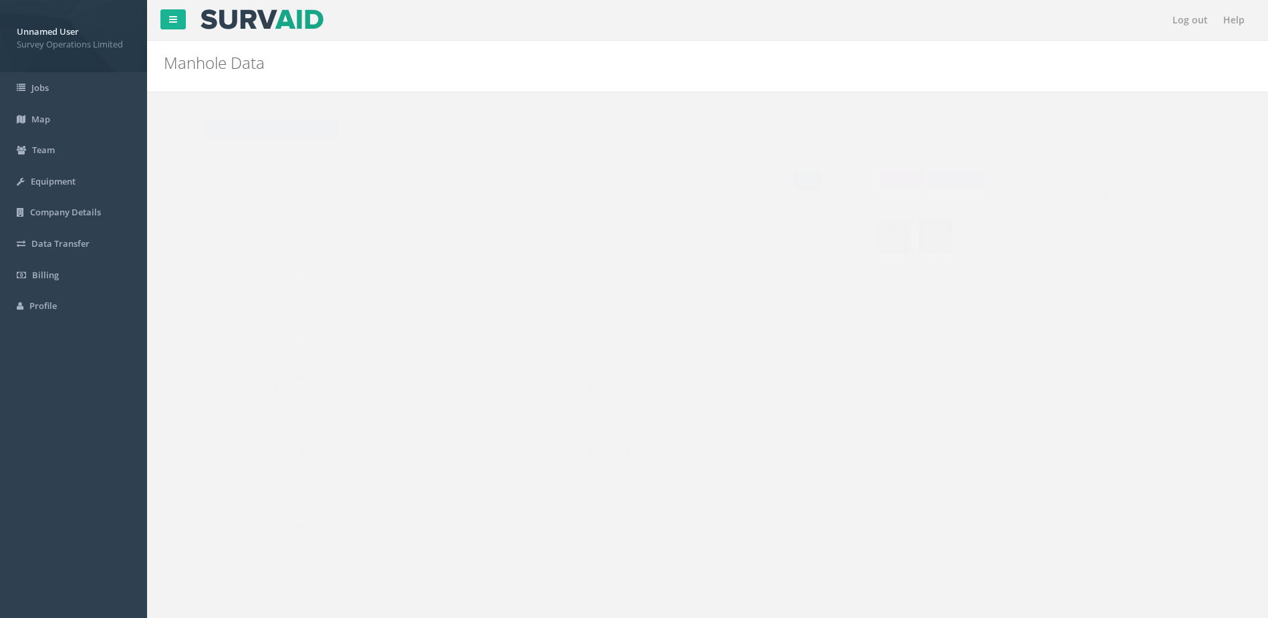
click at [774, 185] on link "Edit" at bounding box center [781, 180] width 29 height 20
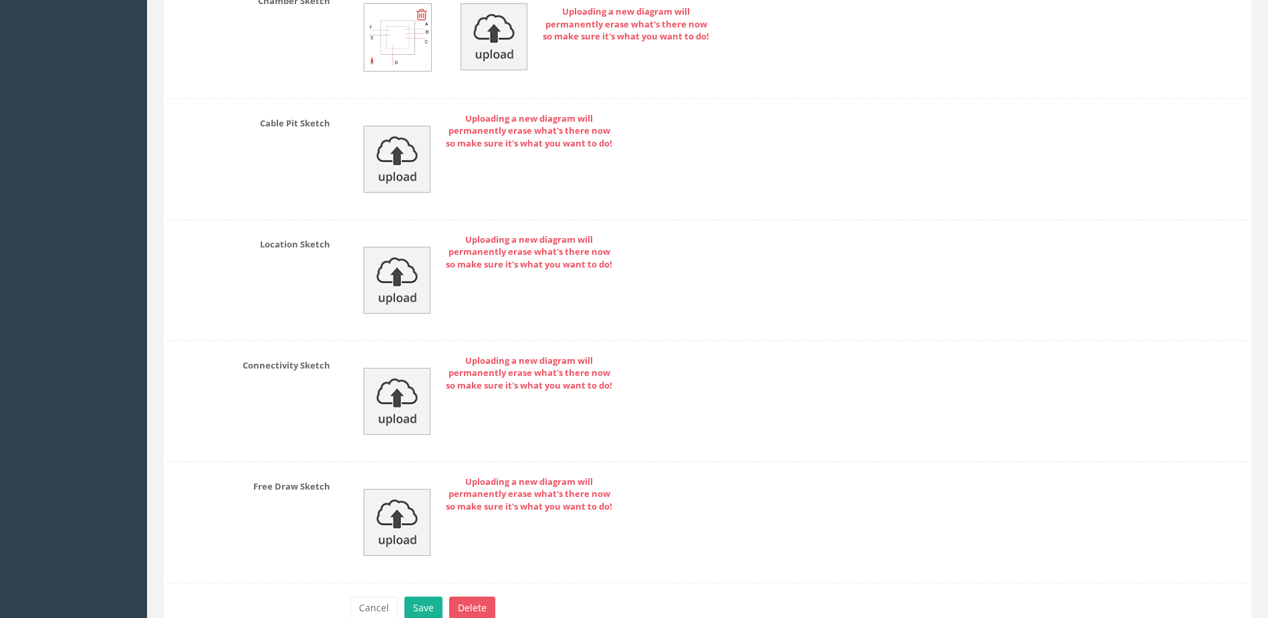
scroll to position [8864, 0]
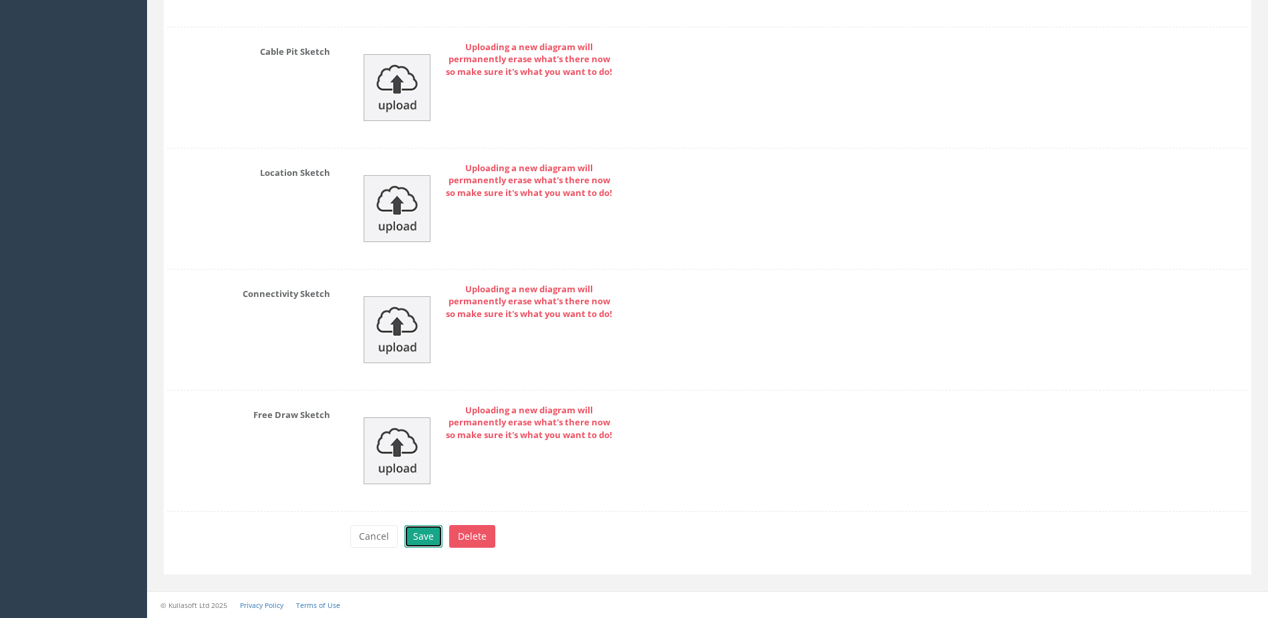
click at [423, 538] on button "Save" at bounding box center [424, 536] width 38 height 23
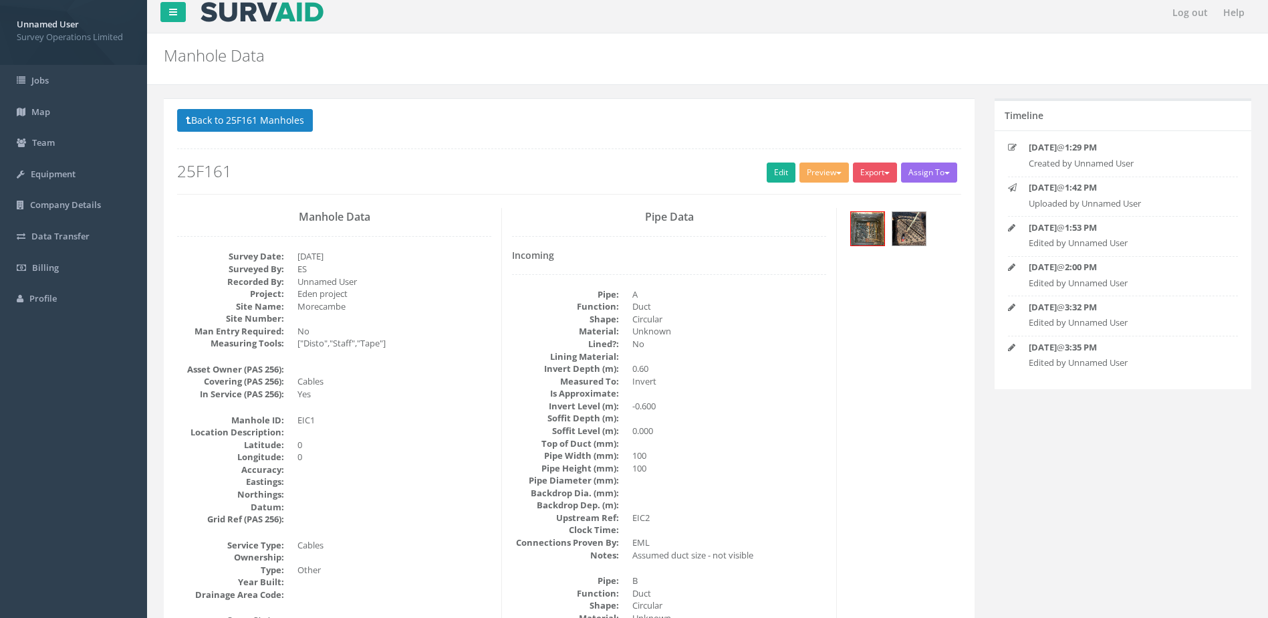
scroll to position [0, 0]
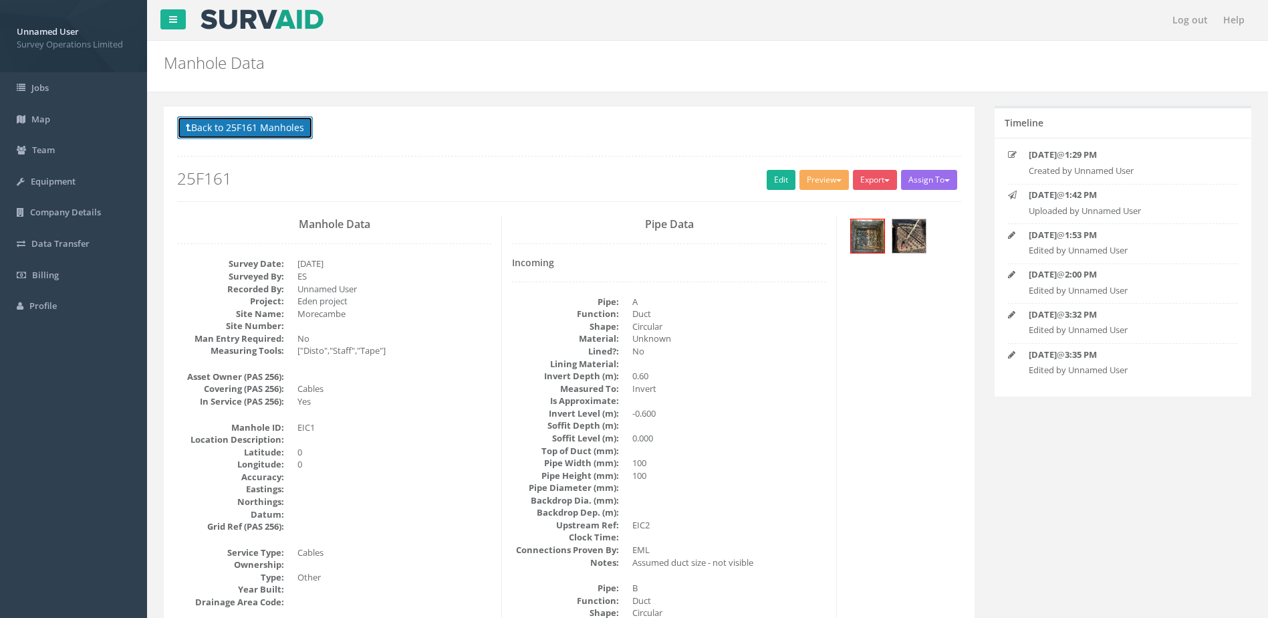
click at [273, 135] on button "Back to 25F161 Manholes" at bounding box center [245, 127] width 136 height 23
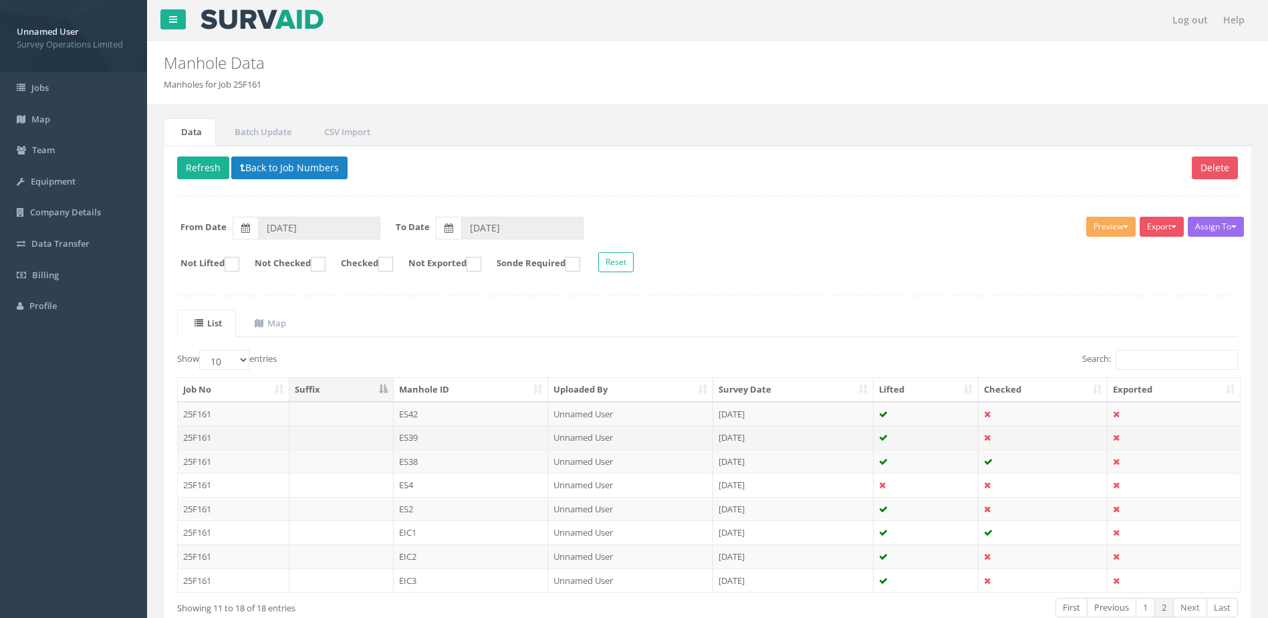
click at [514, 445] on td "ES39" at bounding box center [471, 437] width 155 height 24
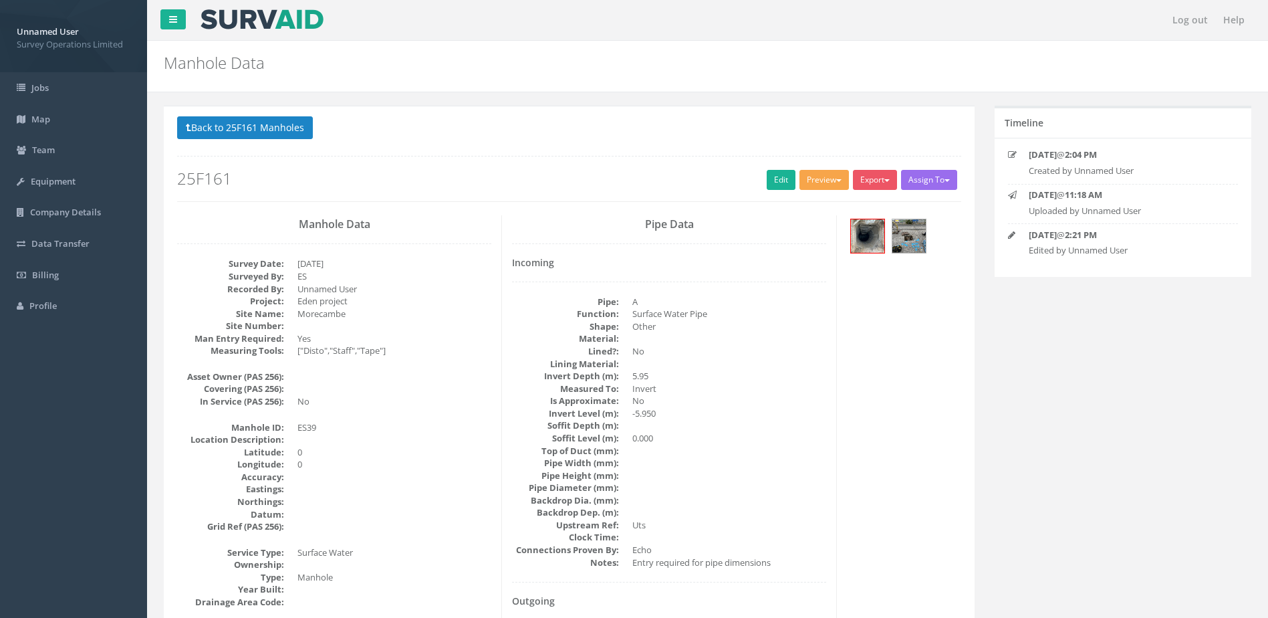
click at [827, 180] on button "Preview" at bounding box center [824, 180] width 49 height 20
click at [814, 207] on link "Survey Ops Manhole" at bounding box center [799, 207] width 104 height 21
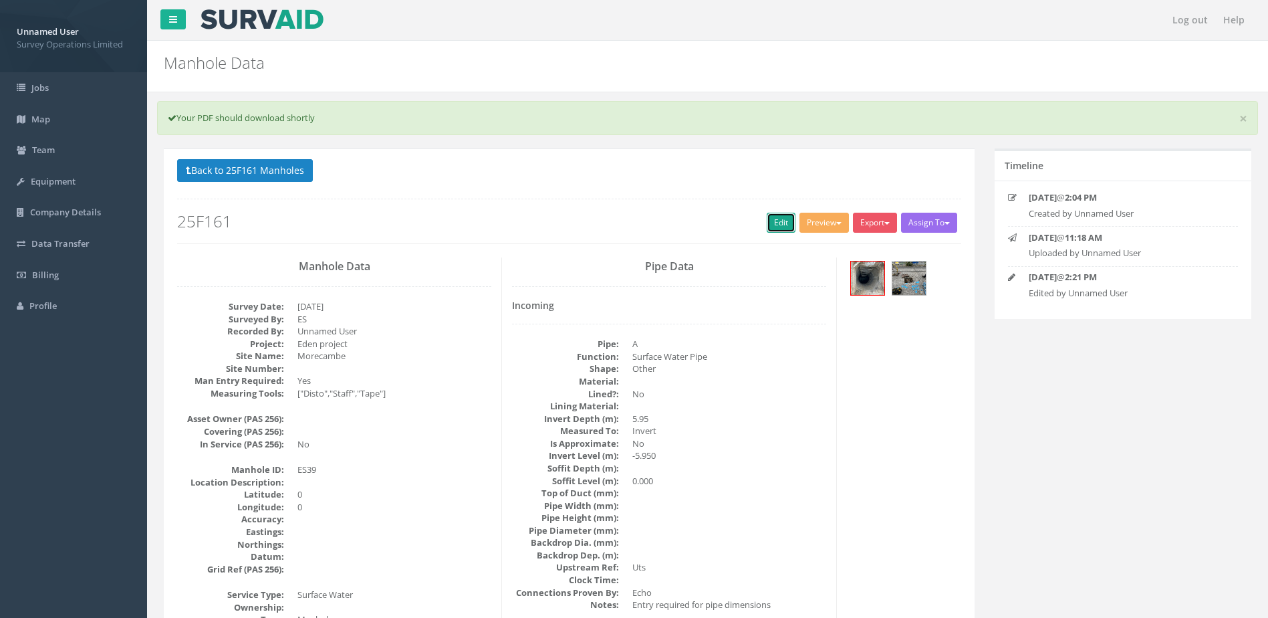
click at [770, 224] on link "Edit" at bounding box center [781, 223] width 29 height 20
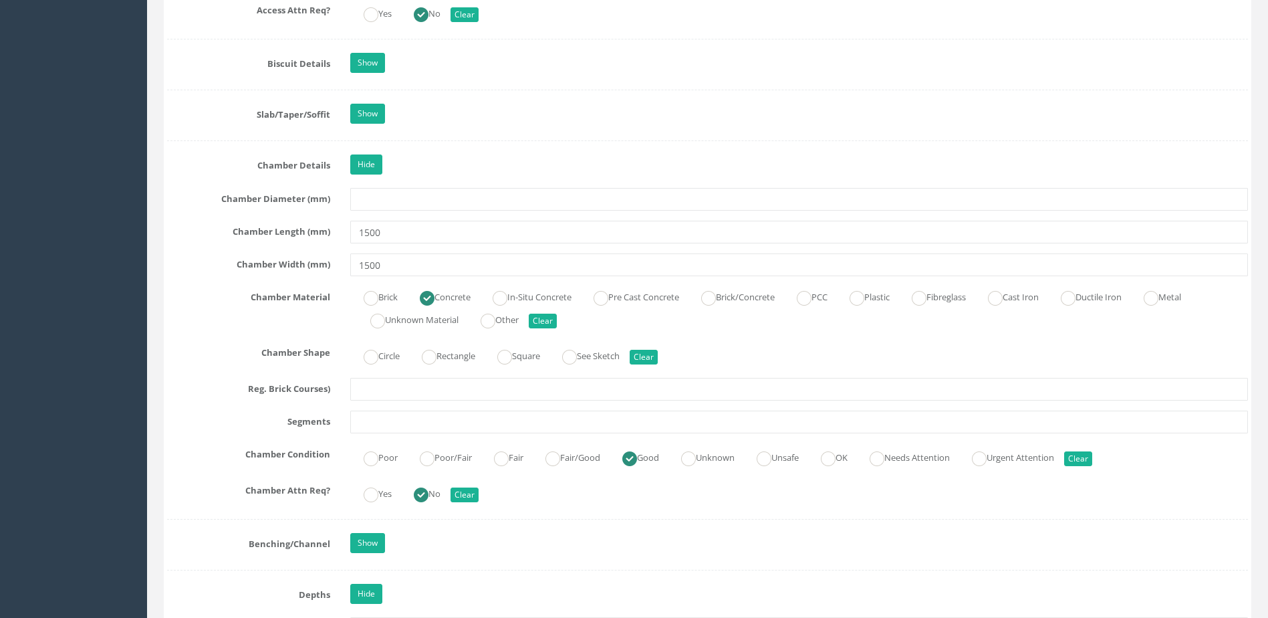
scroll to position [1939, 0]
click at [400, 356] on label "Circle" at bounding box center [374, 353] width 49 height 19
radio input "true"
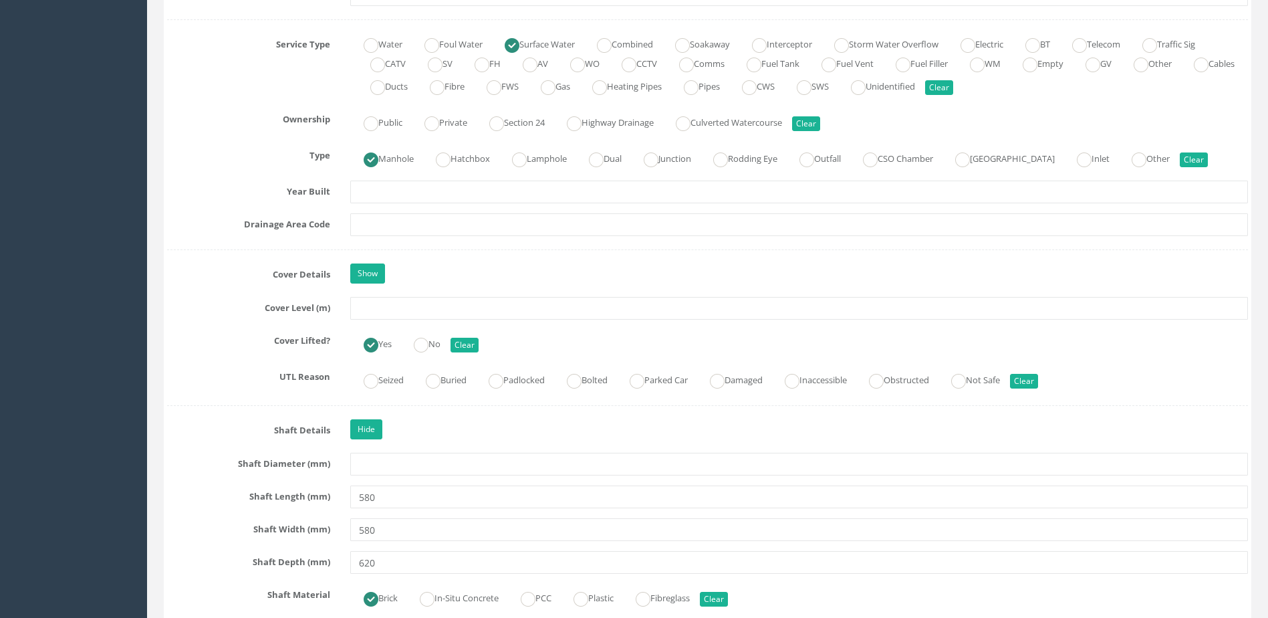
scroll to position [1003, 0]
click at [360, 269] on link "Show" at bounding box center [367, 273] width 35 height 20
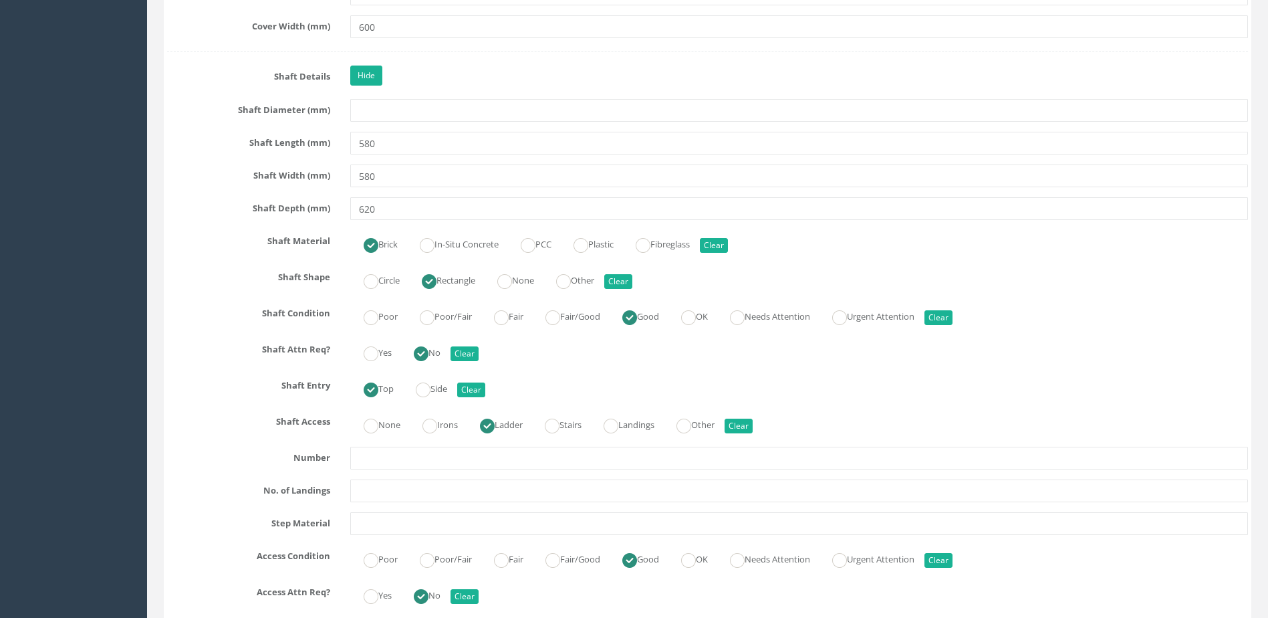
scroll to position [1805, 0]
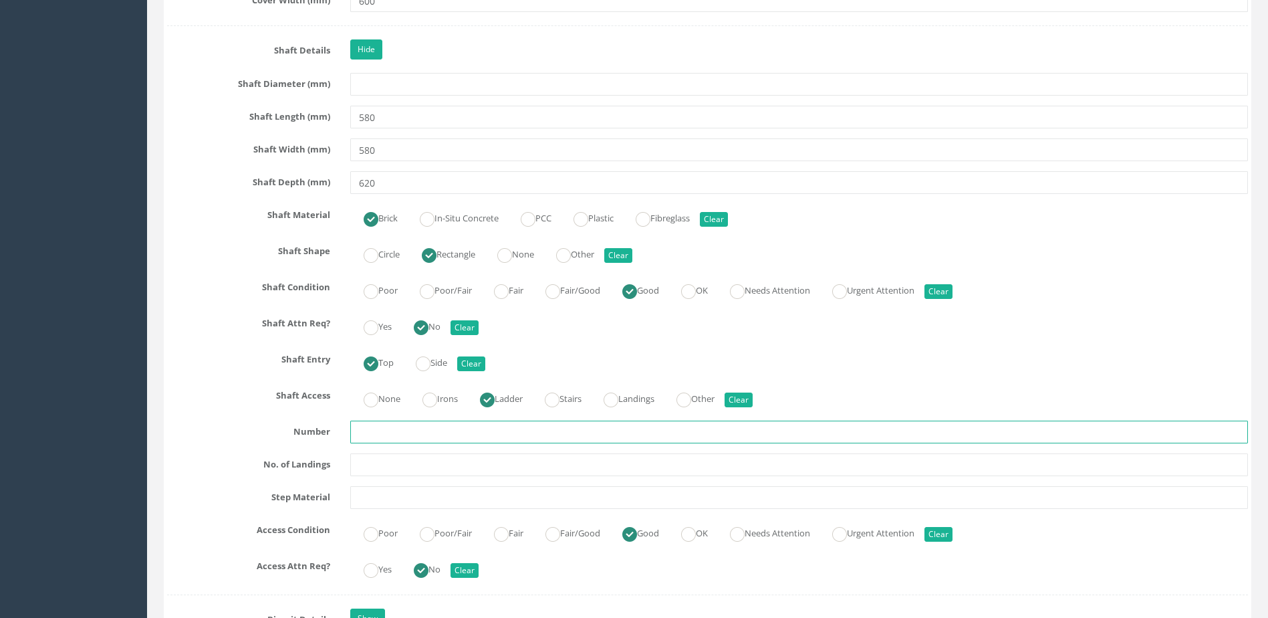
click at [384, 429] on input "text" at bounding box center [799, 432] width 898 height 23
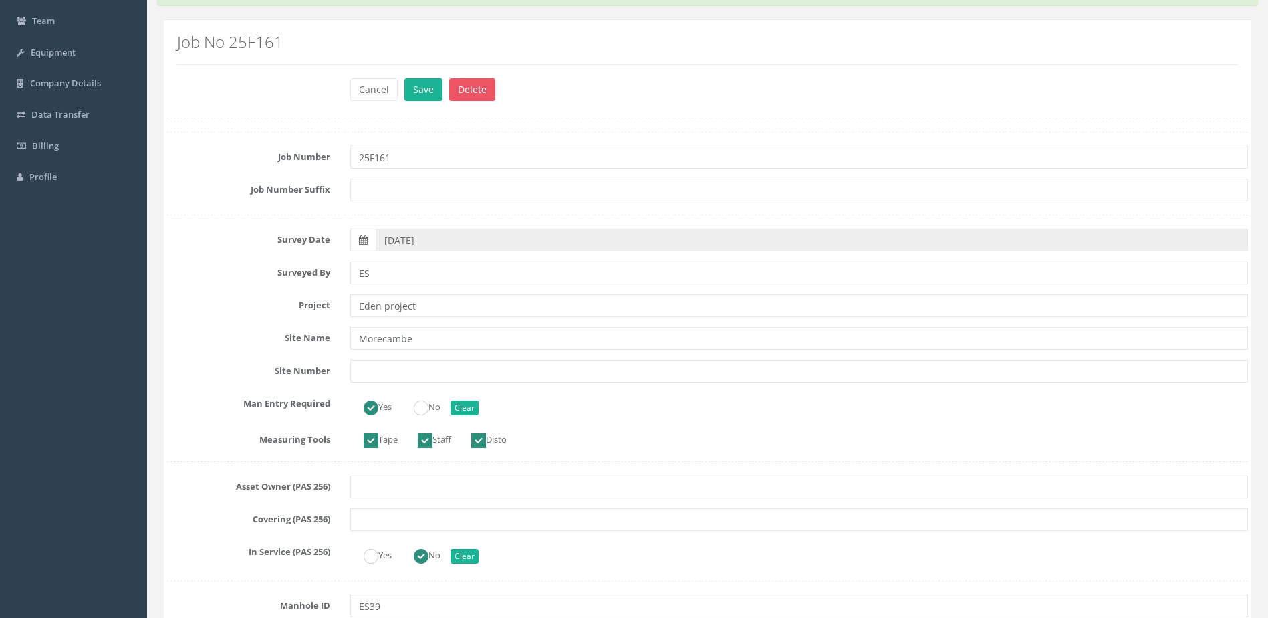
scroll to position [0, 0]
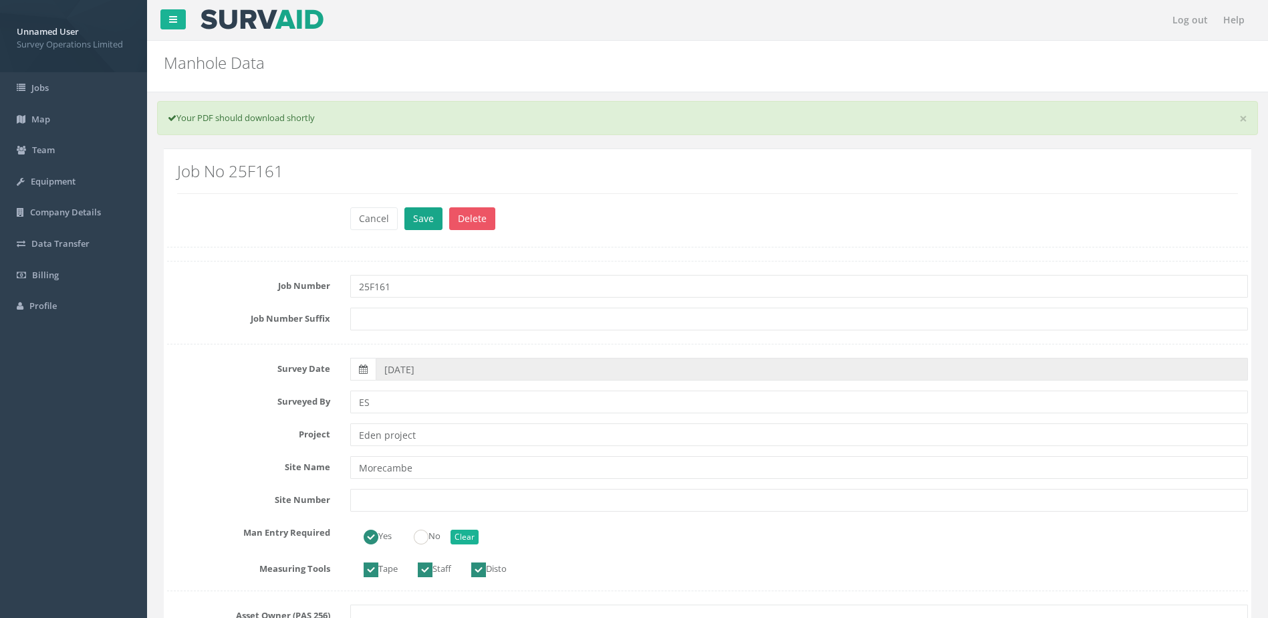
type input "?"
click at [422, 210] on button "Save" at bounding box center [424, 218] width 38 height 23
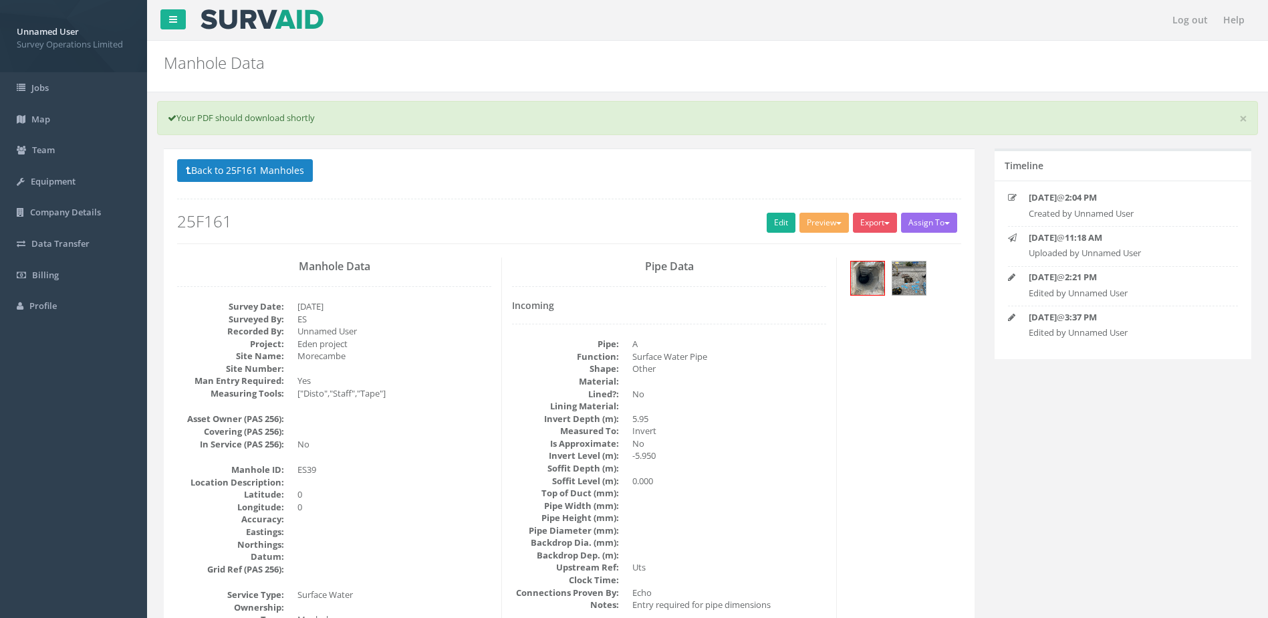
click at [702, 111] on div "× Your PDF should download shortly" at bounding box center [707, 118] width 1101 height 34
click at [829, 219] on button "Preview" at bounding box center [824, 223] width 49 height 20
click at [809, 248] on link "Survey Ops Manhole" at bounding box center [799, 250] width 104 height 21
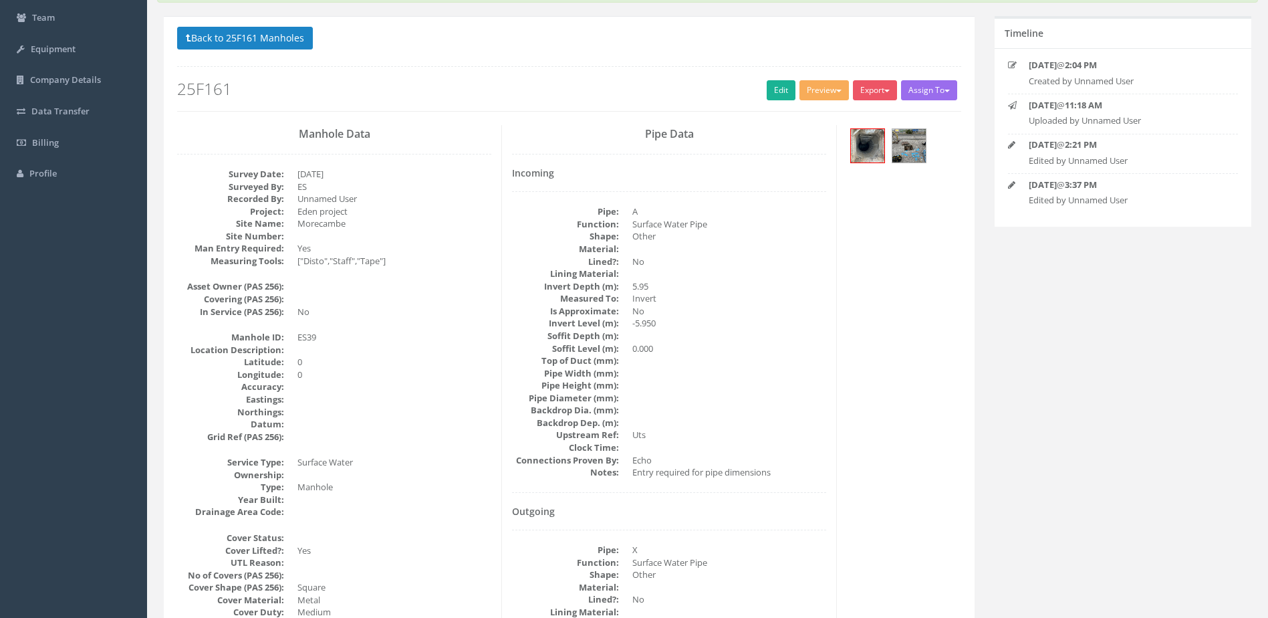
scroll to position [134, 0]
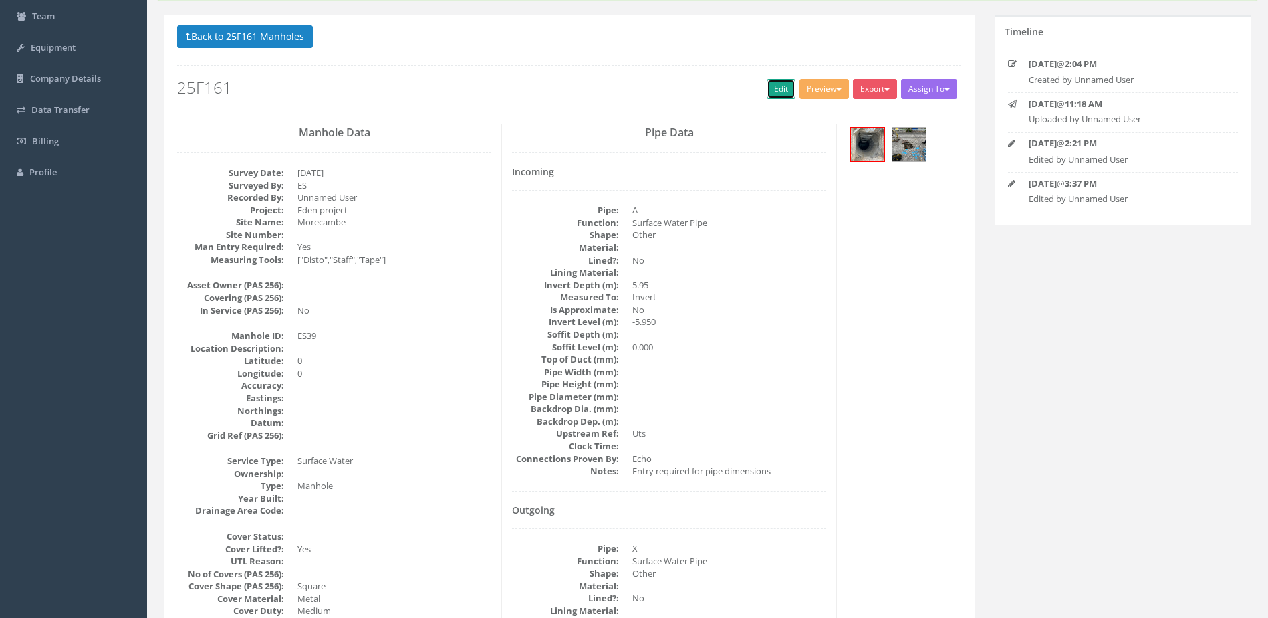
click at [770, 94] on link "Edit" at bounding box center [781, 89] width 29 height 20
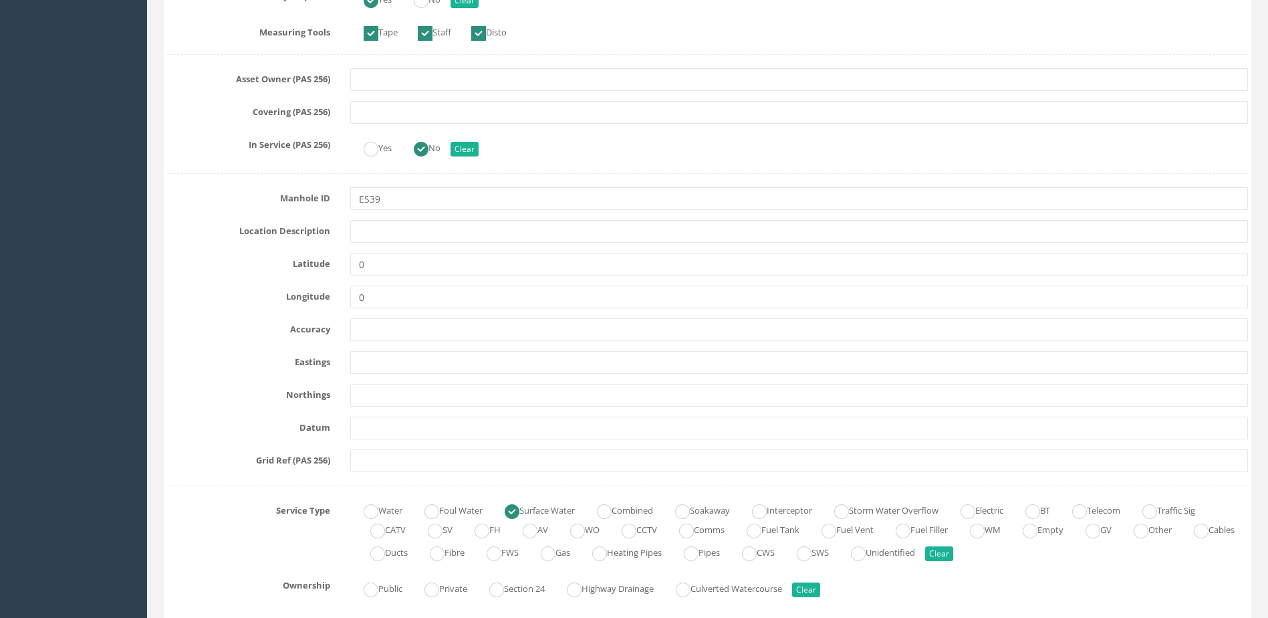
scroll to position [669, 0]
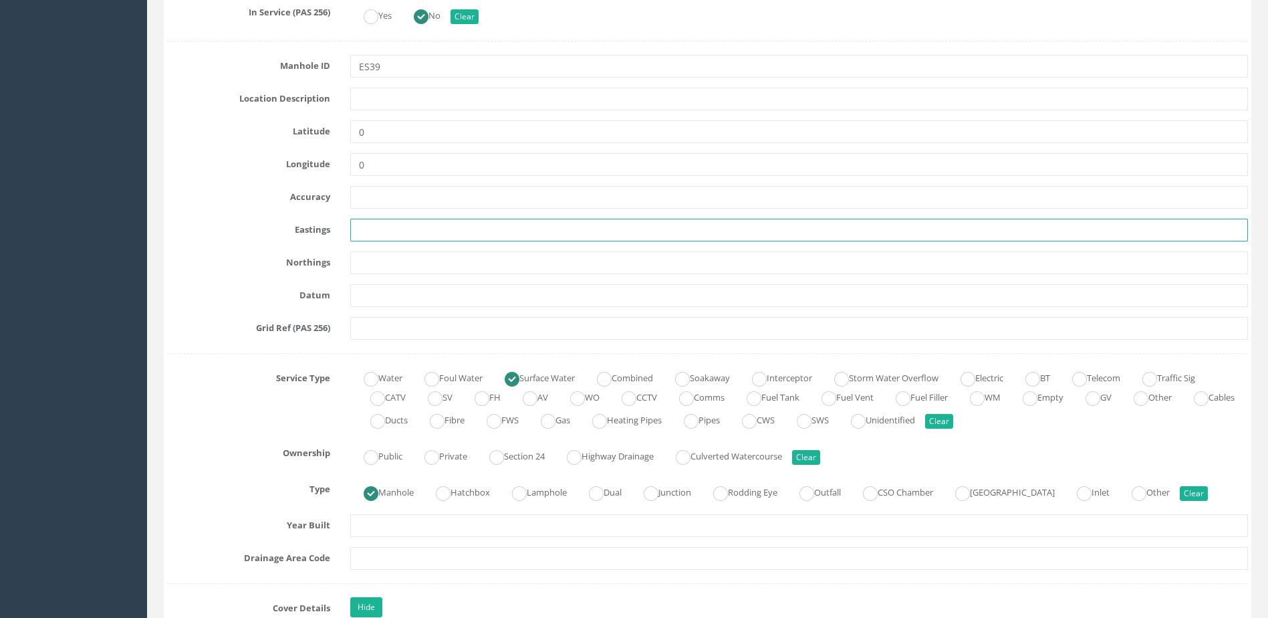
click at [390, 231] on input "text" at bounding box center [799, 230] width 898 height 23
paste input "342978.627"
type input "342978.627"
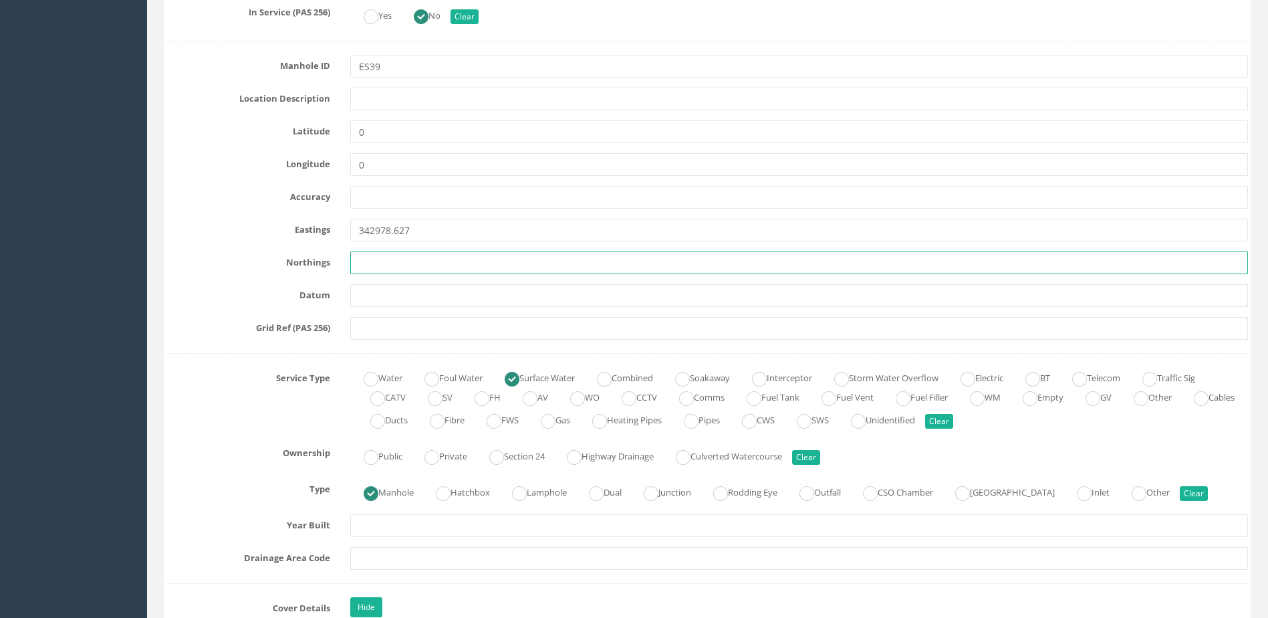
click at [417, 257] on input "text" at bounding box center [799, 262] width 898 height 23
paste input "464447.879"
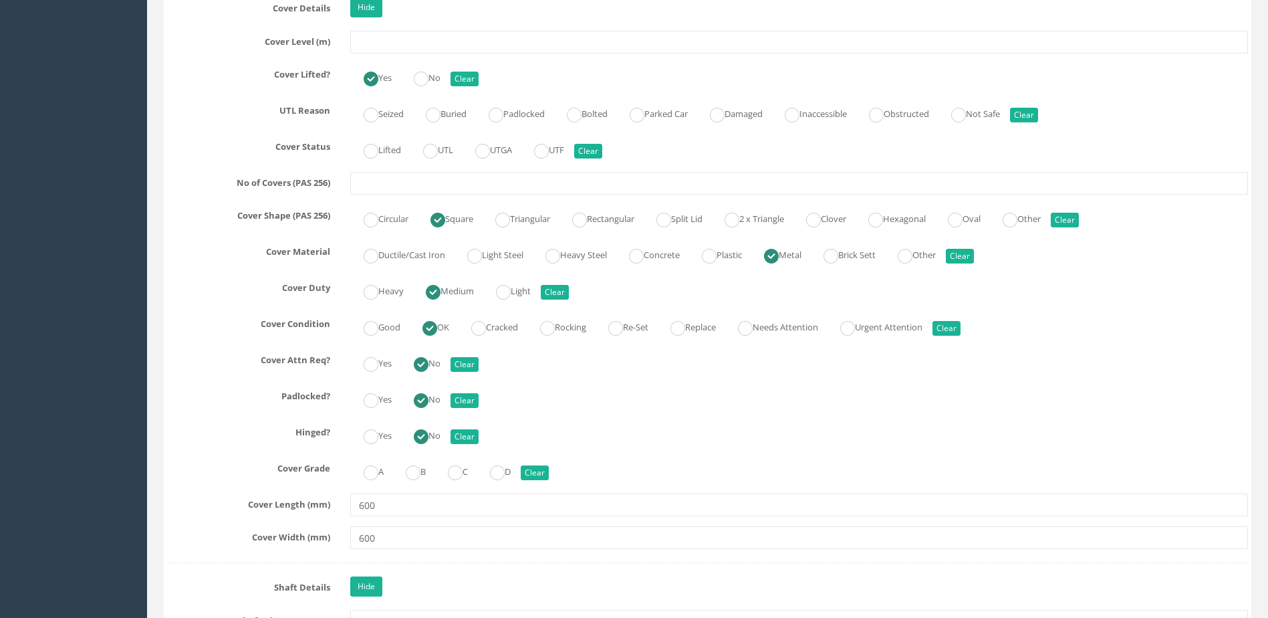
scroll to position [1070, 0]
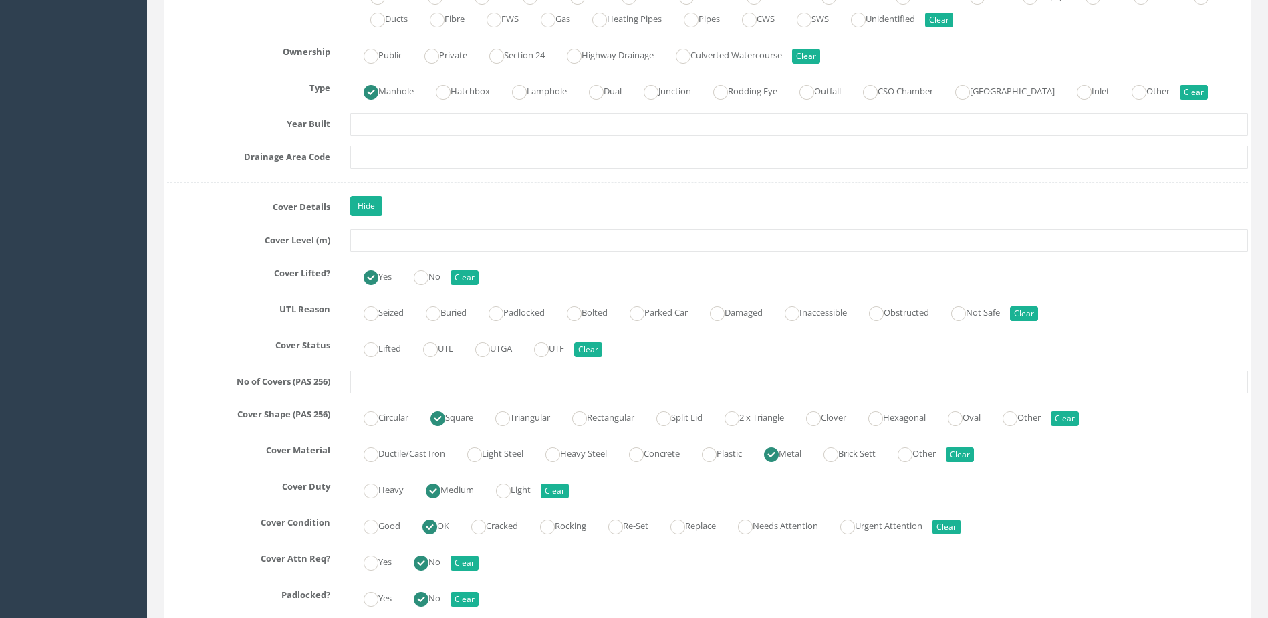
type input "464447.879"
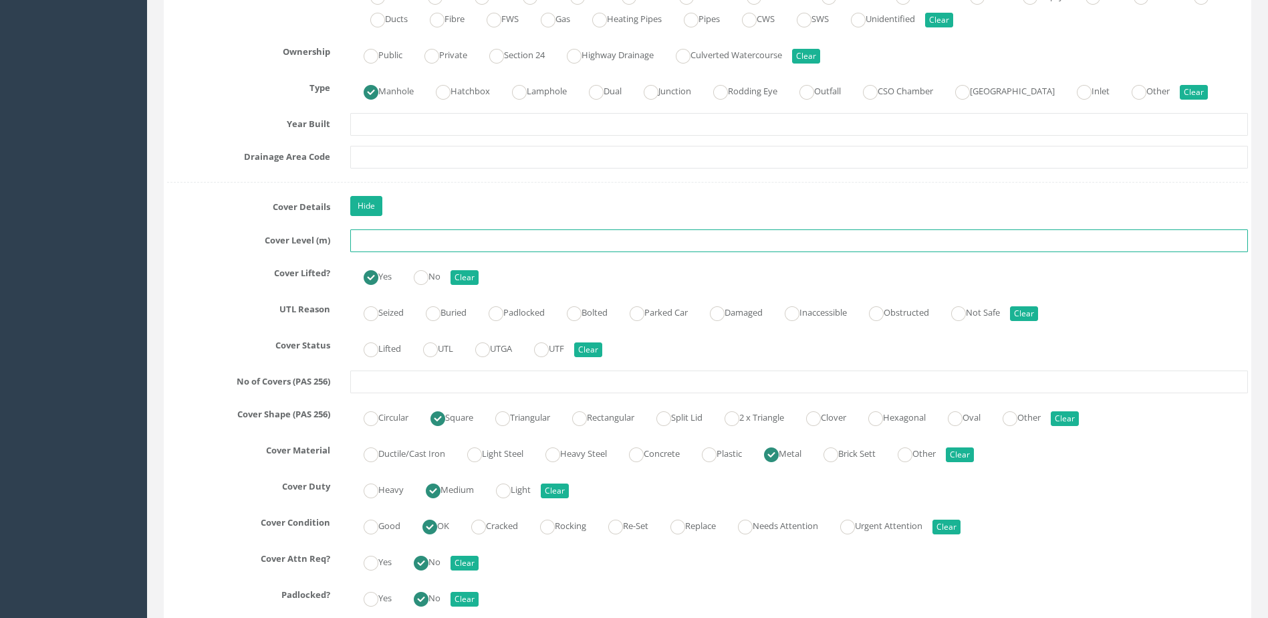
paste input "6.972"
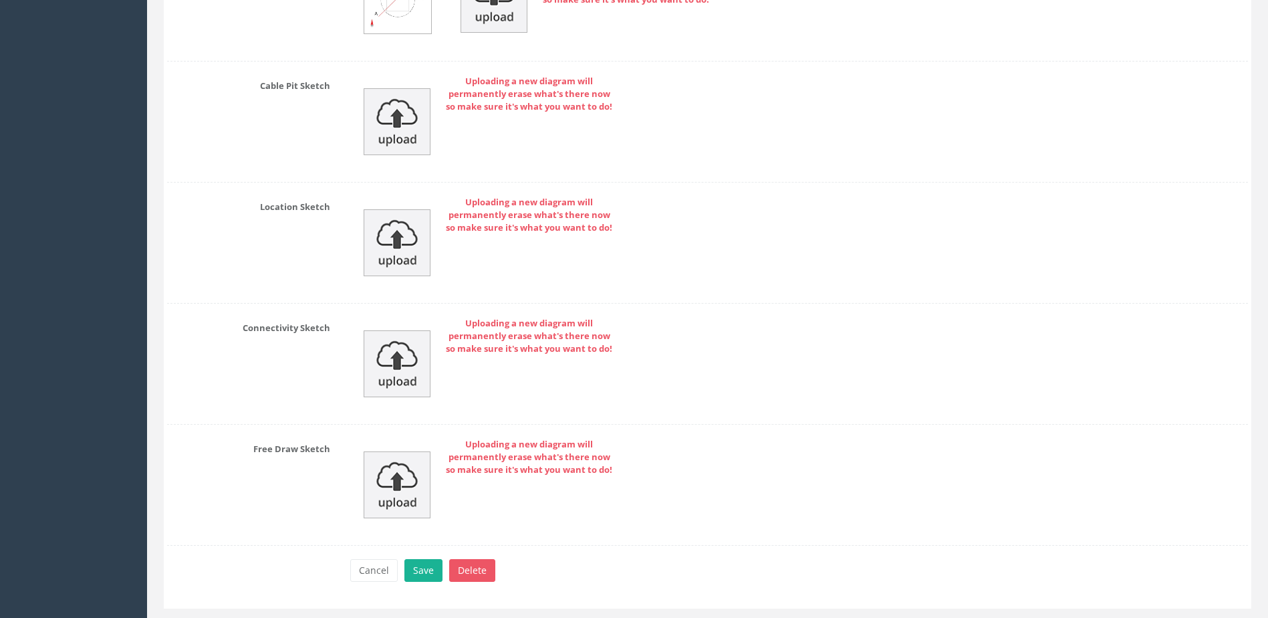
scroll to position [6160, 0]
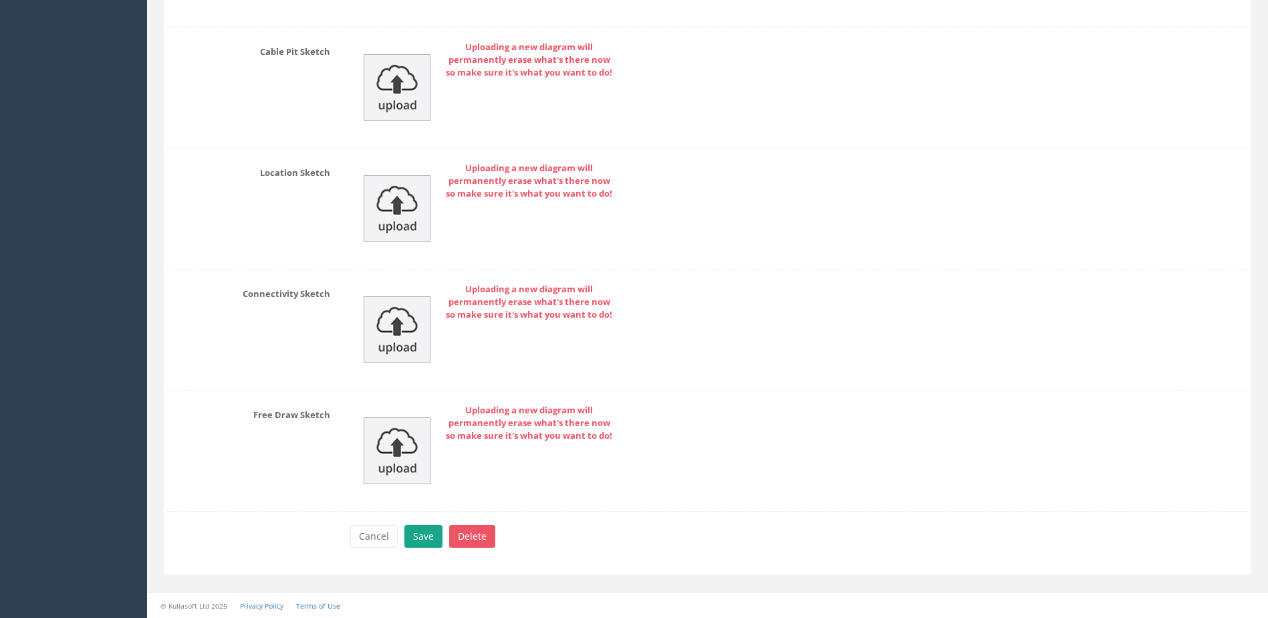
type input "6.972"
click at [426, 542] on button "Save" at bounding box center [424, 536] width 38 height 23
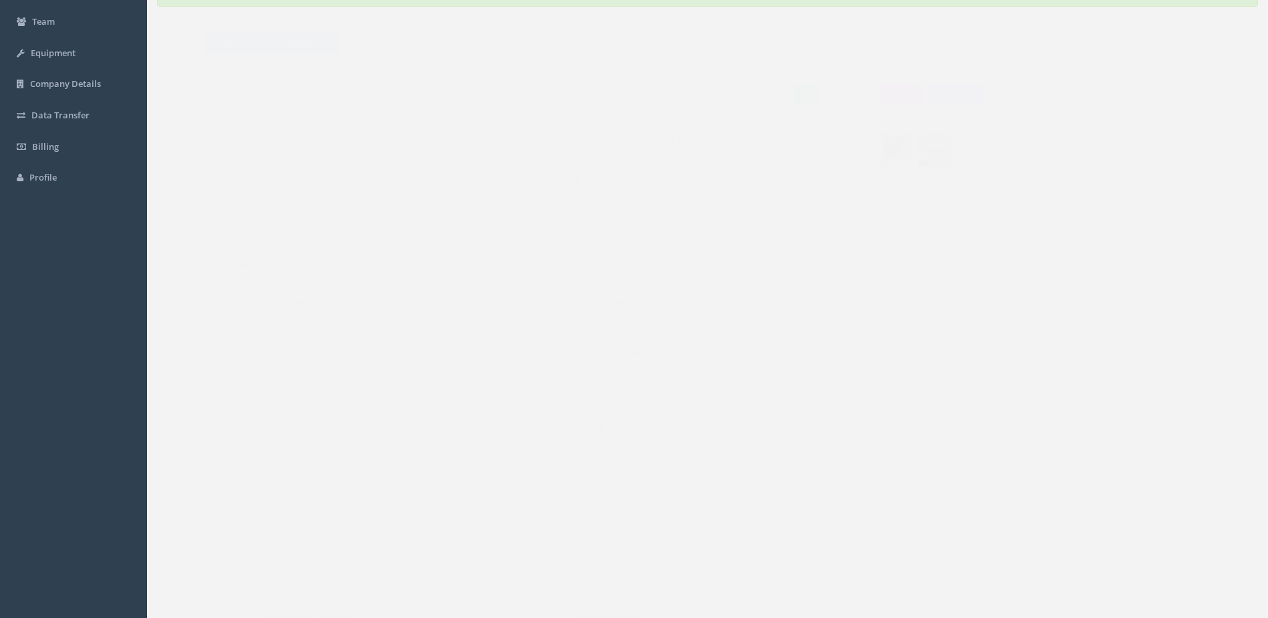
scroll to position [0, 0]
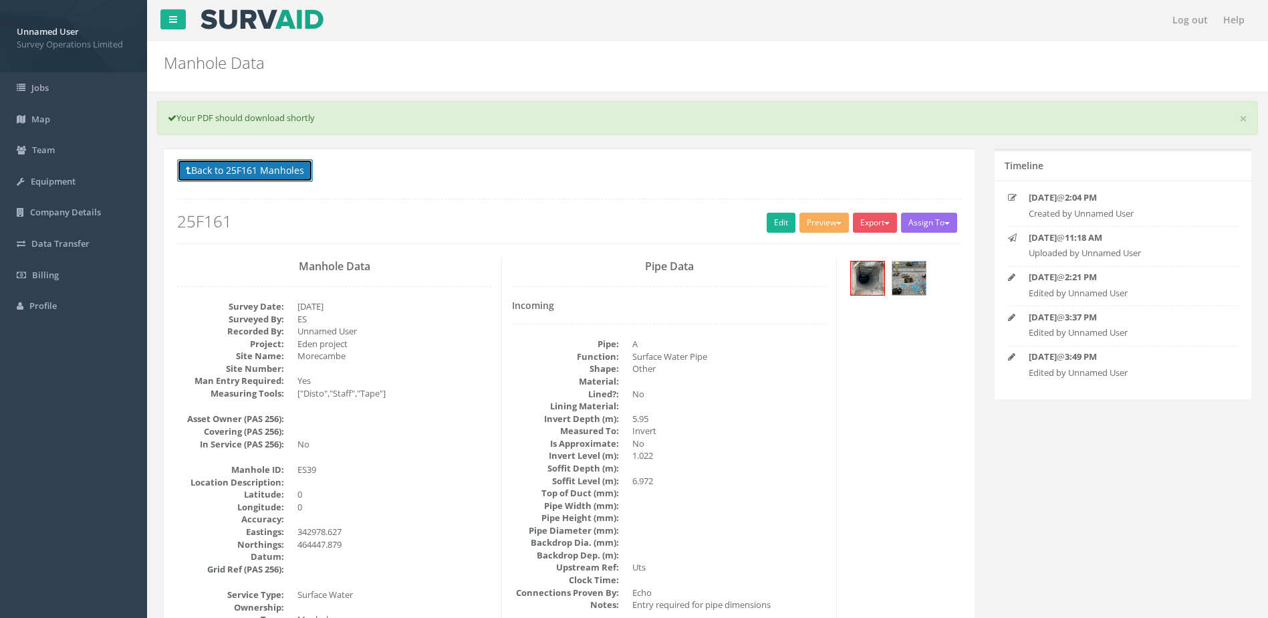
click at [245, 168] on button "Back to 25F161 Manholes" at bounding box center [245, 170] width 136 height 23
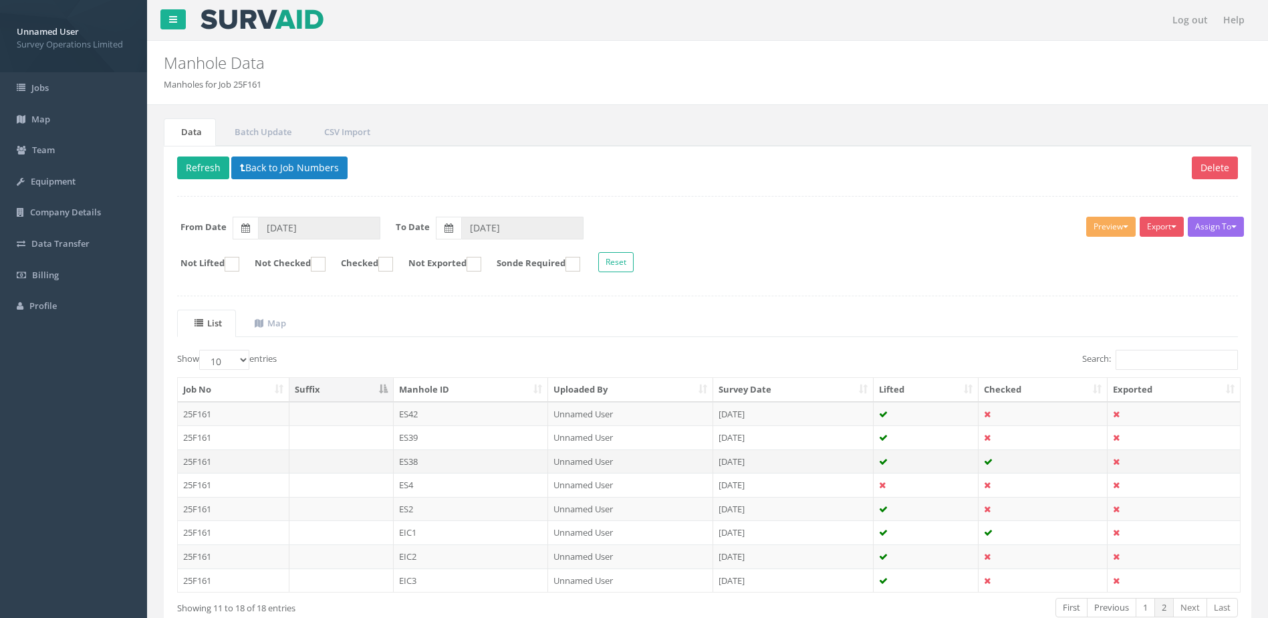
click at [513, 457] on td "ES38" at bounding box center [471, 461] width 155 height 24
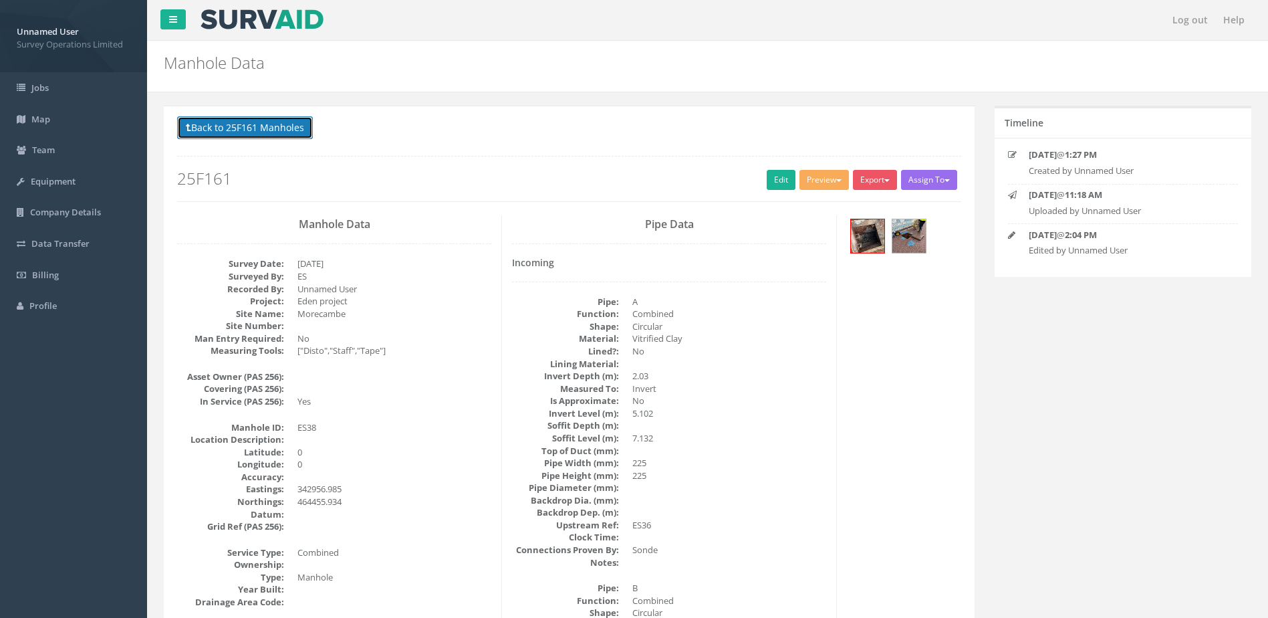
click at [249, 126] on button "Back to 25F161 Manholes" at bounding box center [245, 127] width 136 height 23
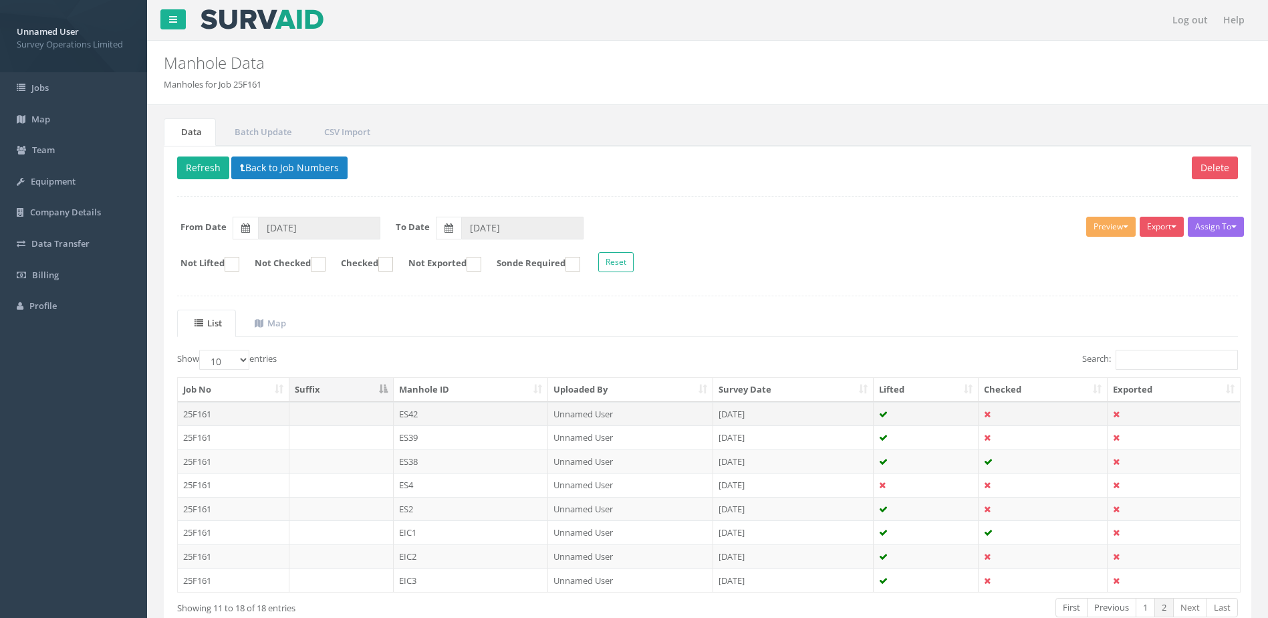
click at [429, 408] on td "ES42" at bounding box center [471, 414] width 155 height 24
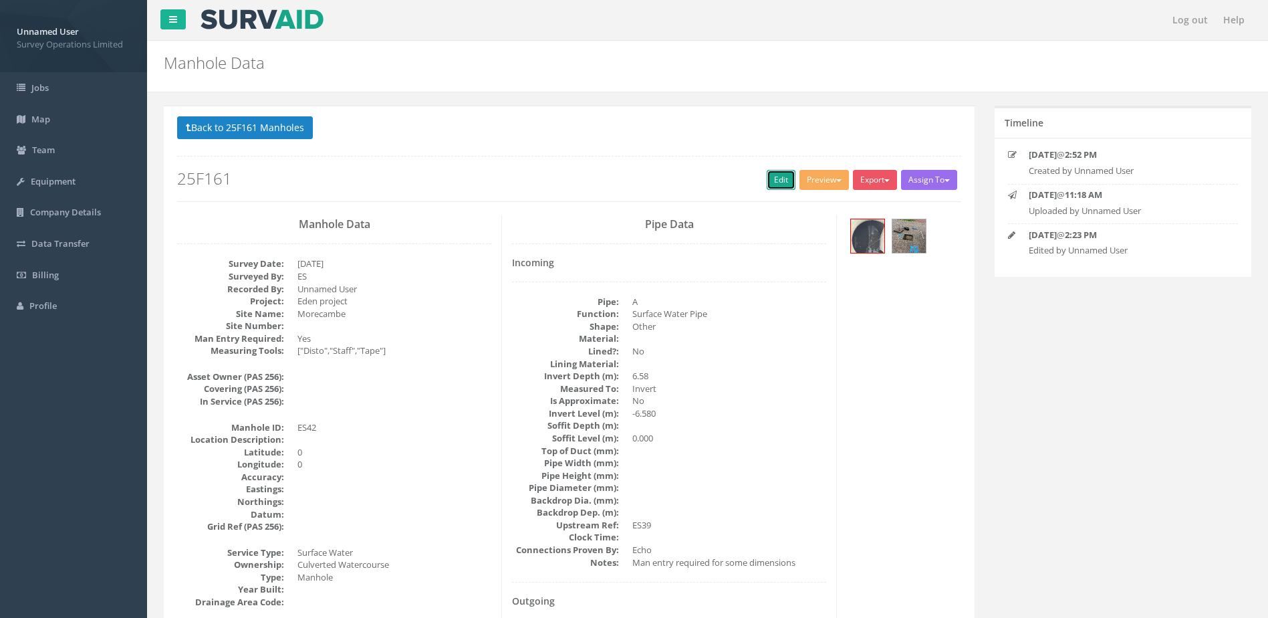
click at [767, 180] on link "Edit" at bounding box center [781, 180] width 29 height 20
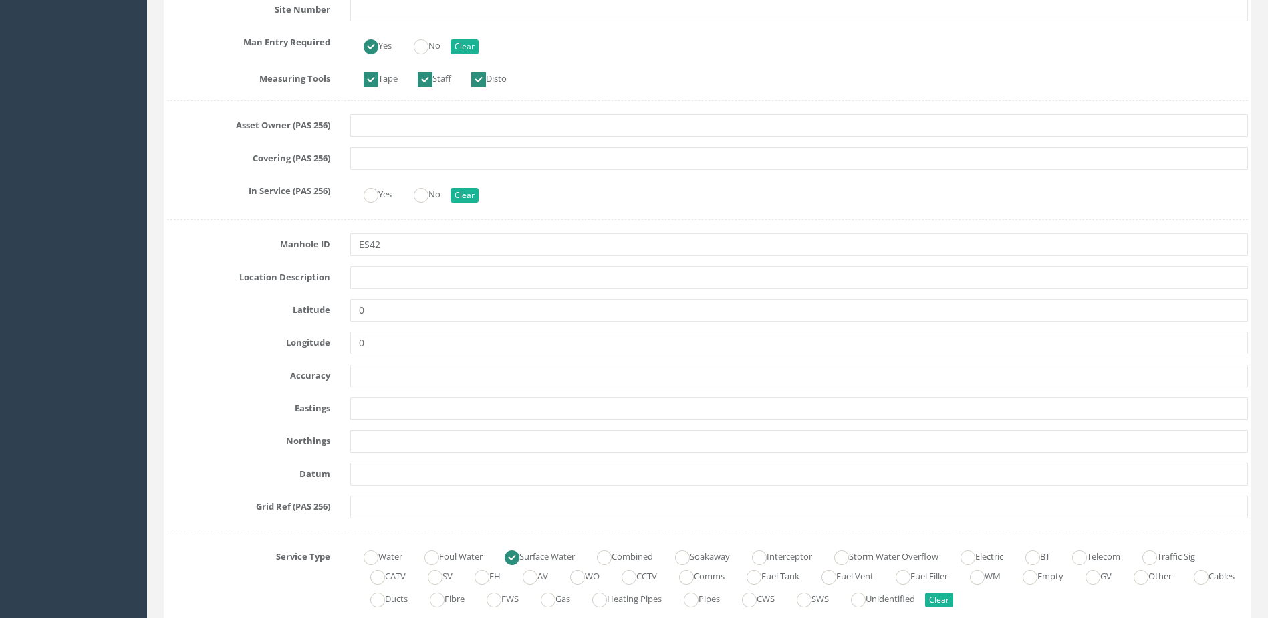
scroll to position [468, 0]
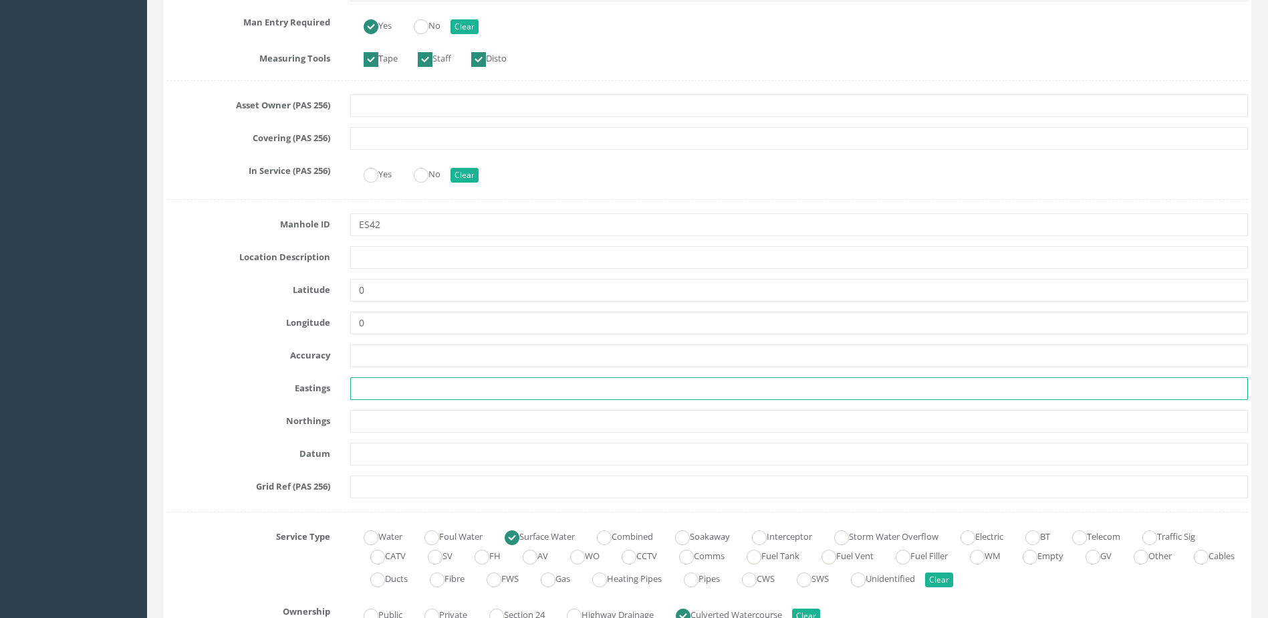
click at [402, 385] on input "text" at bounding box center [799, 388] width 898 height 23
paste input "343063.126"
type input "343063.126"
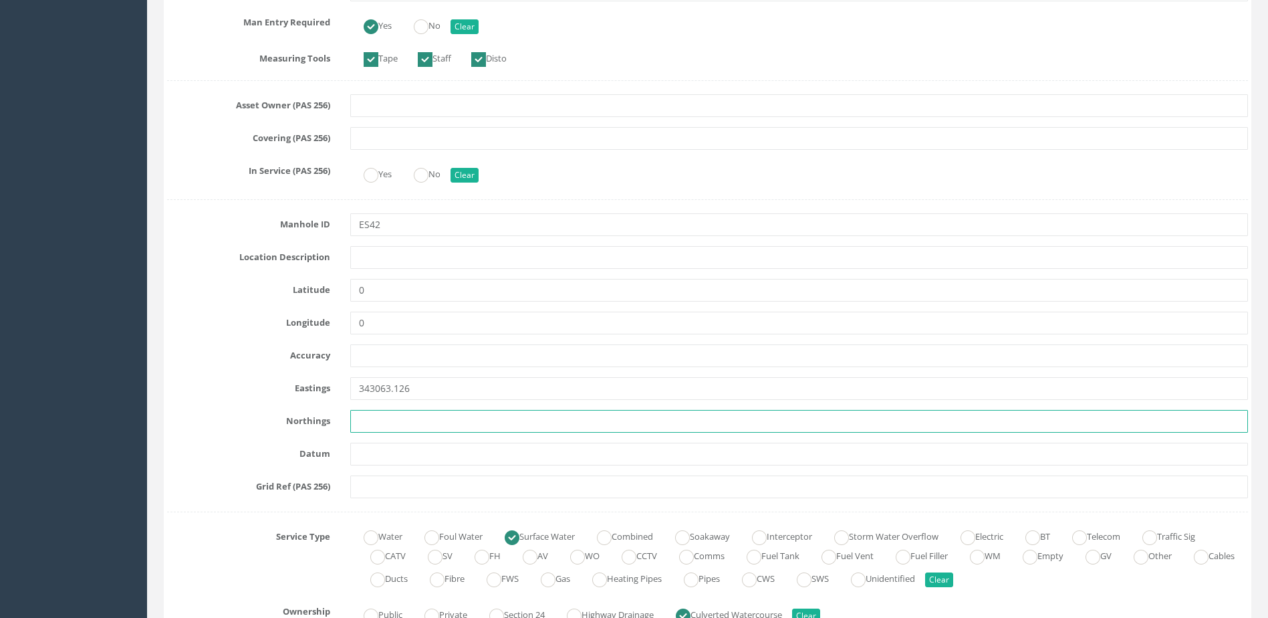
click at [430, 417] on input "text" at bounding box center [799, 421] width 898 height 23
drag, startPoint x: 418, startPoint y: 429, endPoint x: 411, endPoint y: 443, distance: 15.6
paste input "464441.012"
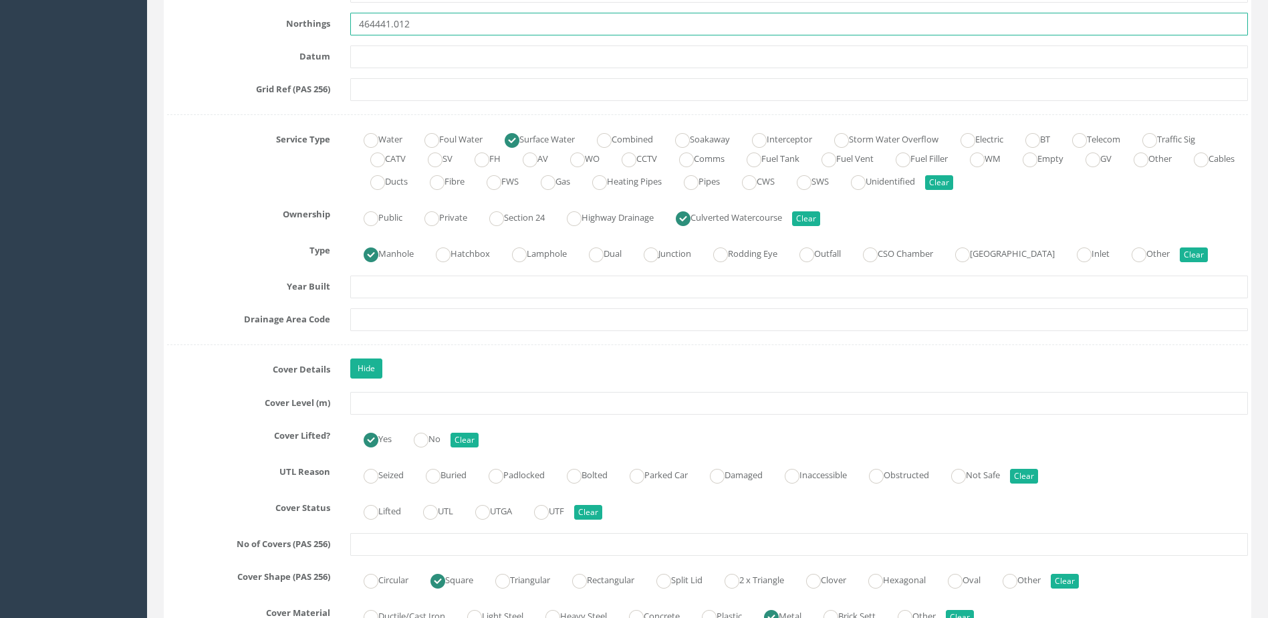
scroll to position [869, 0]
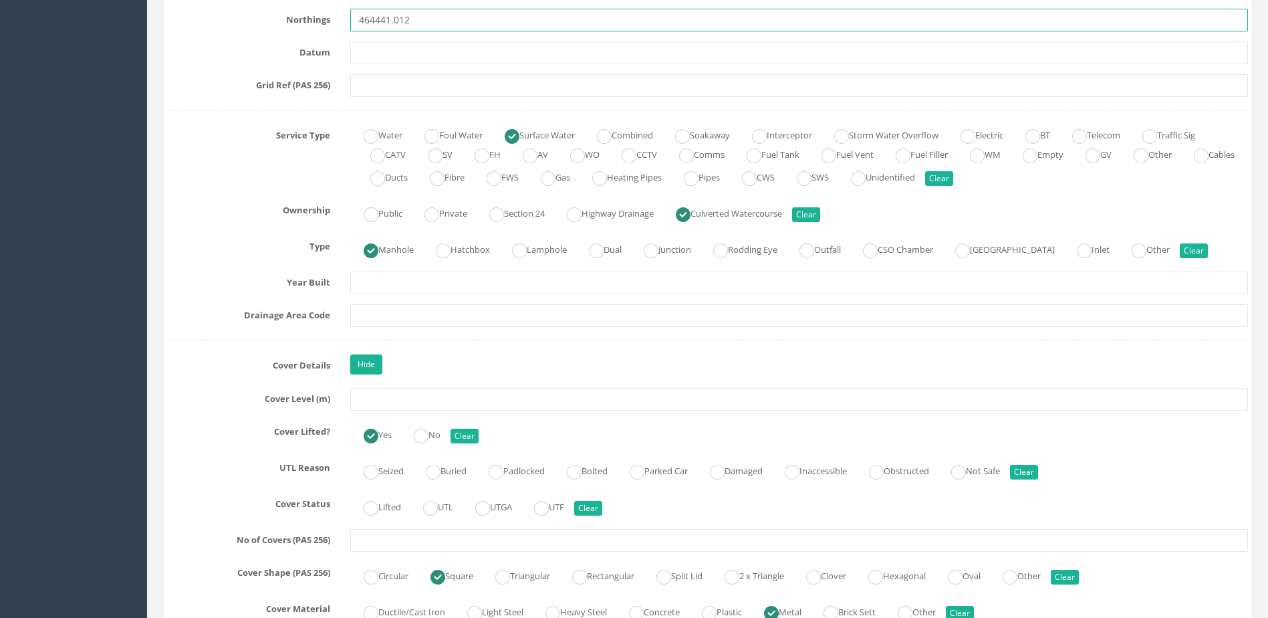
type input "464441.012"
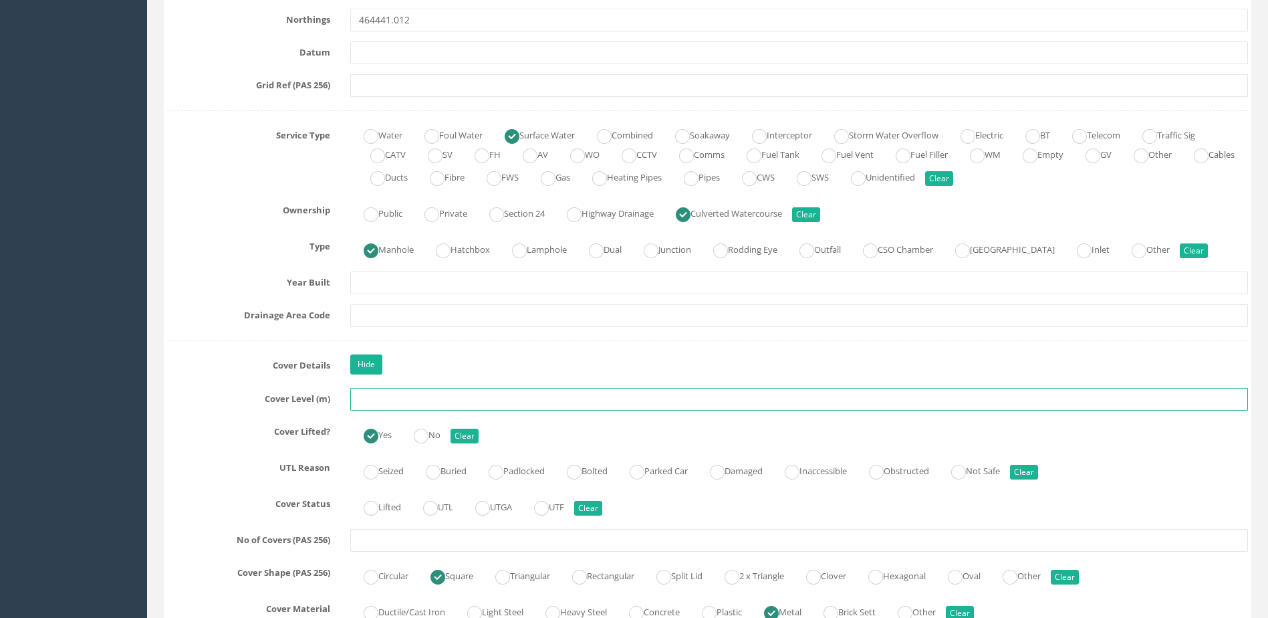
click at [419, 400] on input "text" at bounding box center [799, 399] width 898 height 23
drag, startPoint x: 419, startPoint y: 400, endPoint x: 428, endPoint y: 398, distance: 9.6
paste input "7.126"
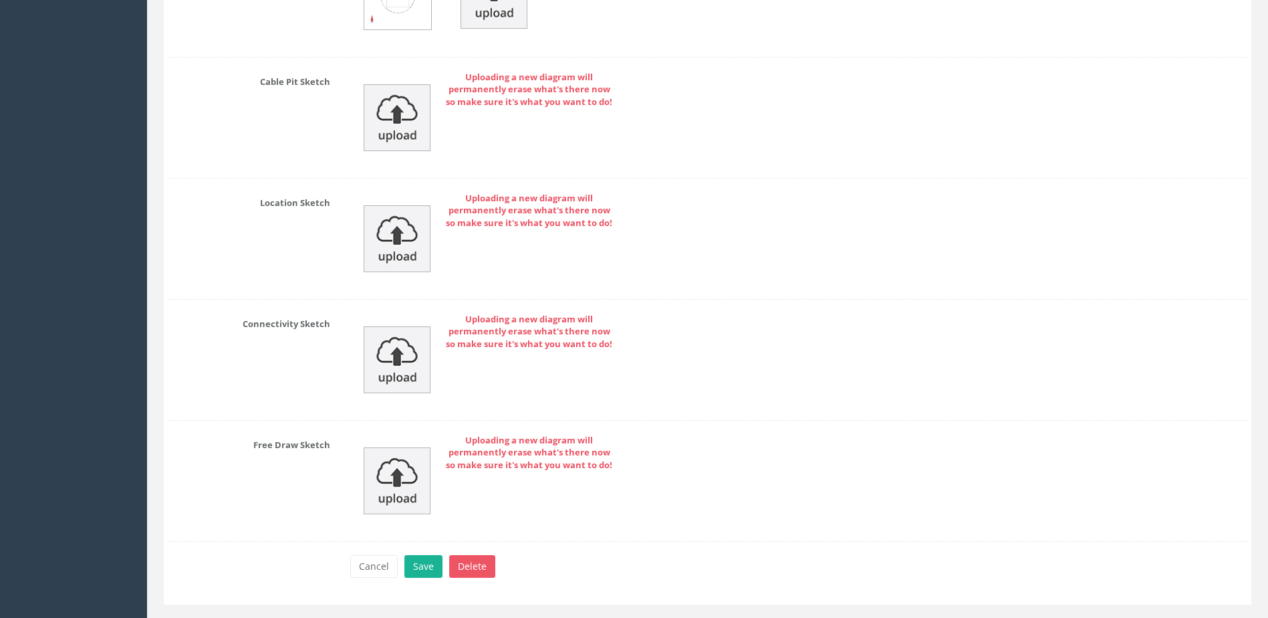
scroll to position [6118, 0]
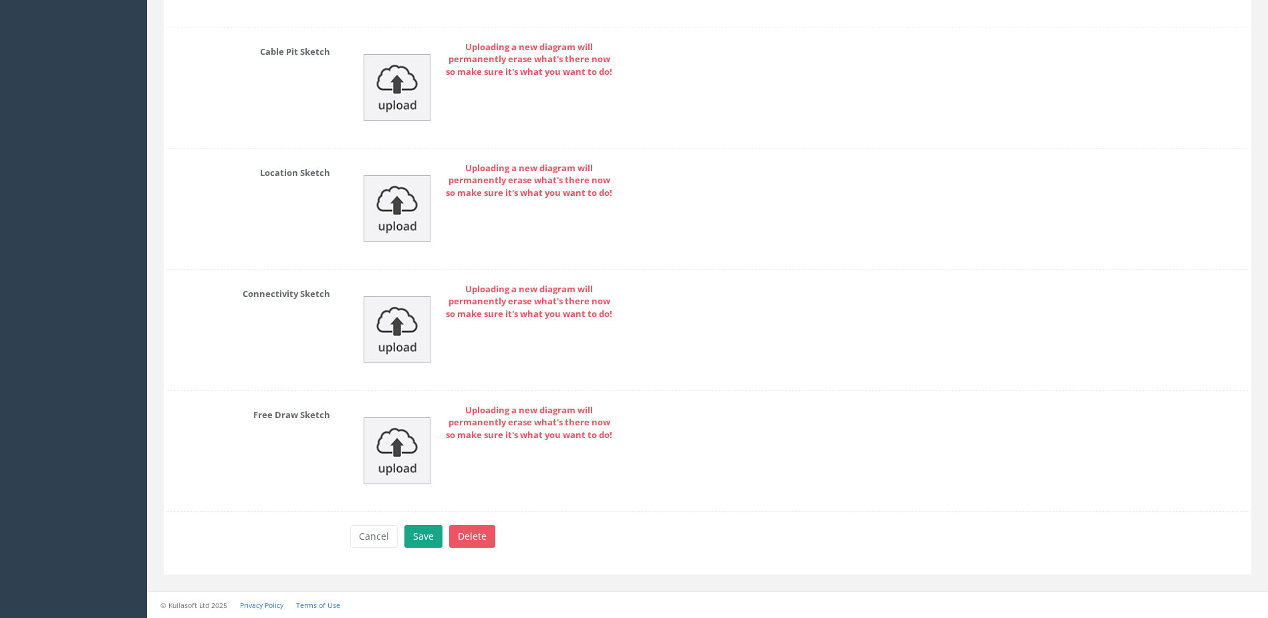
type input "7.126"
click at [423, 546] on button "Save" at bounding box center [424, 536] width 38 height 23
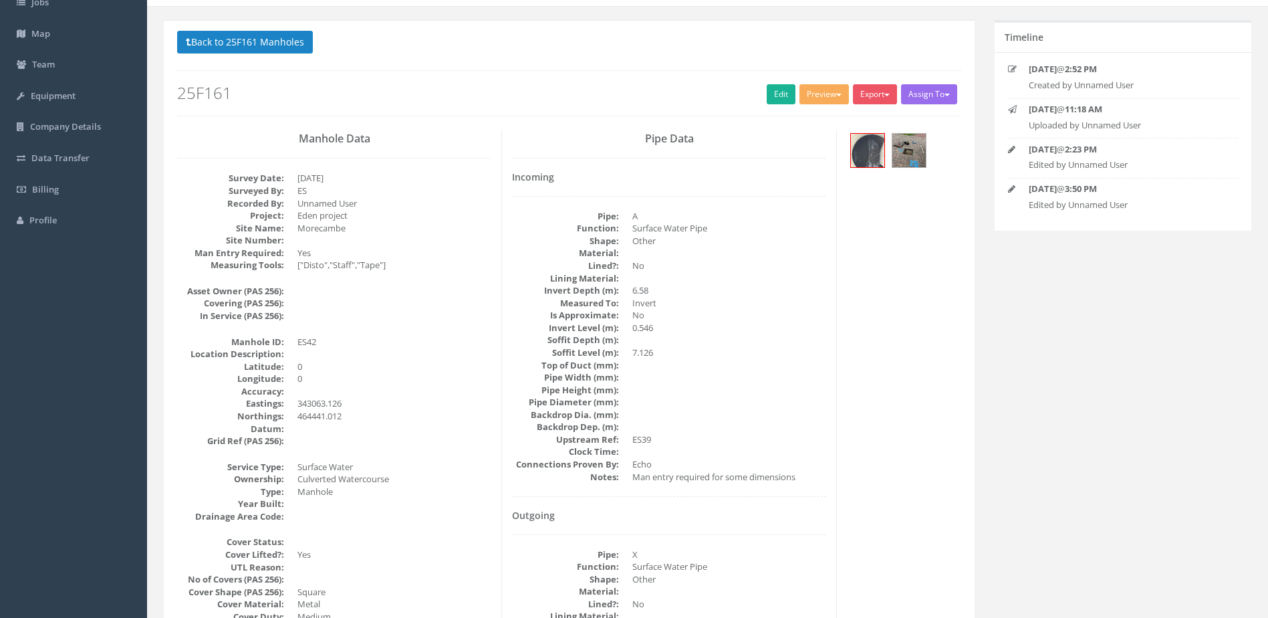
scroll to position [0, 0]
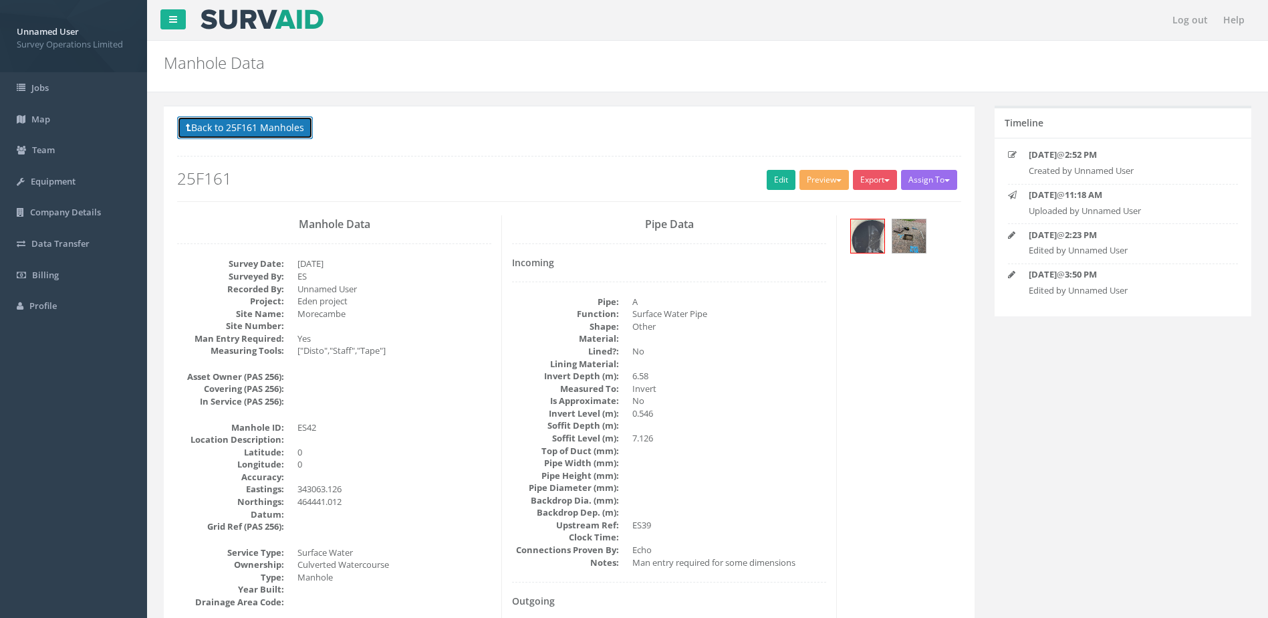
click at [265, 123] on button "Back to 25F161 Manholes" at bounding box center [245, 127] width 136 height 23
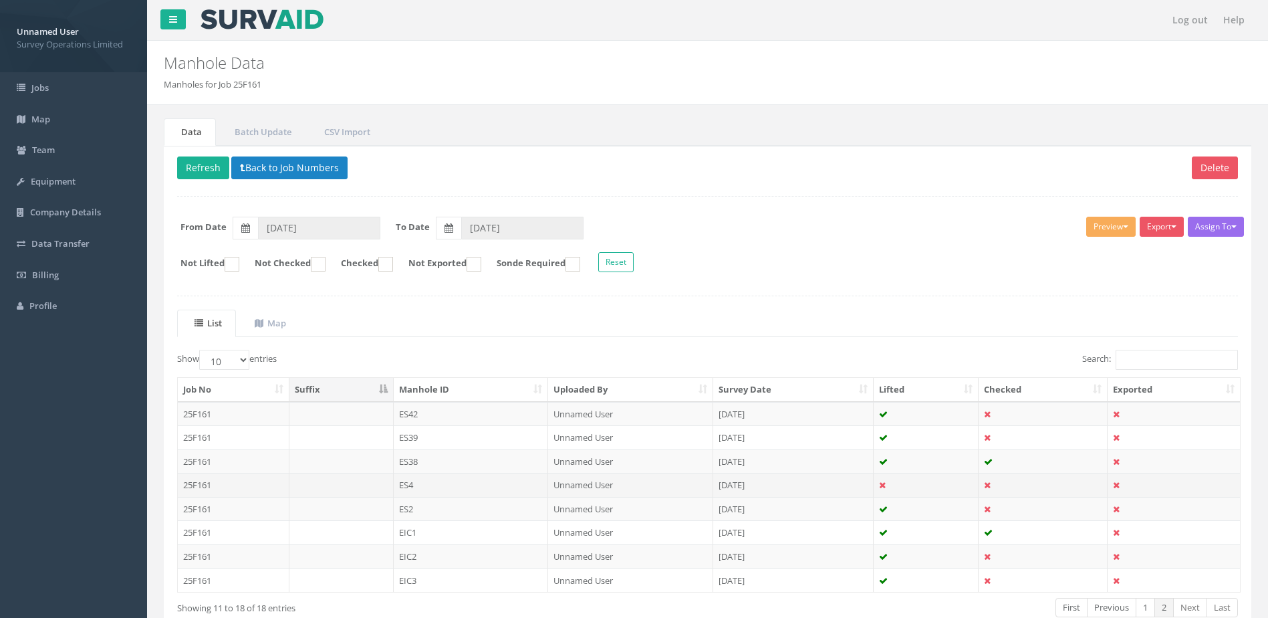
click at [524, 488] on td "ES4" at bounding box center [471, 485] width 155 height 24
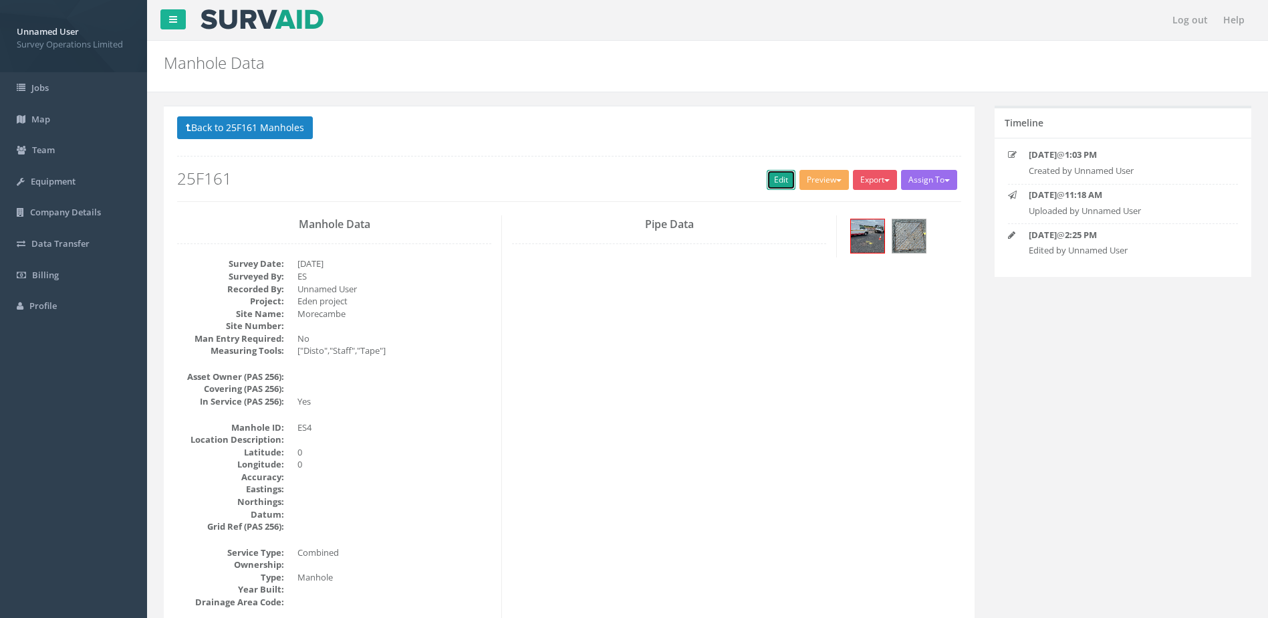
click at [768, 177] on link "Edit" at bounding box center [781, 180] width 29 height 20
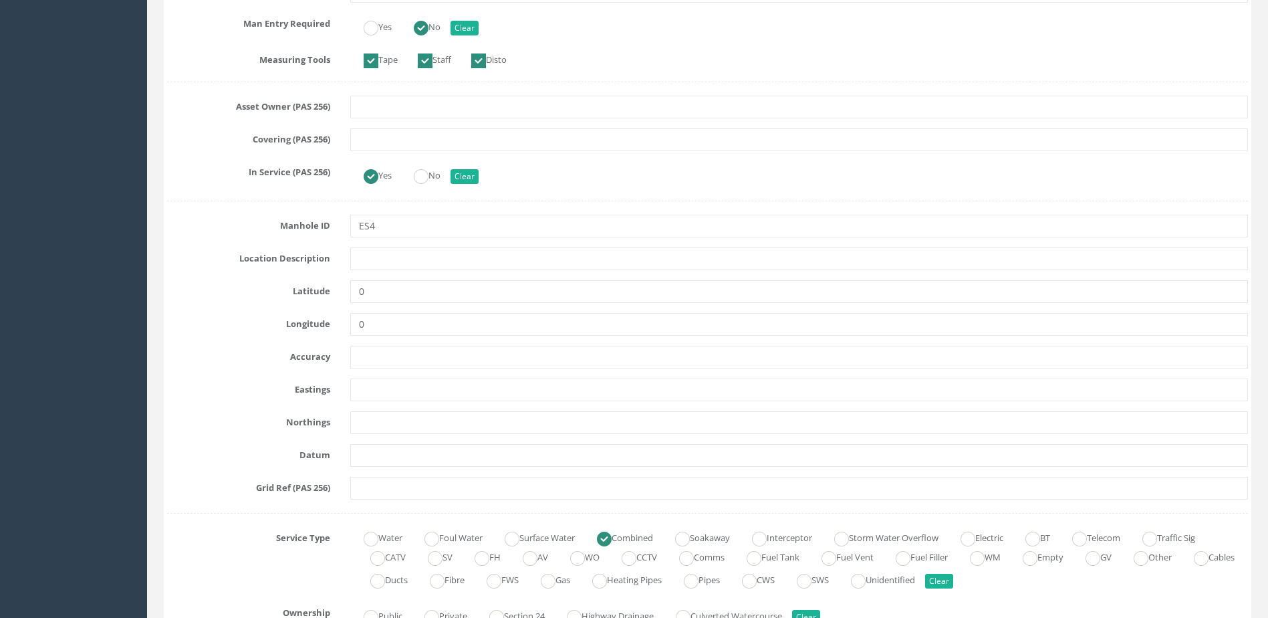
scroll to position [468, 0]
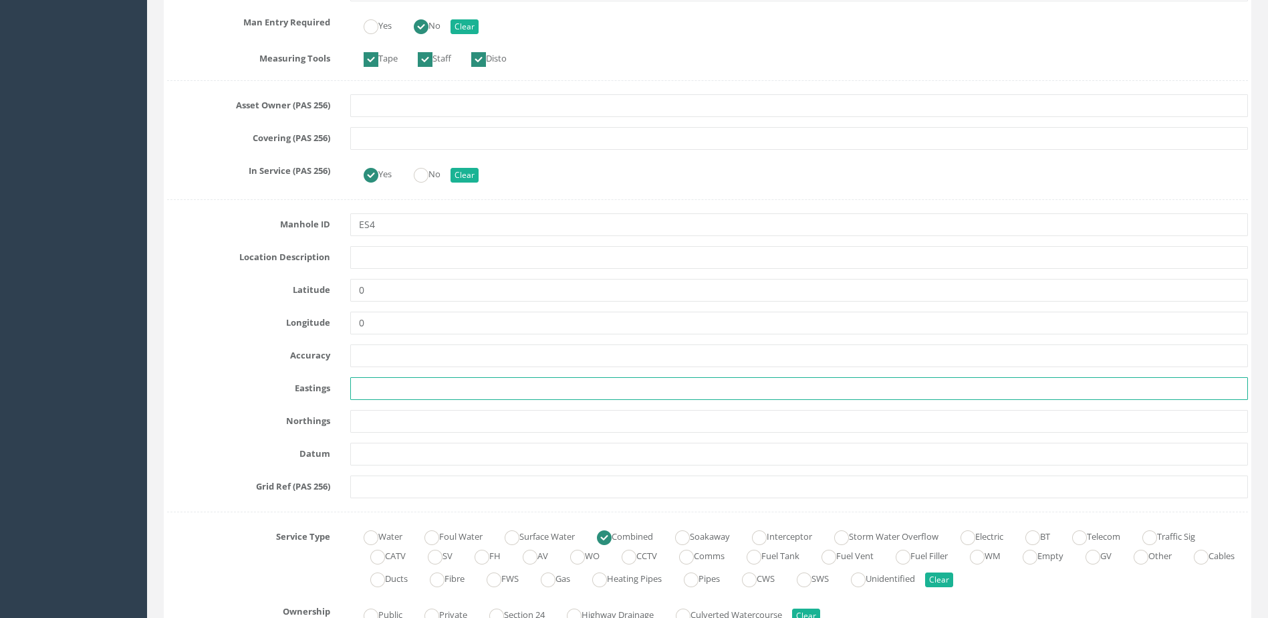
click at [393, 386] on input "text" at bounding box center [799, 388] width 898 height 23
paste input "343046.029"
type input "343046.029"
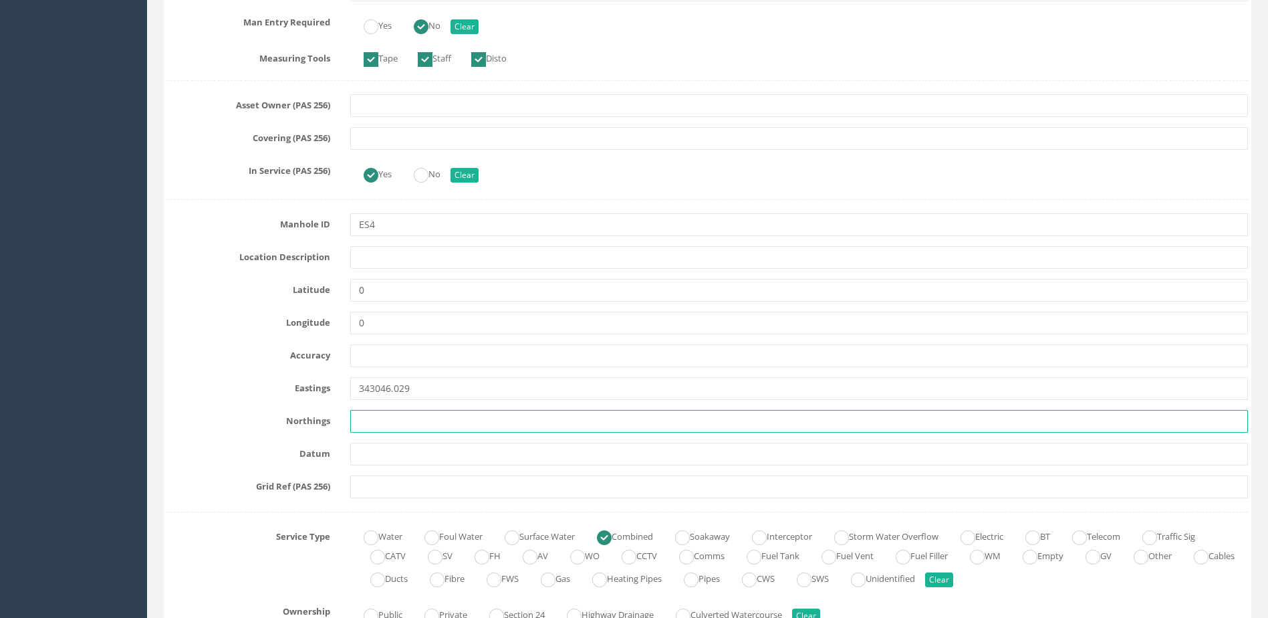
click at [394, 419] on input "text" at bounding box center [799, 421] width 898 height 23
paste input "464413.542"
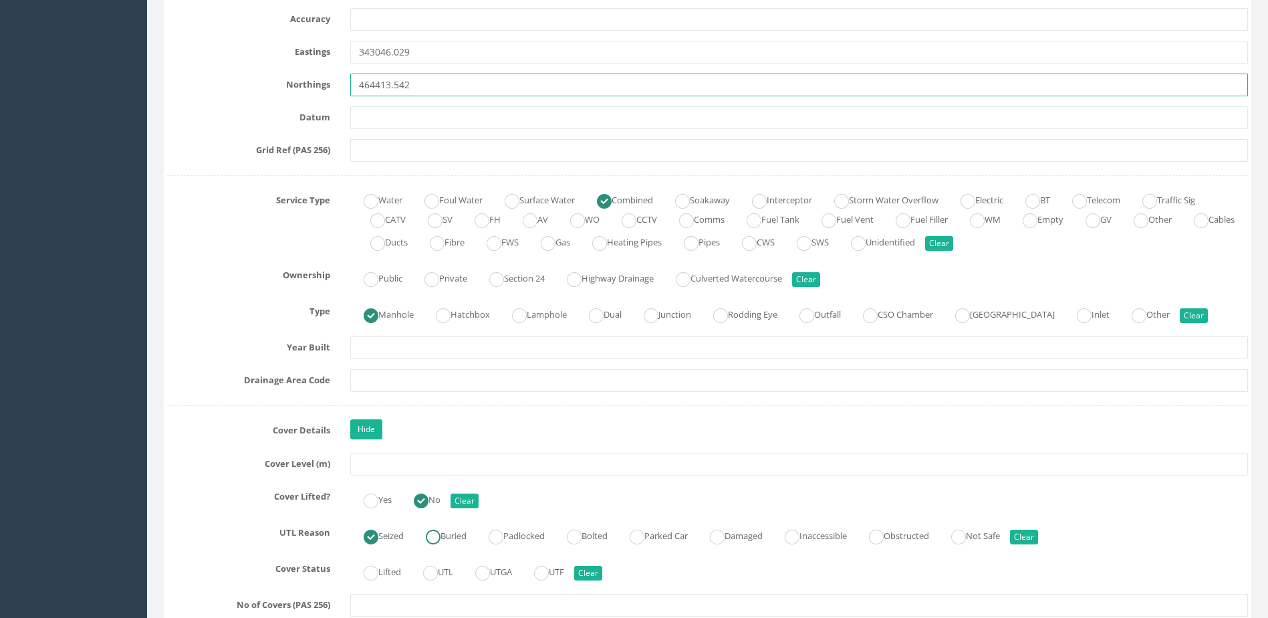
scroll to position [936, 0]
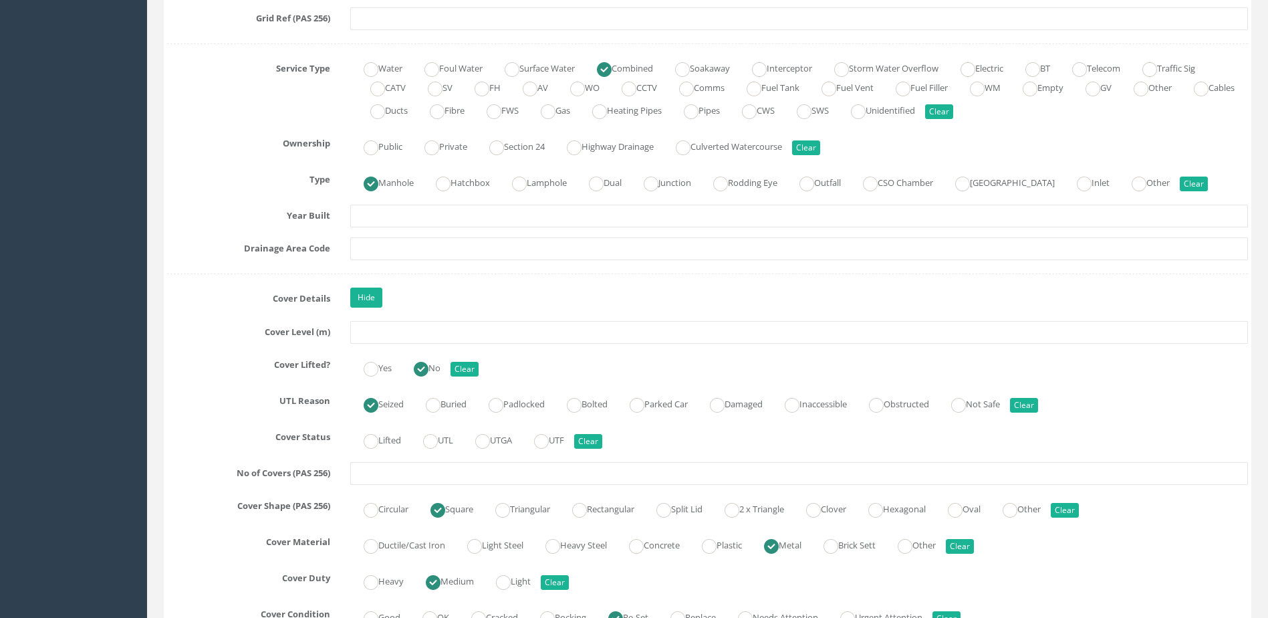
type input "464413.542"
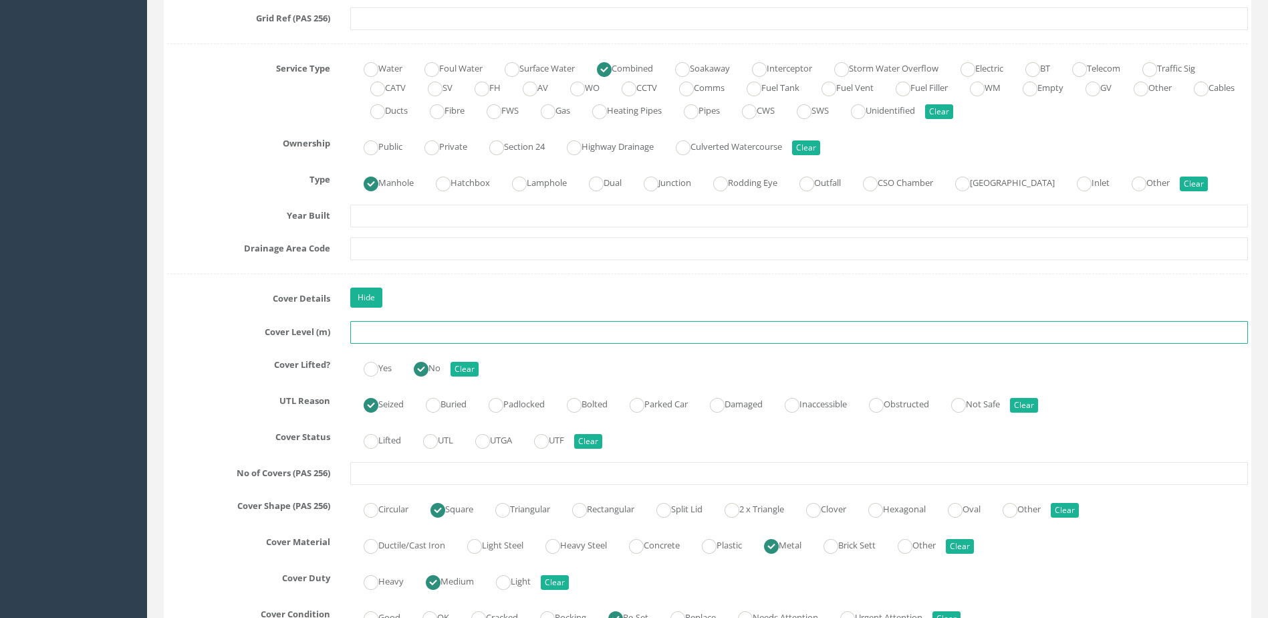
click at [466, 331] on input "text" at bounding box center [799, 332] width 898 height 23
click at [382, 338] on input "text" at bounding box center [799, 332] width 898 height 23
paste input "6.84"
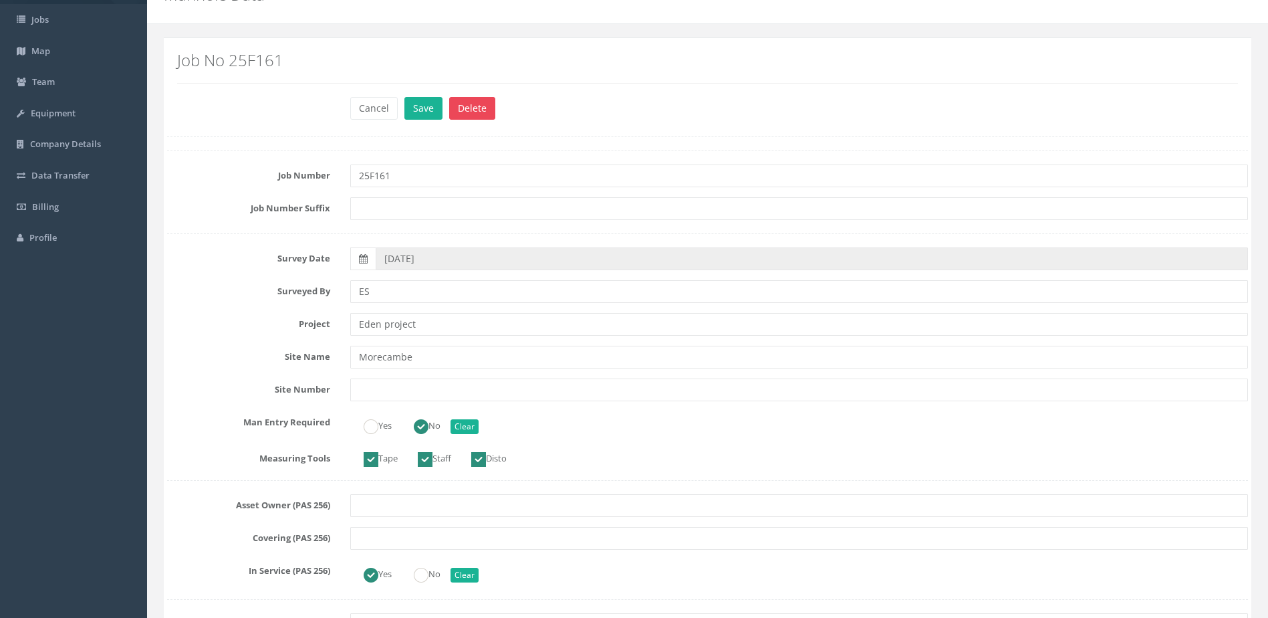
scroll to position [0, 0]
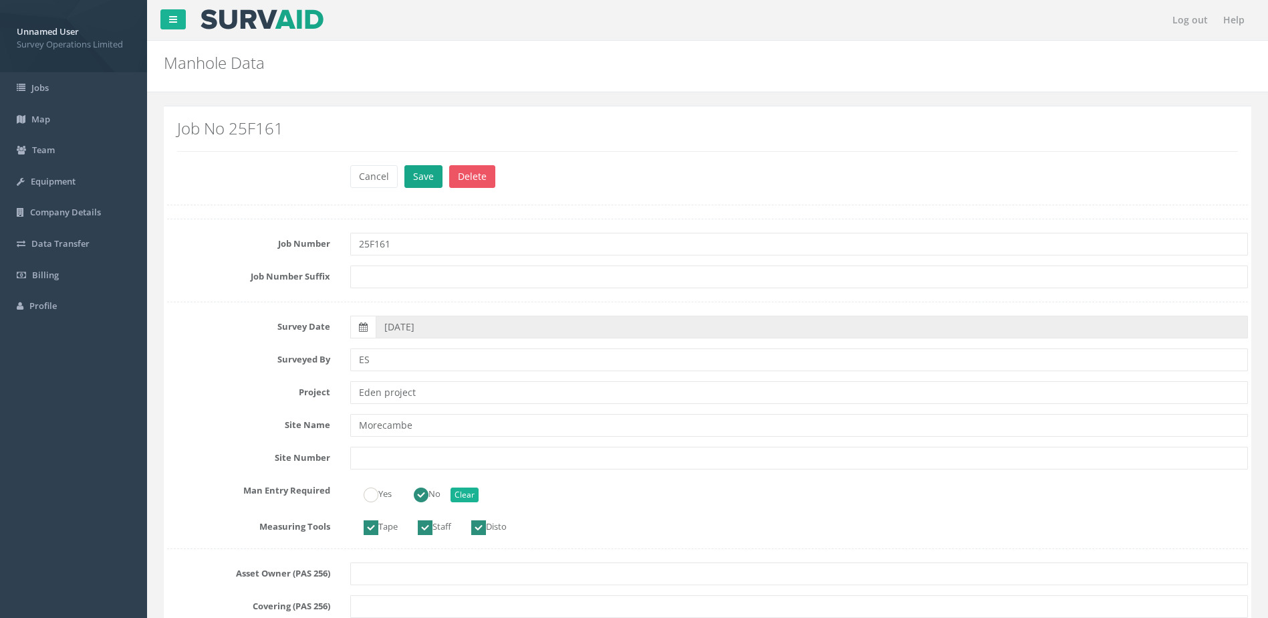
type input "6.840"
click at [415, 170] on button "Save" at bounding box center [424, 176] width 38 height 23
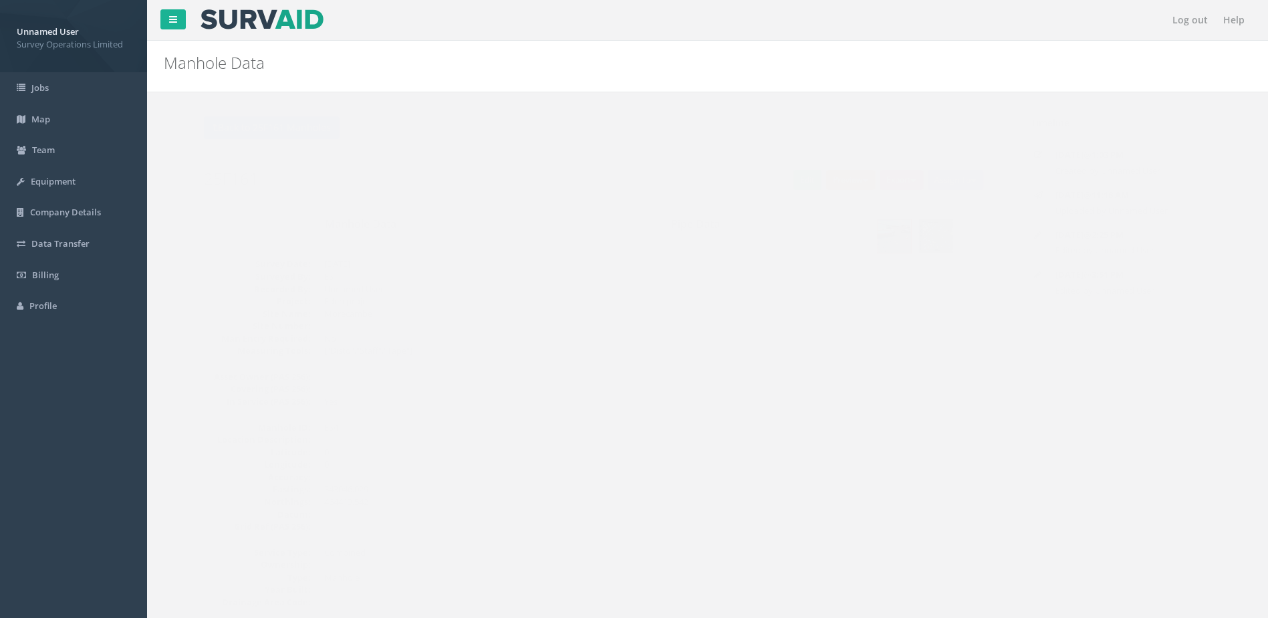
click at [830, 177] on button "Preview" at bounding box center [824, 180] width 49 height 20
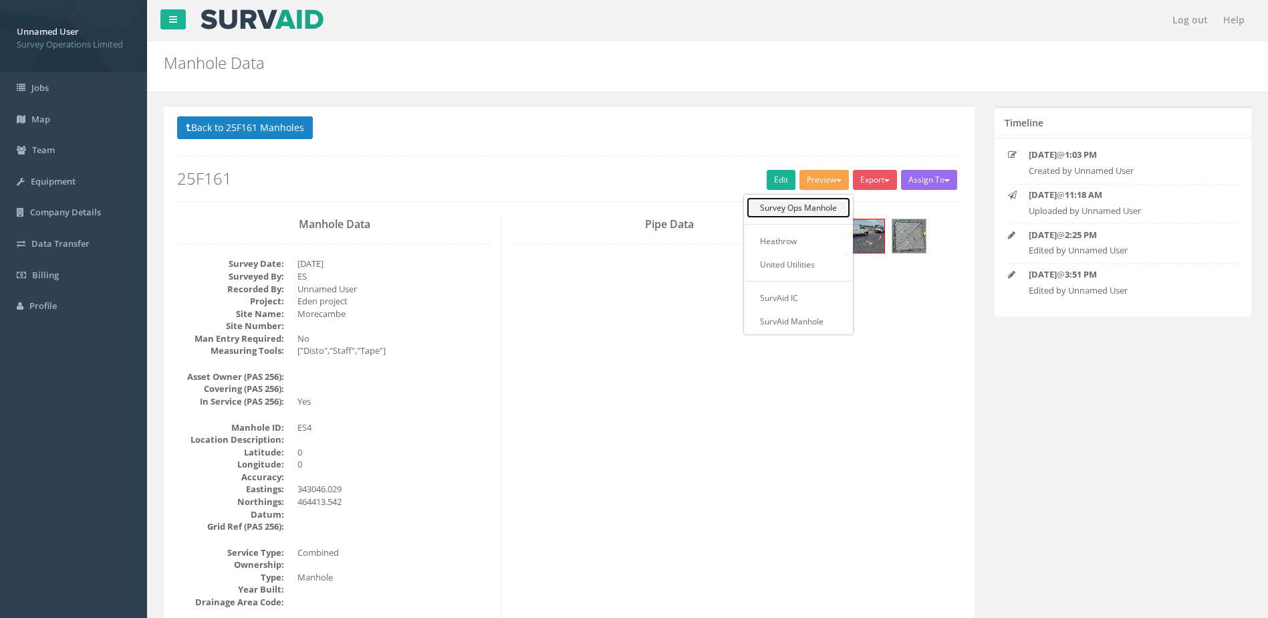
click at [809, 203] on link "Survey Ops Manhole" at bounding box center [799, 207] width 104 height 21
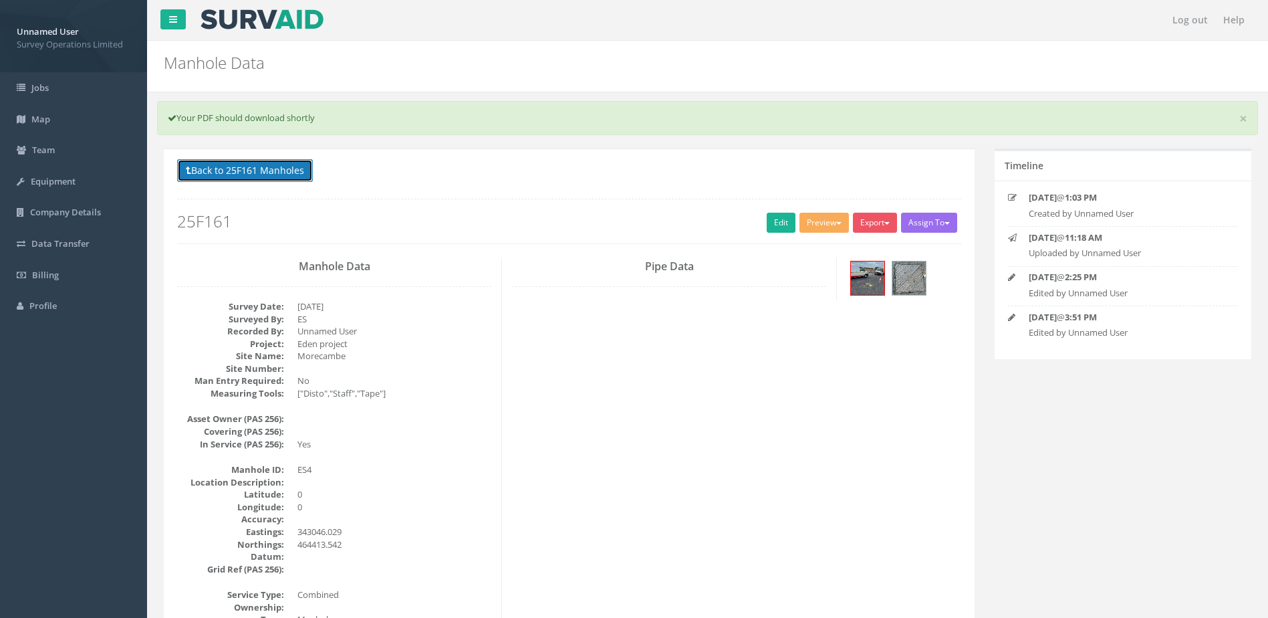
click at [255, 172] on button "Back to 25F161 Manholes" at bounding box center [245, 170] width 136 height 23
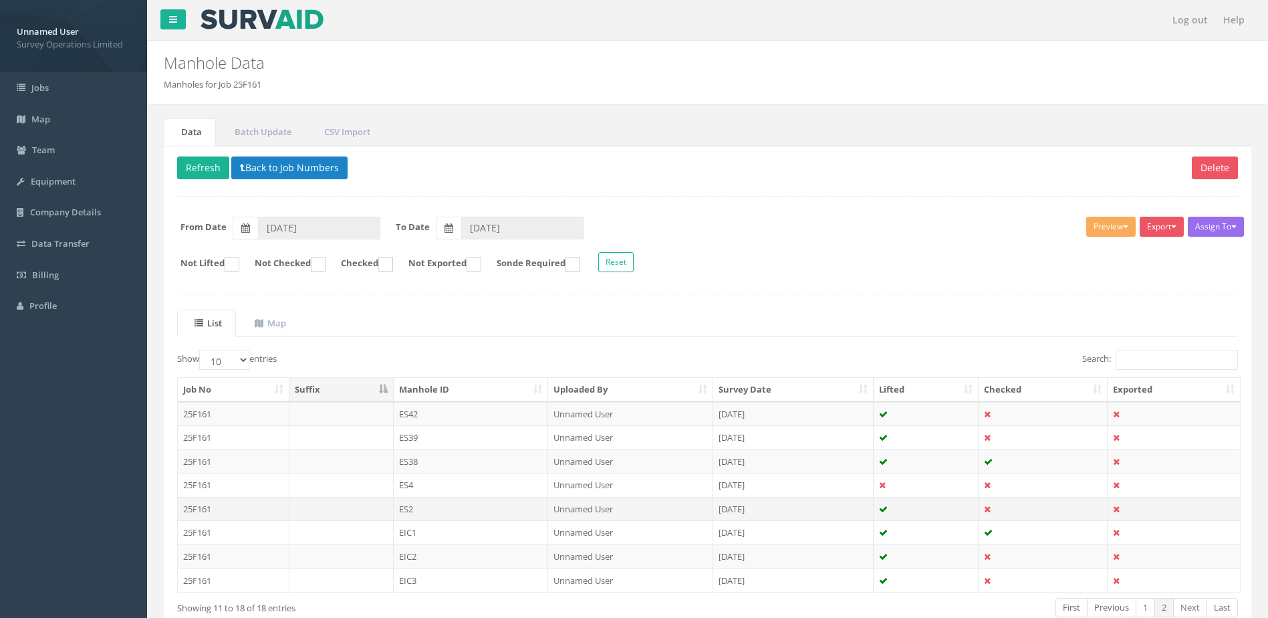
click at [520, 511] on td "ES2" at bounding box center [471, 509] width 155 height 24
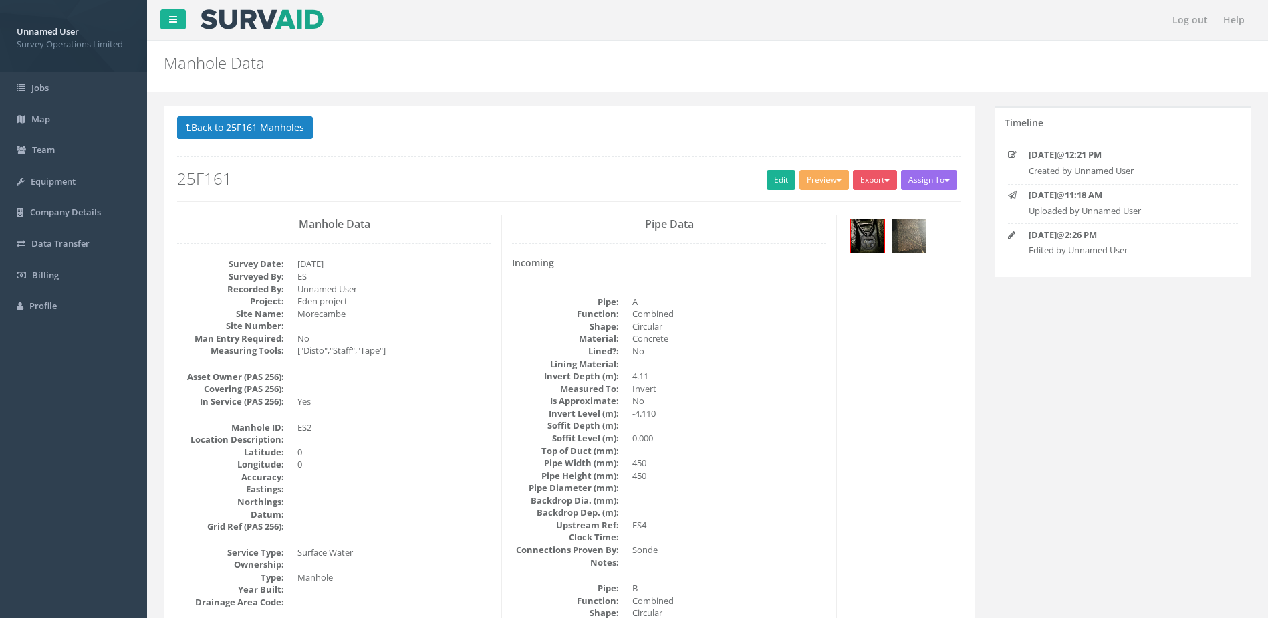
click at [758, 187] on h2 "25F161" at bounding box center [569, 178] width 784 height 17
click at [770, 182] on link "Edit" at bounding box center [781, 180] width 29 height 20
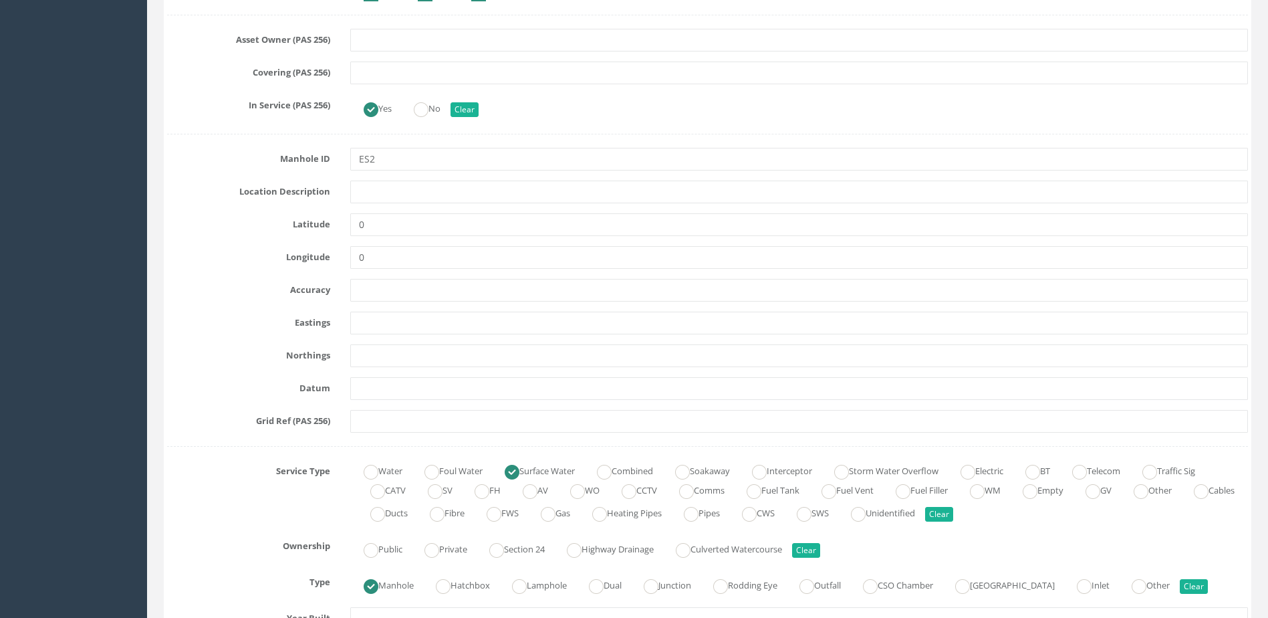
scroll to position [535, 0]
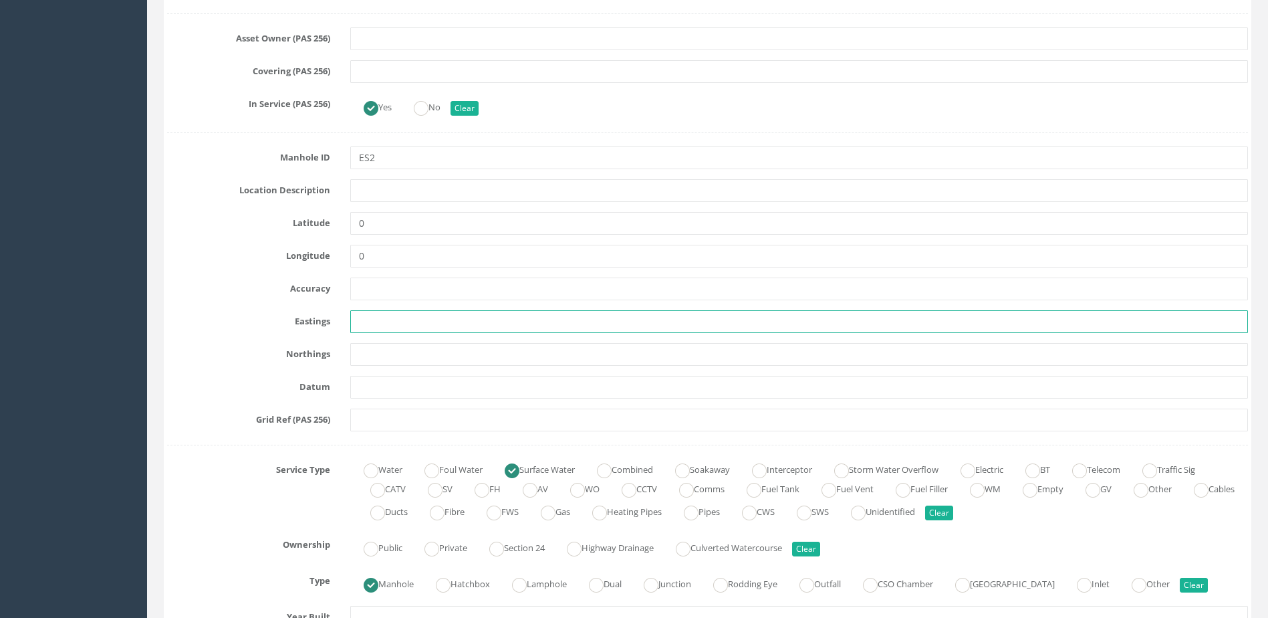
click at [394, 313] on input "text" at bounding box center [799, 321] width 898 height 23
paste input "343147.296"
type input "343147.296"
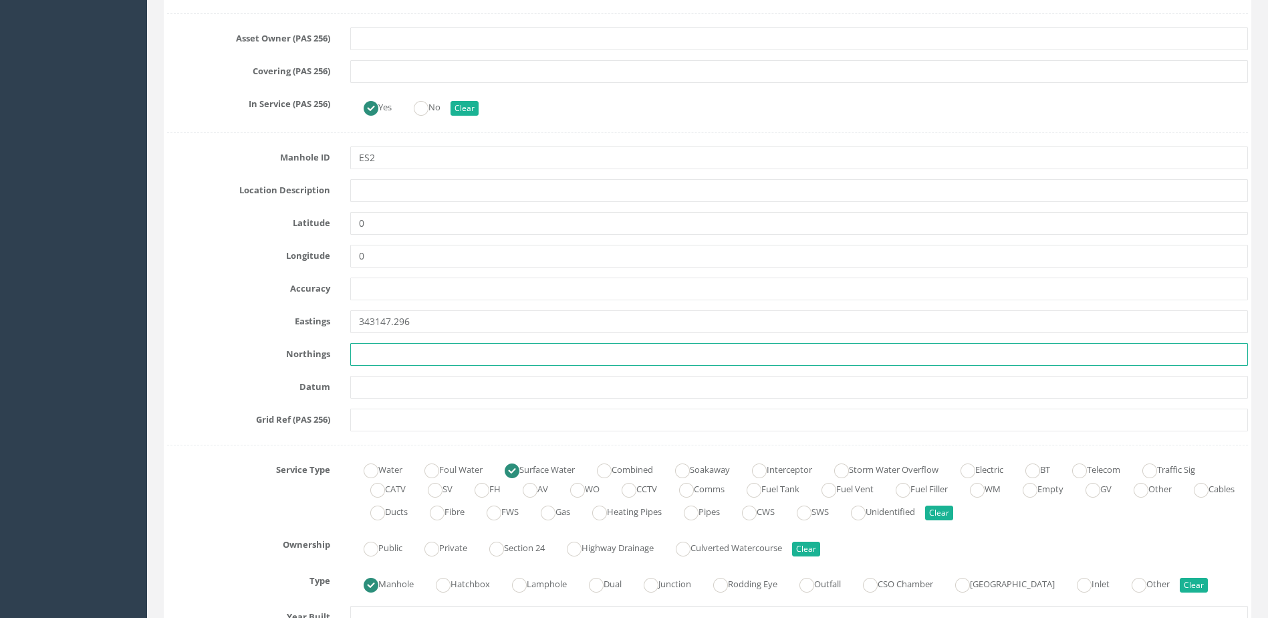
click at [381, 354] on input "text" at bounding box center [799, 354] width 898 height 23
paste input "464431.331"
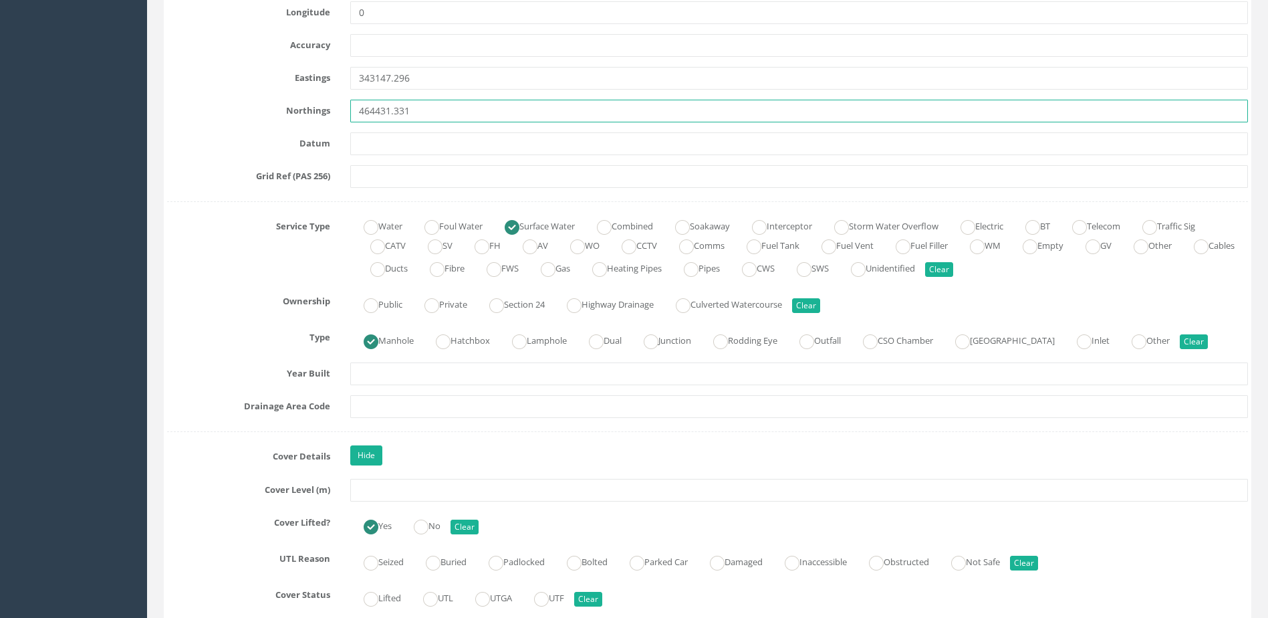
scroll to position [802, 0]
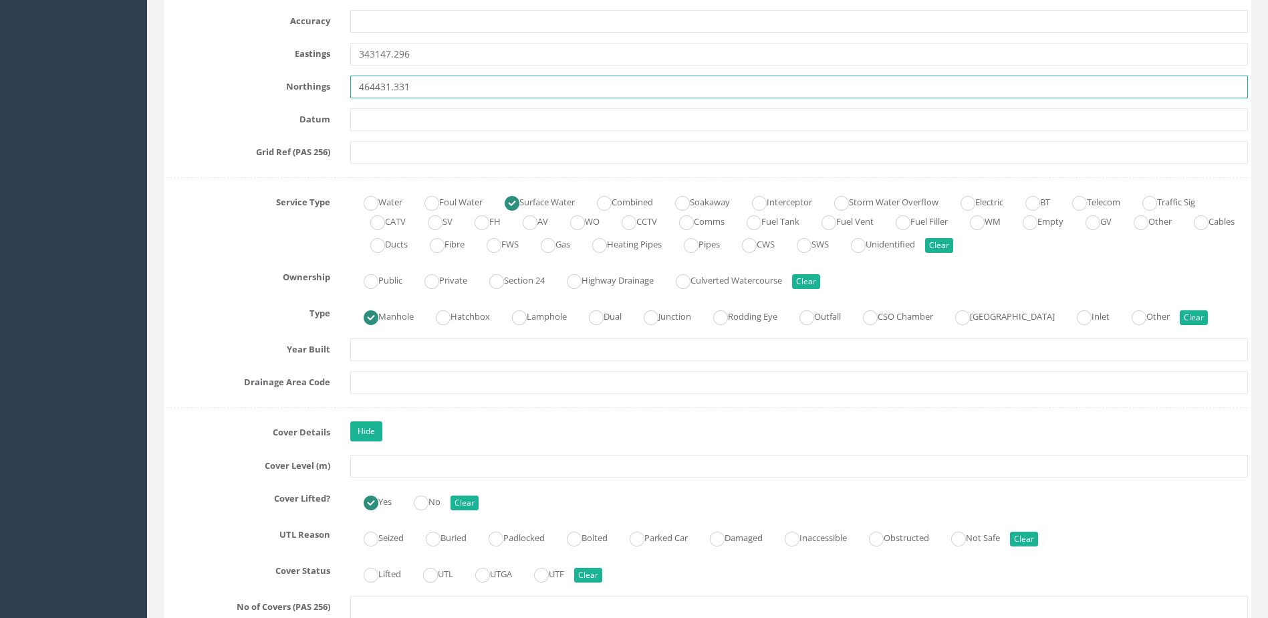
type input "464431.331"
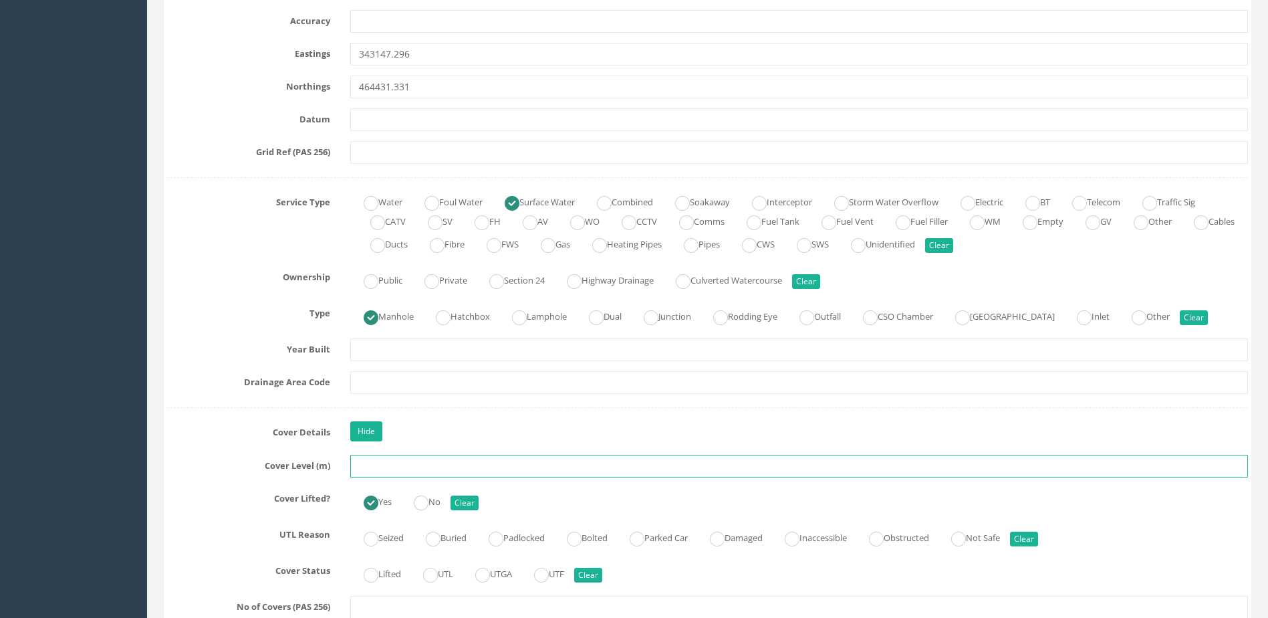
click at [452, 456] on input "text" at bounding box center [799, 466] width 898 height 23
paste input "7.198"
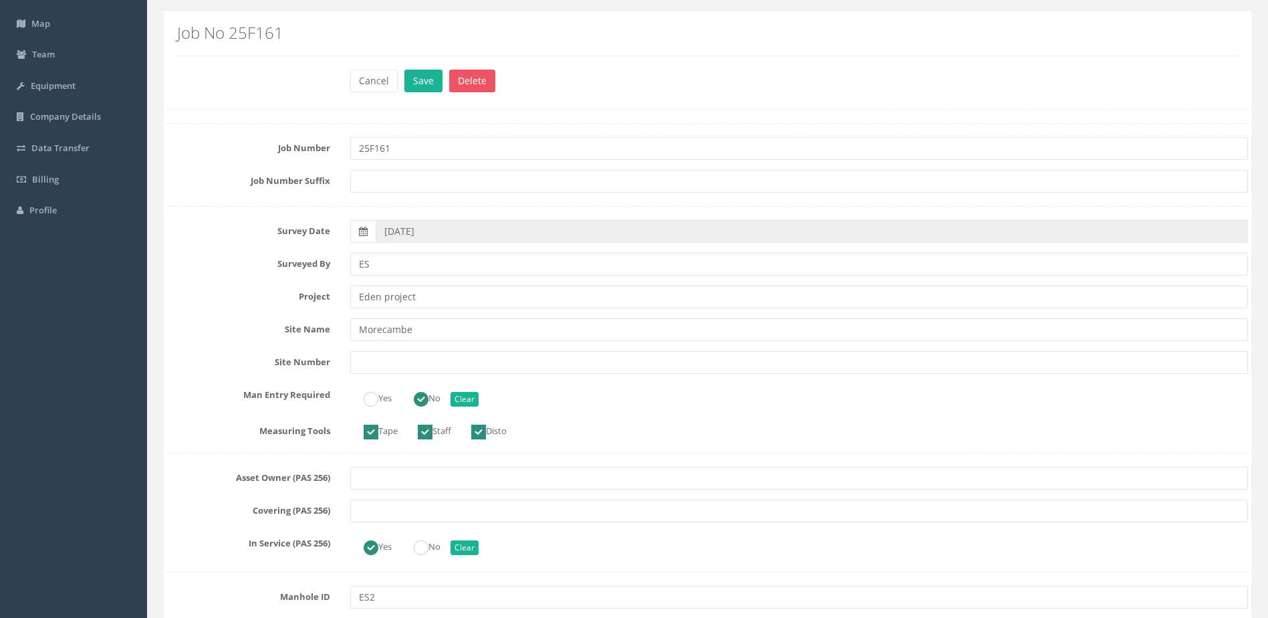
scroll to position [0, 0]
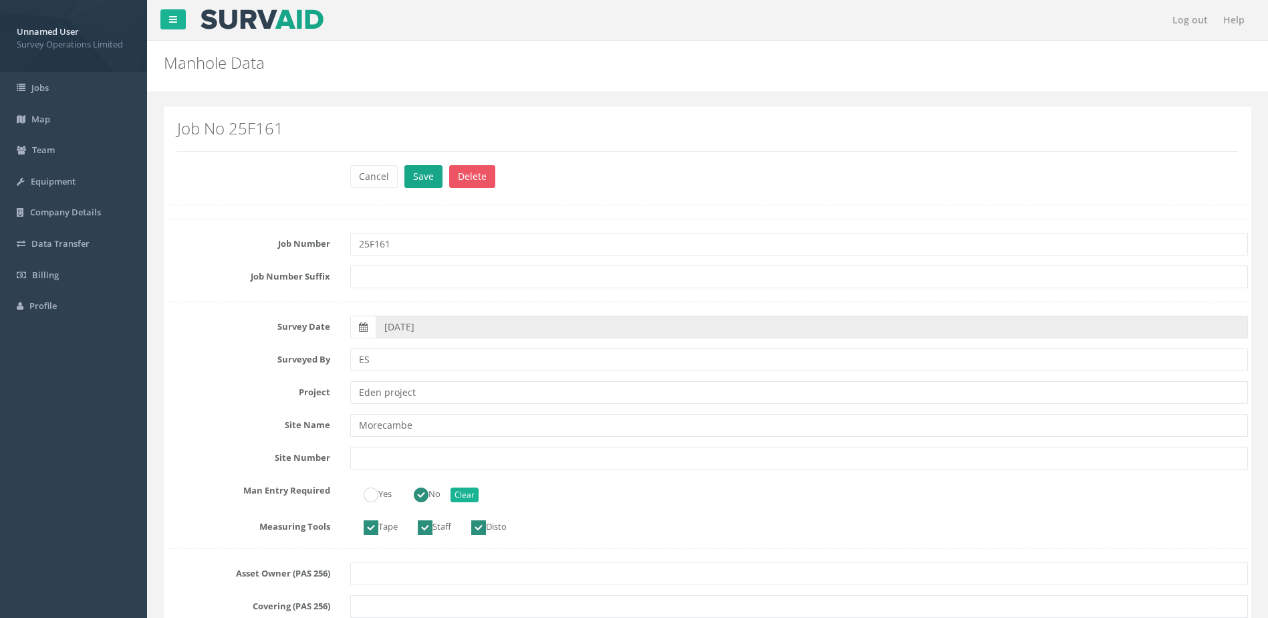
type input "7.198"
click at [427, 179] on button "Save" at bounding box center [424, 176] width 38 height 23
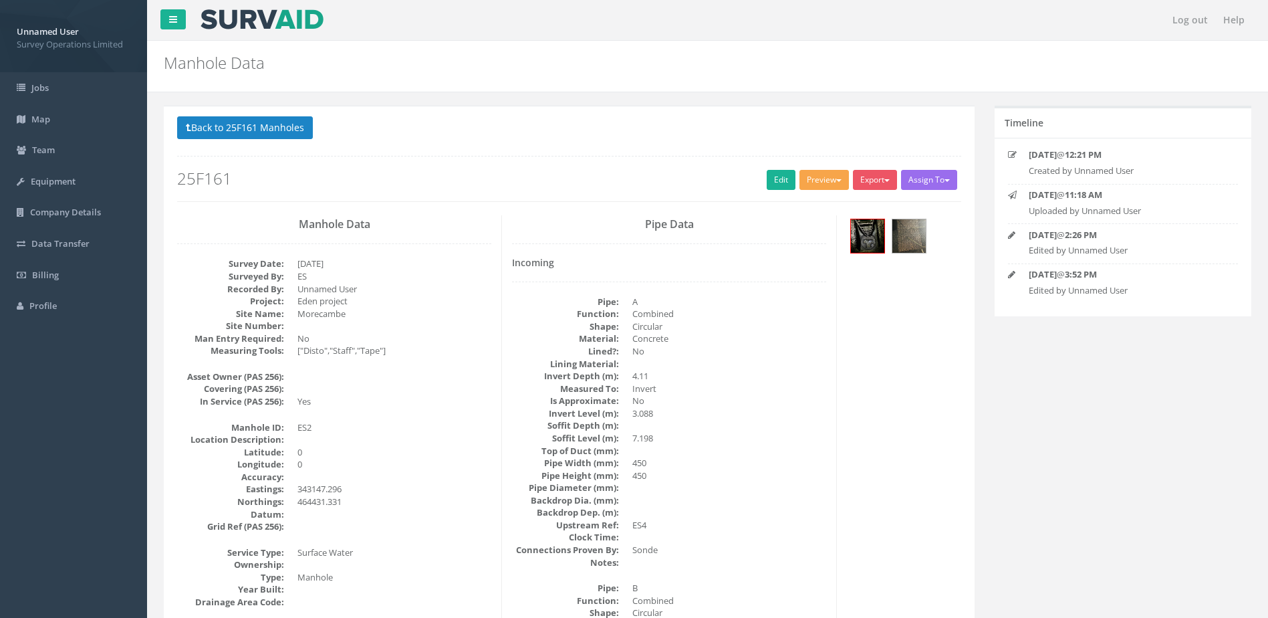
click at [813, 183] on button "Preview" at bounding box center [824, 180] width 49 height 20
click at [804, 205] on link "Survey Ops Manhole" at bounding box center [799, 207] width 104 height 21
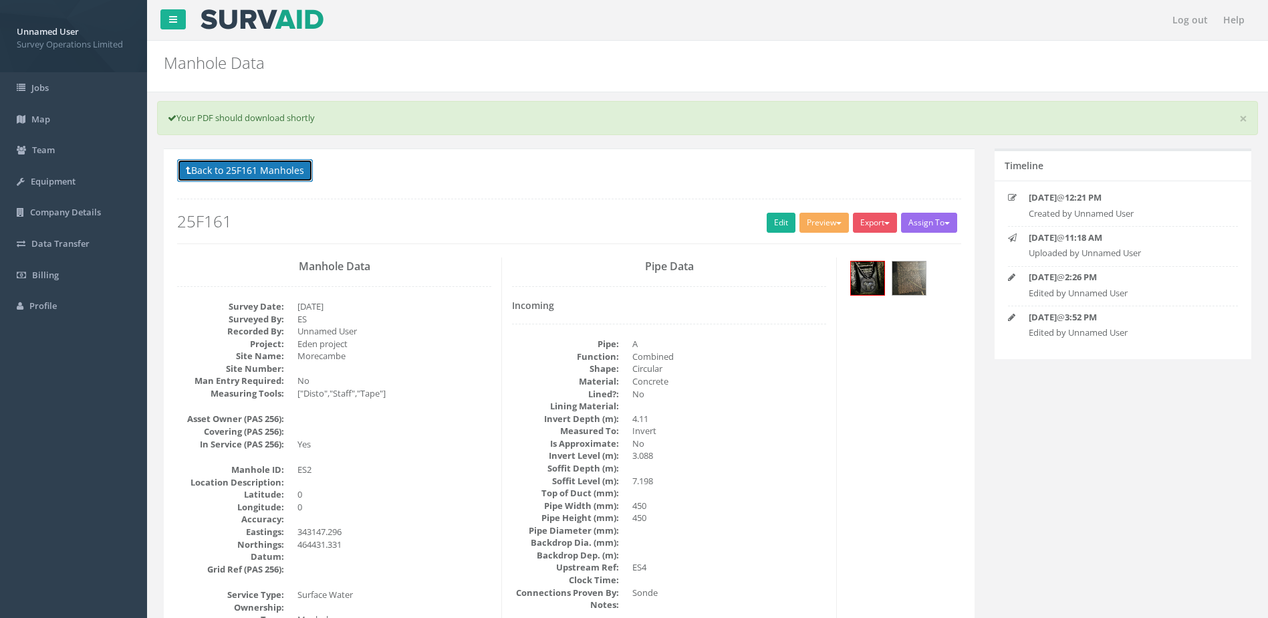
click at [277, 175] on button "Back to 25F161 Manholes" at bounding box center [245, 170] width 136 height 23
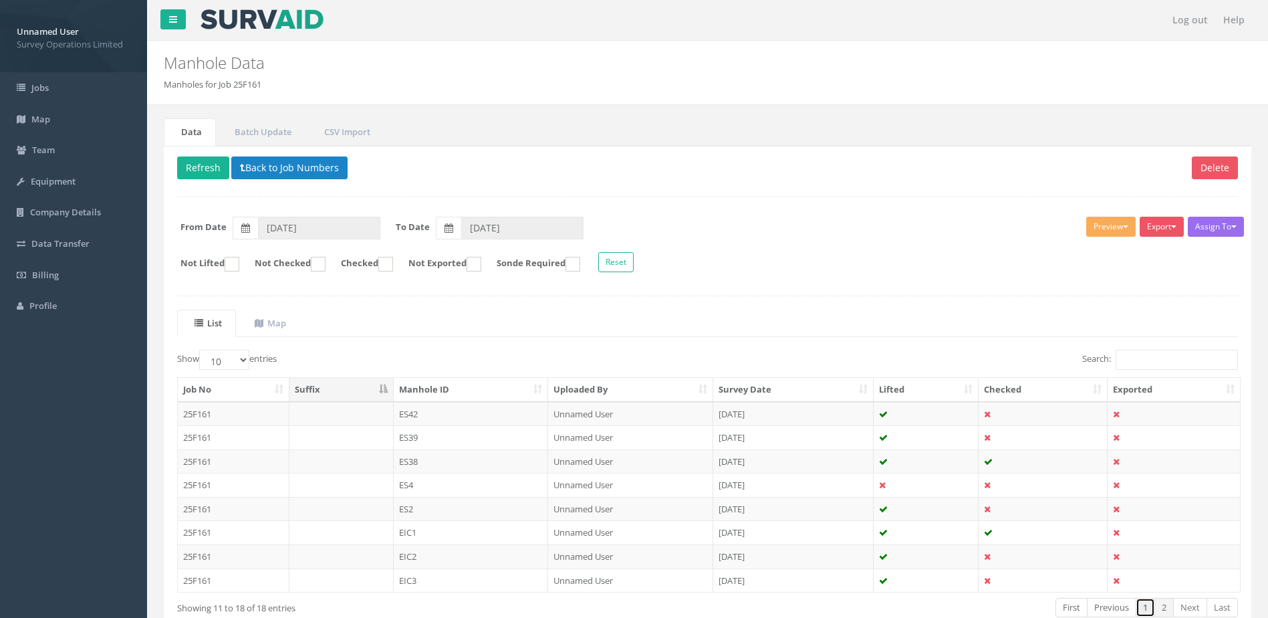
click at [1149, 604] on link "1" at bounding box center [1145, 607] width 19 height 19
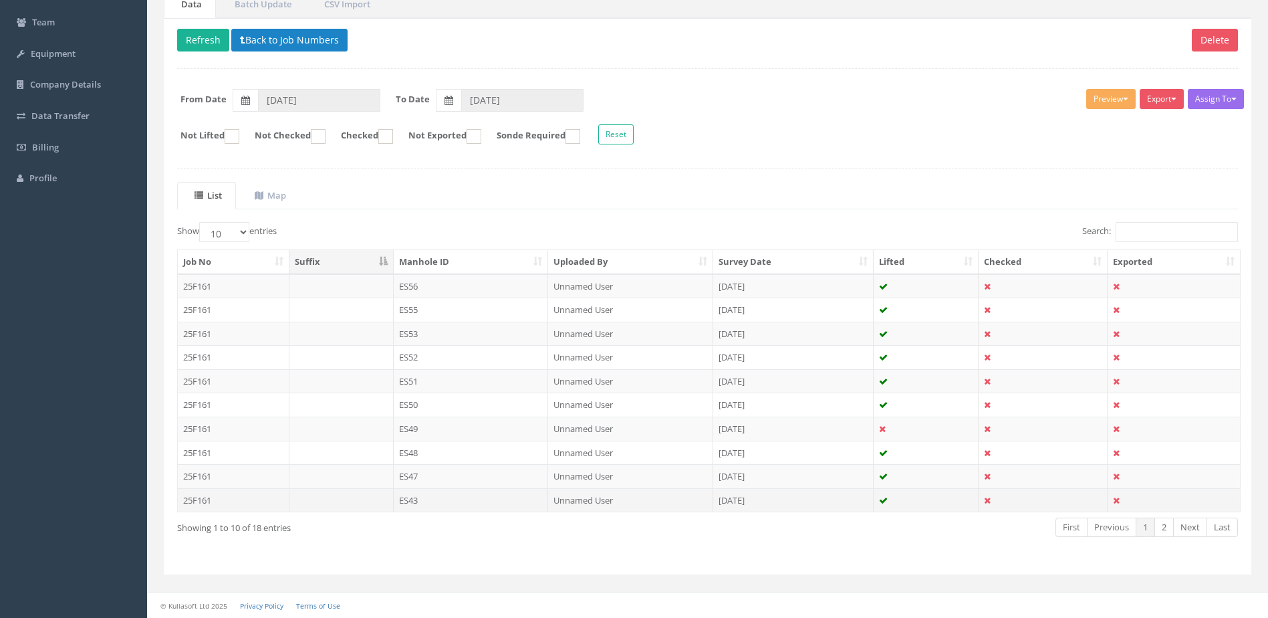
click at [461, 499] on td "ES43" at bounding box center [471, 500] width 155 height 24
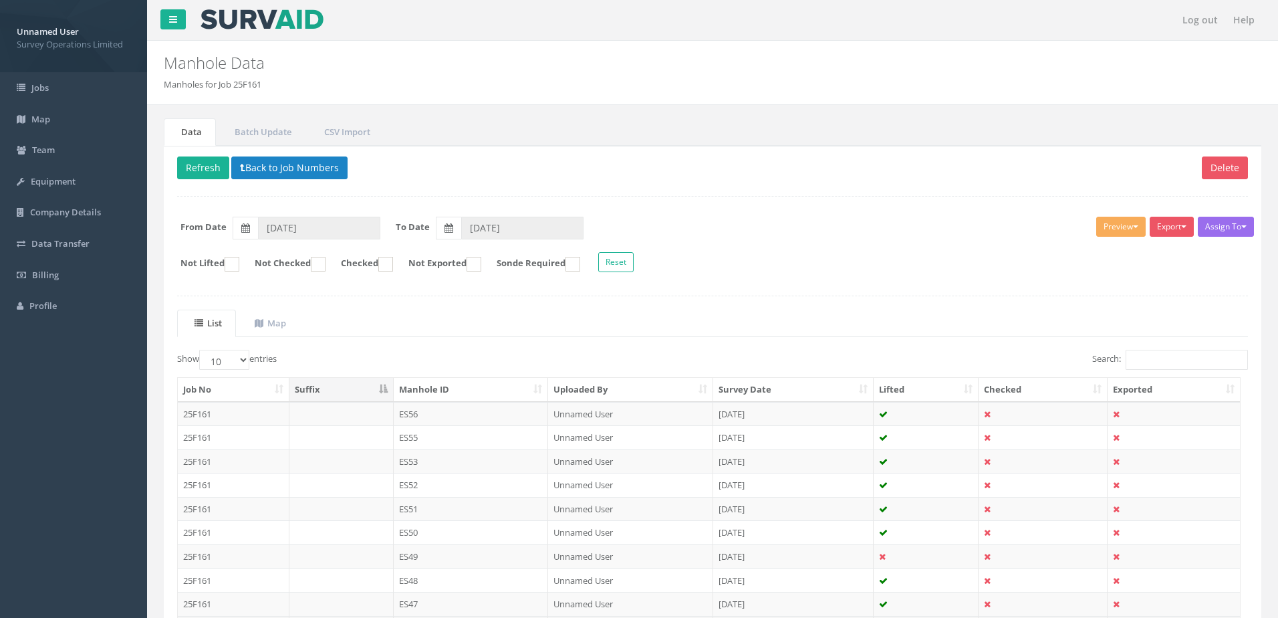
click at [461, 499] on div "Log out Help Manhole Data Manholes for Job 25F161 × There was an error fetching…" at bounding box center [712, 372] width 1131 height 745
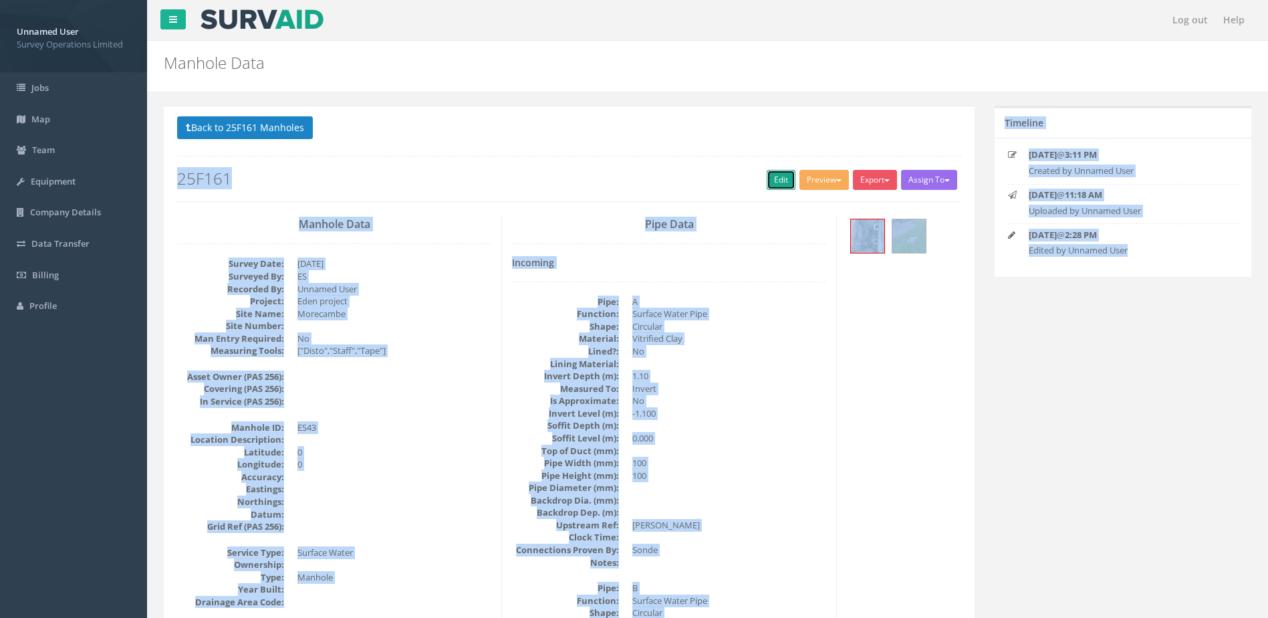
click at [769, 182] on link "Edit" at bounding box center [781, 180] width 29 height 20
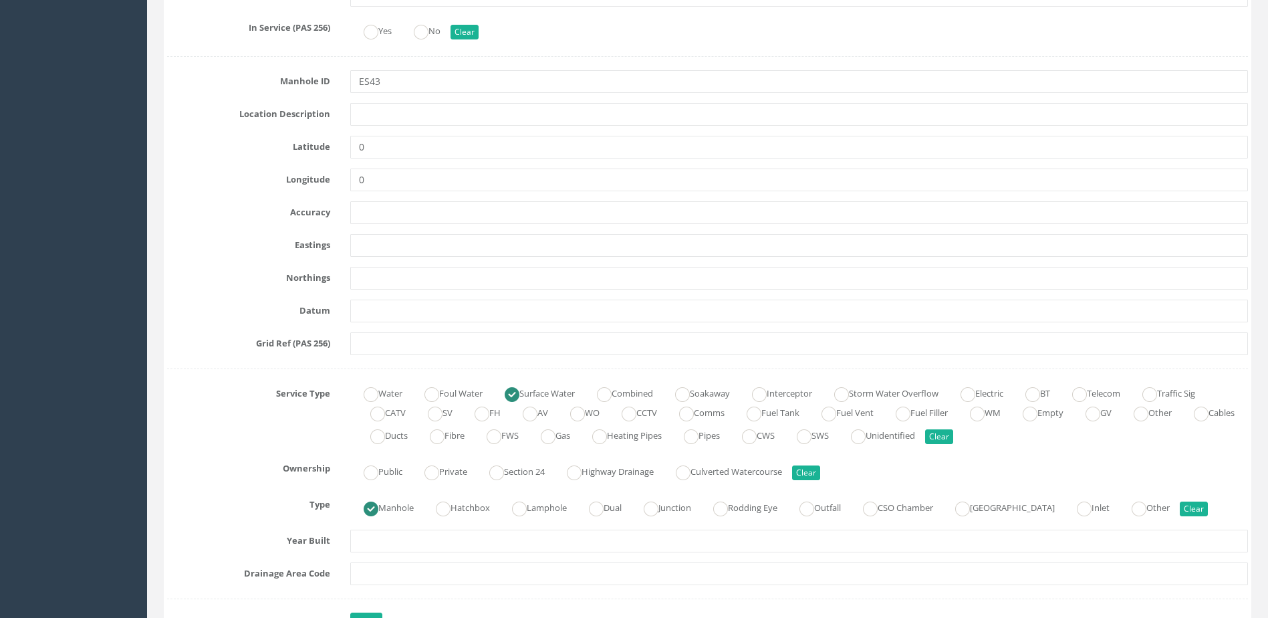
scroll to position [602, 0]
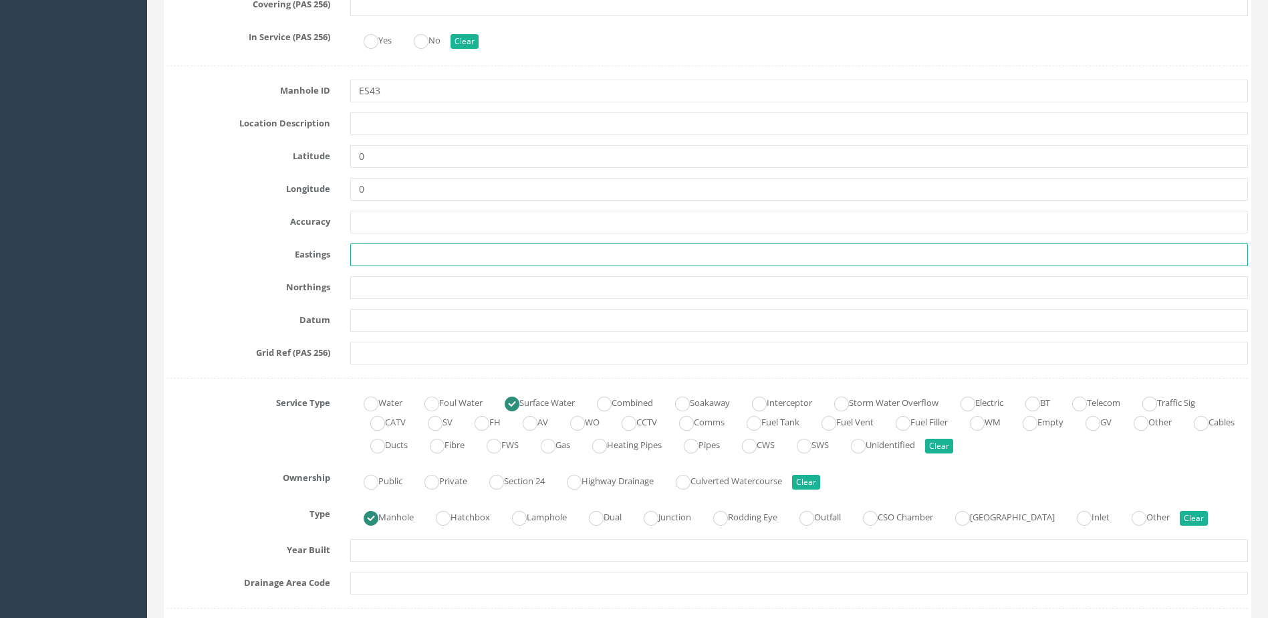
paste input "343060.632"
type input "343060.632"
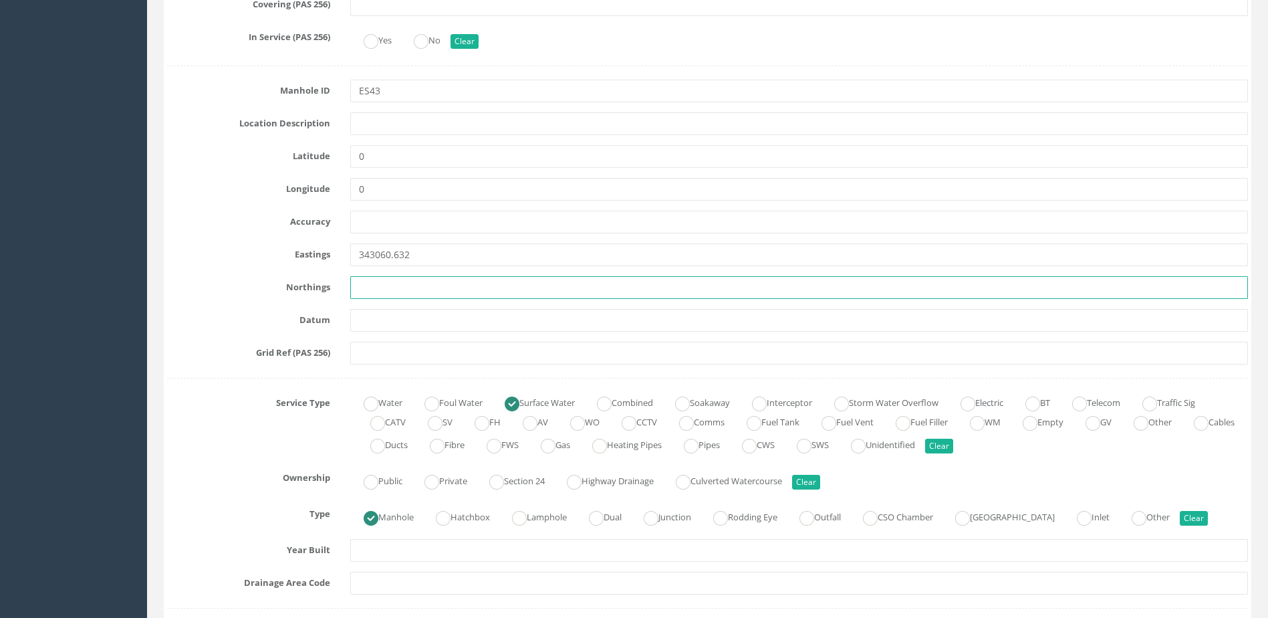
click at [427, 297] on input "text" at bounding box center [799, 287] width 898 height 23
paste input "464461.955"
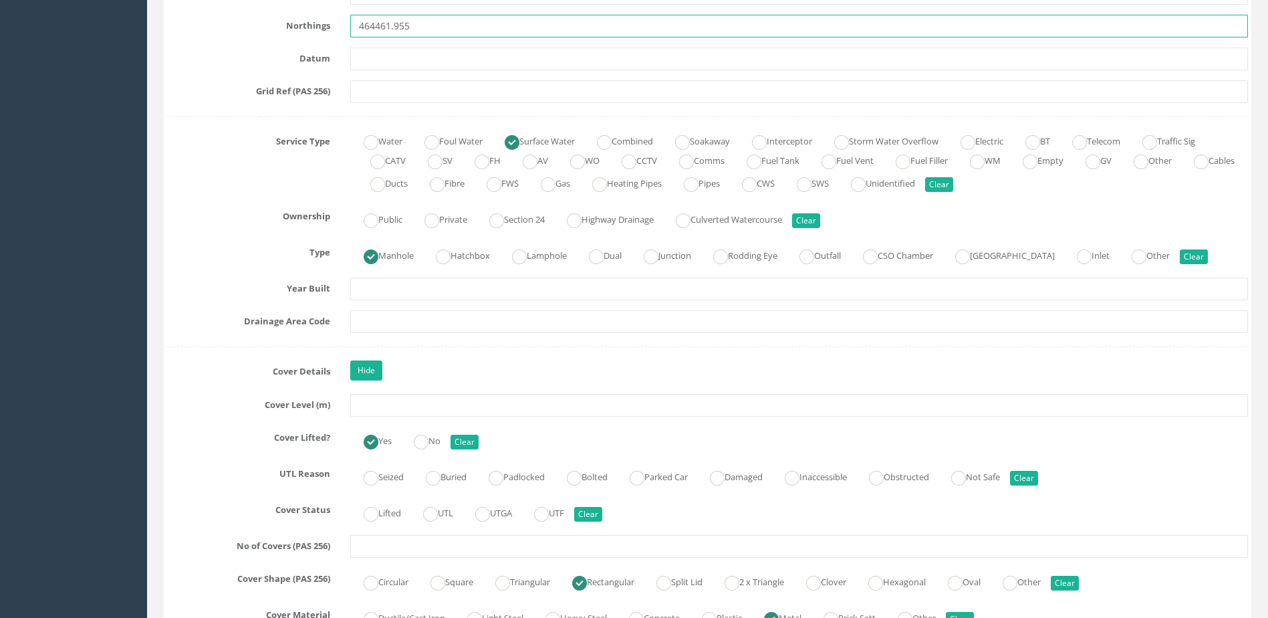
scroll to position [869, 0]
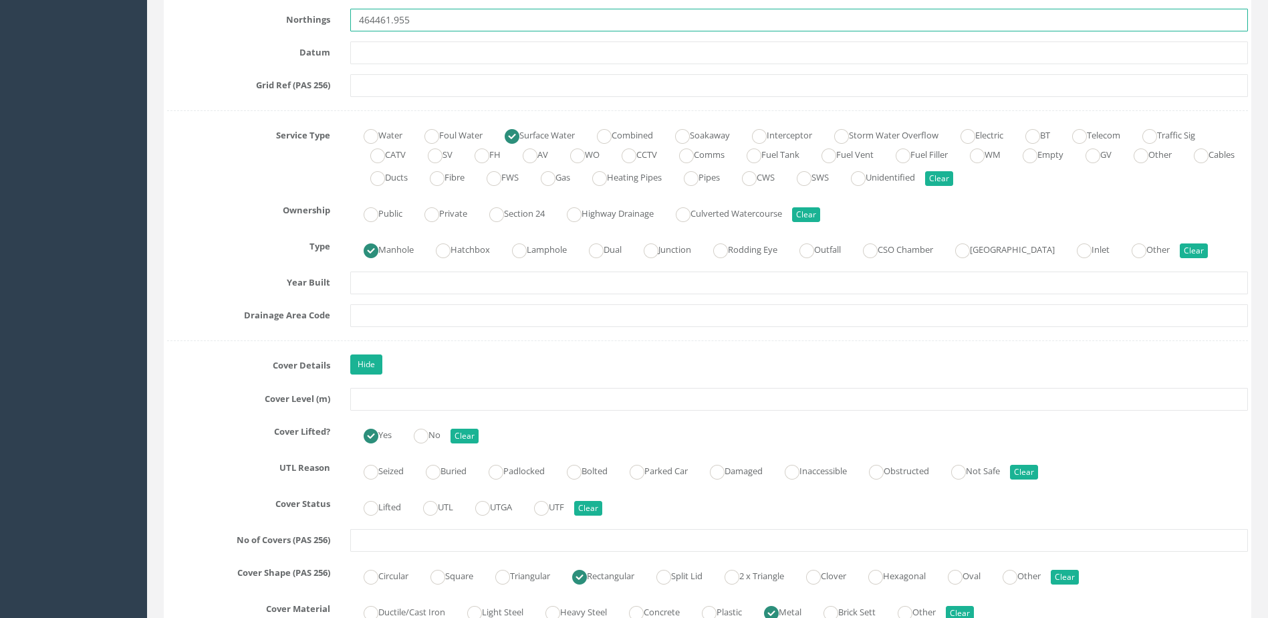
type input "464461.955"
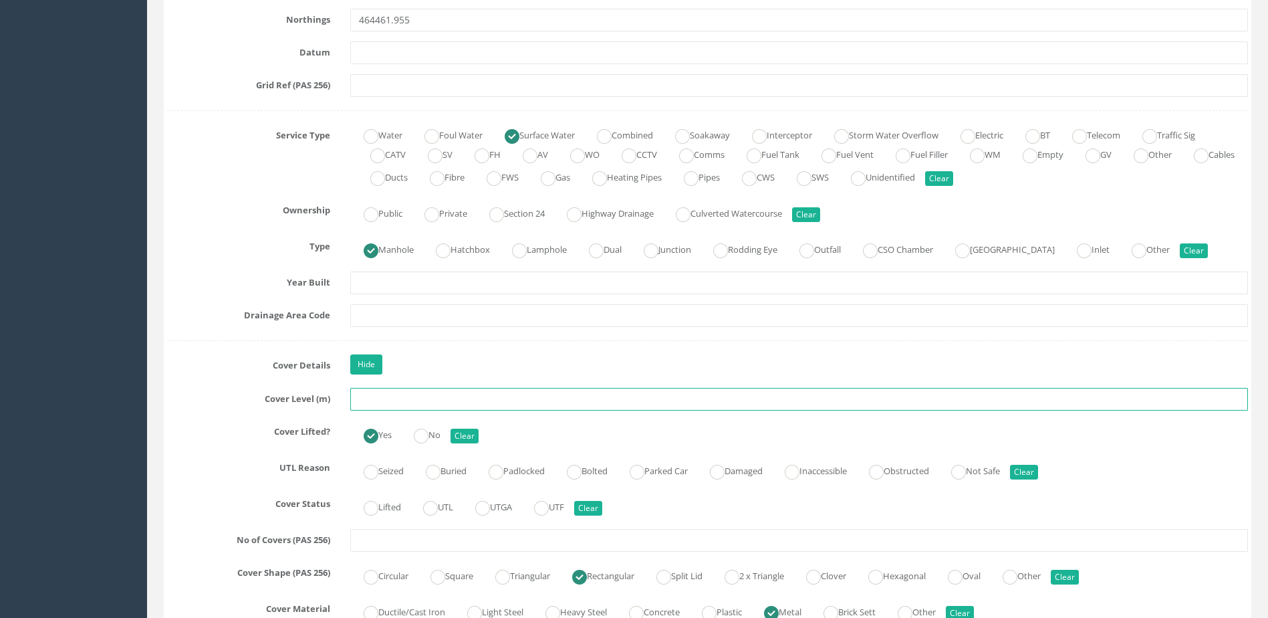
click at [422, 395] on input "text" at bounding box center [799, 399] width 898 height 23
paste input "6.677"
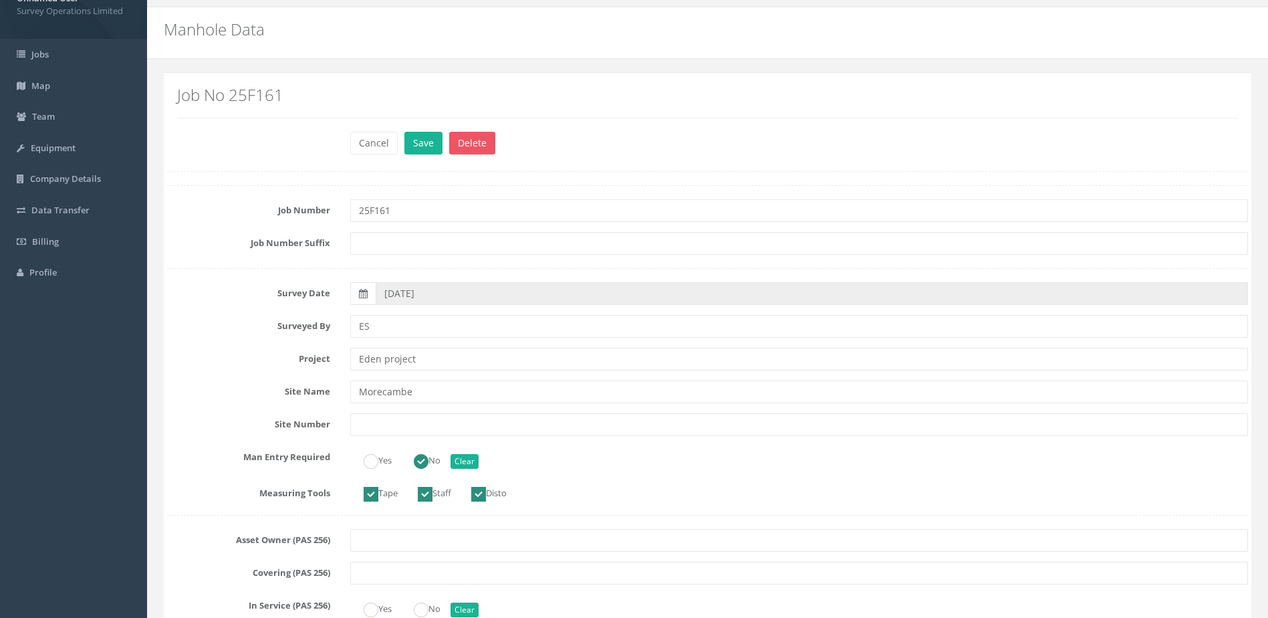
scroll to position [0, 0]
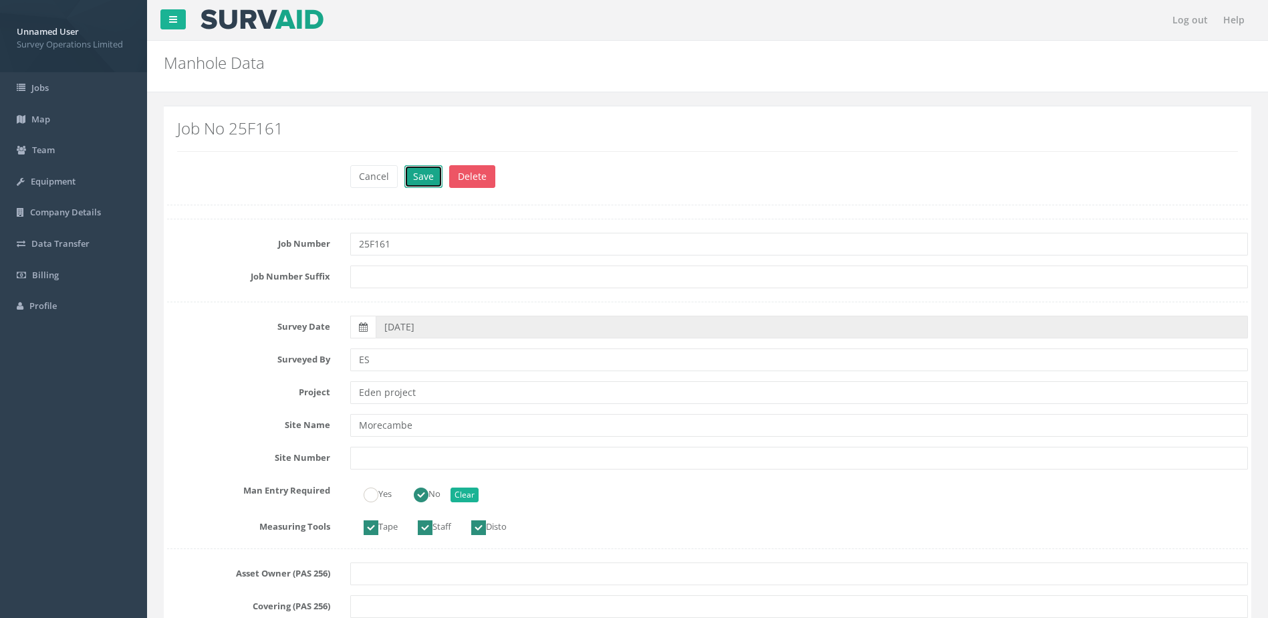
click at [414, 184] on button "Save" at bounding box center [424, 176] width 38 height 23
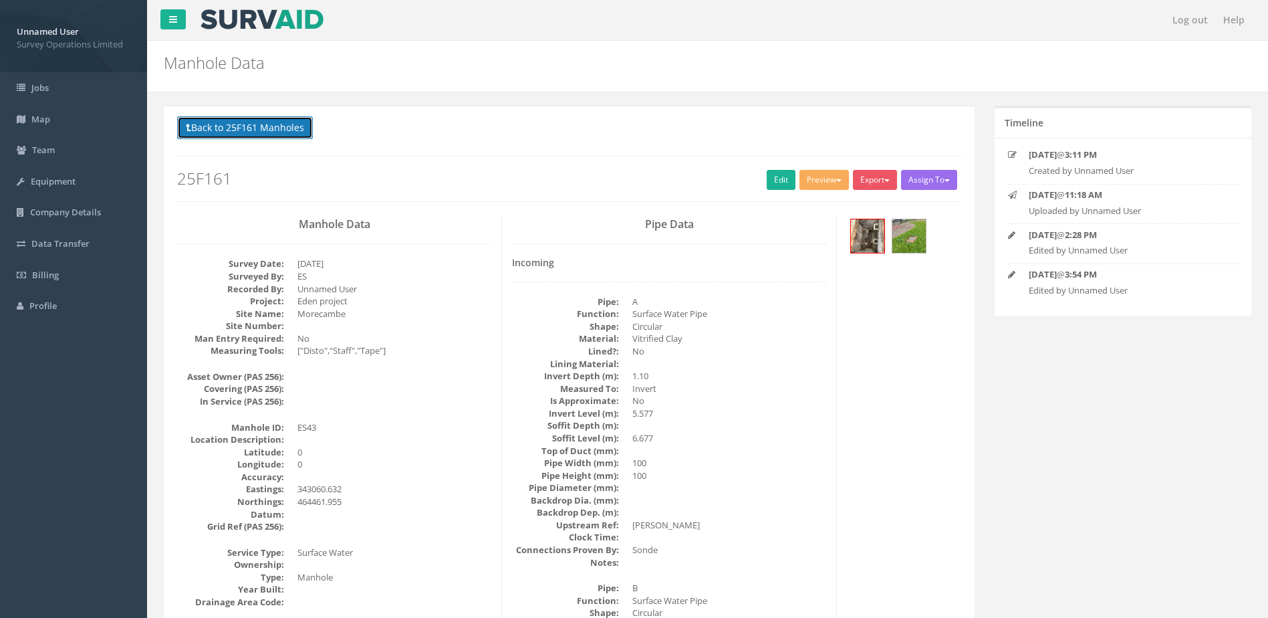
click at [241, 133] on button "Back to 25F161 Manholes" at bounding box center [245, 127] width 136 height 23
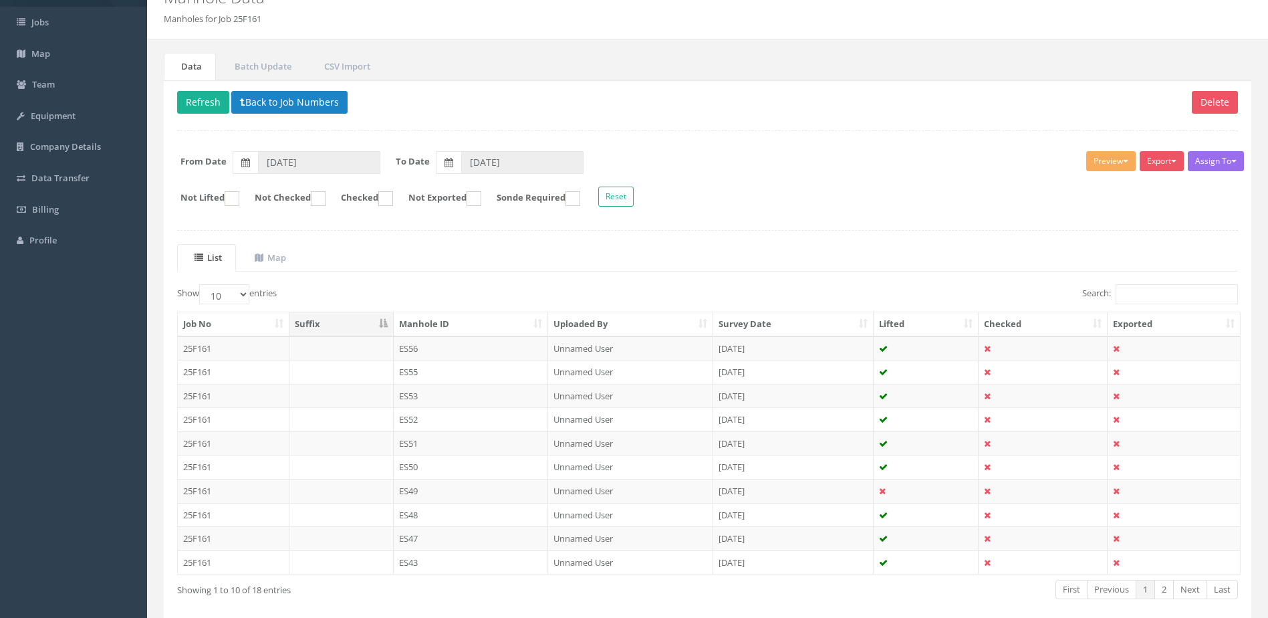
scroll to position [128, 0]
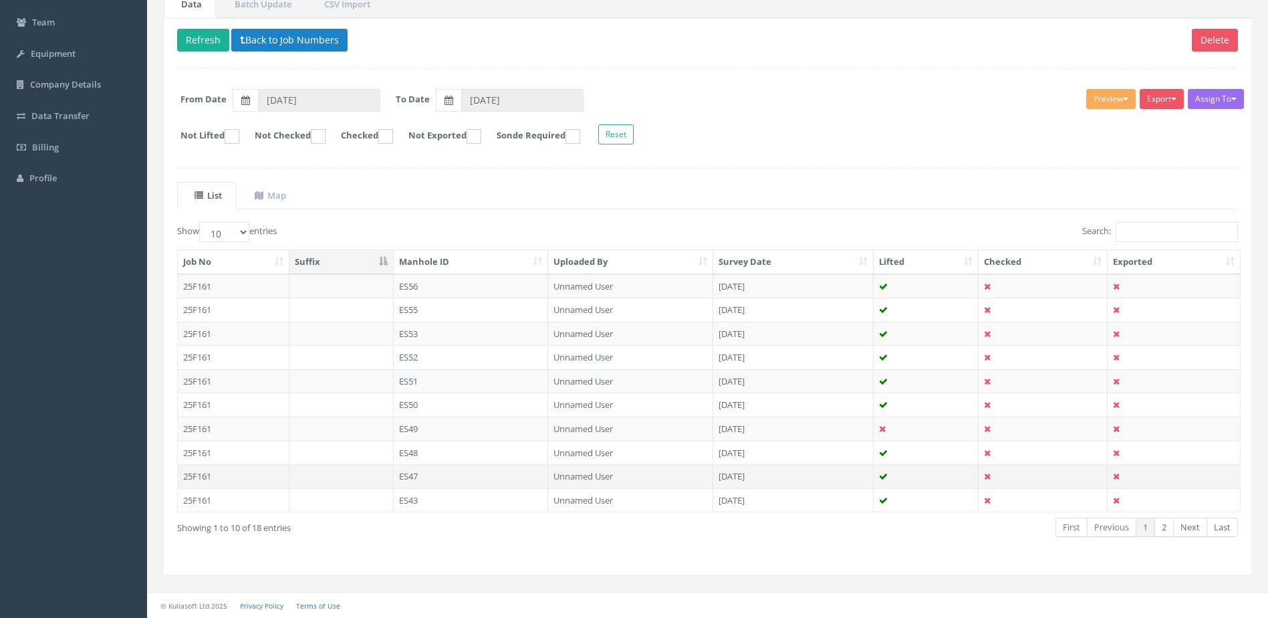
click at [485, 479] on td "ES47" at bounding box center [471, 476] width 155 height 24
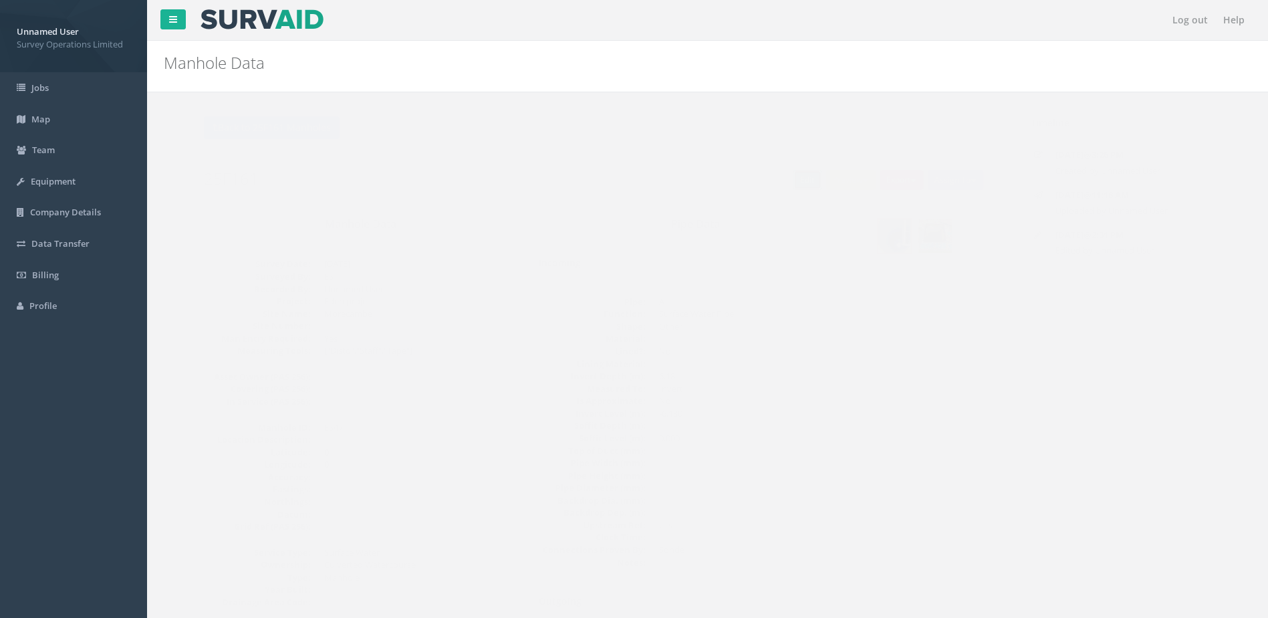
click at [768, 173] on link "Edit" at bounding box center [781, 180] width 29 height 20
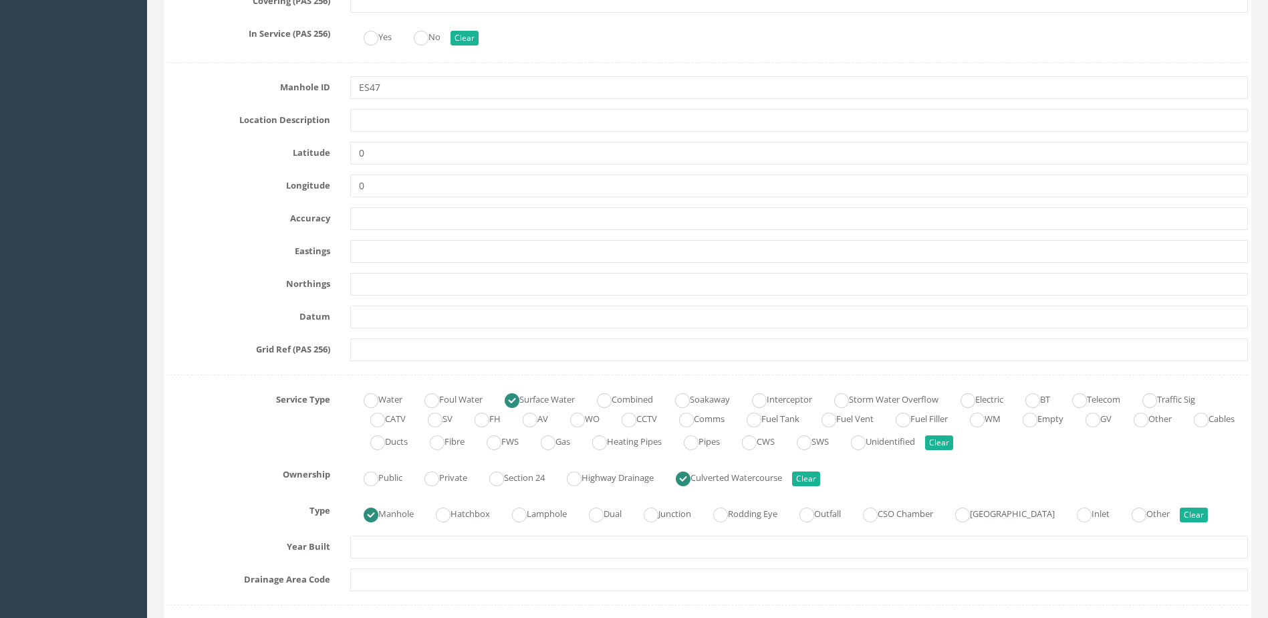
scroll to position [535, 0]
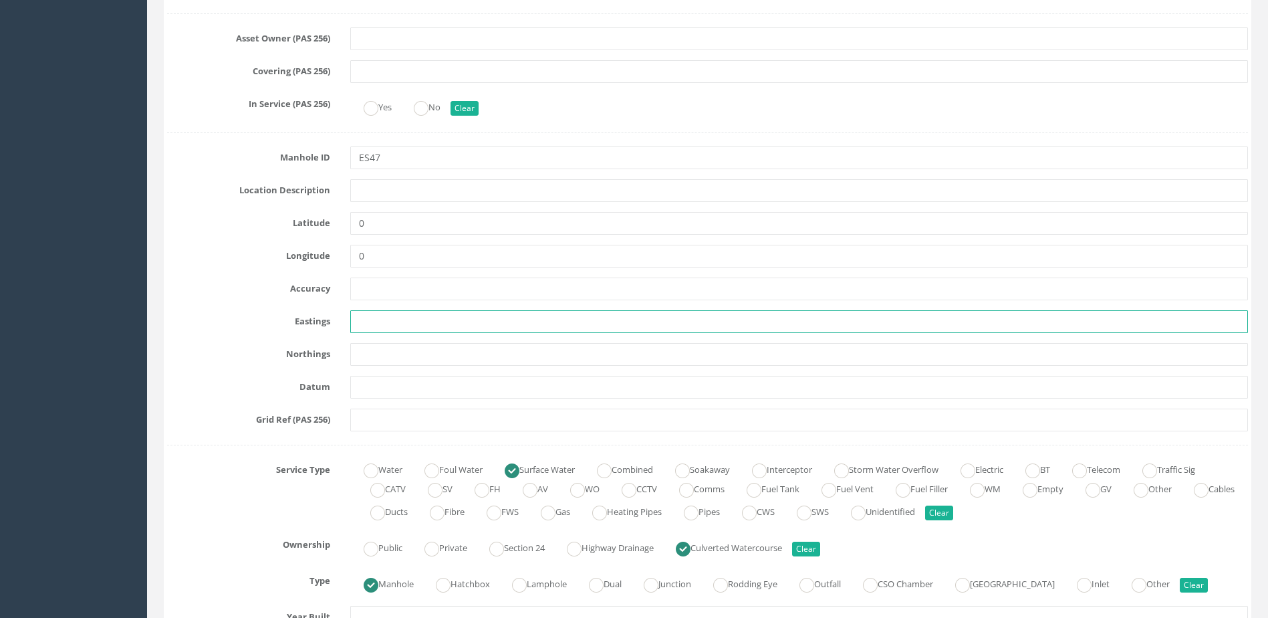
click at [359, 330] on input "text" at bounding box center [799, 321] width 898 height 23
paste input "343065.738"
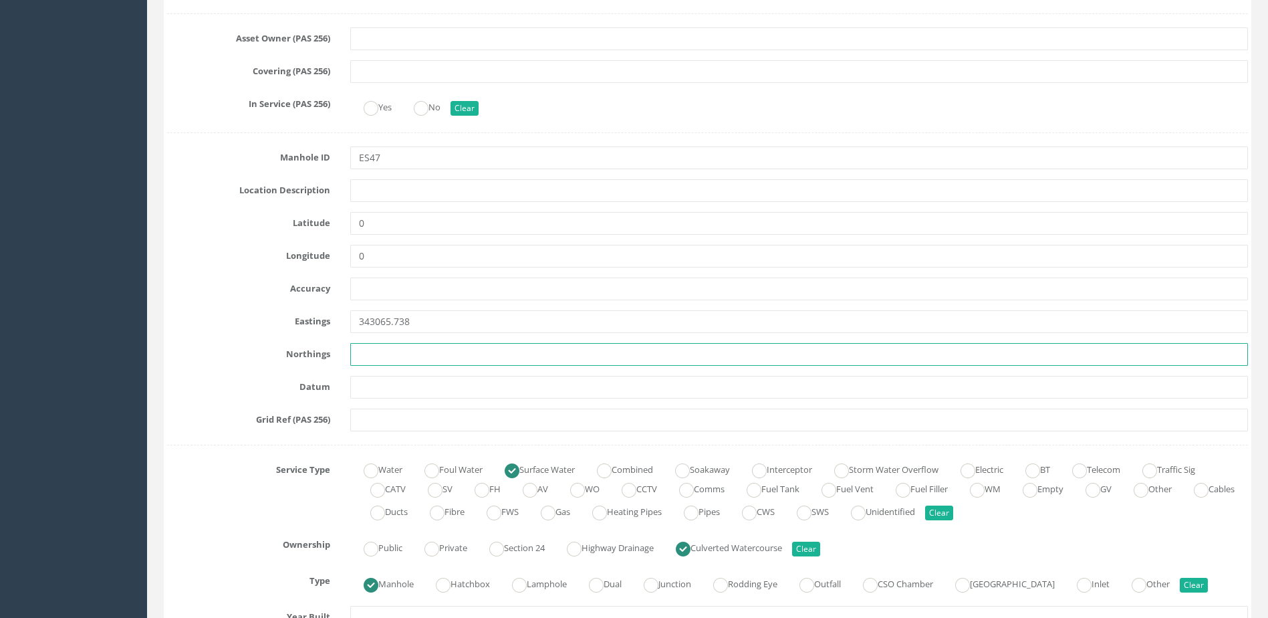
click at [366, 345] on input "text" at bounding box center [799, 354] width 898 height 23
paste input "464494.273"
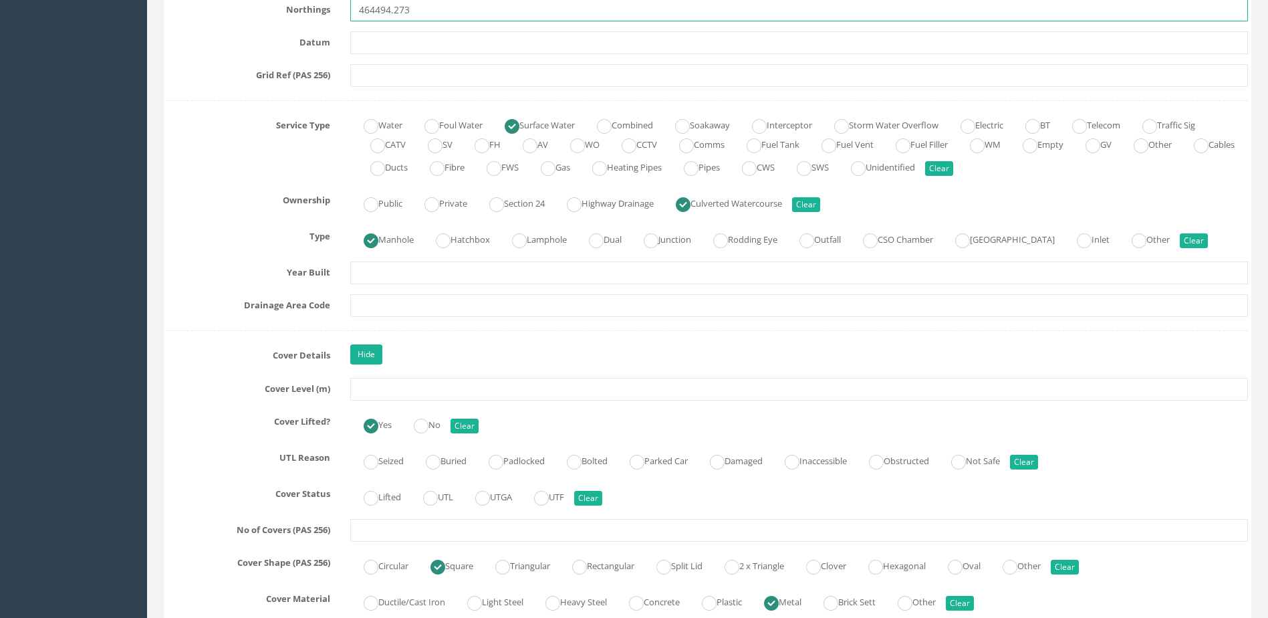
scroll to position [936, 0]
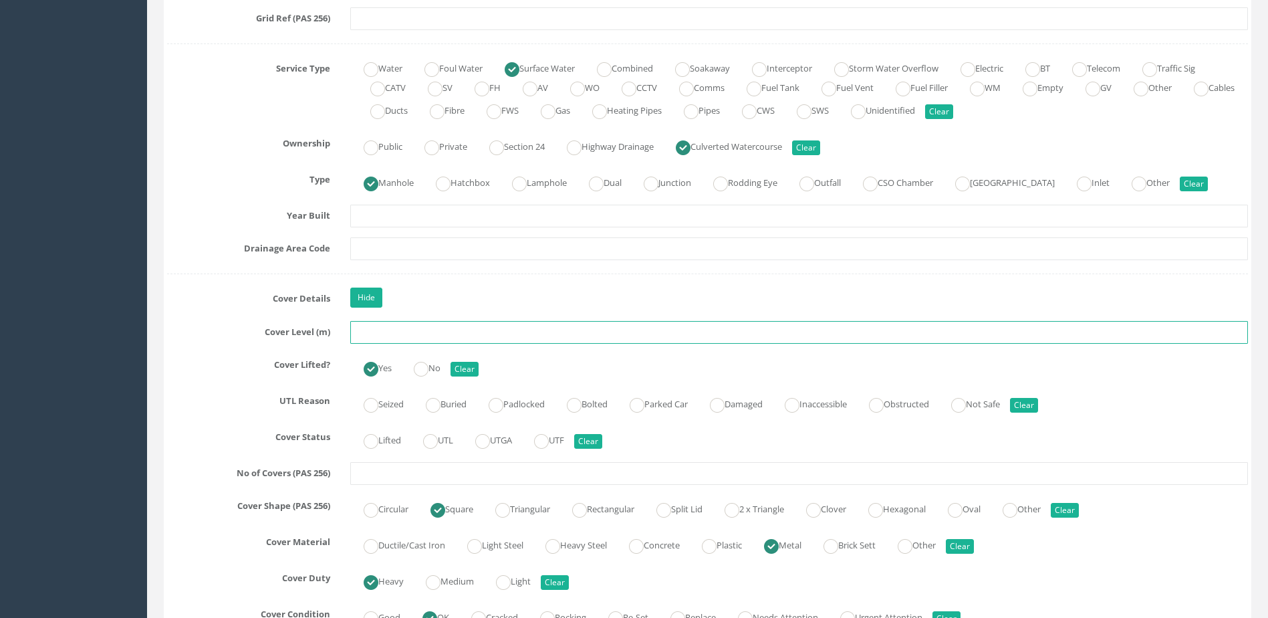
click at [420, 340] on input "text" at bounding box center [799, 332] width 898 height 23
paste input "6.88"
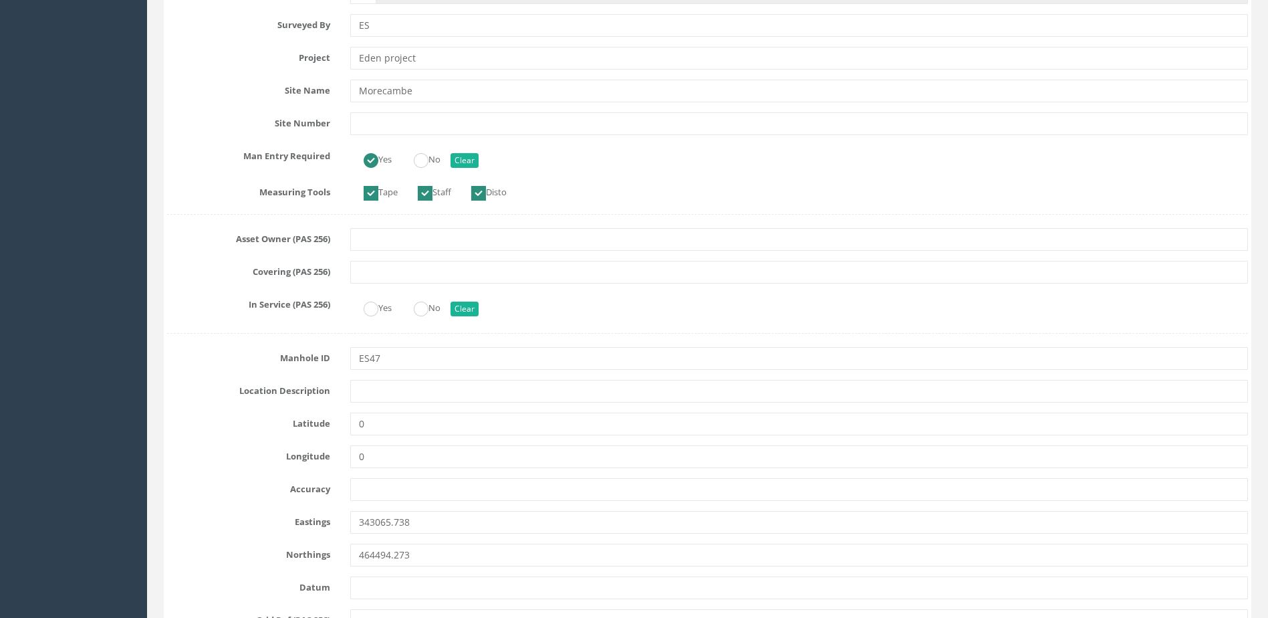
scroll to position [0, 0]
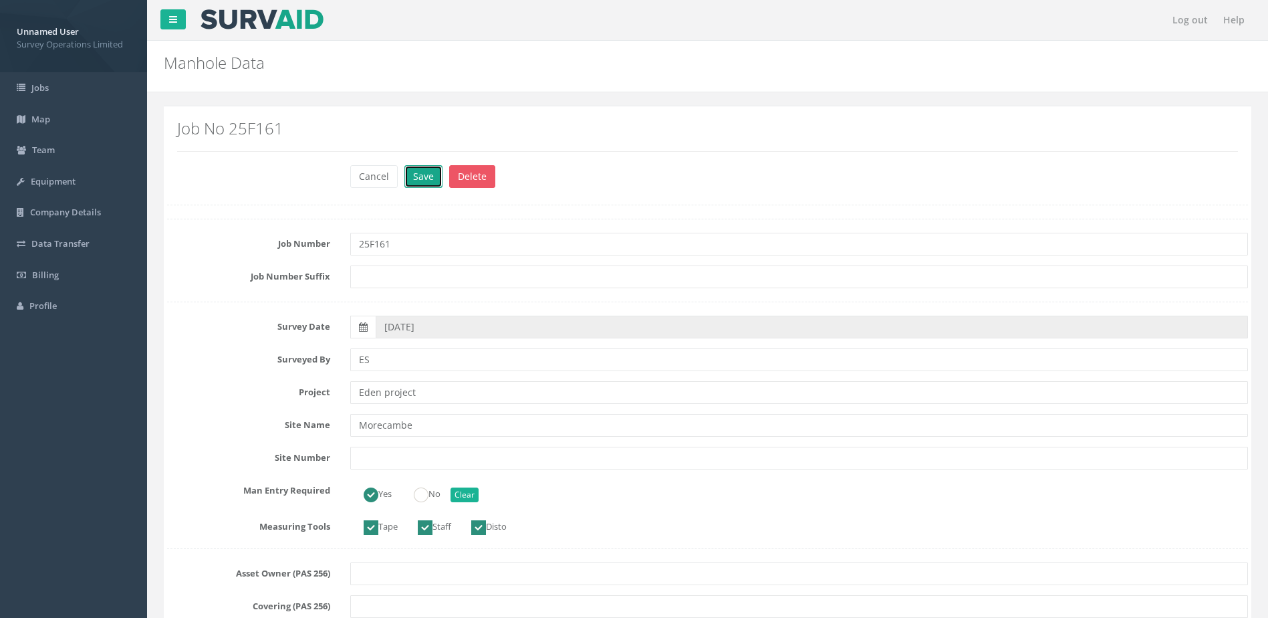
click at [417, 183] on button "Save" at bounding box center [424, 176] width 38 height 23
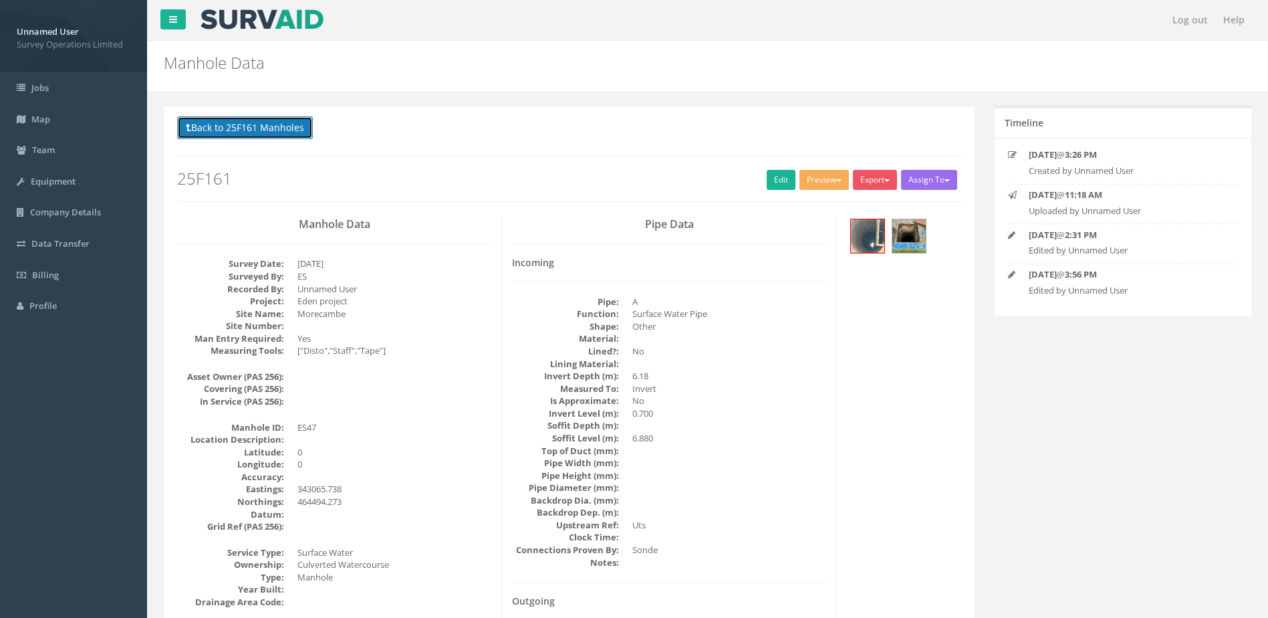
click at [247, 131] on button "Back to 25F161 Manholes" at bounding box center [245, 127] width 136 height 23
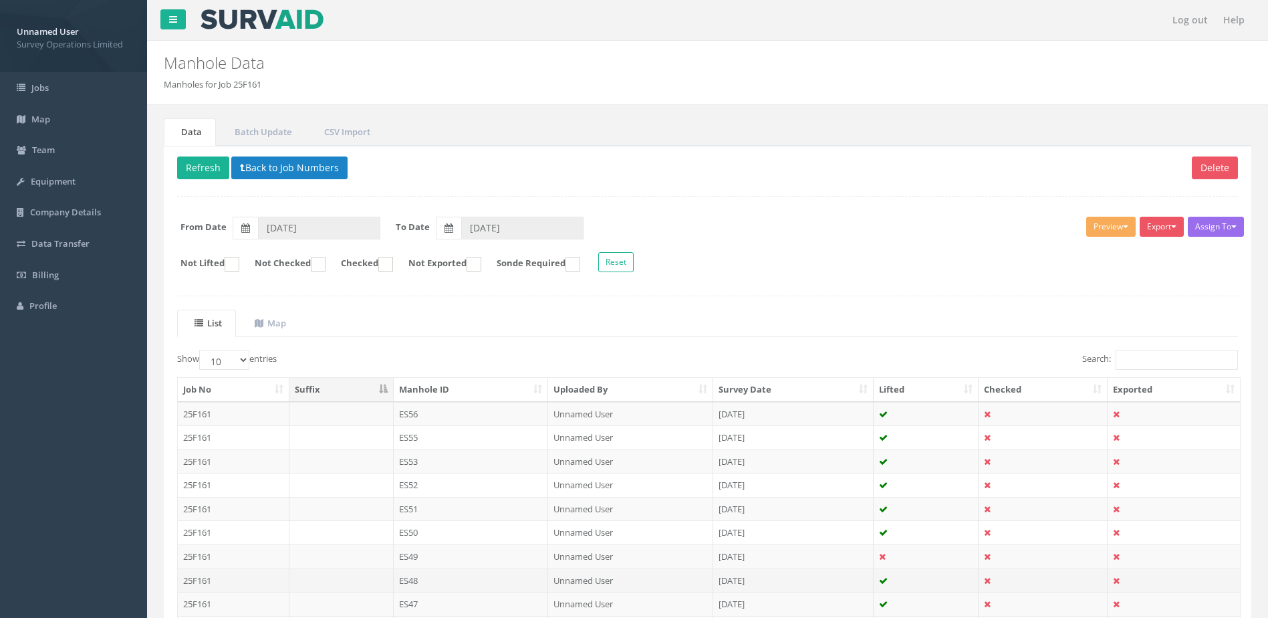
click at [487, 578] on td "ES48" at bounding box center [471, 580] width 155 height 24
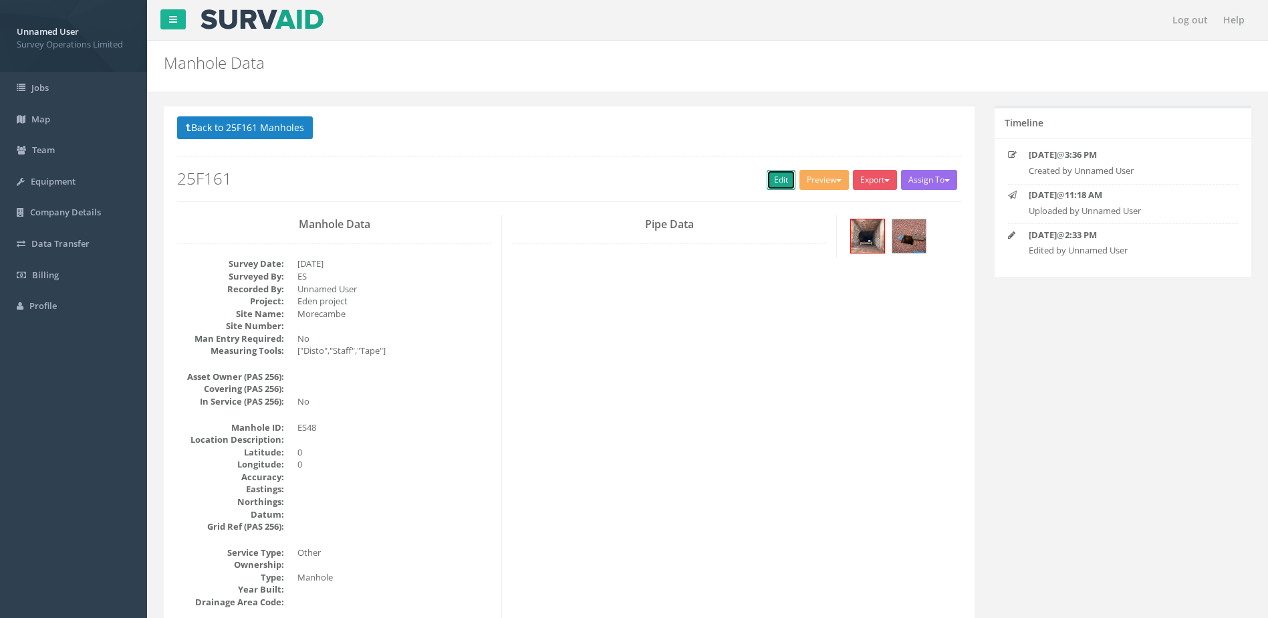
click at [774, 181] on link "Edit" at bounding box center [781, 180] width 29 height 20
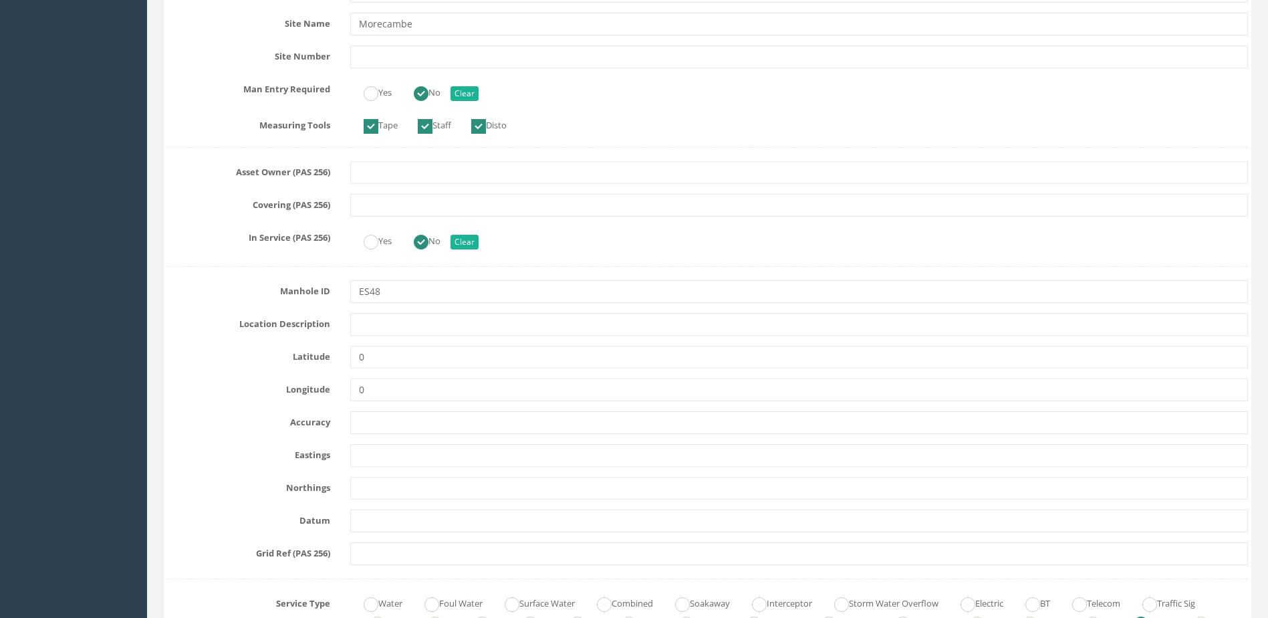
scroll to position [468, 0]
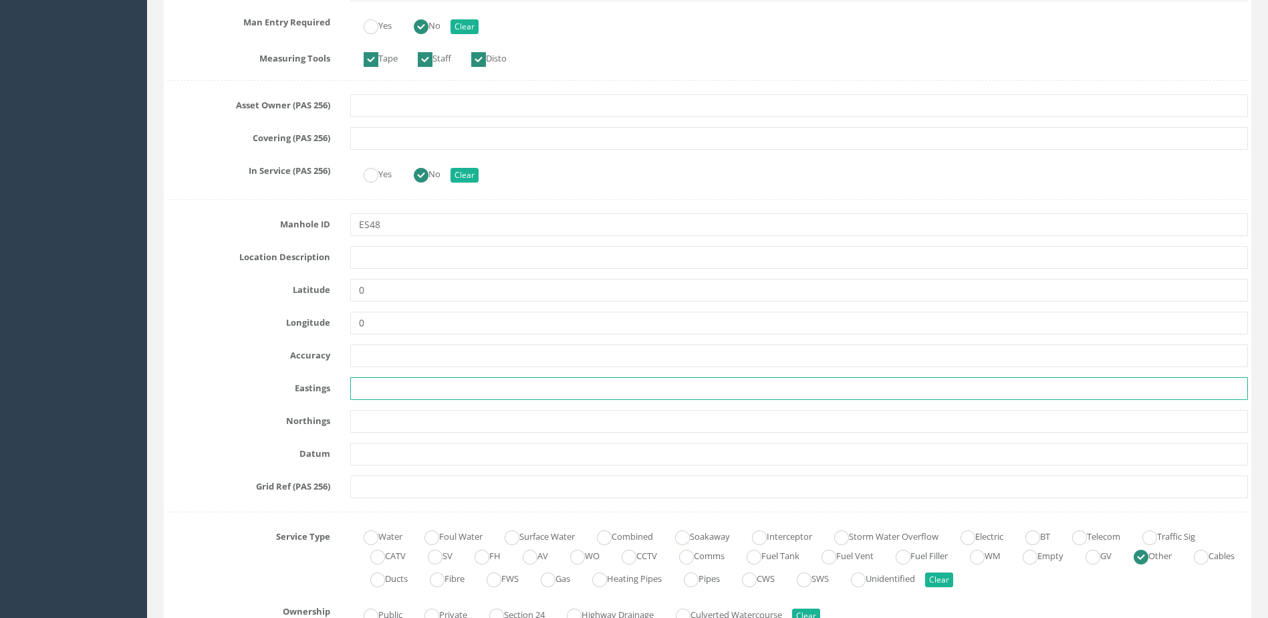
click at [388, 378] on input "text" at bounding box center [799, 388] width 898 height 23
paste input "343029.026"
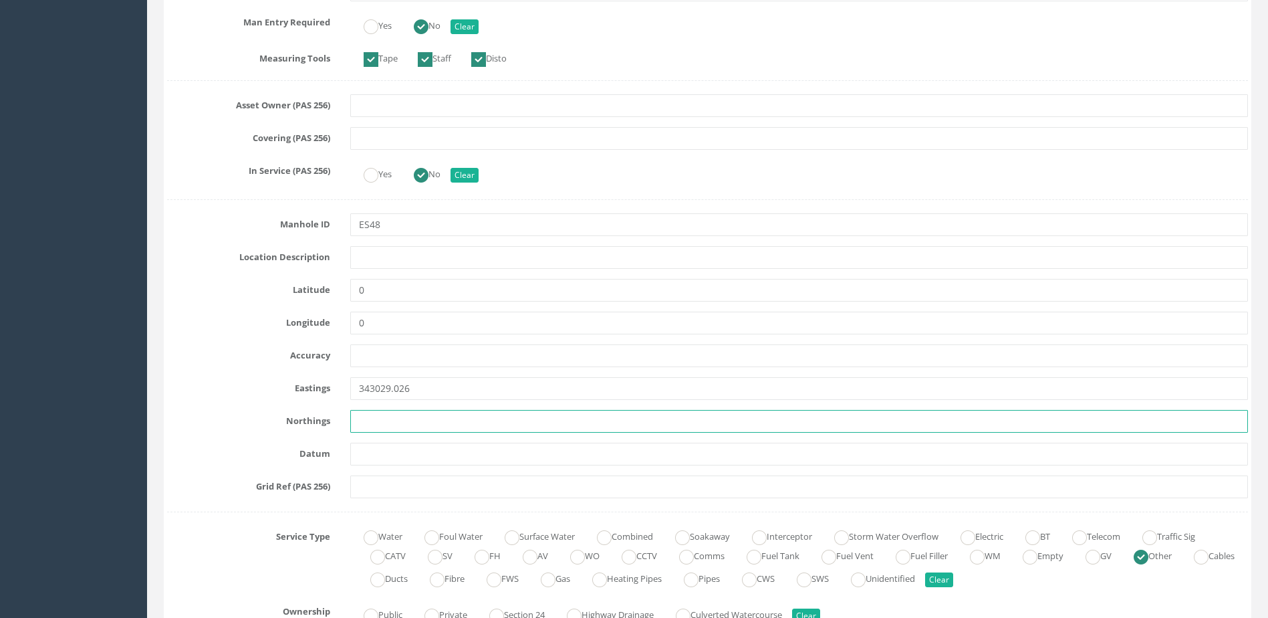
click at [425, 423] on input "text" at bounding box center [799, 421] width 898 height 23
paste input "464554.519"
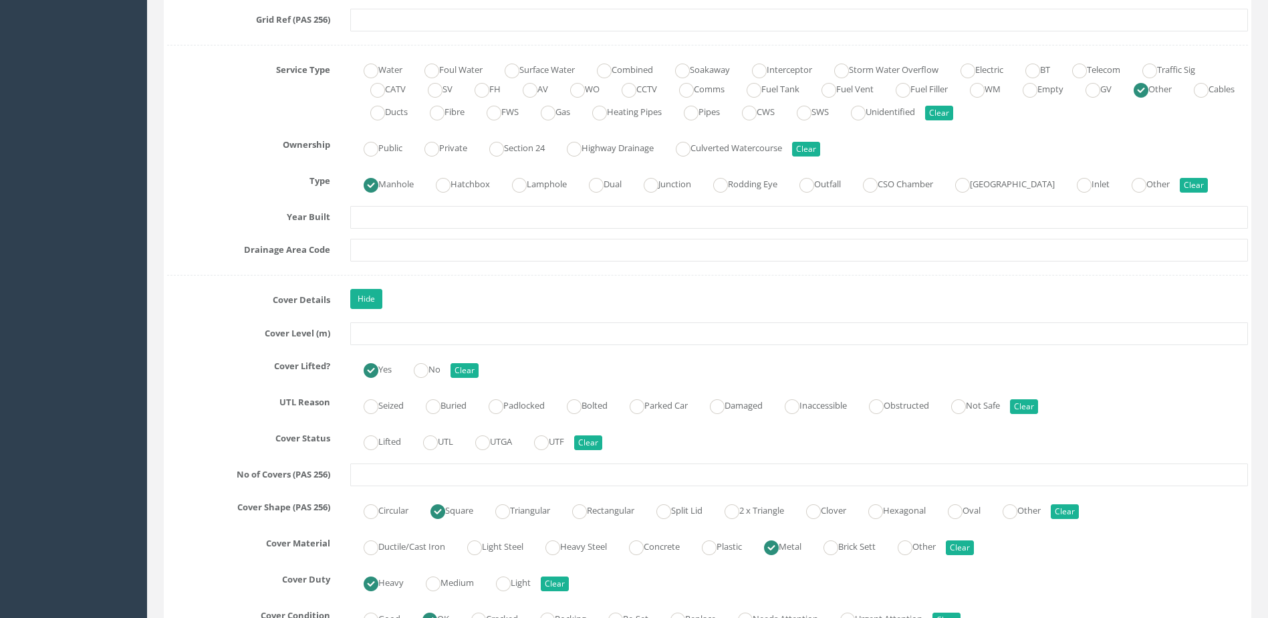
scroll to position [936, 0]
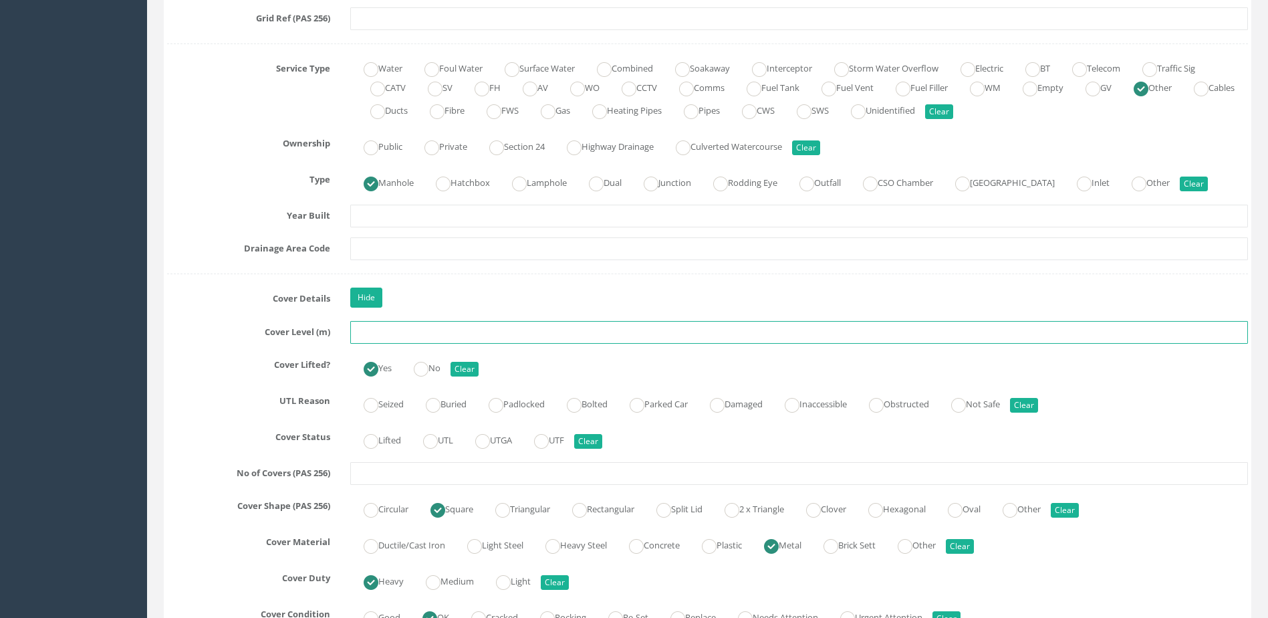
click at [386, 326] on input "text" at bounding box center [799, 332] width 898 height 23
paste input "7.503"
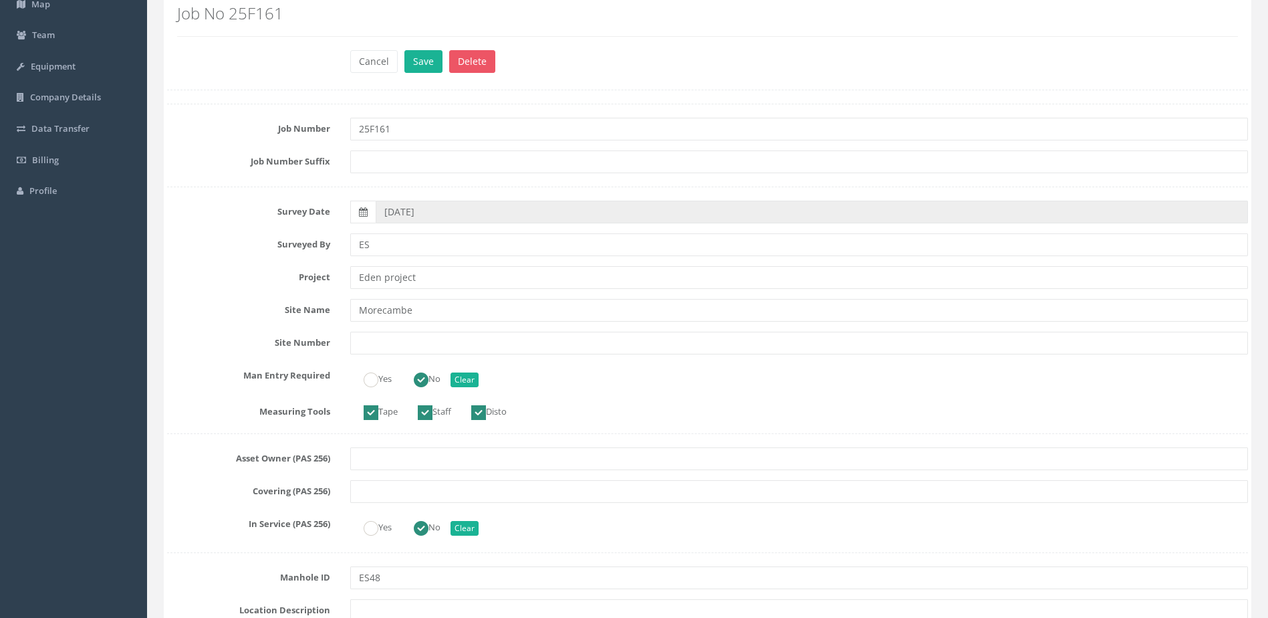
scroll to position [0, 0]
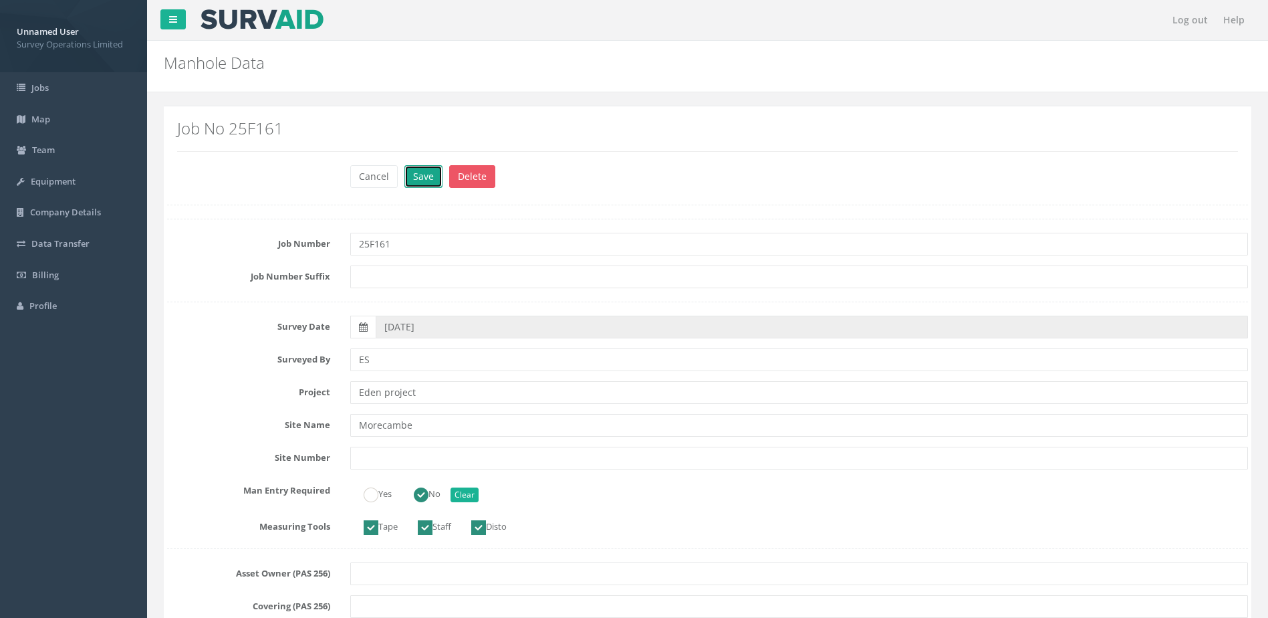
click at [432, 171] on button "Save" at bounding box center [424, 176] width 38 height 23
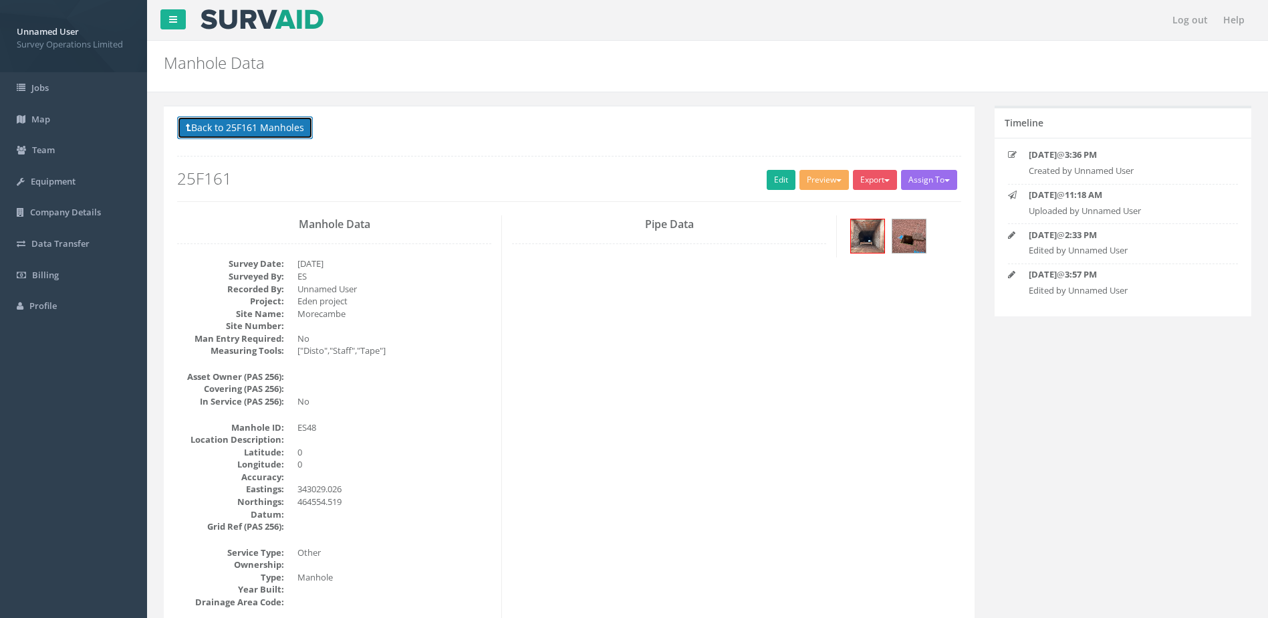
click at [246, 128] on button "Back to 25F161 Manholes" at bounding box center [245, 127] width 136 height 23
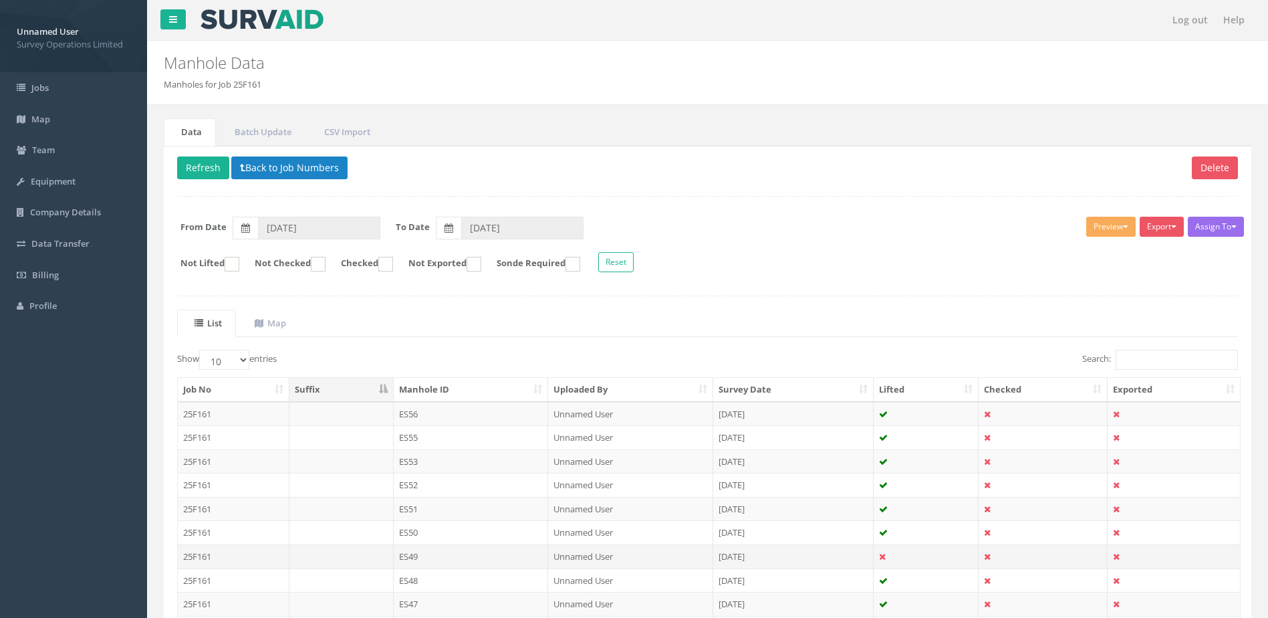
click at [479, 558] on td "ES49" at bounding box center [471, 556] width 155 height 24
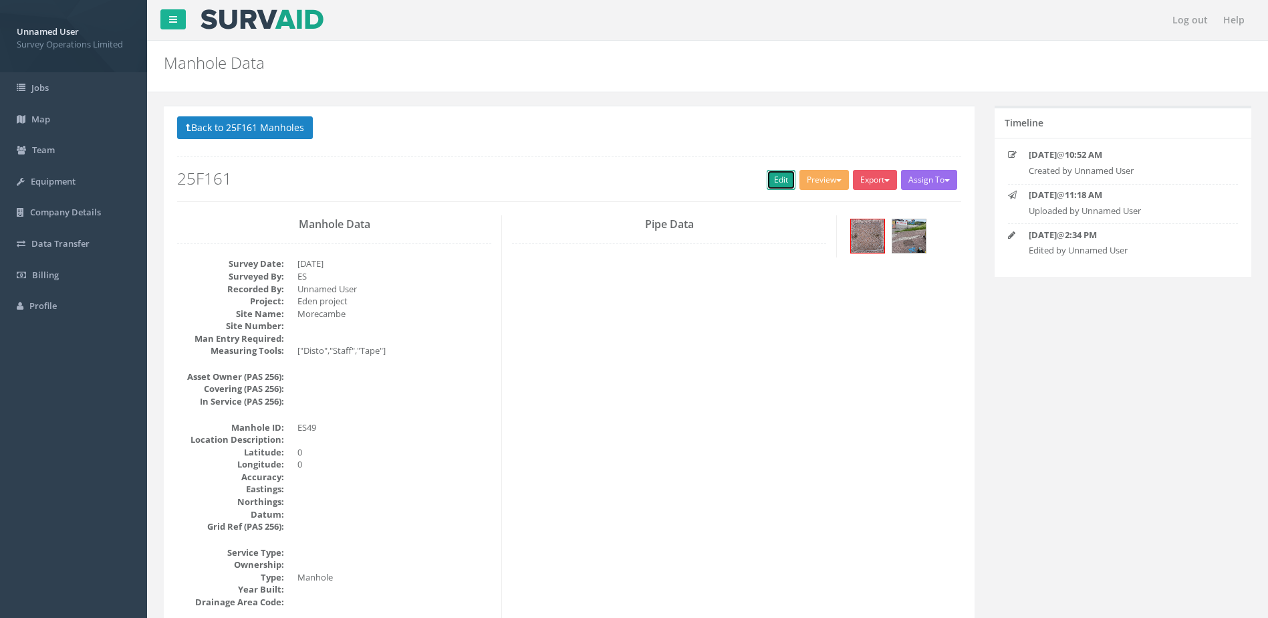
click at [771, 177] on link "Edit" at bounding box center [781, 180] width 29 height 20
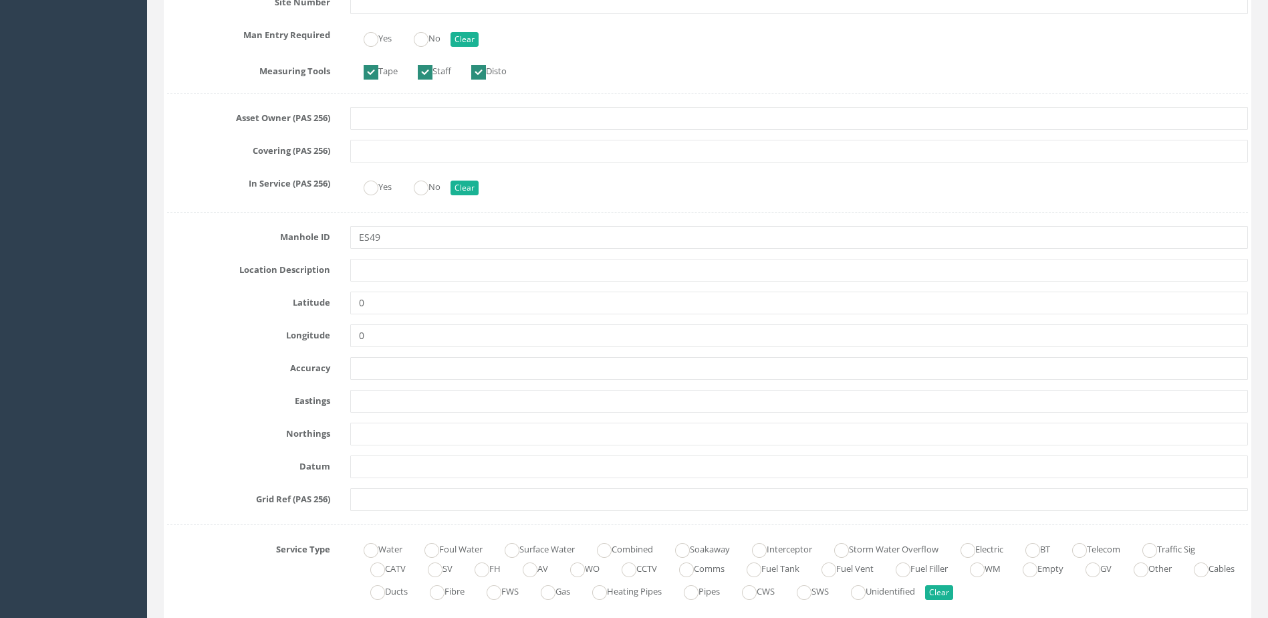
scroll to position [468, 0]
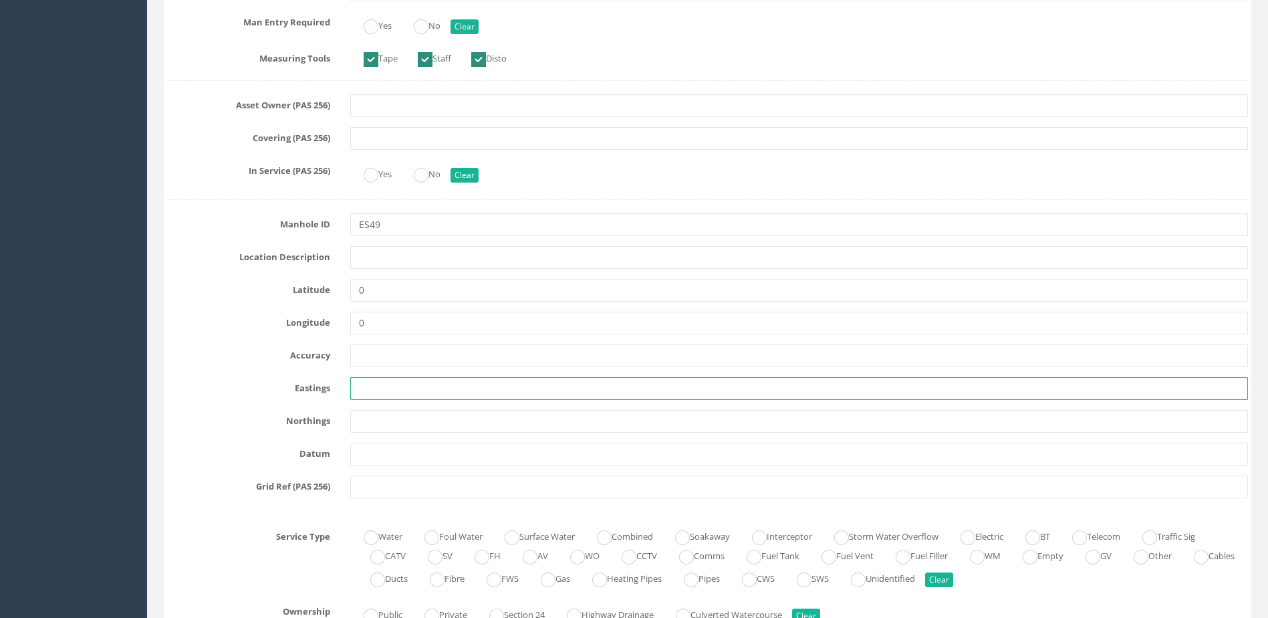
paste input "343000.442"
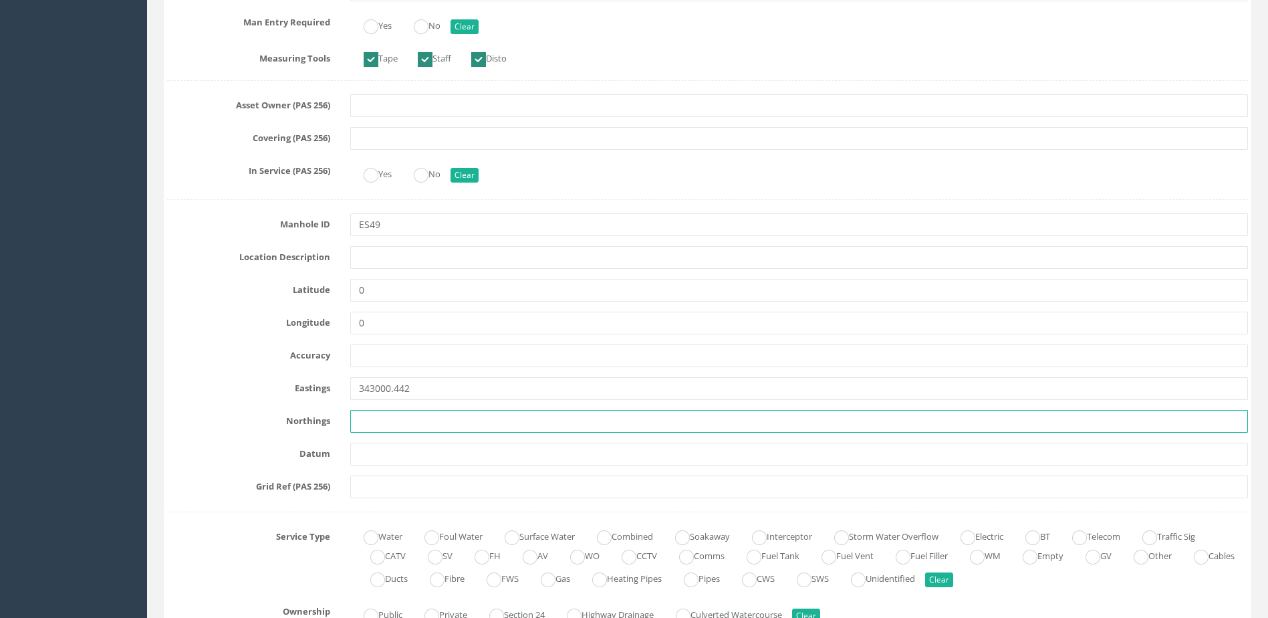
paste input "464458.506"
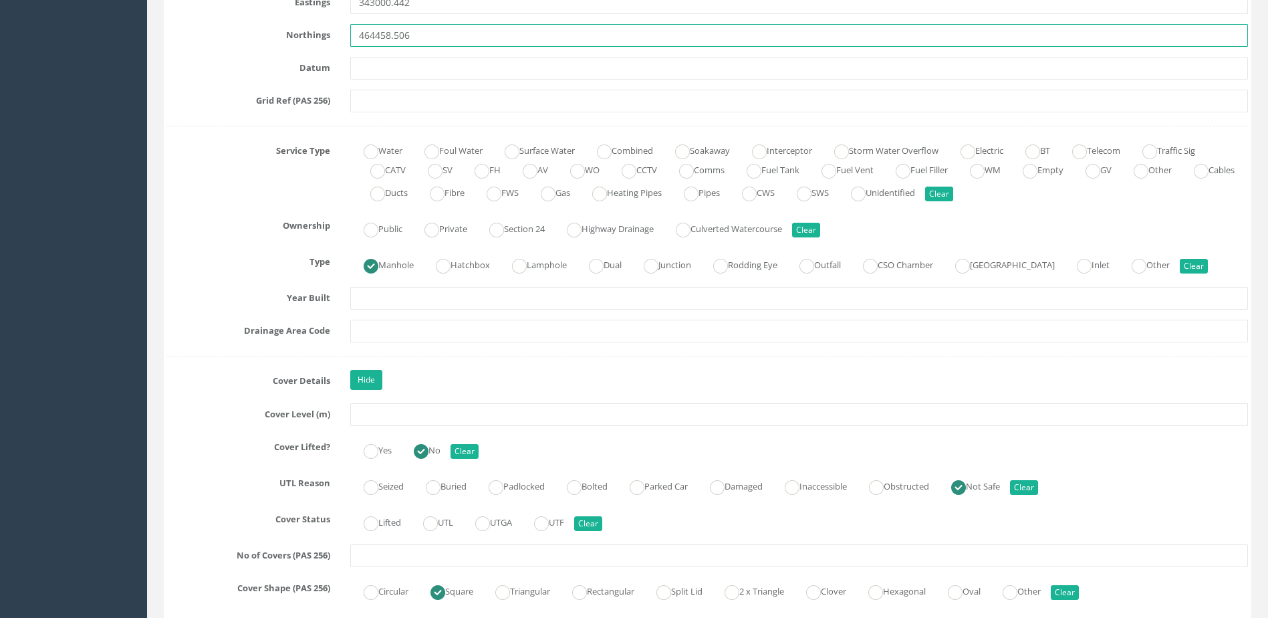
scroll to position [936, 0]
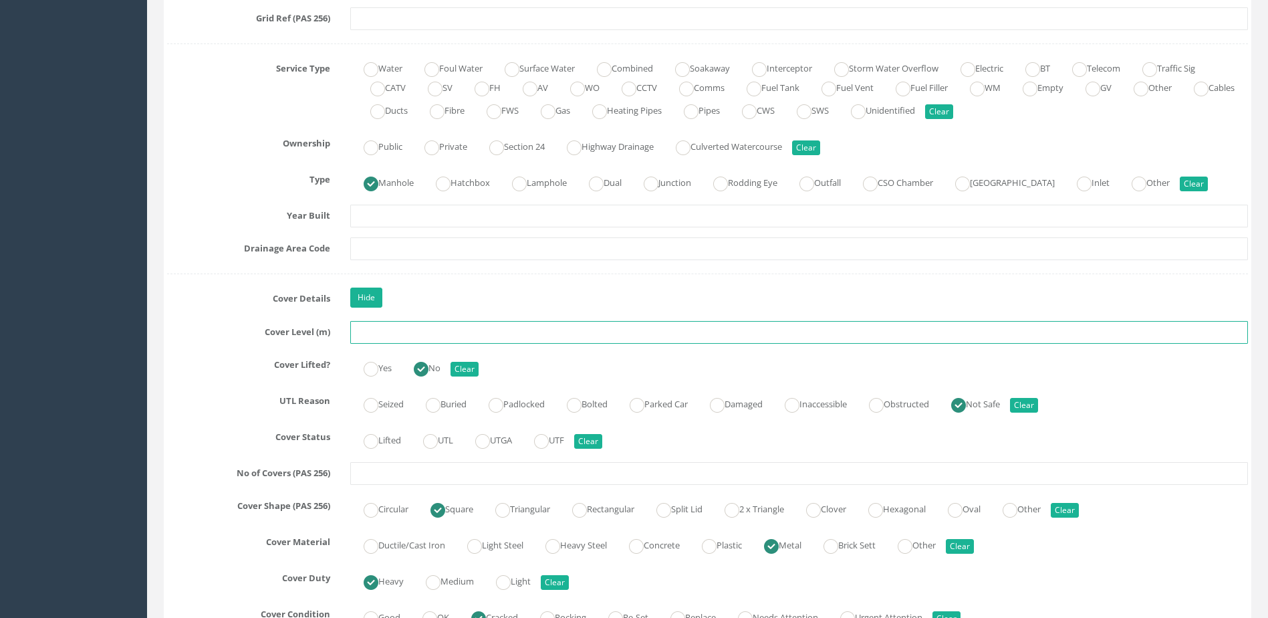
click at [430, 341] on input "text" at bounding box center [799, 332] width 898 height 23
paste input "4.318"
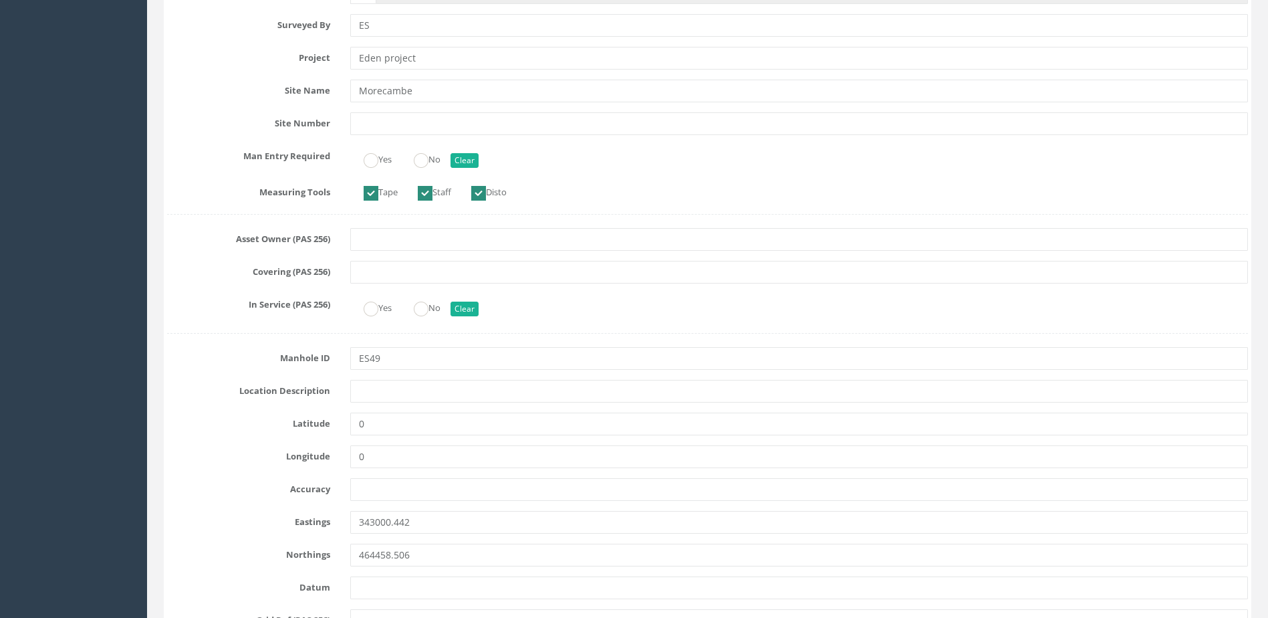
scroll to position [0, 0]
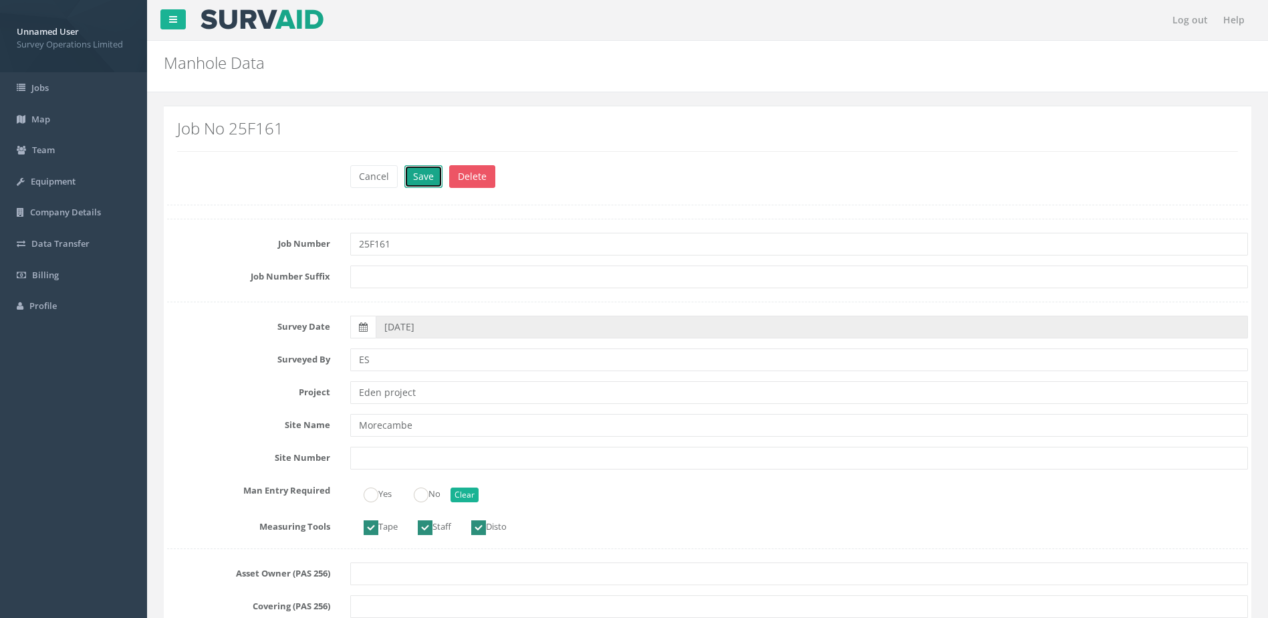
click at [419, 172] on button "Save" at bounding box center [424, 176] width 38 height 23
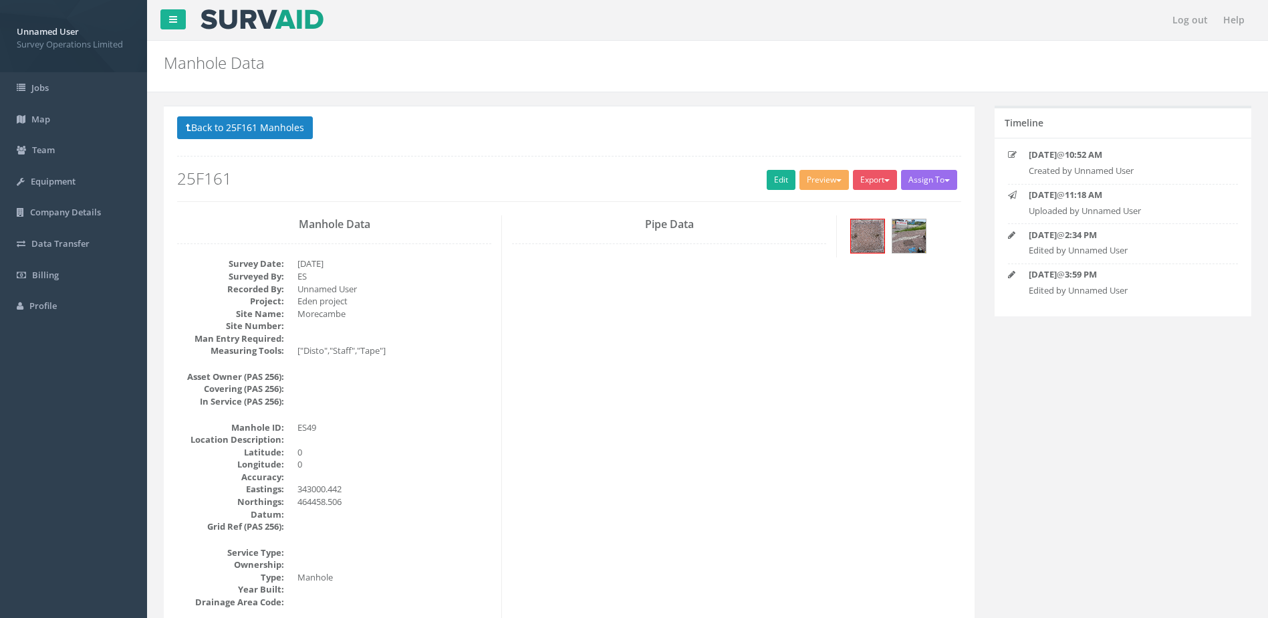
click at [246, 138] on button "Back to 25F161 Manholes" at bounding box center [245, 127] width 136 height 23
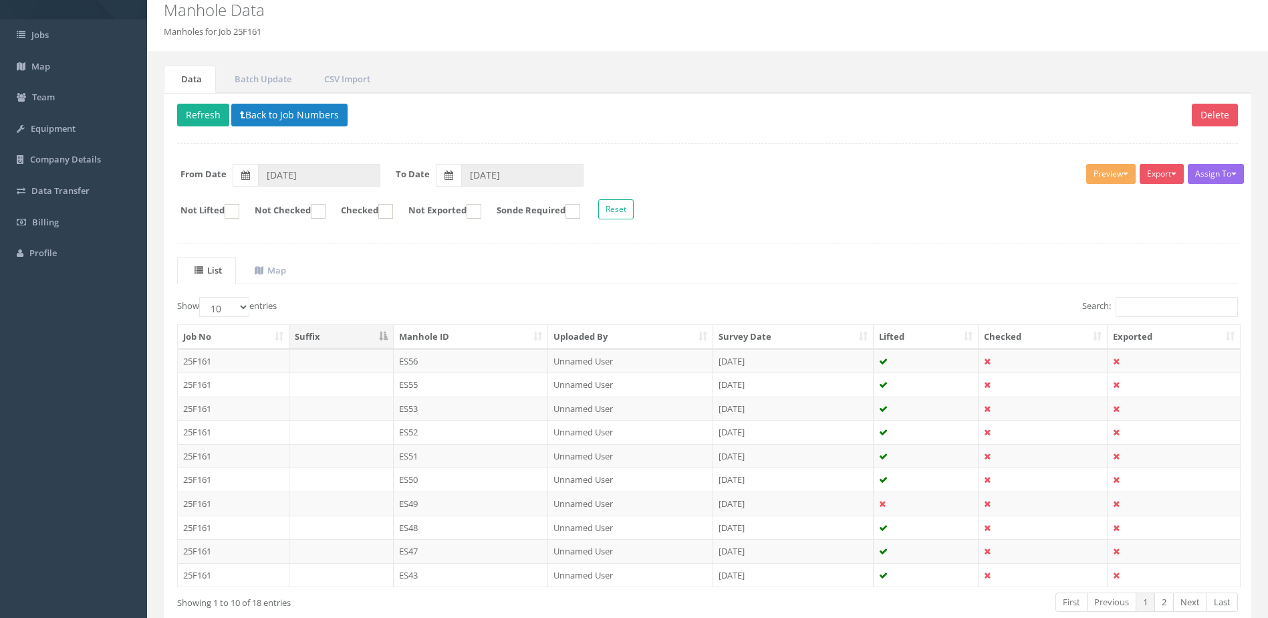
scroll to position [128, 0]
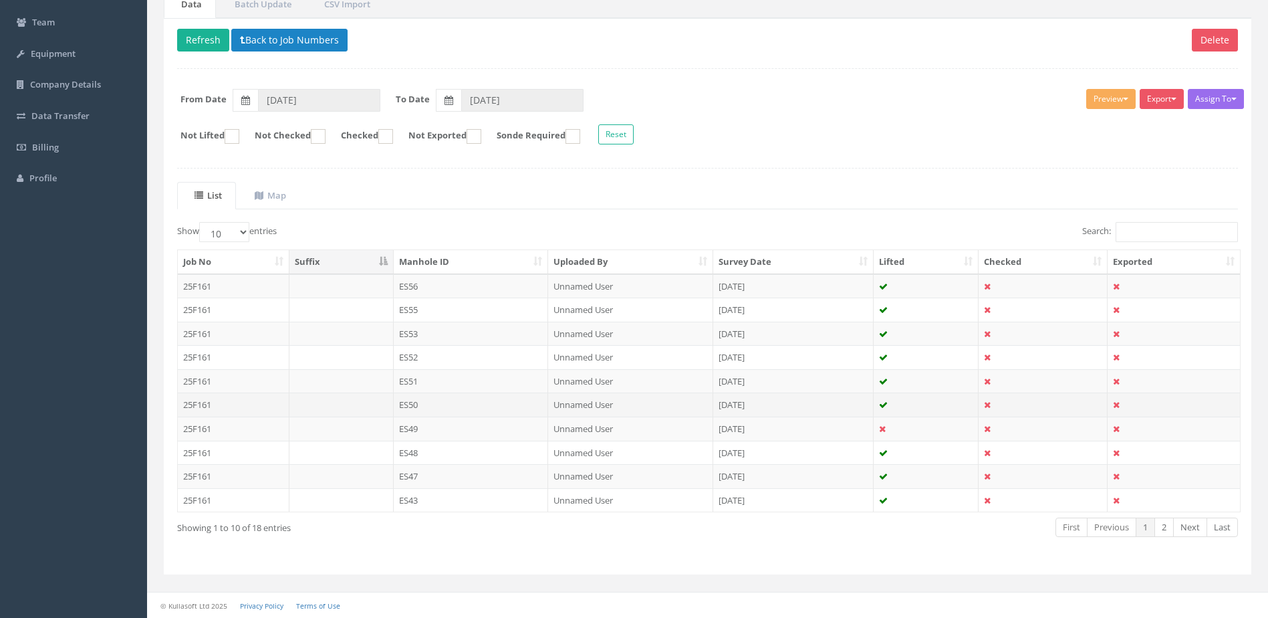
click at [450, 404] on td "ES50" at bounding box center [471, 404] width 155 height 24
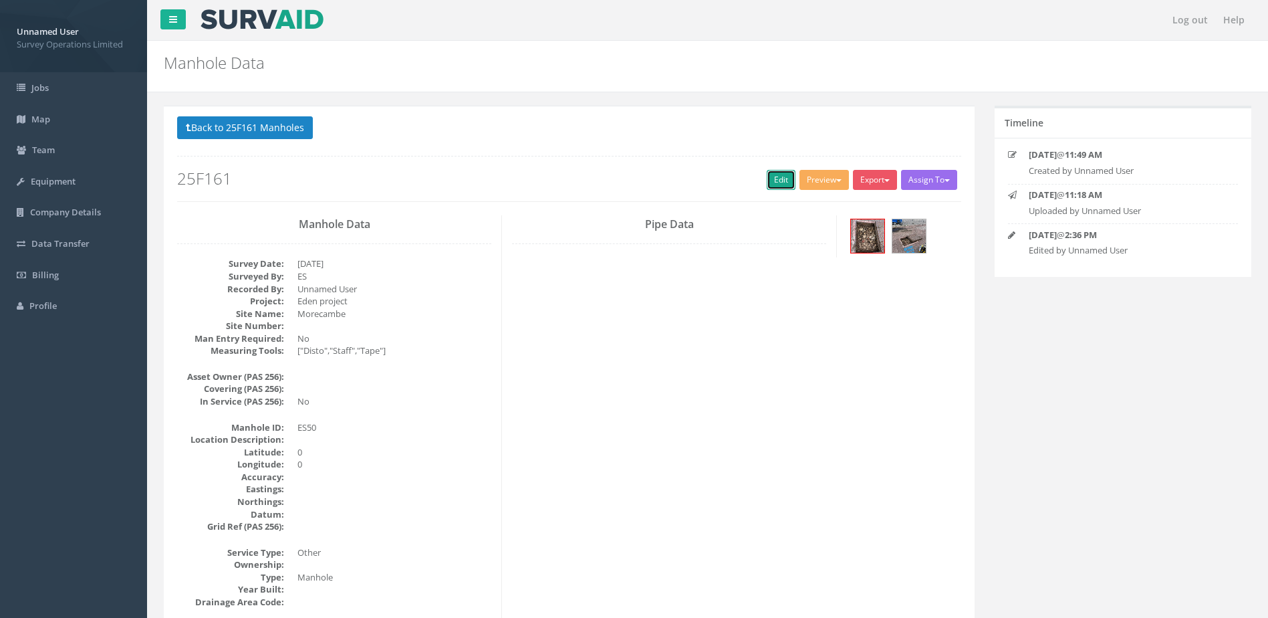
click at [785, 183] on link "Edit" at bounding box center [781, 180] width 29 height 20
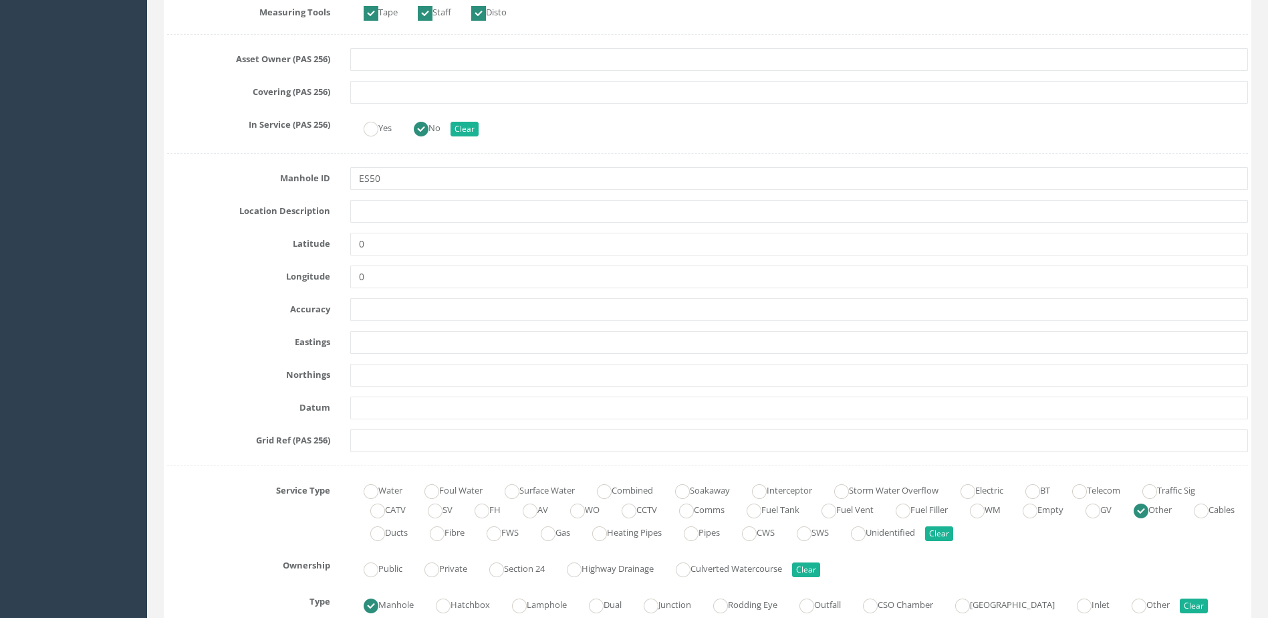
scroll to position [535, 0]
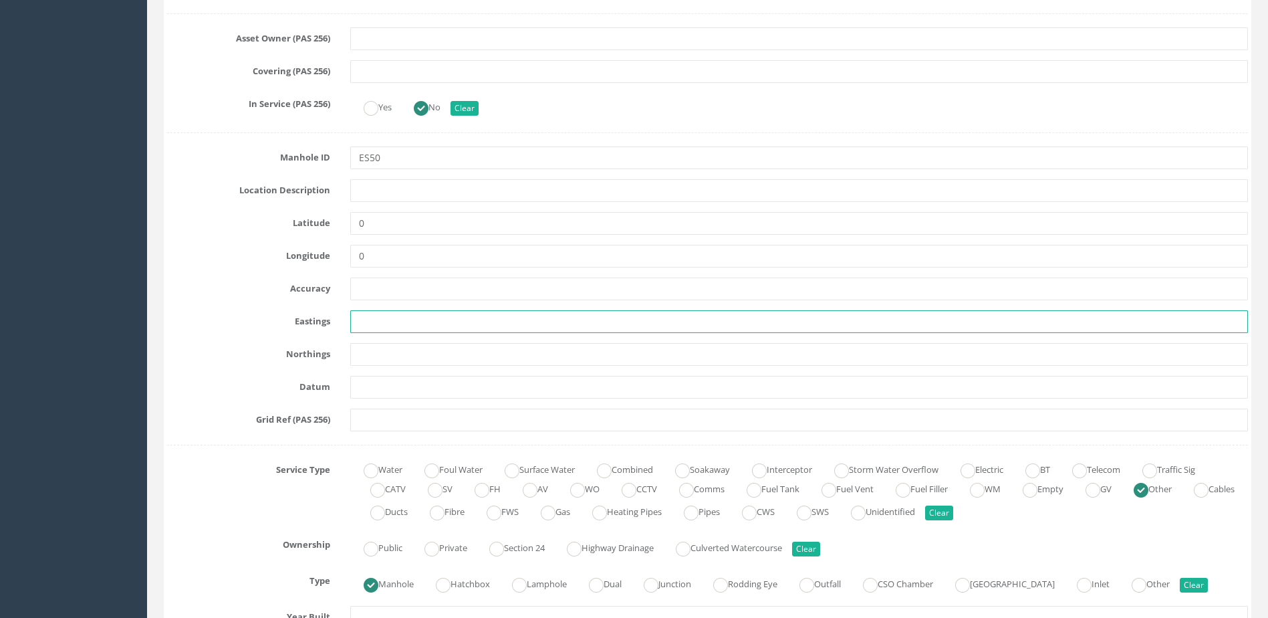
click at [382, 326] on input "text" at bounding box center [799, 321] width 898 height 23
paste input "342984.702"
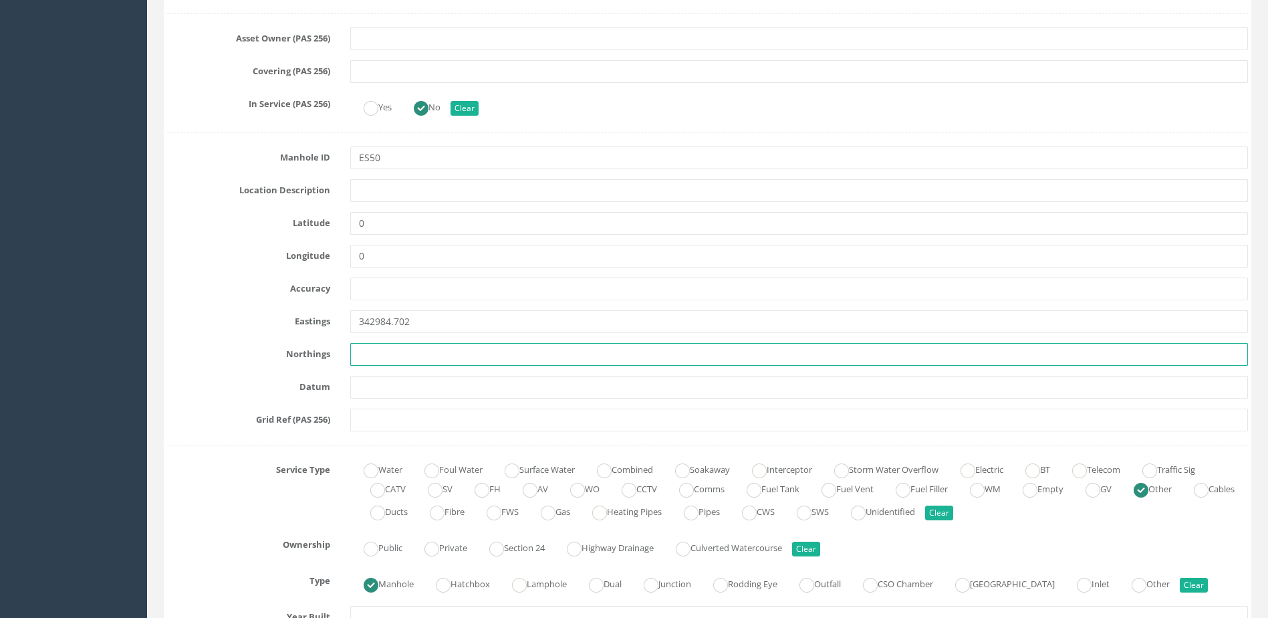
click at [423, 349] on input "text" at bounding box center [799, 354] width 898 height 23
drag, startPoint x: 423, startPoint y: 349, endPoint x: 437, endPoint y: 346, distance: 13.6
paste input "464462.431"
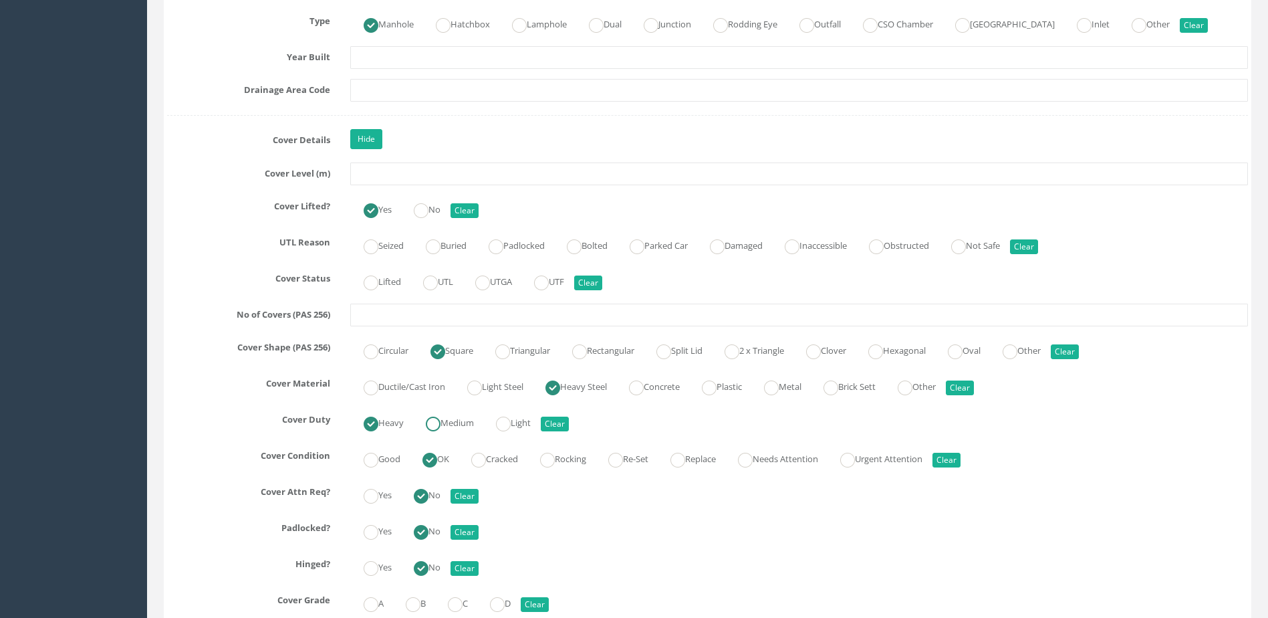
scroll to position [1003, 0]
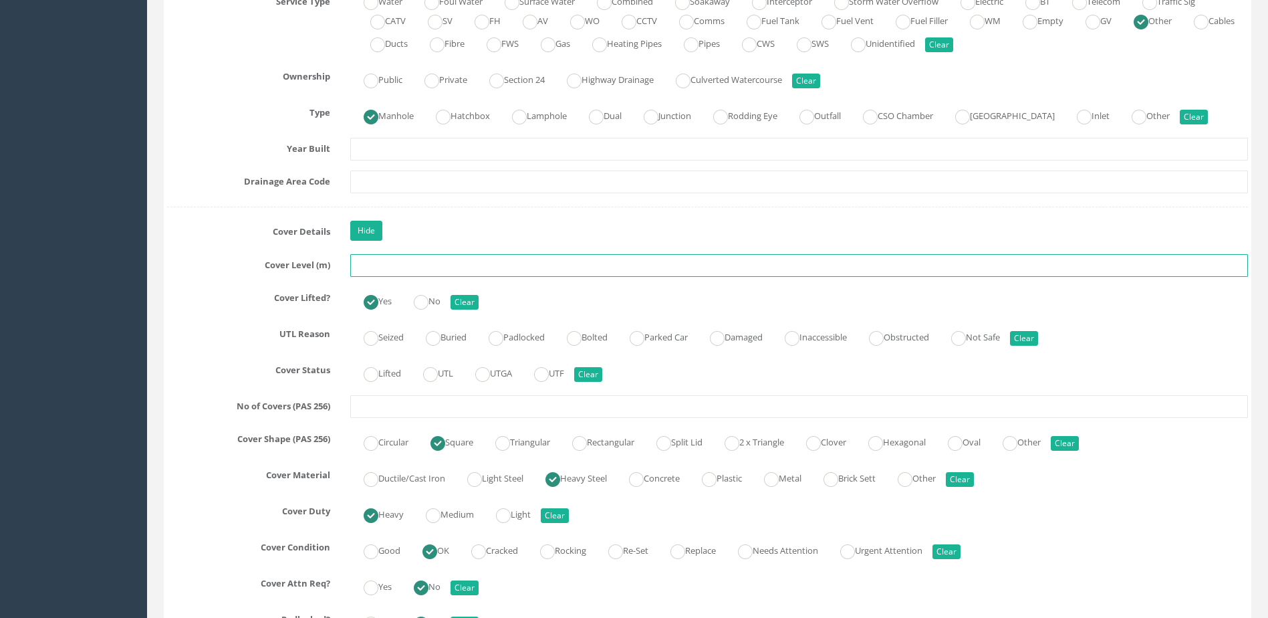
click at [386, 263] on input "text" at bounding box center [799, 265] width 898 height 23
paste input "4.113"
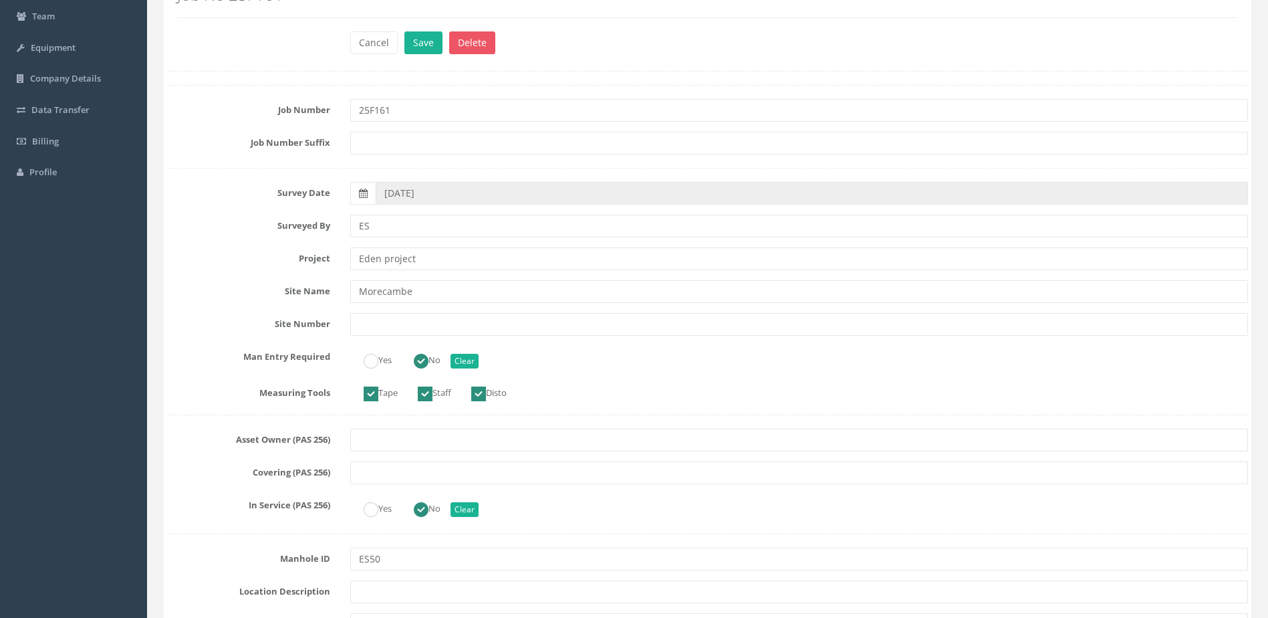
scroll to position [0, 0]
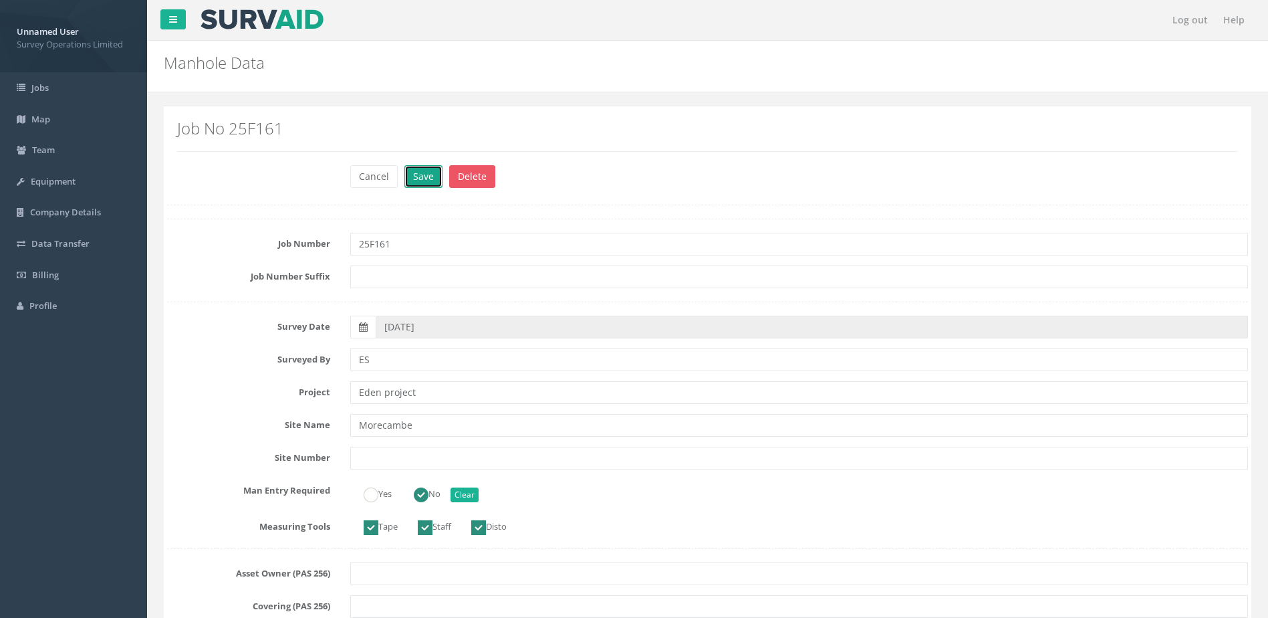
click at [427, 183] on button "Save" at bounding box center [424, 176] width 38 height 23
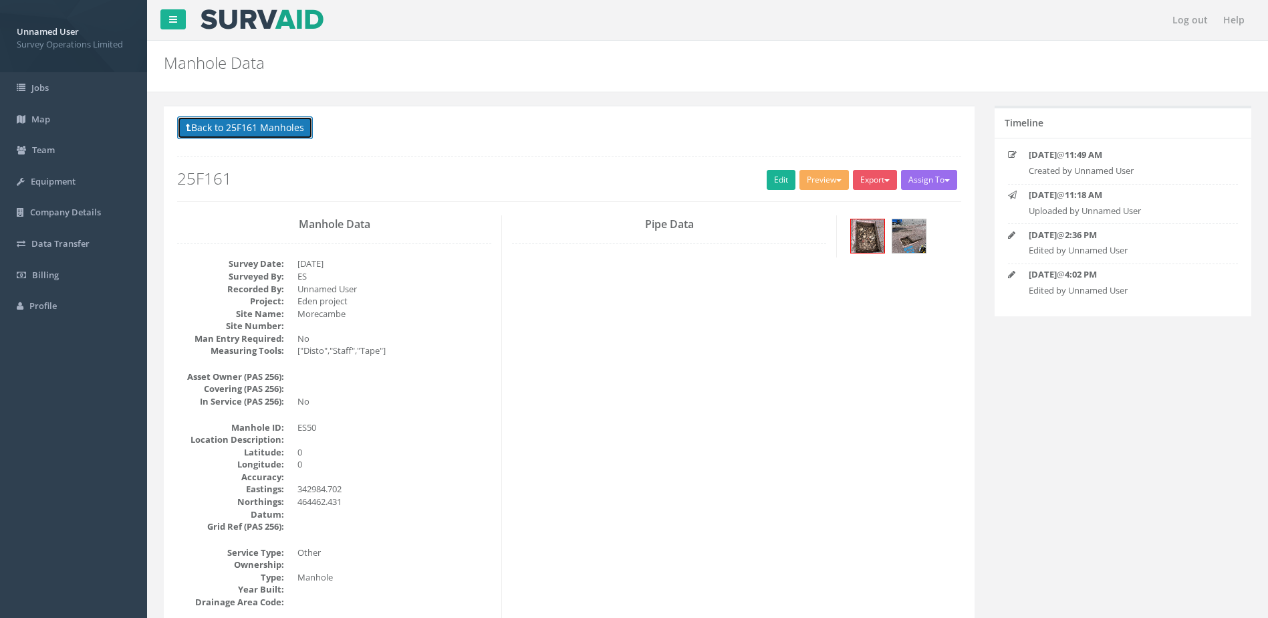
click at [247, 132] on button "Back to 25F161 Manholes" at bounding box center [245, 127] width 136 height 23
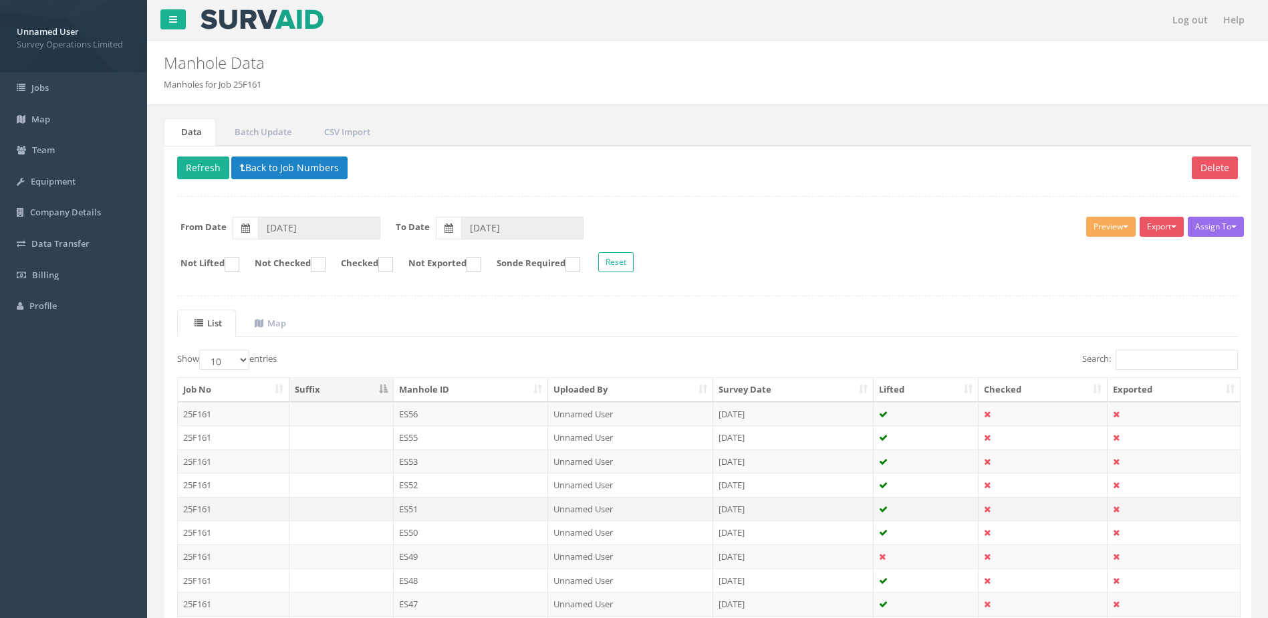
click at [443, 505] on td "ES51" at bounding box center [471, 509] width 155 height 24
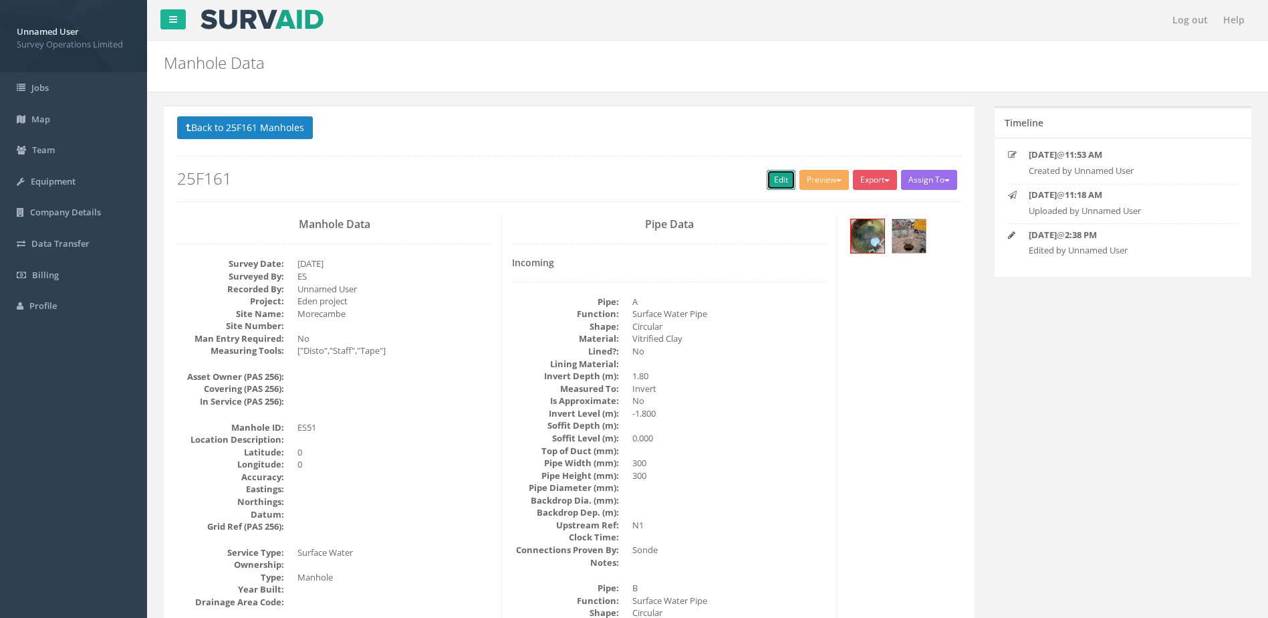
click at [782, 171] on link "Edit" at bounding box center [781, 180] width 29 height 20
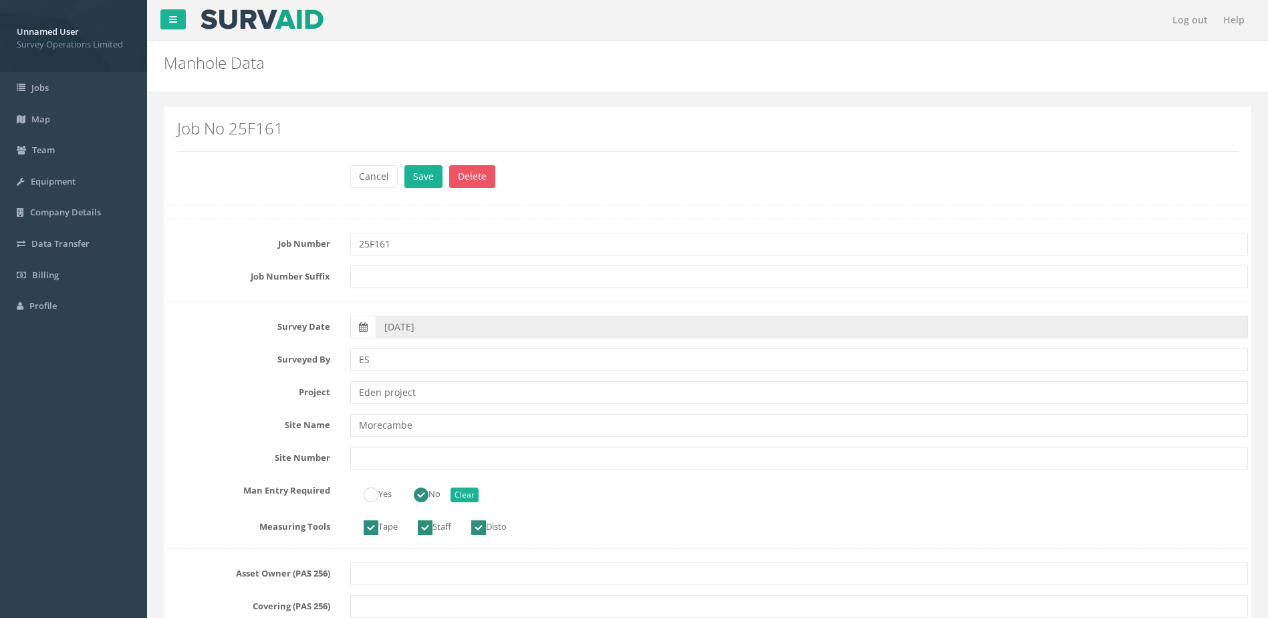
scroll to position [535, 0]
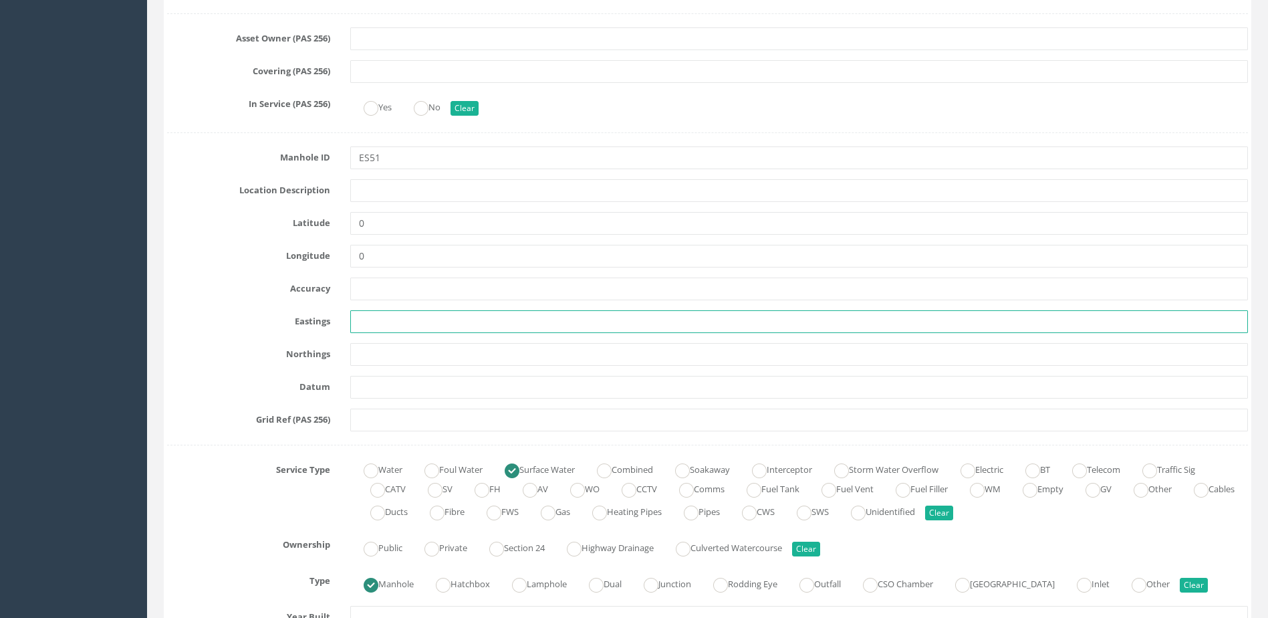
paste input "342961.491"
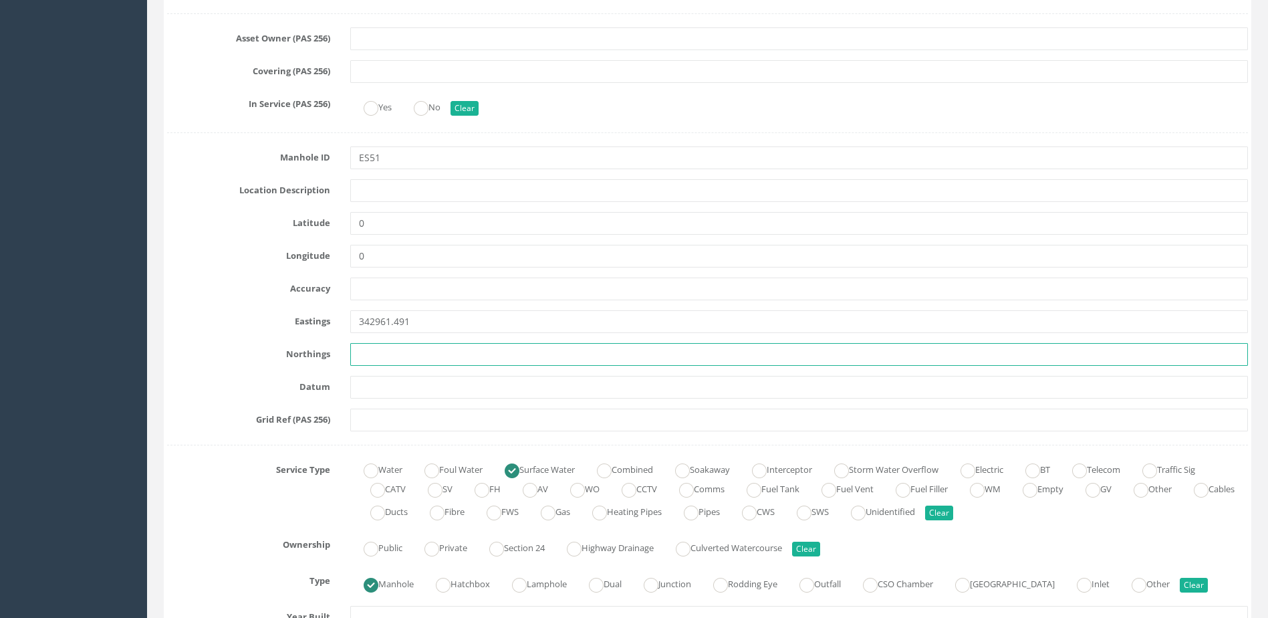
drag, startPoint x: 413, startPoint y: 368, endPoint x: 408, endPoint y: 360, distance: 9.6
paste input "464471.095"
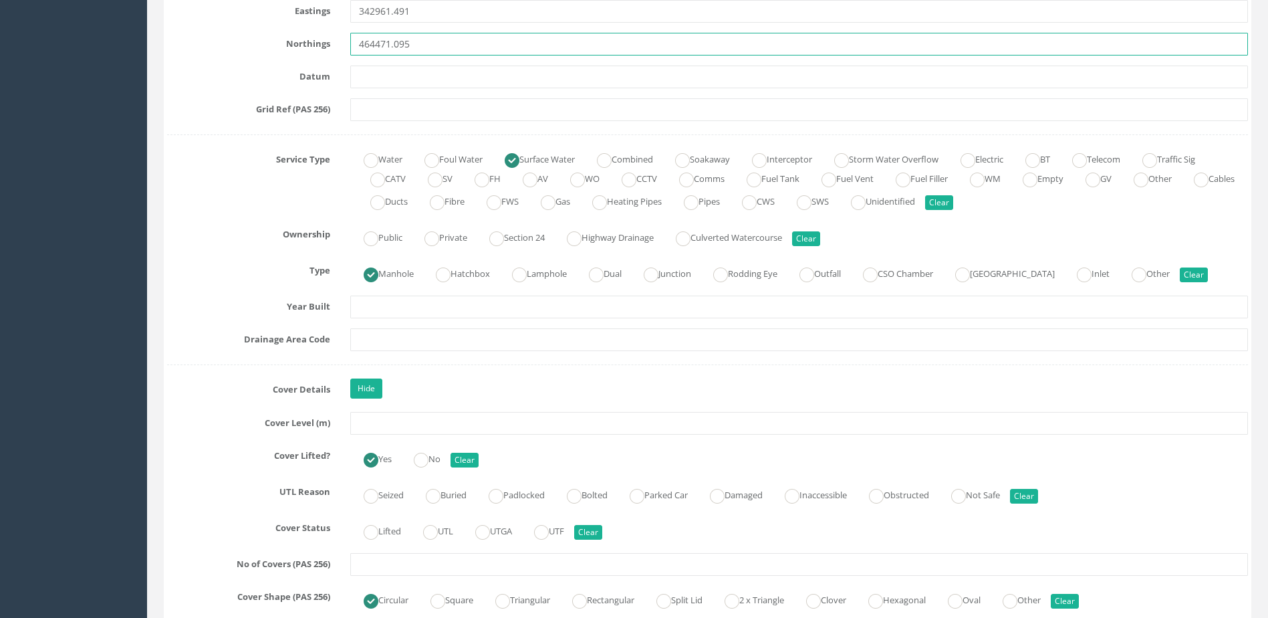
scroll to position [869, 0]
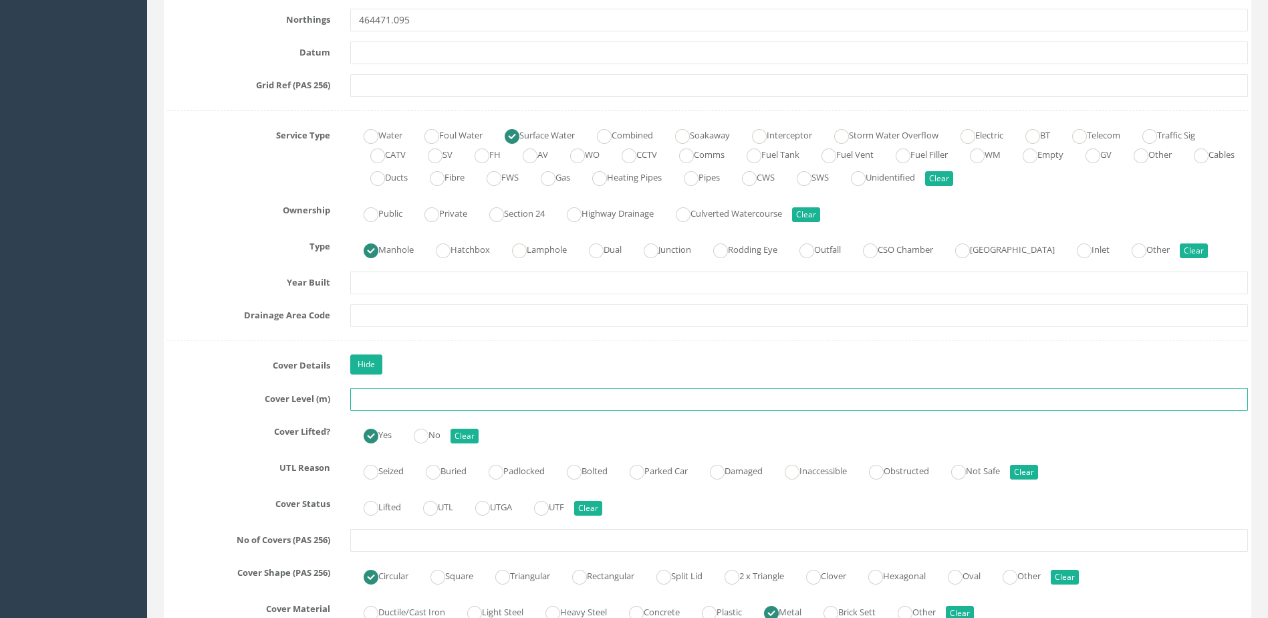
click at [362, 395] on input "text" at bounding box center [799, 399] width 898 height 23
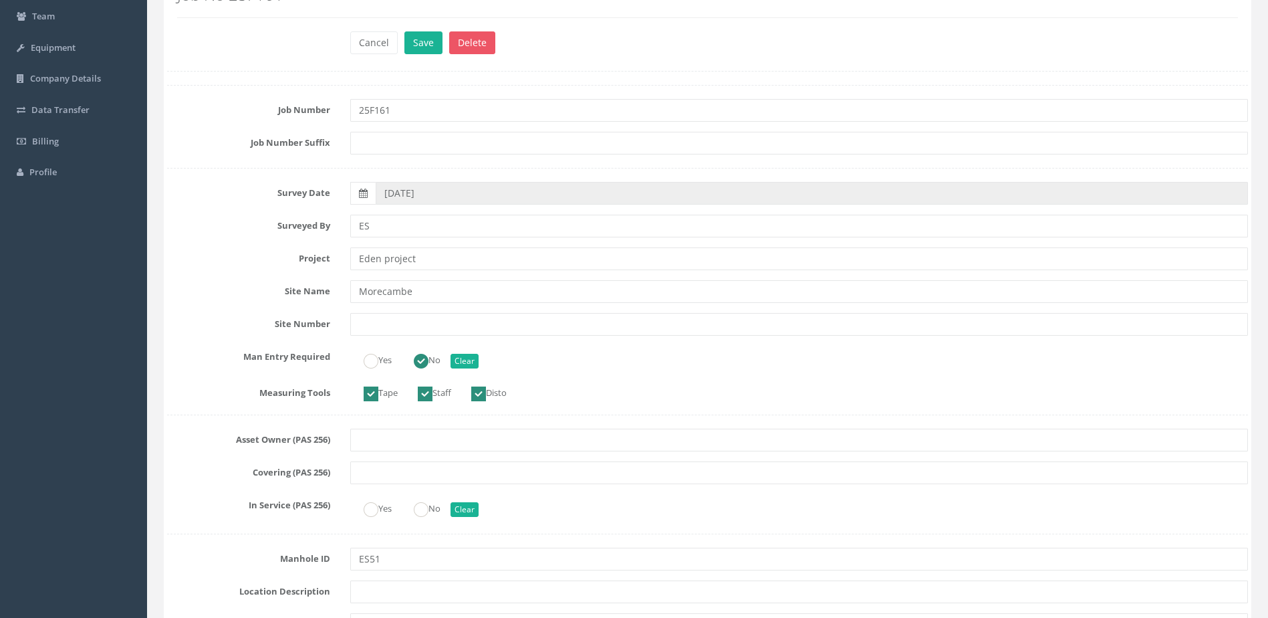
scroll to position [0, 0]
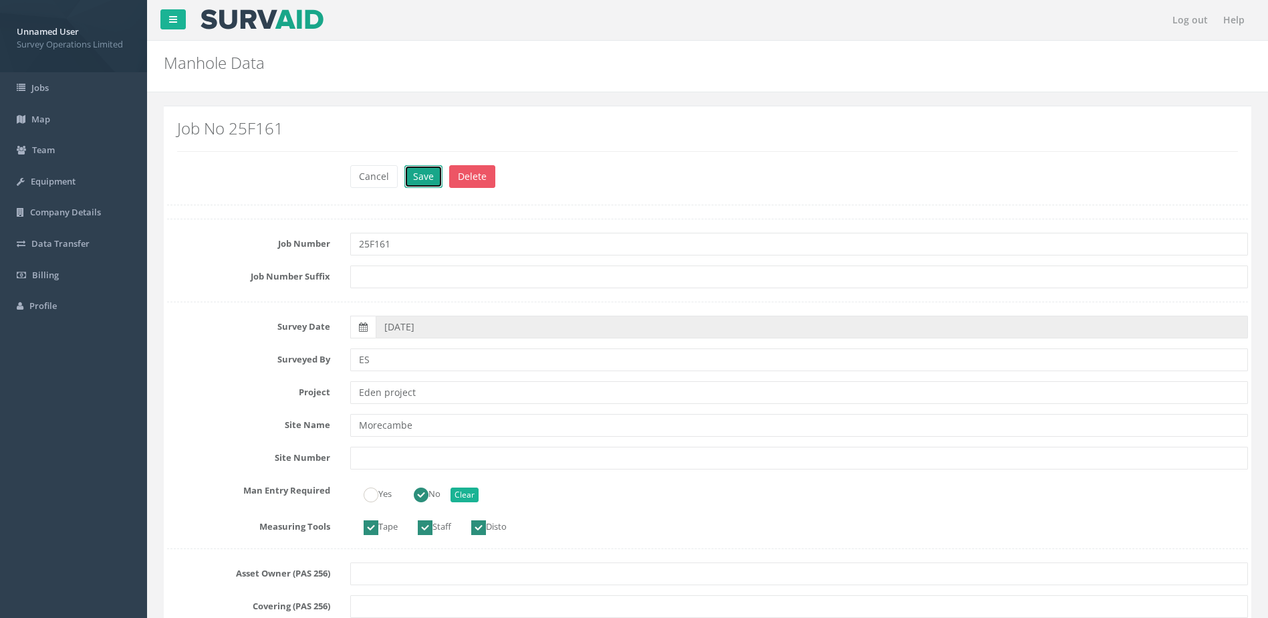
click at [423, 177] on button "Save" at bounding box center [424, 176] width 38 height 23
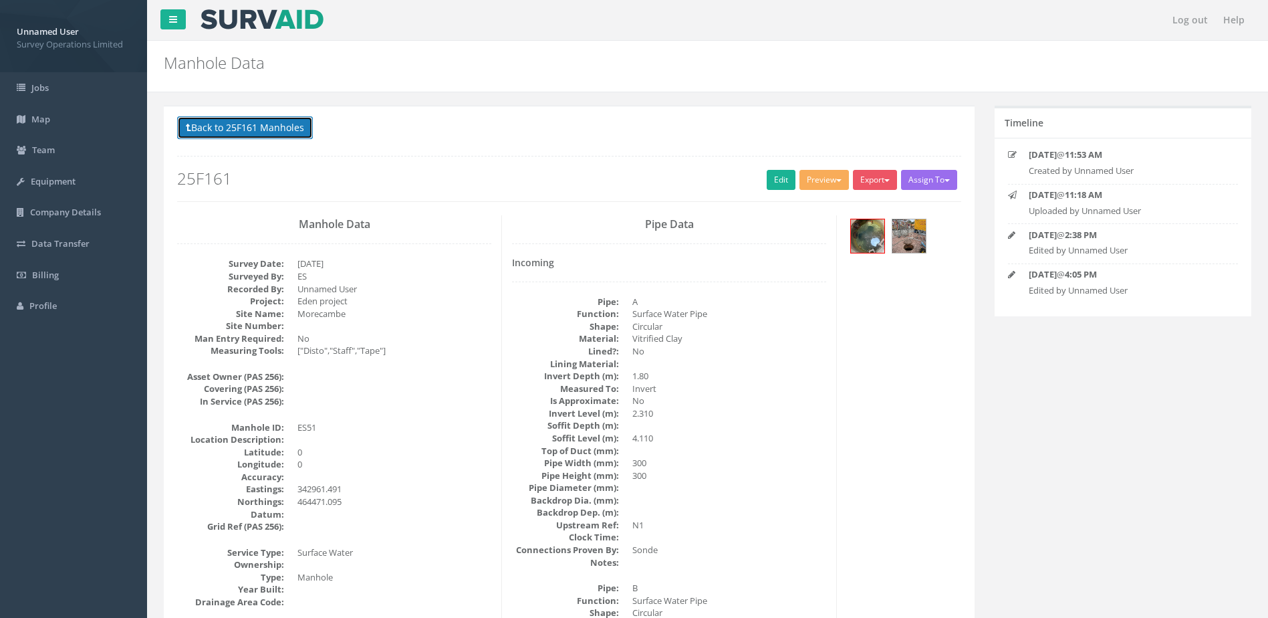
click at [248, 124] on button "Back to 25F161 Manholes" at bounding box center [245, 127] width 136 height 23
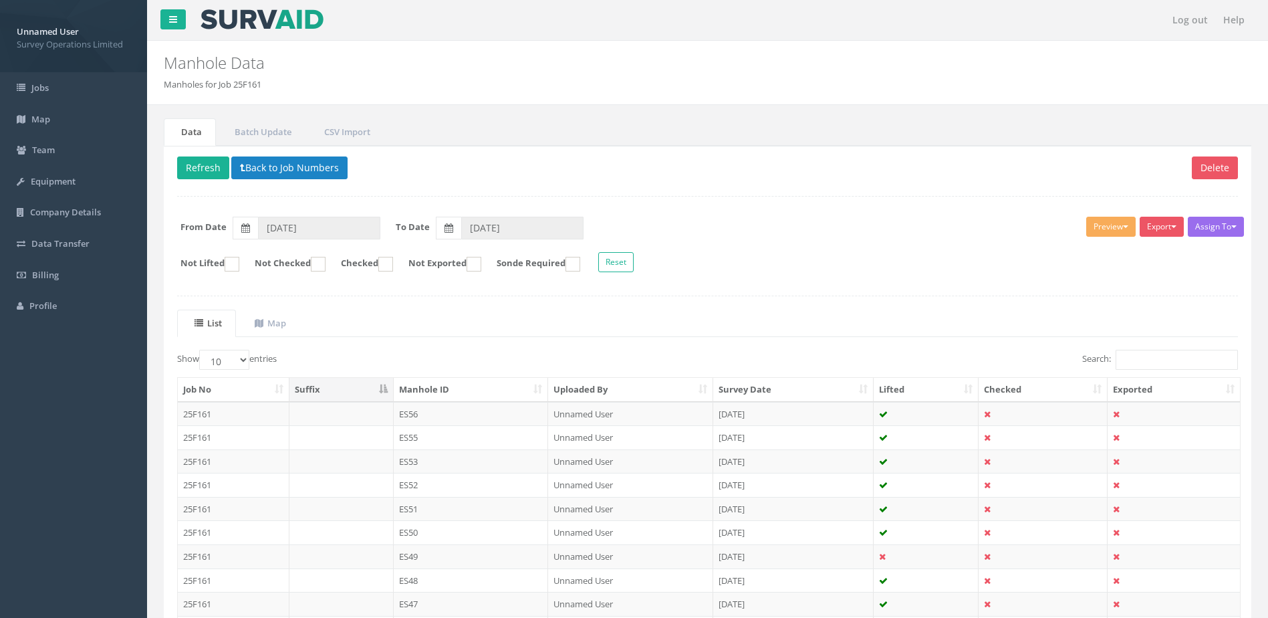
click at [437, 483] on td "ES52" at bounding box center [471, 485] width 155 height 24
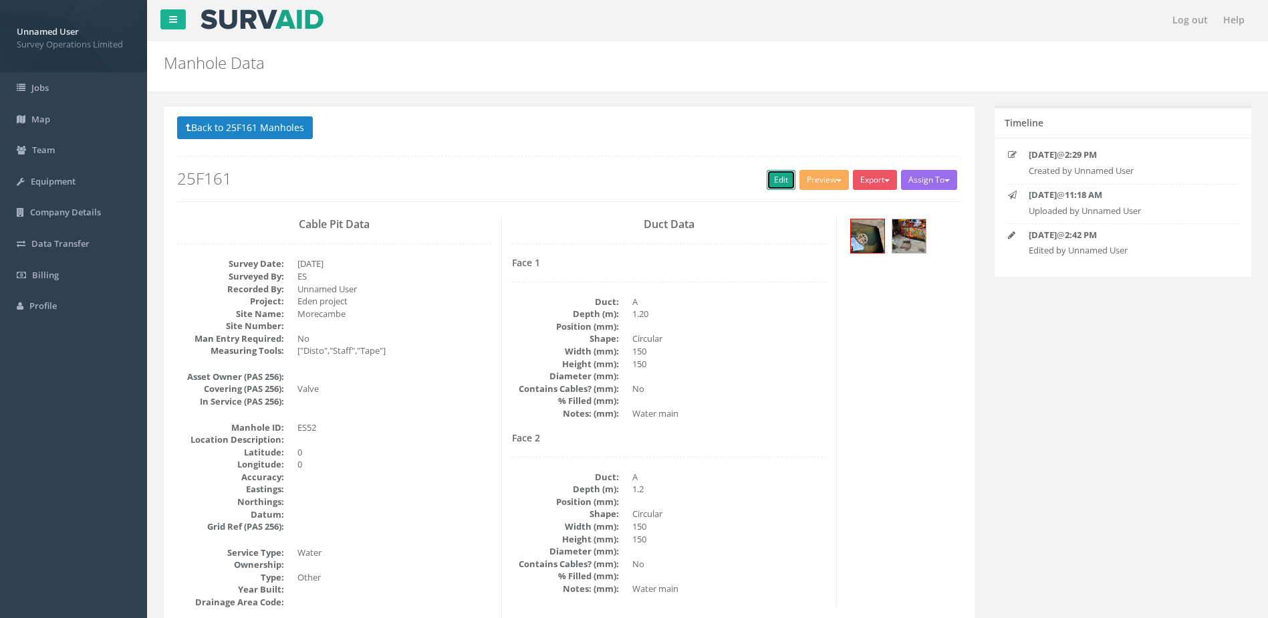
click at [779, 175] on link "Edit" at bounding box center [781, 180] width 29 height 20
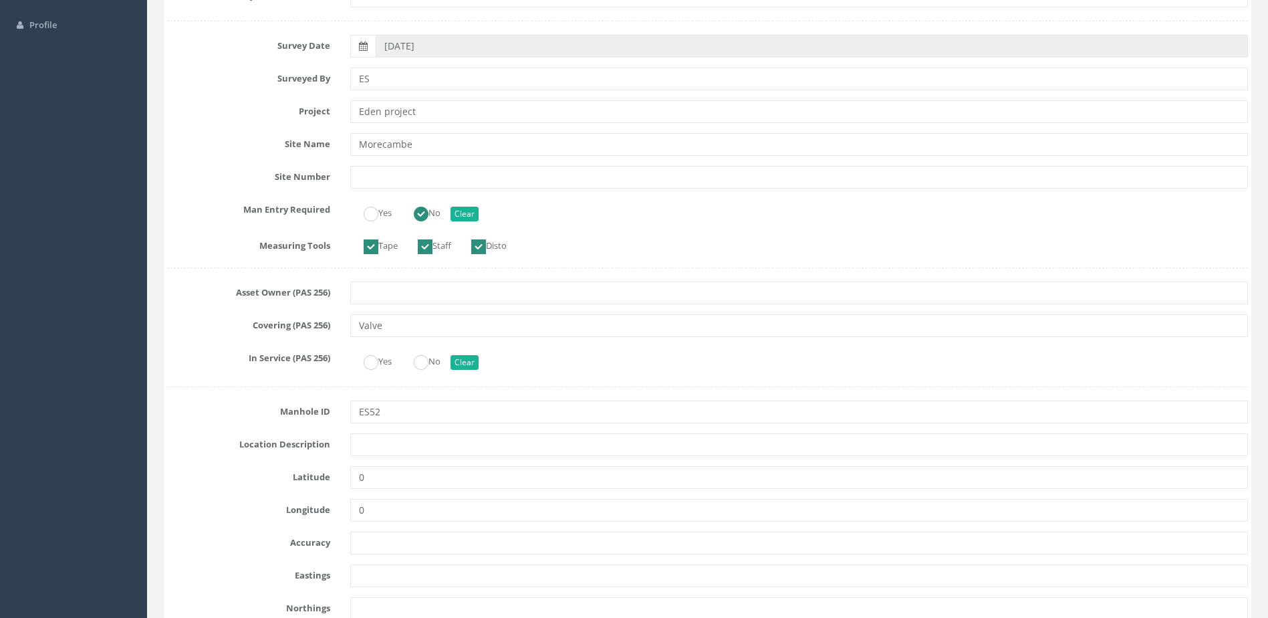
scroll to position [401, 0]
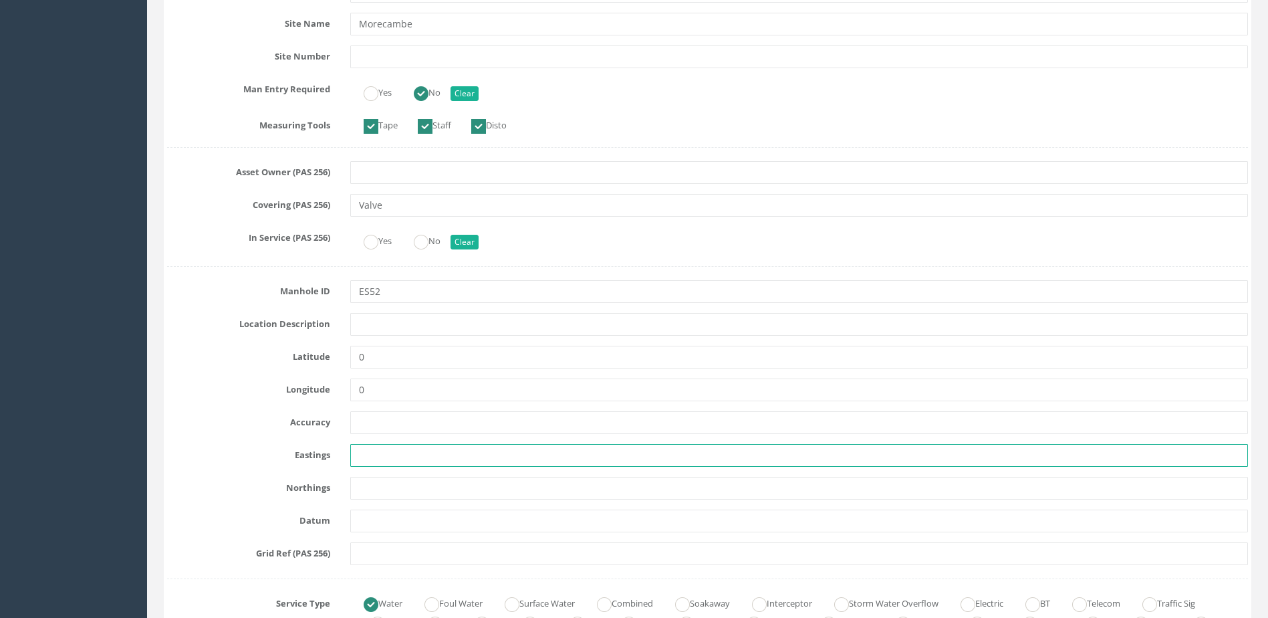
click at [362, 449] on input "text" at bounding box center [799, 455] width 898 height 23
paste input "342950.703"
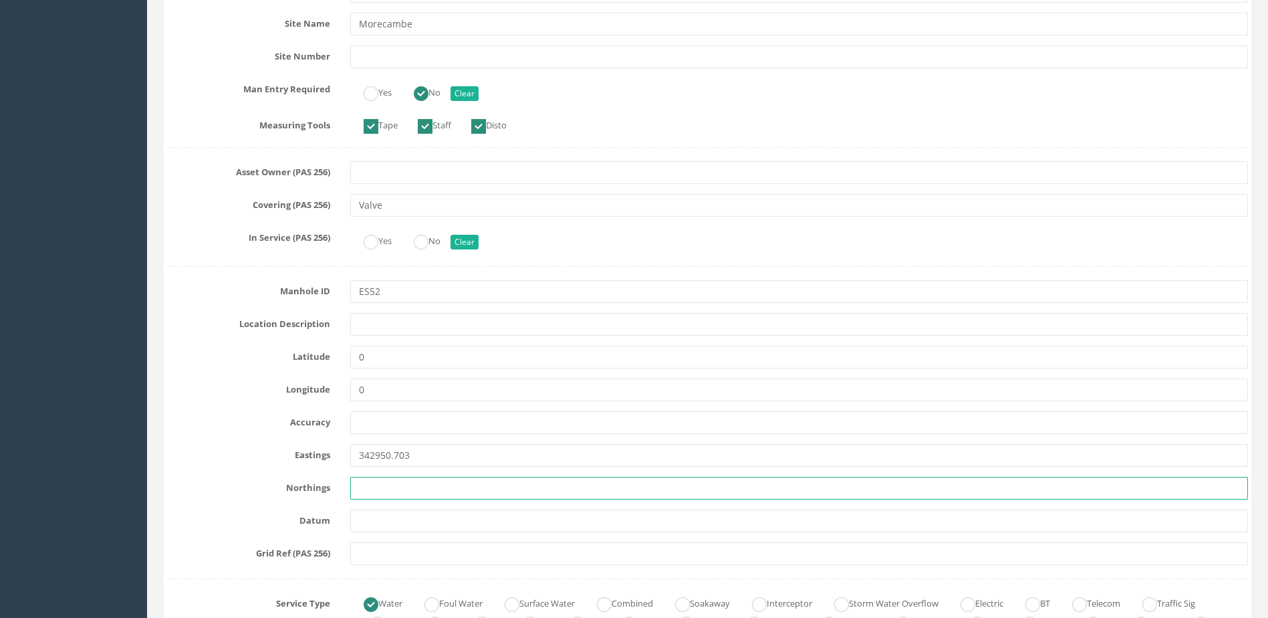
paste input "464476.644"
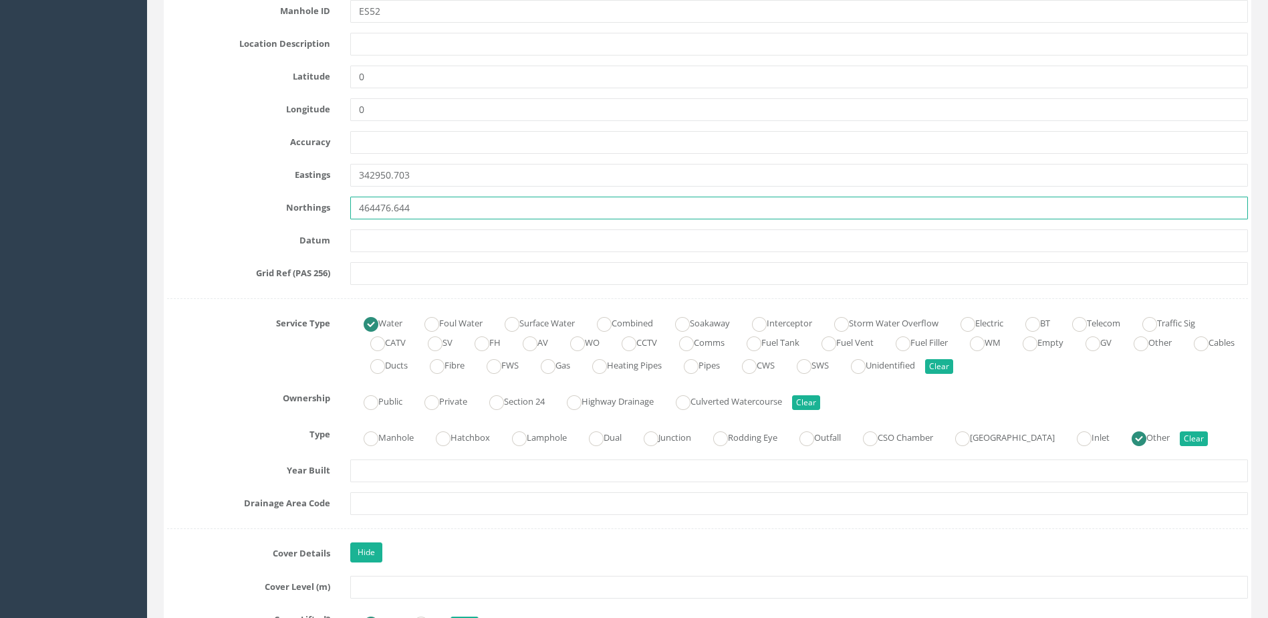
scroll to position [869, 0]
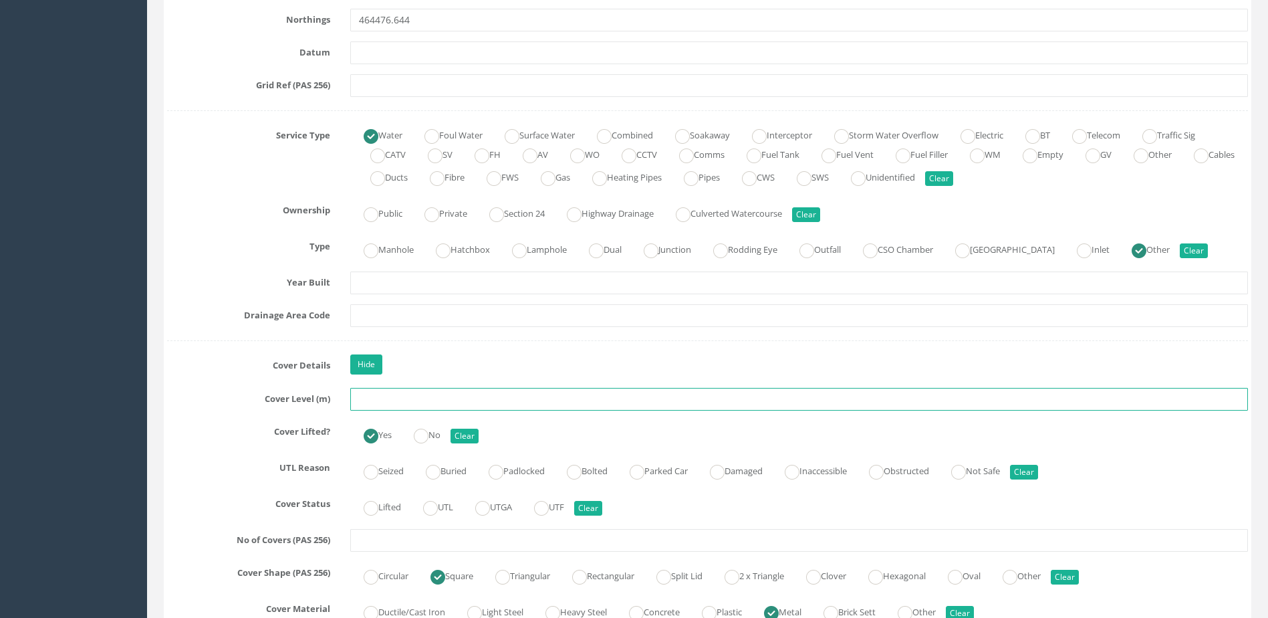
paste input "4.364"
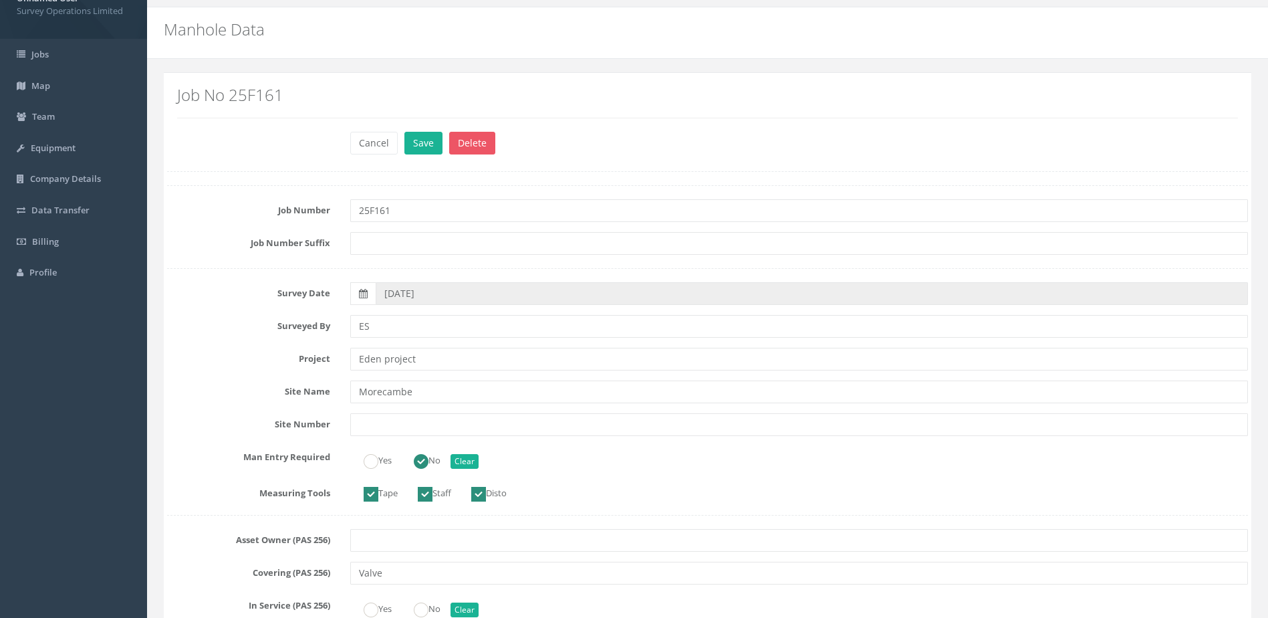
scroll to position [0, 0]
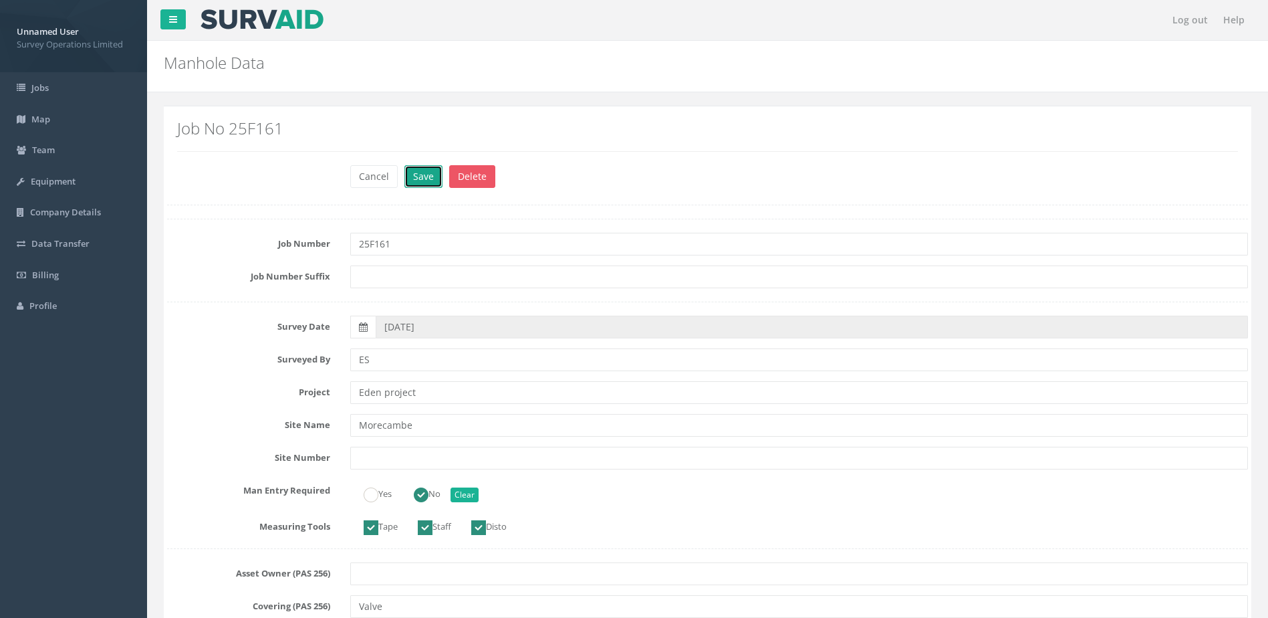
click at [425, 173] on button "Save" at bounding box center [424, 176] width 38 height 23
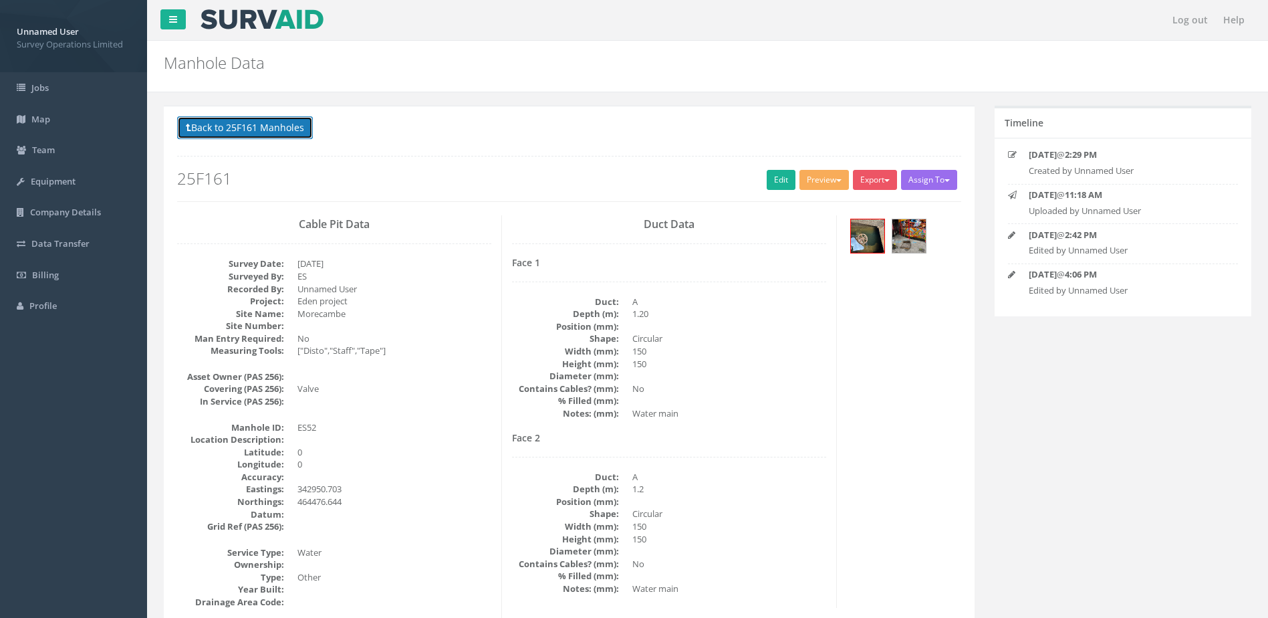
click at [300, 128] on button "Back to 25F161 Manholes" at bounding box center [245, 127] width 136 height 23
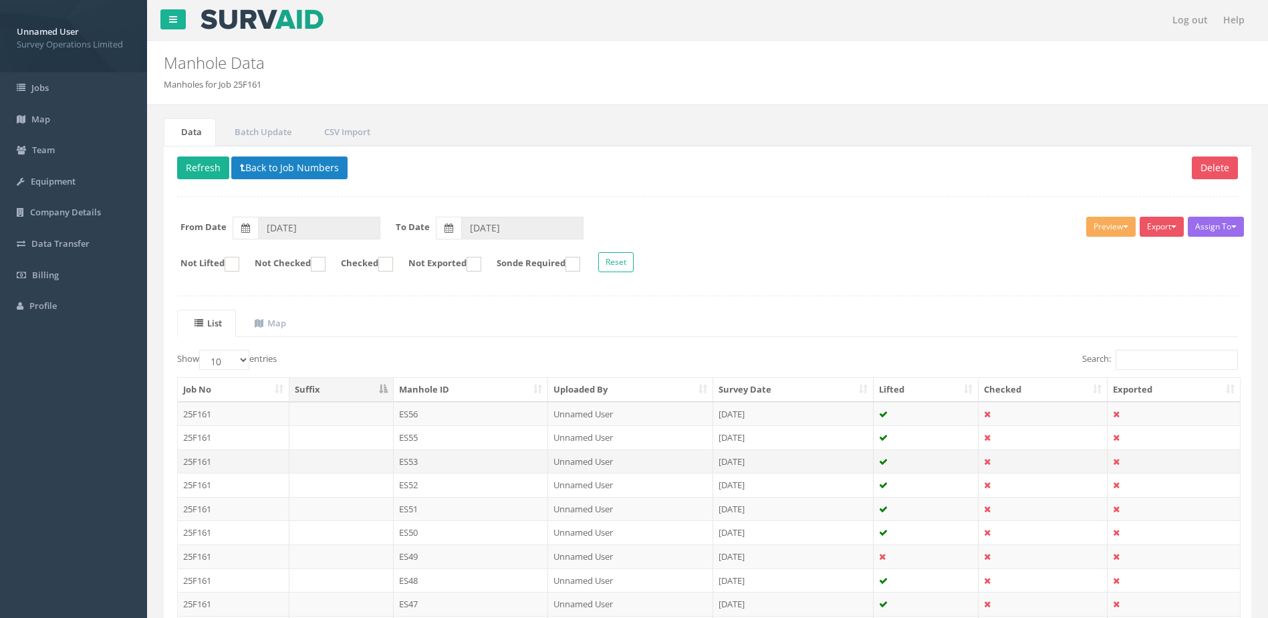
click at [437, 461] on td "ES53" at bounding box center [471, 461] width 155 height 24
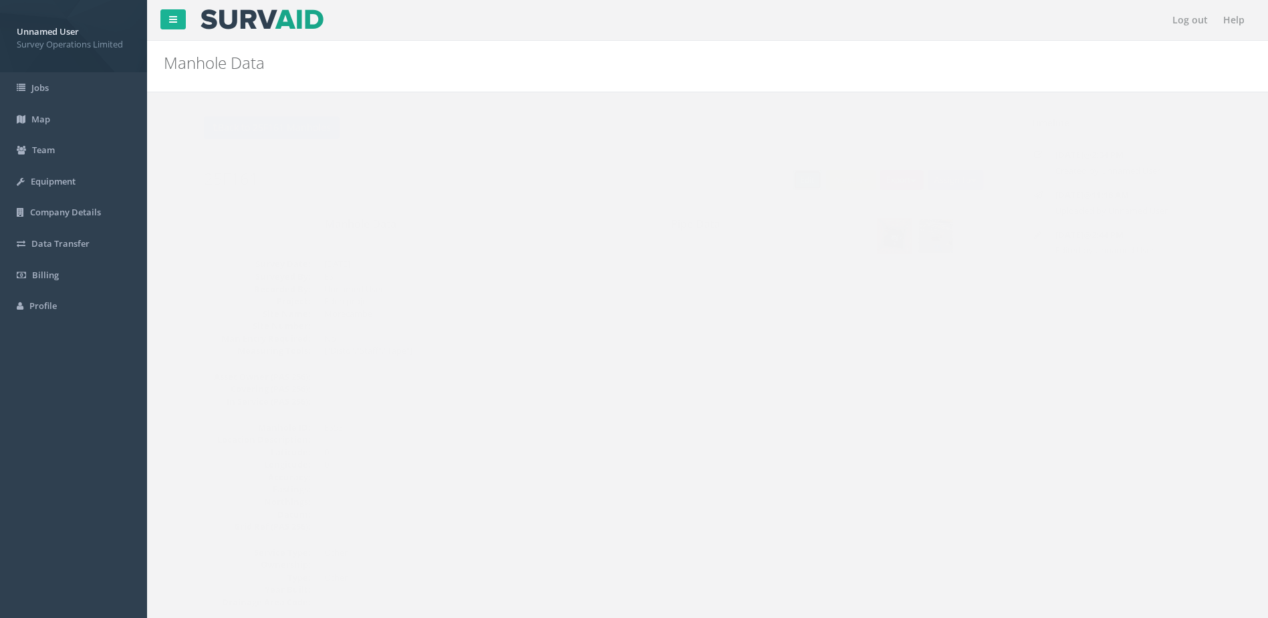
click at [772, 179] on link "Edit" at bounding box center [781, 180] width 29 height 20
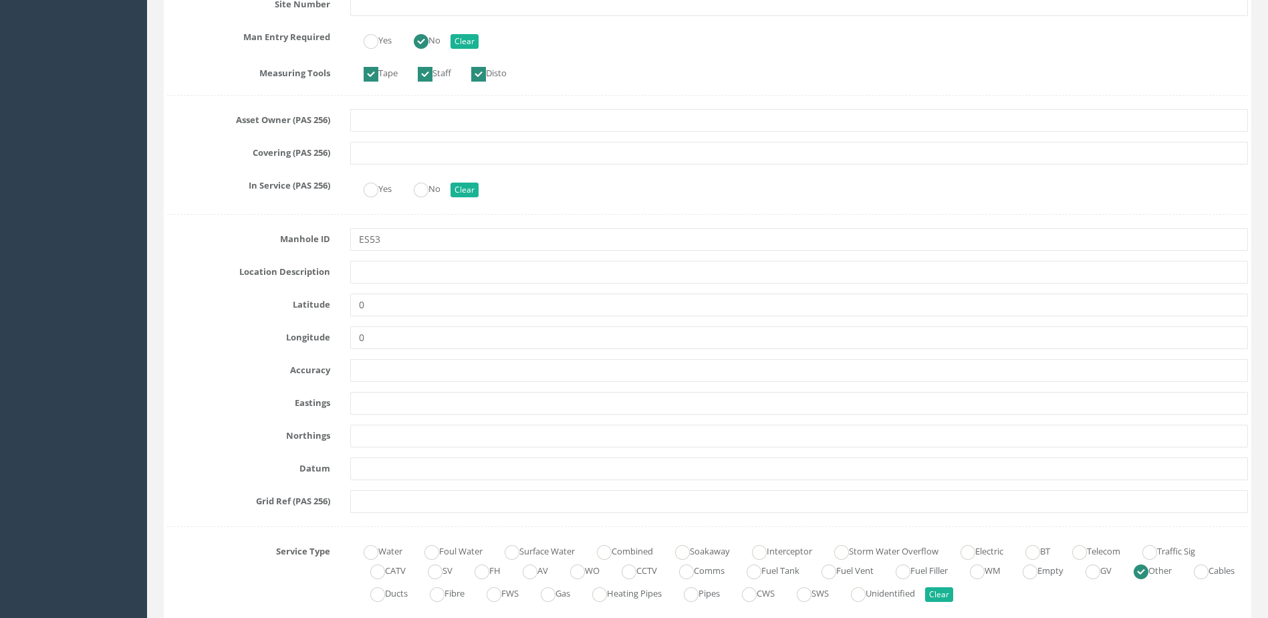
scroll to position [535, 0]
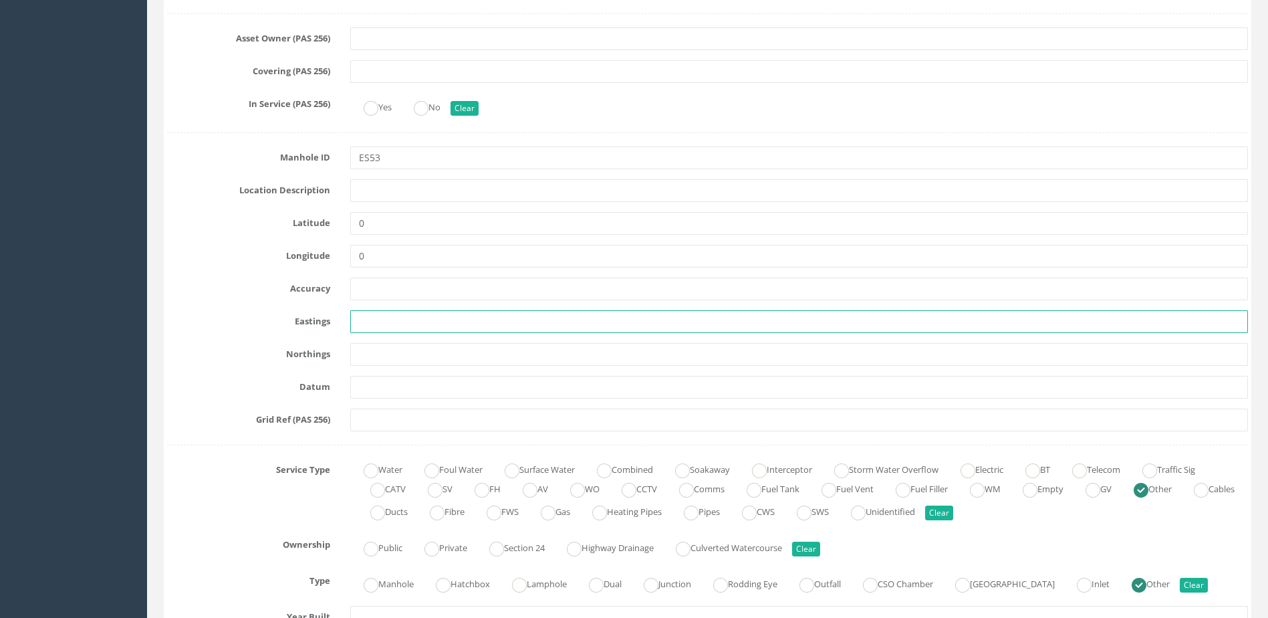
click at [398, 328] on input "text" at bounding box center [799, 321] width 898 height 23
paste input "342928.379"
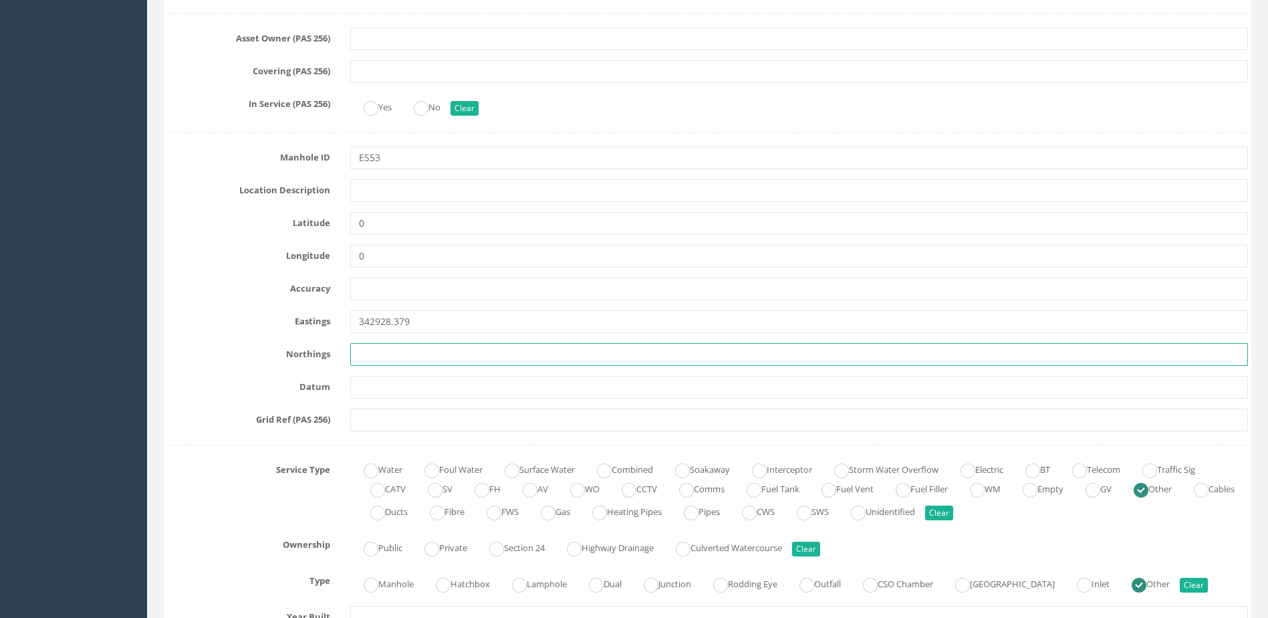
click at [377, 356] on input "text" at bounding box center [799, 354] width 898 height 23
paste input "464477.668"
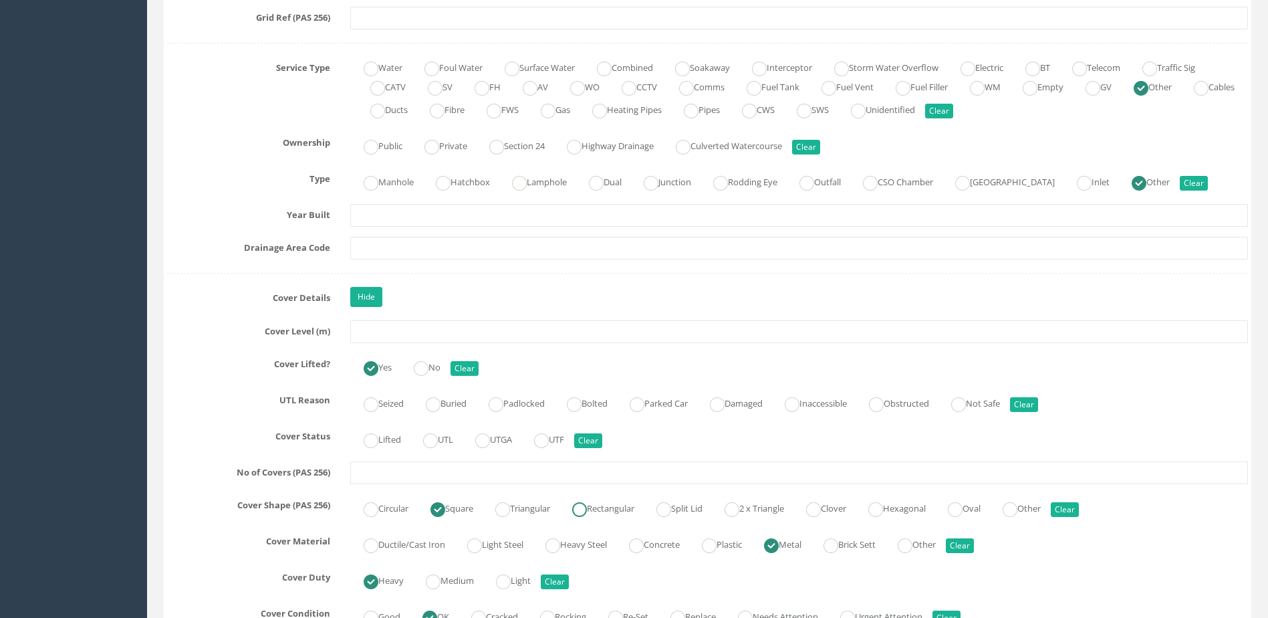
scroll to position [936, 0]
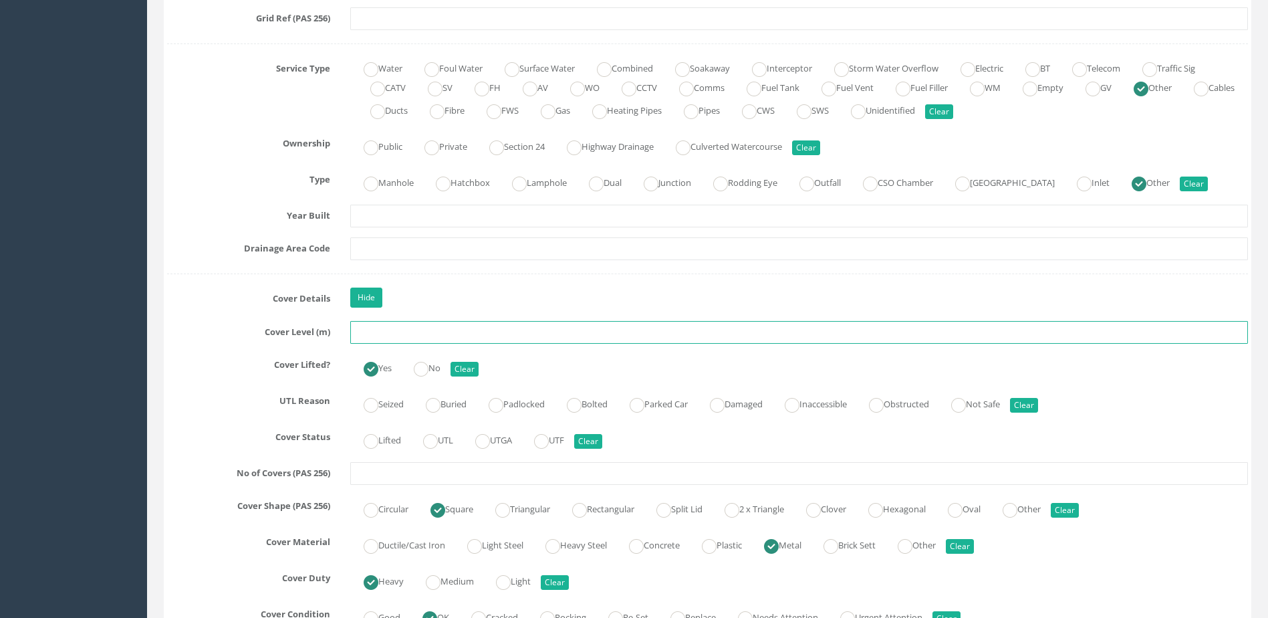
click at [480, 338] on input "text" at bounding box center [799, 332] width 898 height 23
paste input "4.39"
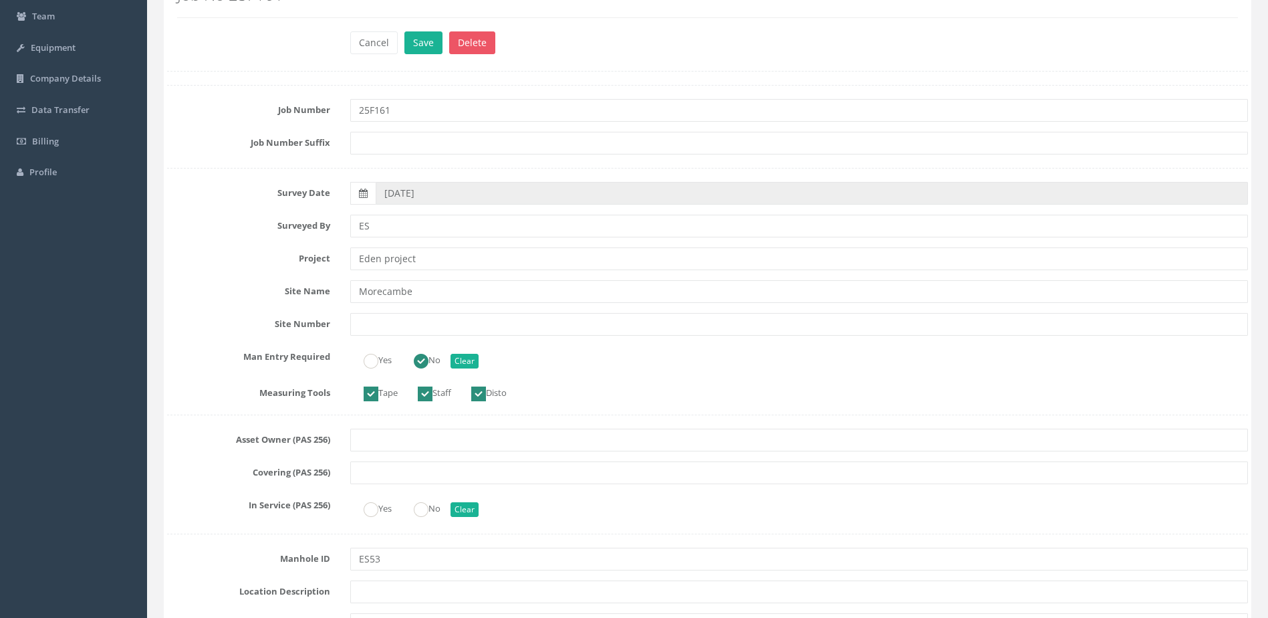
scroll to position [0, 0]
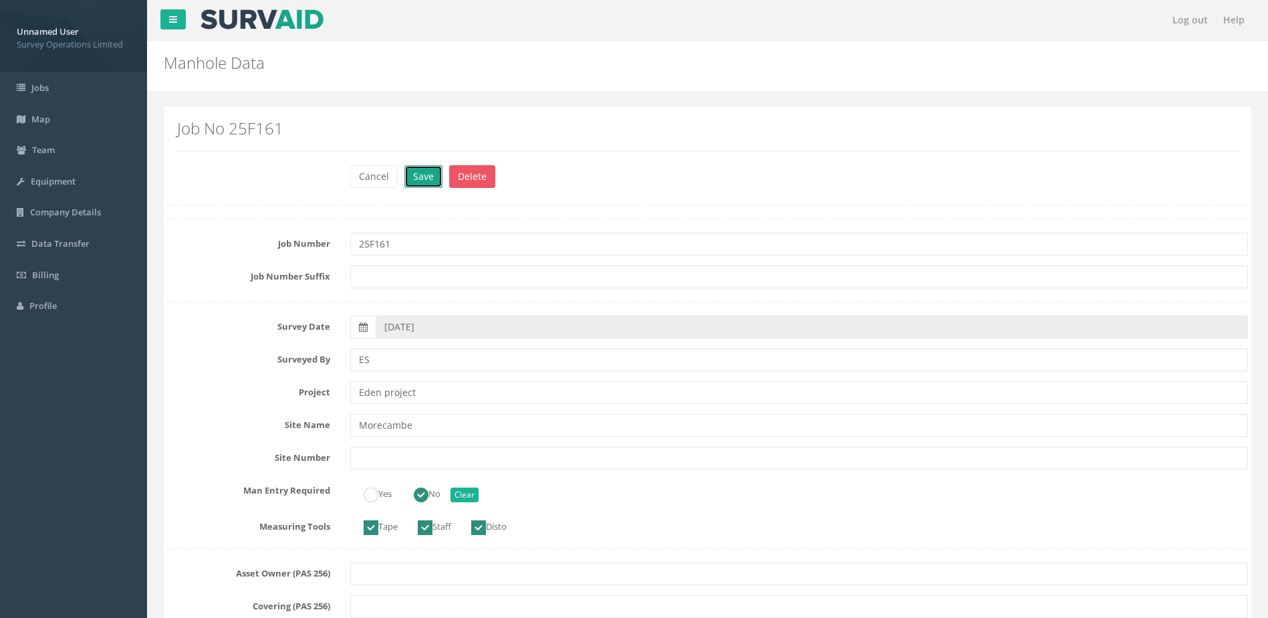
click at [411, 176] on button "Save" at bounding box center [424, 176] width 38 height 23
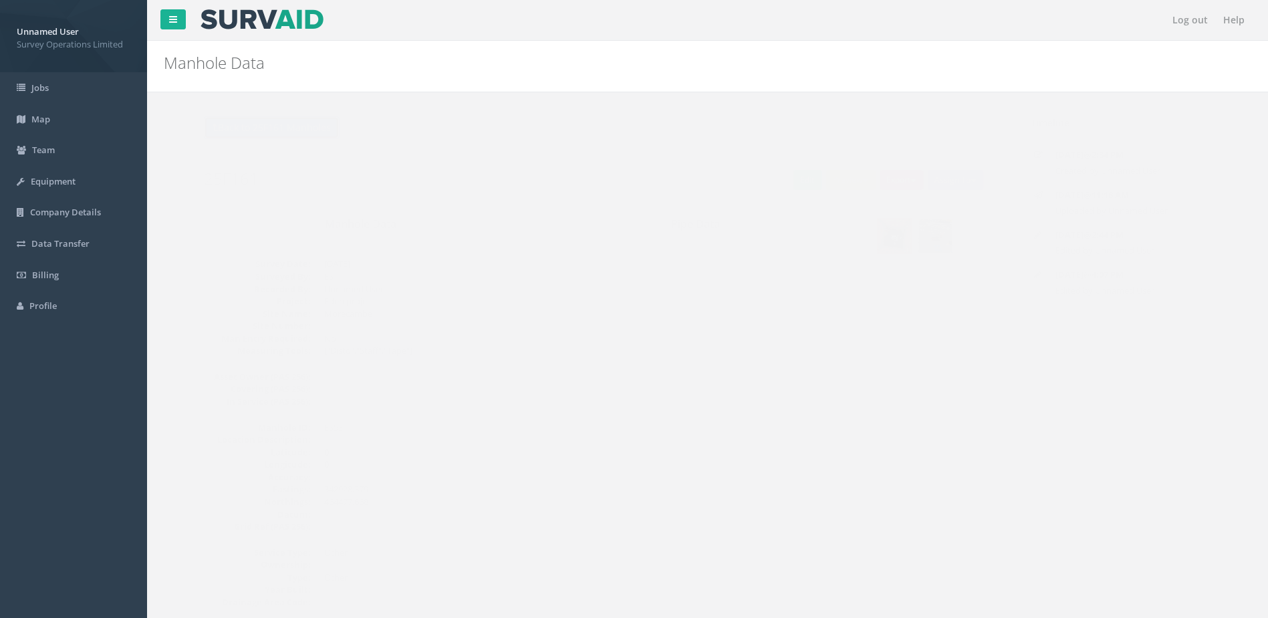
click at [215, 131] on button "Back to 25F161 Manholes" at bounding box center [245, 127] width 136 height 23
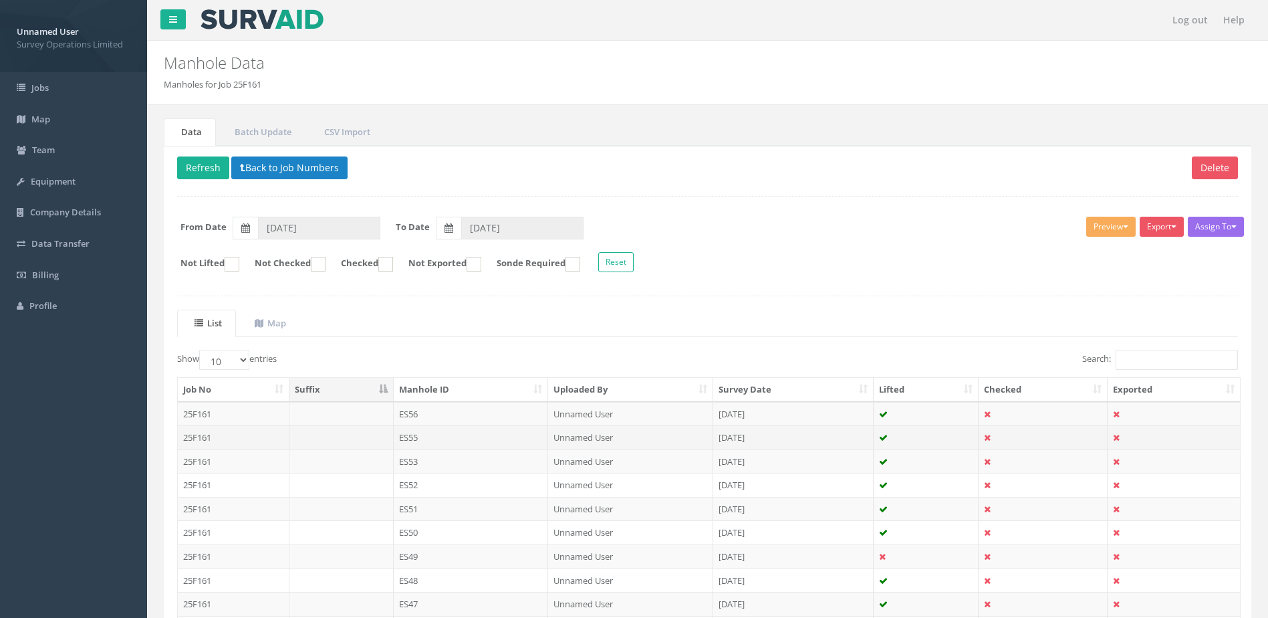
click at [480, 440] on td "ES55" at bounding box center [471, 437] width 155 height 24
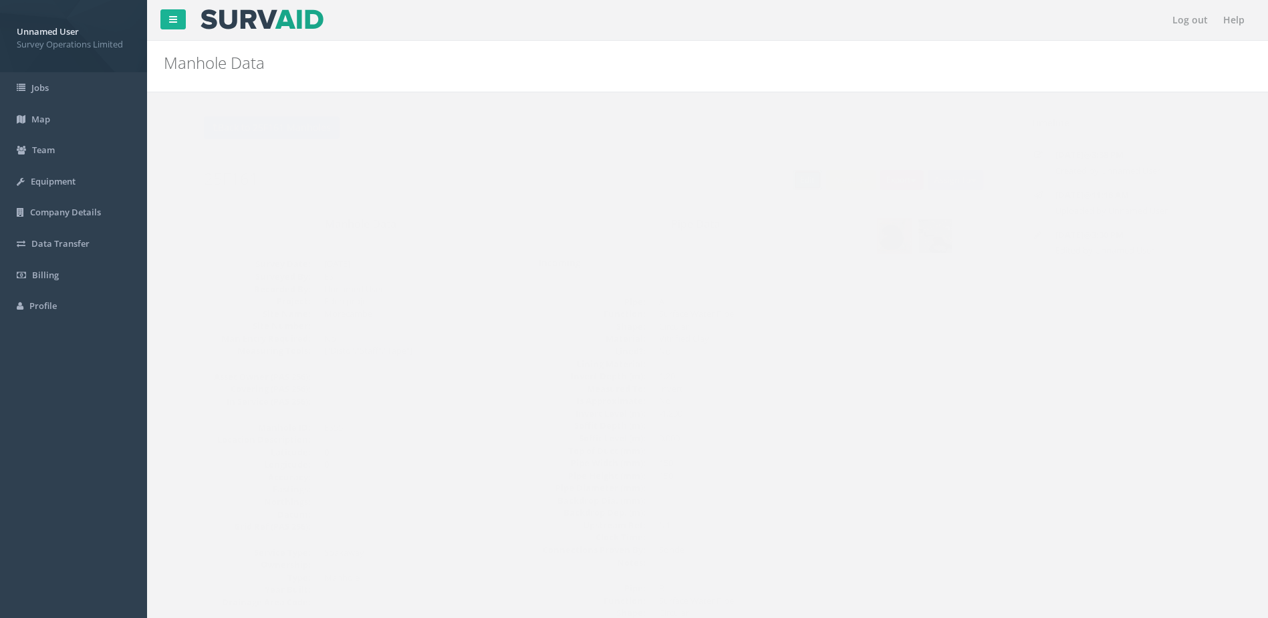
click at [768, 184] on link "Edit" at bounding box center [781, 180] width 29 height 20
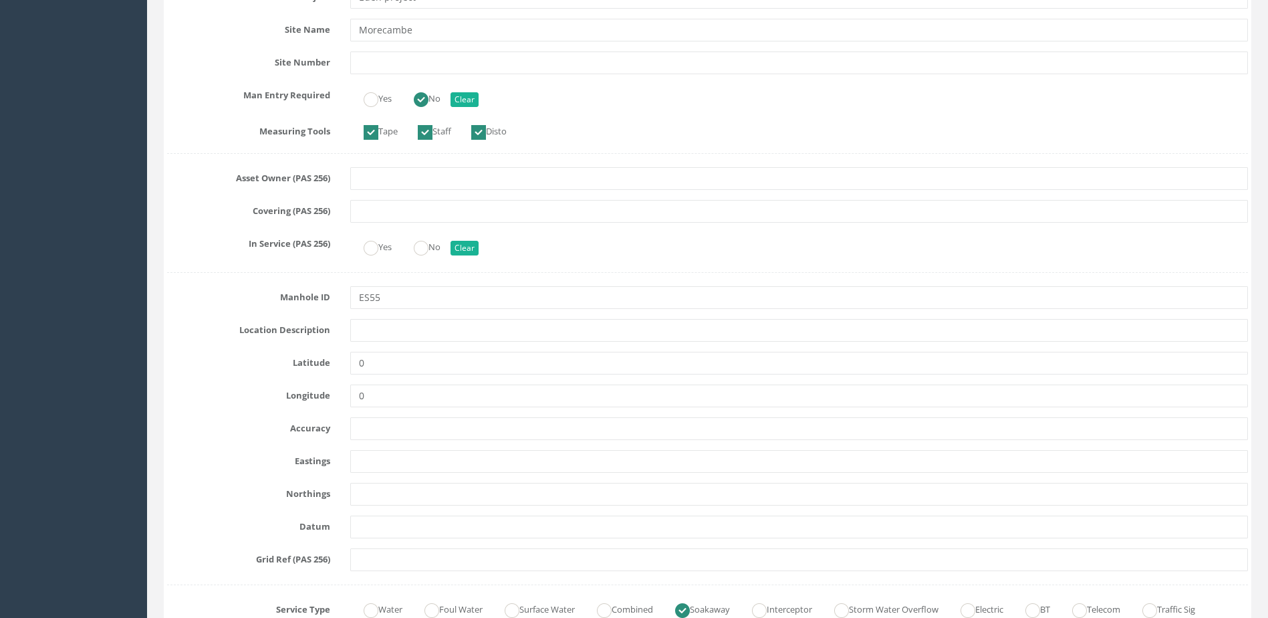
scroll to position [468, 0]
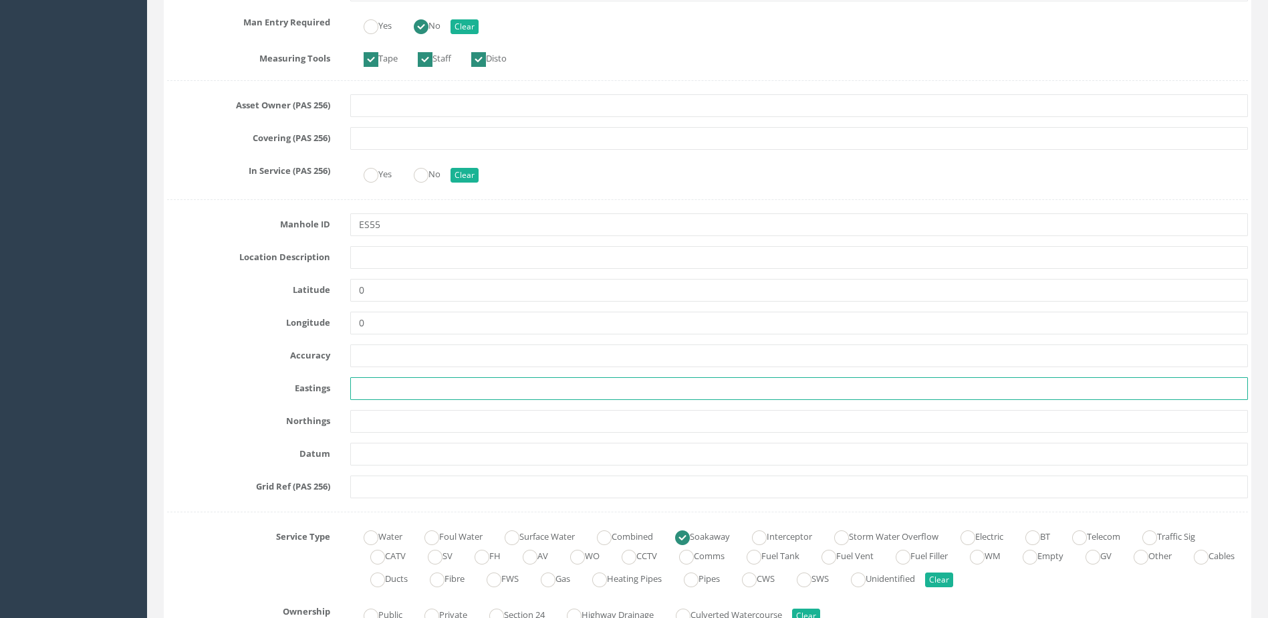
click at [384, 392] on input "text" at bounding box center [799, 388] width 898 height 23
click at [396, 388] on input "text" at bounding box center [799, 388] width 898 height 23
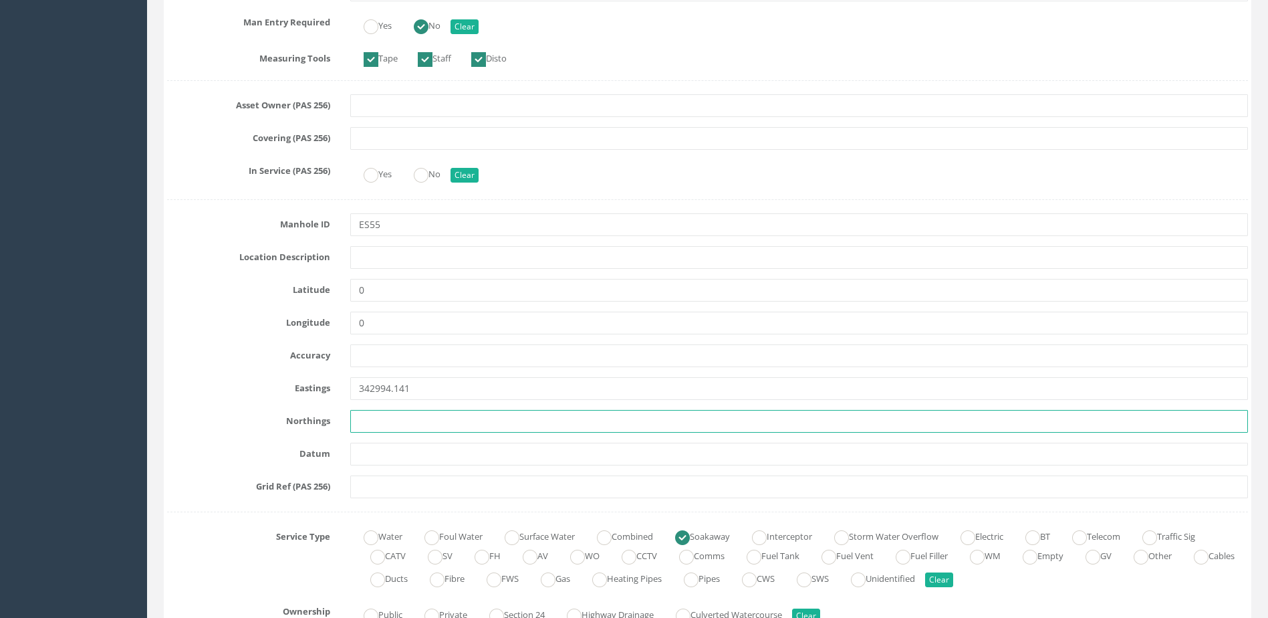
click at [451, 427] on input "text" at bounding box center [799, 421] width 898 height 23
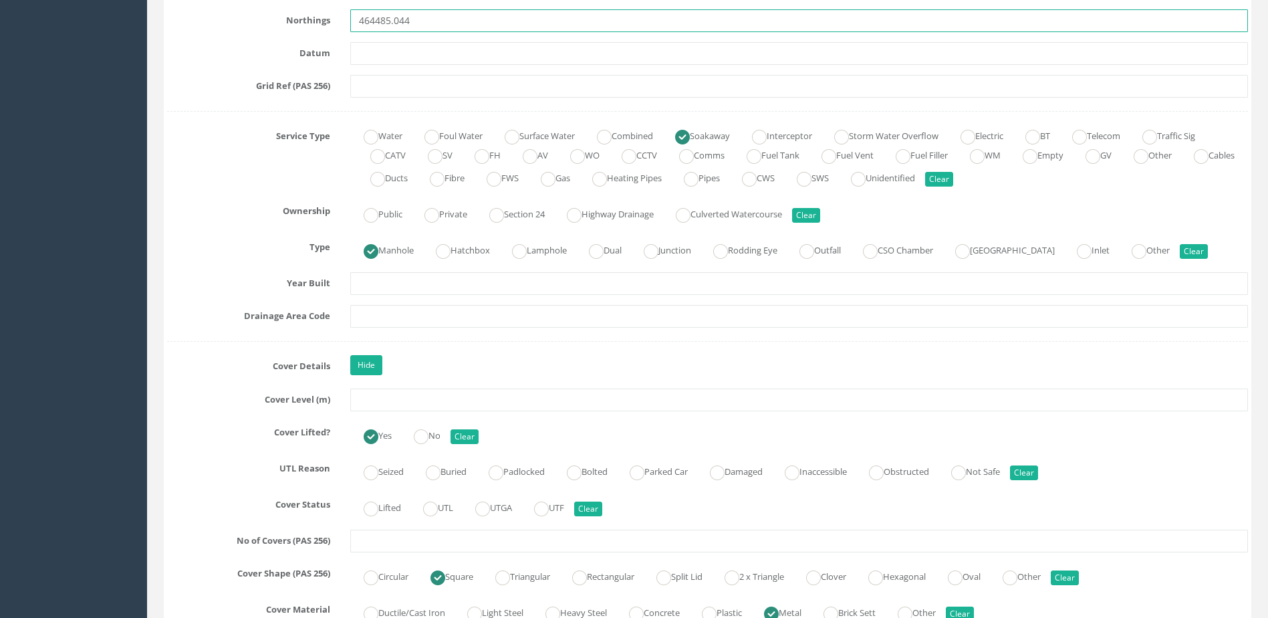
scroll to position [869, 0]
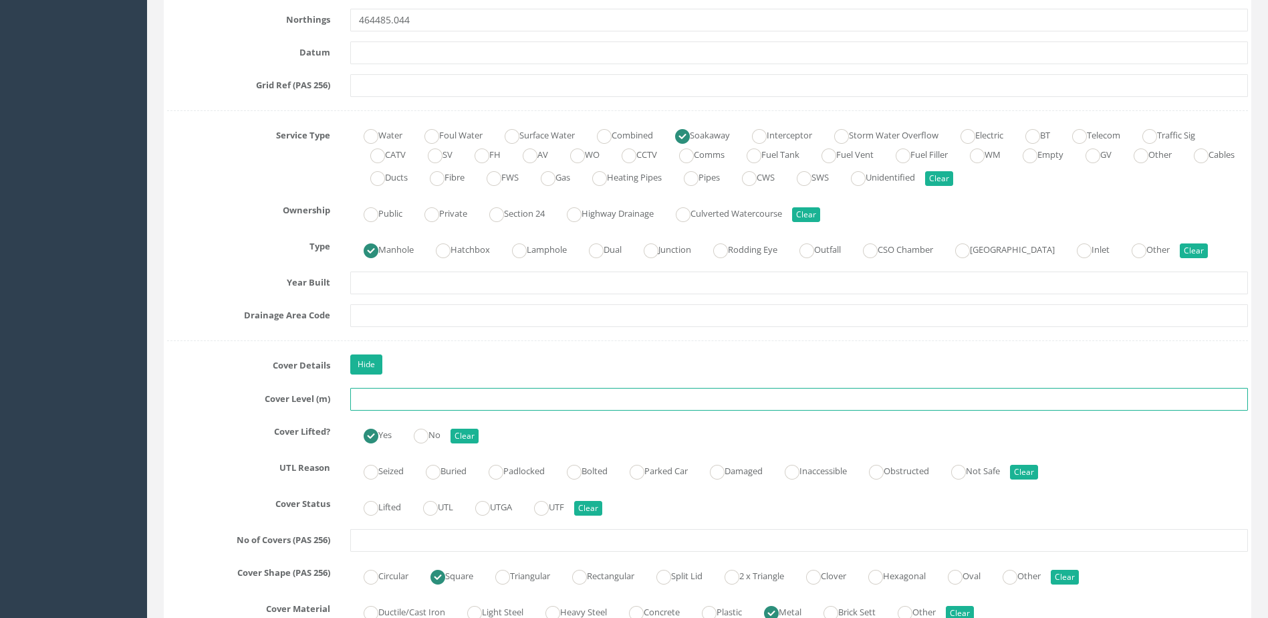
click at [407, 399] on input "text" at bounding box center [799, 399] width 898 height 23
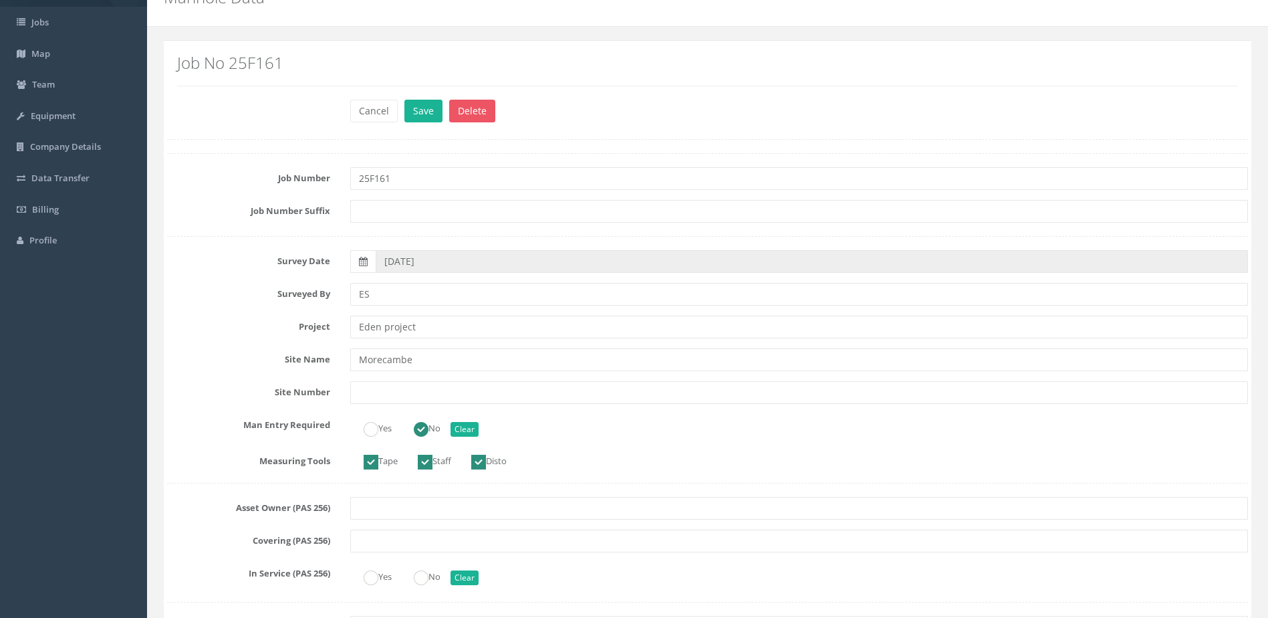
scroll to position [0, 0]
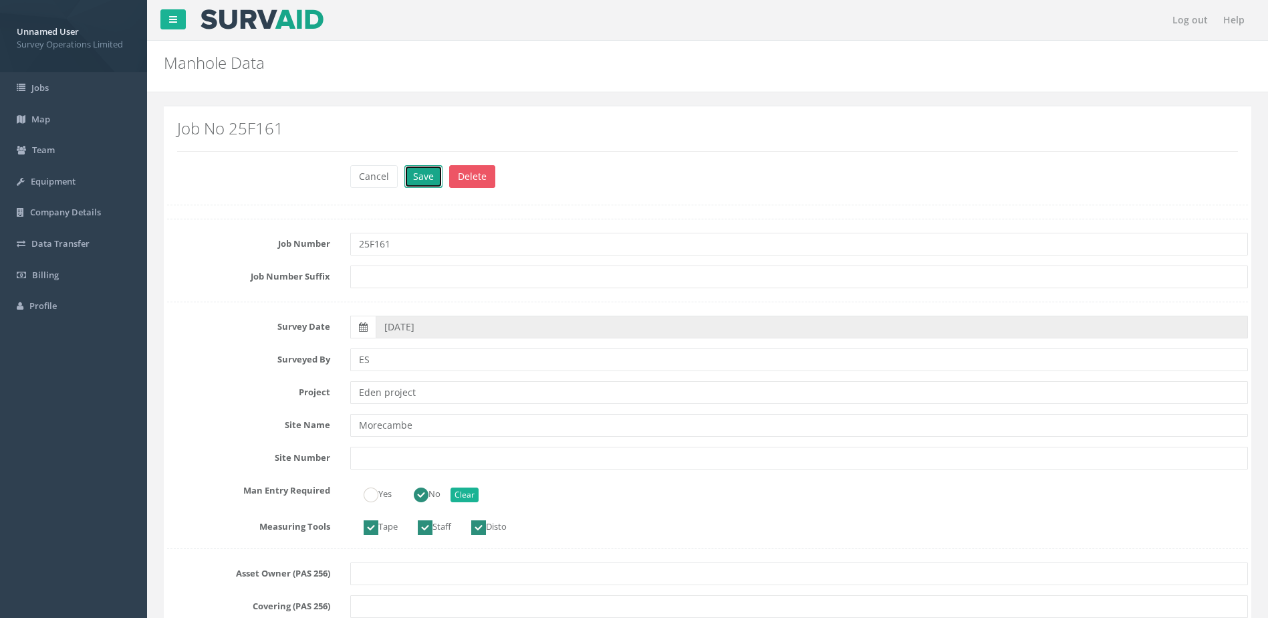
click at [419, 170] on button "Save" at bounding box center [424, 176] width 38 height 23
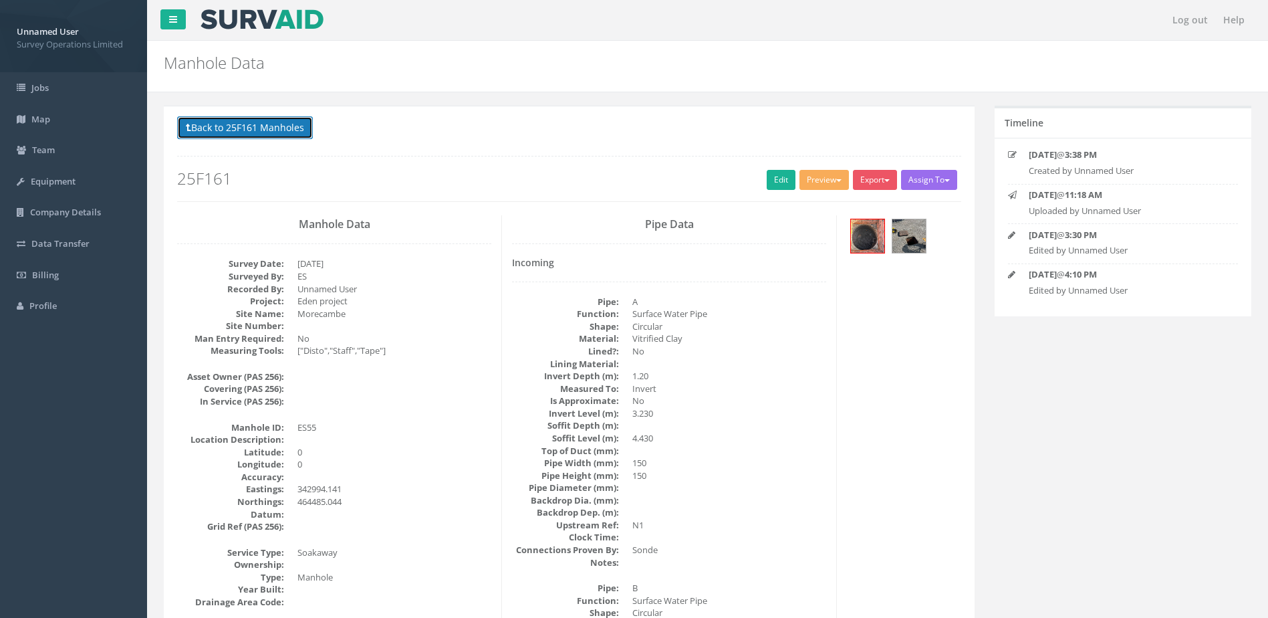
click at [225, 126] on button "Back to 25F161 Manholes" at bounding box center [245, 127] width 136 height 23
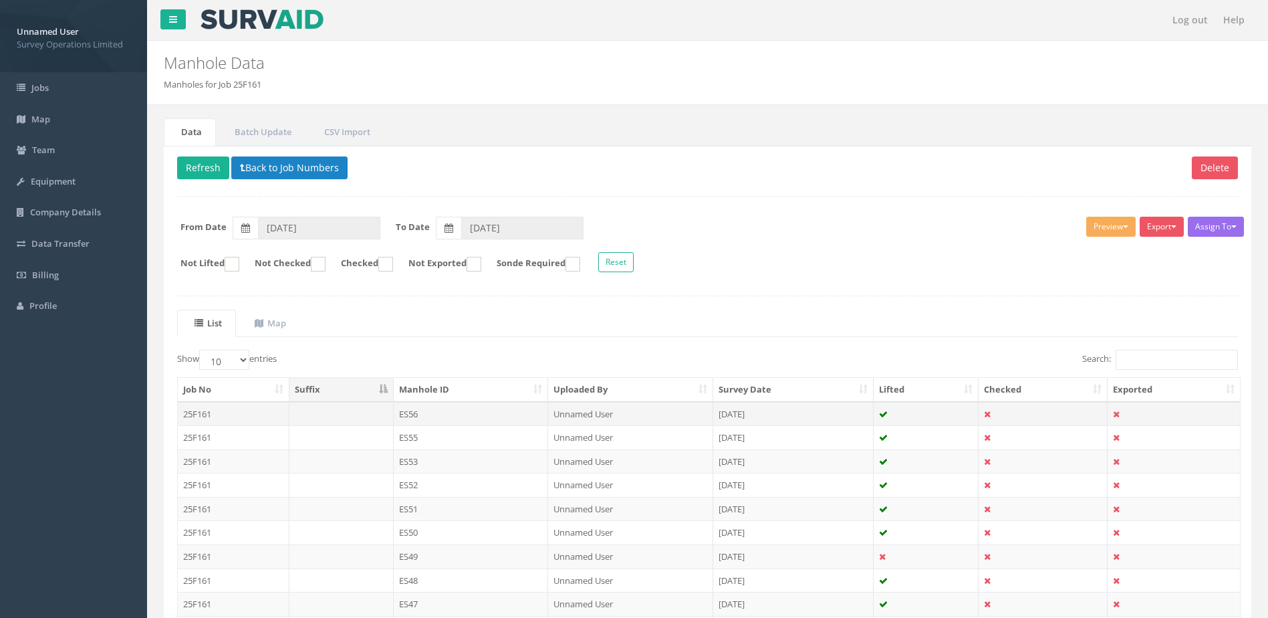
click at [461, 416] on td "ES56" at bounding box center [471, 414] width 155 height 24
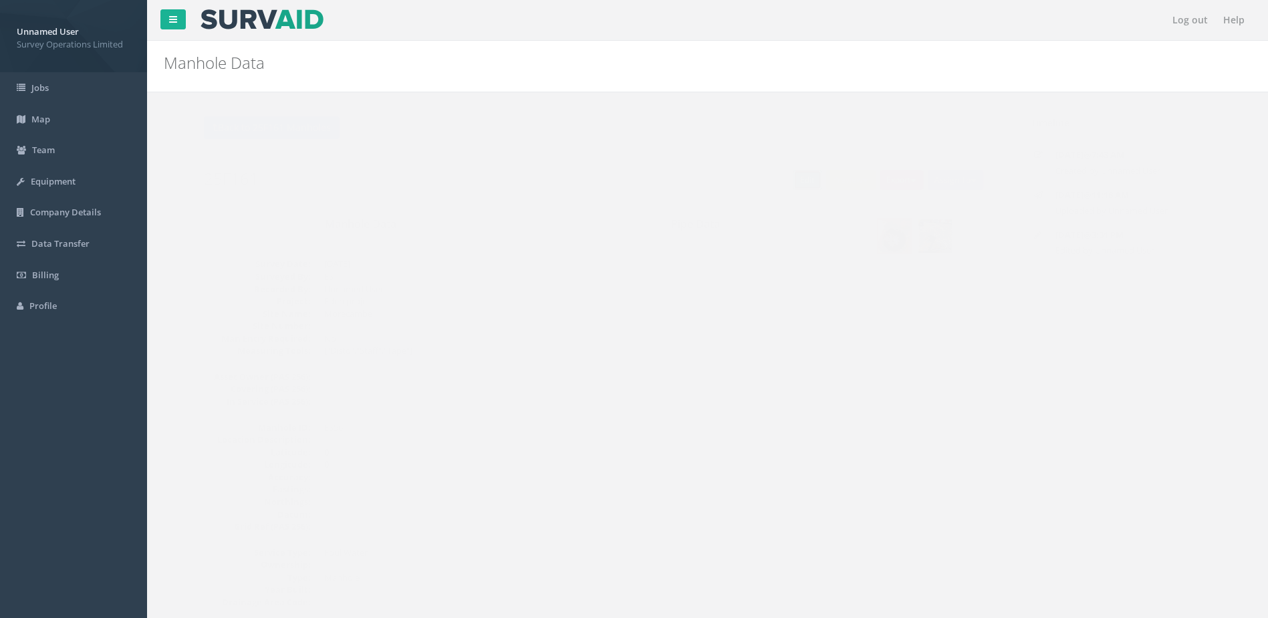
click at [782, 174] on link "Edit" at bounding box center [781, 180] width 29 height 20
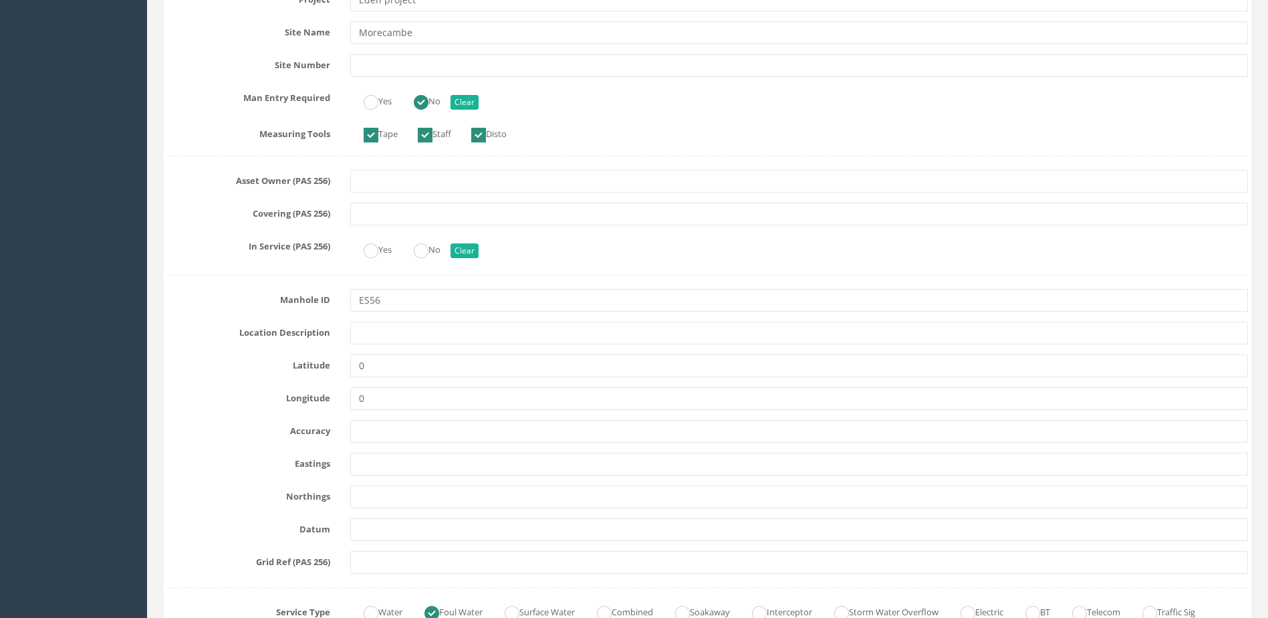
scroll to position [401, 0]
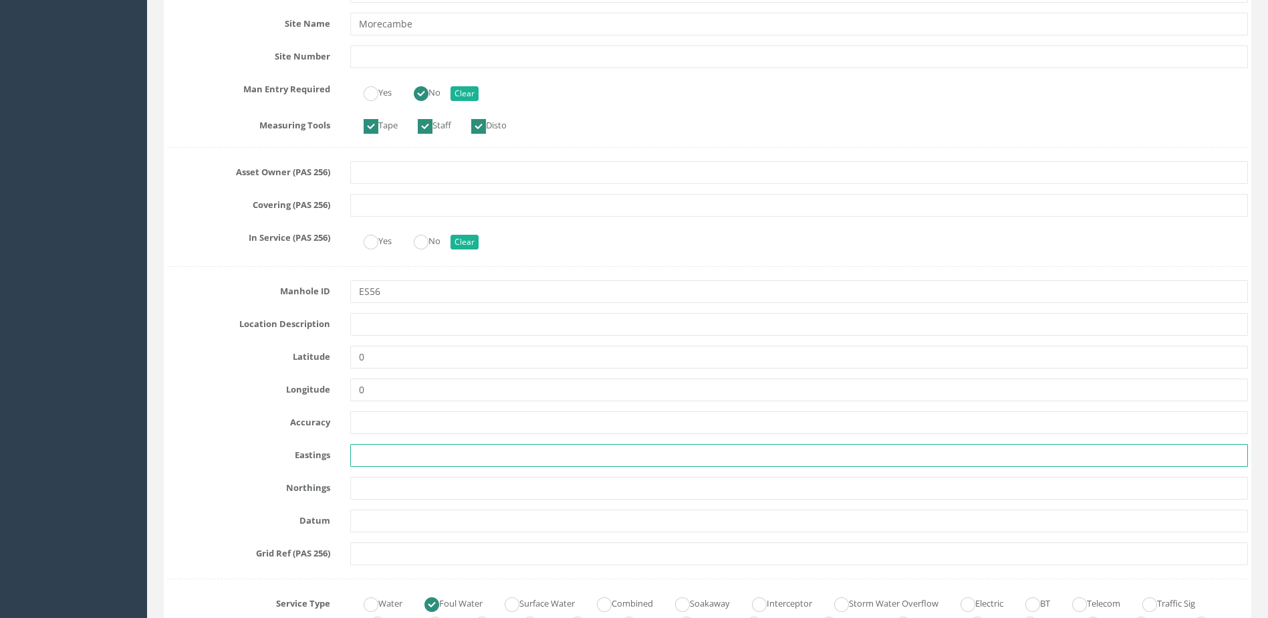
paste input "342994.668"
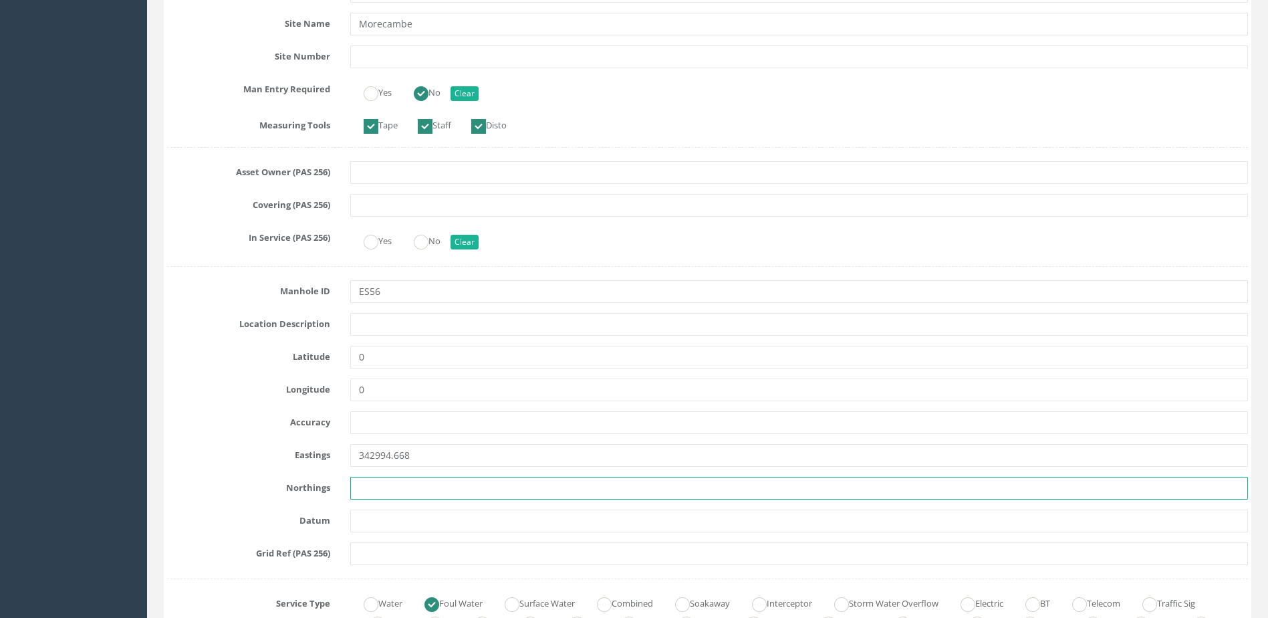
paste input "464506.614"
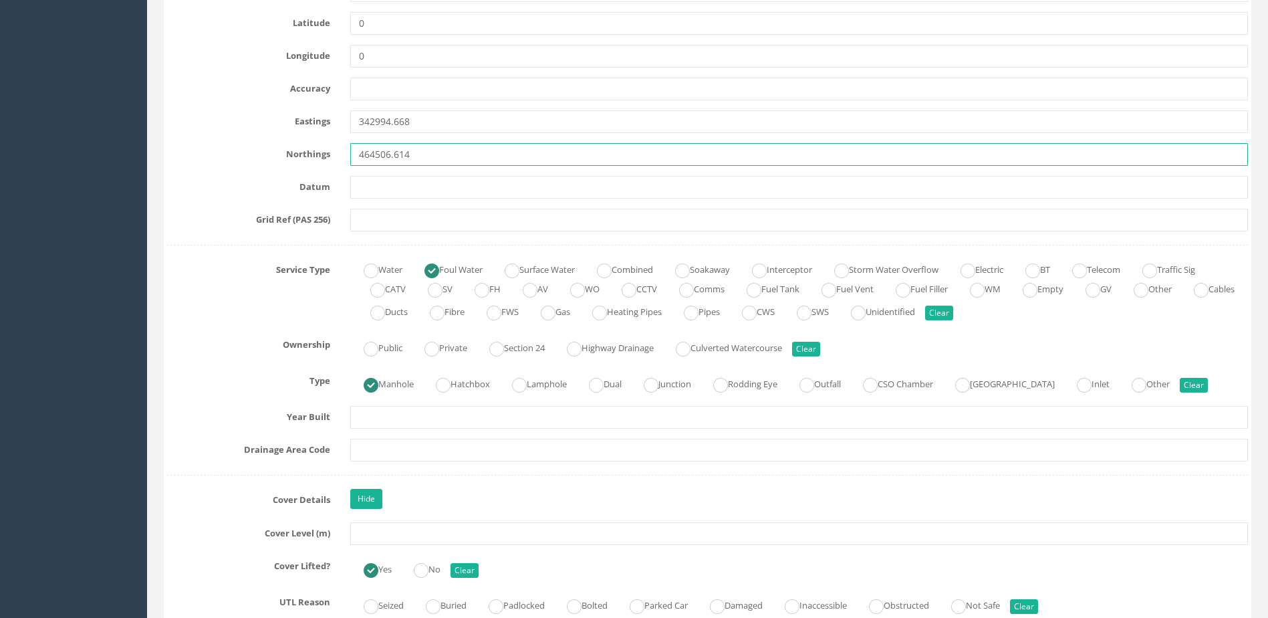
scroll to position [936, 0]
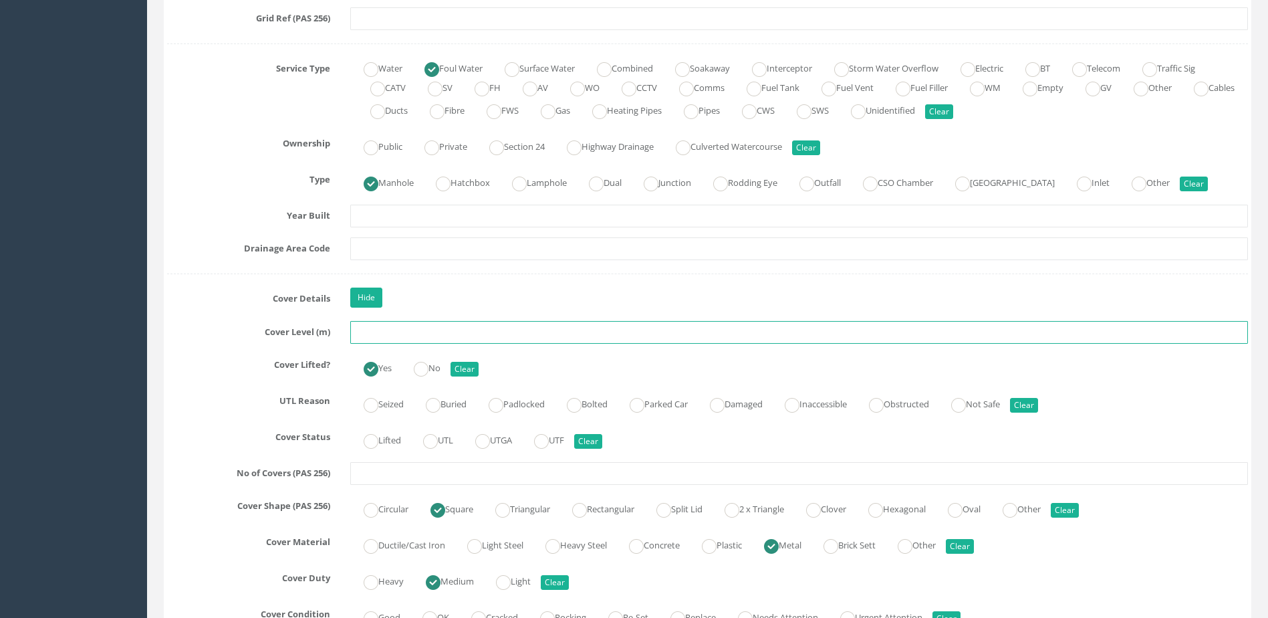
paste input "4.627"
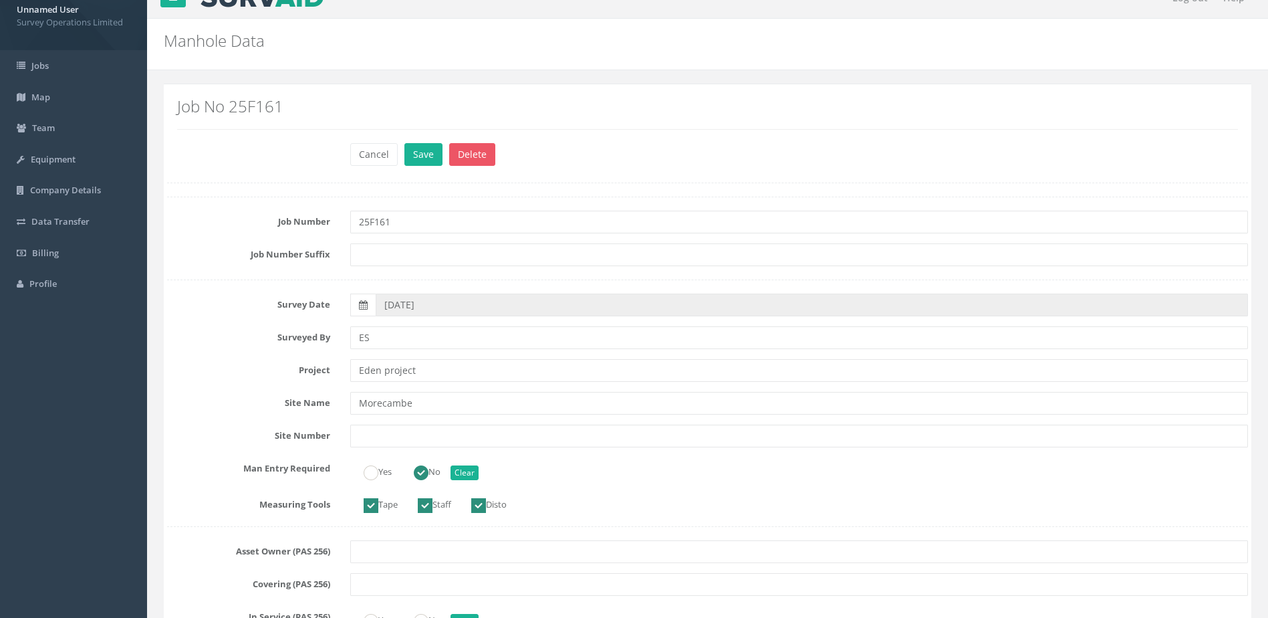
scroll to position [0, 0]
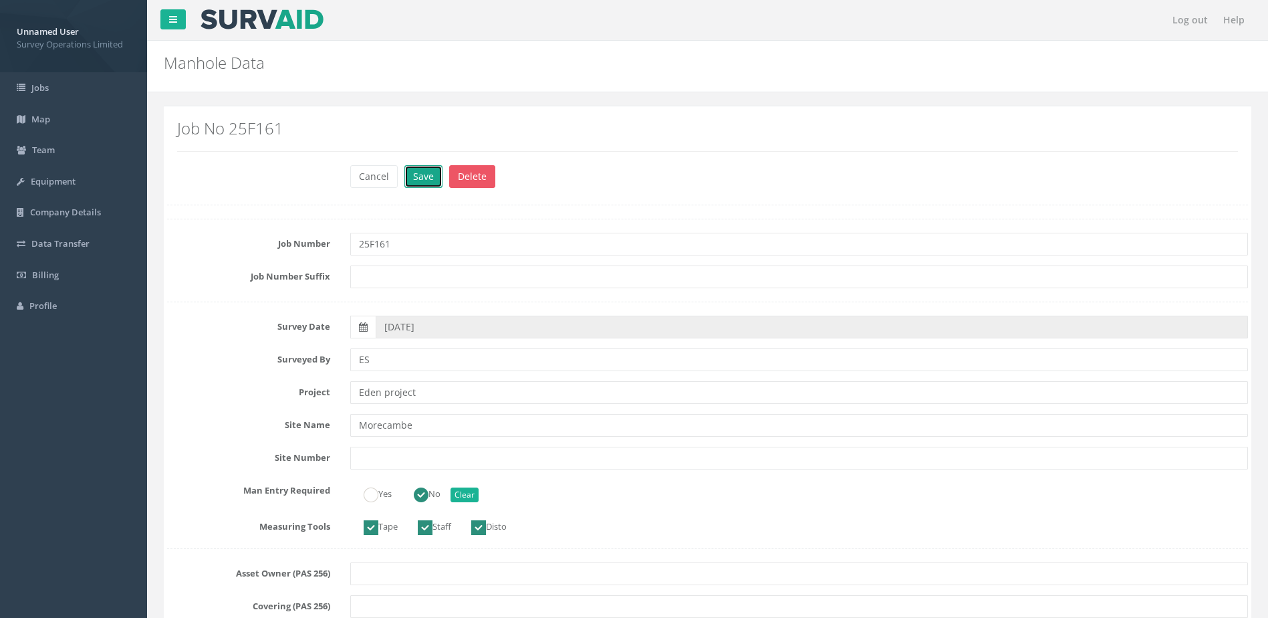
click at [418, 175] on button "Save" at bounding box center [424, 176] width 38 height 23
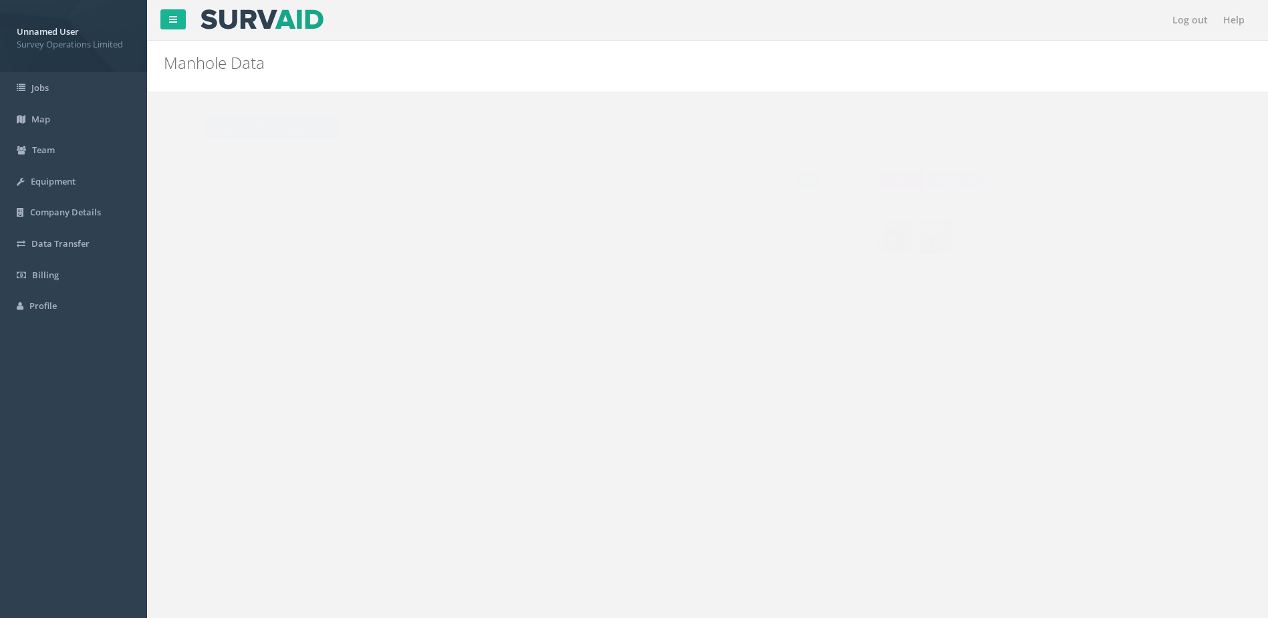
click at [246, 124] on button "Back to 25F161 Manholes" at bounding box center [245, 127] width 136 height 23
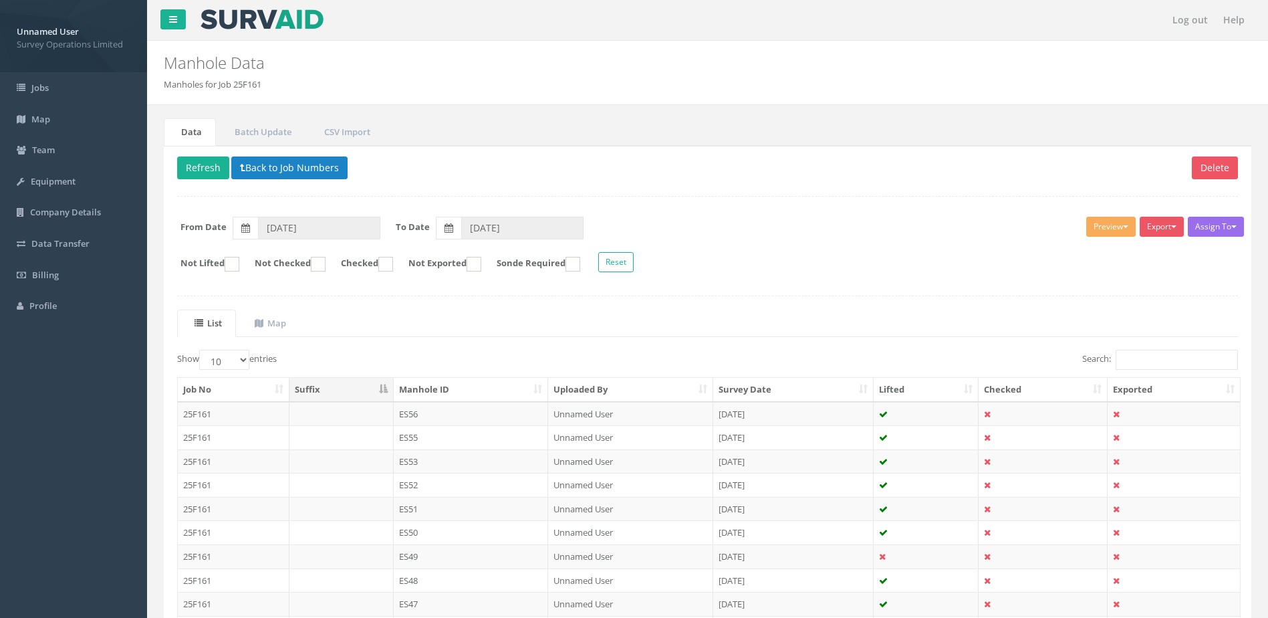
scroll to position [128, 0]
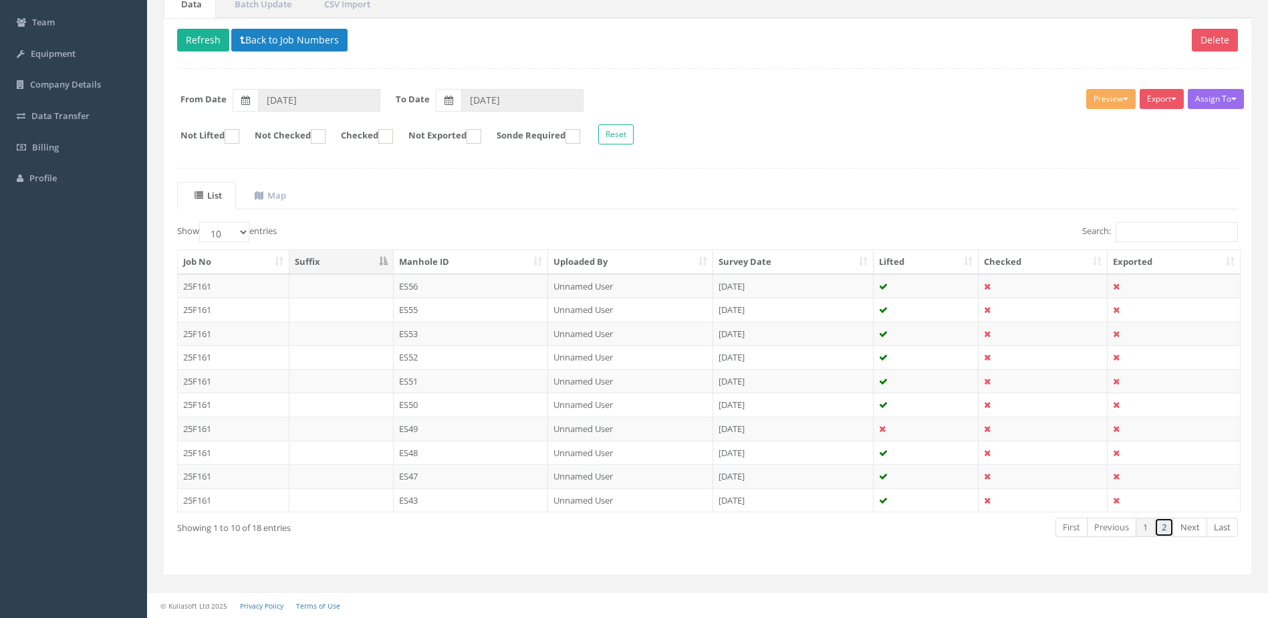
click at [1170, 530] on link "2" at bounding box center [1164, 526] width 19 height 19
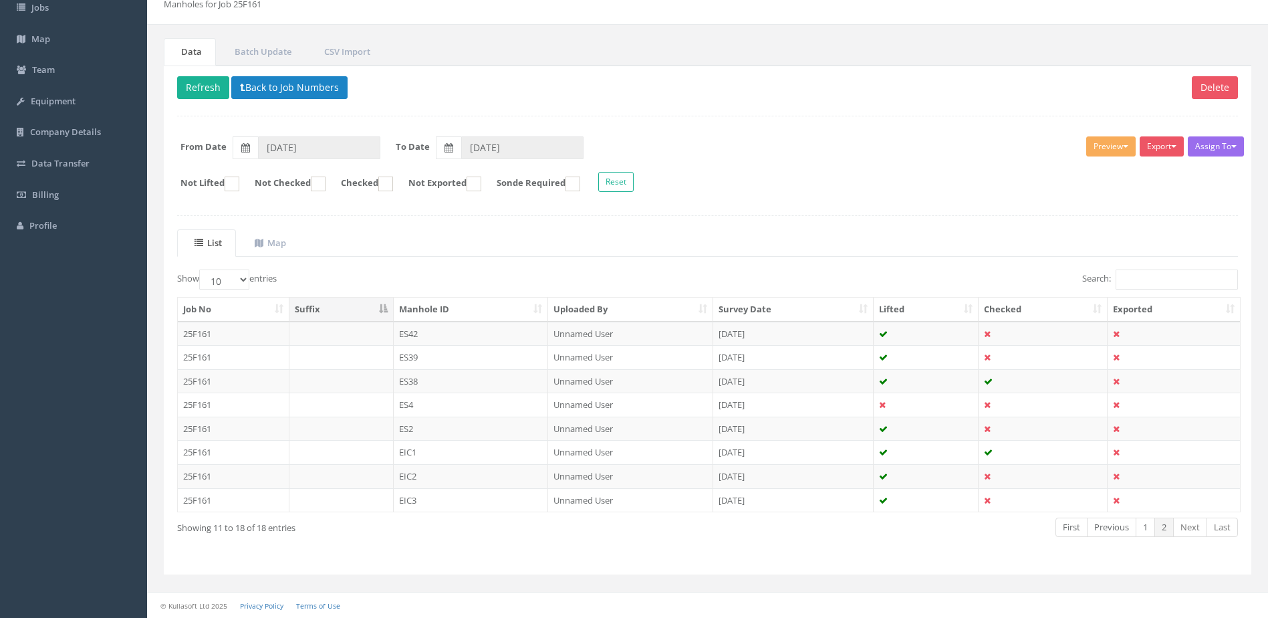
scroll to position [80, 0]
click at [473, 455] on td "EIC1" at bounding box center [471, 452] width 155 height 24
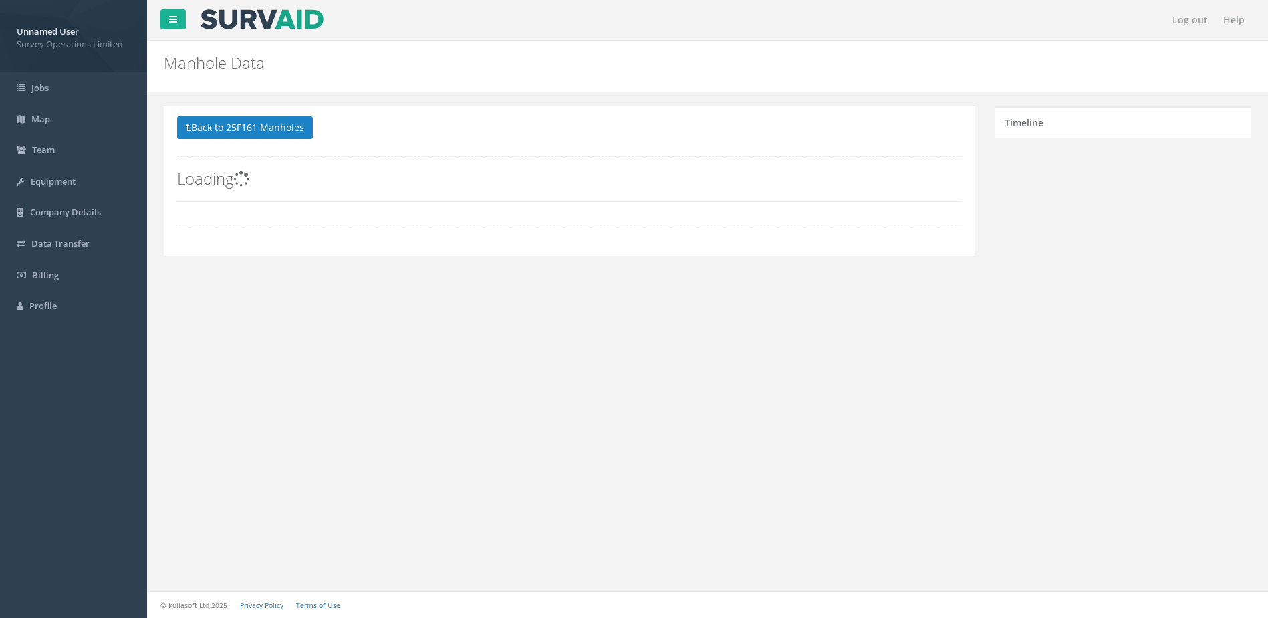
scroll to position [0, 0]
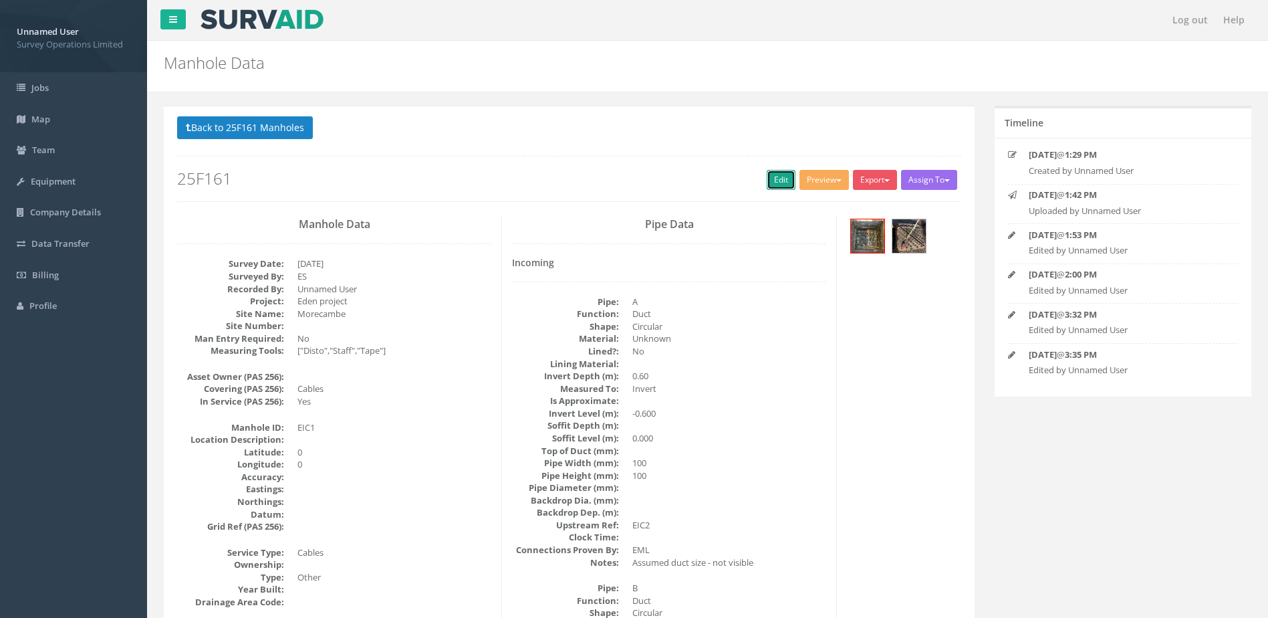
click at [773, 177] on link "Edit" at bounding box center [781, 180] width 29 height 20
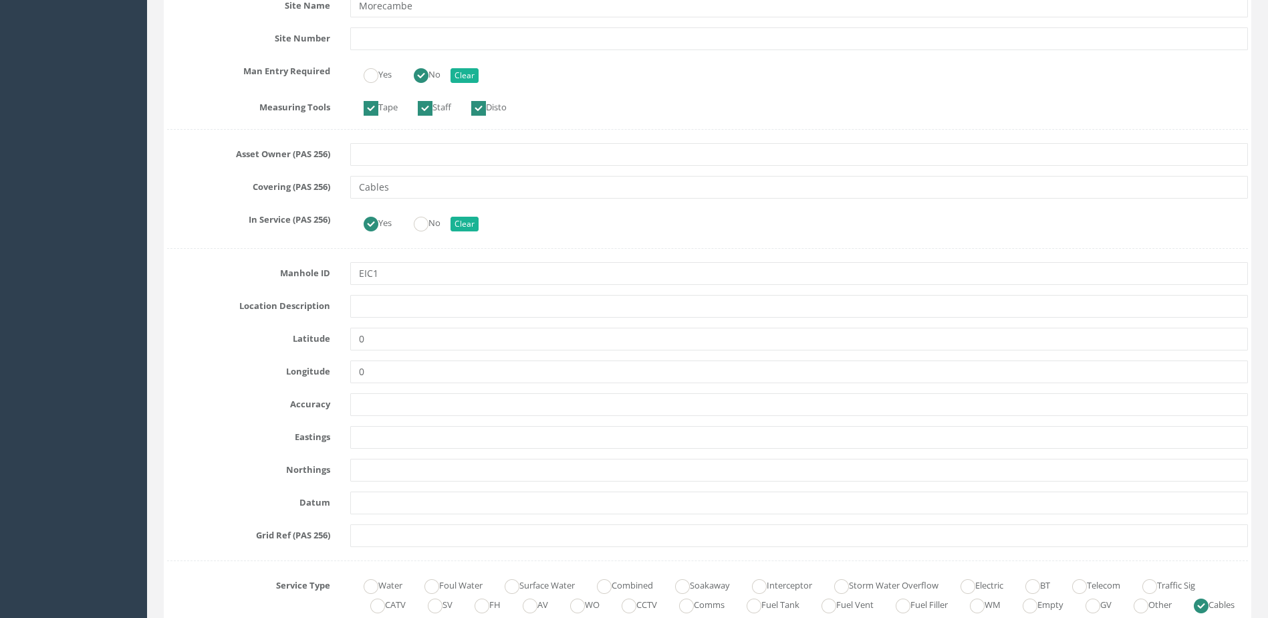
scroll to position [535, 0]
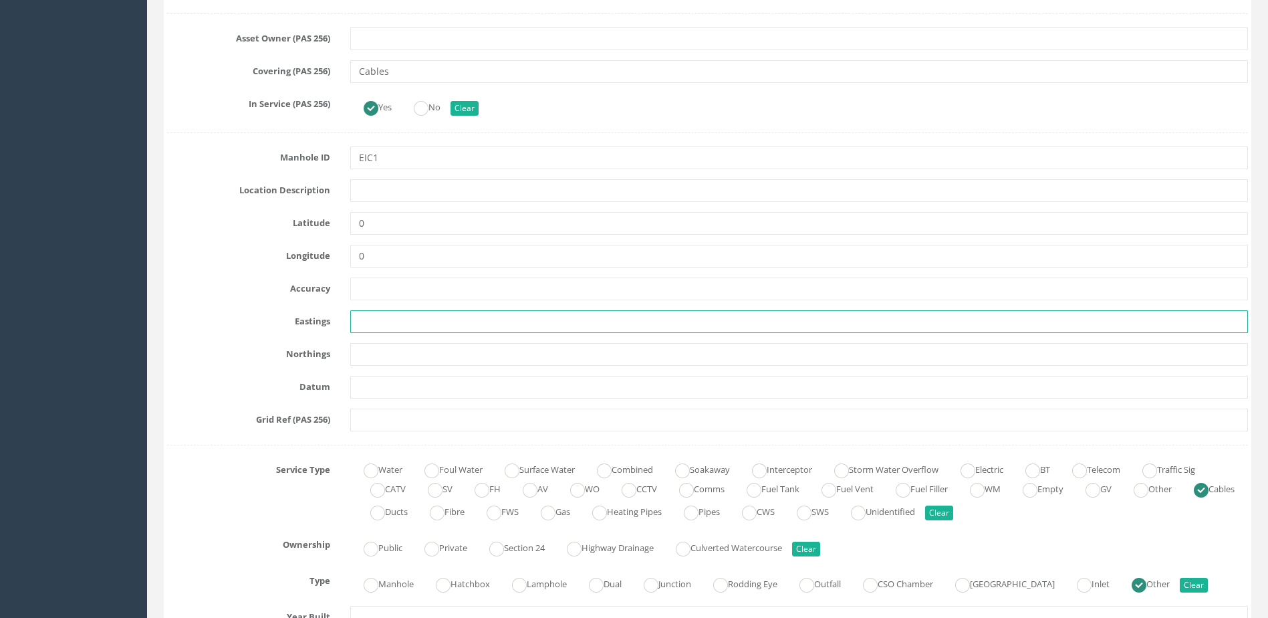
click at [404, 319] on input "text" at bounding box center [799, 321] width 898 height 23
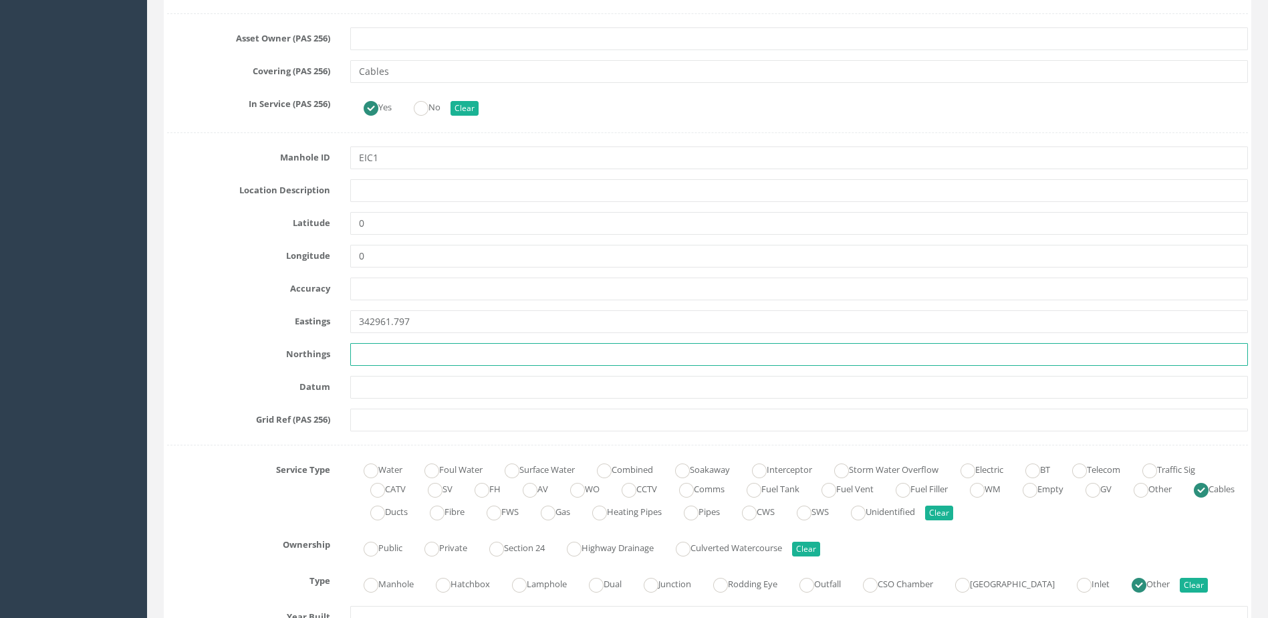
click at [385, 348] on input "text" at bounding box center [799, 354] width 898 height 23
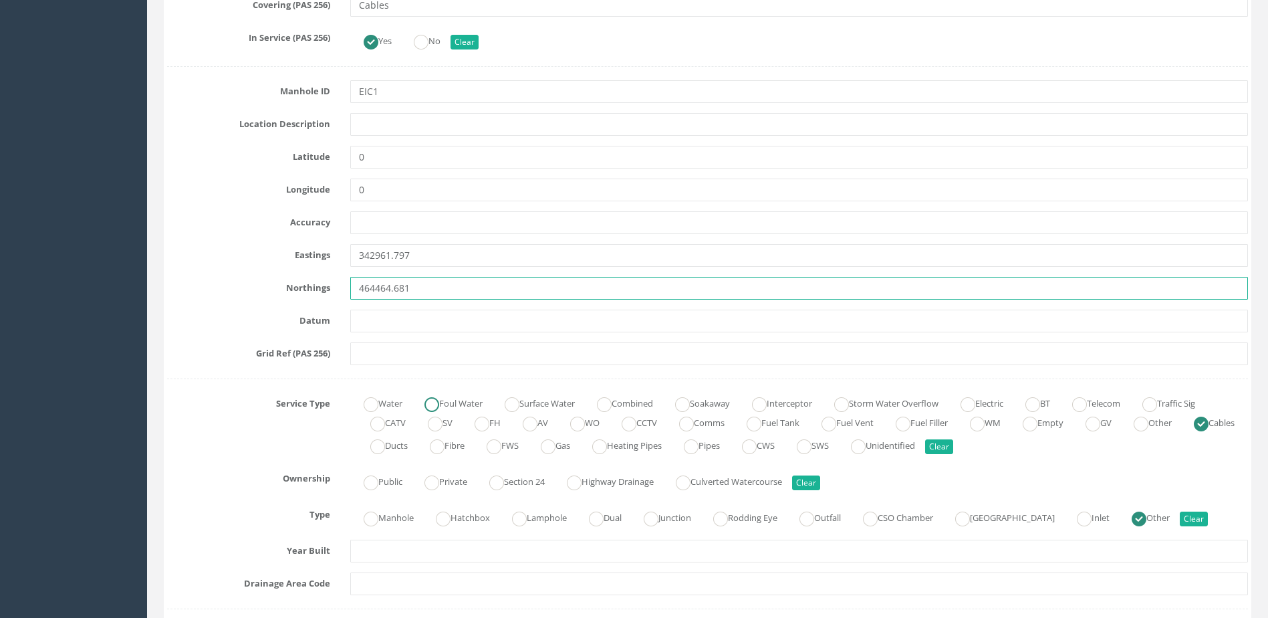
scroll to position [735, 0]
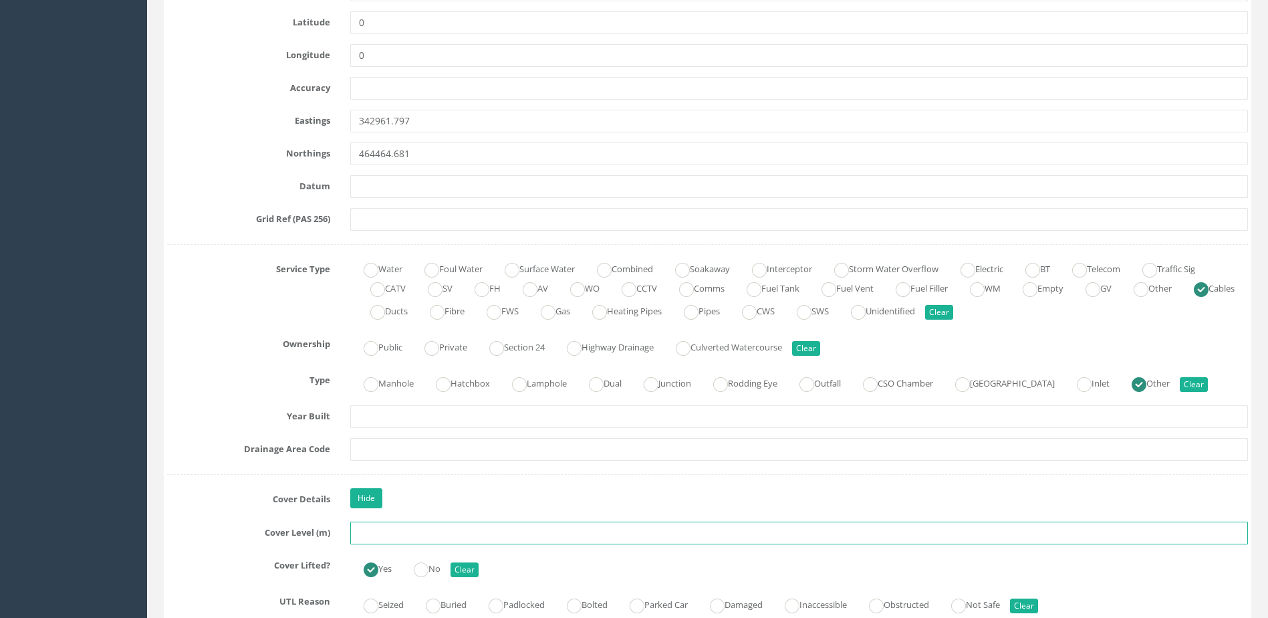
click at [412, 530] on input "text" at bounding box center [799, 533] width 898 height 23
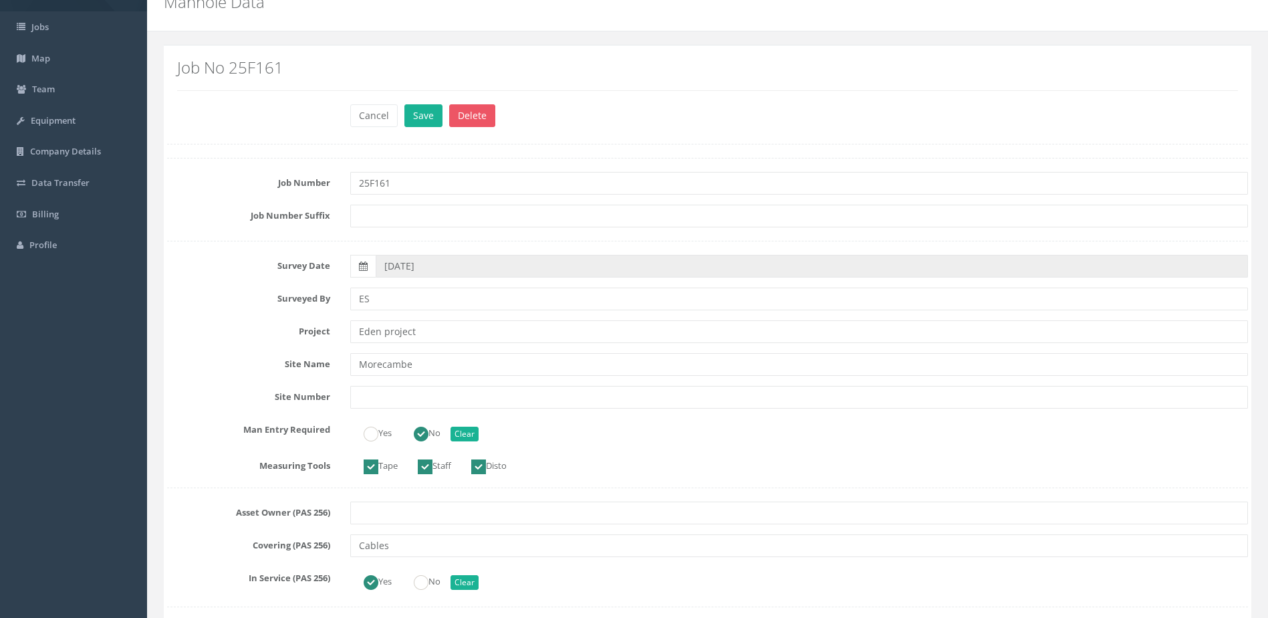
scroll to position [0, 0]
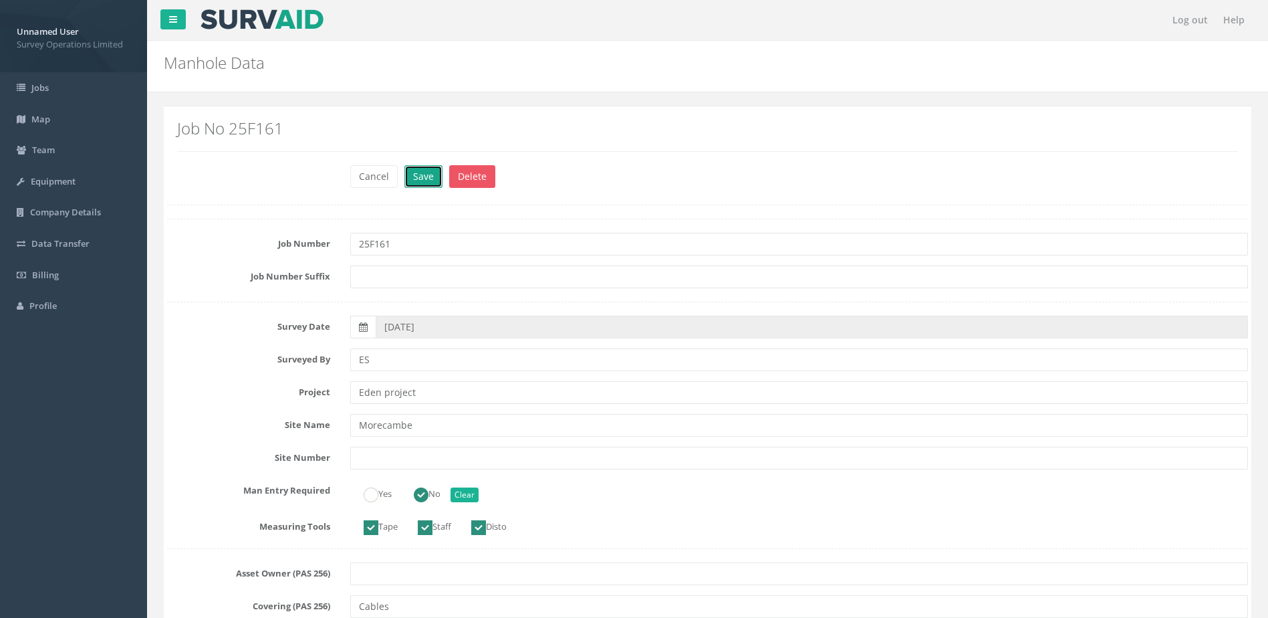
click at [422, 178] on button "Save" at bounding box center [424, 176] width 38 height 23
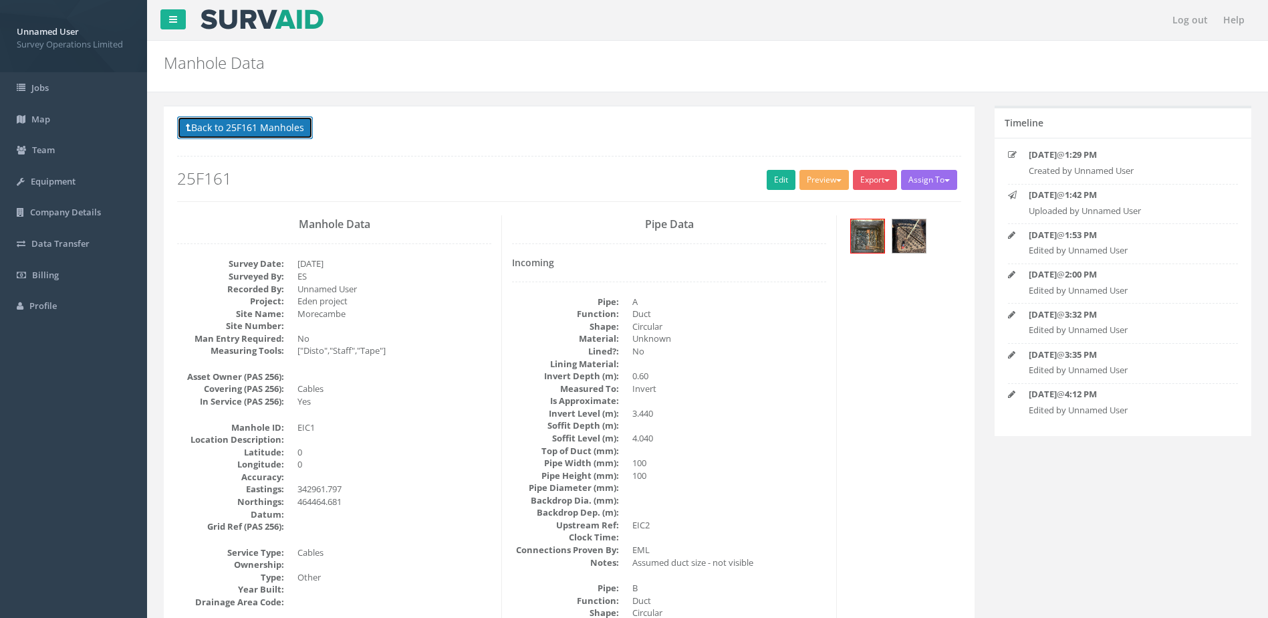
click at [262, 123] on button "Back to 25F161 Manholes" at bounding box center [245, 127] width 136 height 23
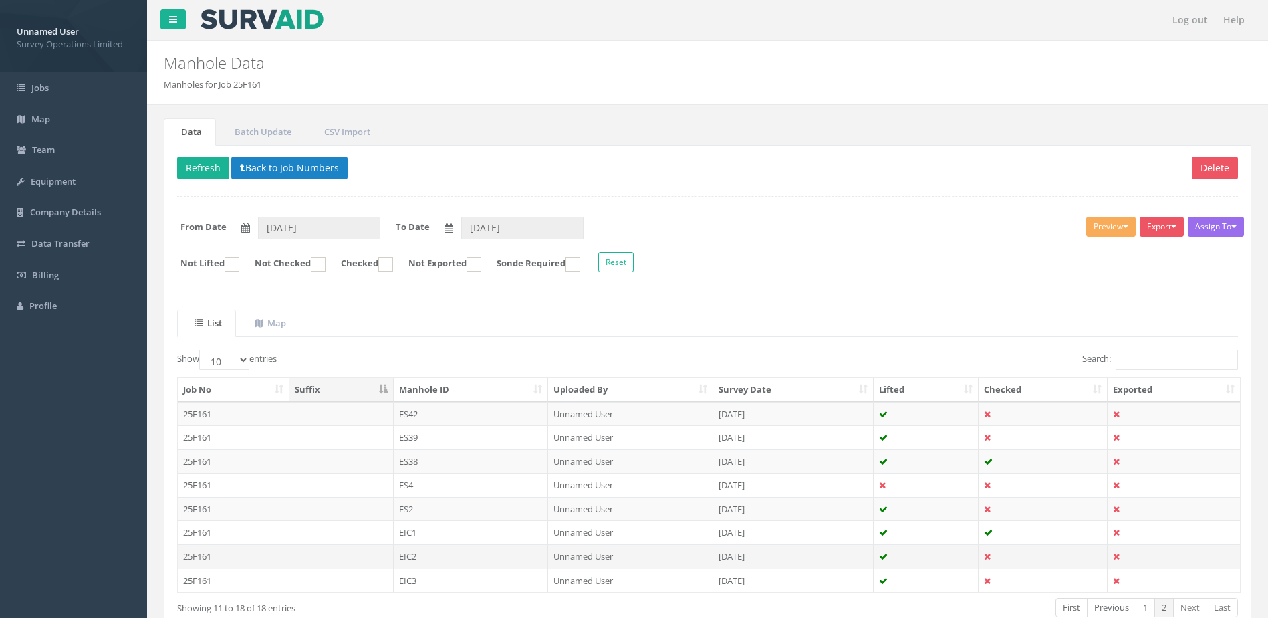
click at [515, 558] on td "EIC2" at bounding box center [471, 556] width 155 height 24
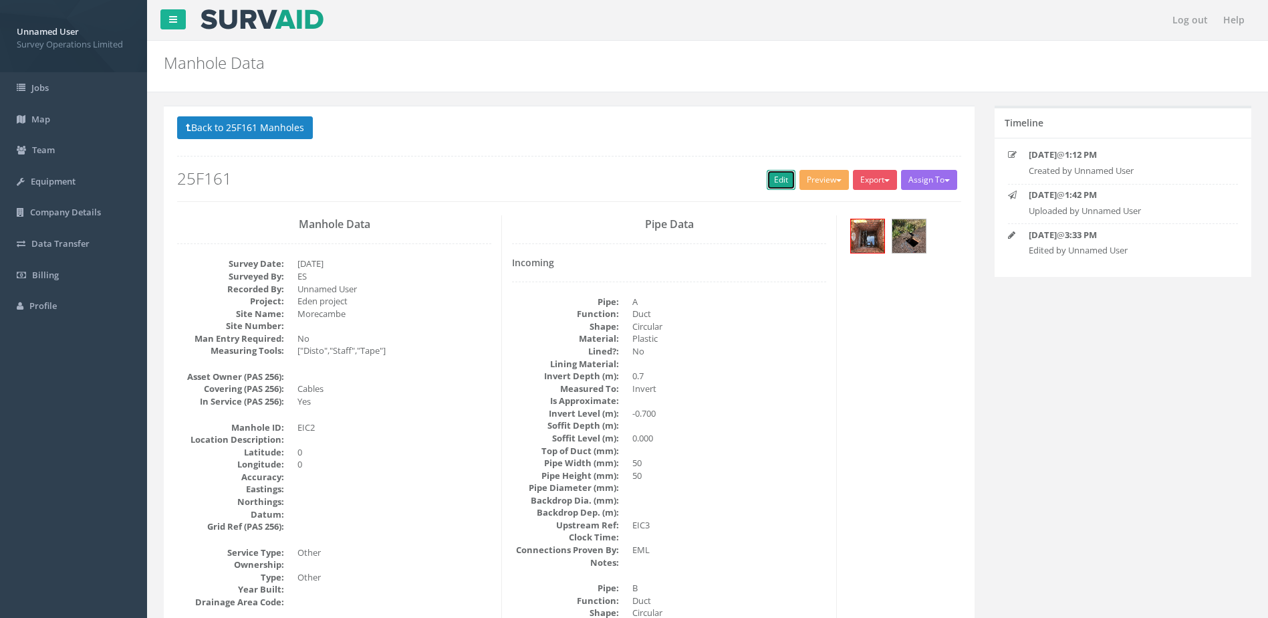
click at [774, 171] on link "Edit" at bounding box center [781, 180] width 29 height 20
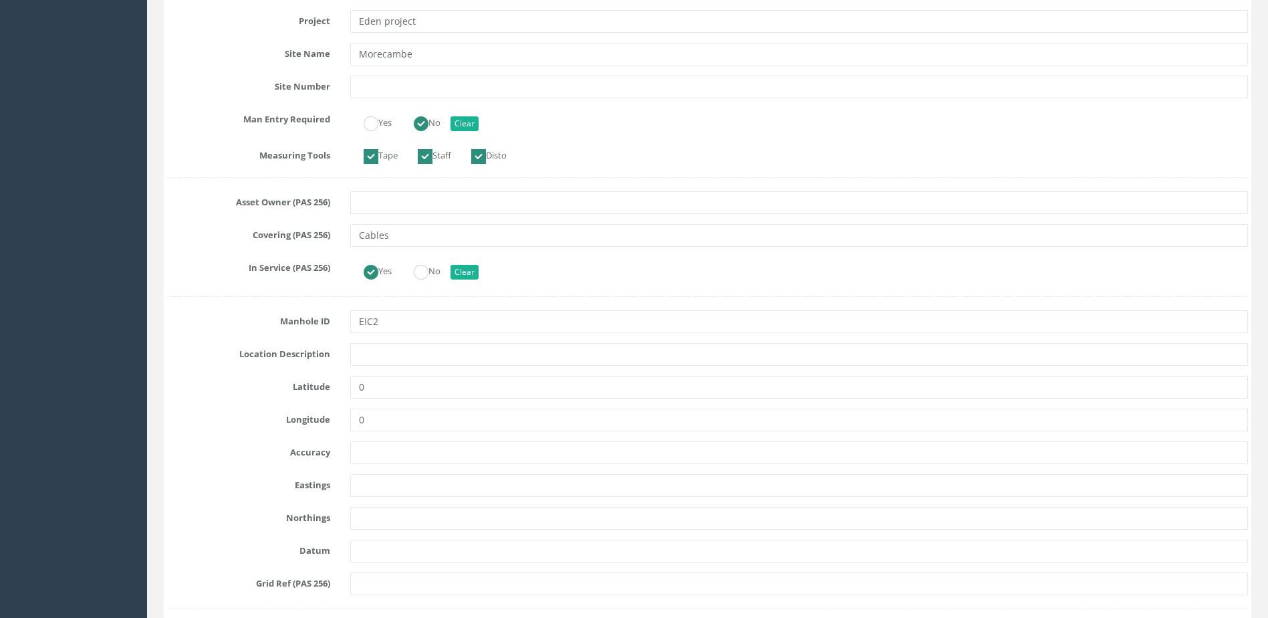
scroll to position [468, 0]
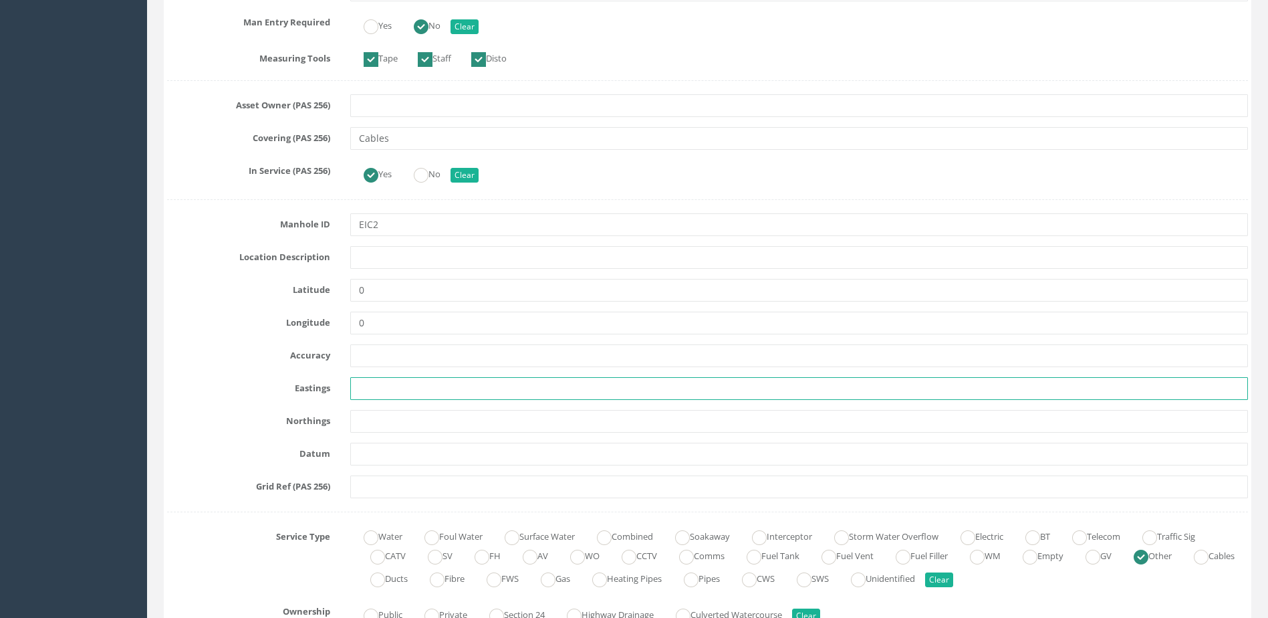
click at [384, 386] on input "text" at bounding box center [799, 388] width 898 height 23
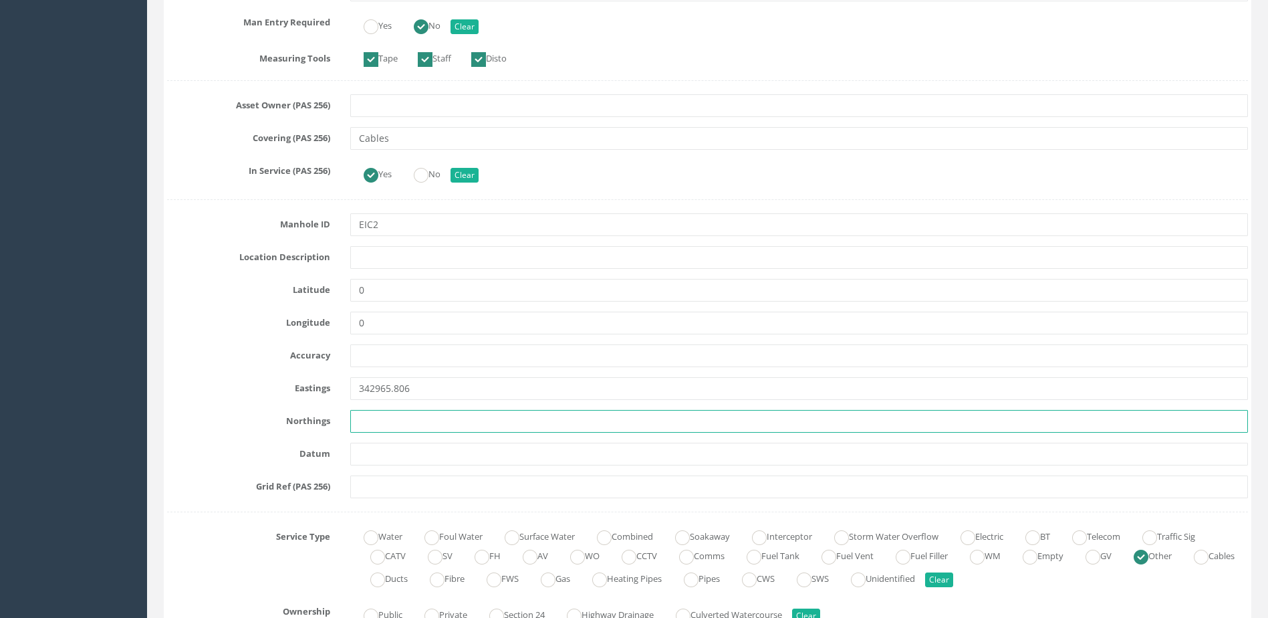
click at [370, 421] on input "text" at bounding box center [799, 421] width 898 height 23
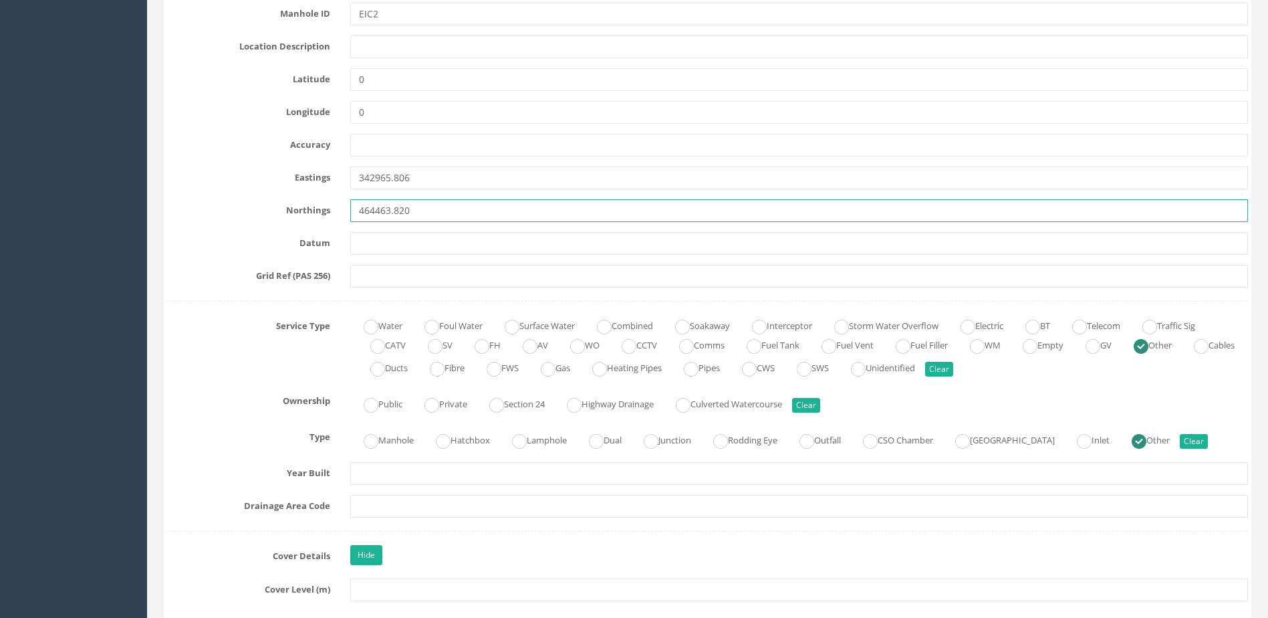
scroll to position [869, 0]
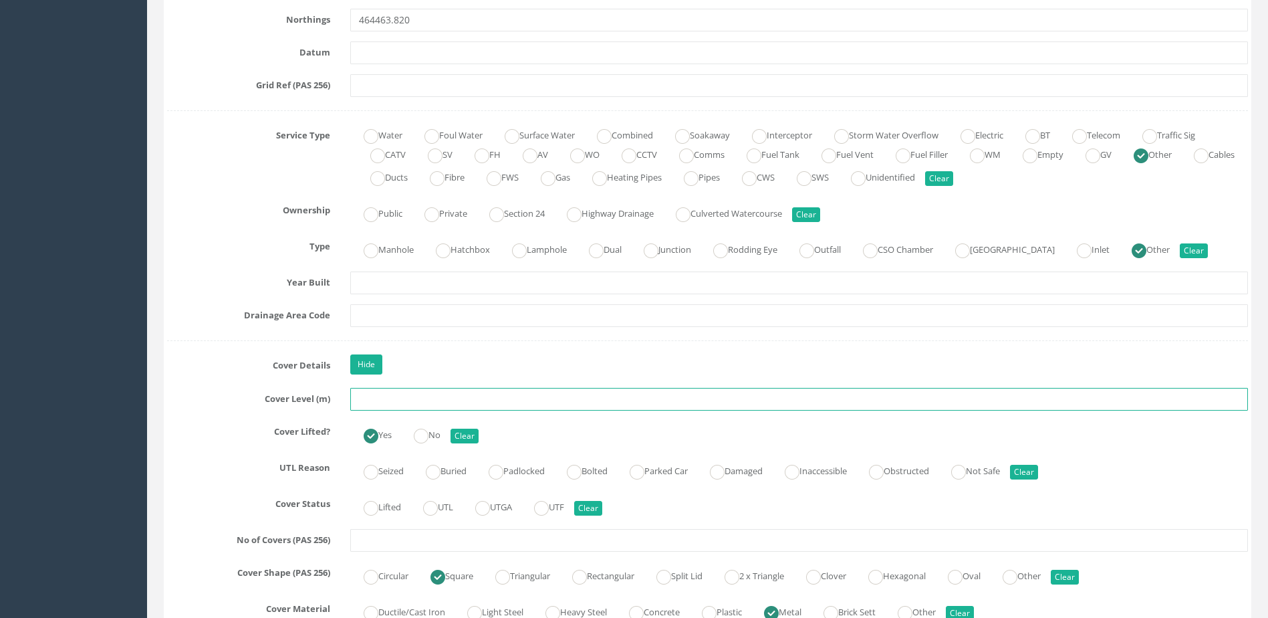
click at [393, 399] on input "text" at bounding box center [799, 399] width 898 height 23
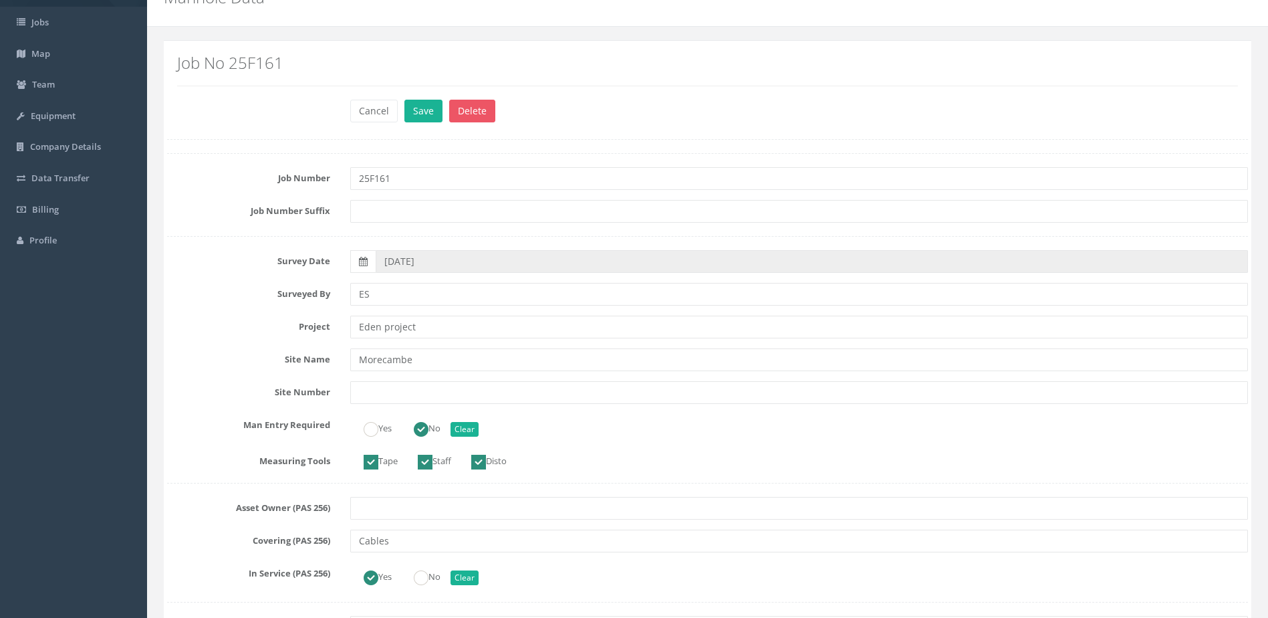
scroll to position [0, 0]
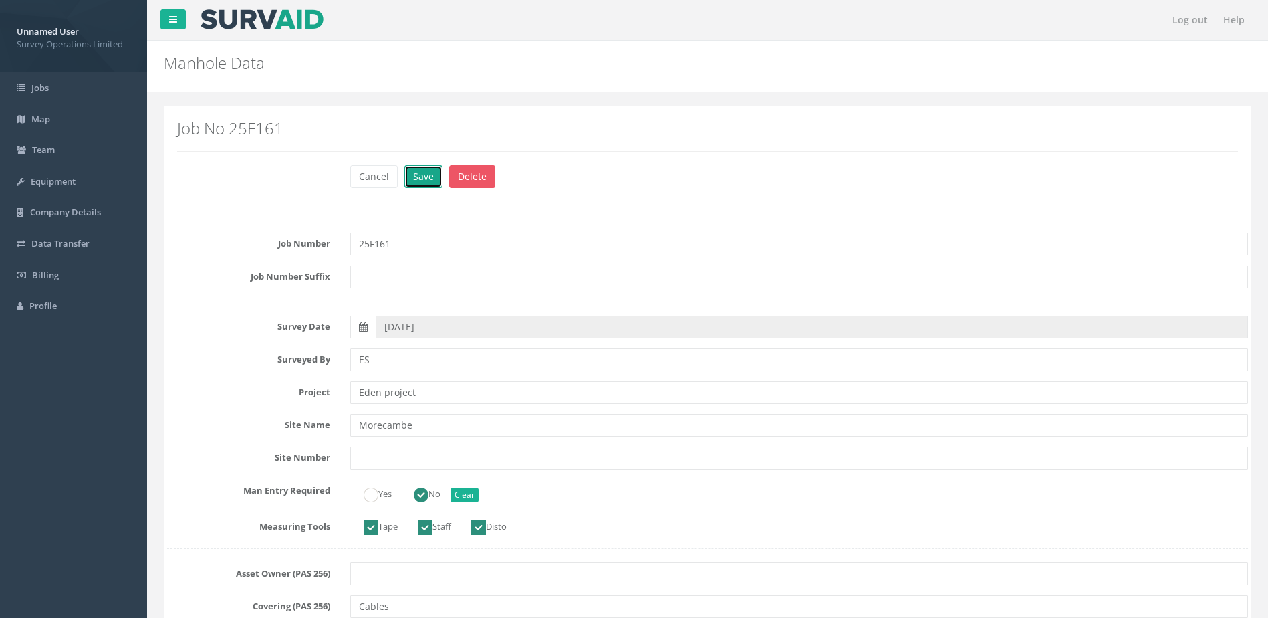
click at [434, 181] on button "Save" at bounding box center [424, 176] width 38 height 23
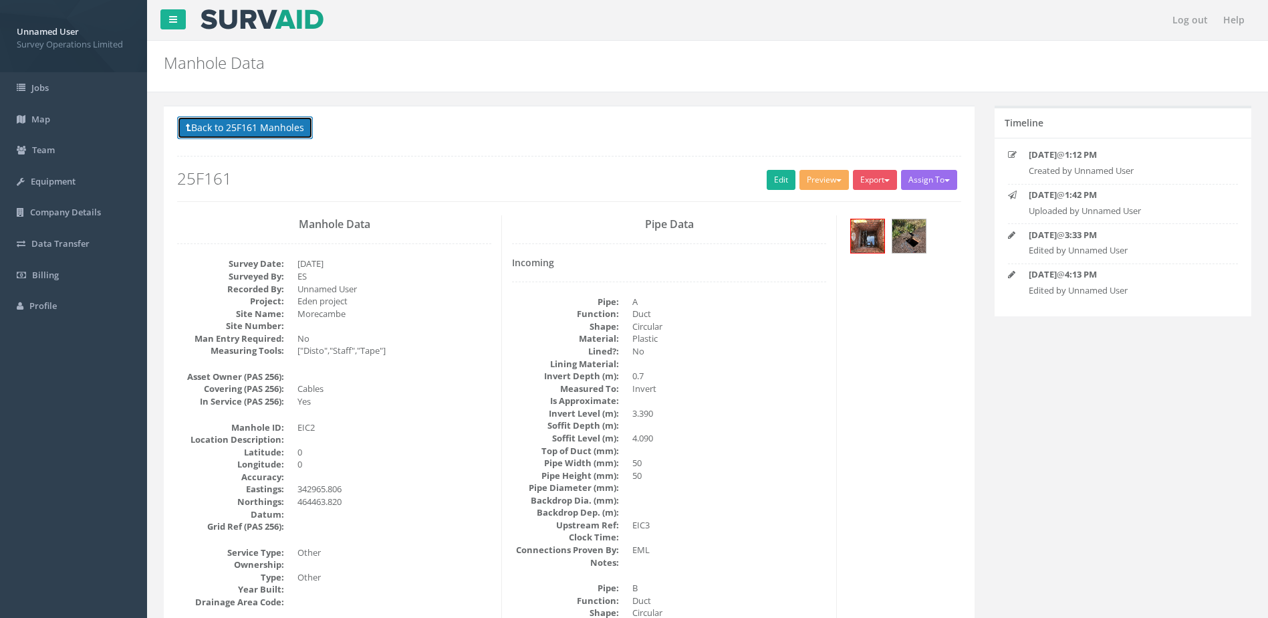
click at [273, 120] on button "Back to 25F161 Manholes" at bounding box center [245, 127] width 136 height 23
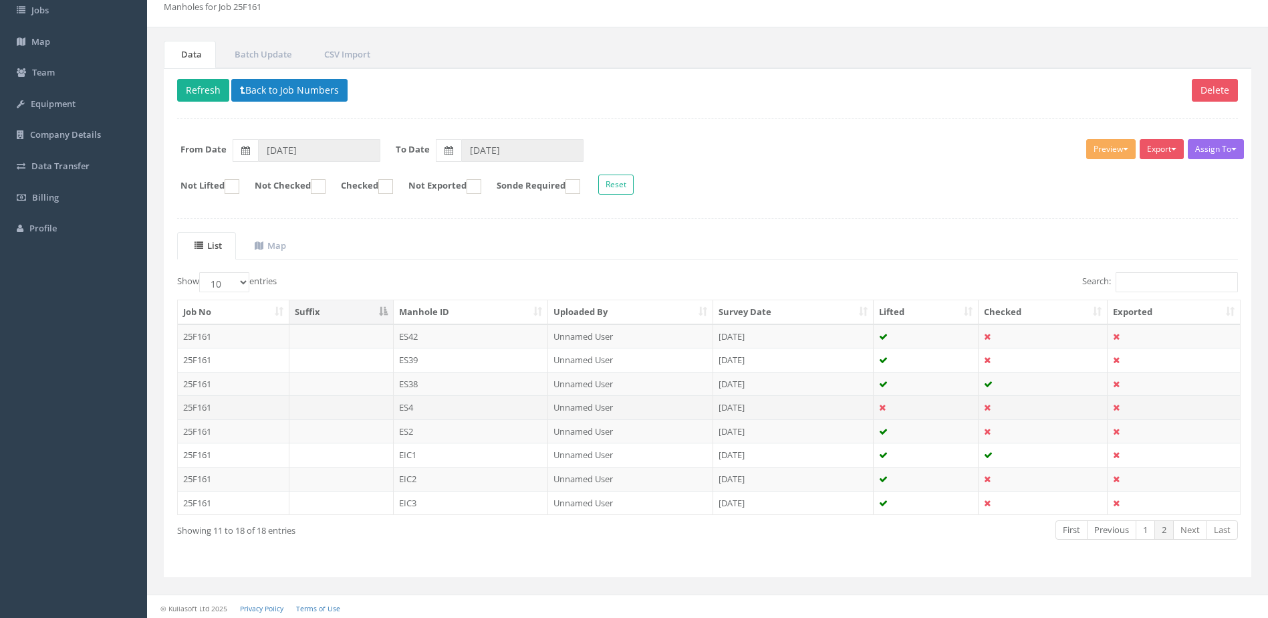
scroll to position [80, 0]
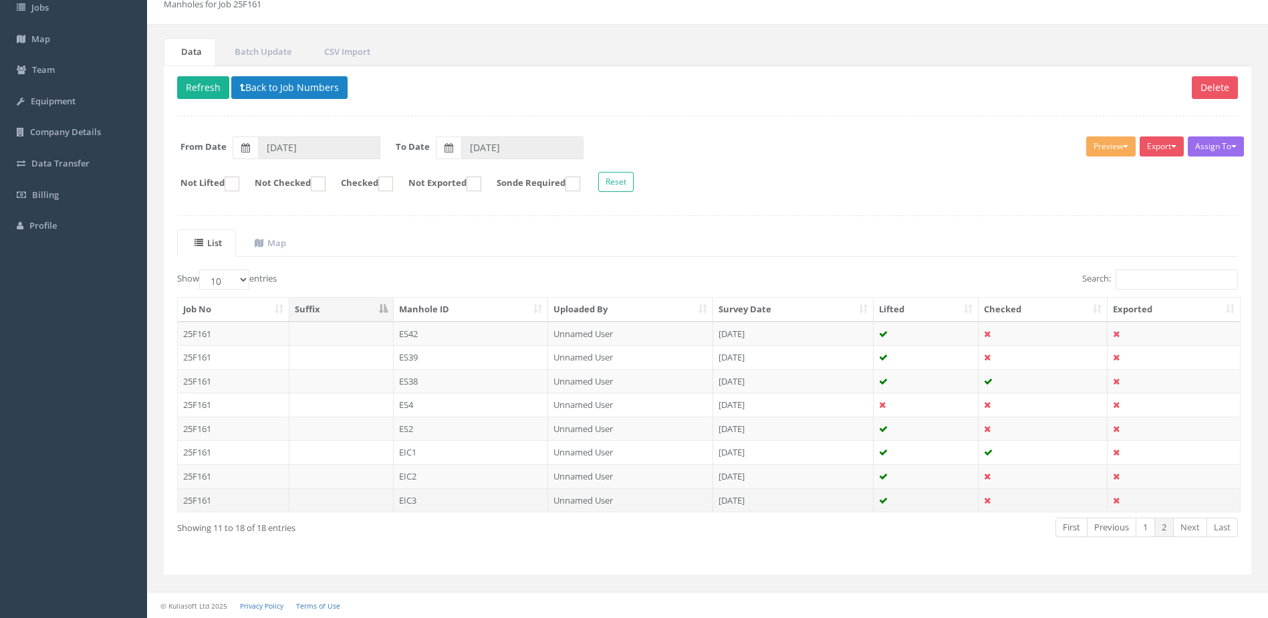
click at [455, 499] on td "EIC3" at bounding box center [471, 500] width 155 height 24
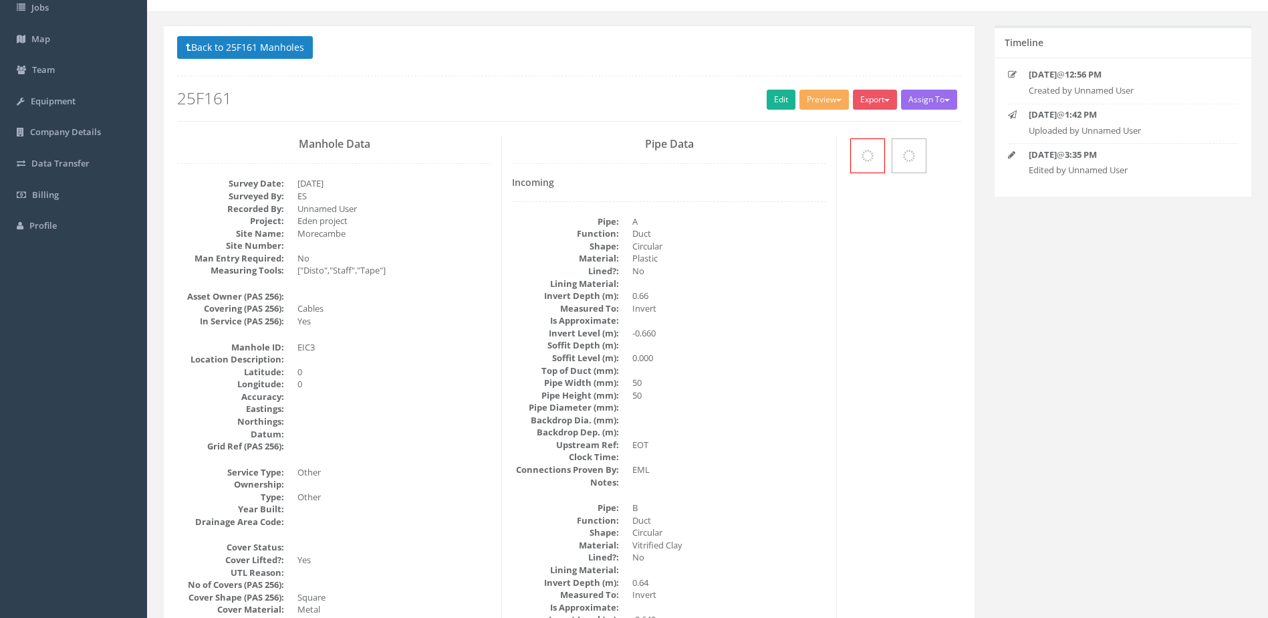
scroll to position [0, 0]
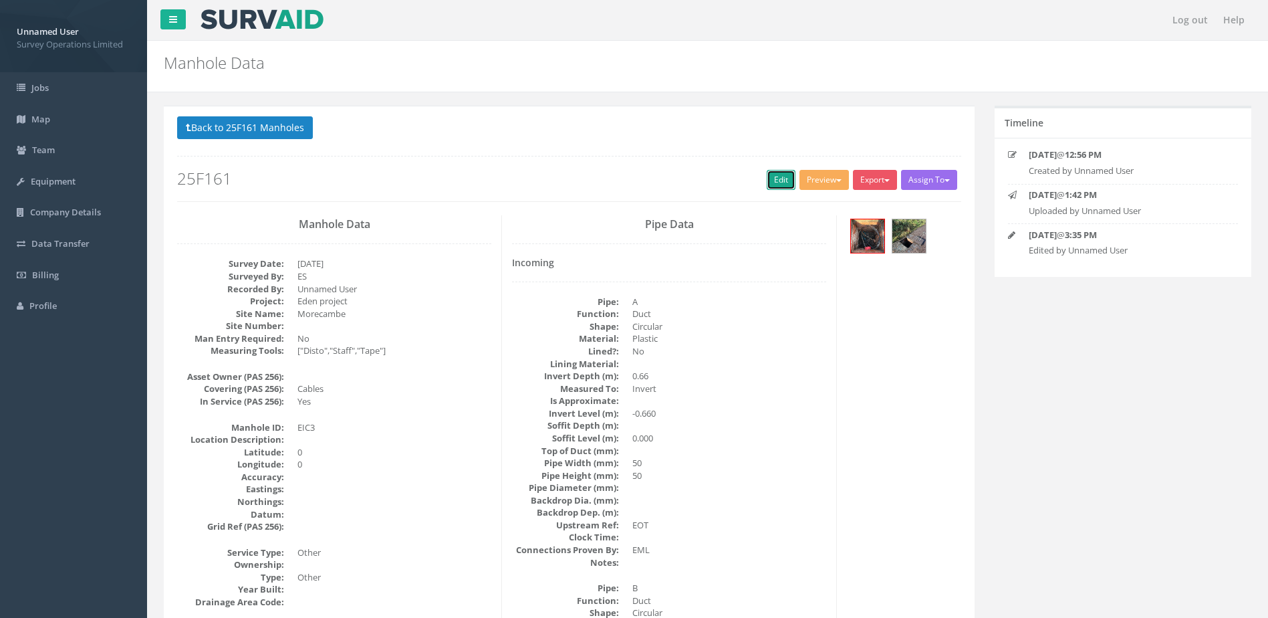
click at [777, 180] on link "Edit" at bounding box center [781, 180] width 29 height 20
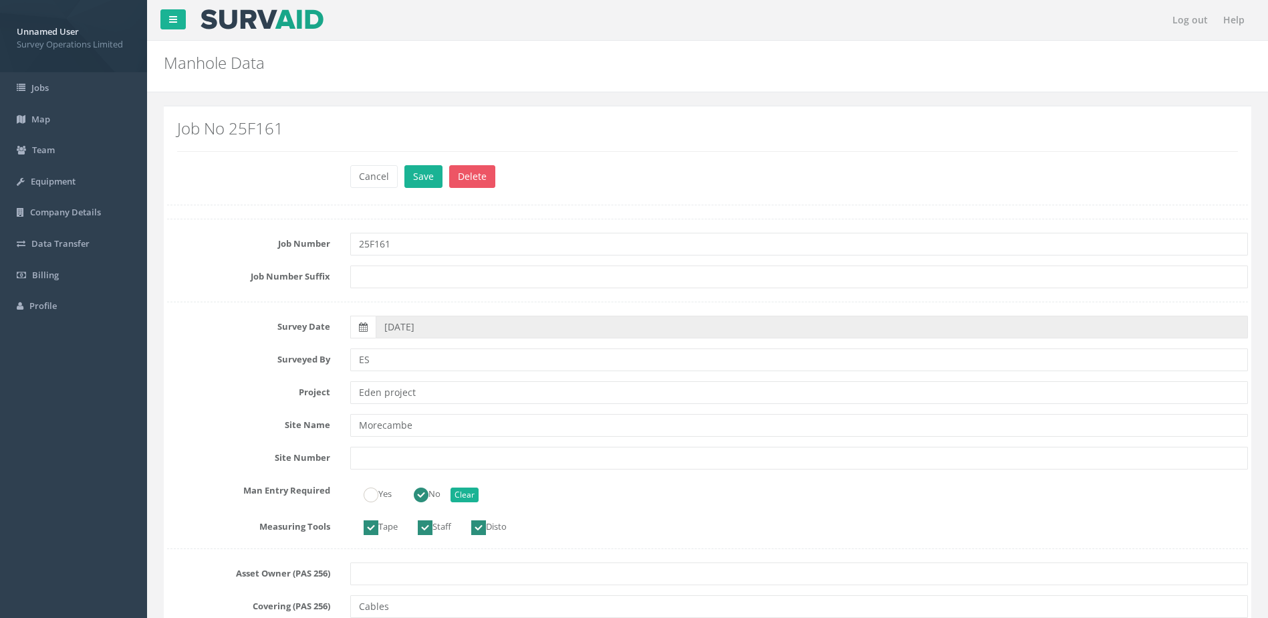
scroll to position [468, 0]
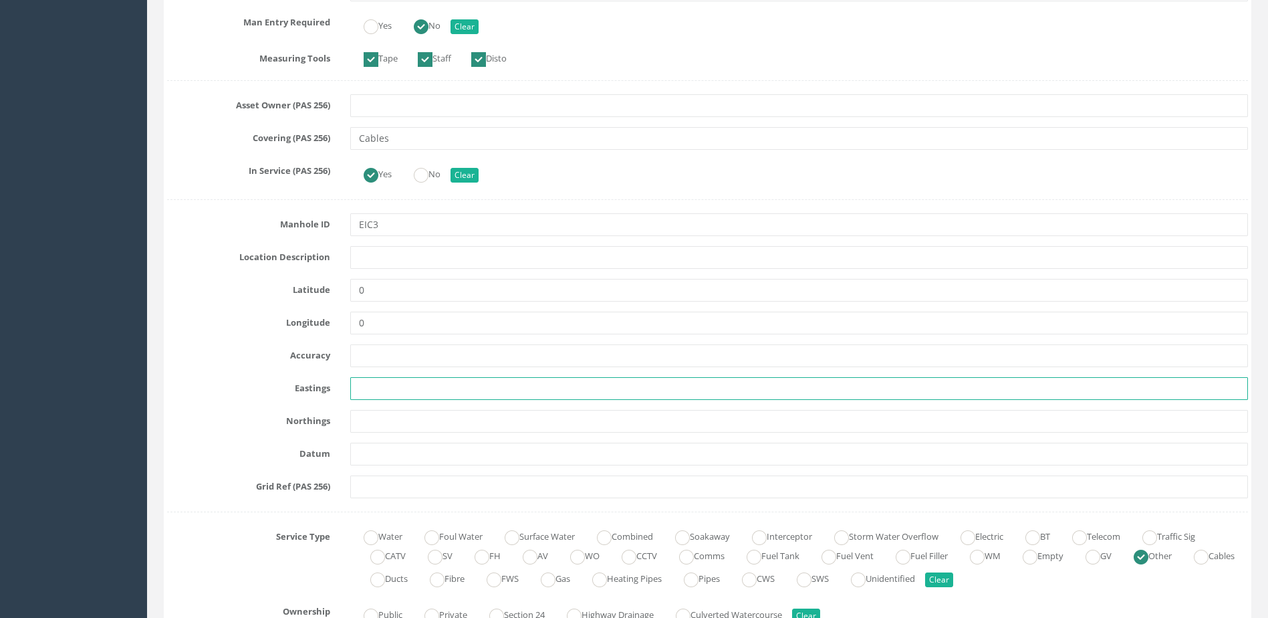
click at [400, 391] on input "text" at bounding box center [799, 388] width 898 height 23
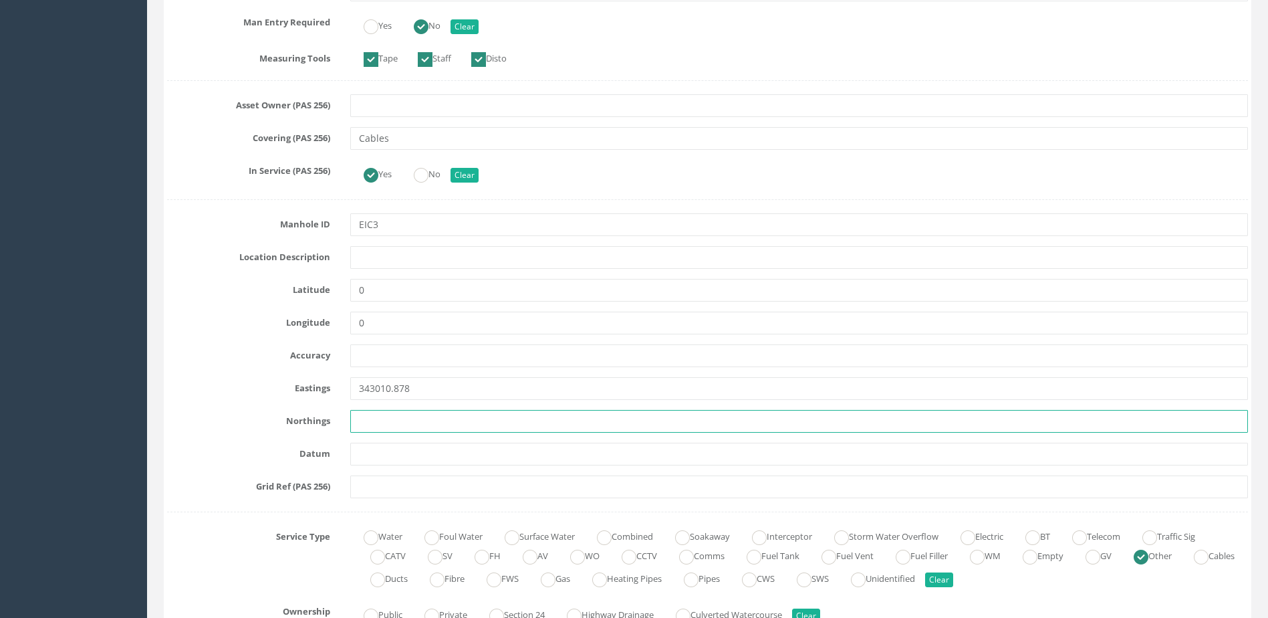
click at [421, 413] on input "text" at bounding box center [799, 421] width 898 height 23
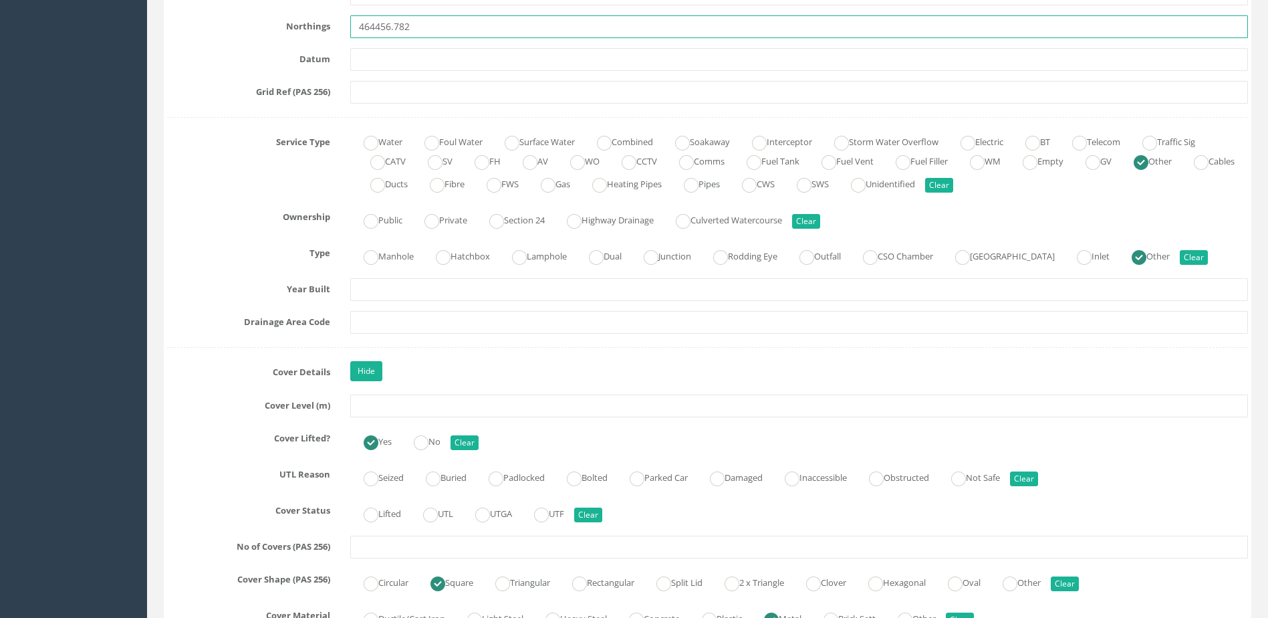
scroll to position [869, 0]
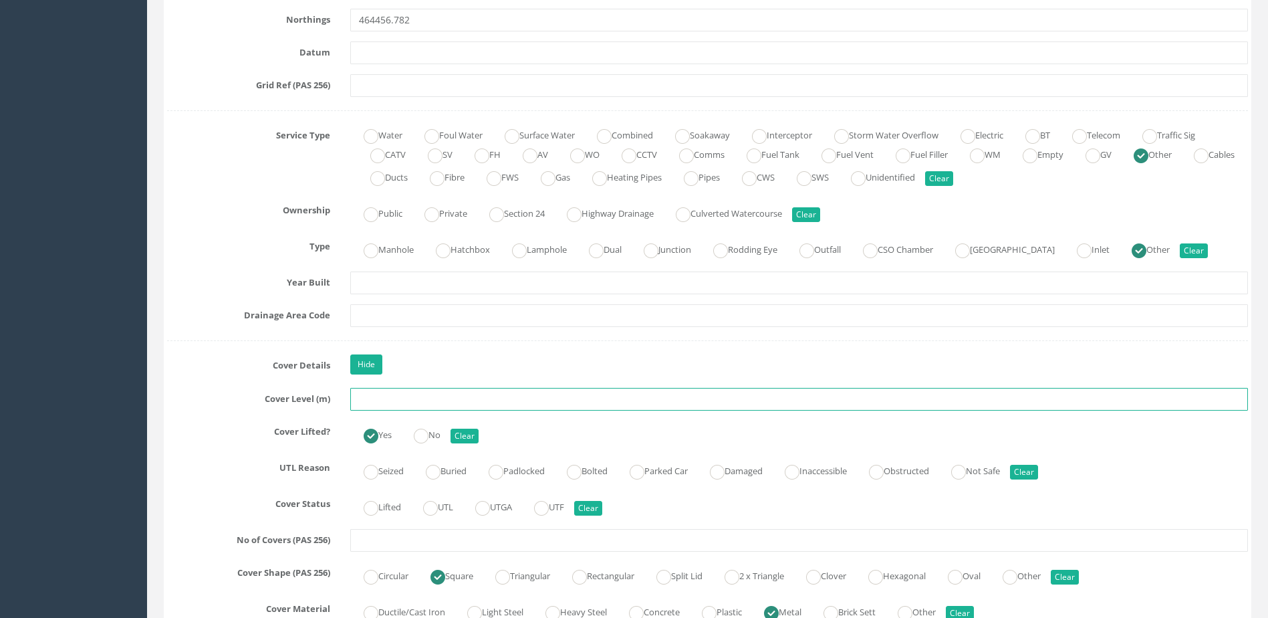
click at [412, 396] on input "text" at bounding box center [799, 399] width 898 height 23
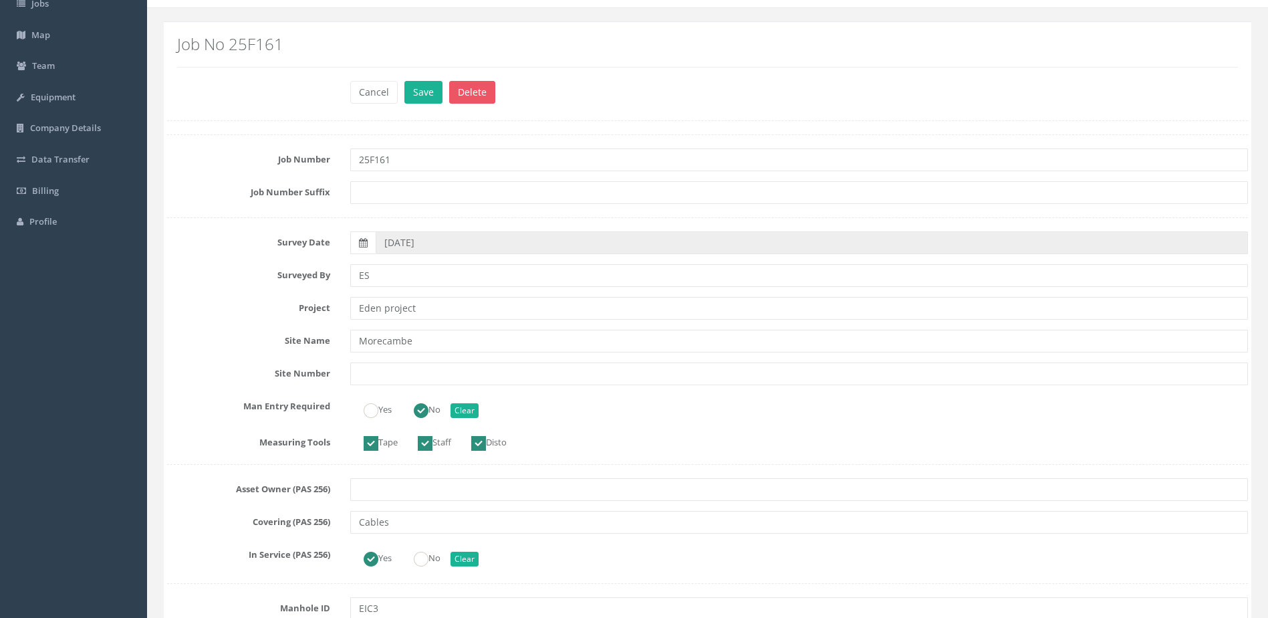
scroll to position [0, 0]
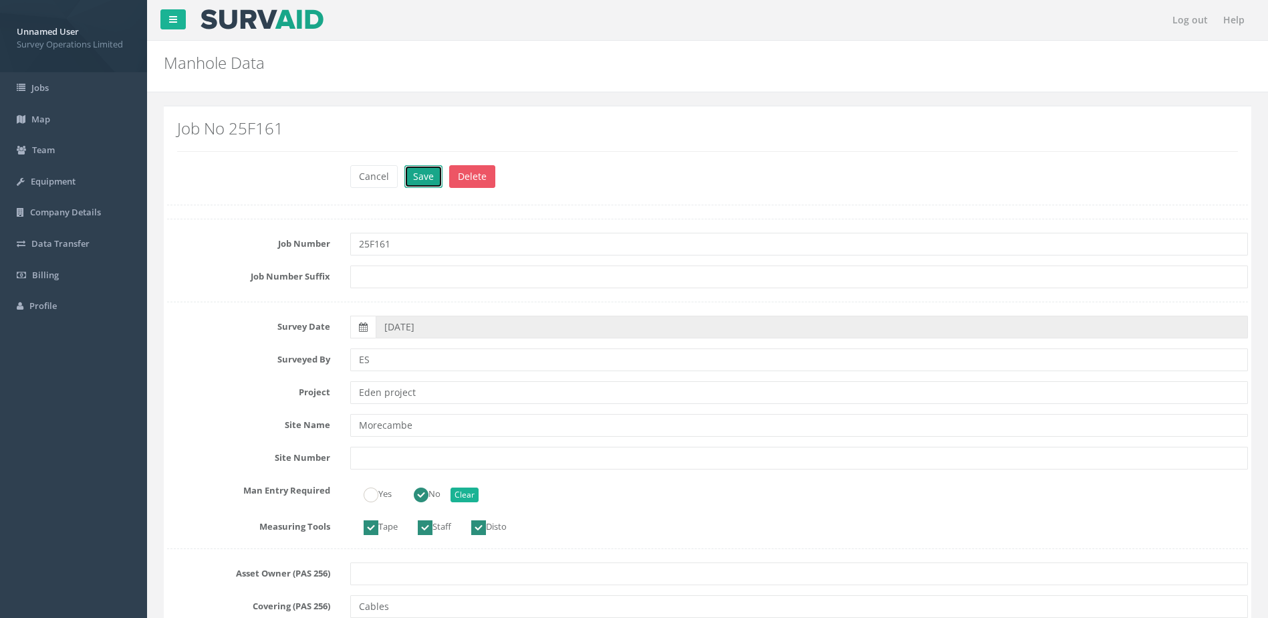
click at [421, 167] on button "Save" at bounding box center [424, 176] width 38 height 23
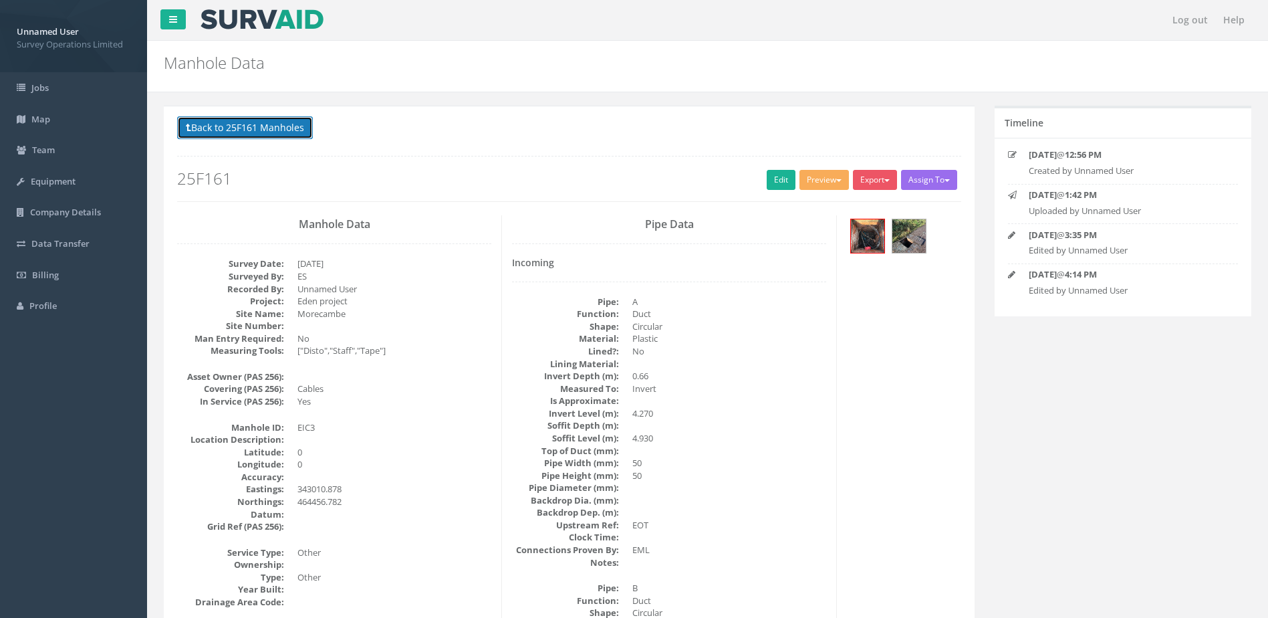
click at [239, 126] on button "Back to 25F161 Manholes" at bounding box center [245, 127] width 136 height 23
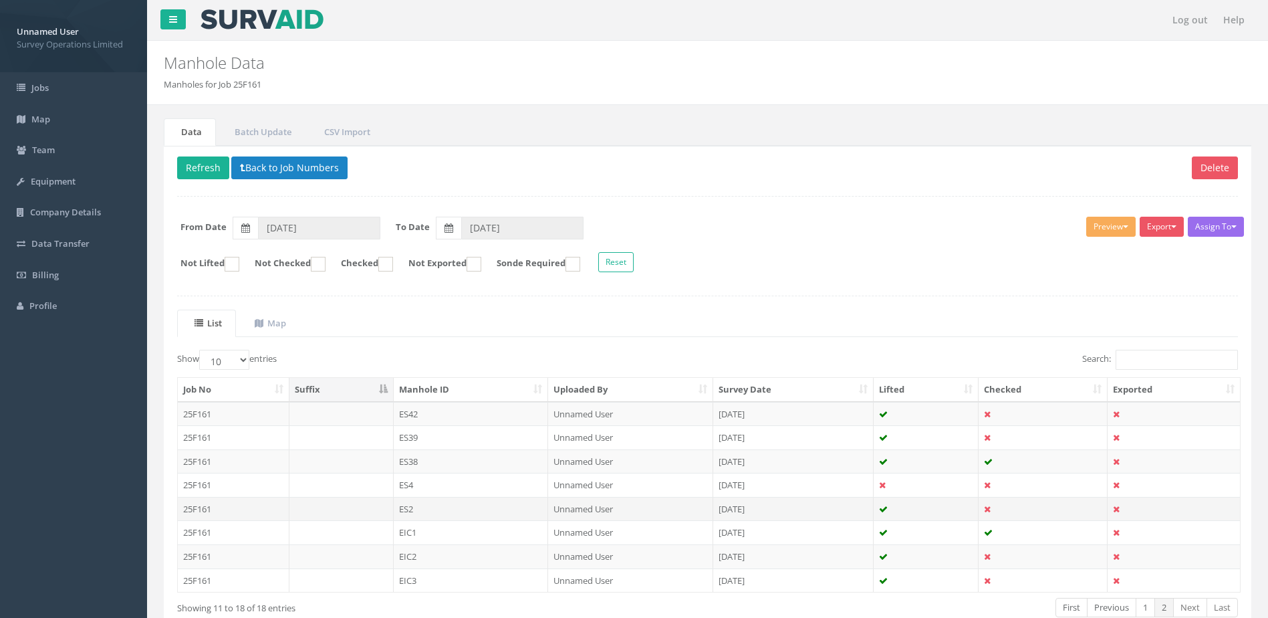
click at [481, 500] on td "ES2" at bounding box center [471, 509] width 155 height 24
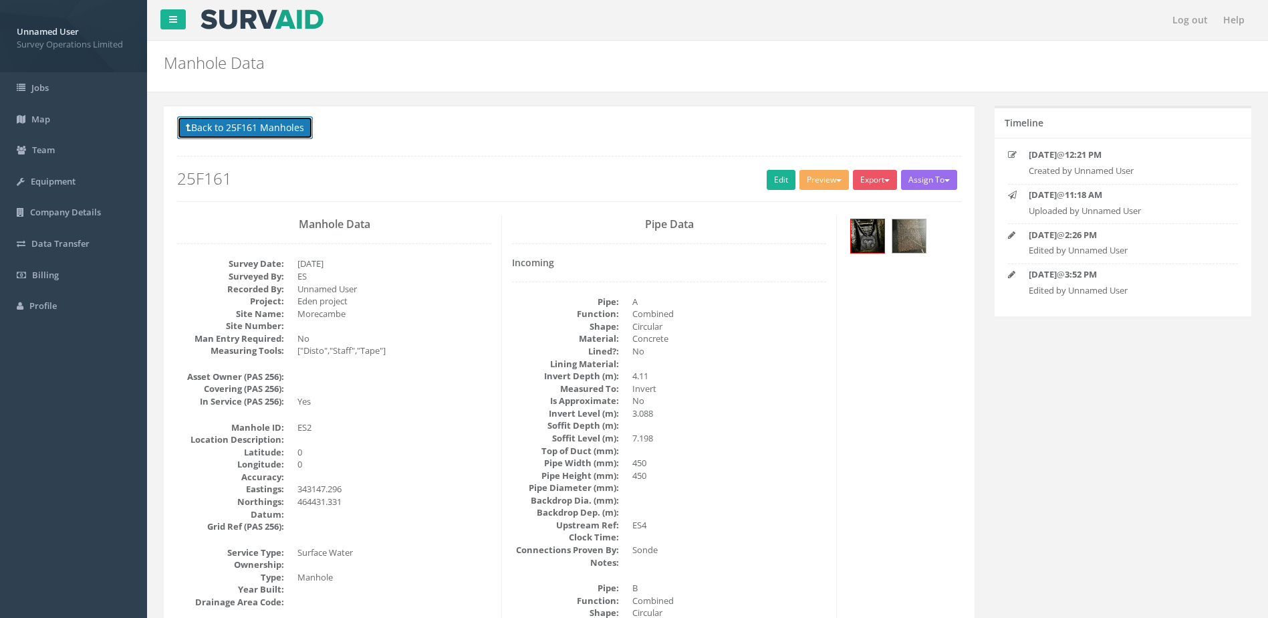
click at [258, 131] on button "Back to 25F161 Manholes" at bounding box center [245, 127] width 136 height 23
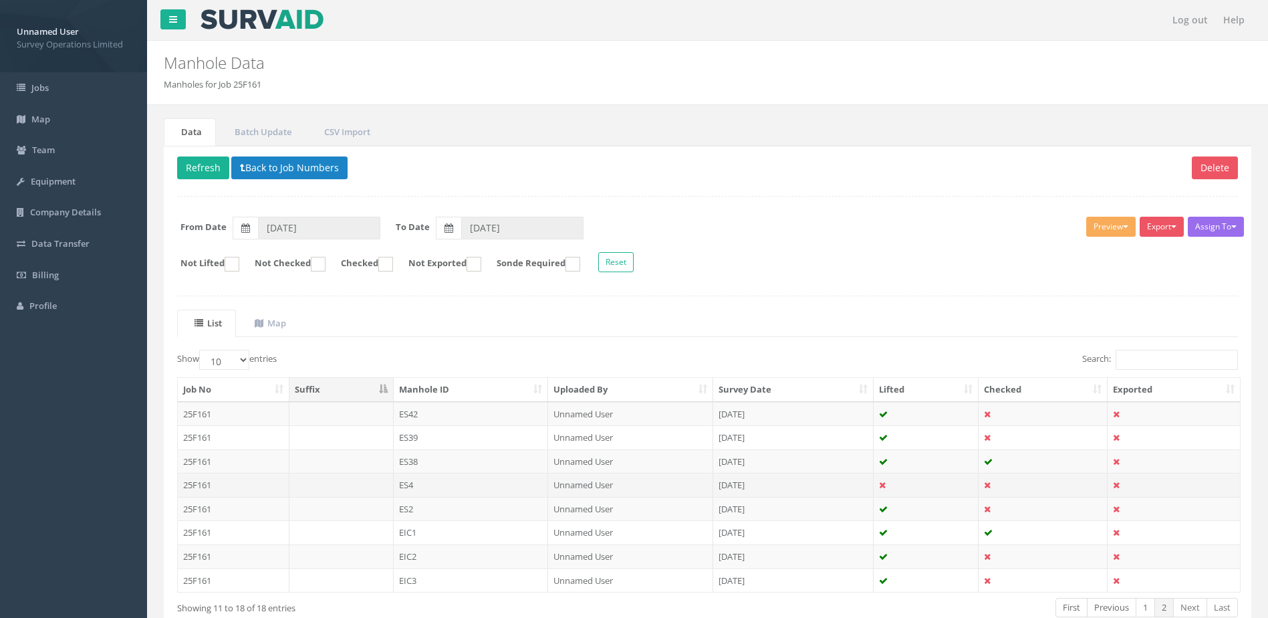
click at [438, 486] on td "ES4" at bounding box center [471, 485] width 155 height 24
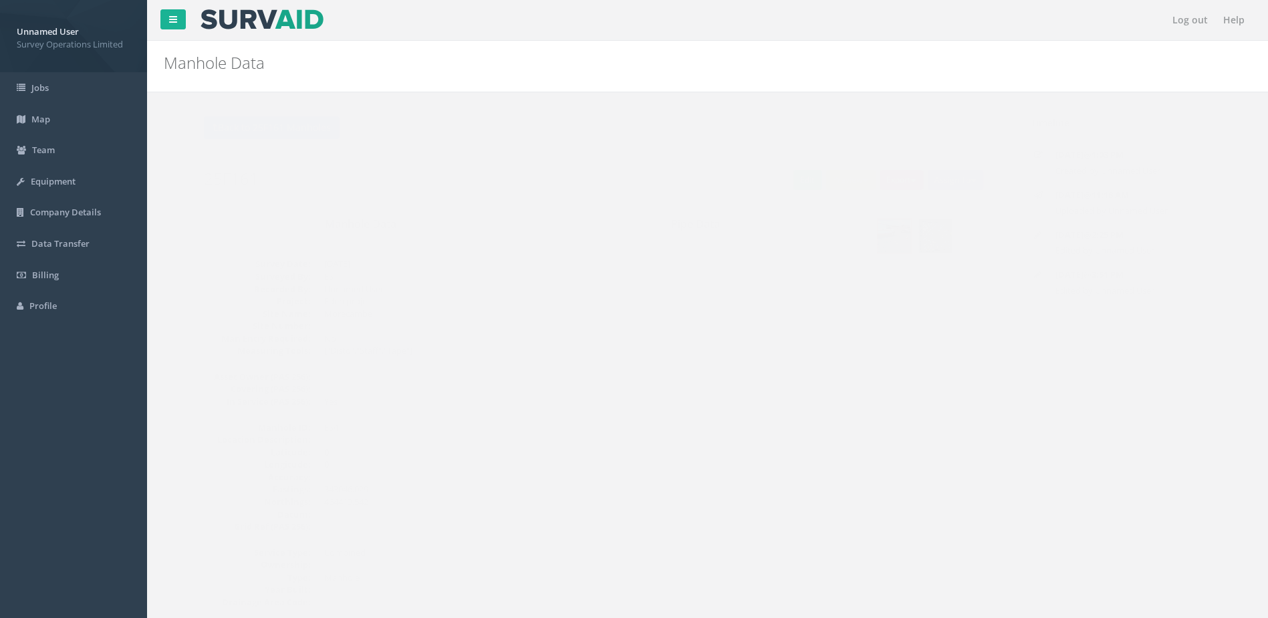
click at [242, 155] on div "Back to 25F161 Manholes Back to Map Assign To No Companies Added Export Survey …" at bounding box center [569, 158] width 784 height 85
click at [241, 136] on p "Back to 25F161 Manholes Back to Map" at bounding box center [569, 129] width 784 height 26
click at [241, 134] on button "Back to 25F161 Manholes" at bounding box center [245, 127] width 136 height 23
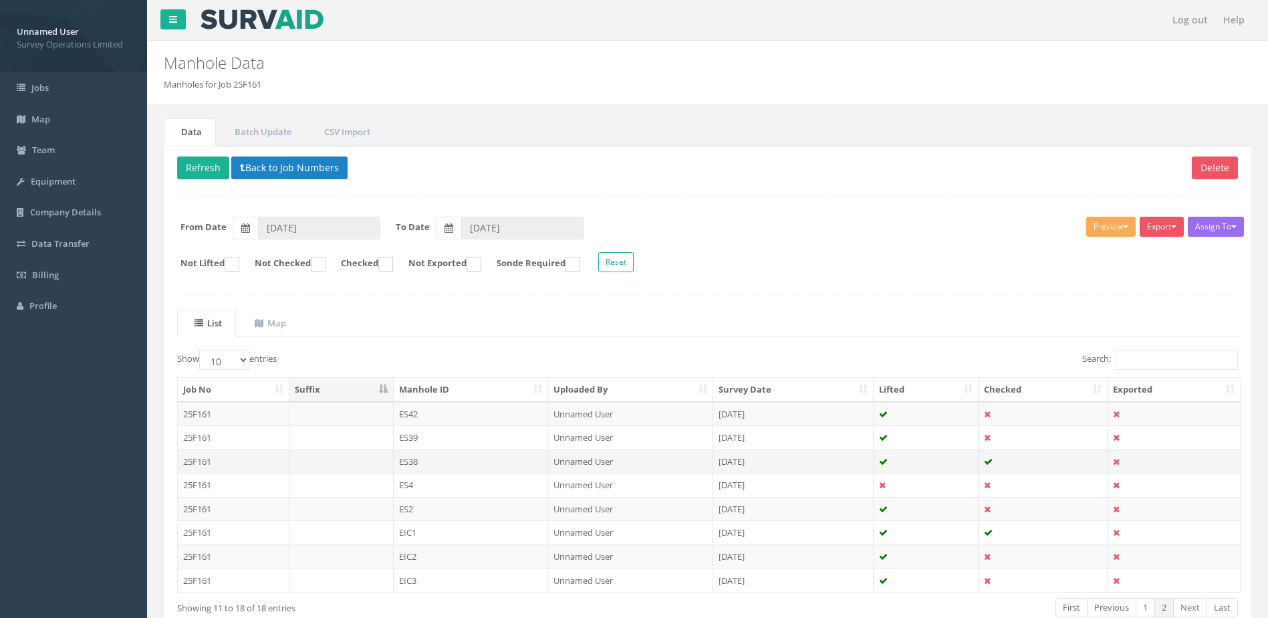
click at [472, 456] on td "ES38" at bounding box center [471, 461] width 155 height 24
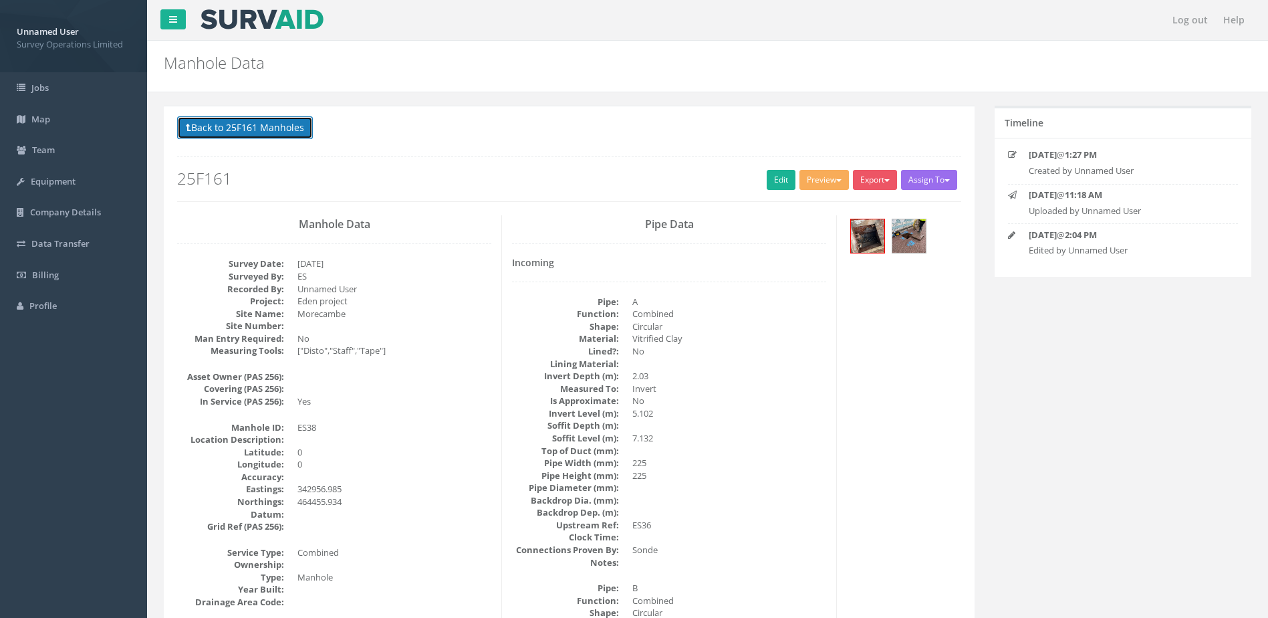
click at [260, 138] on button "Back to 25F161 Manholes" at bounding box center [245, 127] width 136 height 23
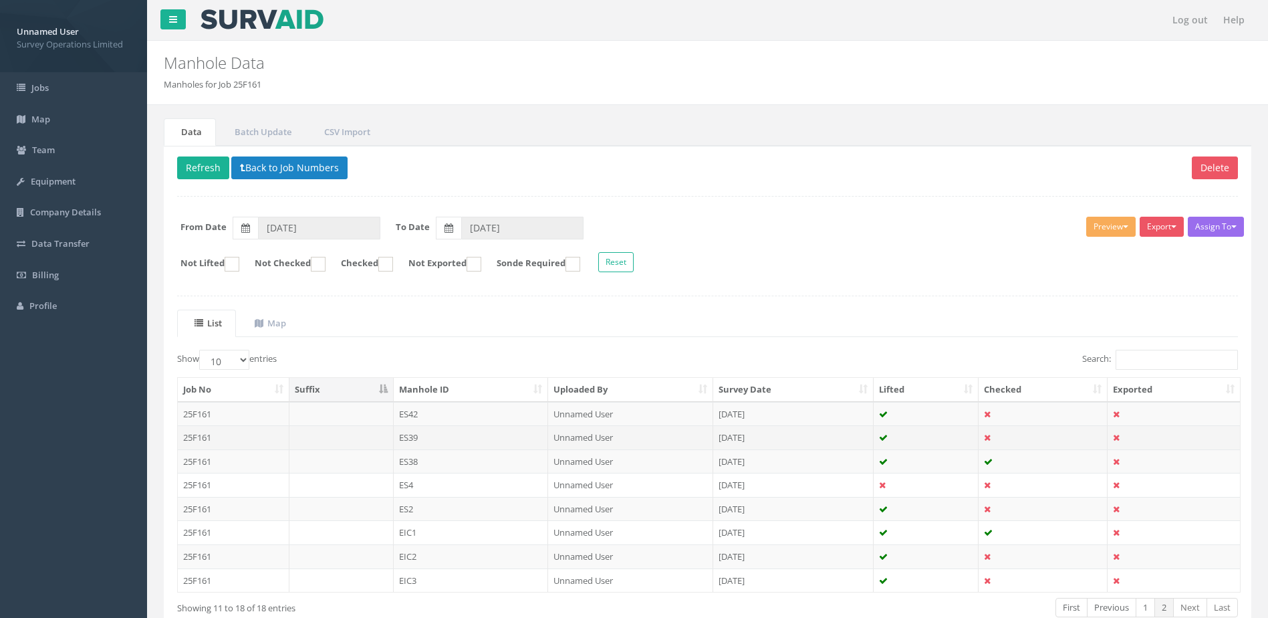
click at [423, 434] on td "ES39" at bounding box center [471, 437] width 155 height 24
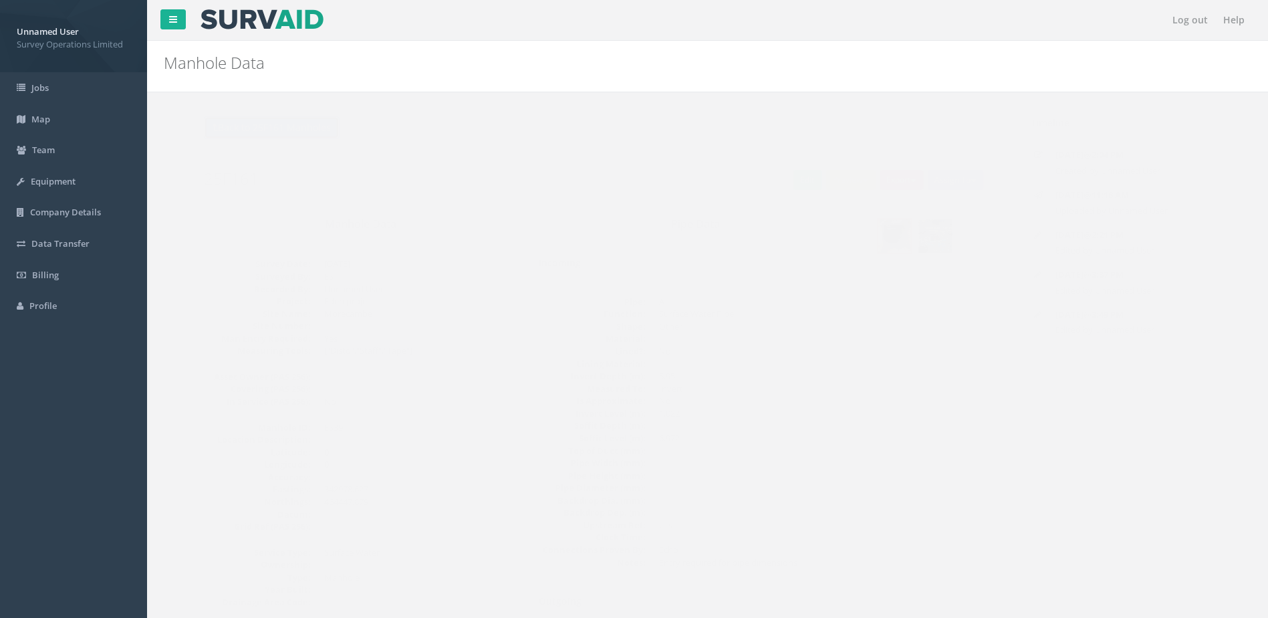
click at [241, 139] on button "Back to 25F161 Manholes" at bounding box center [245, 127] width 136 height 23
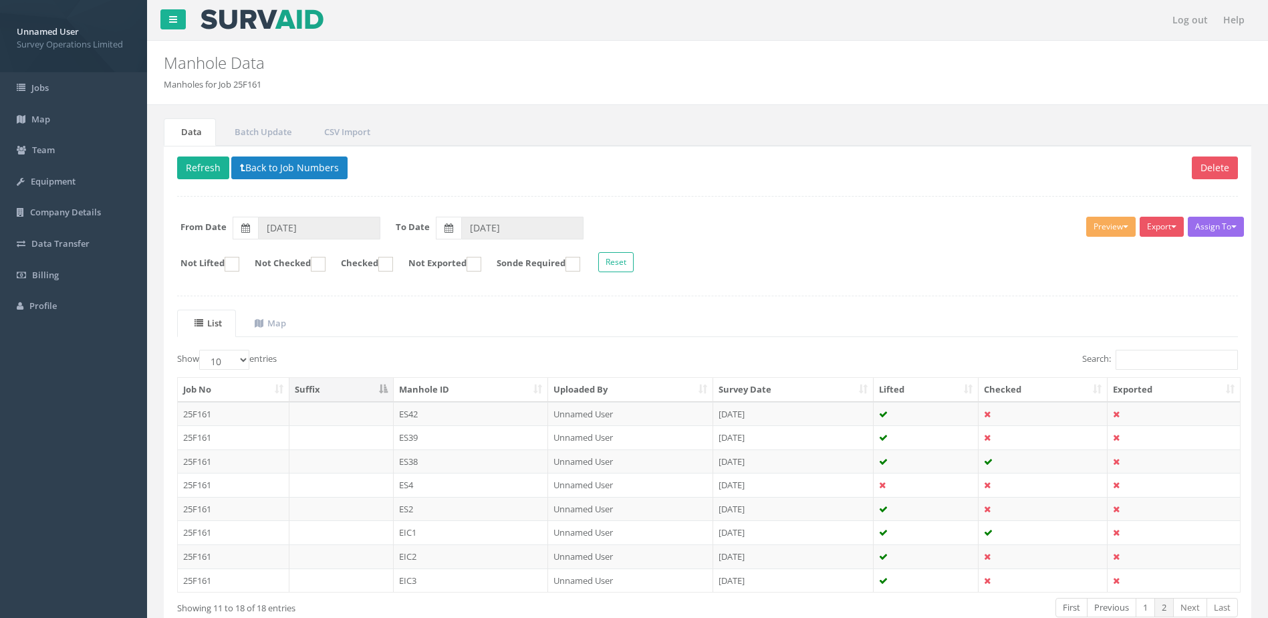
click at [449, 417] on td "ES42" at bounding box center [471, 414] width 155 height 24
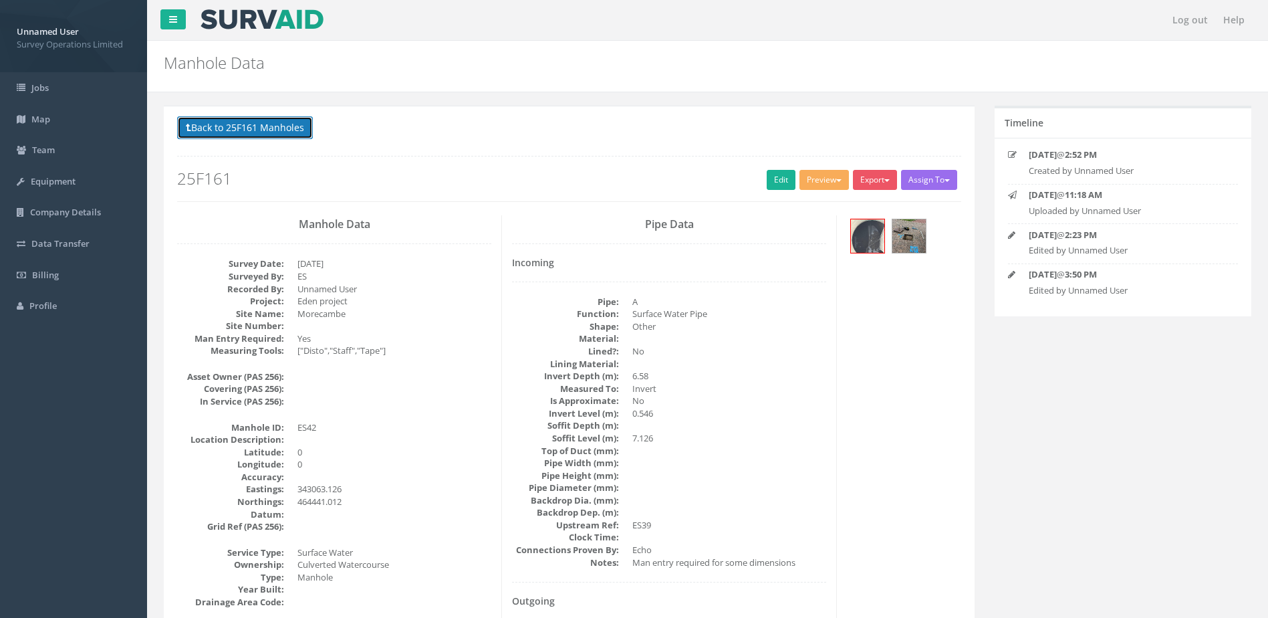
click at [254, 126] on button "Back to 25F161 Manholes" at bounding box center [245, 127] width 136 height 23
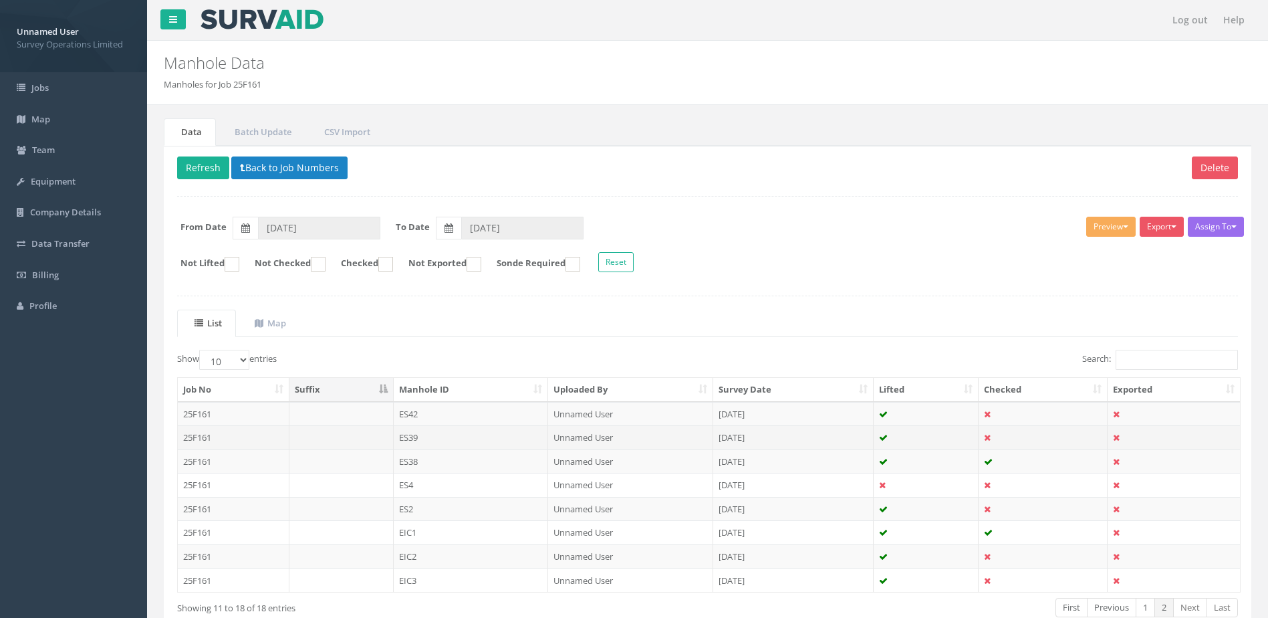
click at [1021, 435] on td at bounding box center [1043, 437] width 129 height 24
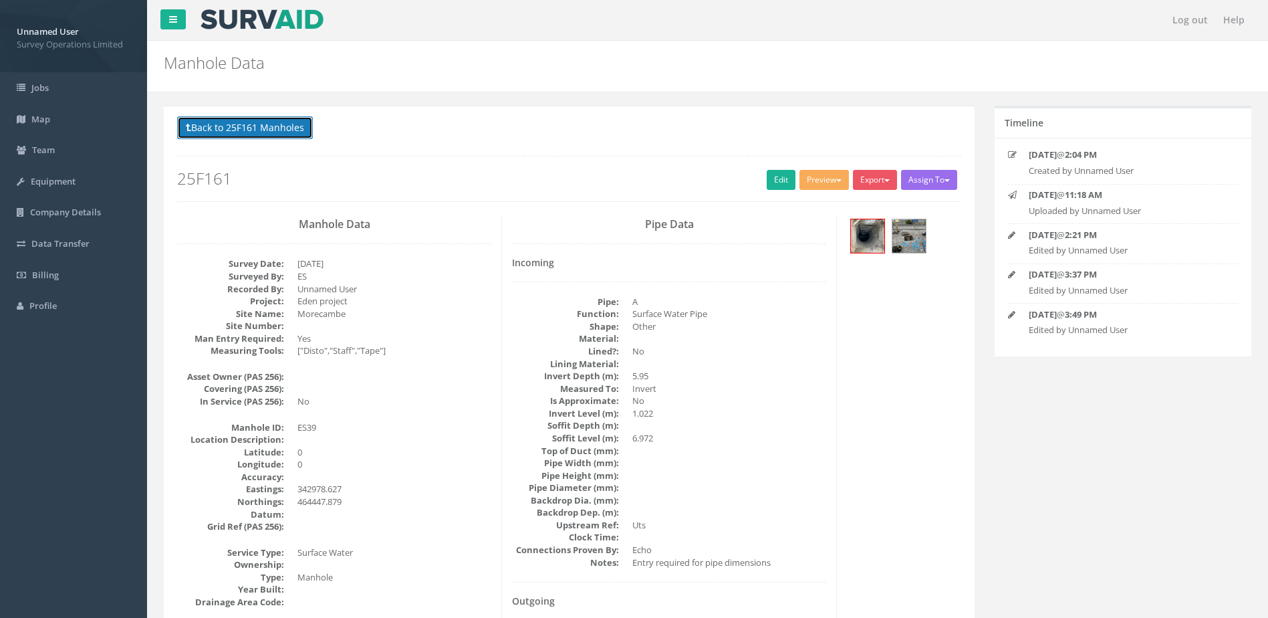
click at [257, 132] on button "Back to 25F161 Manholes" at bounding box center [245, 127] width 136 height 23
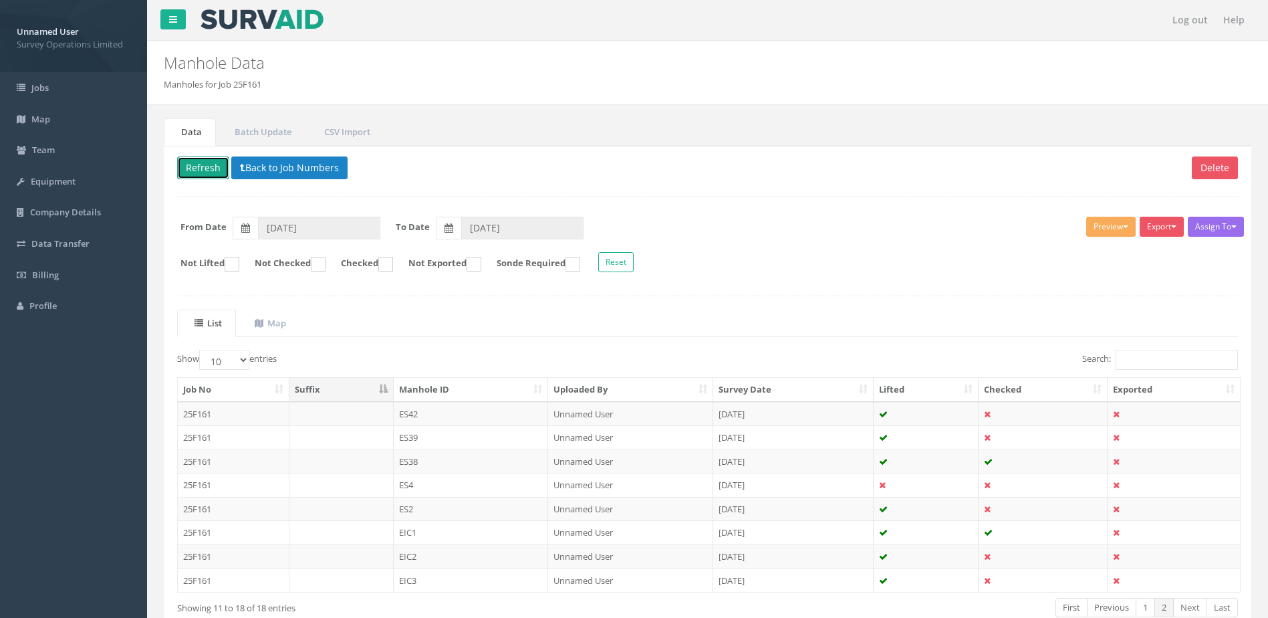
click at [197, 166] on button "Refresh" at bounding box center [203, 167] width 52 height 23
click at [1145, 610] on link "1" at bounding box center [1145, 607] width 19 height 19
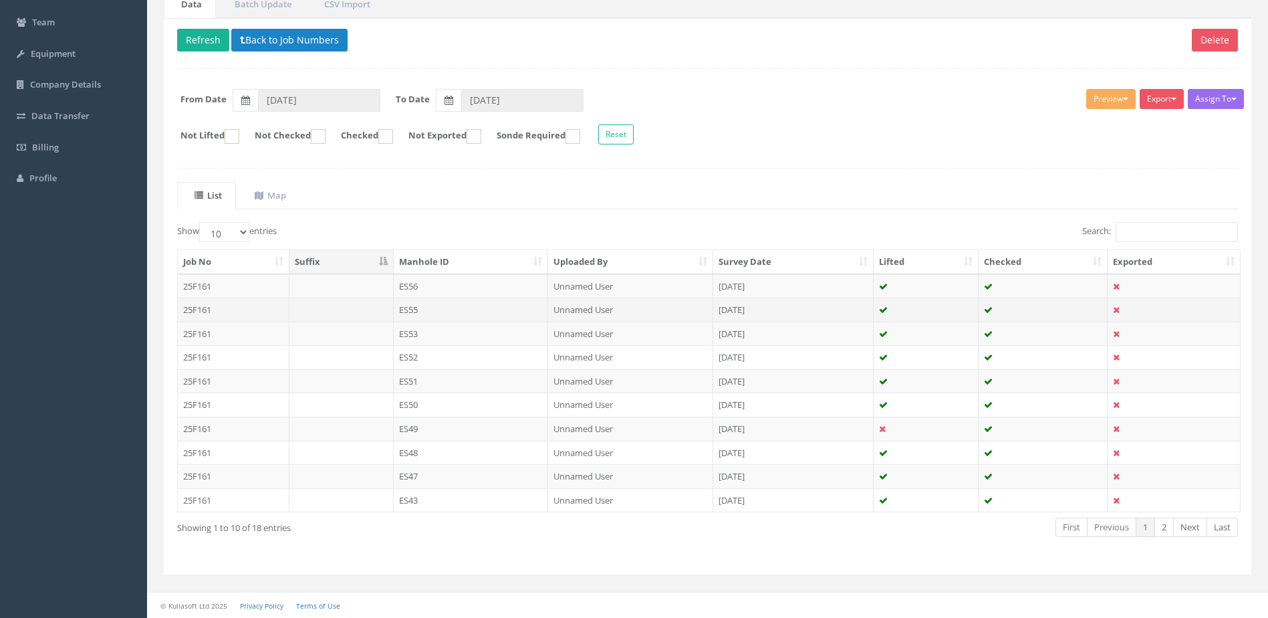
click at [451, 310] on td "ES55" at bounding box center [471, 310] width 155 height 24
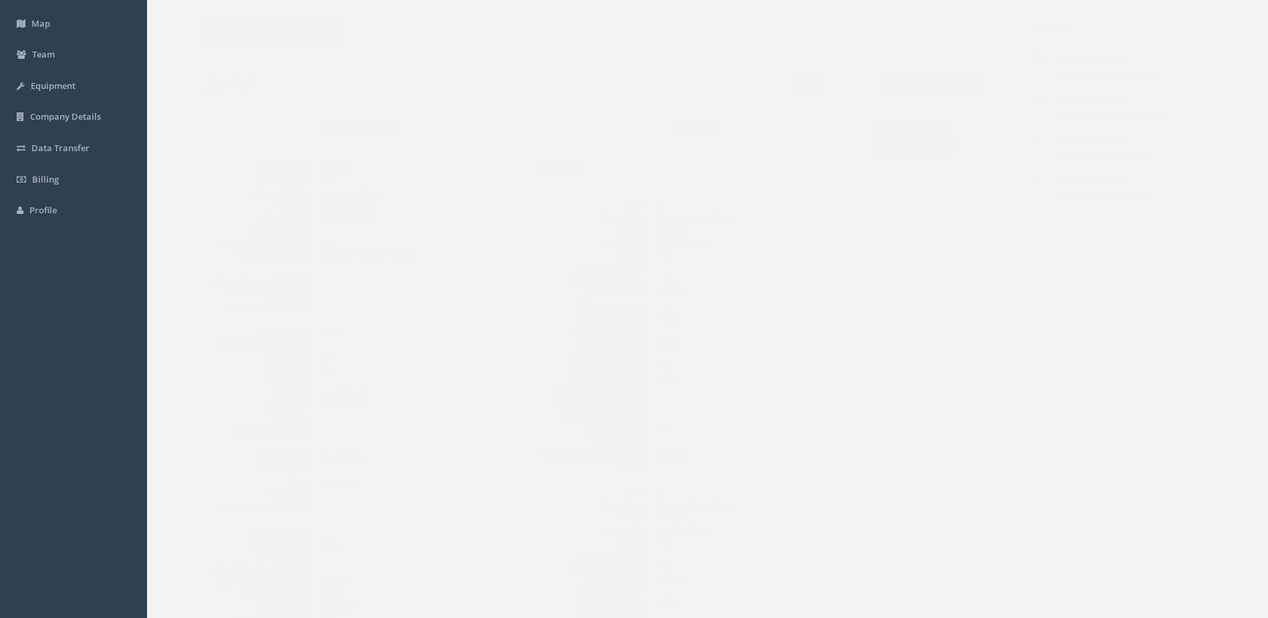
scroll to position [0, 0]
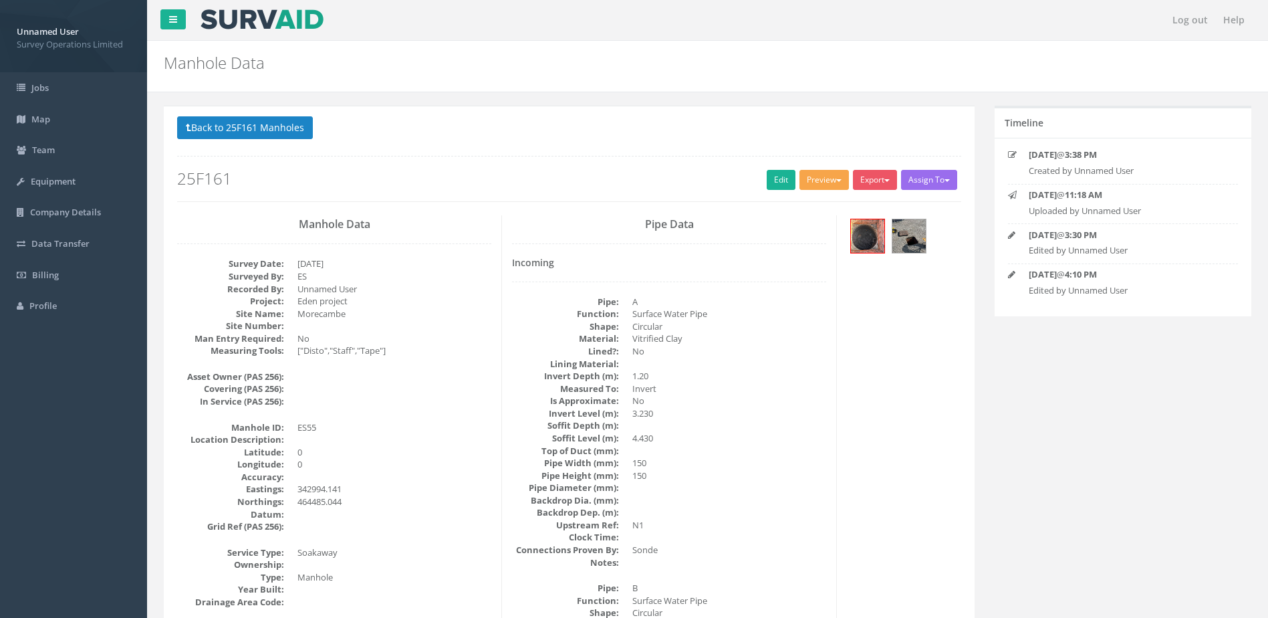
click at [821, 179] on button "Preview" at bounding box center [824, 180] width 49 height 20
click at [798, 207] on link "Survey Ops Manhole" at bounding box center [799, 207] width 104 height 21
